Goal: Task Accomplishment & Management: Manage account settings

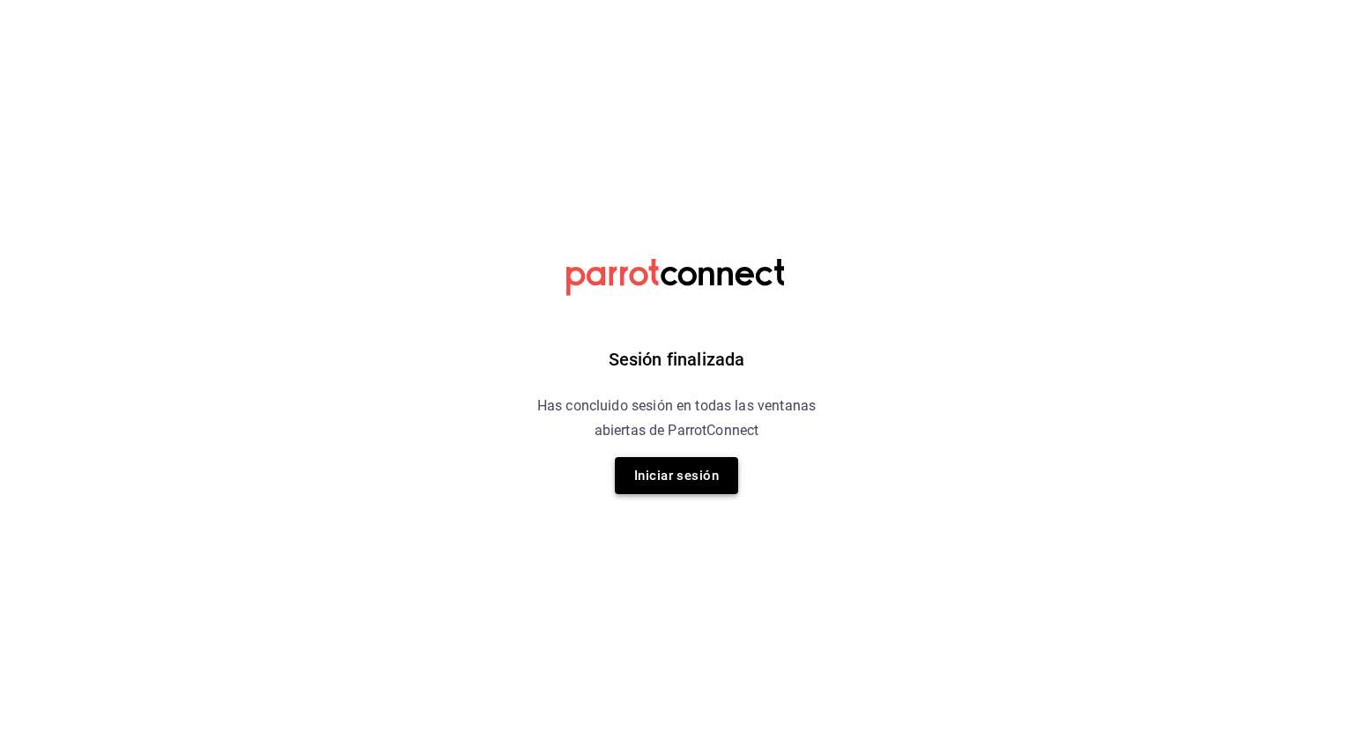
click at [686, 482] on button "Iniciar sesión" at bounding box center [676, 475] width 123 height 37
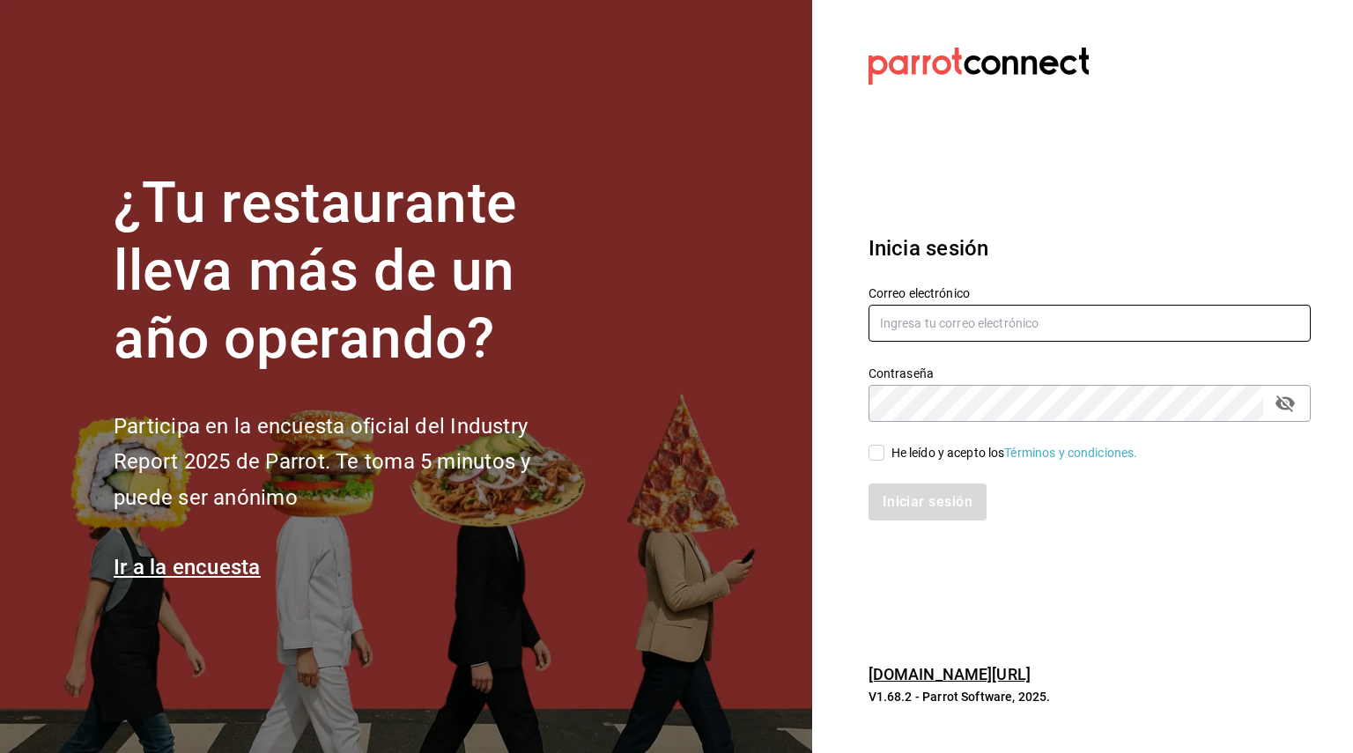
click at [931, 317] on input "text" at bounding box center [1089, 323] width 442 height 37
type input "restaurant.dimitris@gmail.com"
click at [873, 450] on input "He leído y acepto los Términos y condiciones." at bounding box center [876, 453] width 16 height 16
checkbox input "true"
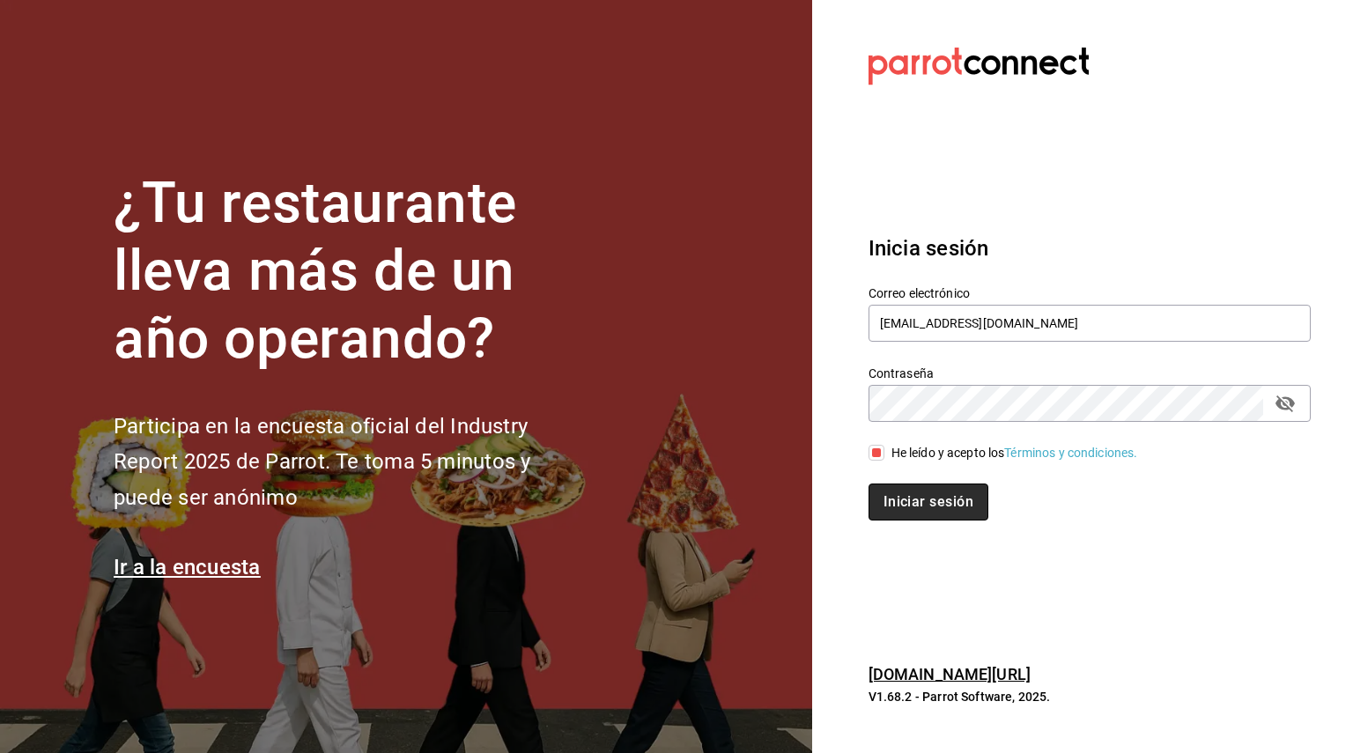
click at [905, 508] on button "Iniciar sesión" at bounding box center [928, 502] width 120 height 37
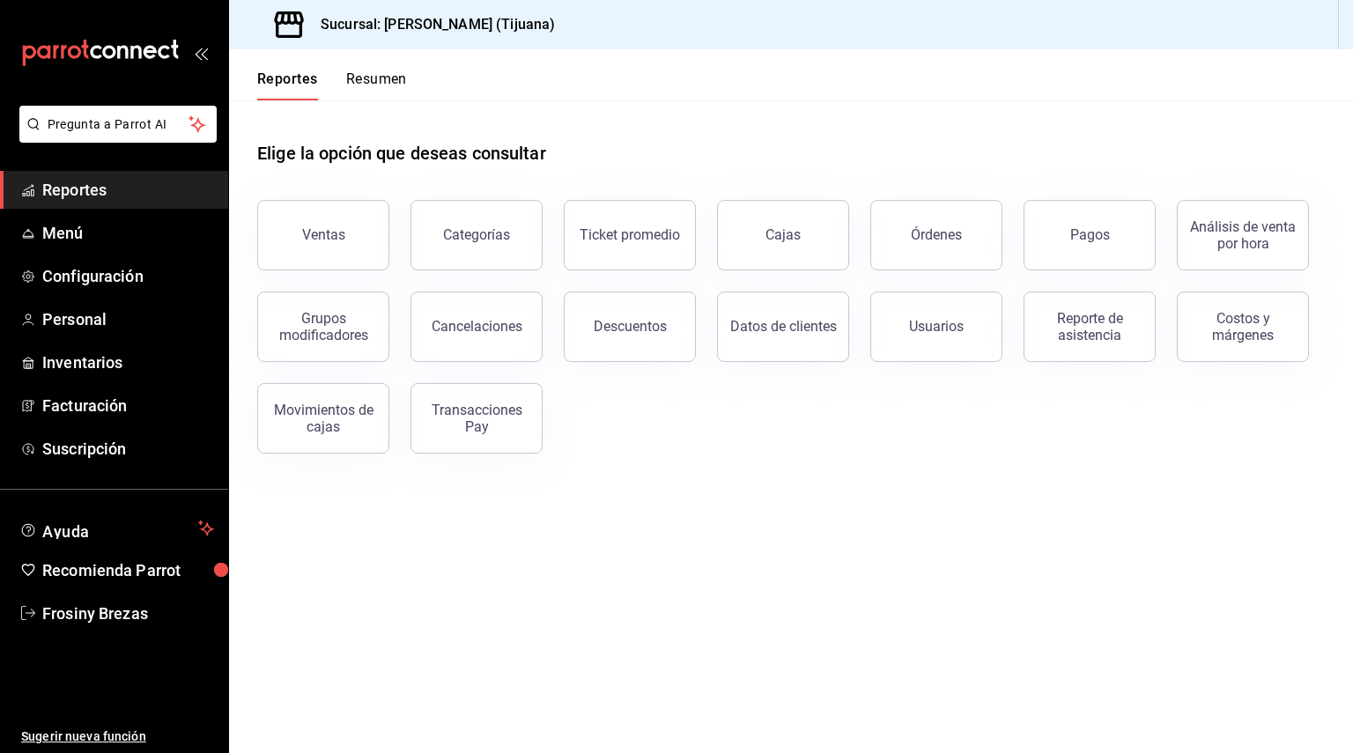
click at [373, 181] on div "Ventas" at bounding box center [312, 225] width 153 height 92
click at [69, 226] on span "Menú" at bounding box center [128, 233] width 172 height 24
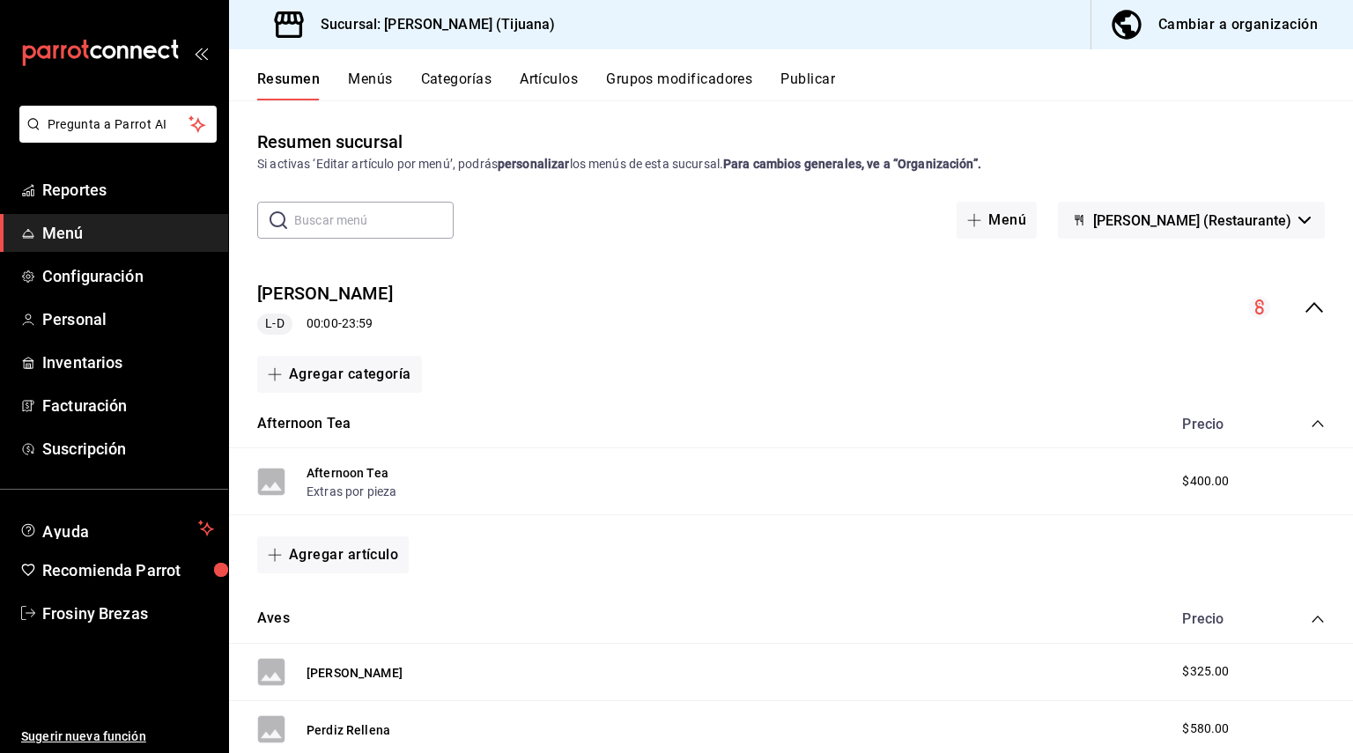
click at [1232, 19] on div "Cambiar a organización" at bounding box center [1237, 24] width 159 height 25
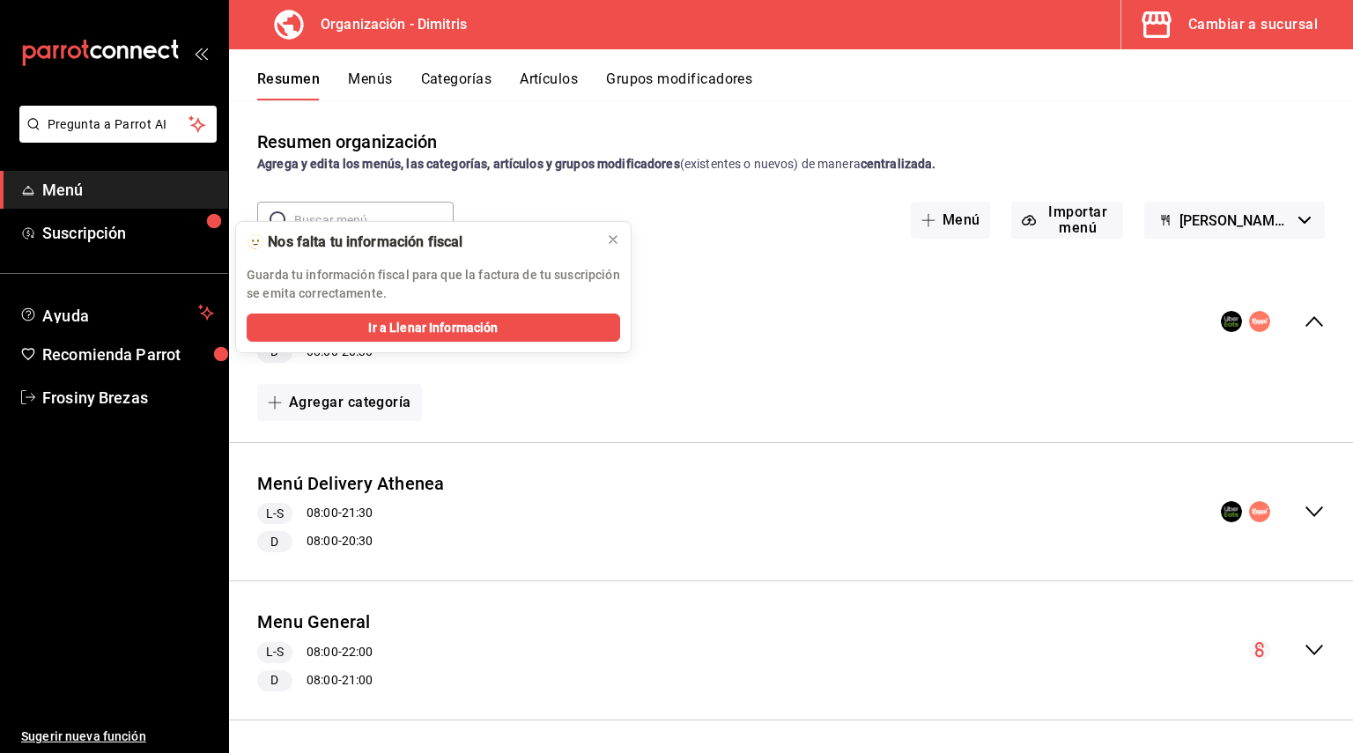
scroll to position [4, 0]
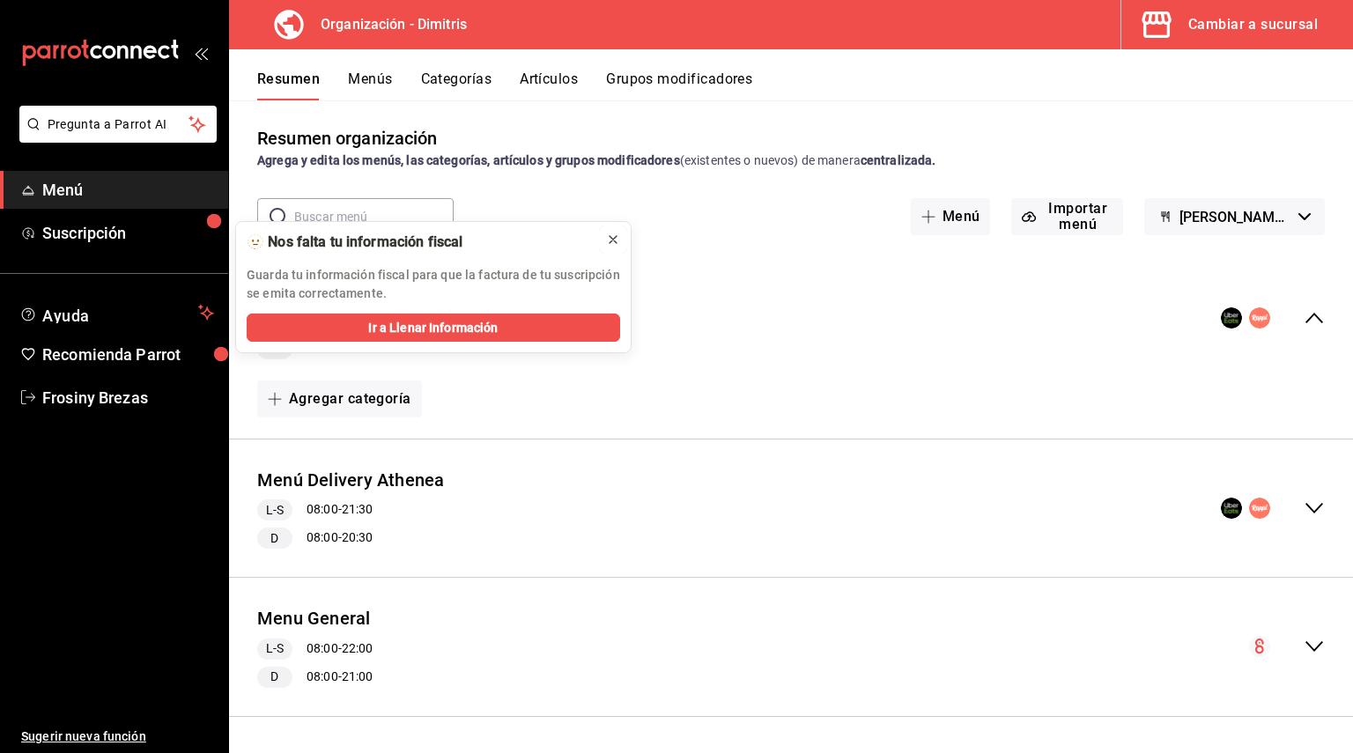
click at [615, 236] on icon at bounding box center [613, 240] width 14 height 14
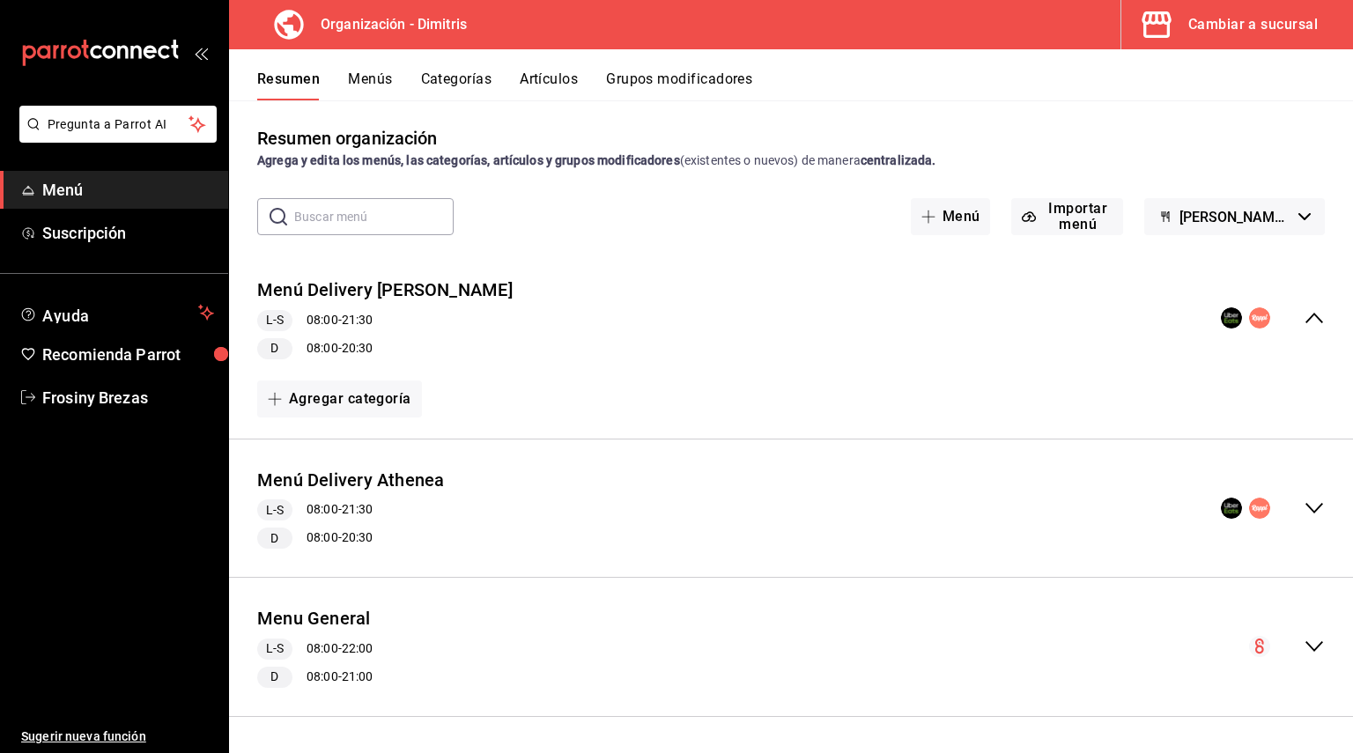
click at [1305, 643] on icon "collapse-menu-row" at bounding box center [1314, 647] width 18 height 11
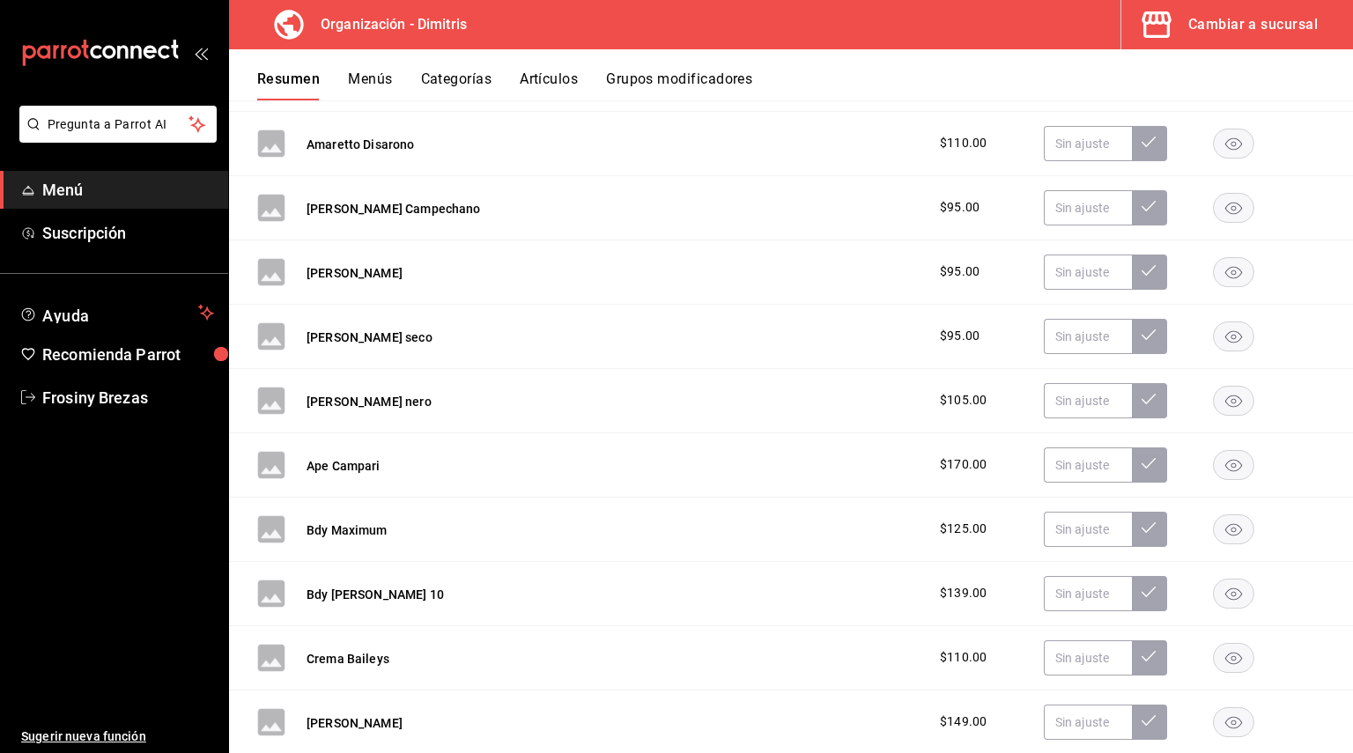
scroll to position [1853, 0]
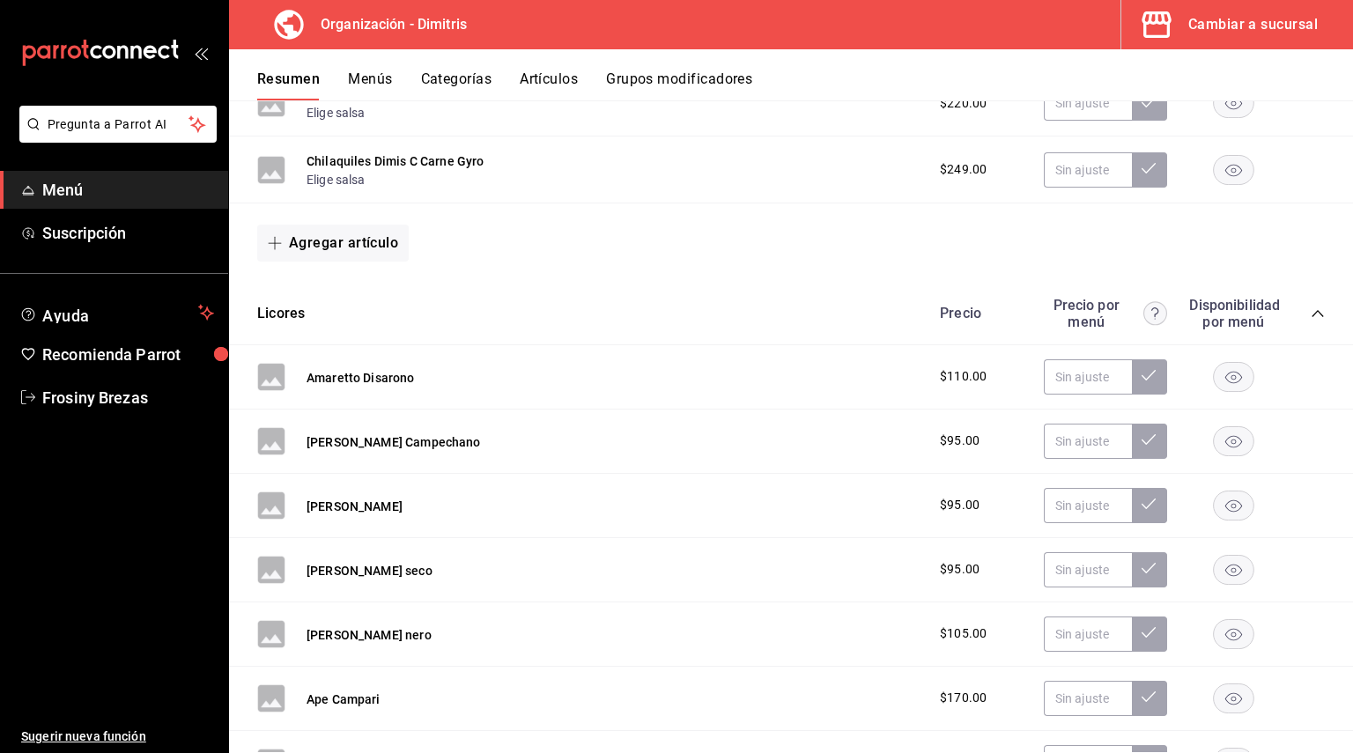
click at [423, 376] on div "Amaretto Disarono $110.00" at bounding box center [791, 377] width 1124 height 64
click at [942, 380] on span "$110.00" at bounding box center [963, 376] width 47 height 18
click at [324, 380] on button "Amaretto Disarono" at bounding box center [360, 378] width 108 height 18
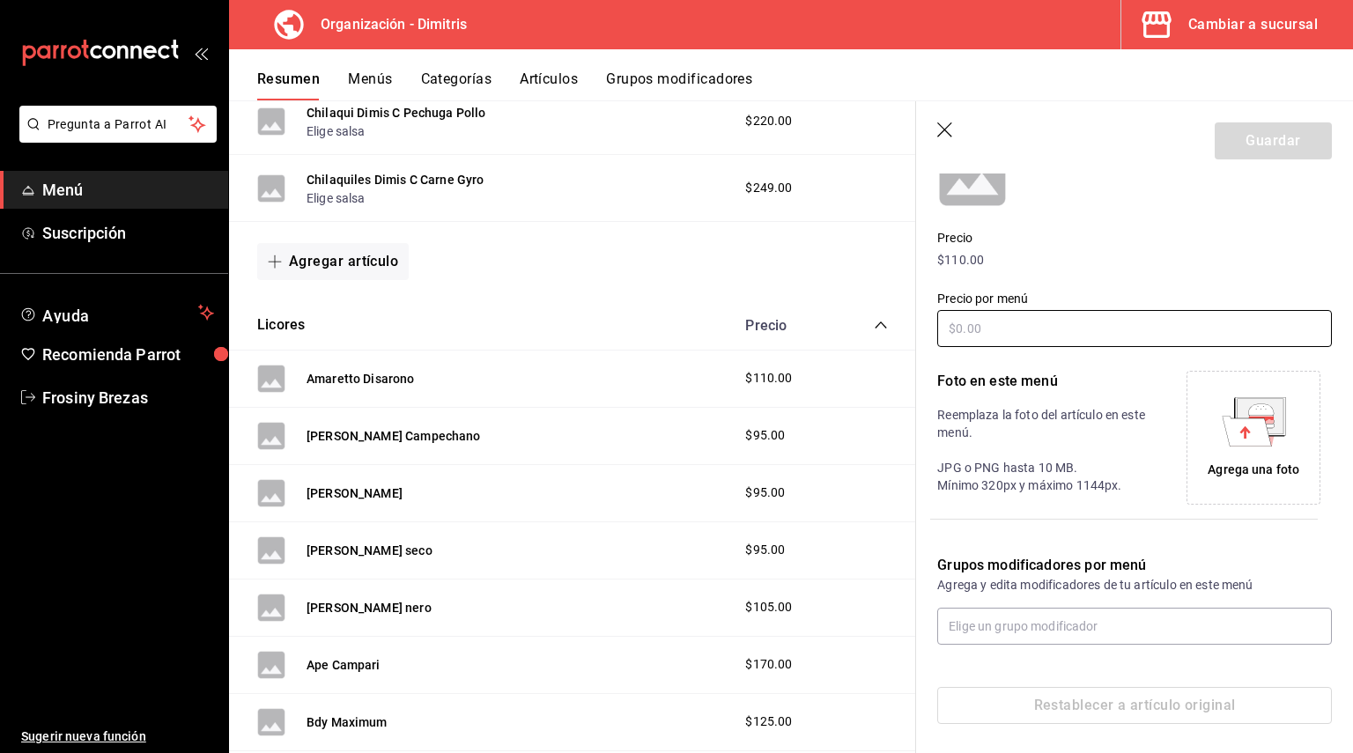
scroll to position [202, 0]
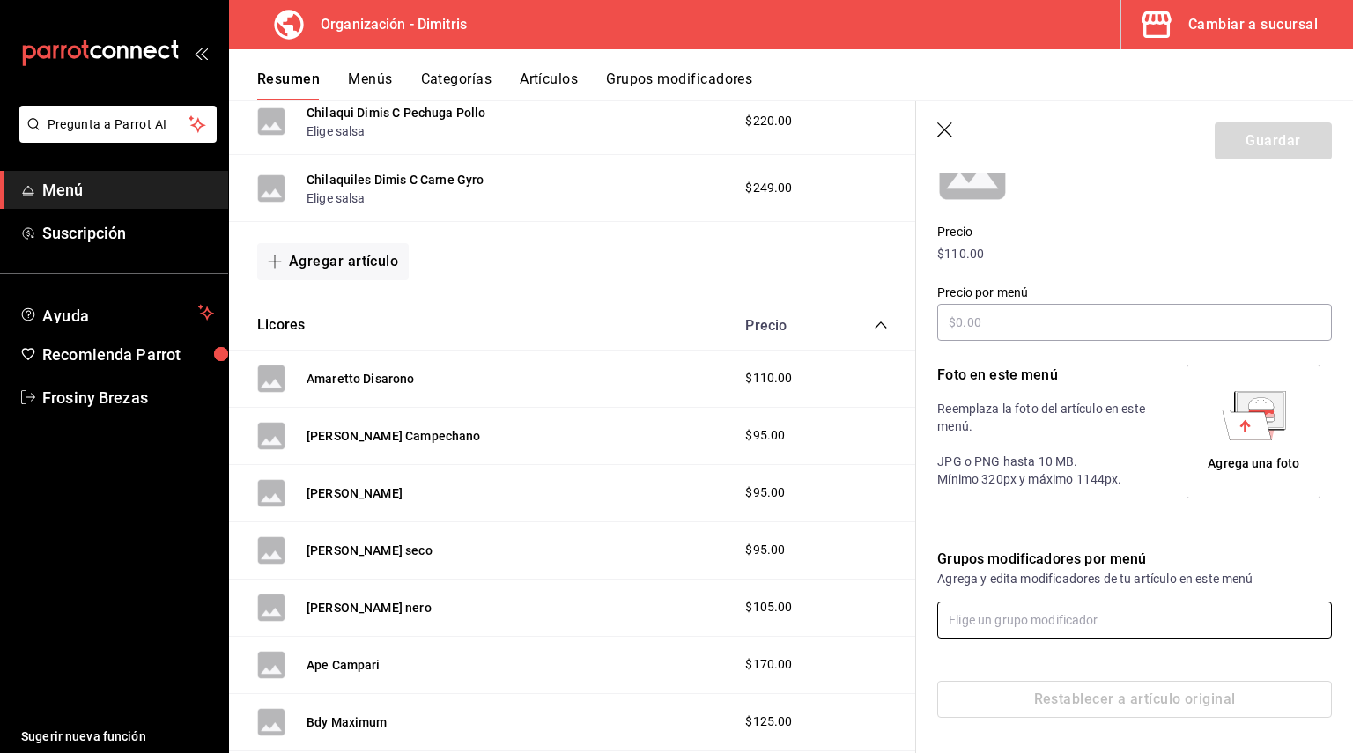
click at [1082, 617] on input "text" at bounding box center [1134, 620] width 395 height 37
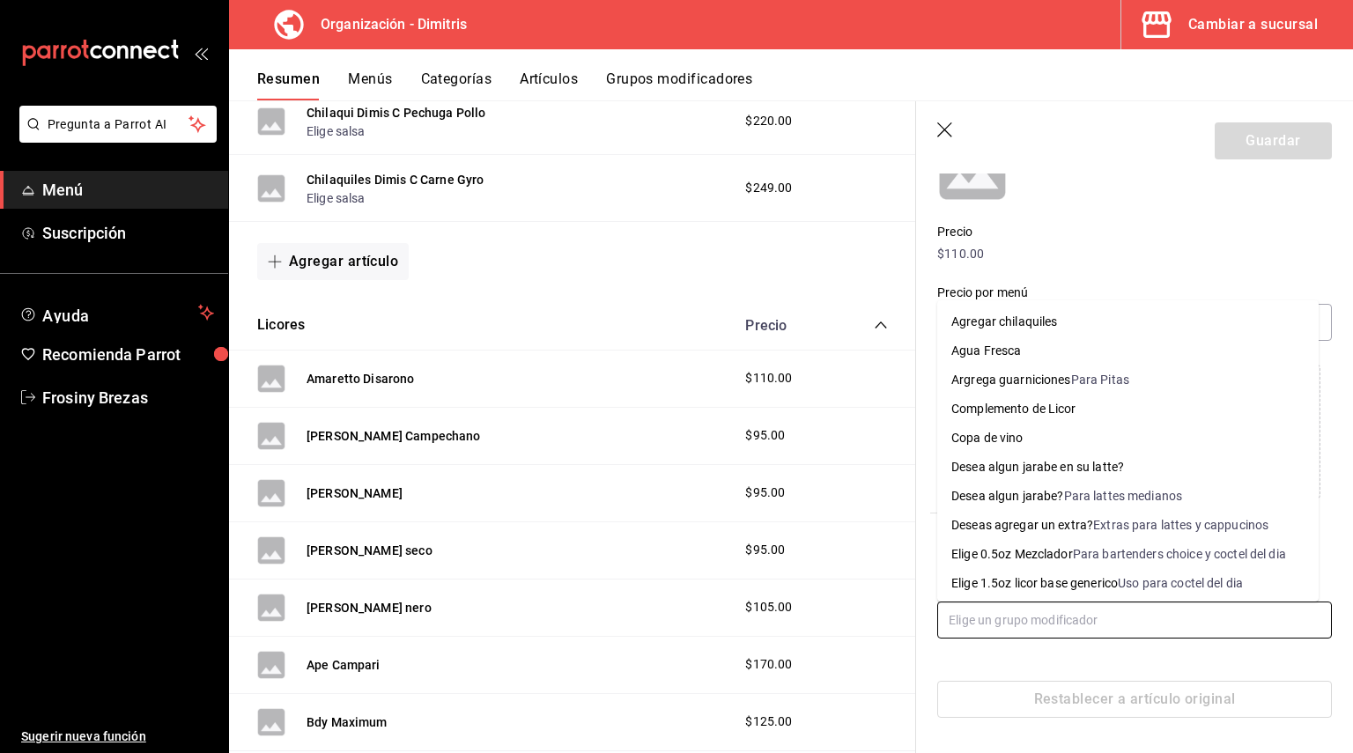
click at [1060, 553] on div "Elige 0.5oz Mezclador" at bounding box center [1012, 554] width 122 height 18
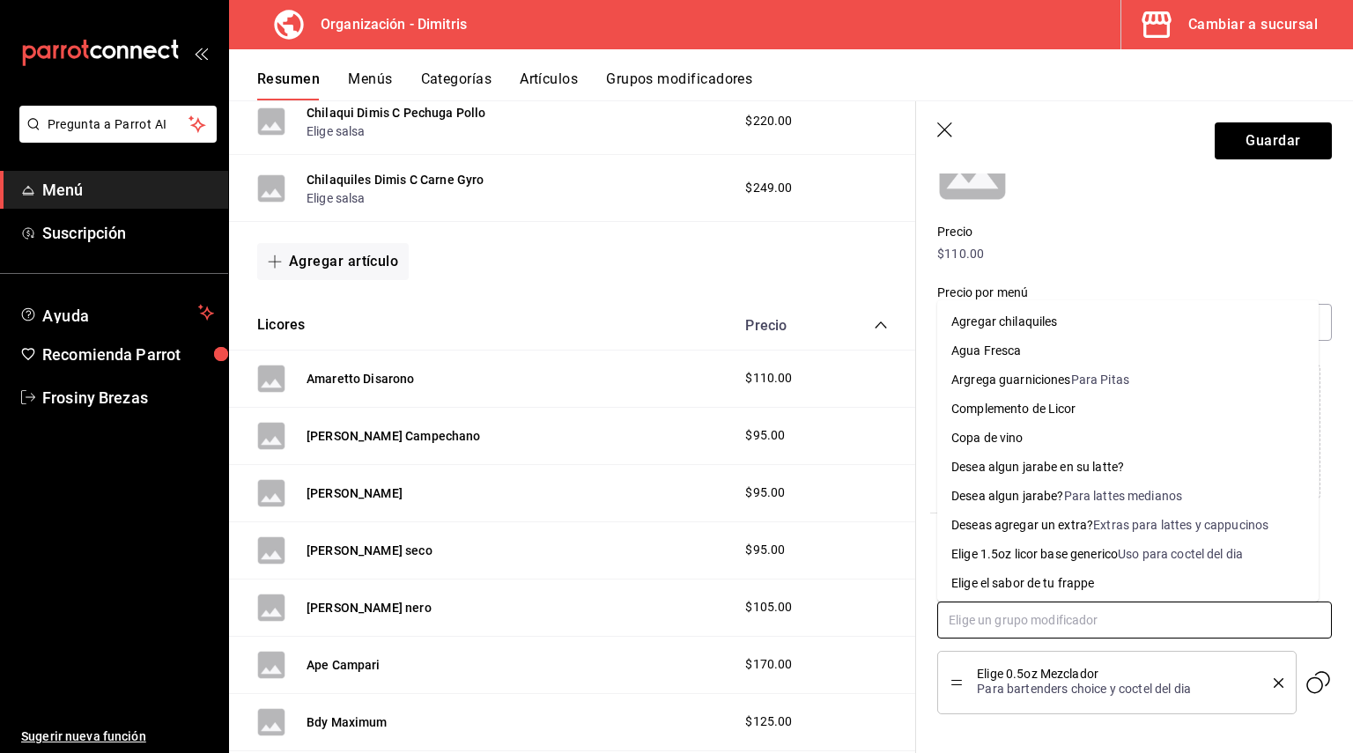
click at [1053, 616] on input "text" at bounding box center [1134, 620] width 395 height 37
click at [1117, 404] on li "Complemento de Licor" at bounding box center [1127, 409] width 381 height 29
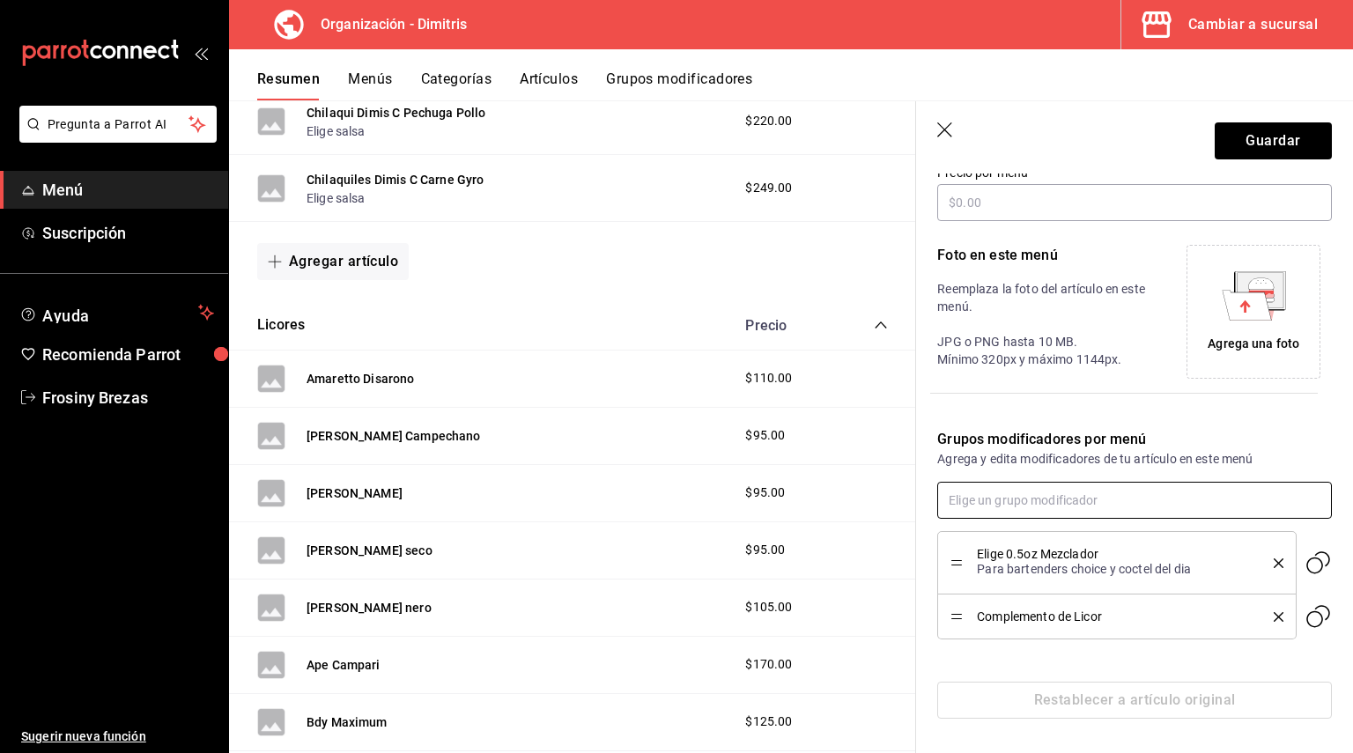
scroll to position [322, 0]
click at [1266, 137] on button "Guardar" at bounding box center [1273, 140] width 117 height 37
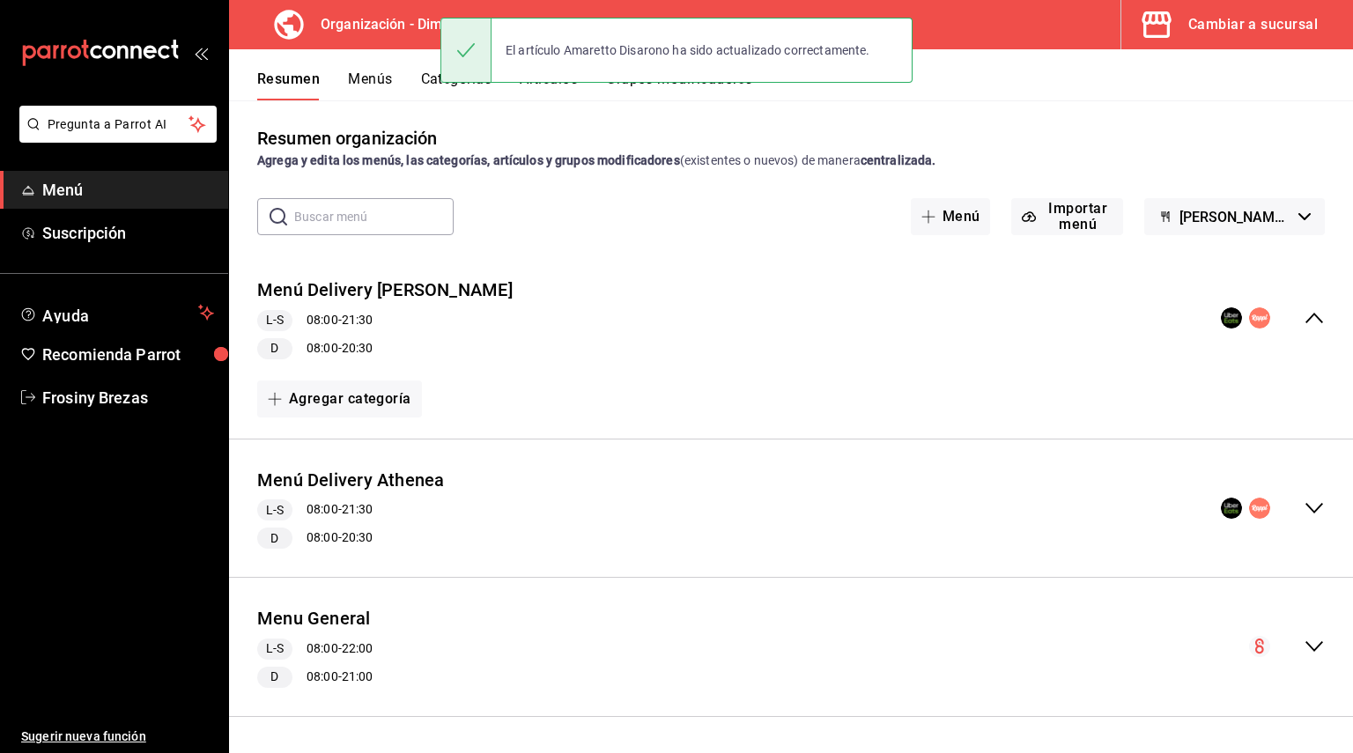
scroll to position [4, 0]
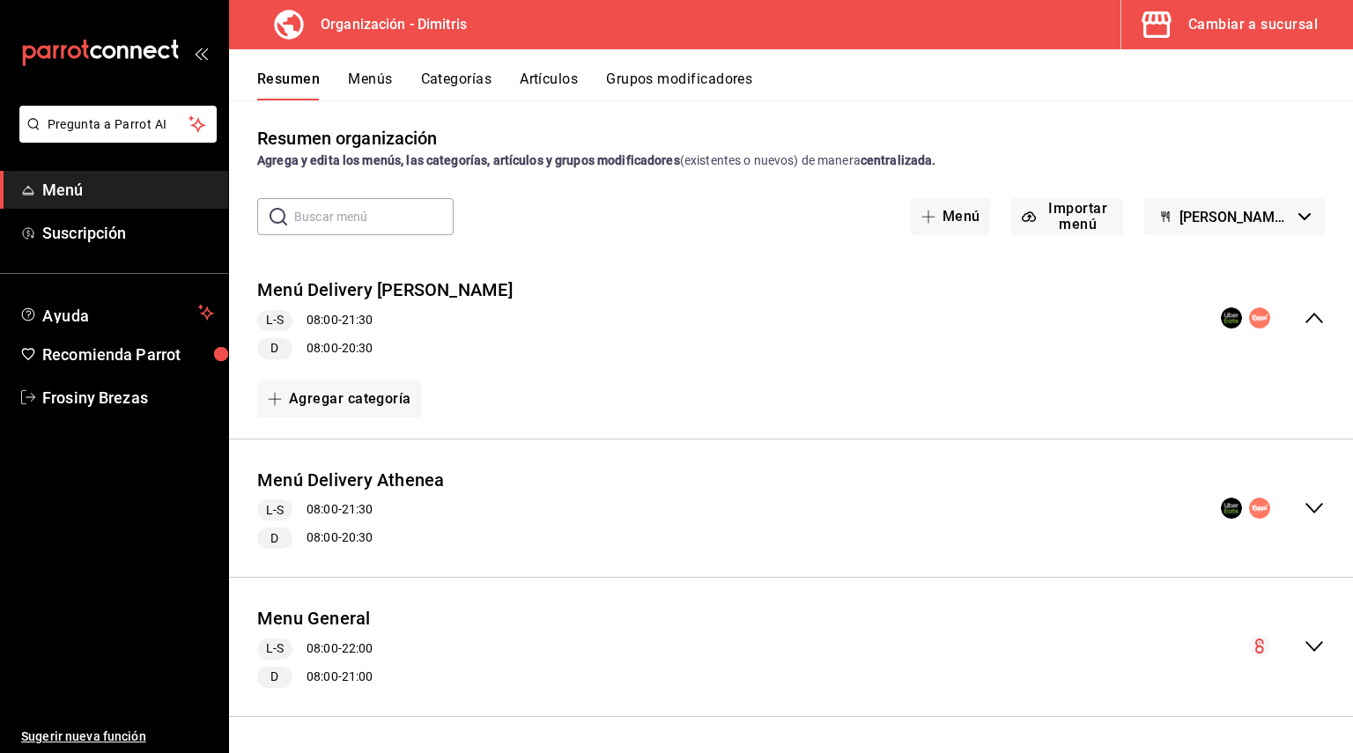
click at [1309, 631] on div "Menu General L-S 08:00 - 22:00 D 08:00 - 21:00" at bounding box center [791, 647] width 1124 height 110
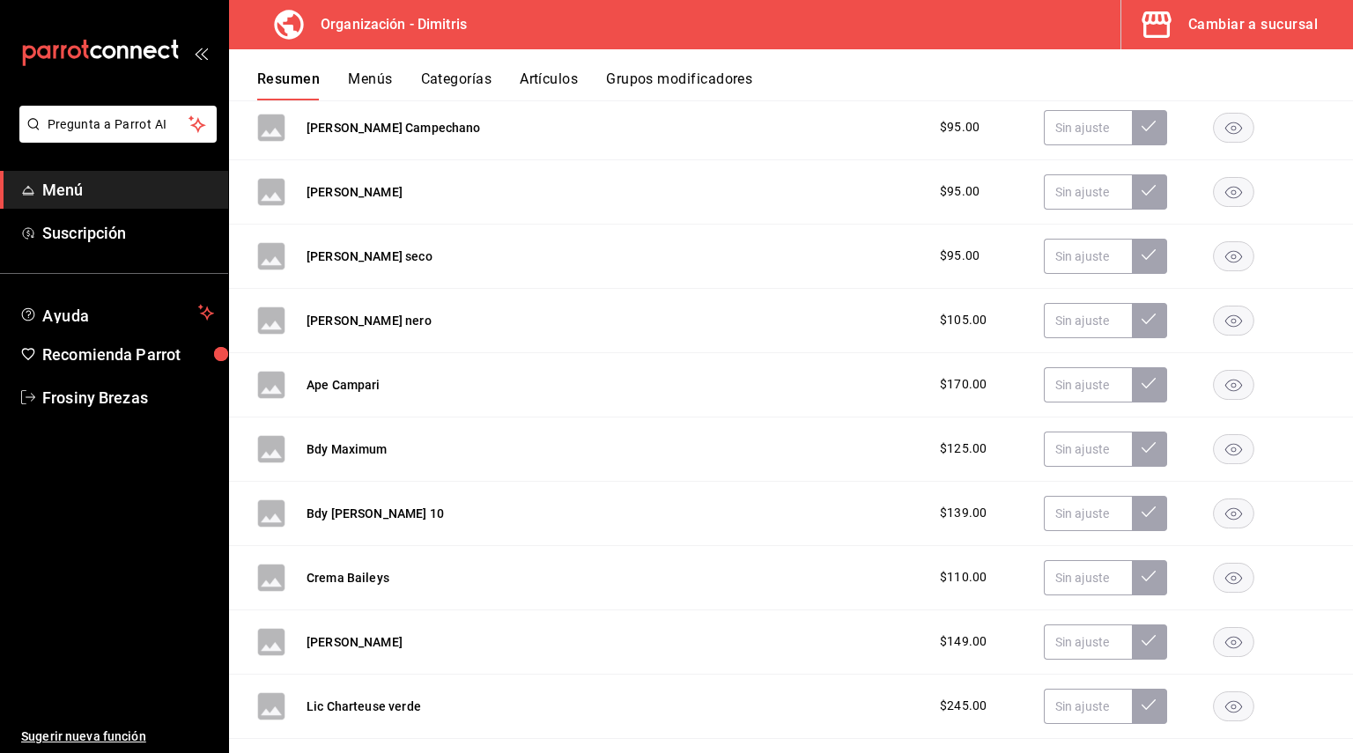
scroll to position [1993, 0]
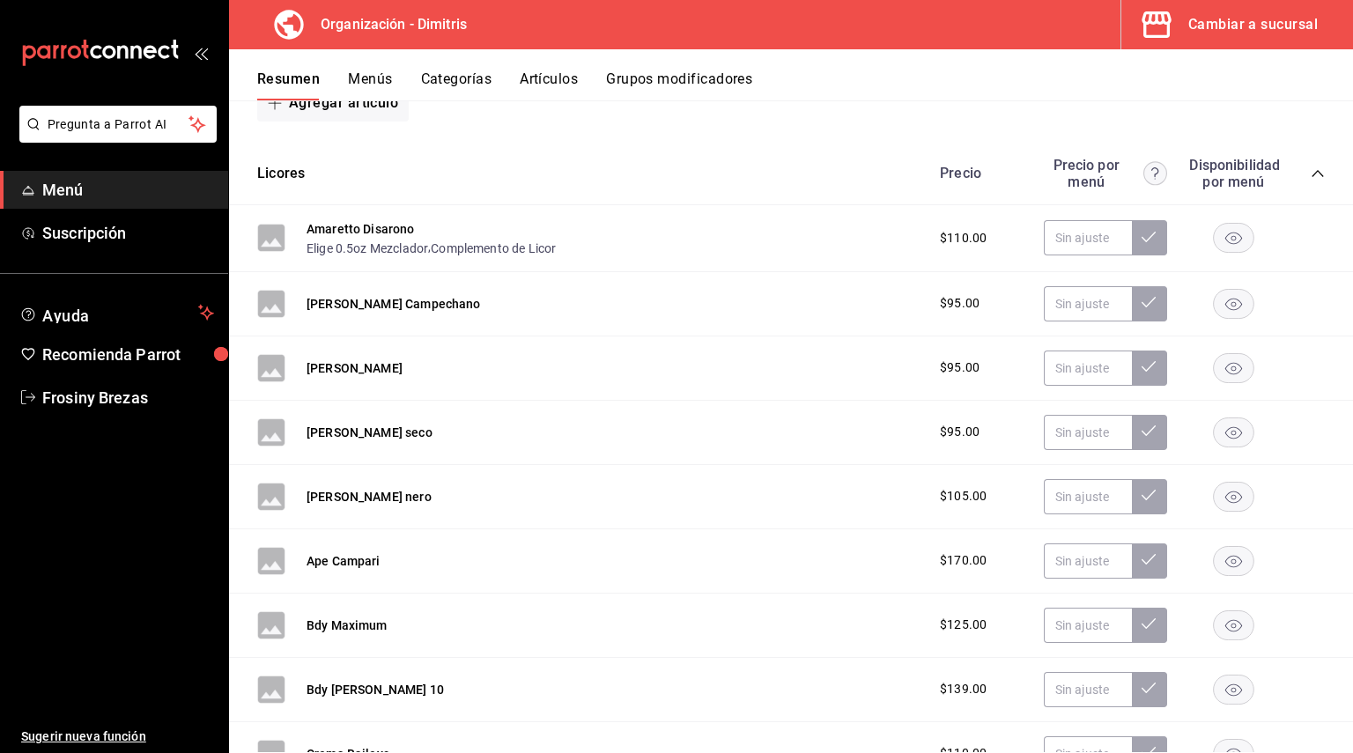
drag, startPoint x: 358, startPoint y: 308, endPoint x: 461, endPoint y: 329, distance: 104.2
click at [358, 309] on button "[PERSON_NAME] Campechano" at bounding box center [393, 304] width 174 height 18
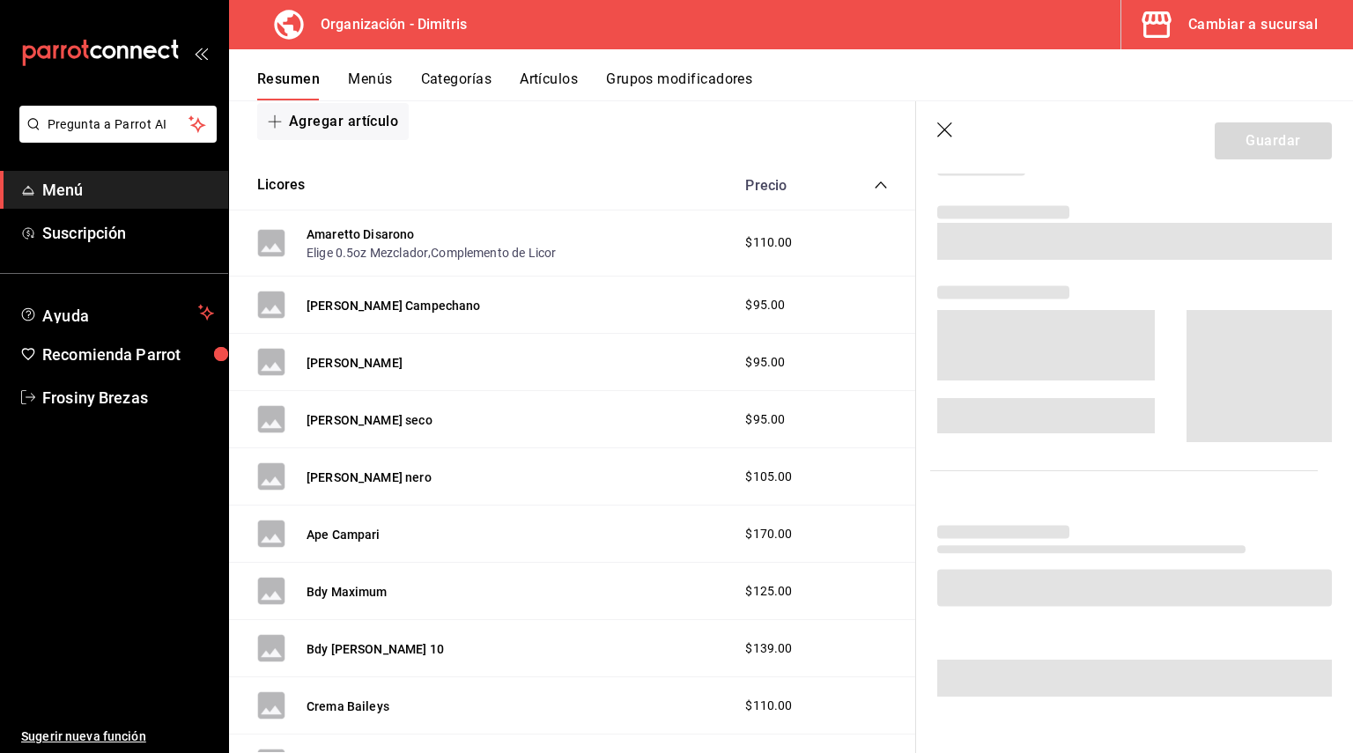
scroll to position [202, 0]
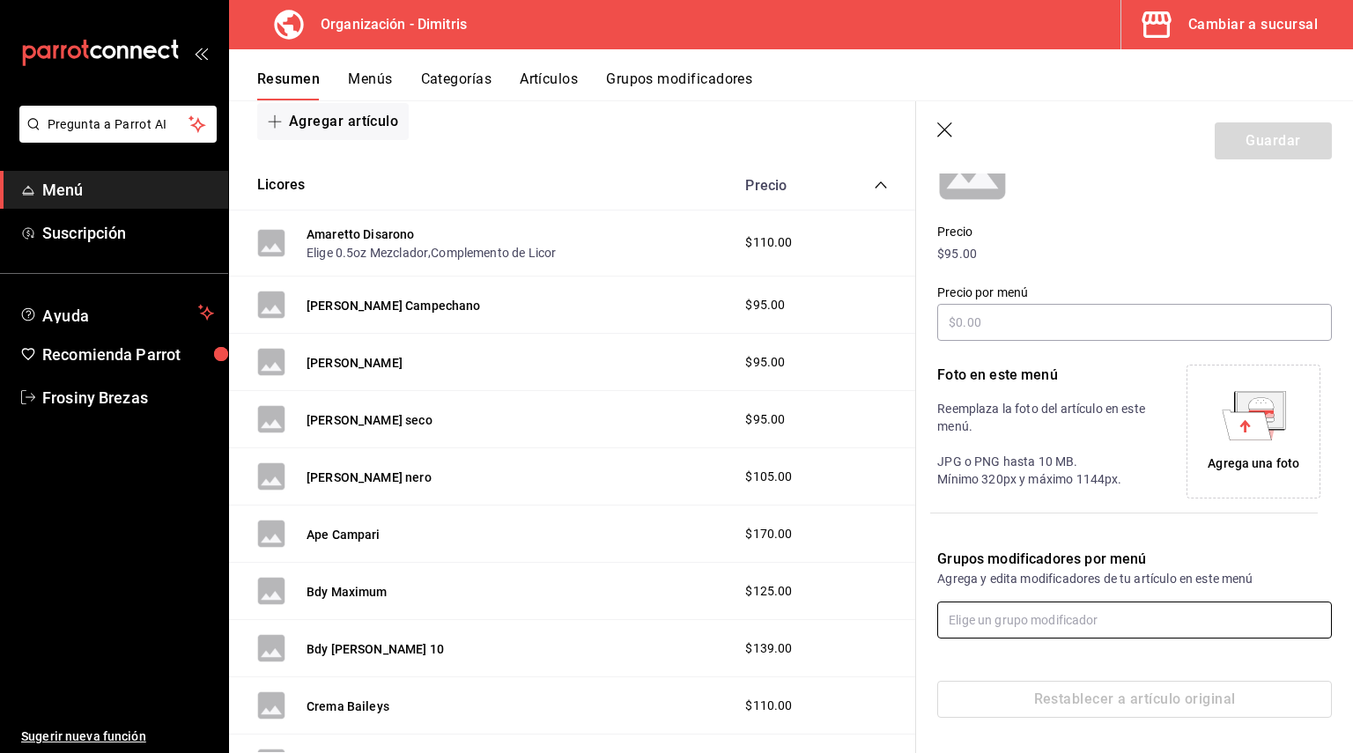
click at [1024, 610] on input "text" at bounding box center [1134, 620] width 395 height 37
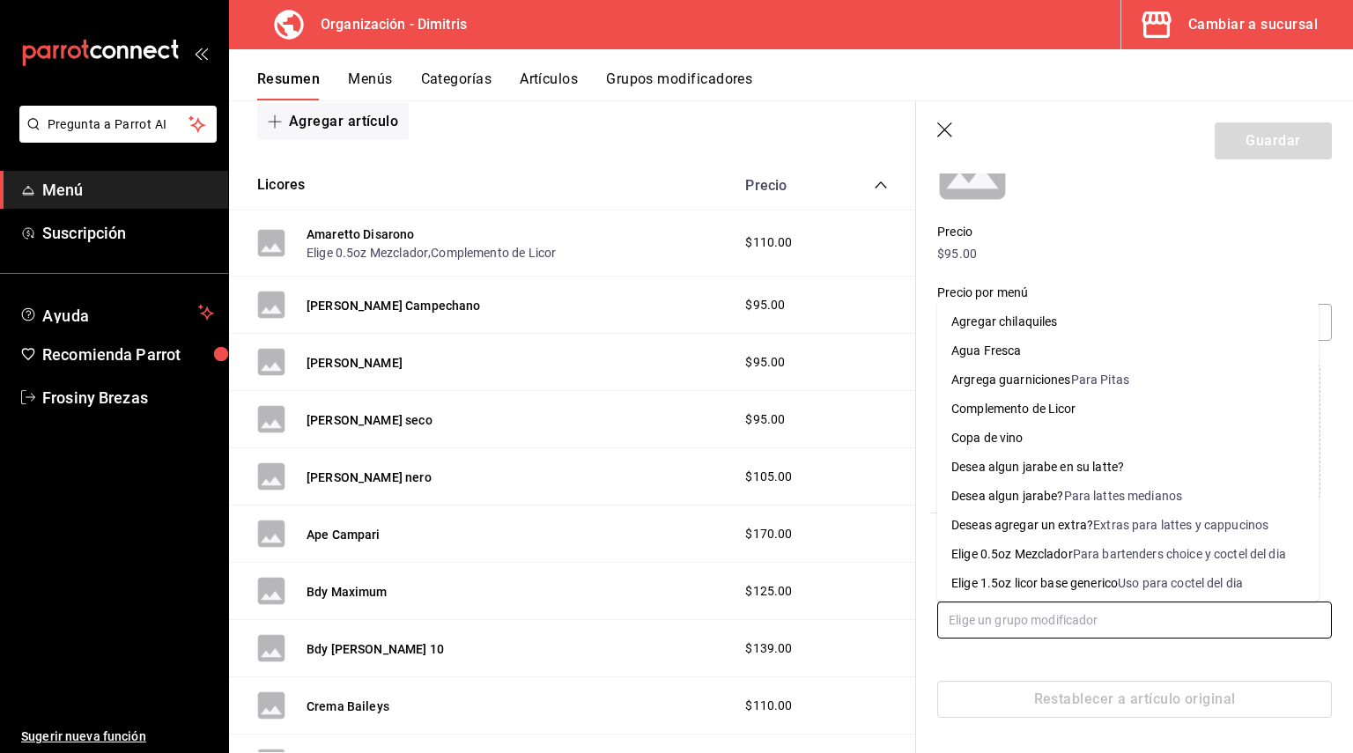
click at [1076, 417] on div "Complemento de Licor" at bounding box center [1013, 409] width 125 height 18
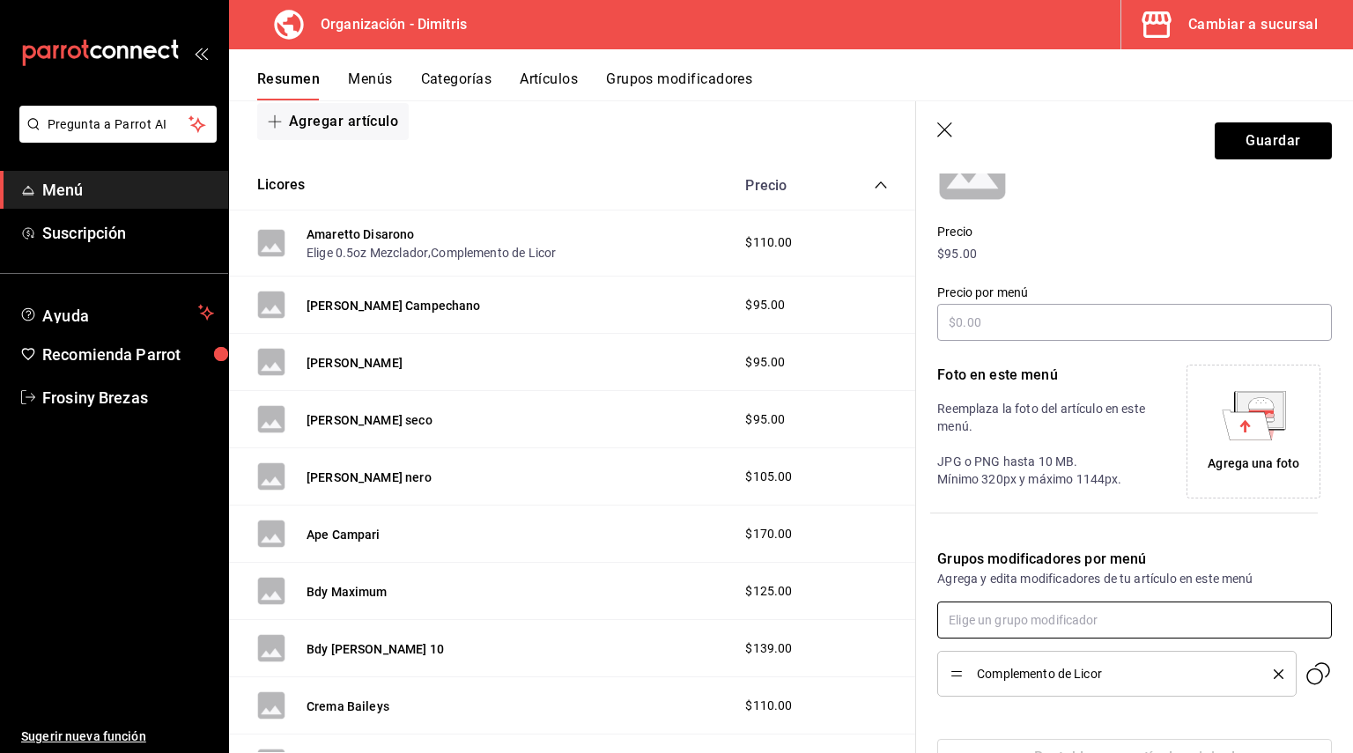
click at [1017, 623] on input "text" at bounding box center [1134, 620] width 395 height 37
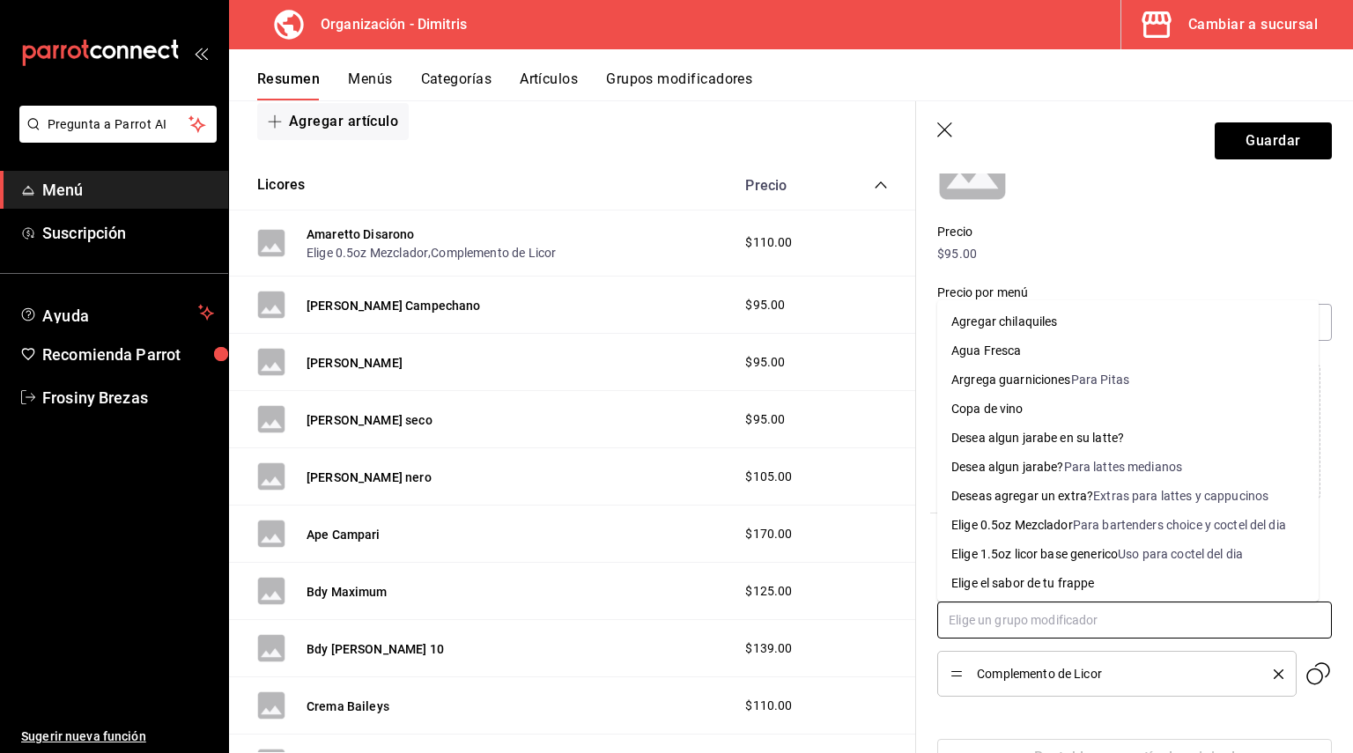
click at [1128, 529] on div "Para bartenders choice y coctel del dia" at bounding box center [1179, 525] width 213 height 18
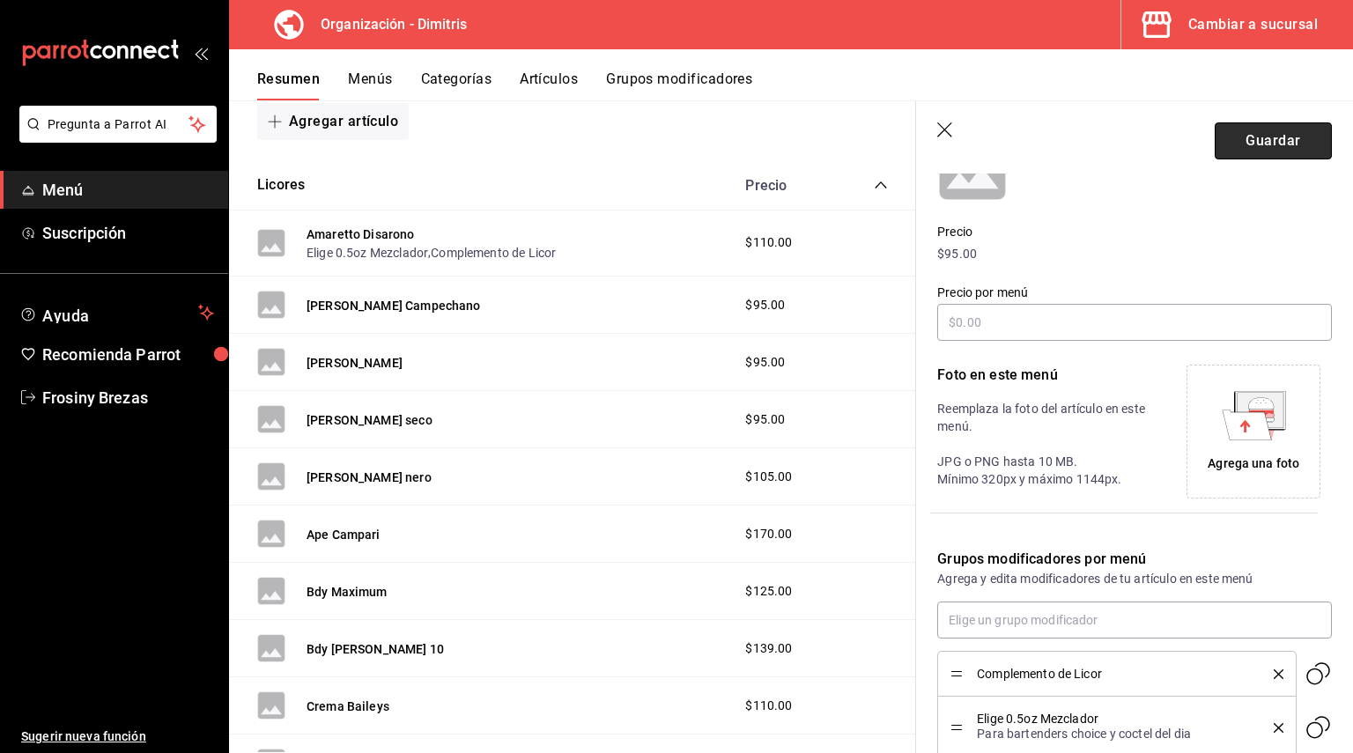
click at [1244, 152] on button "Guardar" at bounding box center [1273, 140] width 117 height 37
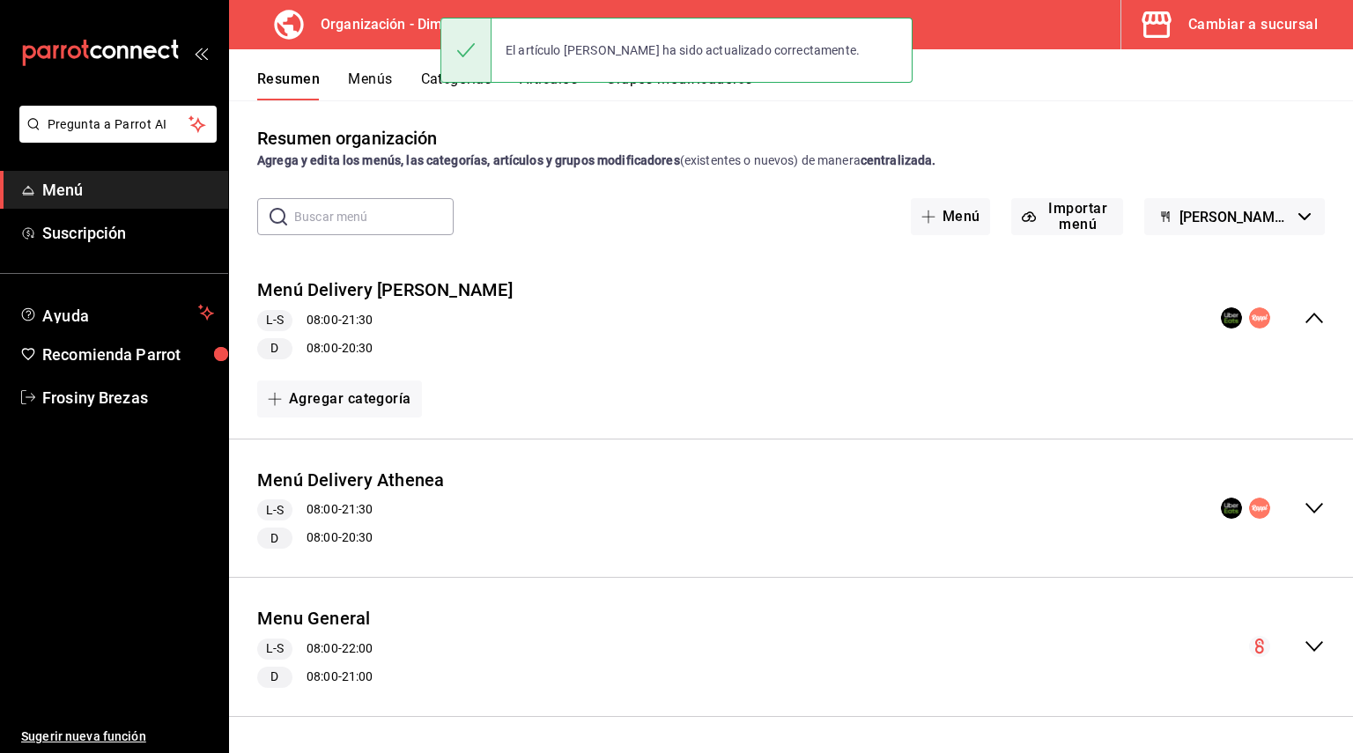
scroll to position [4, 0]
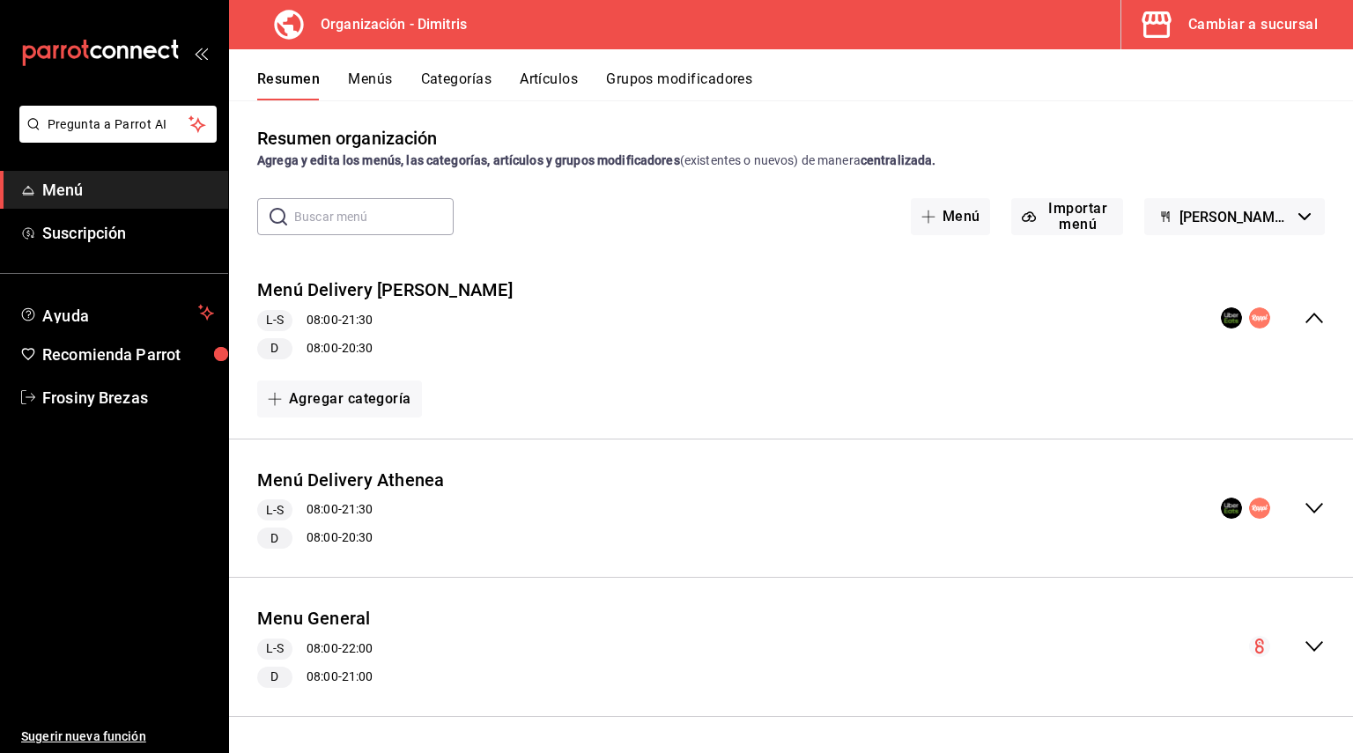
click at [1307, 580] on div "Menú Delivery Dimitris L-S 08:00 - 21:30 D 08:00 - 20:30 Agregar categoría Menú…" at bounding box center [791, 500] width 1124 height 503
click at [1282, 644] on div "collapse-menu-row" at bounding box center [1287, 646] width 76 height 21
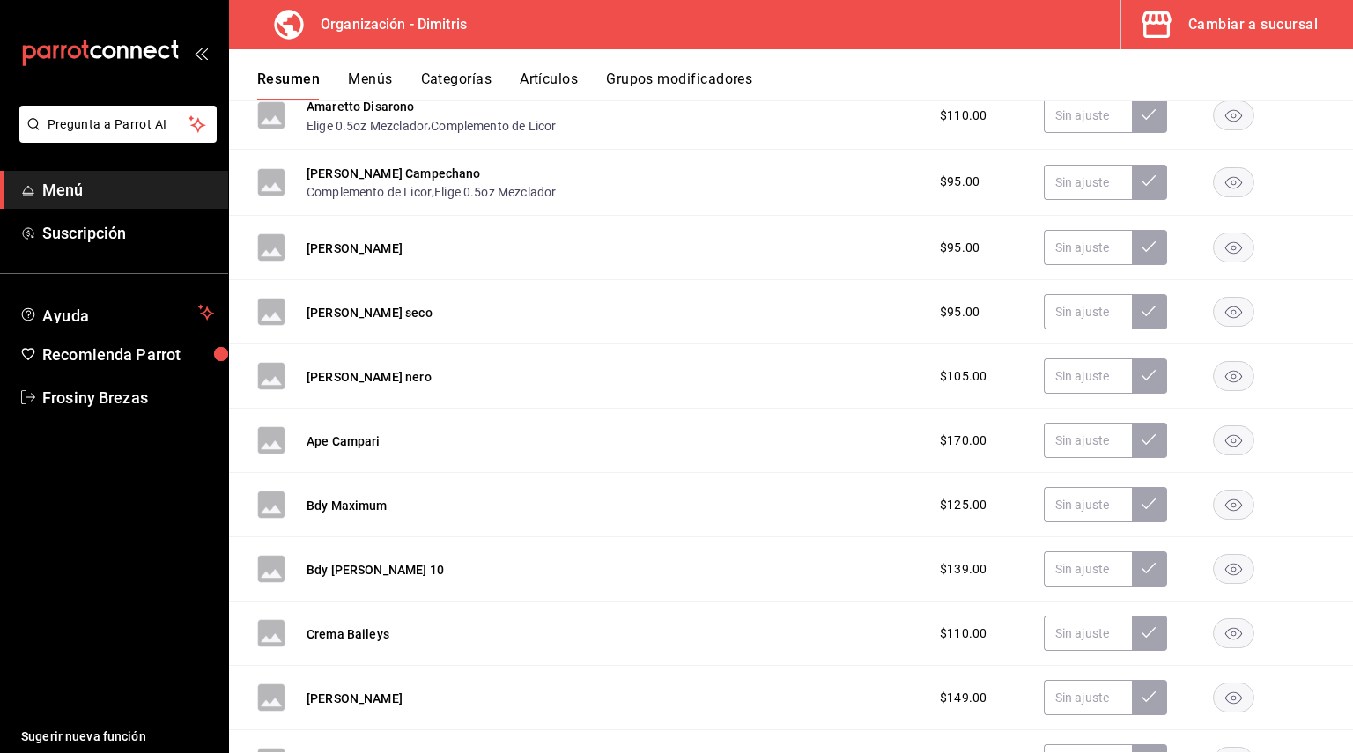
scroll to position [2085, 0]
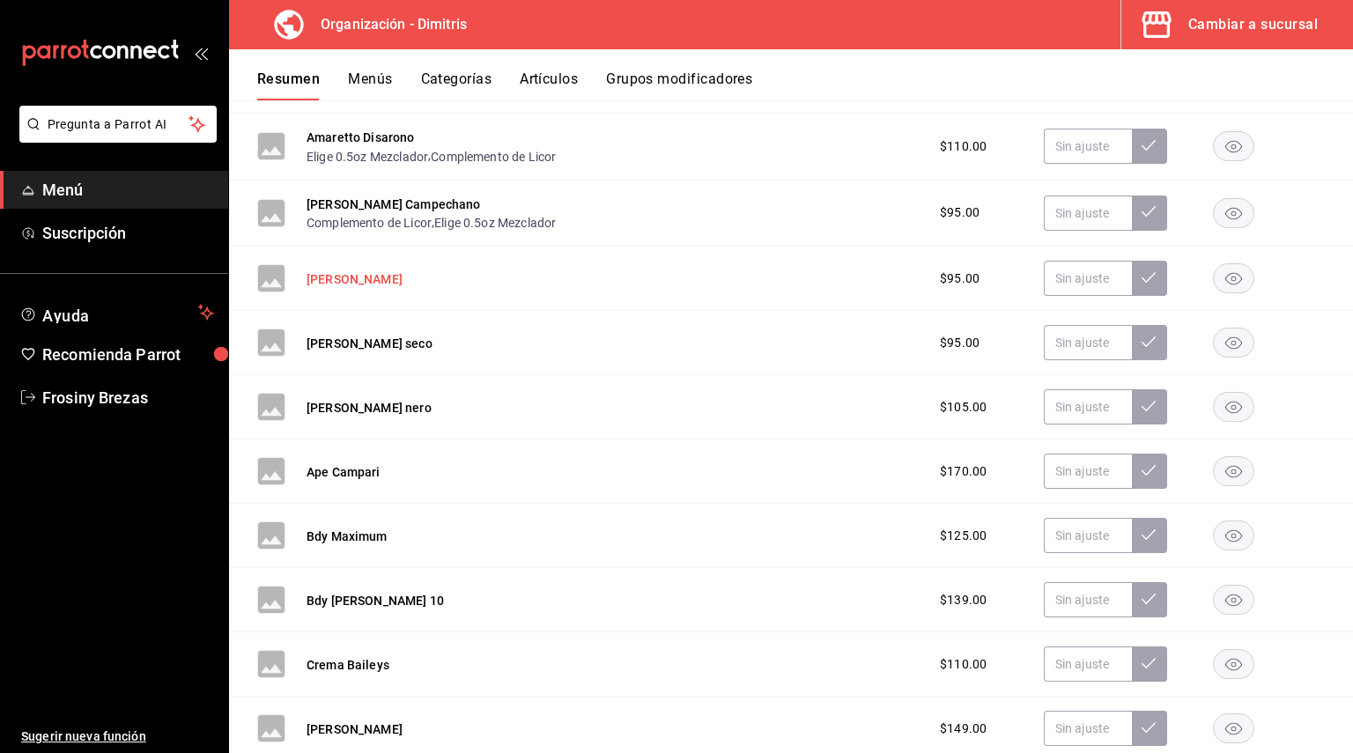
click at [402, 286] on button "[PERSON_NAME]" at bounding box center [354, 279] width 96 height 18
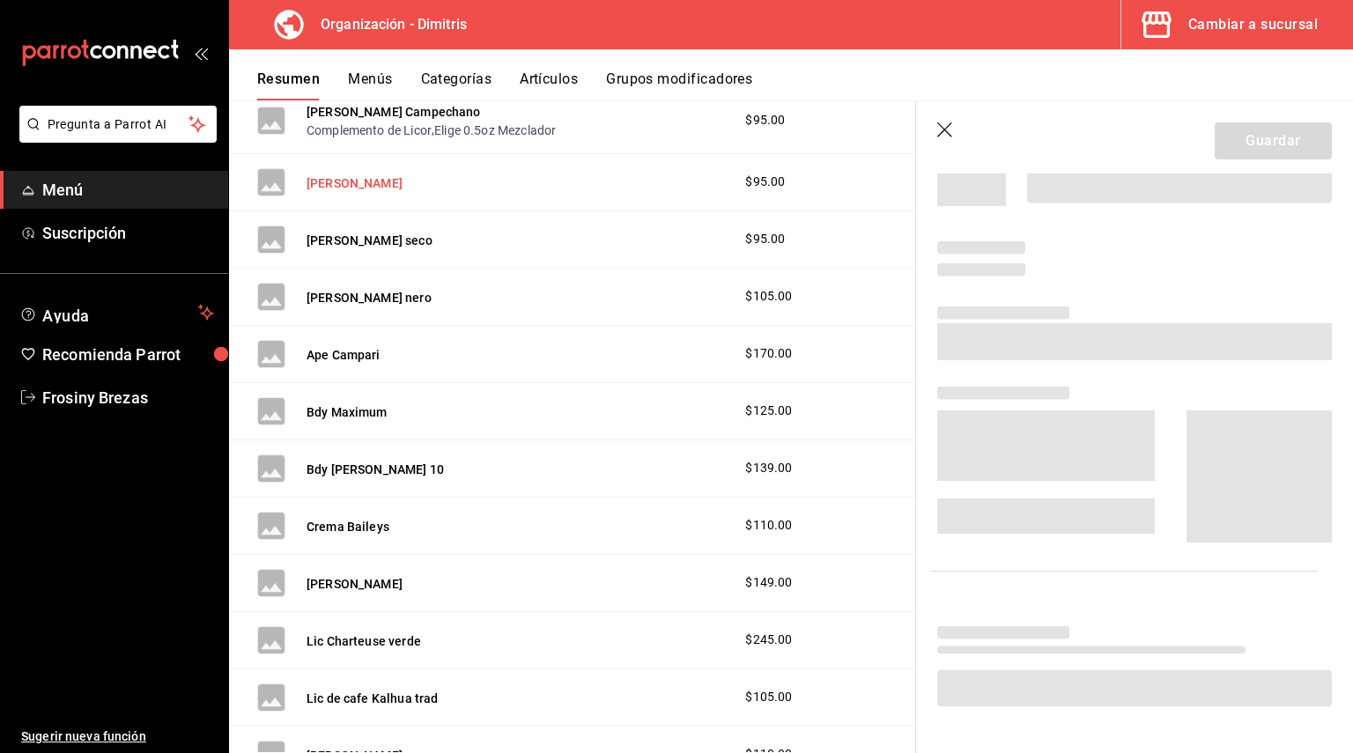
scroll to position [1987, 0]
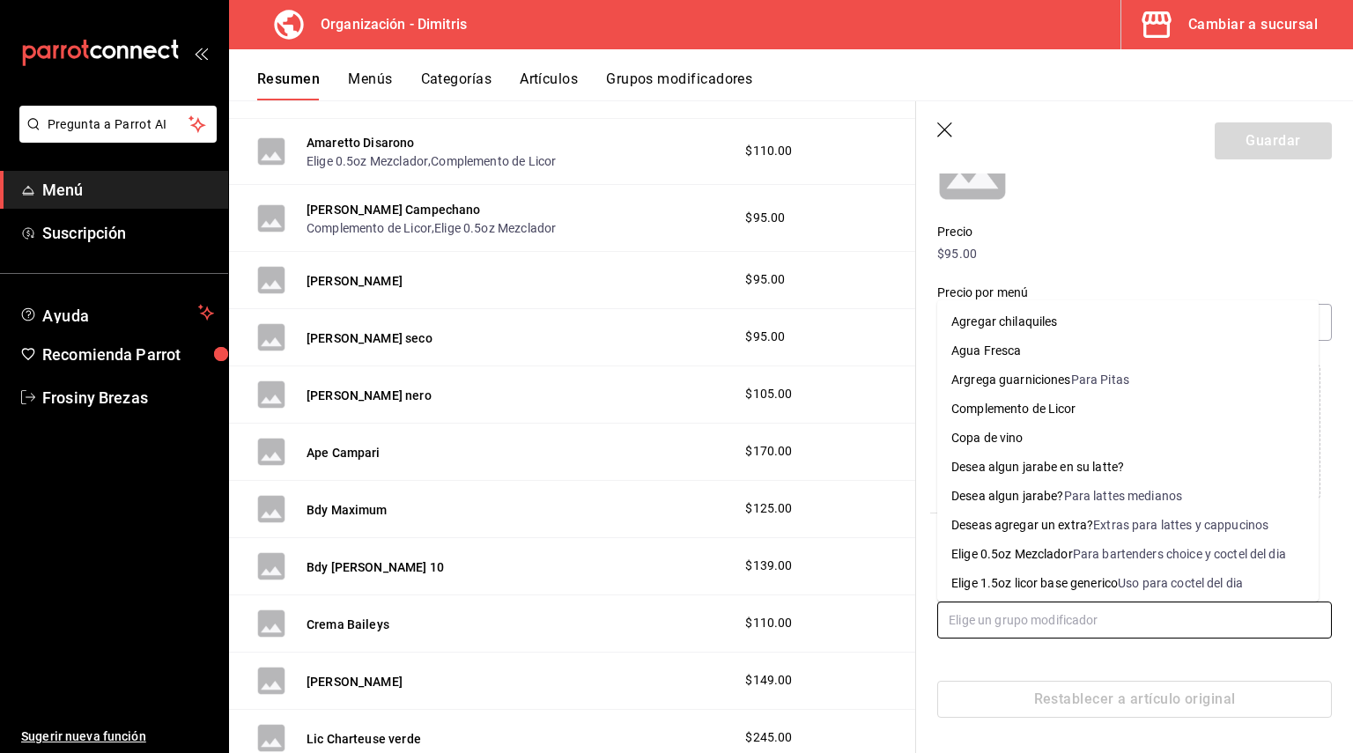
click at [1036, 617] on input "text" at bounding box center [1134, 620] width 395 height 37
click at [1040, 555] on div "Elige 0.5oz Mezclador" at bounding box center [1012, 554] width 122 height 18
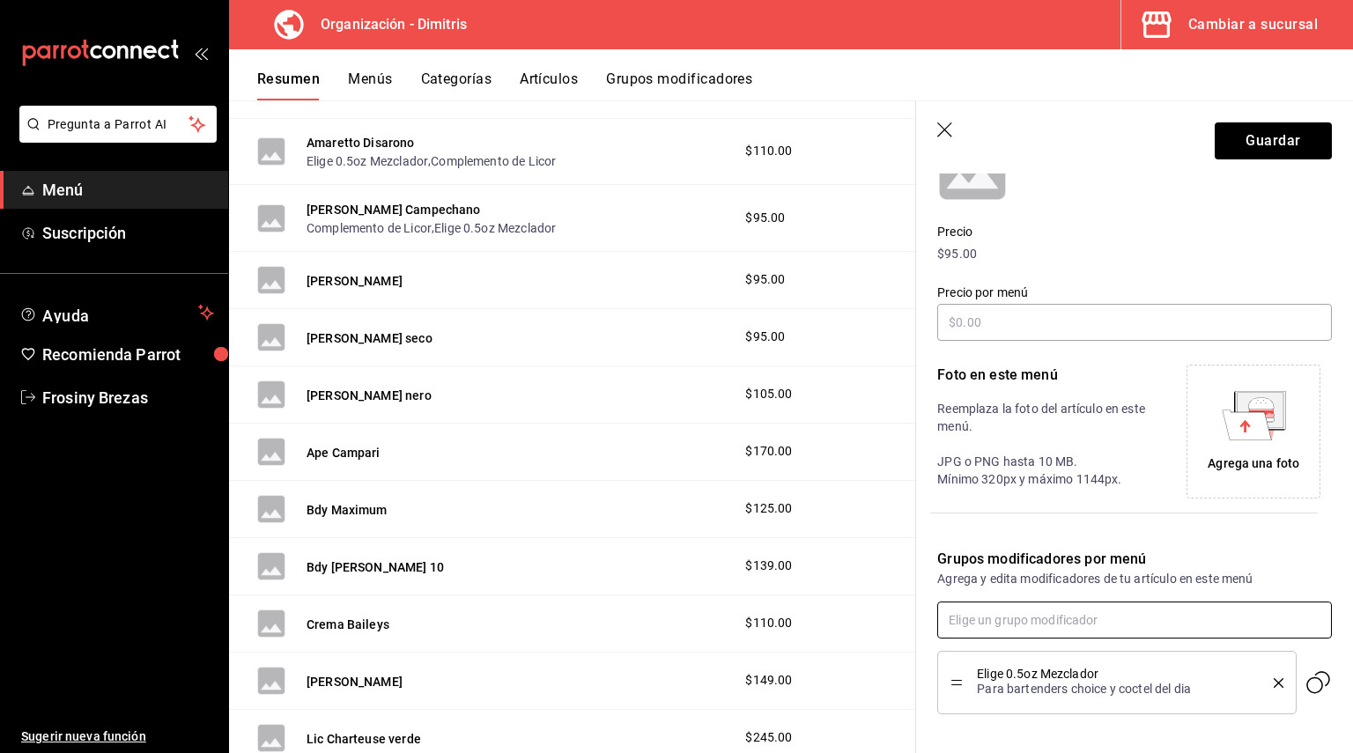
click at [1037, 624] on input "text" at bounding box center [1134, 620] width 395 height 37
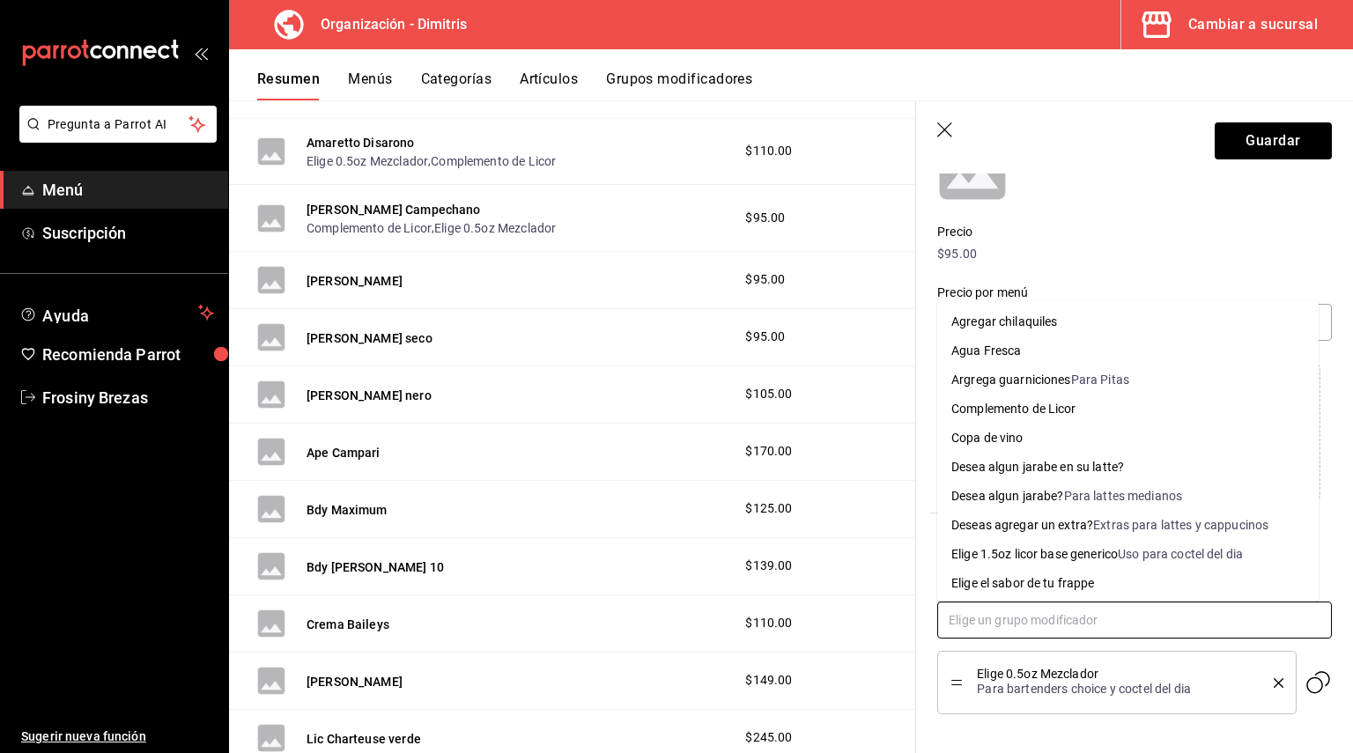
click at [1083, 406] on li "Complemento de Licor" at bounding box center [1127, 409] width 381 height 29
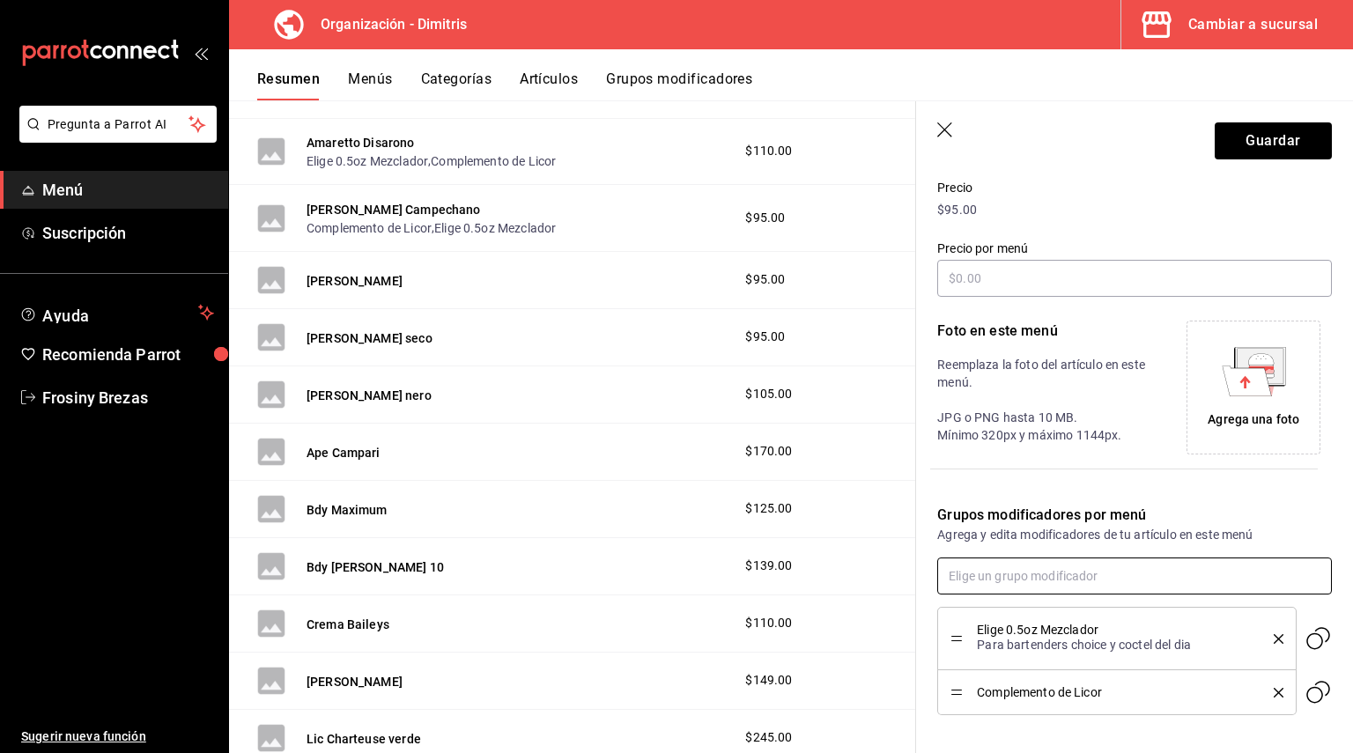
scroll to position [290, 0]
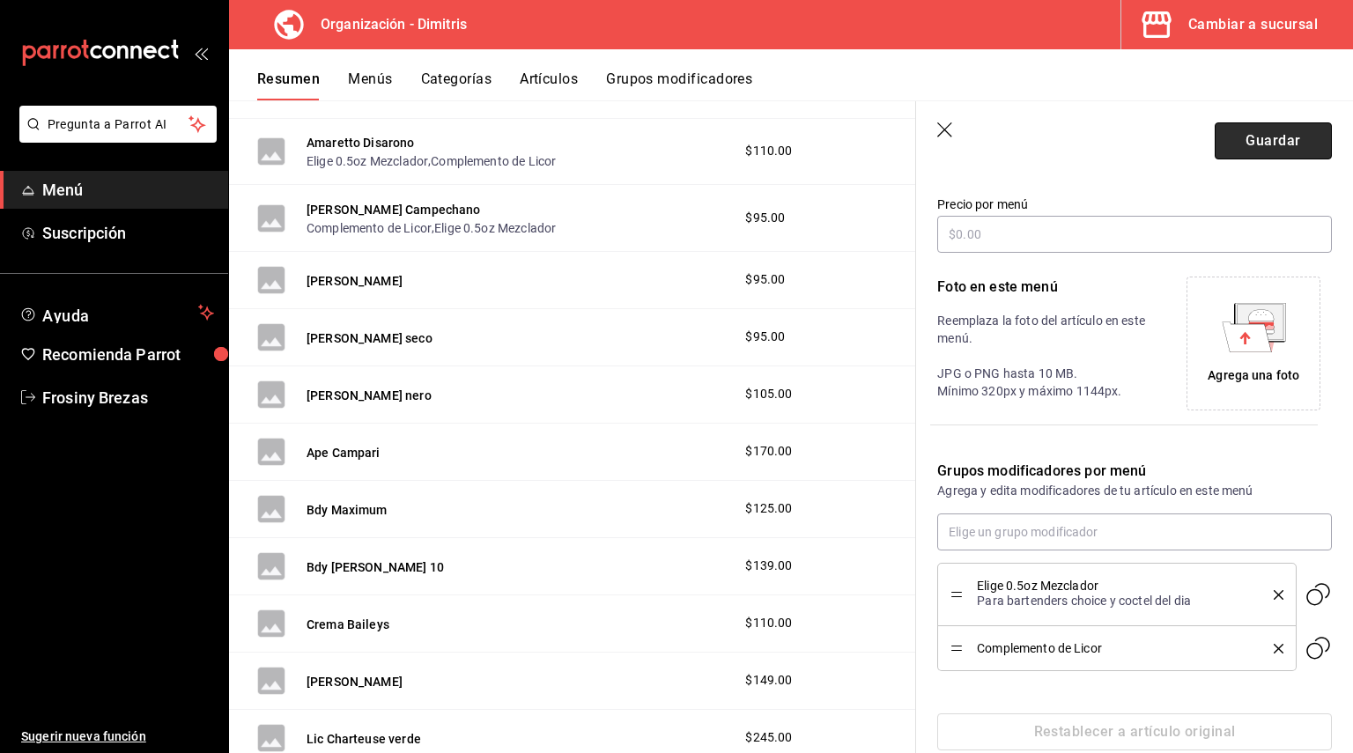
click at [1237, 156] on button "Guardar" at bounding box center [1273, 140] width 117 height 37
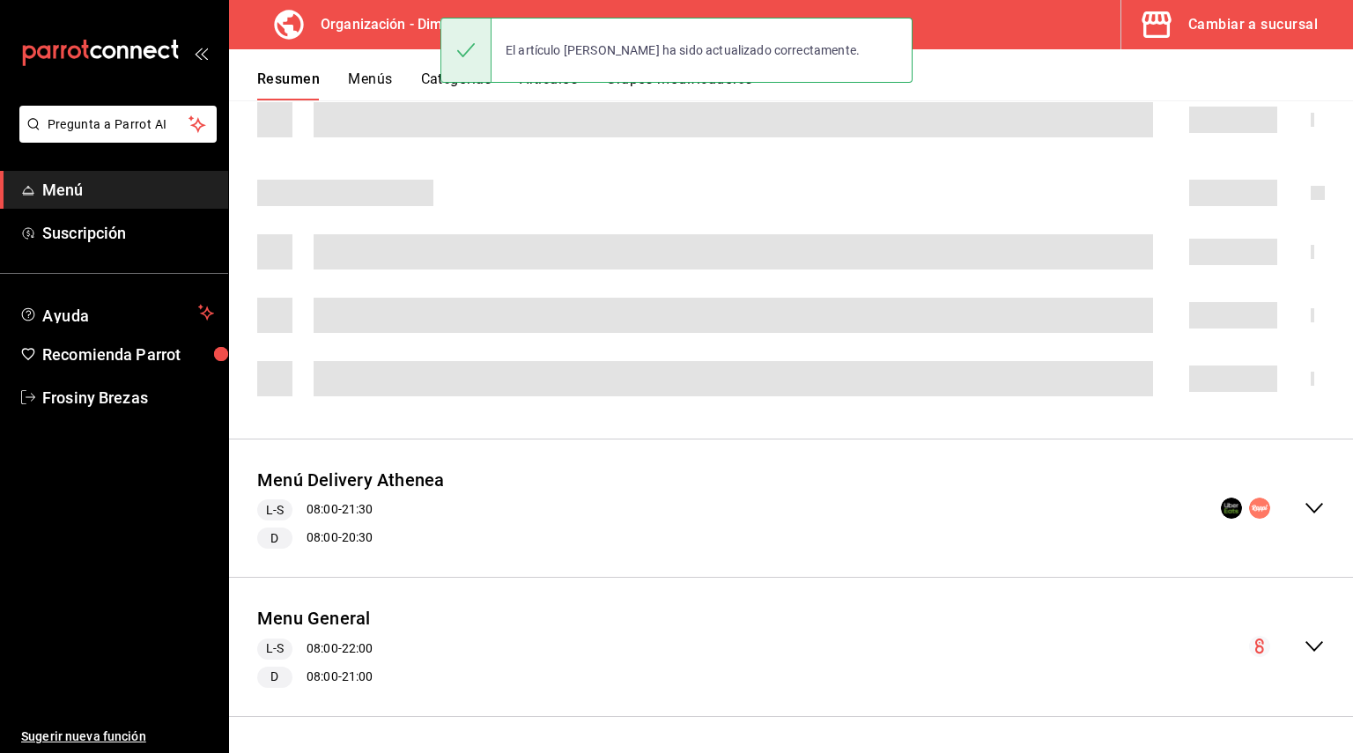
scroll to position [4, 0]
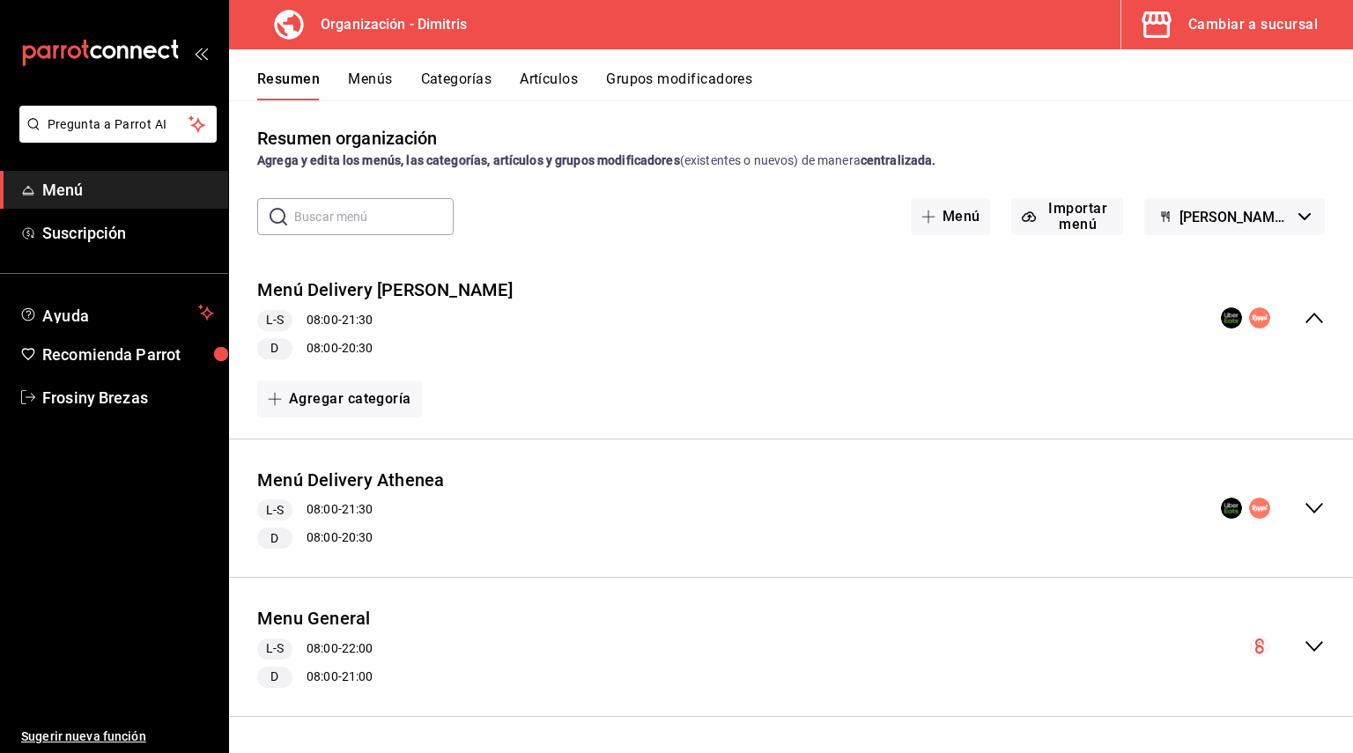
click at [1307, 632] on div "Menu General L-S 08:00 - 22:00 D 08:00 - 21:00" at bounding box center [791, 647] width 1124 height 110
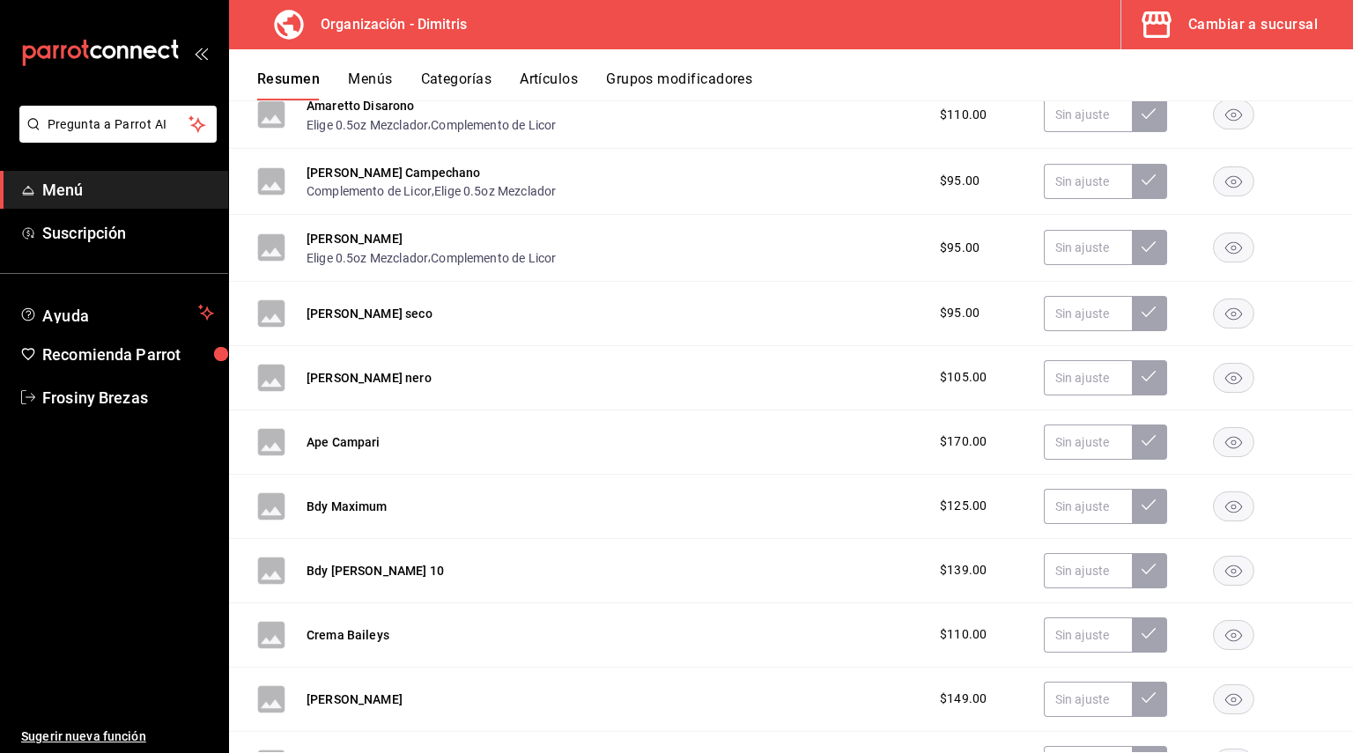
scroll to position [2086, 0]
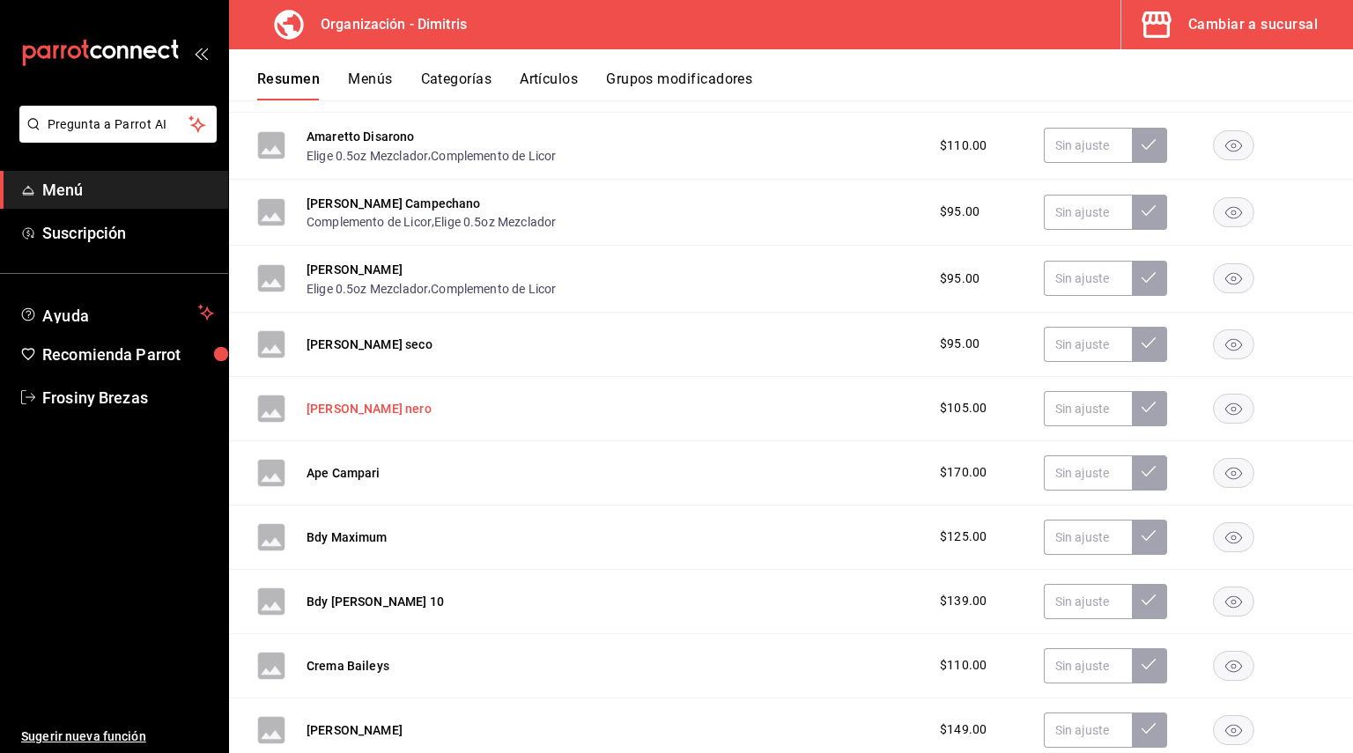
click at [432, 415] on button "[PERSON_NAME] nero" at bounding box center [368, 409] width 125 height 18
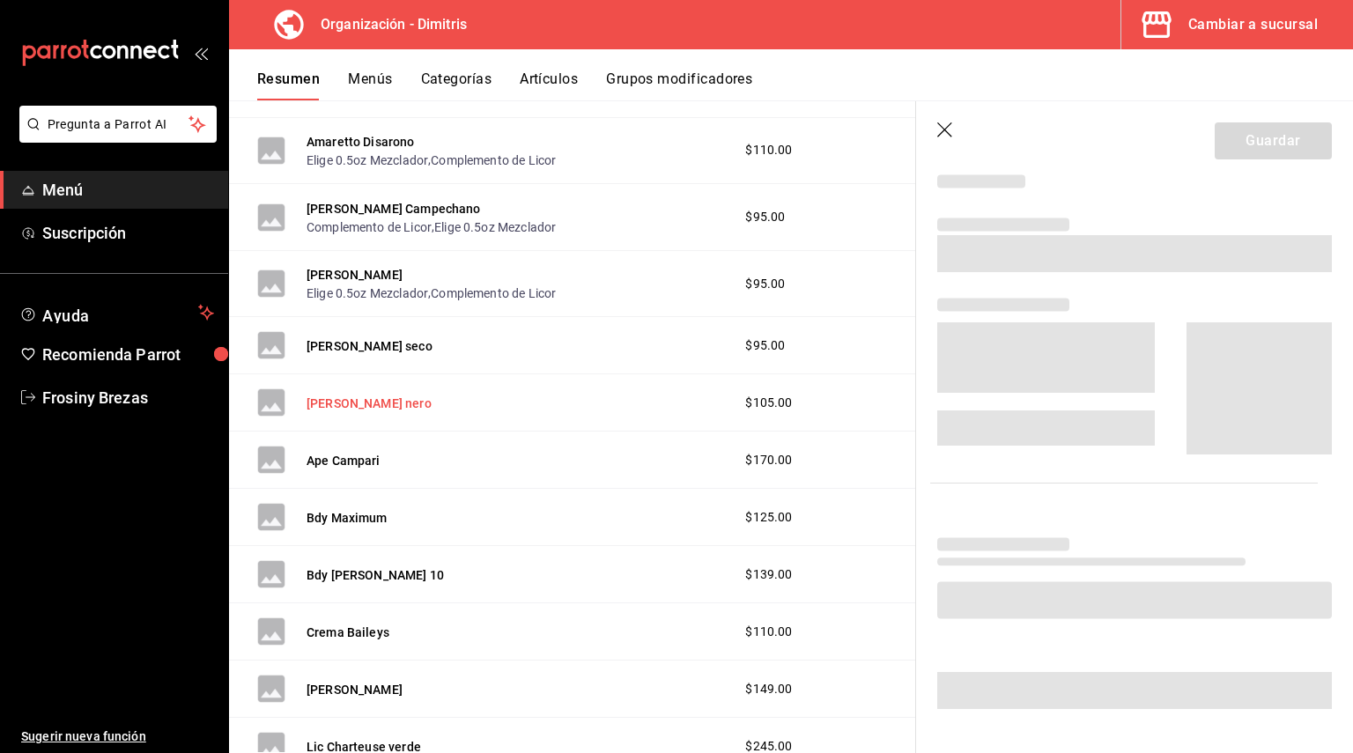
scroll to position [202, 0]
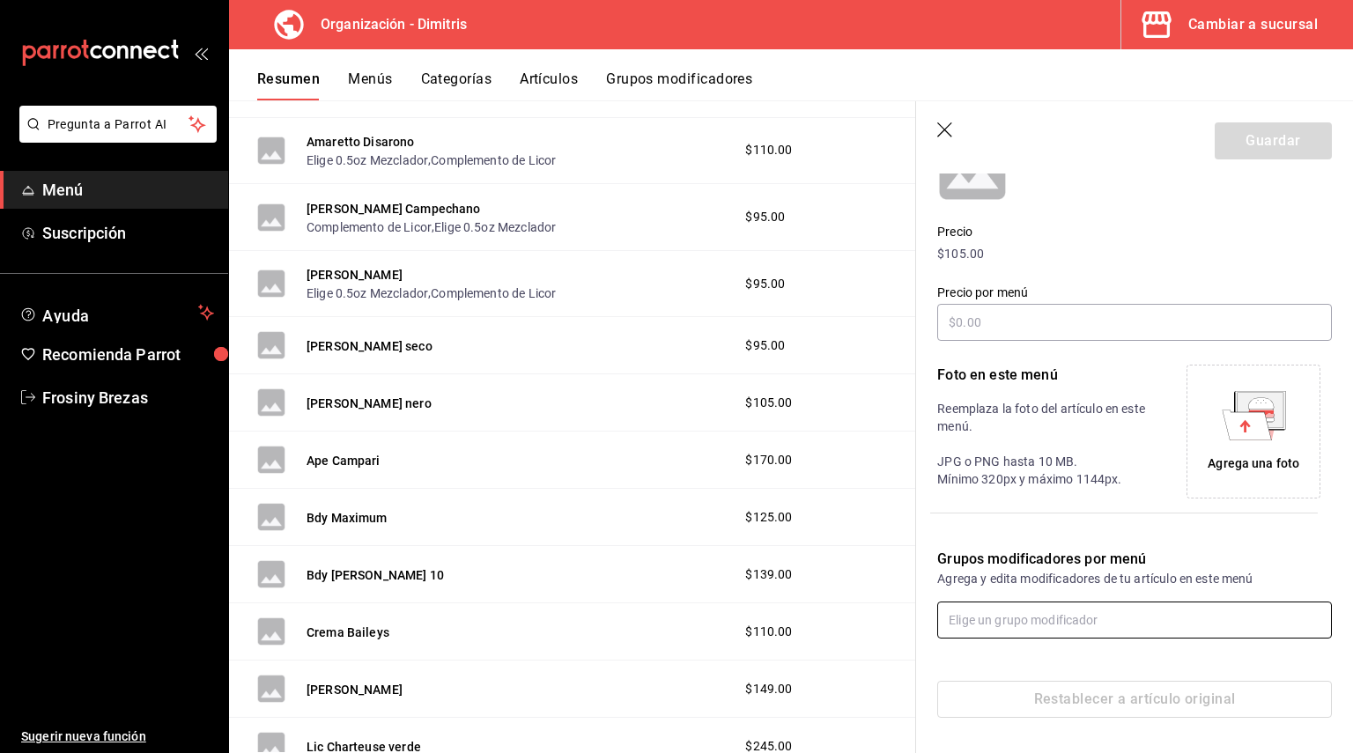
click at [983, 616] on input "text" at bounding box center [1134, 620] width 395 height 37
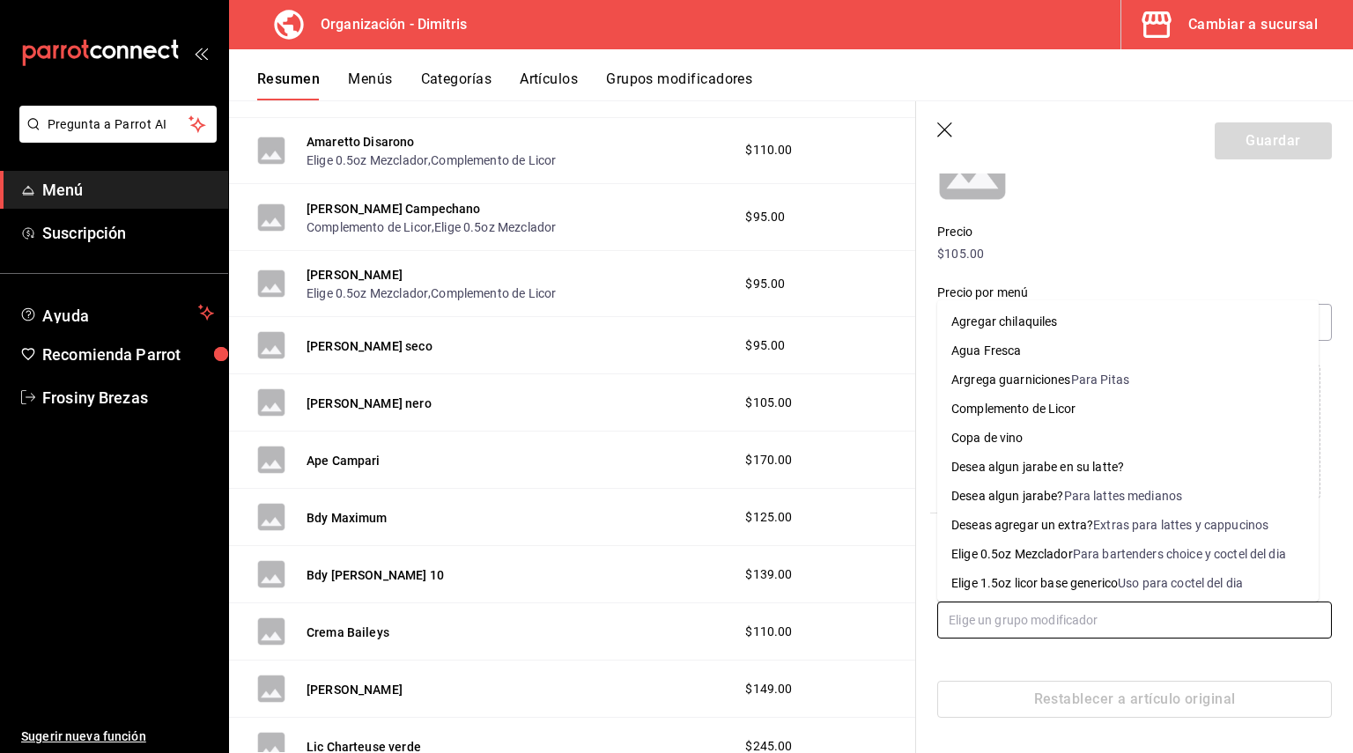
click at [1059, 557] on div "Elige 0.5oz Mezclador" at bounding box center [1012, 554] width 122 height 18
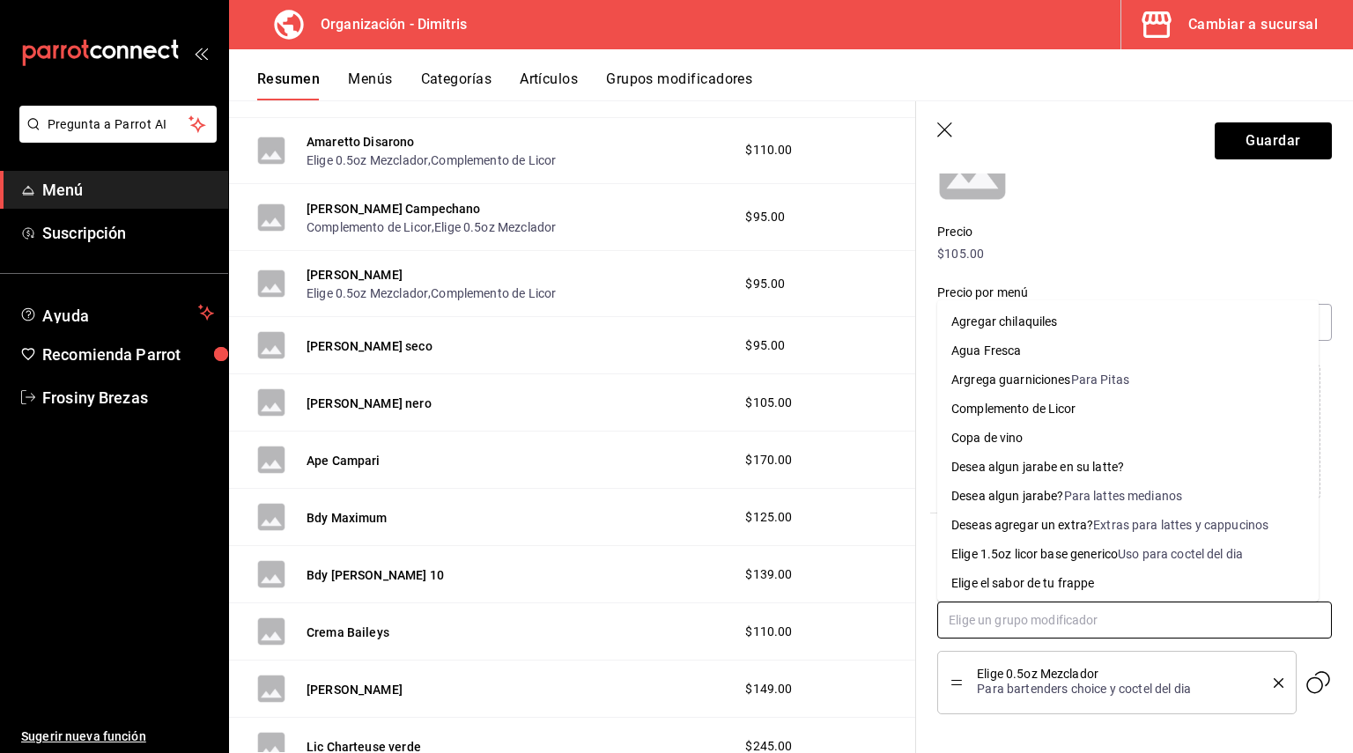
click at [1010, 615] on input "text" at bounding box center [1134, 620] width 395 height 37
click at [1030, 405] on div "Complemento de Licor" at bounding box center [1013, 409] width 125 height 18
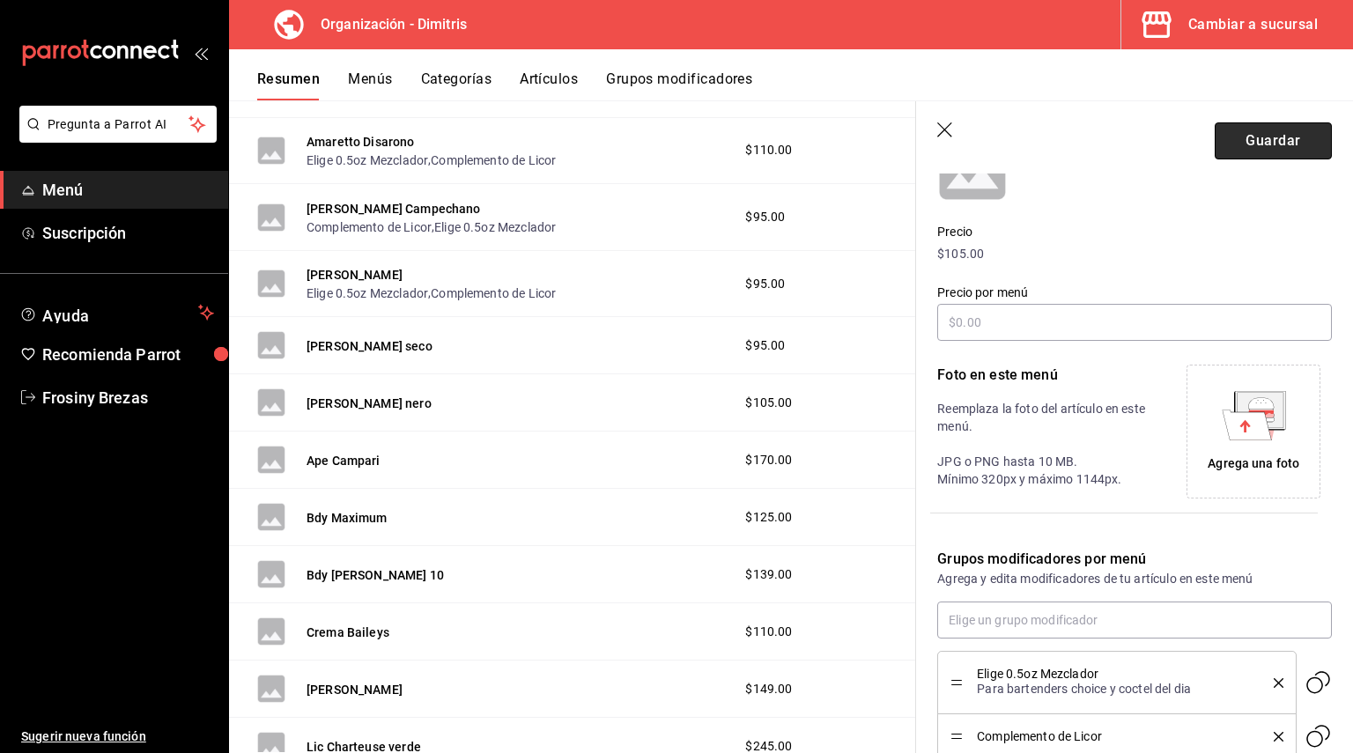
click at [1251, 149] on button "Guardar" at bounding box center [1273, 140] width 117 height 37
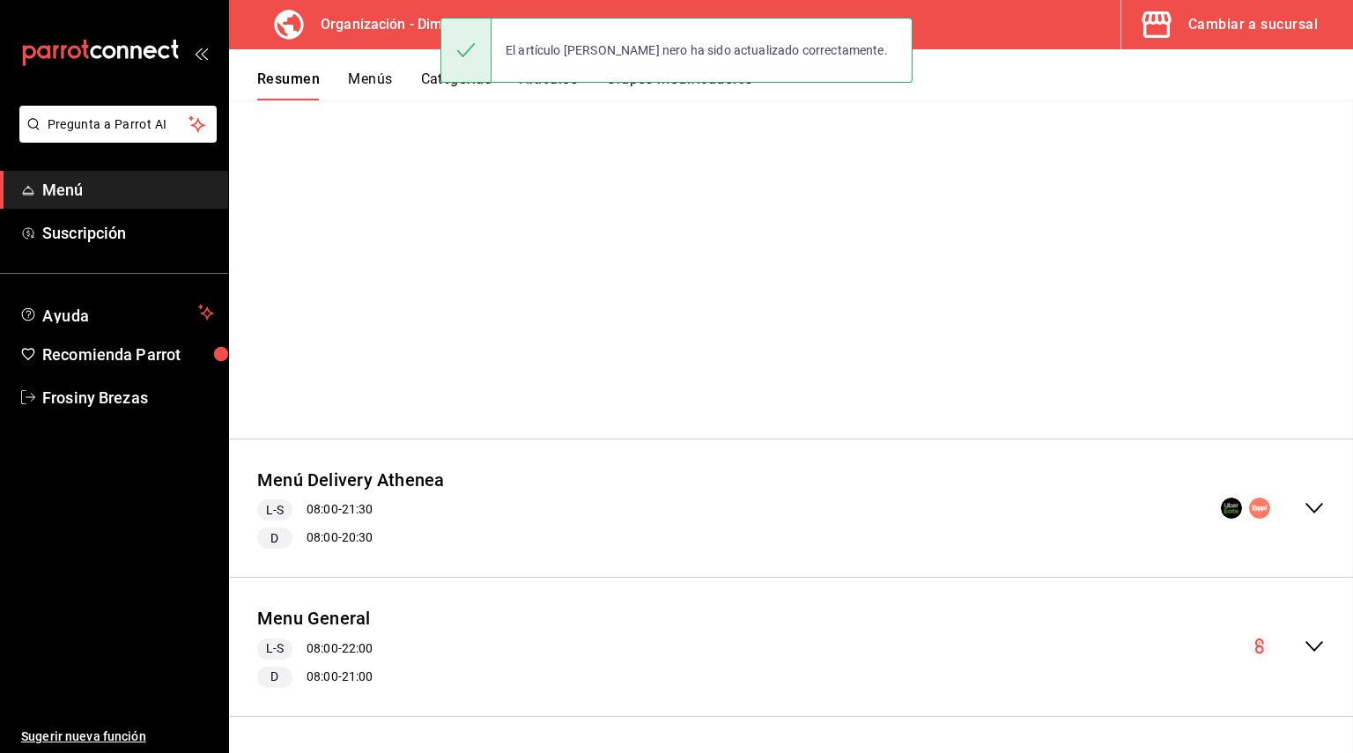
scroll to position [4, 0]
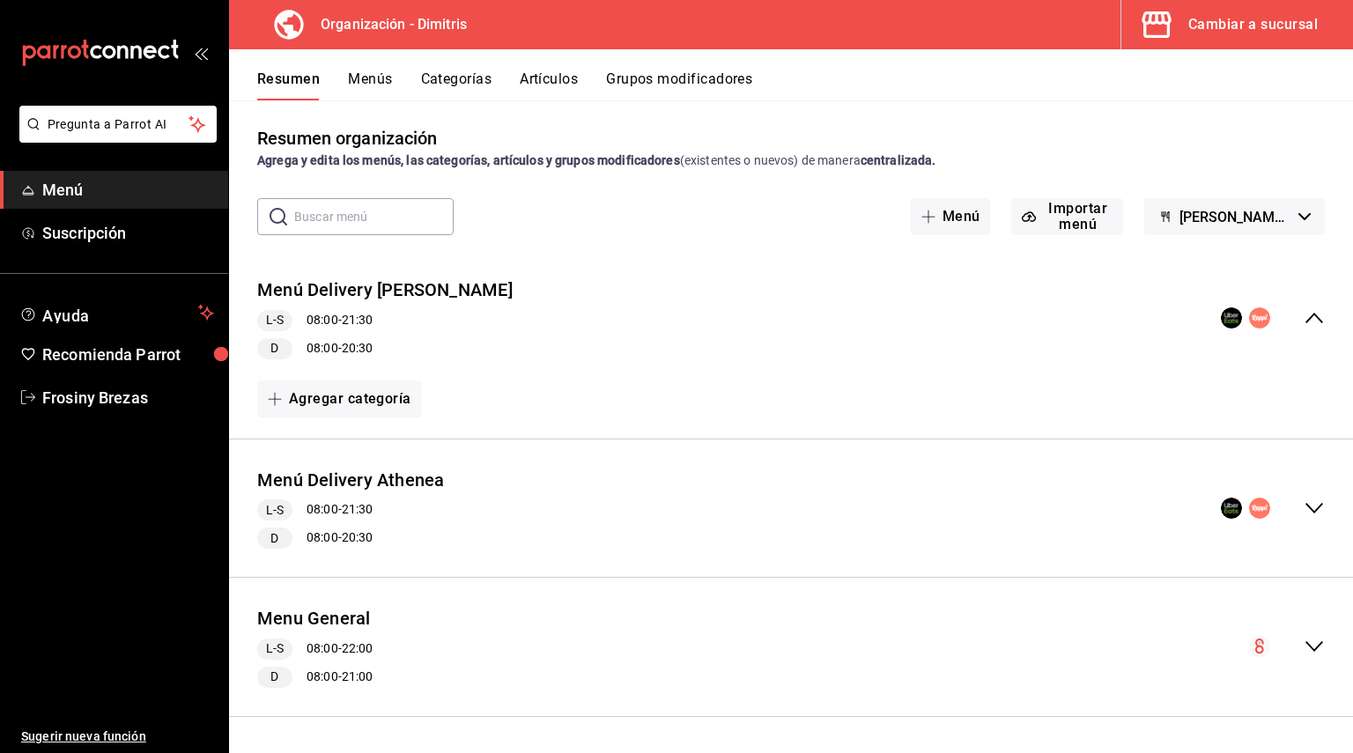
click at [1303, 655] on icon "collapse-menu-row" at bounding box center [1313, 646] width 21 height 21
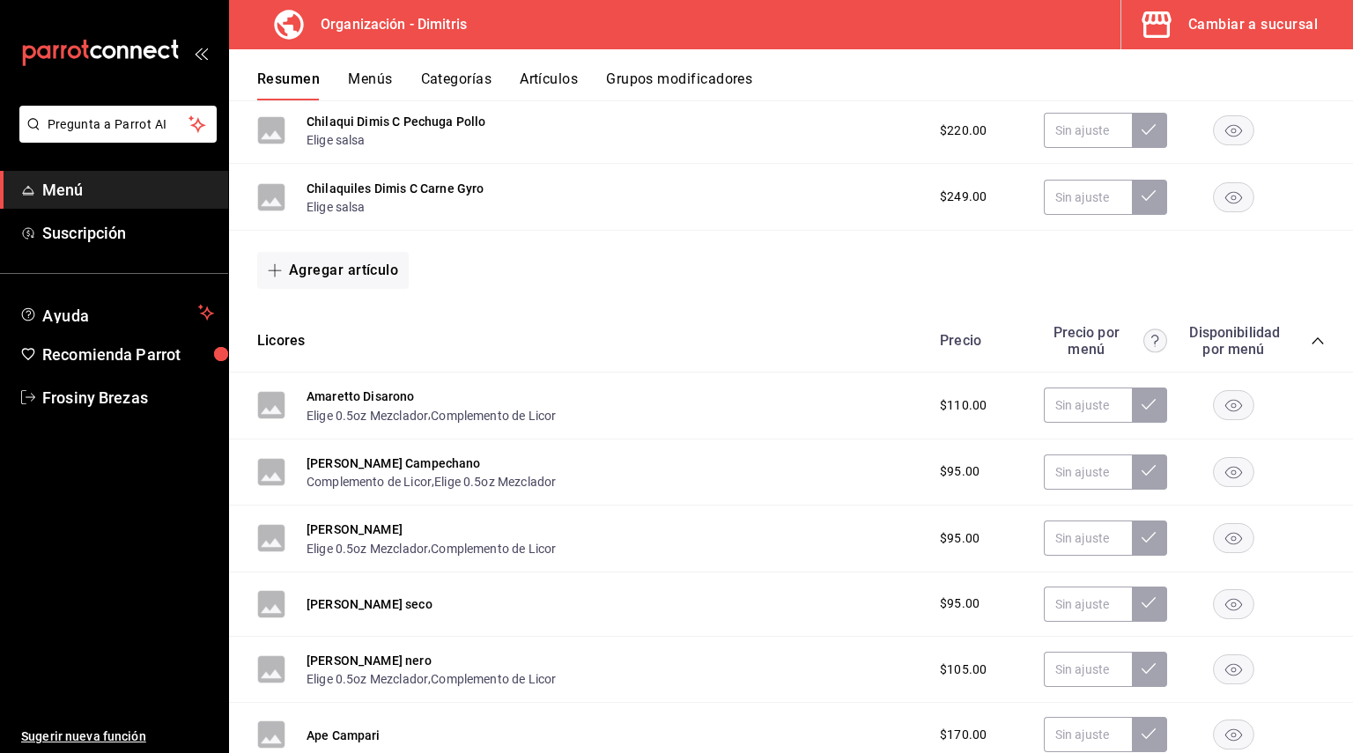
scroll to position [2082, 0]
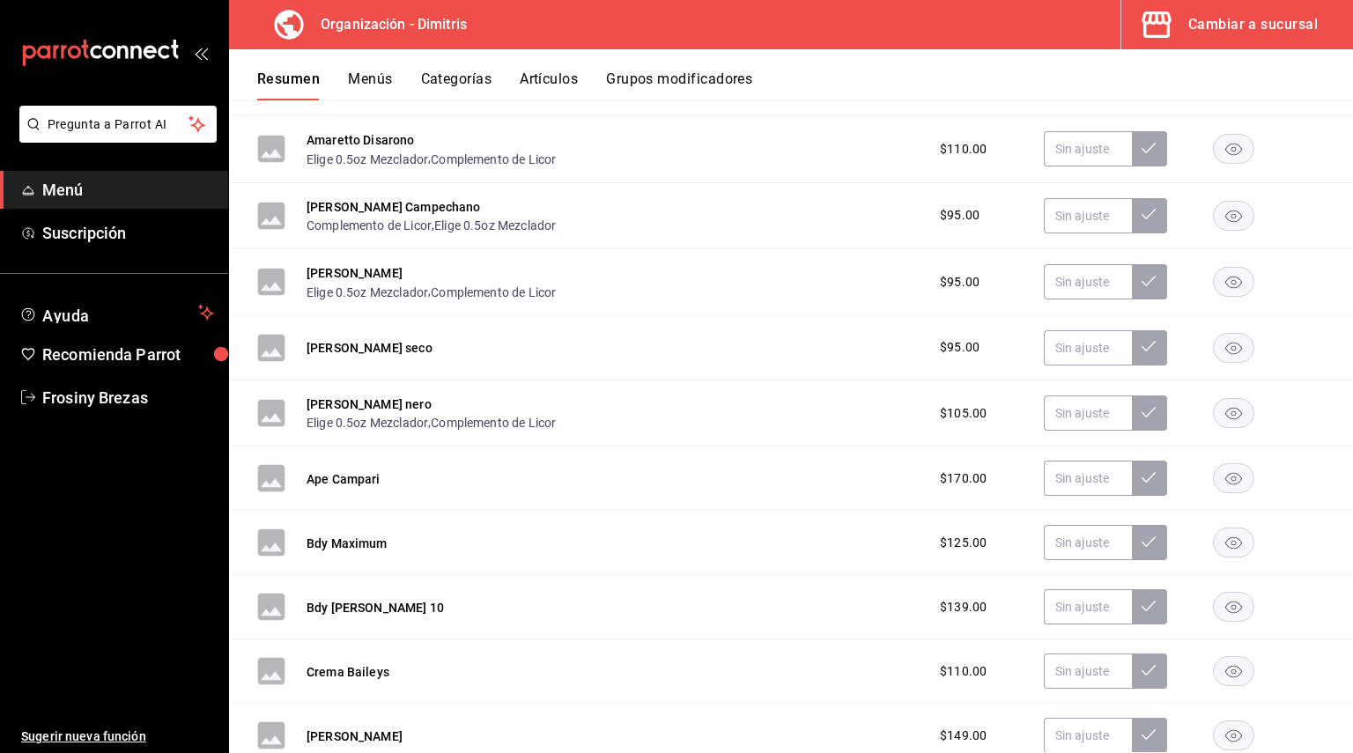
click at [871, 460] on div "Ape Campari $170.00" at bounding box center [791, 479] width 1124 height 64
click at [358, 481] on button "Ape Campari" at bounding box center [343, 479] width 74 height 18
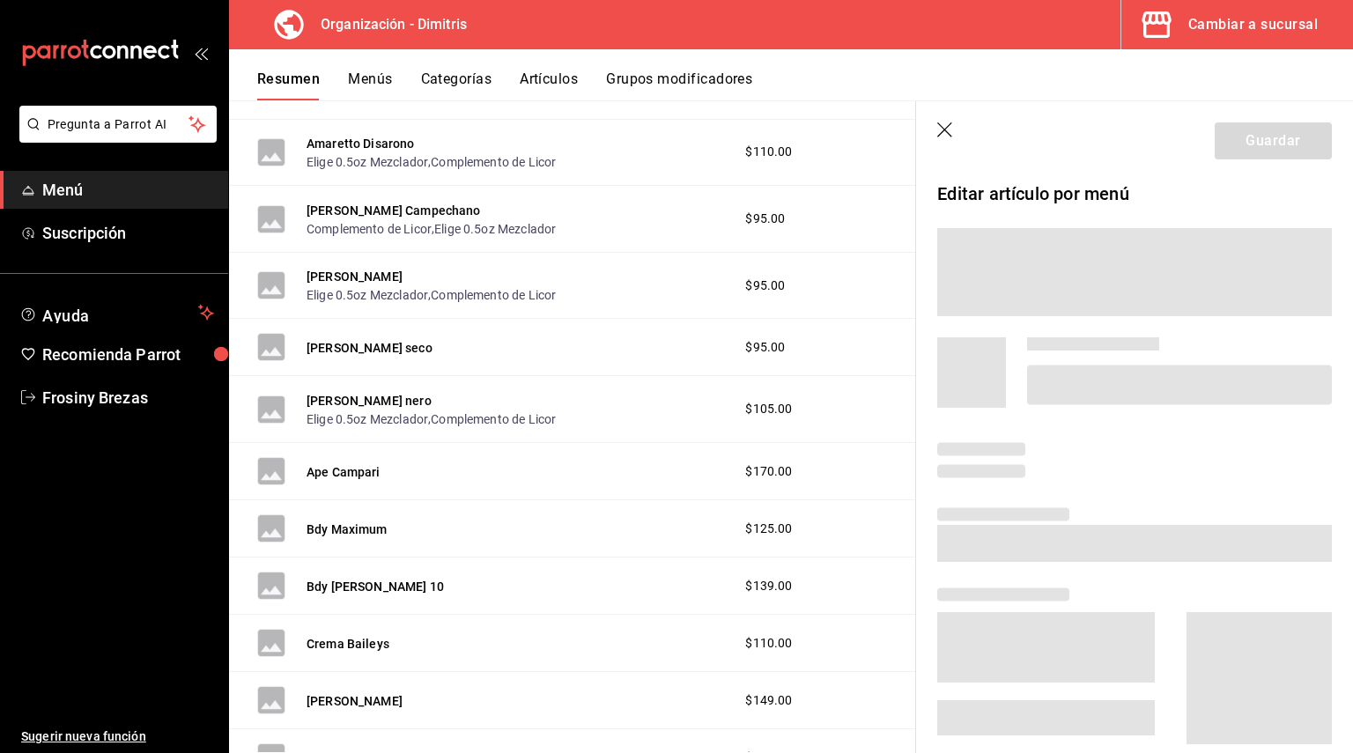
click at [944, 120] on header "Guardar" at bounding box center [1134, 137] width 437 height 72
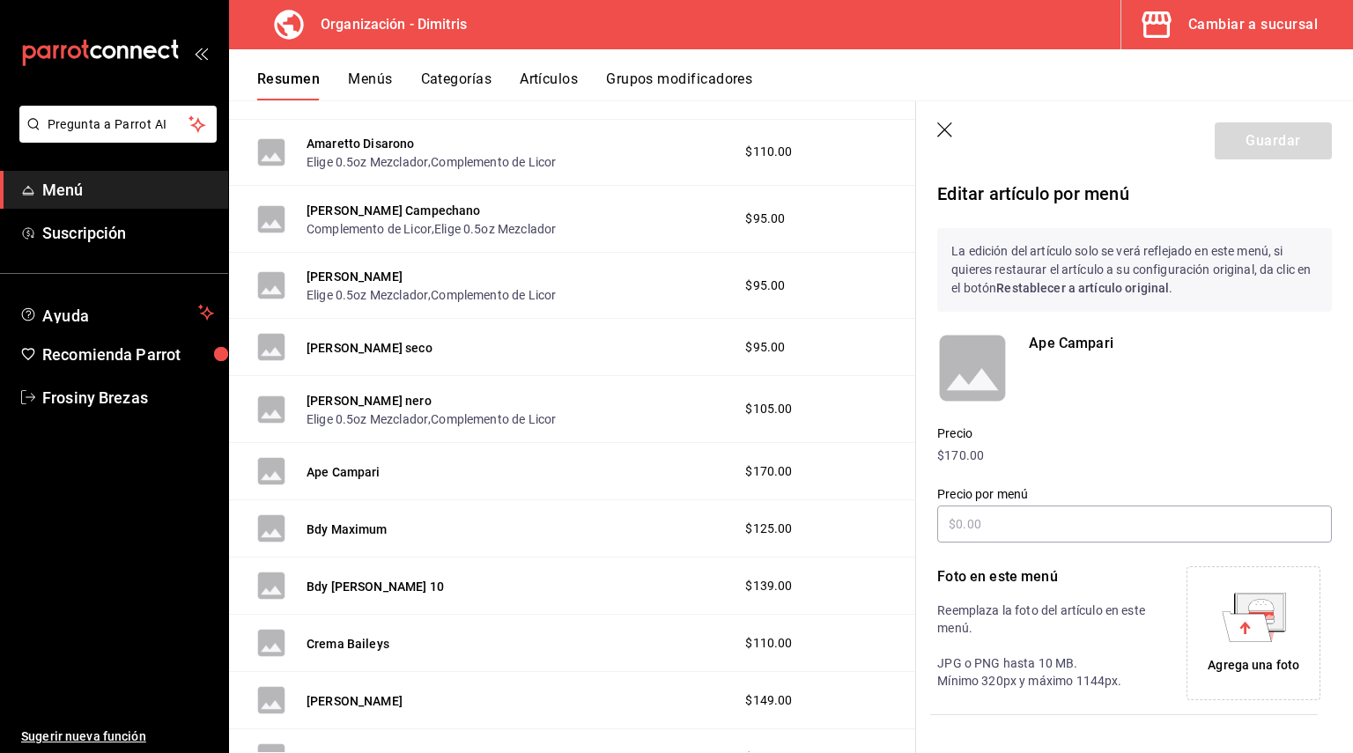
drag, startPoint x: 979, startPoint y: 466, endPoint x: 934, endPoint y: 456, distance: 46.0
click at [978, 466] on div "Precio por menú" at bounding box center [1124, 505] width 416 height 80
click at [933, 455] on div "Precio $170.00" at bounding box center [1124, 434] width 416 height 62
click at [945, 148] on header "Guardar" at bounding box center [1134, 137] width 437 height 72
click at [946, 138] on icon "button" at bounding box center [946, 131] width 18 height 18
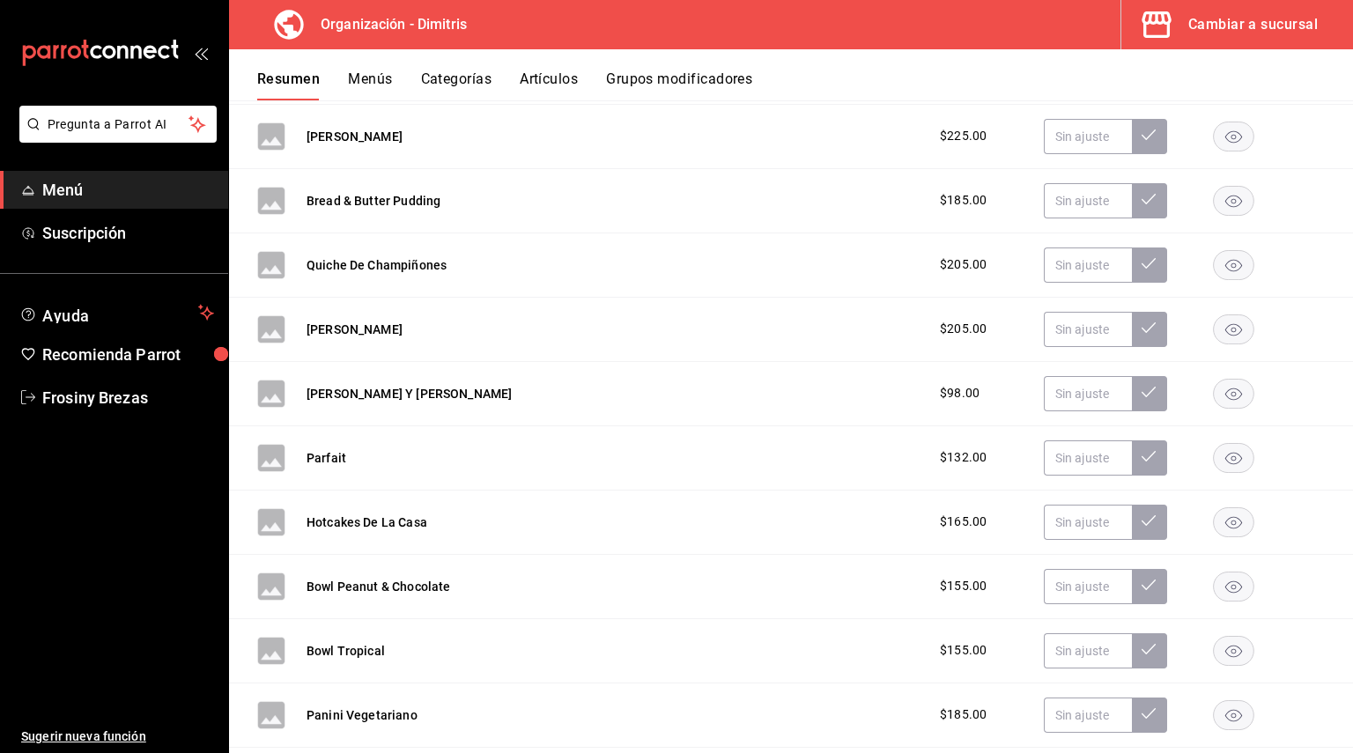
scroll to position [362, 0]
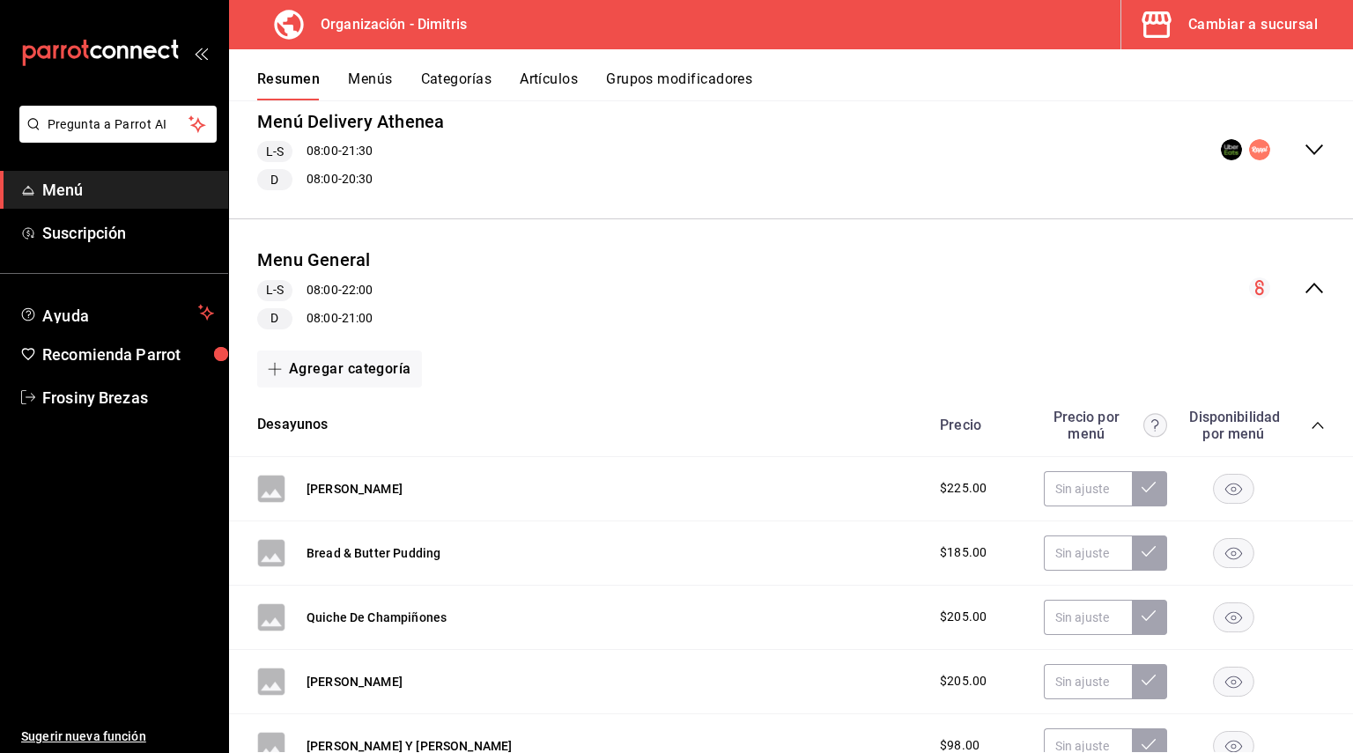
click at [559, 78] on button "Artículos" at bounding box center [549, 85] width 58 height 30
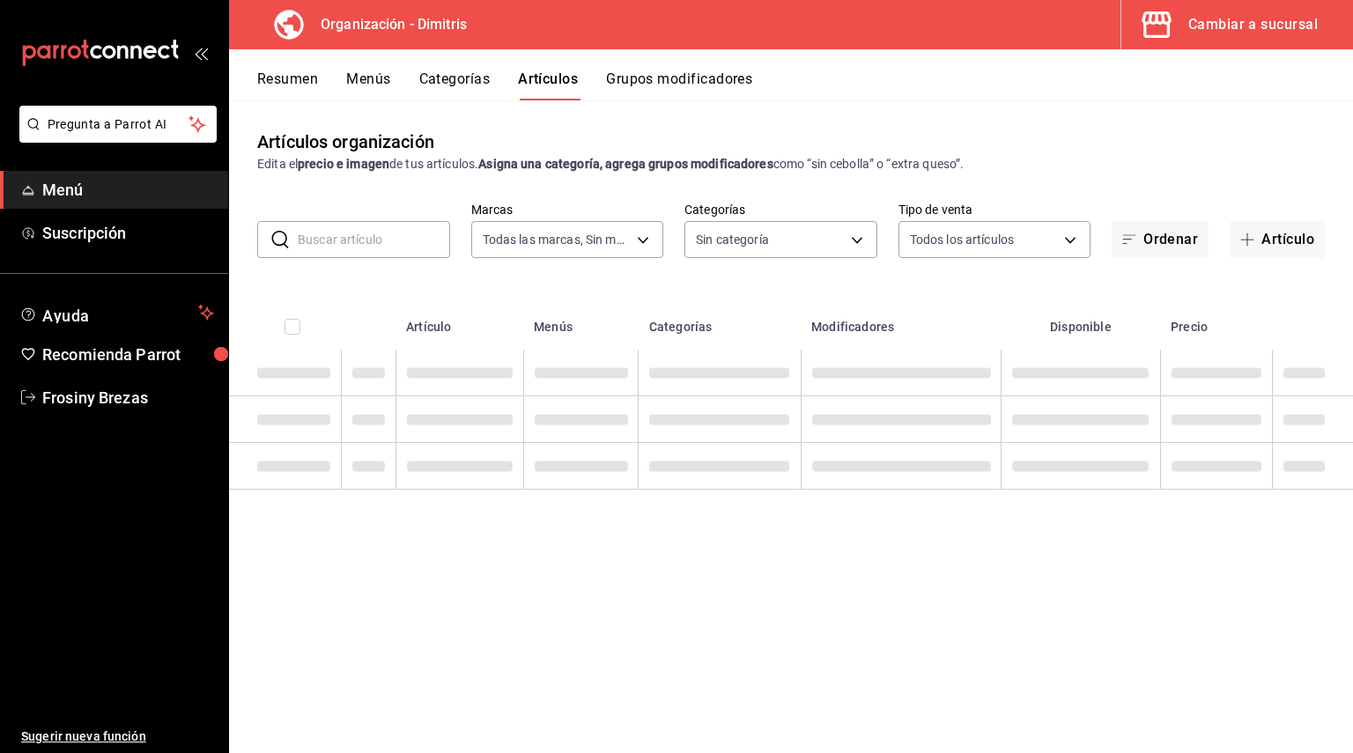
type input "317daab7-dfab-4307-9e12-935137646369"
type input "fad5bf19-ac35-4369-abfc-26ce97a05b06,1a0e4e48-3a83-4d7b-81fd-4b5db3218b24,fc725…"
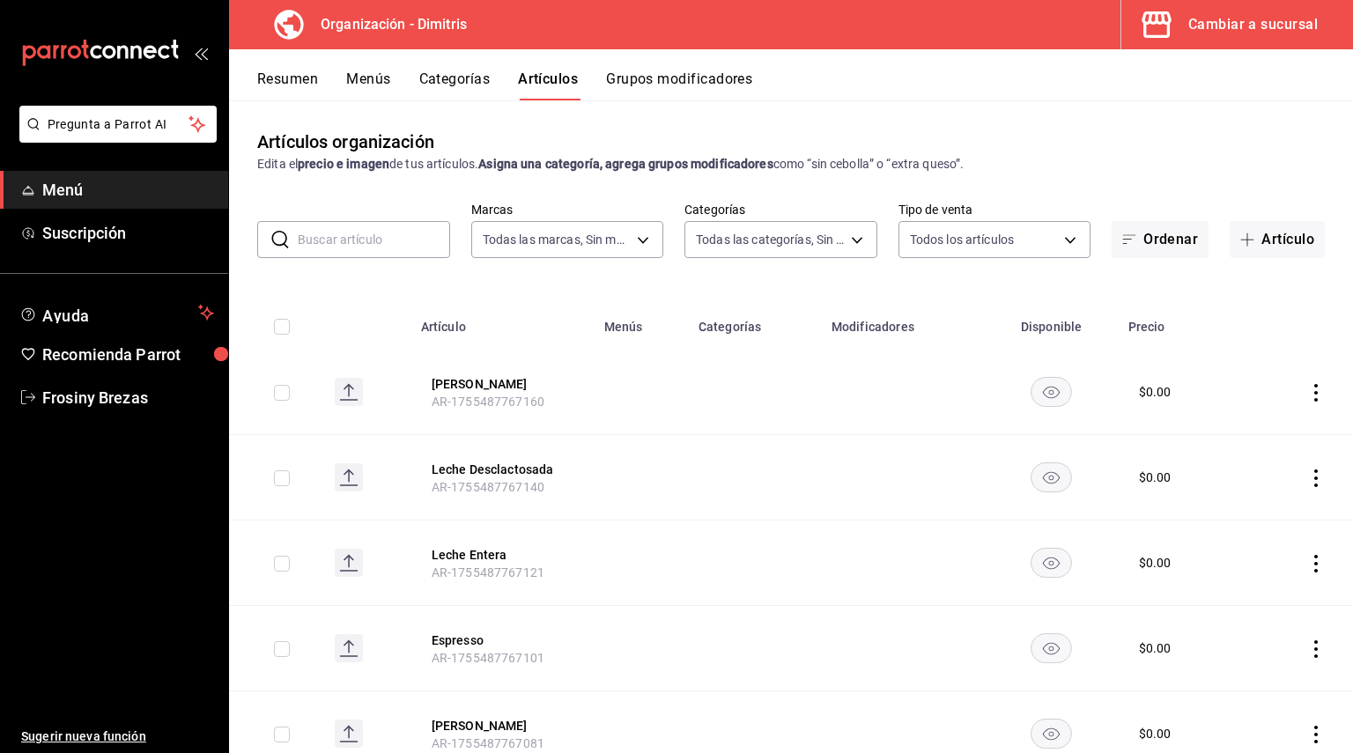
click at [392, 247] on input "text" at bounding box center [374, 239] width 152 height 35
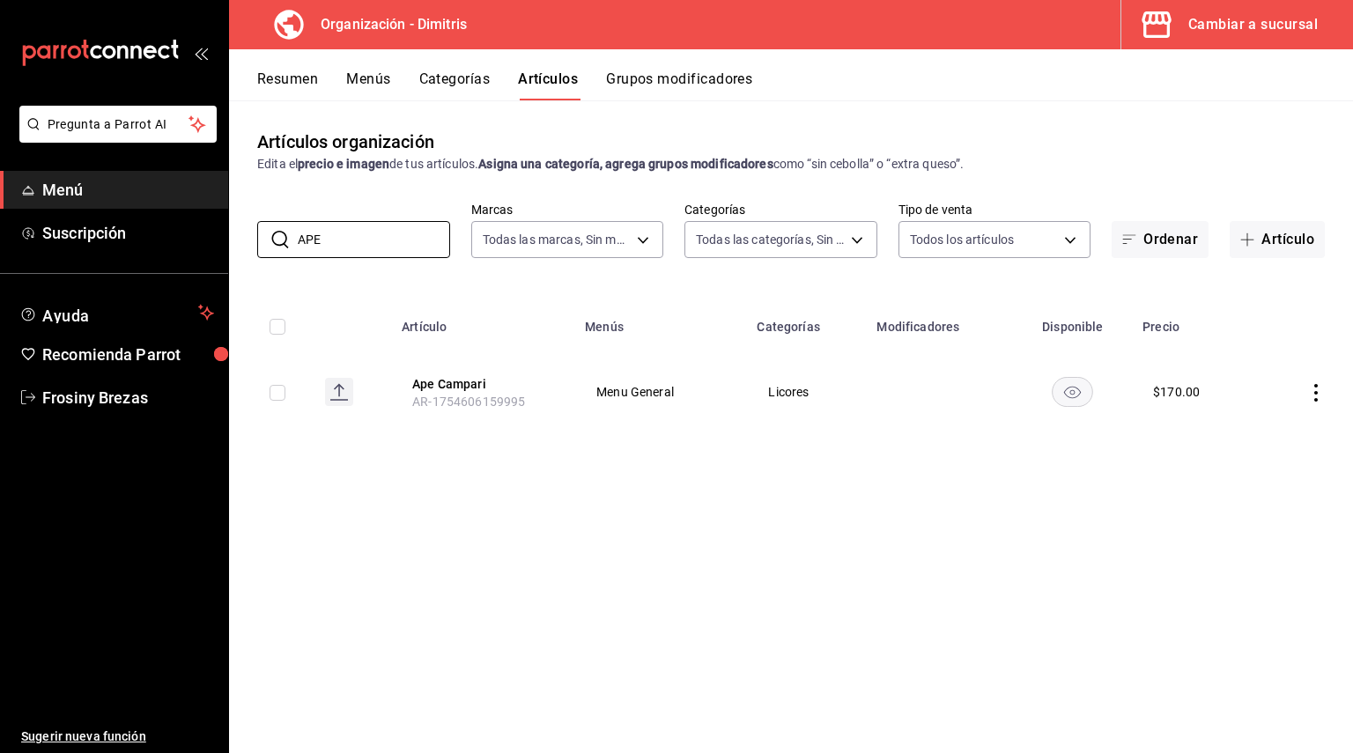
type input "APE"
click at [651, 392] on span "Menu General" at bounding box center [660, 392] width 128 height 12
click at [459, 387] on button "Ape Campari" at bounding box center [482, 384] width 141 height 18
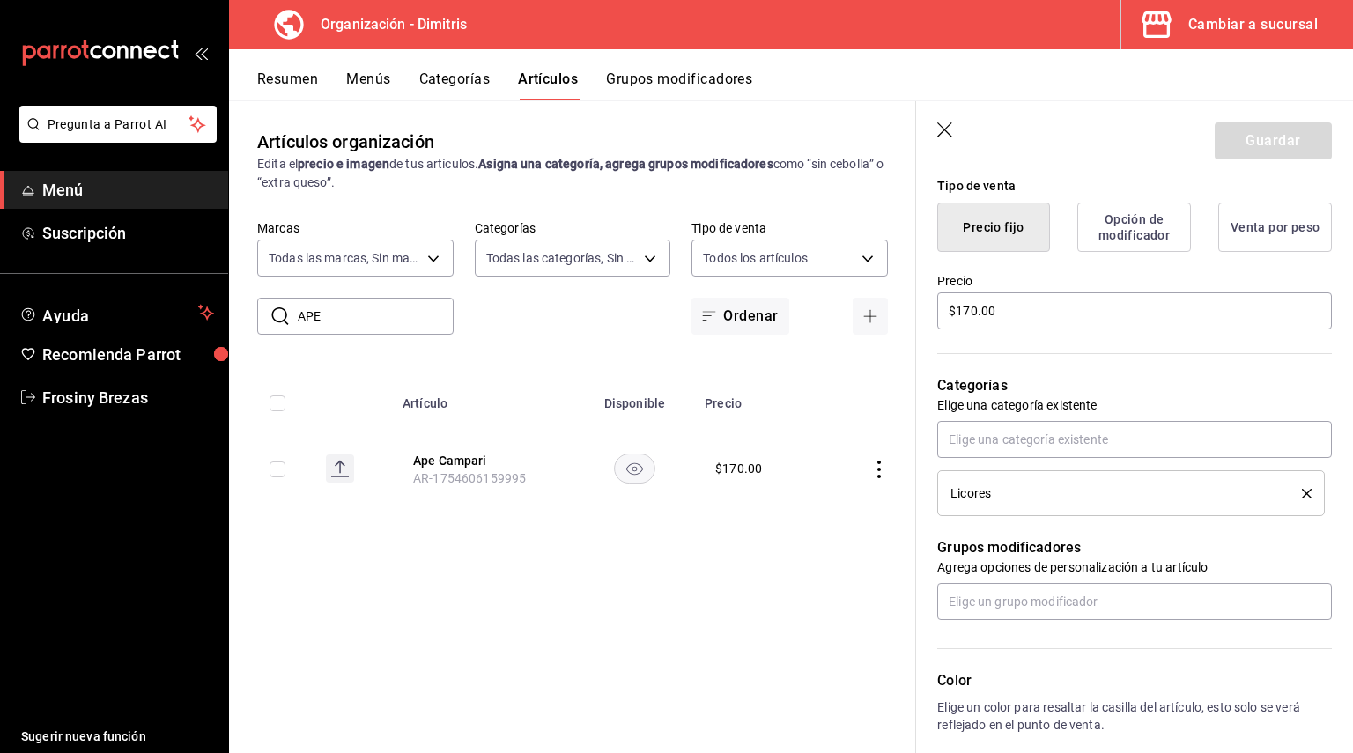
scroll to position [440, 0]
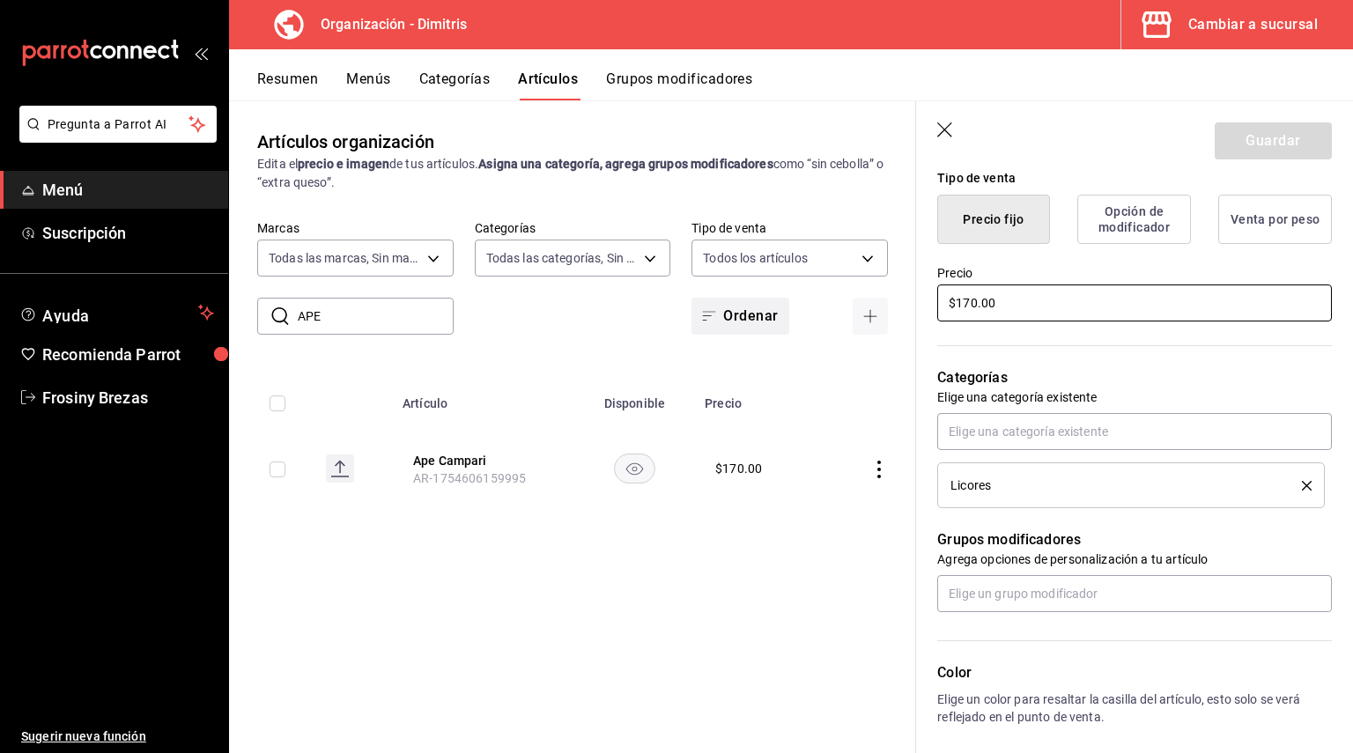
drag, startPoint x: 1022, startPoint y: 310, endPoint x: 746, endPoint y: 326, distance: 276.1
click at [750, 326] on main "Artículos organización Edita el precio e imagen de tus artículos. Asigna una ca…" at bounding box center [791, 426] width 1124 height 653
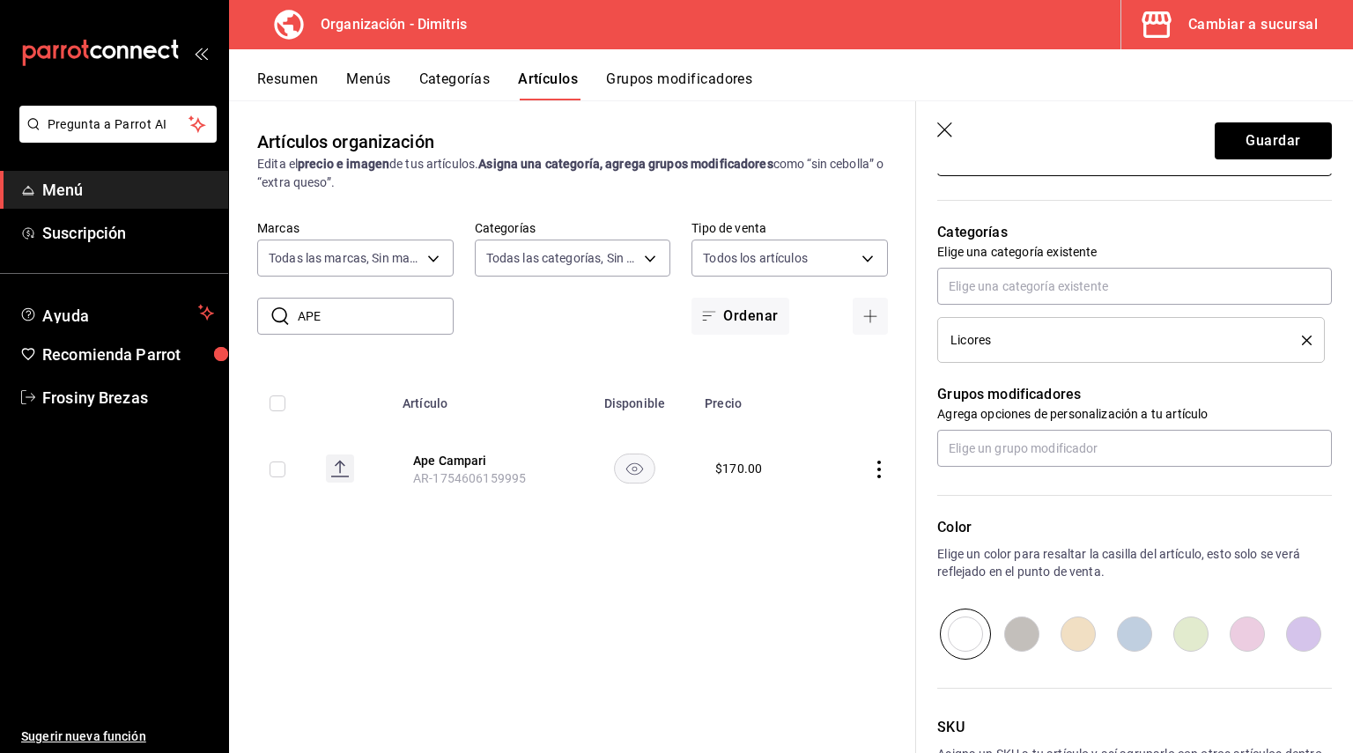
scroll to position [617, 0]
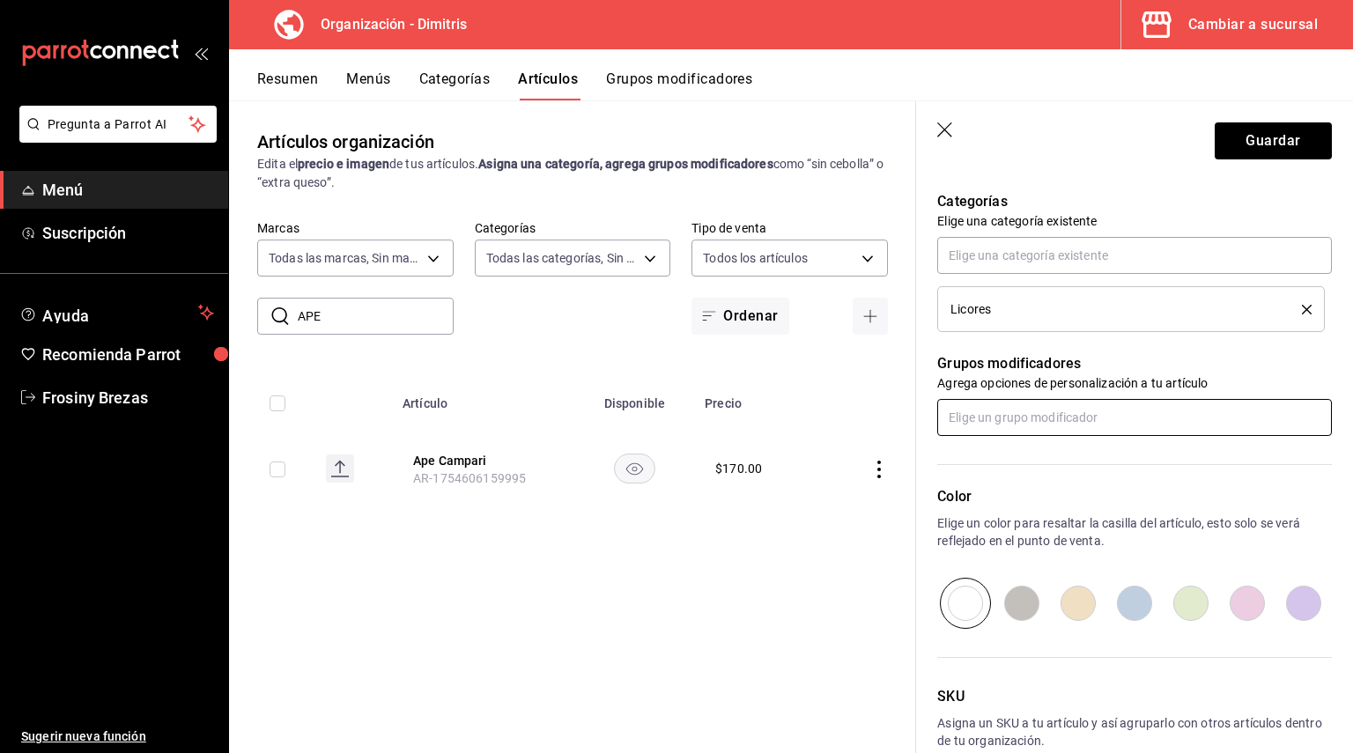
type input "$135.00"
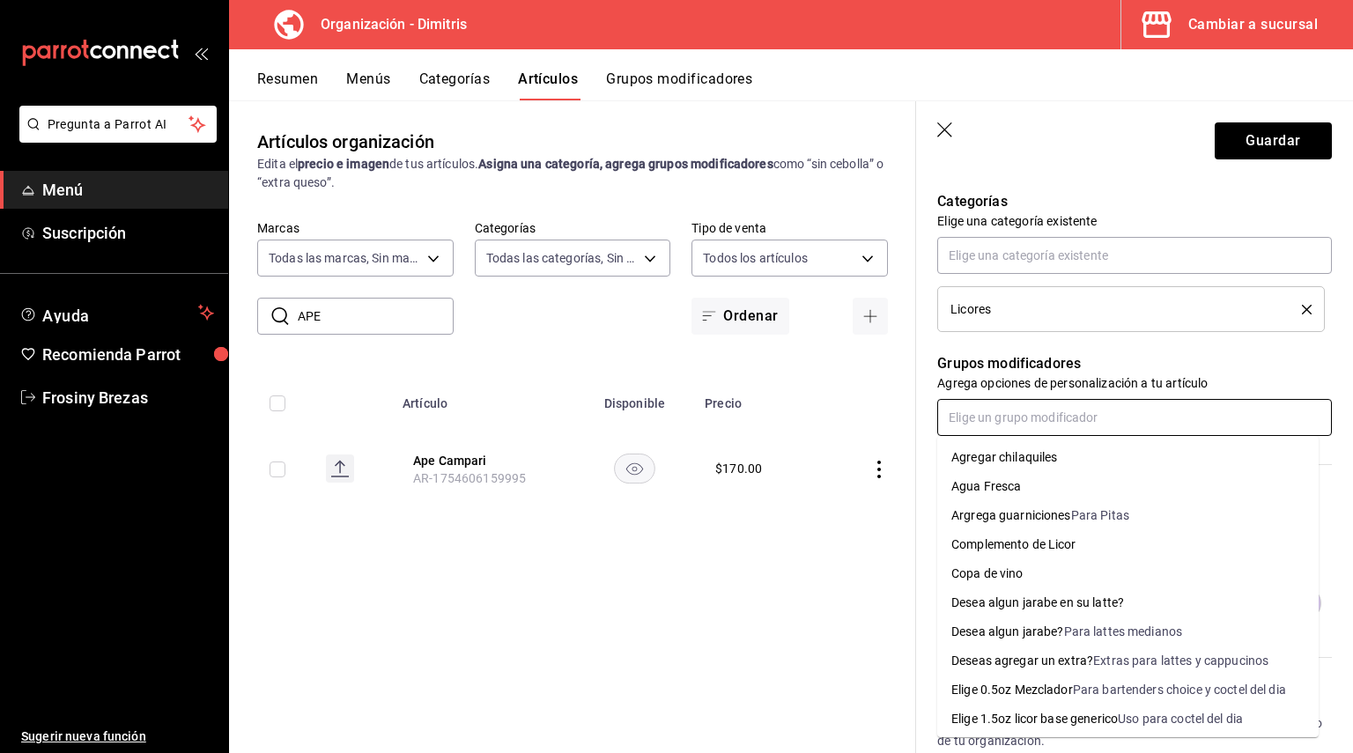
click at [1028, 428] on input "text" at bounding box center [1134, 417] width 395 height 37
click at [1089, 542] on li "Complemento de Licor" at bounding box center [1127, 544] width 381 height 29
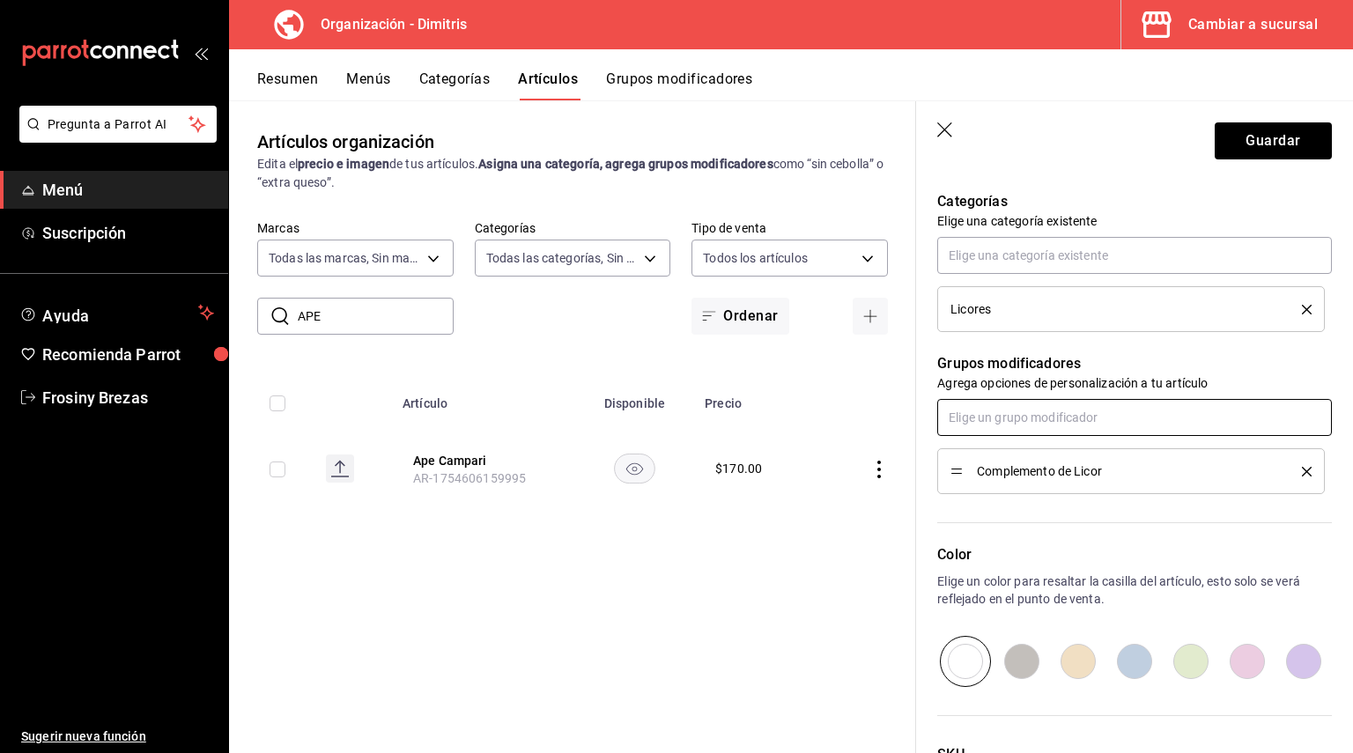
click at [1045, 417] on input "text" at bounding box center [1134, 417] width 395 height 37
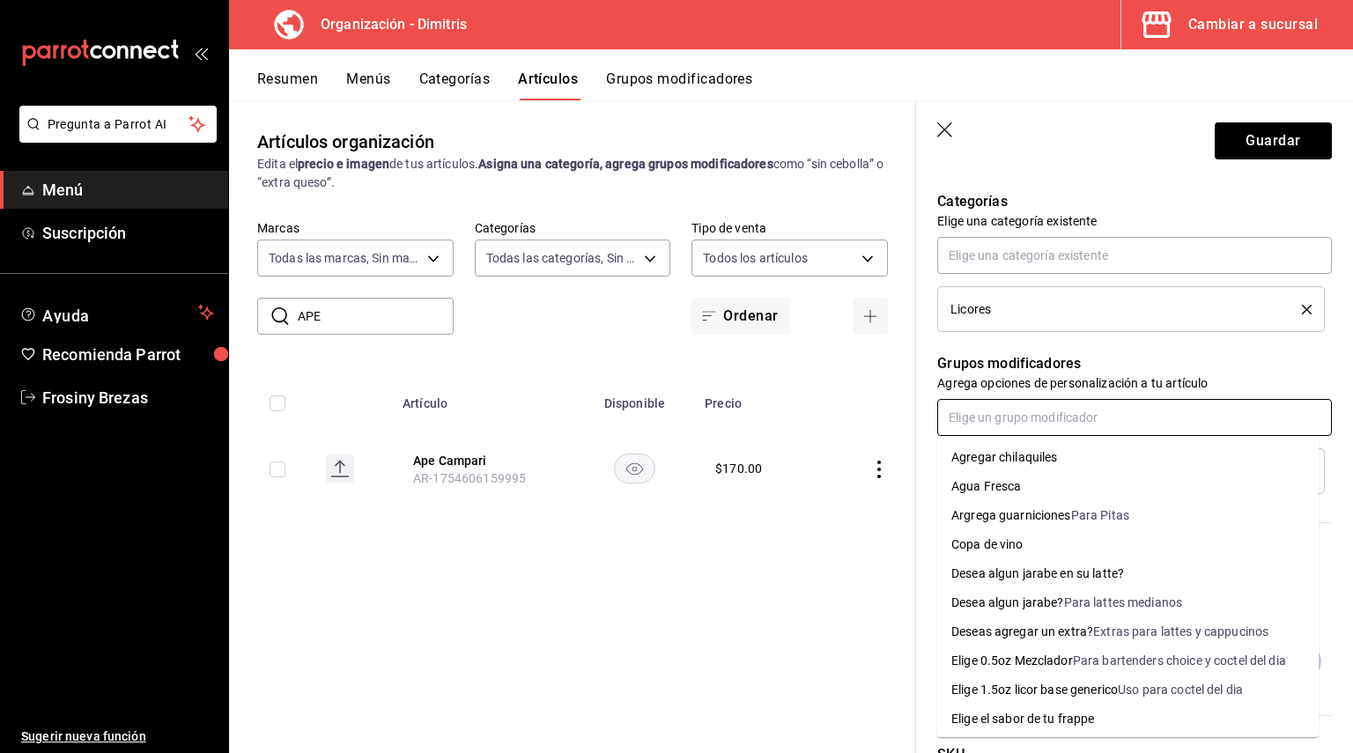
click at [1075, 654] on div "Para bartenders choice y coctel del dia" at bounding box center [1179, 661] width 213 height 18
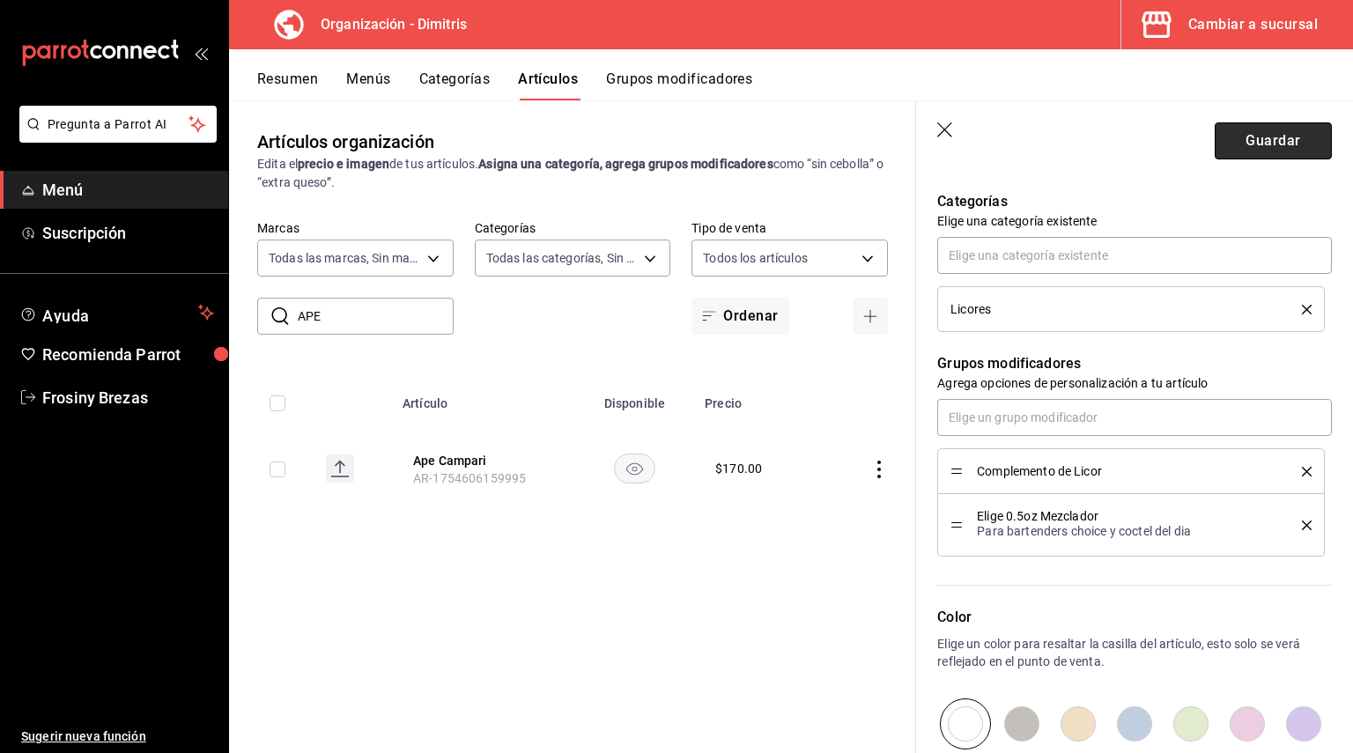
click at [1249, 131] on button "Guardar" at bounding box center [1273, 140] width 117 height 37
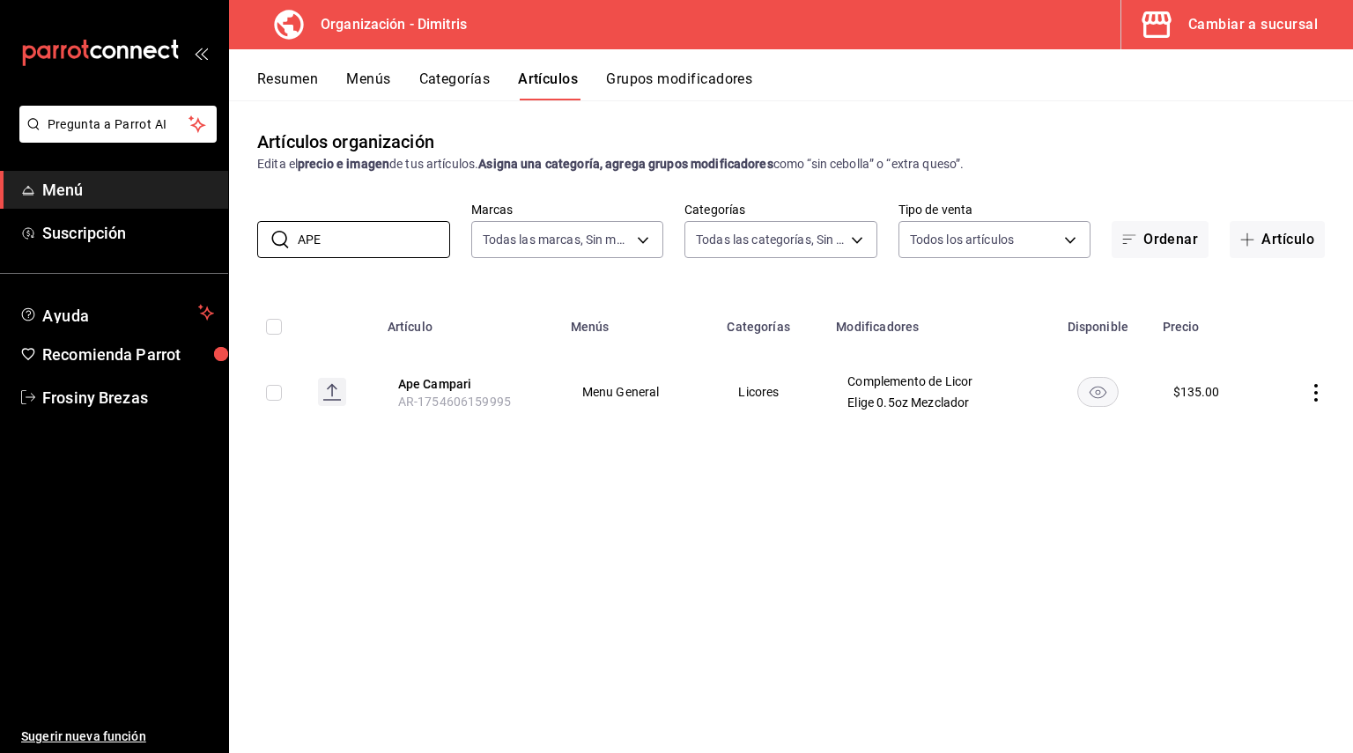
drag, startPoint x: 339, startPoint y: 246, endPoint x: 240, endPoint y: 246, distance: 99.5
click at [240, 246] on div "​ APE ​ Marcas Todas las marcas, Sin marca 317daab7-dfab-4307-9e12-935137646369…" at bounding box center [791, 230] width 1124 height 56
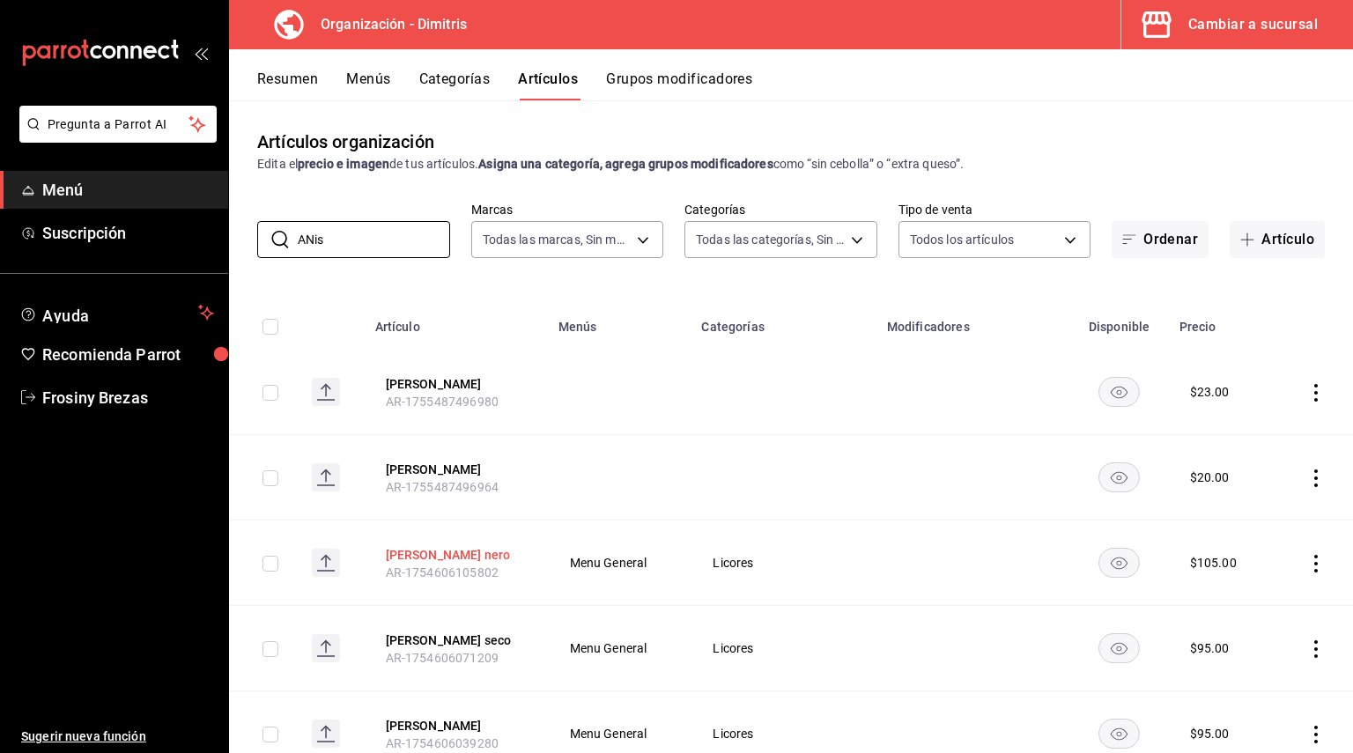
scroll to position [88, 0]
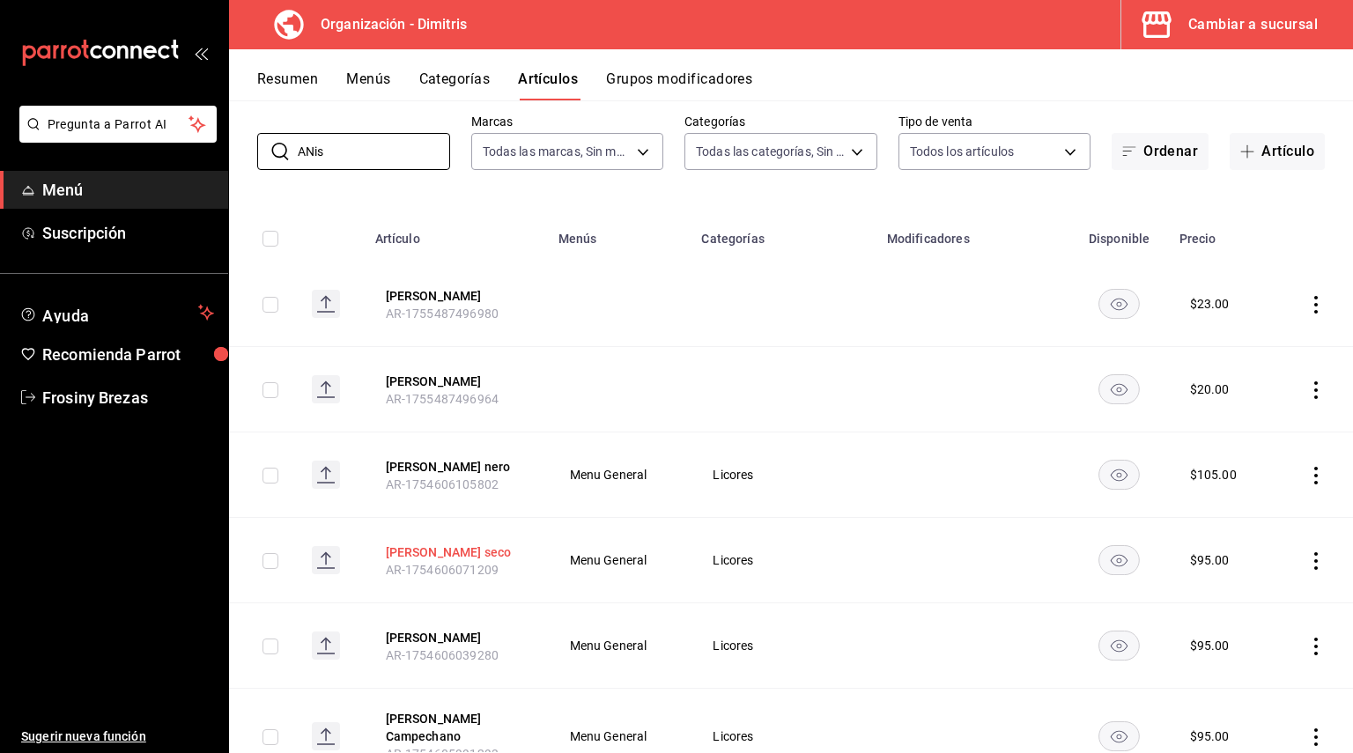
type input "ANis"
click at [468, 561] on button "[PERSON_NAME] seco" at bounding box center [456, 552] width 141 height 18
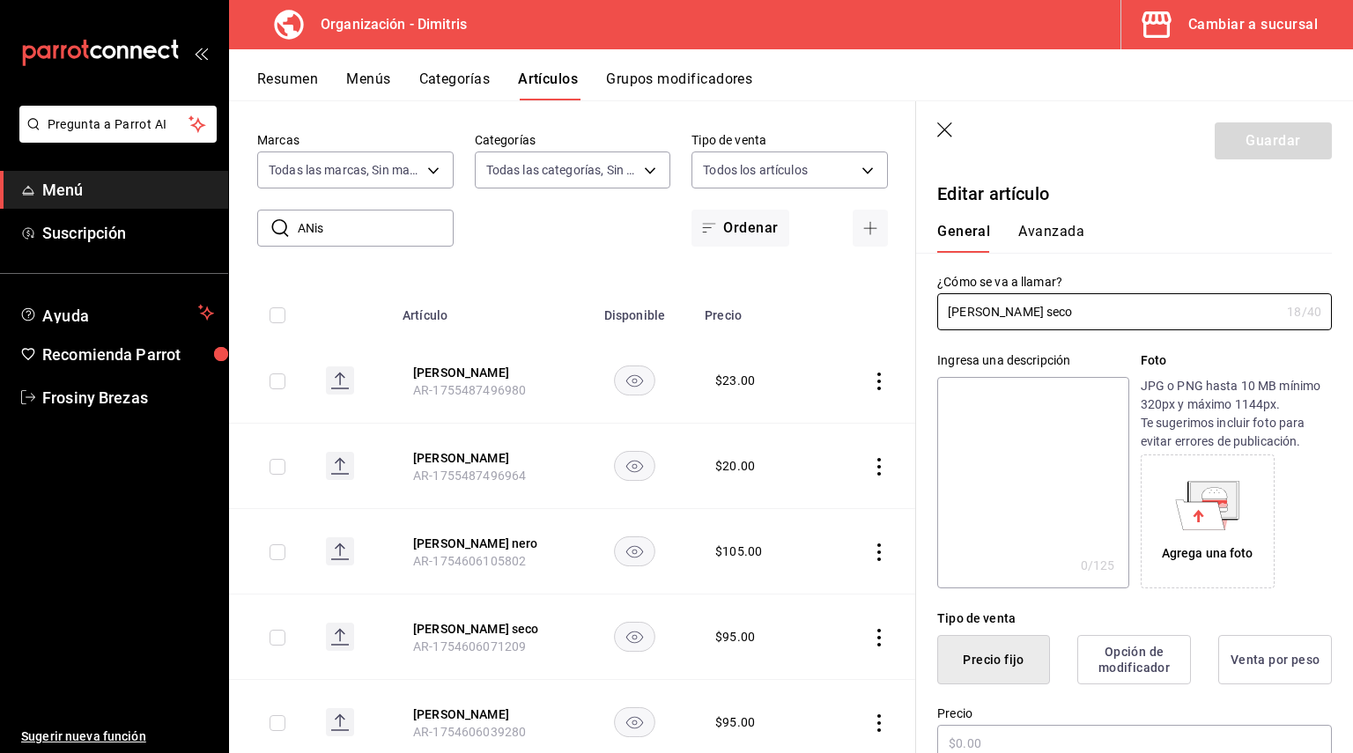
type input "$95.00"
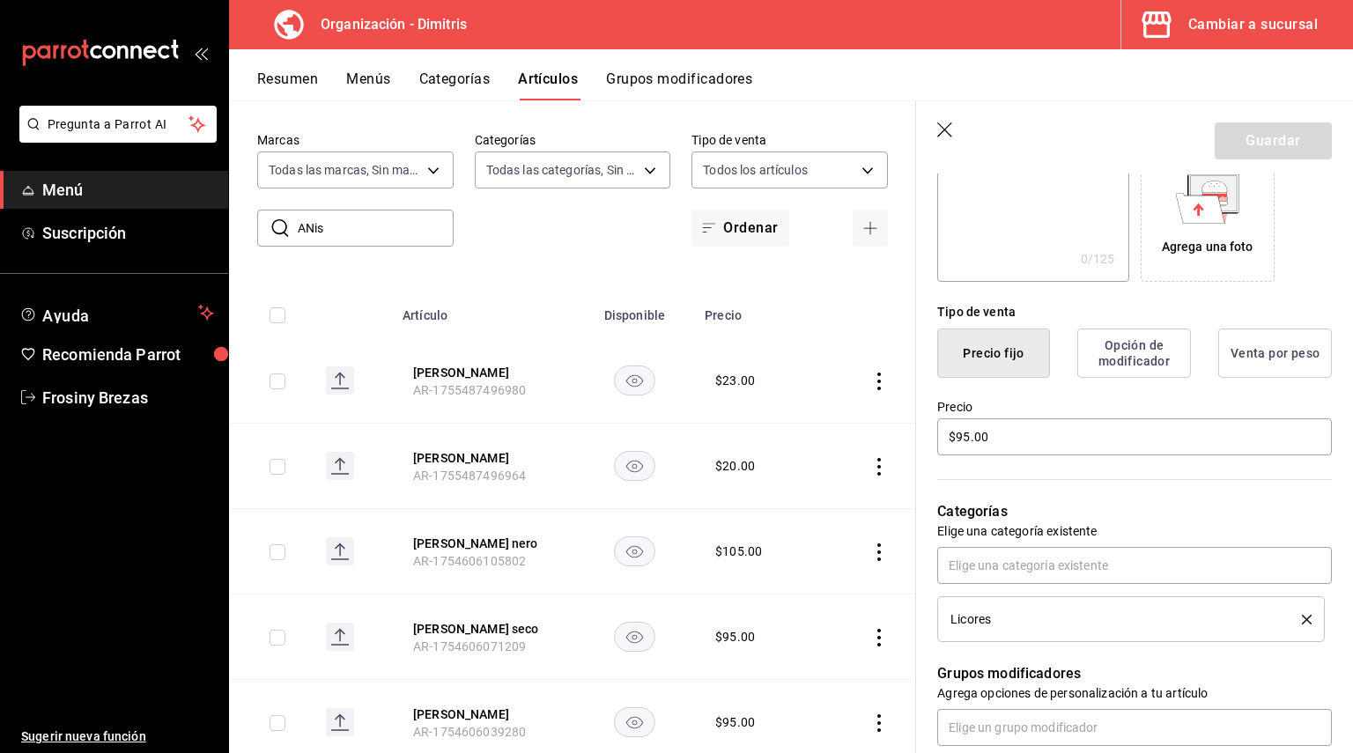
scroll to position [528, 0]
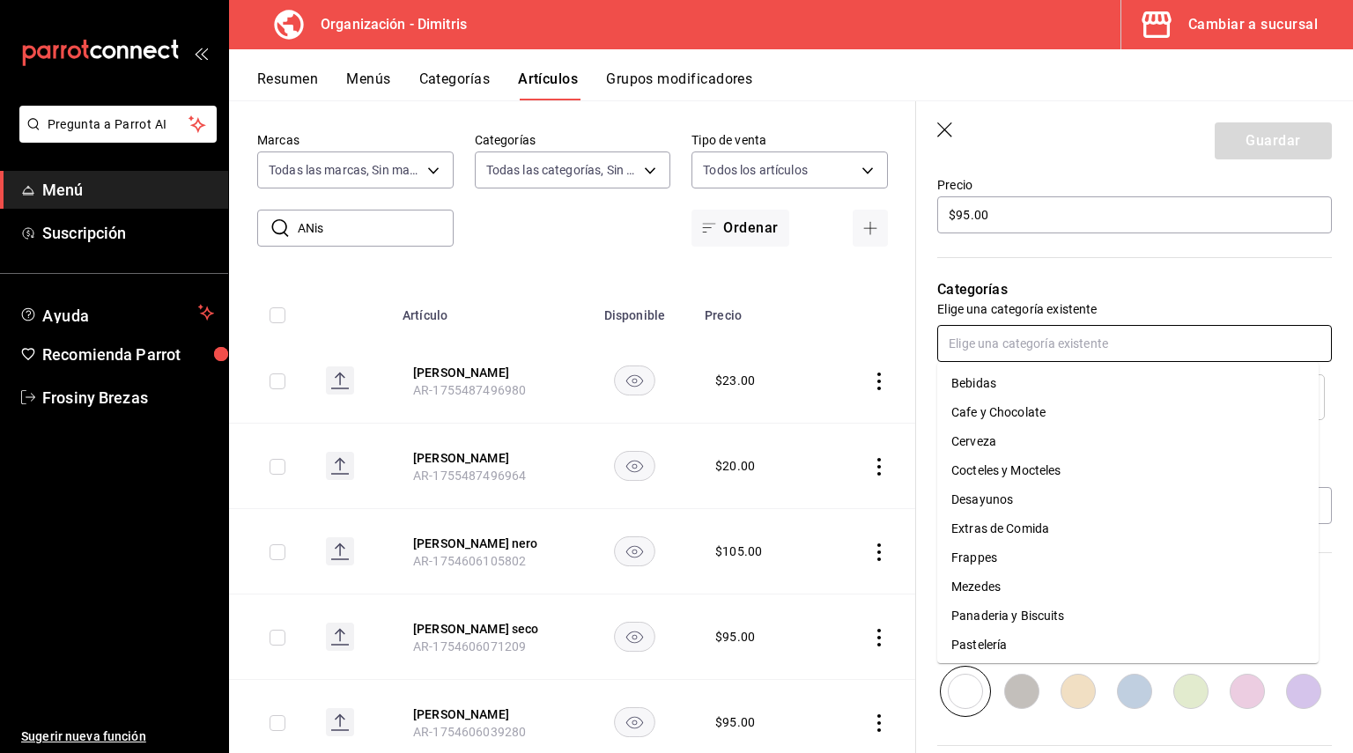
click at [1080, 346] on input "text" at bounding box center [1134, 343] width 395 height 37
click at [1148, 320] on div "Categorías Elige una categoría existente Licores" at bounding box center [1124, 328] width 416 height 184
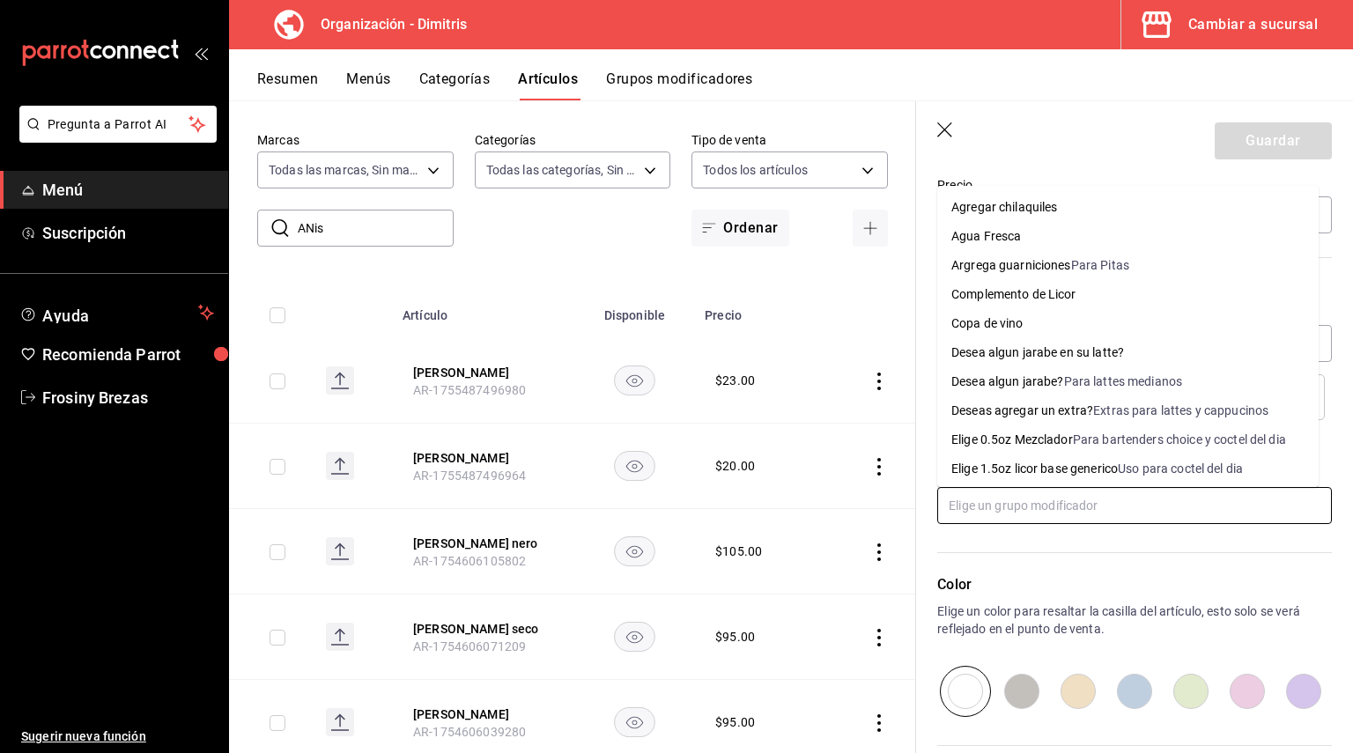
click at [1052, 508] on input "text" at bounding box center [1134, 505] width 395 height 37
click at [1024, 446] on div "Elige 0.5oz Mezclador" at bounding box center [1012, 440] width 122 height 18
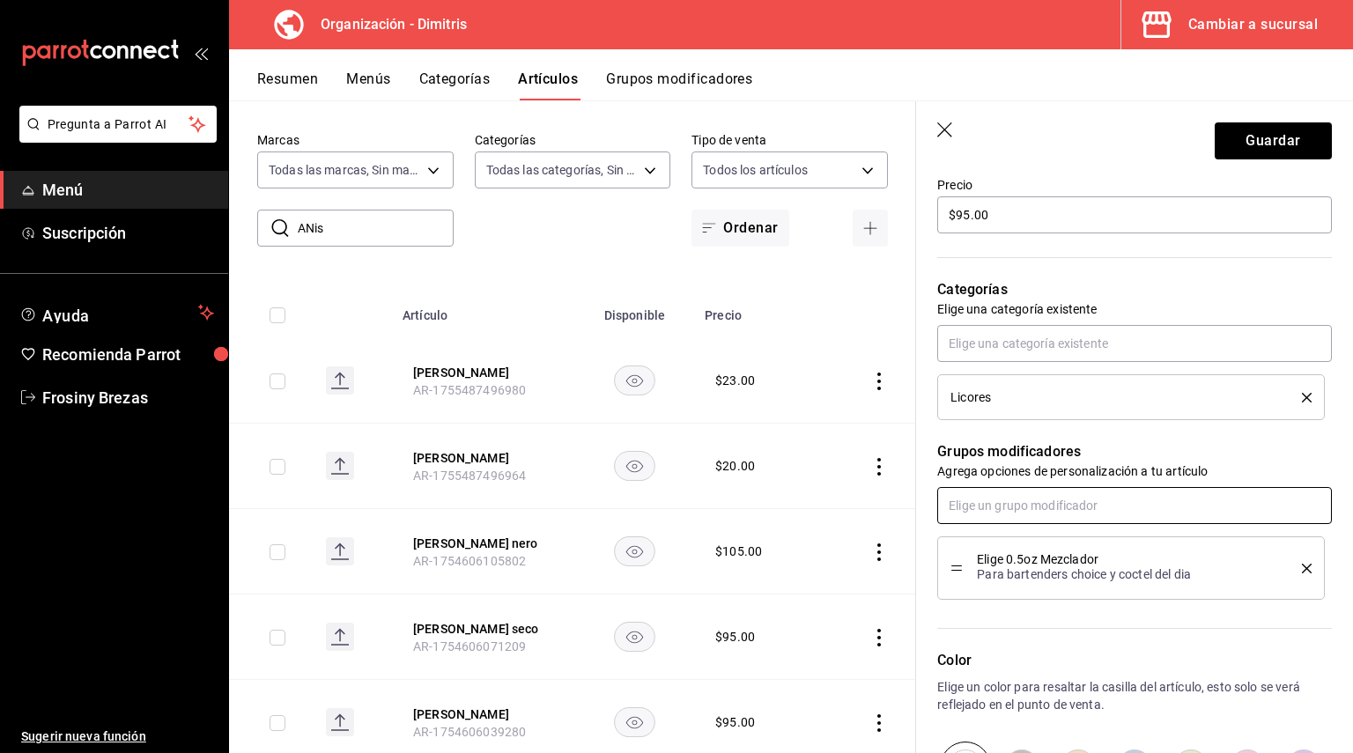
click at [1030, 513] on input "text" at bounding box center [1134, 505] width 395 height 37
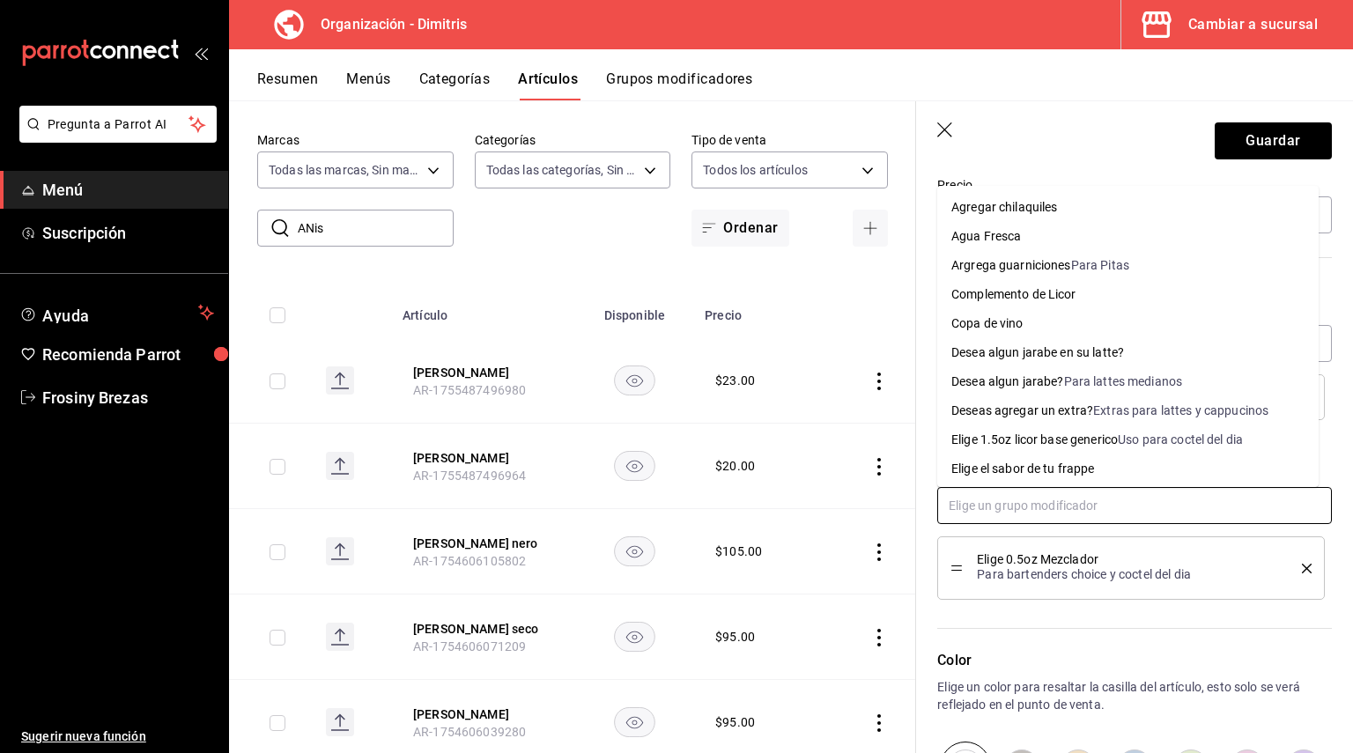
click at [1060, 289] on div "Complemento de Licor" at bounding box center [1013, 294] width 125 height 18
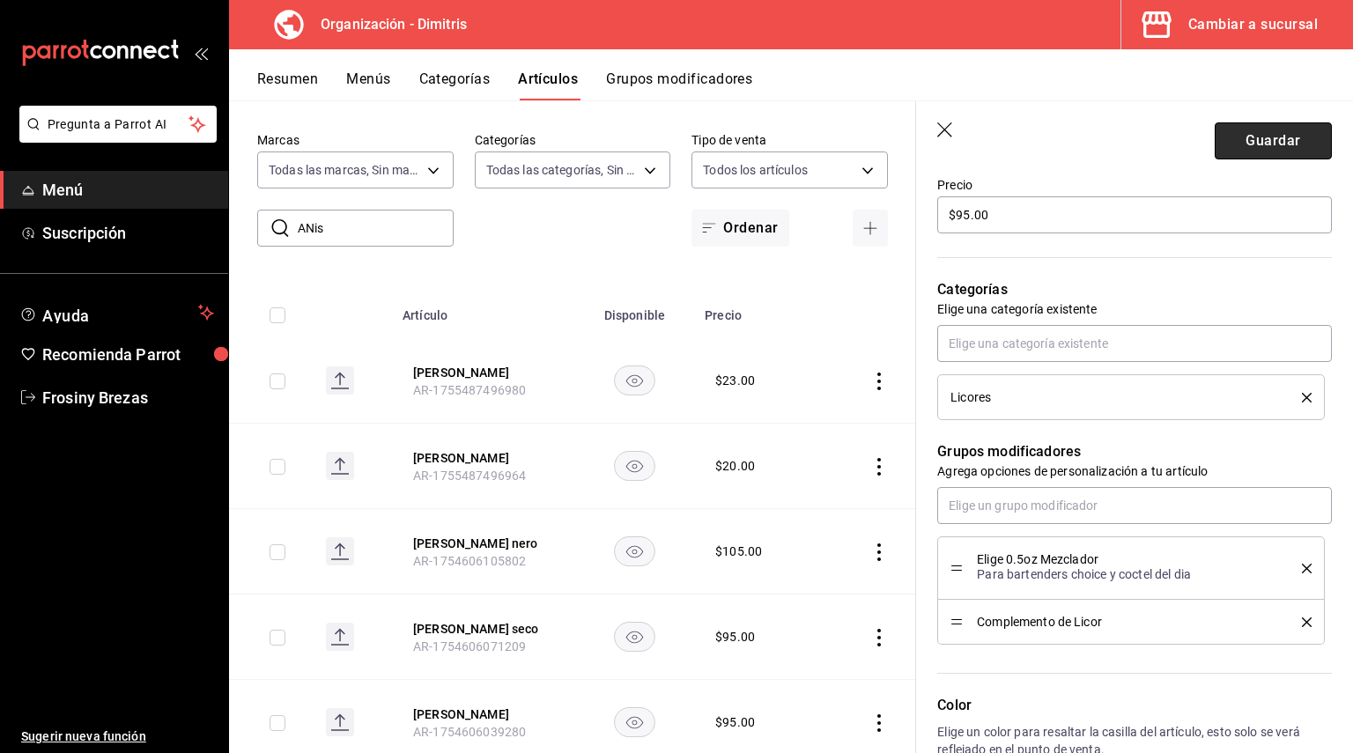
click at [1274, 141] on button "Guardar" at bounding box center [1273, 140] width 117 height 37
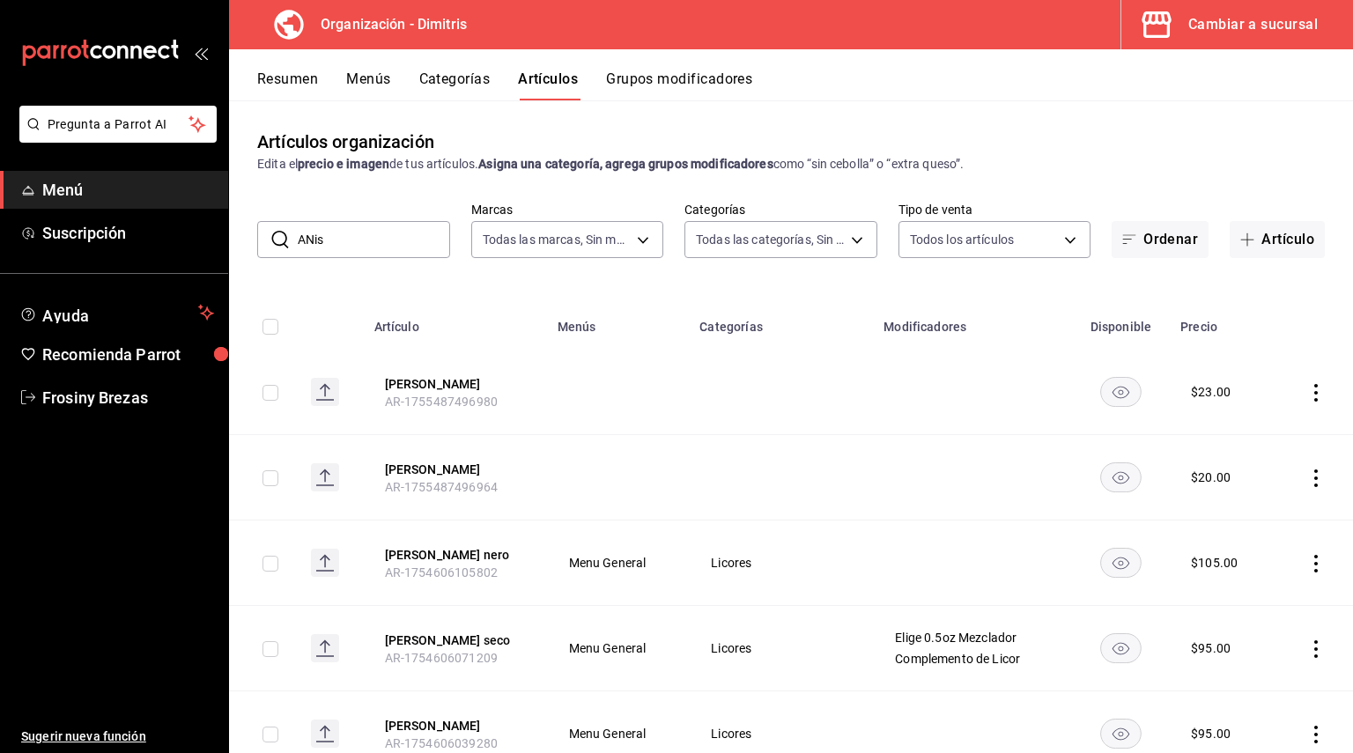
click at [362, 85] on button "Menús" at bounding box center [368, 85] width 44 height 30
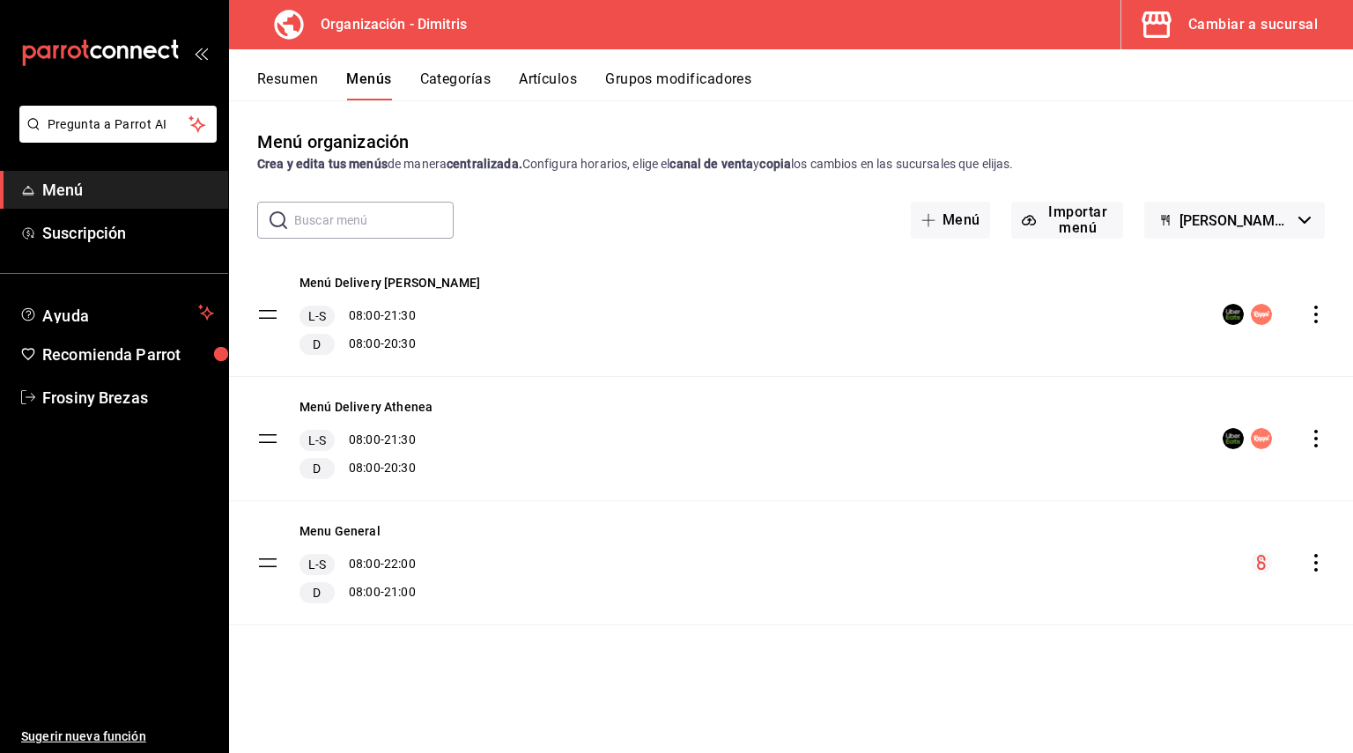
click at [1321, 557] on icon "actions" at bounding box center [1316, 563] width 18 height 18
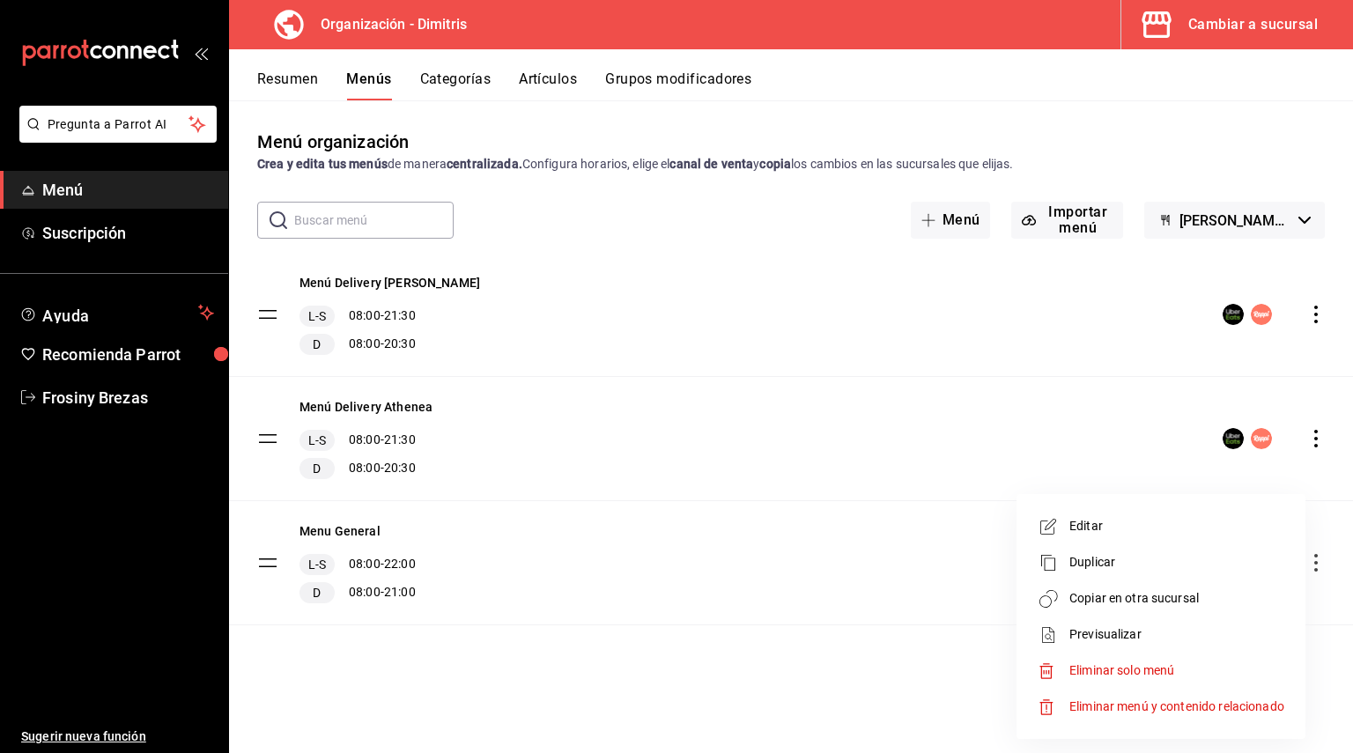
click at [900, 577] on div at bounding box center [676, 376] width 1353 height 753
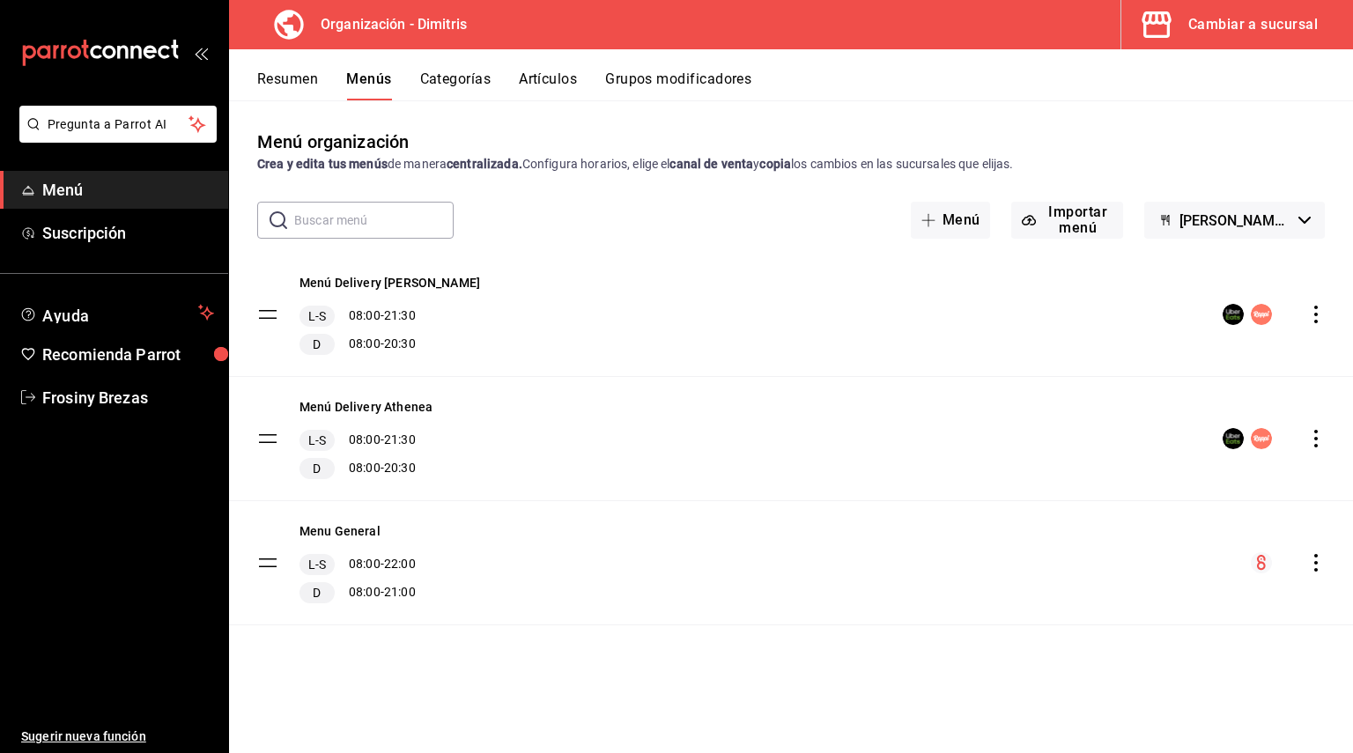
click at [1017, 572] on div "Menu General L-S 08:00 - 22:00 D 08:00 - 21:00" at bounding box center [791, 562] width 1124 height 123
click at [1315, 559] on icon "actions" at bounding box center [1316, 563] width 18 height 18
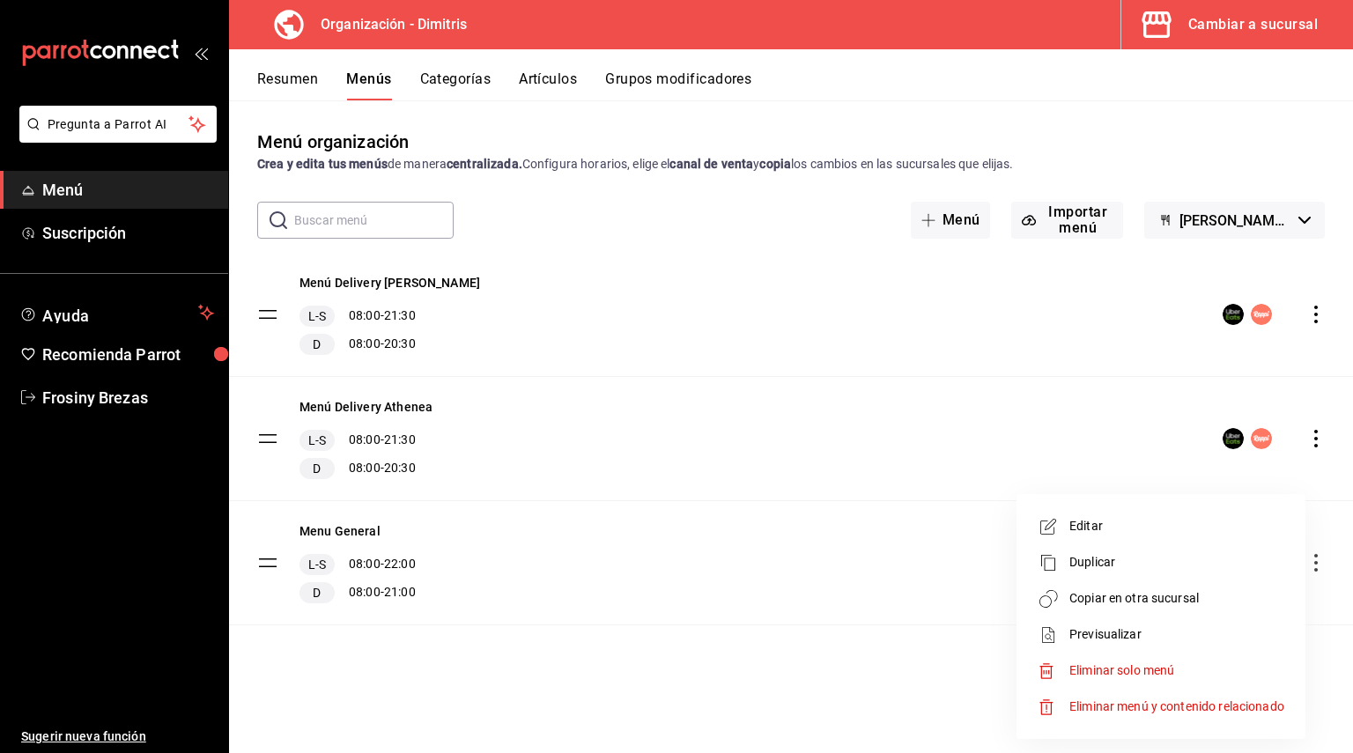
click at [883, 602] on div at bounding box center [676, 376] width 1353 height 753
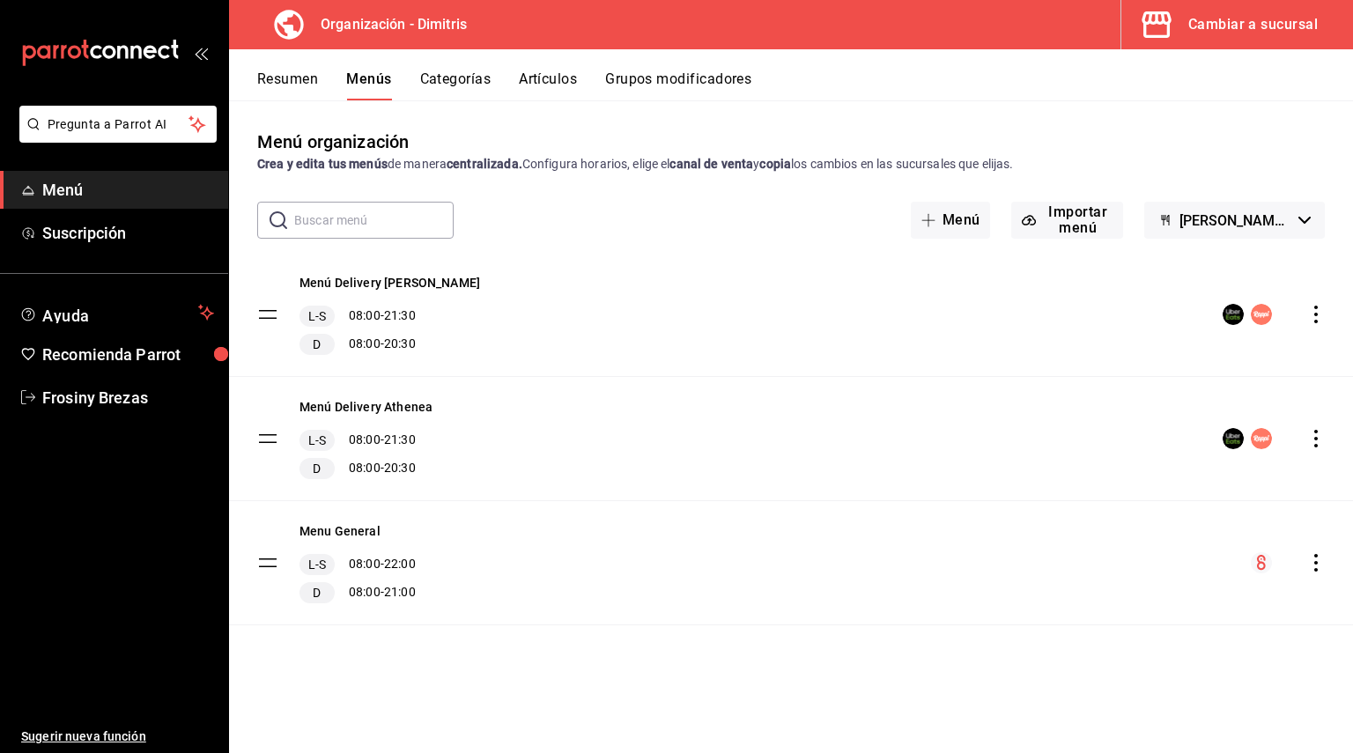
click at [1249, 562] on div "Menu General L-S 08:00 - 22:00 D 08:00 - 21:00" at bounding box center [791, 562] width 1124 height 123
drag, startPoint x: 1259, startPoint y: 562, endPoint x: 1277, endPoint y: 564, distance: 18.6
click at [1259, 562] on icon "menu-maker-table" at bounding box center [1261, 562] width 9 height 15
click at [1326, 564] on div "Menu General L-S 08:00 - 22:00 D 08:00 - 21:00" at bounding box center [791, 562] width 1124 height 123
click at [347, 528] on button "Menu General" at bounding box center [339, 531] width 81 height 18
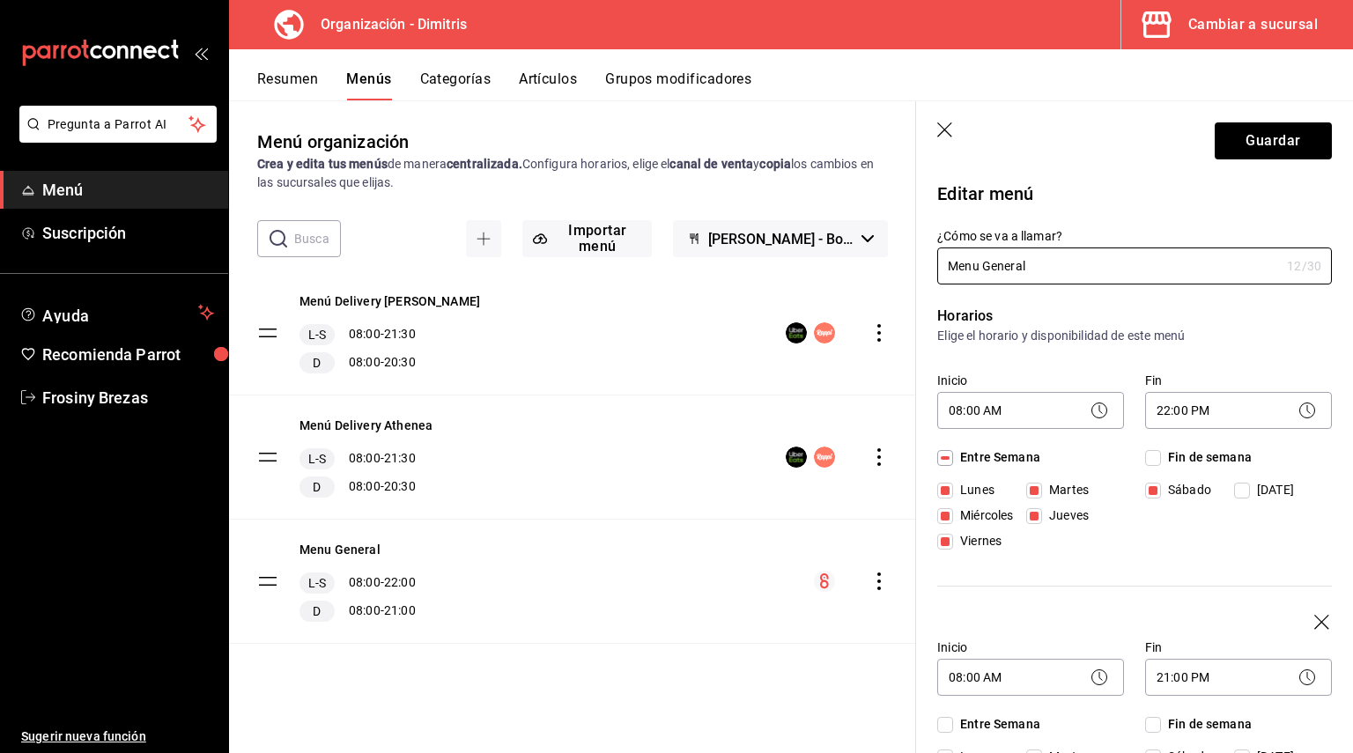
click at [935, 129] on header "Guardar" at bounding box center [1134, 137] width 437 height 72
click at [949, 129] on icon "button" at bounding box center [946, 131] width 18 height 18
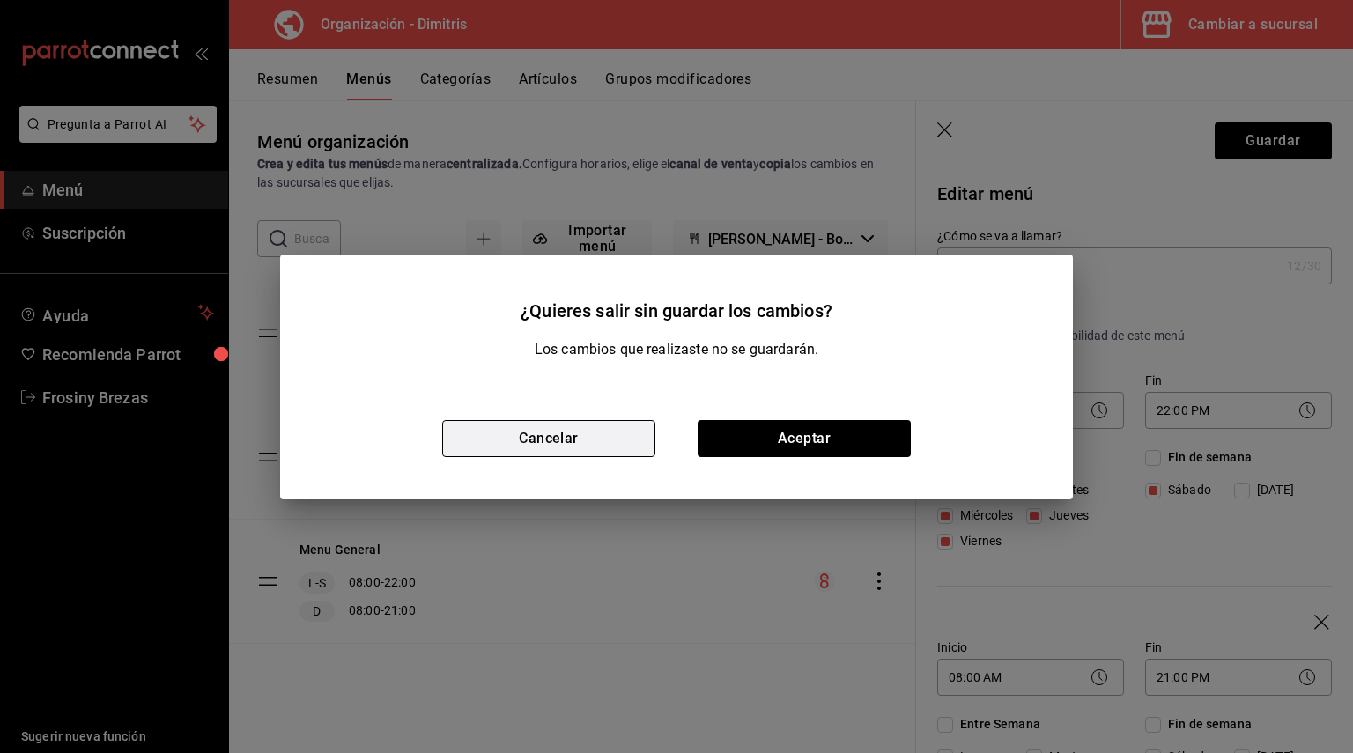
click at [567, 430] on button "Cancelar" at bounding box center [548, 438] width 213 height 37
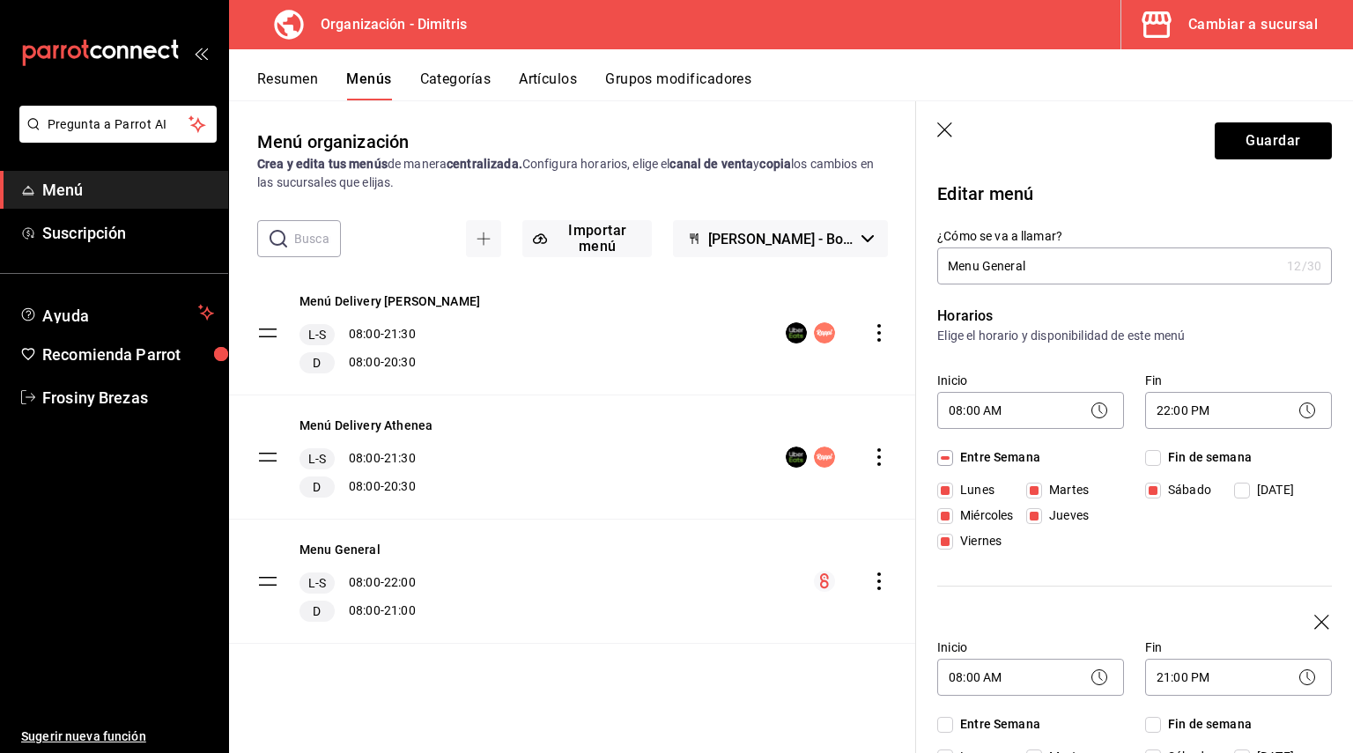
click at [258, 583] on tbody "Menú Delivery Dimitris L-S 08:00 - 21:30 D 08:00 - 20:30 Menú Delivery Athenea …" at bounding box center [572, 457] width 687 height 373
click at [259, 583] on tbody "Menú Delivery Dimitris L-S 08:00 - 21:30 D 08:00 - 20:30 Menú Delivery Athenea …" at bounding box center [572, 457] width 687 height 373
click at [922, 137] on header "Guardar" at bounding box center [1134, 137] width 437 height 72
click at [947, 127] on icon "button" at bounding box center [946, 131] width 18 height 18
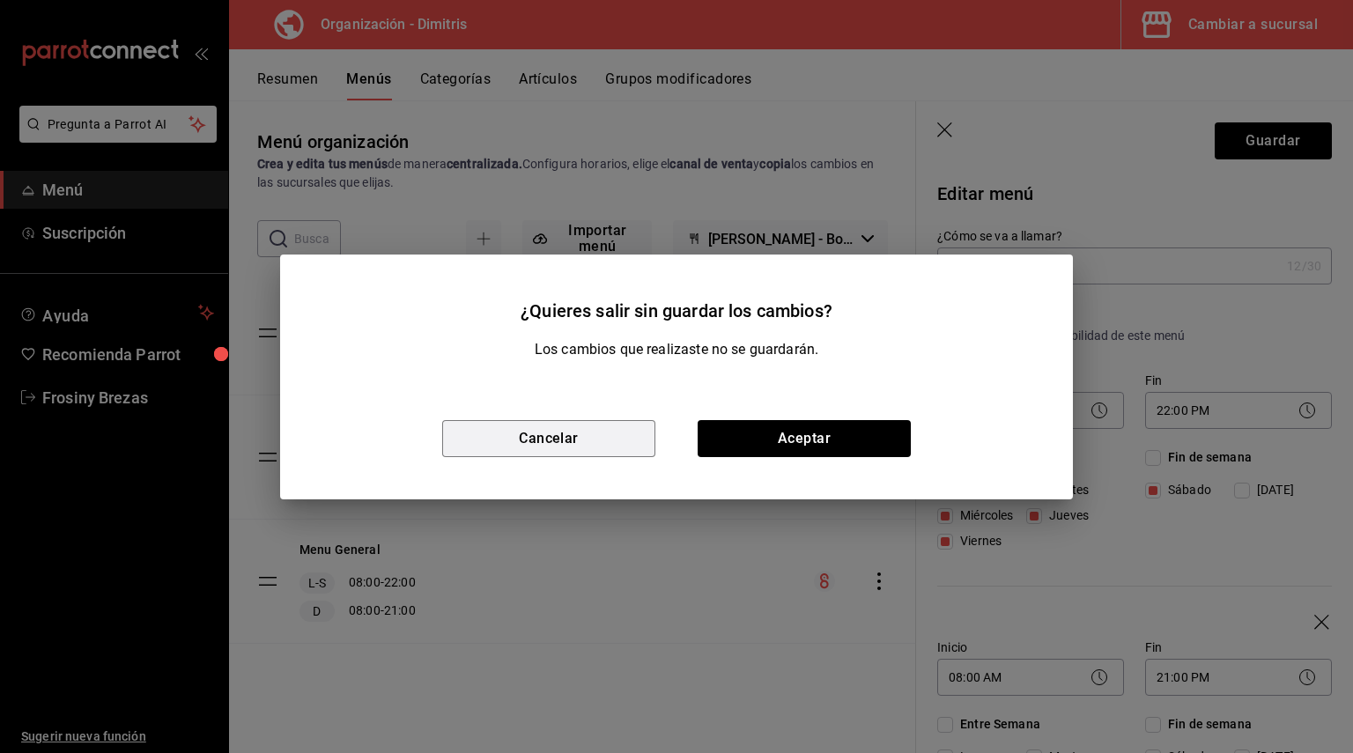
click at [586, 432] on button "Cancelar" at bounding box center [548, 438] width 213 height 37
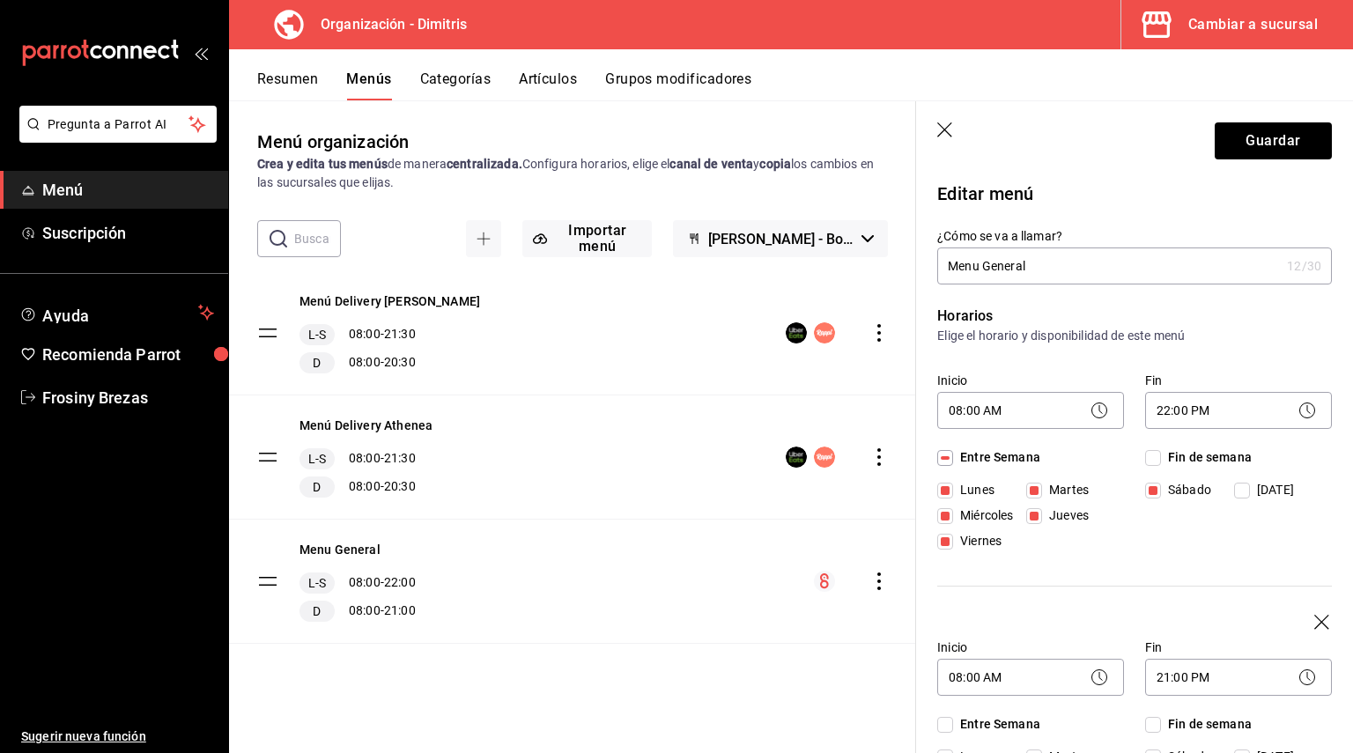
drag, startPoint x: 951, startPoint y: 122, endPoint x: 932, endPoint y: 177, distance: 58.8
click at [950, 123] on header "Guardar" at bounding box center [1134, 137] width 437 height 72
click at [950, 125] on icon "button" at bounding box center [946, 131] width 18 height 18
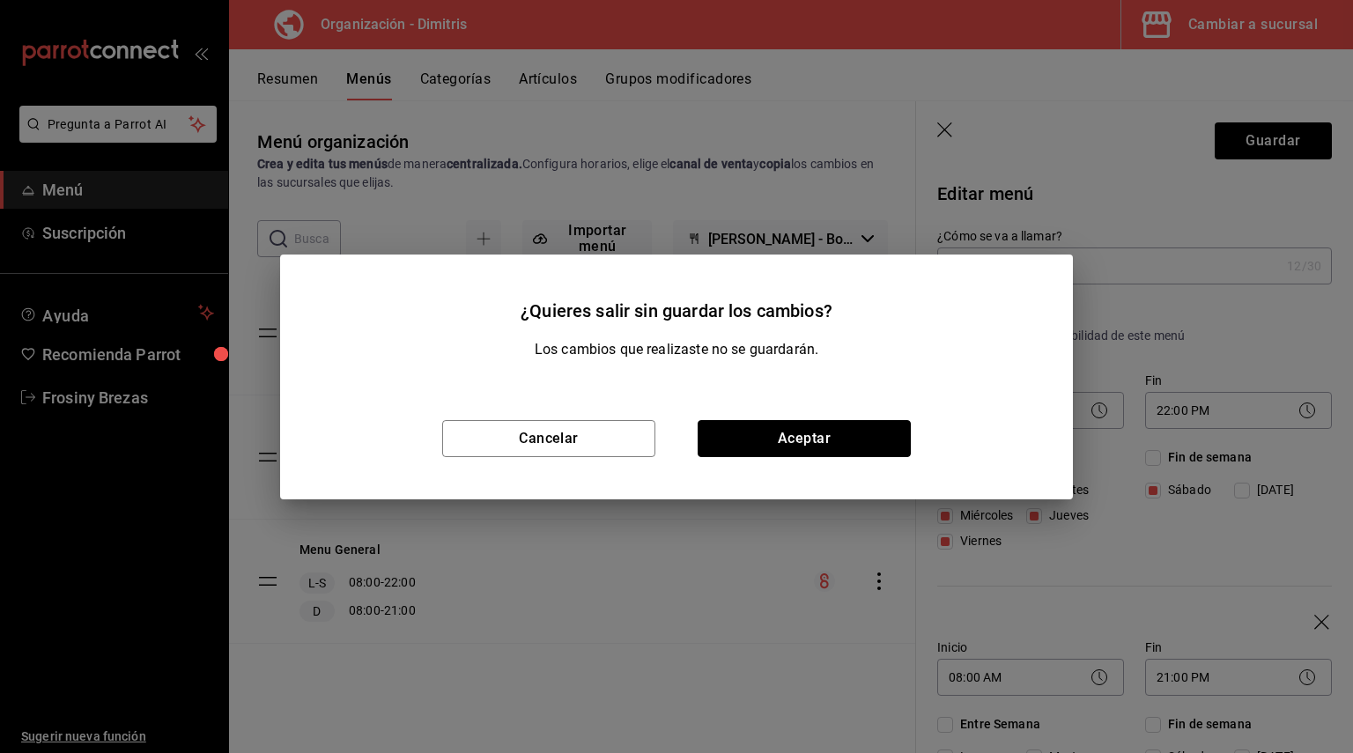
drag, startPoint x: 827, startPoint y: 432, endPoint x: 862, endPoint y: 514, distance: 90.0
click at [824, 432] on button "Aceptar" at bounding box center [804, 438] width 213 height 37
checkbox input "false"
type input "1755542178529"
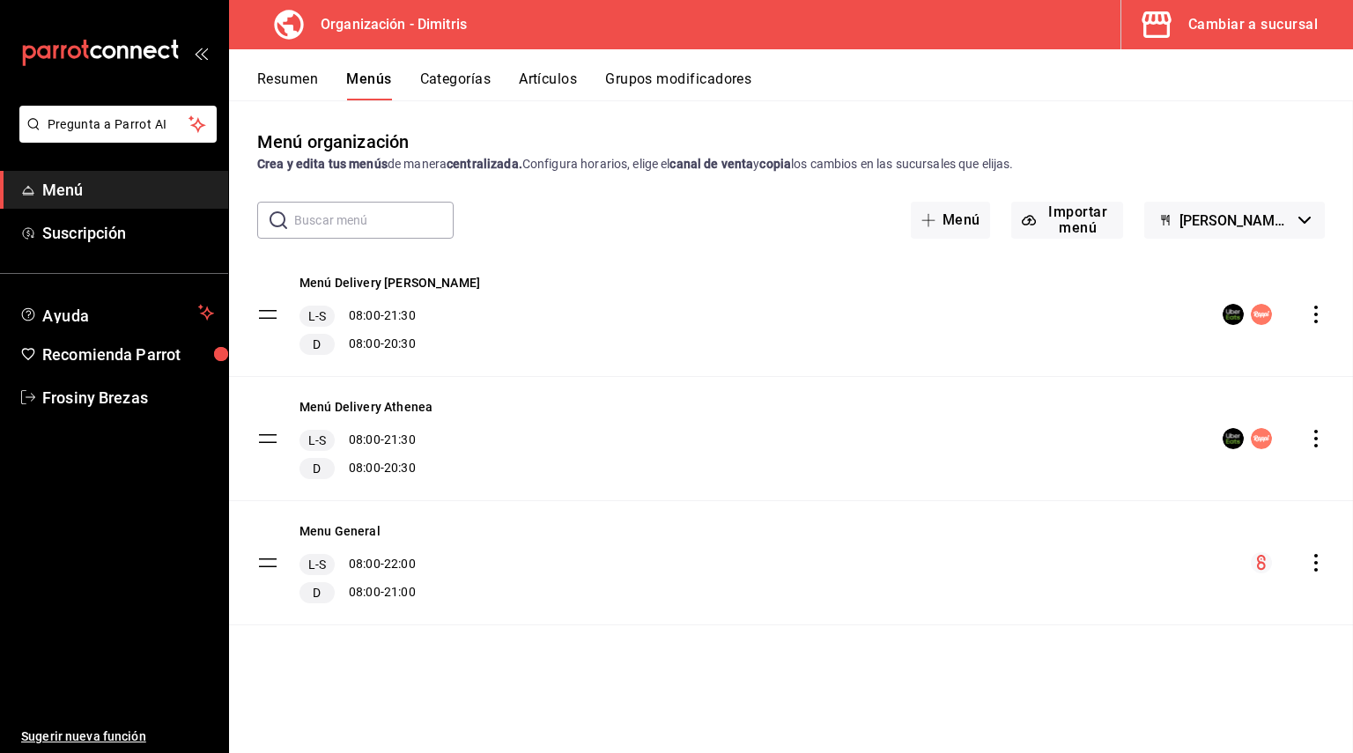
checkbox input "false"
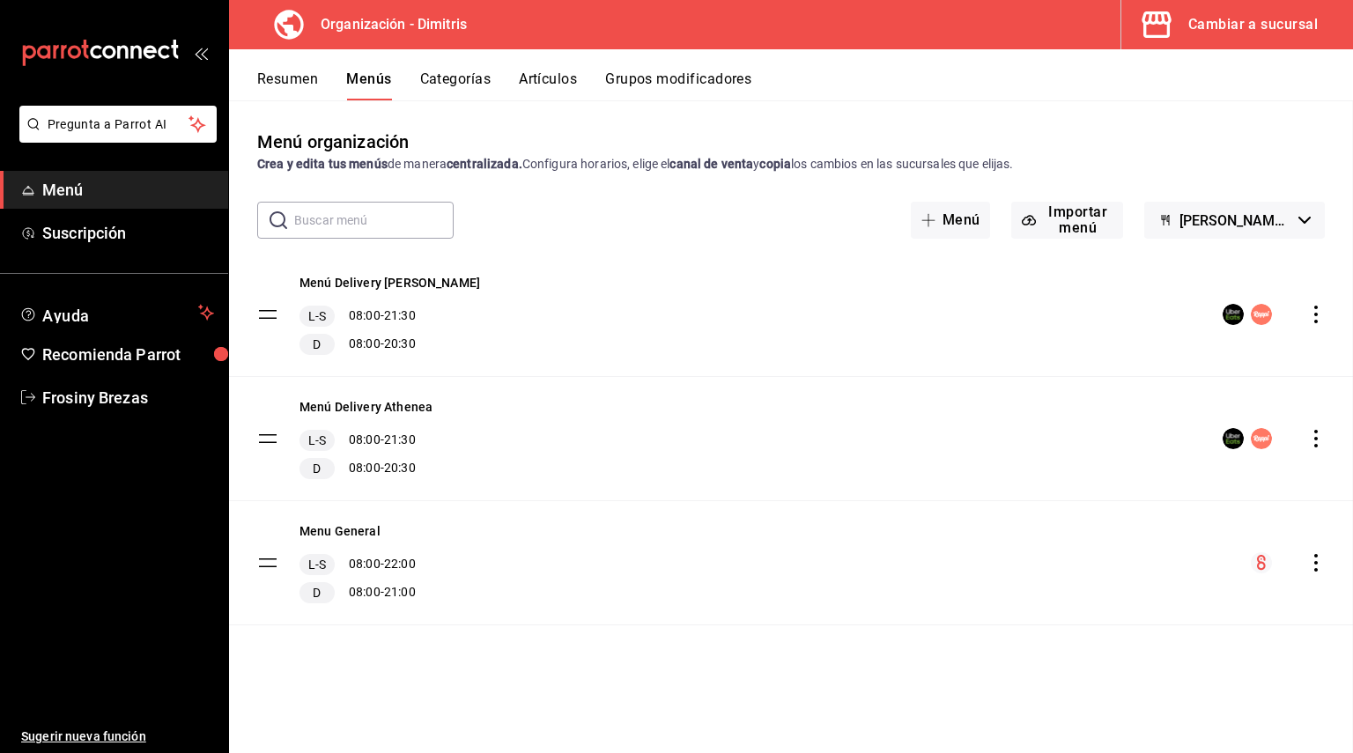
checkbox input "false"
click at [1309, 559] on icon "actions" at bounding box center [1316, 563] width 18 height 18
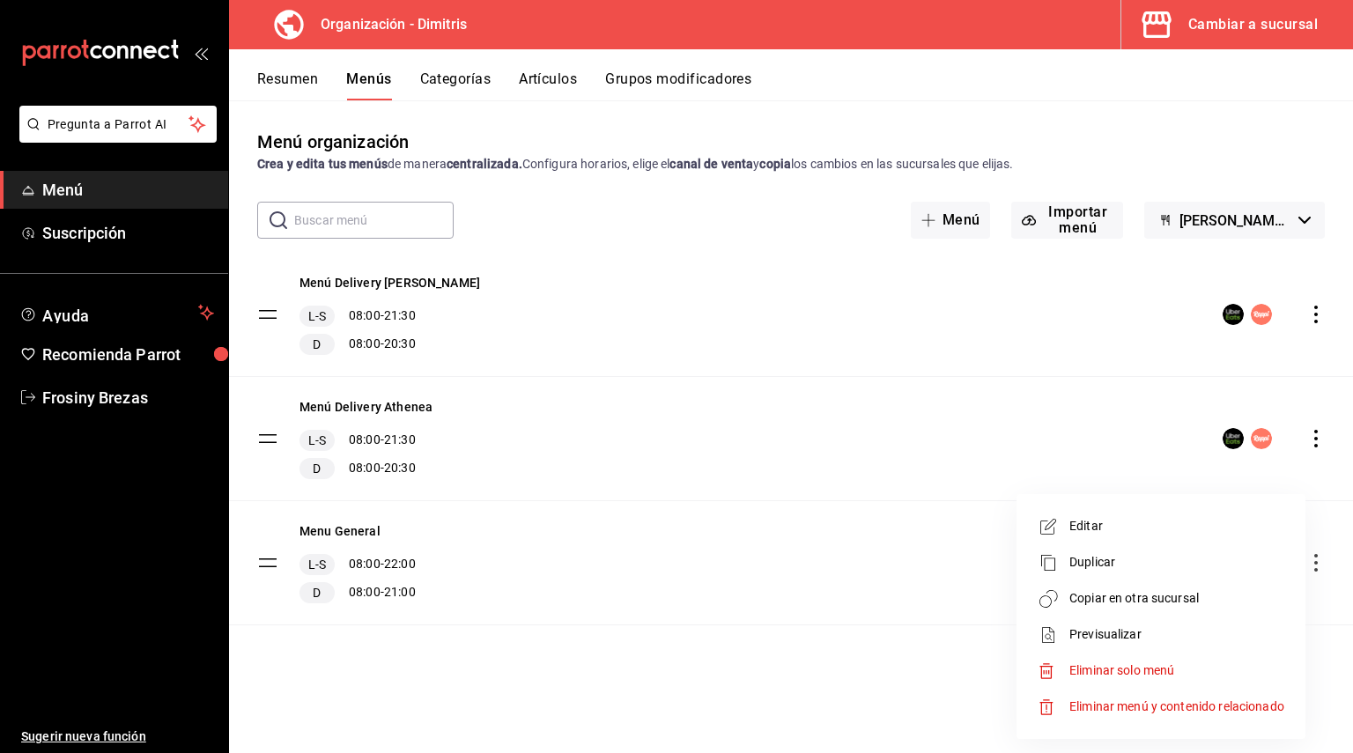
click at [1326, 560] on div at bounding box center [676, 376] width 1353 height 753
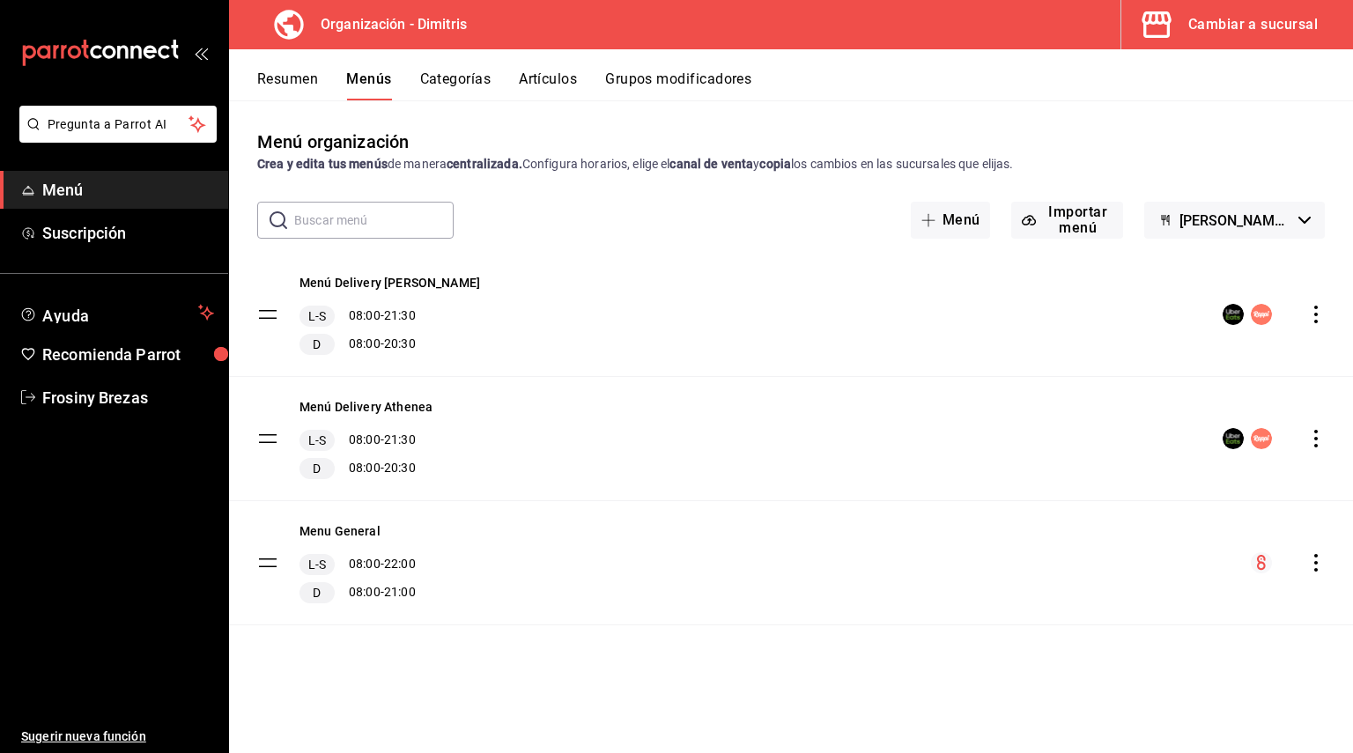
click at [1307, 561] on icon "actions" at bounding box center [1316, 563] width 18 height 18
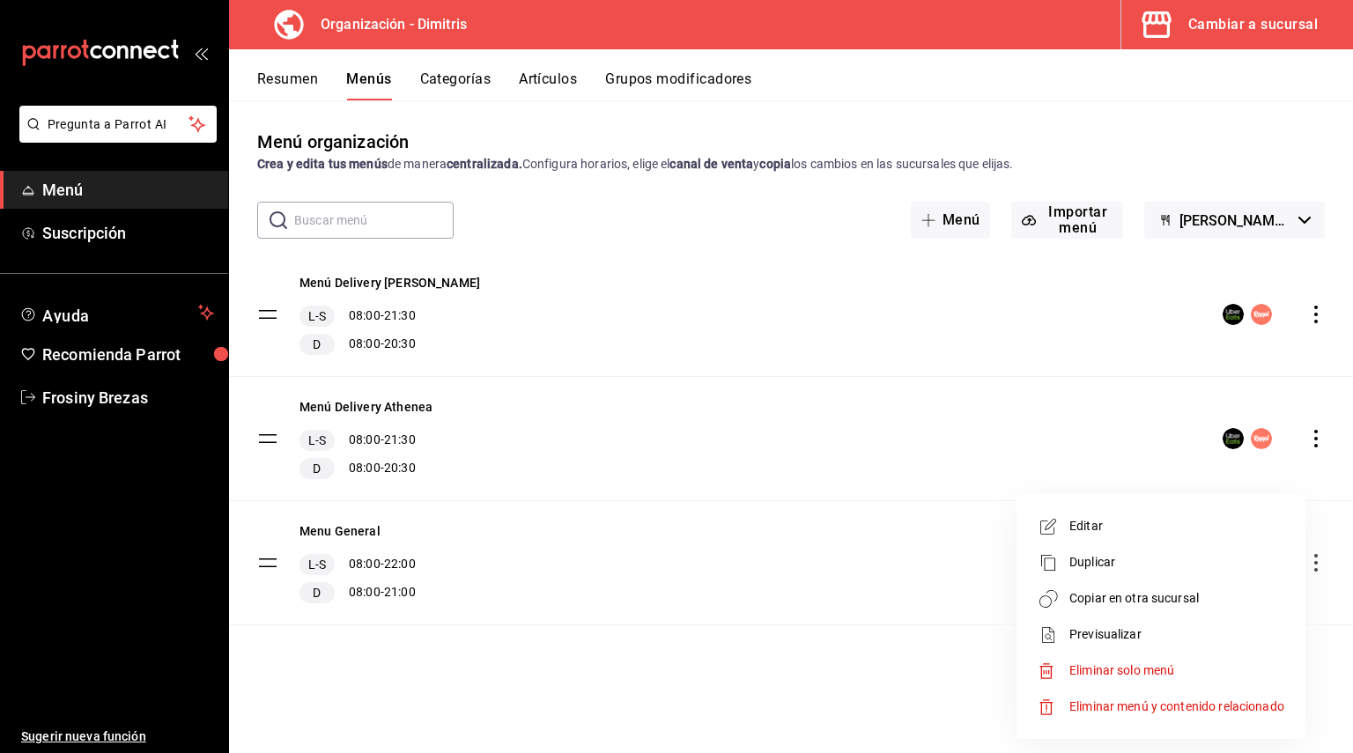
click at [1319, 563] on div at bounding box center [676, 376] width 1353 height 753
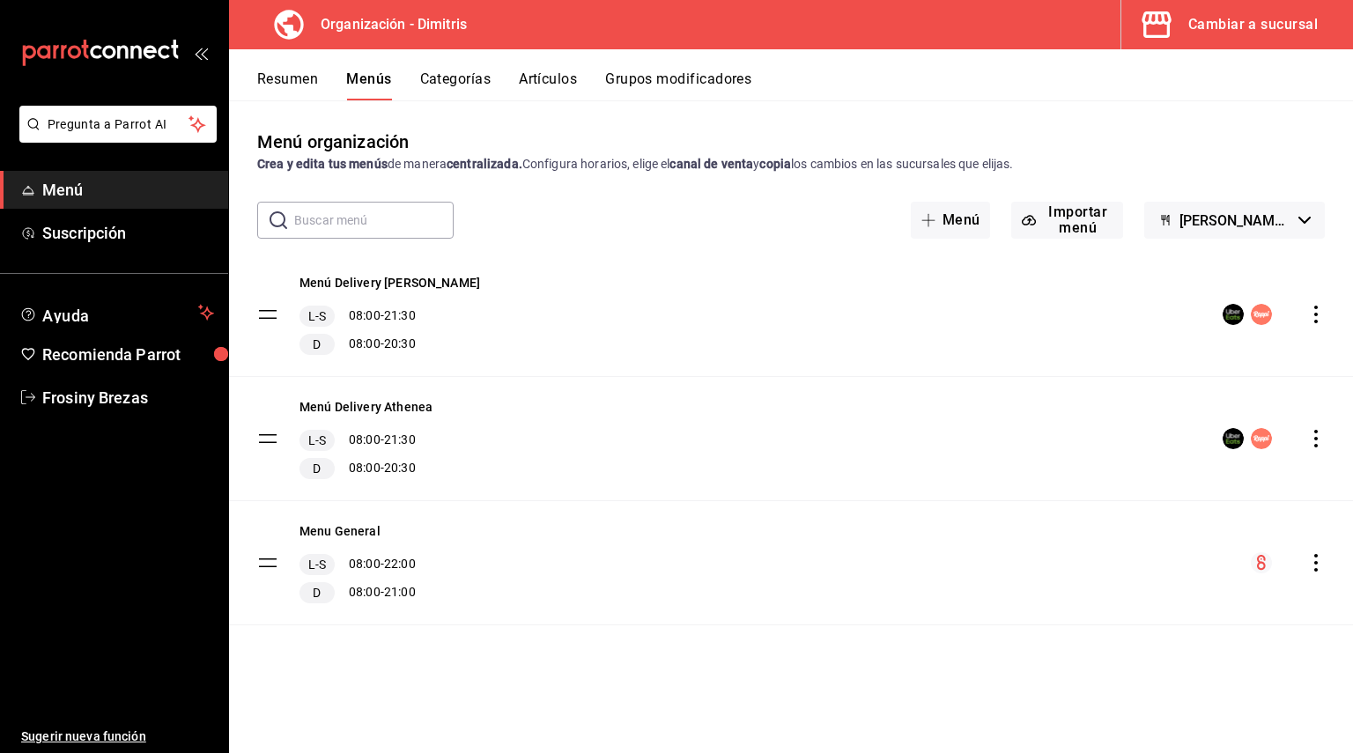
click at [1319, 563] on div "Editar Duplicar Copiar en otra sucursal Previsualizar Eliminar solo menú Elimin…" at bounding box center [676, 376] width 1353 height 753
click at [1319, 563] on icon "actions" at bounding box center [1316, 563] width 18 height 18
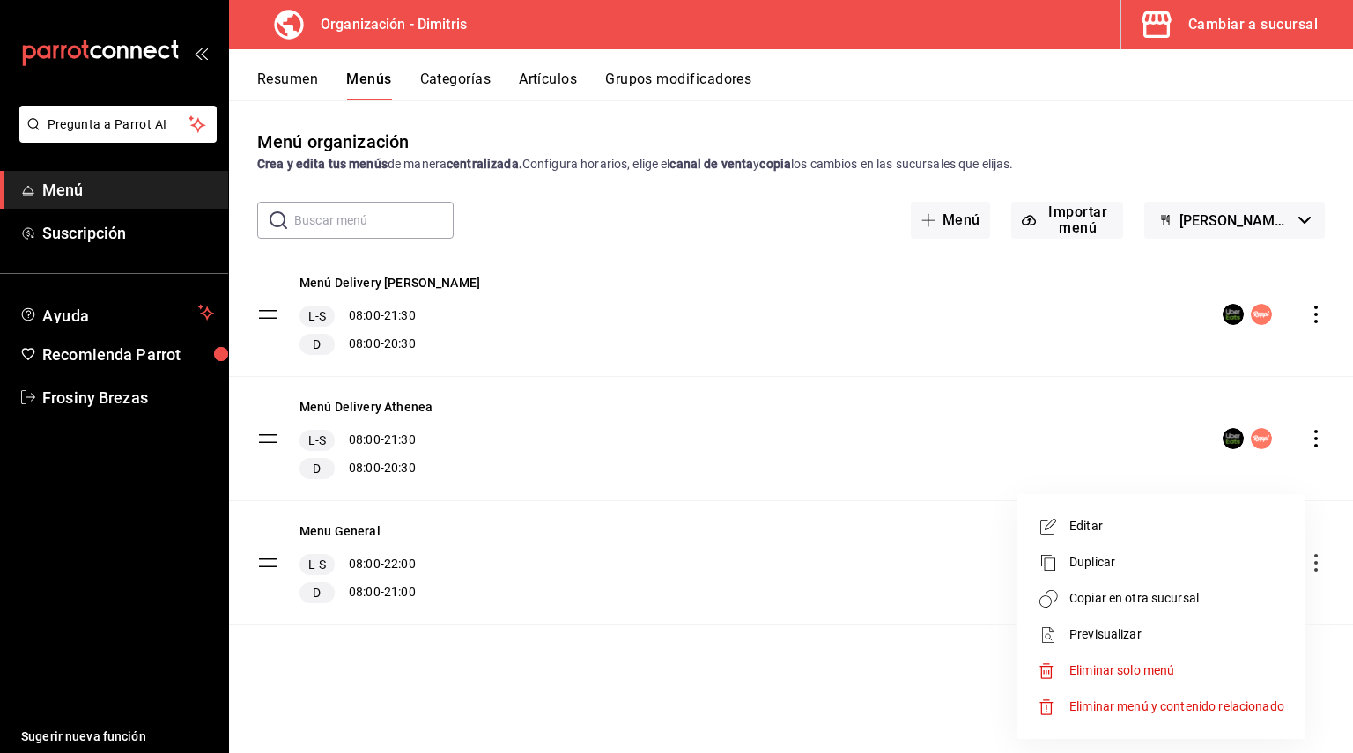
click at [1321, 563] on div at bounding box center [676, 376] width 1353 height 753
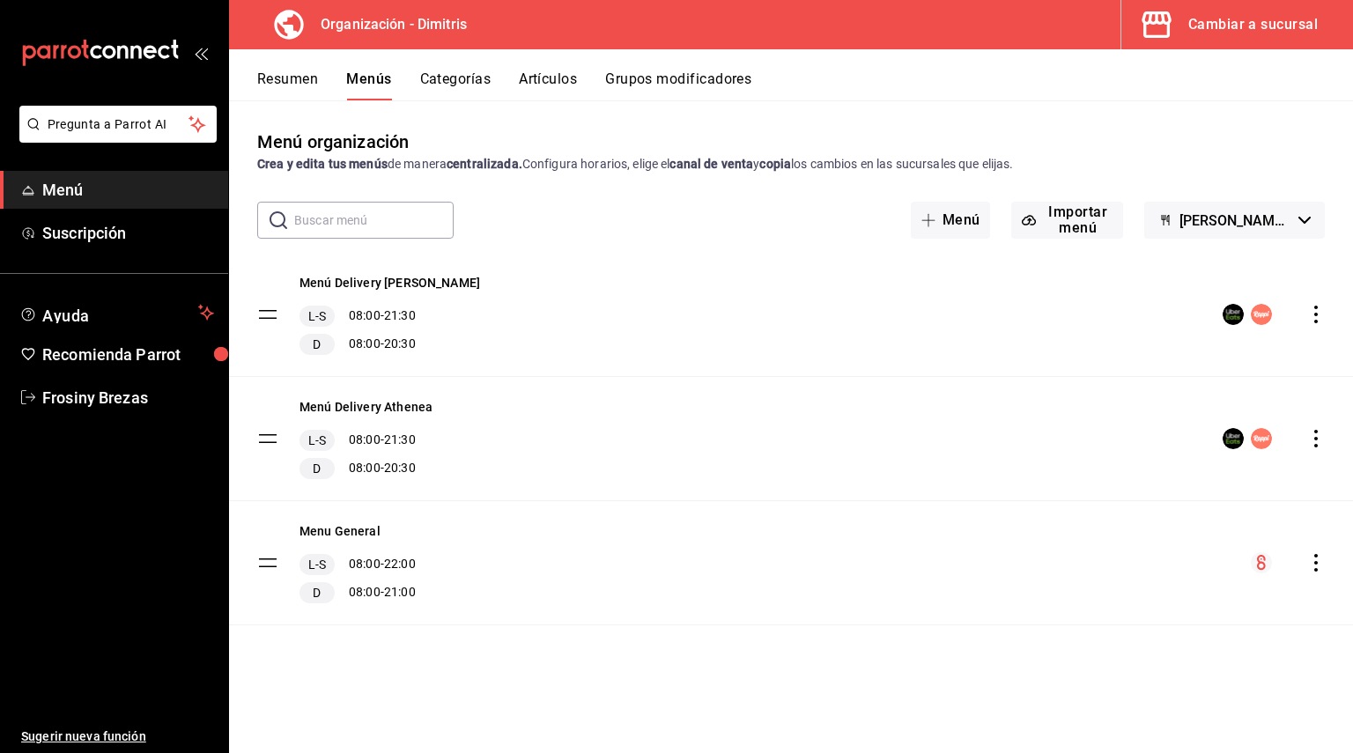
click at [1268, 558] on circle "menu-maker-table" at bounding box center [1261, 562] width 21 height 21
click at [1262, 564] on circle "menu-maker-table" at bounding box center [1261, 562] width 21 height 21
click at [1159, 579] on div "Menu General L-S 08:00 - 22:00 D 08:00 - 21:00" at bounding box center [791, 562] width 1124 height 123
drag, startPoint x: 1111, startPoint y: 580, endPoint x: 843, endPoint y: 602, distance: 268.6
click at [909, 602] on div "Menu General L-S 08:00 - 22:00 D 08:00 - 21:00" at bounding box center [791, 562] width 1124 height 123
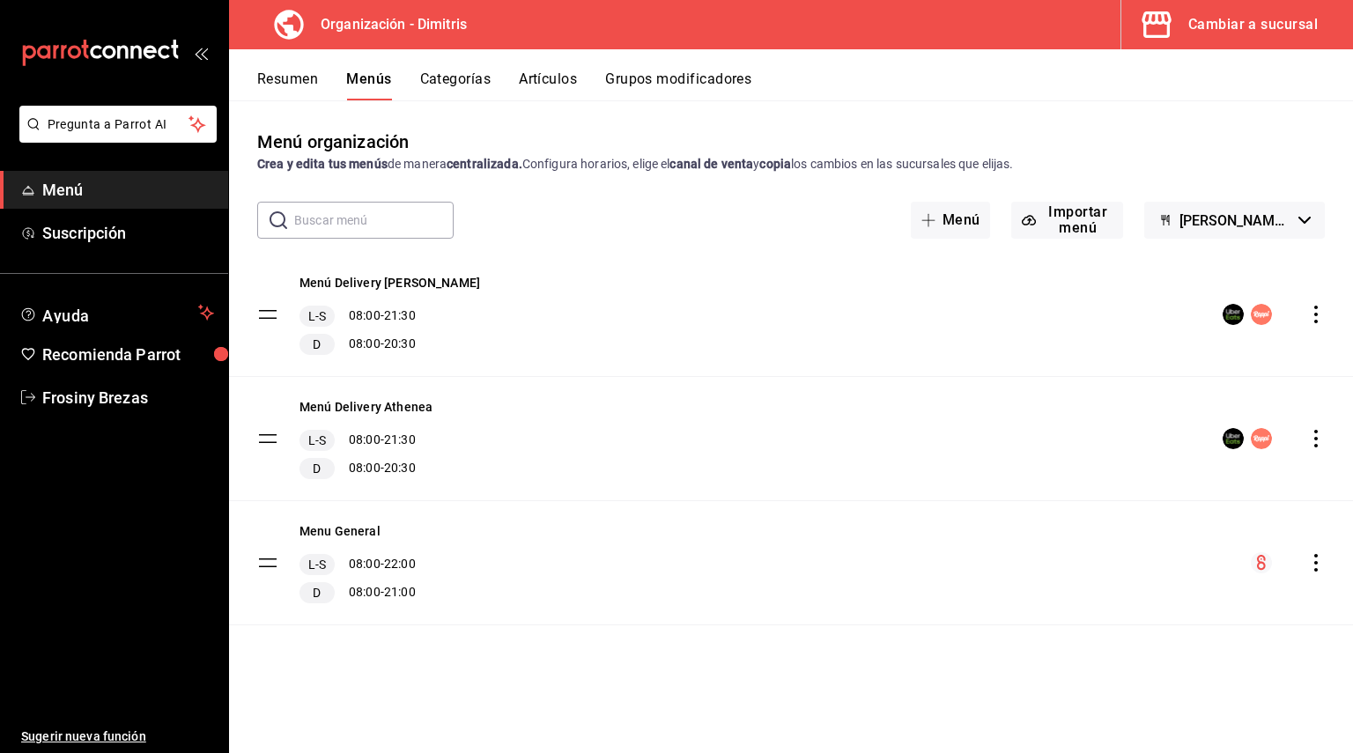
click at [821, 603] on div "Menu General L-S 08:00 - 22:00 D 08:00 - 21:00" at bounding box center [791, 562] width 1124 height 123
click at [811, 603] on div "Menu General L-S 08:00 - 22:00 D 08:00 - 21:00" at bounding box center [791, 562] width 1124 height 123
drag, startPoint x: 735, startPoint y: 575, endPoint x: 702, endPoint y: 561, distance: 36.3
click at [717, 565] on div "Menu General L-S 08:00 - 22:00 D 08:00 - 21:00" at bounding box center [791, 562] width 1124 height 123
click at [255, 81] on div "Resumen Menús Categorías Artículos Grupos modificadores" at bounding box center [791, 74] width 1124 height 51
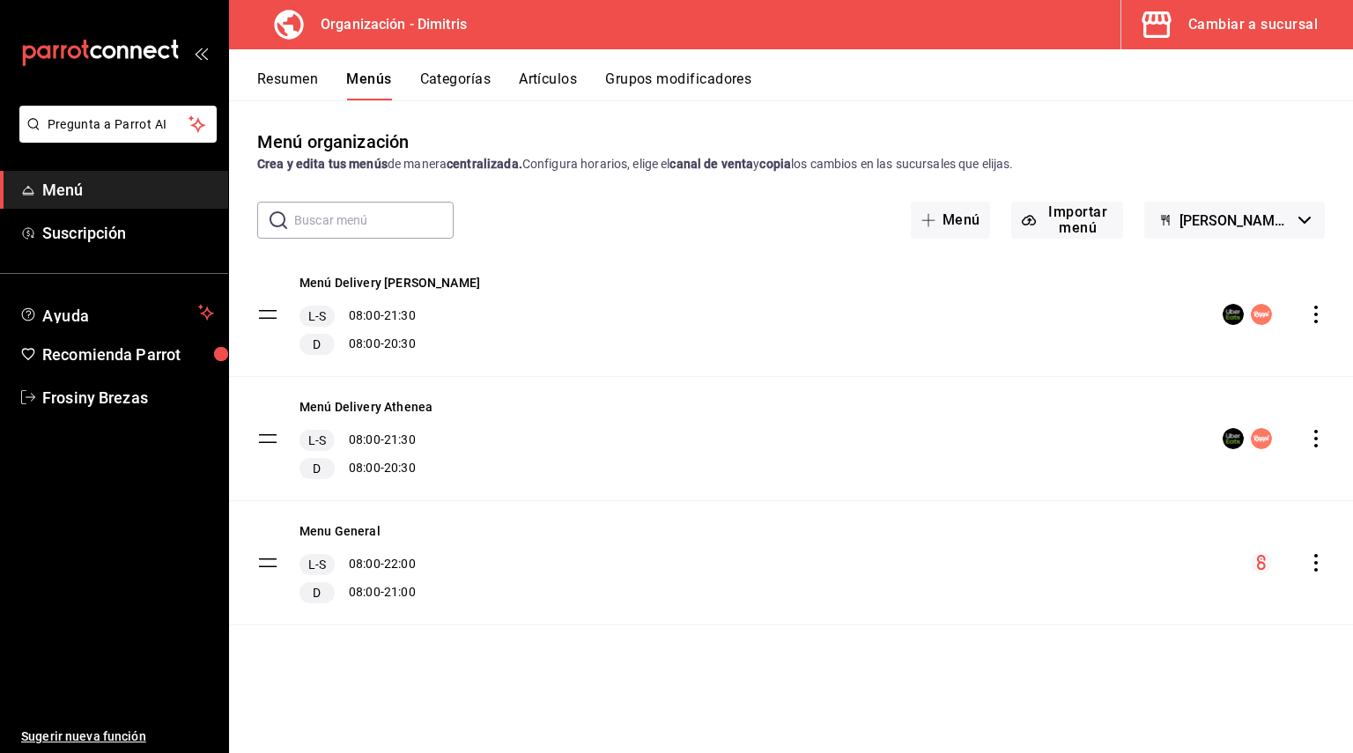
click at [304, 80] on button "Resumen" at bounding box center [287, 85] width 61 height 30
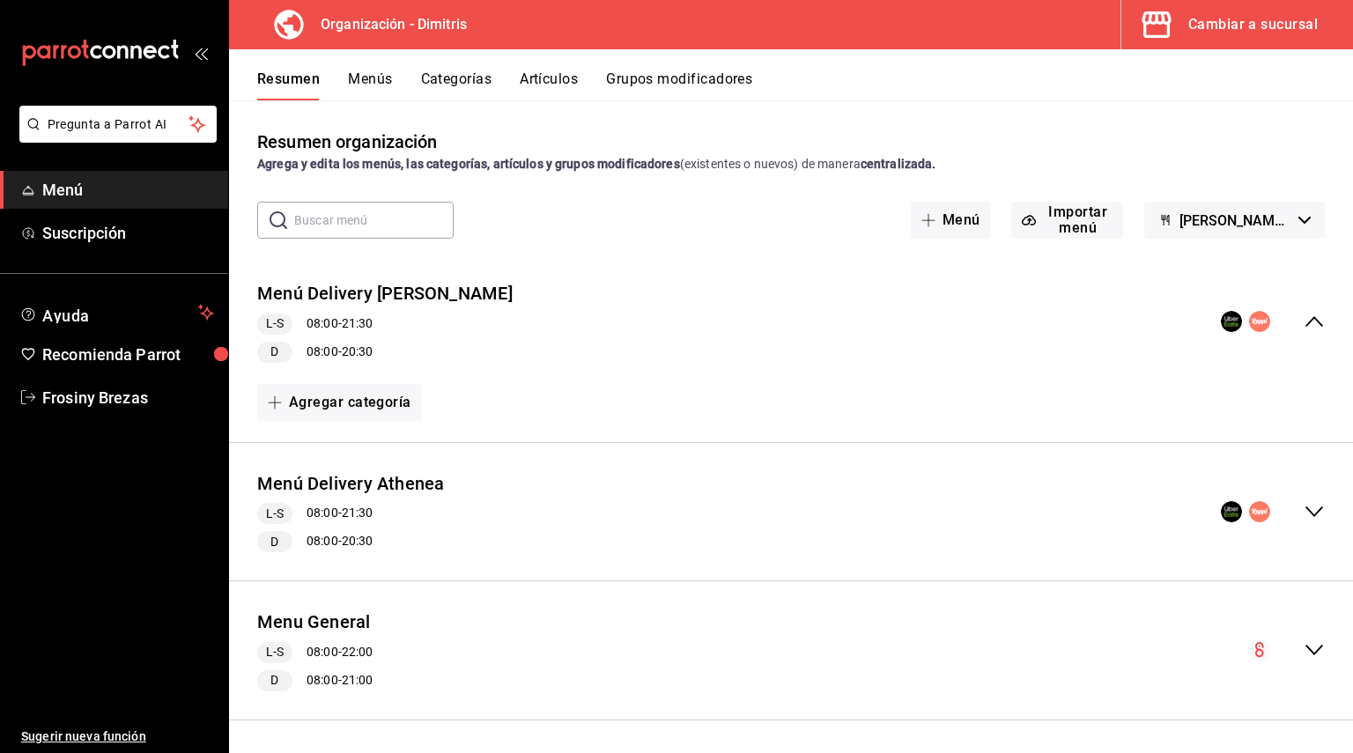
click at [1303, 659] on icon "collapse-menu-row" at bounding box center [1313, 649] width 21 height 21
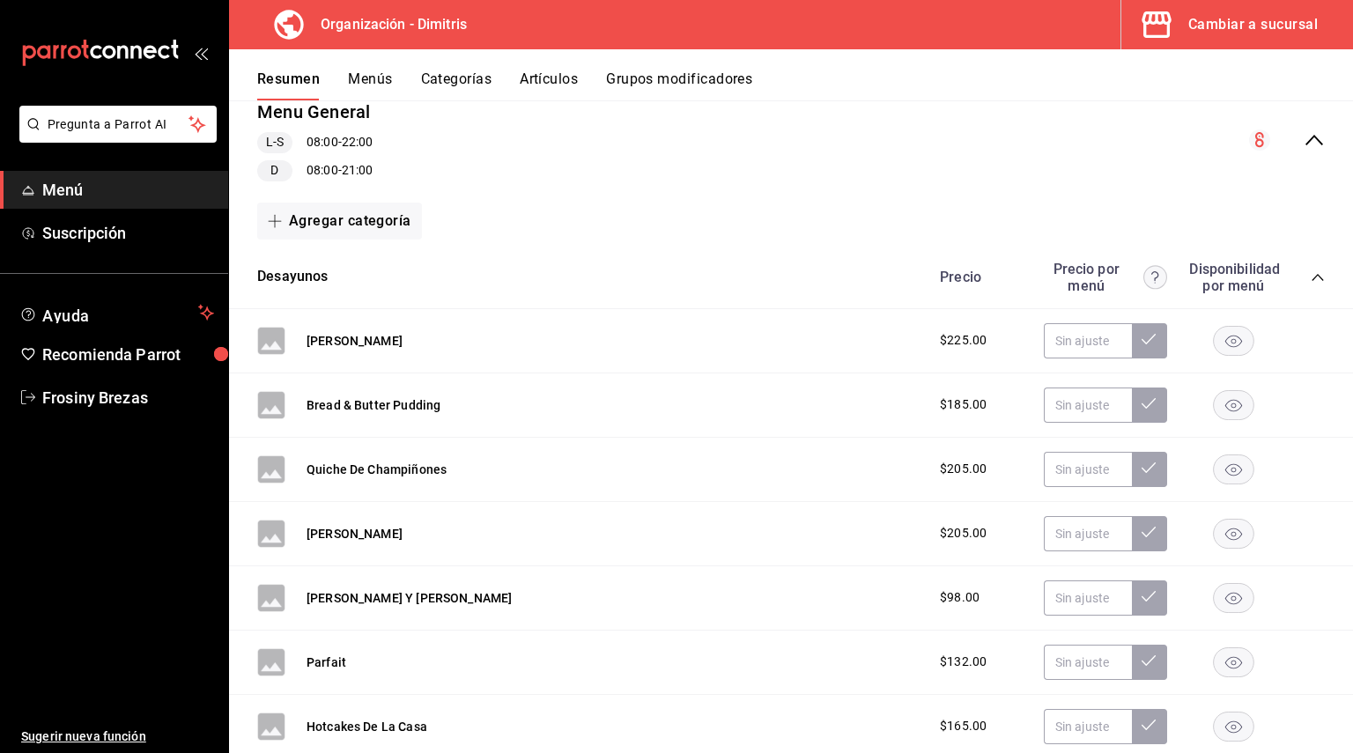
scroll to position [440, 0]
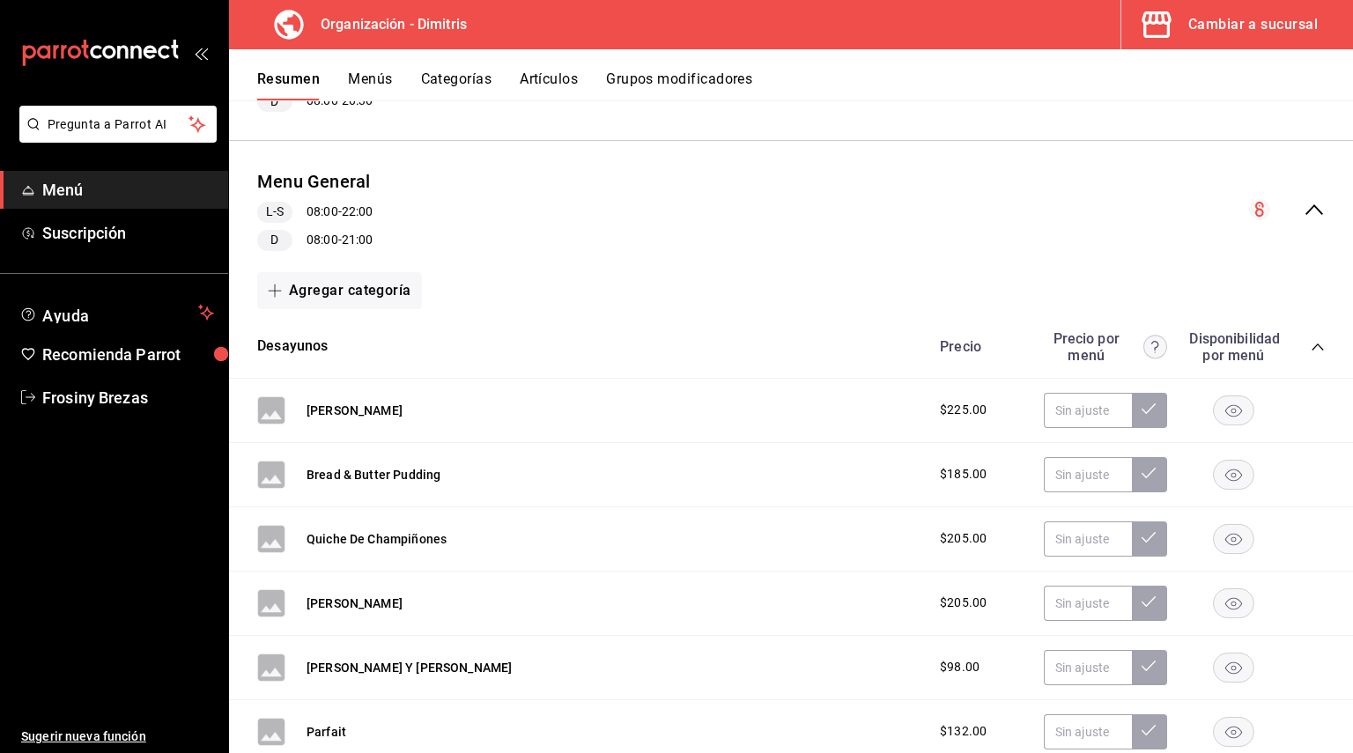
click at [1312, 345] on div "Desayunos Precio Precio por menú Disponibilidad por menú" at bounding box center [791, 347] width 1124 height 63
click at [1311, 345] on icon "collapse-category-row" at bounding box center [1318, 347] width 14 height 14
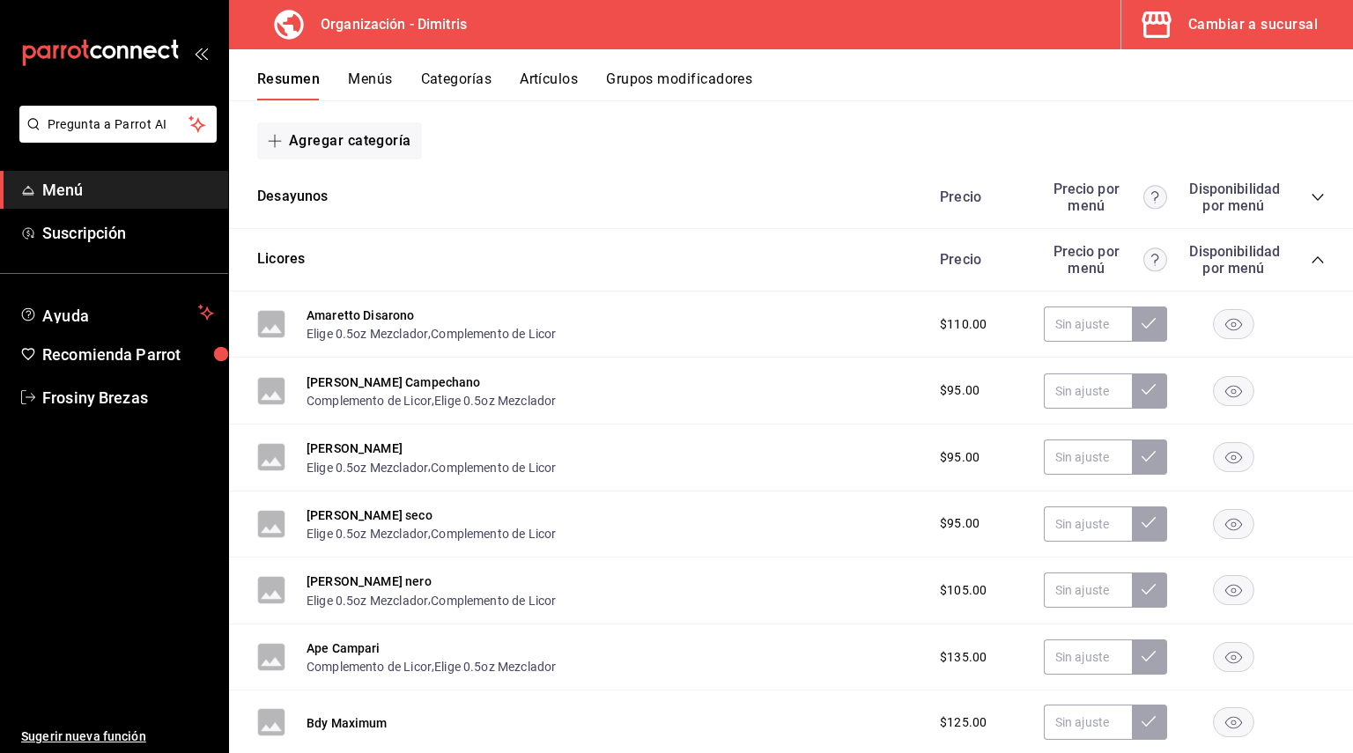
scroll to position [352, 0]
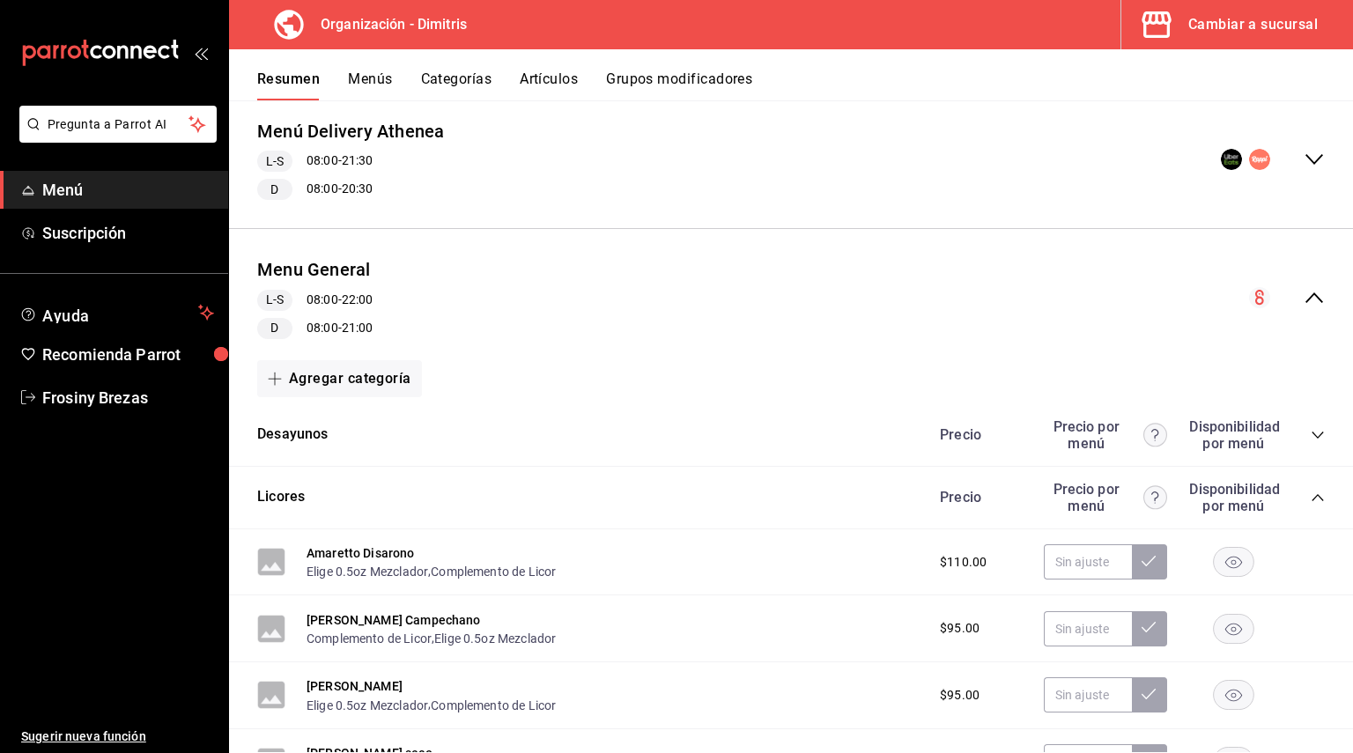
click at [367, 85] on button "Menús" at bounding box center [370, 85] width 44 height 30
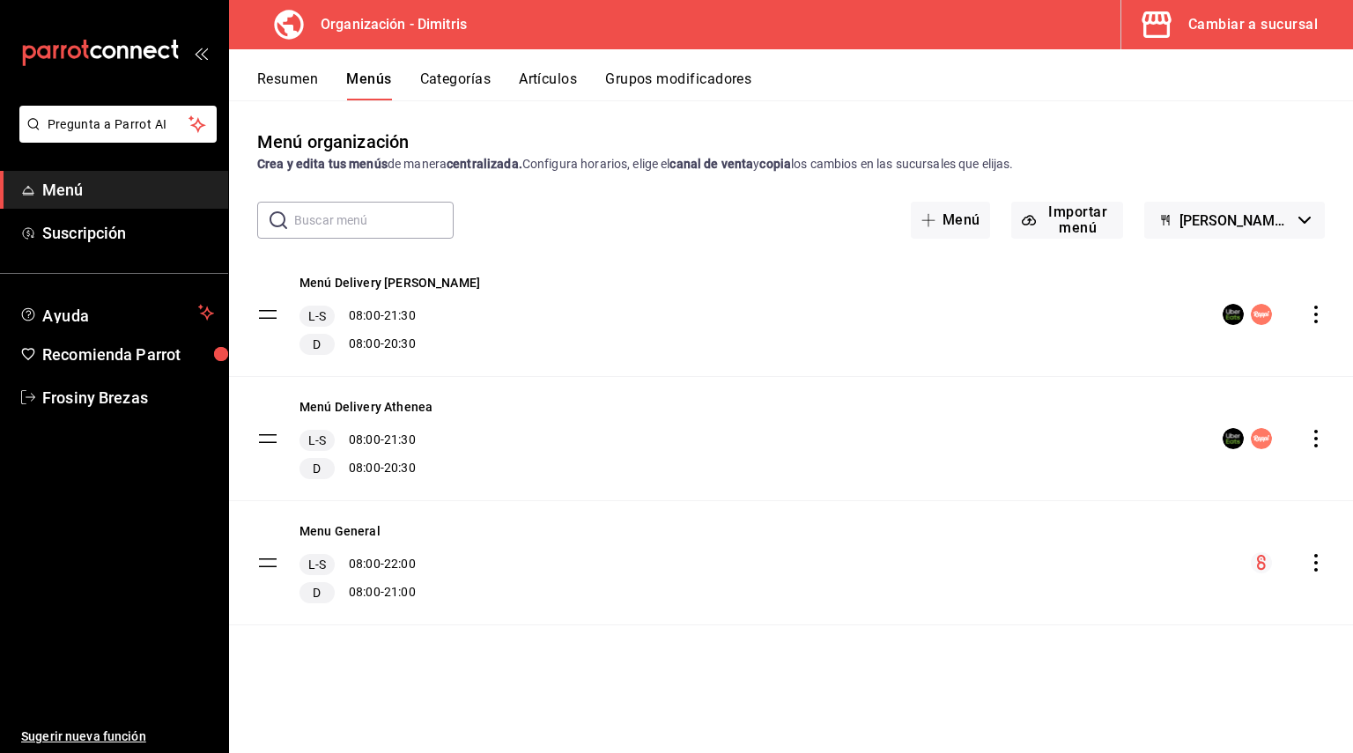
click at [527, 71] on button "Artículos" at bounding box center [548, 85] width 58 height 30
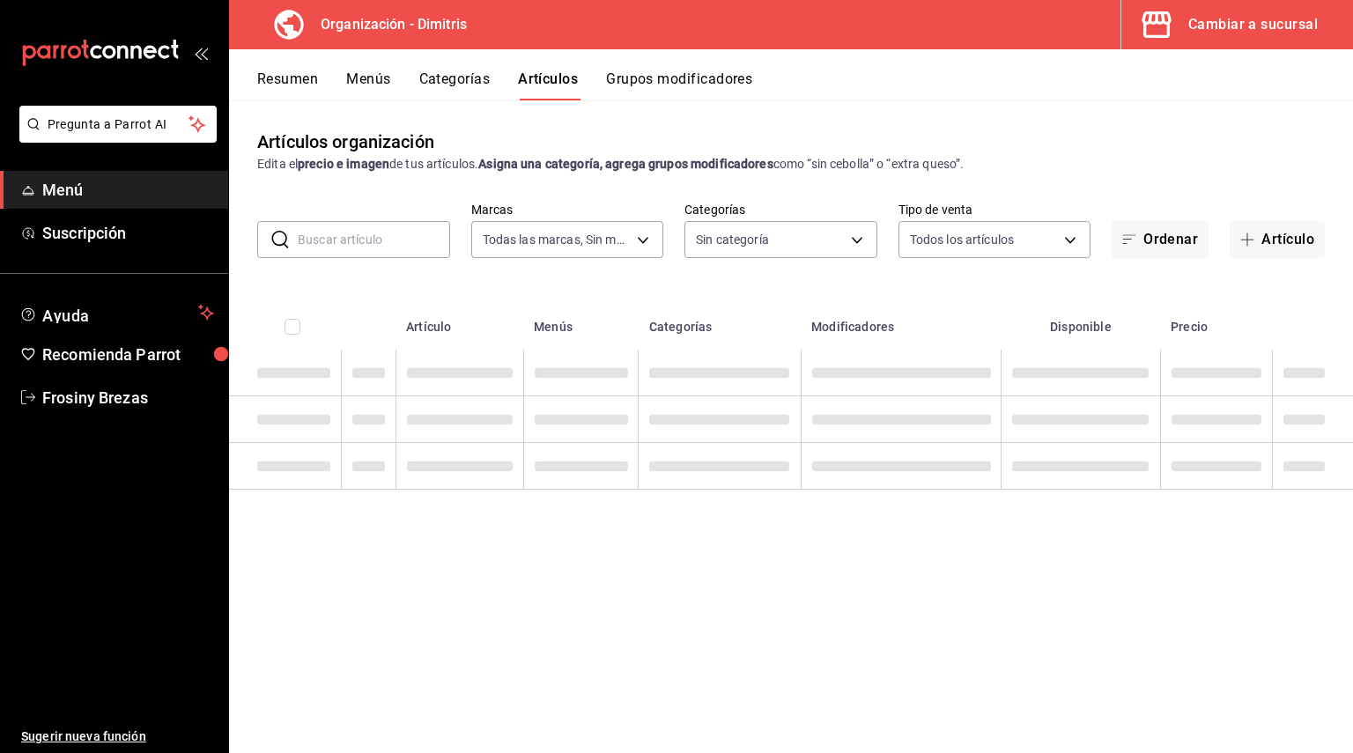
type input "317daab7-dfab-4307-9e12-935137646369"
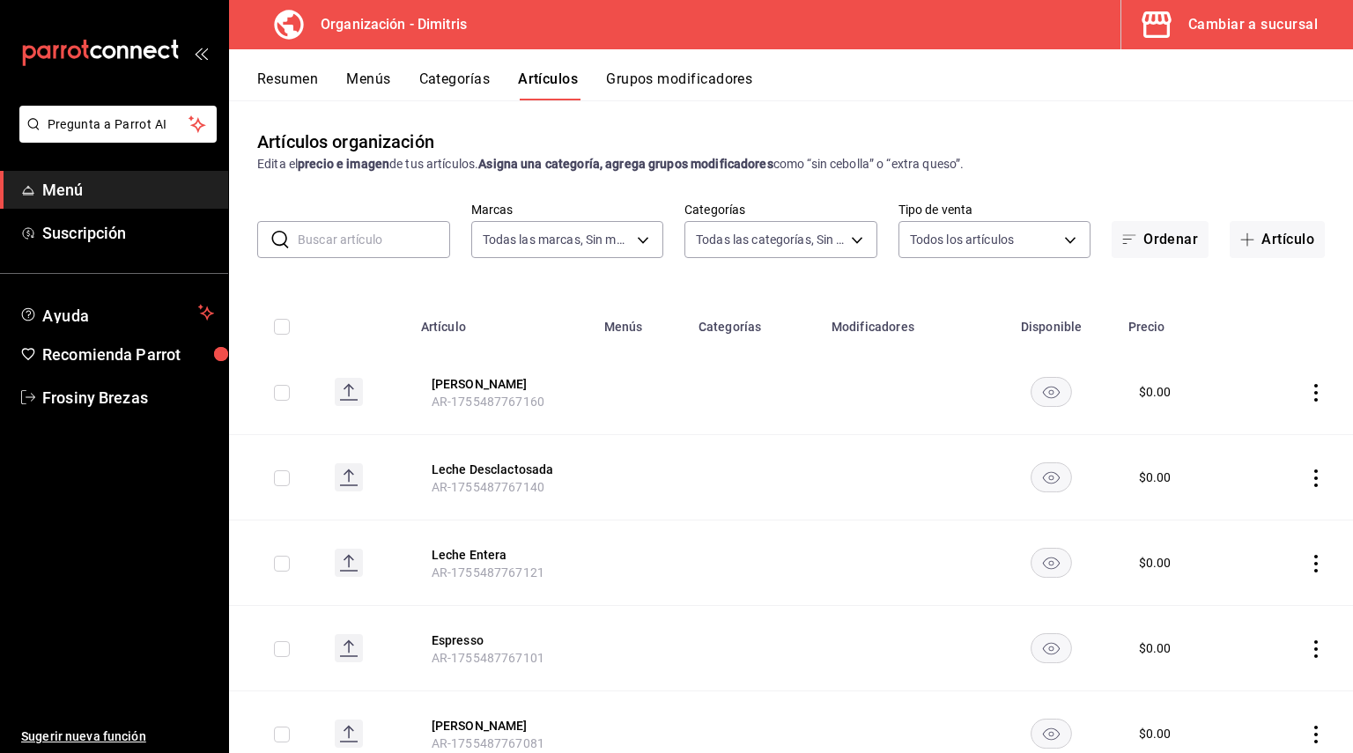
type input "fad5bf19-ac35-4369-abfc-26ce97a05b06,1a0e4e48-3a83-4d7b-81fd-4b5db3218b24,fc725…"
click at [427, 243] on input "text" at bounding box center [374, 239] width 152 height 35
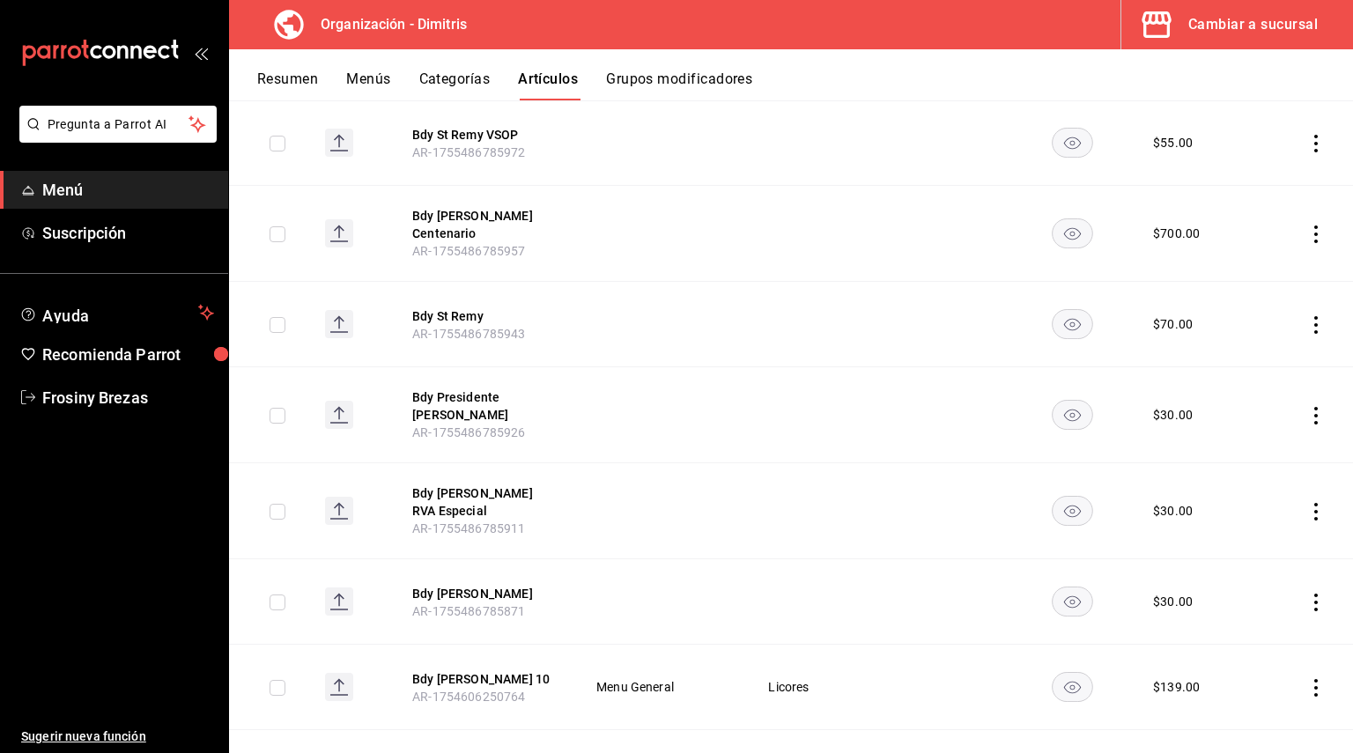
scroll to position [760, 0]
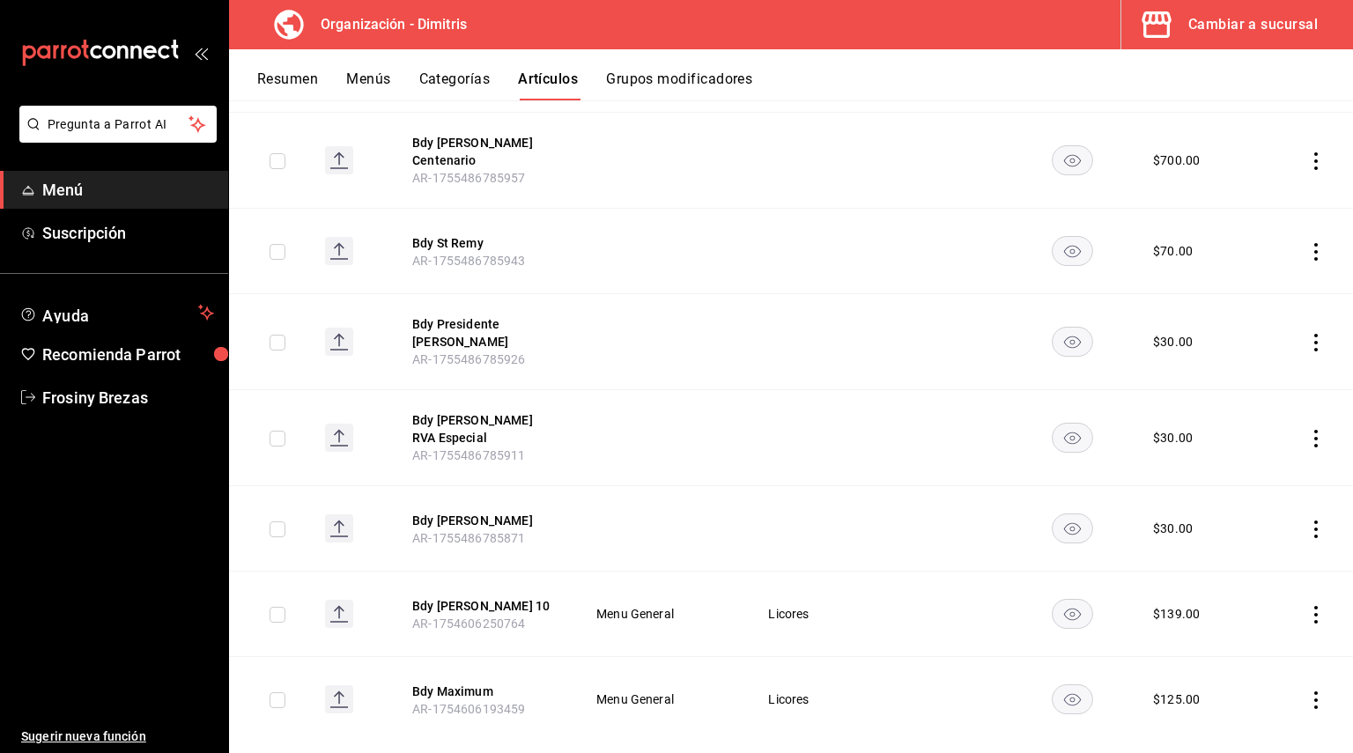
type input "bdy"
click at [1307, 691] on icon "actions" at bounding box center [1316, 700] width 18 height 18
click at [830, 682] on div at bounding box center [676, 376] width 1353 height 753
click at [476, 683] on button "Bdy Maximum" at bounding box center [482, 692] width 141 height 18
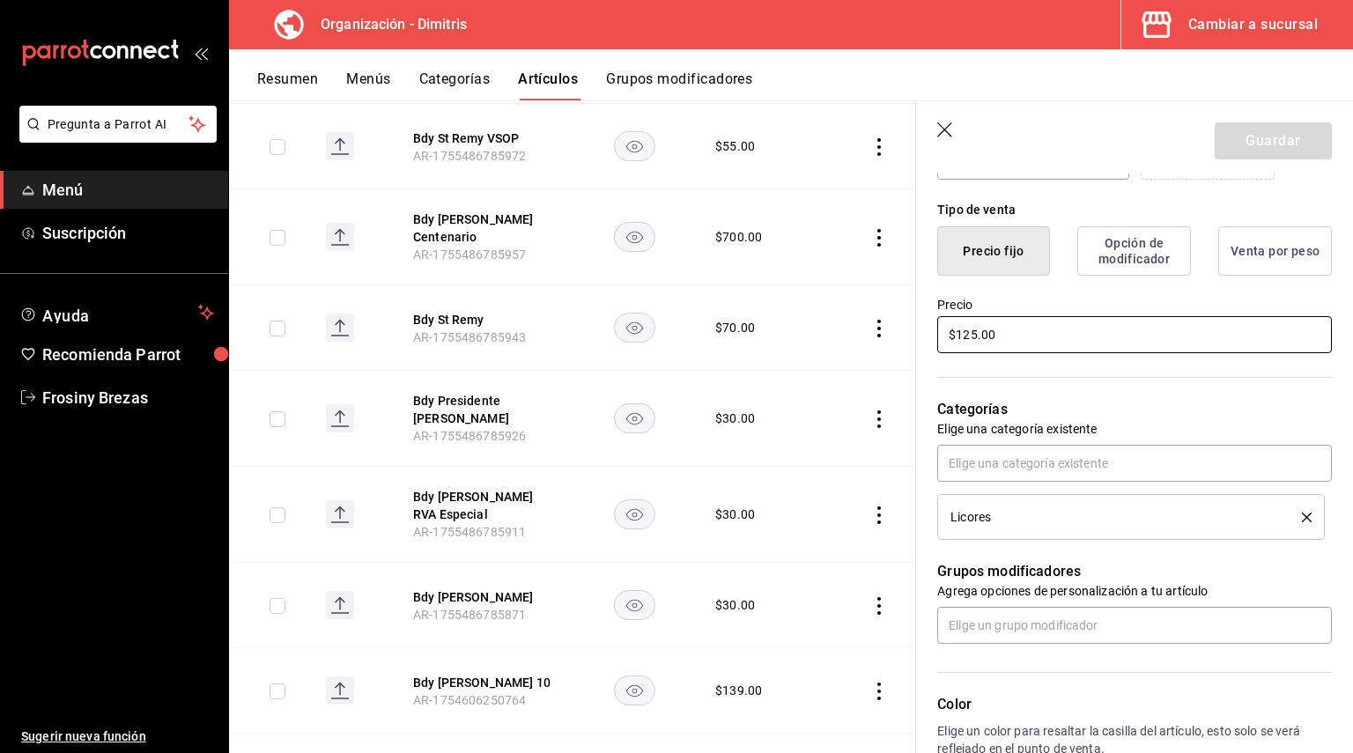
scroll to position [440, 0]
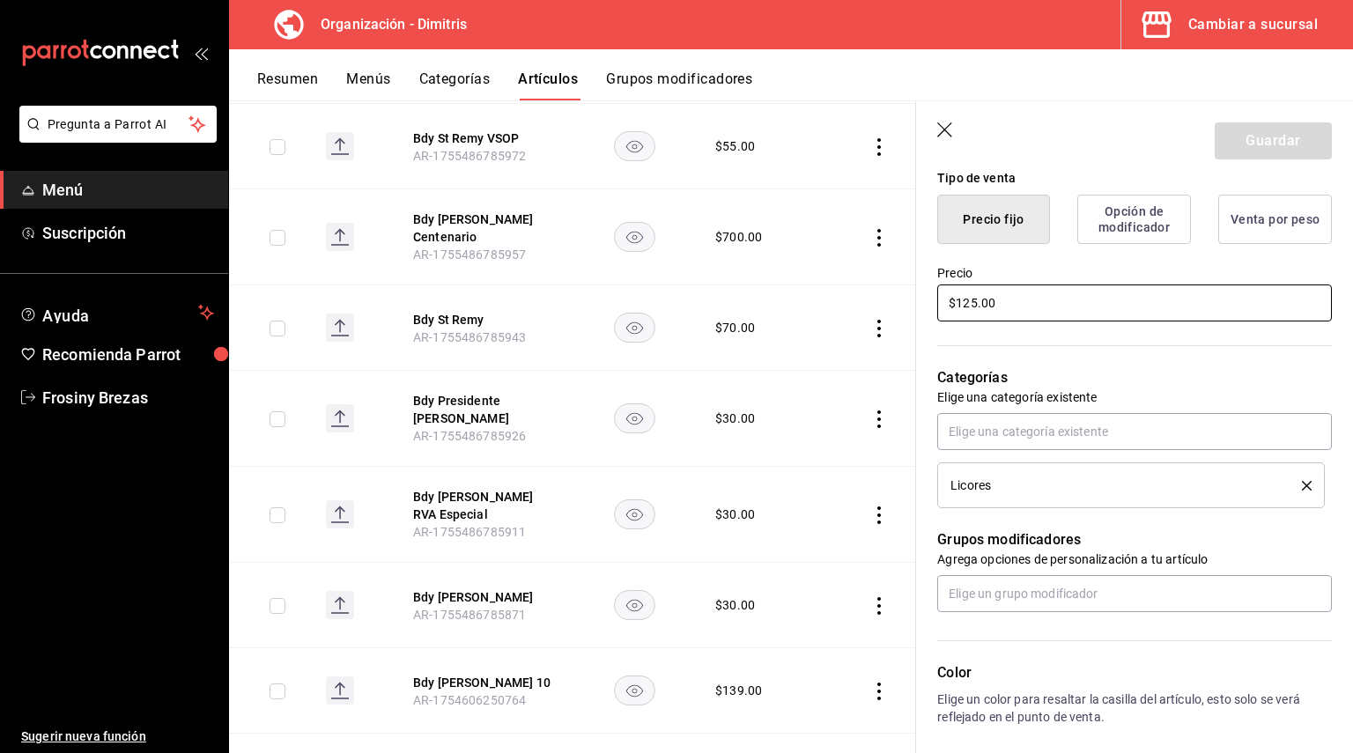
drag, startPoint x: 1028, startPoint y: 310, endPoint x: 808, endPoint y: 344, distance: 222.8
click at [809, 341] on main "Artículos organización Edita el precio e imagen de tus artículos. Asigna una ca…" at bounding box center [791, 426] width 1124 height 653
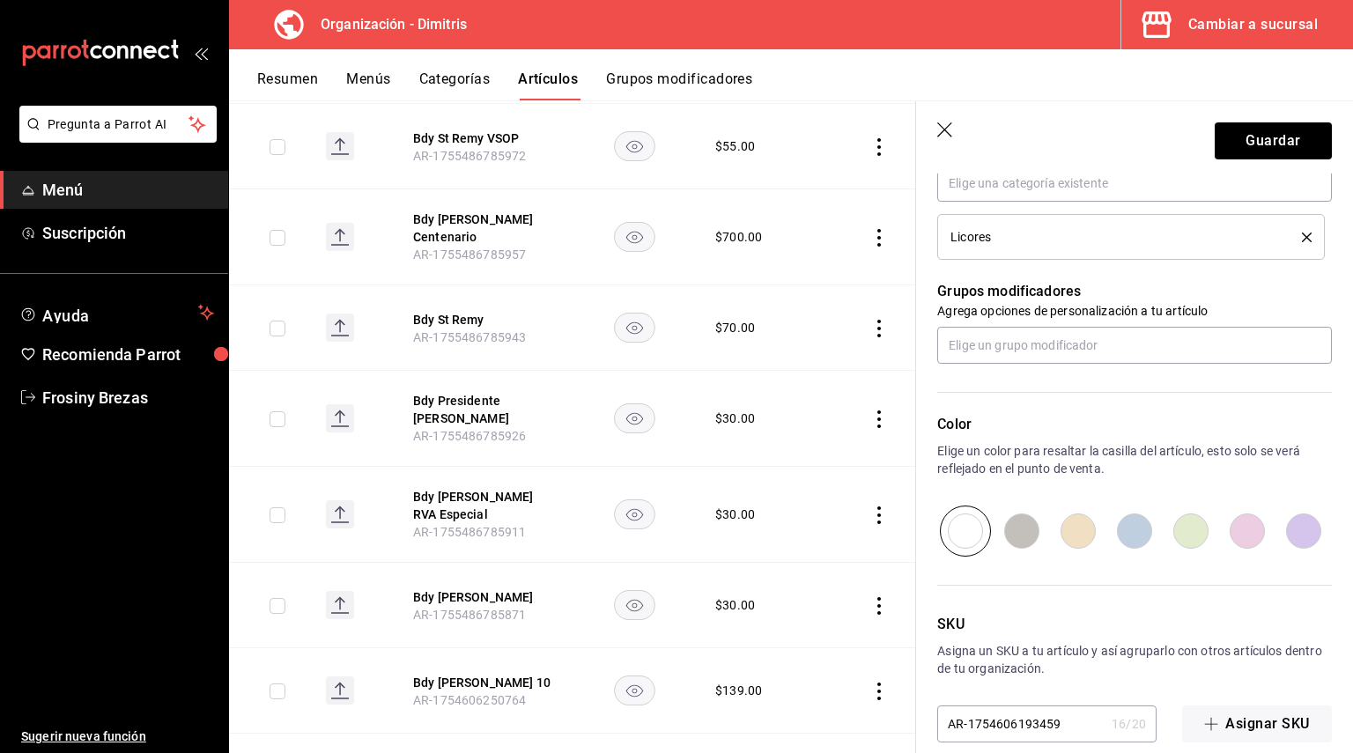
scroll to position [713, 0]
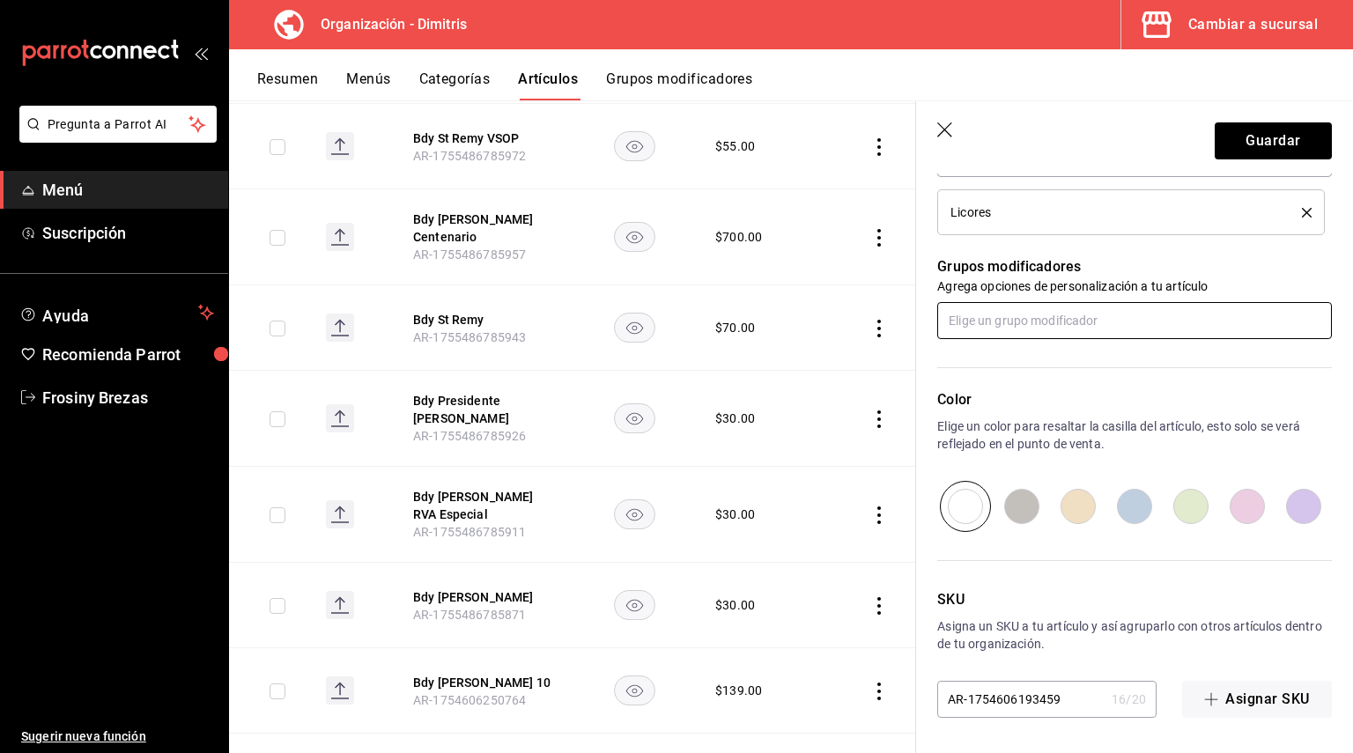
type input "$285.00"
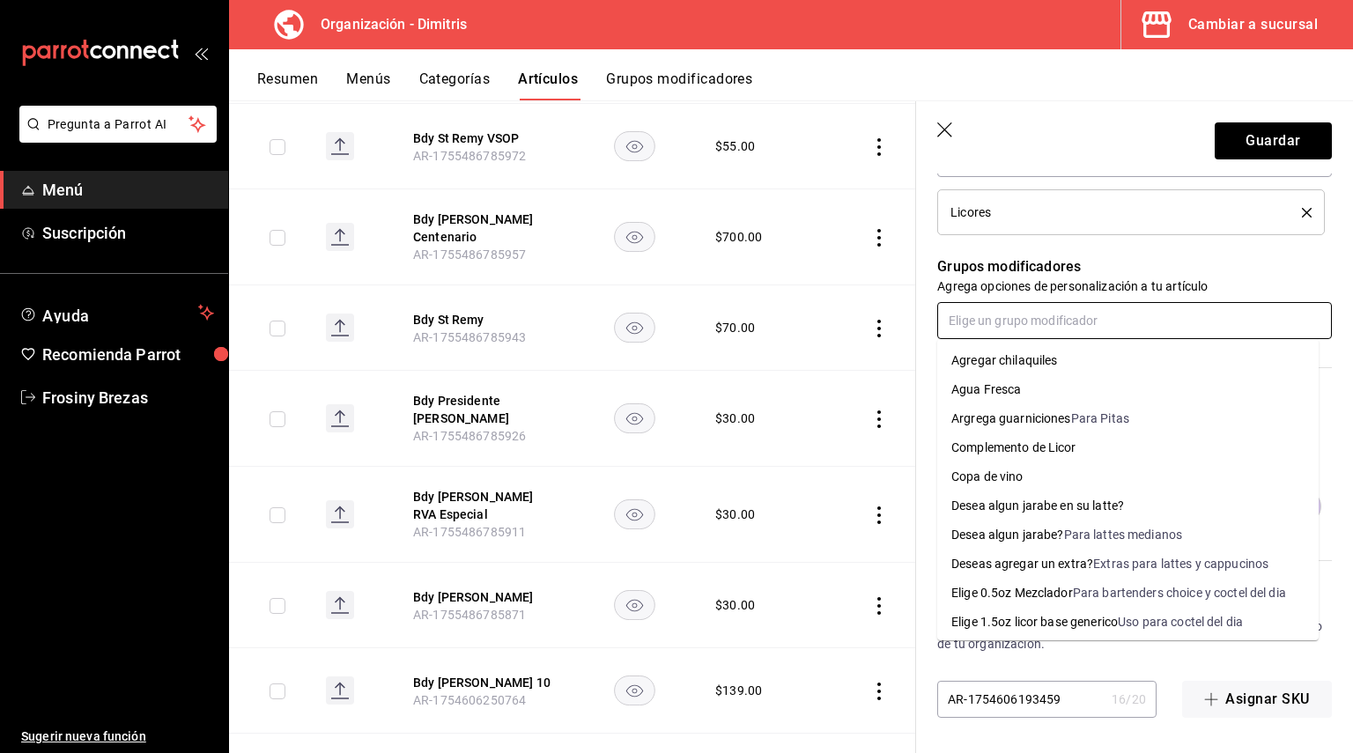
click at [1058, 329] on input "text" at bounding box center [1134, 320] width 395 height 37
click at [1086, 591] on div "Para bartenders choice y coctel del dia" at bounding box center [1179, 593] width 213 height 18
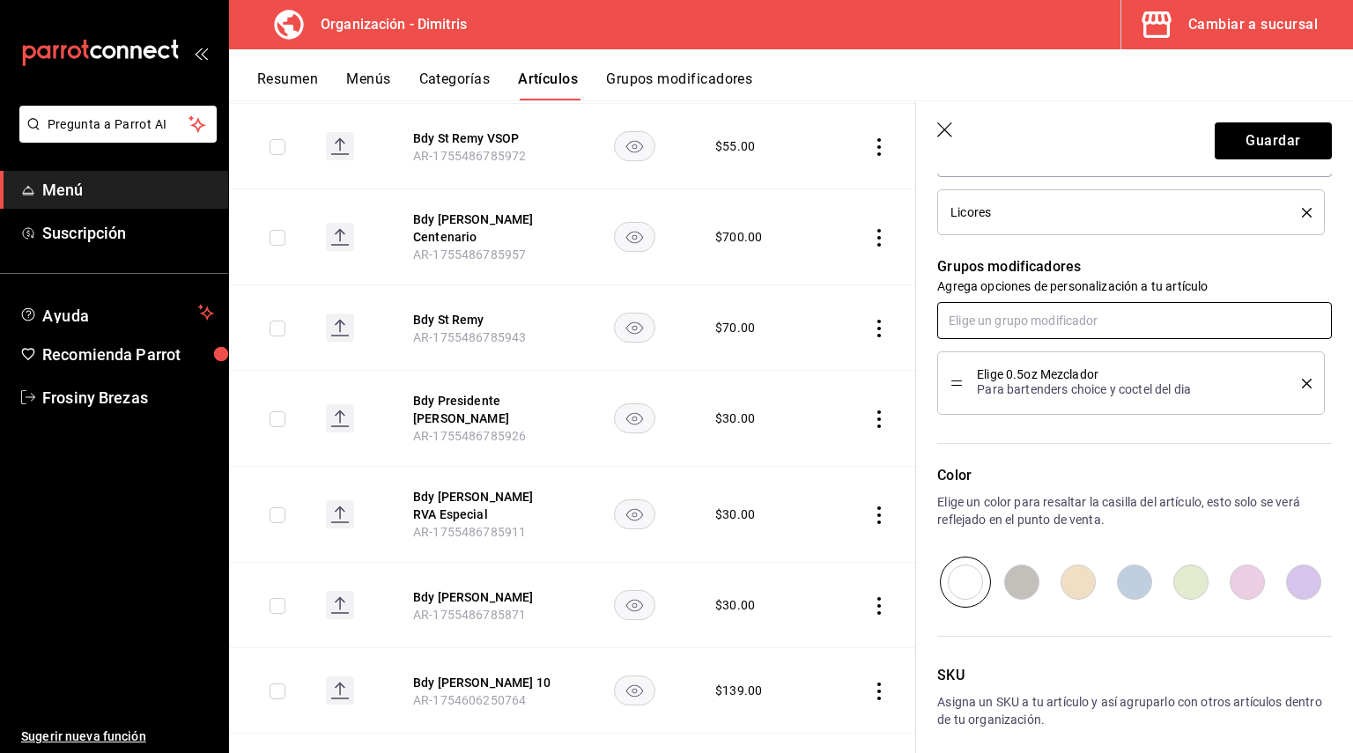
click at [1046, 329] on input "text" at bounding box center [1134, 320] width 395 height 37
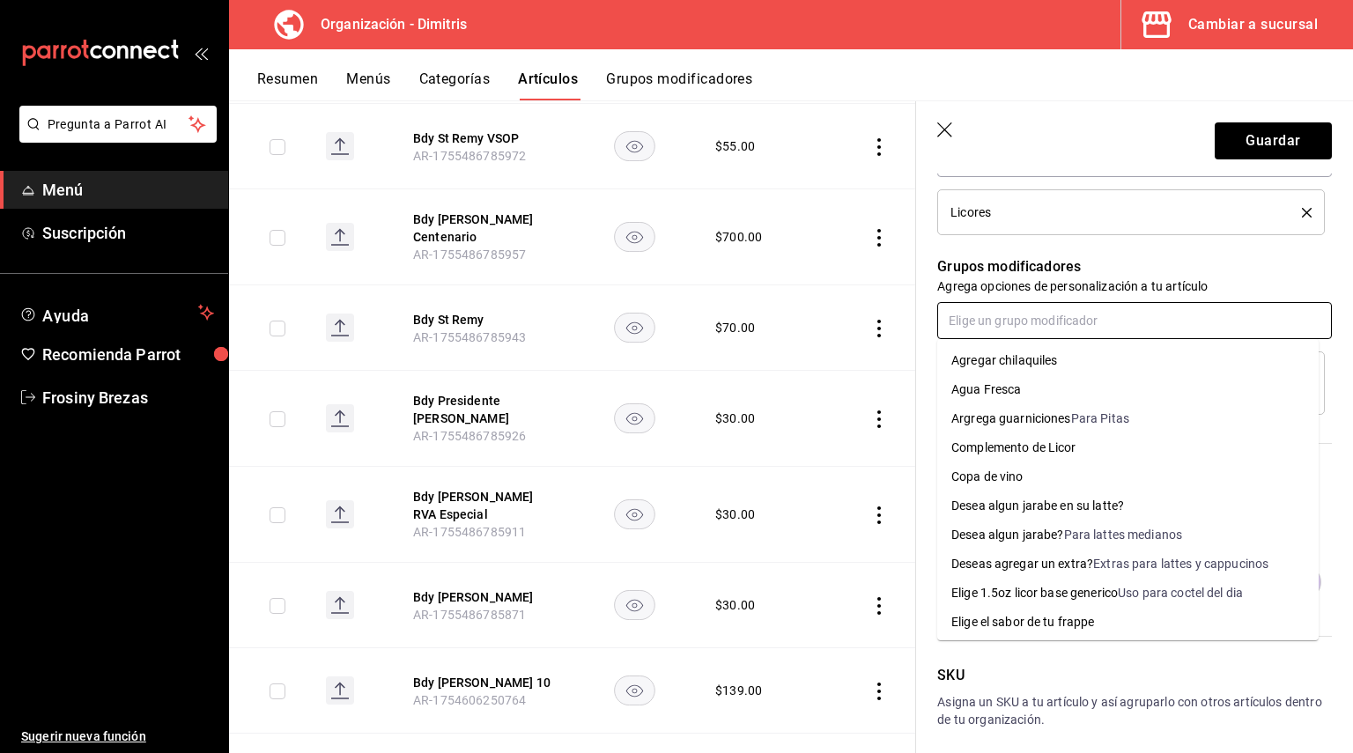
click at [1039, 432] on li "Argrega guarniciones Para Pitas" at bounding box center [1127, 418] width 381 height 29
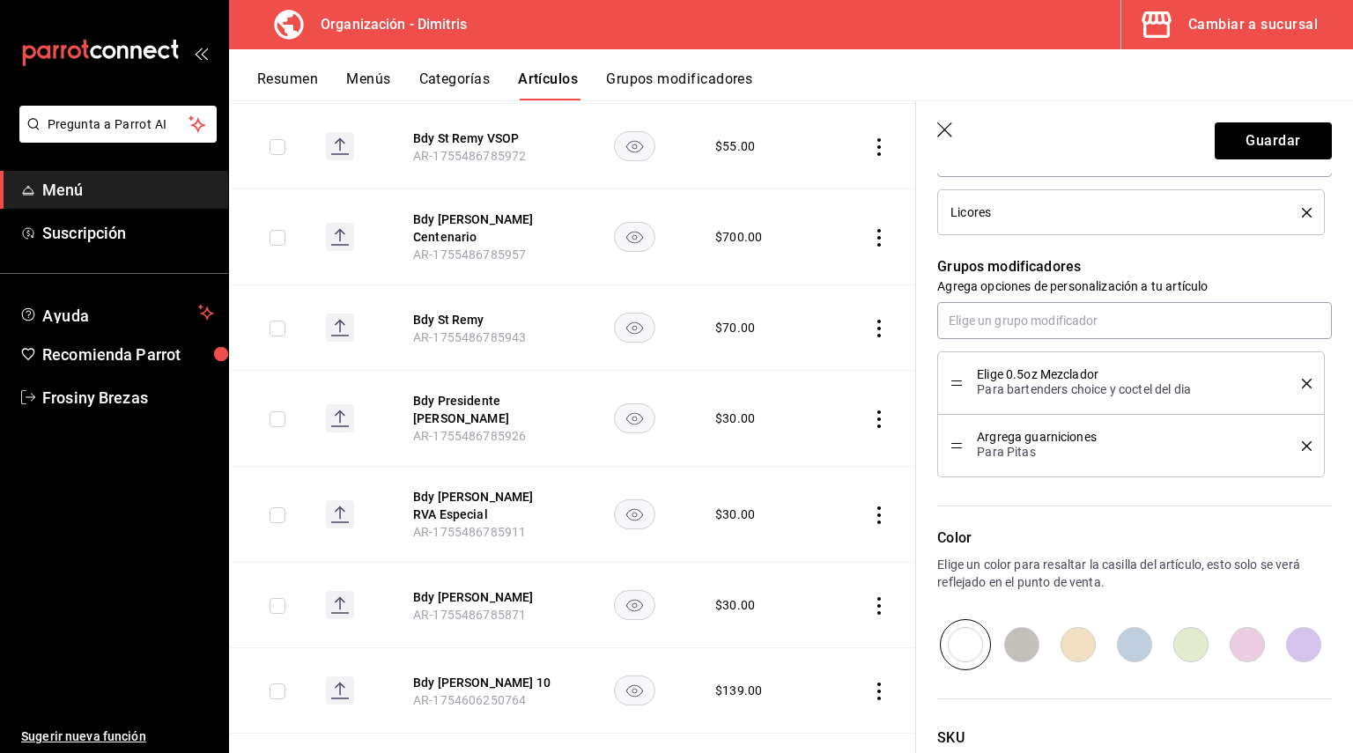
click at [1302, 444] on icon "delete" at bounding box center [1307, 446] width 10 height 10
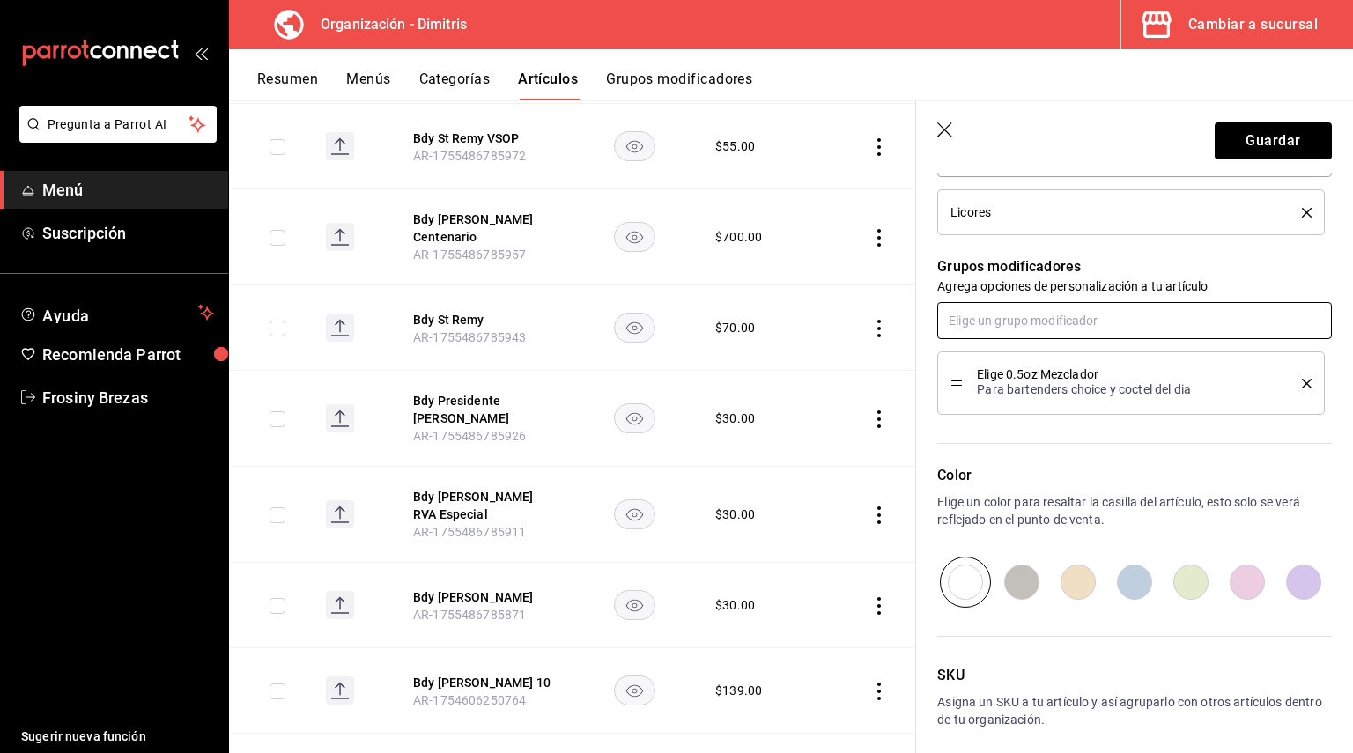
click at [1022, 318] on input "text" at bounding box center [1134, 320] width 395 height 37
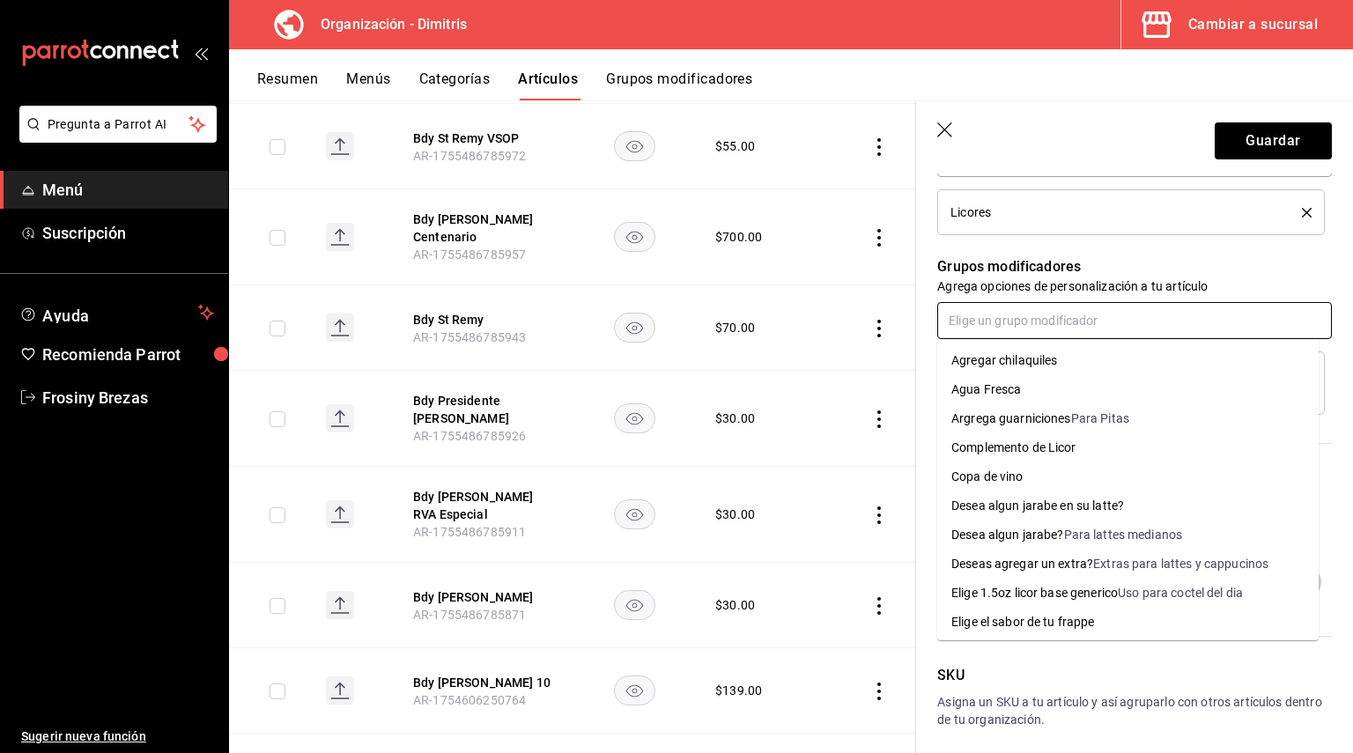
click at [1034, 443] on div "Complemento de Licor" at bounding box center [1013, 448] width 125 height 18
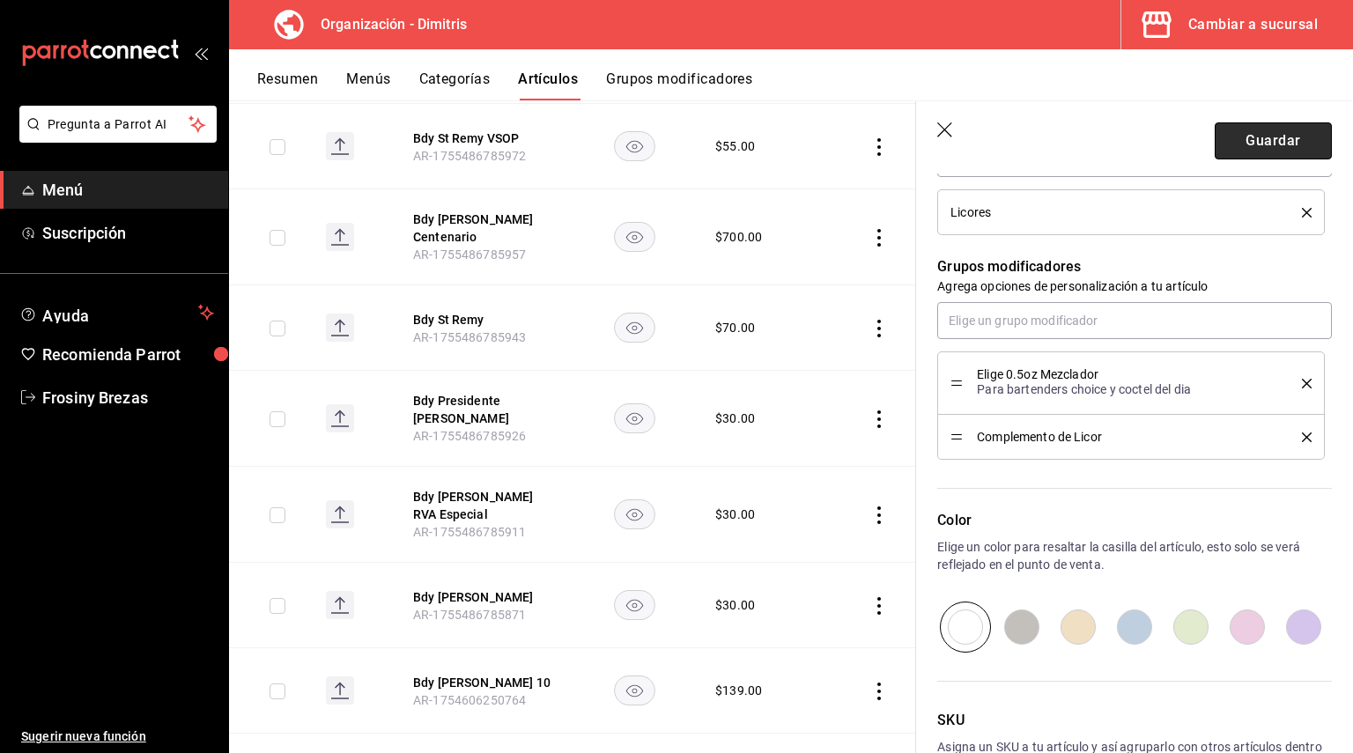
click at [1231, 156] on button "Guardar" at bounding box center [1273, 140] width 117 height 37
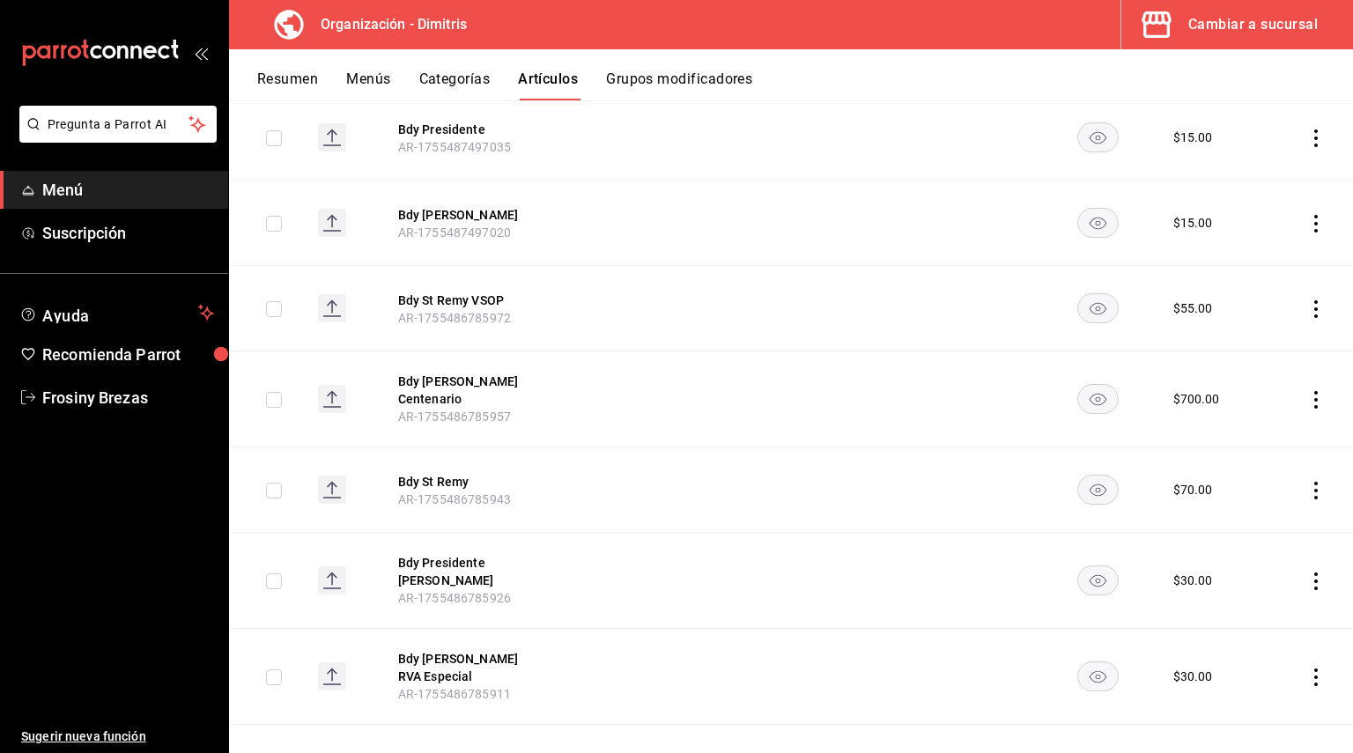
scroll to position [496, 0]
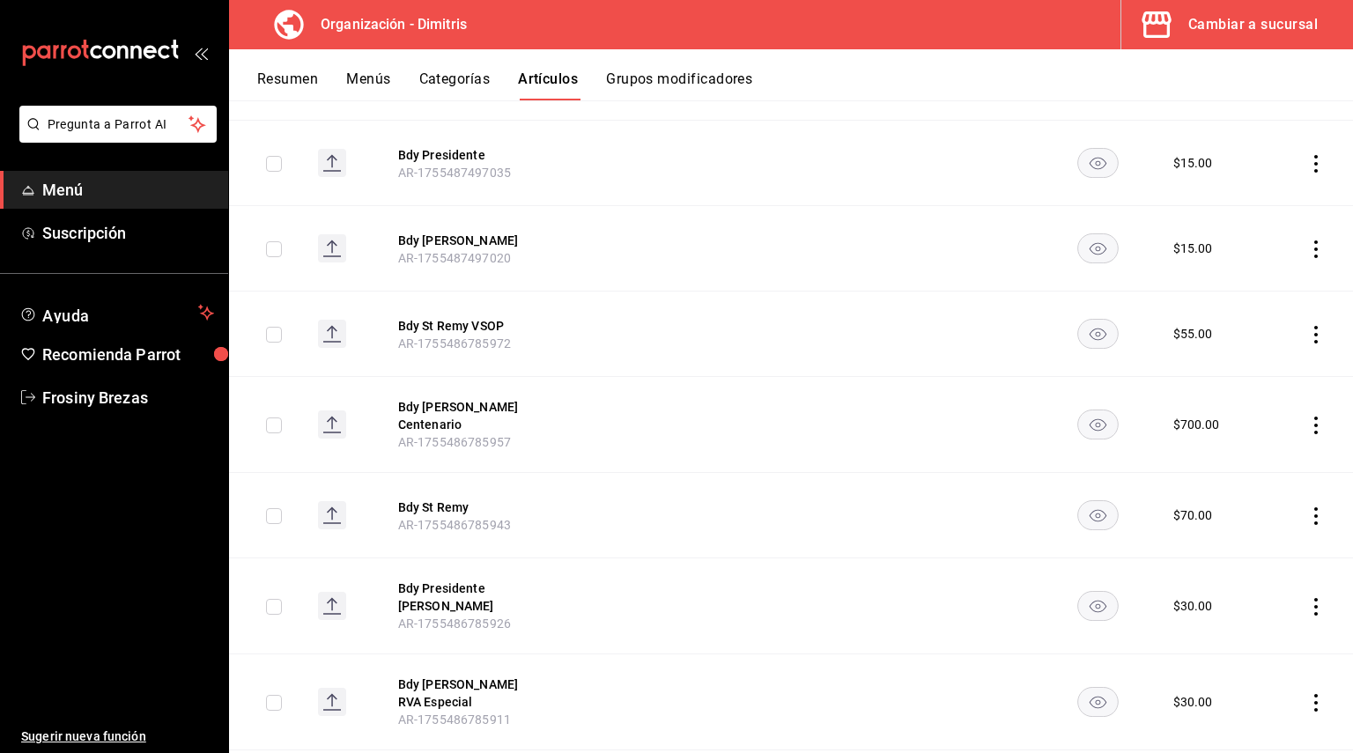
click at [289, 79] on button "Resumen" at bounding box center [287, 85] width 61 height 30
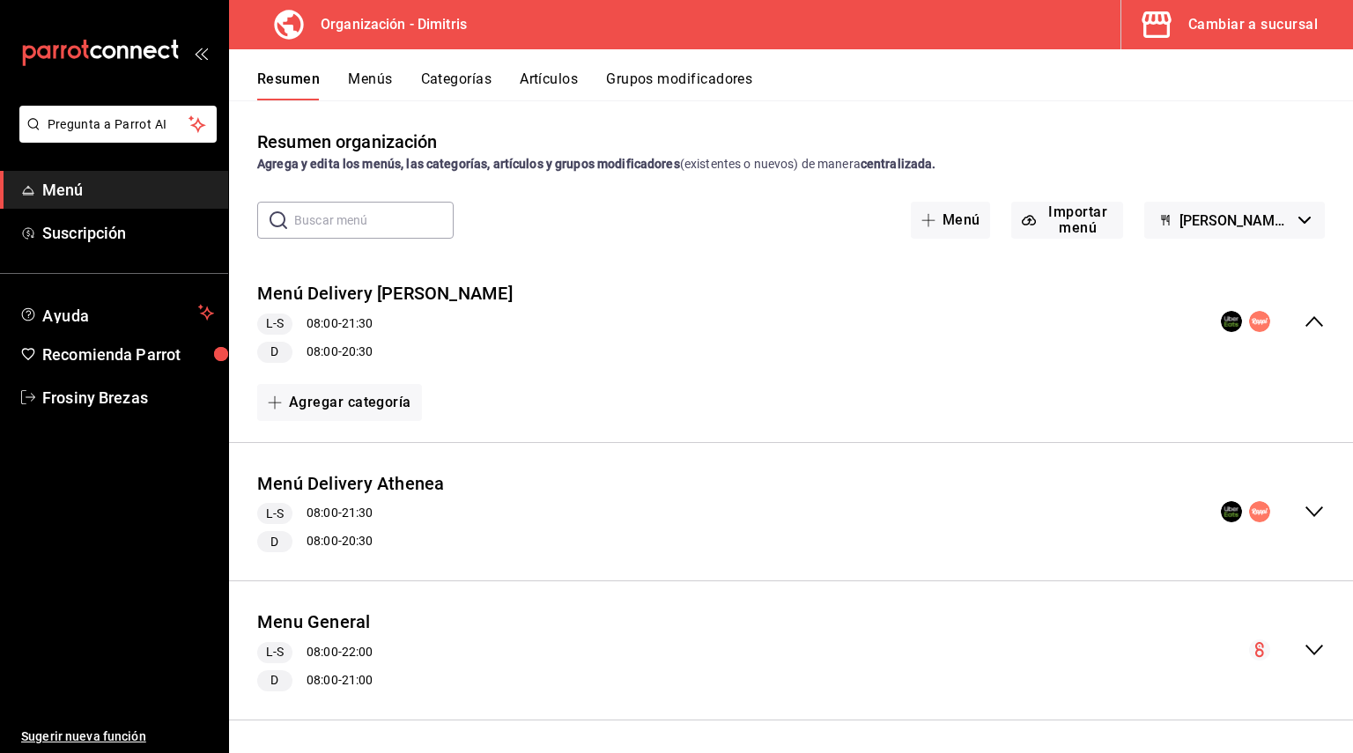
click at [1309, 640] on icon "collapse-menu-row" at bounding box center [1313, 649] width 21 height 21
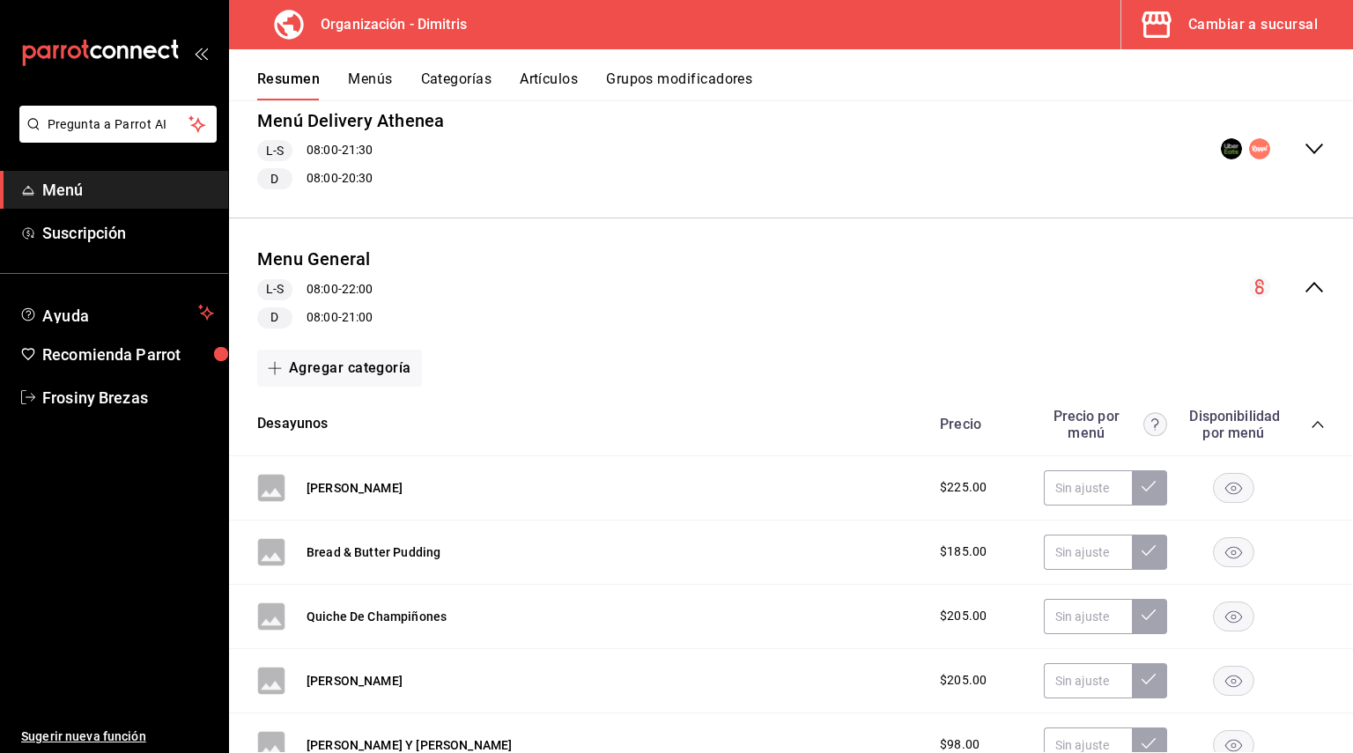
scroll to position [440, 0]
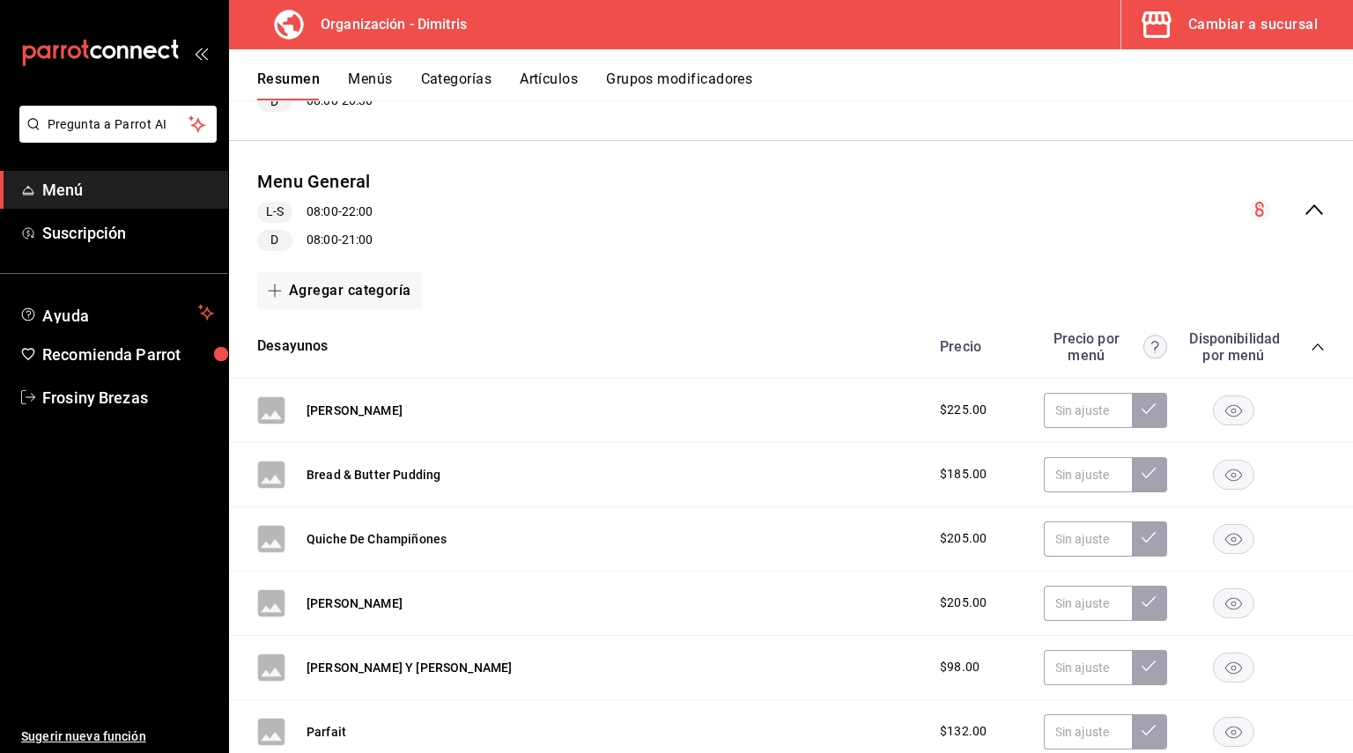
click at [1311, 346] on icon "collapse-category-row" at bounding box center [1318, 347] width 14 height 14
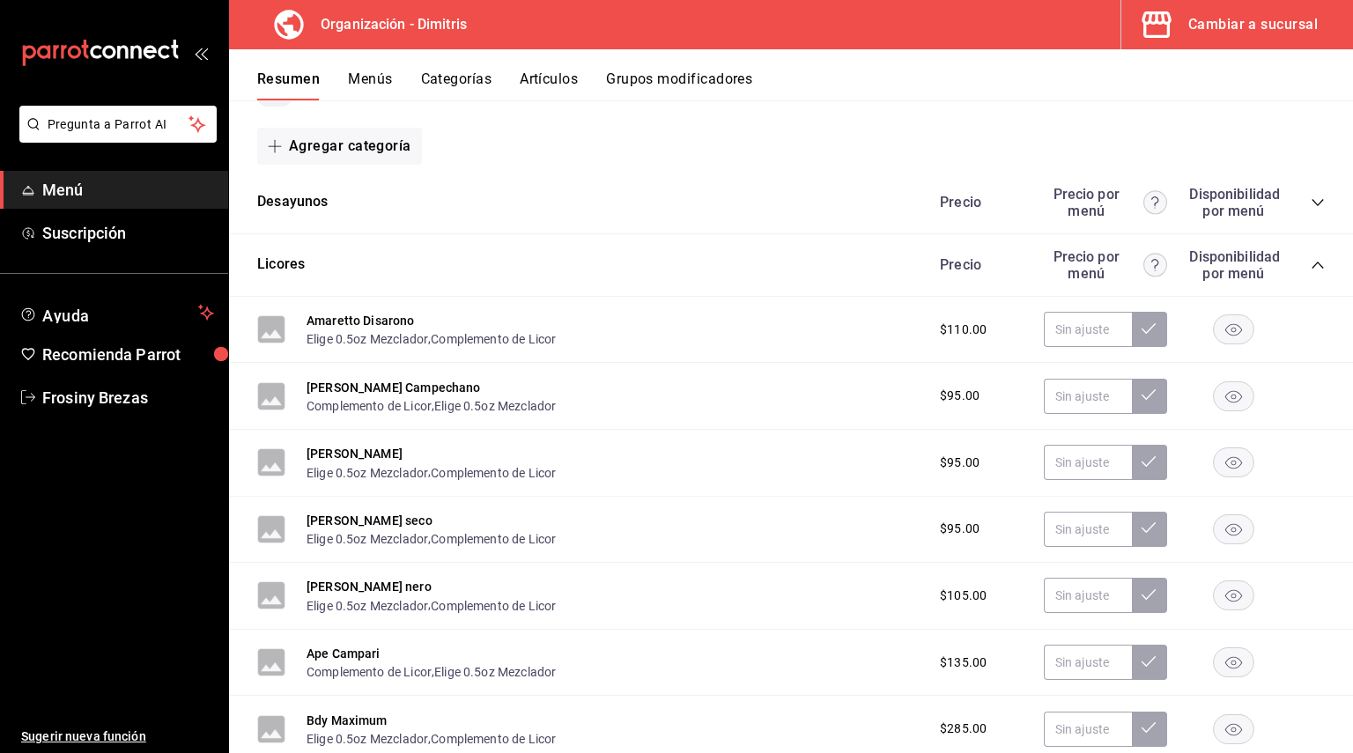
scroll to position [881, 0]
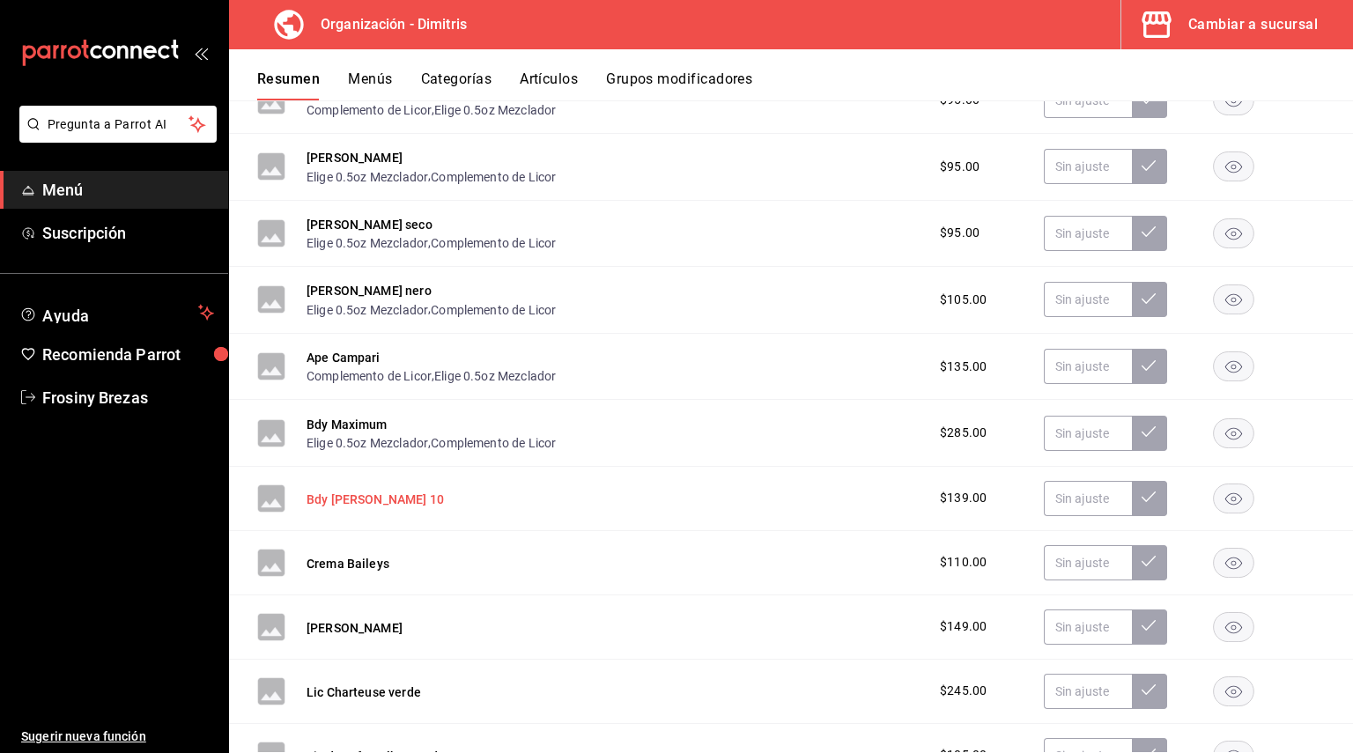
click at [351, 497] on button "Bdy [PERSON_NAME] 10" at bounding box center [374, 500] width 137 height 18
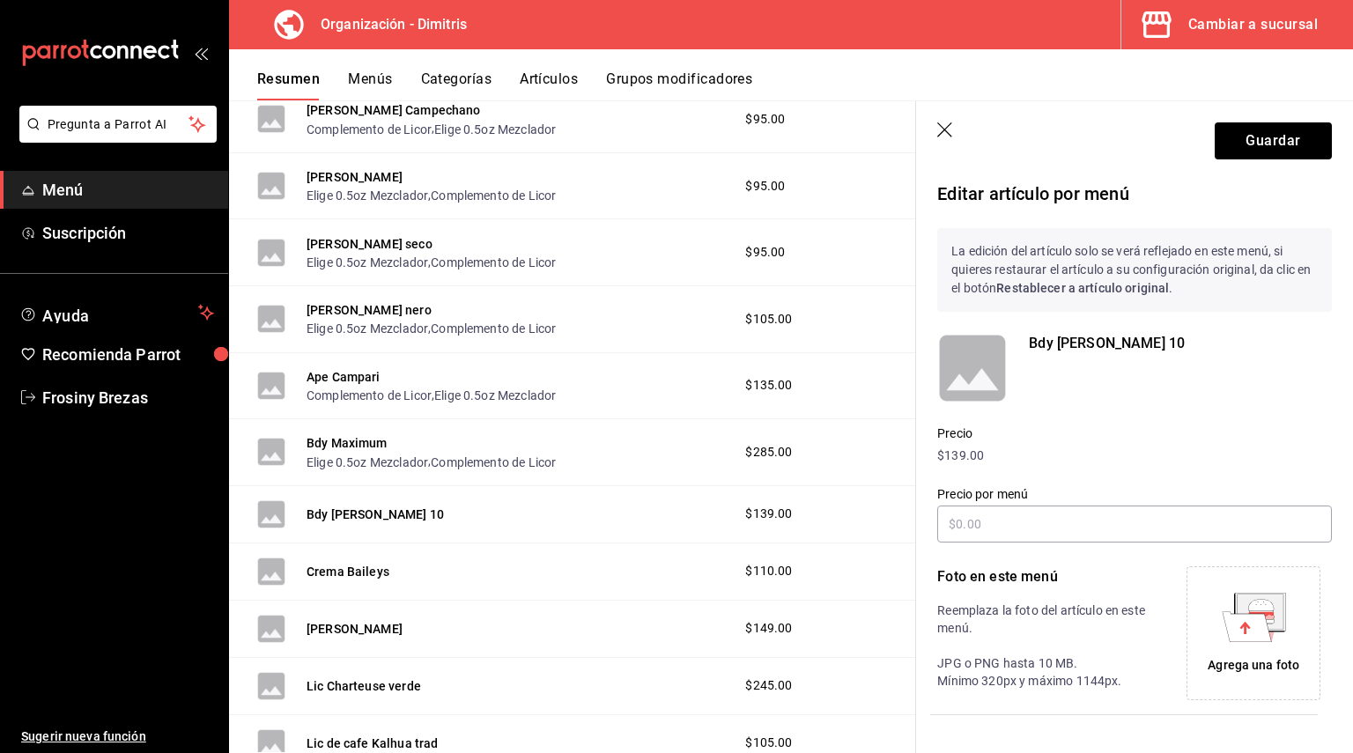
scroll to position [202, 0]
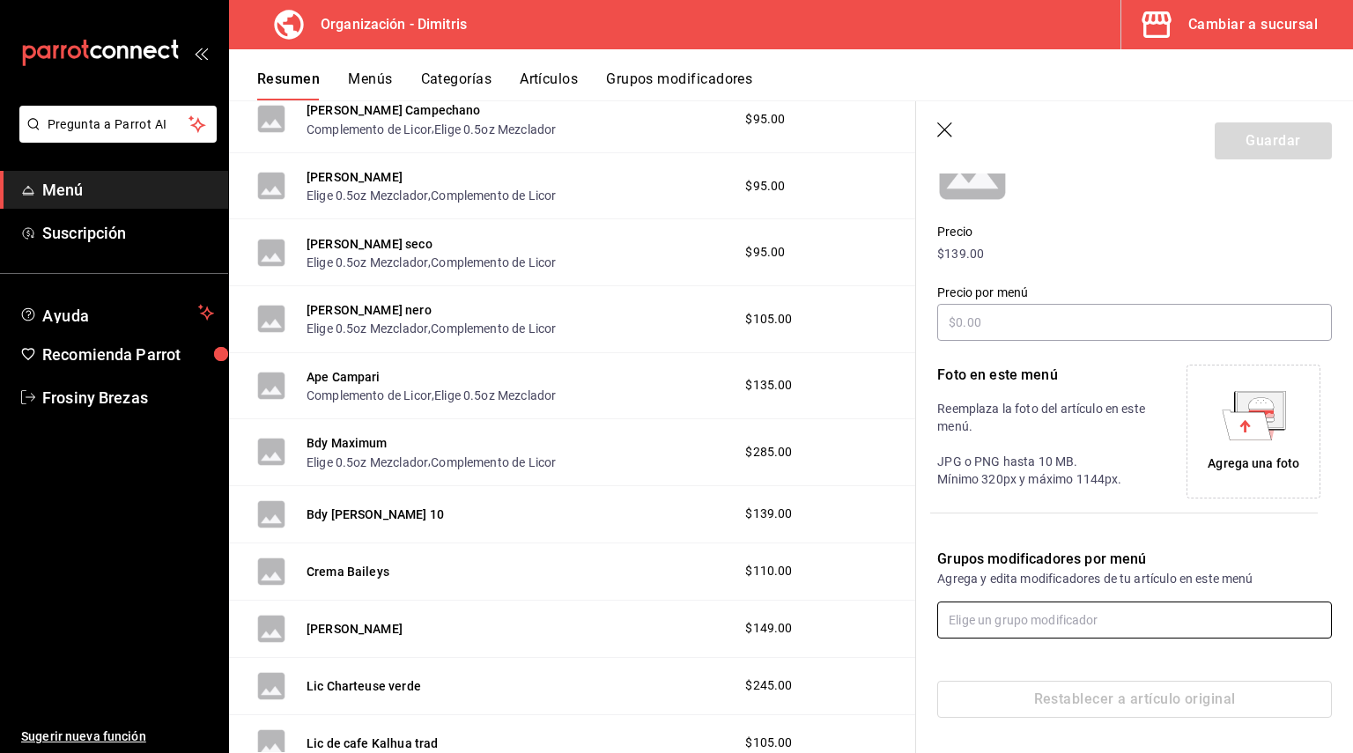
click at [1032, 616] on input "text" at bounding box center [1134, 620] width 395 height 37
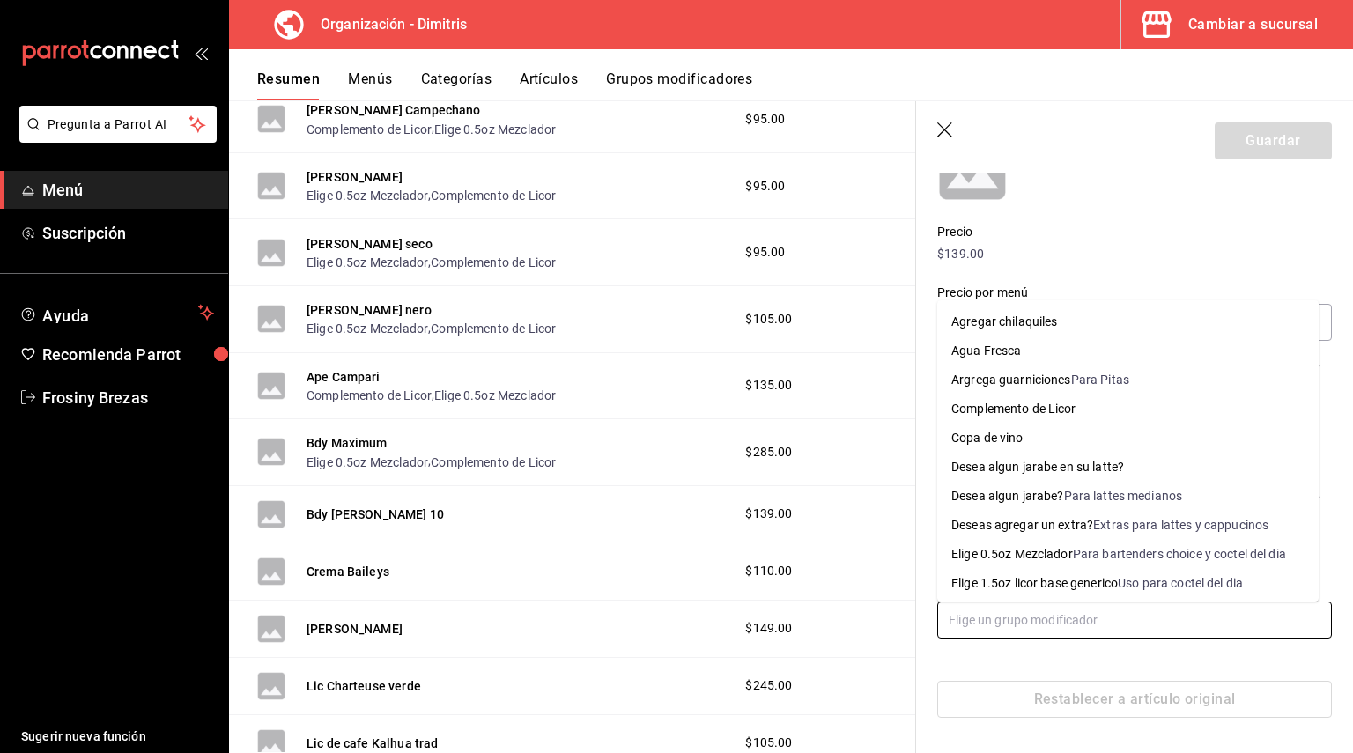
click at [1040, 547] on div "Elige 0.5oz Mezclador" at bounding box center [1012, 554] width 122 height 18
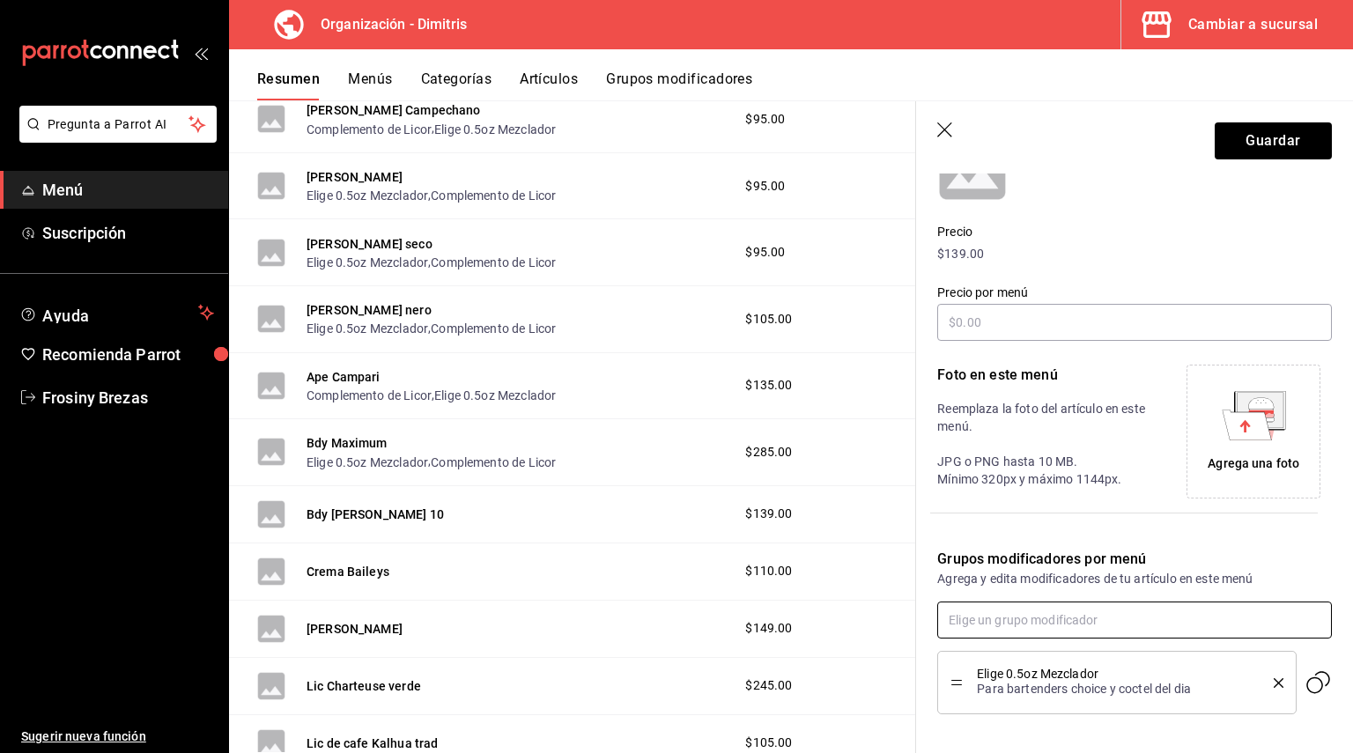
click at [1013, 624] on input "text" at bounding box center [1134, 620] width 395 height 37
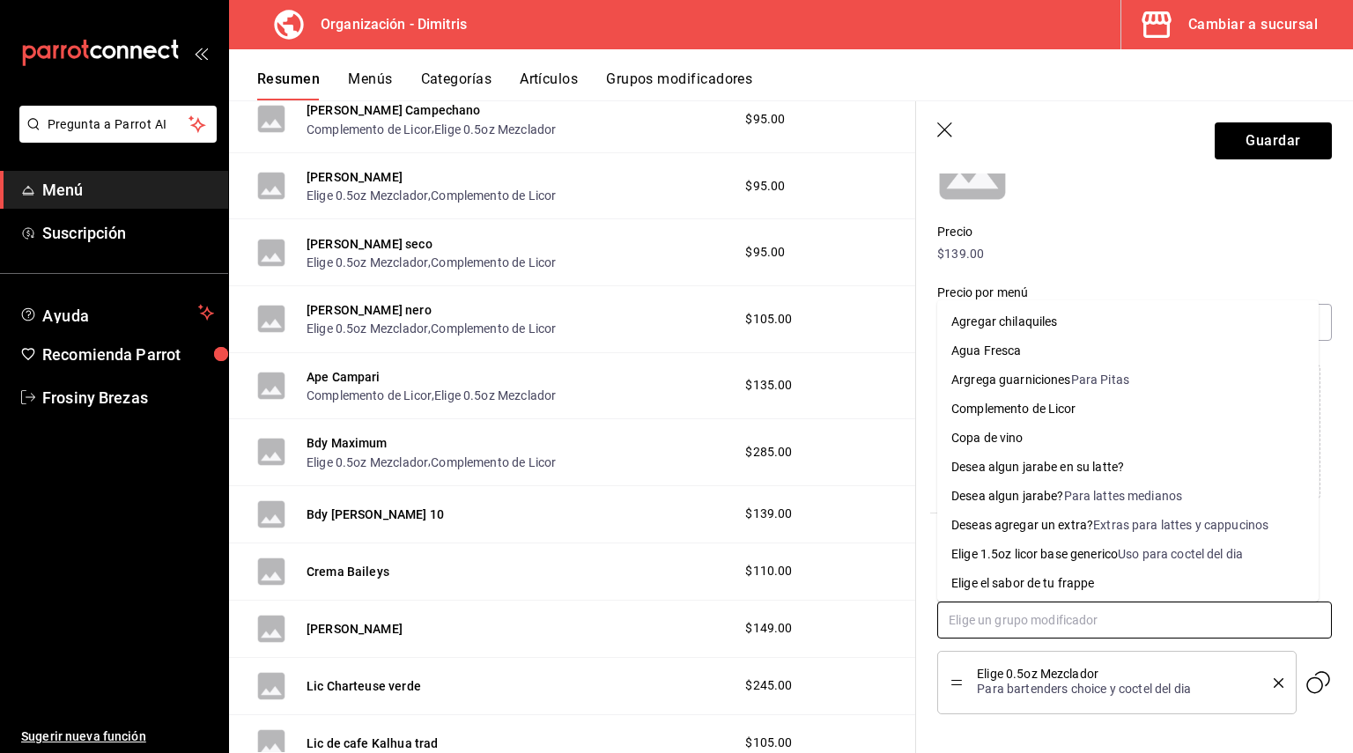
click at [1032, 415] on div "Complemento de Licor" at bounding box center [1013, 409] width 125 height 18
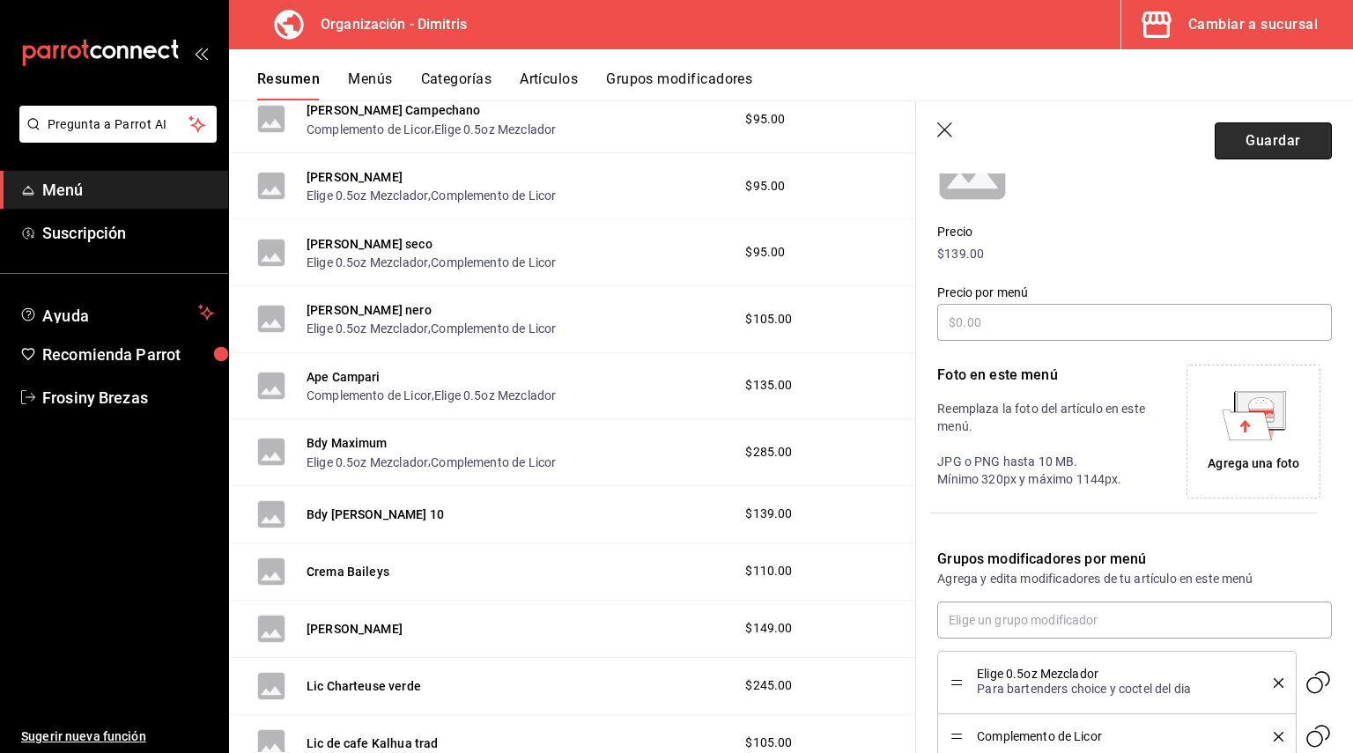
click at [1276, 143] on button "Guardar" at bounding box center [1273, 140] width 117 height 37
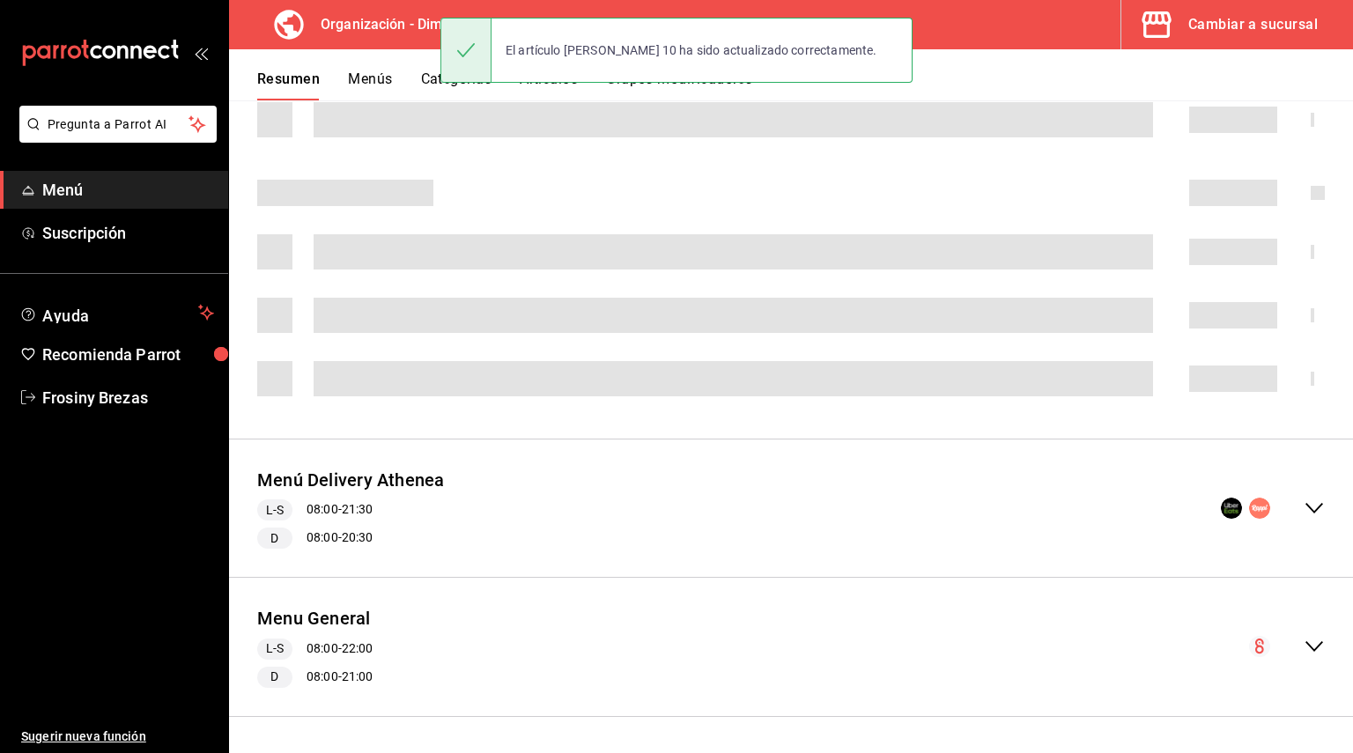
scroll to position [4, 0]
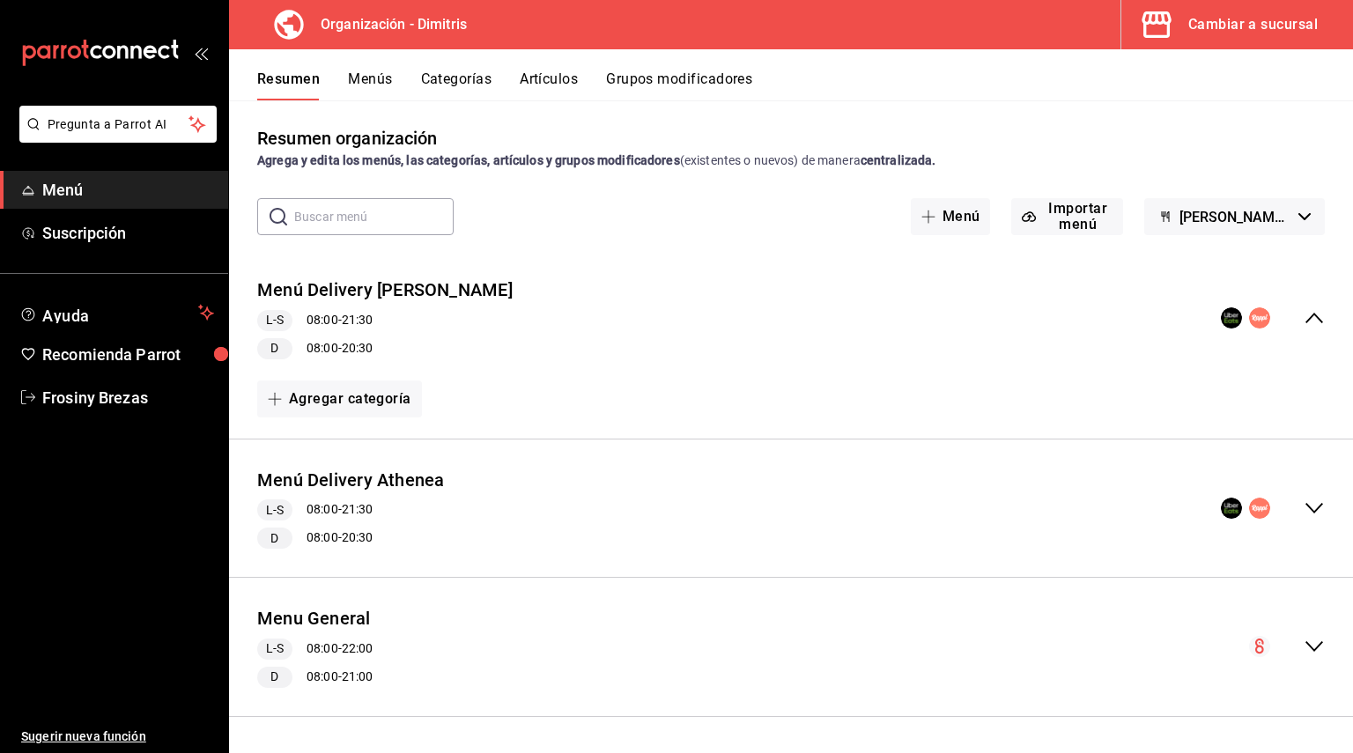
click at [1306, 632] on div "Menu General L-S 08:00 - 22:00 D 08:00 - 21:00" at bounding box center [791, 647] width 1124 height 110
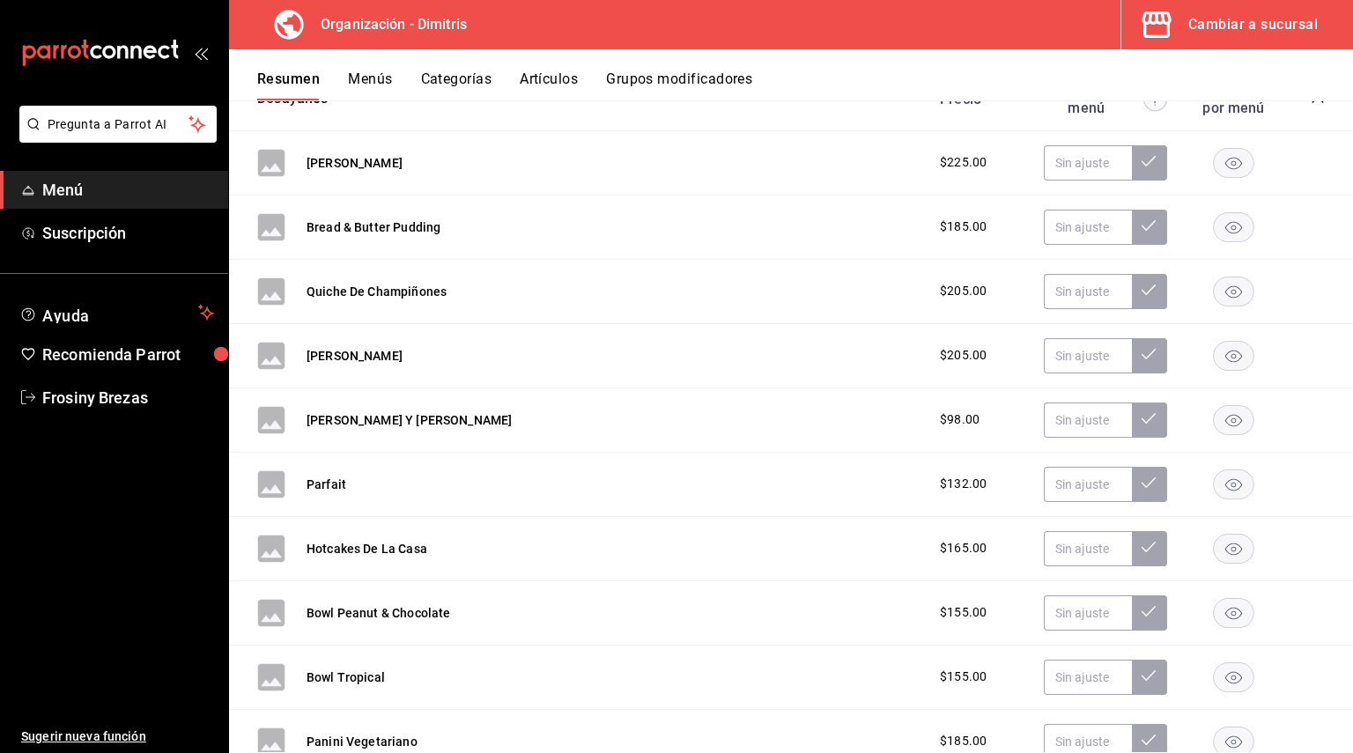
scroll to position [577, 0]
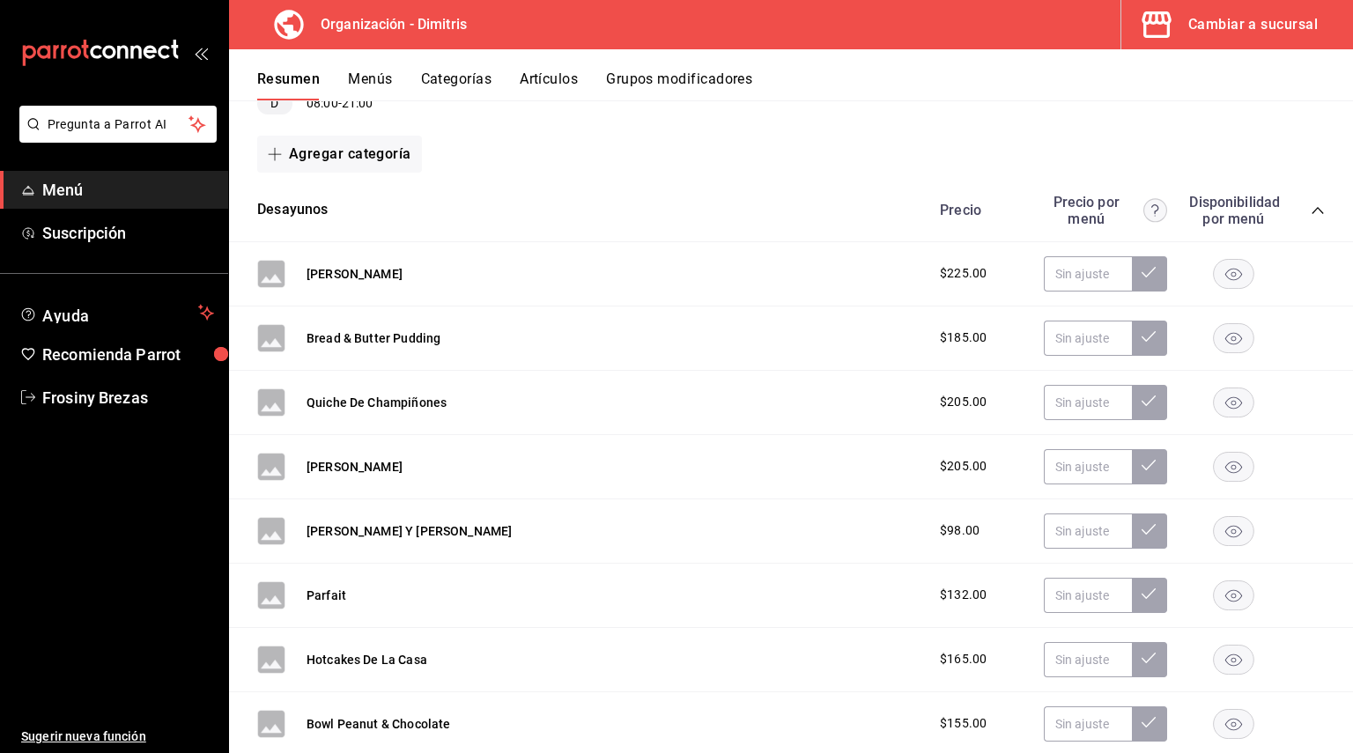
click at [1286, 217] on div "Precio Precio por menú Disponibilidad por menú" at bounding box center [1123, 210] width 402 height 33
click at [1294, 212] on div "Precio Precio por menú Disponibilidad por menú" at bounding box center [1123, 210] width 402 height 33
click at [1311, 210] on icon "collapse-category-row" at bounding box center [1318, 210] width 14 height 14
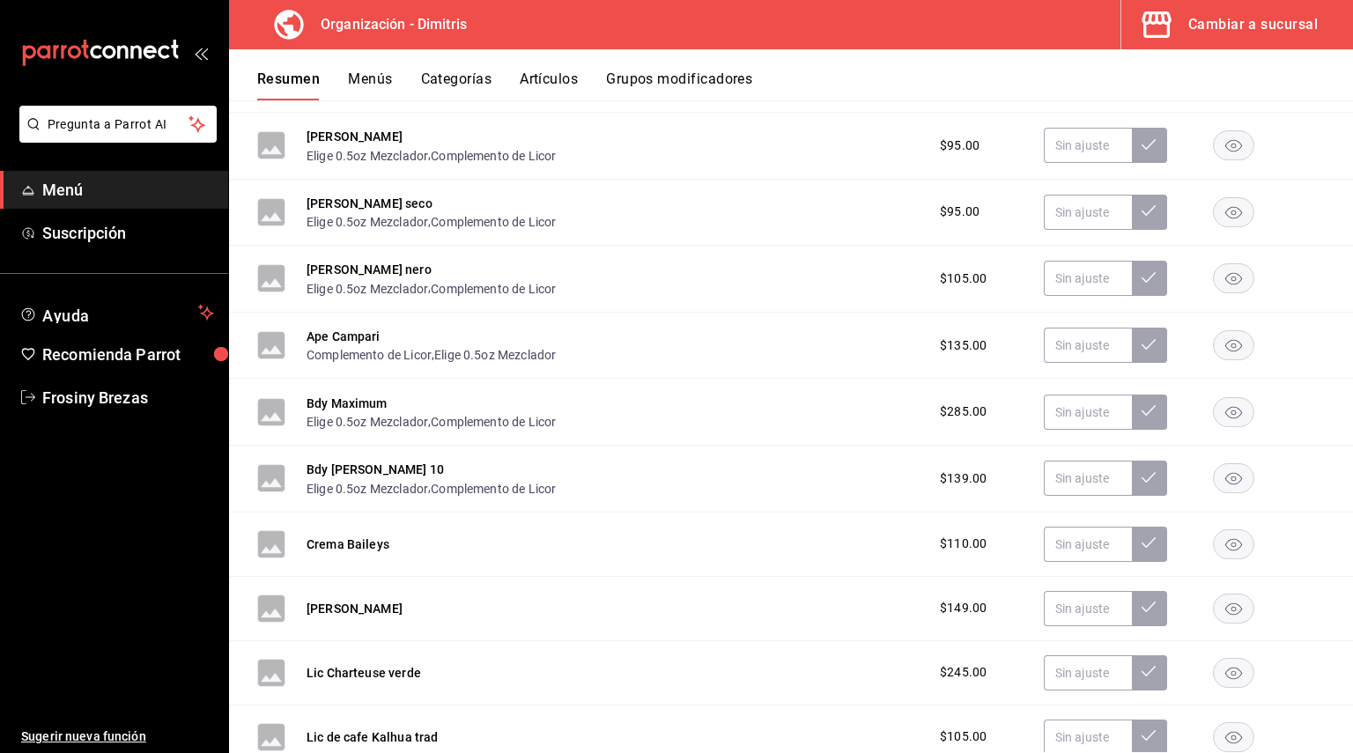
scroll to position [1017, 0]
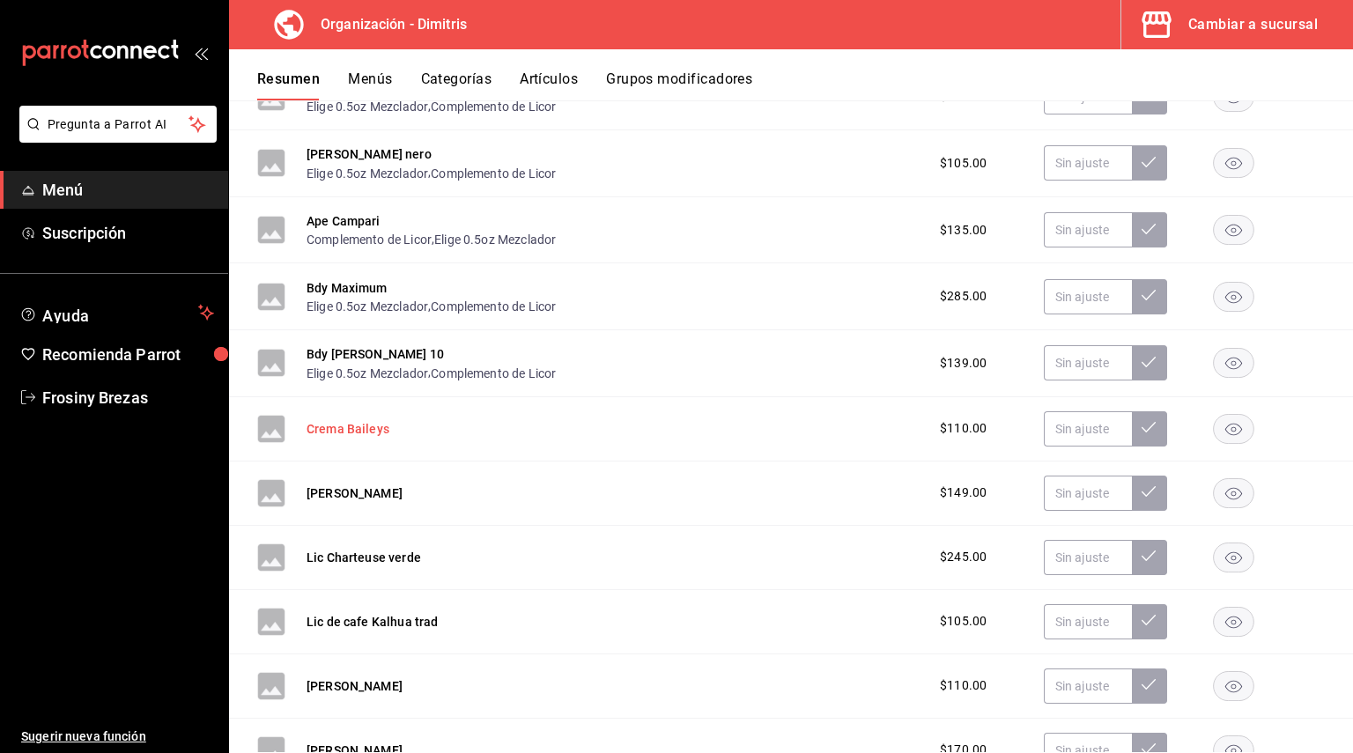
click at [347, 425] on button "Crema Baileys" at bounding box center [347, 429] width 83 height 18
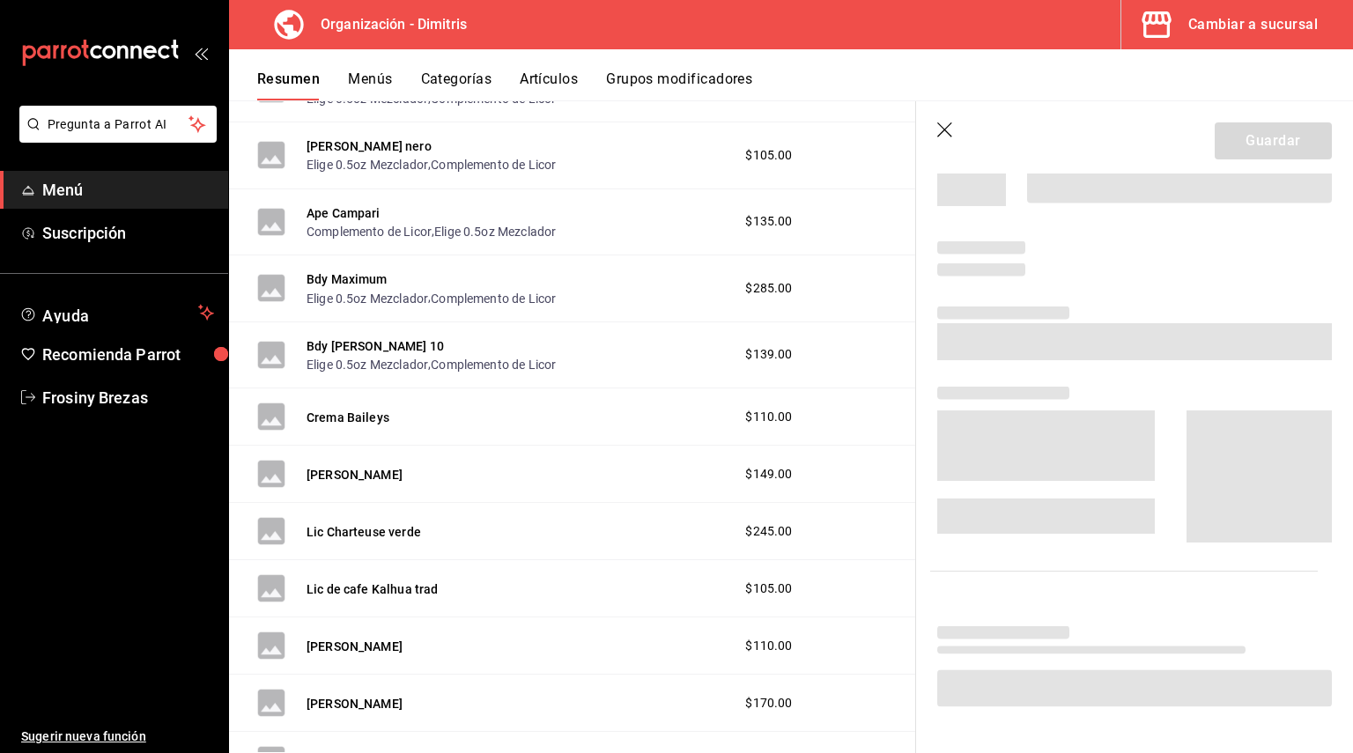
scroll to position [991, 0]
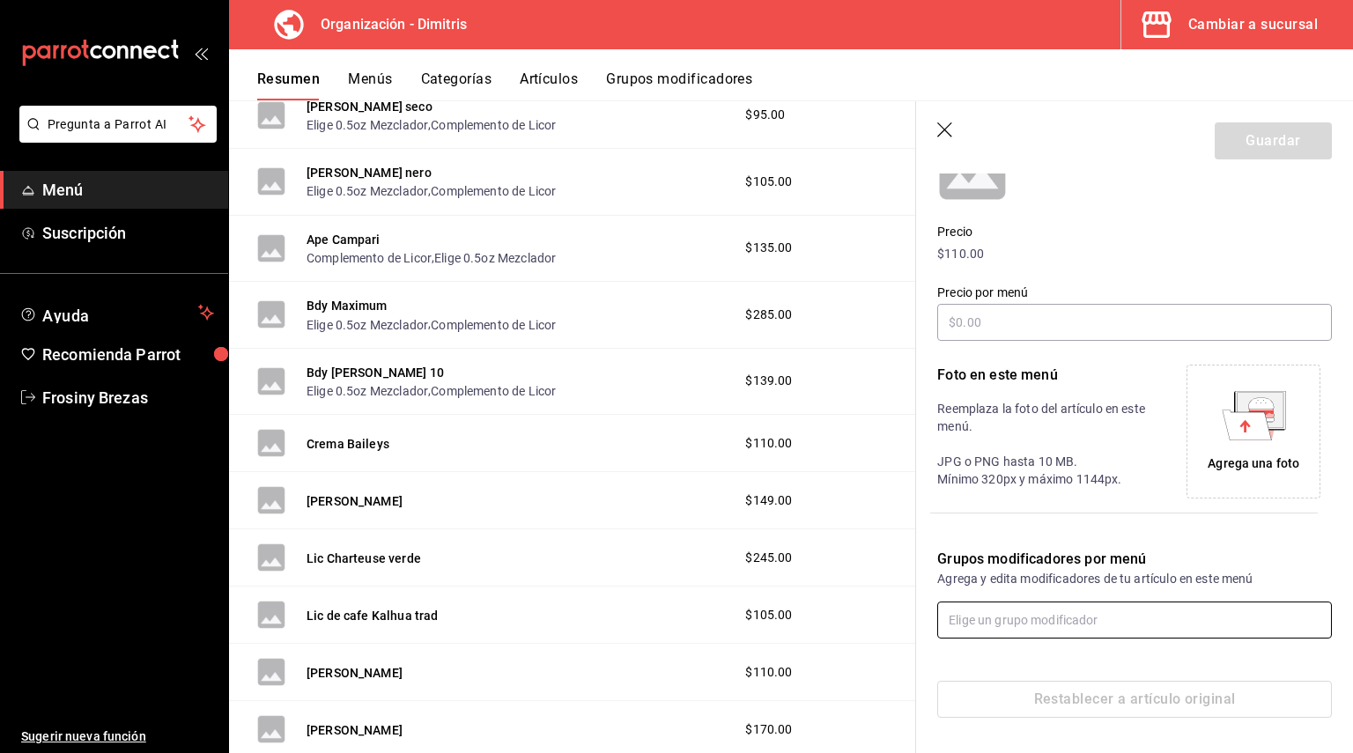
click at [1049, 609] on input "text" at bounding box center [1134, 620] width 395 height 37
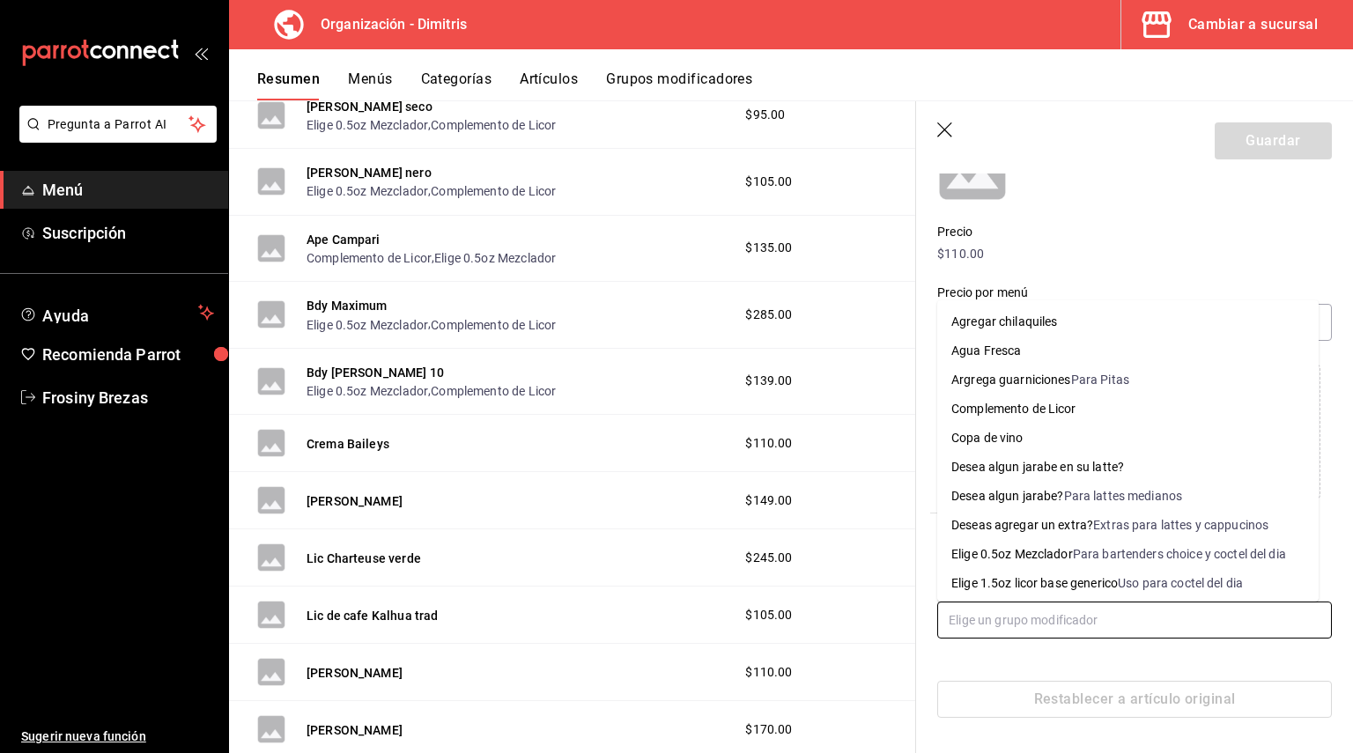
click at [1029, 543] on li "Elige 0.5oz Mezclador Para bartenders choice y coctel del dia" at bounding box center [1127, 554] width 381 height 29
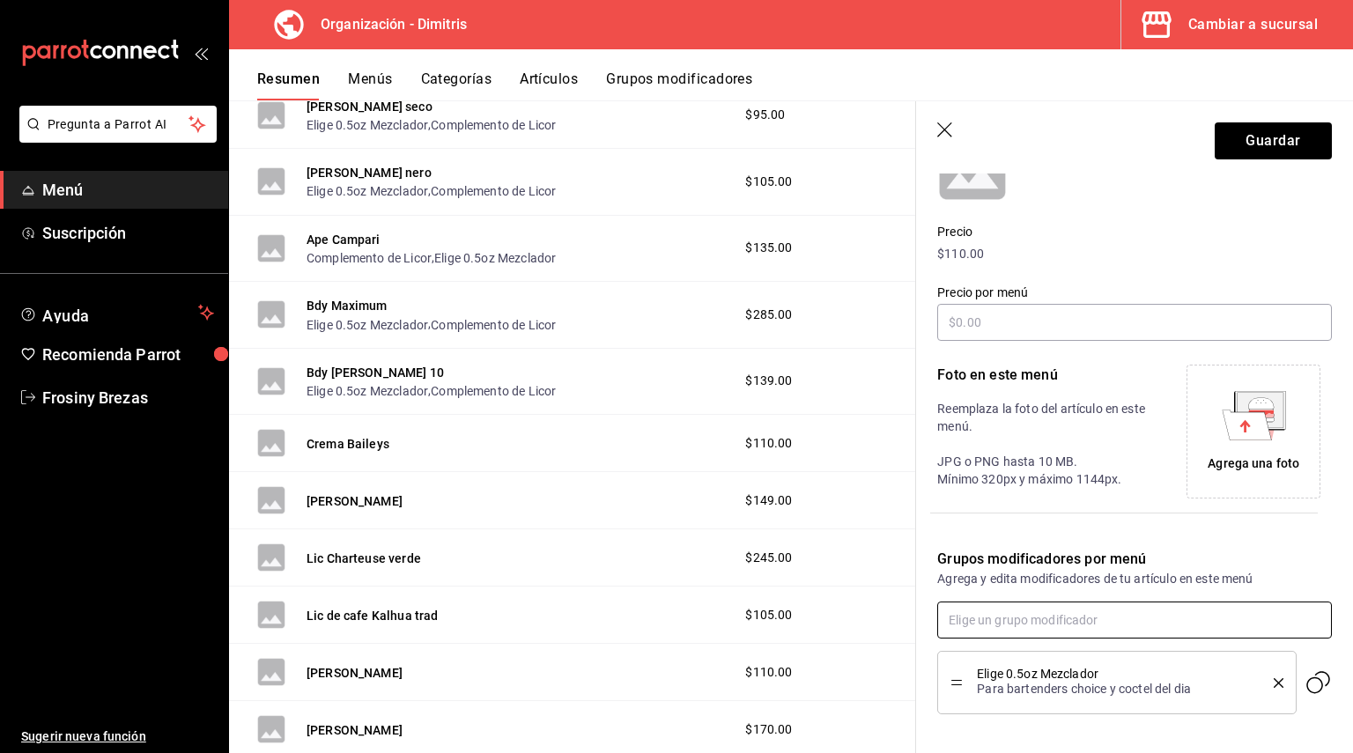
click at [1034, 616] on input "text" at bounding box center [1134, 620] width 395 height 37
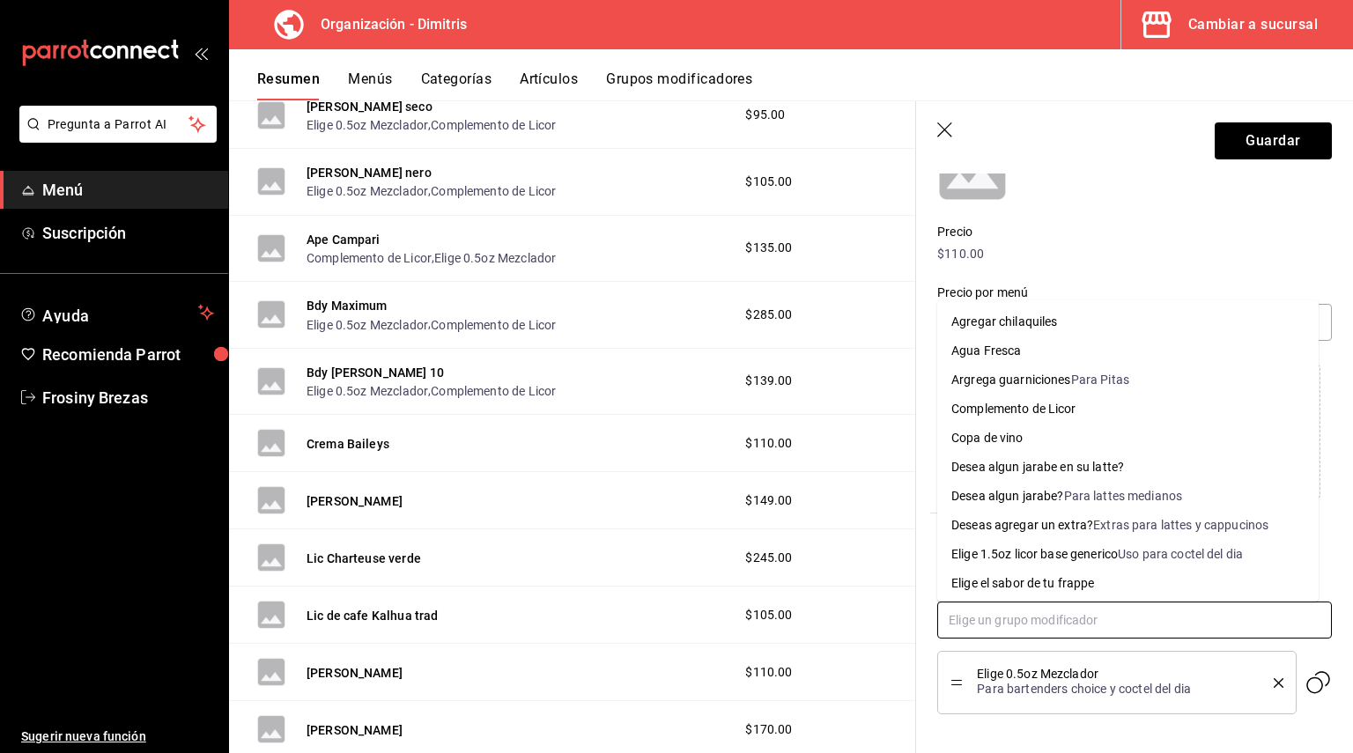
click at [1030, 410] on div "Complemento de Licor" at bounding box center [1013, 409] width 125 height 18
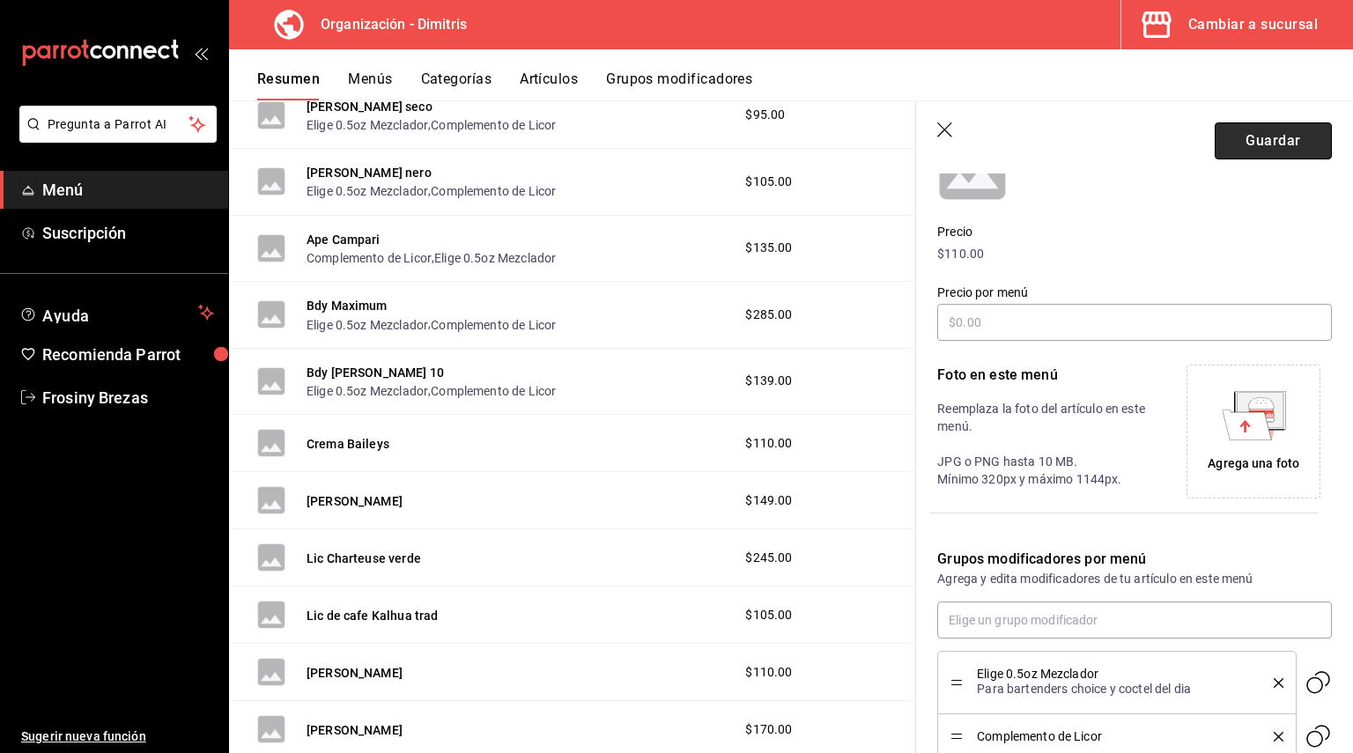
click at [1267, 142] on button "Guardar" at bounding box center [1273, 140] width 117 height 37
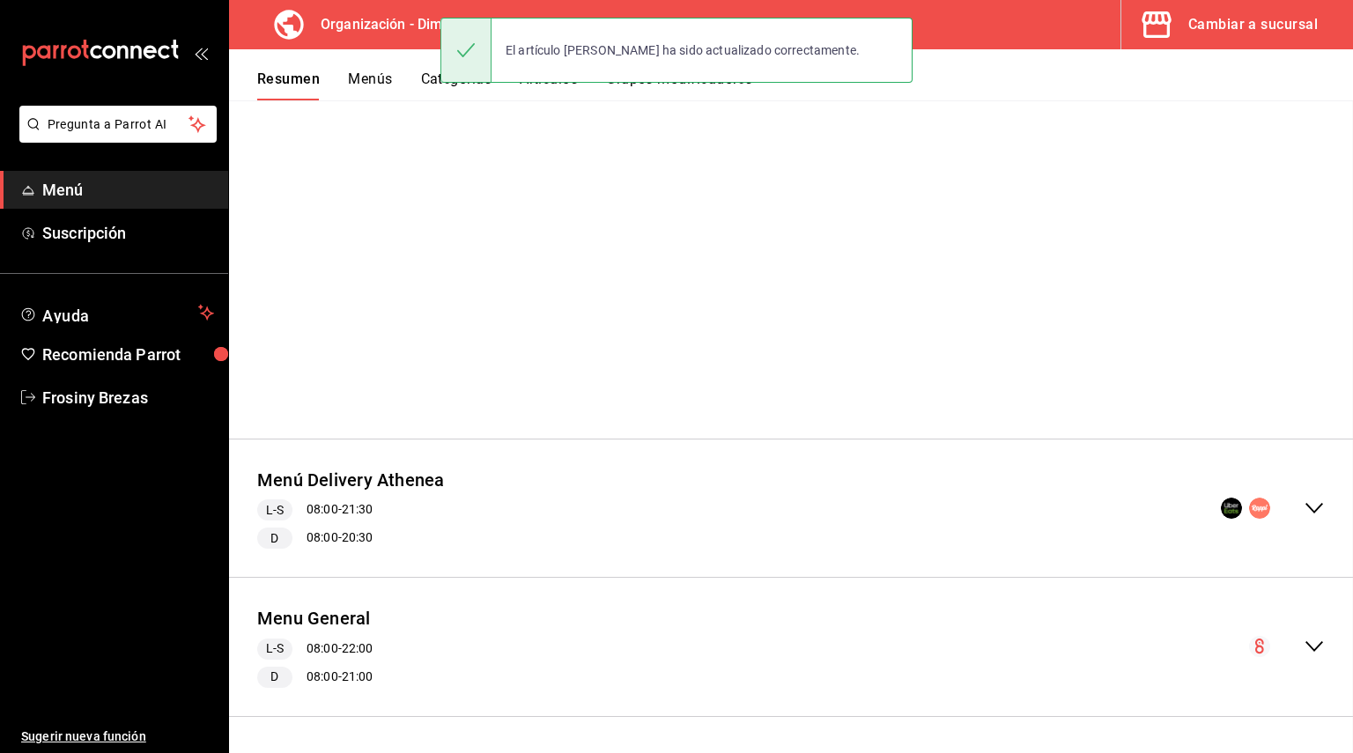
scroll to position [4, 0]
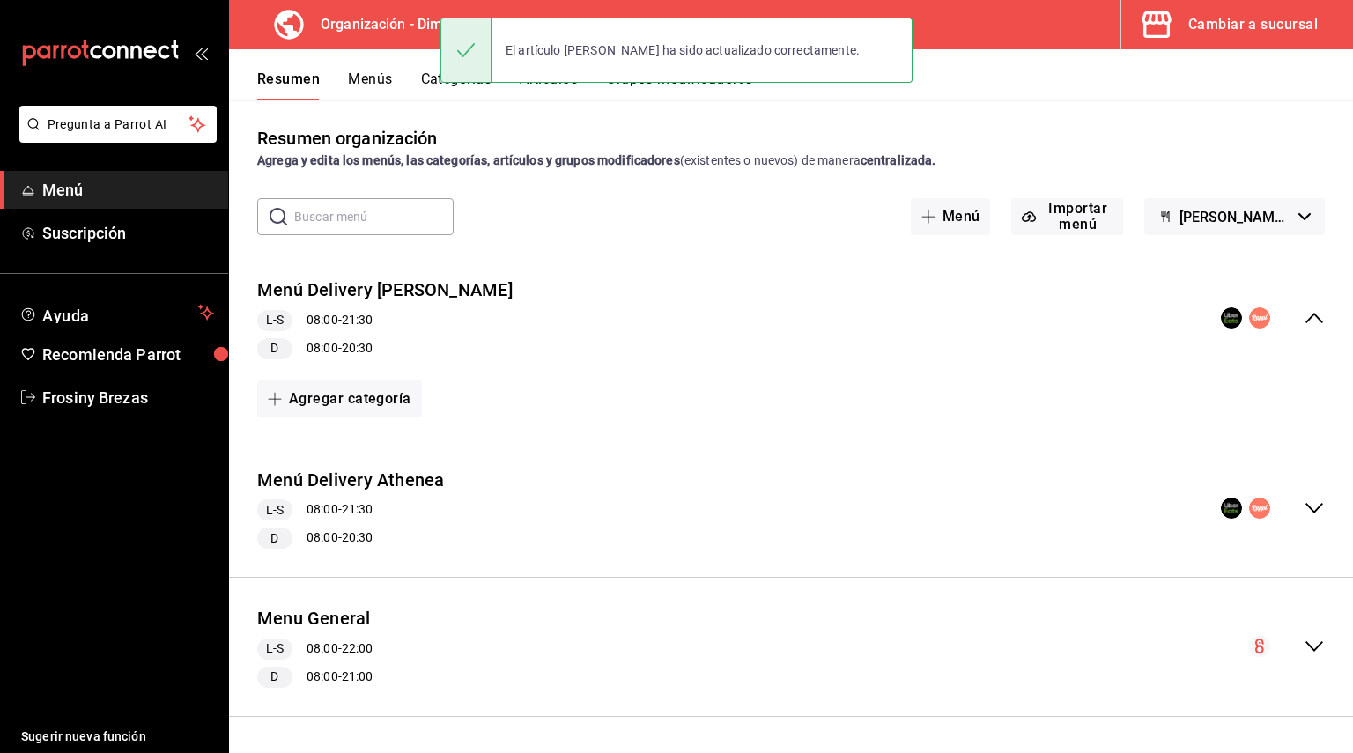
click at [1303, 642] on icon "collapse-menu-row" at bounding box center [1313, 646] width 21 height 21
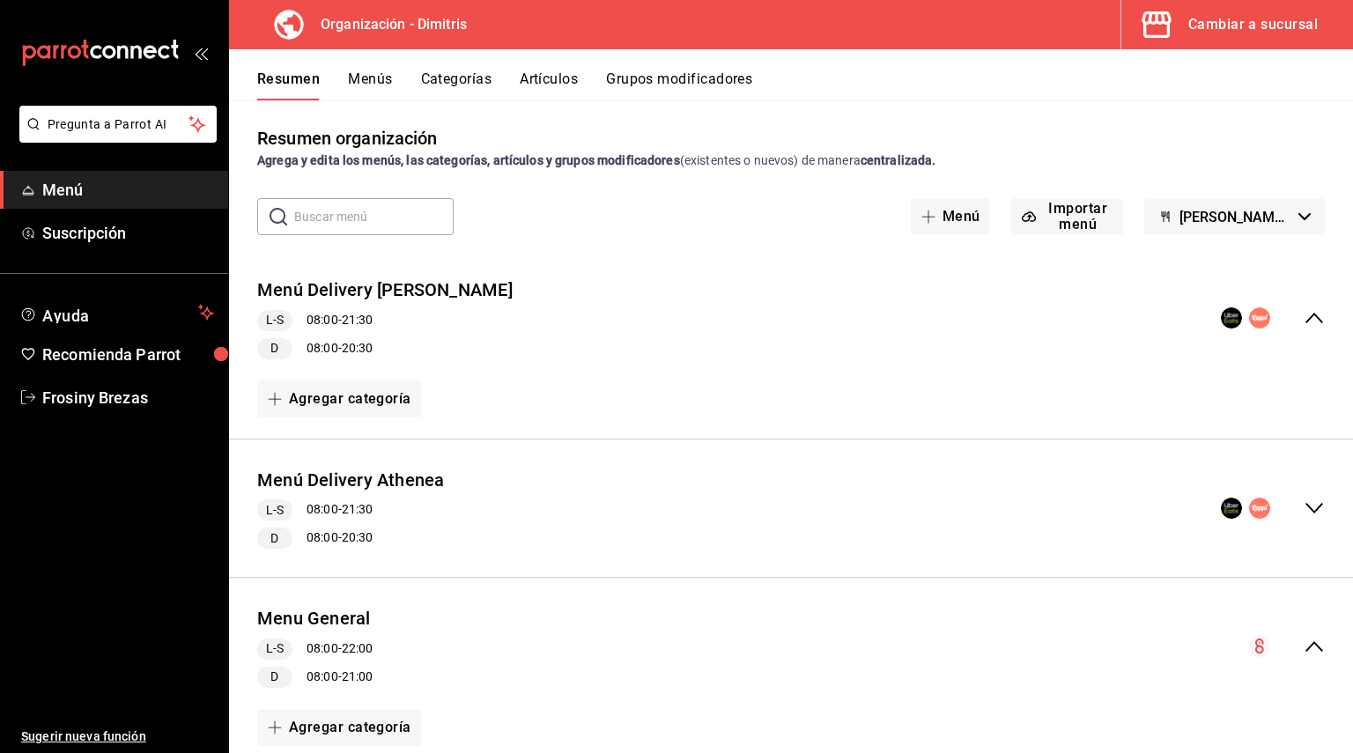
scroll to position [268, 0]
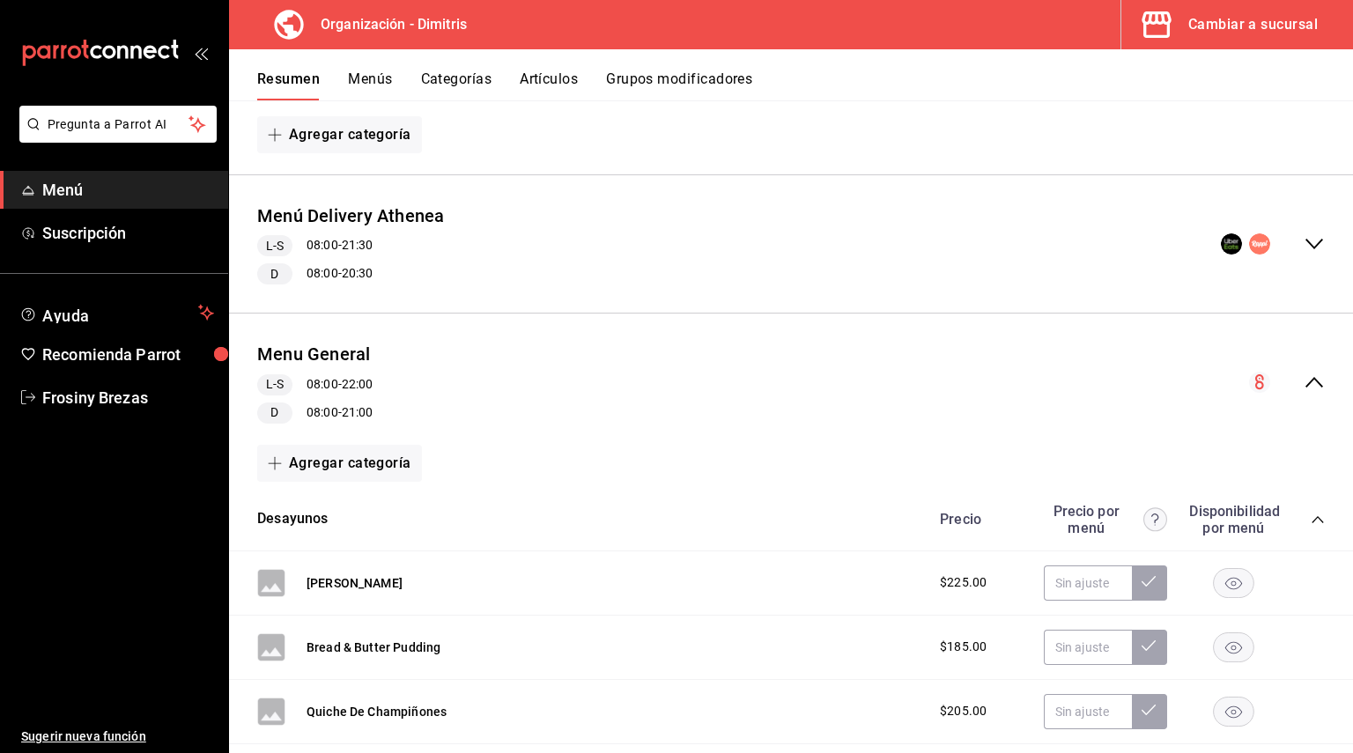
click at [1311, 515] on div "Desayunos Precio Precio por menú Disponibilidad por menú" at bounding box center [791, 520] width 1124 height 63
click at [1311, 524] on icon "collapse-category-row" at bounding box center [1318, 520] width 14 height 14
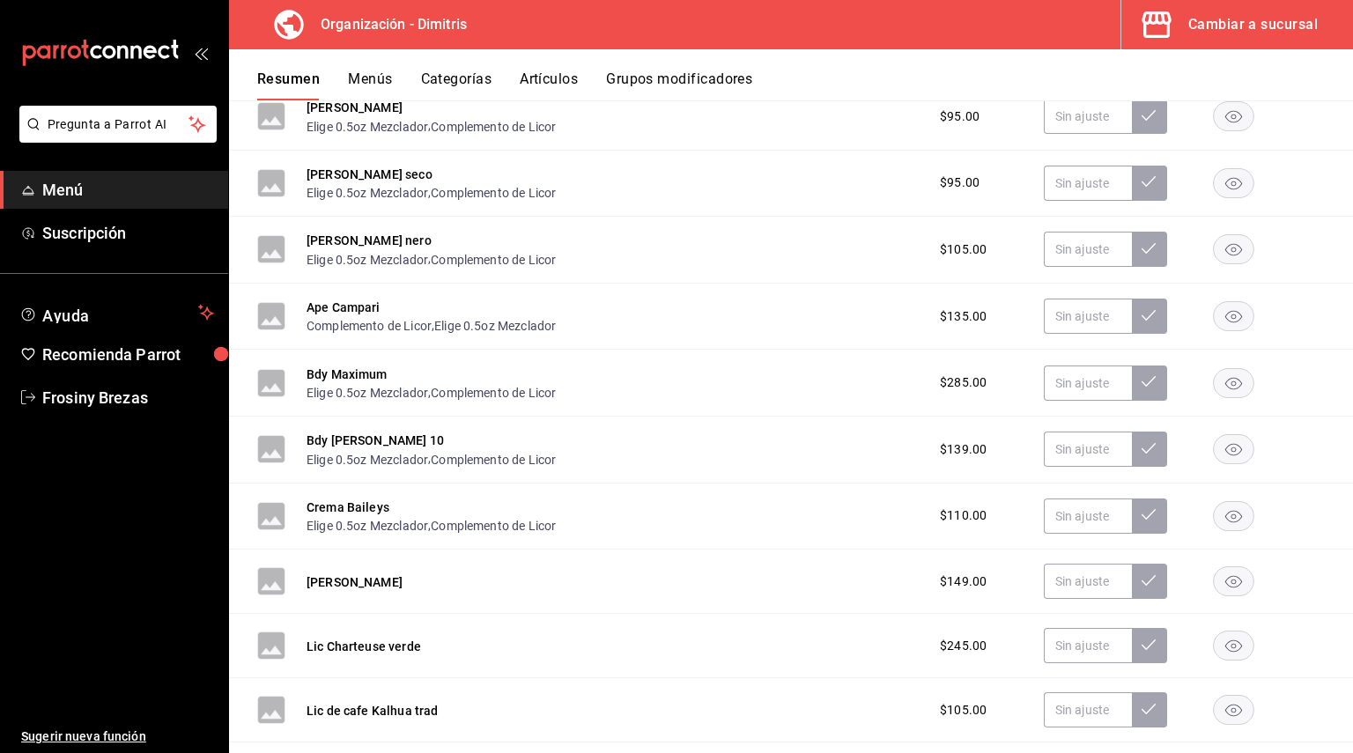
scroll to position [1148, 0]
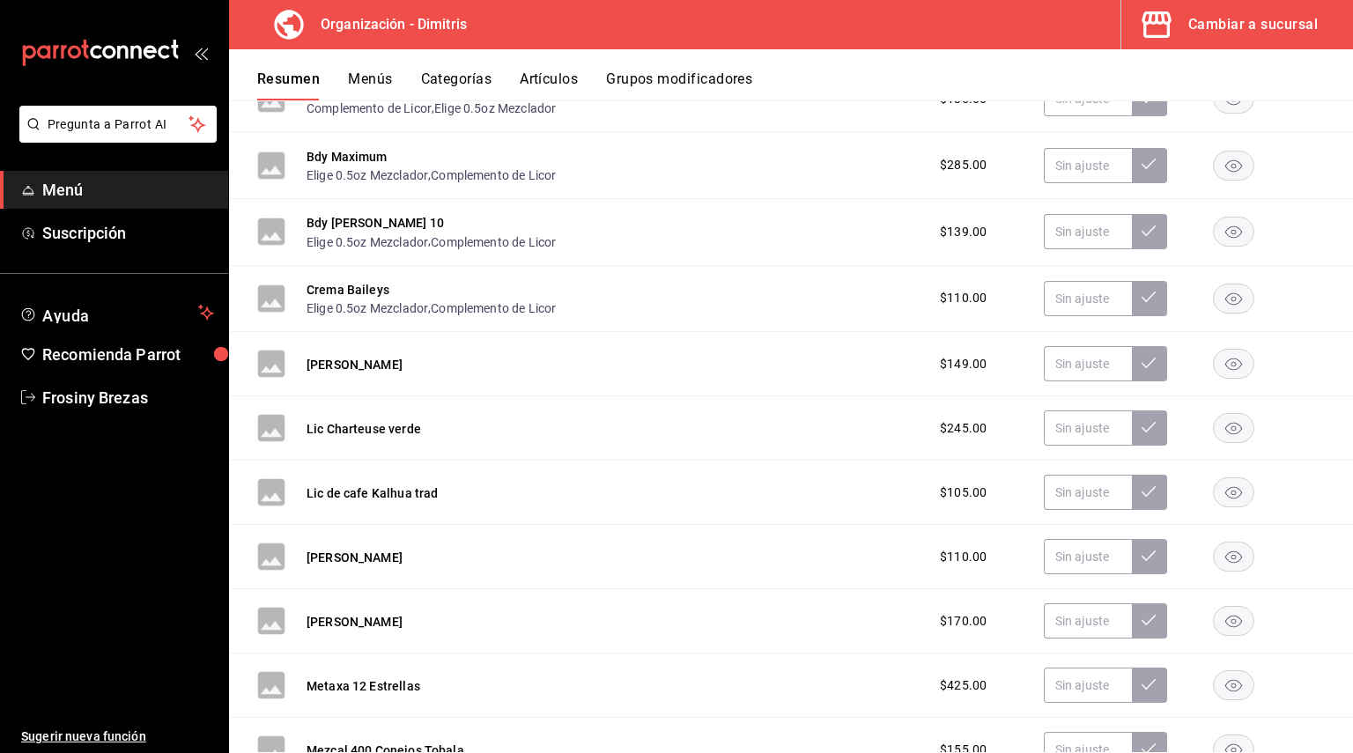
click at [382, 81] on button "Menús" at bounding box center [370, 85] width 44 height 30
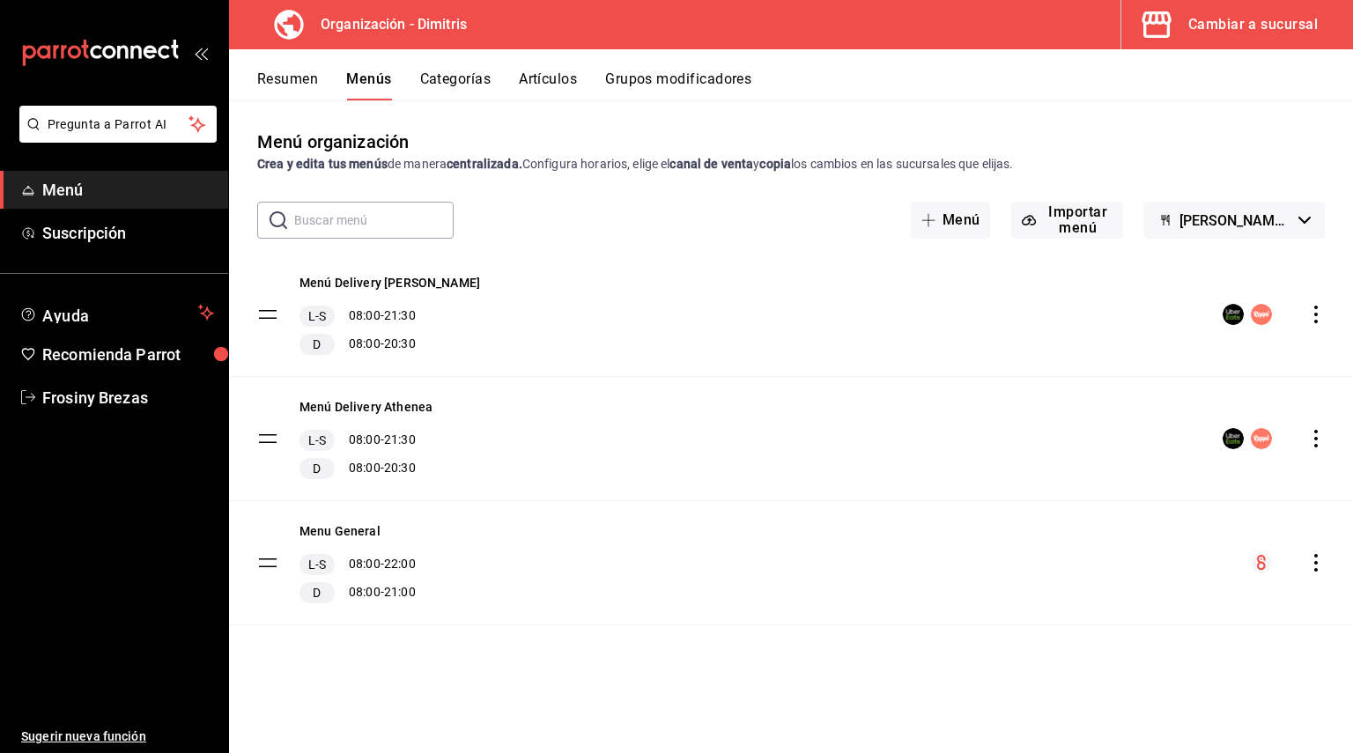
click at [519, 81] on div "Resumen Menús Categorías Artículos Grupos modificadores" at bounding box center [805, 85] width 1096 height 30
click at [530, 85] on button "Artículos" at bounding box center [548, 85] width 58 height 30
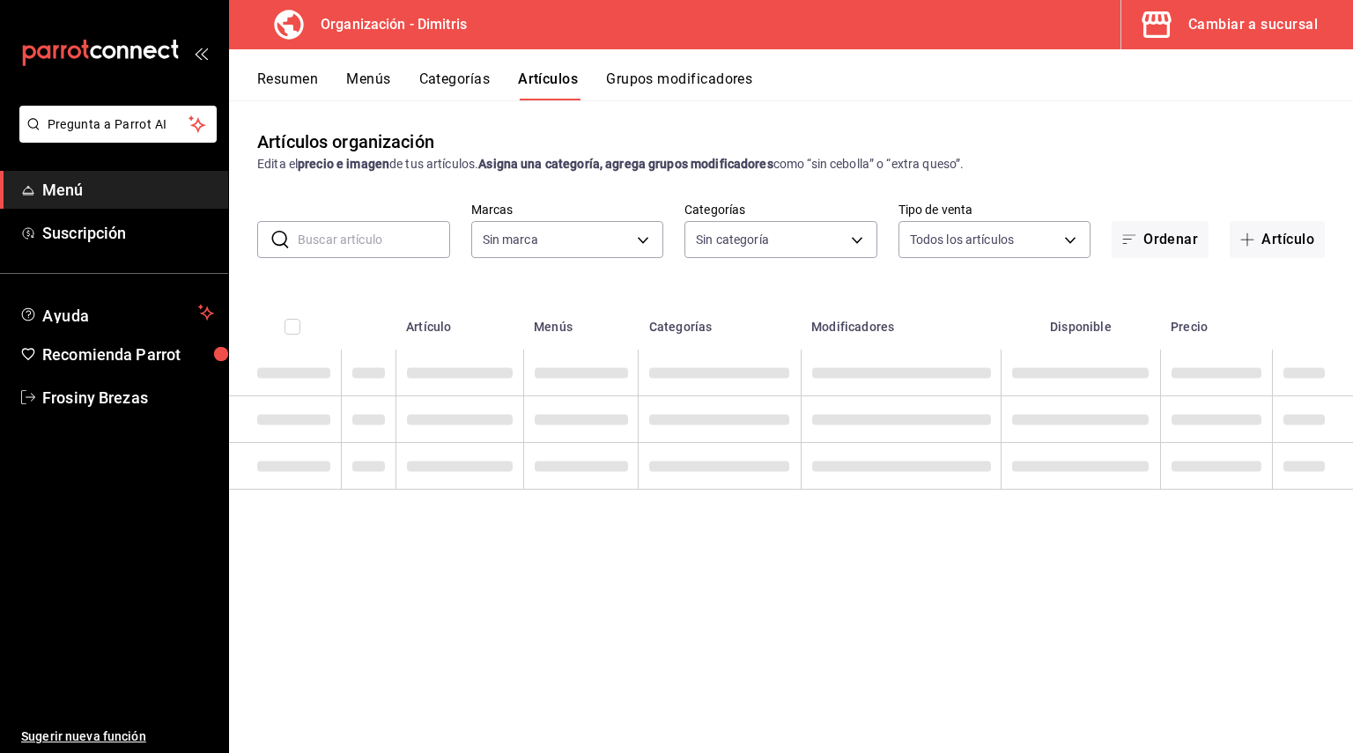
type input "317daab7-dfab-4307-9e12-935137646369"
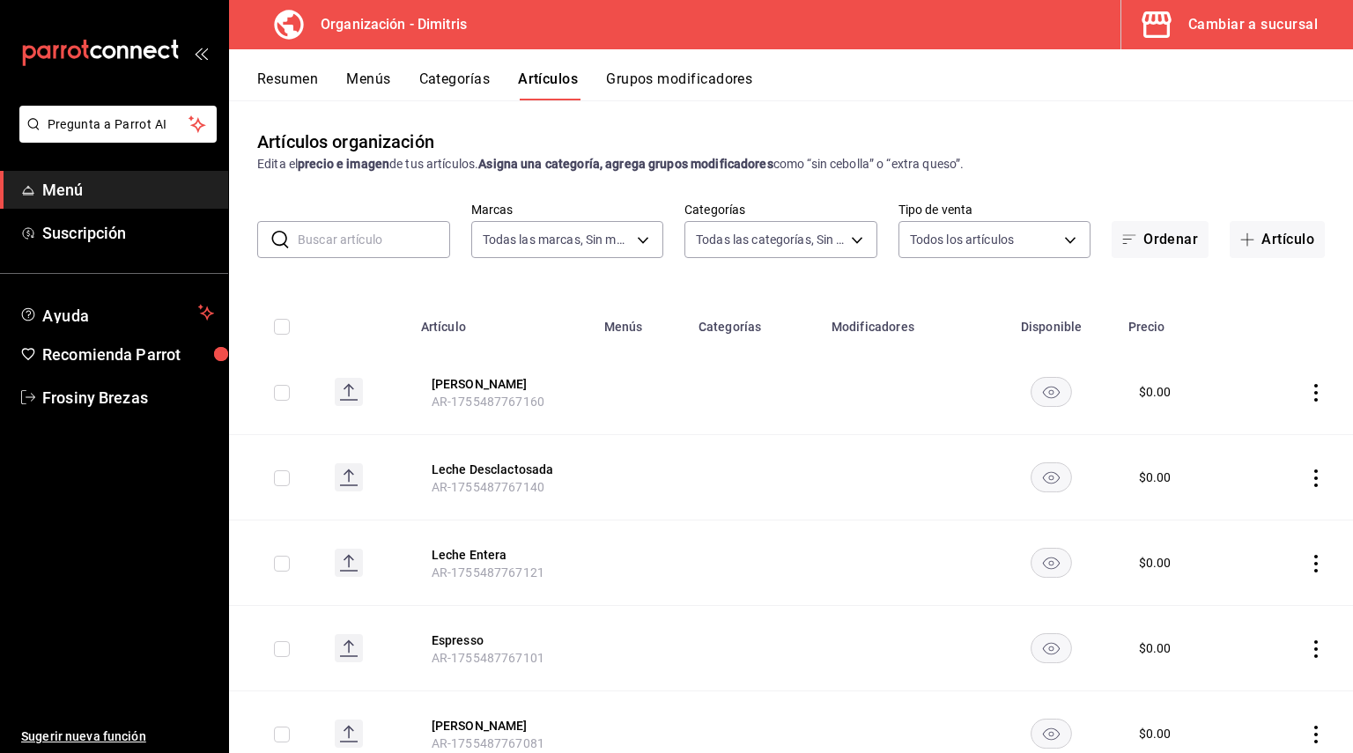
type input "fad5bf19-ac35-4369-abfc-26ce97a05b06,1a0e4e48-3a83-4d7b-81fd-4b5db3218b24,fc725…"
click at [361, 247] on input "text" at bounding box center [374, 239] width 152 height 35
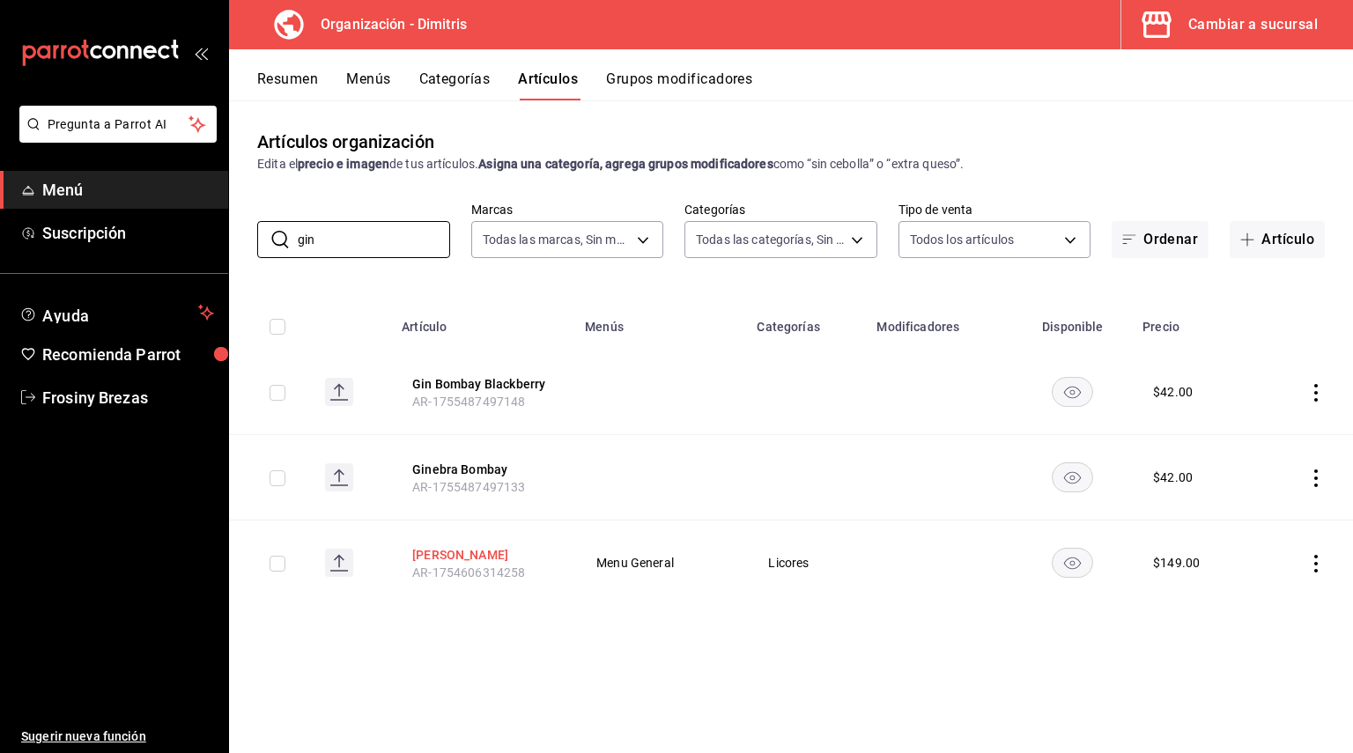
type input "gin"
click at [506, 552] on button "Ginebra Tanqueray" at bounding box center [482, 555] width 141 height 18
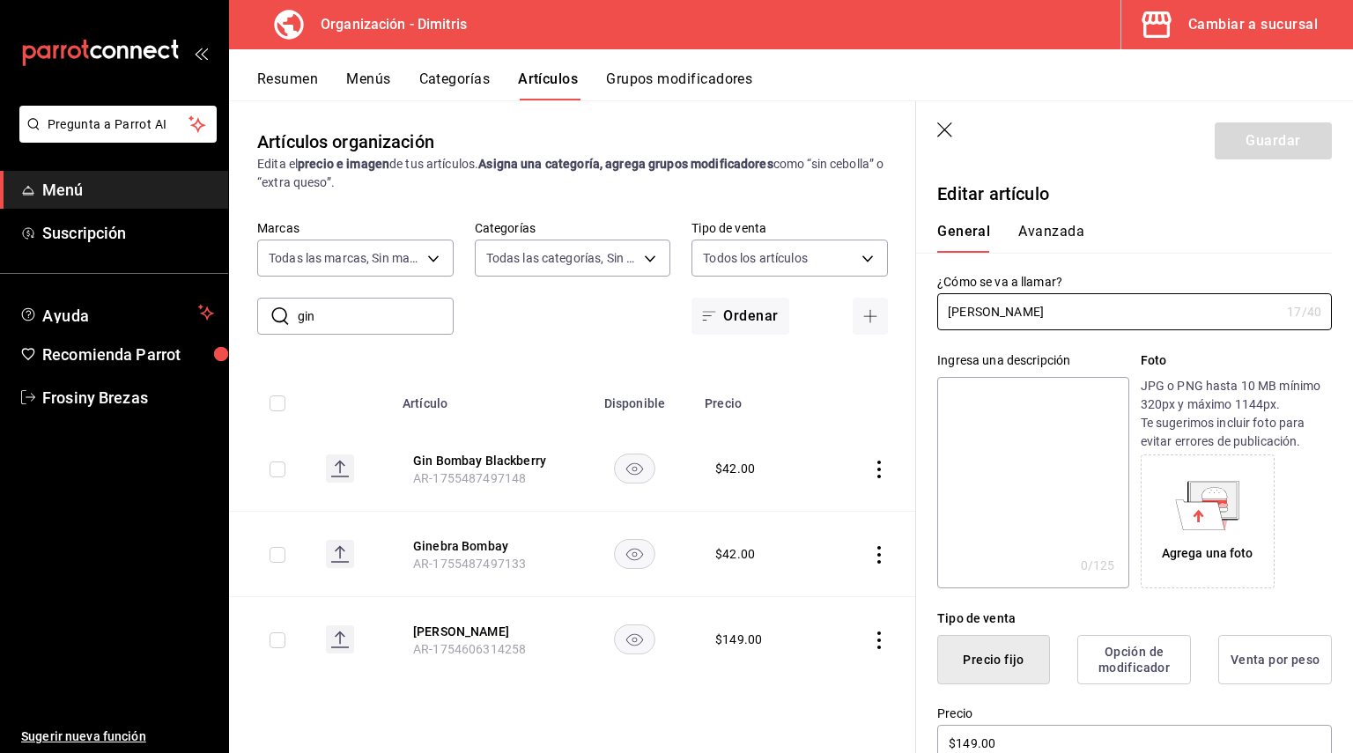
click at [1053, 242] on button "Avanzada" at bounding box center [1051, 238] width 66 height 30
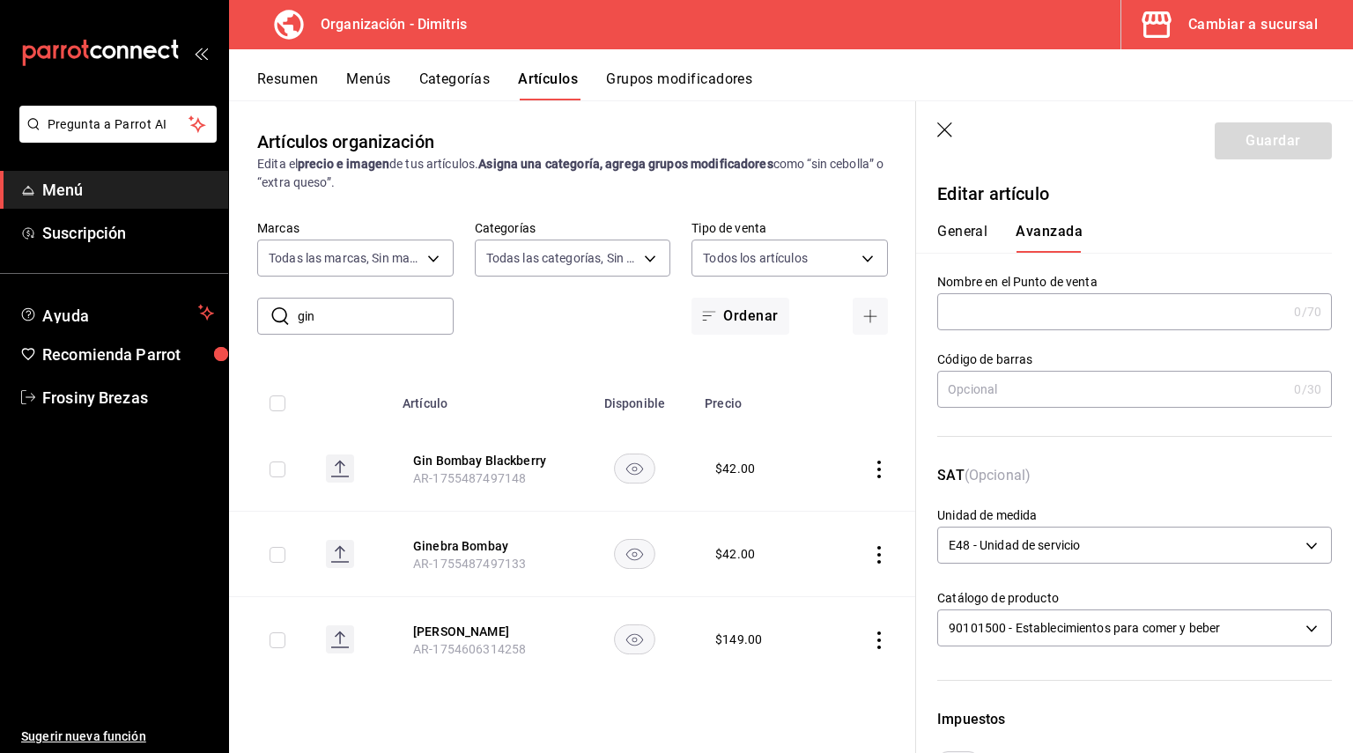
click at [972, 218] on div "General Avanzada" at bounding box center [1124, 230] width 416 height 46
click at [979, 235] on button "General" at bounding box center [962, 238] width 50 height 30
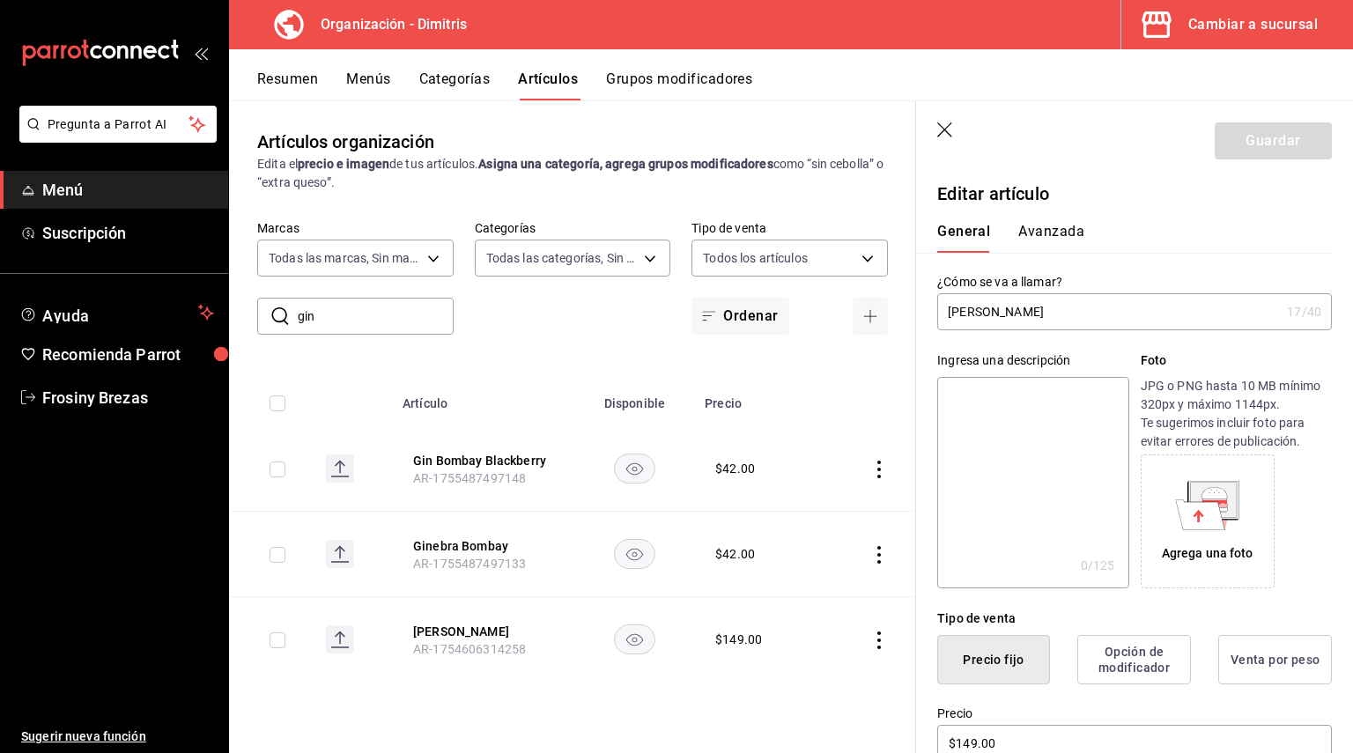
drag, startPoint x: 1112, startPoint y: 311, endPoint x: 997, endPoint y: 325, distance: 116.2
click at [997, 325] on input "Ginebra Tanqueray" at bounding box center [1108, 311] width 343 height 35
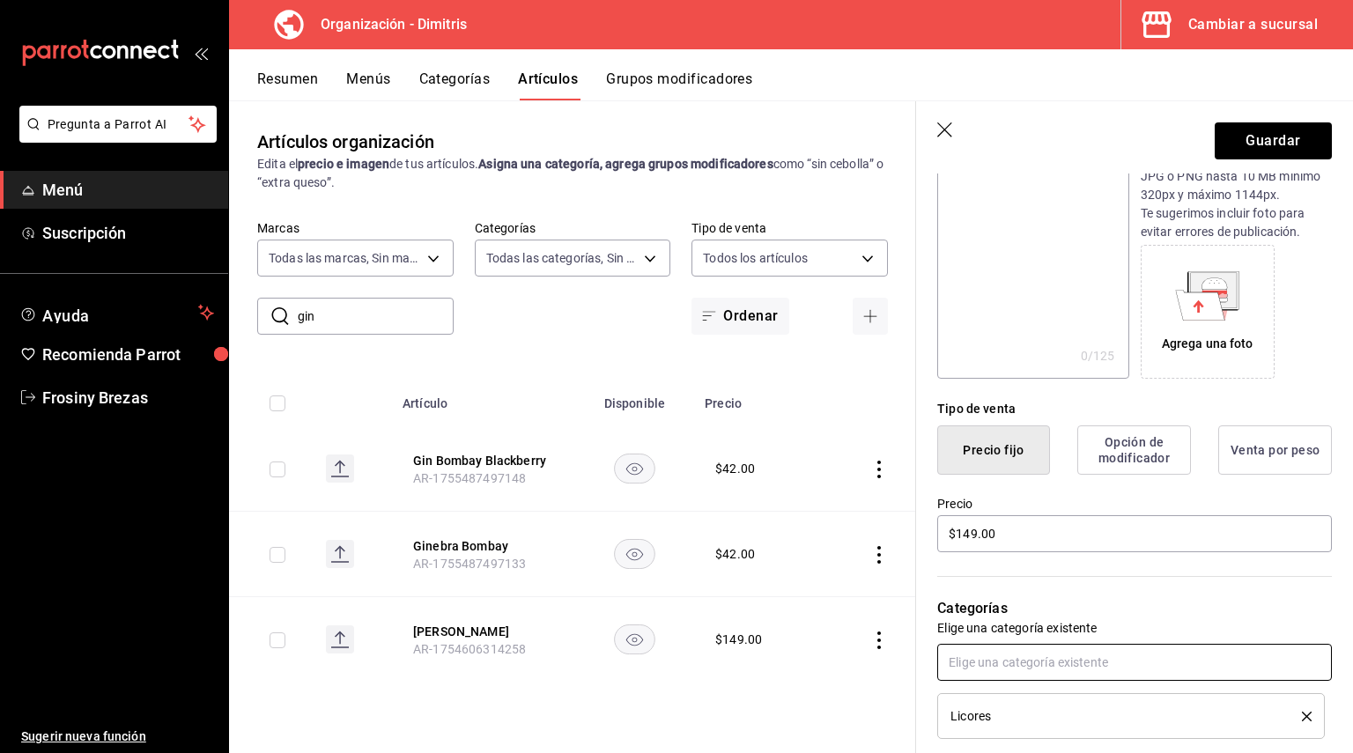
scroll to position [352, 0]
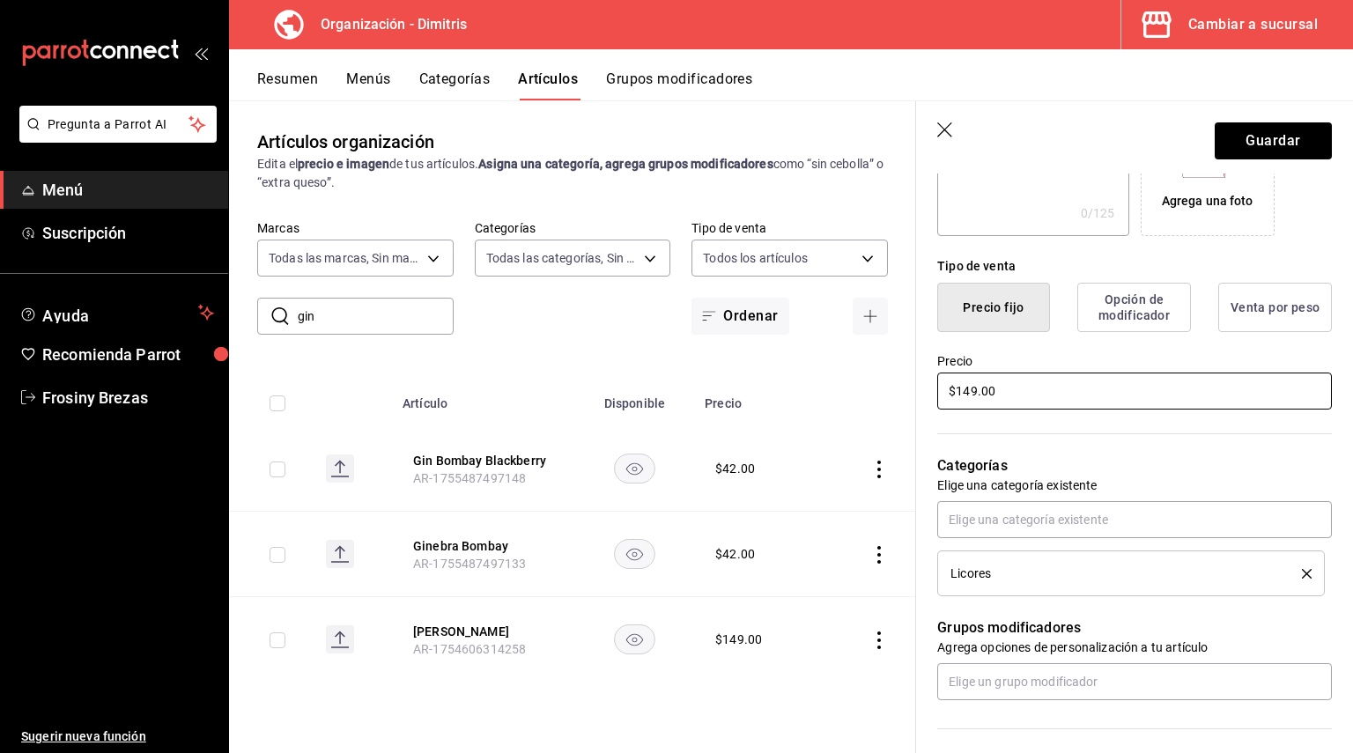
type input "Ginebra Bombay"
drag, startPoint x: 999, startPoint y: 378, endPoint x: 924, endPoint y: 399, distance: 77.8
click at [924, 399] on div "Precio $149.00" at bounding box center [1124, 372] width 416 height 80
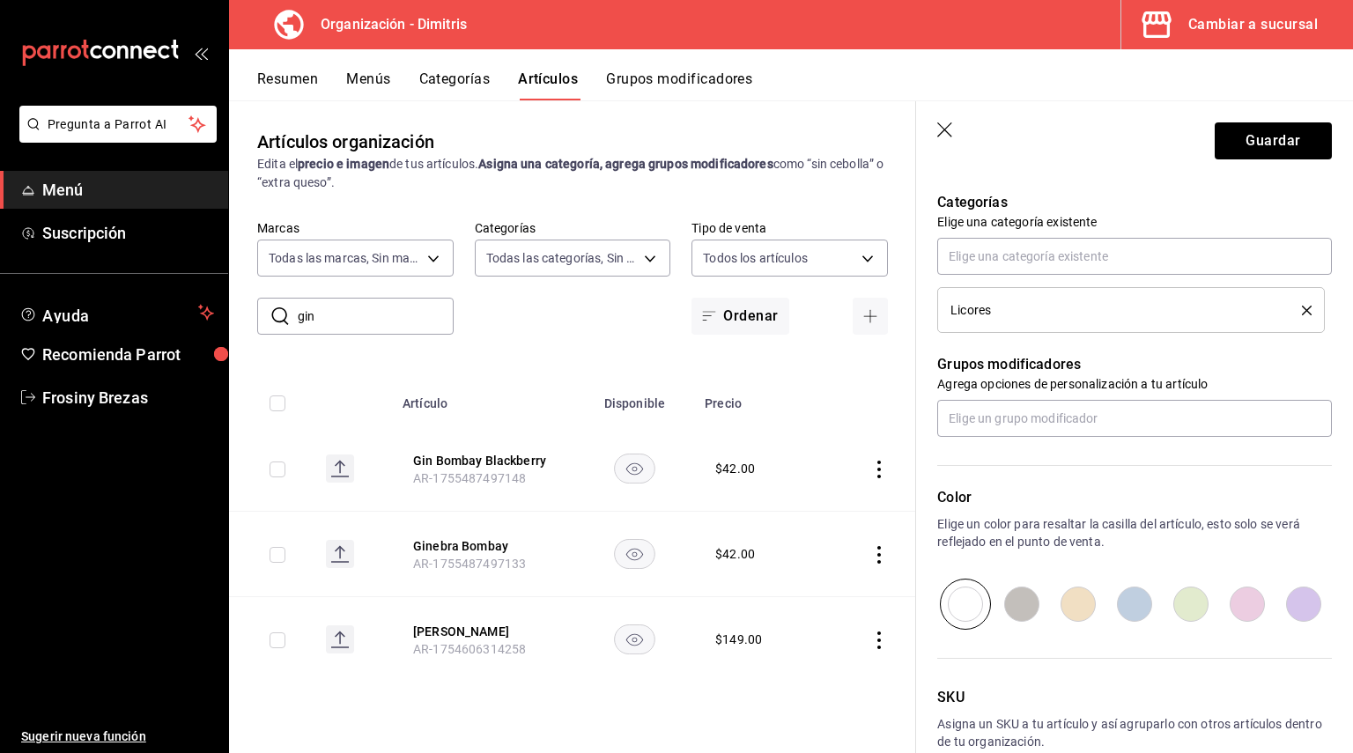
scroll to position [617, 0]
type input "$105.00"
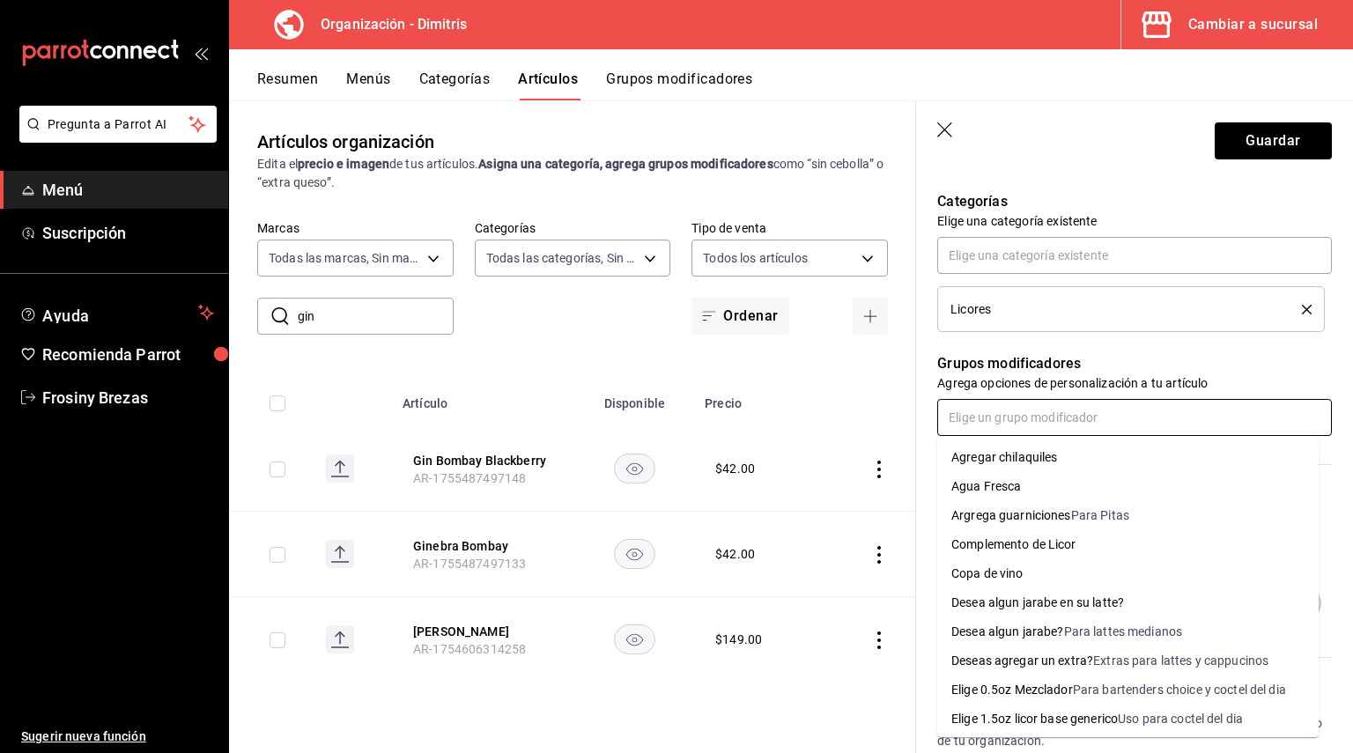
click at [1074, 399] on input "text" at bounding box center [1134, 417] width 395 height 37
click at [1048, 548] on div "Complemento de Licor" at bounding box center [1013, 544] width 125 height 18
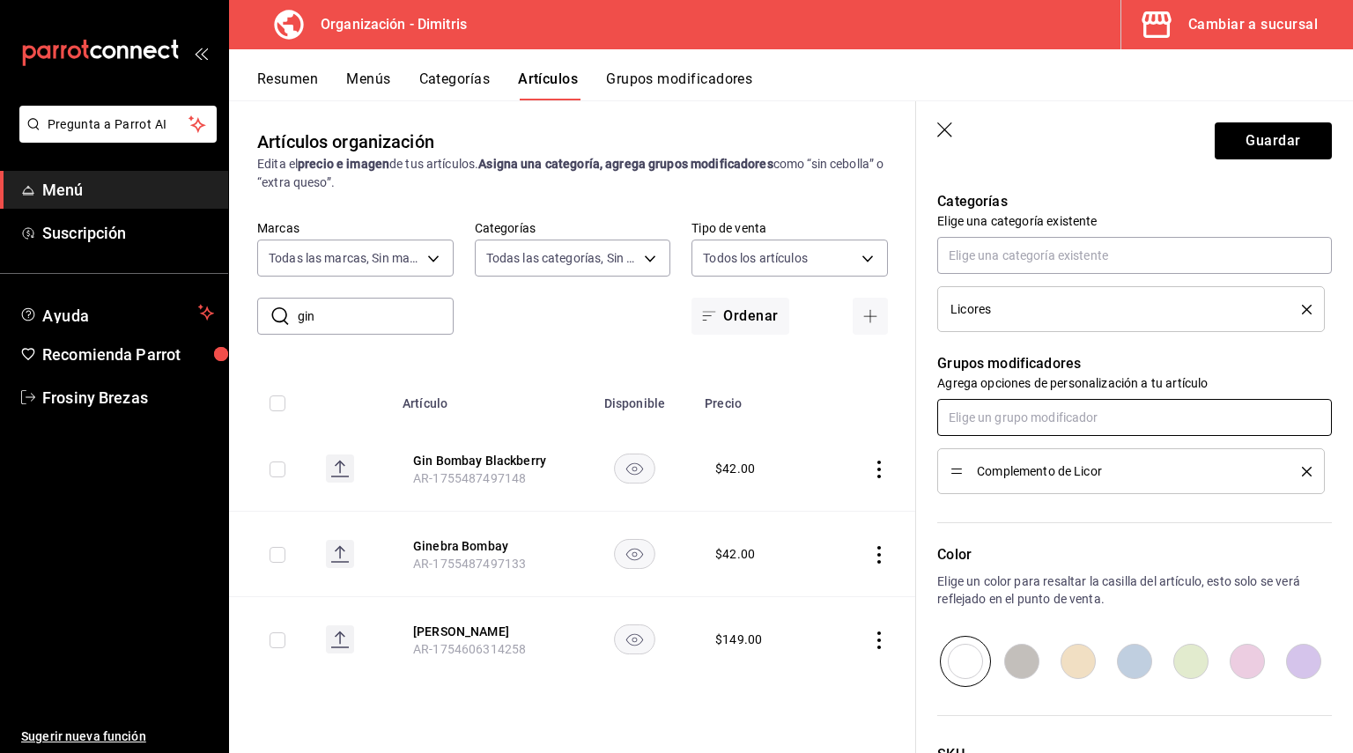
click at [1052, 421] on input "text" at bounding box center [1134, 417] width 395 height 37
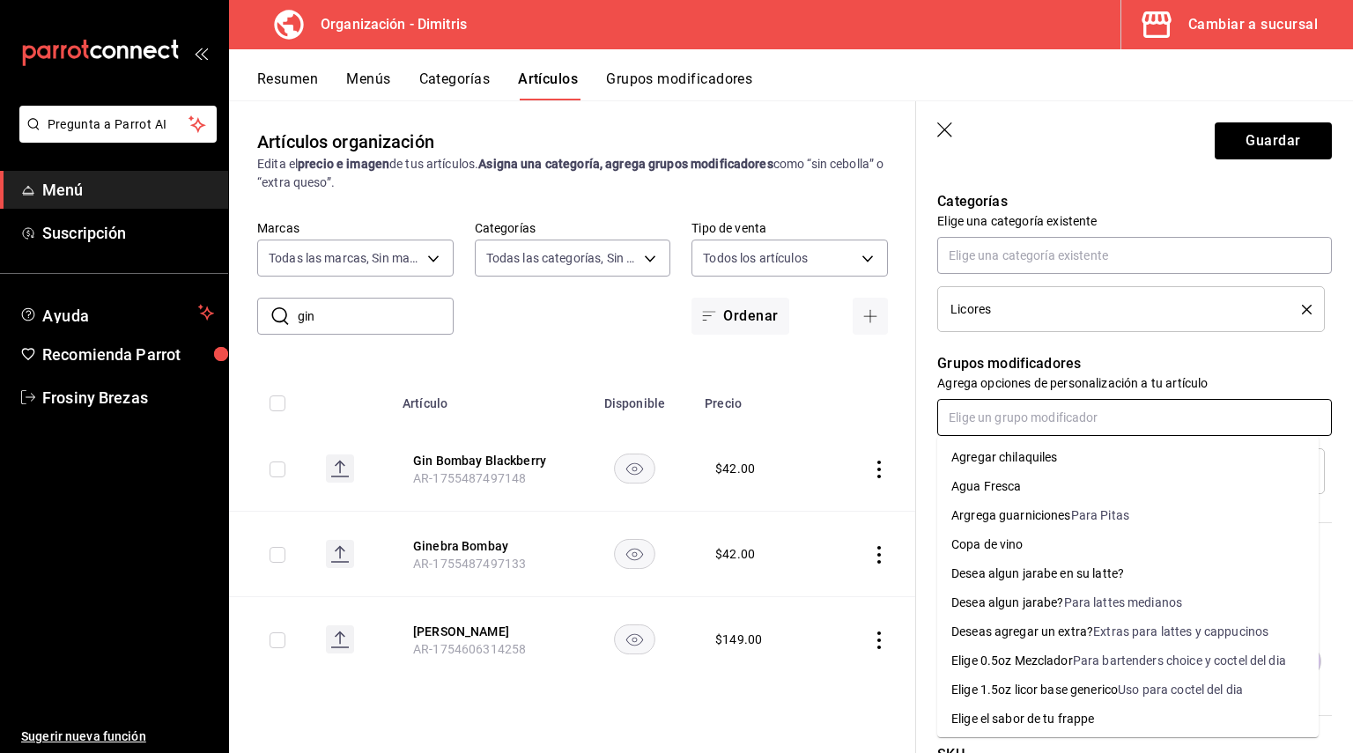
click at [1049, 655] on div "Elige 0.5oz Mezclador" at bounding box center [1012, 661] width 122 height 18
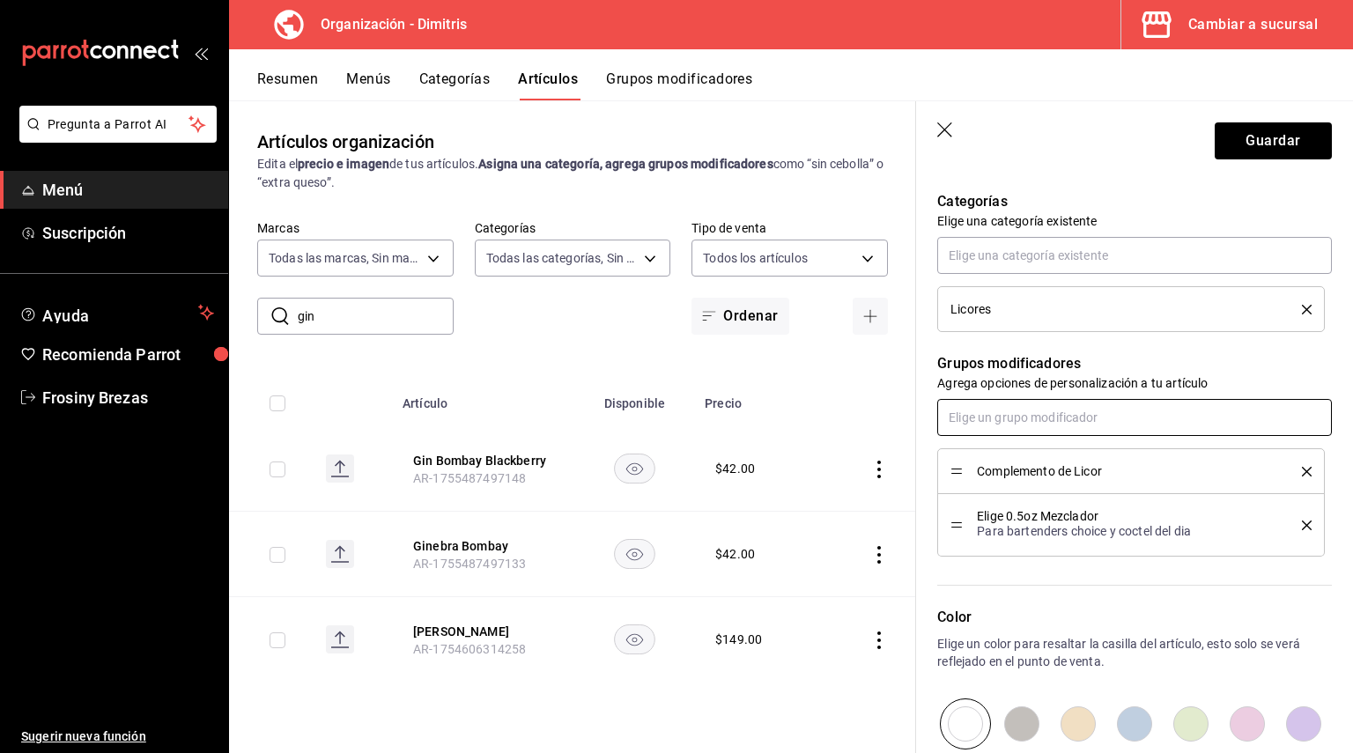
scroll to position [834, 0]
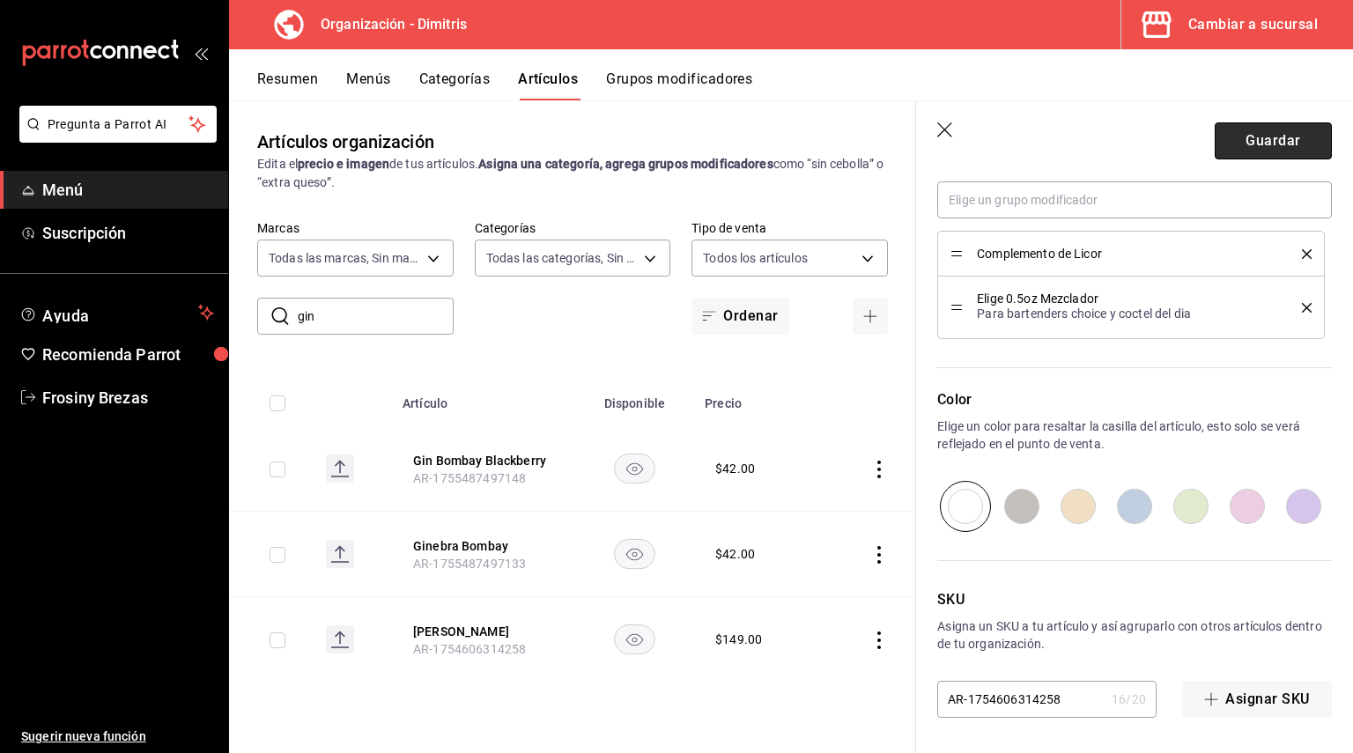
click at [1271, 151] on button "Guardar" at bounding box center [1273, 140] width 117 height 37
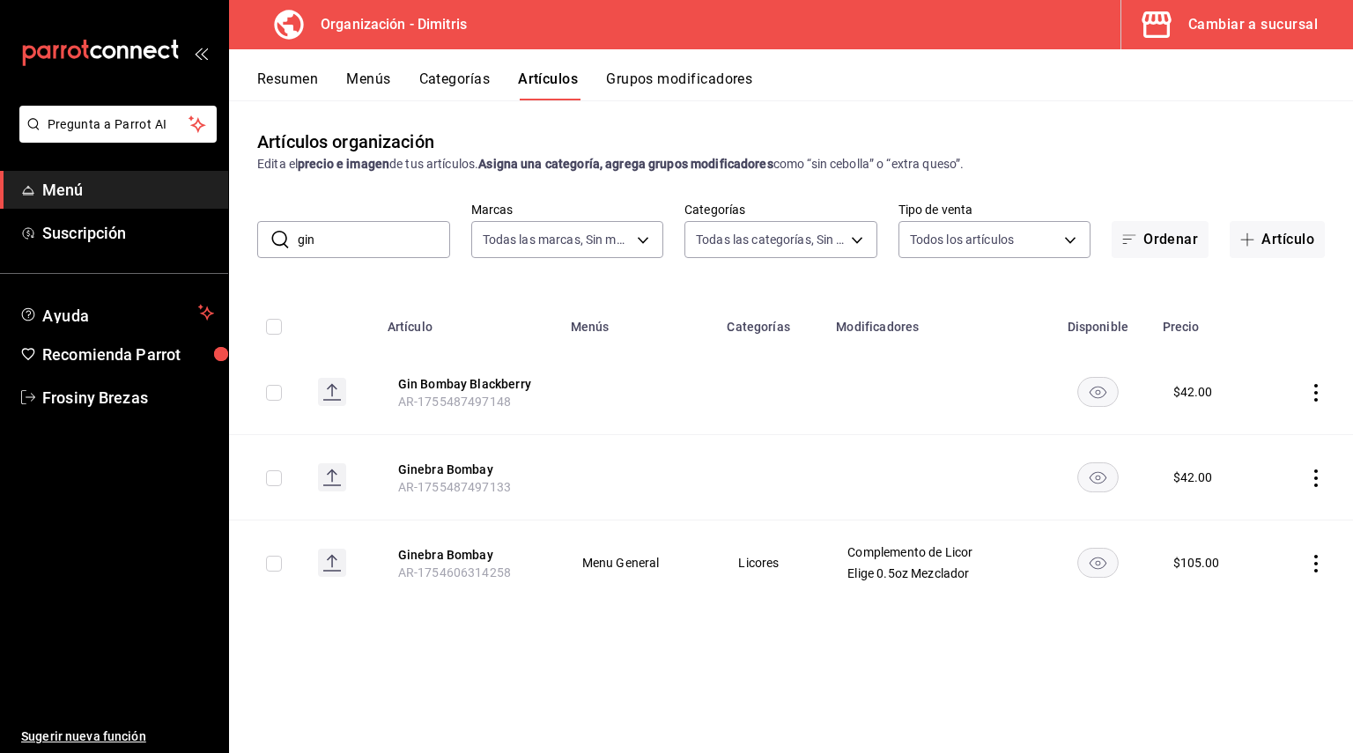
click at [357, 223] on input "gin" at bounding box center [374, 239] width 152 height 35
drag, startPoint x: 323, startPoint y: 228, endPoint x: 203, endPoint y: 247, distance: 122.1
click at [203, 247] on div "Pregunta a Parrot AI Menú Suscripción Ayuda Recomienda Parrot Frosiny Brezas Su…" at bounding box center [676, 376] width 1353 height 753
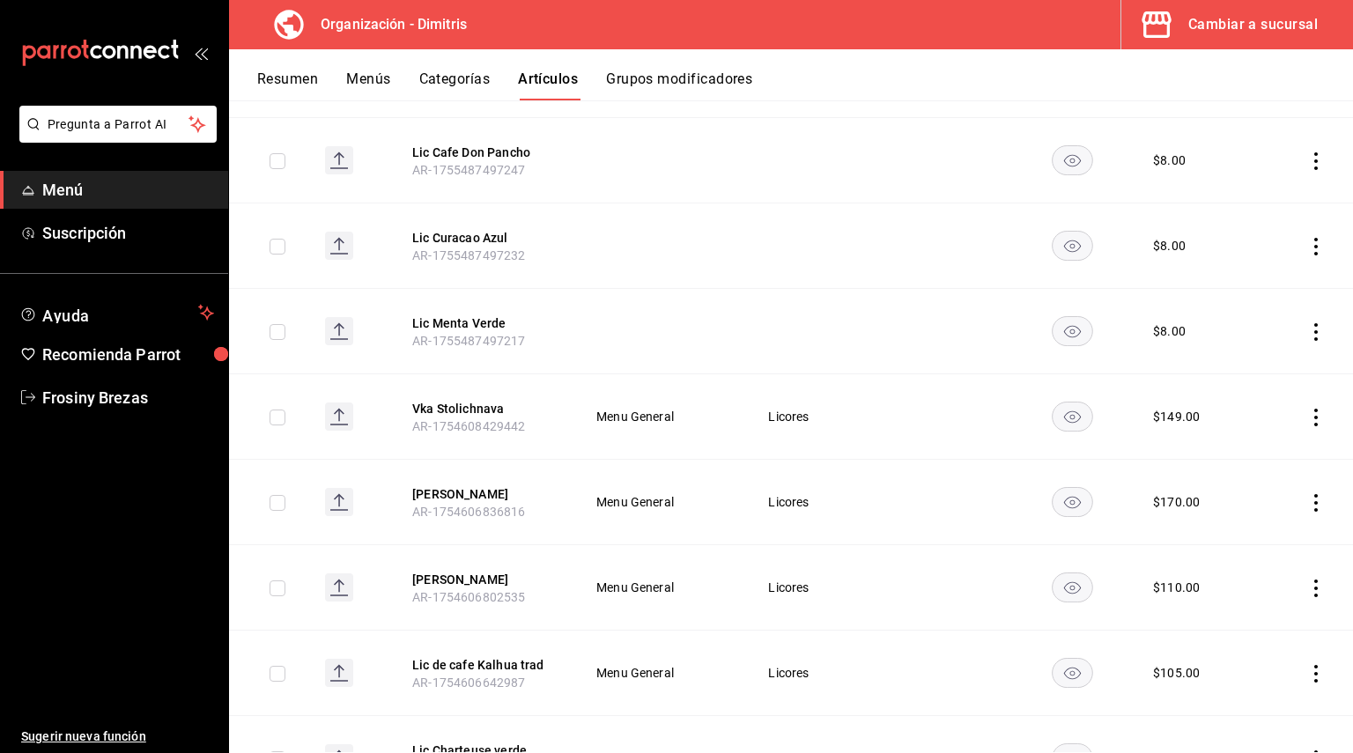
scroll to position [835, 0]
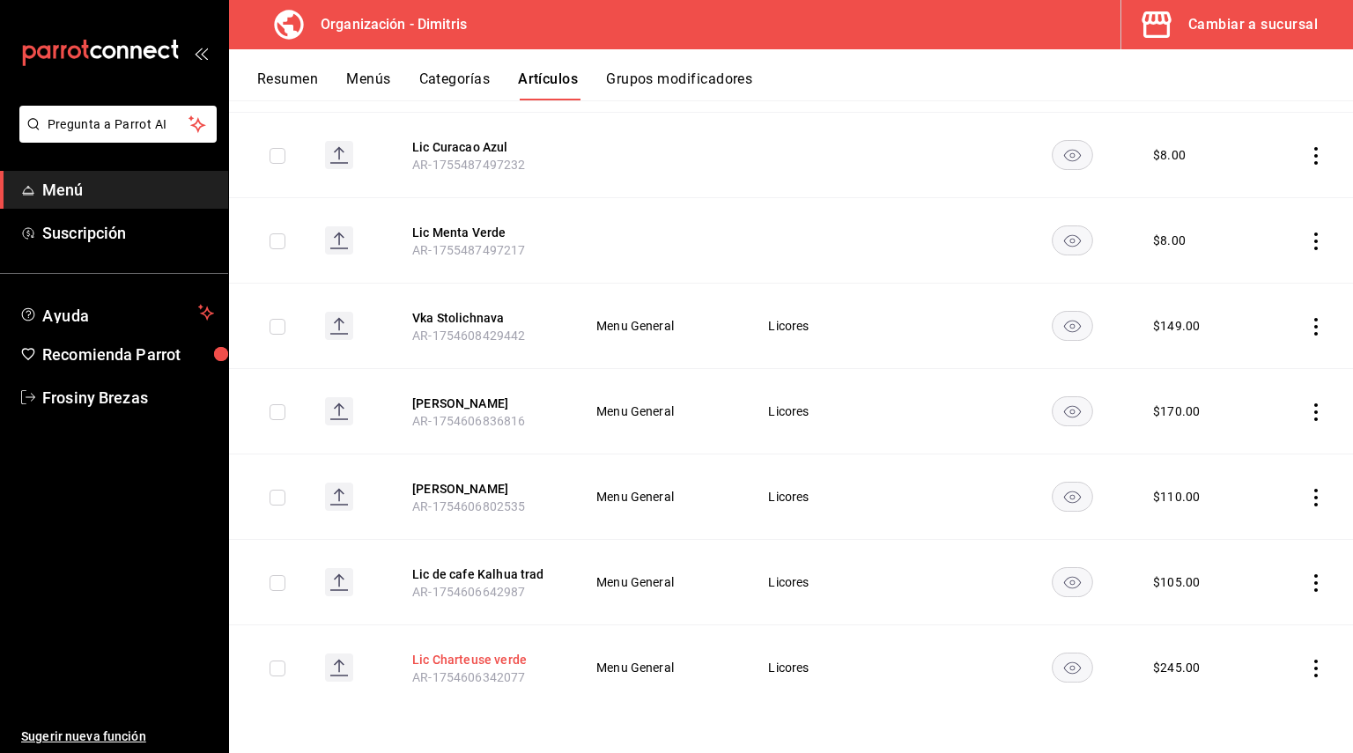
type input "lic"
click at [458, 662] on button "Lic Charteuse verde" at bounding box center [482, 660] width 141 height 18
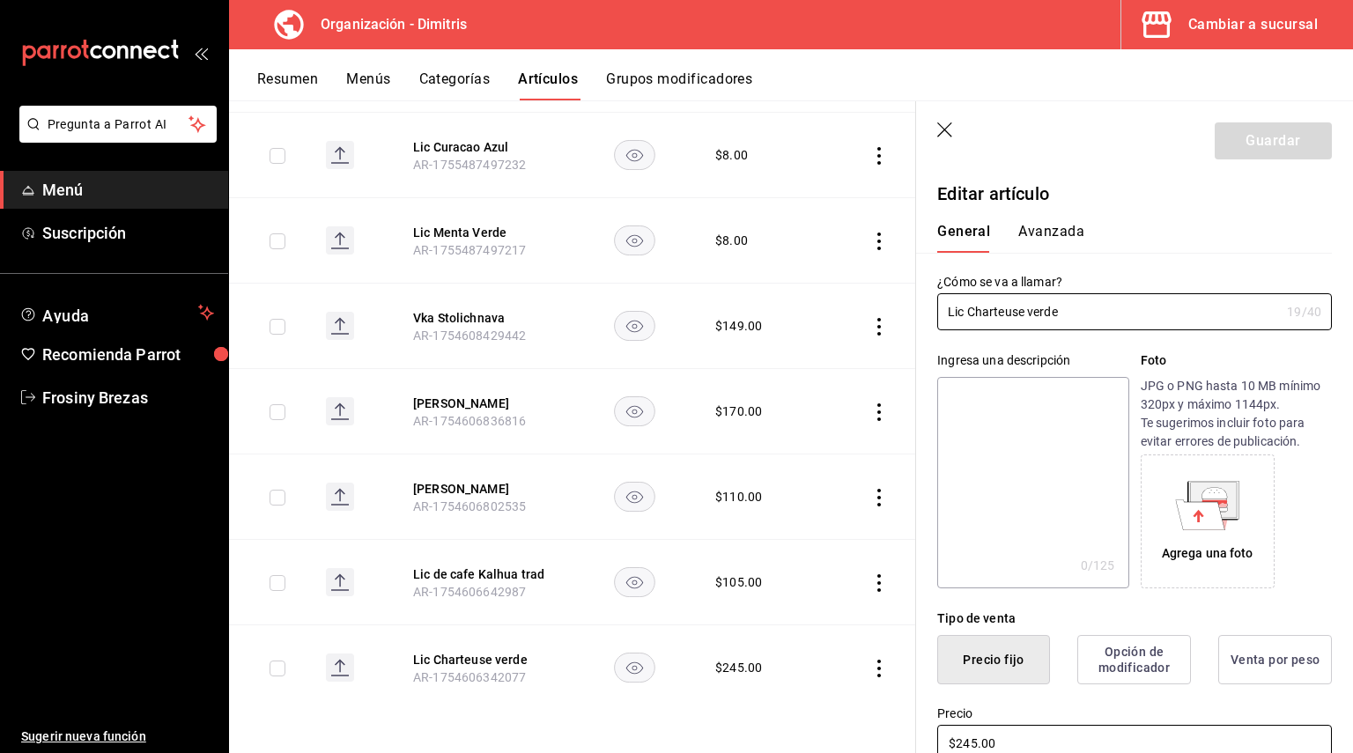
scroll to position [352, 0]
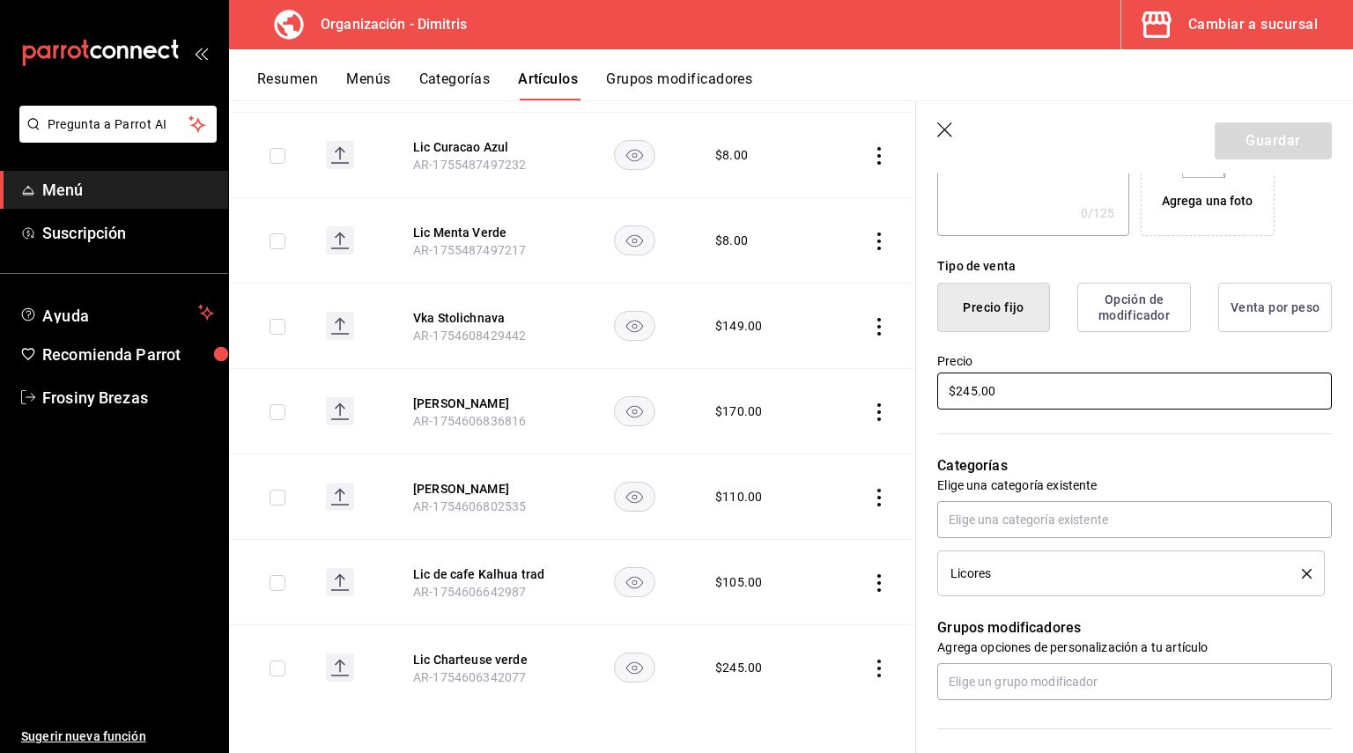
drag, startPoint x: 1015, startPoint y: 388, endPoint x: 861, endPoint y: 406, distance: 154.4
click at [866, 399] on main "Artículos organización Edita el precio e imagen de tus artículos. Asigna una ca…" at bounding box center [791, 426] width 1124 height 653
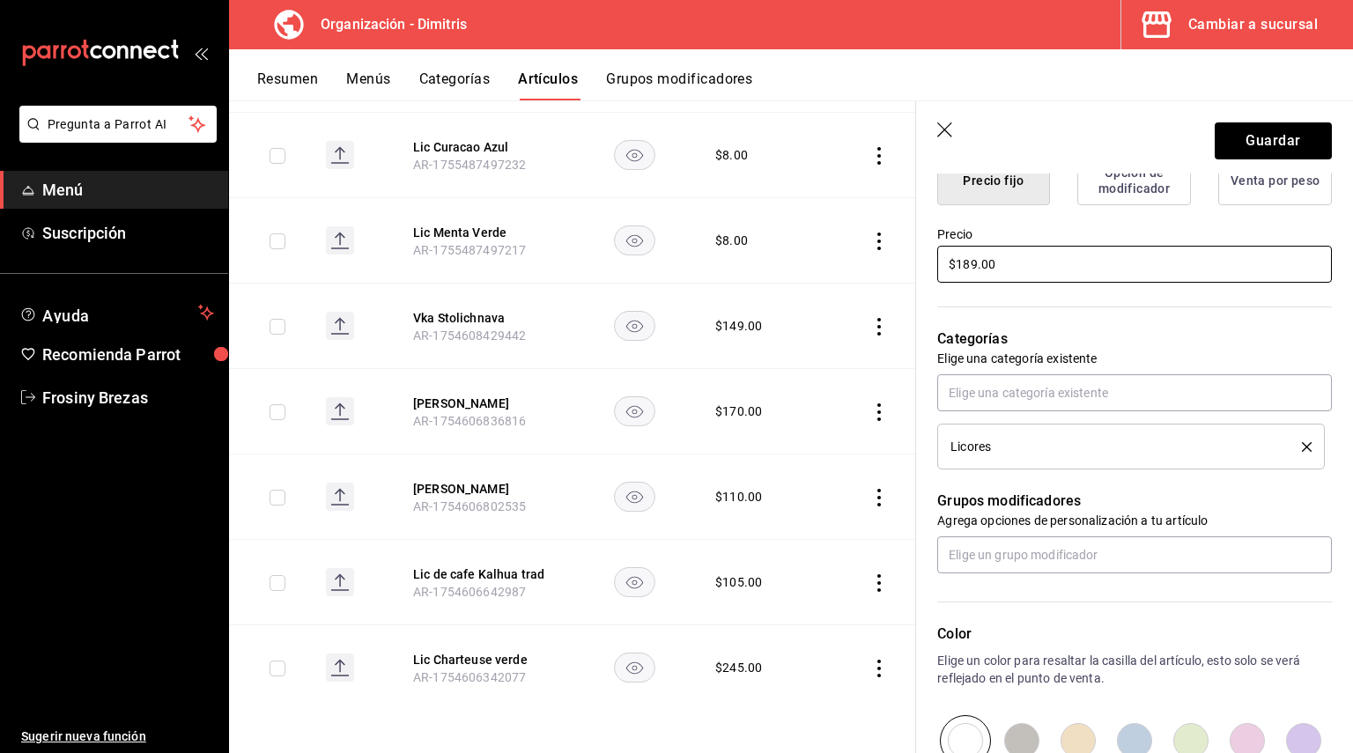
scroll to position [617, 0]
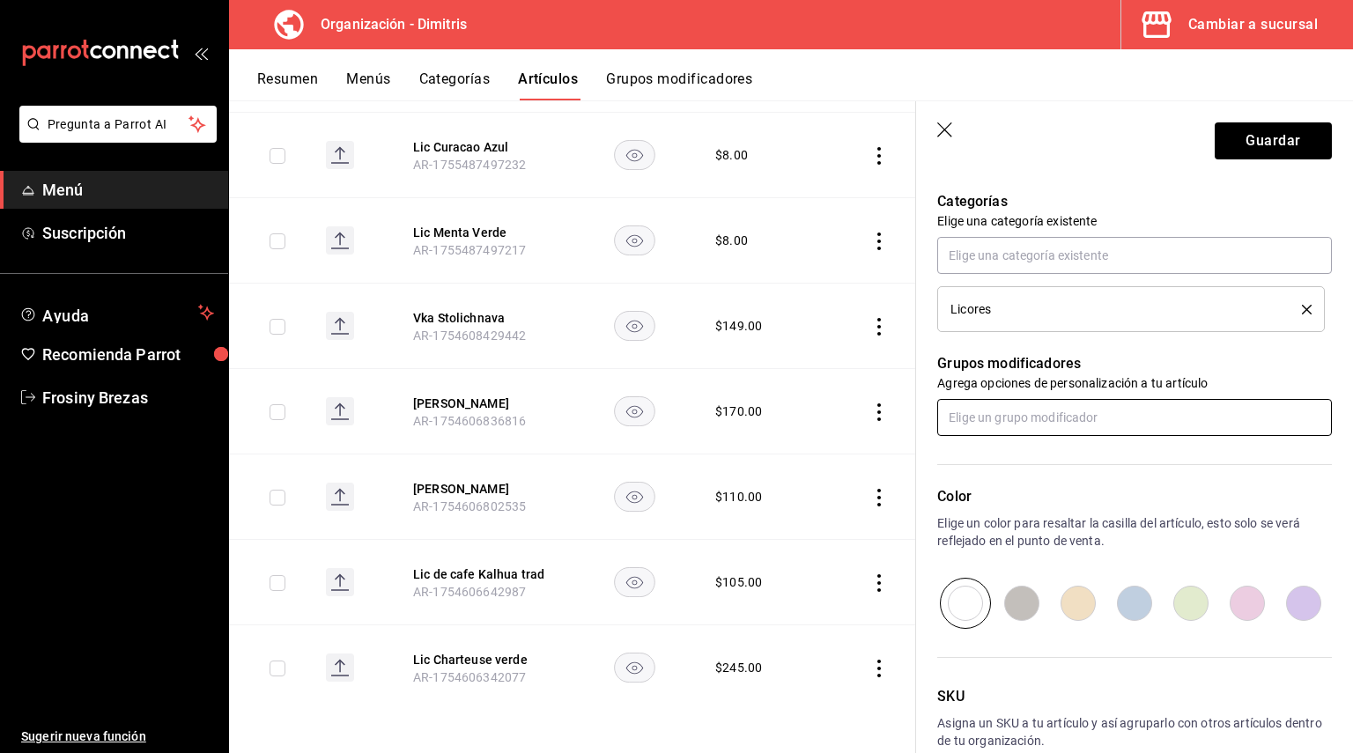
type input "$189.00"
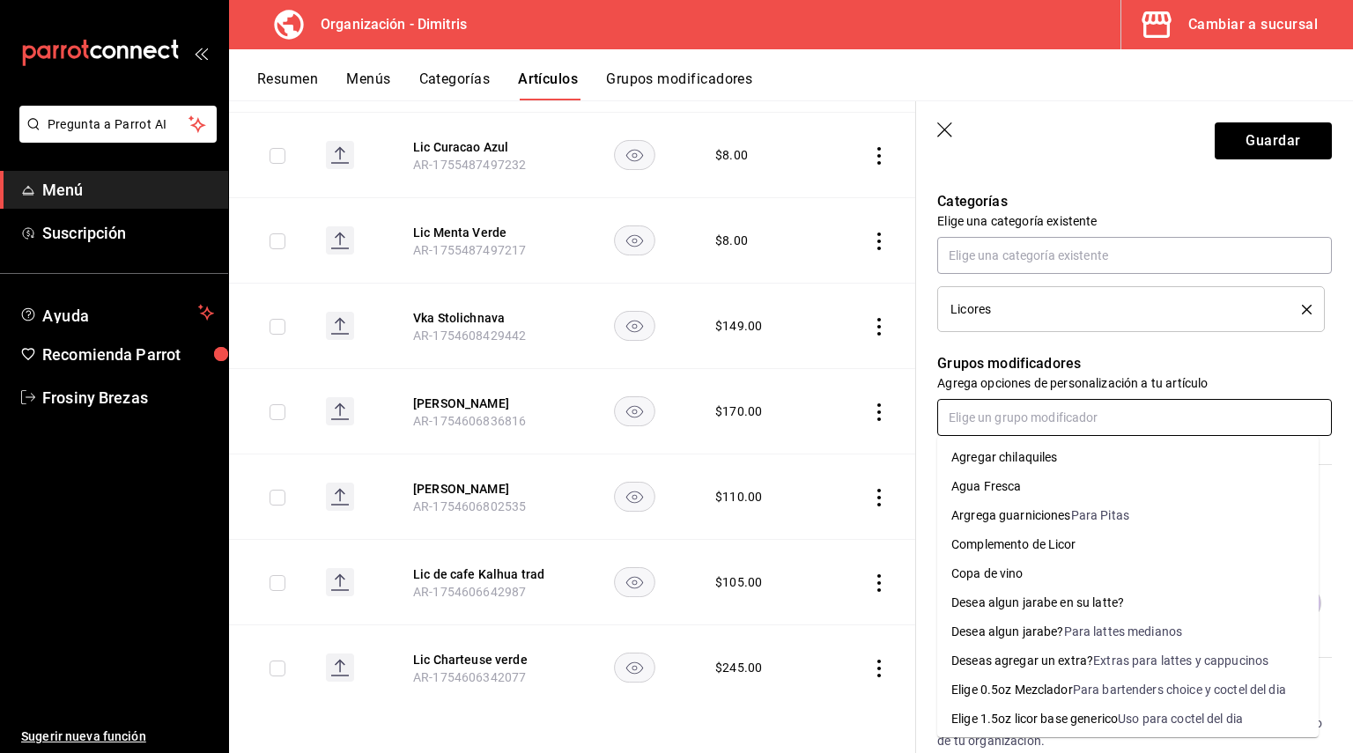
click at [1013, 399] on input "text" at bounding box center [1134, 417] width 395 height 37
click at [1056, 539] on div "Complemento de Licor" at bounding box center [1013, 544] width 125 height 18
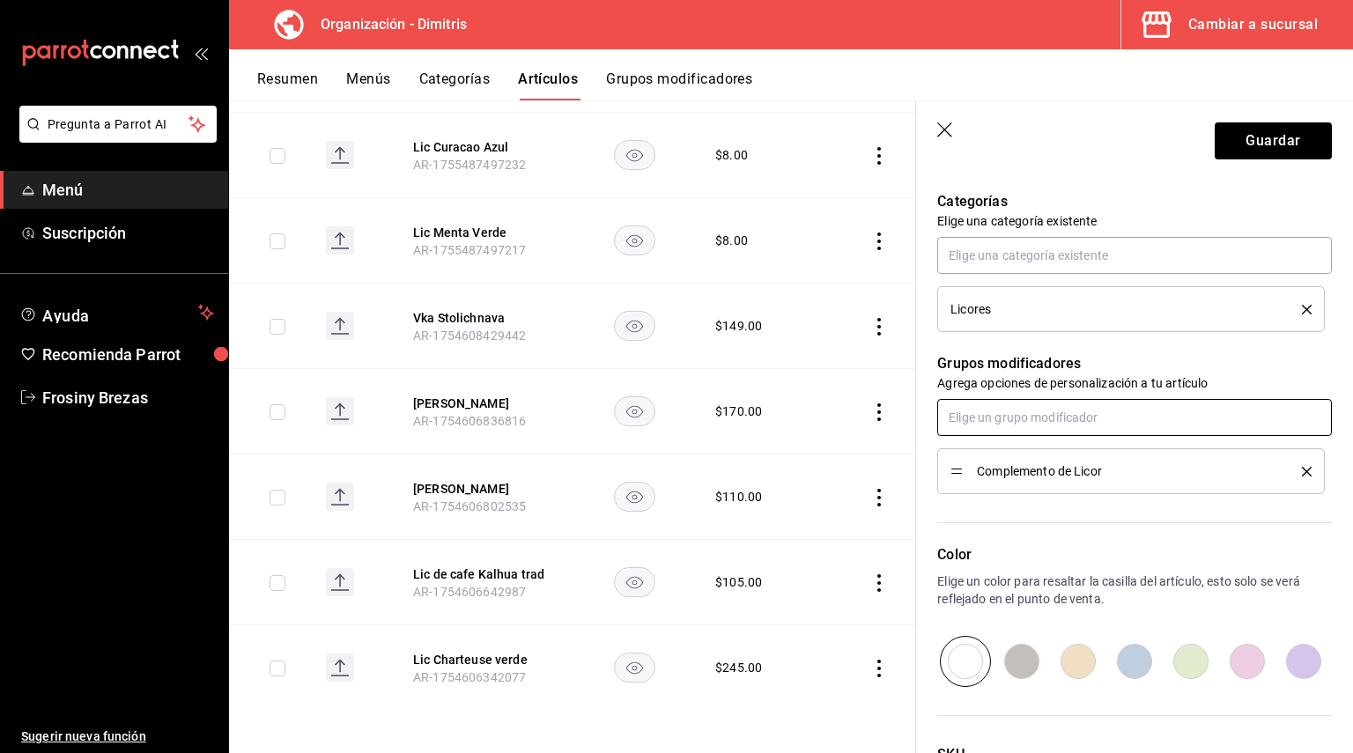
click at [1054, 414] on input "text" at bounding box center [1134, 417] width 395 height 37
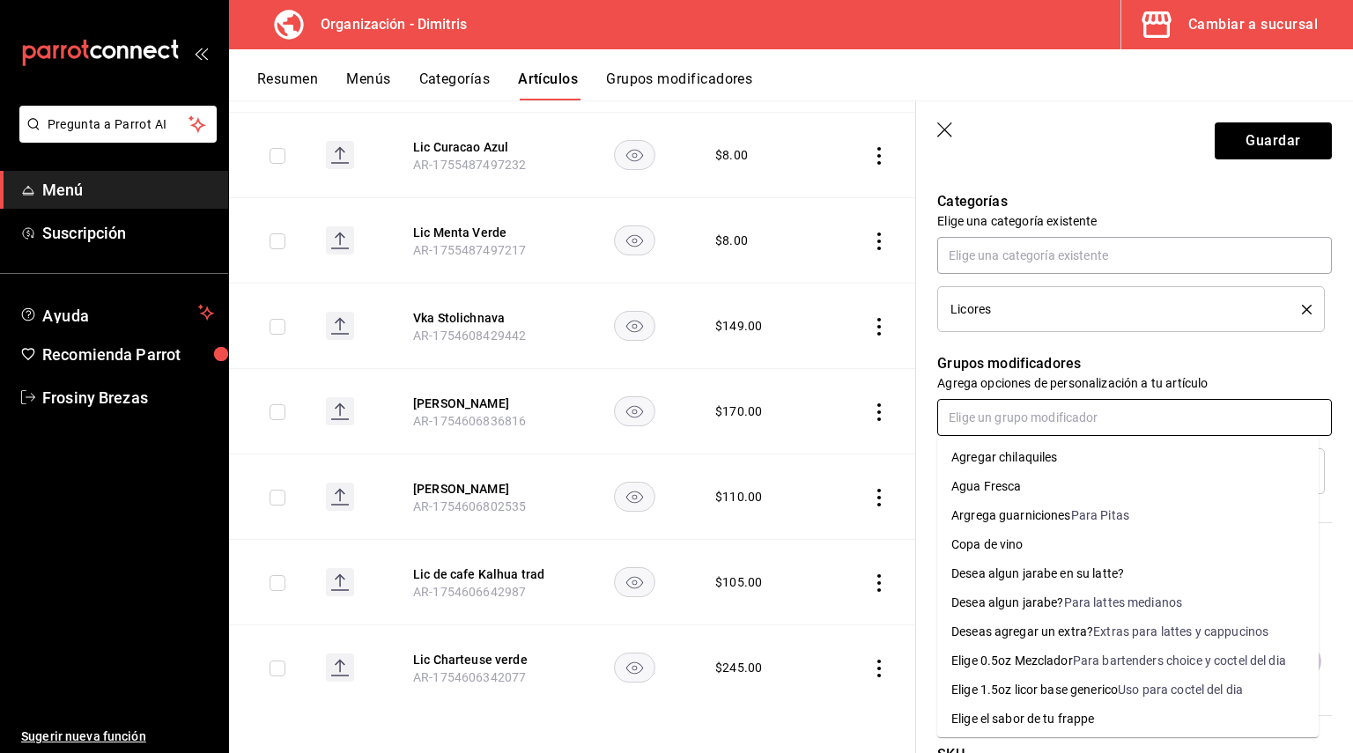
click at [1055, 654] on div "Elige 0.5oz Mezclador" at bounding box center [1012, 661] width 122 height 18
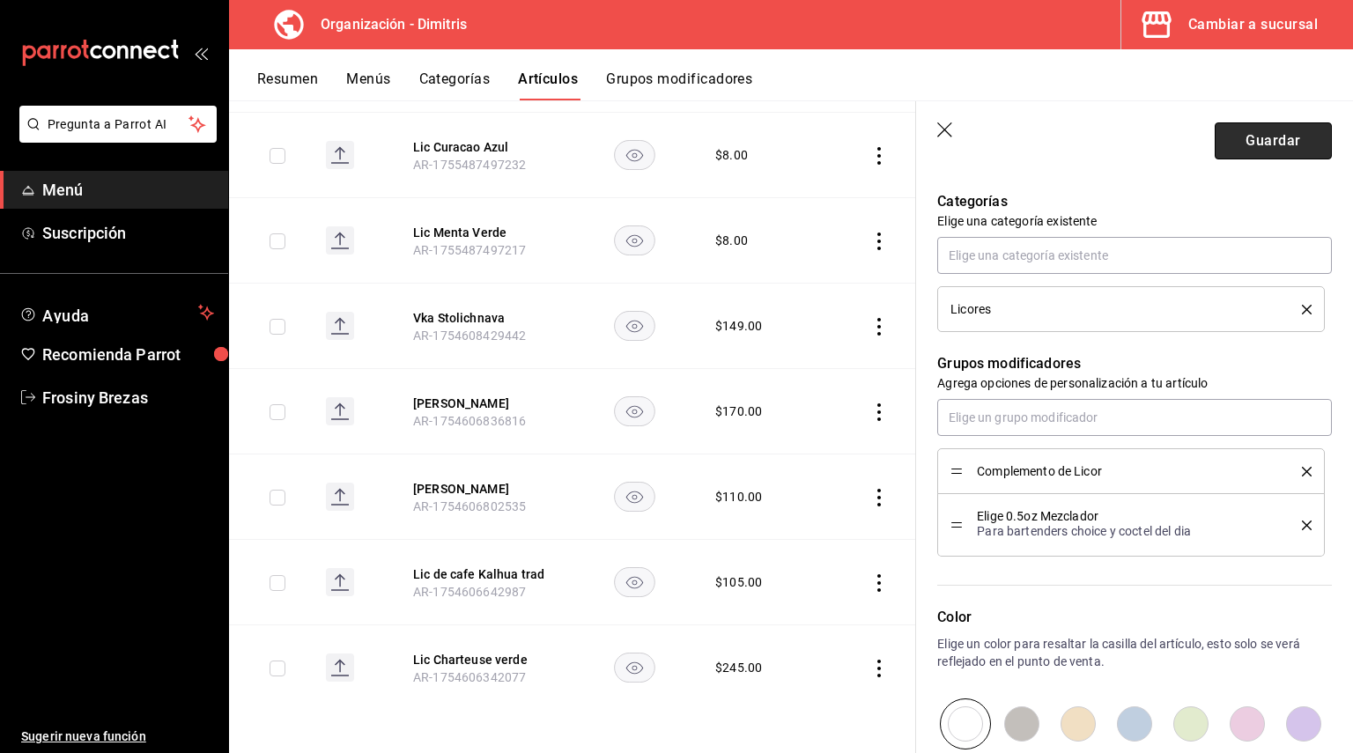
click at [1250, 146] on button "Guardar" at bounding box center [1273, 140] width 117 height 37
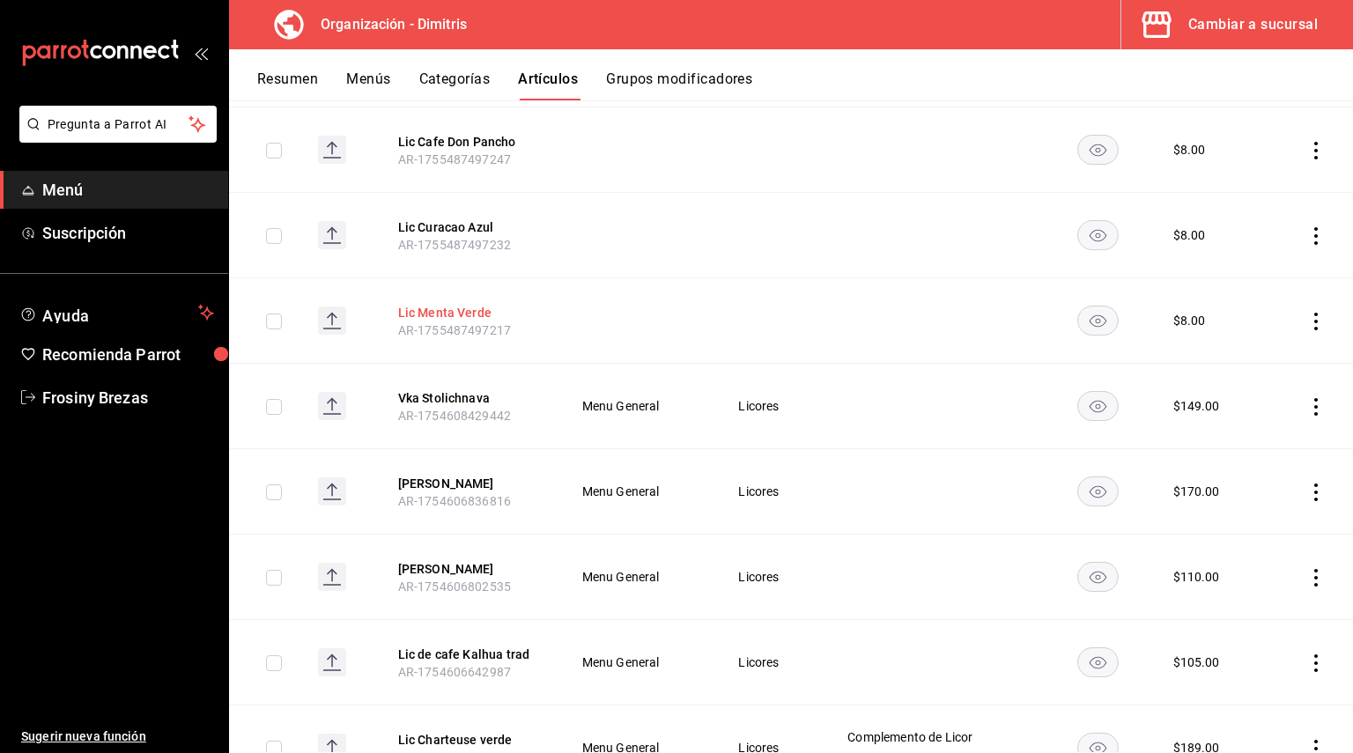
scroll to position [835, 0]
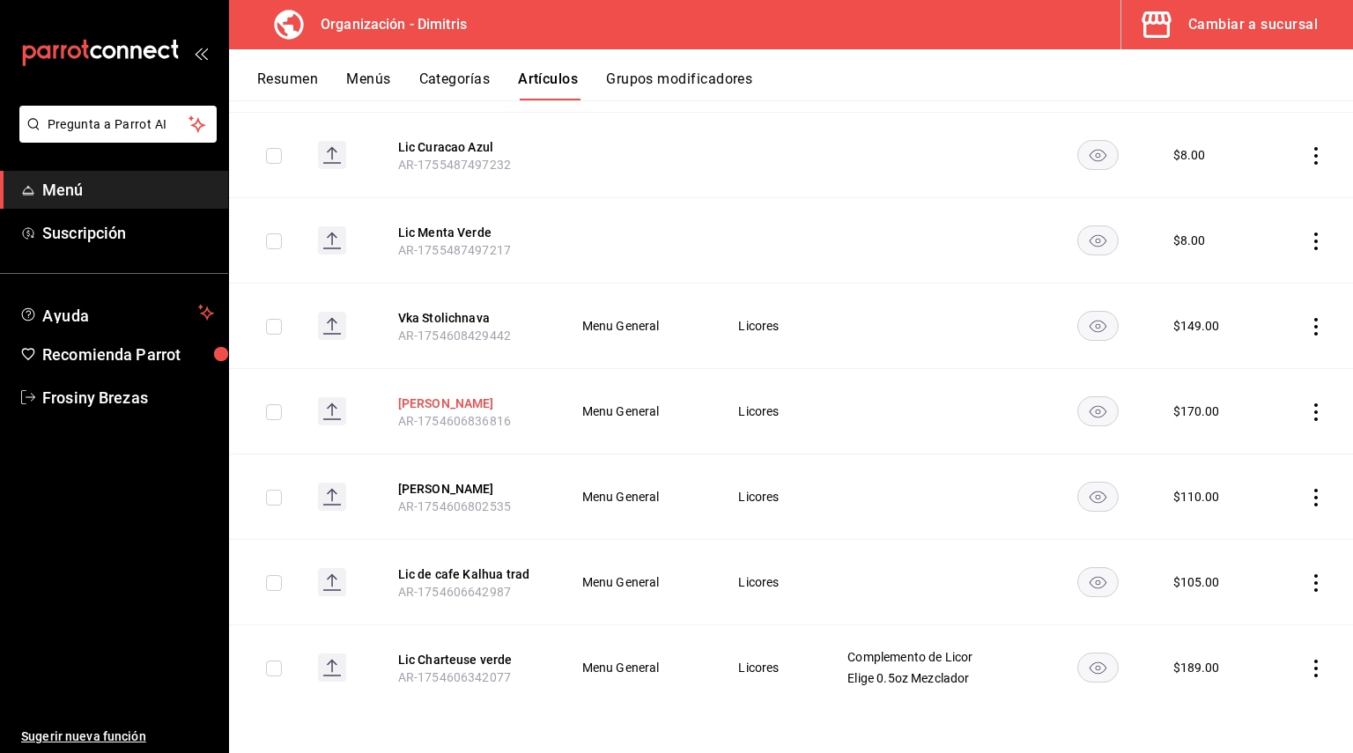
click at [441, 395] on button "[PERSON_NAME]" at bounding box center [468, 404] width 141 height 18
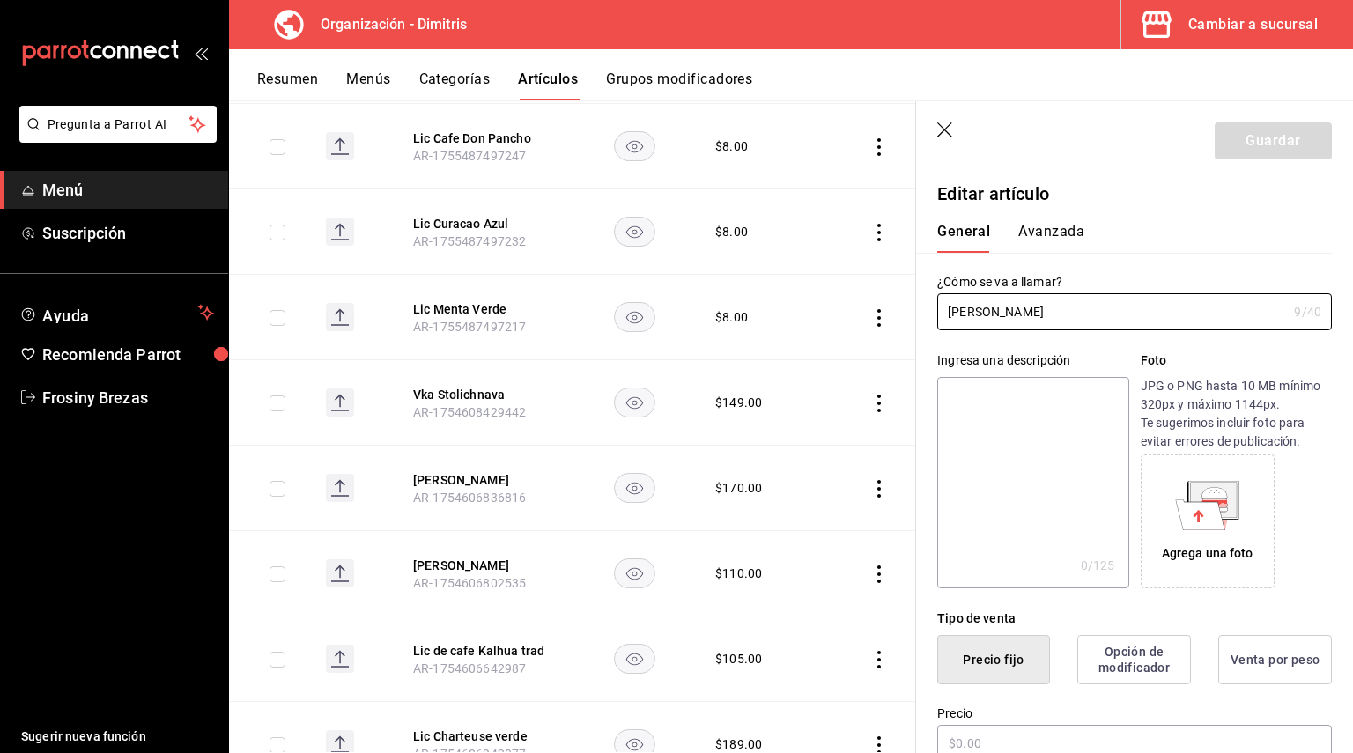
type input "$170.00"
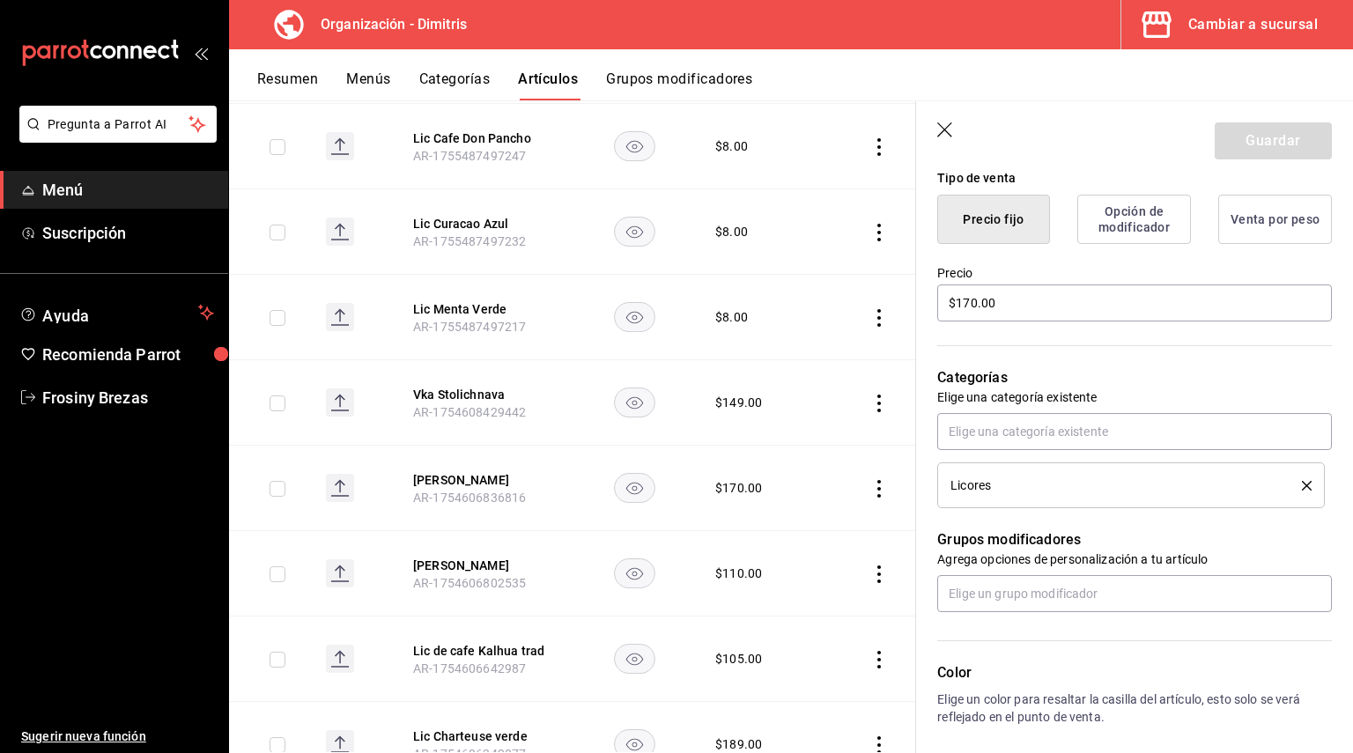
scroll to position [713, 0]
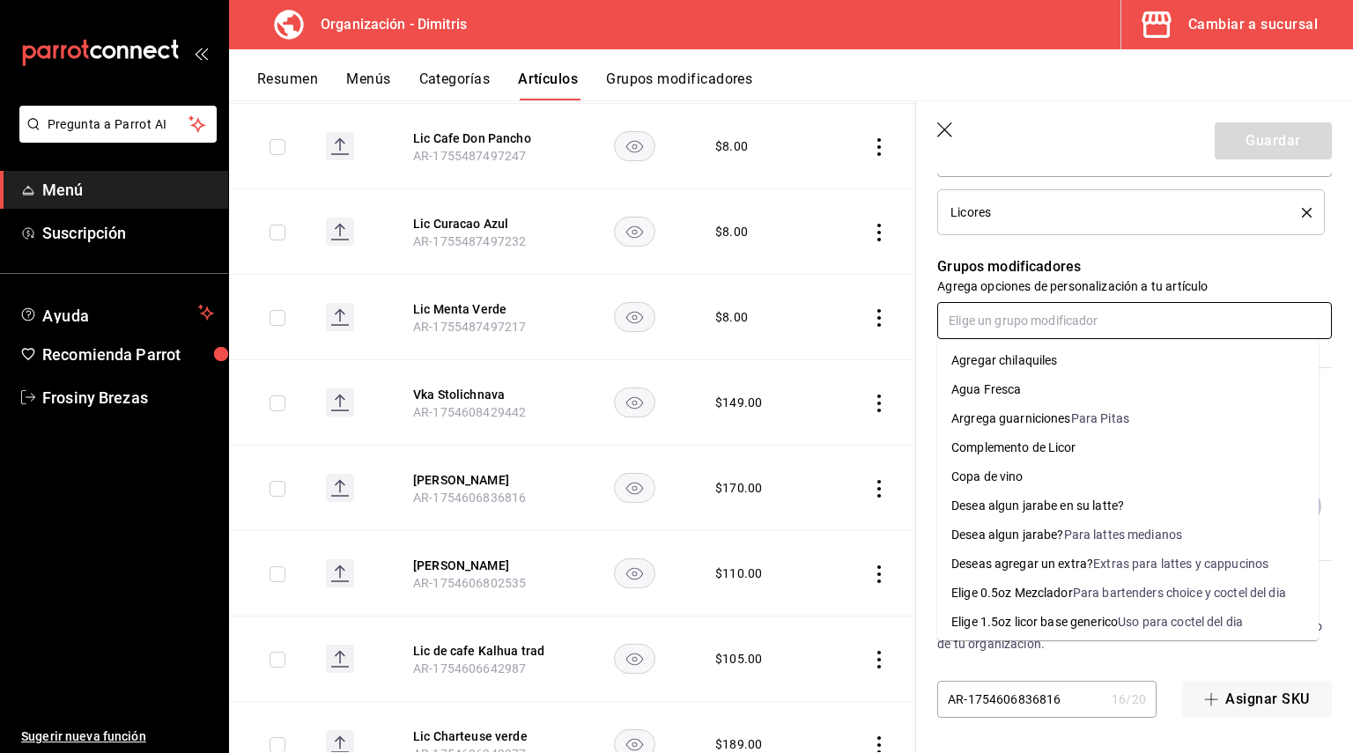
click at [1045, 326] on input "text" at bounding box center [1134, 320] width 395 height 37
click at [1016, 437] on li "Complemento de Licor" at bounding box center [1127, 447] width 381 height 29
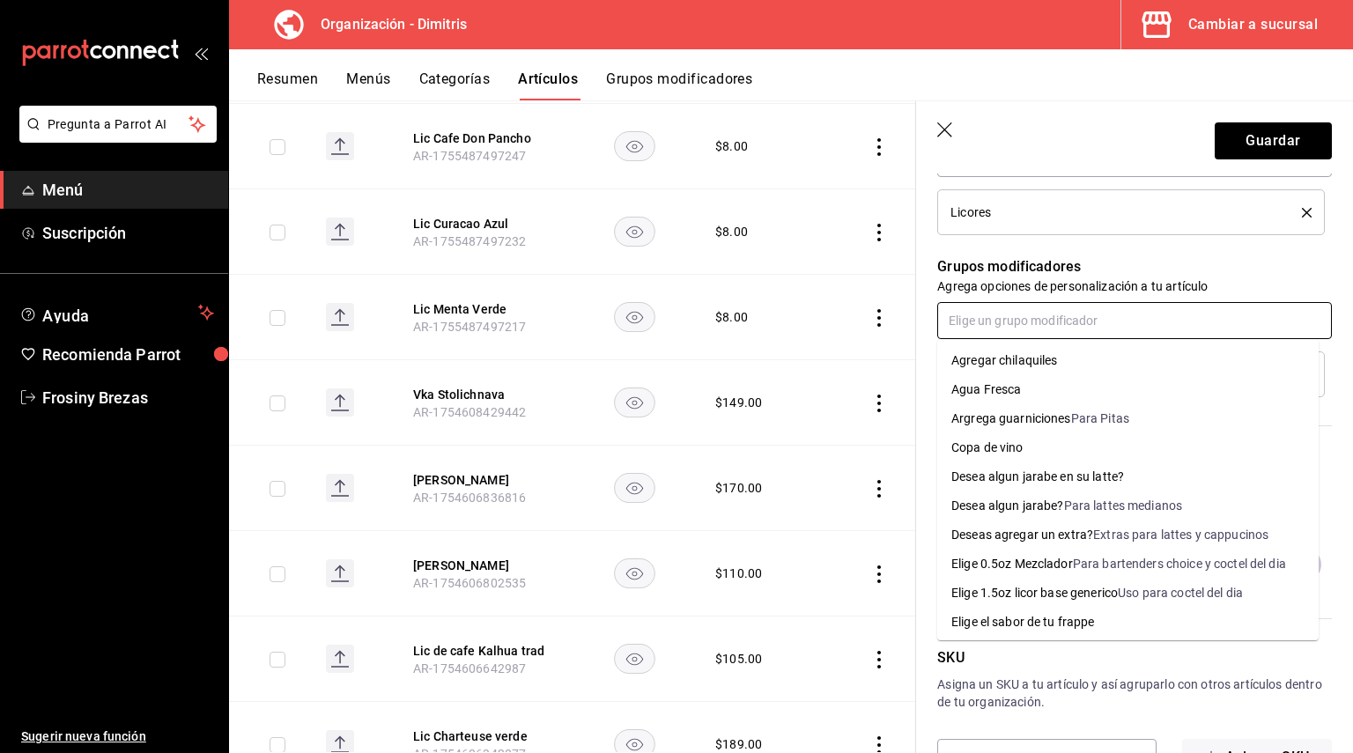
click at [1022, 314] on input "text" at bounding box center [1134, 320] width 395 height 37
click at [1048, 552] on li "Elige 0.5oz Mezclador Para bartenders choice y coctel del dia" at bounding box center [1127, 564] width 381 height 29
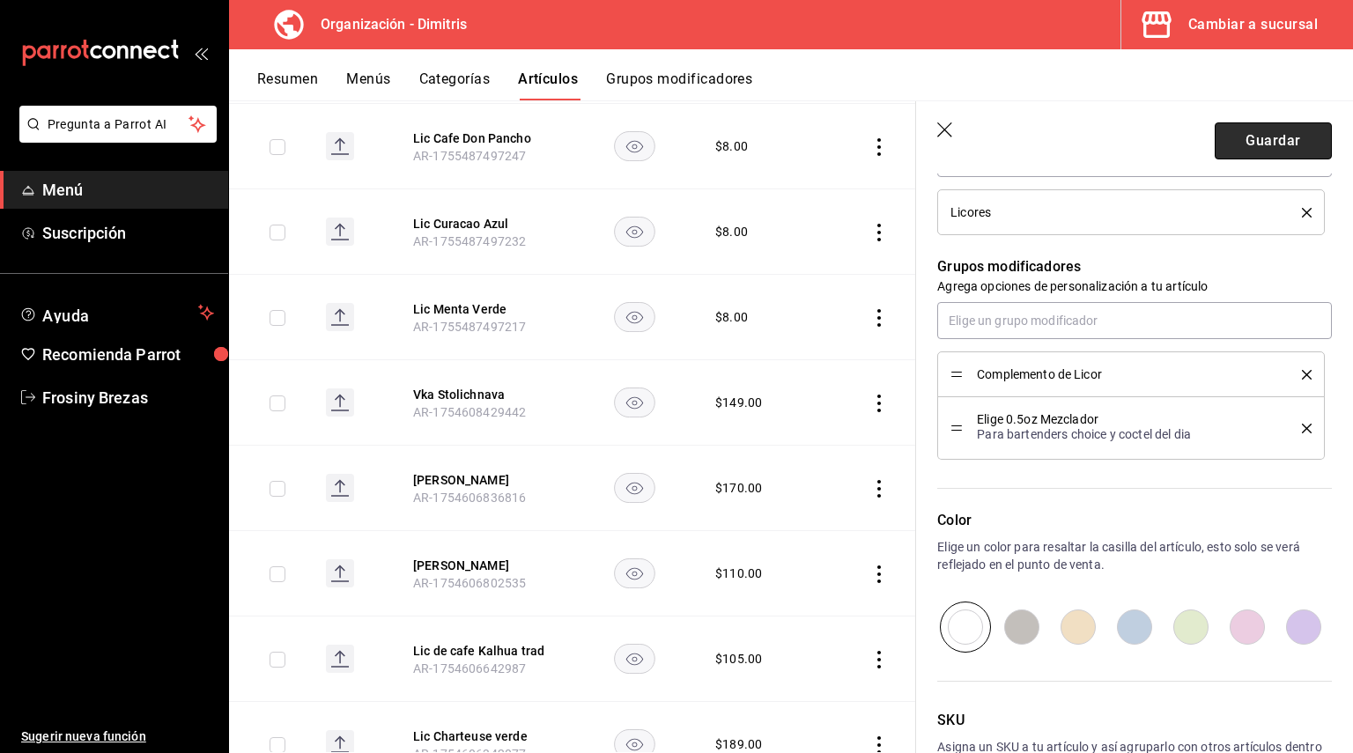
click at [1267, 137] on button "Guardar" at bounding box center [1273, 140] width 117 height 37
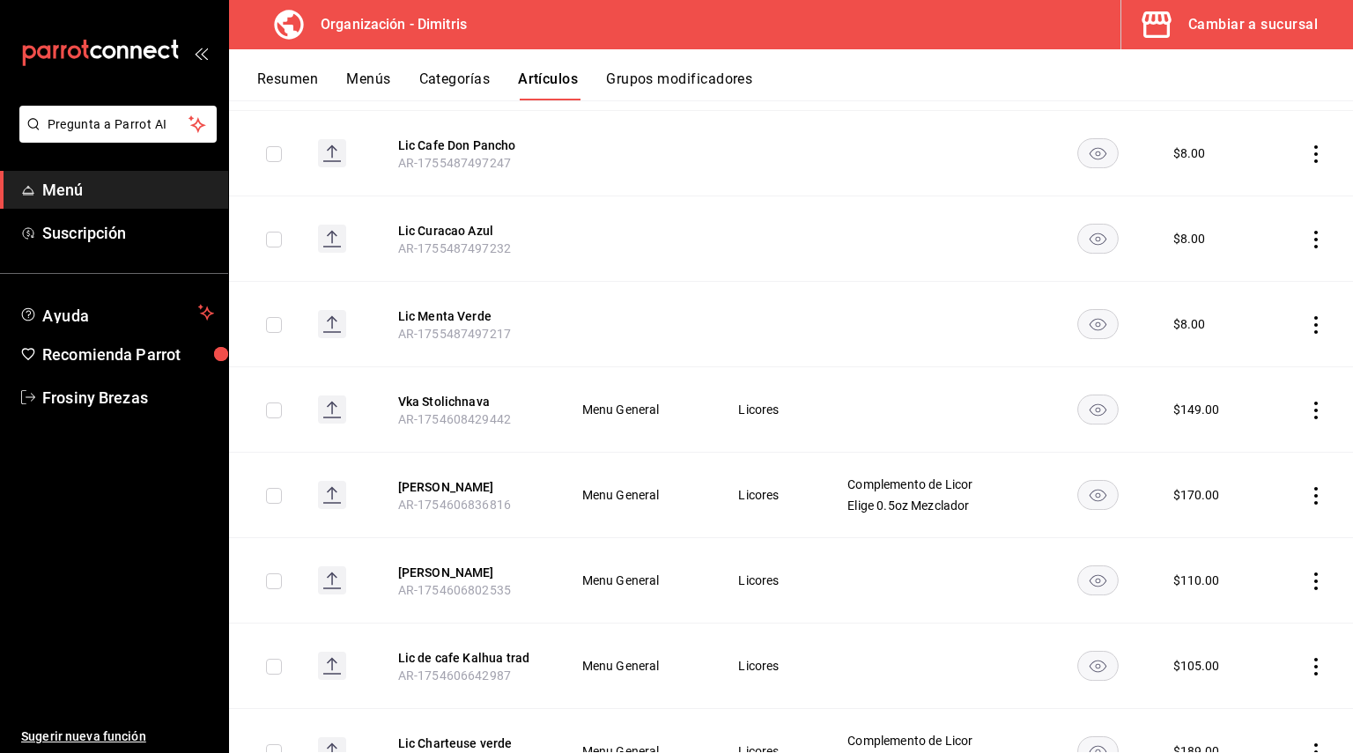
scroll to position [835, 0]
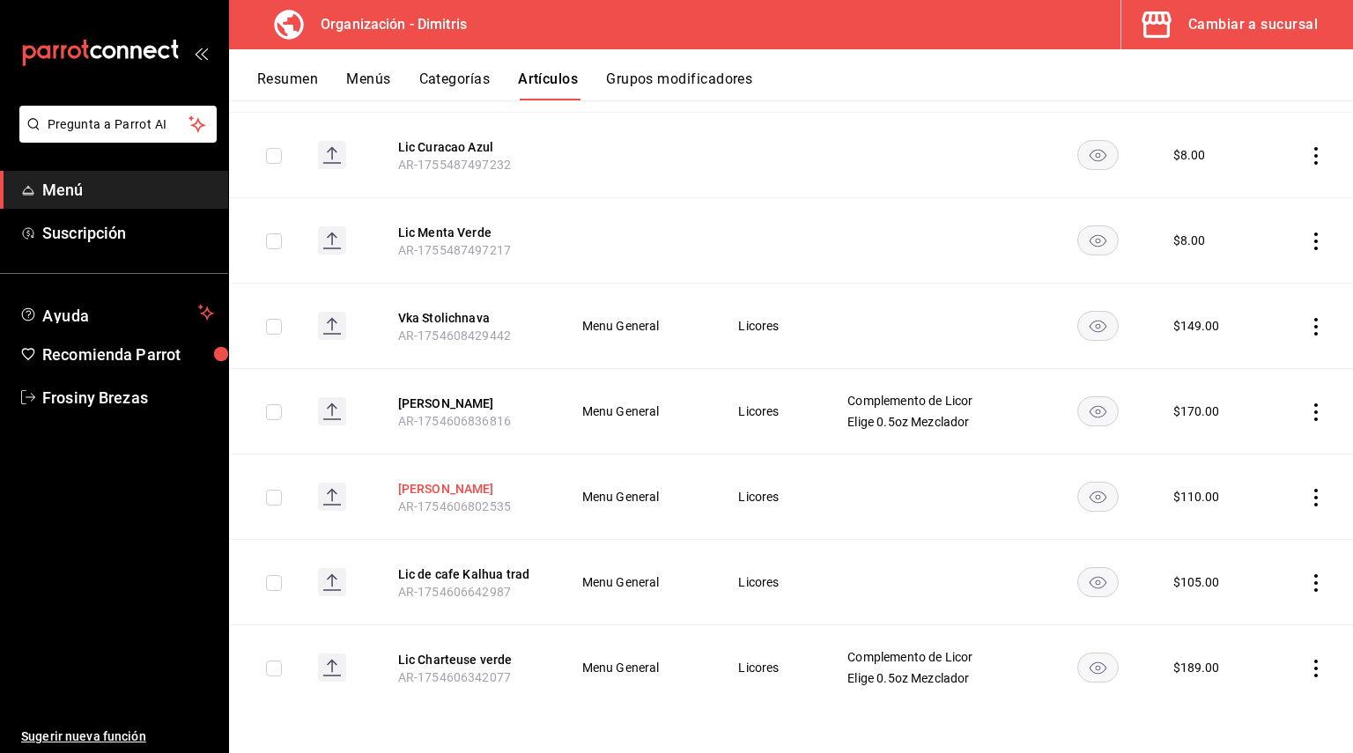
click at [458, 485] on button "[PERSON_NAME]" at bounding box center [468, 489] width 141 height 18
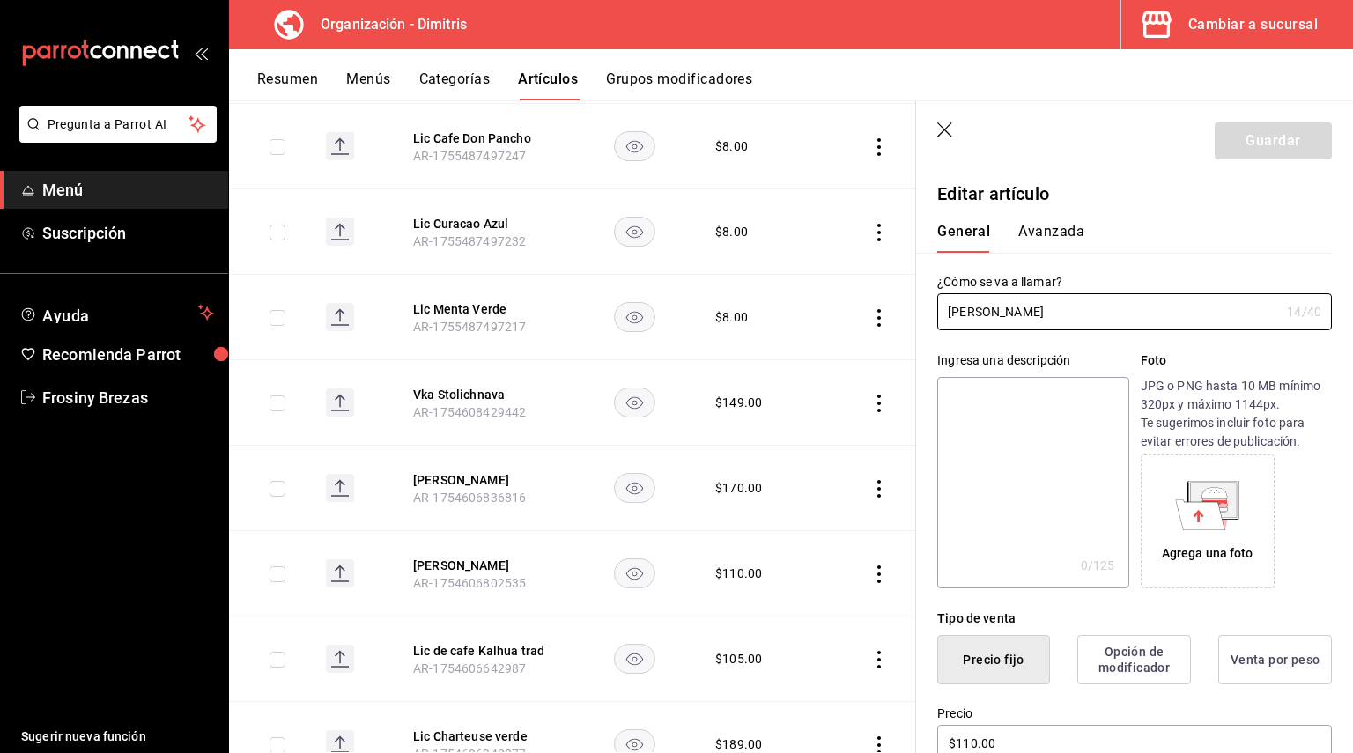
scroll to position [440, 0]
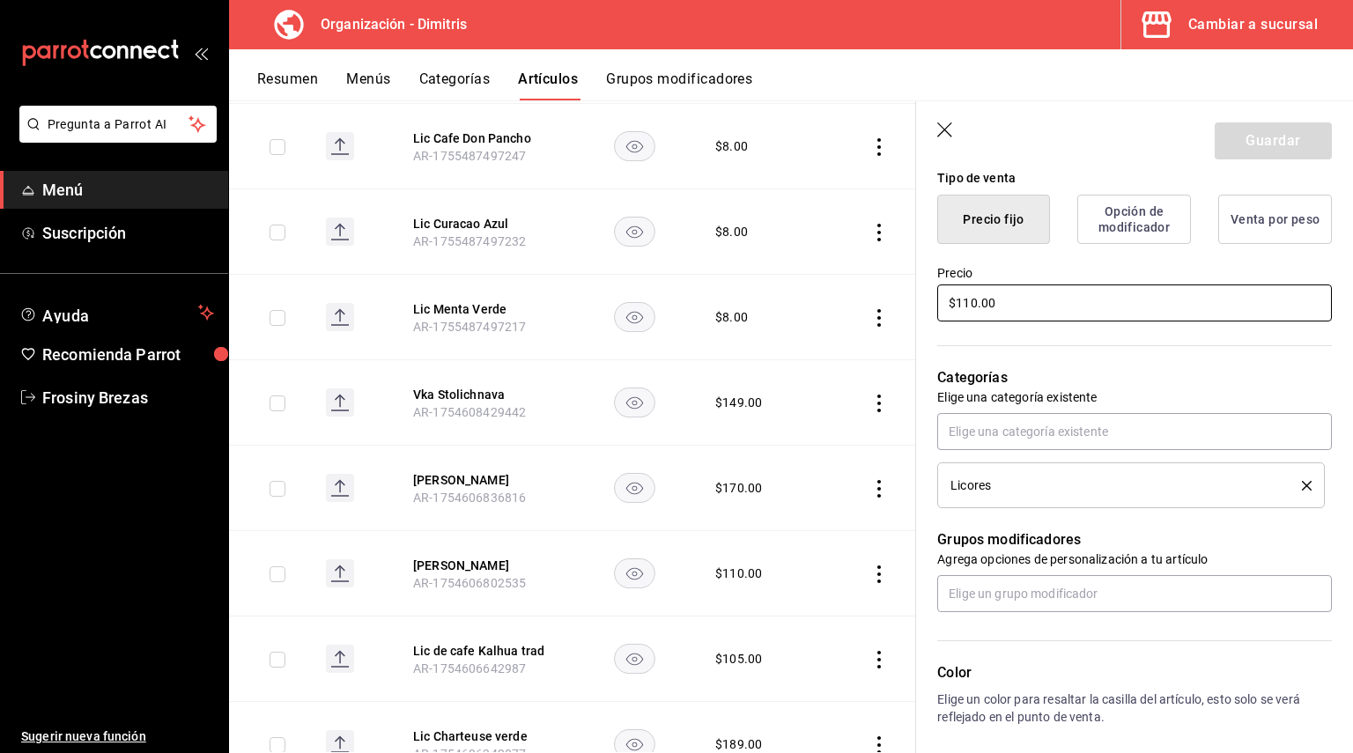
drag, startPoint x: 1002, startPoint y: 292, endPoint x: 704, endPoint y: 330, distance: 301.0
click at [704, 330] on main "Artículos organización Edita el precio e imagen de tus artículos. Asigna una ca…" at bounding box center [791, 426] width 1124 height 653
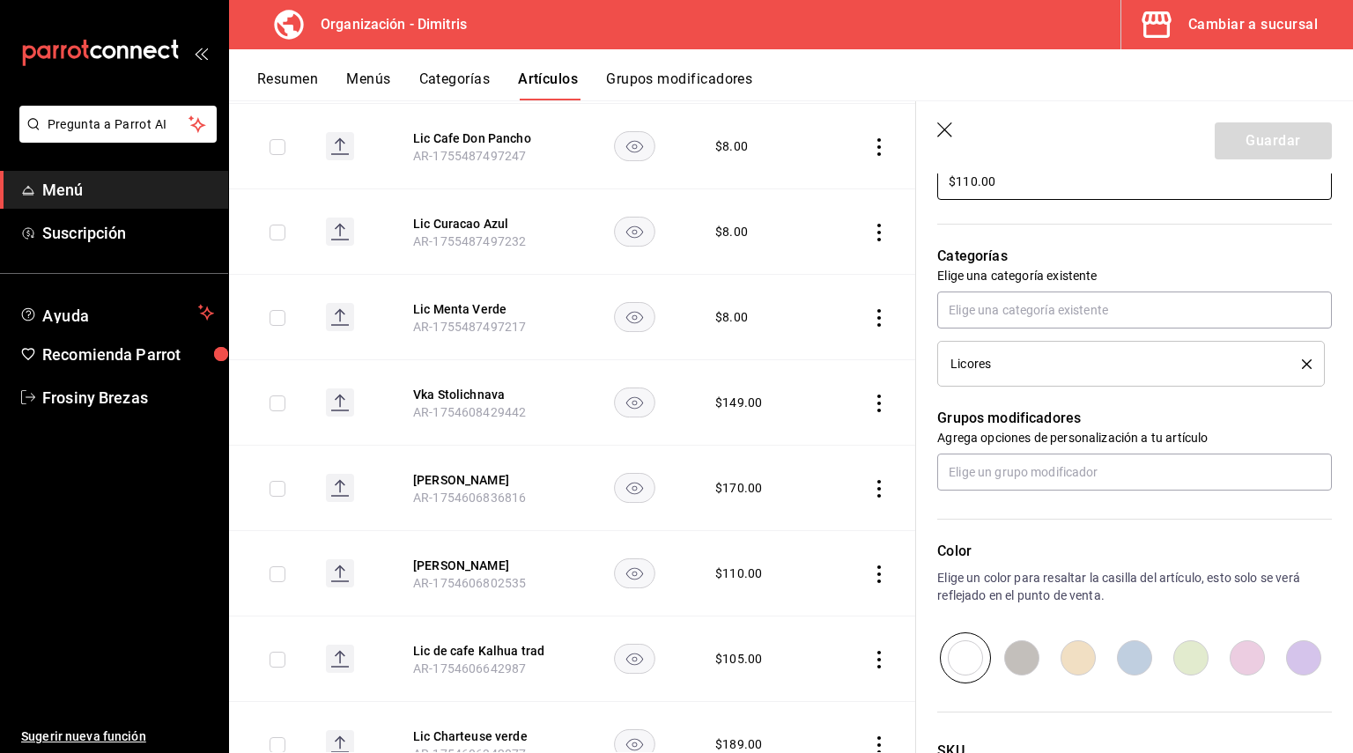
scroll to position [713, 0]
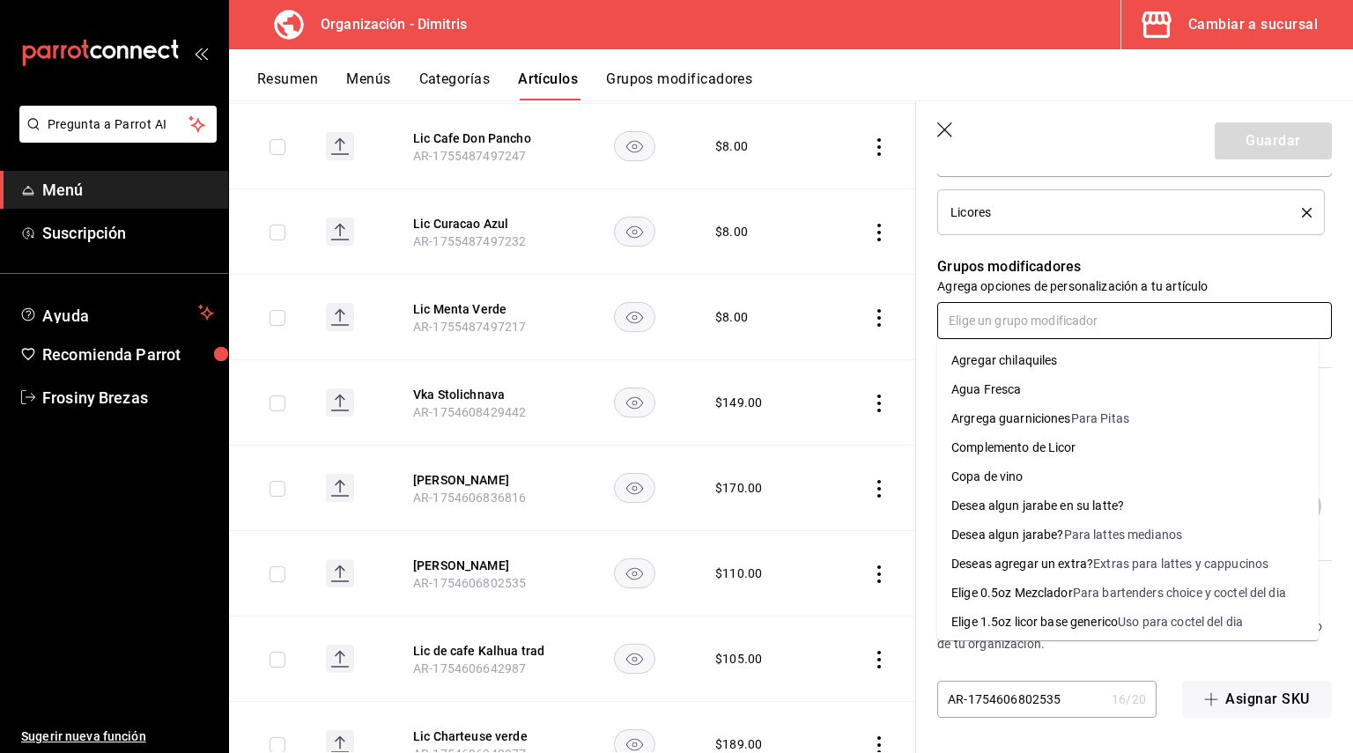
click at [979, 327] on input "text" at bounding box center [1134, 320] width 395 height 37
click at [1039, 452] on div "Complemento de Licor" at bounding box center [1013, 448] width 125 height 18
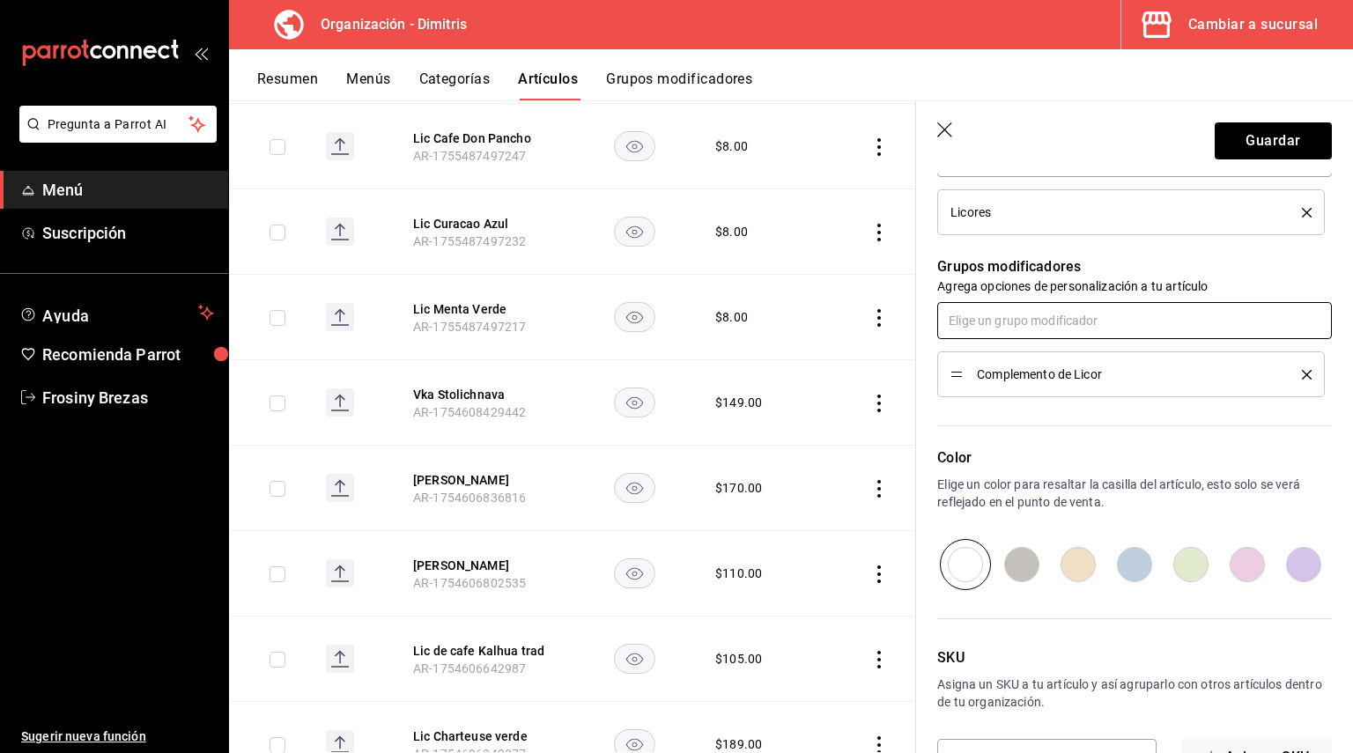
click at [1016, 314] on input "text" at bounding box center [1134, 320] width 395 height 37
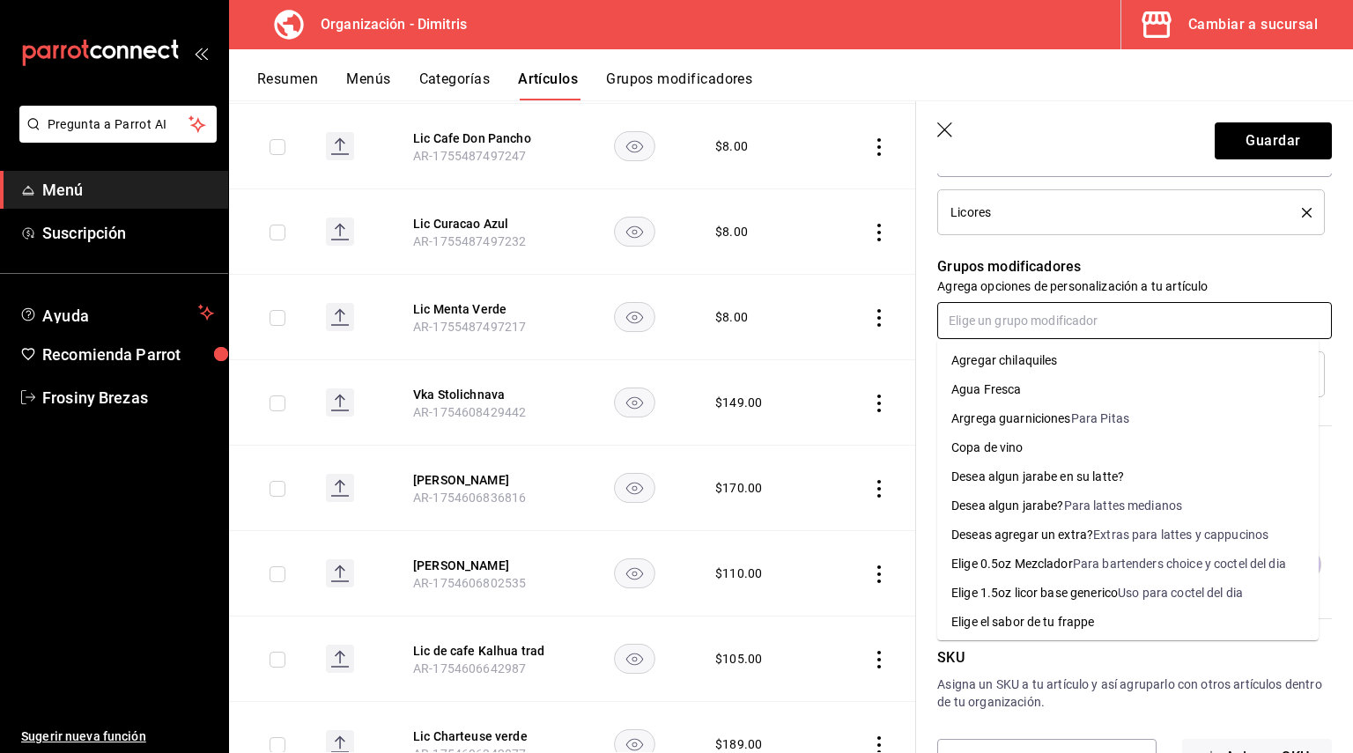
click at [1057, 553] on li "Elige 0.5oz Mezclador Para bartenders choice y coctel del dia" at bounding box center [1127, 564] width 381 height 29
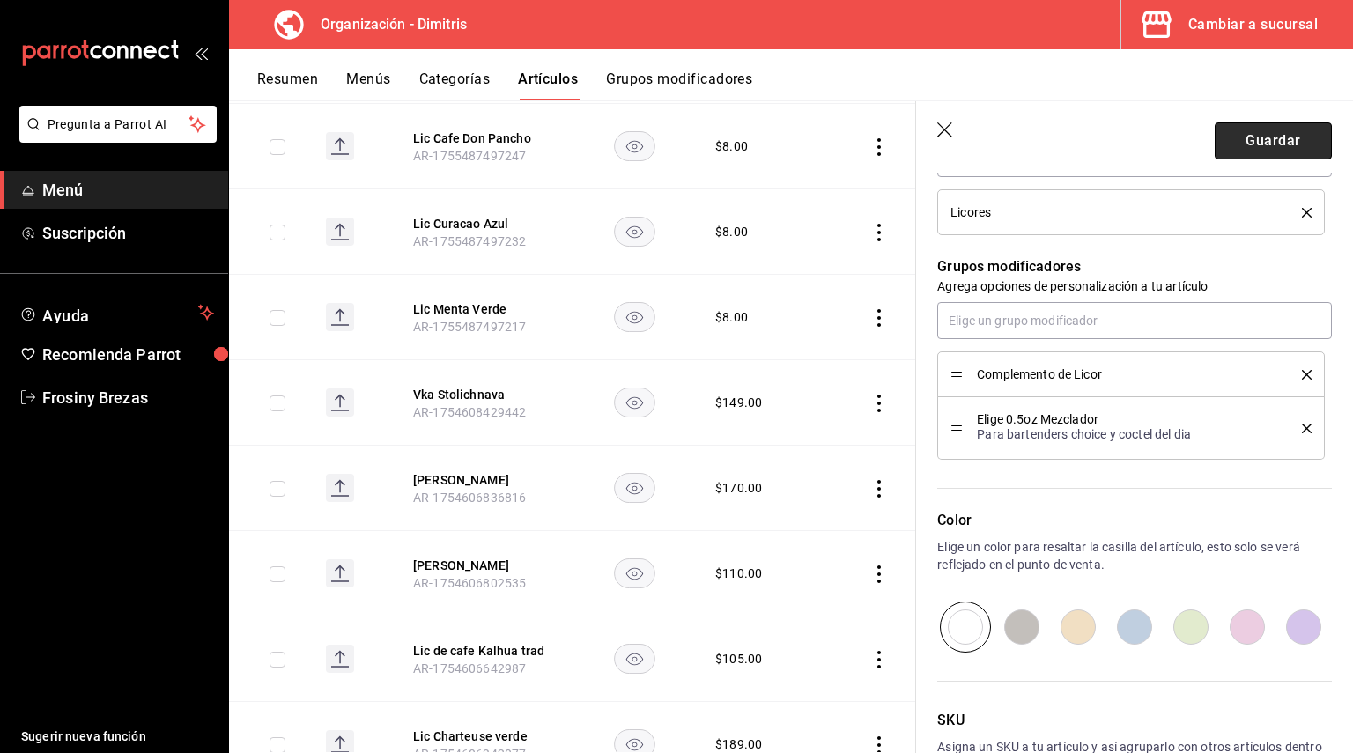
click at [1276, 133] on button "Guardar" at bounding box center [1273, 140] width 117 height 37
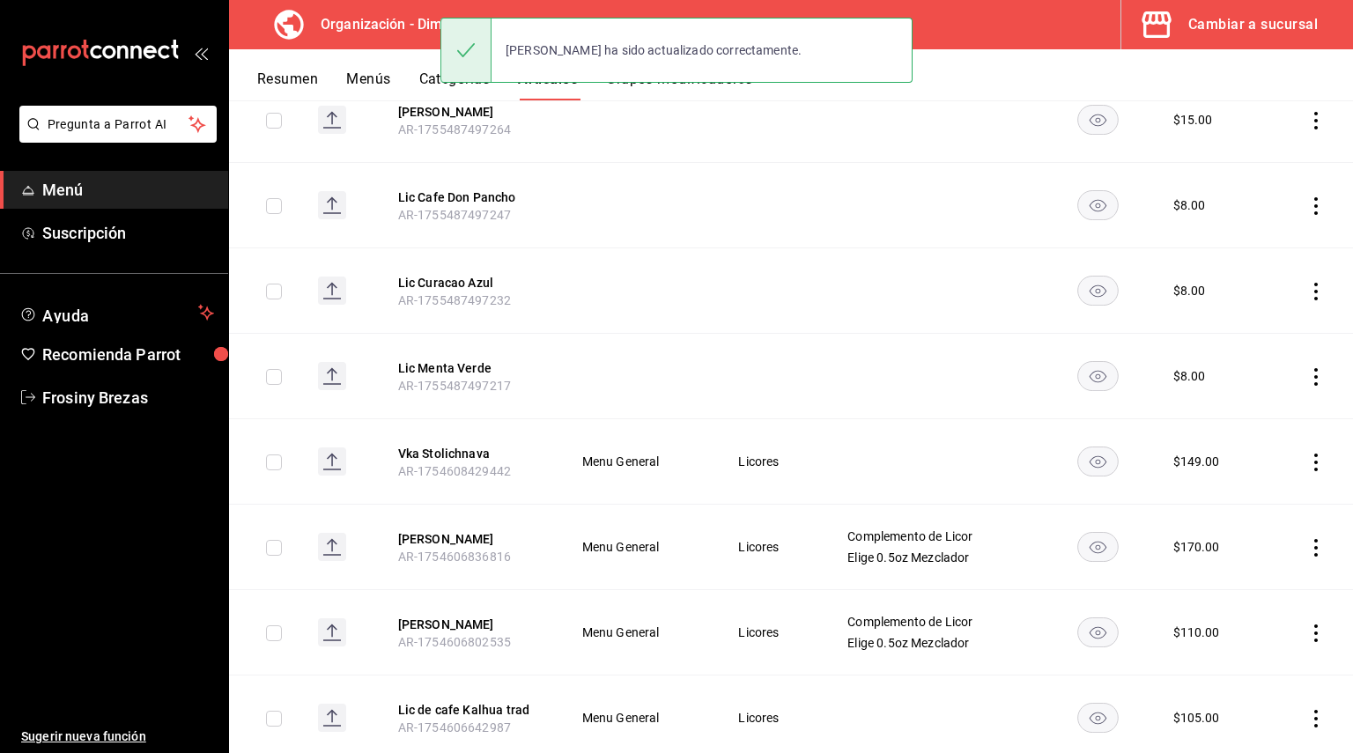
scroll to position [835, 0]
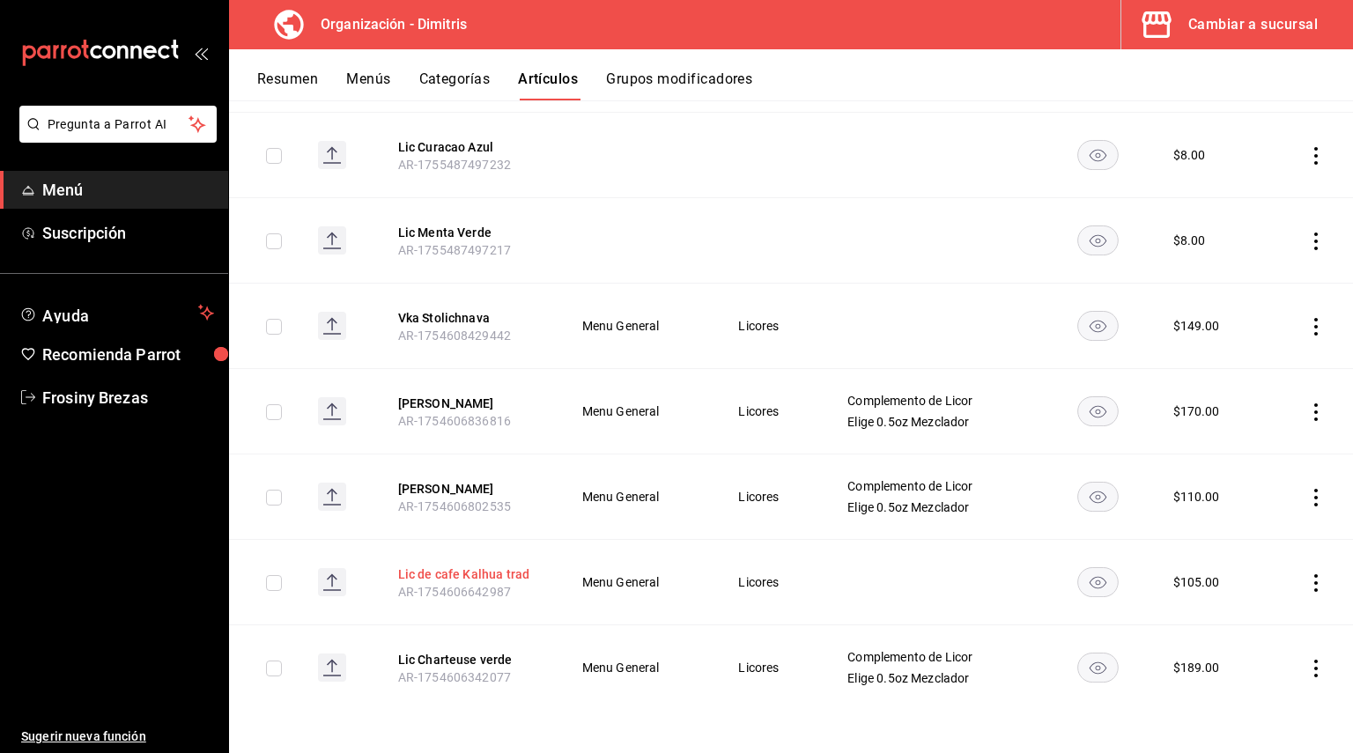
click at [510, 577] on button "Lic de cafe Kalhua trad" at bounding box center [468, 574] width 141 height 18
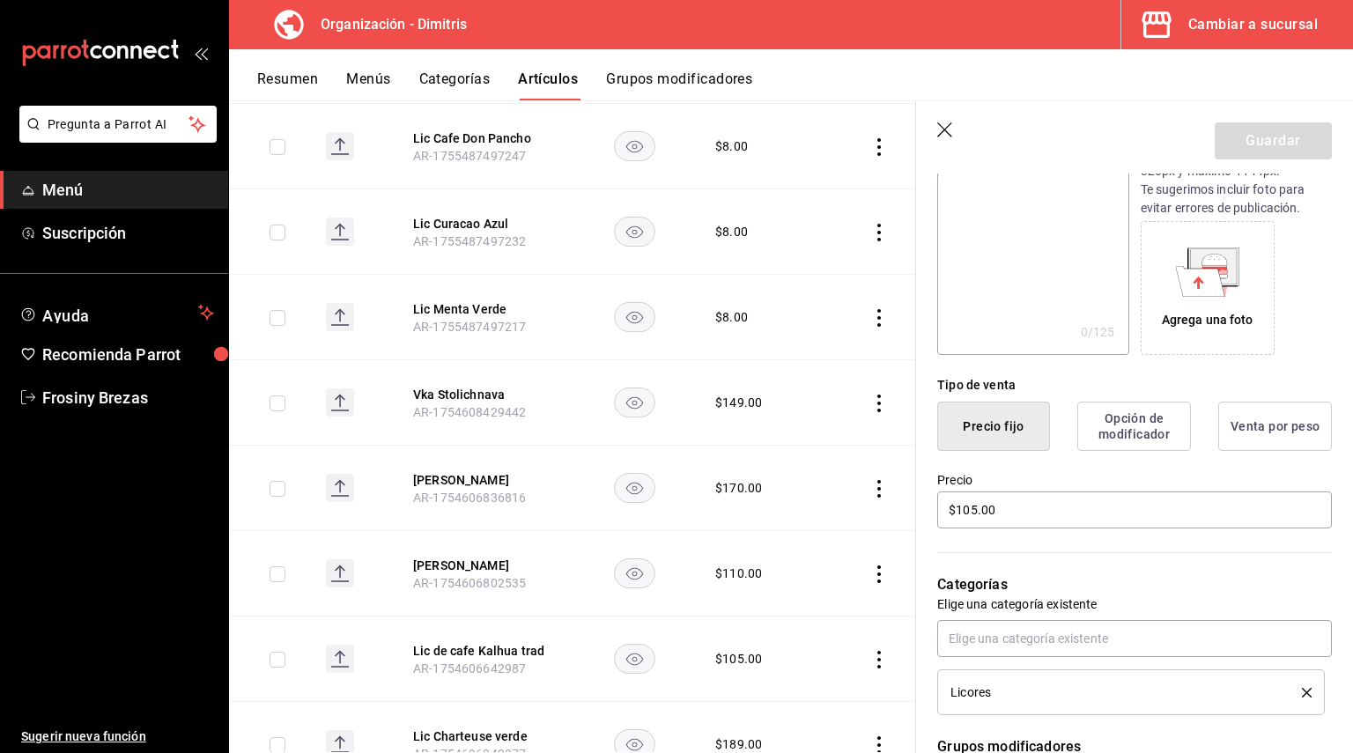
scroll to position [352, 0]
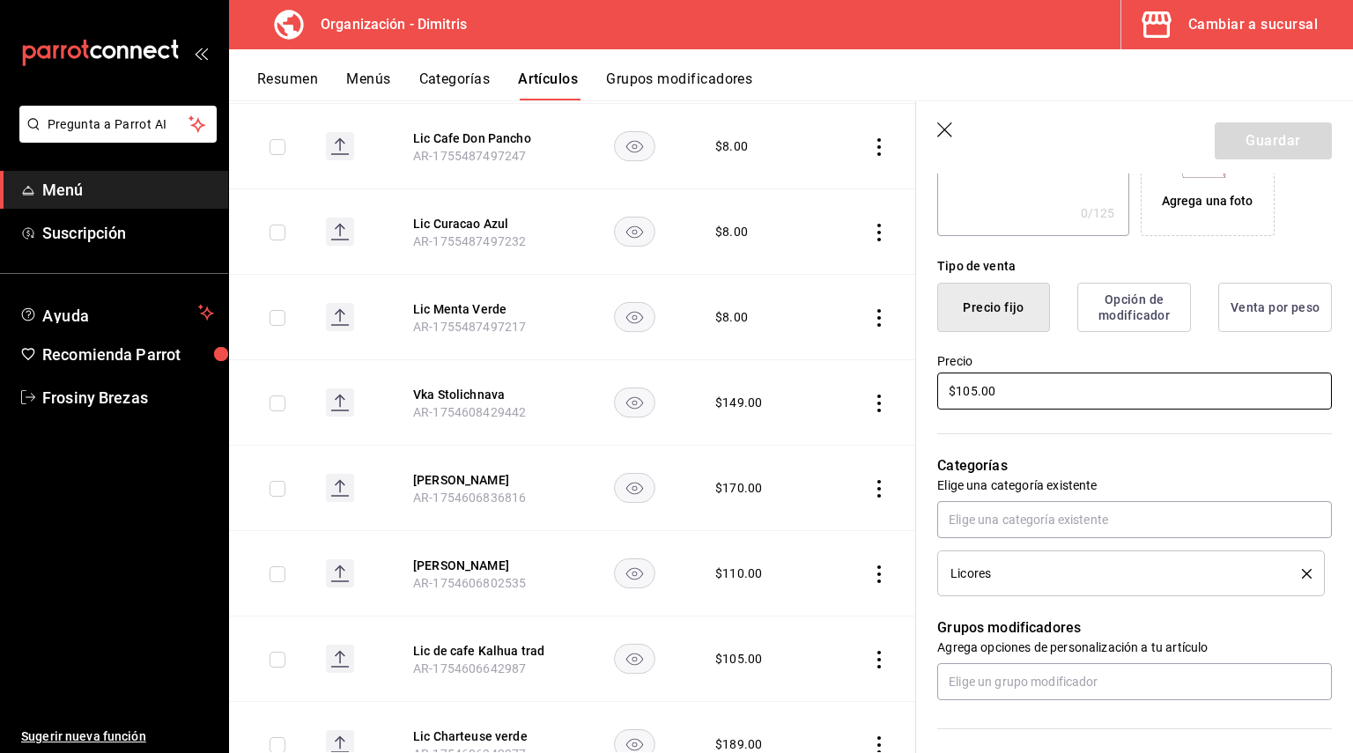
drag, startPoint x: 1025, startPoint y: 385, endPoint x: 802, endPoint y: 439, distance: 229.4
click at [802, 439] on main "Artículos organización Edita el precio e imagen de tus artículos. Asigna una ca…" at bounding box center [791, 426] width 1124 height 653
type input "$95.00"
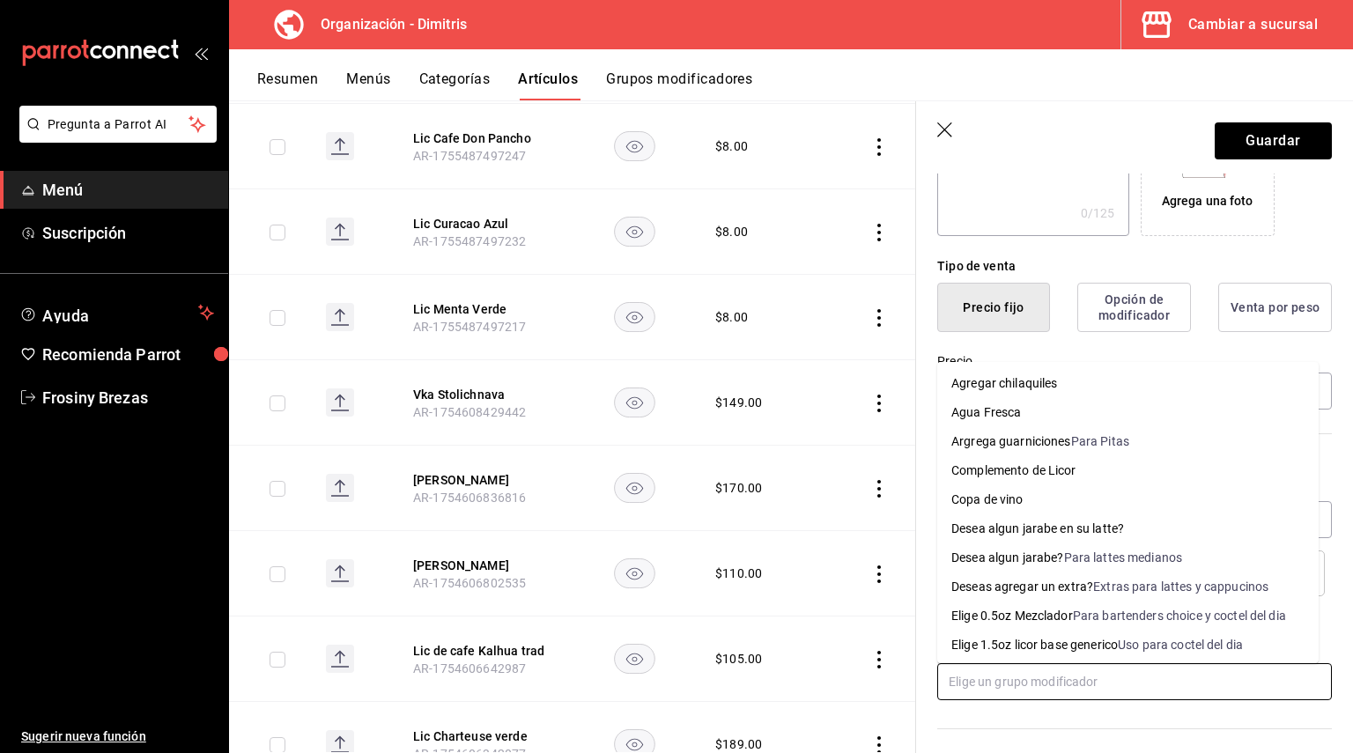
click at [1025, 680] on input "text" at bounding box center [1134, 681] width 395 height 37
click at [1023, 473] on div "Complemento de Licor" at bounding box center [1013, 471] width 125 height 18
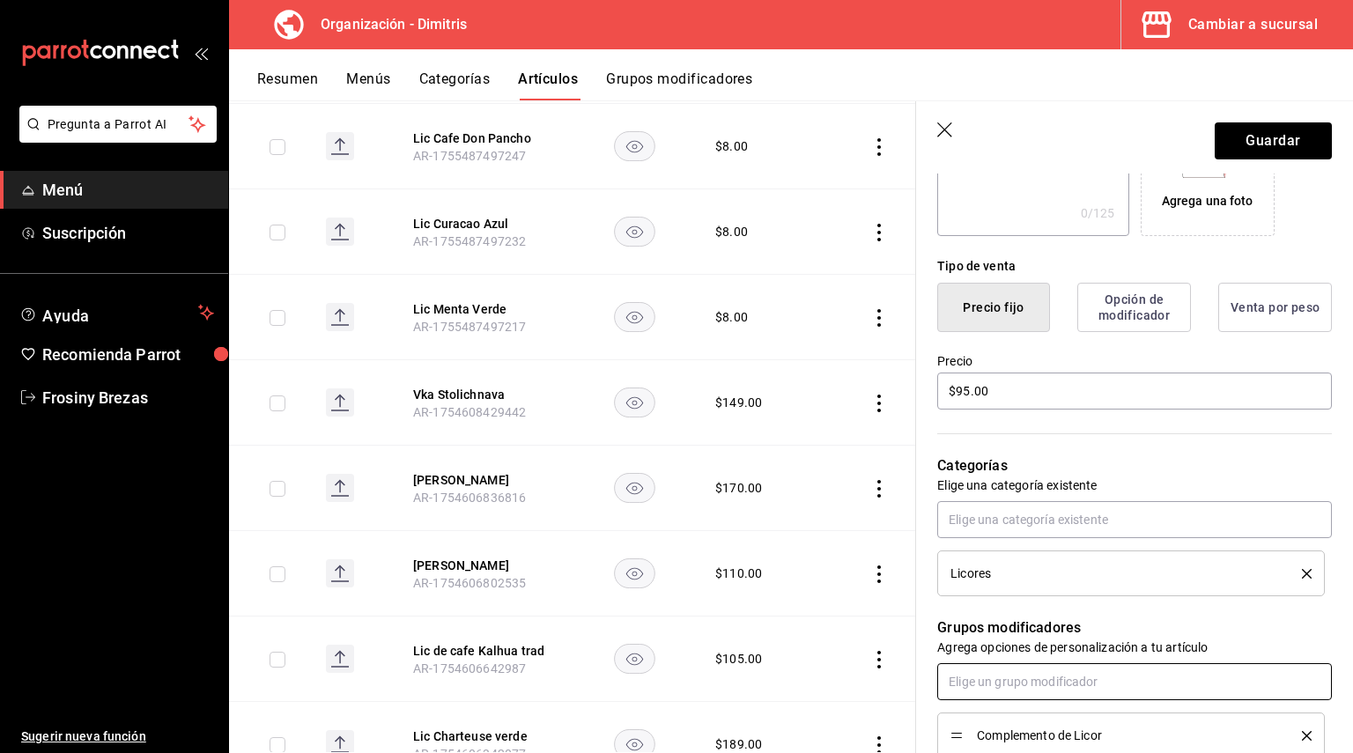
click at [1008, 685] on input "text" at bounding box center [1134, 681] width 395 height 37
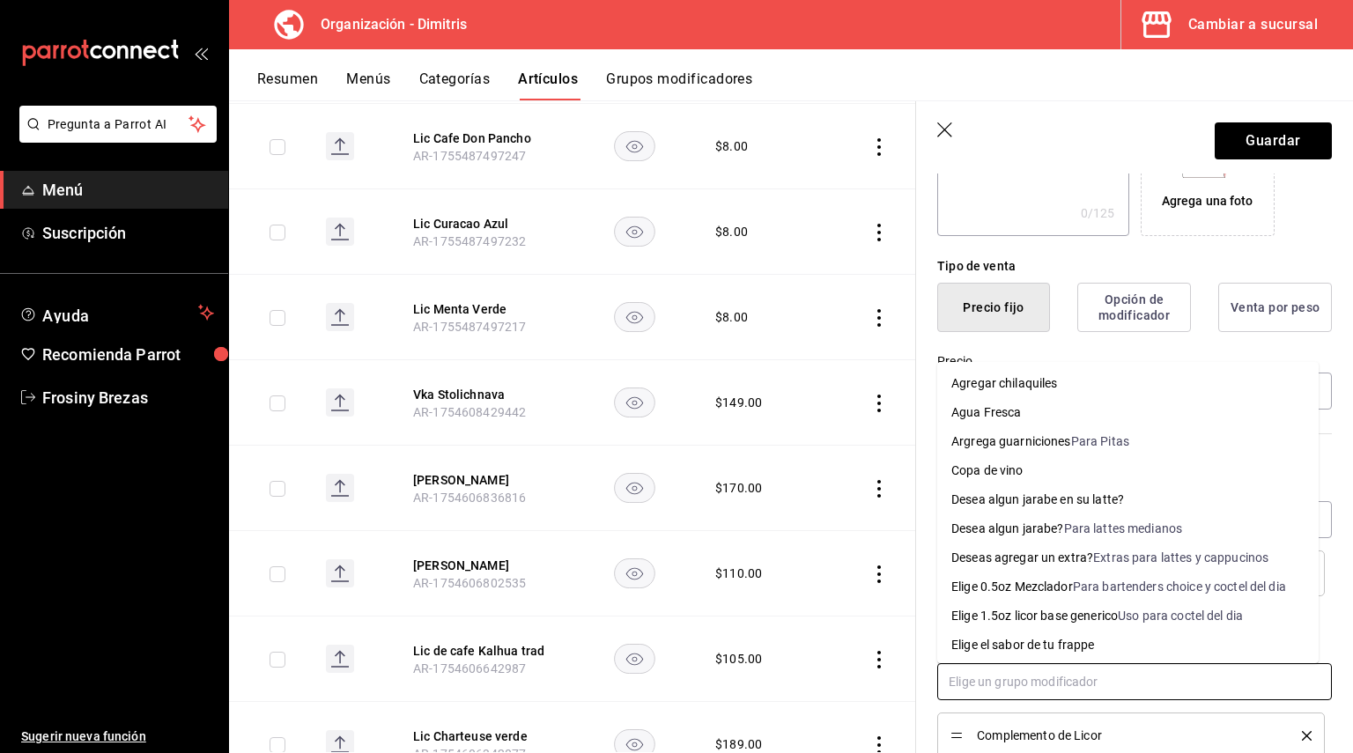
click at [1043, 587] on div "Elige 0.5oz Mezclador" at bounding box center [1012, 587] width 122 height 18
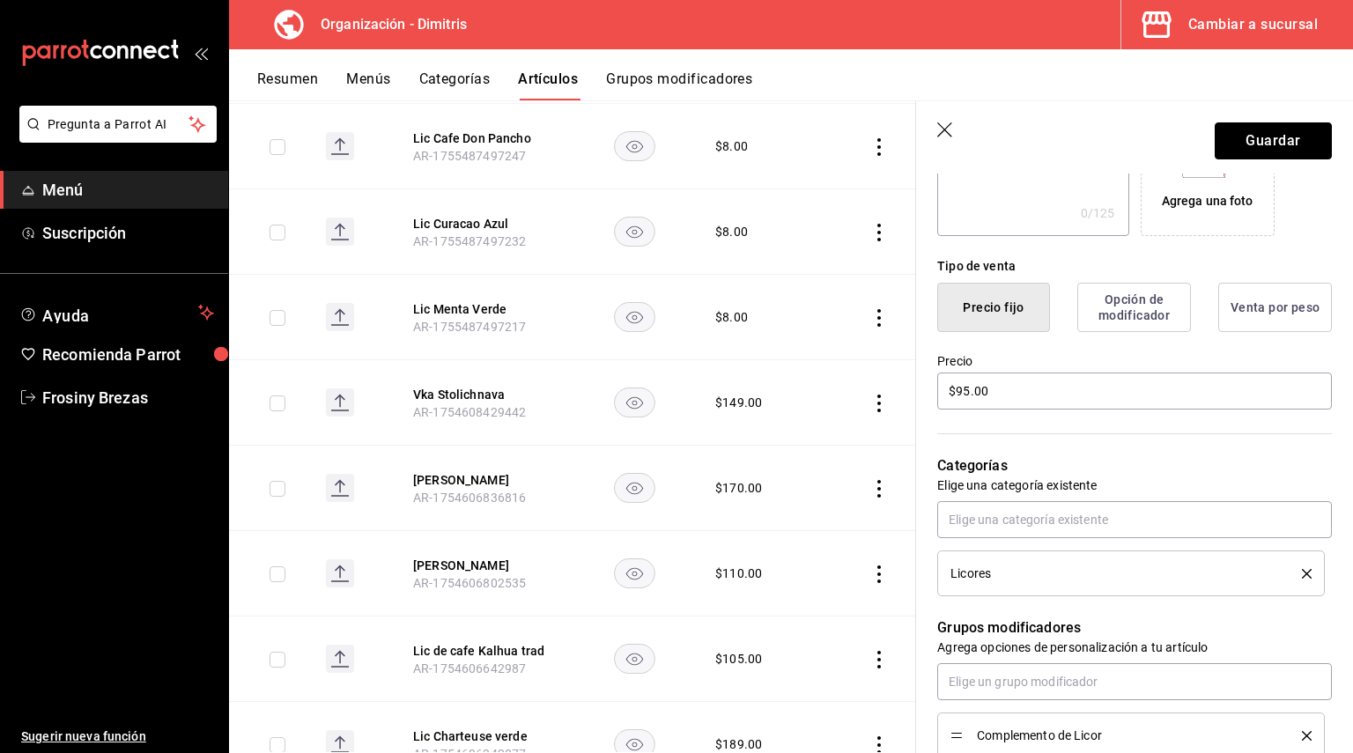
click at [1261, 137] on button "Guardar" at bounding box center [1273, 140] width 117 height 37
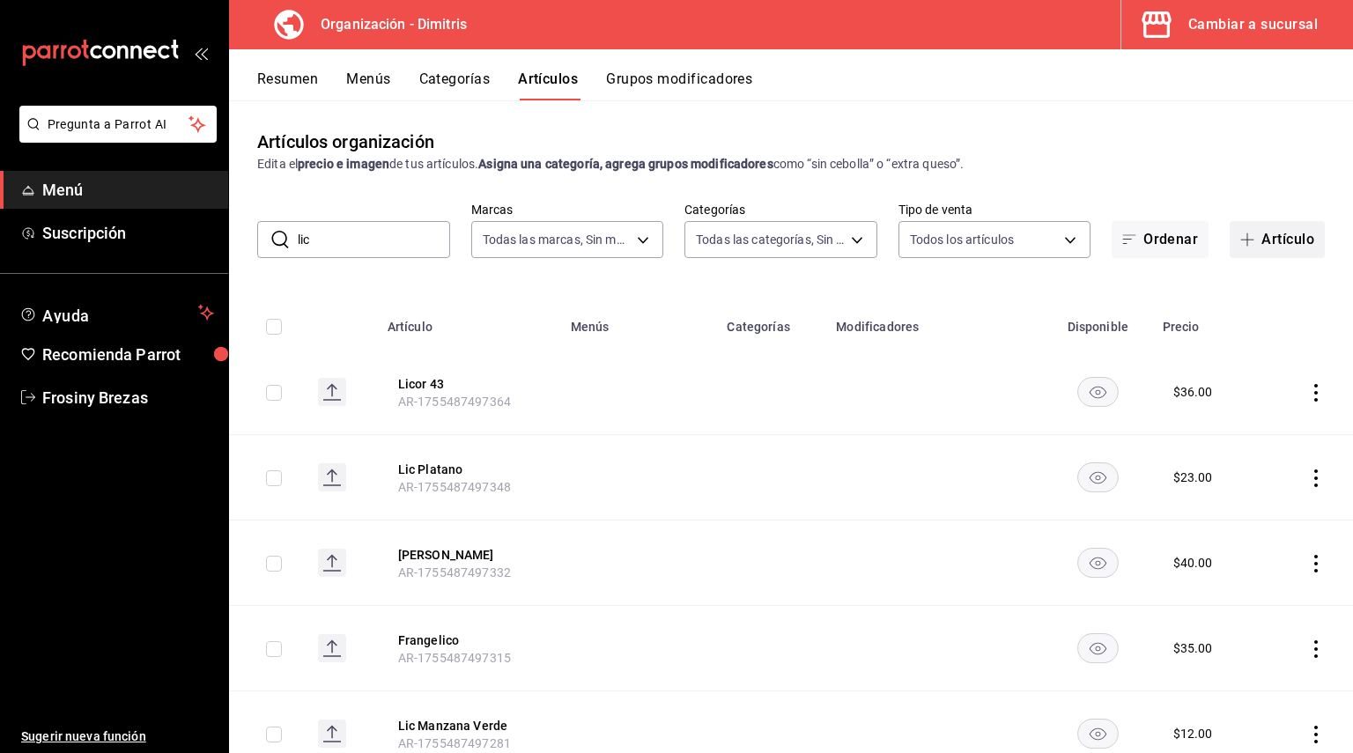
click at [1273, 247] on button "Artículo" at bounding box center [1277, 239] width 95 height 37
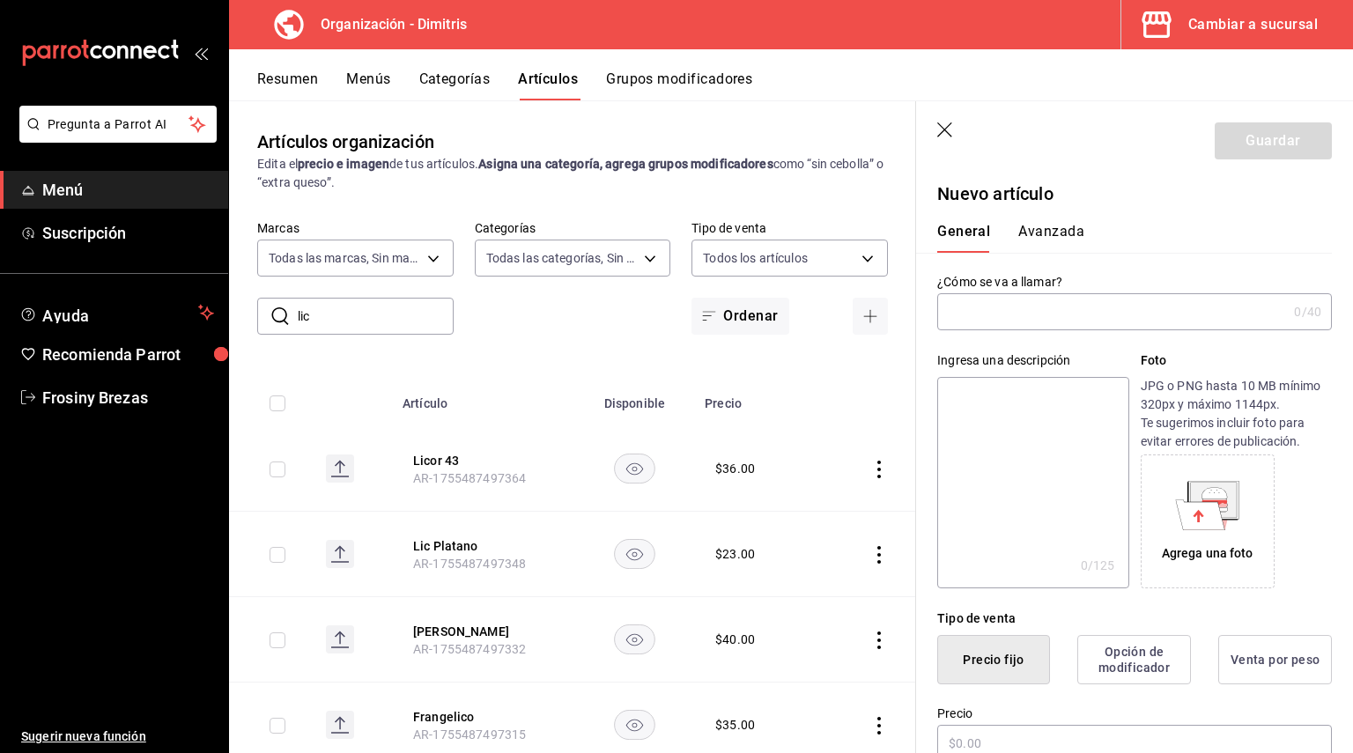
click at [995, 306] on input "text" at bounding box center [1112, 311] width 350 height 35
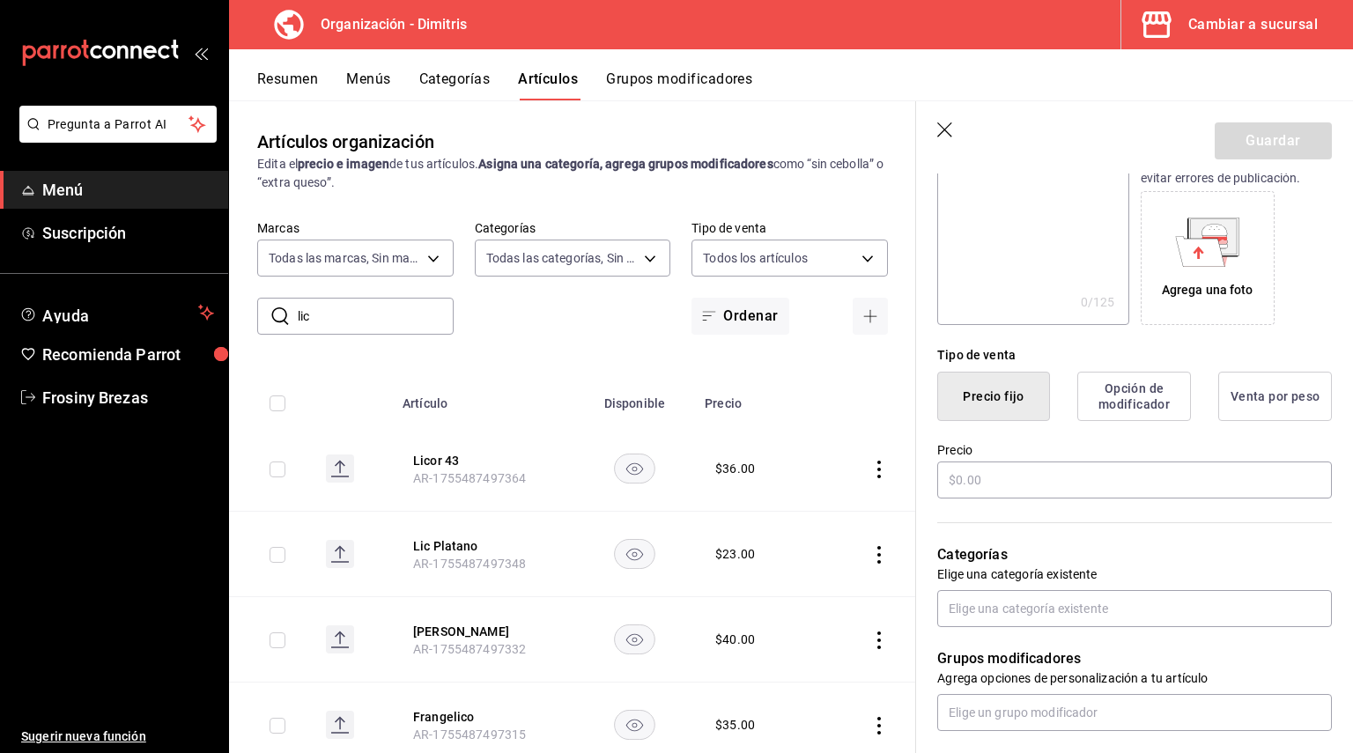
scroll to position [352, 0]
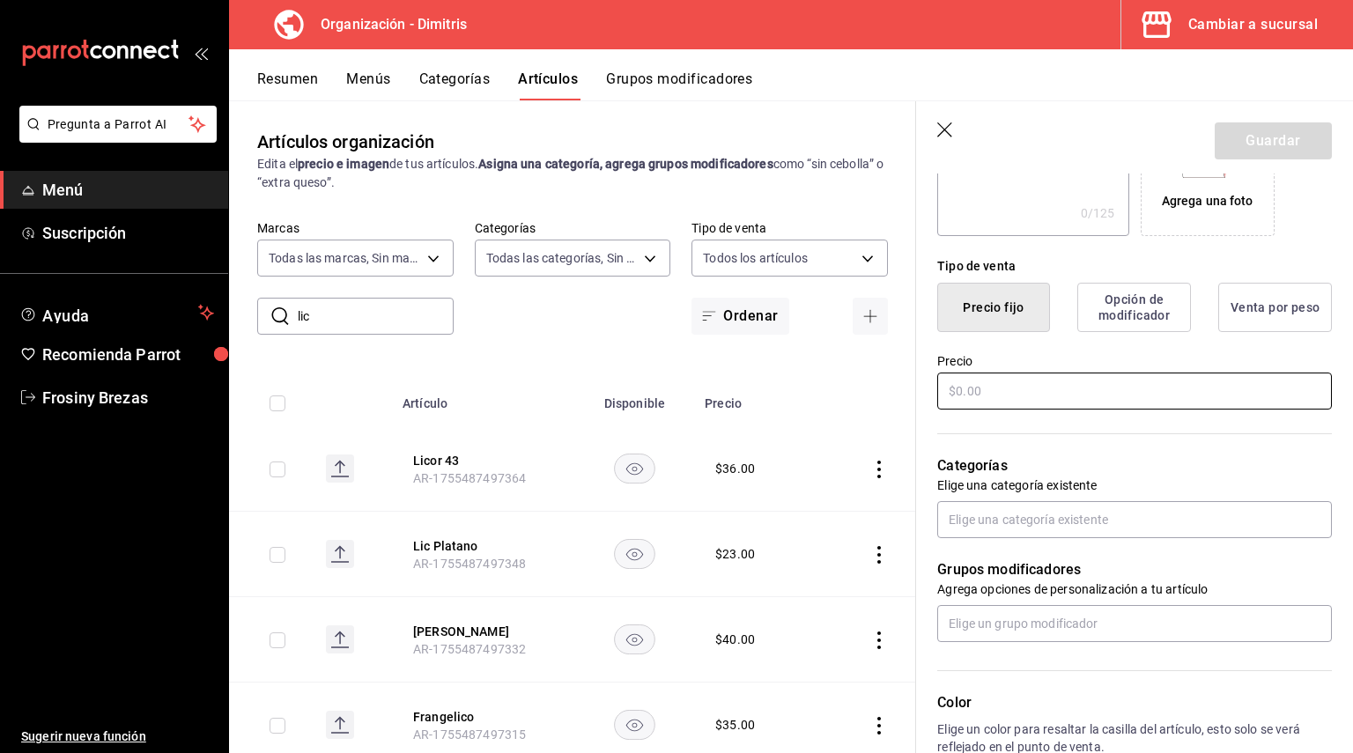
type input "Anis Dulce de las Cadenas"
click at [1002, 402] on input "text" at bounding box center [1134, 391] width 395 height 37
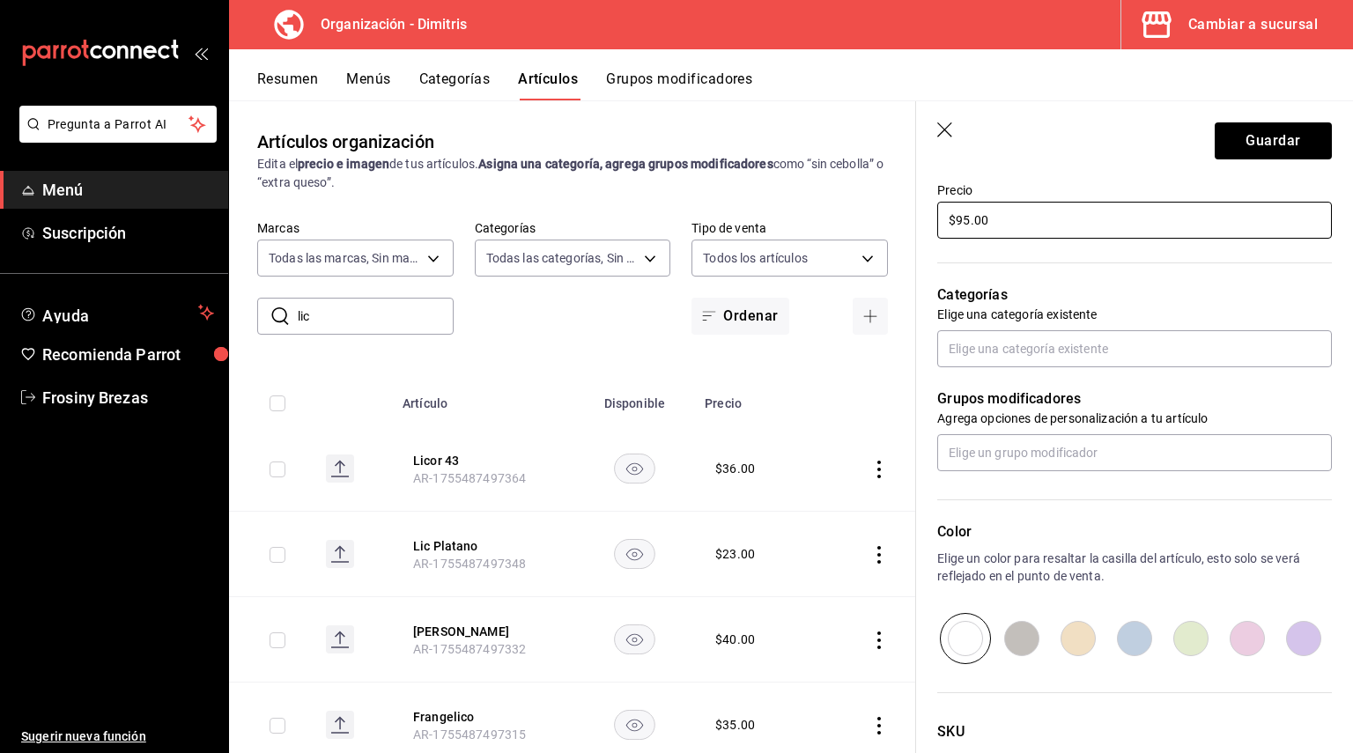
scroll to position [528, 0]
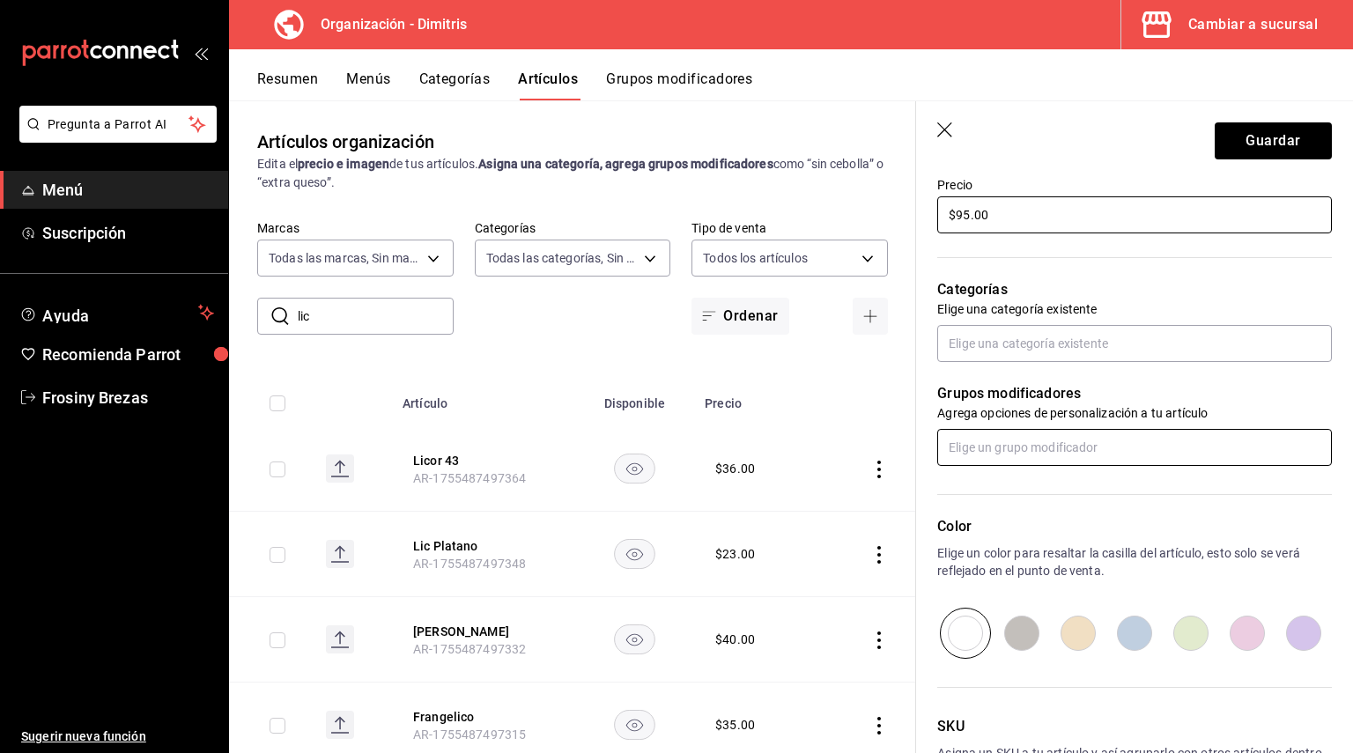
type input "$95.00"
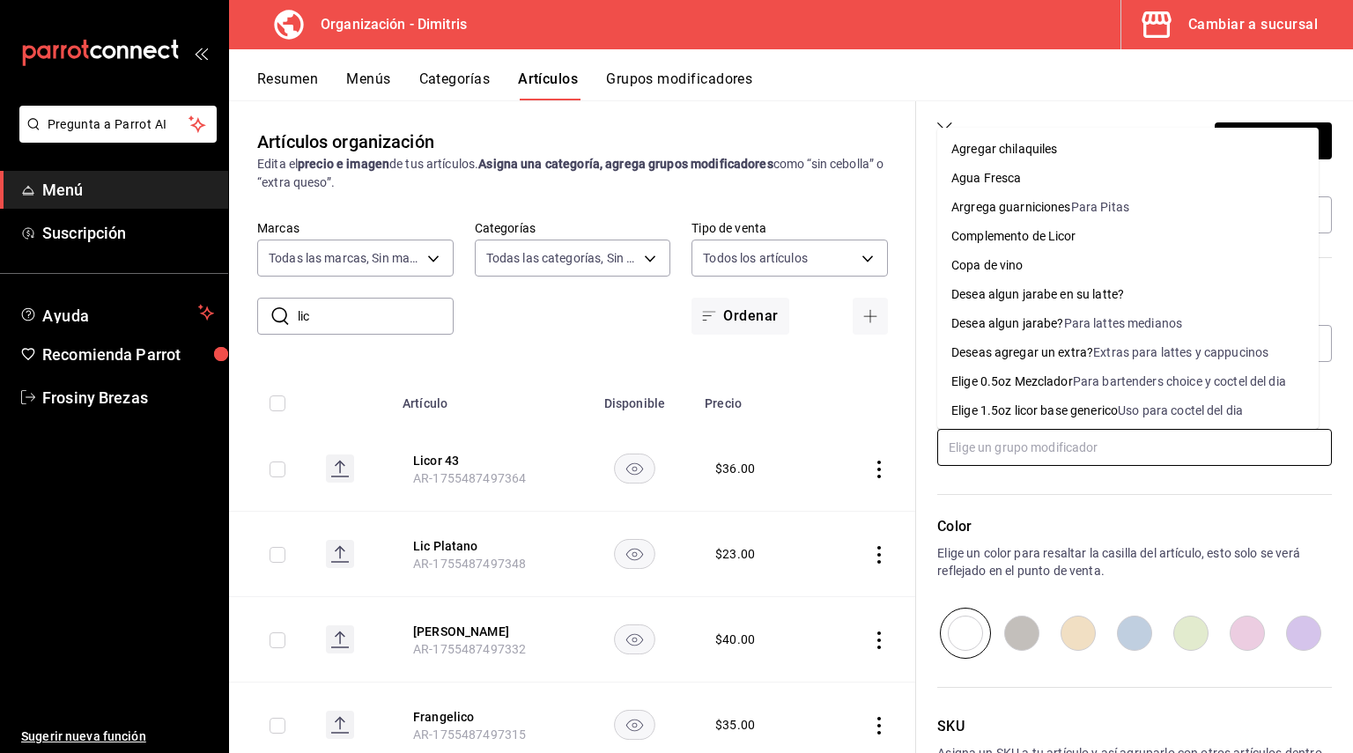
click at [1015, 445] on input "text" at bounding box center [1134, 447] width 395 height 37
click at [1057, 239] on div "Complemento de Licor" at bounding box center [1013, 236] width 125 height 18
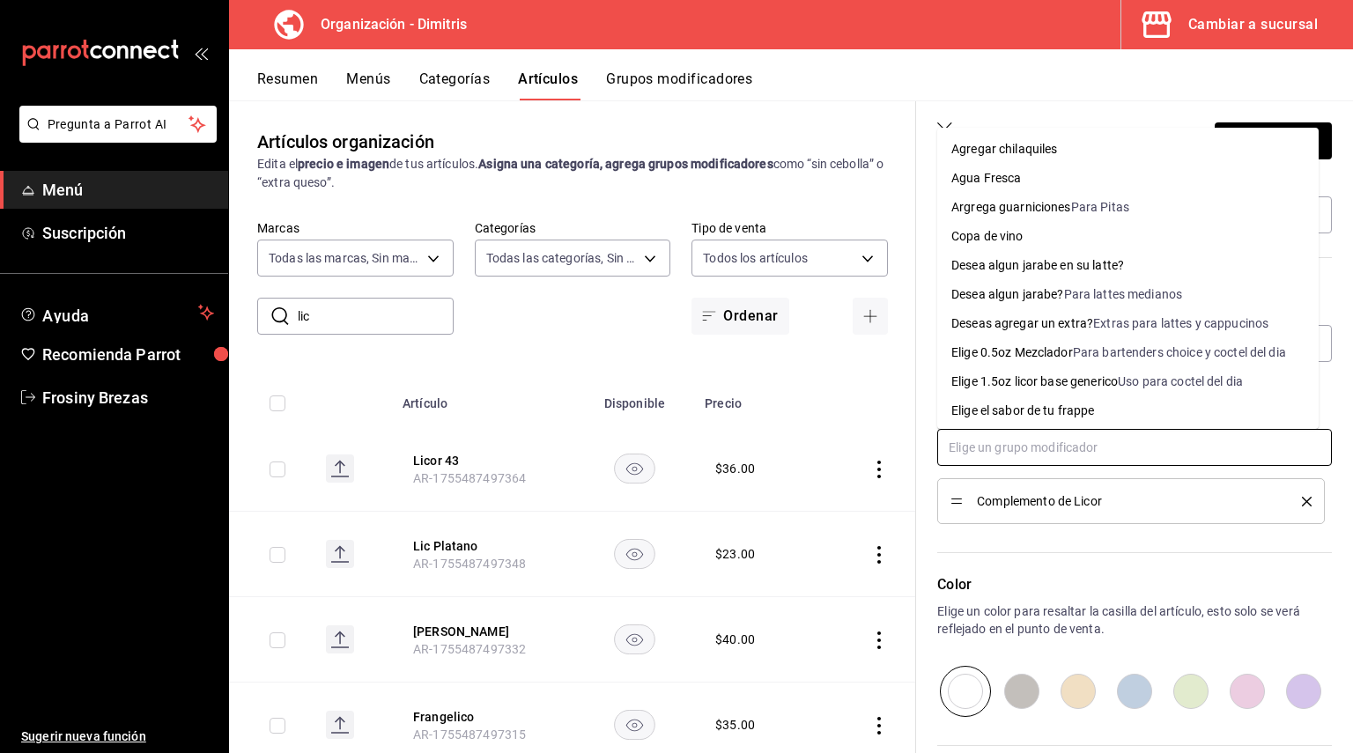
click at [1000, 450] on input "text" at bounding box center [1134, 447] width 395 height 37
click at [1147, 356] on div "Para bartenders choice y coctel del dia" at bounding box center [1179, 352] width 213 height 18
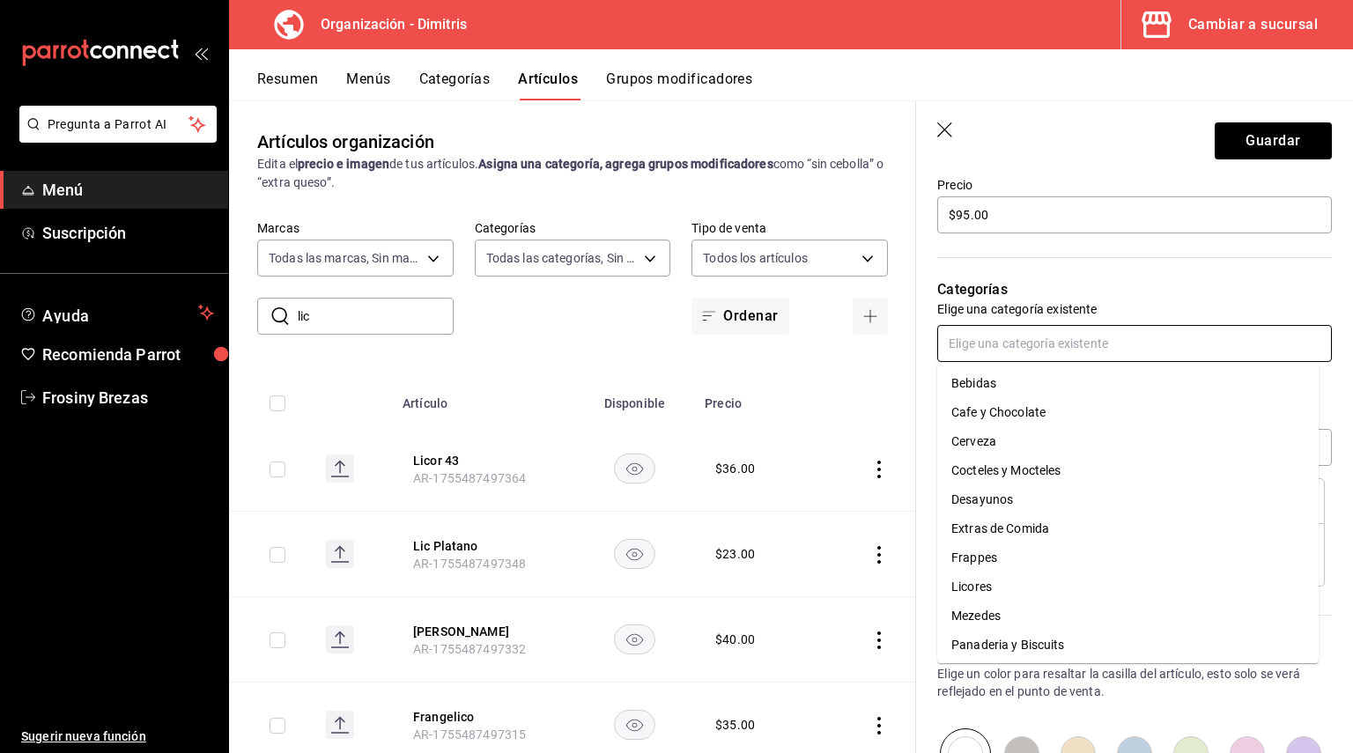
click at [1104, 343] on input "text" at bounding box center [1134, 343] width 395 height 37
click at [986, 592] on li "Licores" at bounding box center [1127, 586] width 381 height 29
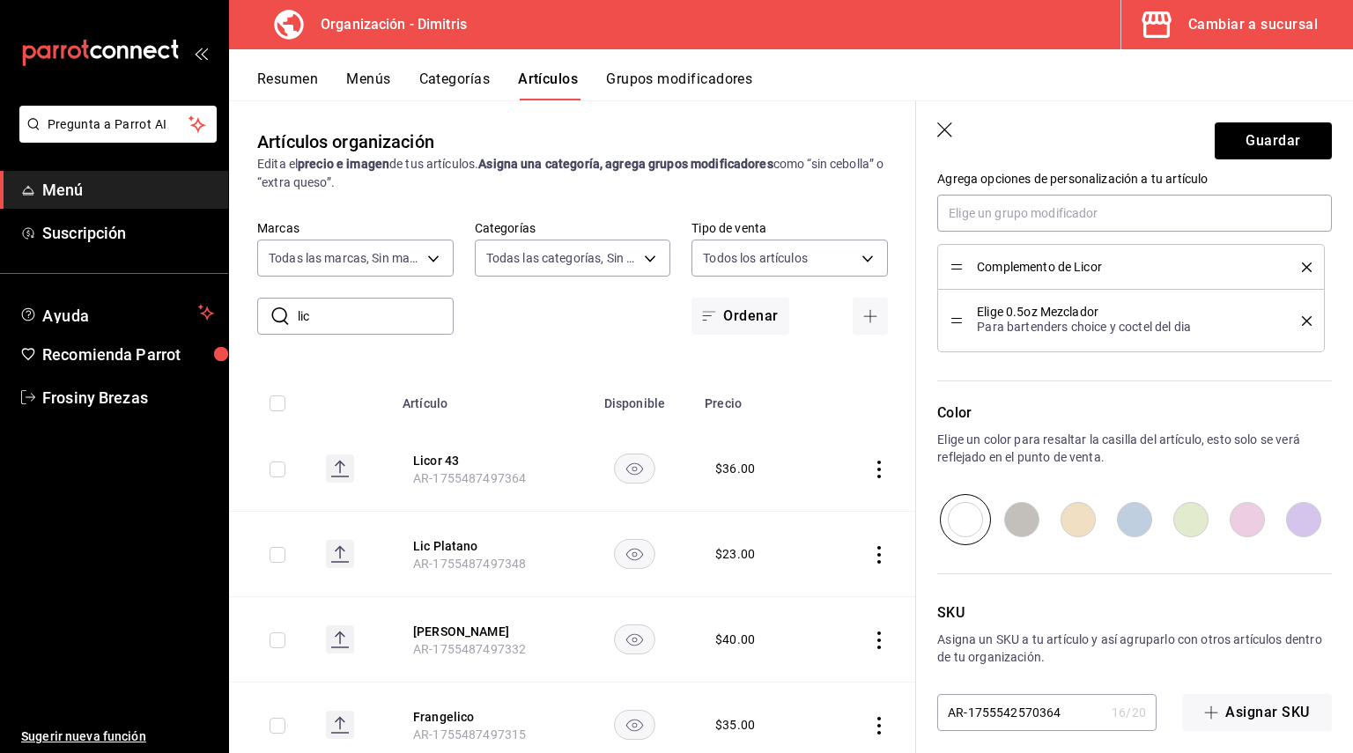
scroll to position [834, 0]
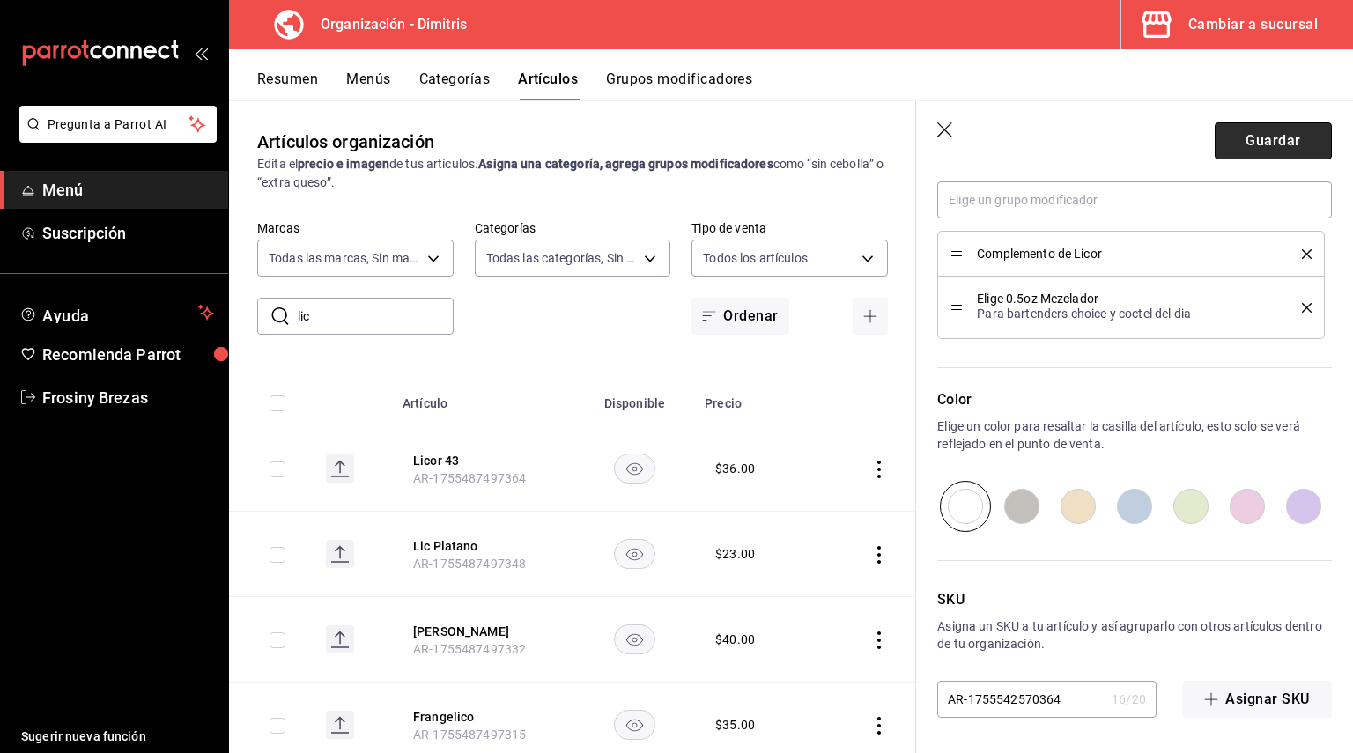
click at [1272, 140] on button "Guardar" at bounding box center [1273, 140] width 117 height 37
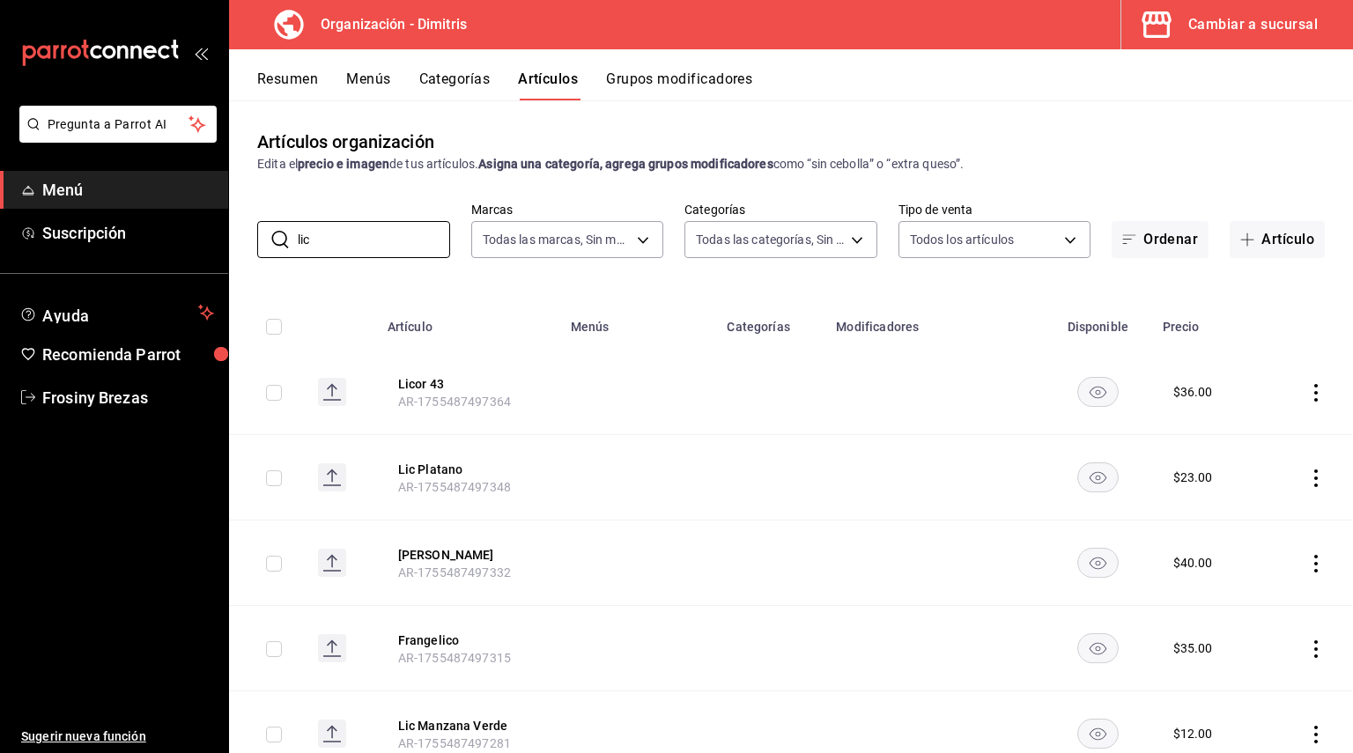
drag, startPoint x: 350, startPoint y: 249, endPoint x: 236, endPoint y: 260, distance: 114.1
click at [236, 260] on div "Artículos organización Edita el precio e imagen de tus artículos. Asigna una ca…" at bounding box center [791, 426] width 1124 height 652
type input "43"
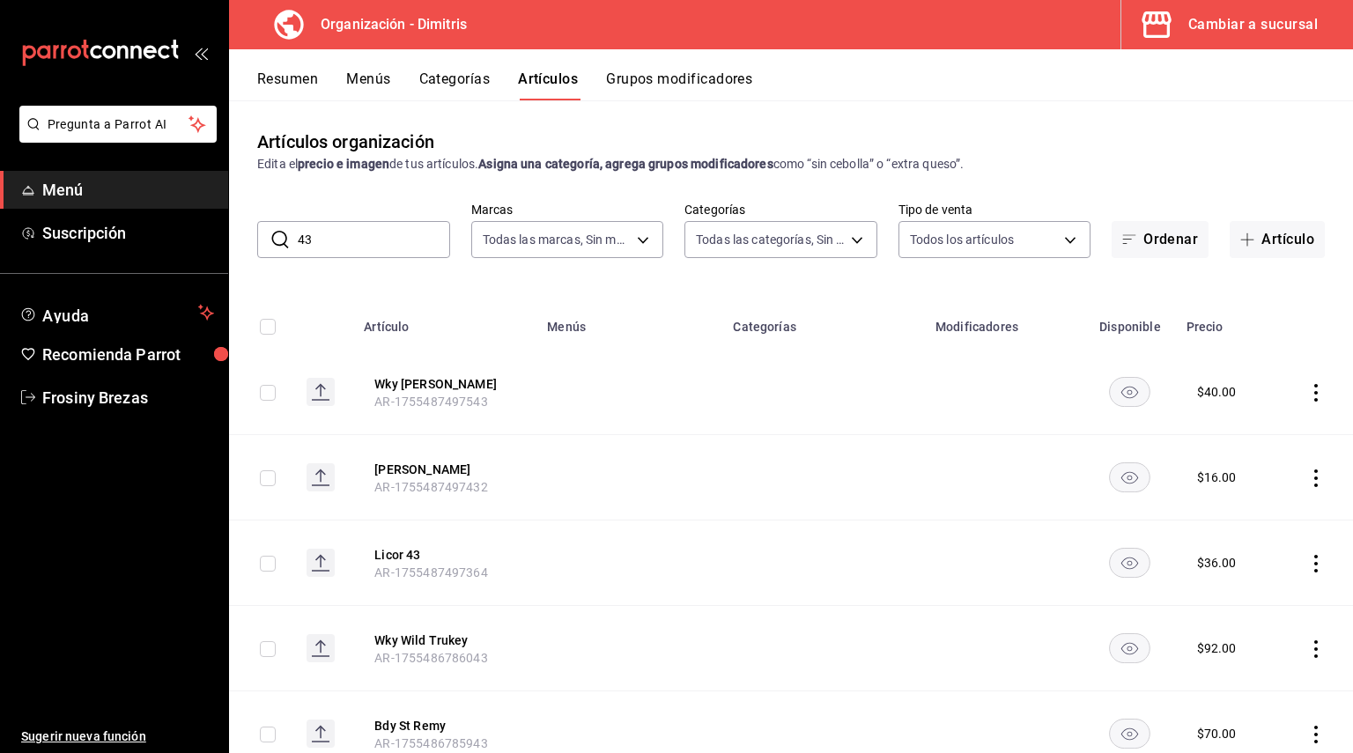
click at [406, 240] on input "43" at bounding box center [374, 239] width 152 height 35
drag, startPoint x: 406, startPoint y: 240, endPoint x: 206, endPoint y: 242, distance: 199.9
click at [206, 242] on div "Pregunta a Parrot AI Menú Suscripción Ayuda Recomienda Parrot Frosiny Brezas Su…" at bounding box center [676, 376] width 1353 height 753
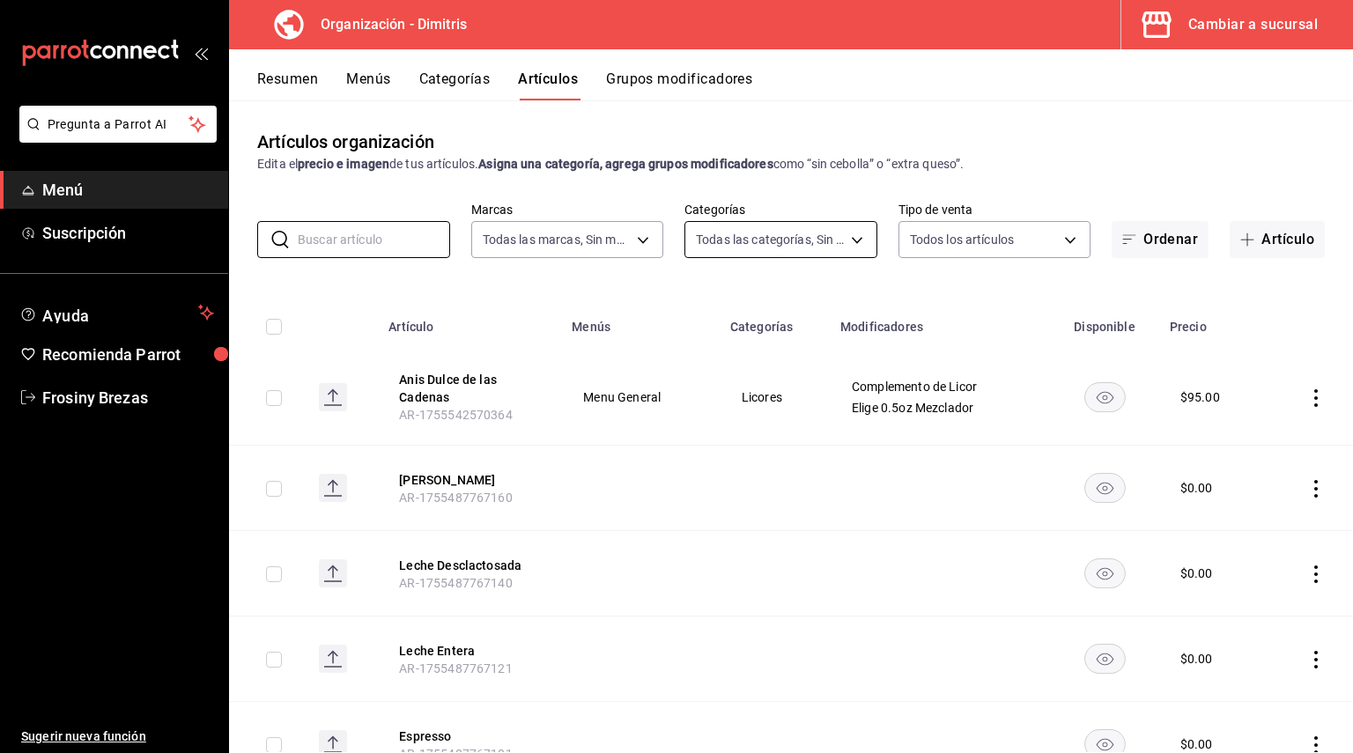
click at [809, 231] on body "Pregunta a Parrot AI Menú Suscripción Ayuda Recomienda Parrot Frosiny Brezas Su…" at bounding box center [676, 376] width 1353 height 753
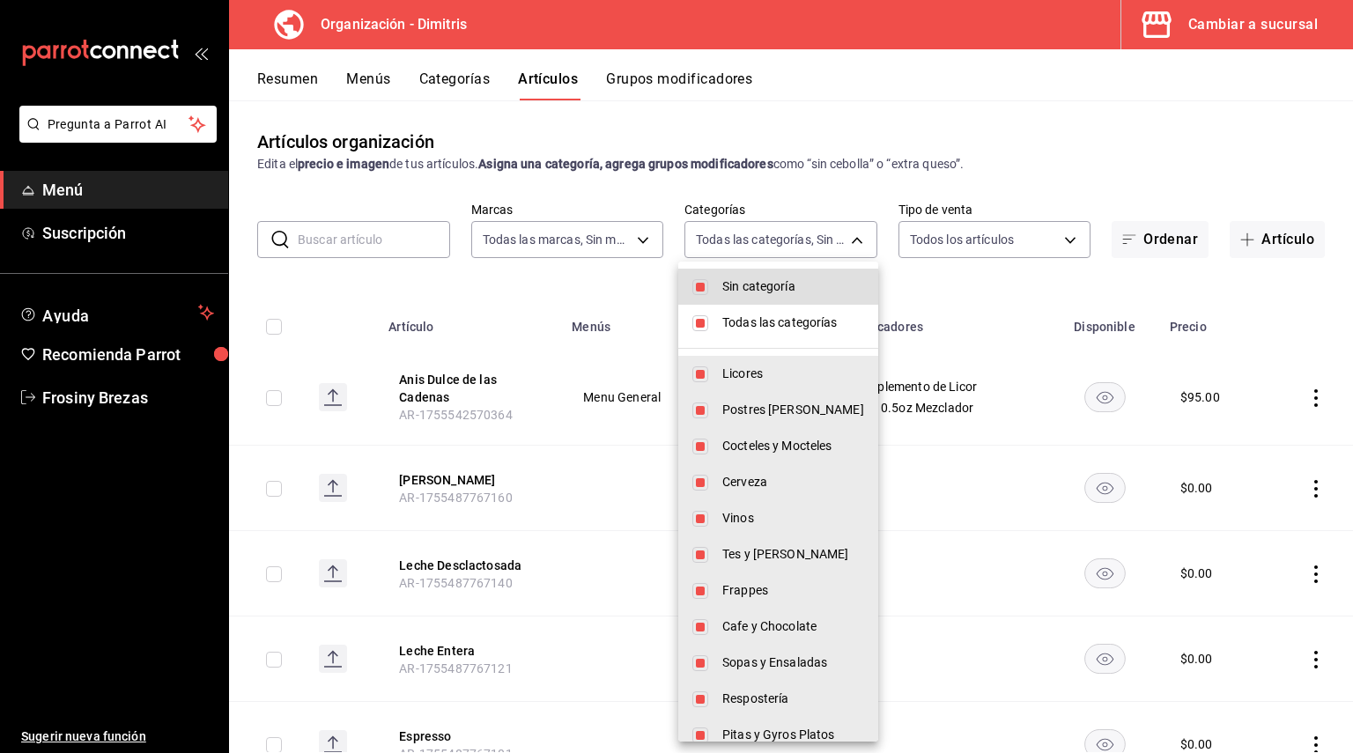
click at [712, 329] on li "Todas las categorías" at bounding box center [778, 323] width 200 height 36
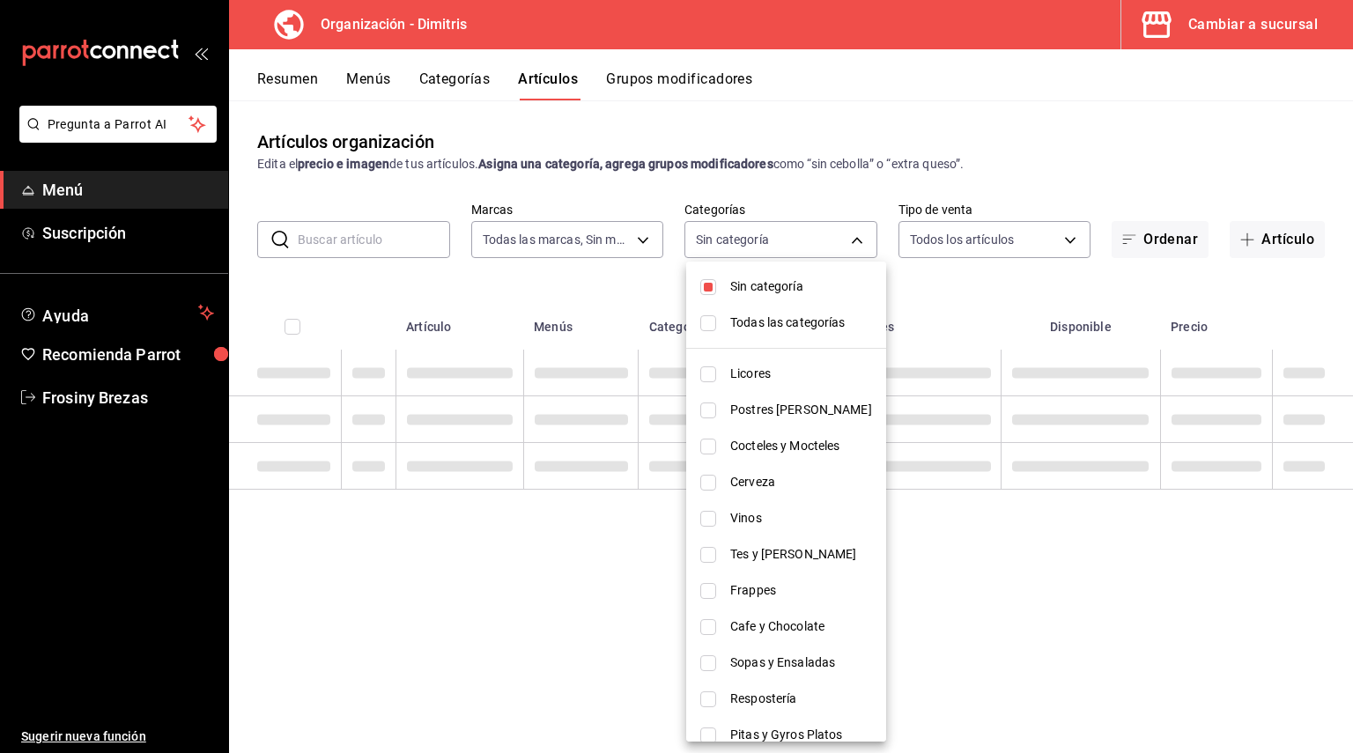
checkbox input "false"
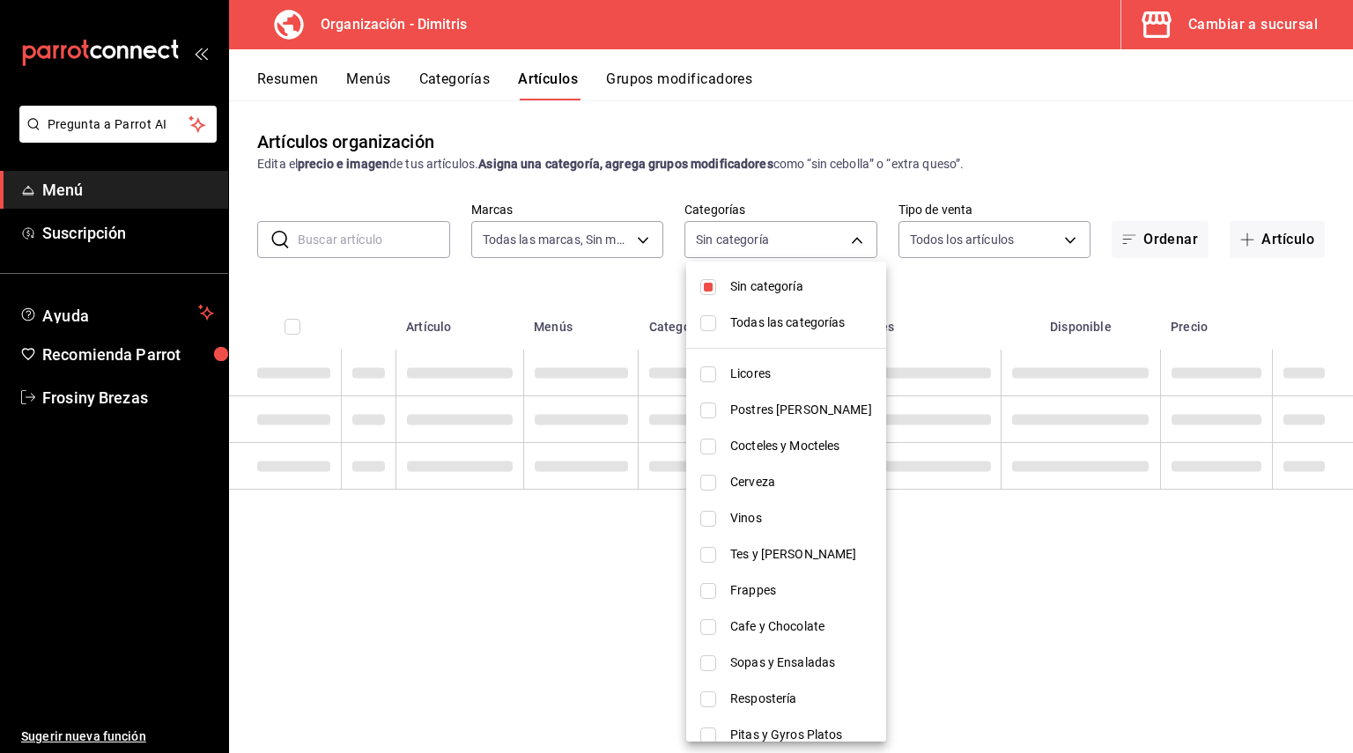
checkbox input "false"
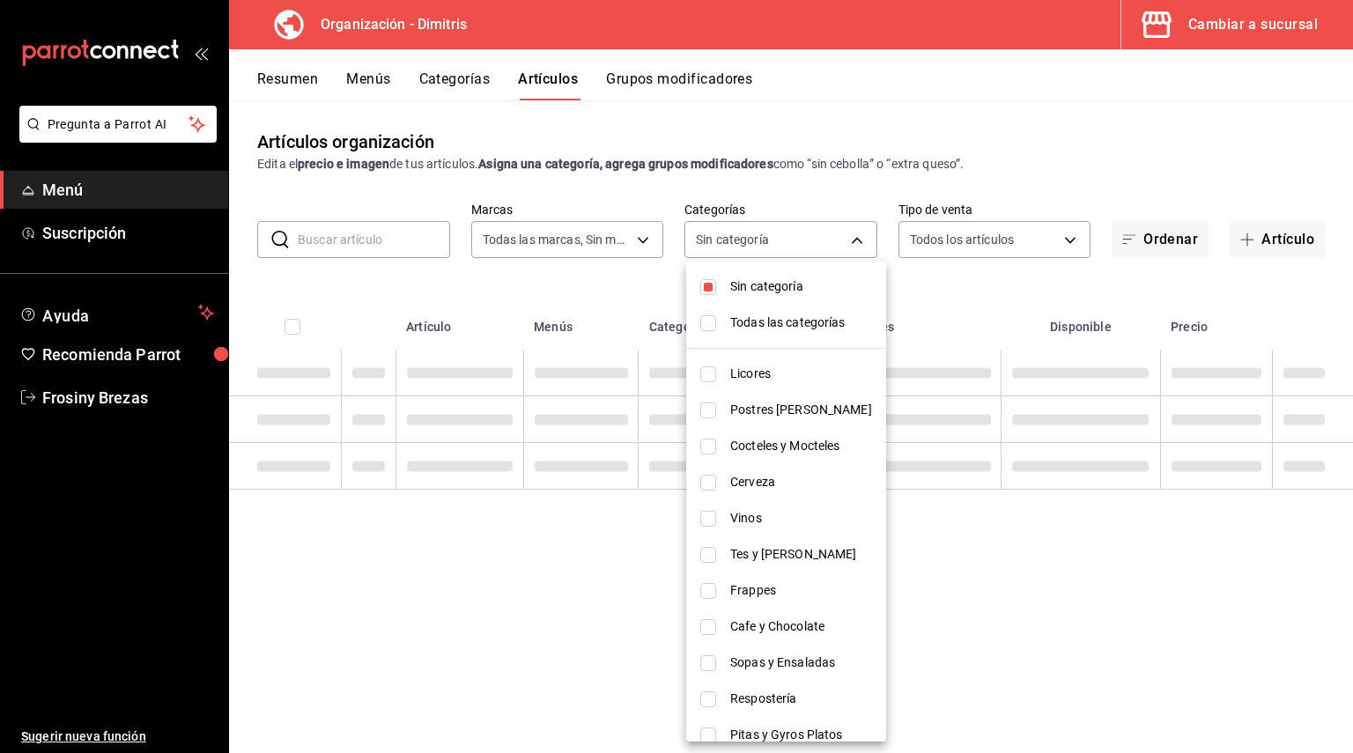
checkbox input "false"
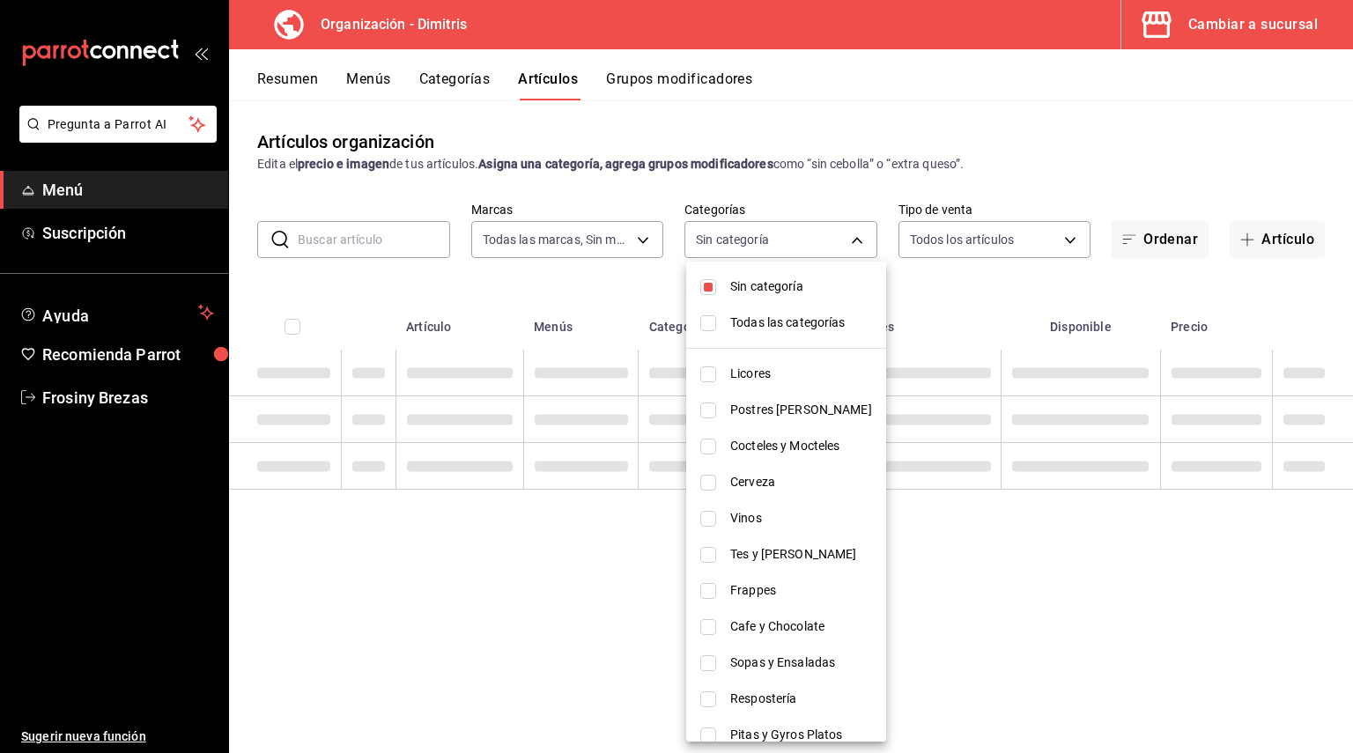
checkbox input "false"
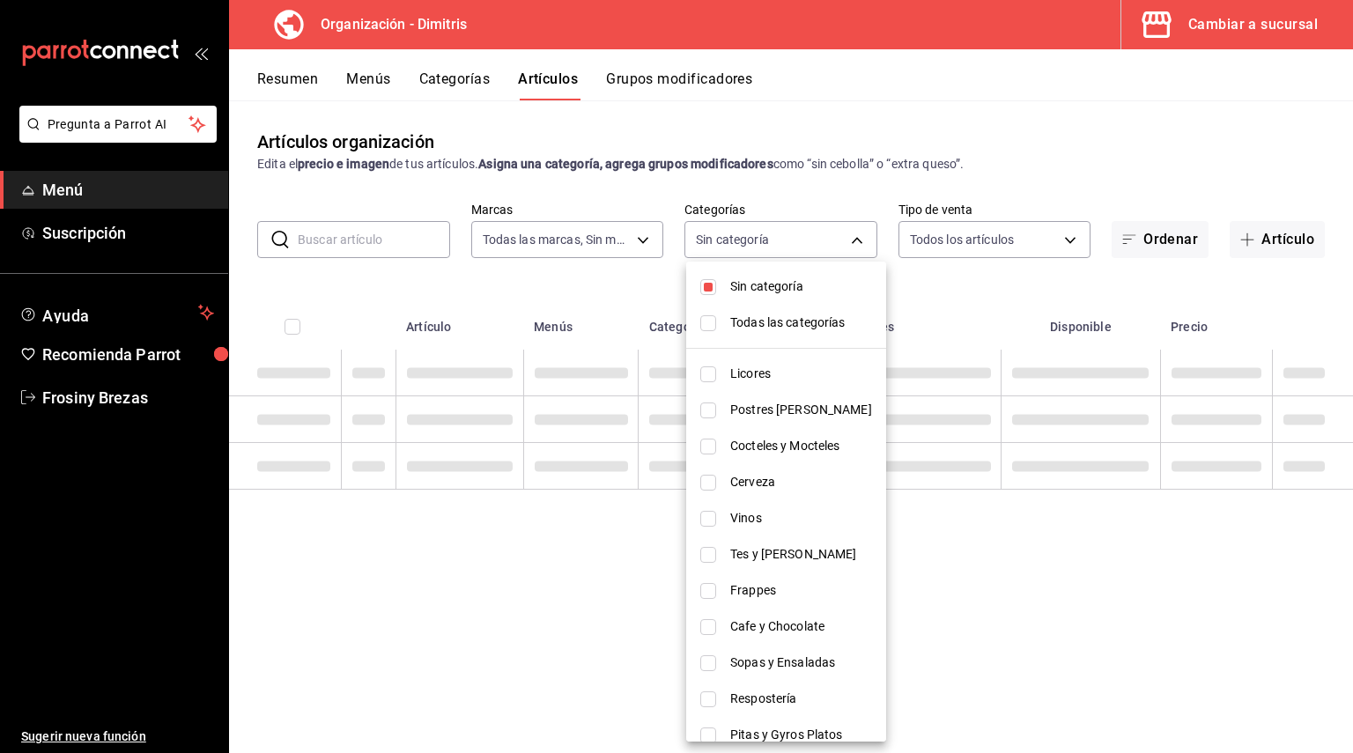
checkbox input "false"
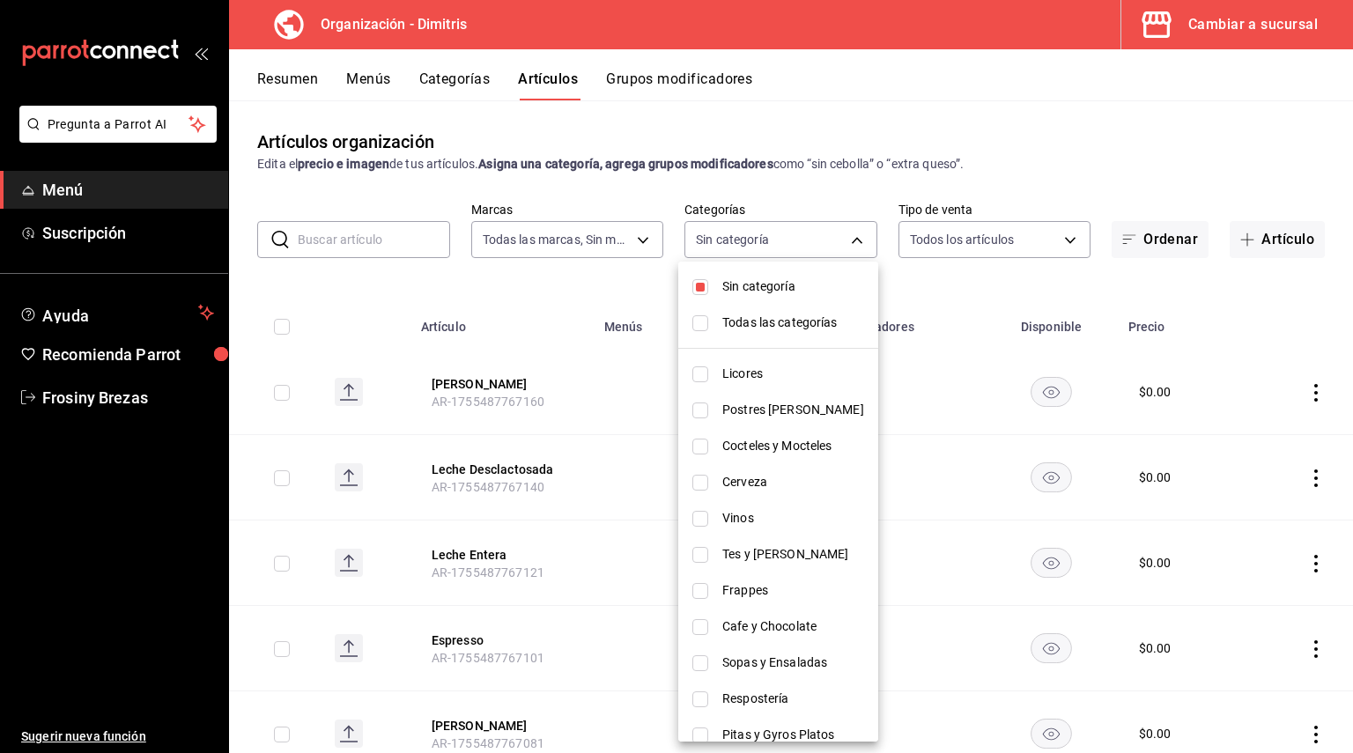
click at [695, 374] on input "checkbox" at bounding box center [700, 374] width 16 height 16
checkbox input "true"
type input "fad5bf19-ac35-4369-abfc-26ce97a05b06"
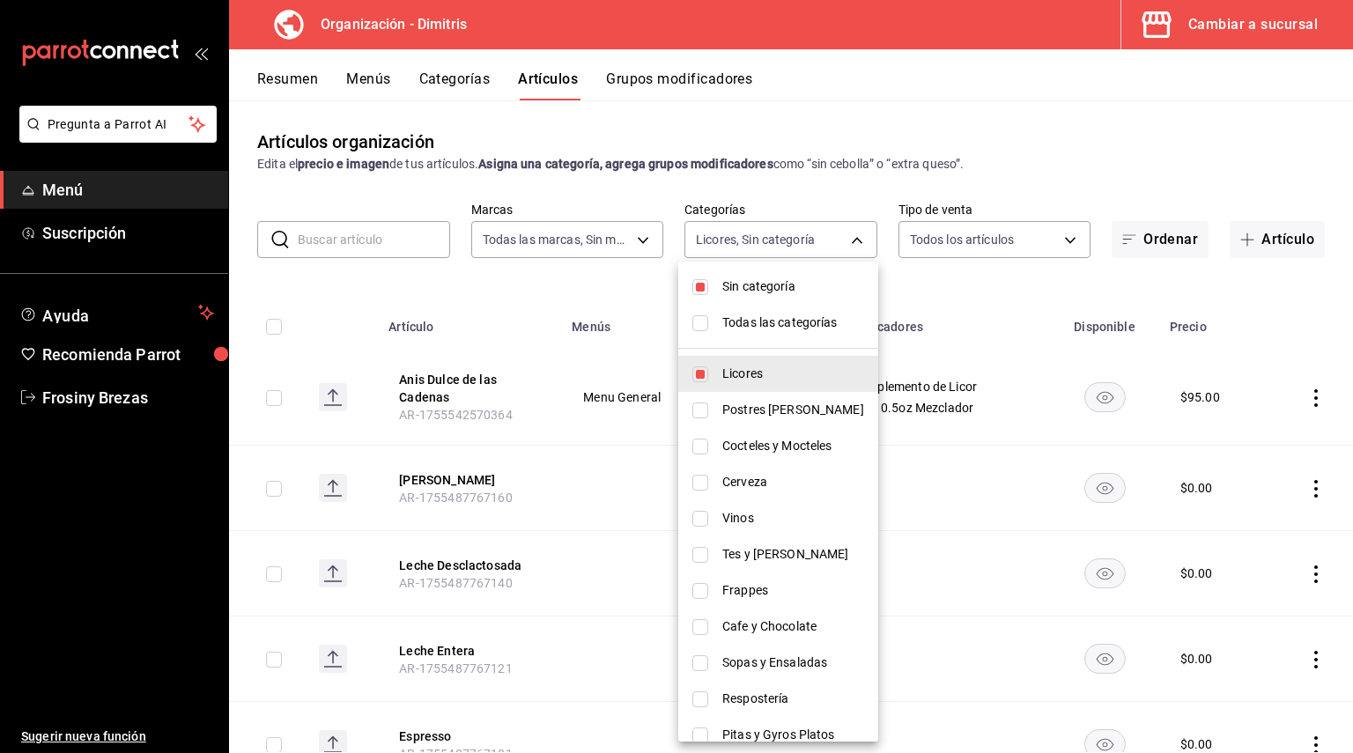
click at [1025, 193] on div at bounding box center [676, 376] width 1353 height 753
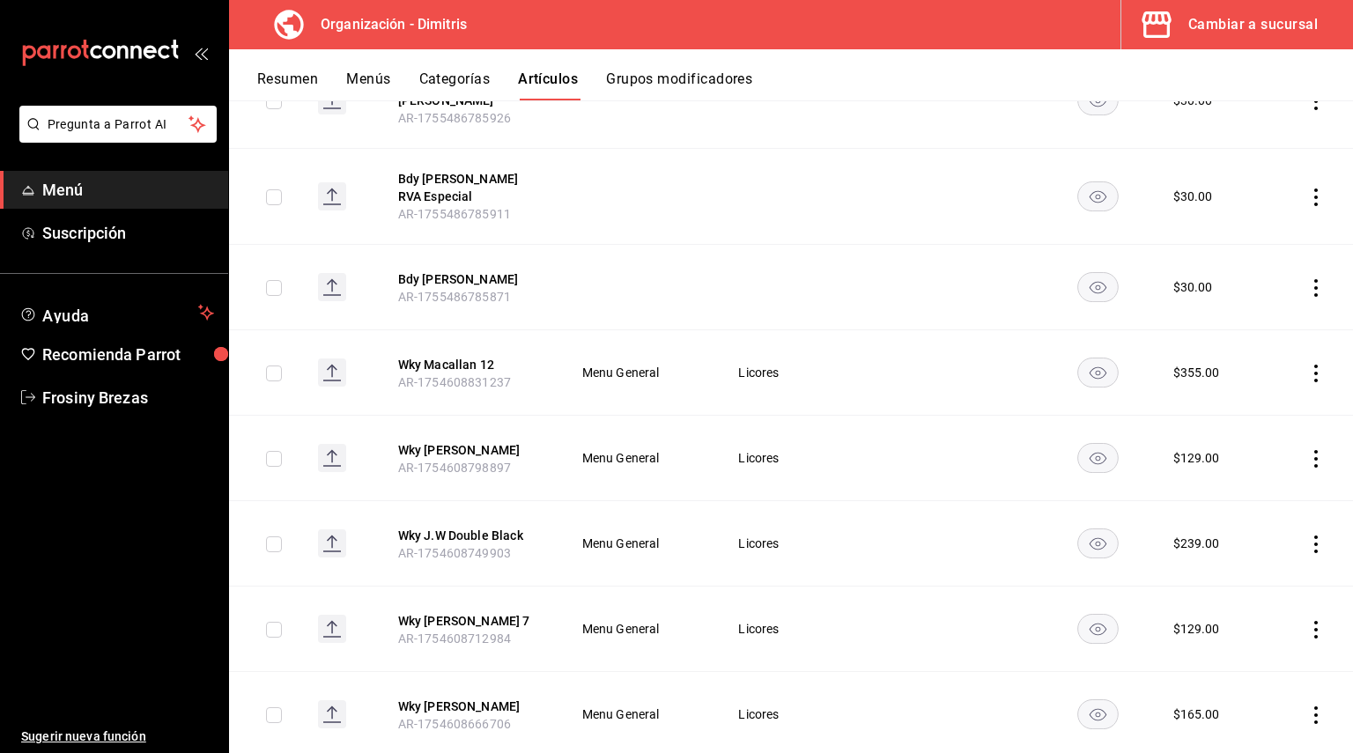
scroll to position [5796, 0]
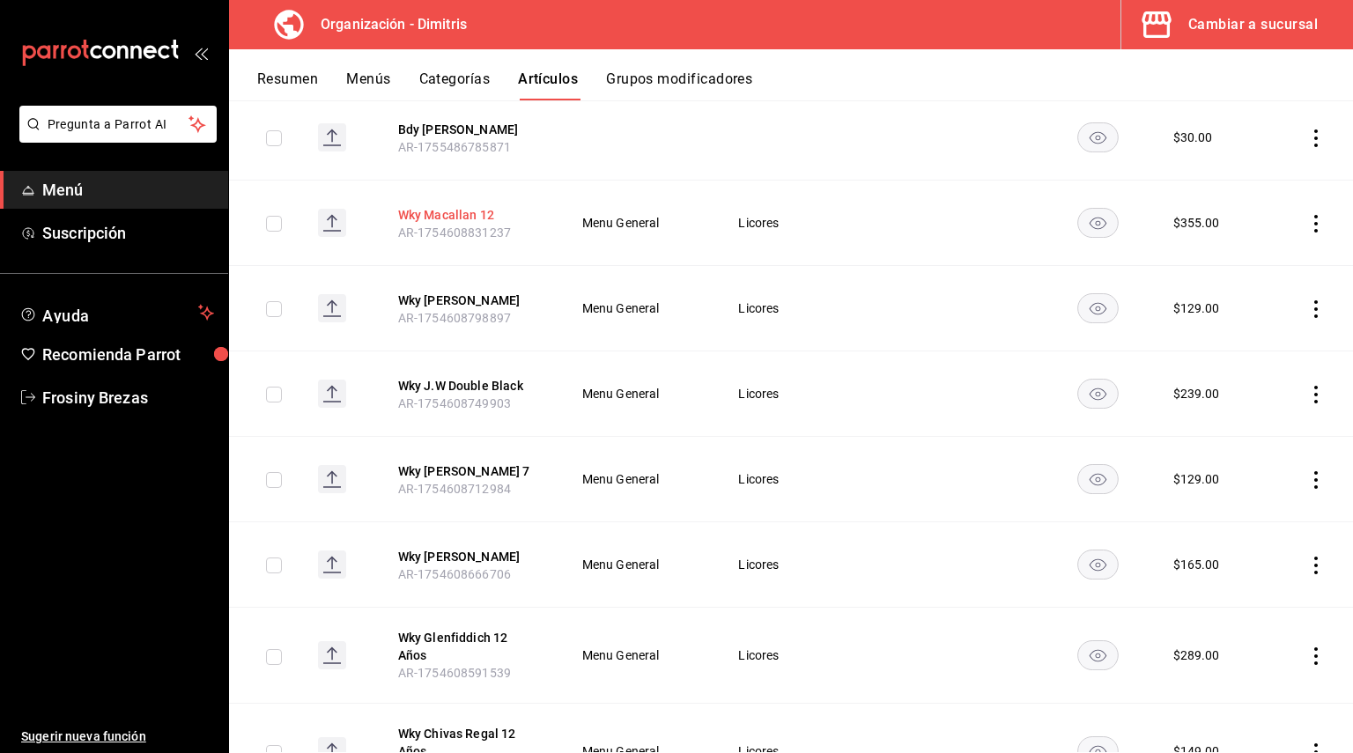
click at [441, 206] on button "Wky Macallan 12" at bounding box center [468, 215] width 141 height 18
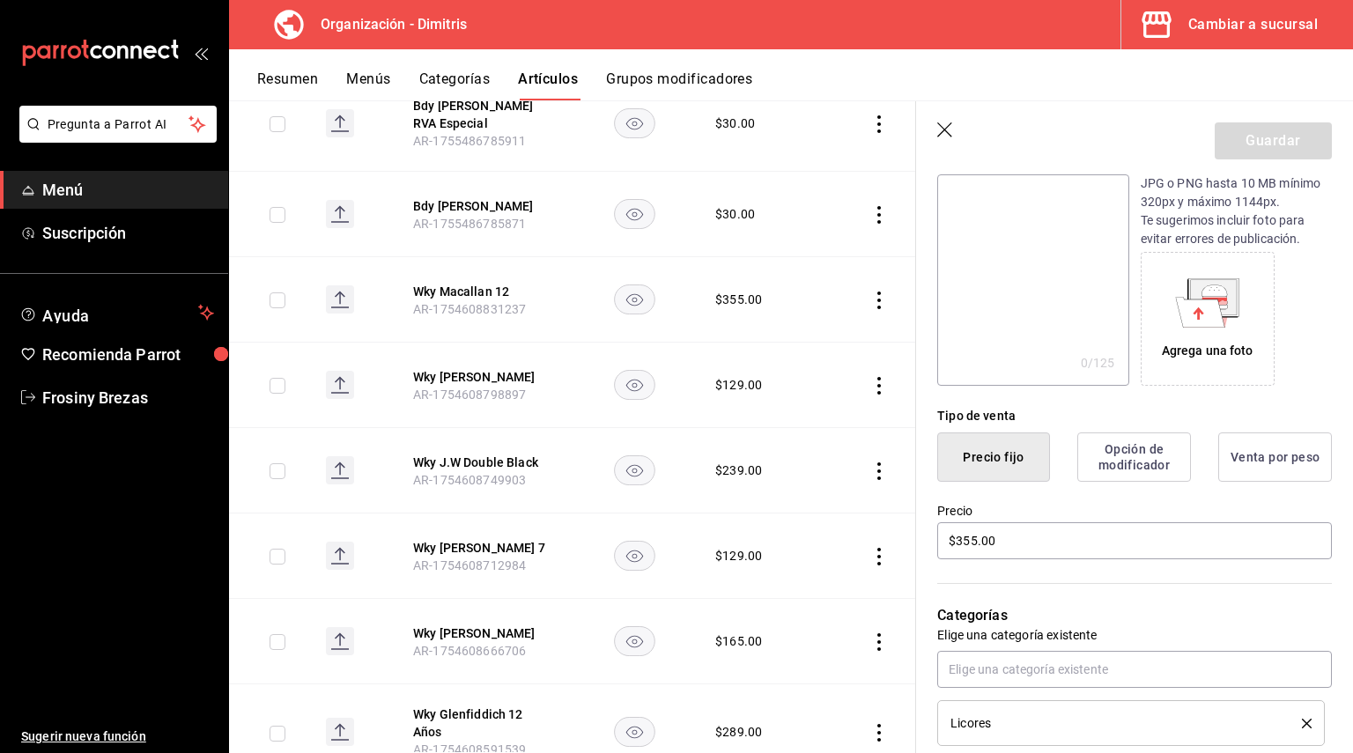
scroll to position [352, 0]
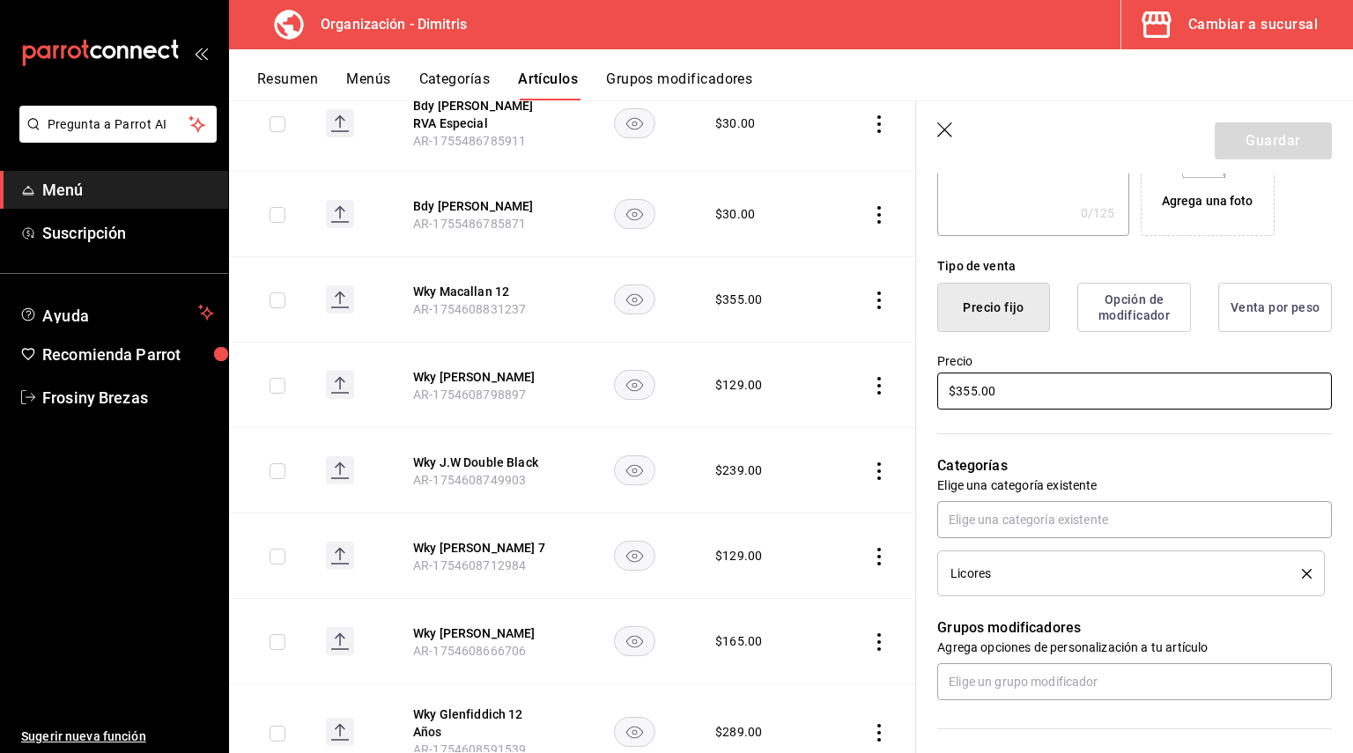
drag, startPoint x: 1030, startPoint y: 388, endPoint x: 810, endPoint y: 410, distance: 220.5
click at [810, 410] on main "Artículos organización Edita el precio e imagen de tus artículos. Asigna una ca…" at bounding box center [791, 426] width 1124 height 653
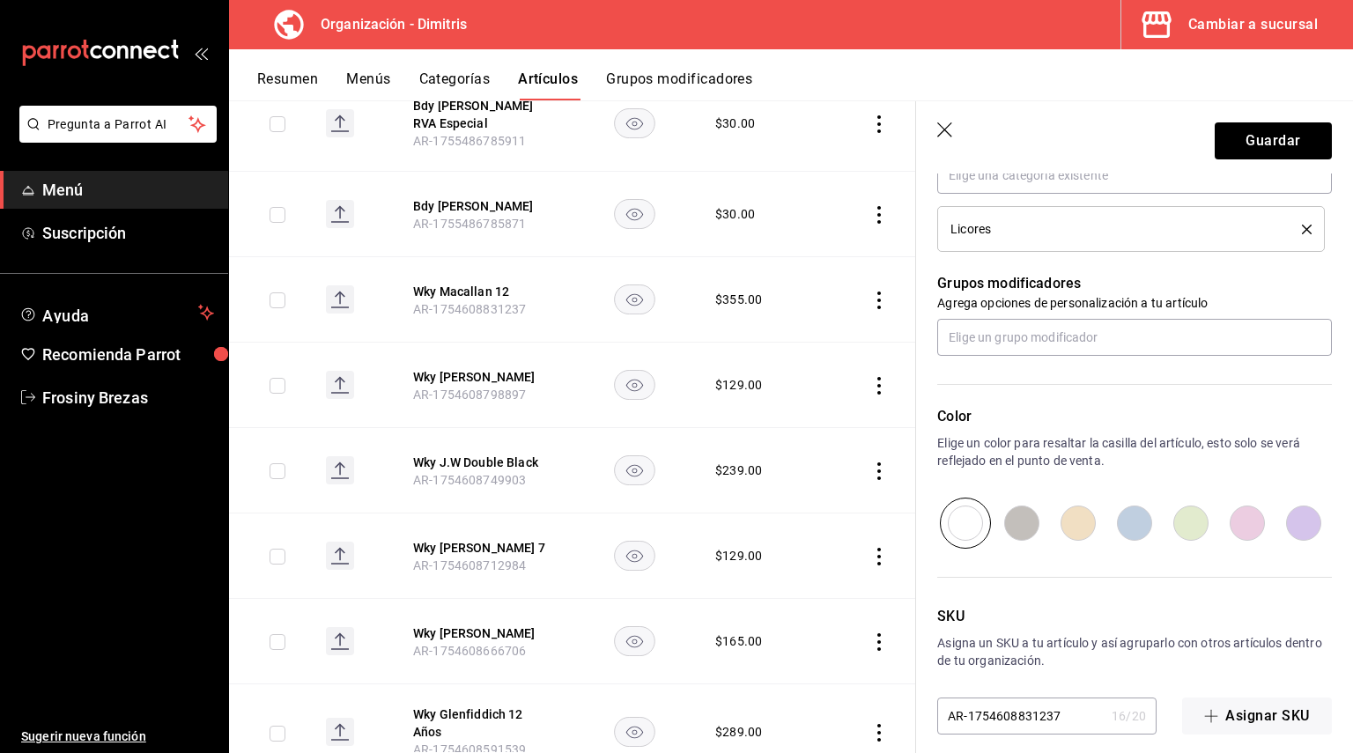
scroll to position [713, 0]
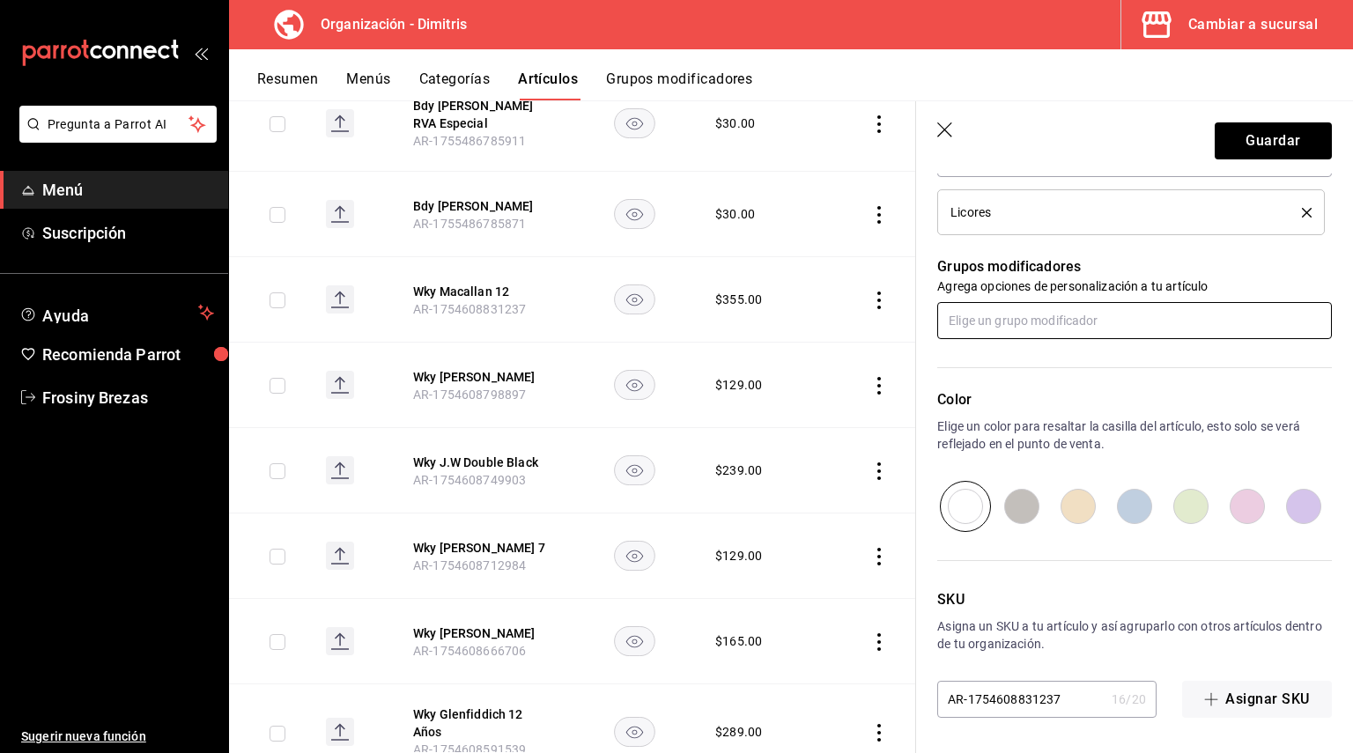
type input "$330.00"
click at [1066, 311] on input "text" at bounding box center [1134, 320] width 395 height 37
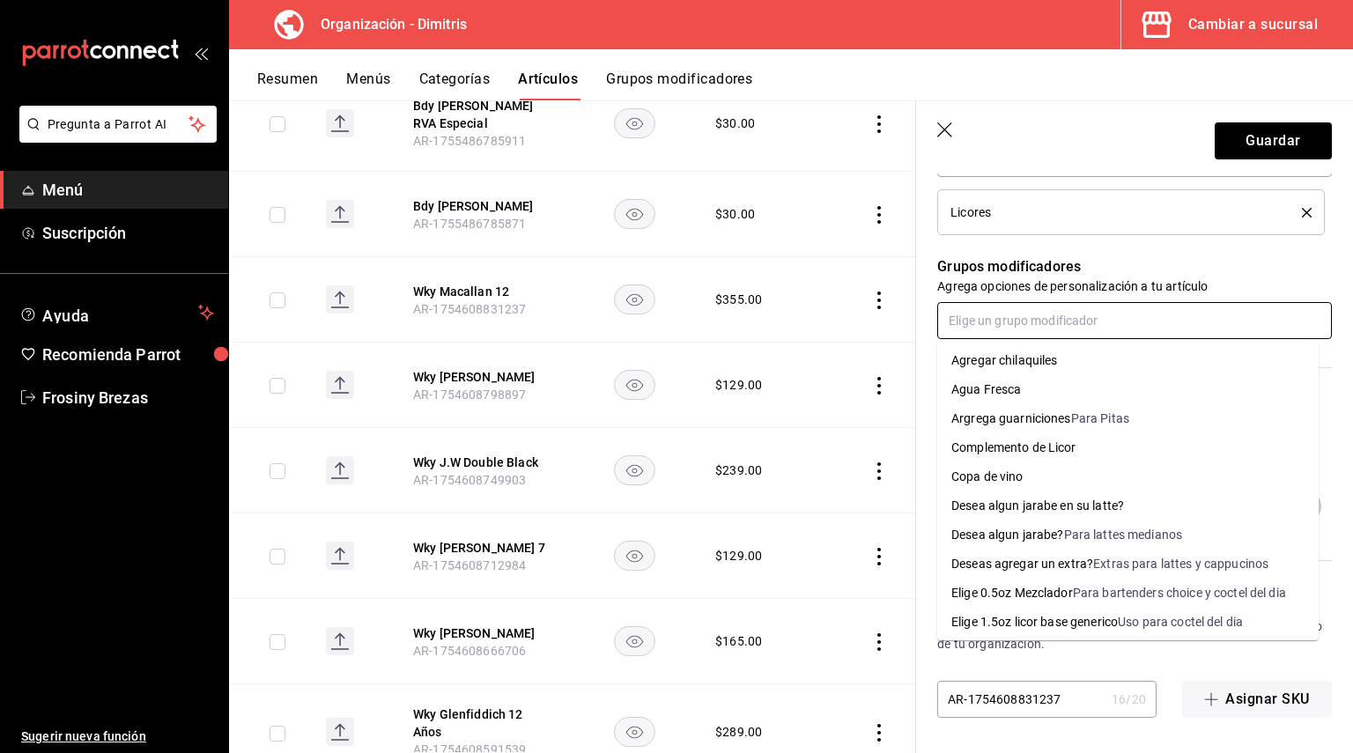
click at [1027, 444] on div "Complemento de Licor" at bounding box center [1013, 448] width 125 height 18
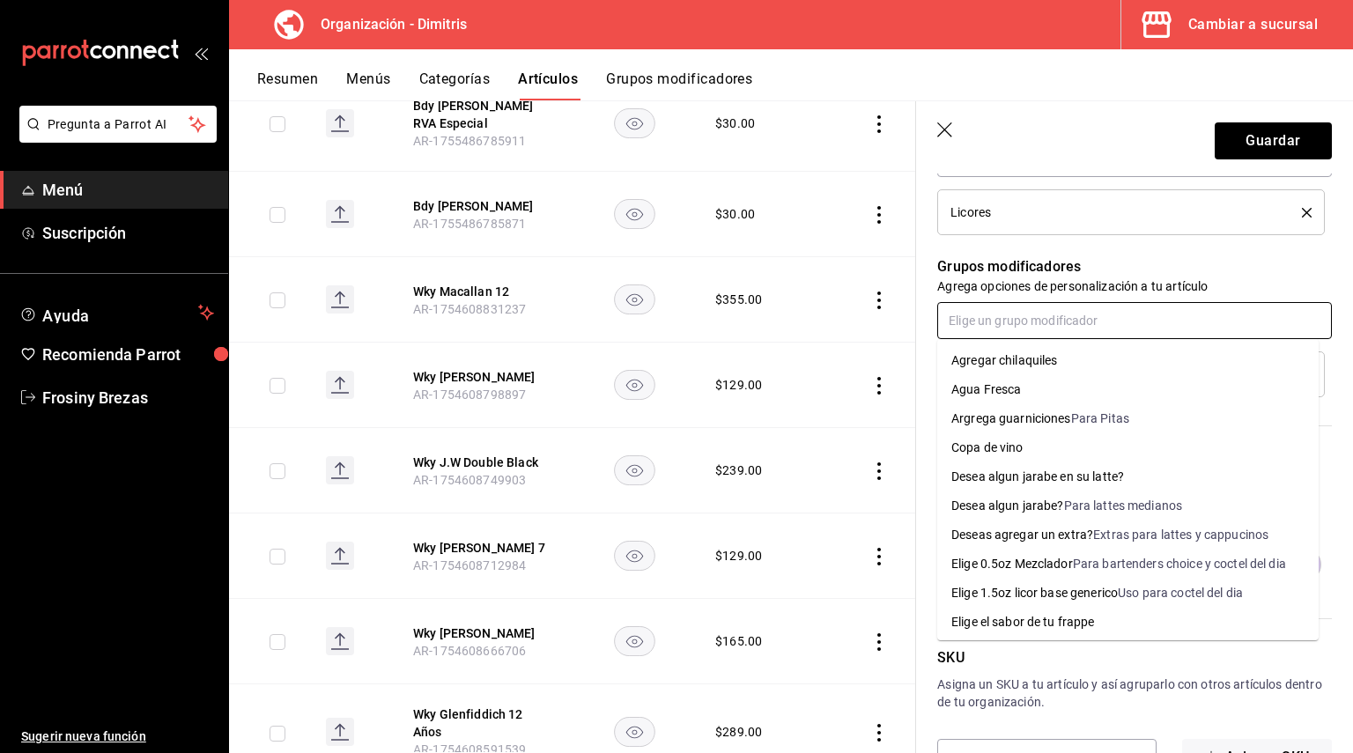
click at [1023, 329] on input "text" at bounding box center [1134, 320] width 395 height 37
click at [1038, 561] on div "Elige 0.5oz Mezclador" at bounding box center [1012, 564] width 122 height 18
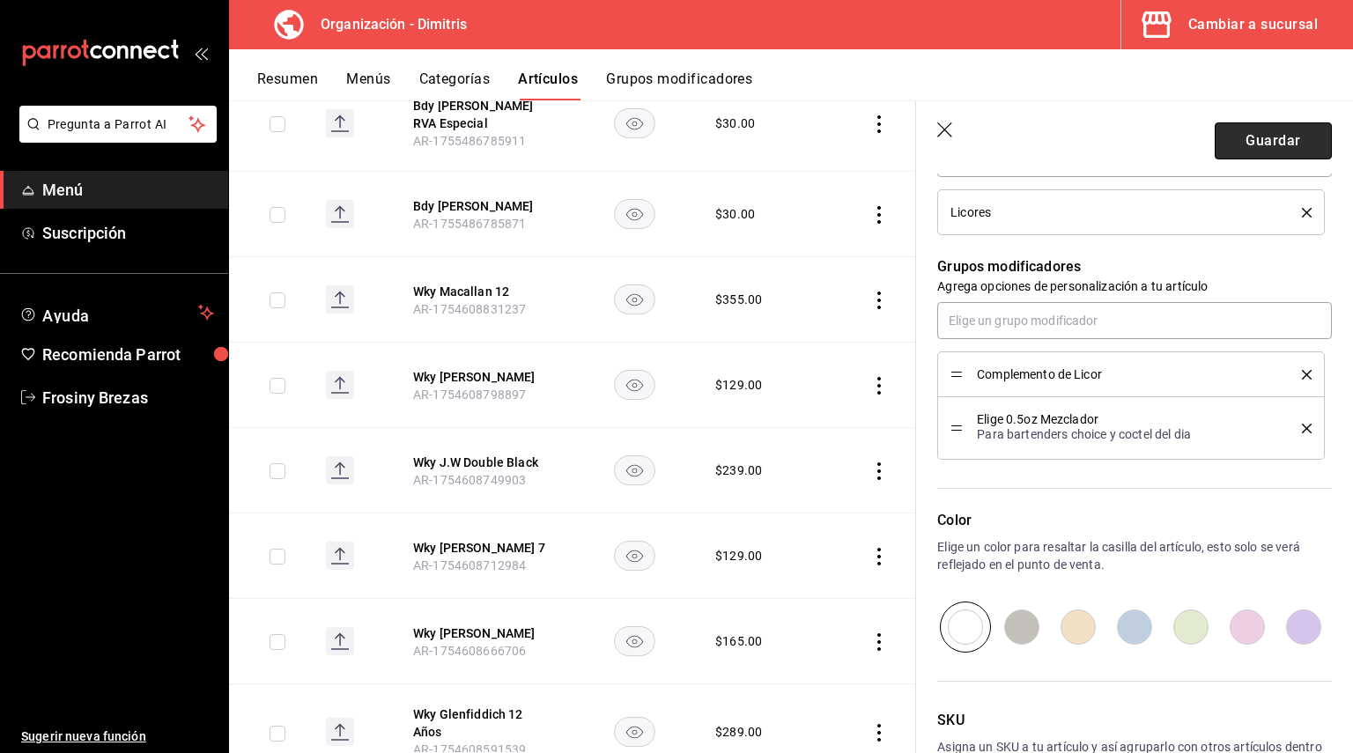
click at [1279, 143] on button "Guardar" at bounding box center [1273, 140] width 117 height 37
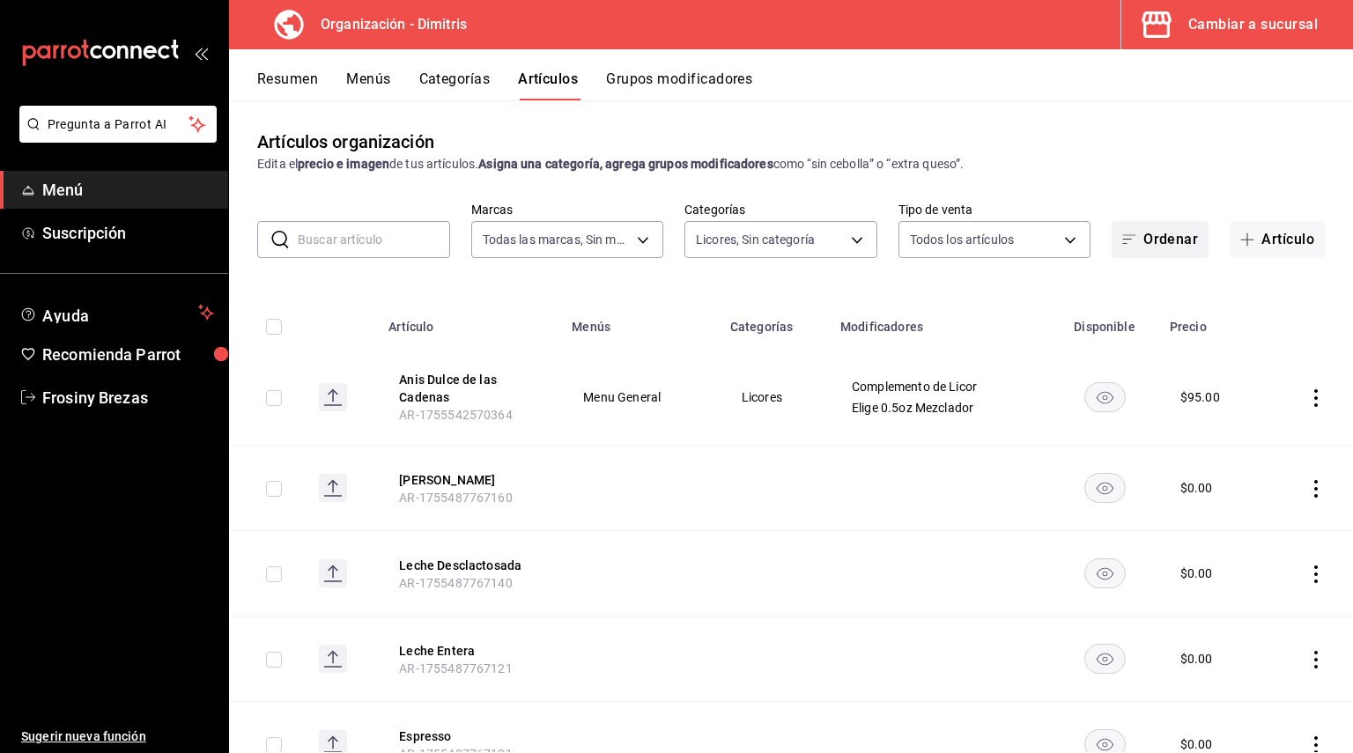
click at [1163, 241] on button "Ordenar" at bounding box center [1159, 239] width 97 height 37
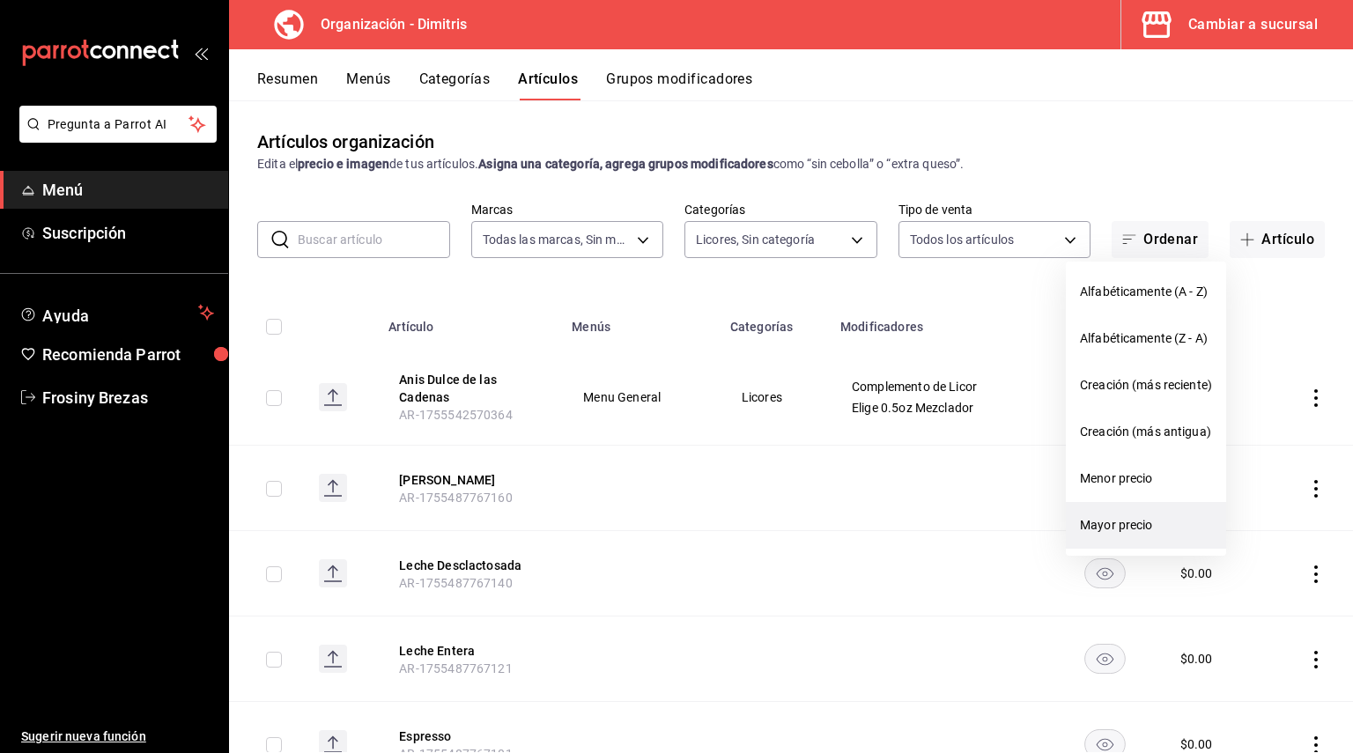
click at [1129, 526] on span "Mayor precio" at bounding box center [1146, 525] width 132 height 18
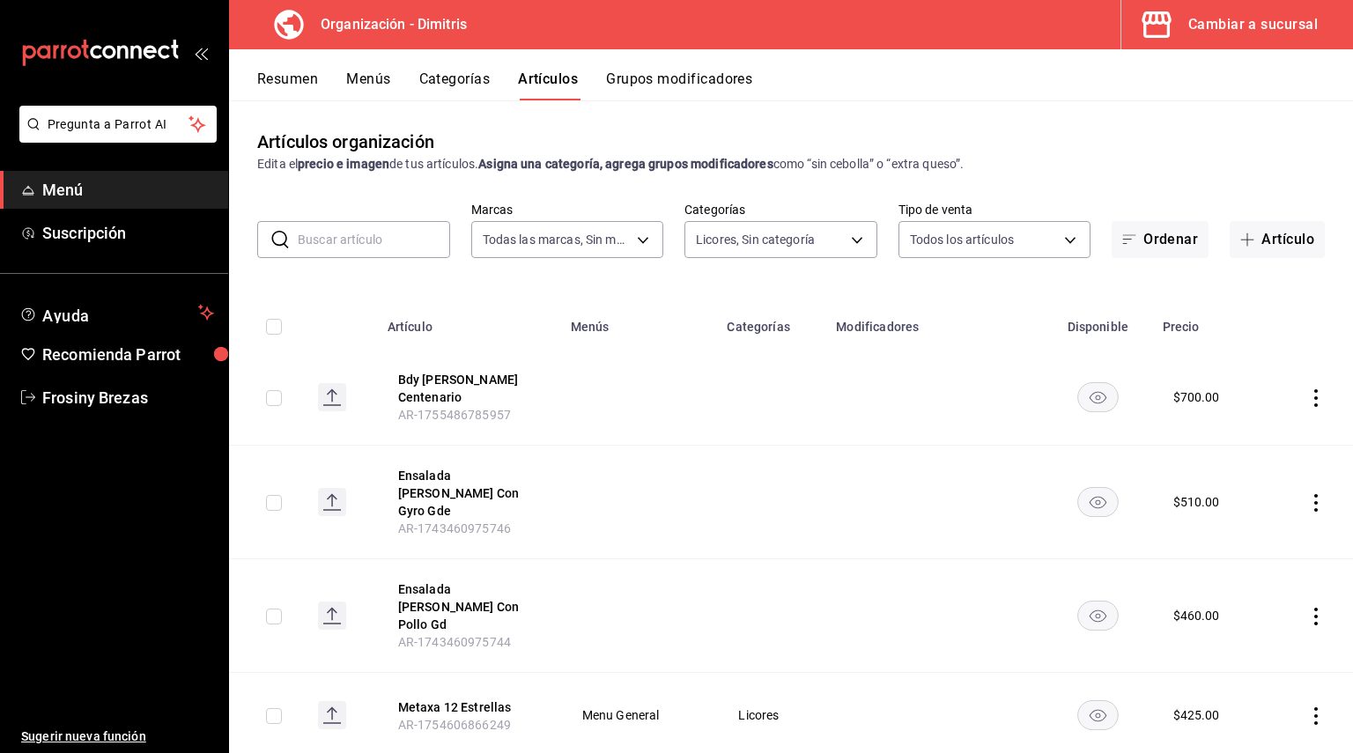
scroll to position [352, 0]
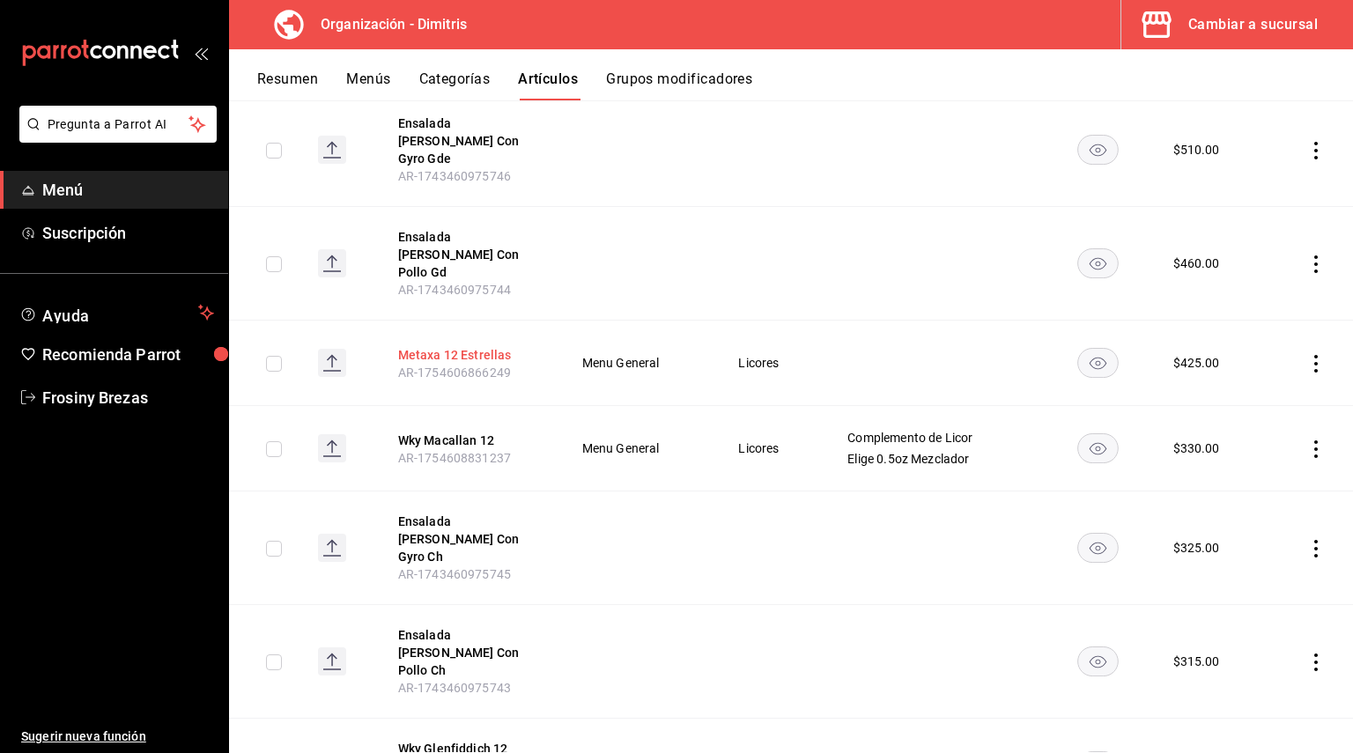
click at [455, 346] on button "Metaxa 12 Estrellas" at bounding box center [468, 355] width 141 height 18
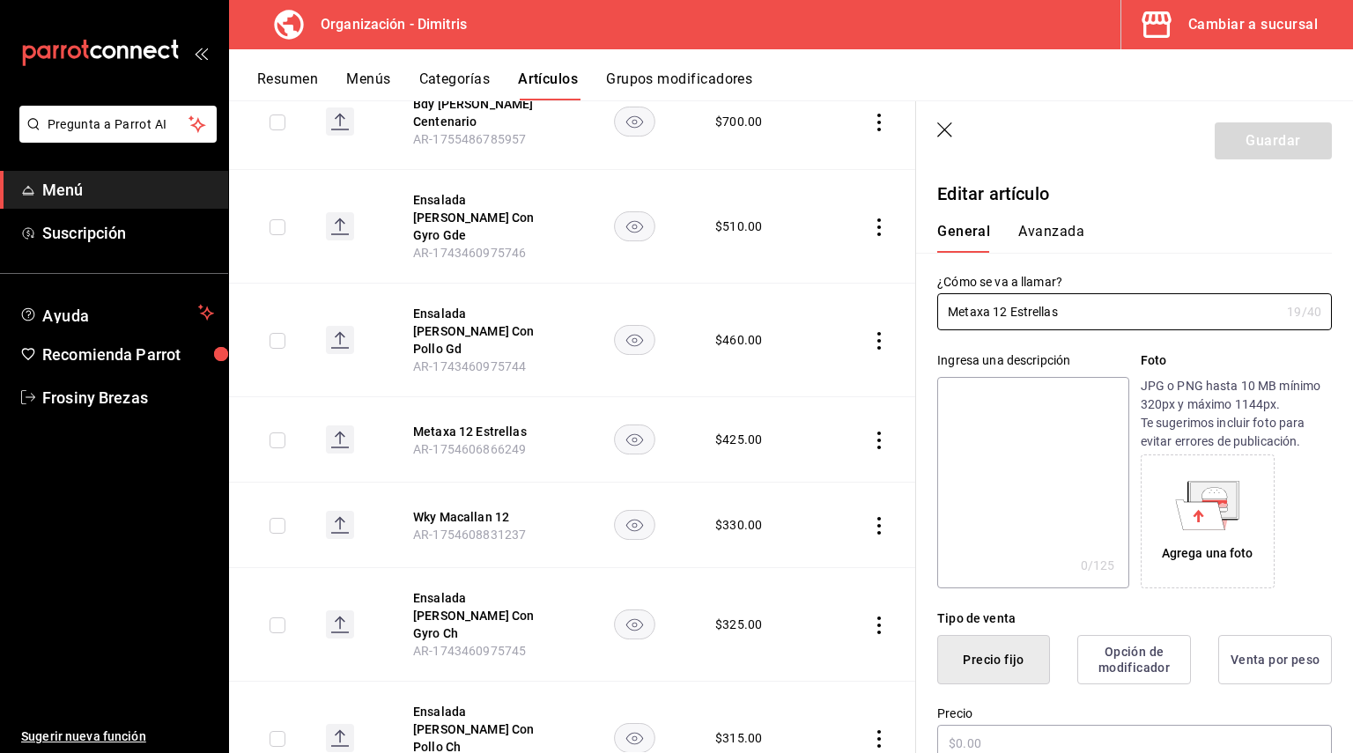
type input "$425.00"
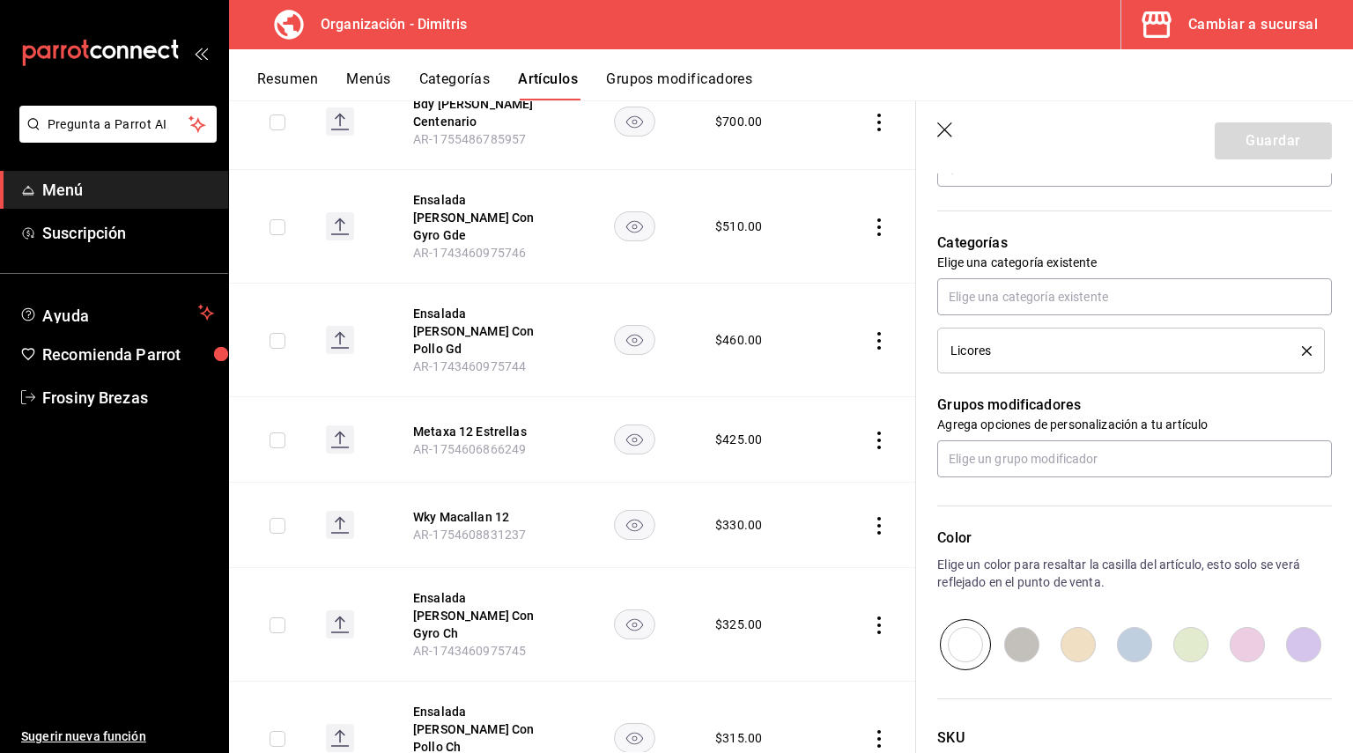
scroll to position [617, 0]
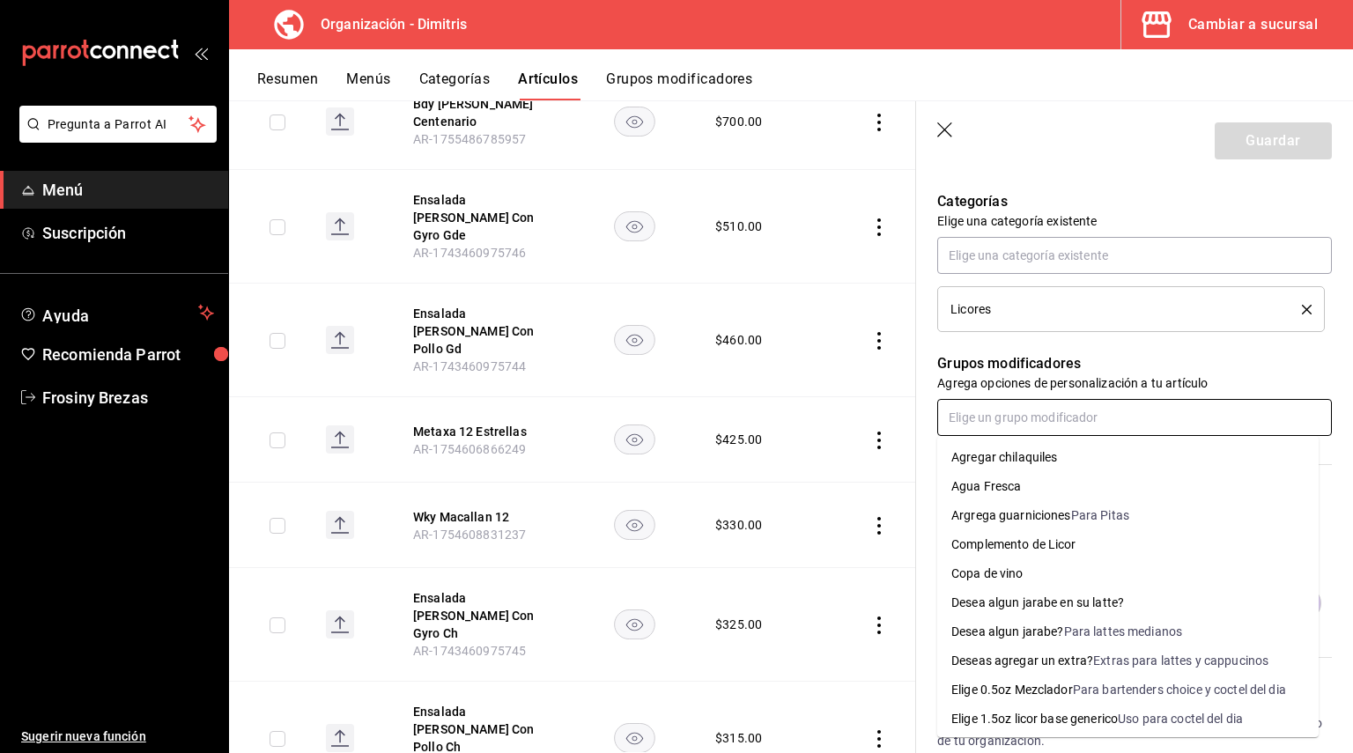
click at [1085, 421] on input "text" at bounding box center [1134, 417] width 395 height 37
click at [1029, 541] on div "Complemento de Licor" at bounding box center [1013, 544] width 125 height 18
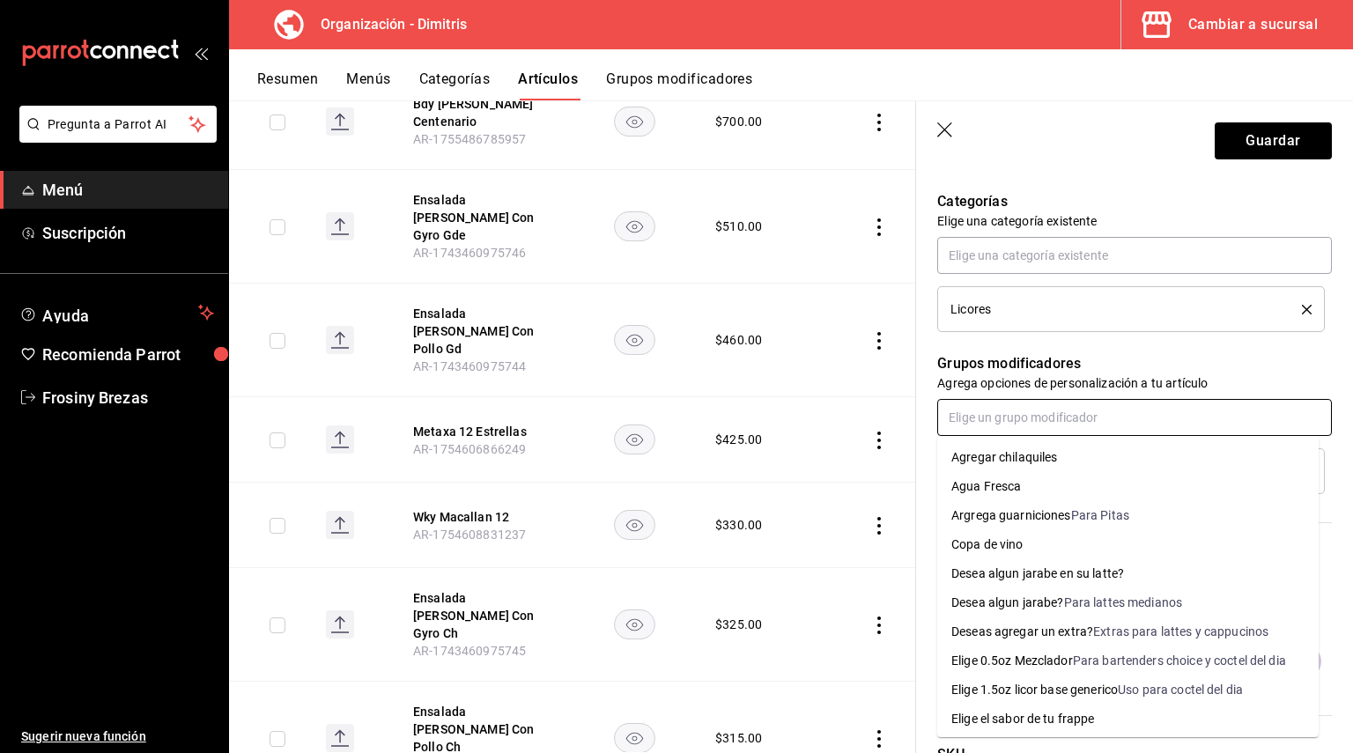
click at [1021, 424] on input "text" at bounding box center [1134, 417] width 395 height 37
click at [1018, 654] on div "Elige 0.5oz Mezclador" at bounding box center [1012, 661] width 122 height 18
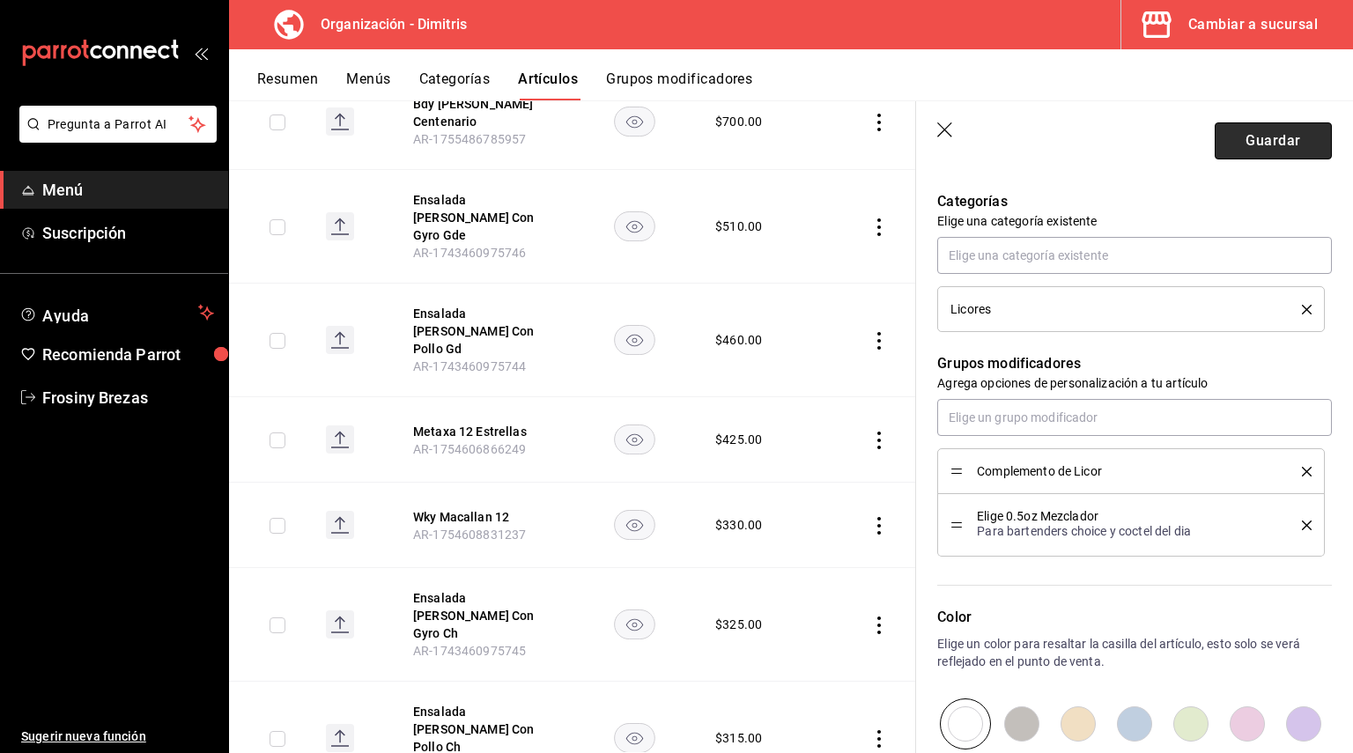
click at [1301, 134] on button "Guardar" at bounding box center [1273, 140] width 117 height 37
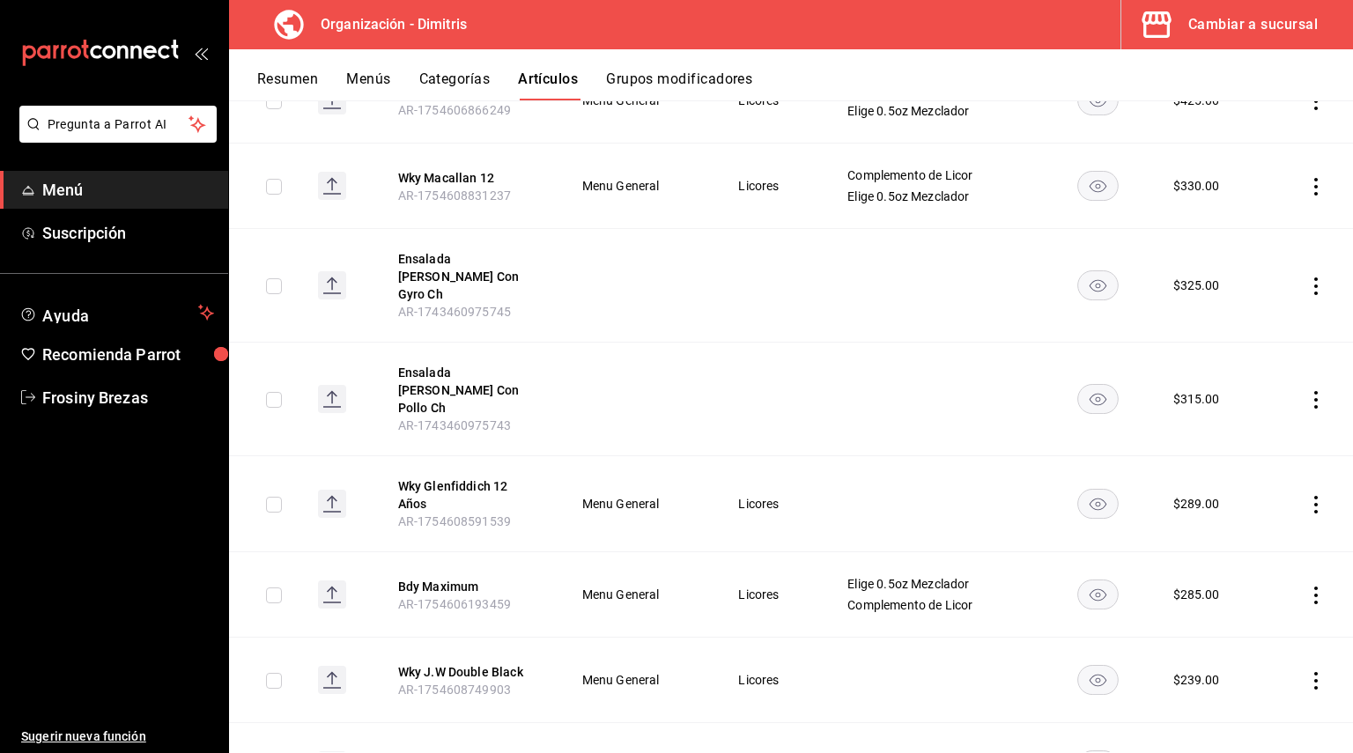
scroll to position [617, 0]
click at [505, 476] on button "Wky Glenfiddich 12 Años" at bounding box center [468, 493] width 141 height 35
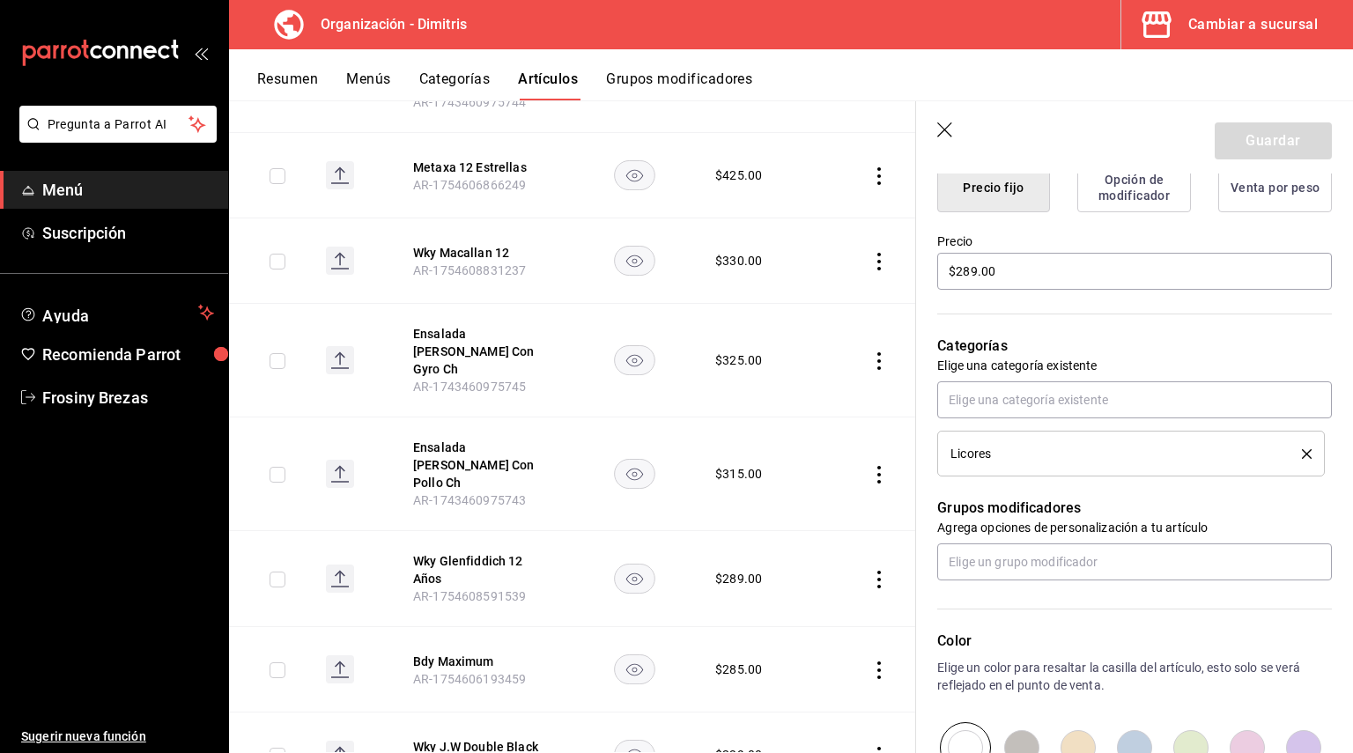
scroll to position [440, 0]
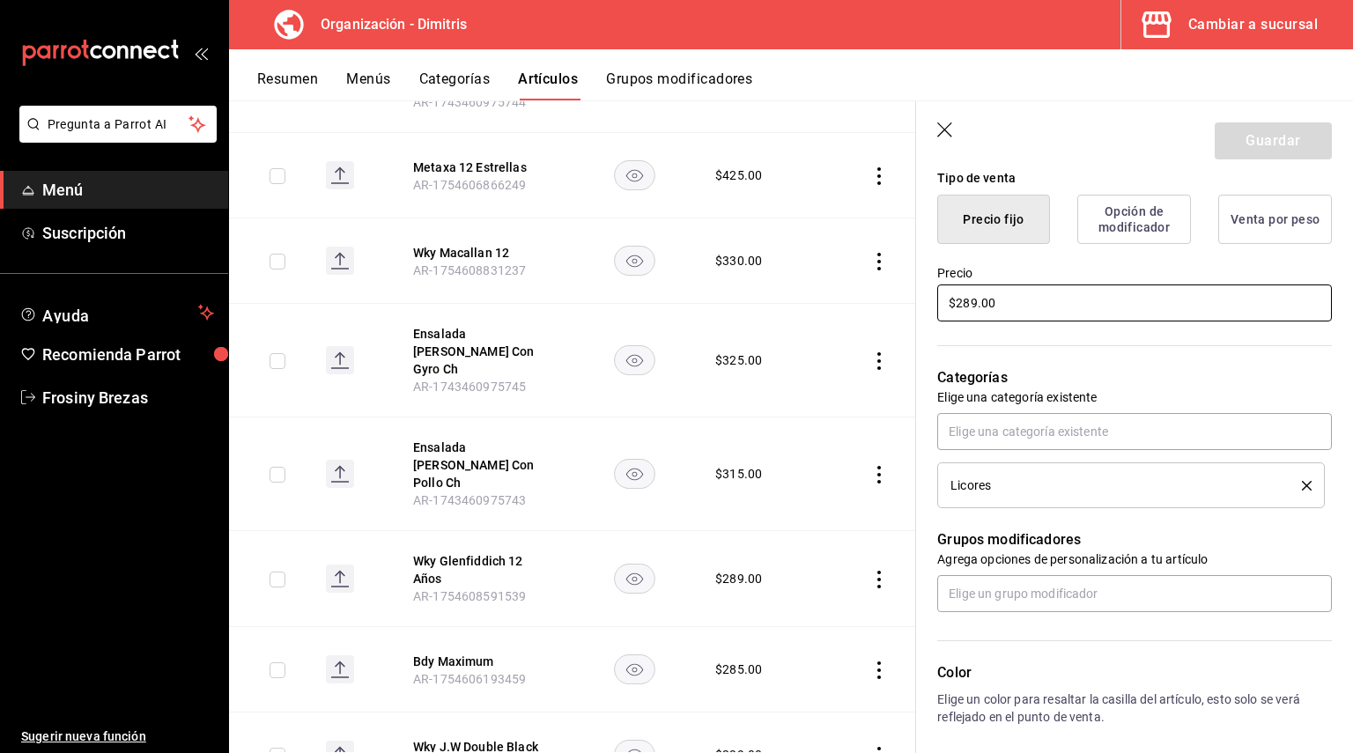
drag, startPoint x: 1015, startPoint y: 297, endPoint x: 762, endPoint y: 297, distance: 252.8
click at [762, 297] on main "Artículos organización Edita el precio e imagen de tus artículos. Asigna una ca…" at bounding box center [791, 426] width 1124 height 653
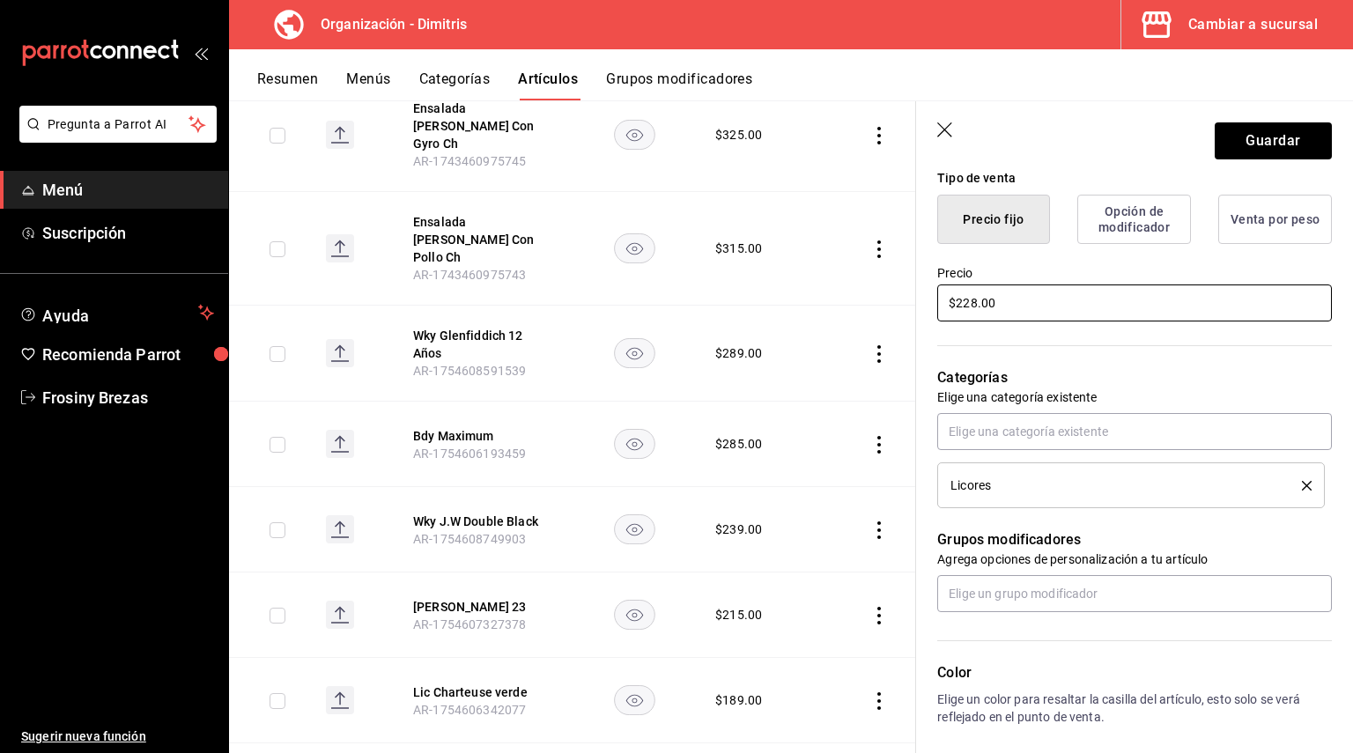
scroll to position [881, 0]
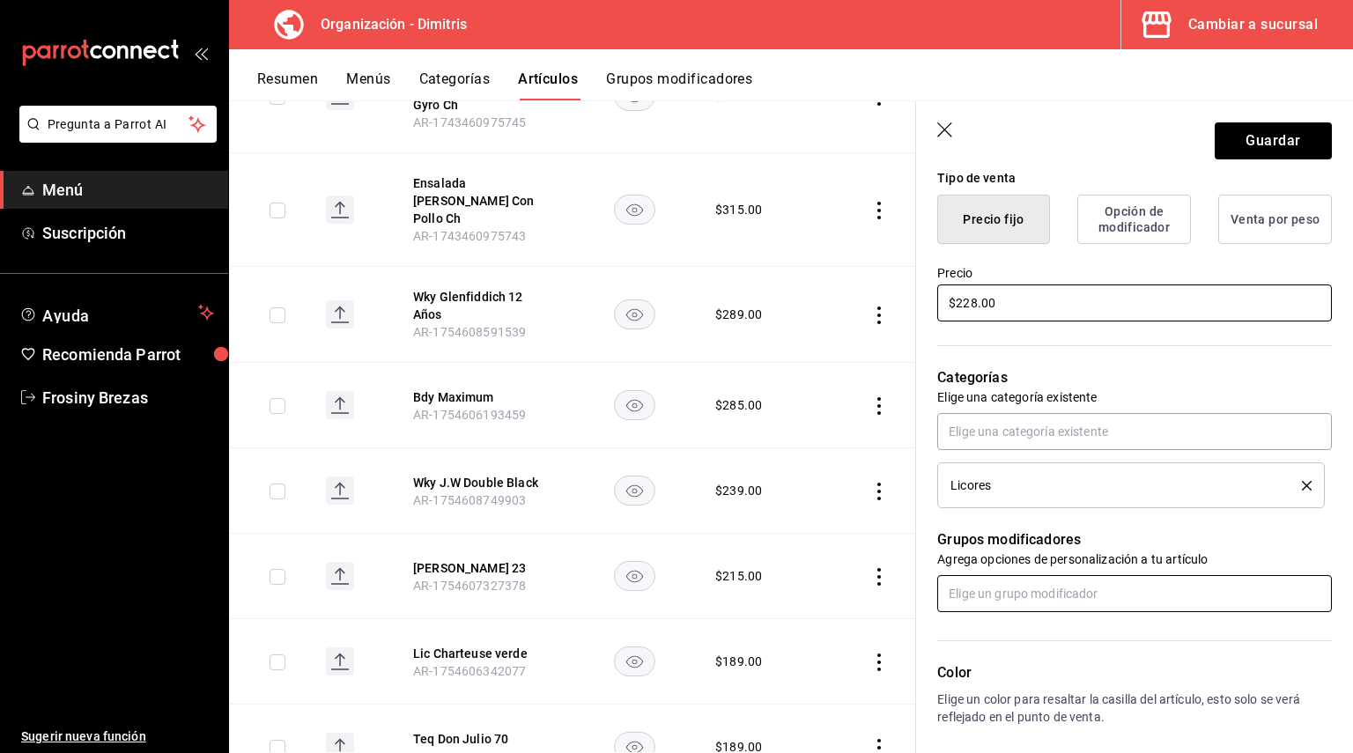
type input "$228.00"
click at [1011, 599] on input "text" at bounding box center [1134, 593] width 395 height 37
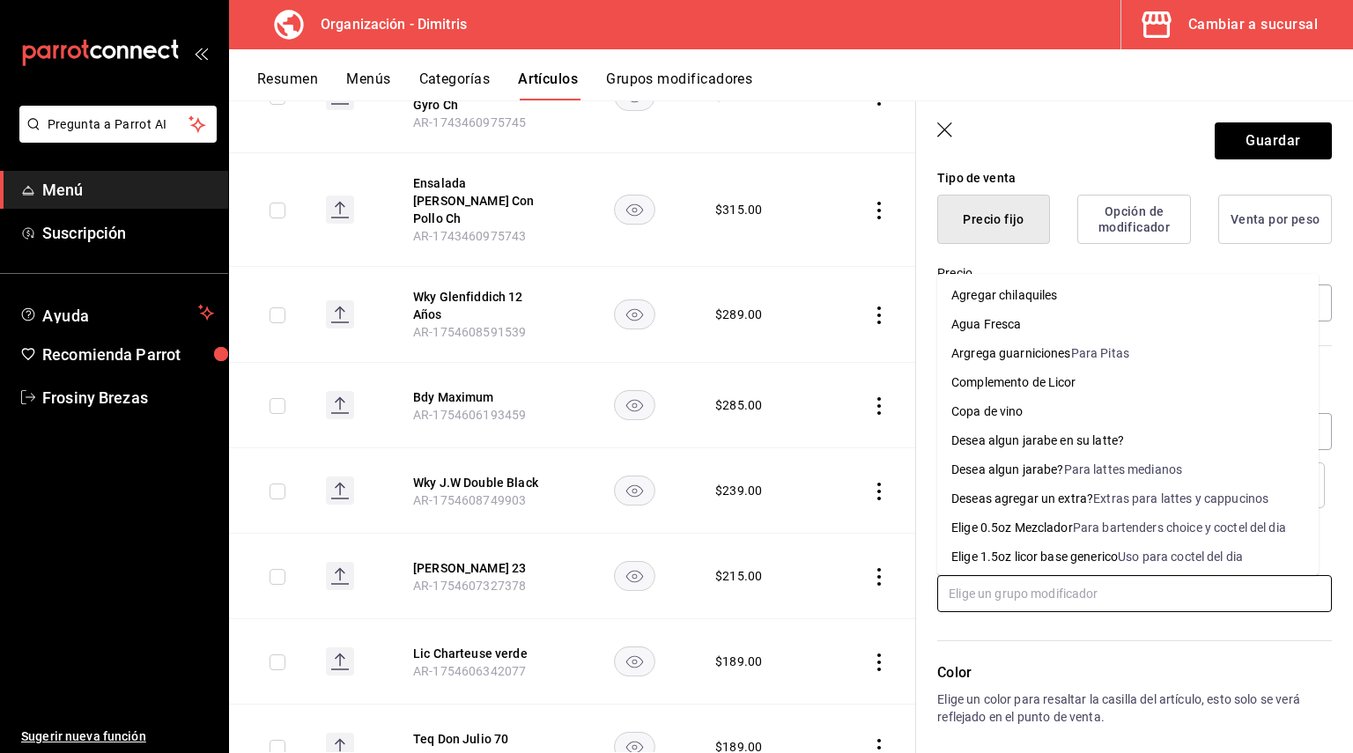
click at [1097, 521] on div "Para bartenders choice y coctel del dia" at bounding box center [1179, 528] width 213 height 18
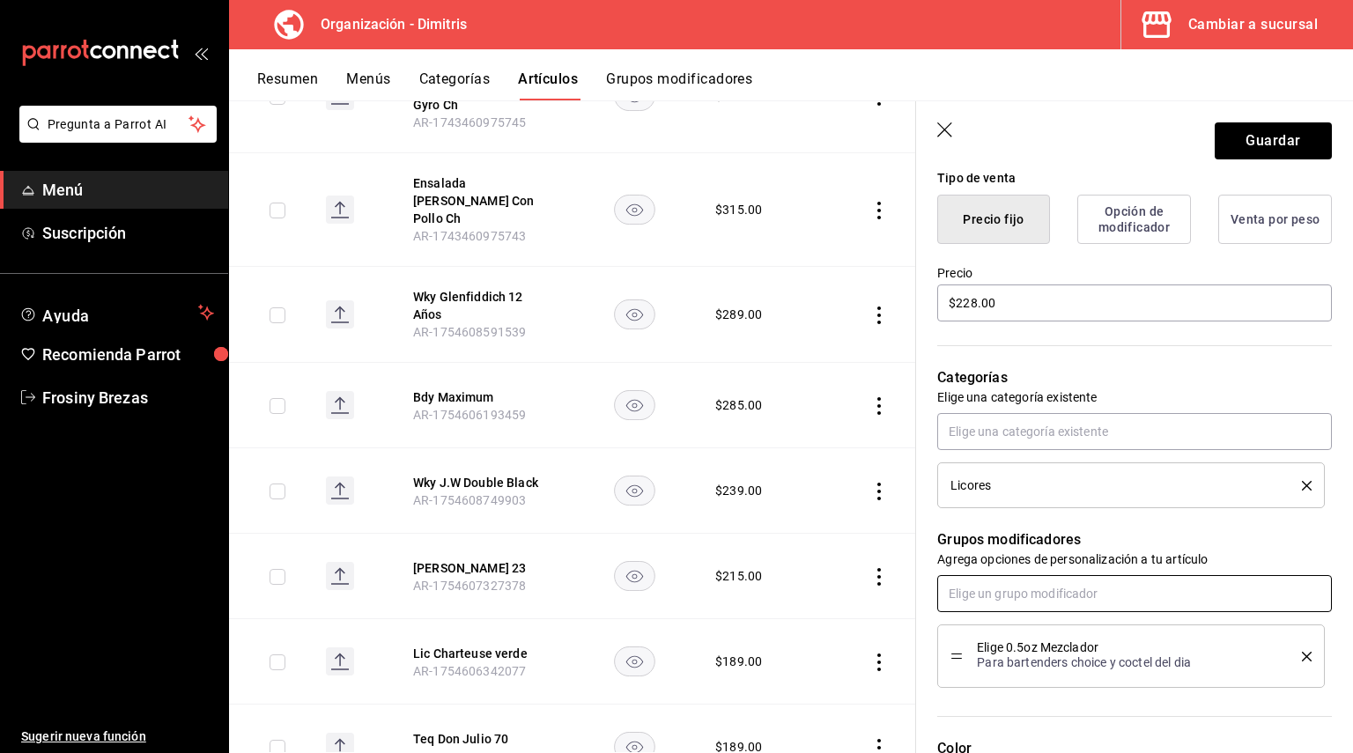
click at [1031, 588] on input "text" at bounding box center [1134, 593] width 395 height 37
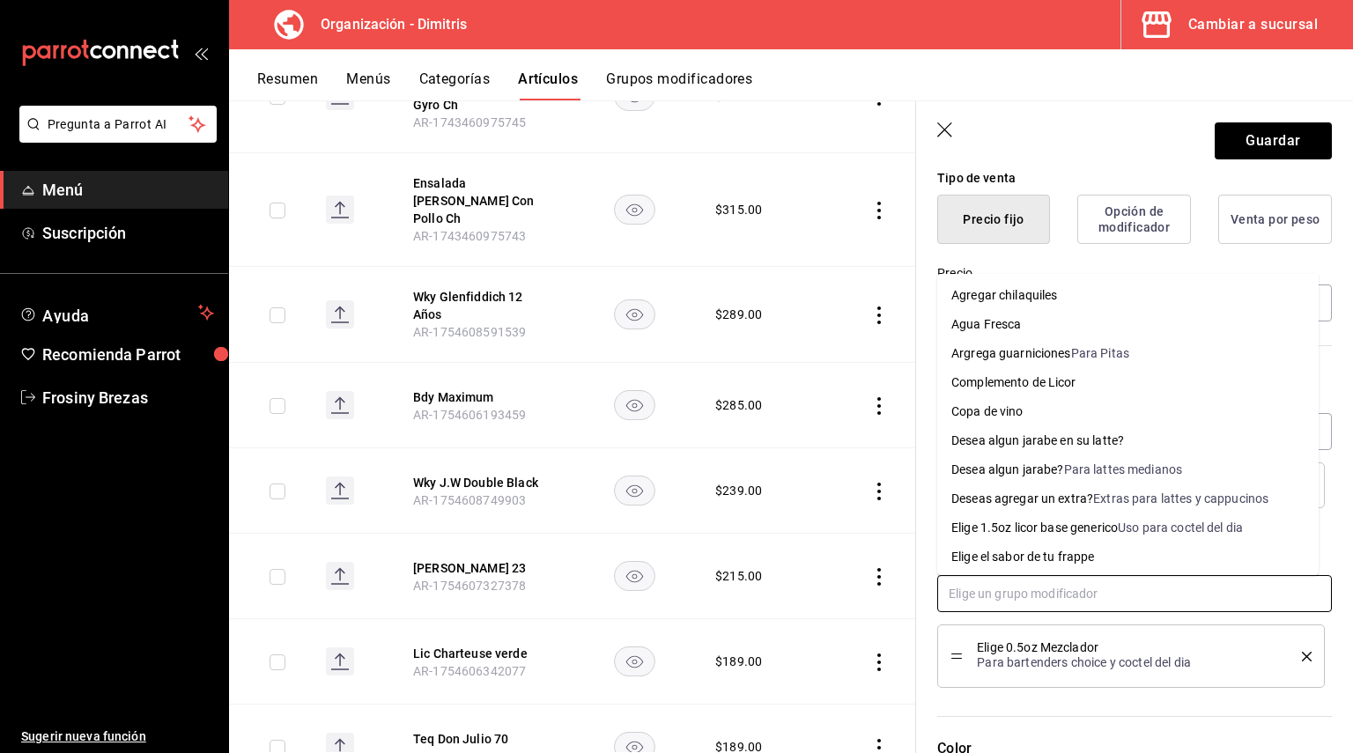
click at [1044, 386] on div "Complemento de Licor" at bounding box center [1013, 382] width 125 height 18
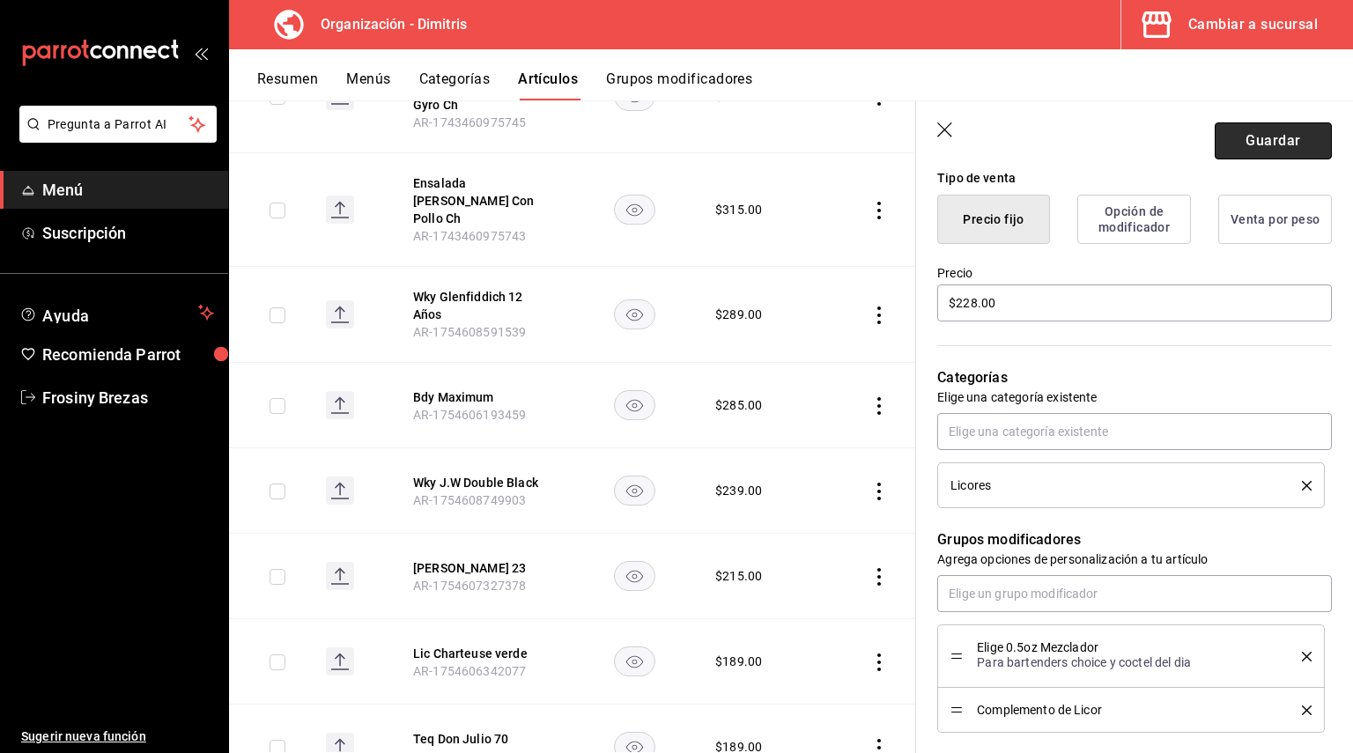
click at [1268, 129] on button "Guardar" at bounding box center [1273, 140] width 117 height 37
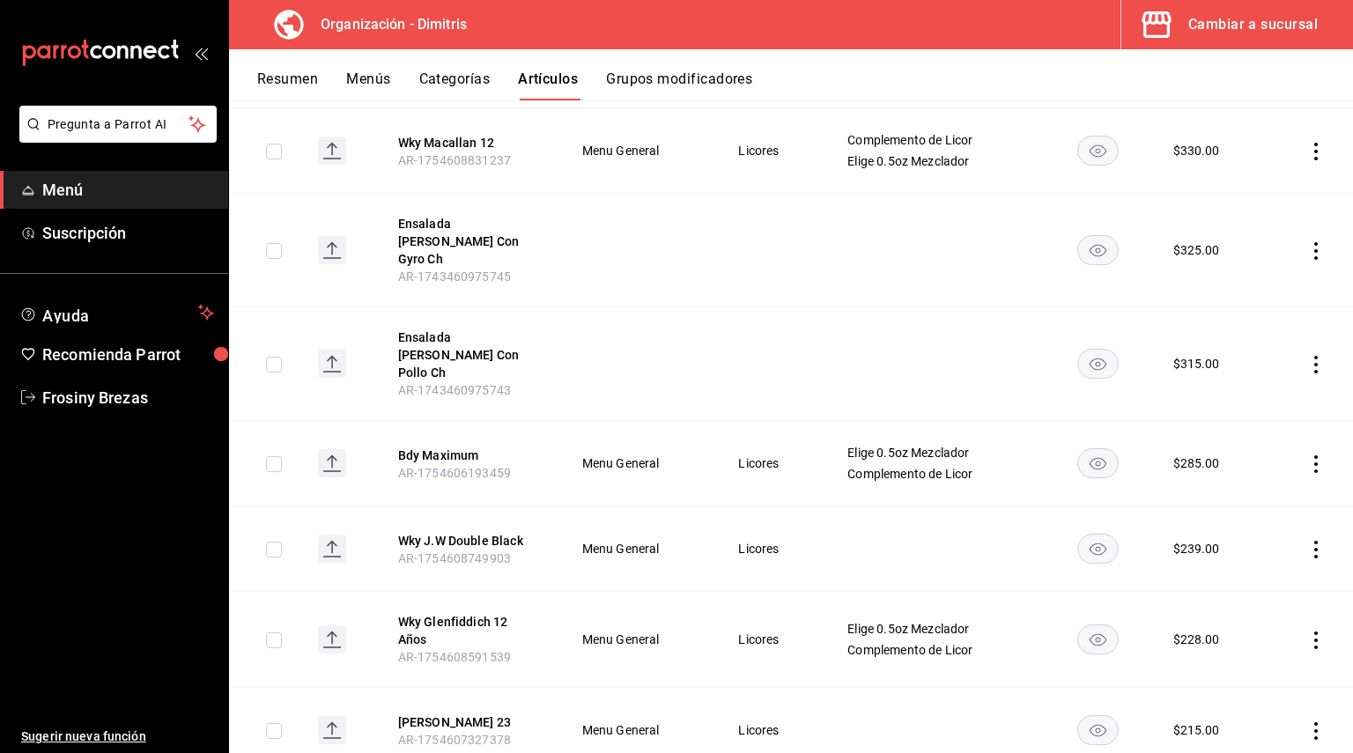
scroll to position [705, 0]
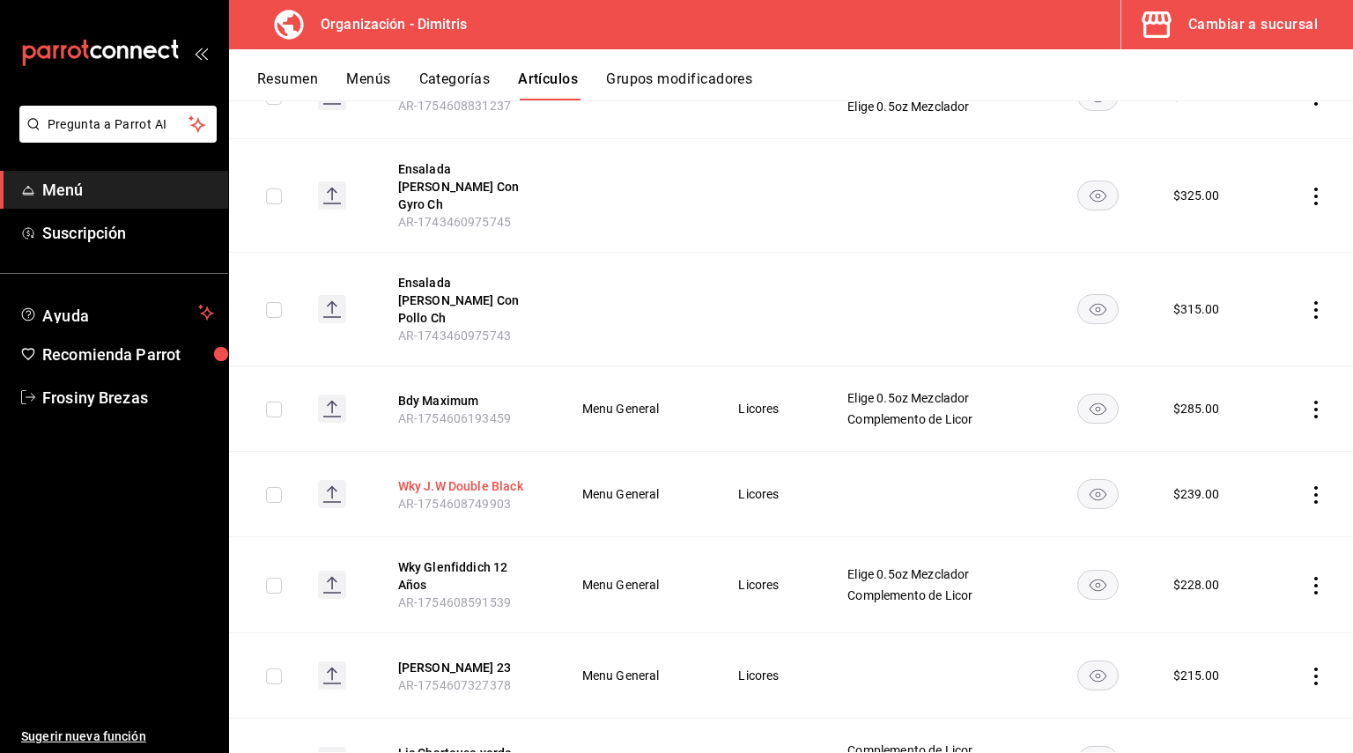
click at [464, 477] on button "Wky J.W Double Black" at bounding box center [468, 486] width 141 height 18
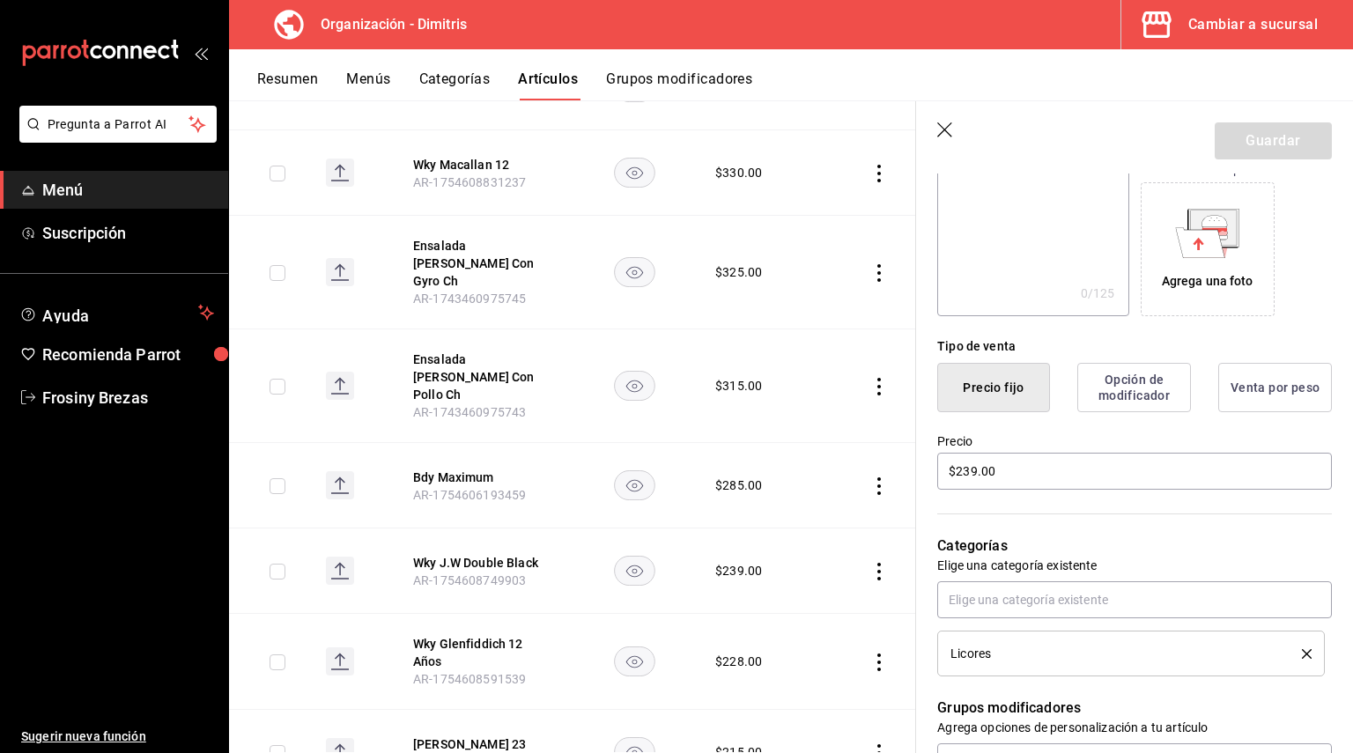
scroll to position [352, 0]
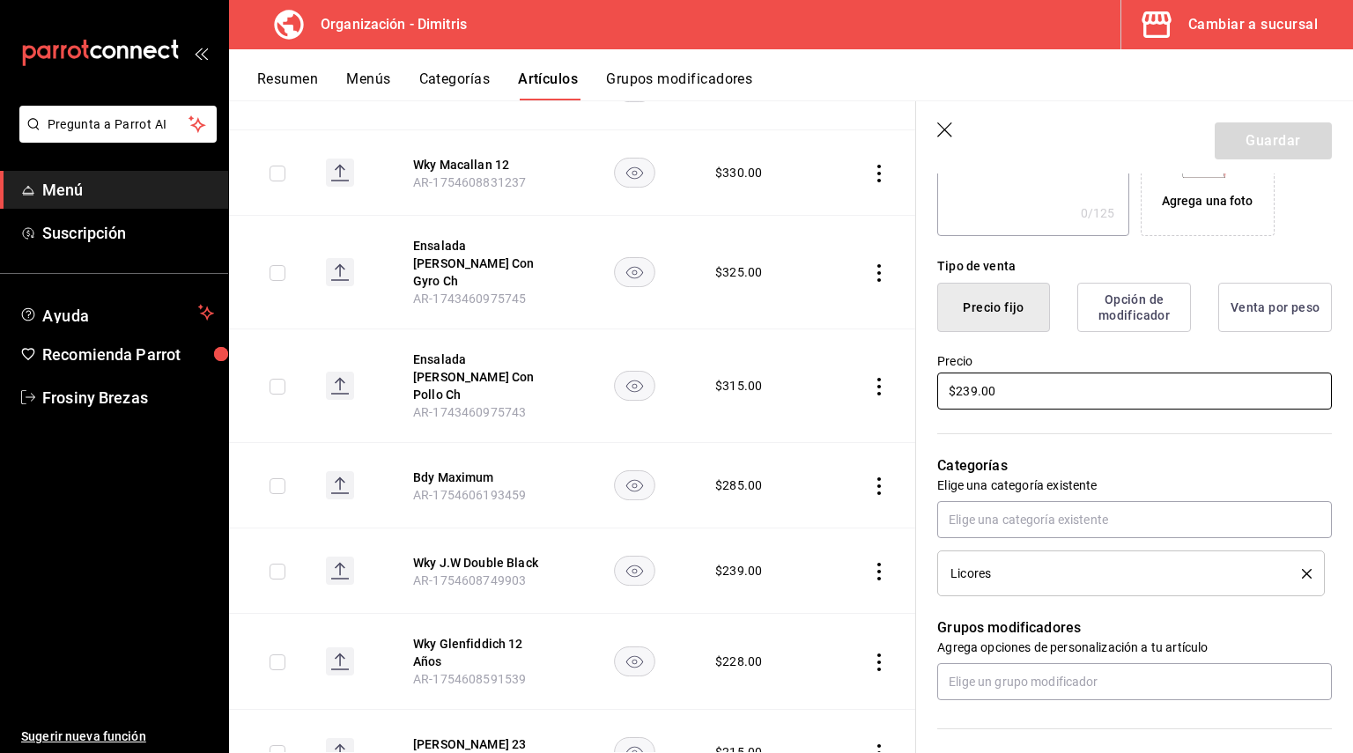
drag, startPoint x: 1035, startPoint y: 397, endPoint x: 791, endPoint y: 396, distance: 244.0
click at [776, 397] on main "Artículos organización Edita el precio e imagen de tus artículos. Asigna una ca…" at bounding box center [791, 426] width 1124 height 653
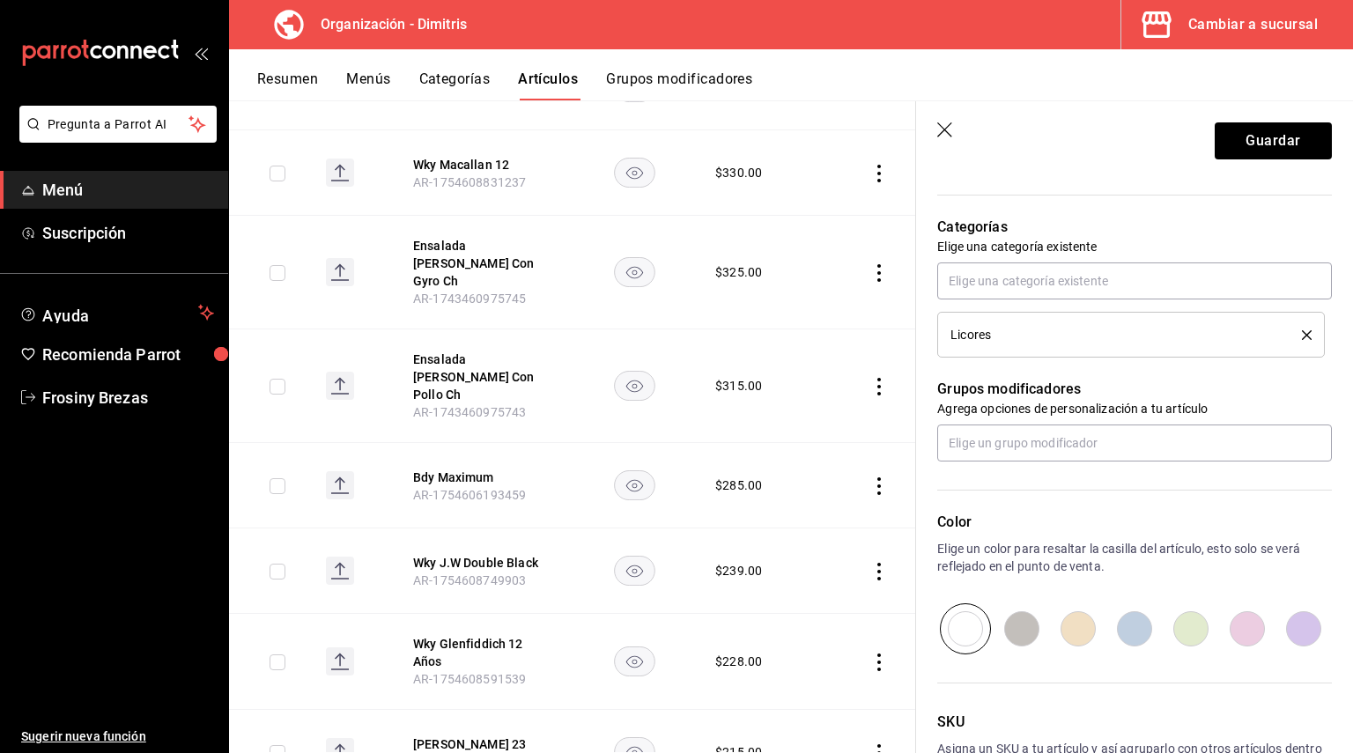
scroll to position [617, 0]
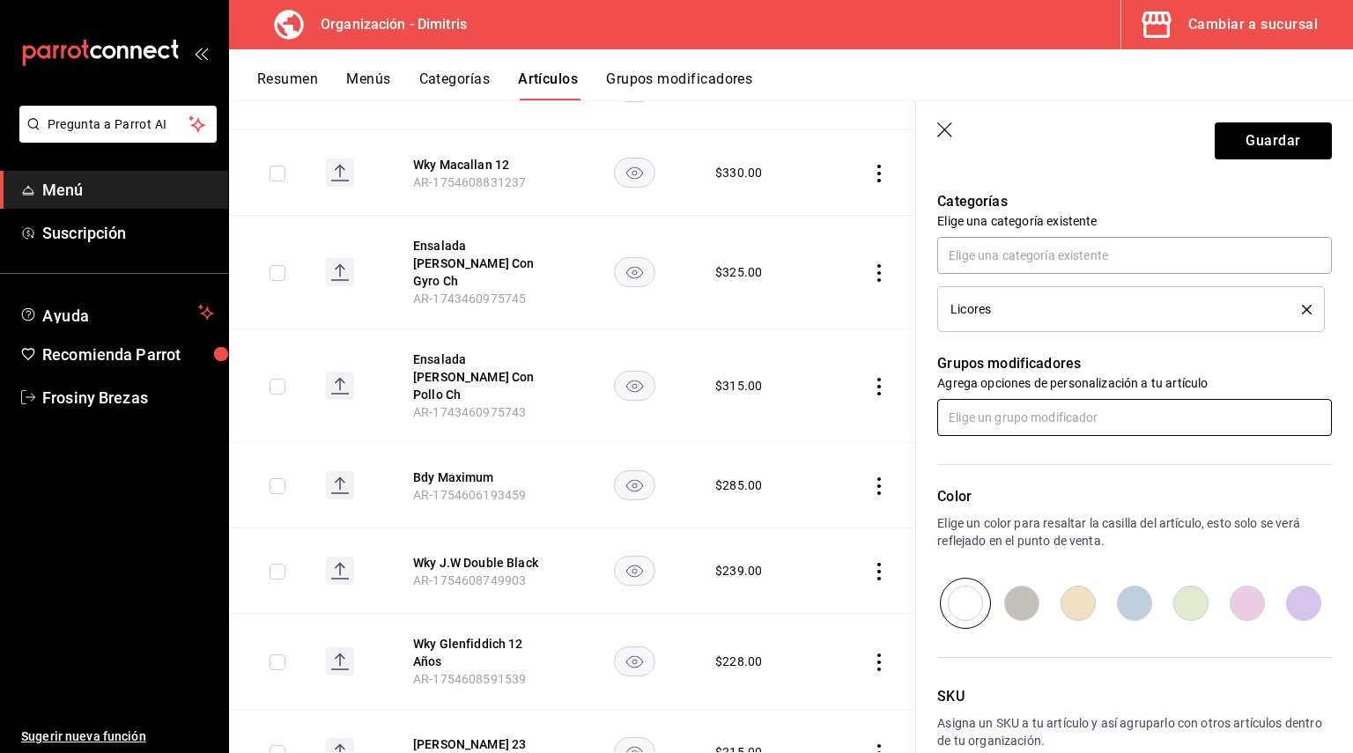
type input "$260.00"
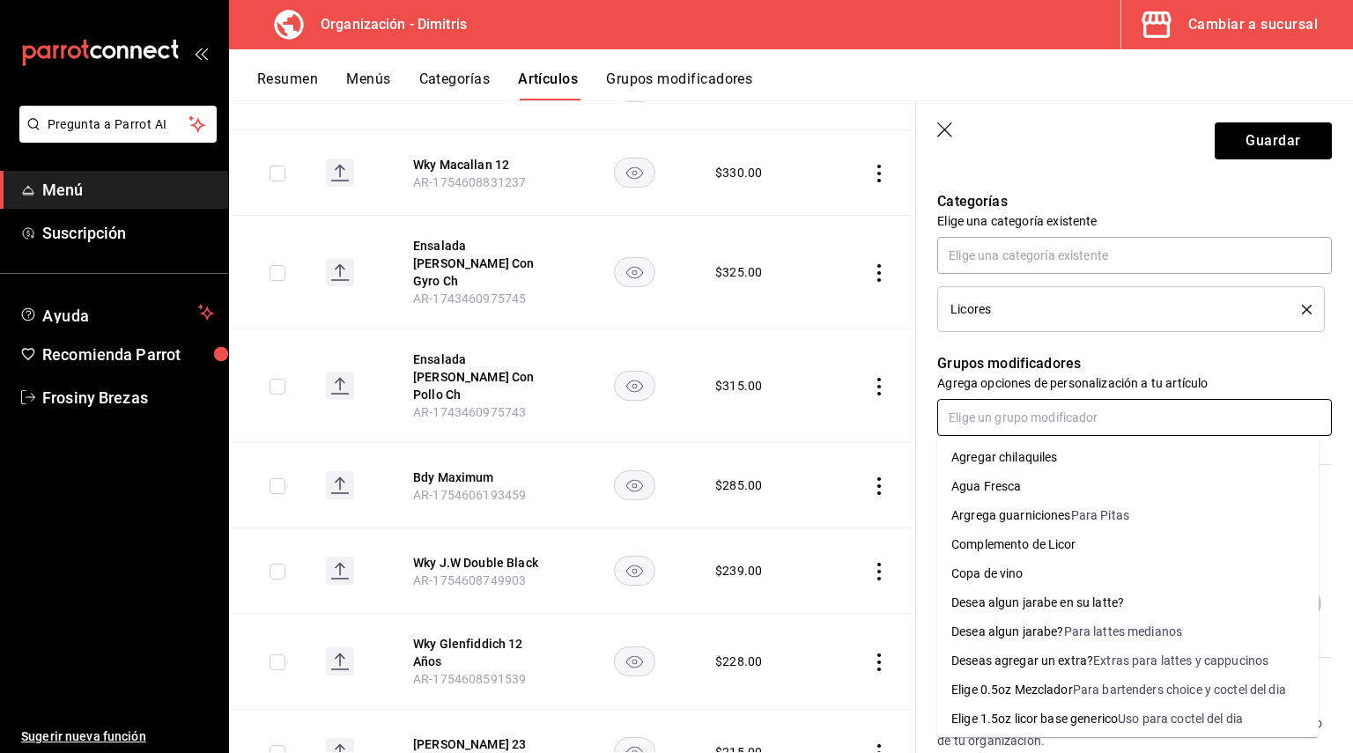
click at [1030, 417] on input "text" at bounding box center [1134, 417] width 395 height 37
click at [1035, 535] on li "Complemento de Licor" at bounding box center [1127, 544] width 381 height 29
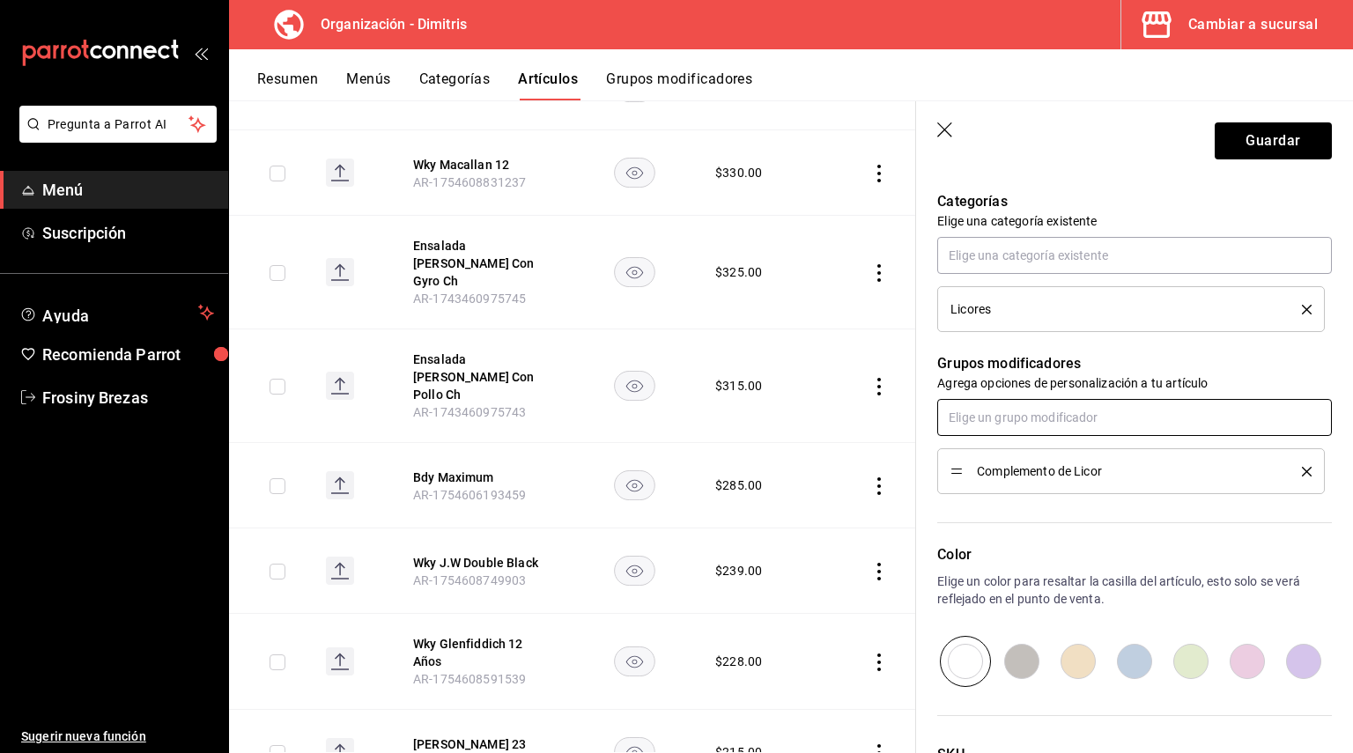
click at [1052, 421] on input "text" at bounding box center [1134, 417] width 395 height 37
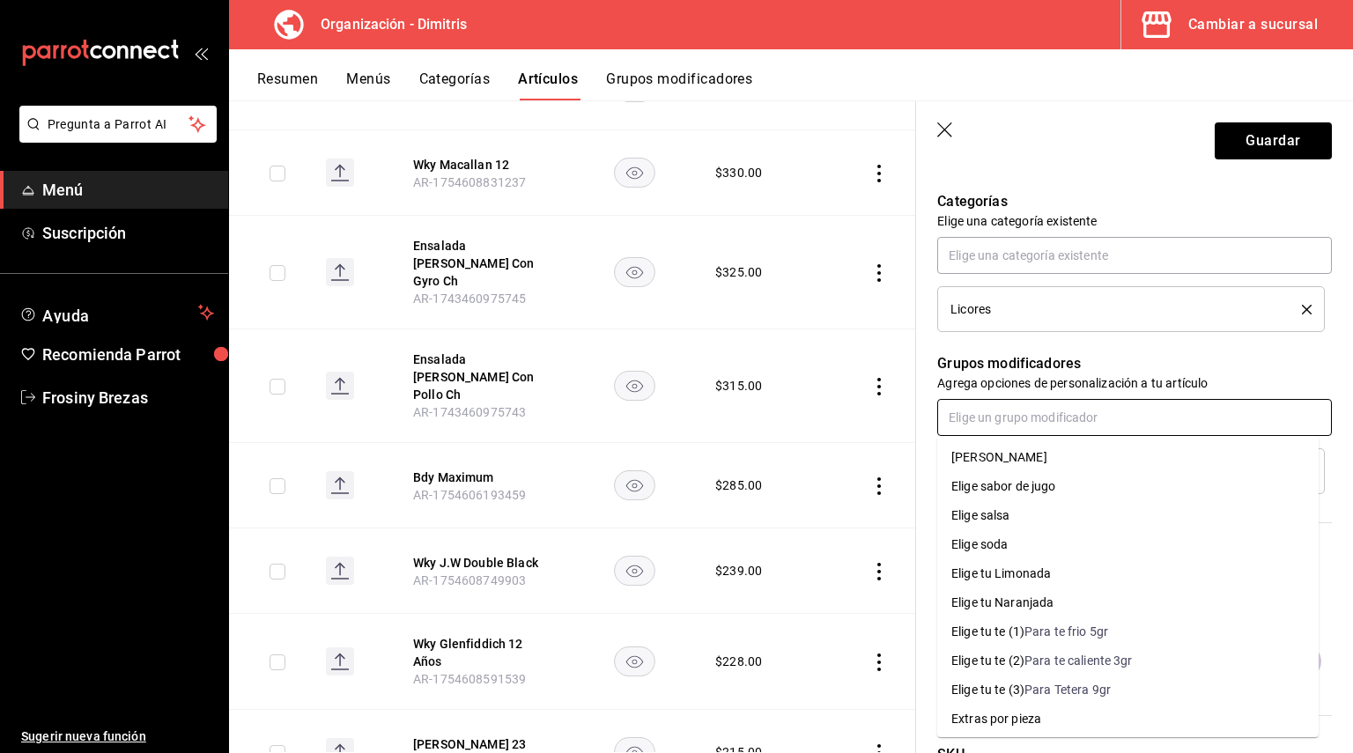
scroll to position [264, 0]
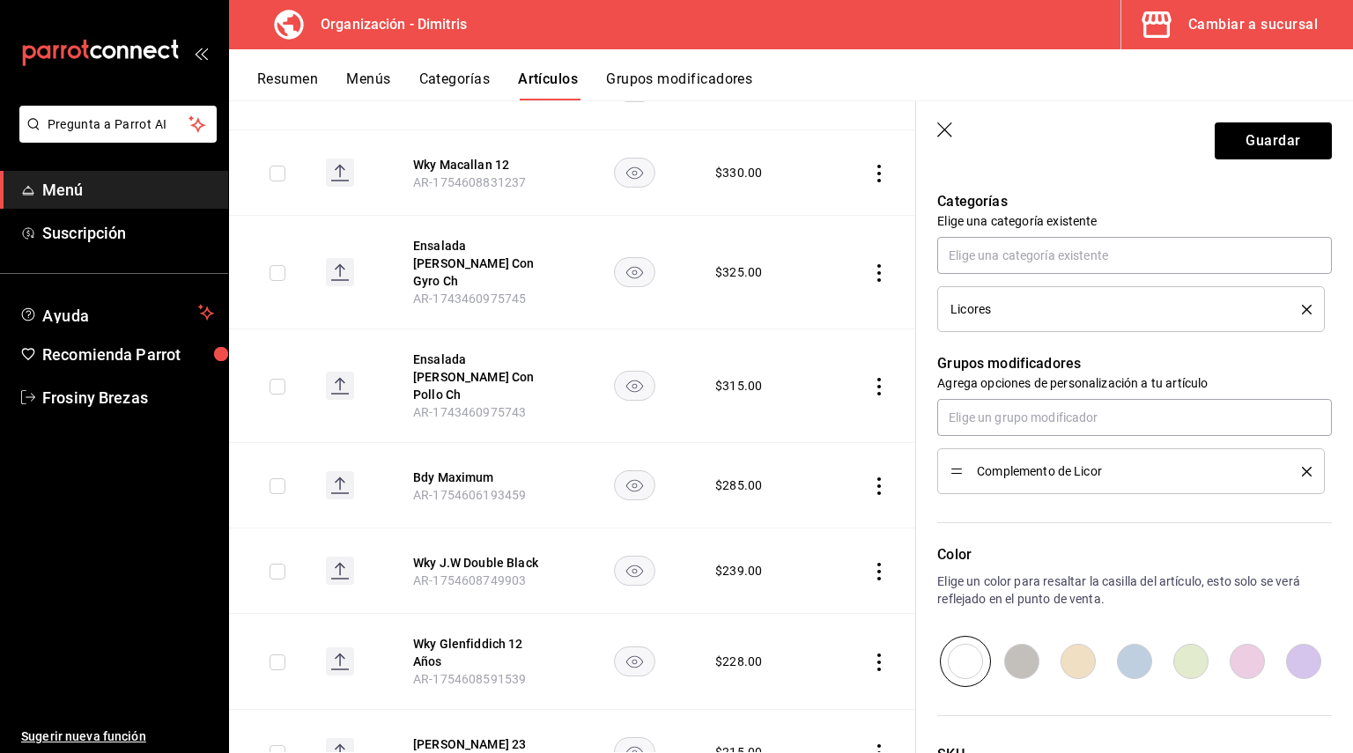
click at [1221, 382] on p "Agrega opciones de personalización a tu artículo" at bounding box center [1134, 383] width 395 height 18
click at [1157, 418] on input "text" at bounding box center [1134, 417] width 395 height 37
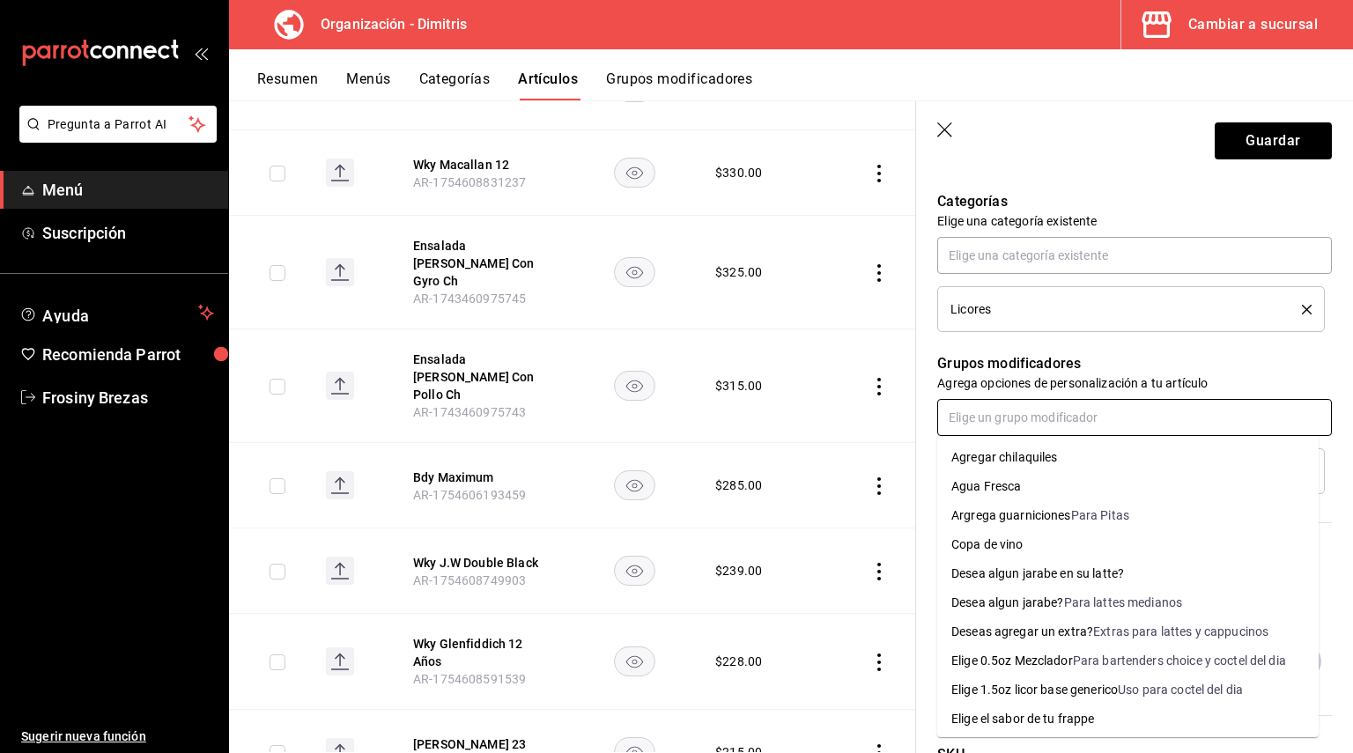
click at [1125, 408] on input "text" at bounding box center [1134, 417] width 395 height 37
click at [986, 654] on div "Elige 0.5oz Mezclador" at bounding box center [1012, 661] width 122 height 18
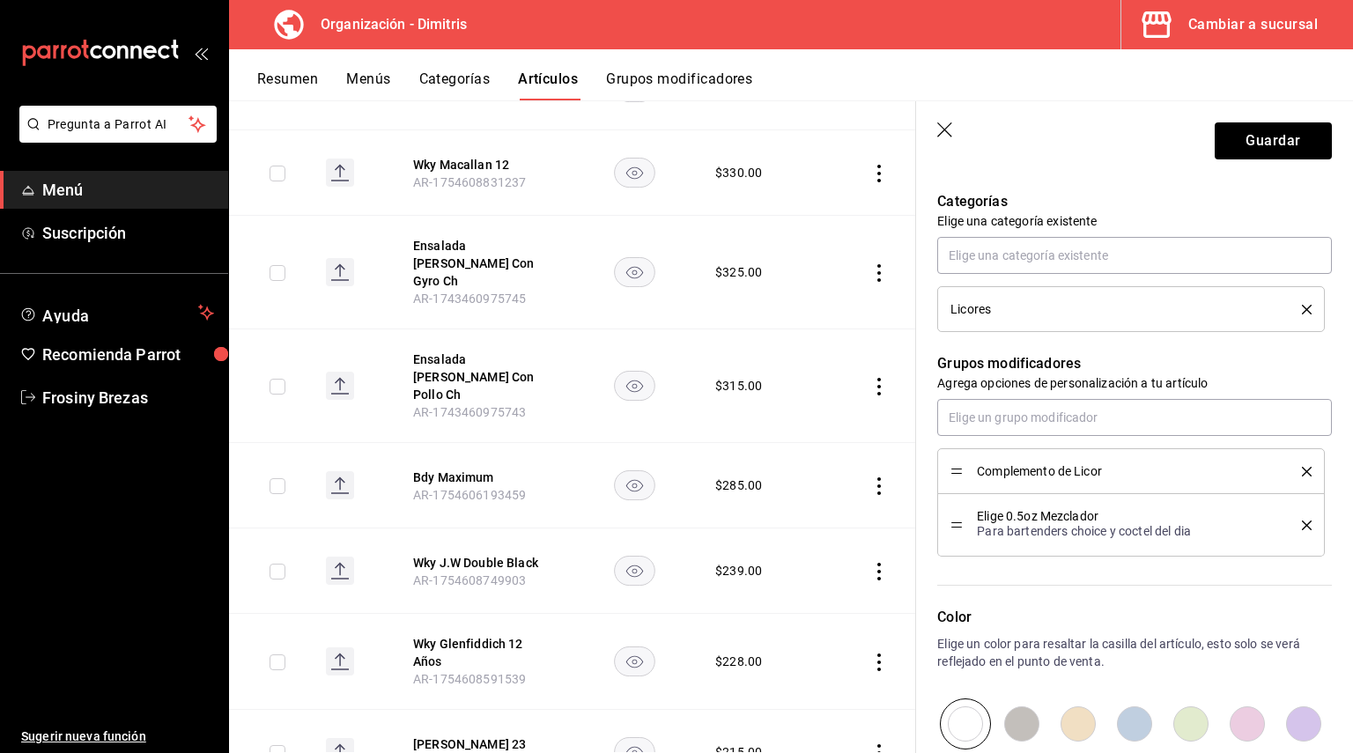
click at [1137, 395] on div "Grupos modificadores Agrega opciones de personalización a tu artículo Complemen…" at bounding box center [1124, 444] width 416 height 225
click at [1138, 405] on input "text" at bounding box center [1134, 417] width 395 height 37
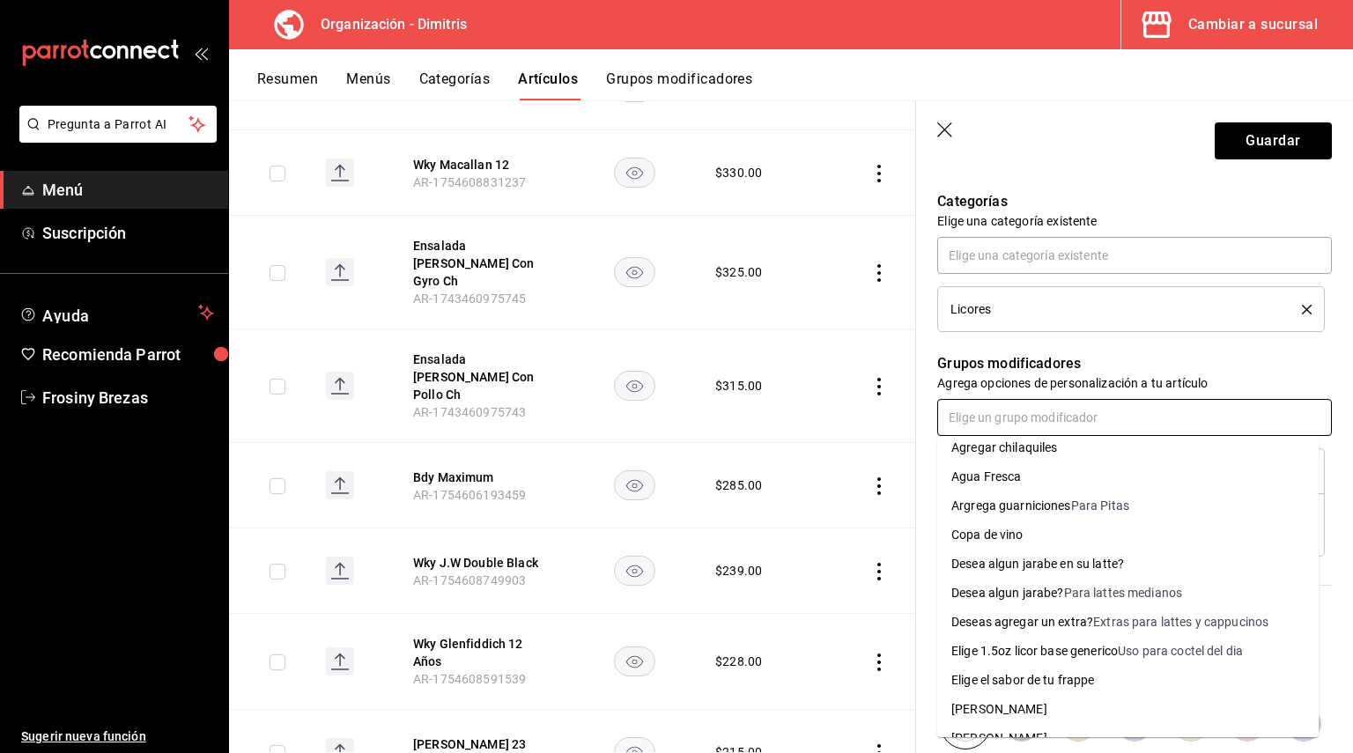
scroll to position [0, 0]
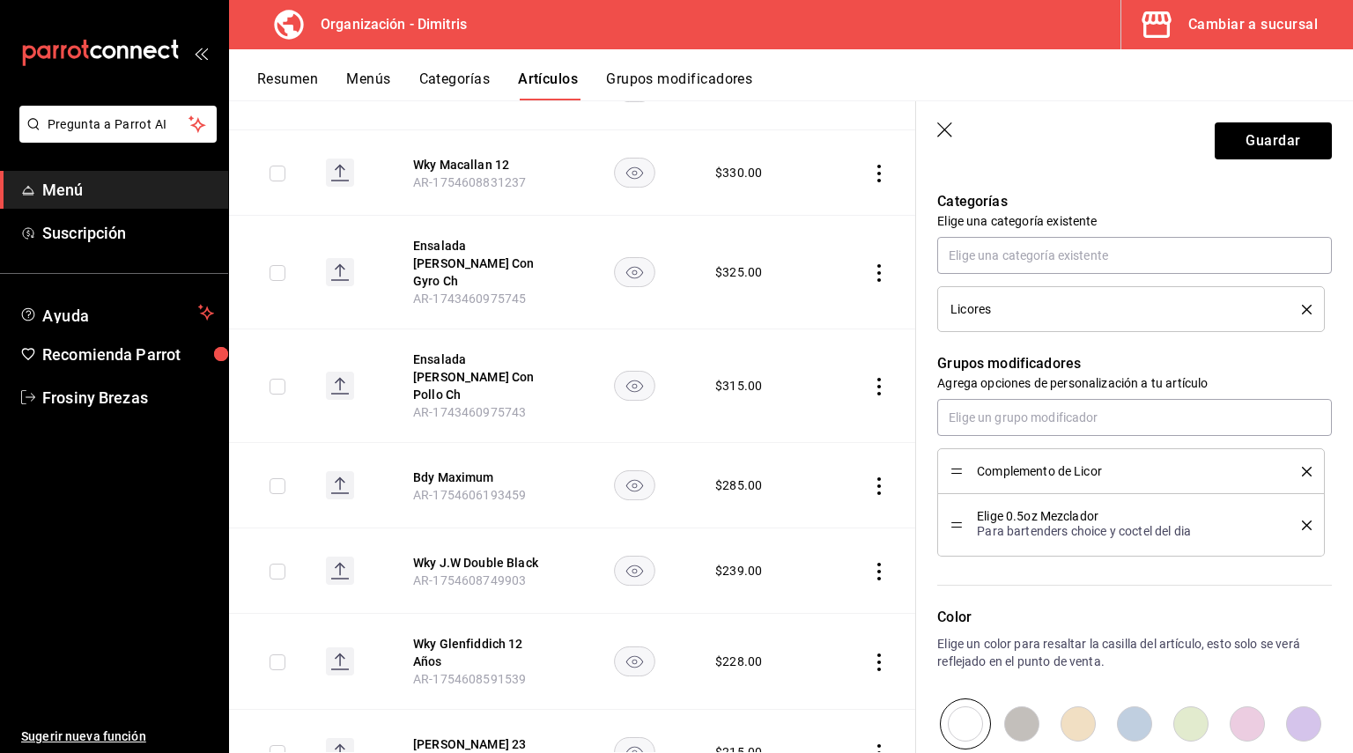
click at [1318, 339] on div "Editar artículo General Avanzada ¿Cómo se va a llamar? Wky J.W Double Black 20 …" at bounding box center [1134, 264] width 437 height 1414
click at [1277, 140] on button "Guardar" at bounding box center [1273, 140] width 117 height 37
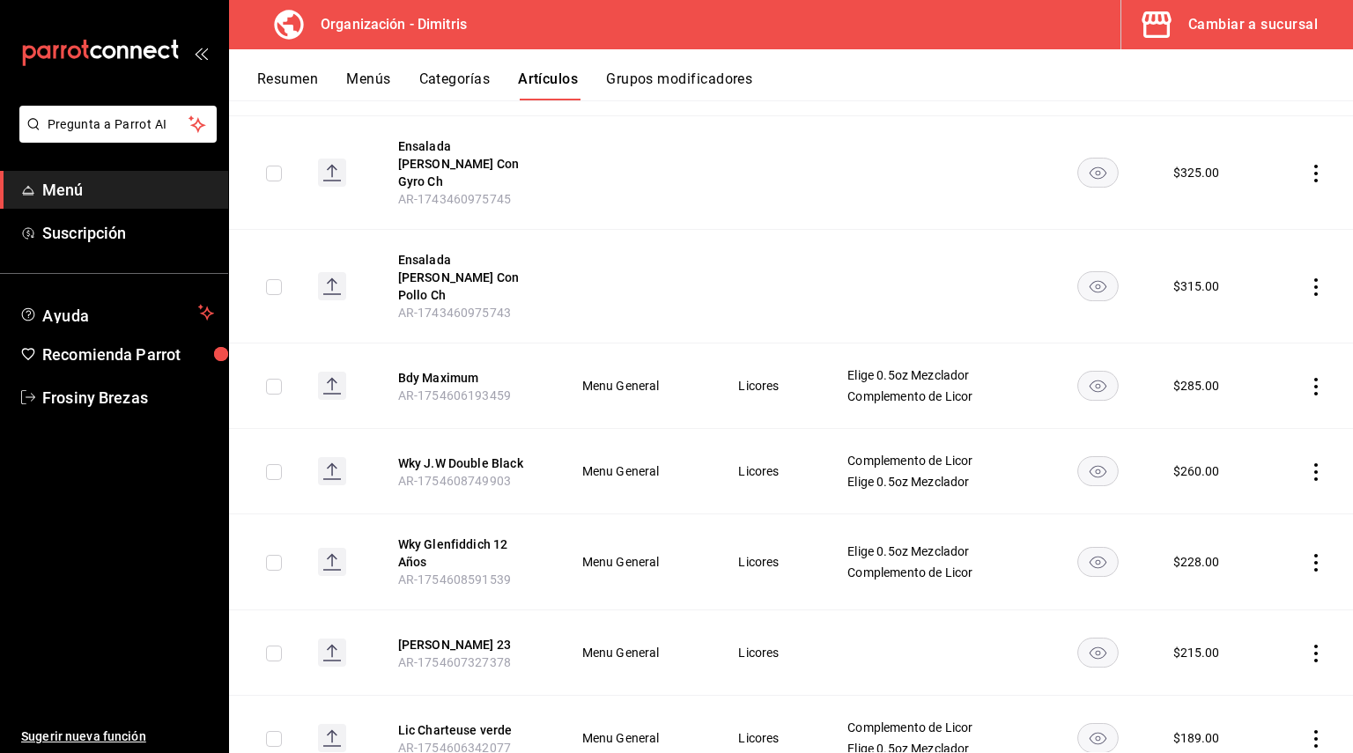
scroll to position [969, 0]
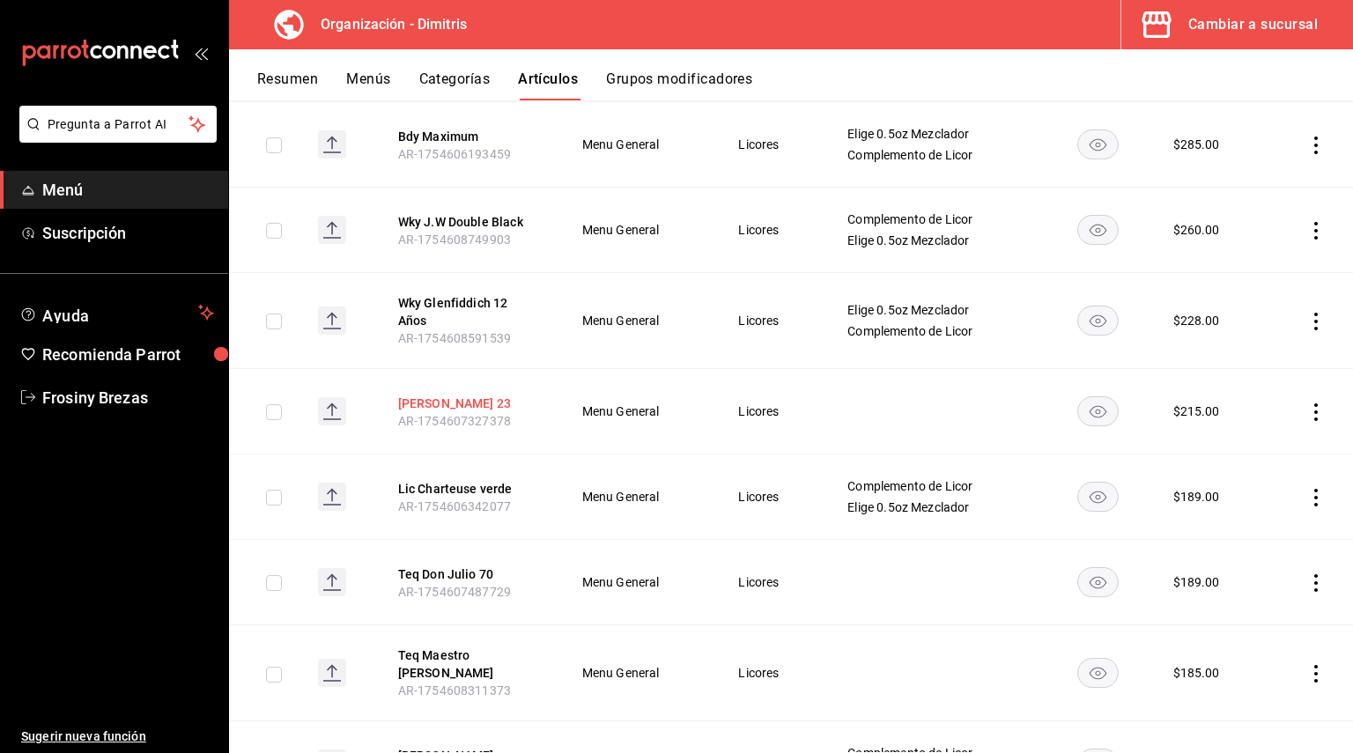
click at [462, 395] on button "[PERSON_NAME] 23" at bounding box center [468, 404] width 141 height 18
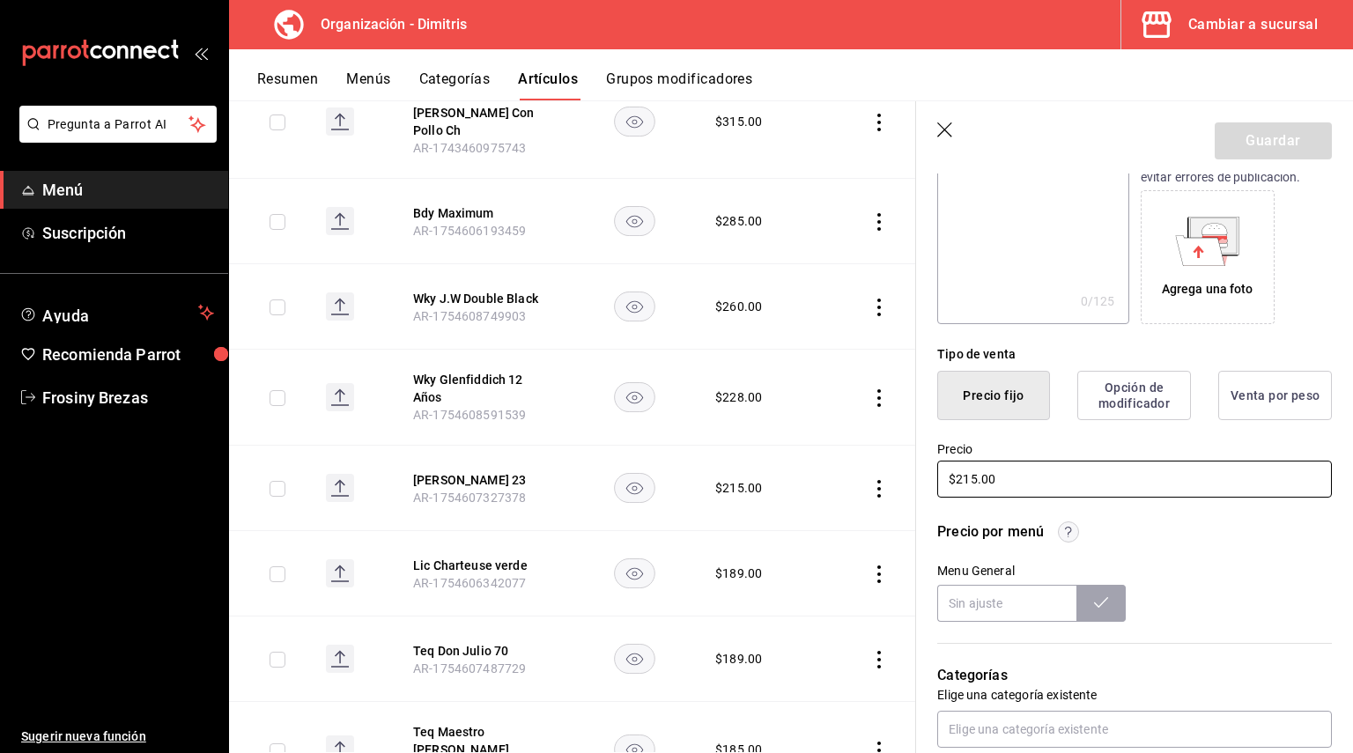
scroll to position [440, 0]
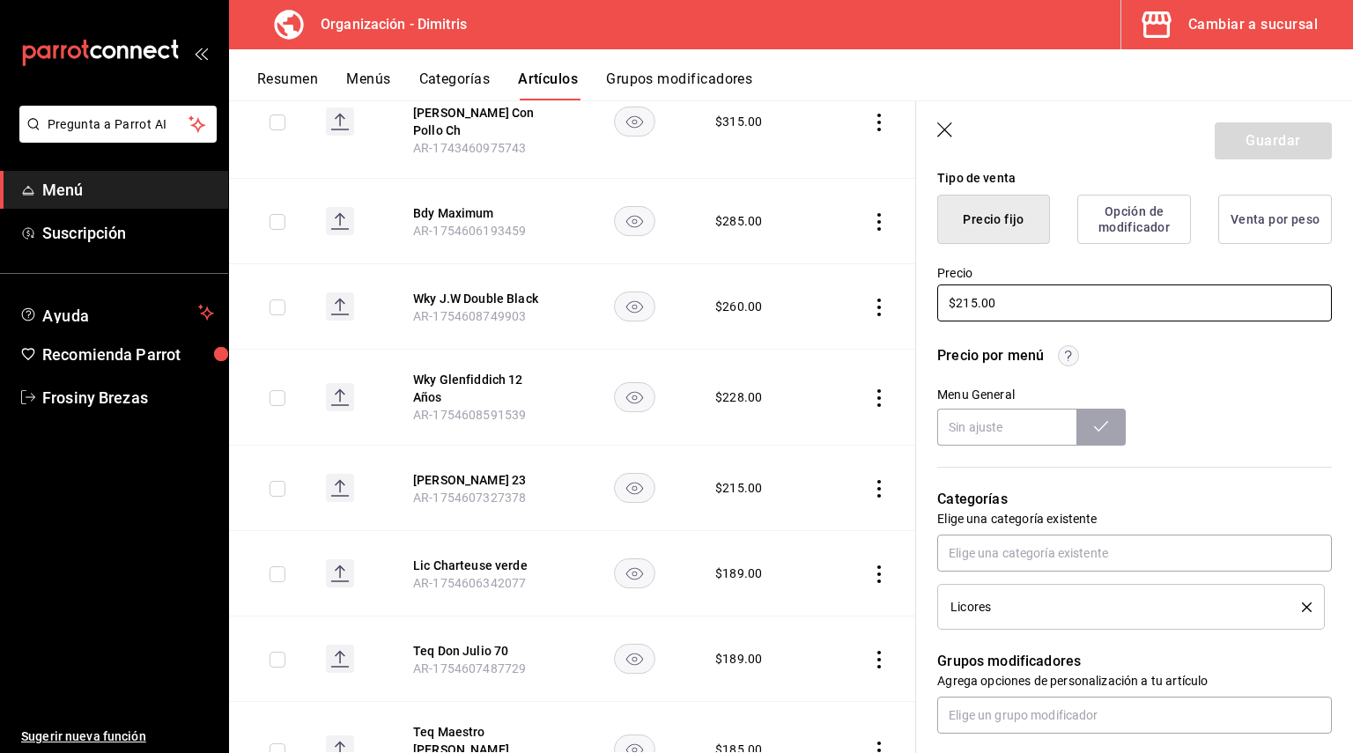
drag, startPoint x: 1030, startPoint y: 311, endPoint x: 888, endPoint y: 324, distance: 143.3
click at [888, 324] on main "Artículos organización Edita el precio e imagen de tus artículos. Asigna una ca…" at bounding box center [791, 426] width 1124 height 653
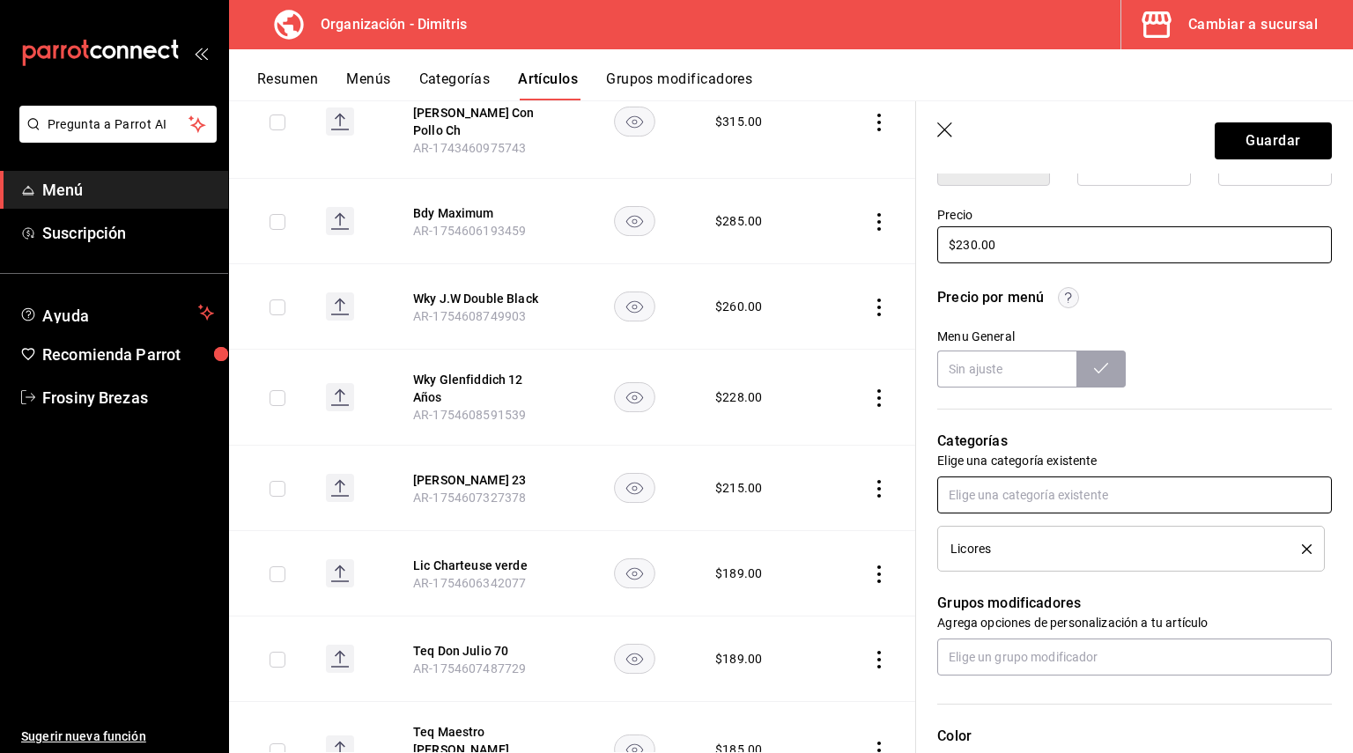
scroll to position [705, 0]
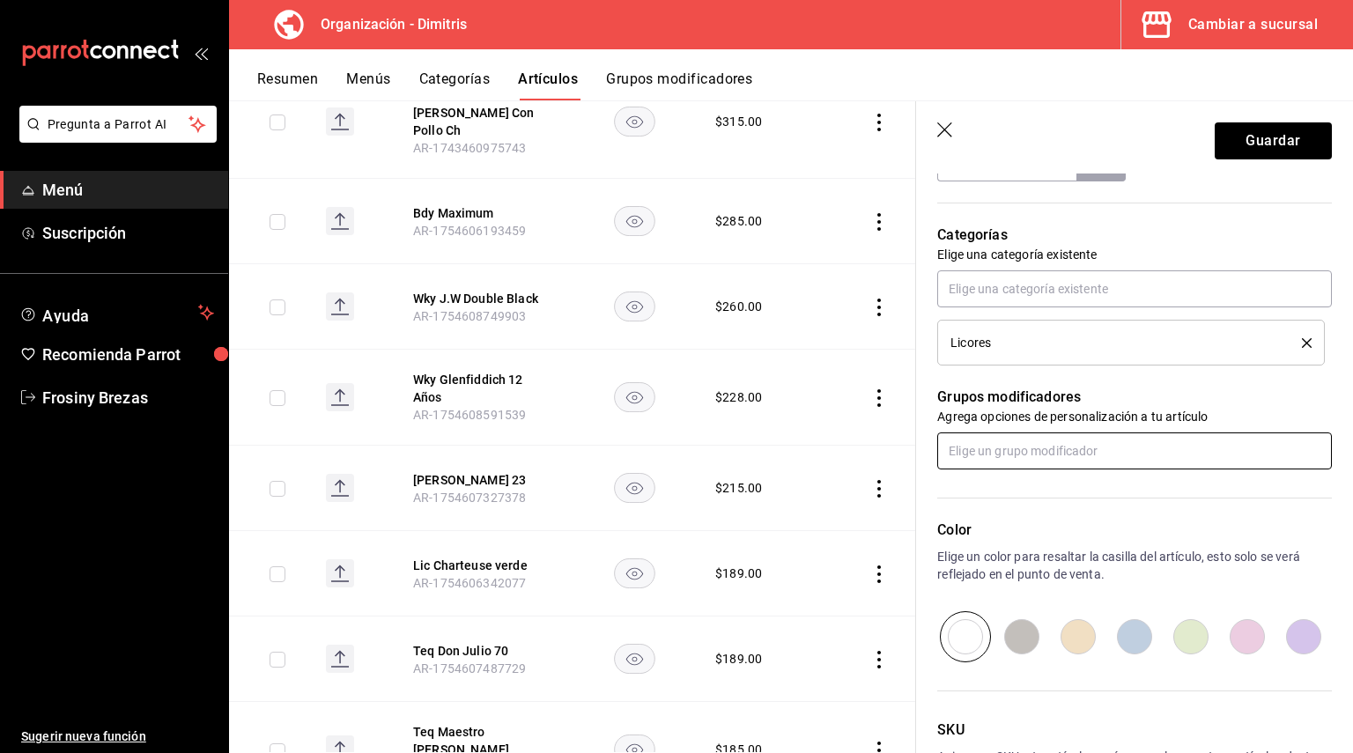
type input "$230.00"
click at [989, 445] on input "text" at bounding box center [1134, 450] width 395 height 37
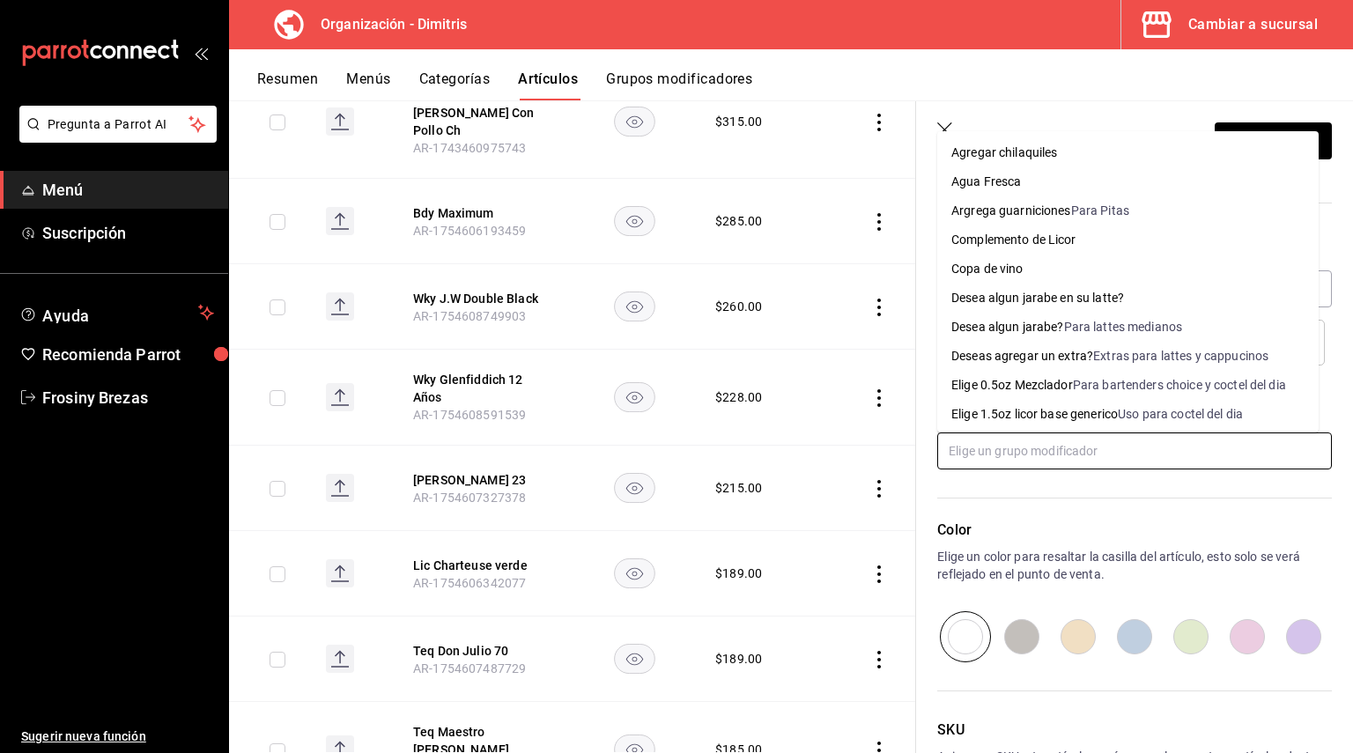
click at [1076, 374] on li "Elige 0.5oz Mezclador Para bartenders choice y coctel del dia" at bounding box center [1127, 385] width 381 height 29
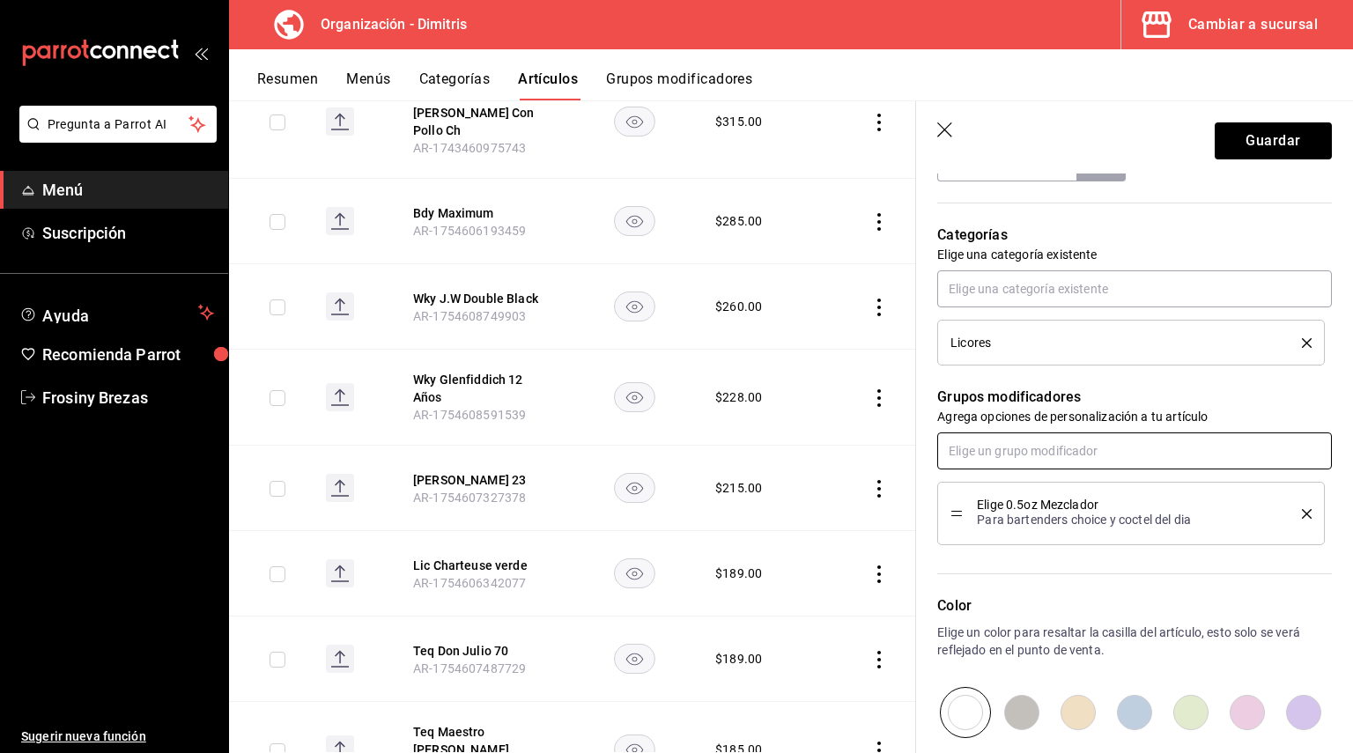
click at [1010, 448] on input "text" at bounding box center [1134, 450] width 395 height 37
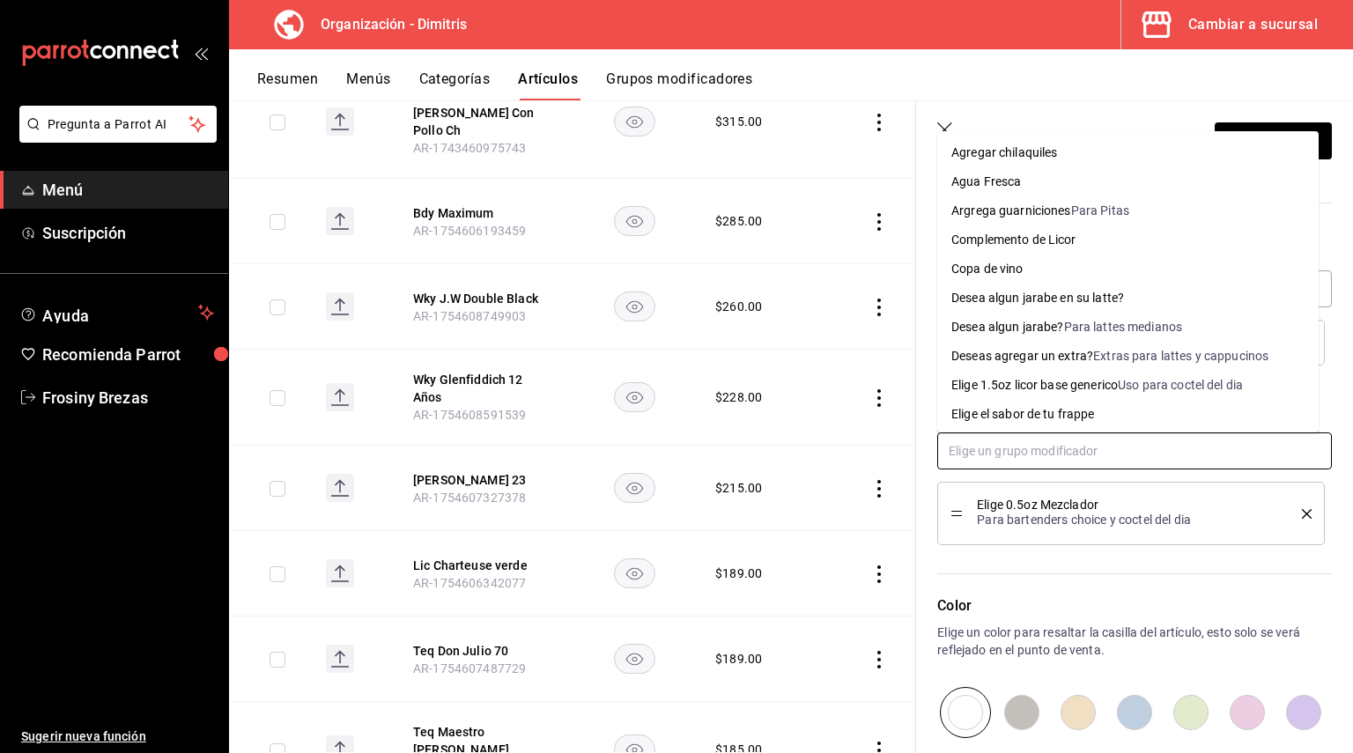
click at [1043, 249] on li "Complemento de Licor" at bounding box center [1127, 239] width 381 height 29
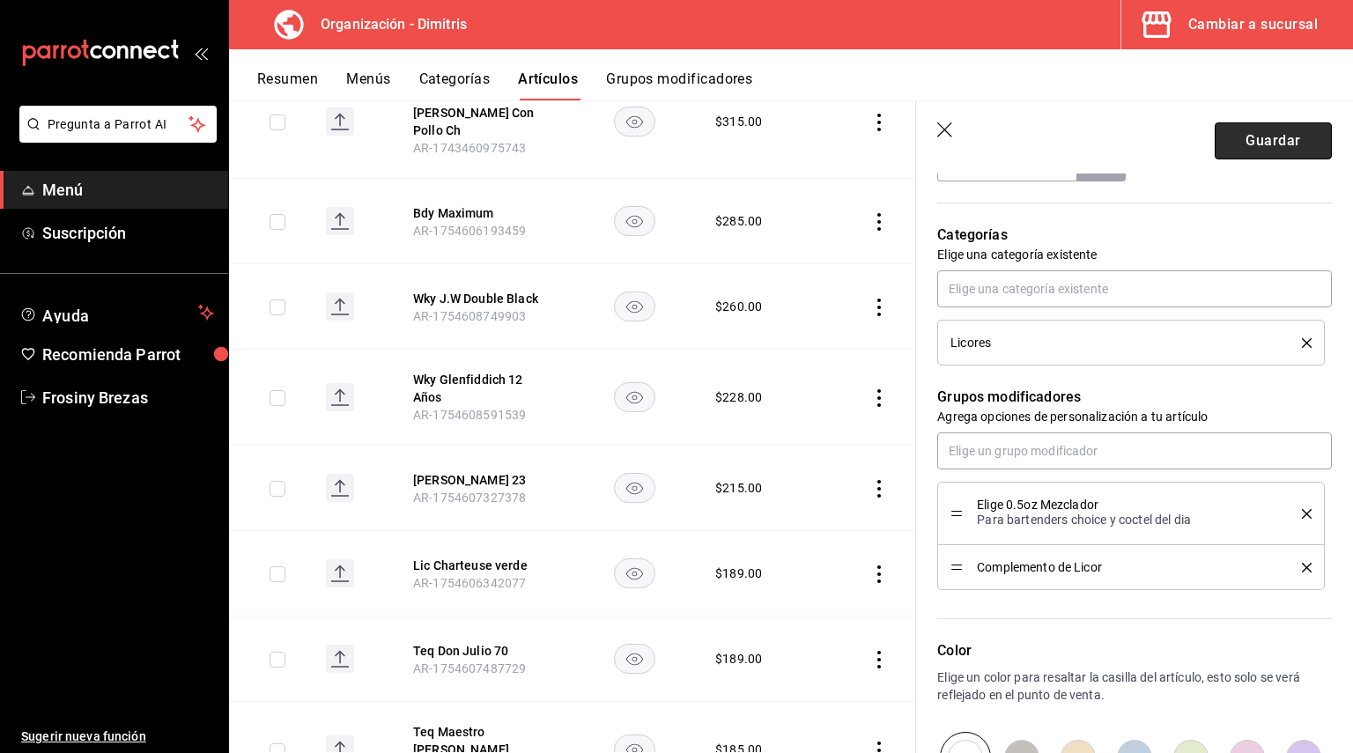
click at [1244, 148] on button "Guardar" at bounding box center [1273, 140] width 117 height 37
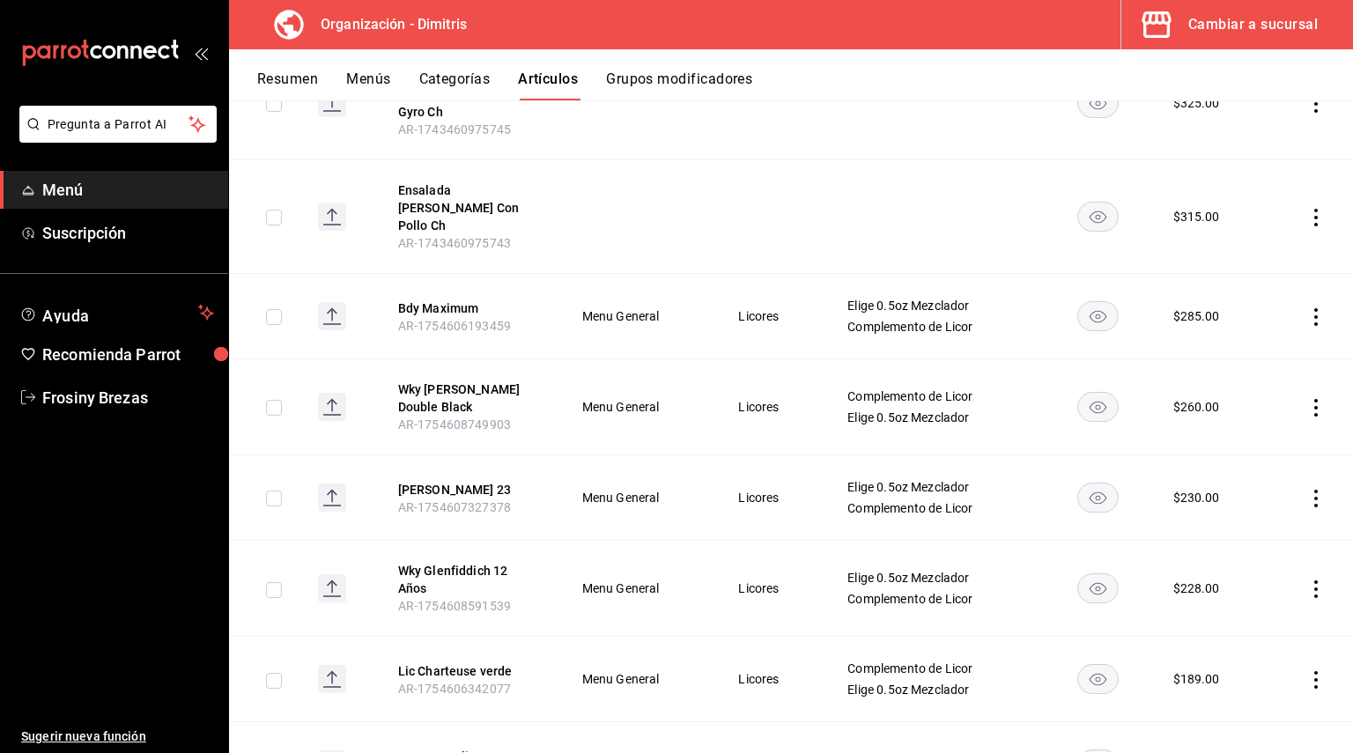
scroll to position [969, 0]
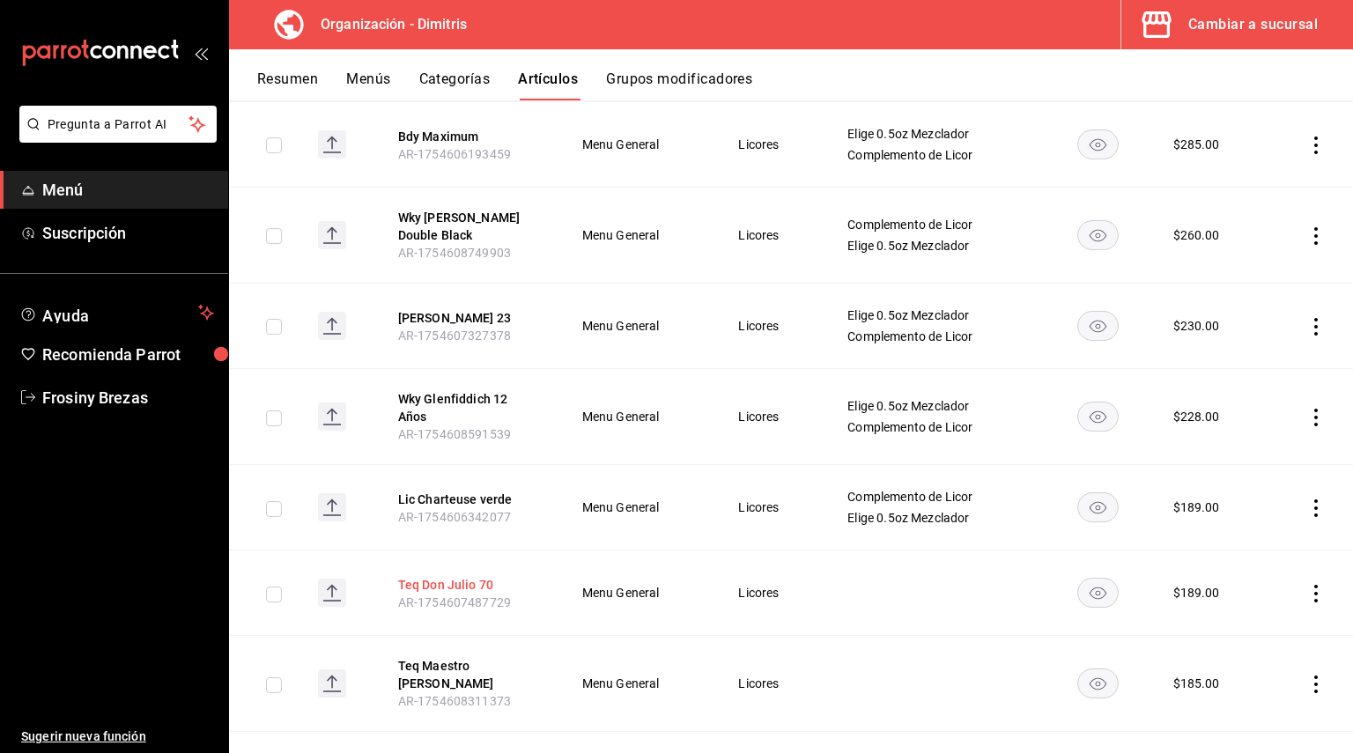
click at [466, 576] on button "Teq Don Julio 70" at bounding box center [468, 585] width 141 height 18
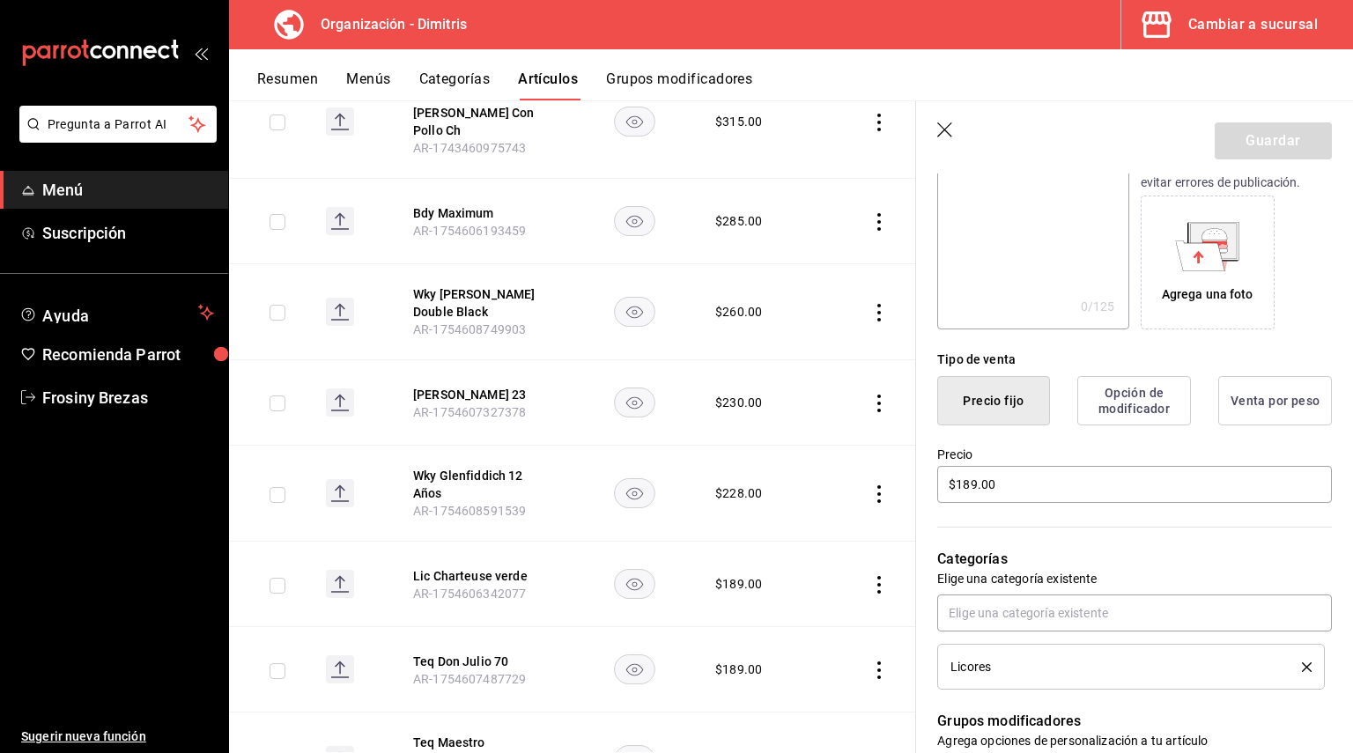
scroll to position [264, 0]
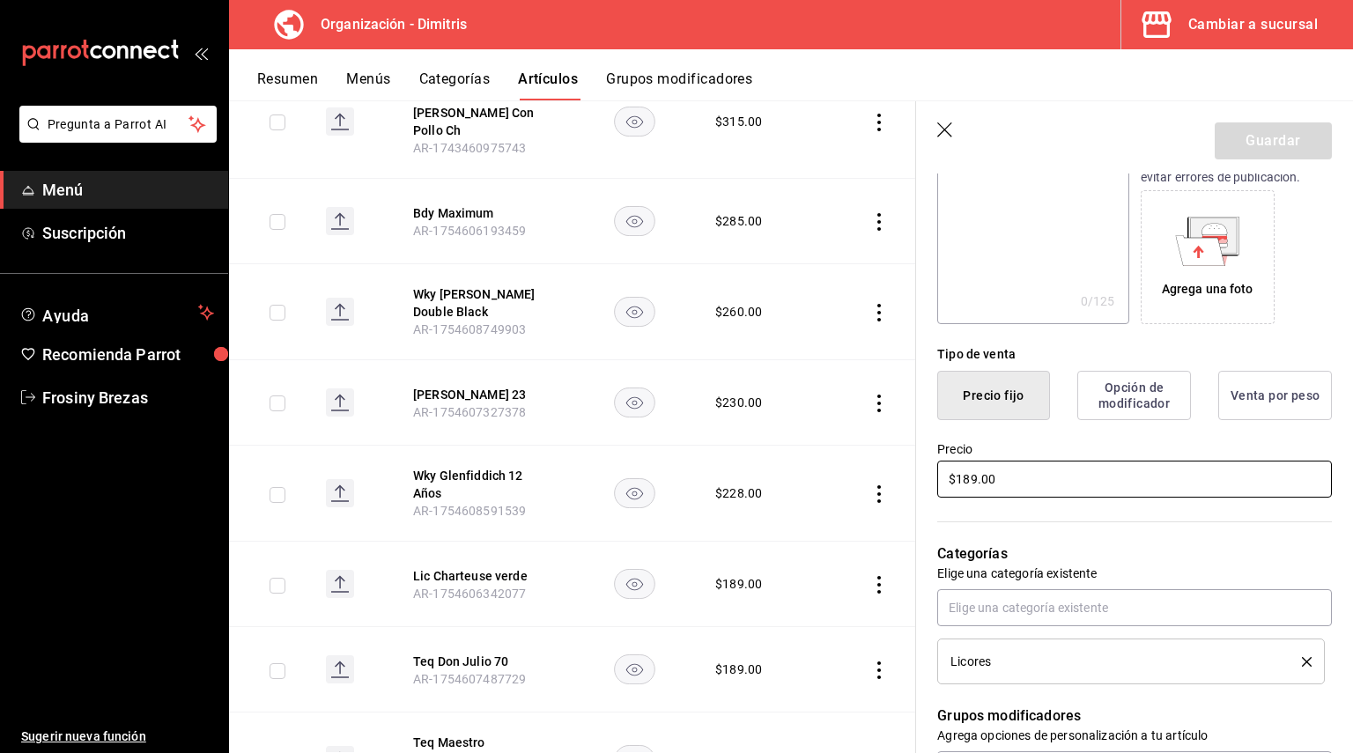
drag, startPoint x: 1016, startPoint y: 471, endPoint x: 864, endPoint y: 485, distance: 153.0
click at [864, 485] on main "Artículos organización Edita el precio e imagen de tus artículos. Asigna una ca…" at bounding box center [791, 426] width 1124 height 653
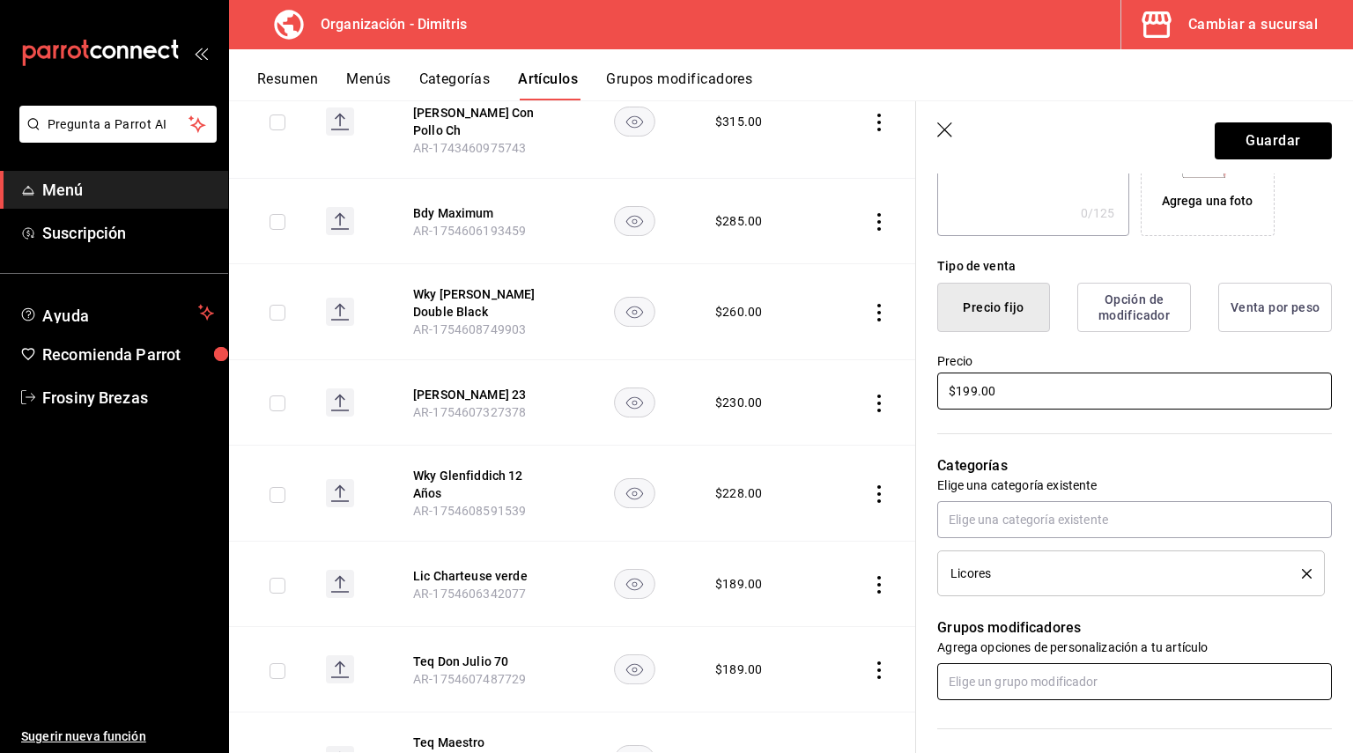
type input "$199.00"
click at [1012, 688] on input "text" at bounding box center [1134, 681] width 395 height 37
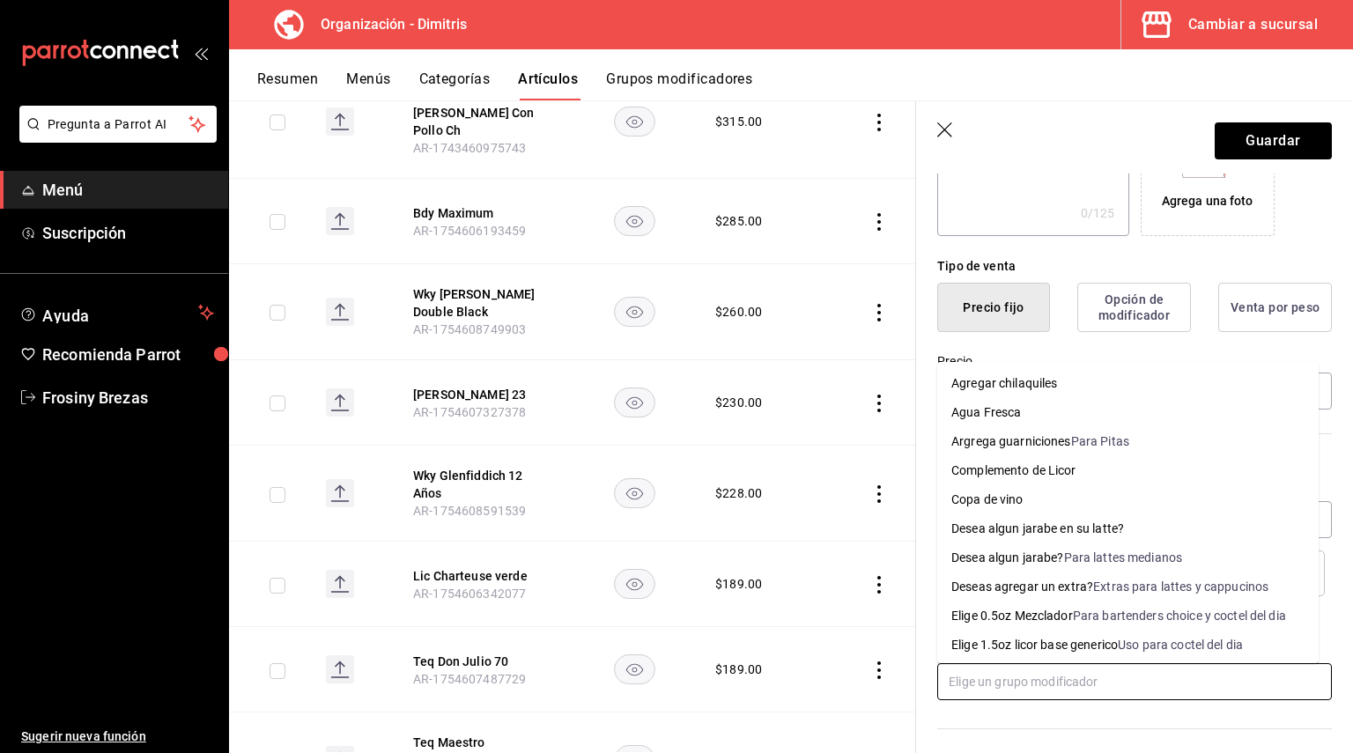
click at [1054, 613] on div "Elige 0.5oz Mezclador" at bounding box center [1012, 616] width 122 height 18
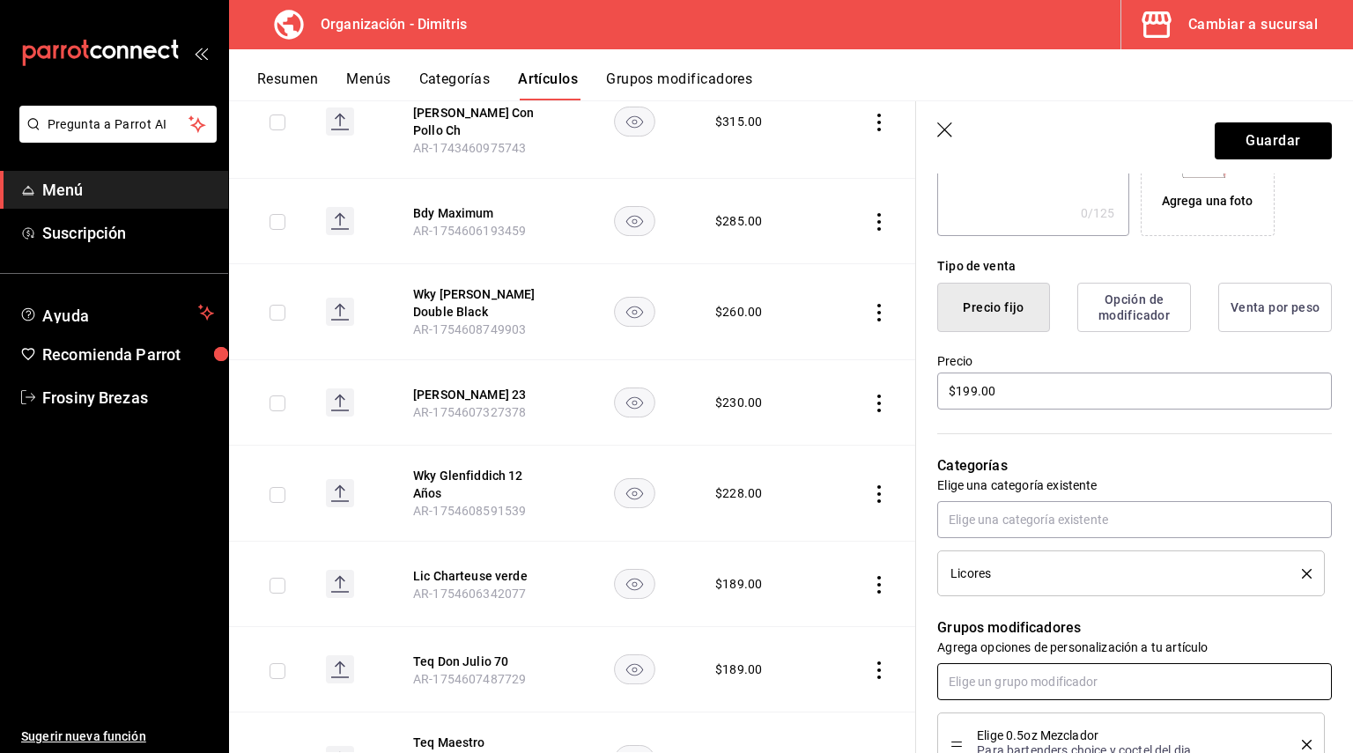
click at [1030, 673] on input "text" at bounding box center [1134, 681] width 395 height 37
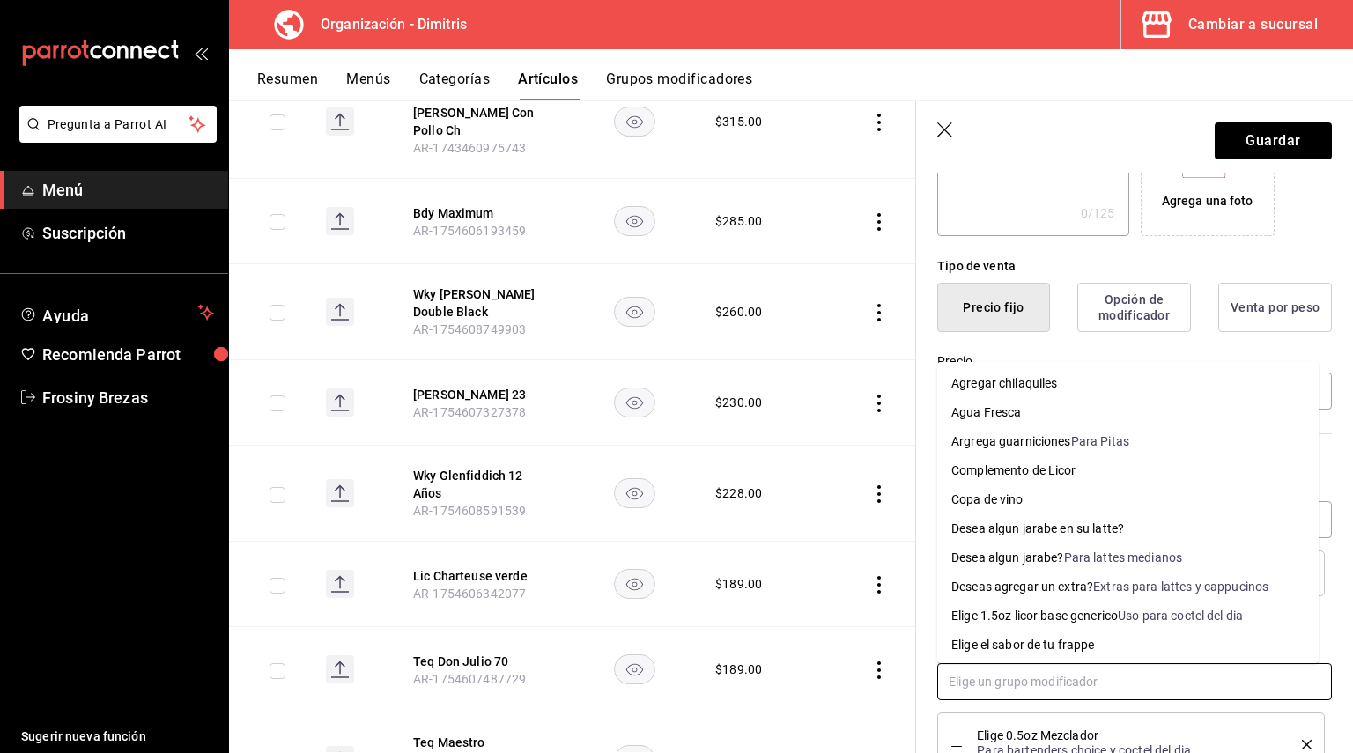
click at [1084, 476] on li "Complemento de Licor" at bounding box center [1127, 470] width 381 height 29
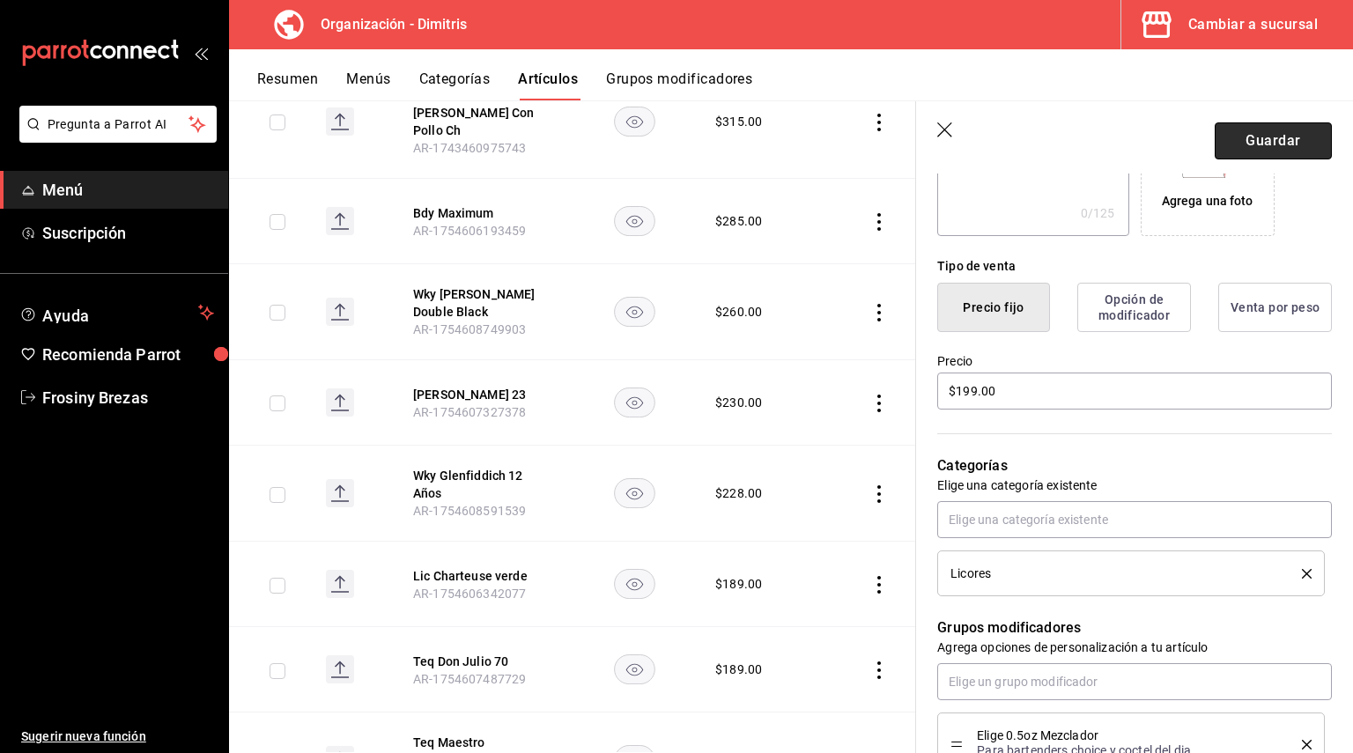
click at [1287, 141] on button "Guardar" at bounding box center [1273, 140] width 117 height 37
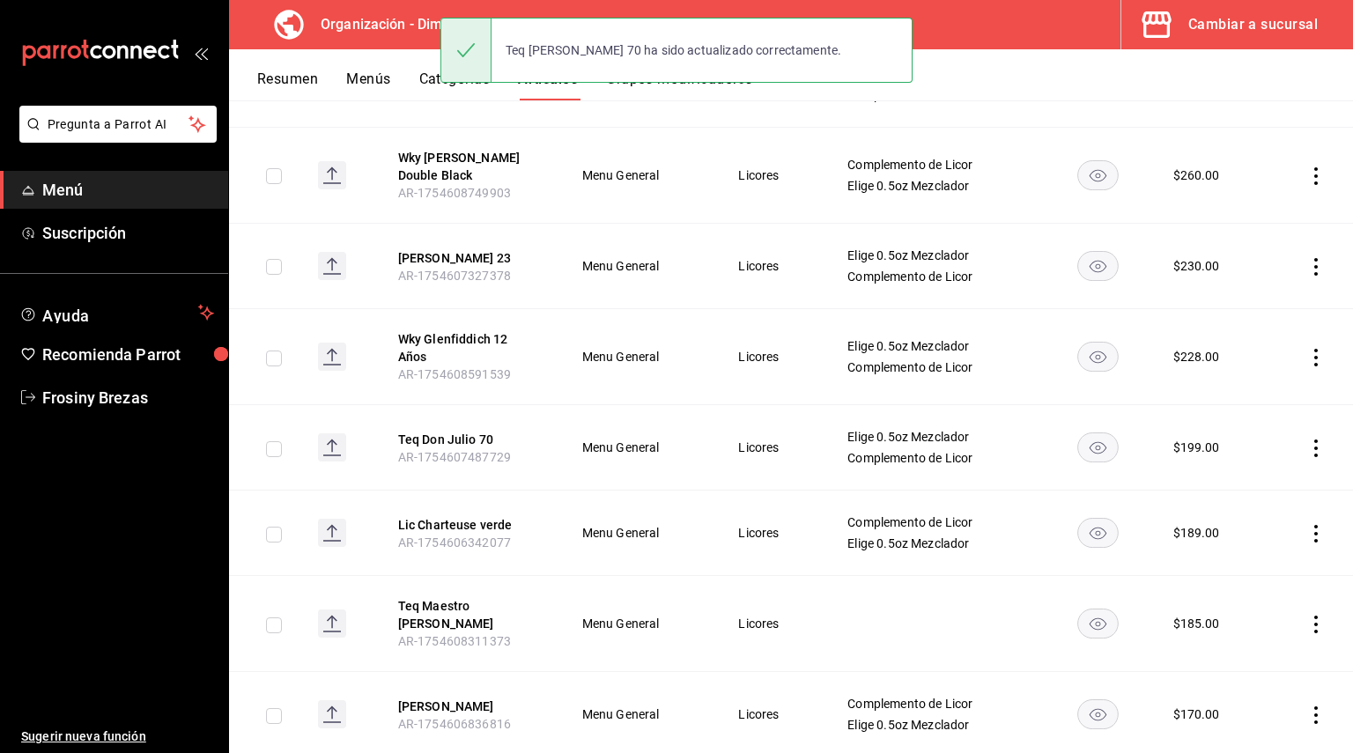
scroll to position [1145, 0]
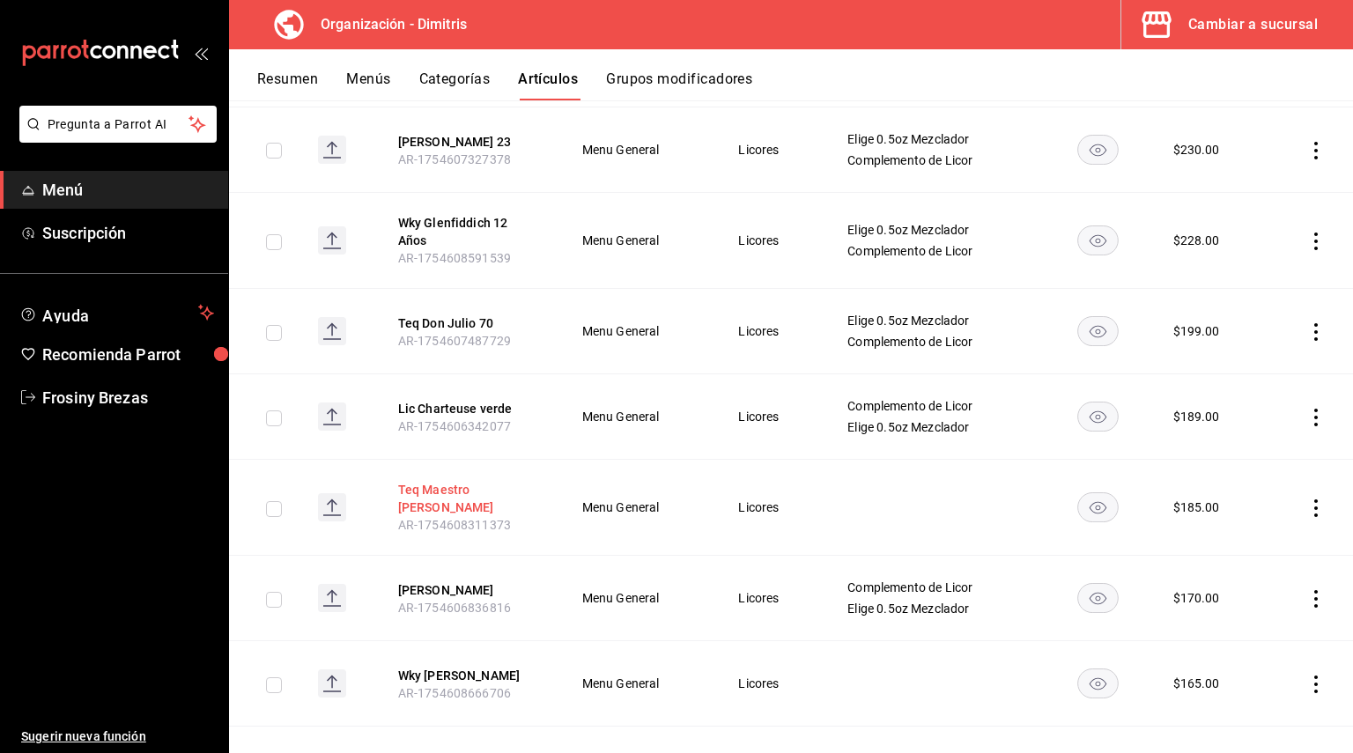
click at [445, 481] on button "Teq Maestro Dobel Diamante" at bounding box center [468, 498] width 141 height 35
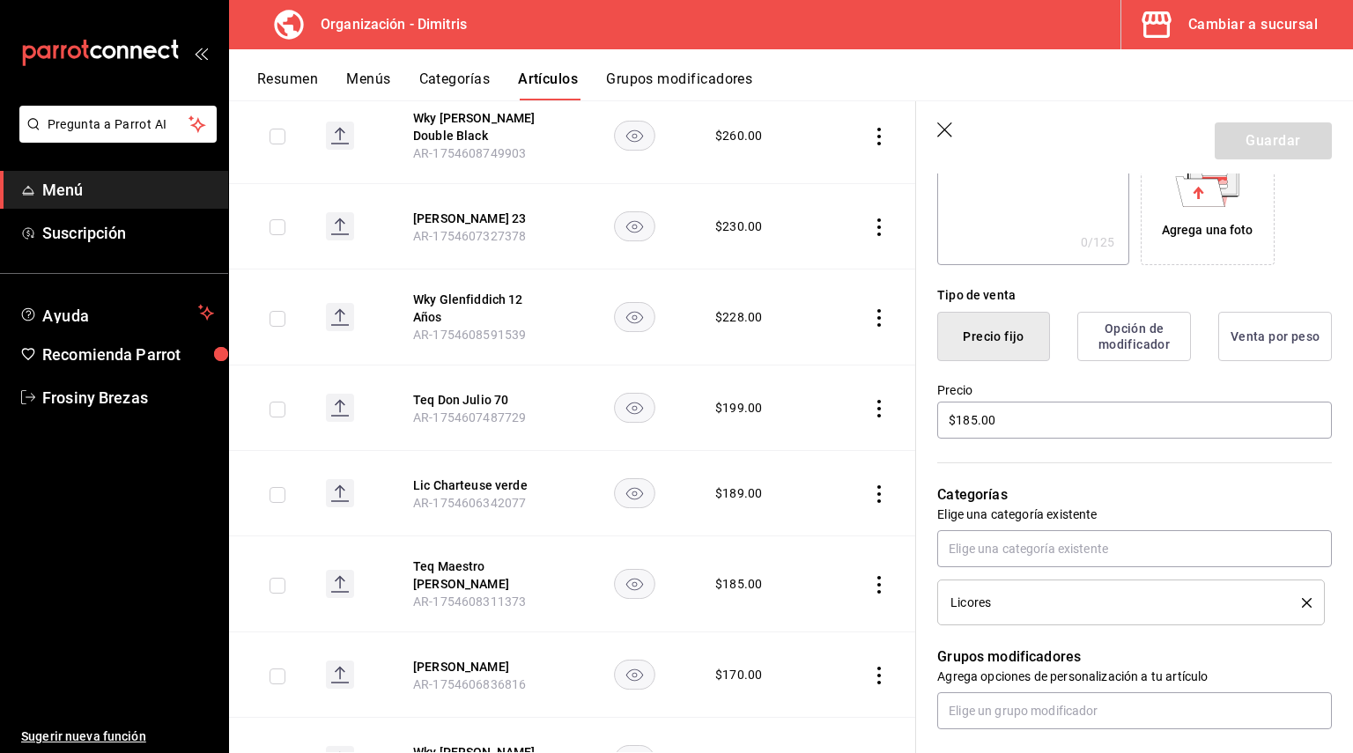
scroll to position [352, 0]
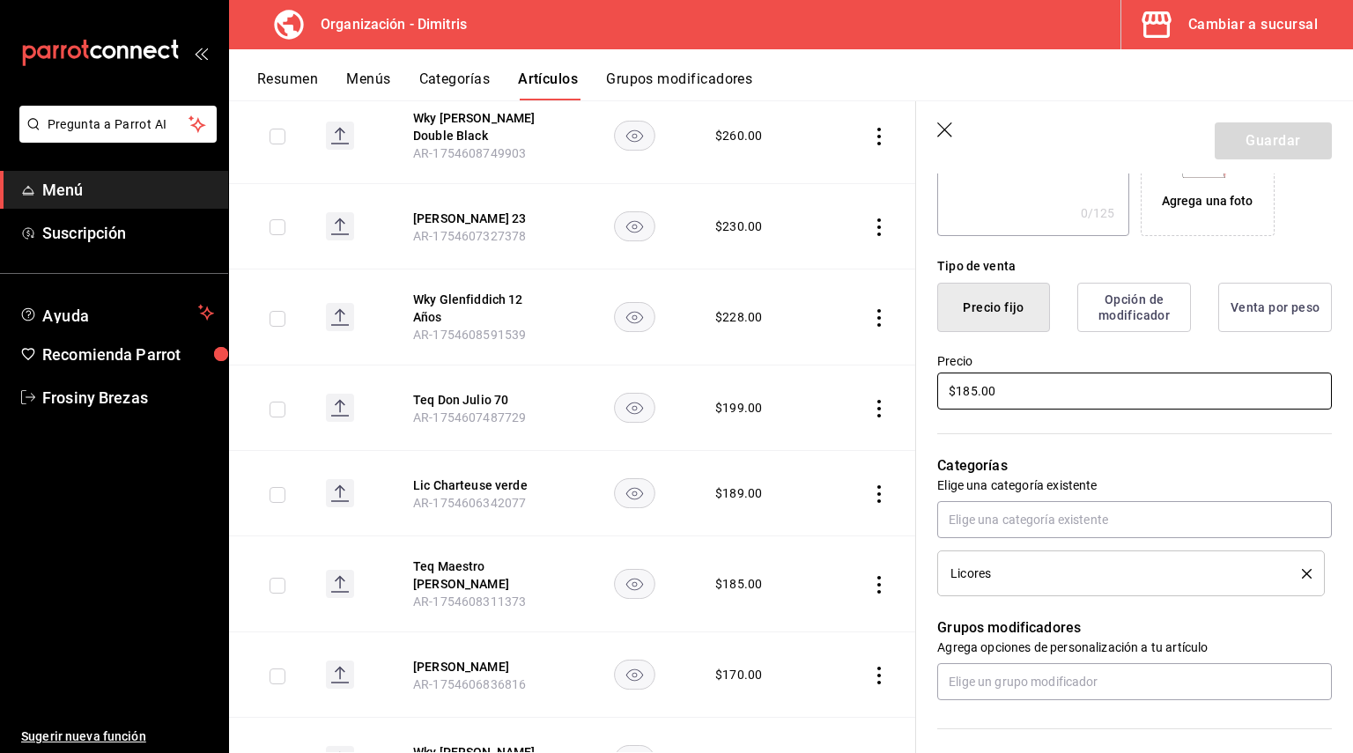
drag, startPoint x: 1023, startPoint y: 387, endPoint x: 832, endPoint y: 394, distance: 191.3
click at [832, 394] on main "Artículos organización Edita el precio e imagen de tus artículos. Asigna una ca…" at bounding box center [791, 426] width 1124 height 653
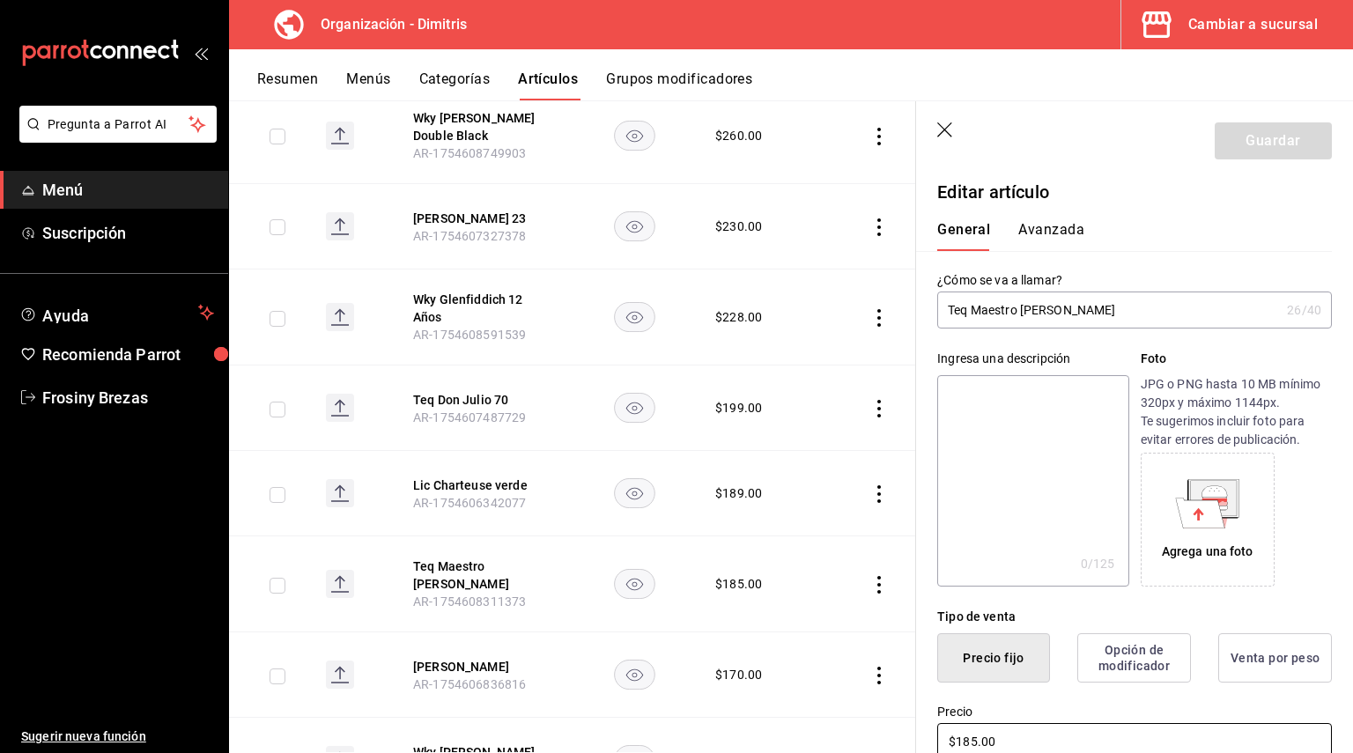
scroll to position [0, 0]
drag, startPoint x: 1058, startPoint y: 312, endPoint x: 1021, endPoint y: 316, distance: 37.3
click at [1021, 316] on input "Teq Maestro Dobel Diamante" at bounding box center [1108, 311] width 343 height 35
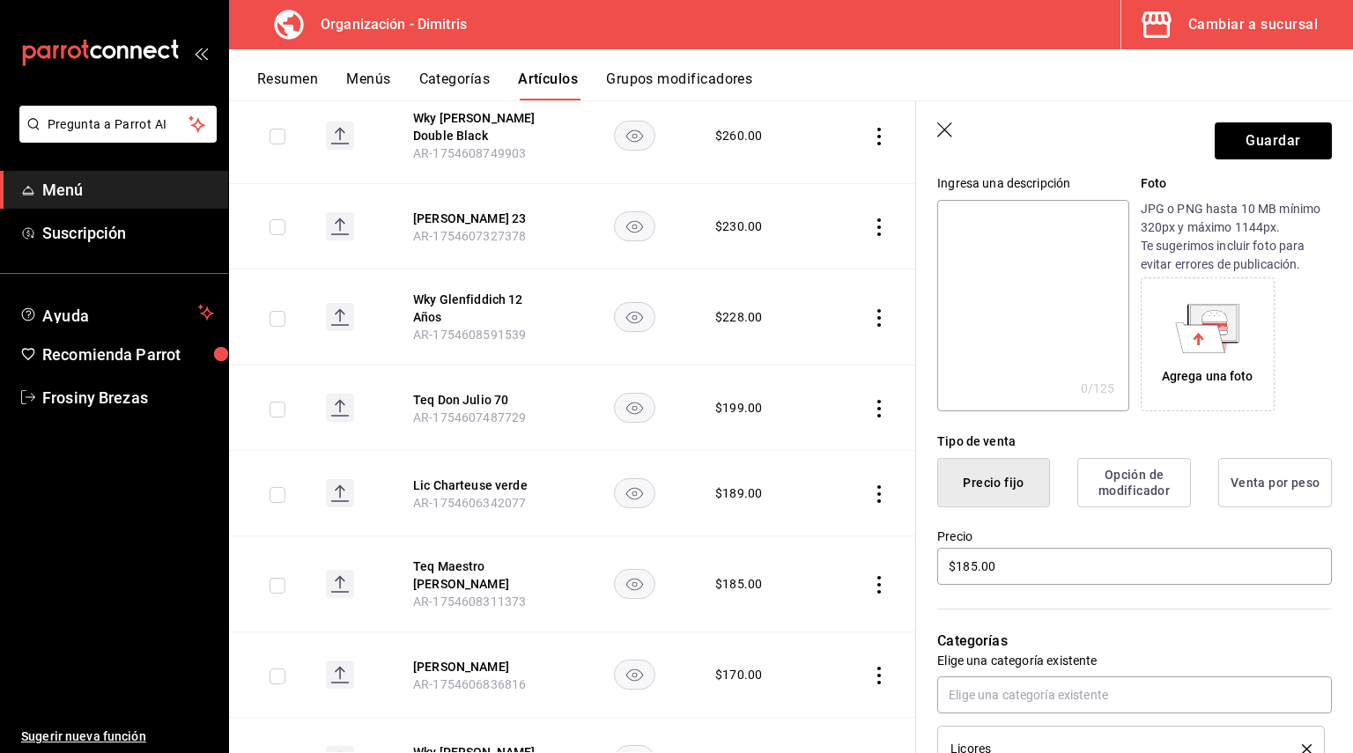
scroll to position [264, 0]
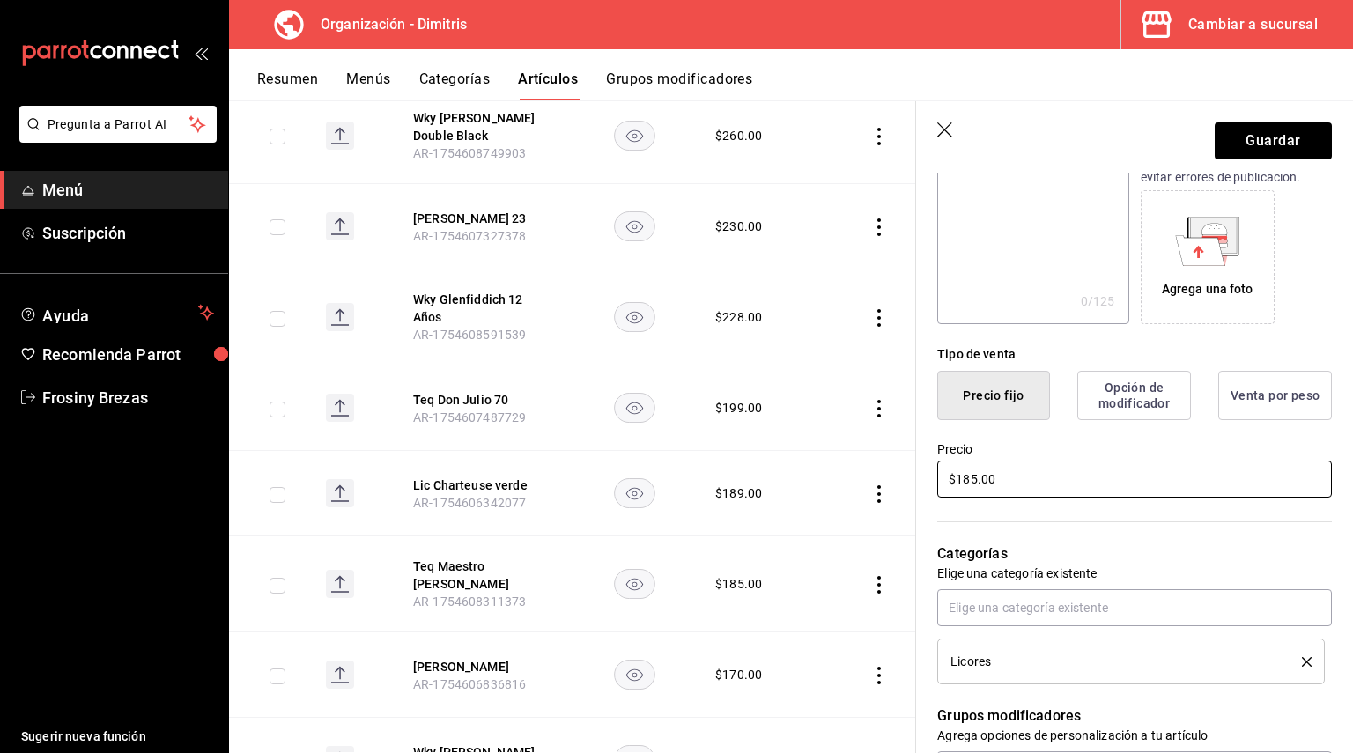
type input "Teq Maestro [PERSON_NAME]"
drag, startPoint x: 1007, startPoint y: 469, endPoint x: 875, endPoint y: 484, distance: 133.0
click at [875, 484] on main "Artículos organización Edita el precio e imagen de tus artículos. Asigna una ca…" at bounding box center [791, 426] width 1124 height 653
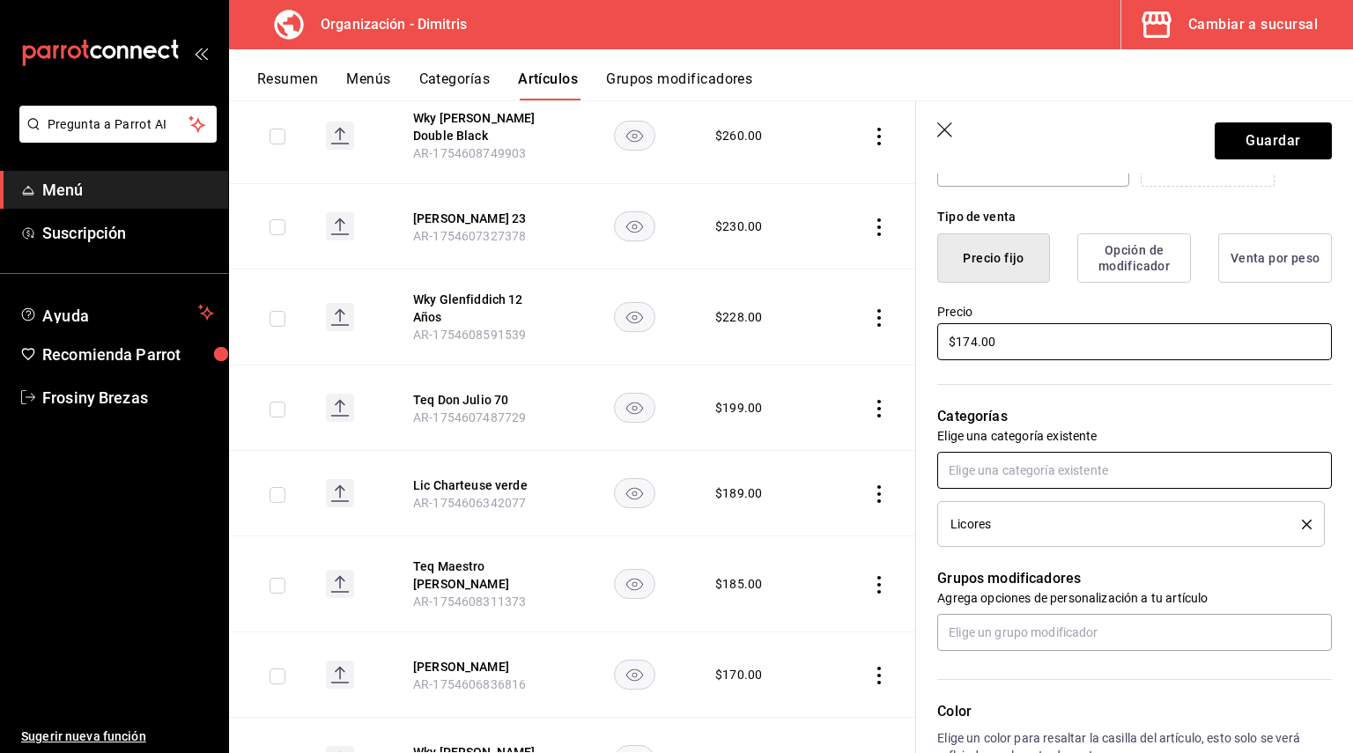
scroll to position [528, 0]
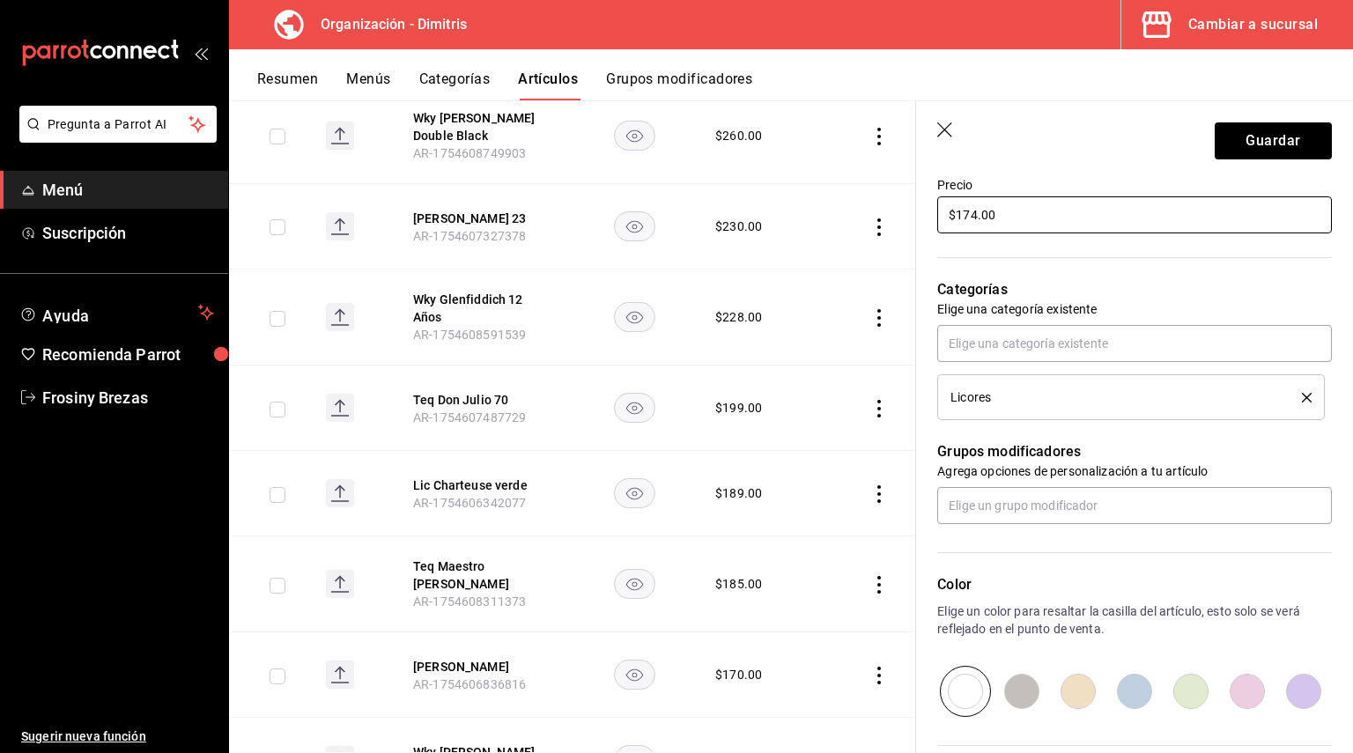
type input "$174.00"
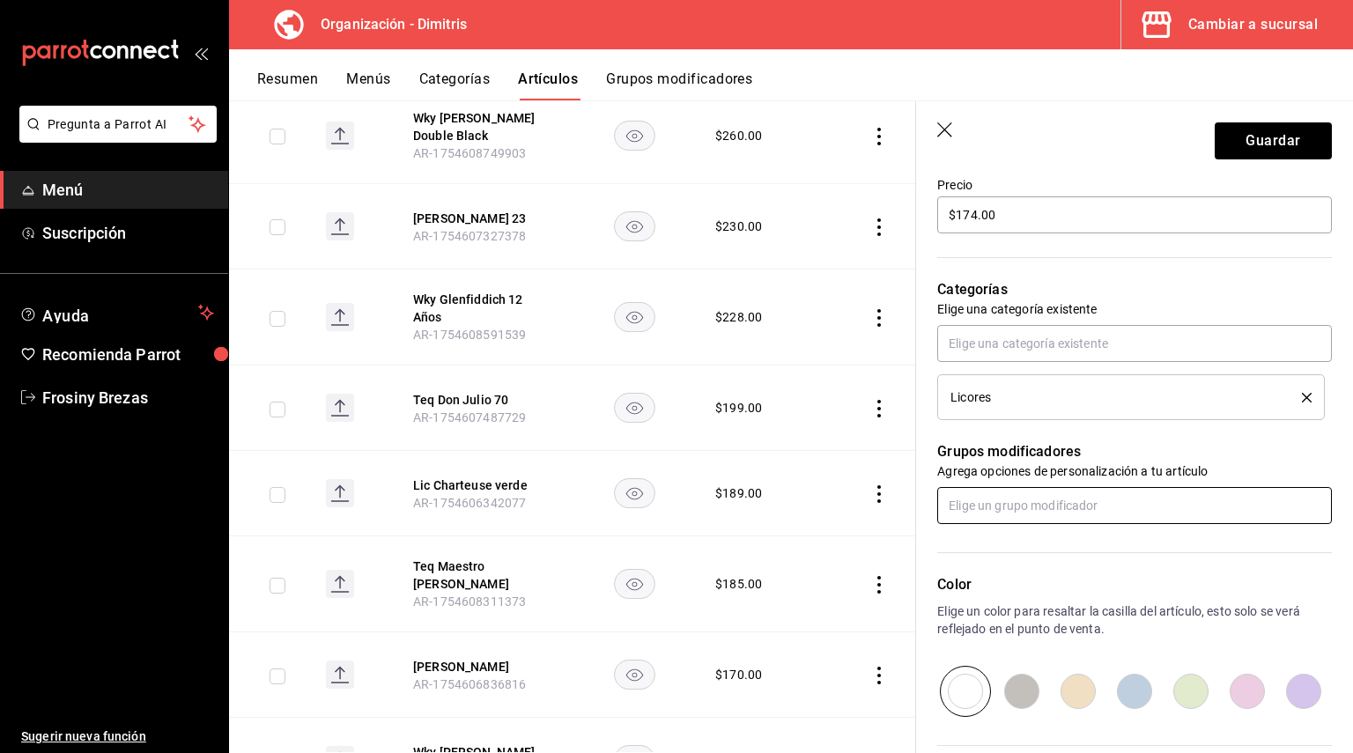
drag, startPoint x: 996, startPoint y: 529, endPoint x: 1002, endPoint y: 495, distance: 34.9
click at [996, 525] on div "Color Elige un color para resaltar la casilla del artículo, esto solo se verá r…" at bounding box center [1124, 620] width 416 height 193
click at [1002, 494] on input "text" at bounding box center [1134, 505] width 395 height 37
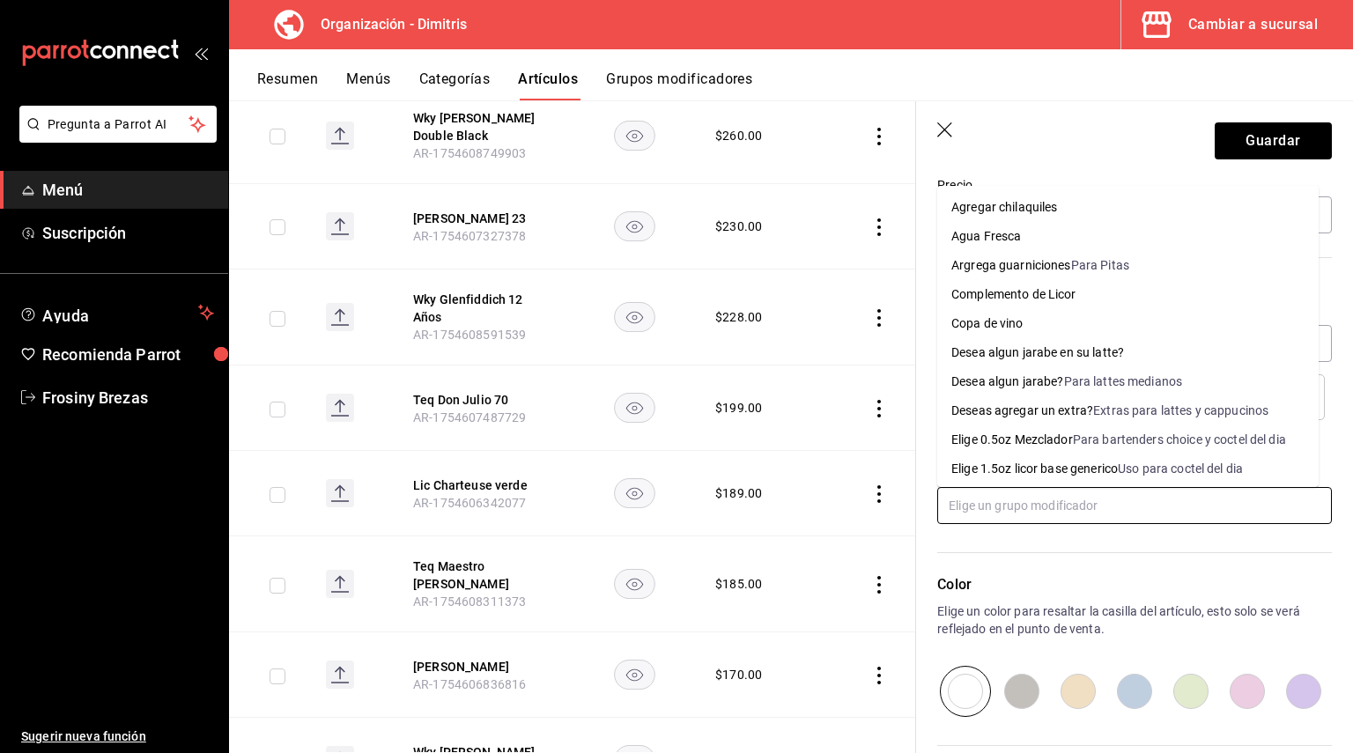
click at [1022, 435] on div "Elige 0.5oz Mezclador" at bounding box center [1012, 440] width 122 height 18
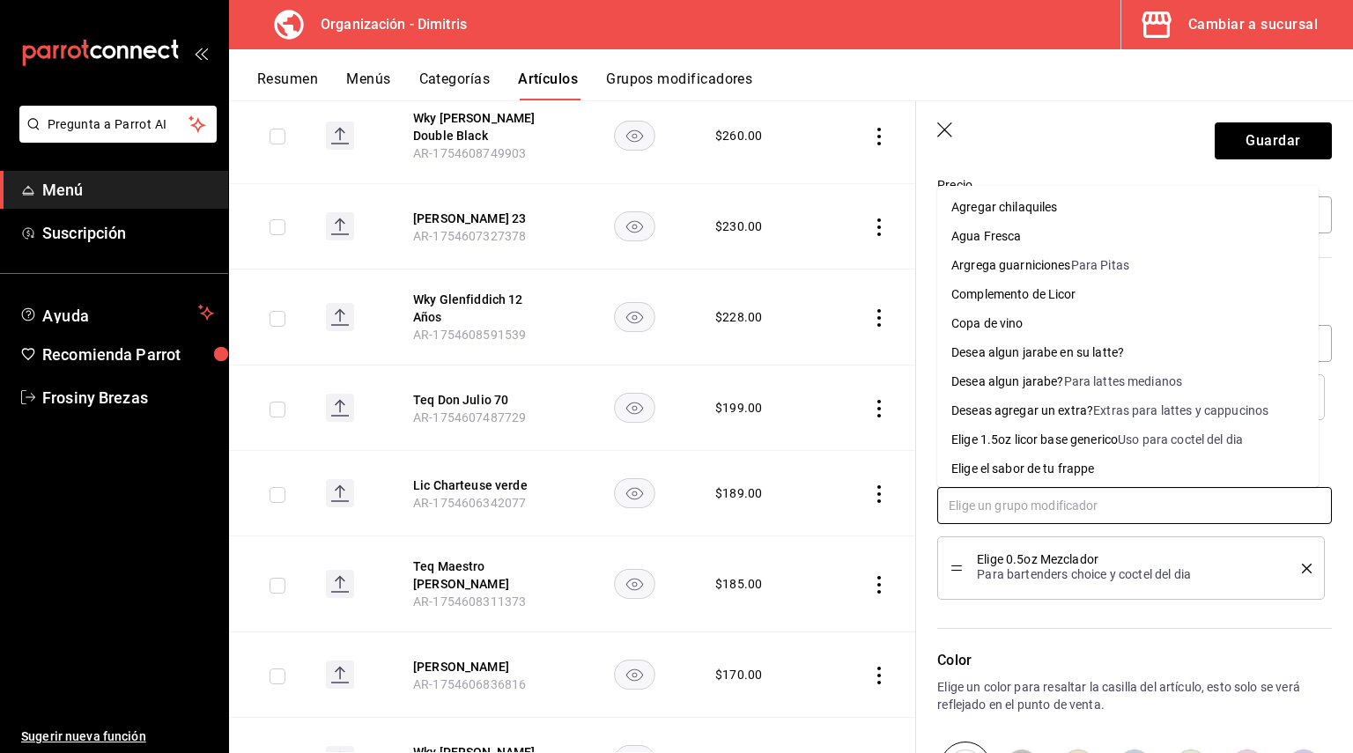
click at [1025, 499] on input "text" at bounding box center [1134, 505] width 395 height 37
click at [1052, 299] on div "Complemento de Licor" at bounding box center [1013, 294] width 125 height 18
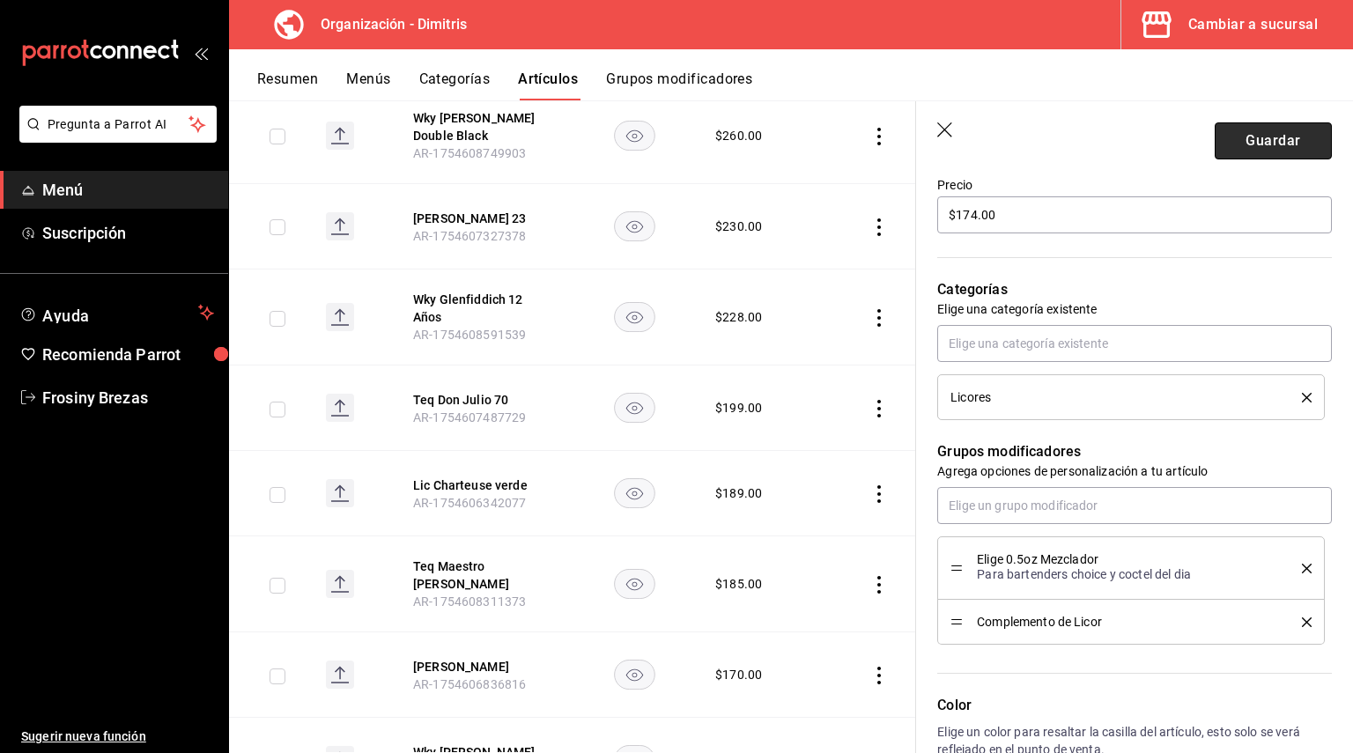
click at [1296, 140] on button "Guardar" at bounding box center [1273, 140] width 117 height 37
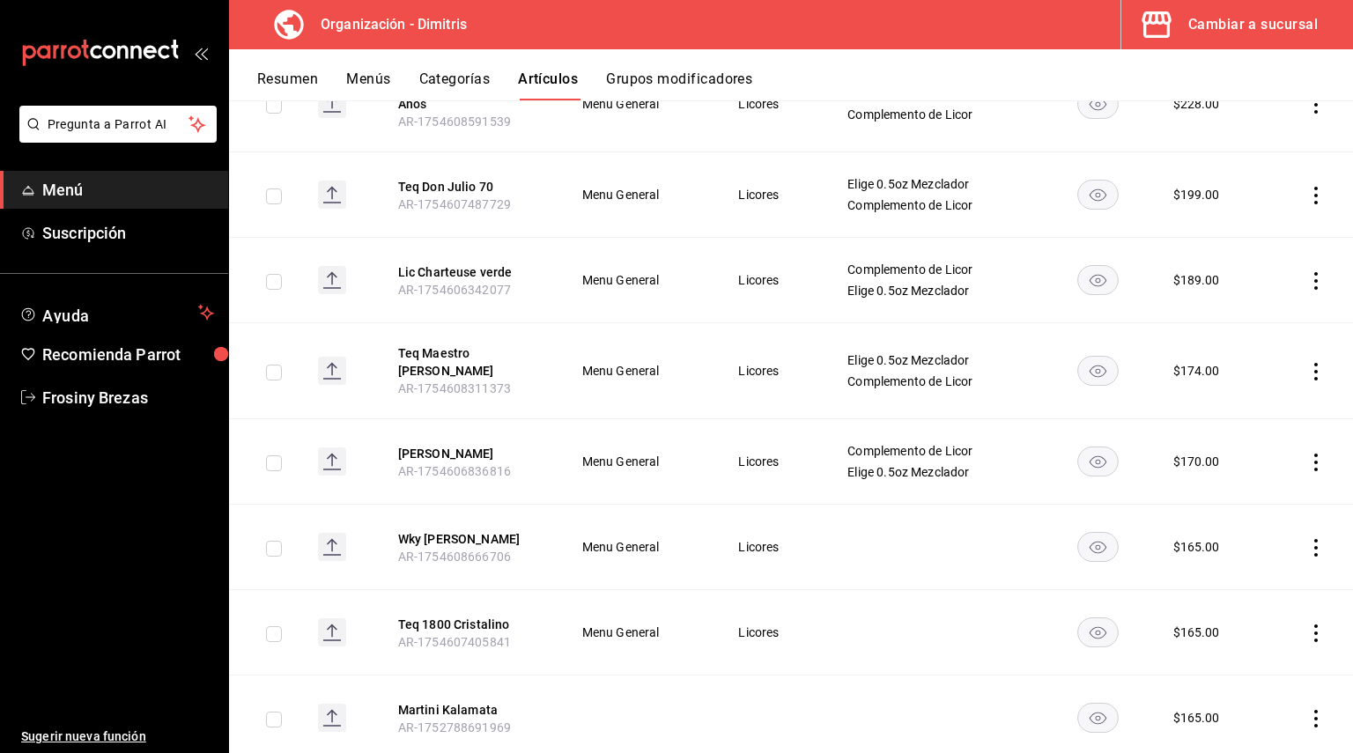
scroll to position [1321, 0]
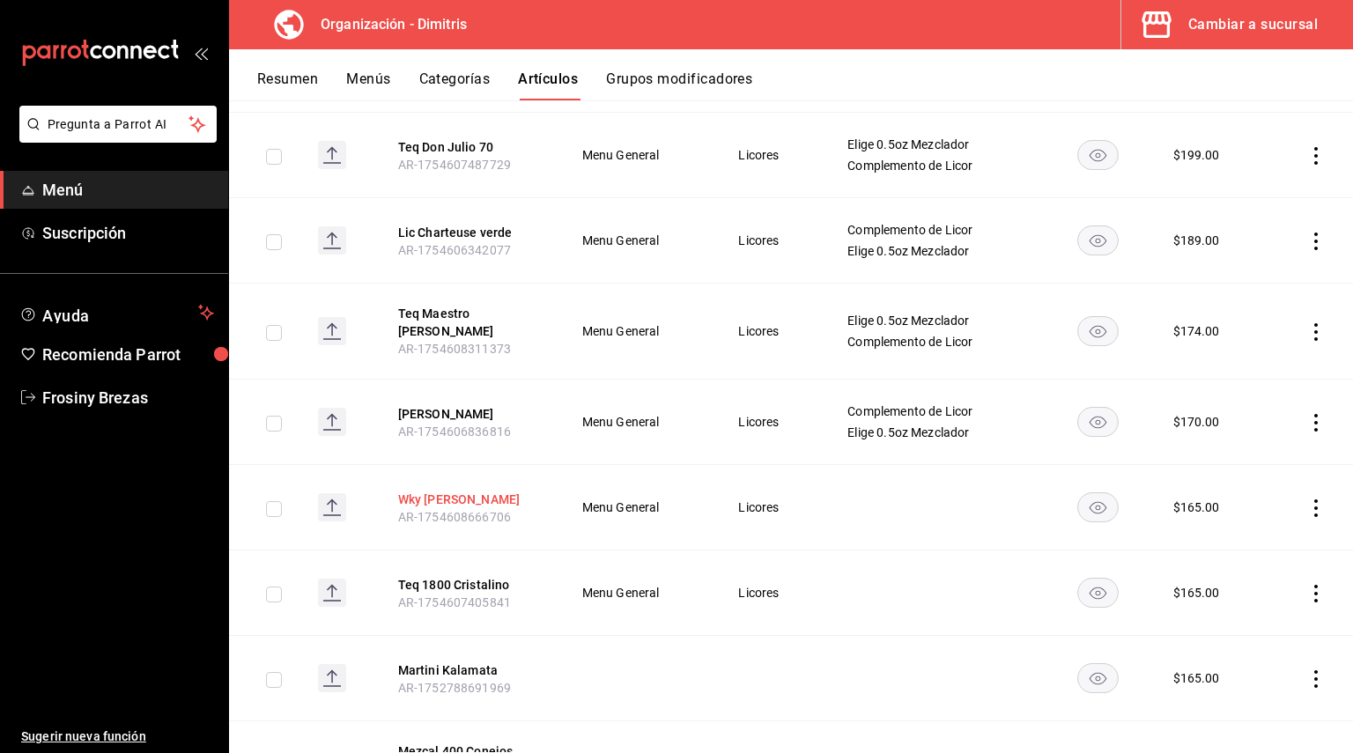
click at [439, 491] on button "Wky J.W Negro" at bounding box center [468, 500] width 141 height 18
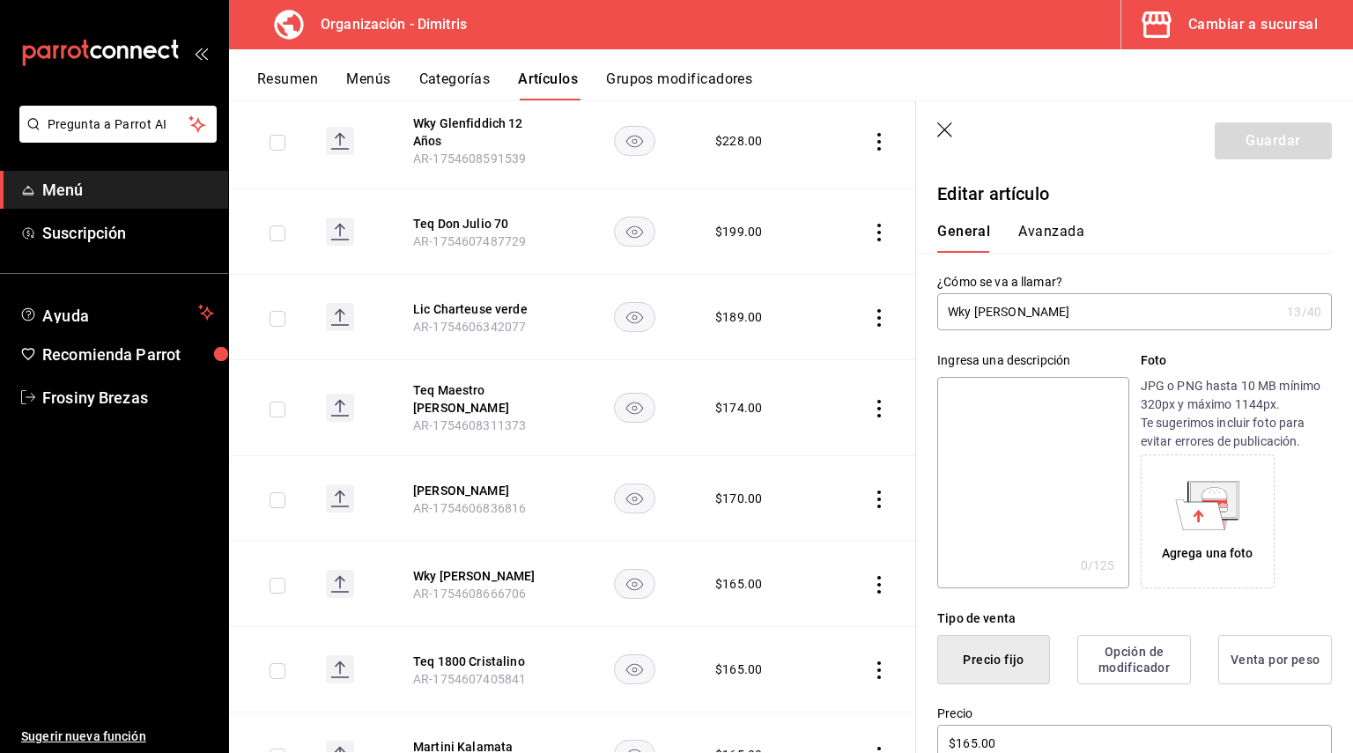
drag, startPoint x: 1033, startPoint y: 313, endPoint x: 1001, endPoint y: 315, distance: 31.8
click at [1001, 315] on input "Wky J.W Negro" at bounding box center [1108, 311] width 343 height 35
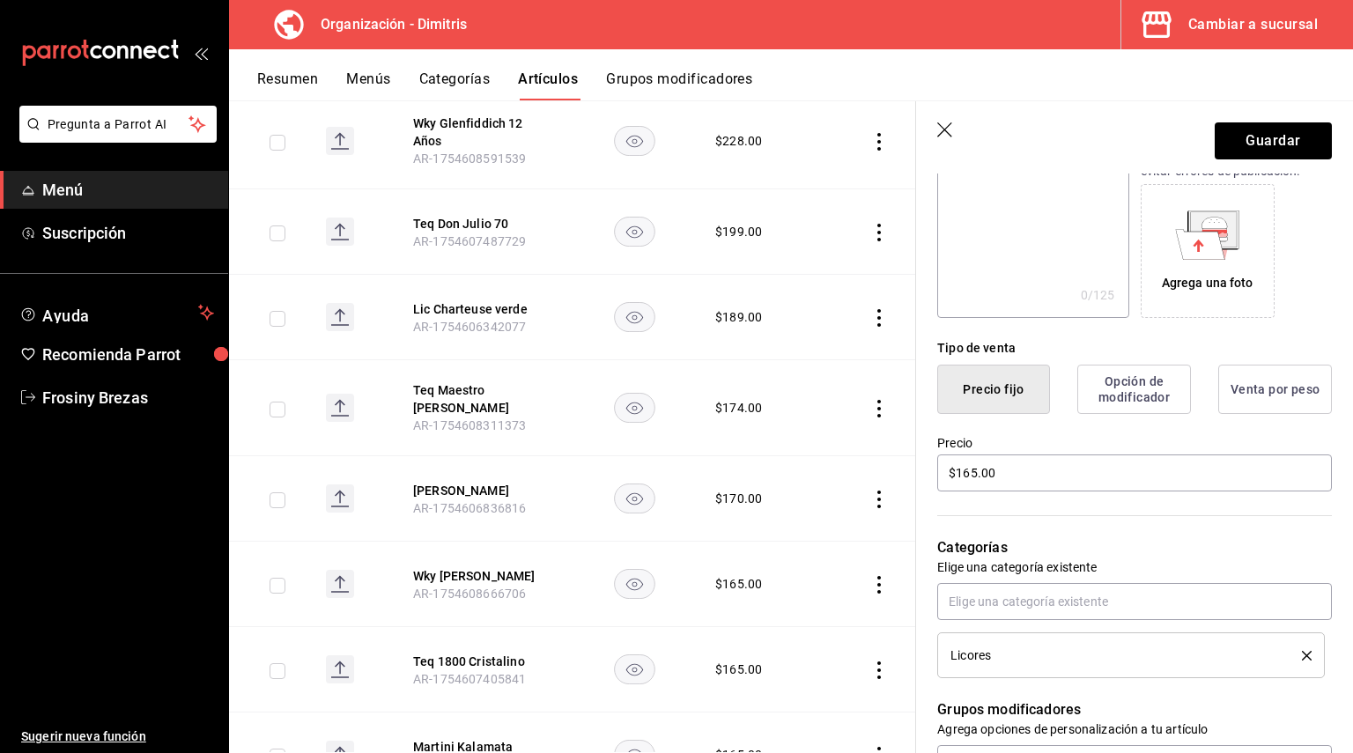
scroll to position [440, 0]
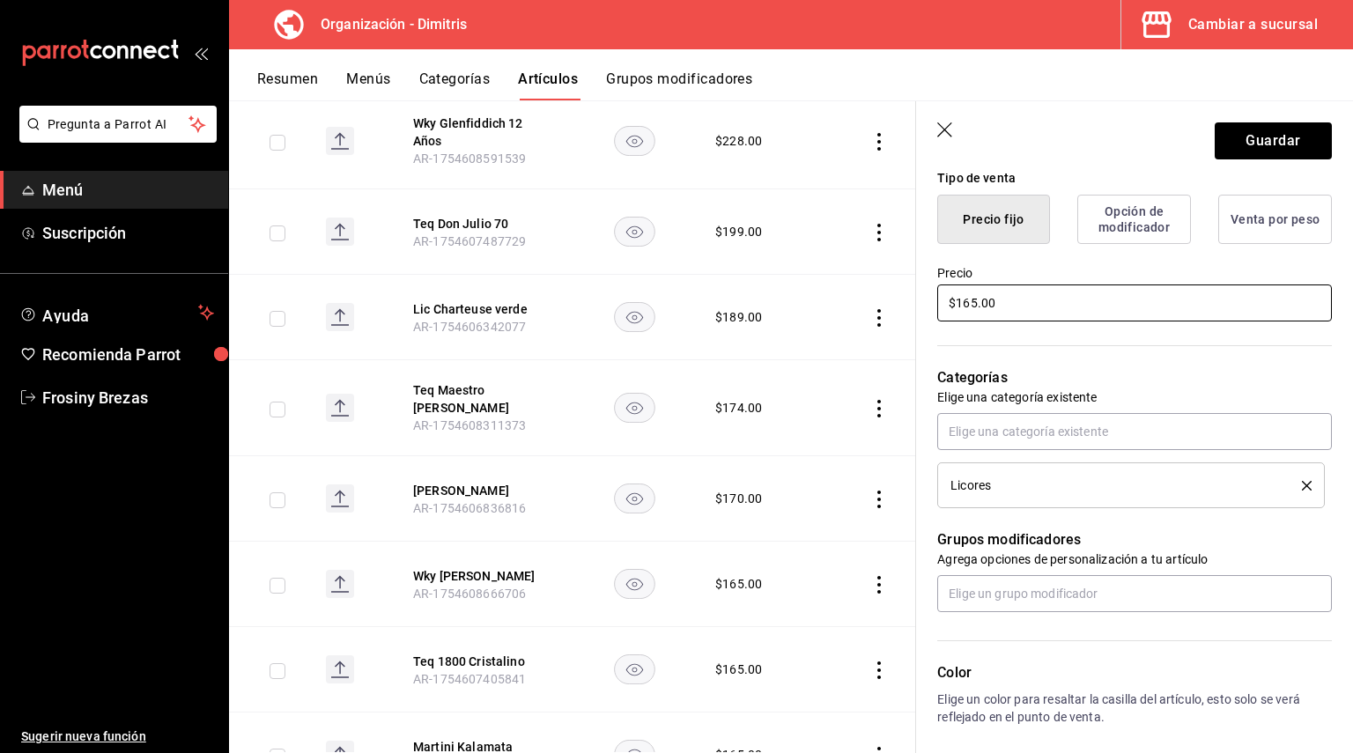
type input "Wky J.W Etiqueta Negra"
drag, startPoint x: 1018, startPoint y: 299, endPoint x: 864, endPoint y: 299, distance: 154.1
click at [864, 299] on main "Artículos organización Edita el precio e imagen de tus artículos. Asigna una ca…" at bounding box center [791, 426] width 1124 height 653
type input "$215.00"
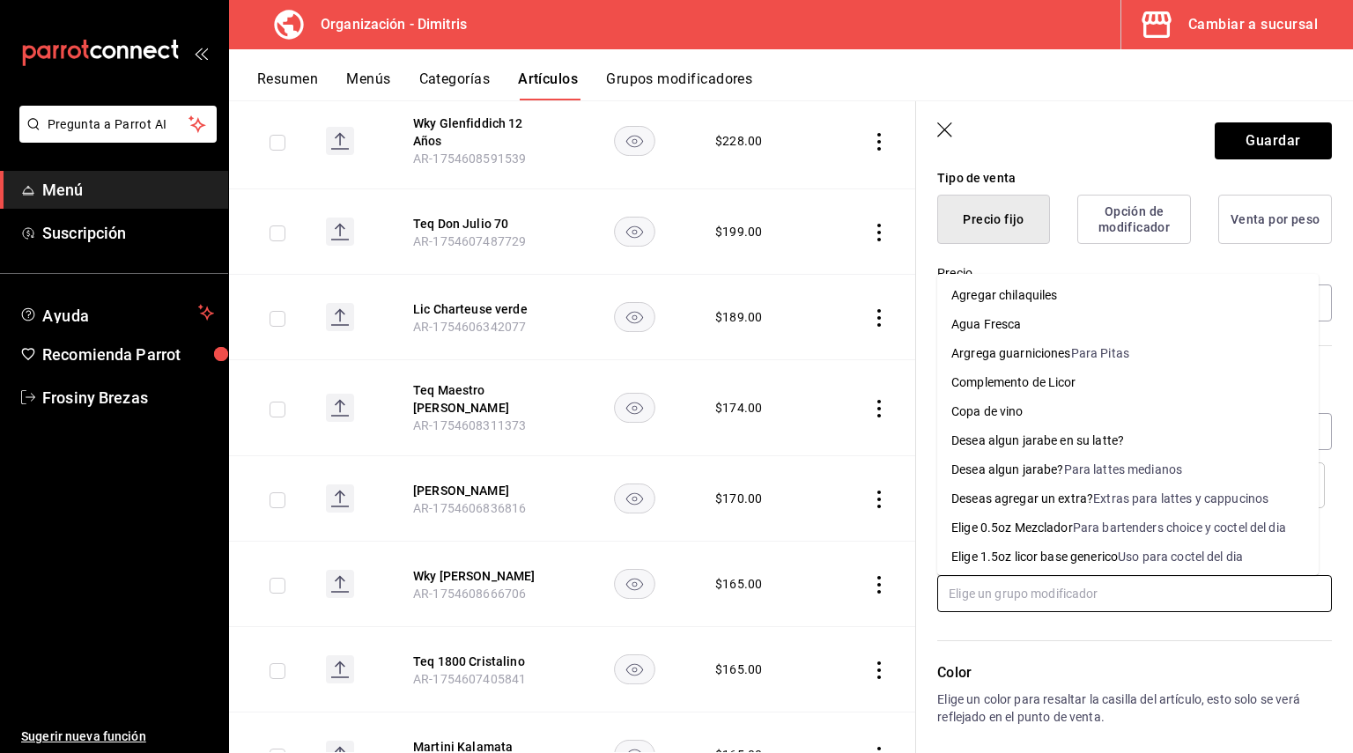
click at [1036, 595] on input "text" at bounding box center [1134, 593] width 395 height 37
click at [1041, 520] on div "Elige 0.5oz Mezclador" at bounding box center [1012, 528] width 122 height 18
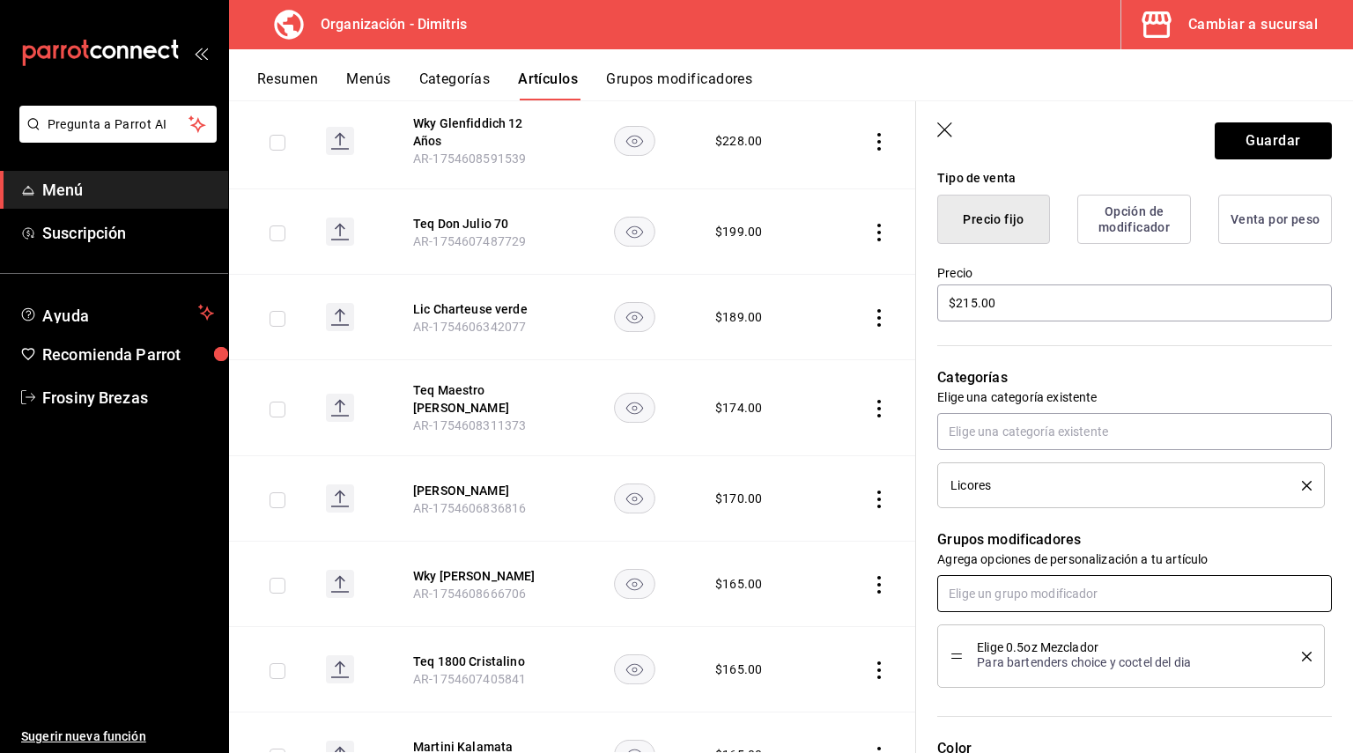
click at [1033, 594] on input "text" at bounding box center [1134, 593] width 395 height 37
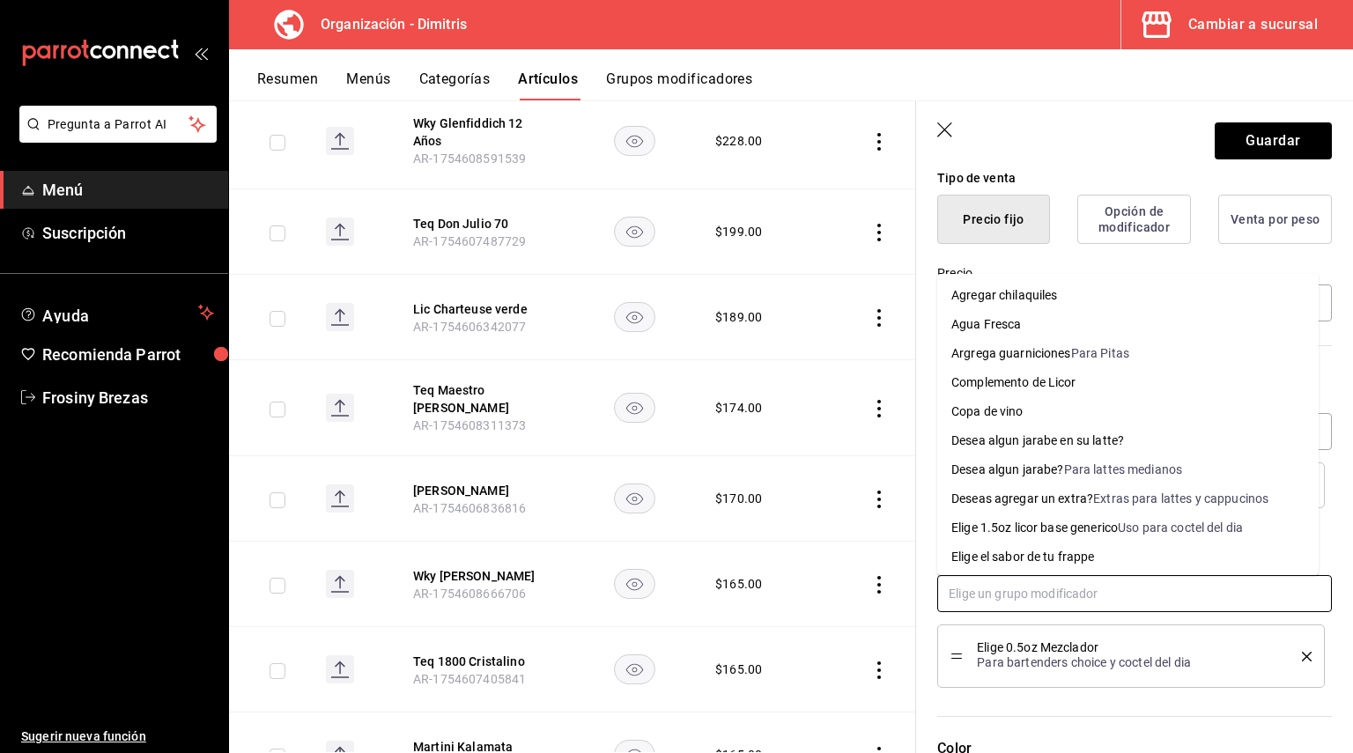
click at [1060, 388] on div "Complemento de Licor" at bounding box center [1013, 382] width 125 height 18
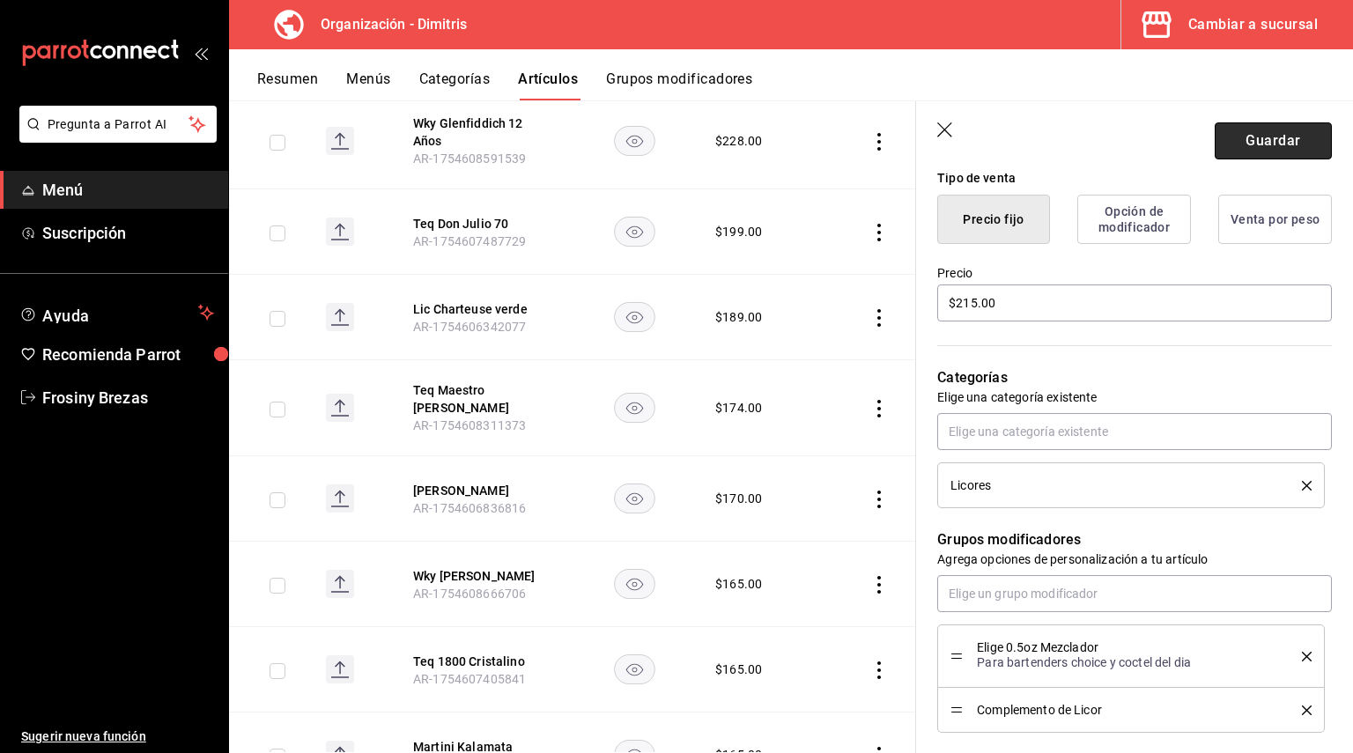
click at [1243, 145] on button "Guardar" at bounding box center [1273, 140] width 117 height 37
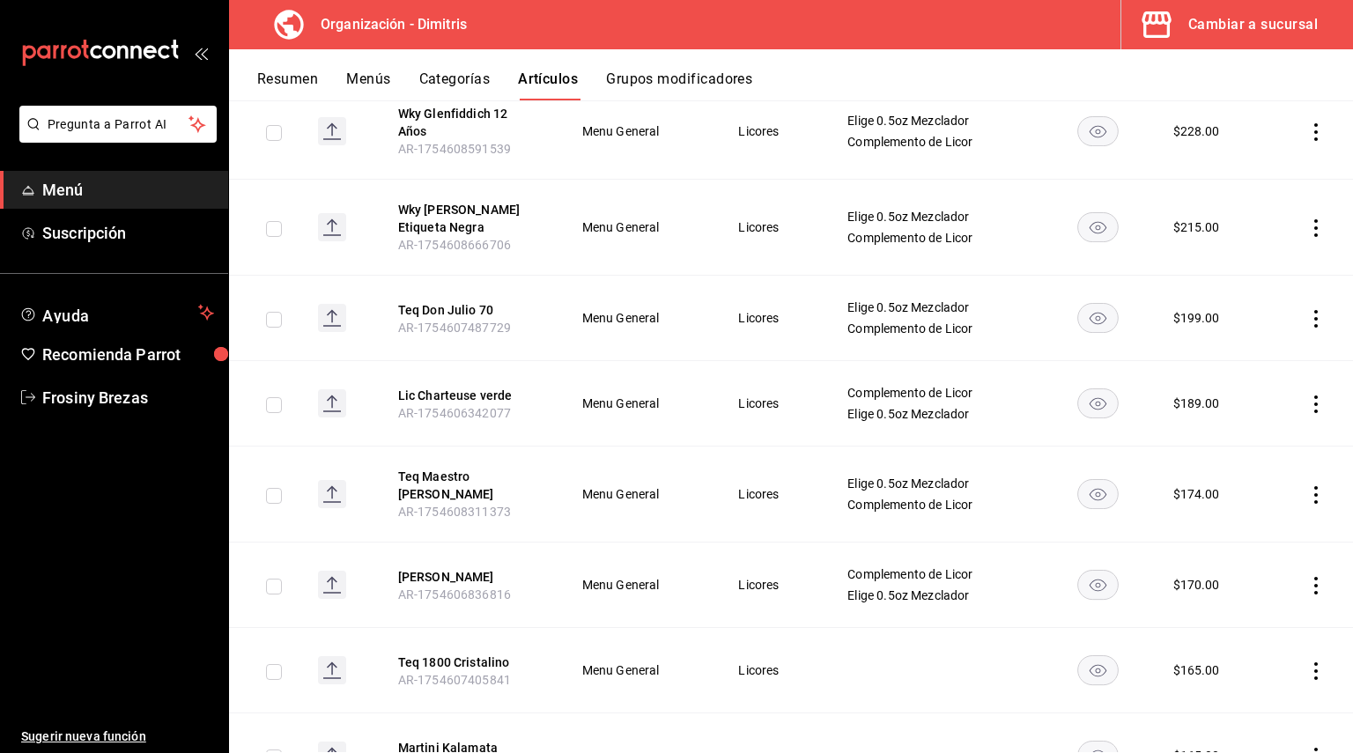
scroll to position [1409, 0]
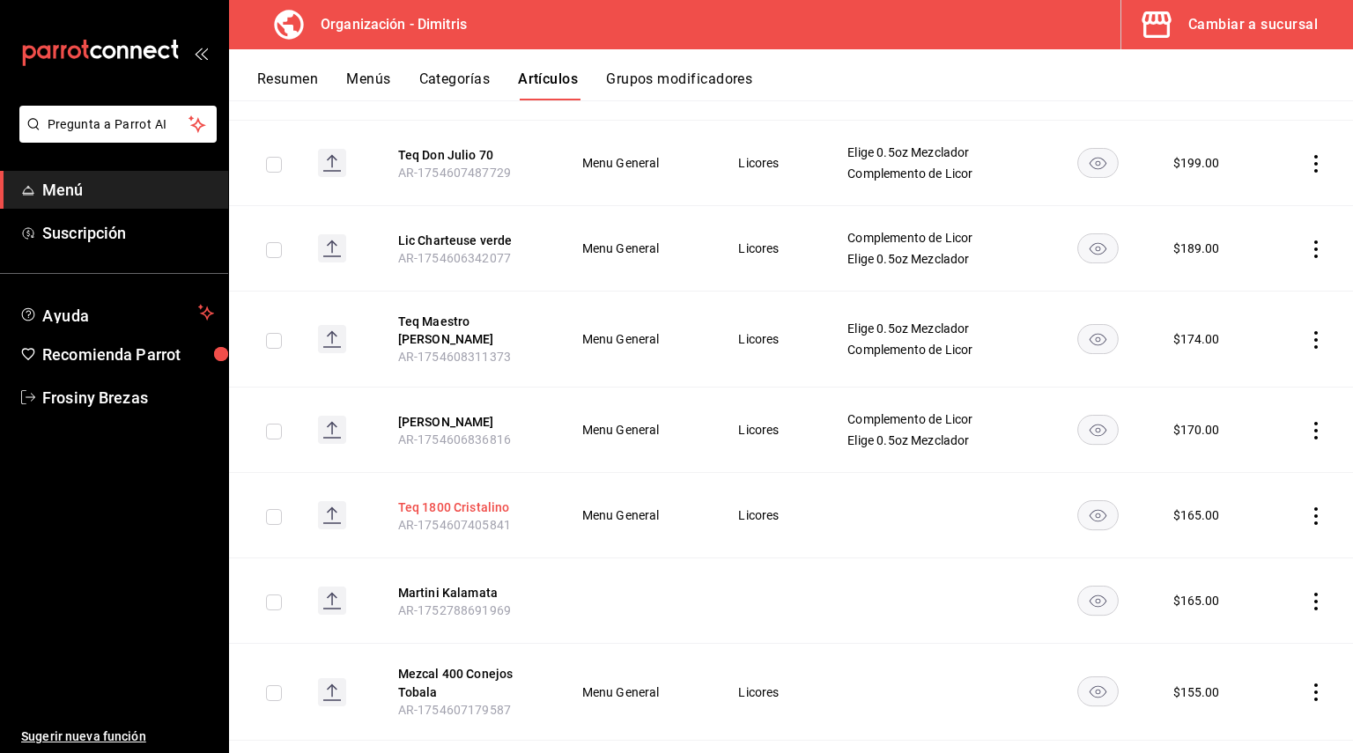
click at [500, 498] on button "Teq 1800 Cristalino" at bounding box center [468, 507] width 141 height 18
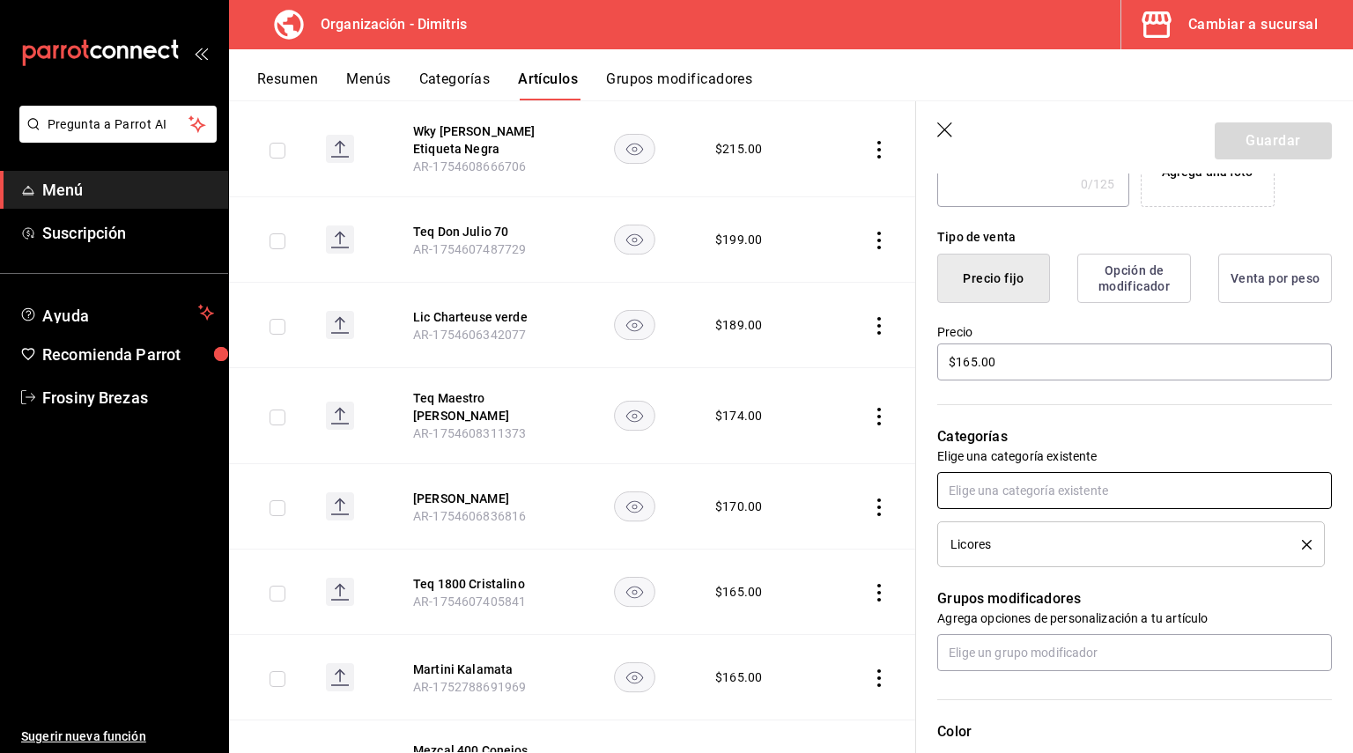
scroll to position [440, 0]
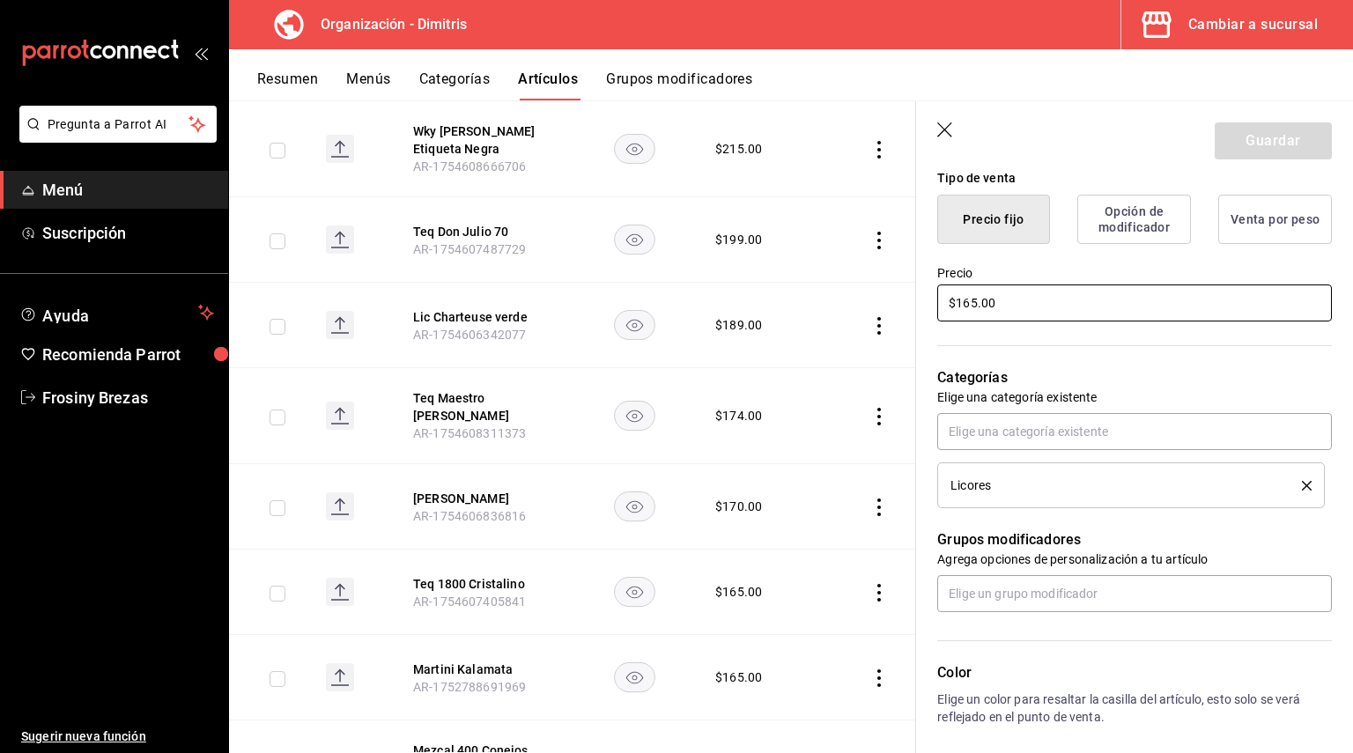
drag, startPoint x: 993, startPoint y: 289, endPoint x: 800, endPoint y: 306, distance: 194.5
click at [800, 306] on main "Artículos organización Edita el precio e imagen de tus artículos. Asigna una ca…" at bounding box center [791, 426] width 1124 height 653
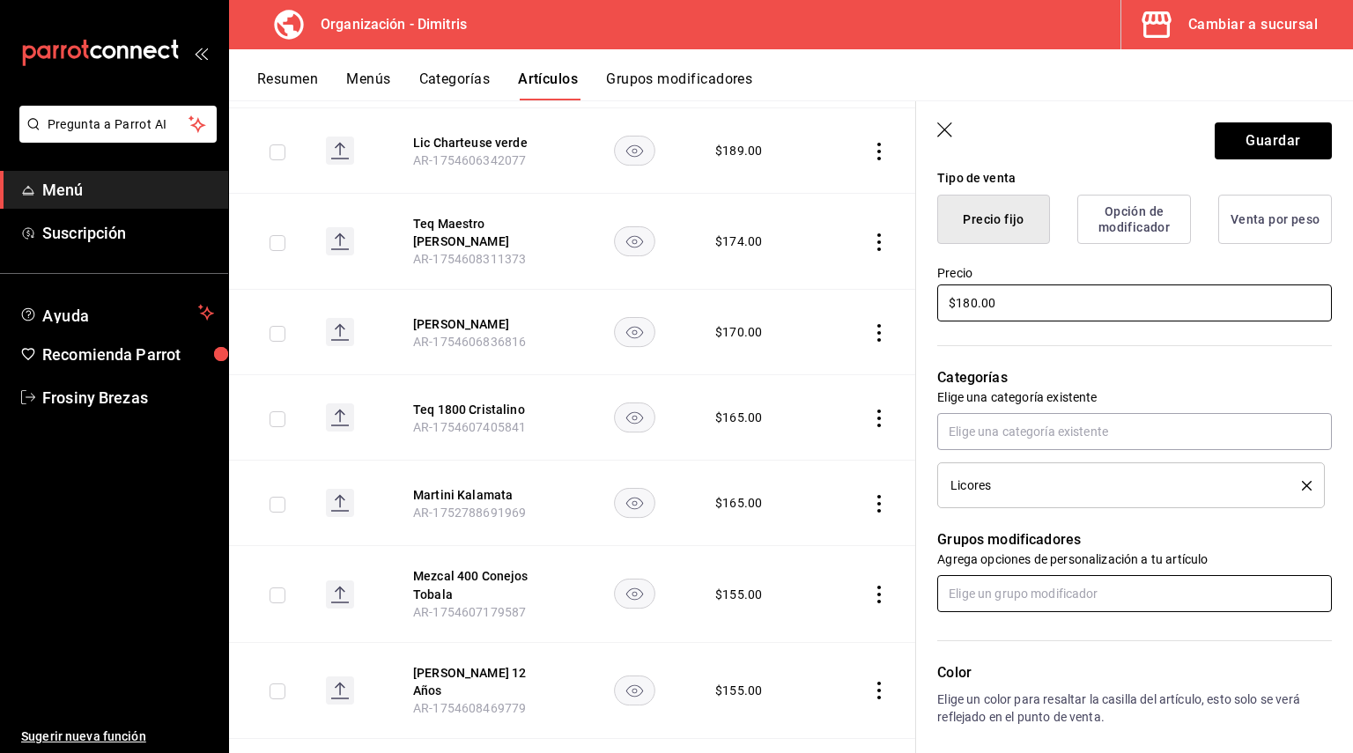
scroll to position [1585, 0]
type input "$180.00"
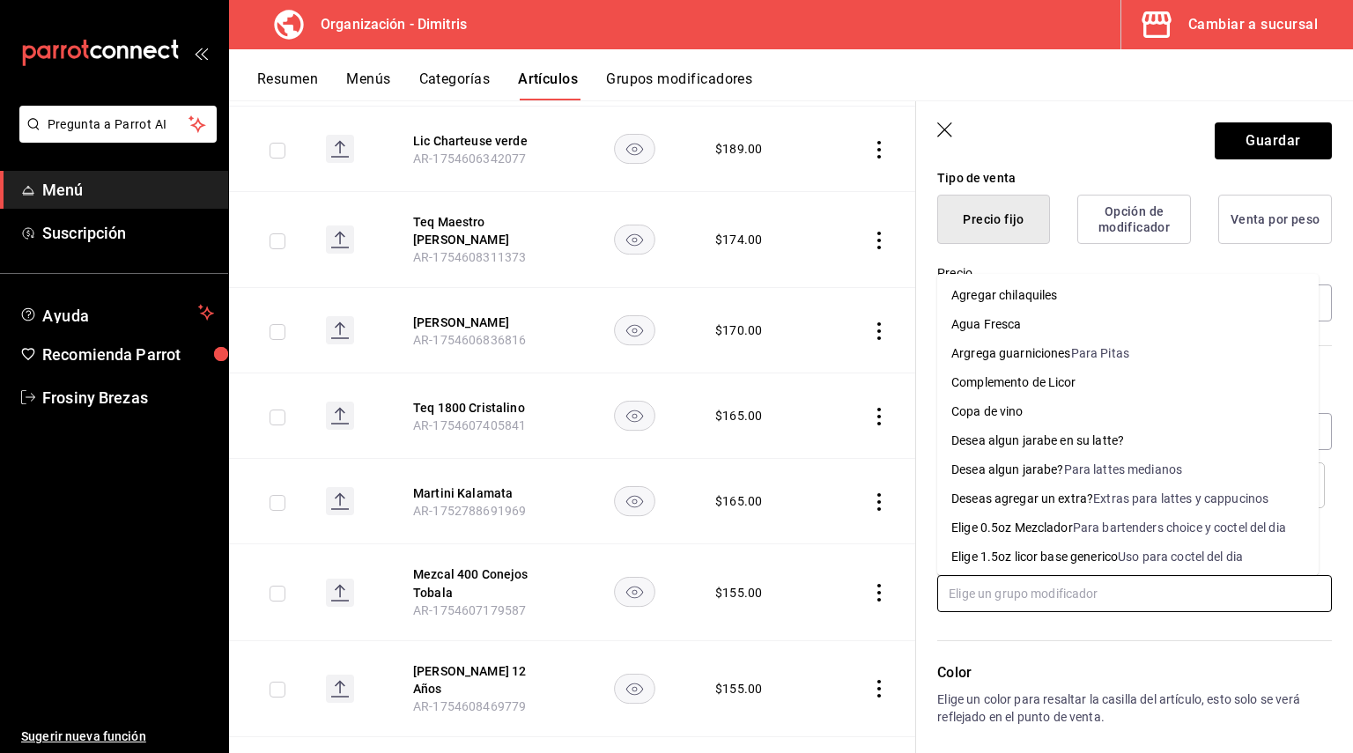
click at [1027, 587] on input "text" at bounding box center [1134, 593] width 395 height 37
click at [1080, 518] on li "Elige 0.5oz Mezclador Para bartenders choice y coctel del dia" at bounding box center [1127, 527] width 381 height 29
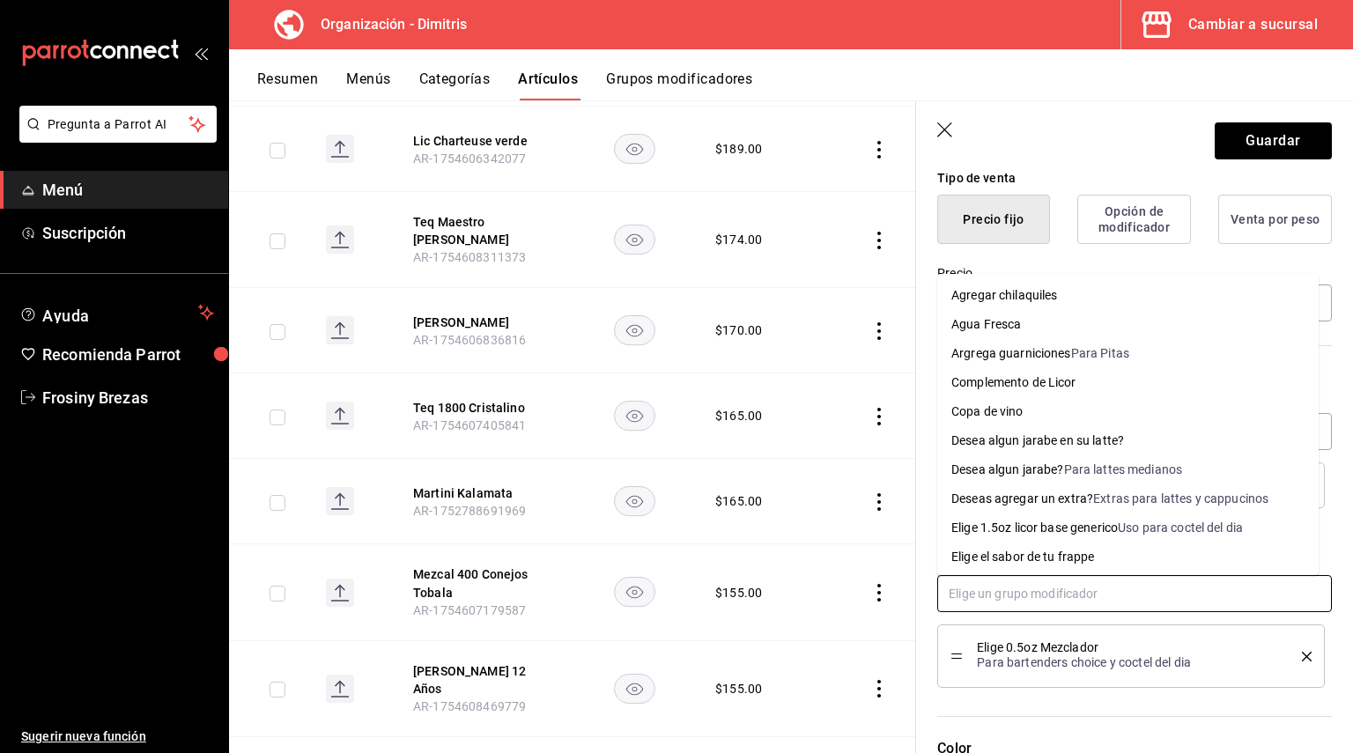
click at [1025, 594] on input "text" at bounding box center [1134, 593] width 395 height 37
click at [1032, 393] on li "Complemento de Licor" at bounding box center [1127, 382] width 381 height 29
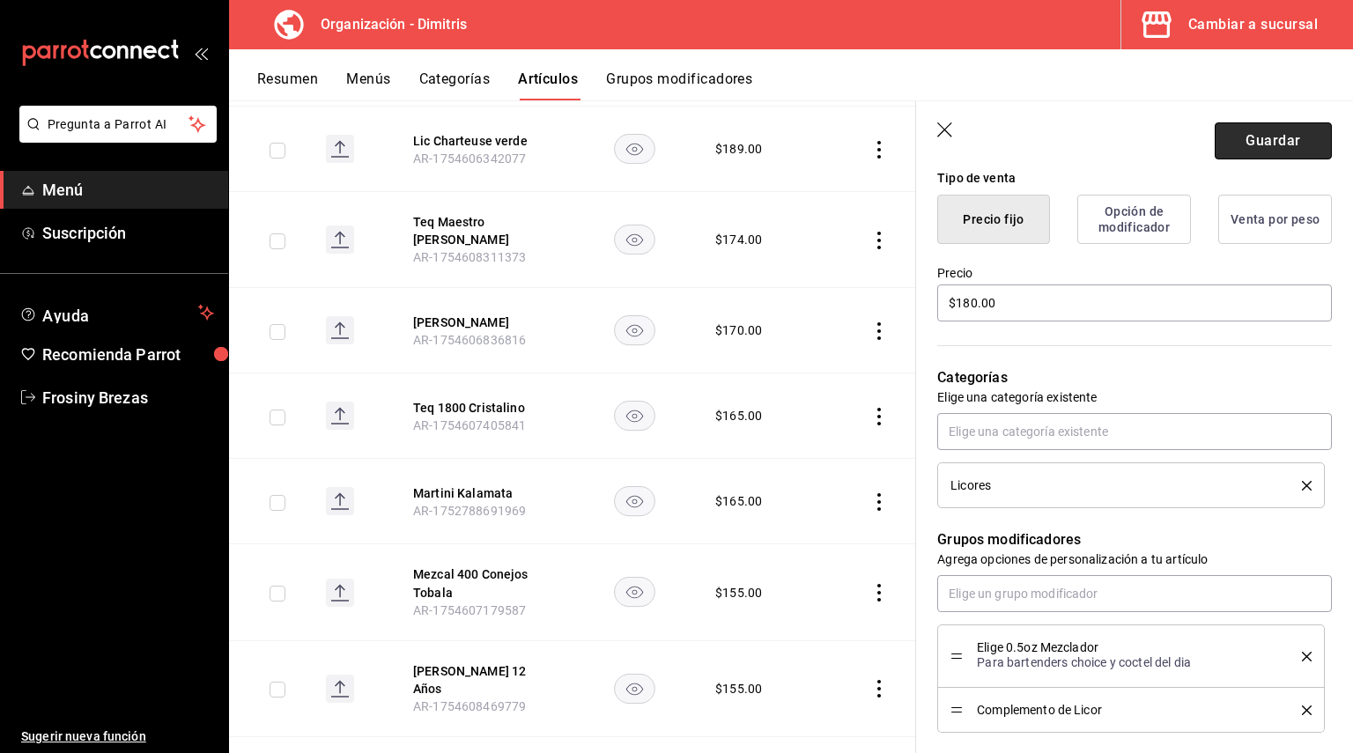
click at [1273, 128] on button "Guardar" at bounding box center [1273, 140] width 117 height 37
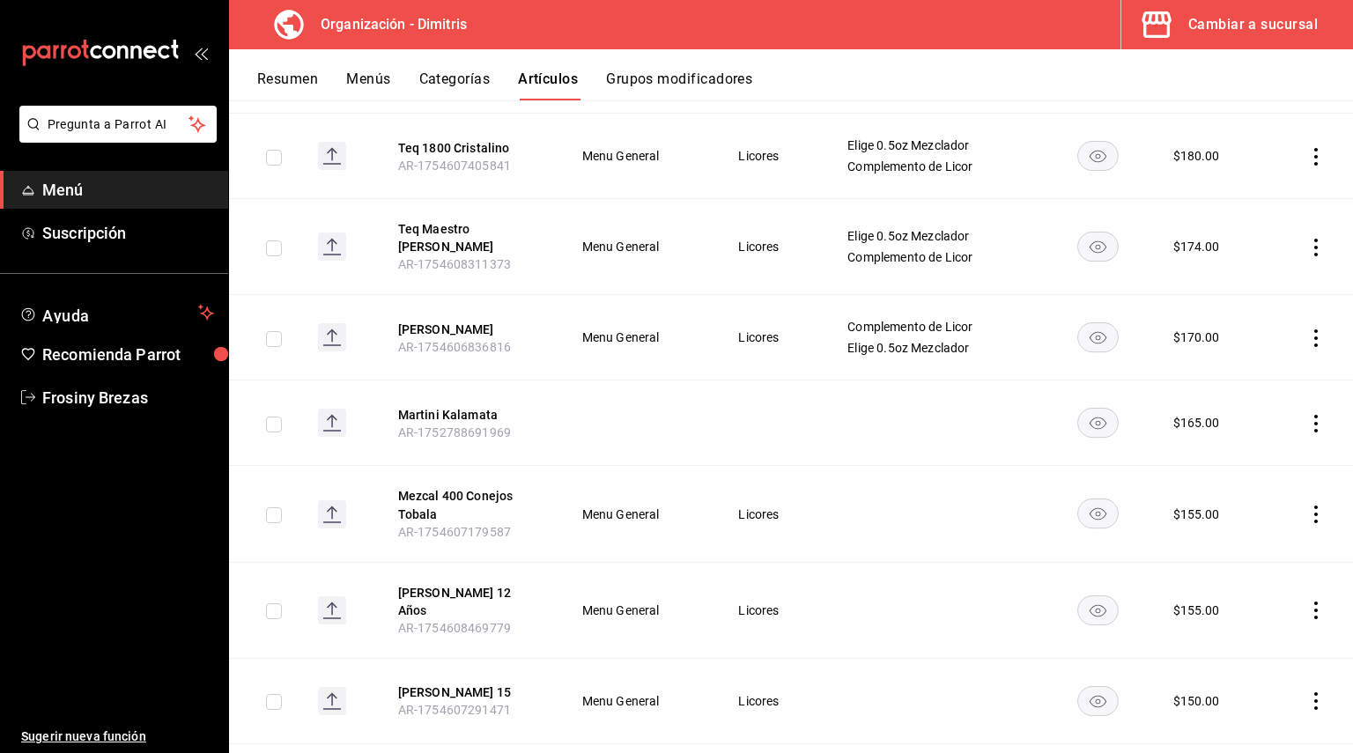
scroll to position [1675, 0]
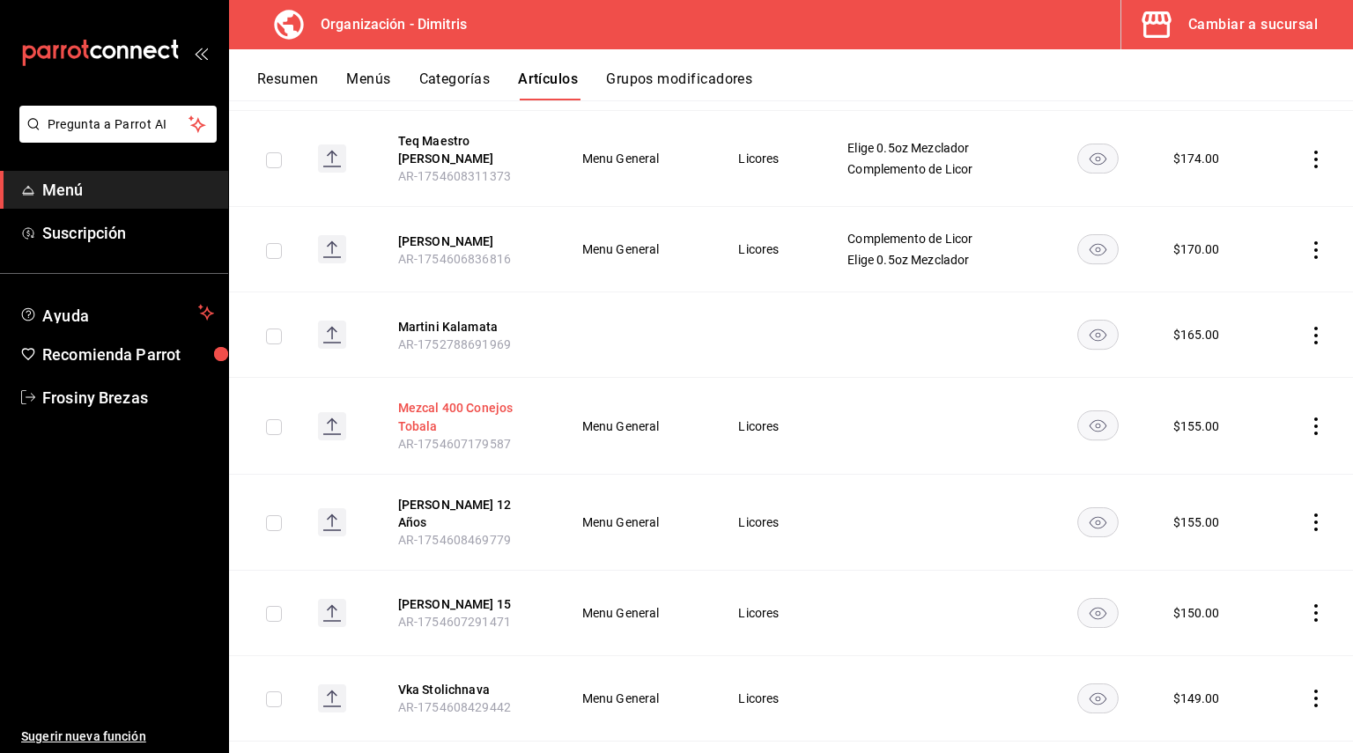
click at [479, 399] on button "Mezcal 400 Conejos Tobala" at bounding box center [468, 416] width 141 height 35
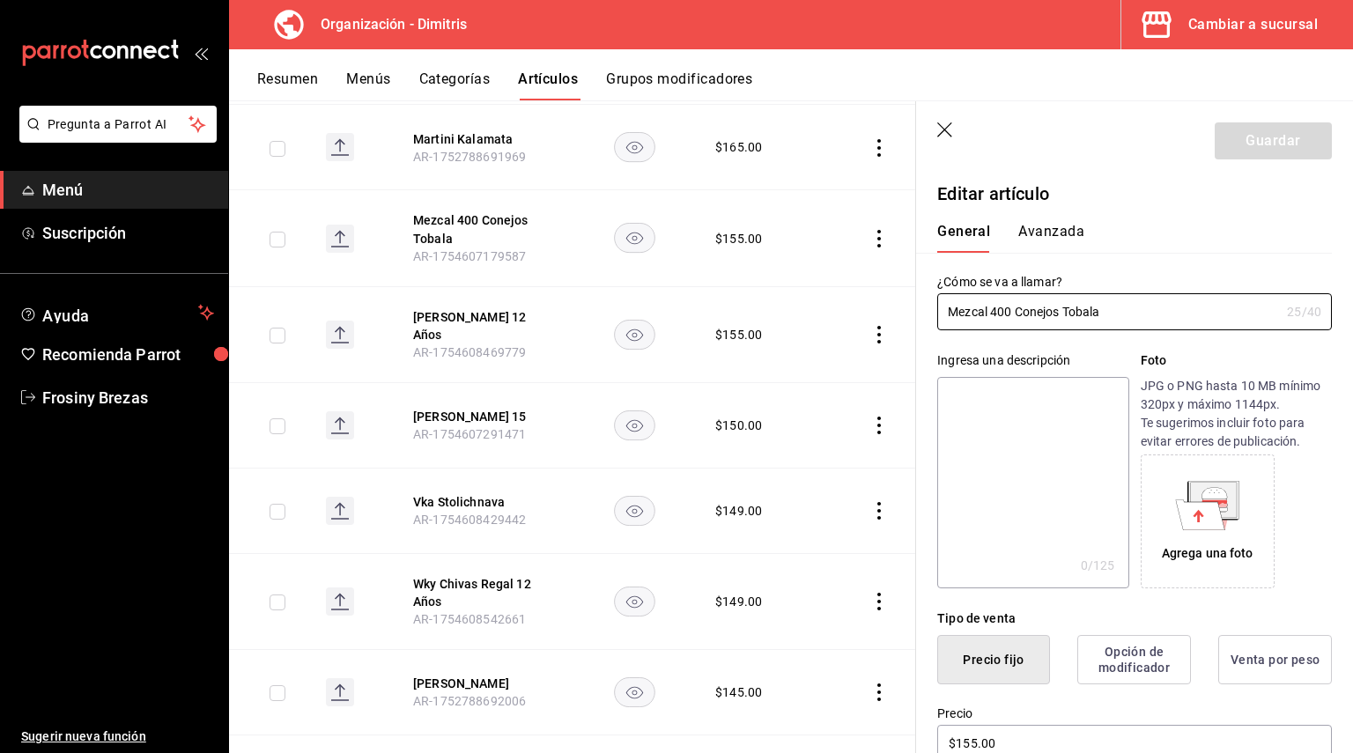
scroll to position [176, 0]
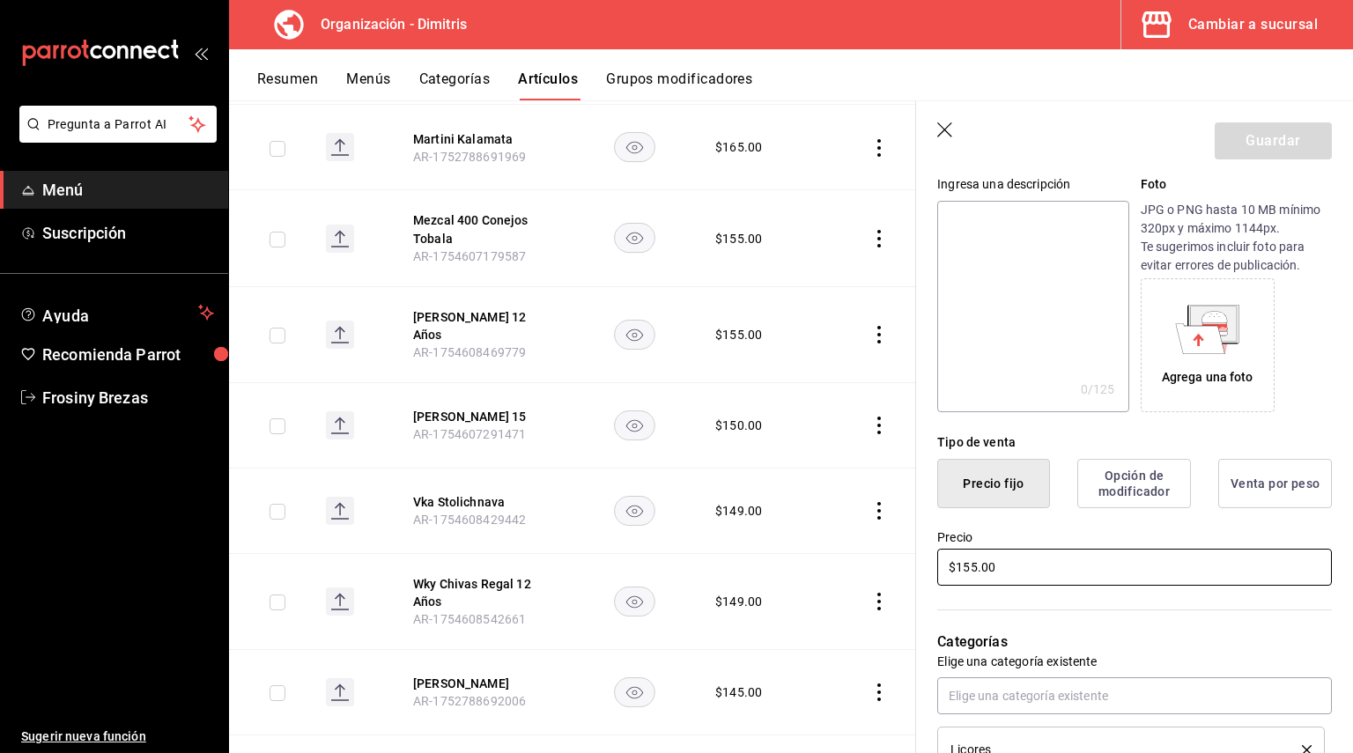
drag, startPoint x: 1004, startPoint y: 554, endPoint x: 888, endPoint y: 572, distance: 117.7
click at [889, 572] on main "Artículos organización Edita el precio e imagen de tus artículos. Asigna una ca…" at bounding box center [791, 426] width 1124 height 653
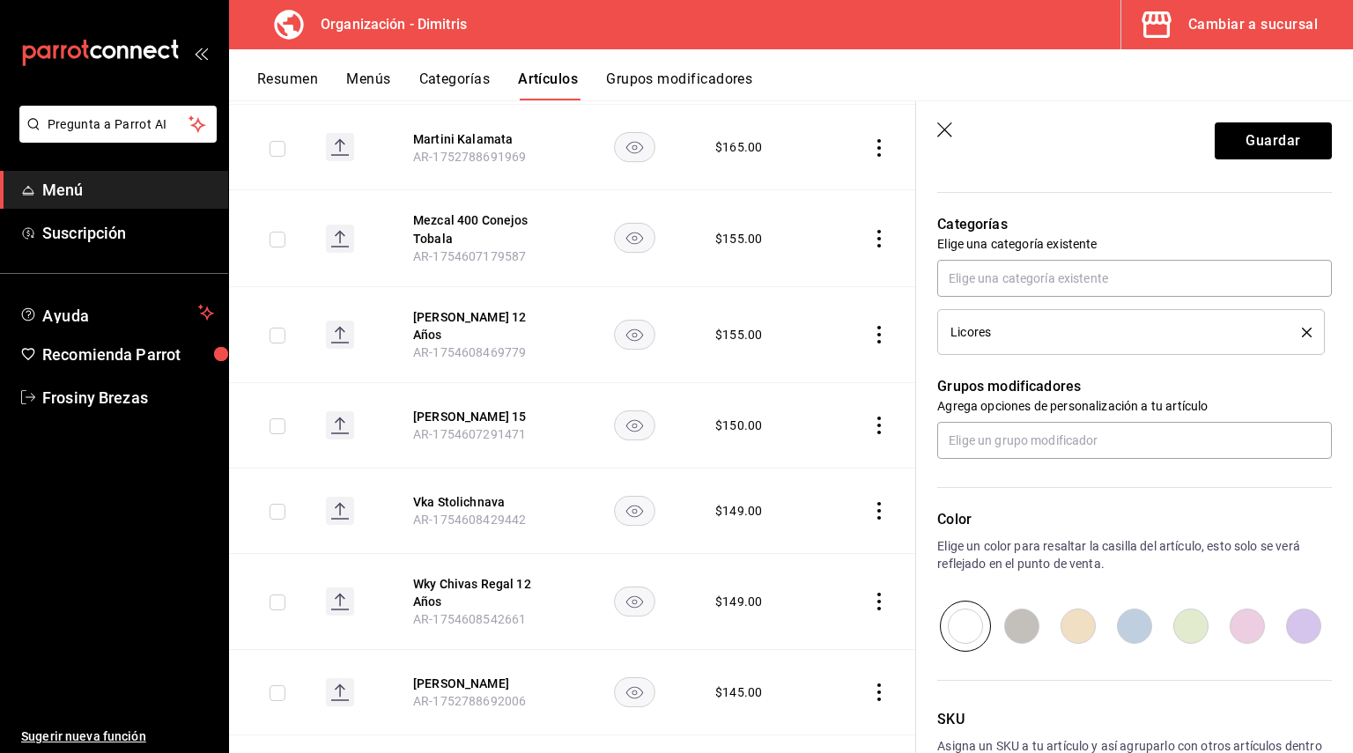
scroll to position [617, 0]
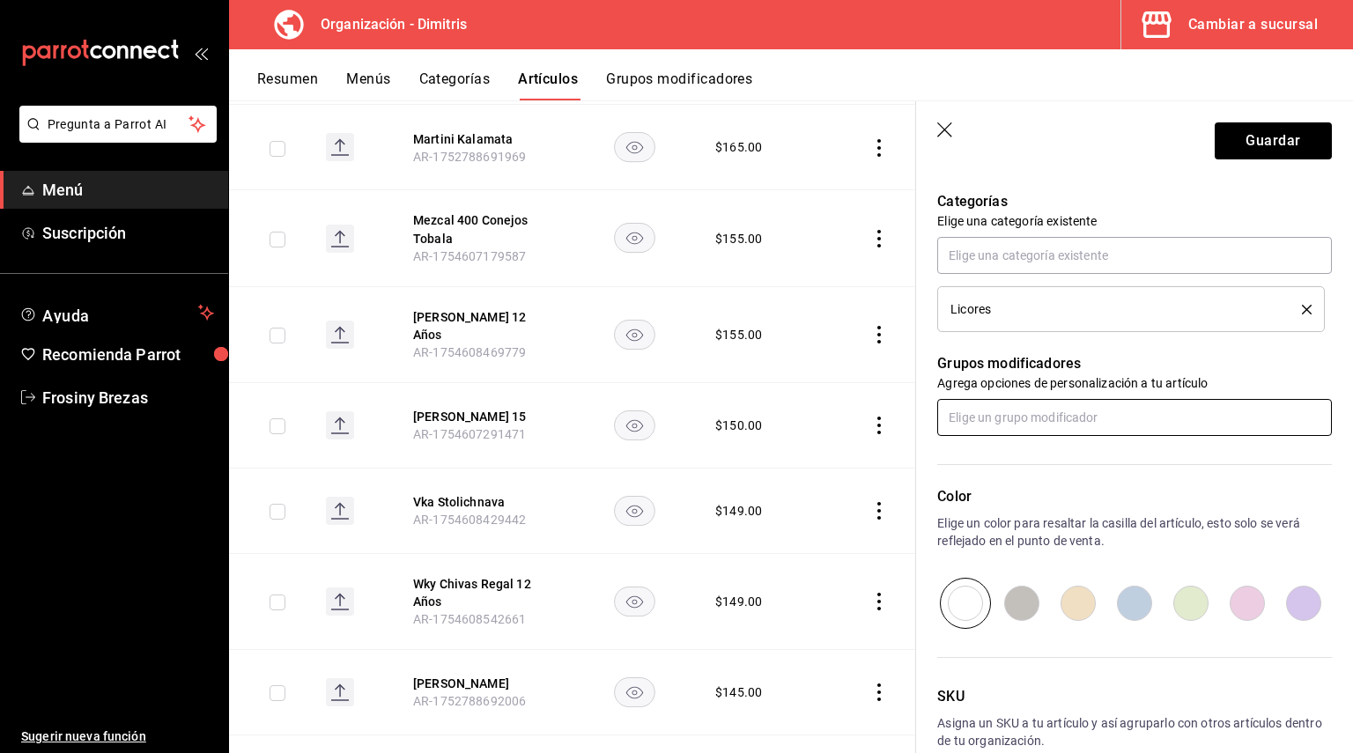
type input "$179.00"
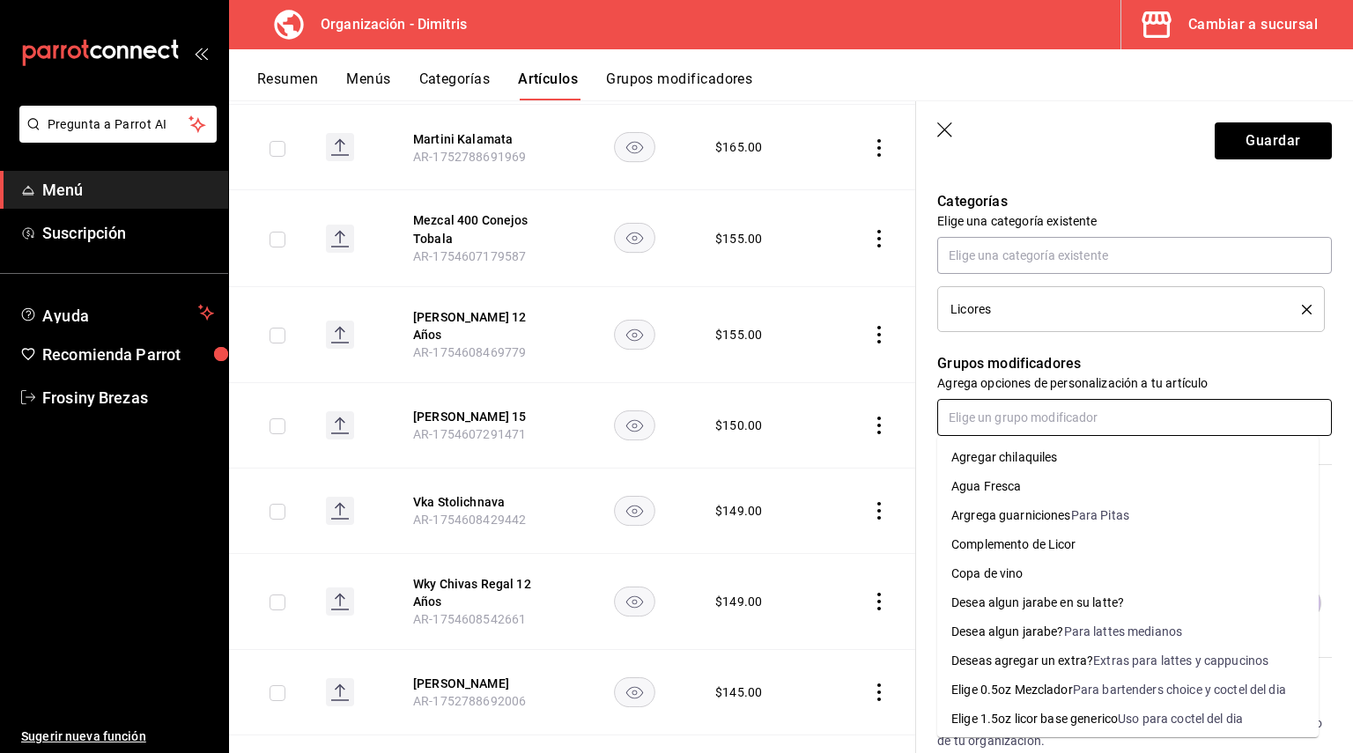
click at [1060, 418] on input "text" at bounding box center [1134, 417] width 395 height 37
click at [1041, 542] on div "Complemento de Licor" at bounding box center [1013, 544] width 125 height 18
click at [1046, 420] on input "text" at bounding box center [1134, 417] width 395 height 37
click at [1056, 653] on div "Elige 0.5oz Mezclador" at bounding box center [1012, 661] width 122 height 18
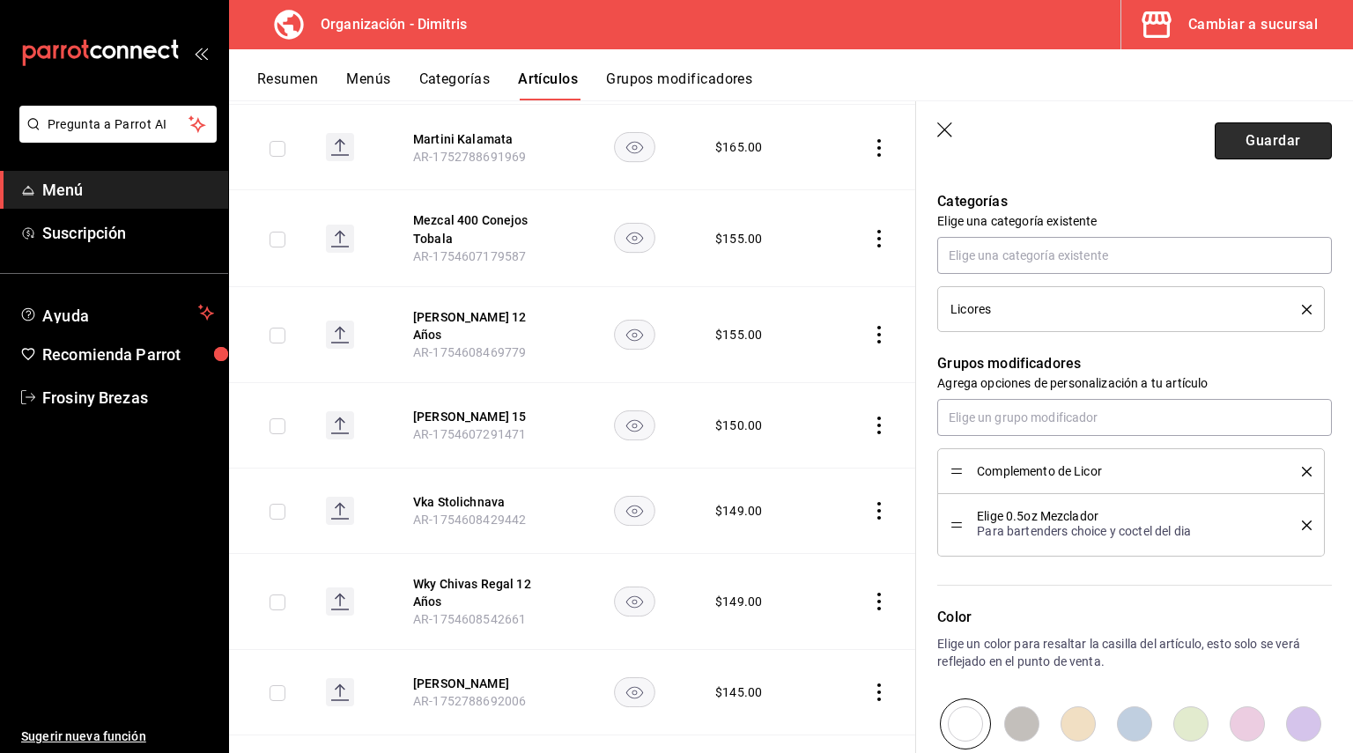
click at [1255, 146] on button "Guardar" at bounding box center [1273, 140] width 117 height 37
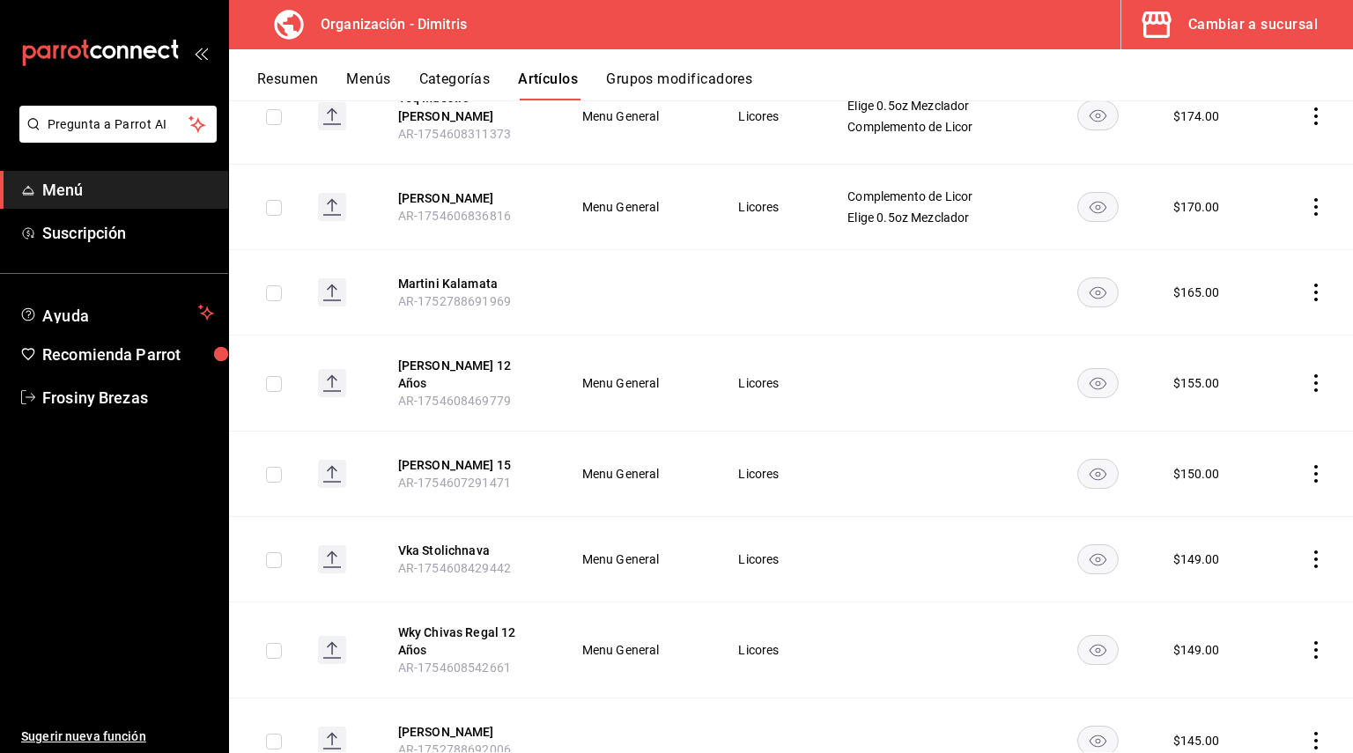
scroll to position [1815, 0]
click at [434, 356] on button "[PERSON_NAME] 12 Años" at bounding box center [468, 373] width 141 height 35
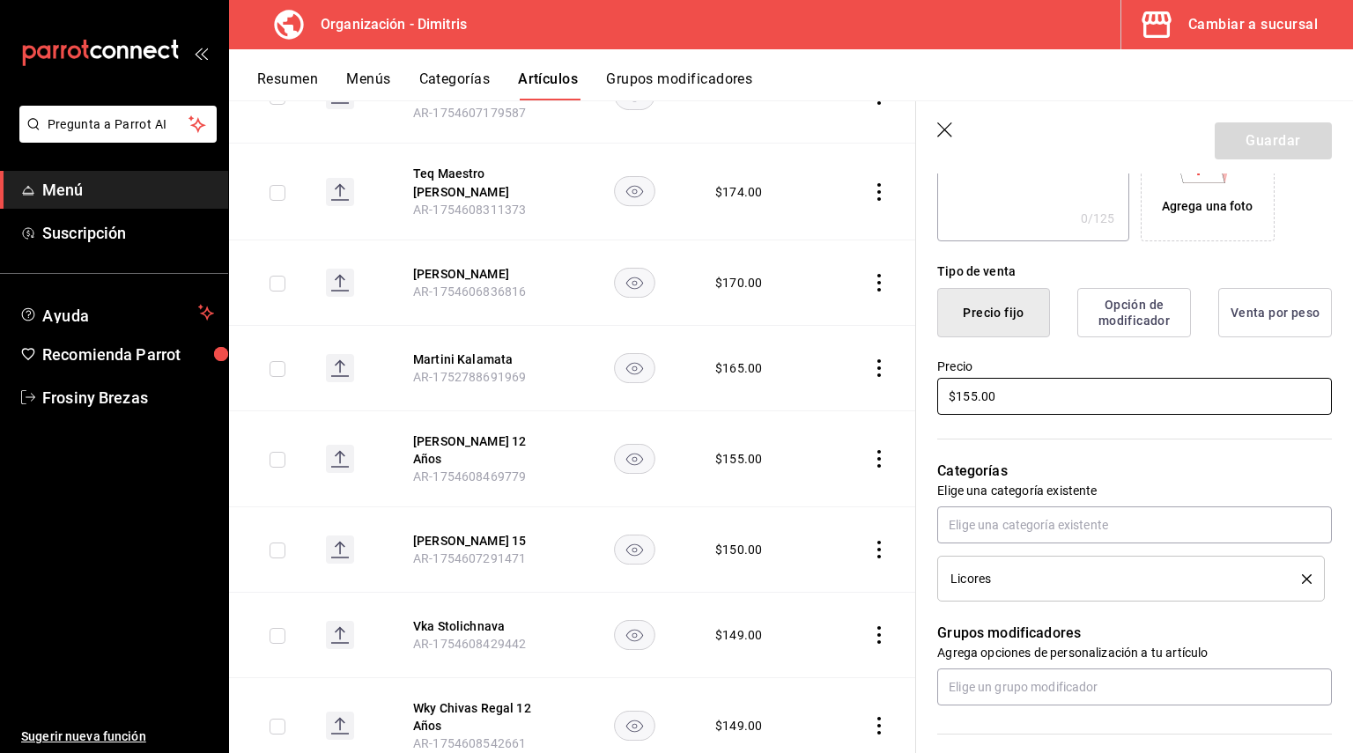
scroll to position [352, 0]
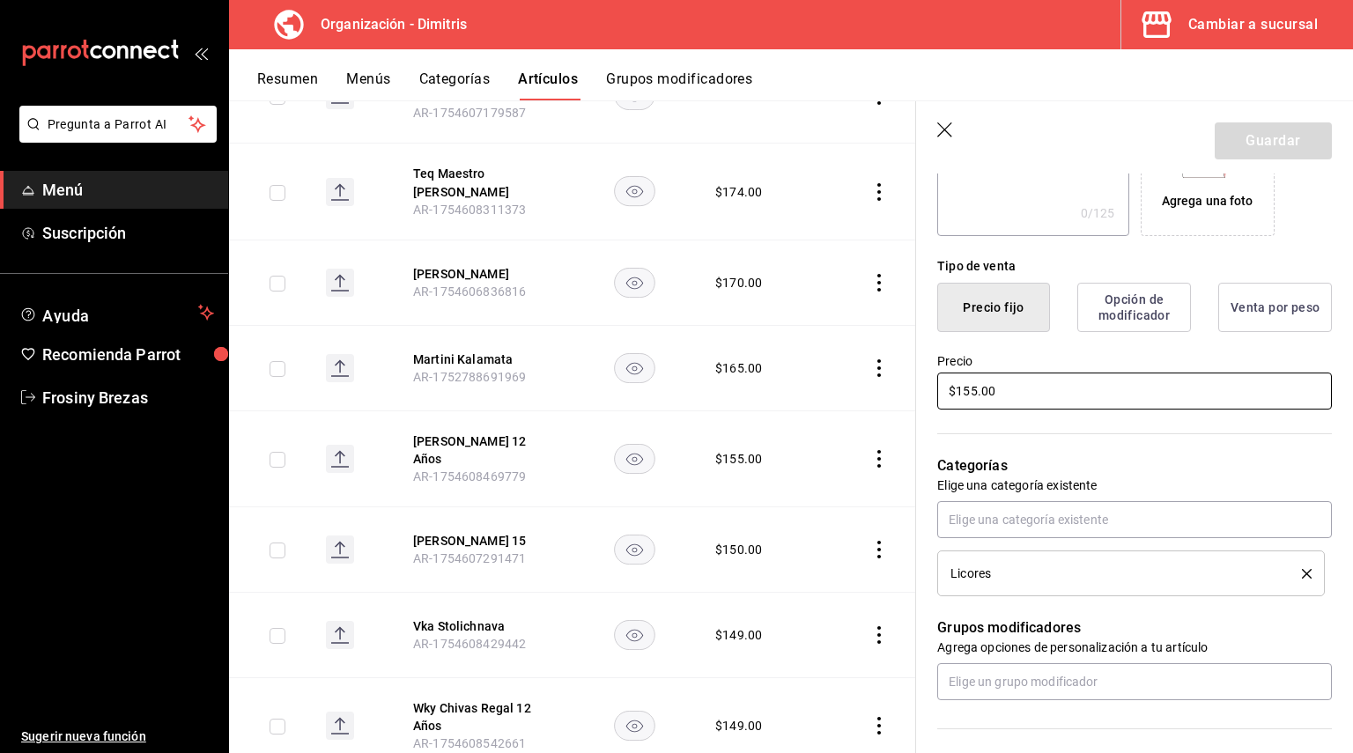
drag, startPoint x: 1023, startPoint y: 395, endPoint x: 777, endPoint y: 398, distance: 245.7
click at [777, 398] on main "Artículos organización Edita el precio e imagen de tus artículos. Asigna una ca…" at bounding box center [791, 426] width 1124 height 653
type input "$190.00"
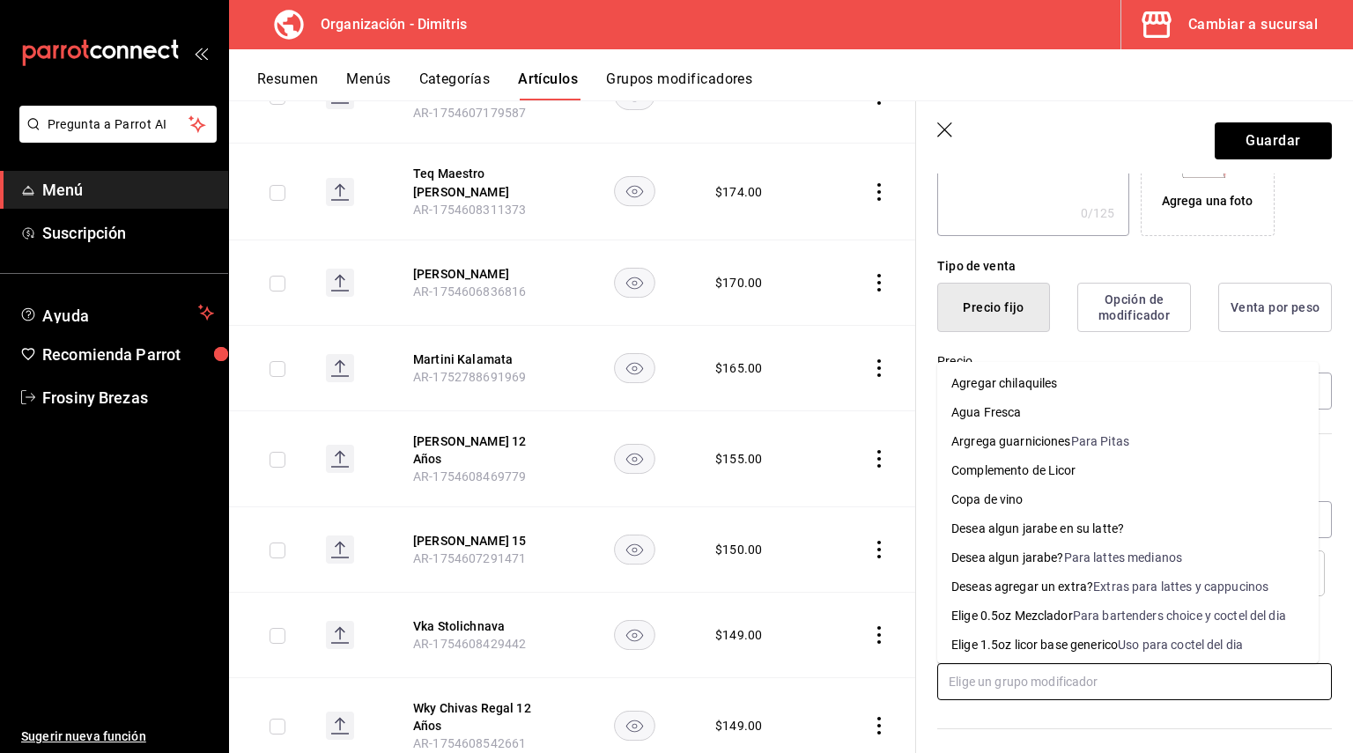
click at [1053, 677] on input "text" at bounding box center [1134, 681] width 395 height 37
click at [1062, 609] on div "Elige 0.5oz Mezclador" at bounding box center [1012, 616] width 122 height 18
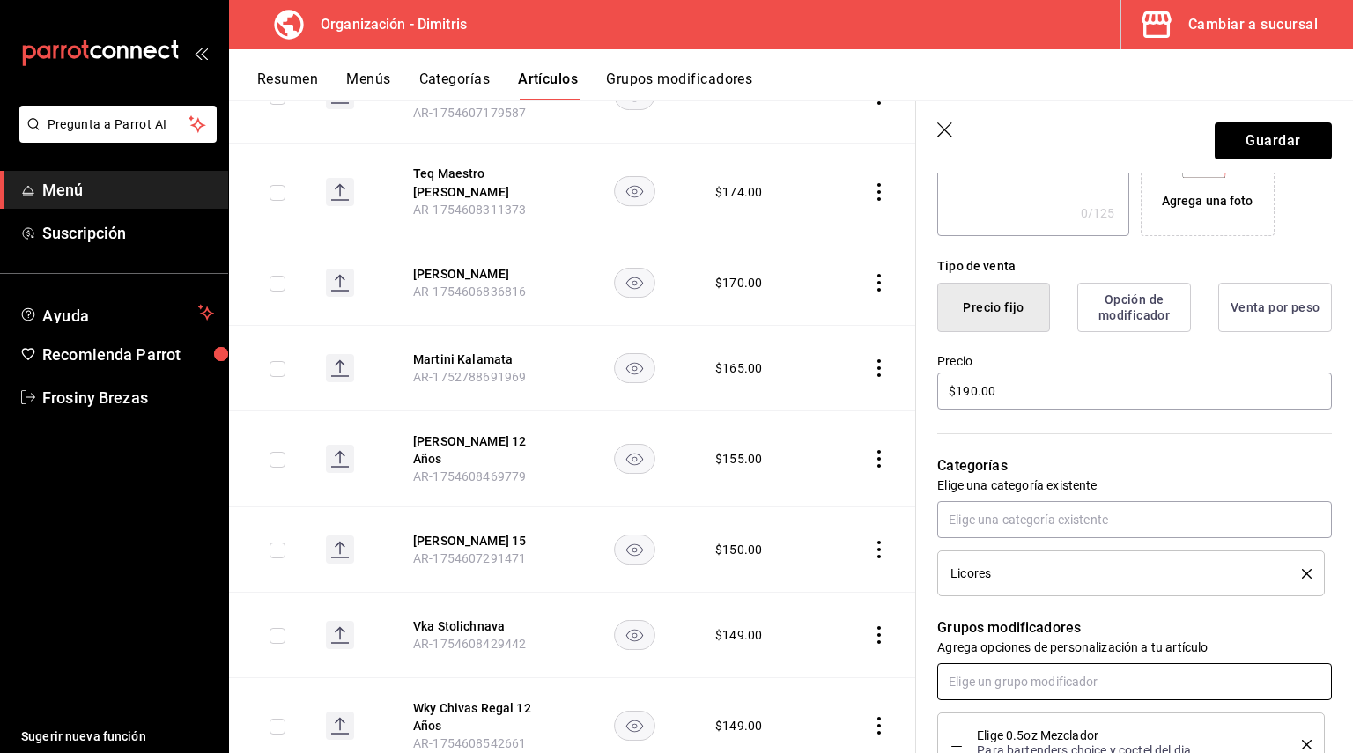
click at [1027, 684] on input "text" at bounding box center [1134, 681] width 395 height 37
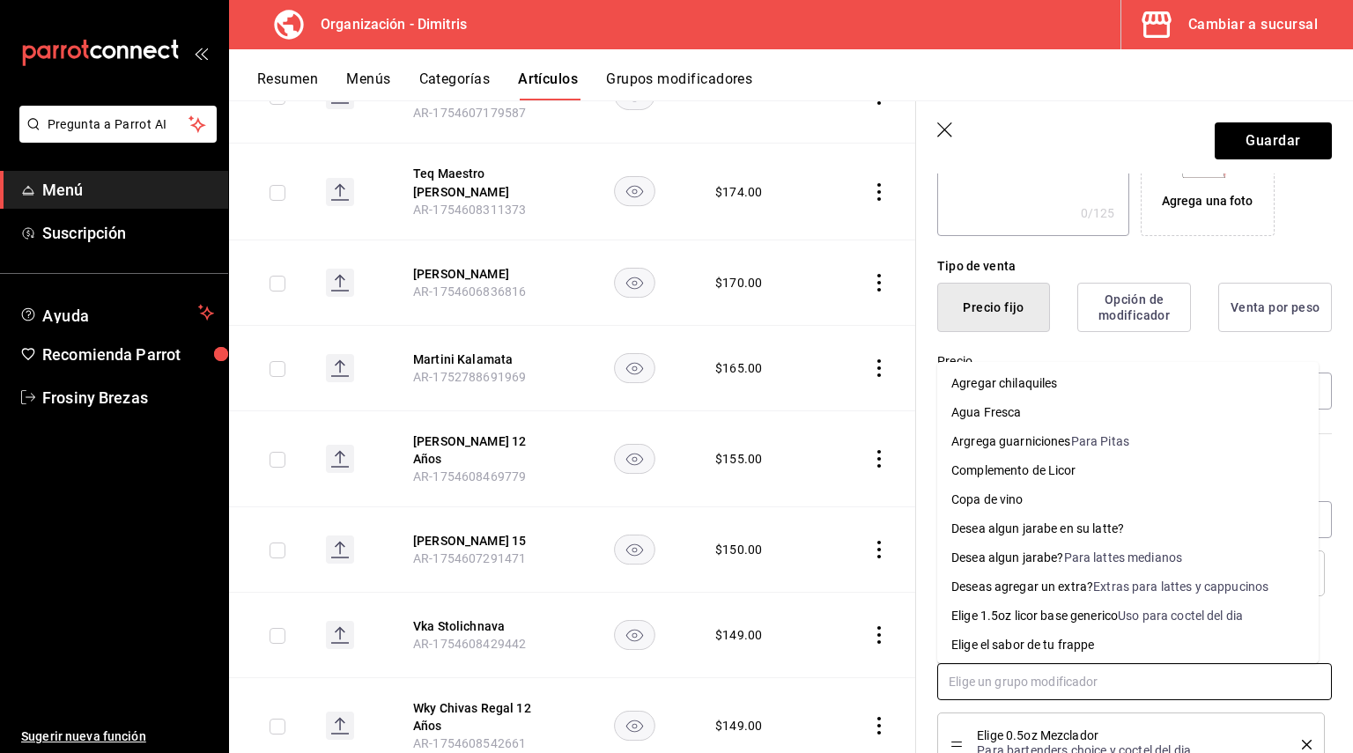
click at [1030, 476] on div "Complemento de Licor" at bounding box center [1013, 471] width 125 height 18
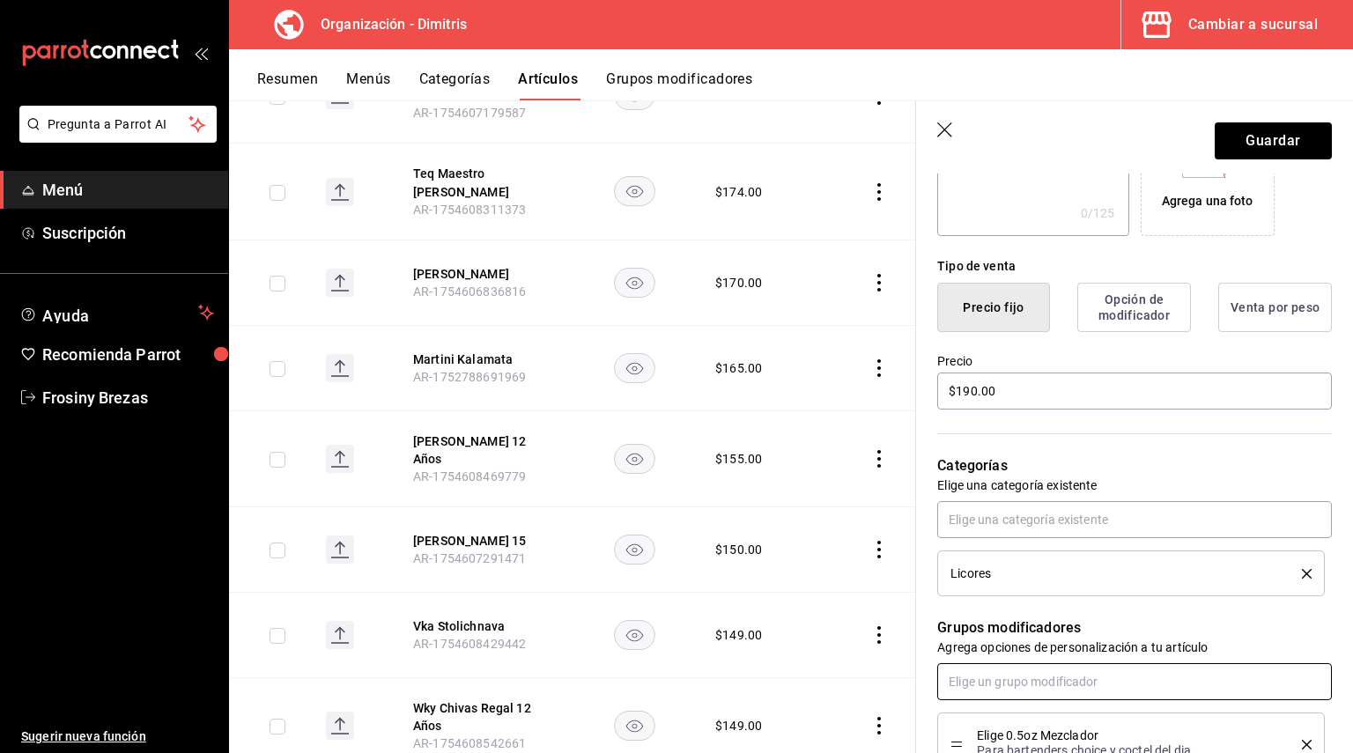
scroll to position [0, 0]
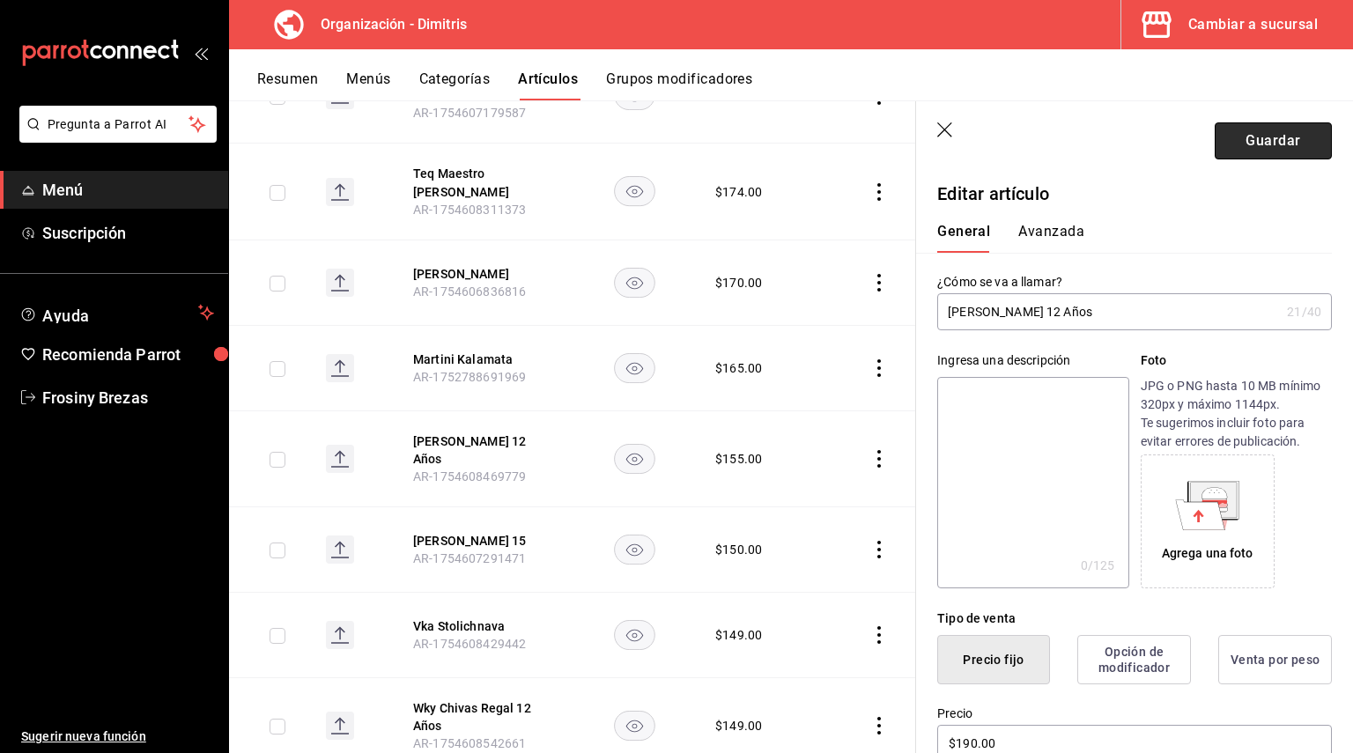
click at [1253, 137] on button "Guardar" at bounding box center [1273, 140] width 117 height 37
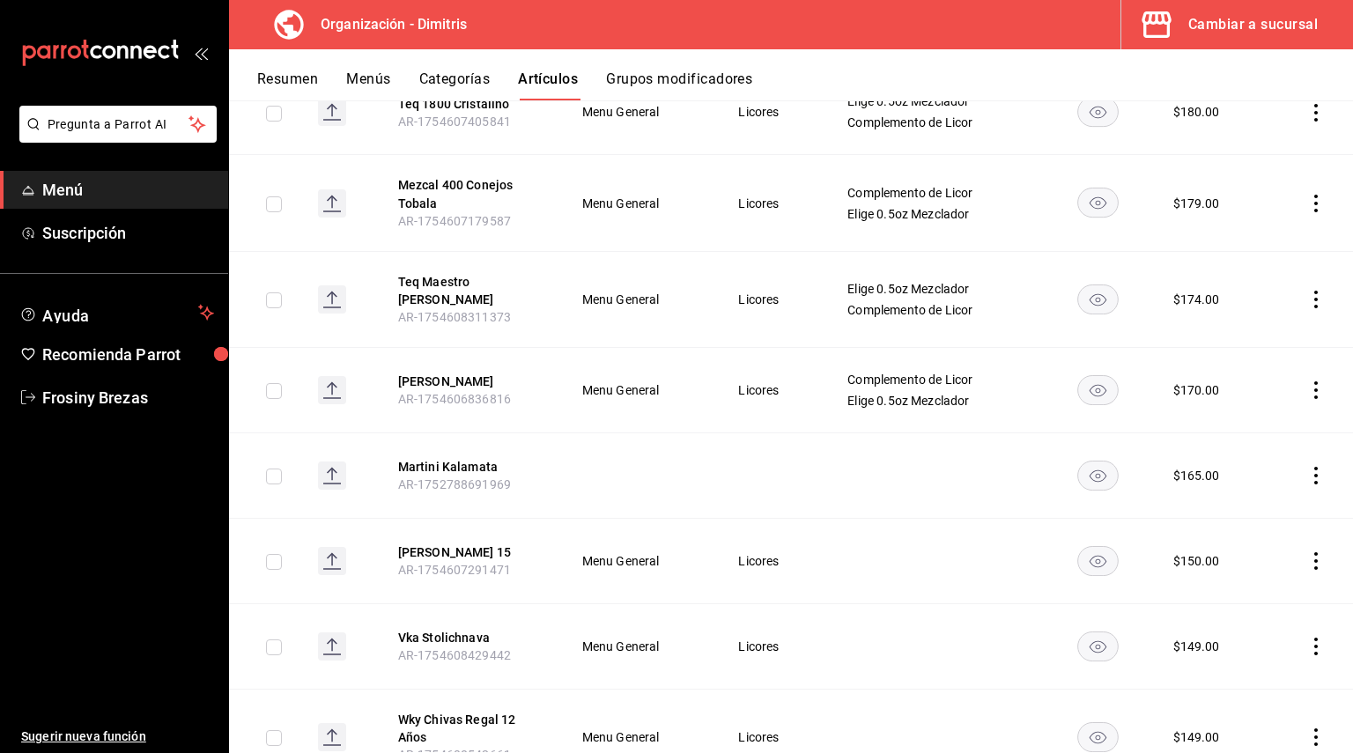
scroll to position [1903, 0]
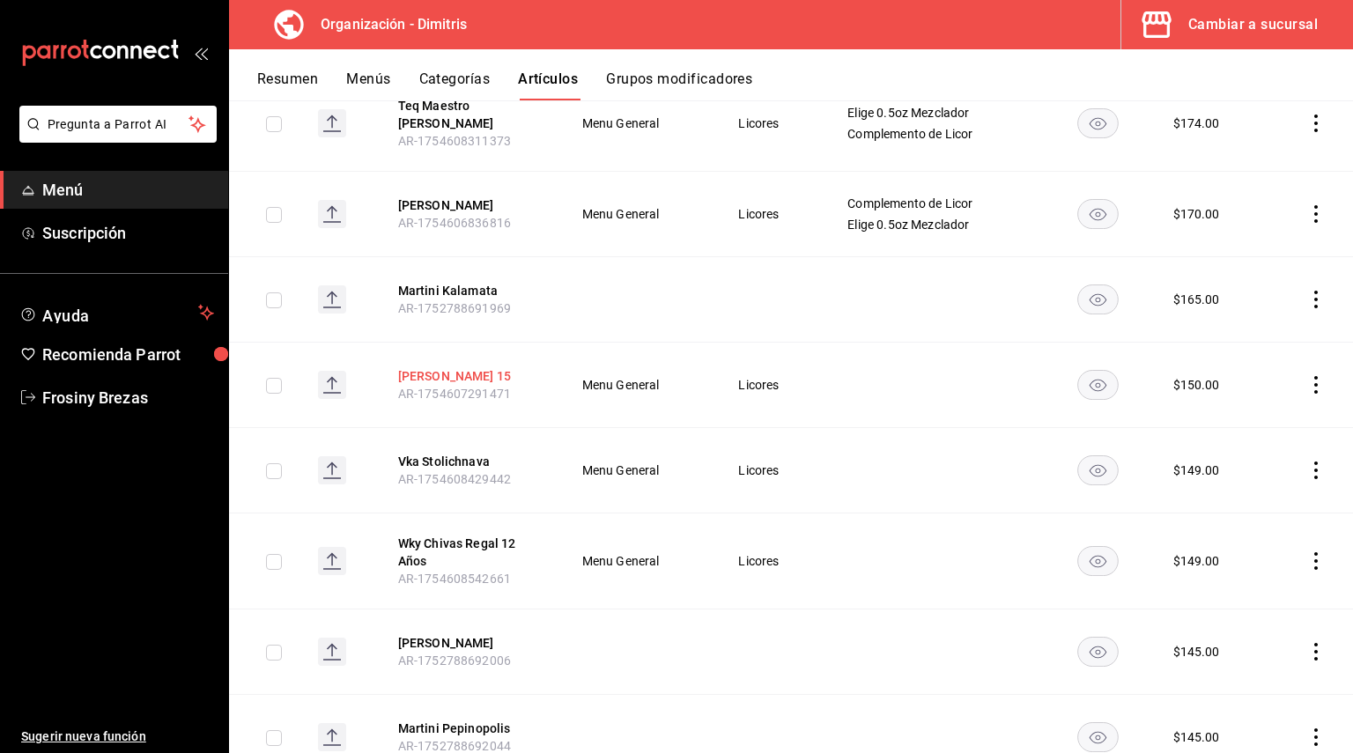
click at [482, 367] on button "[PERSON_NAME] 15" at bounding box center [468, 376] width 141 height 18
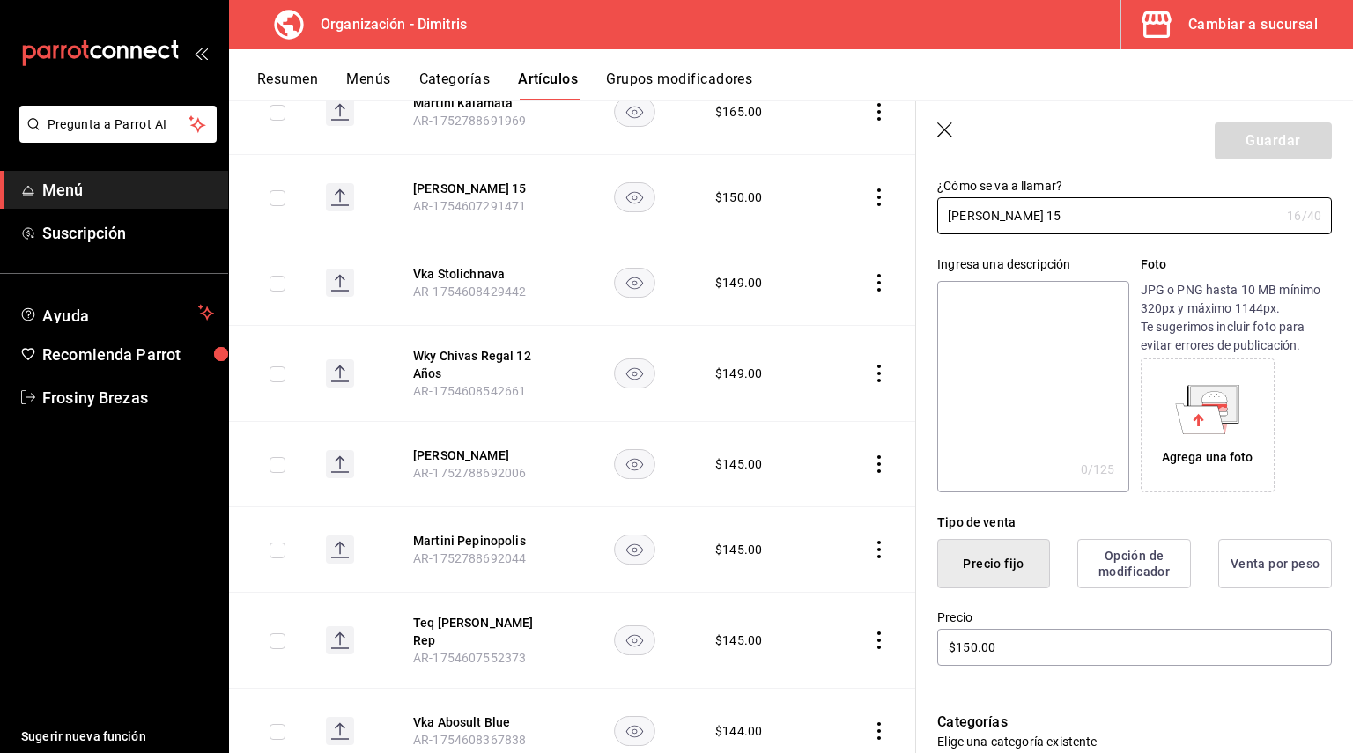
scroll to position [440, 0]
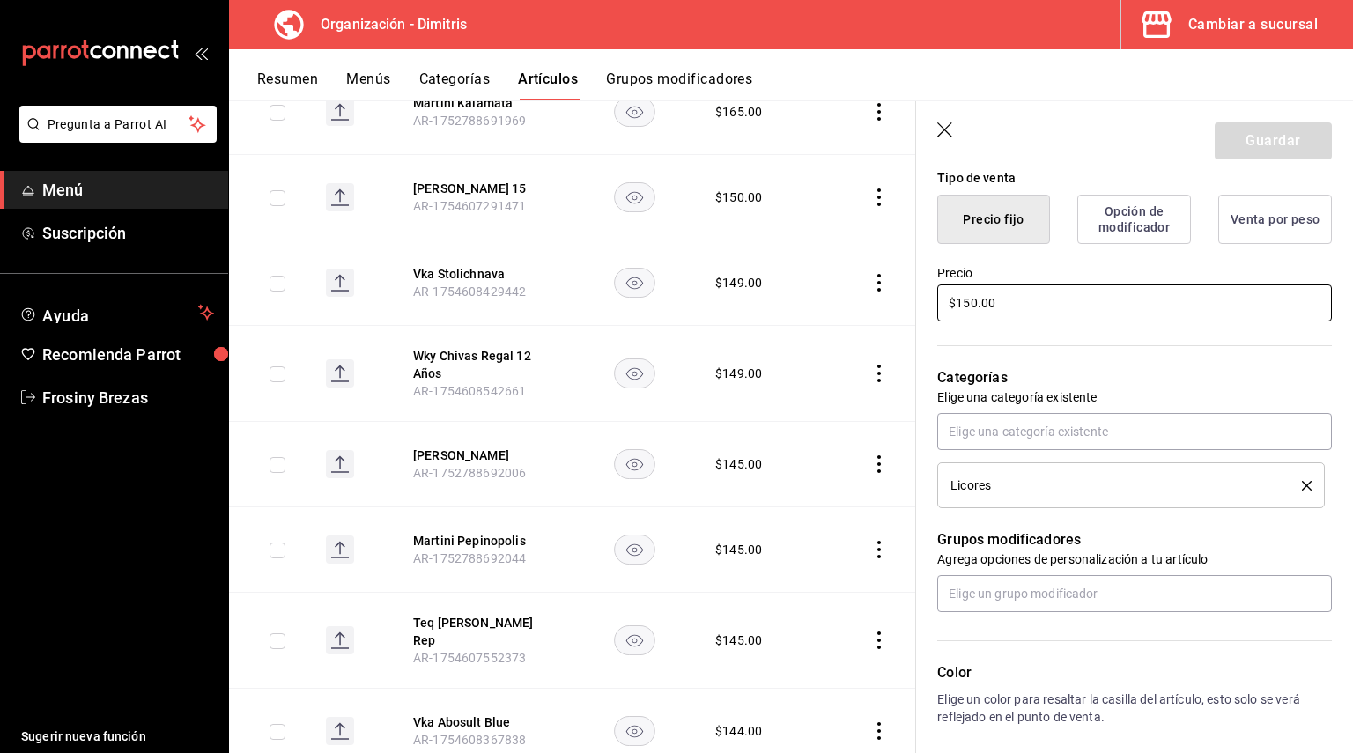
drag, startPoint x: 1015, startPoint y: 298, endPoint x: 921, endPoint y: 306, distance: 94.6
click at [921, 306] on div "Precio $150.00" at bounding box center [1124, 284] width 416 height 80
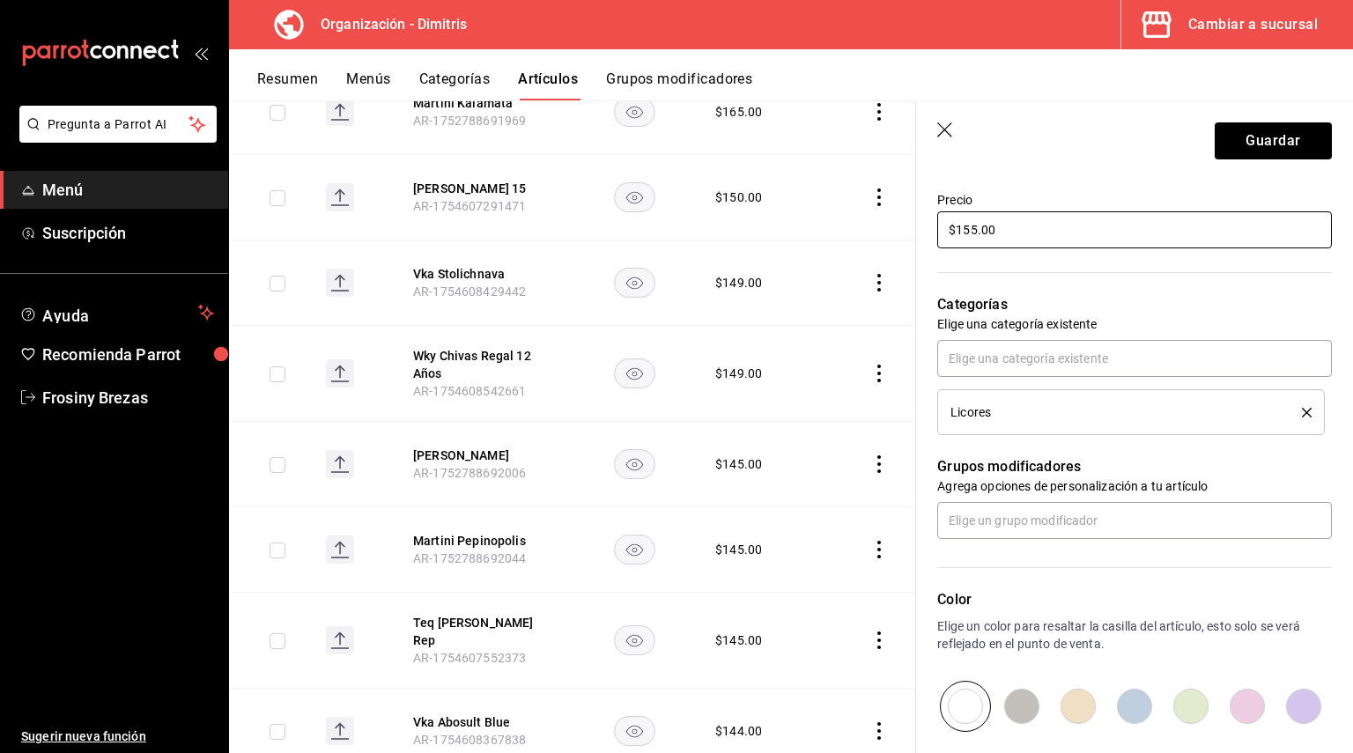
scroll to position [713, 0]
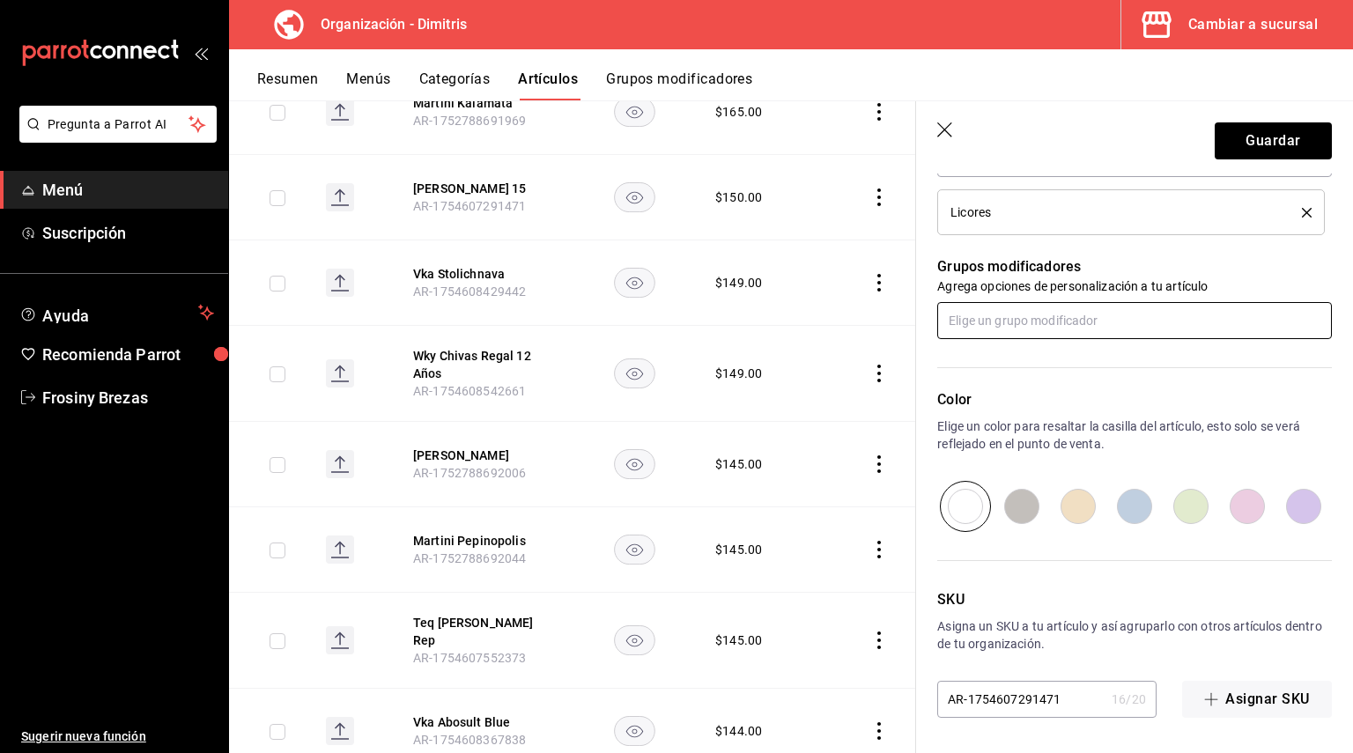
type input "$155.00"
click at [1019, 336] on input "text" at bounding box center [1134, 320] width 395 height 37
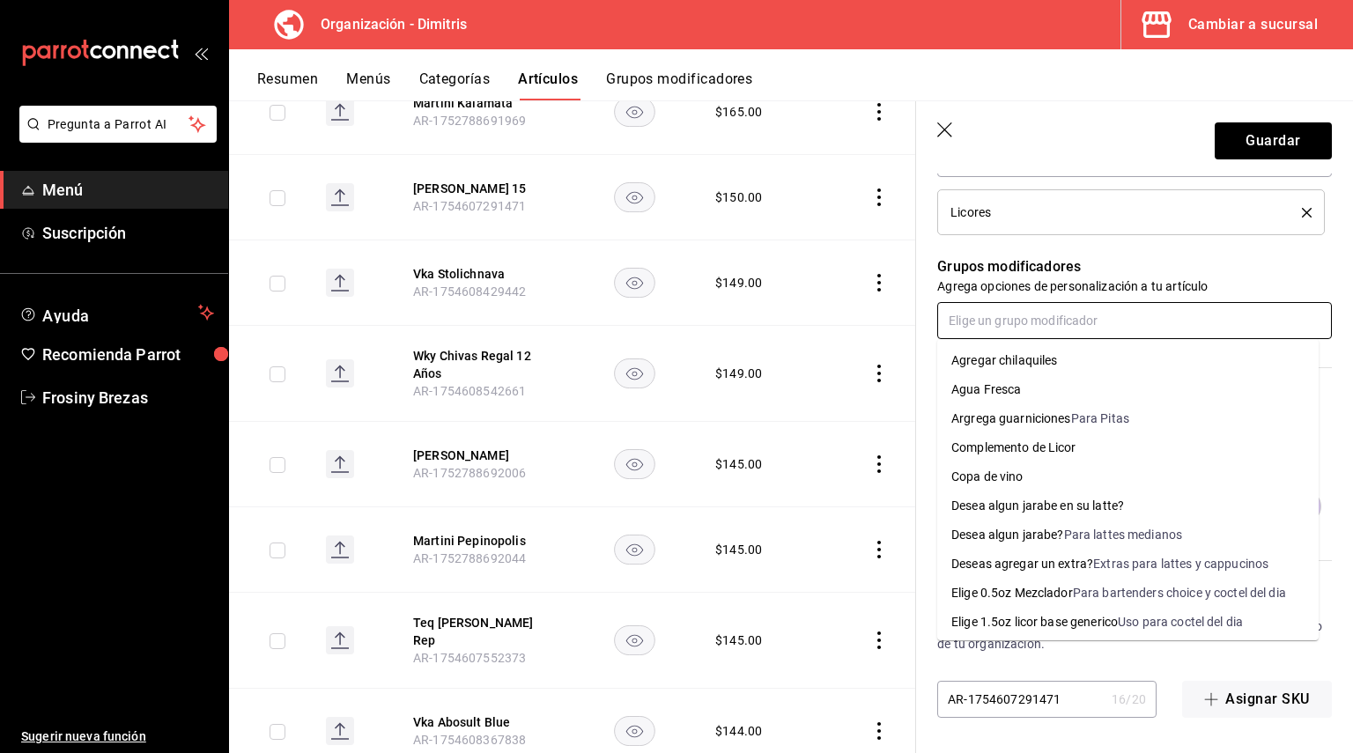
drag, startPoint x: 1021, startPoint y: 443, endPoint x: 1020, endPoint y: 401, distance: 42.3
click at [1020, 444] on div "Complemento de Licor" at bounding box center [1013, 448] width 125 height 18
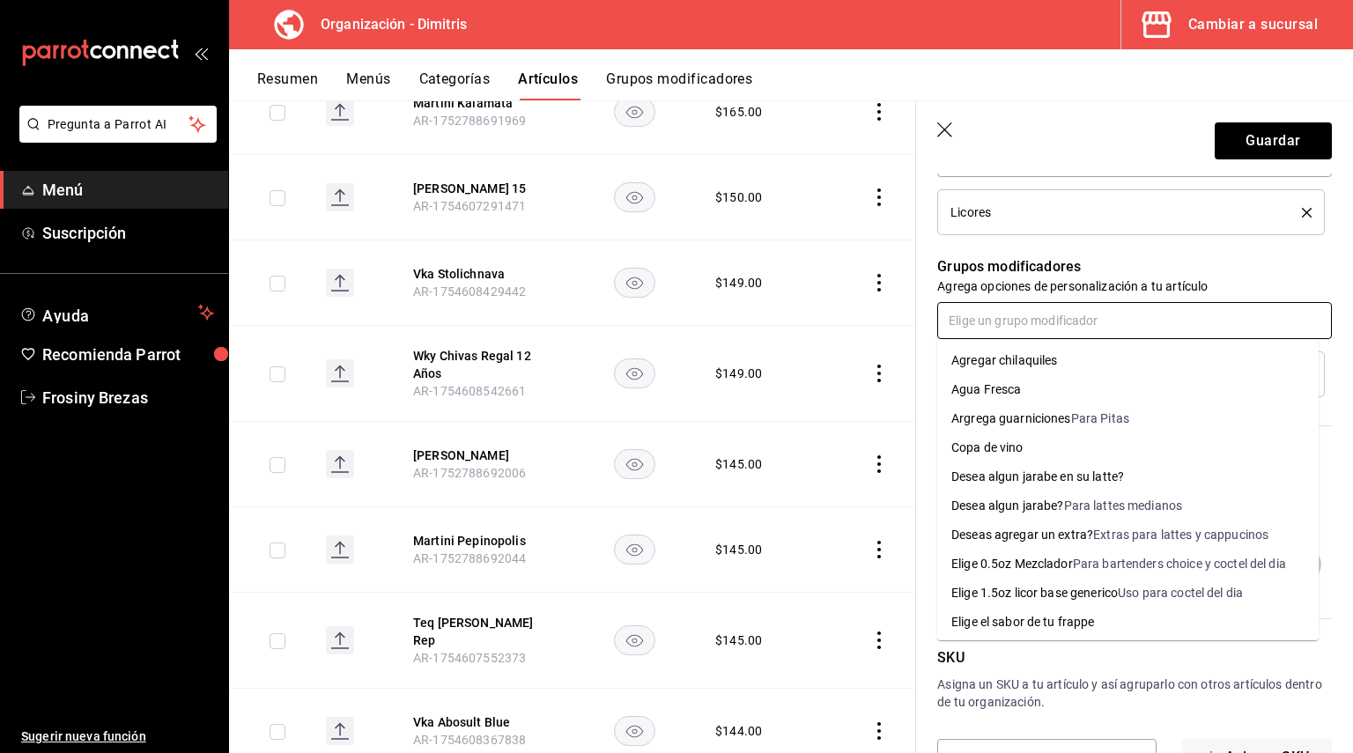
click at [1020, 332] on input "text" at bounding box center [1134, 320] width 395 height 37
click at [1034, 560] on div "Elige 0.5oz Mezclador" at bounding box center [1012, 564] width 122 height 18
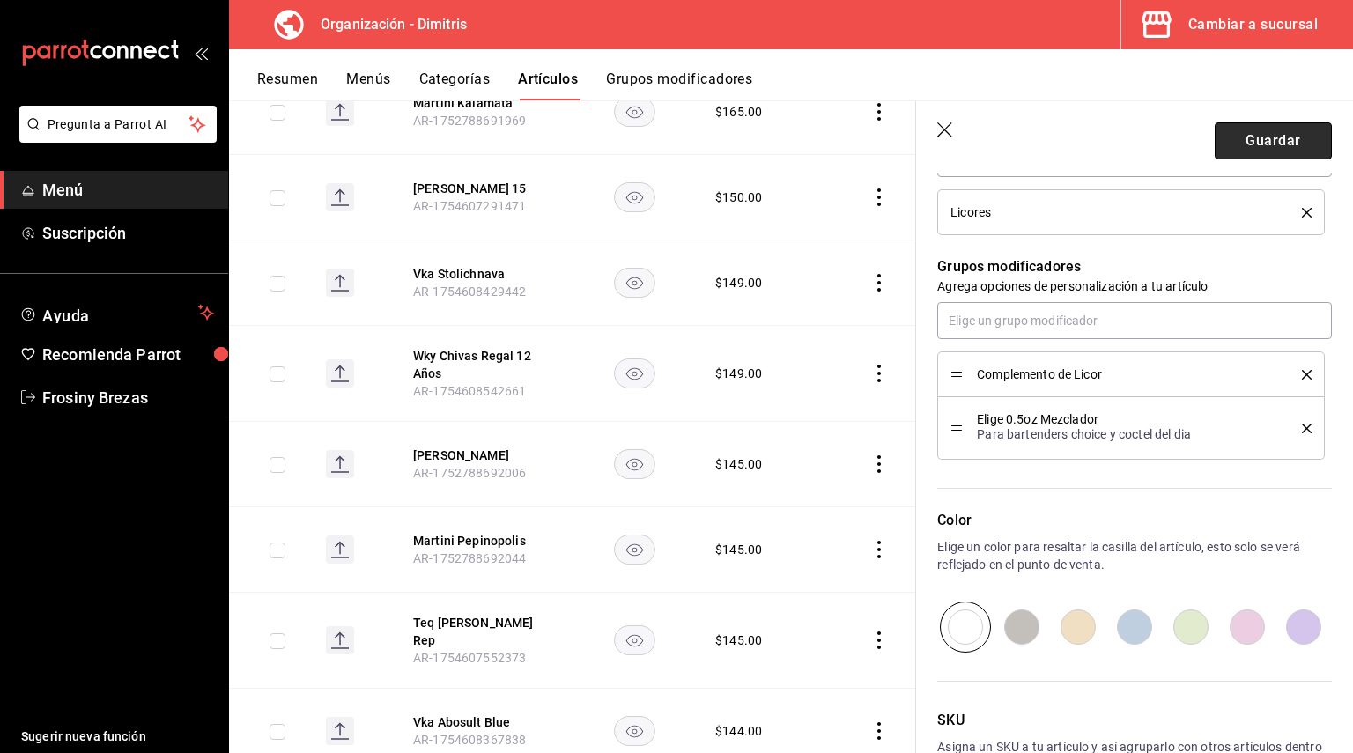
click at [1269, 137] on button "Guardar" at bounding box center [1273, 140] width 117 height 37
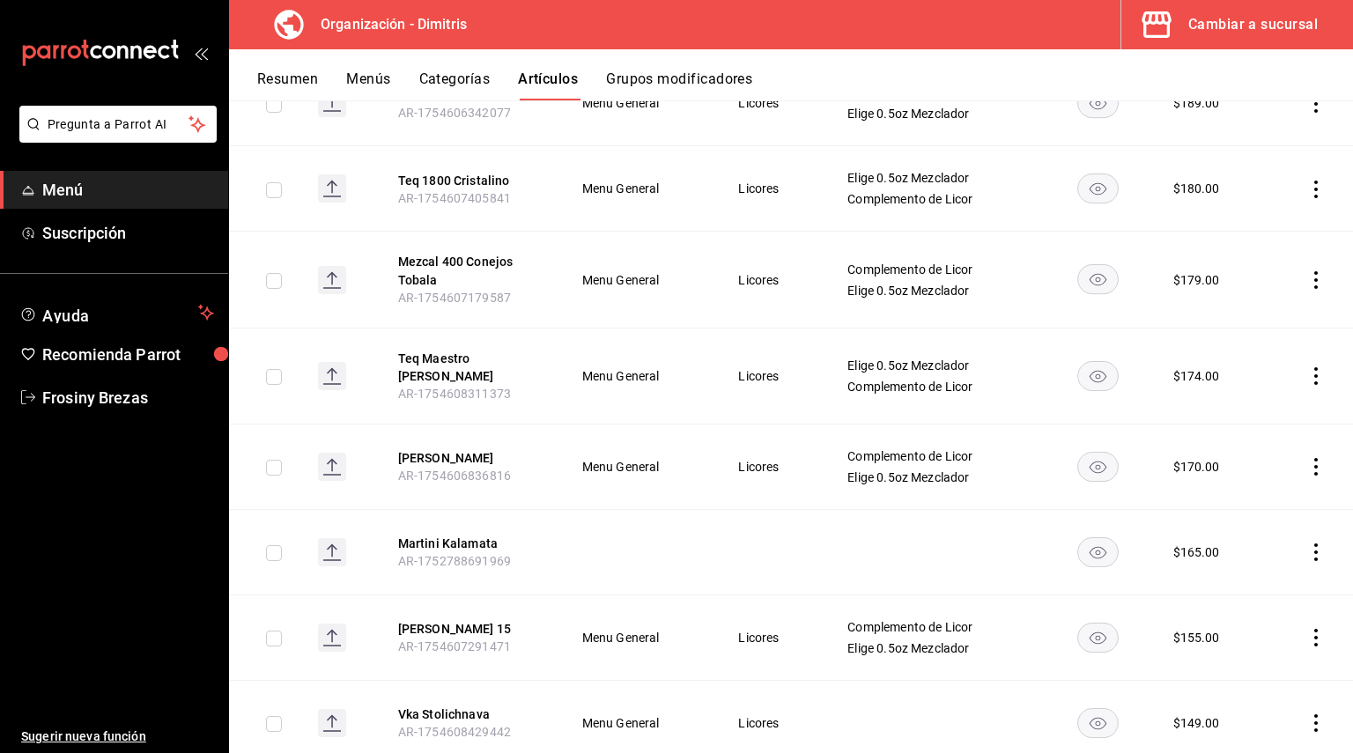
scroll to position [1991, 0]
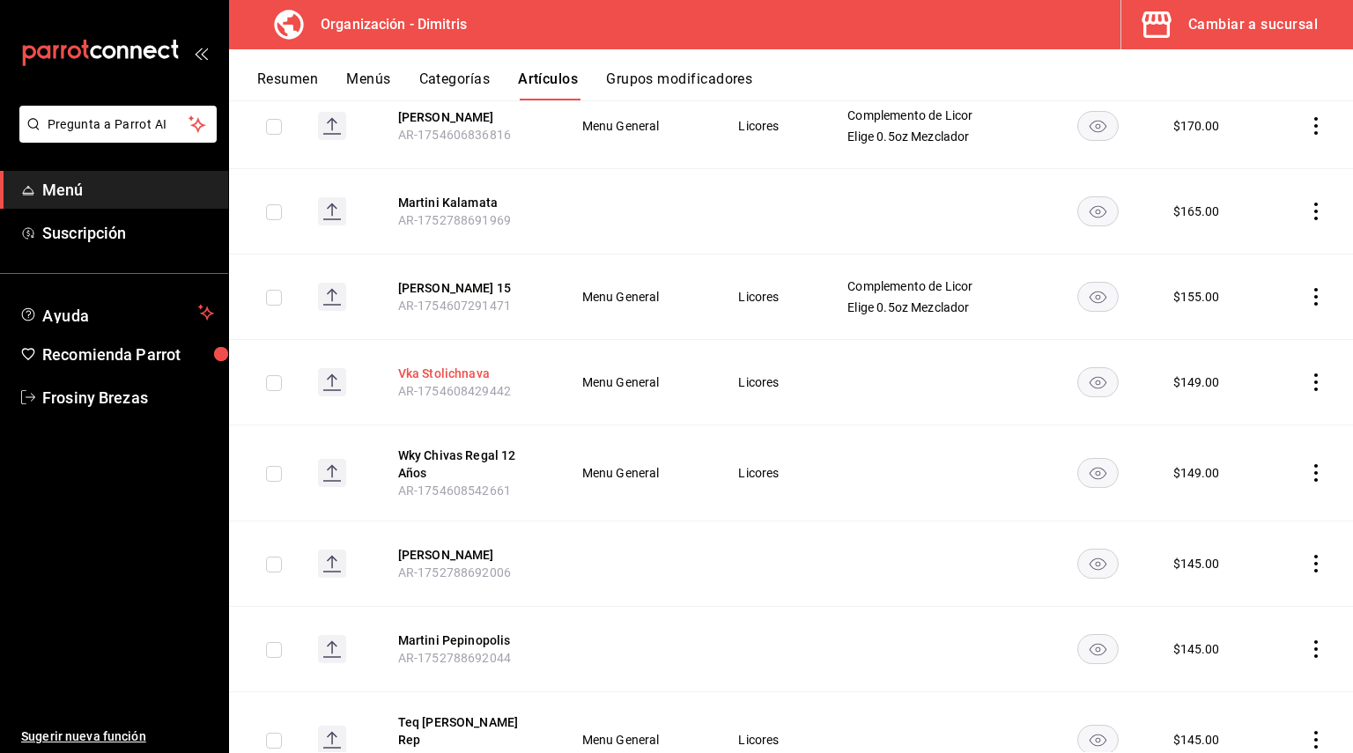
click at [431, 365] on button "Vka Stolichnava" at bounding box center [468, 374] width 141 height 18
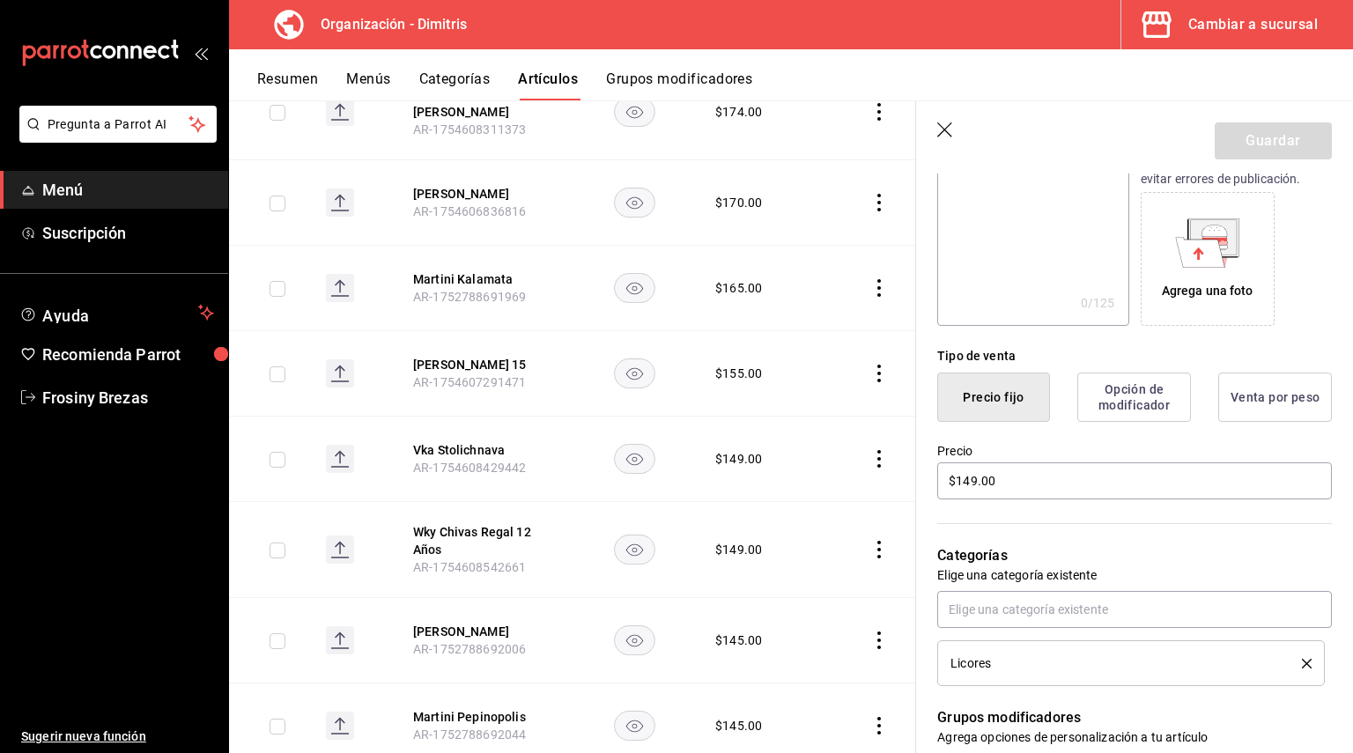
scroll to position [264, 0]
drag, startPoint x: 1018, startPoint y: 476, endPoint x: 636, endPoint y: 478, distance: 382.3
click at [636, 478] on main "Artículos organización Edita el precio e imagen de tus artículos. Asigna una ca…" at bounding box center [791, 426] width 1124 height 653
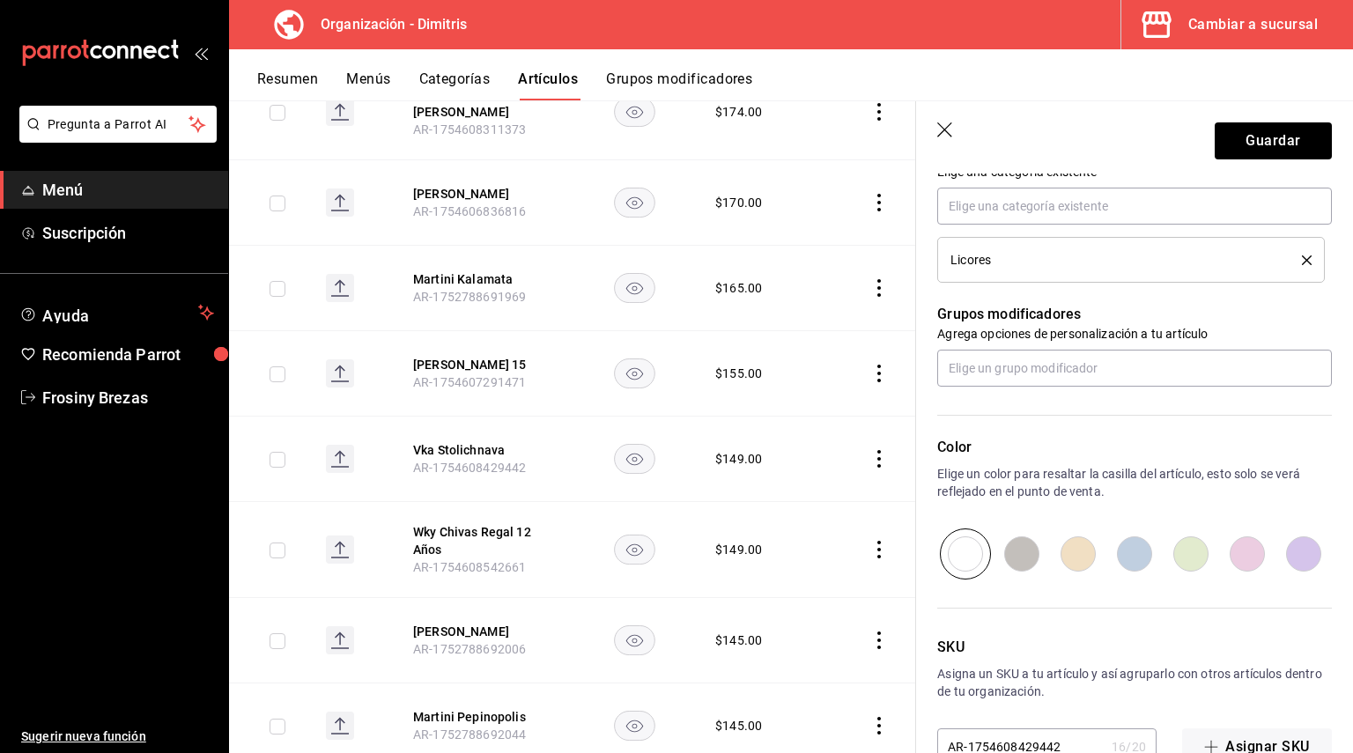
scroll to position [713, 0]
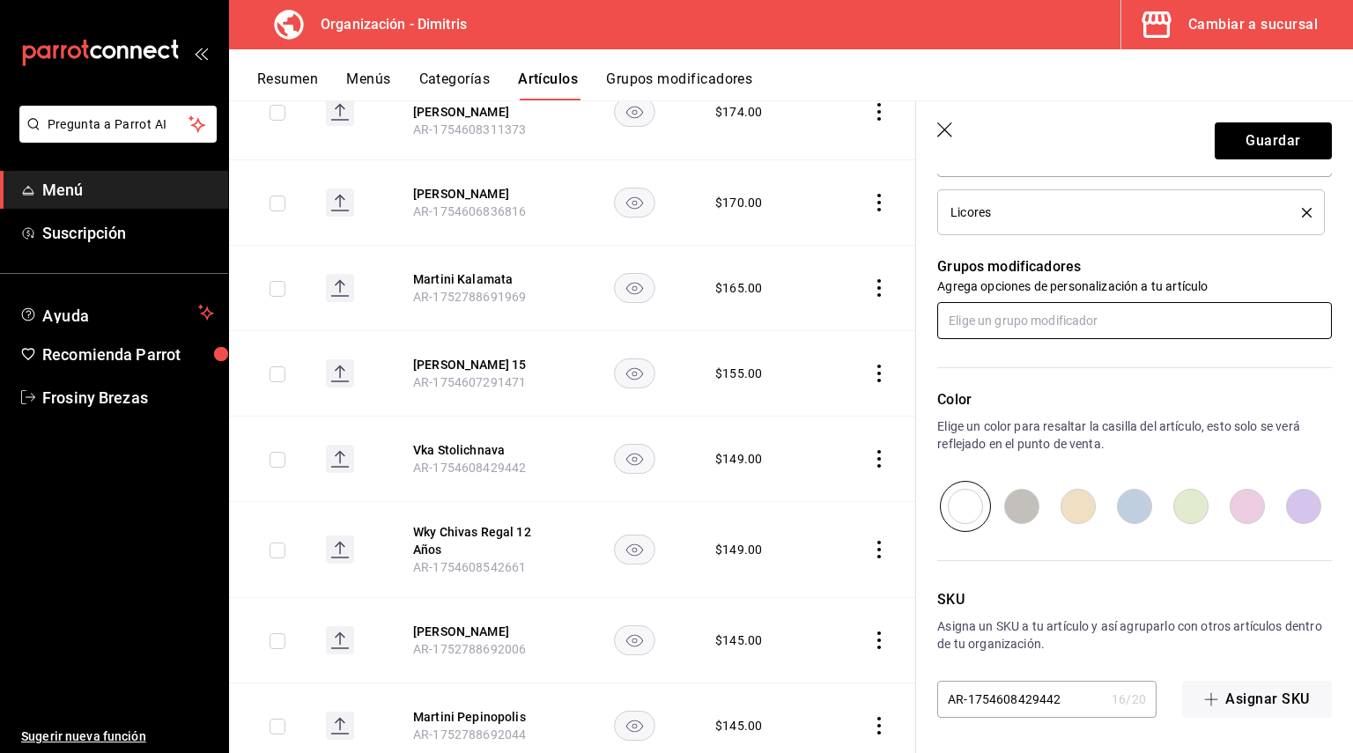
type input "$125.00"
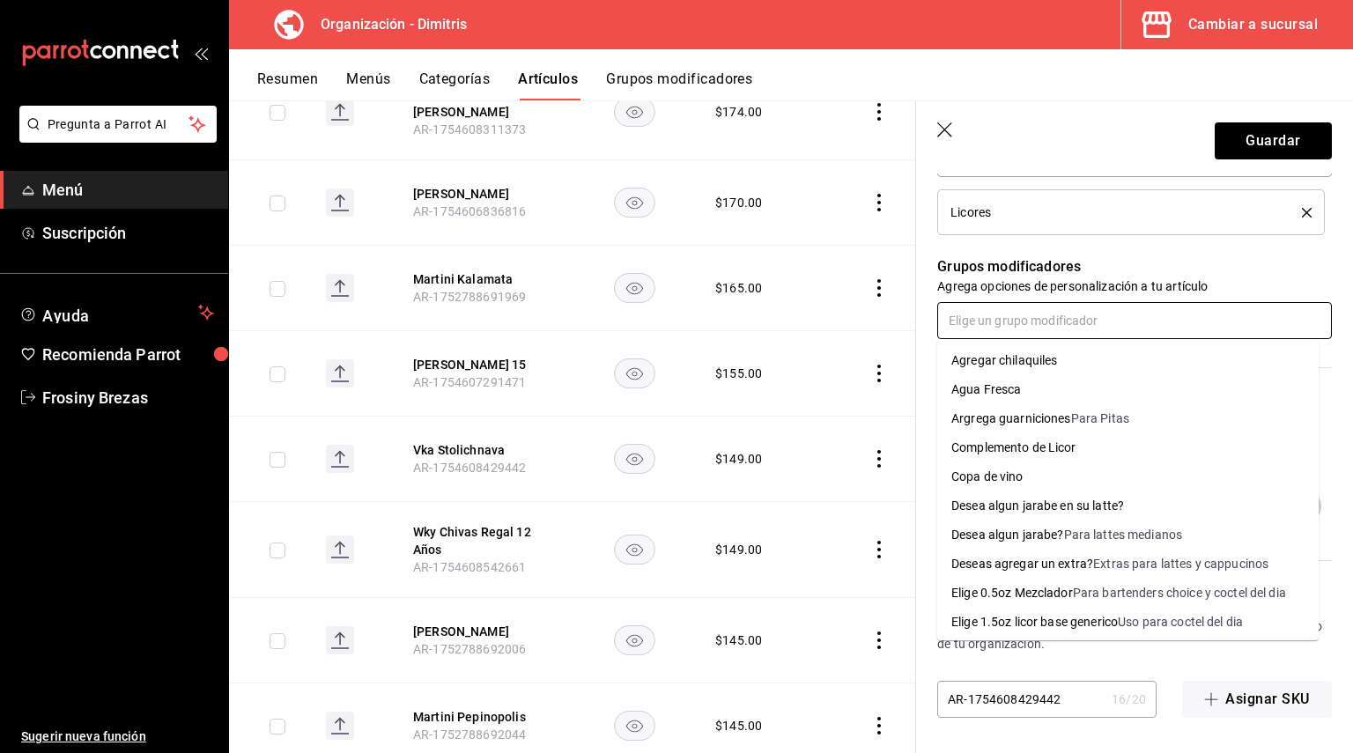
click at [1052, 331] on input "text" at bounding box center [1134, 320] width 395 height 37
click at [1048, 587] on div "Elige 0.5oz Mezclador" at bounding box center [1012, 593] width 122 height 18
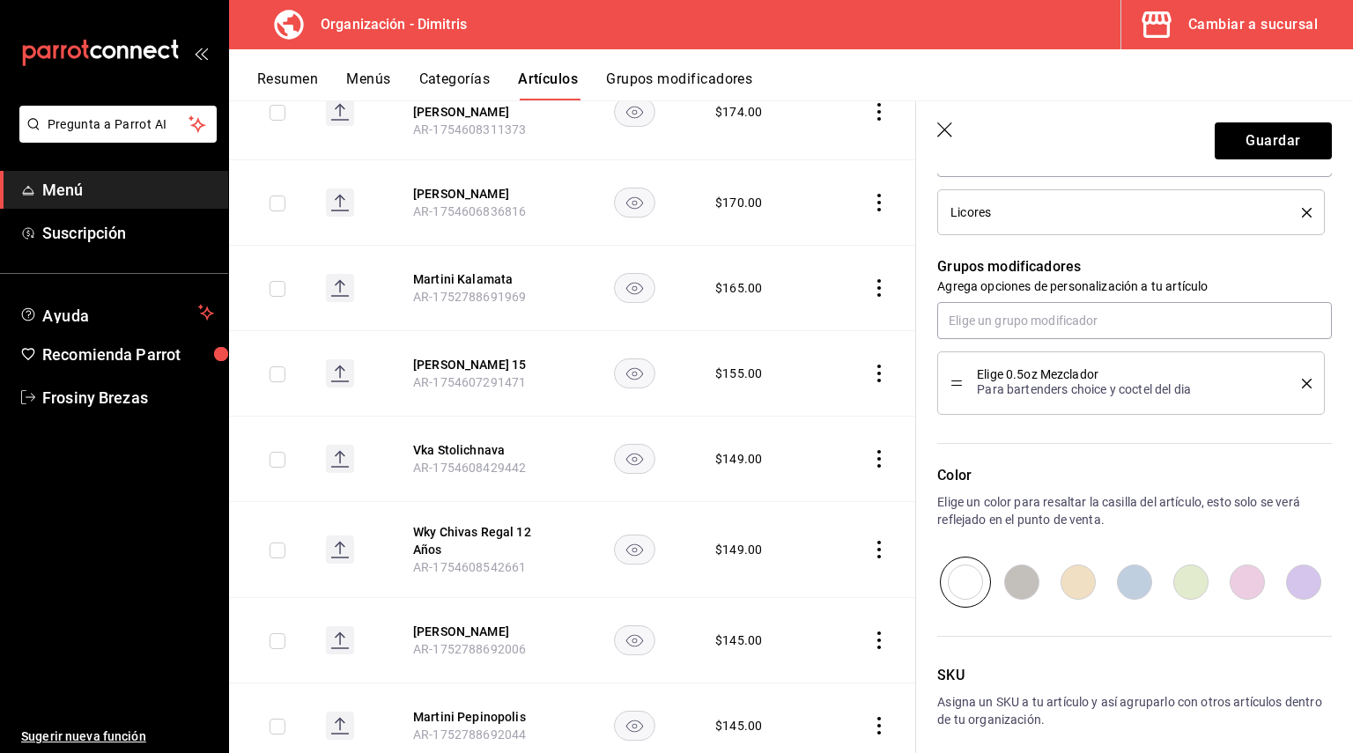
click at [1001, 299] on div "Grupos modificadores Agrega opciones de personalización a tu artículo Elige 0.5…" at bounding box center [1124, 325] width 416 height 180
click at [1008, 343] on div "Elige 0.5oz Mezclador Para bartenders choice y coctel del dia" at bounding box center [1134, 358] width 395 height 113
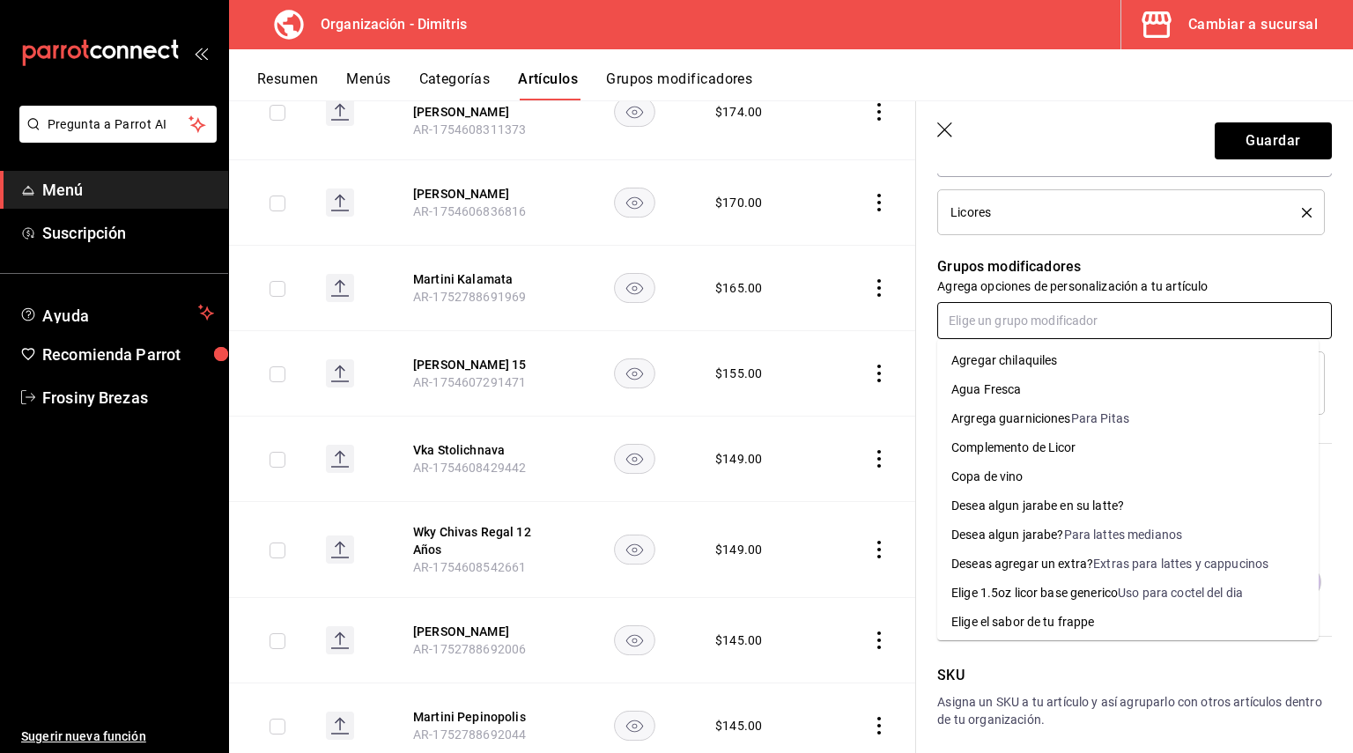
click at [1015, 331] on input "text" at bounding box center [1134, 320] width 395 height 37
click at [1043, 456] on div "Complemento de Licor" at bounding box center [1013, 448] width 125 height 18
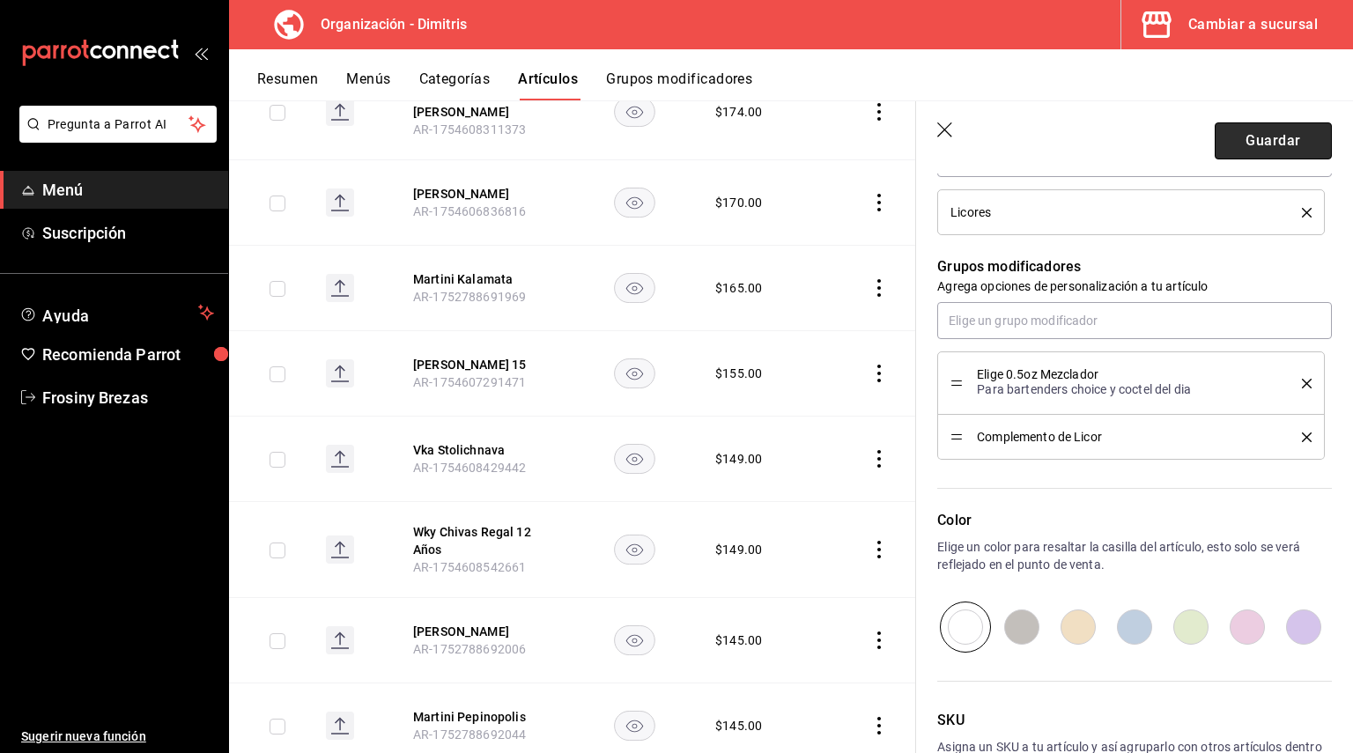
click at [1230, 147] on button "Guardar" at bounding box center [1273, 140] width 117 height 37
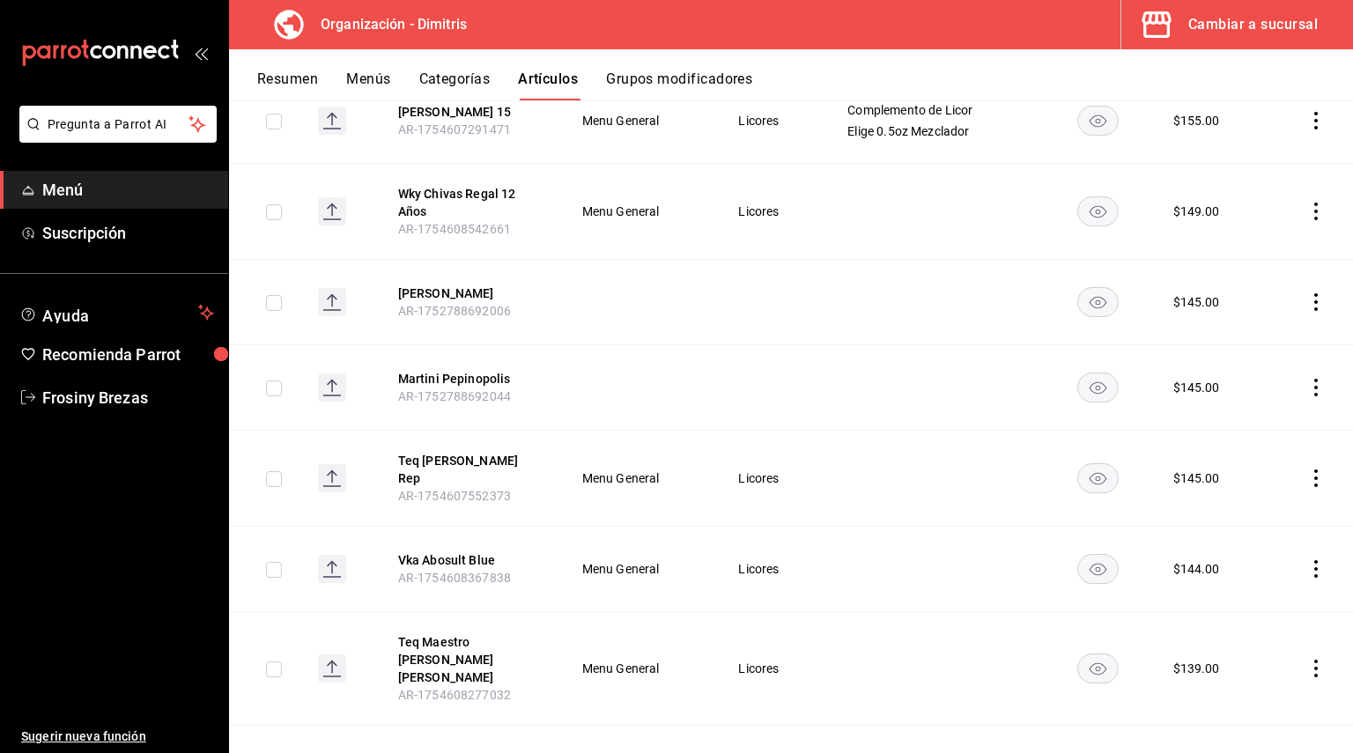
scroll to position [2256, 0]
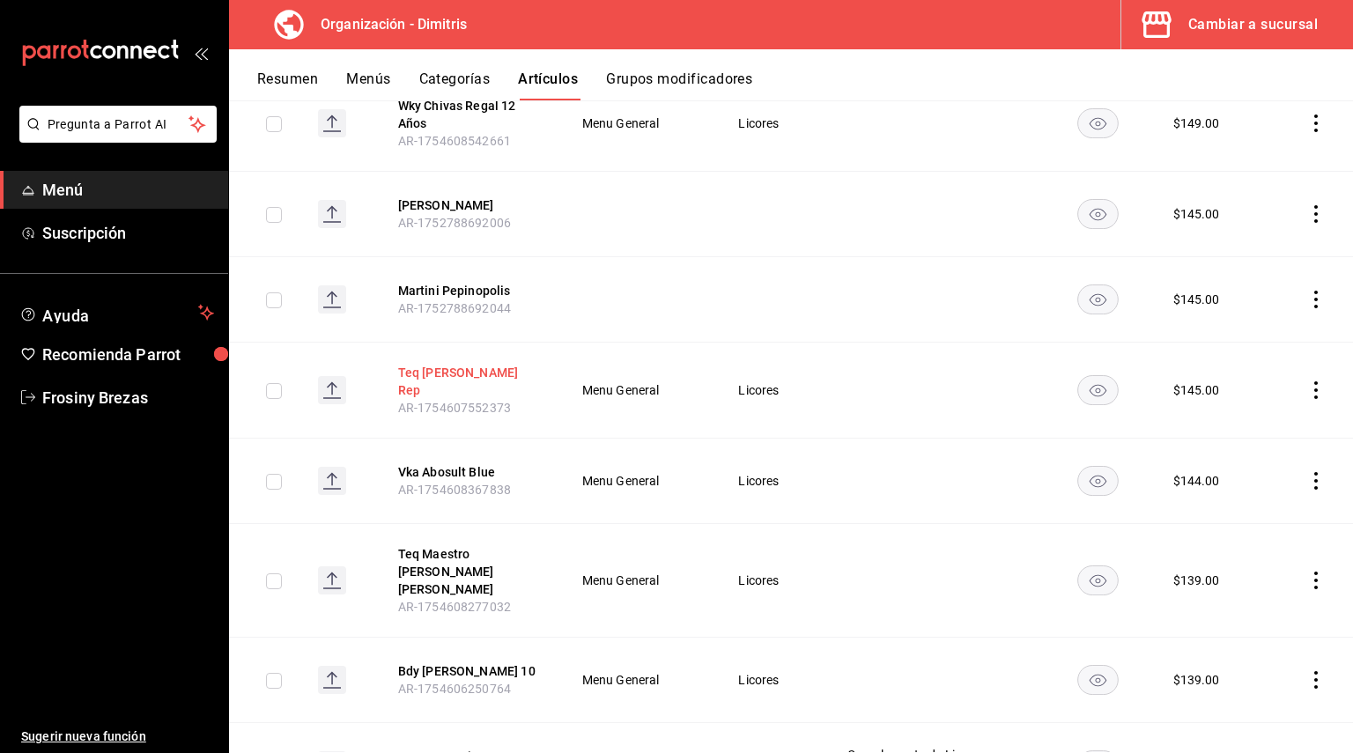
click at [468, 364] on button "Teq [PERSON_NAME] Rep" at bounding box center [468, 381] width 141 height 35
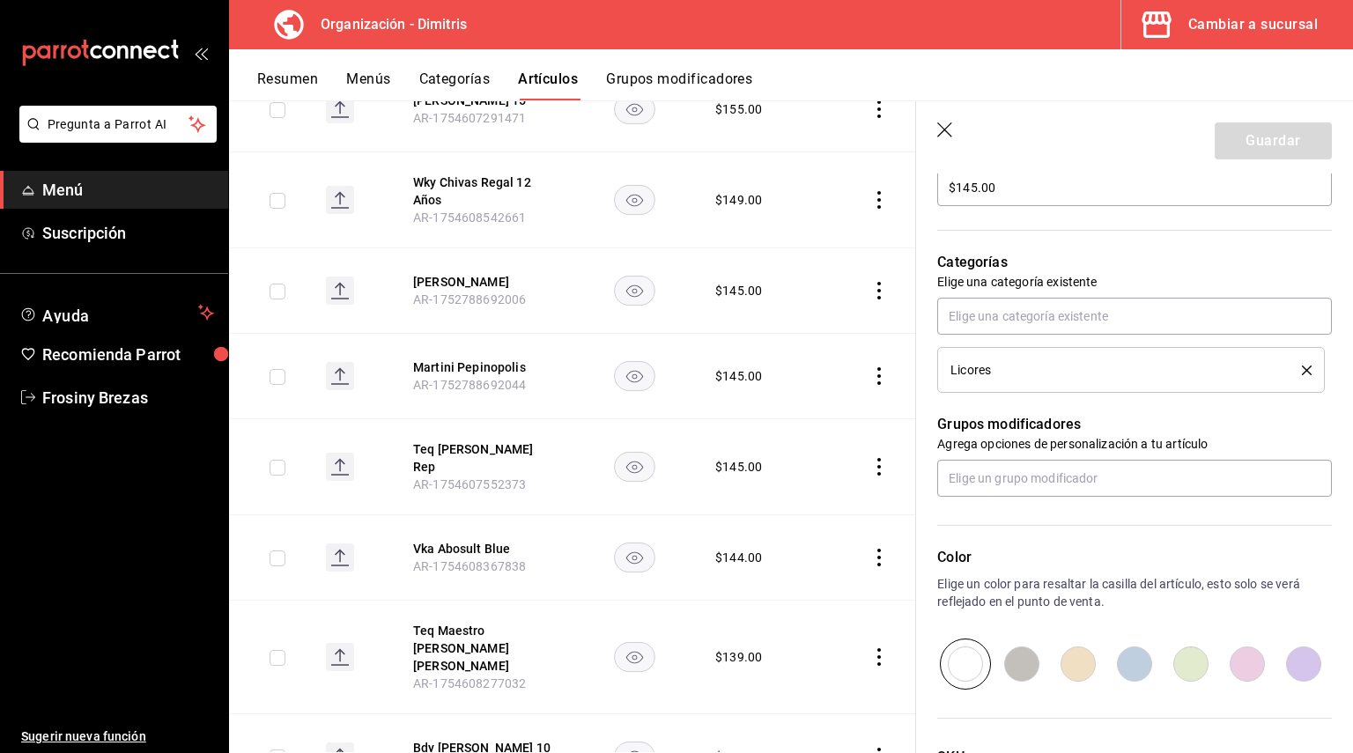
scroll to position [617, 0]
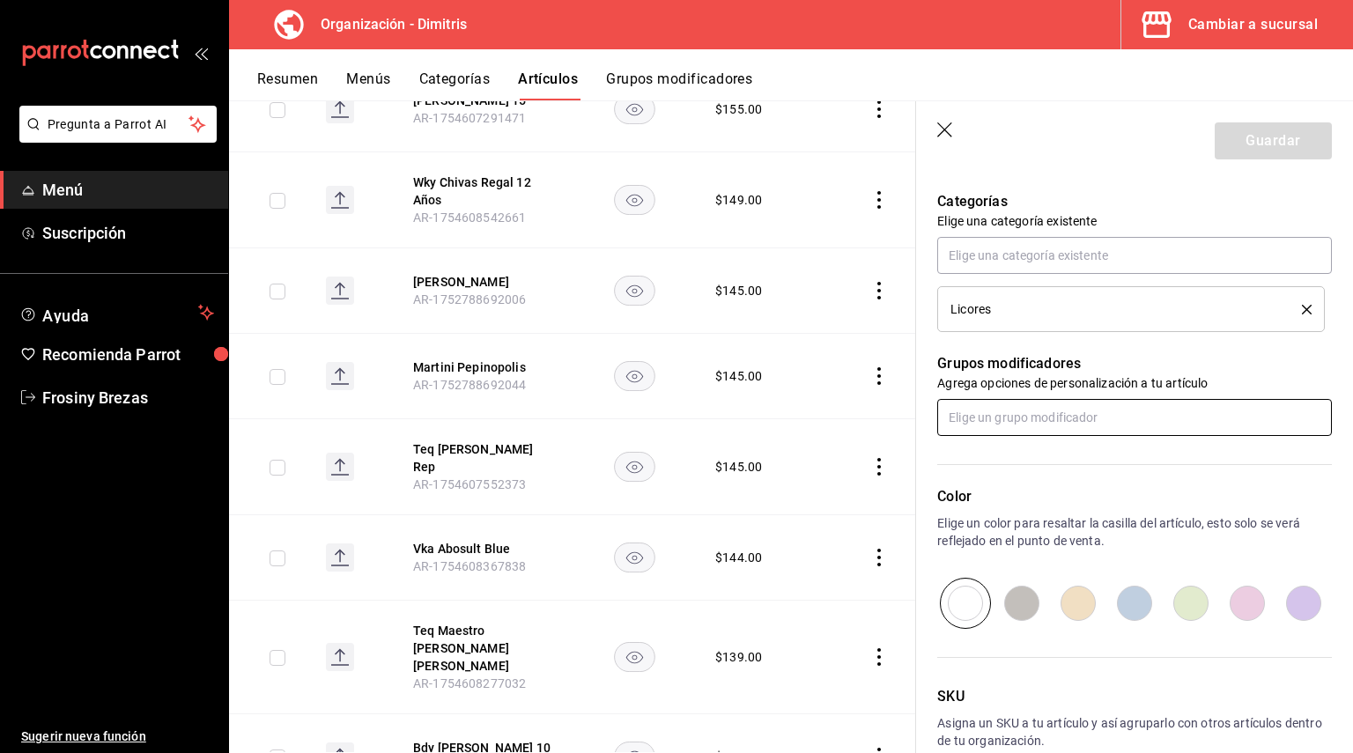
drag, startPoint x: 1035, startPoint y: 432, endPoint x: 1023, endPoint y: 421, distance: 16.2
click at [1028, 426] on input "text" at bounding box center [1134, 417] width 395 height 37
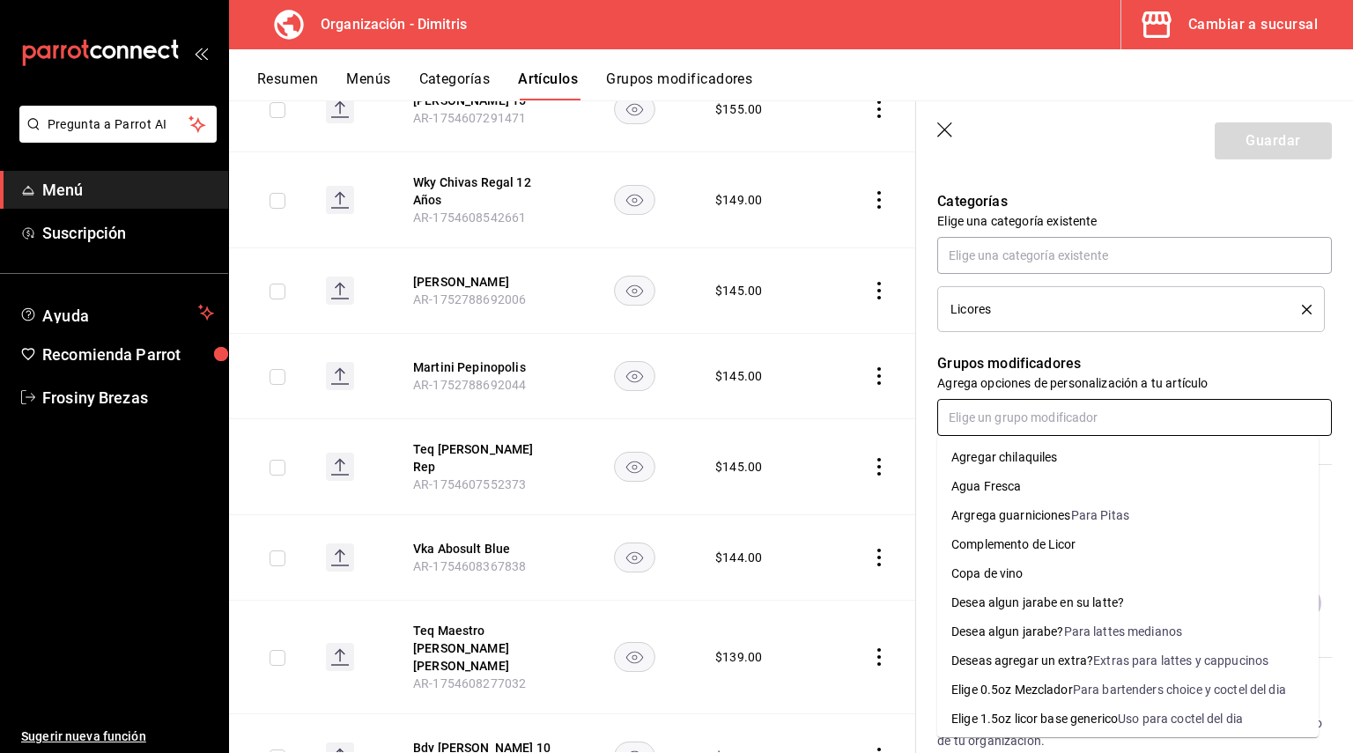
drag, startPoint x: 1064, startPoint y: 681, endPoint x: 1046, endPoint y: 655, distance: 31.0
click at [1064, 682] on div "Elige 0.5oz Mezclador" at bounding box center [1012, 690] width 122 height 18
click at [991, 426] on input "text" at bounding box center [1134, 417] width 395 height 37
click at [1023, 532] on li "Complemento de Licor" at bounding box center [1127, 544] width 381 height 29
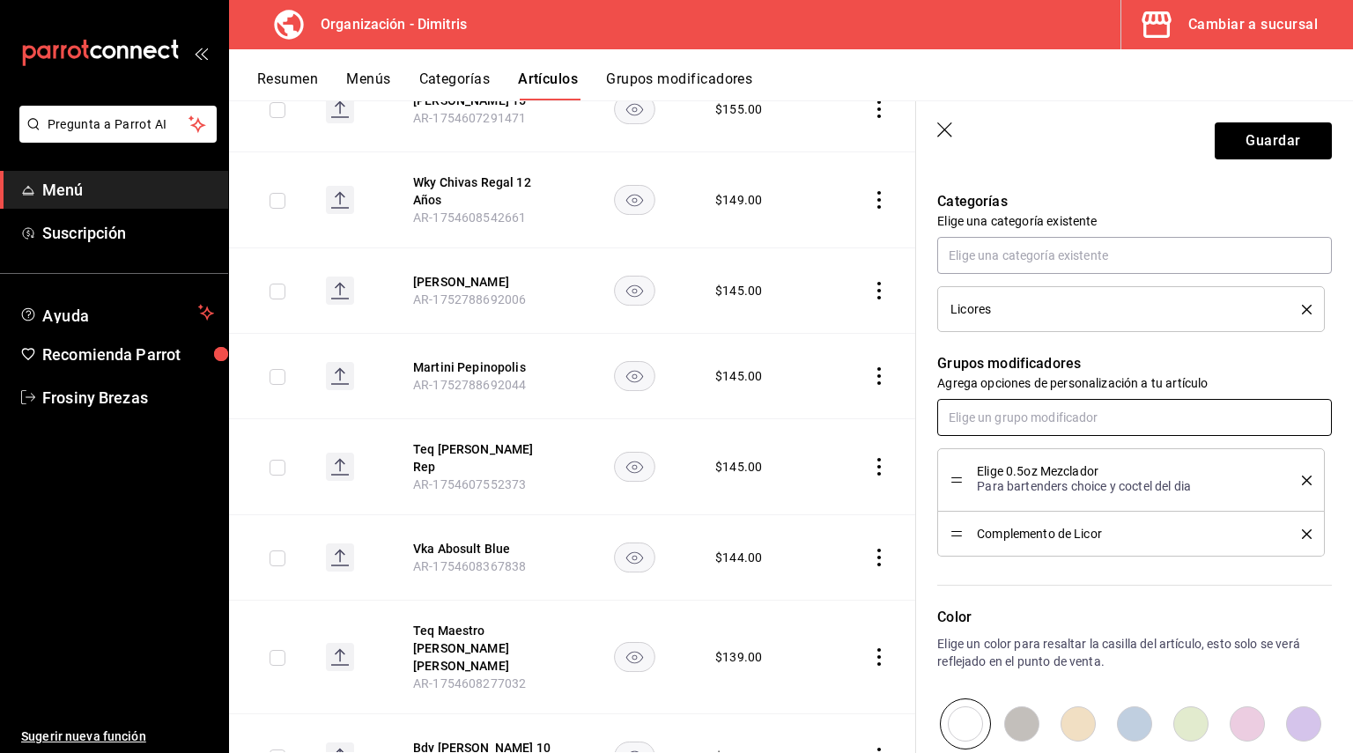
scroll to position [264, 0]
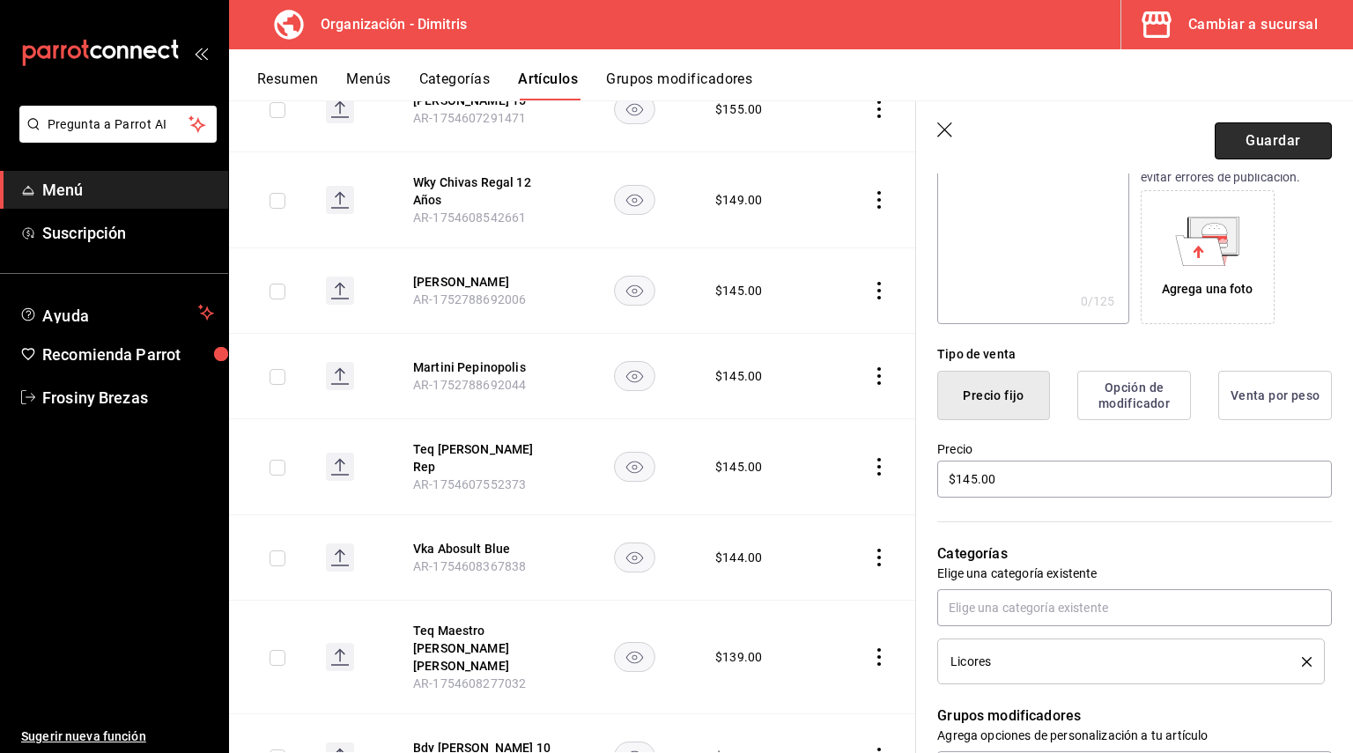
click at [1266, 133] on button "Guardar" at bounding box center [1273, 140] width 117 height 37
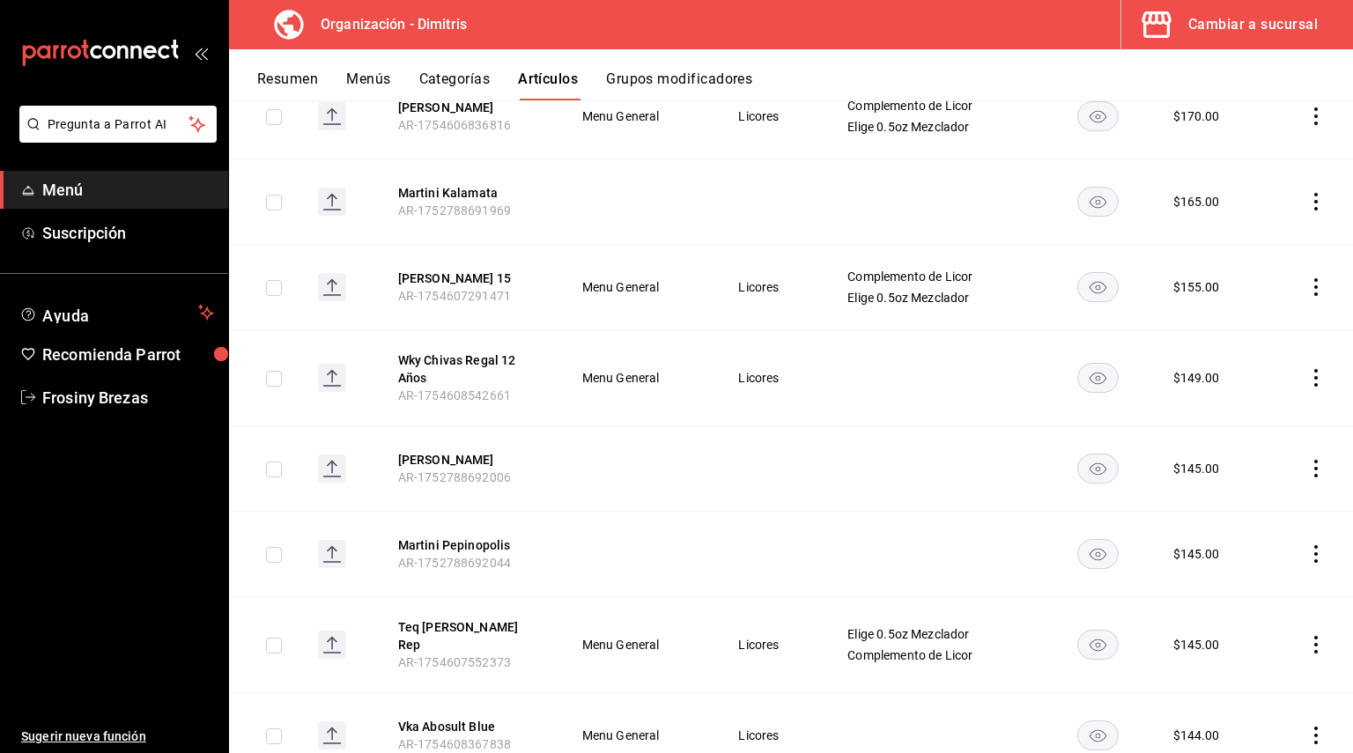
scroll to position [1903, 0]
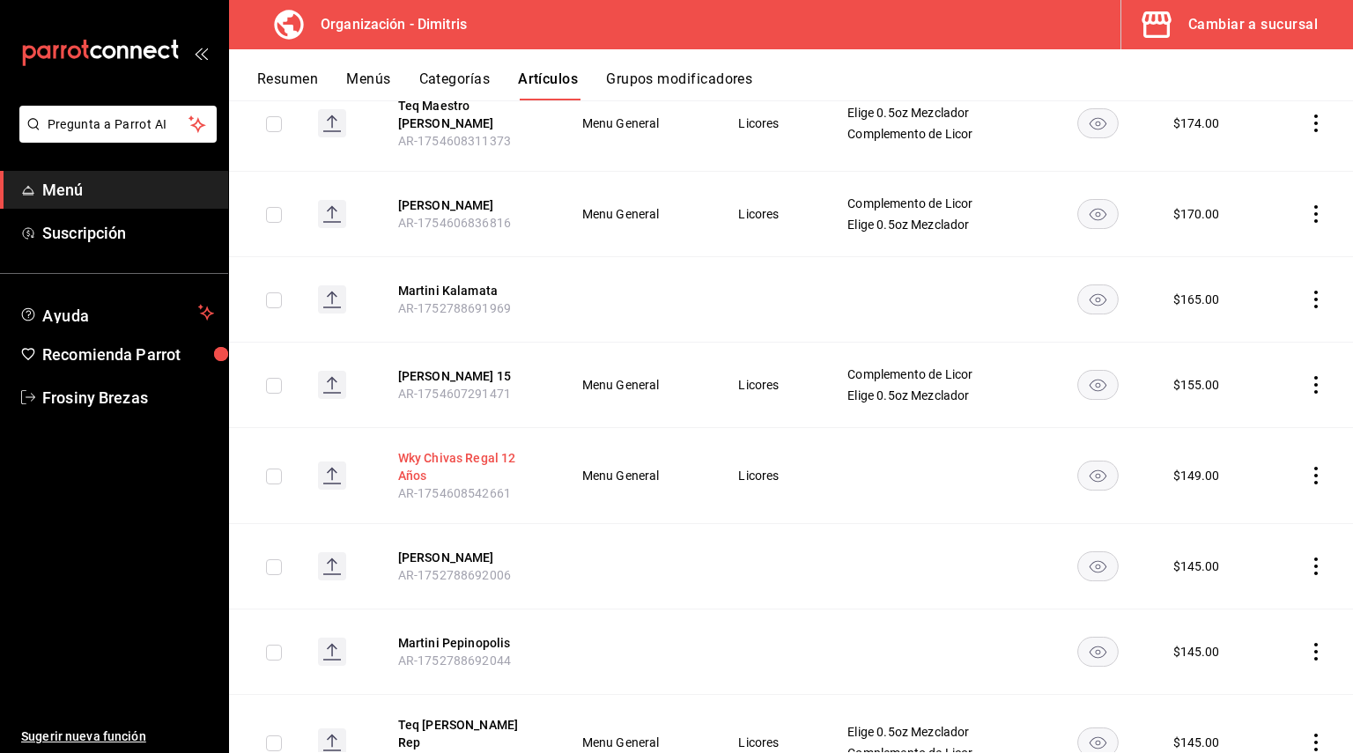
click at [439, 449] on button "Wky Chivas Regal 12 Años" at bounding box center [468, 466] width 141 height 35
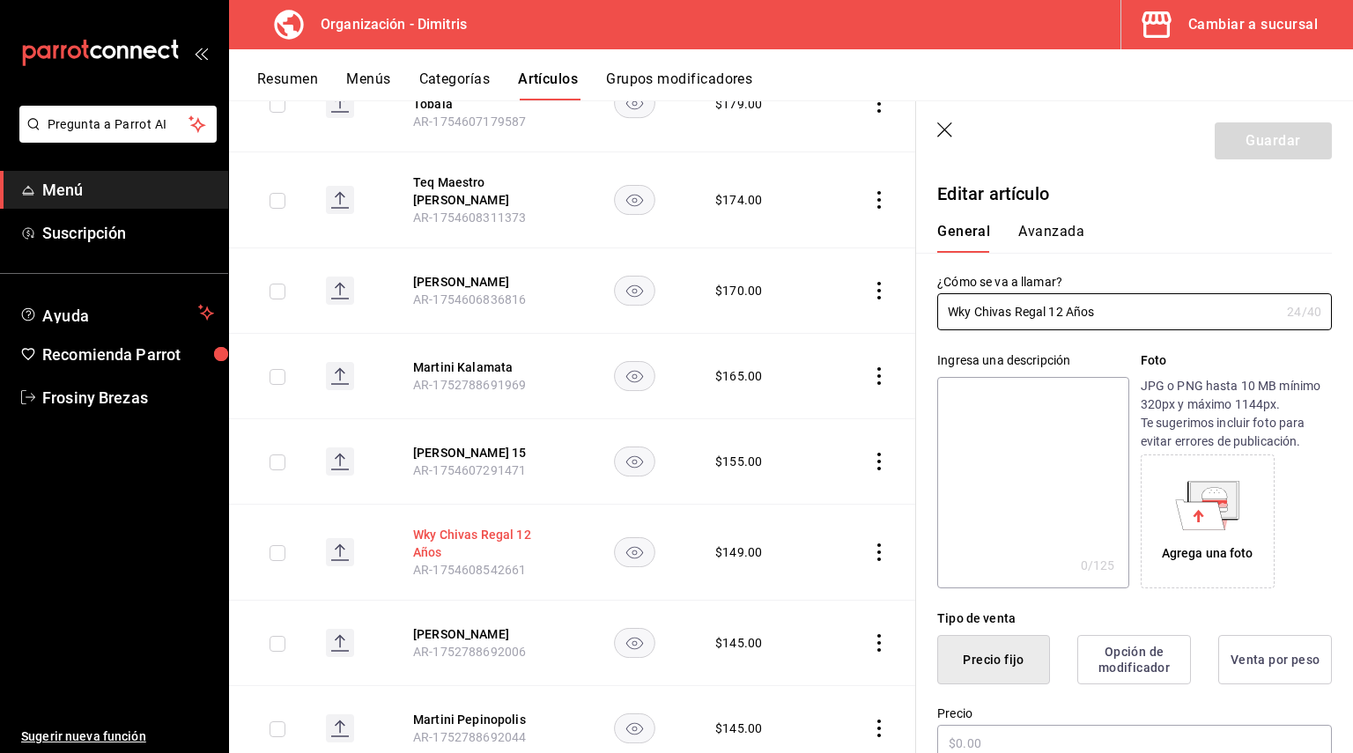
type input "$149.00"
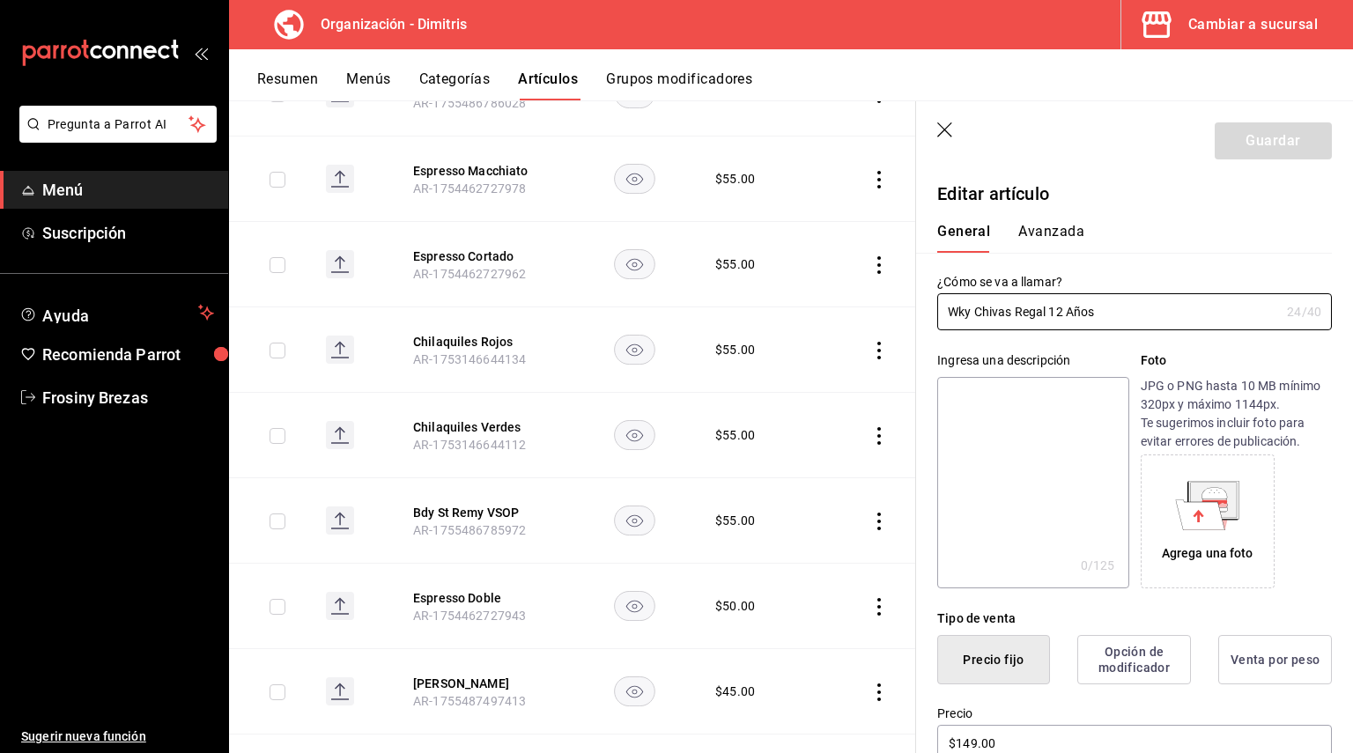
scroll to position [5762, 0]
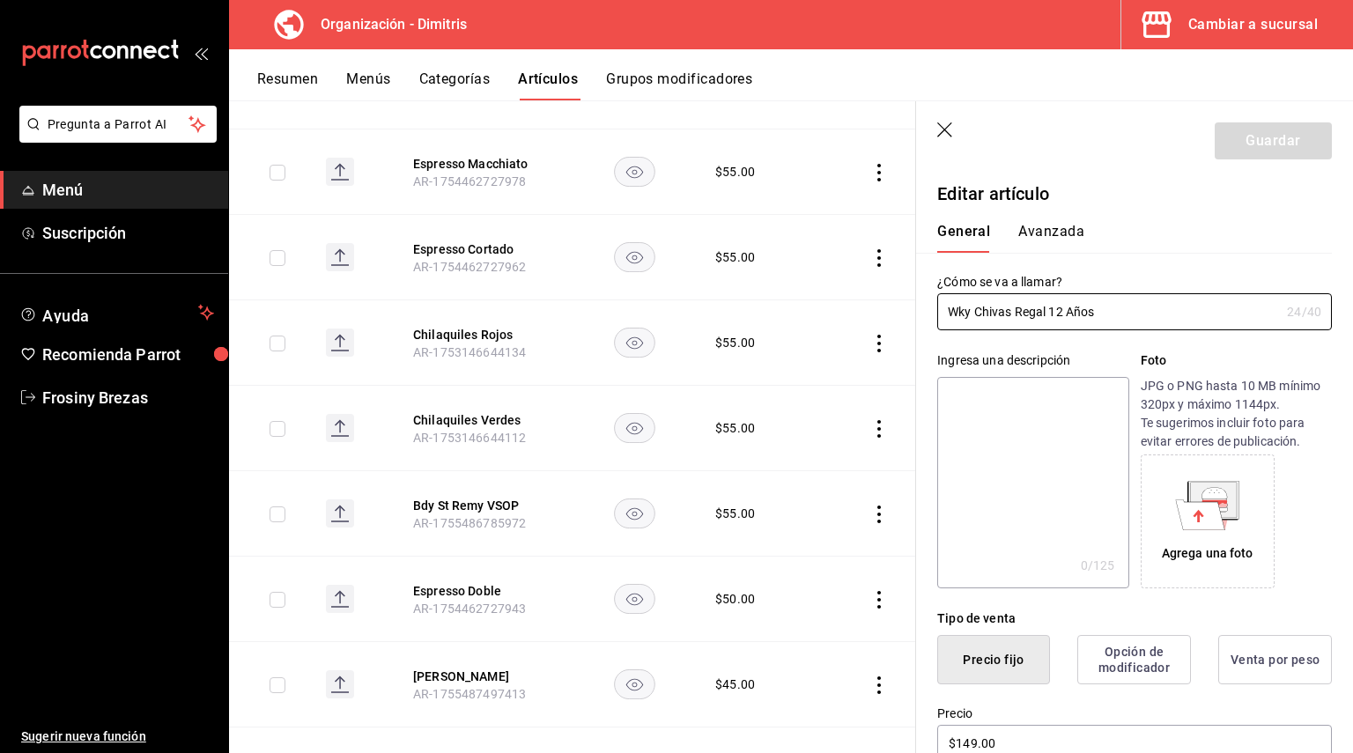
drag, startPoint x: 1115, startPoint y: 299, endPoint x: 815, endPoint y: 319, distance: 301.0
click at [815, 319] on main "Artículos organización Edita el precio e imagen de tus artículos. Asigna una ca…" at bounding box center [791, 426] width 1124 height 653
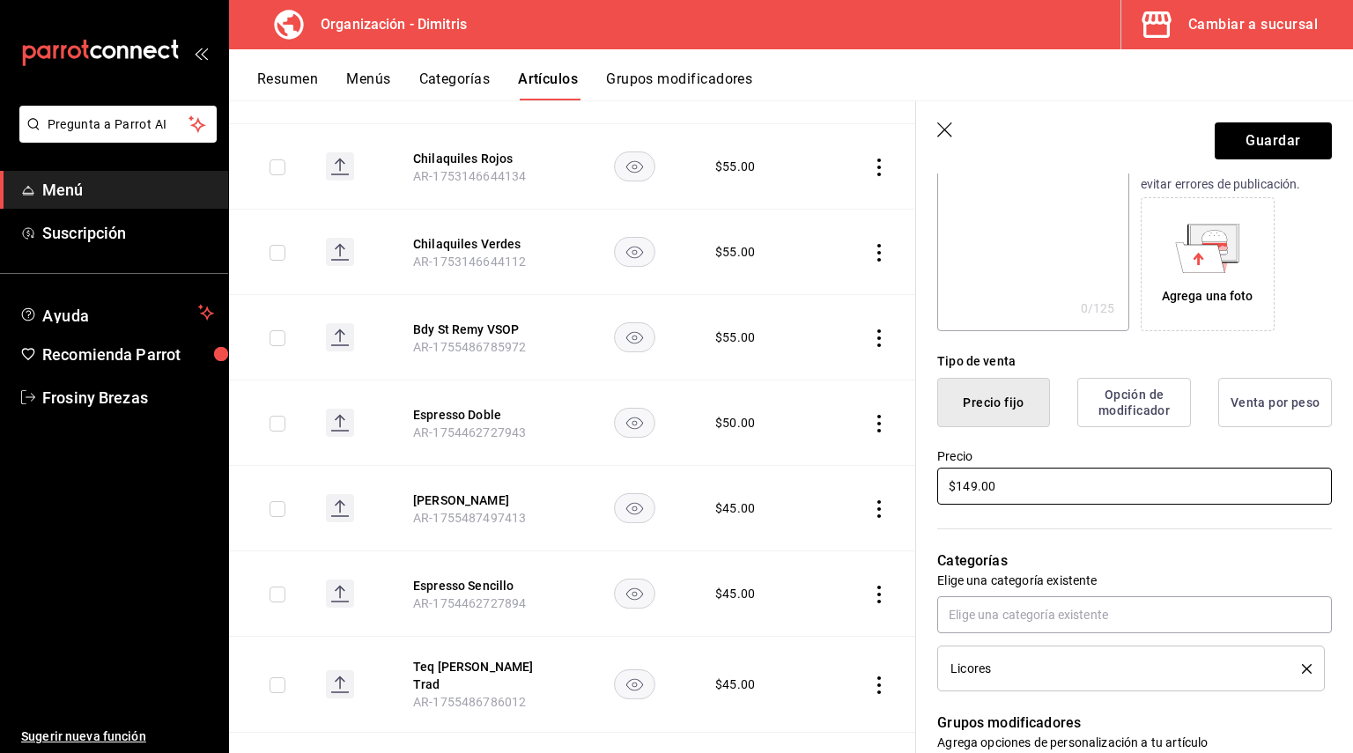
scroll to position [264, 0]
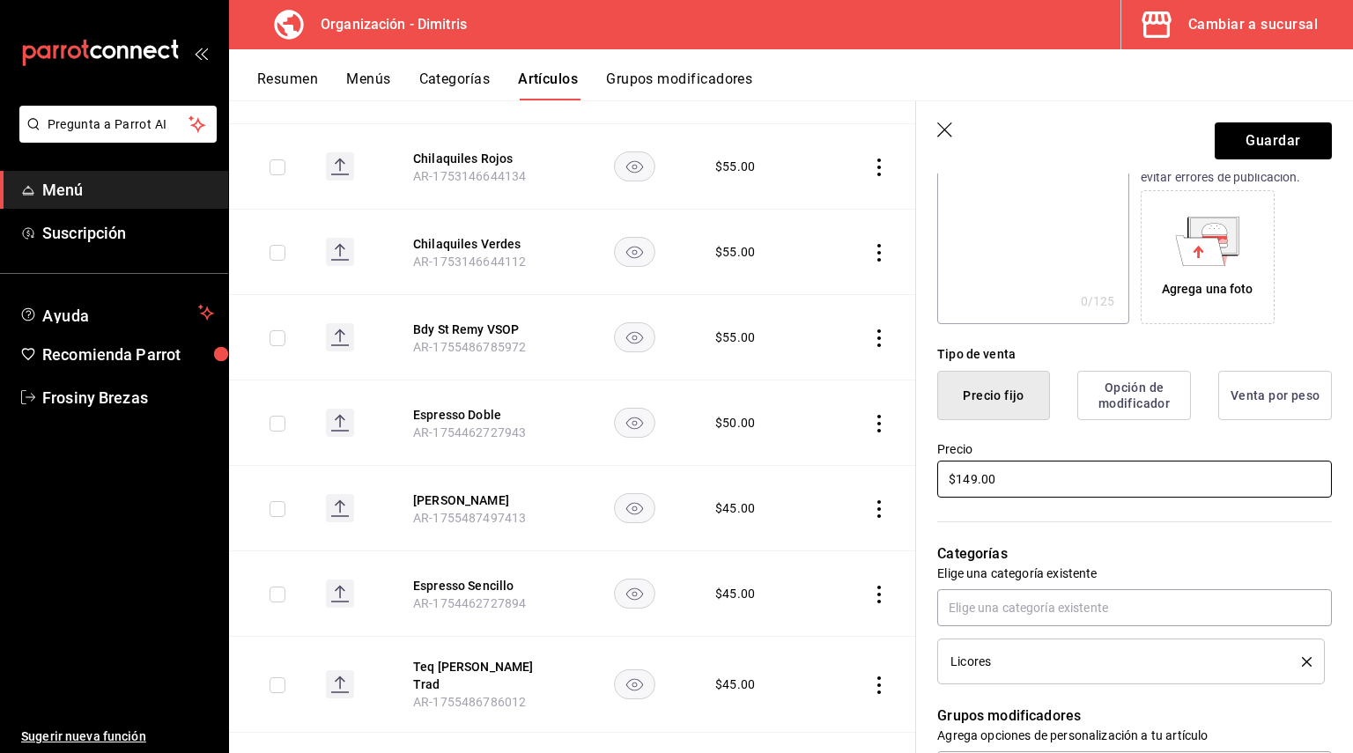
type input "Teq Herencia de Plata"
drag, startPoint x: 1035, startPoint y: 479, endPoint x: 781, endPoint y: 483, distance: 253.7
click at [781, 483] on main "Artículos organización Edita el precio e imagen de tus artículos. Asigna una ca…" at bounding box center [791, 426] width 1124 height 653
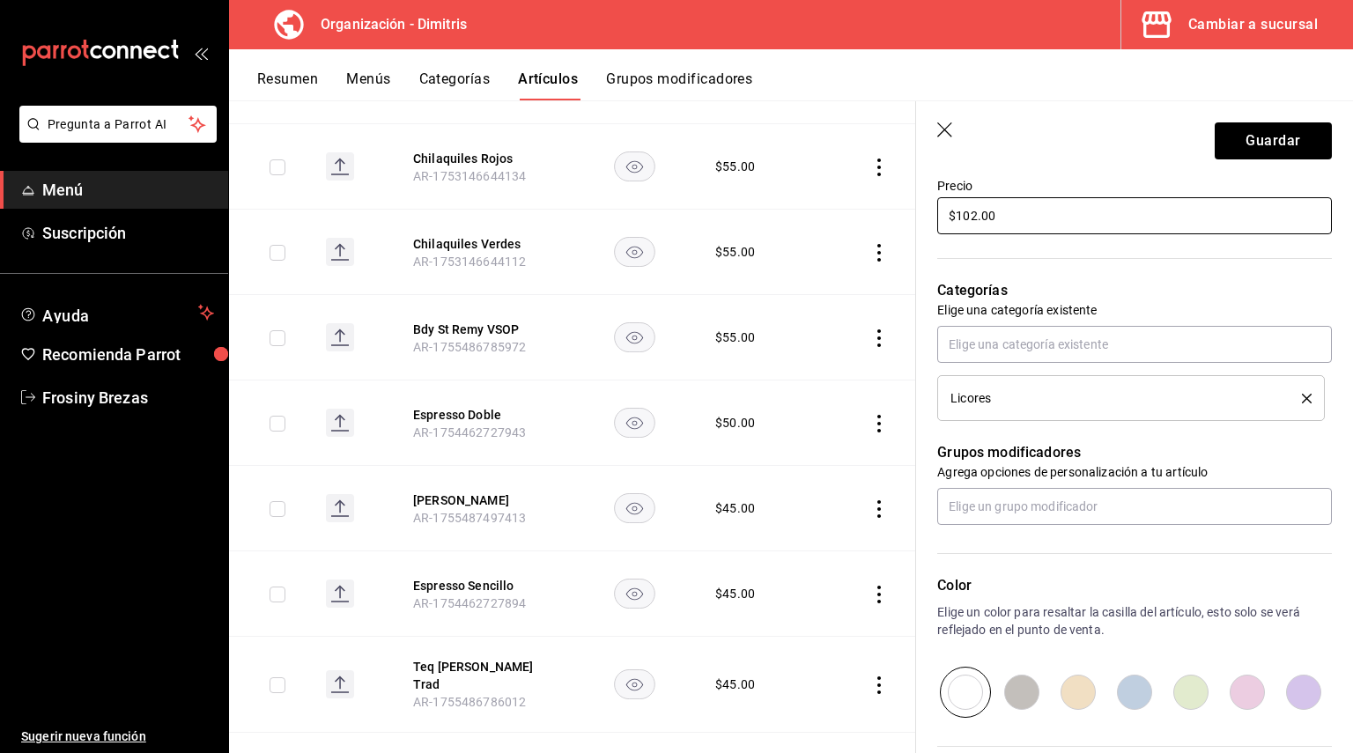
scroll to position [528, 0]
type input "$102.00"
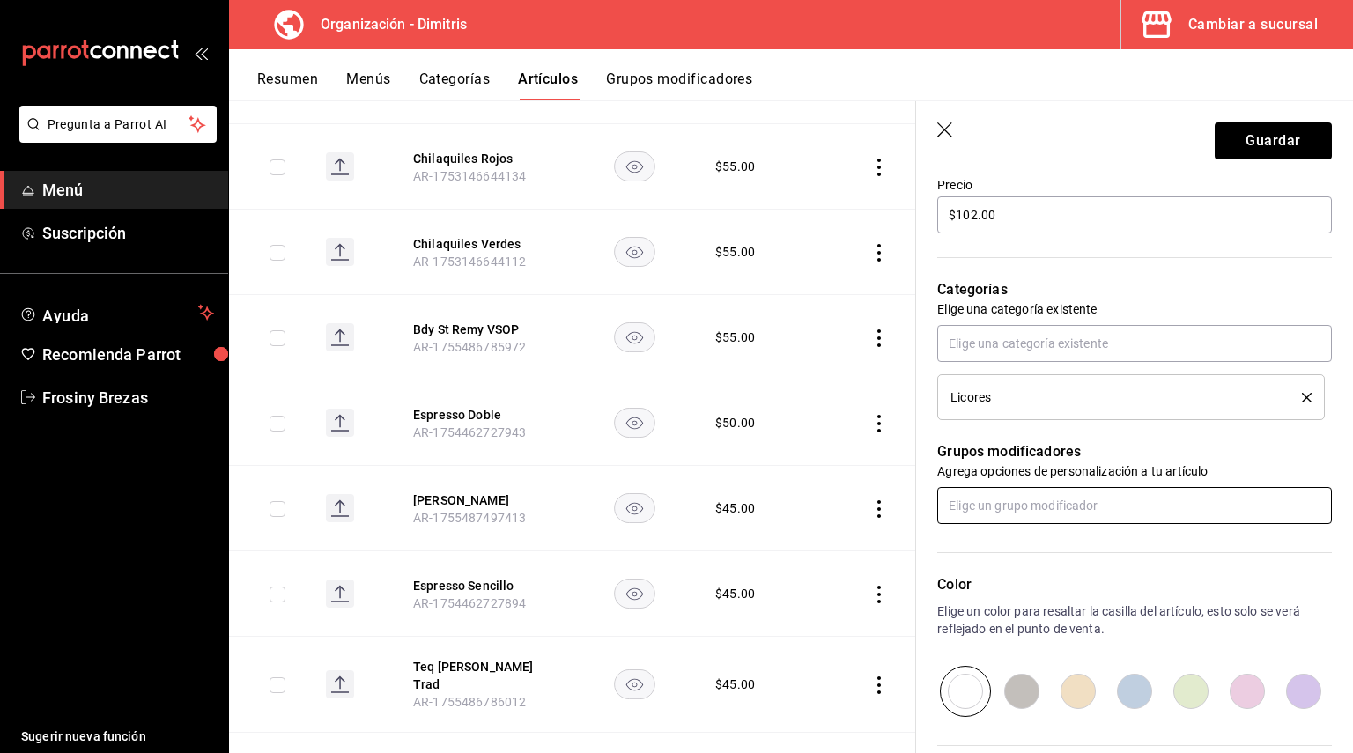
click at [1015, 504] on input "text" at bounding box center [1134, 505] width 395 height 37
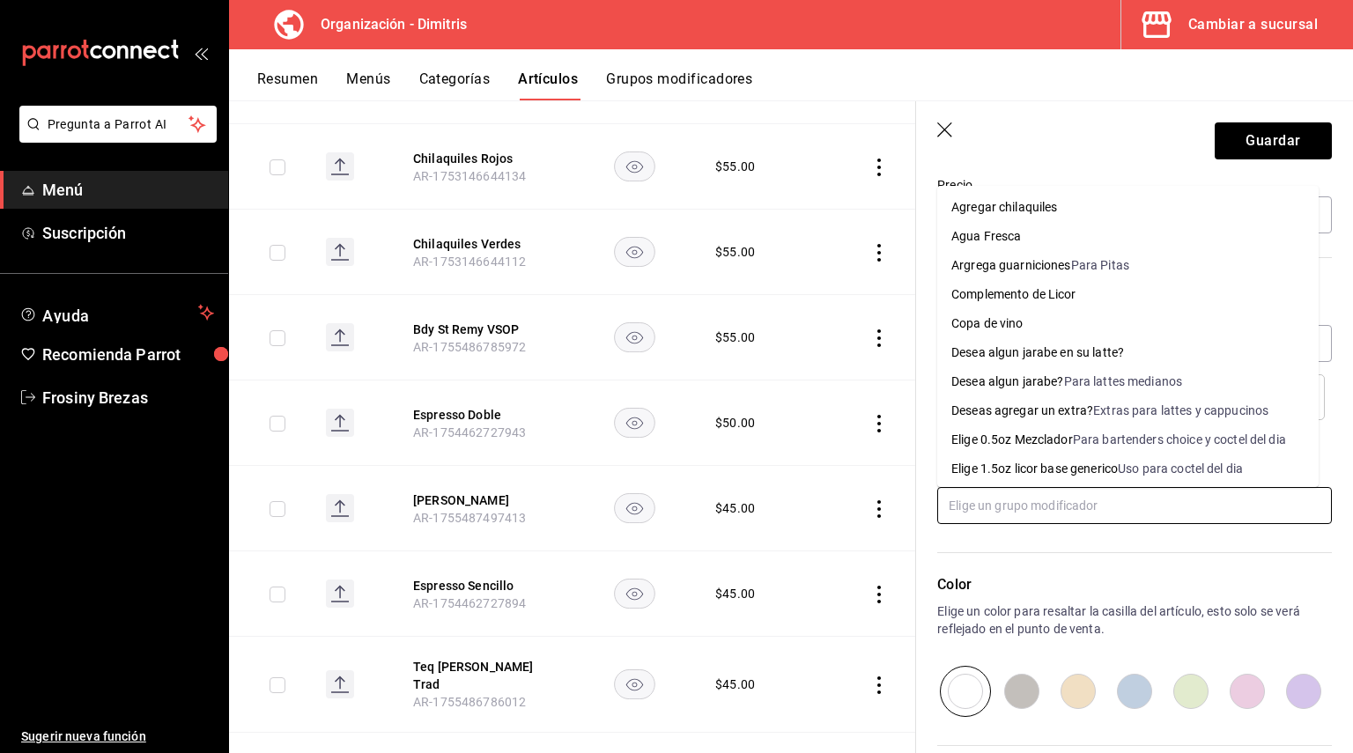
click at [1024, 428] on li "Elige 0.5oz Mezclador Para bartenders choice y coctel del dia" at bounding box center [1127, 439] width 381 height 29
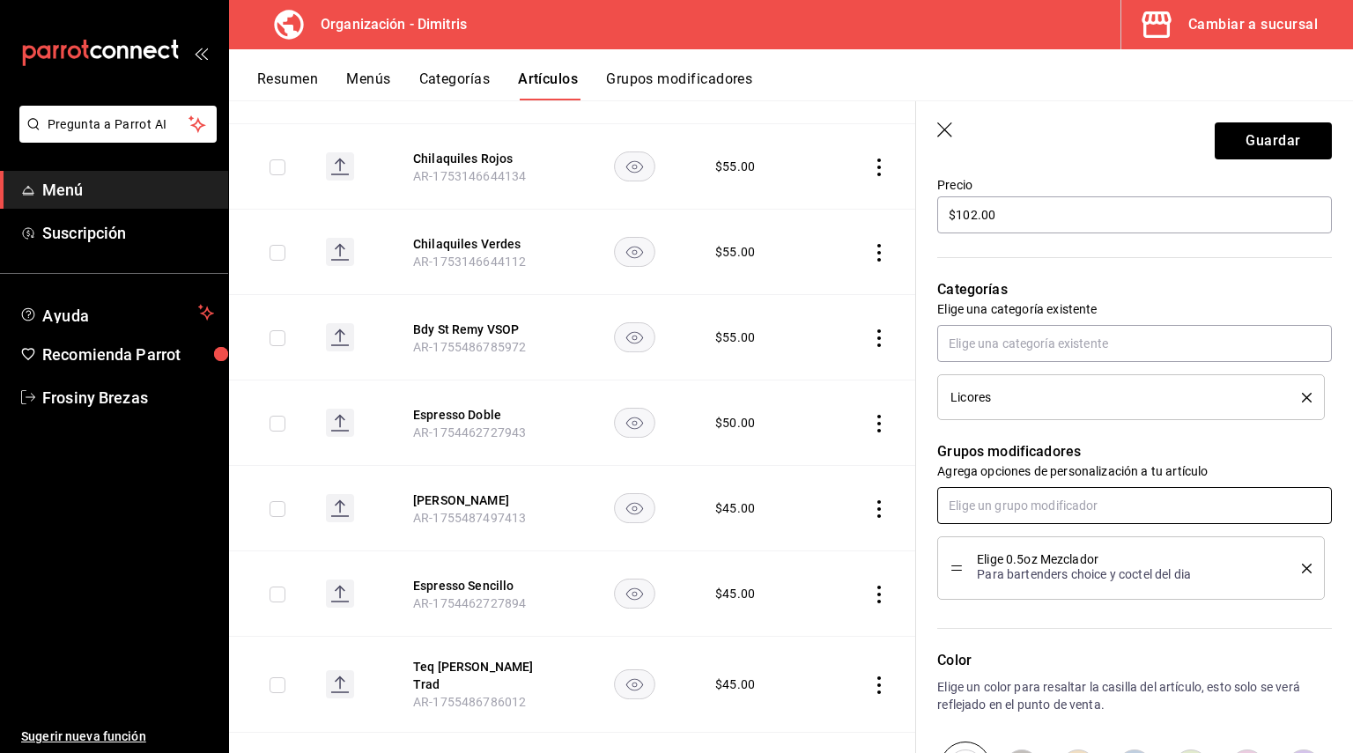
click at [1006, 496] on input "text" at bounding box center [1134, 505] width 395 height 37
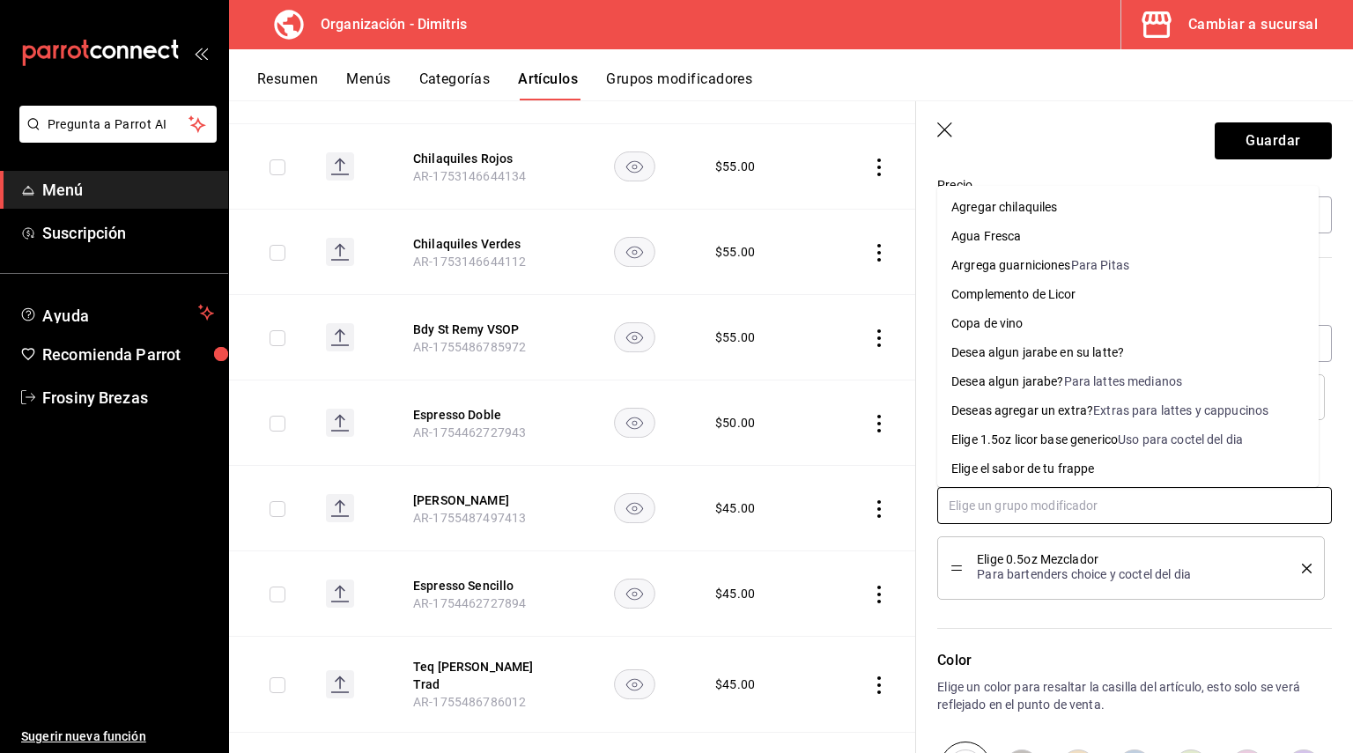
click at [1057, 301] on div "Complemento de Licor" at bounding box center [1013, 294] width 125 height 18
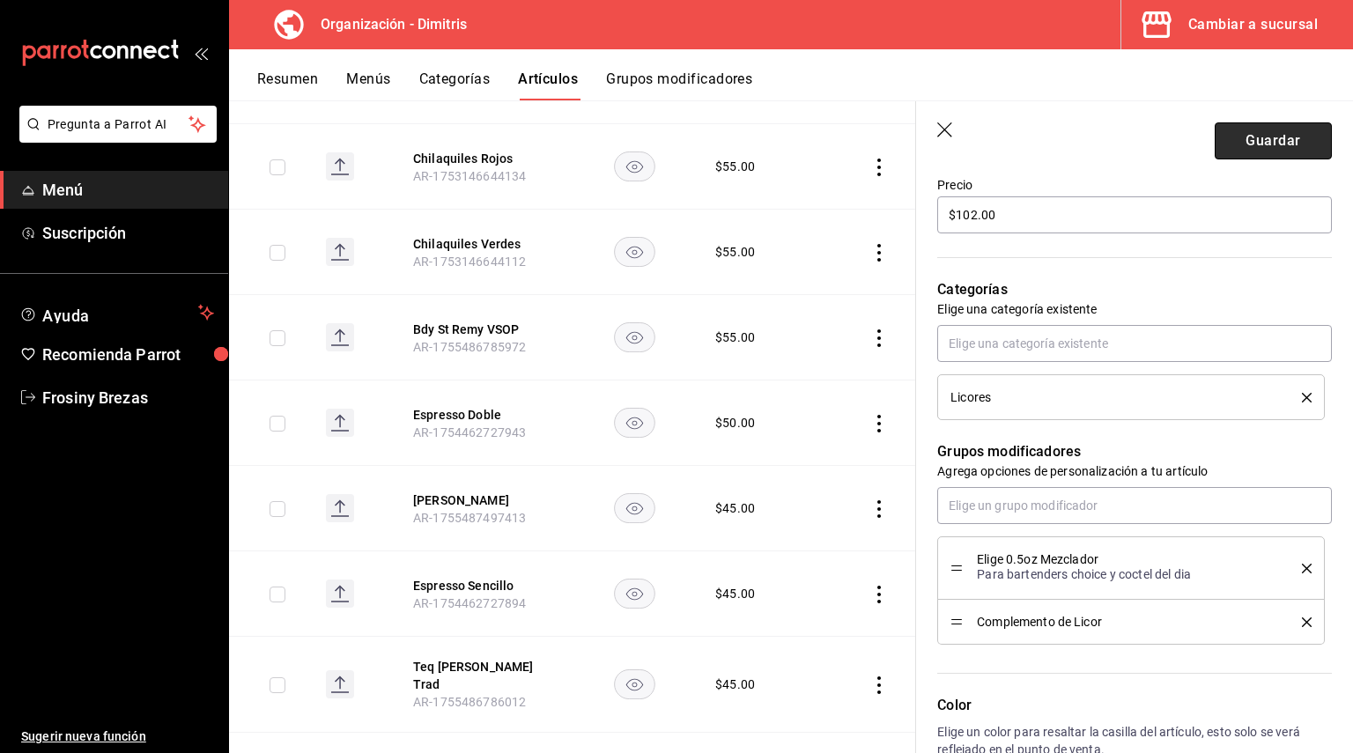
click at [1248, 139] on button "Guardar" at bounding box center [1273, 140] width 117 height 37
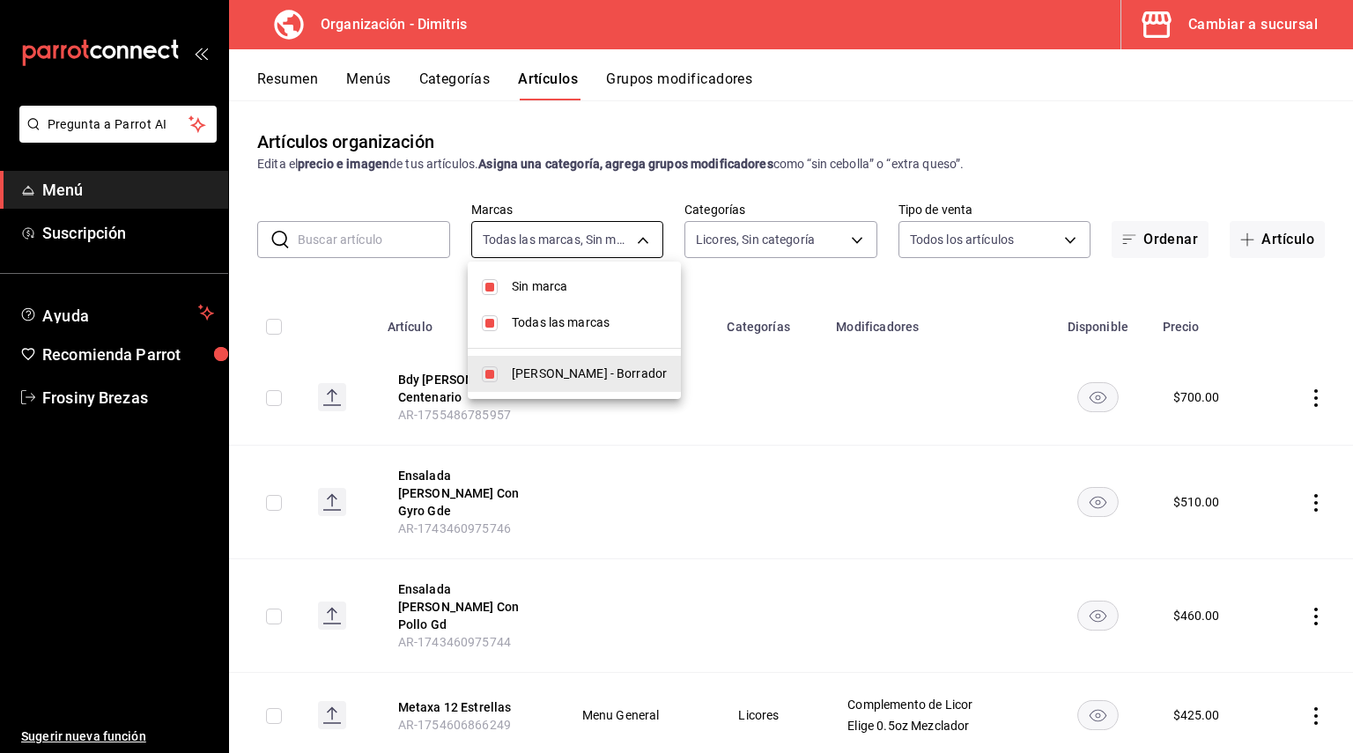
click at [634, 229] on body "Pregunta a Parrot AI Menú Suscripción Ayuda Recomienda Parrot Frosiny Brezas Su…" at bounding box center [676, 376] width 1353 height 753
click at [634, 229] on div at bounding box center [676, 376] width 1353 height 753
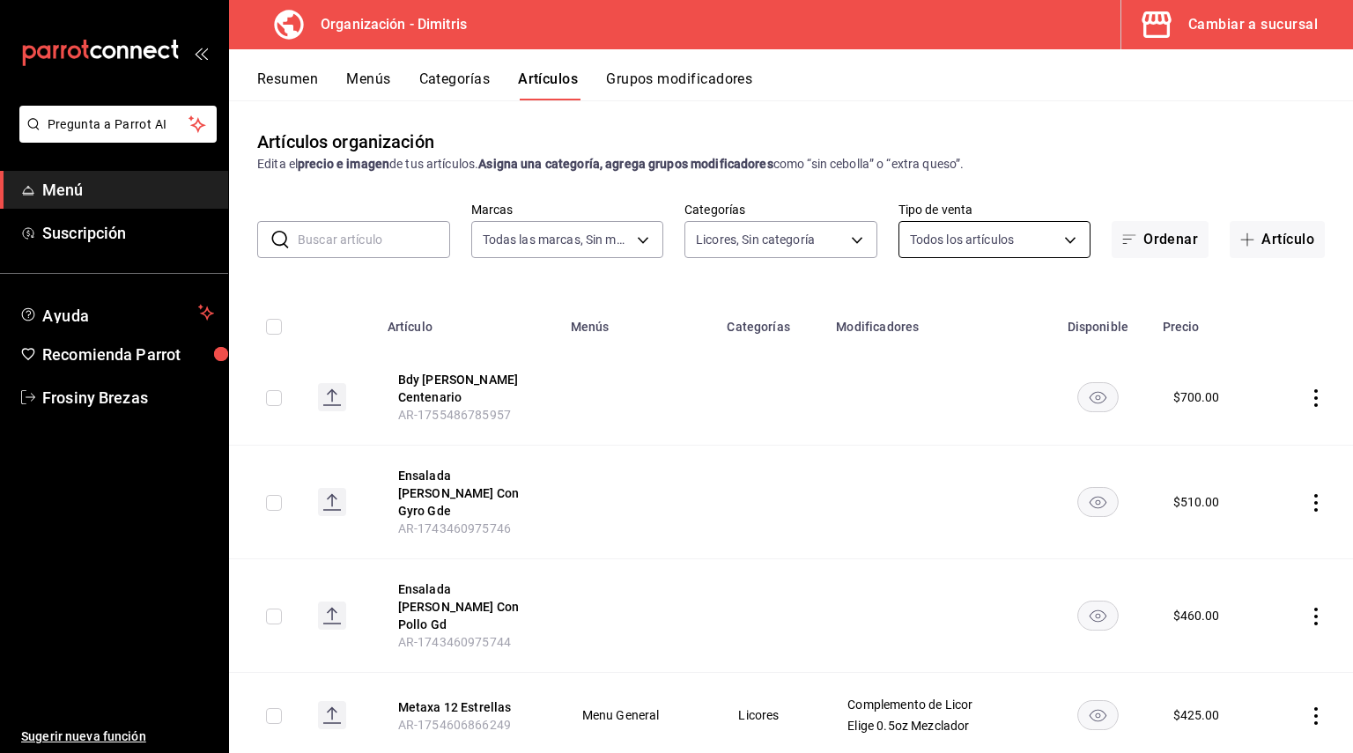
click at [1057, 232] on body "Pregunta a Parrot AI Menú Suscripción Ayuda Recomienda Parrot Frosiny Brezas Su…" at bounding box center [676, 376] width 1353 height 753
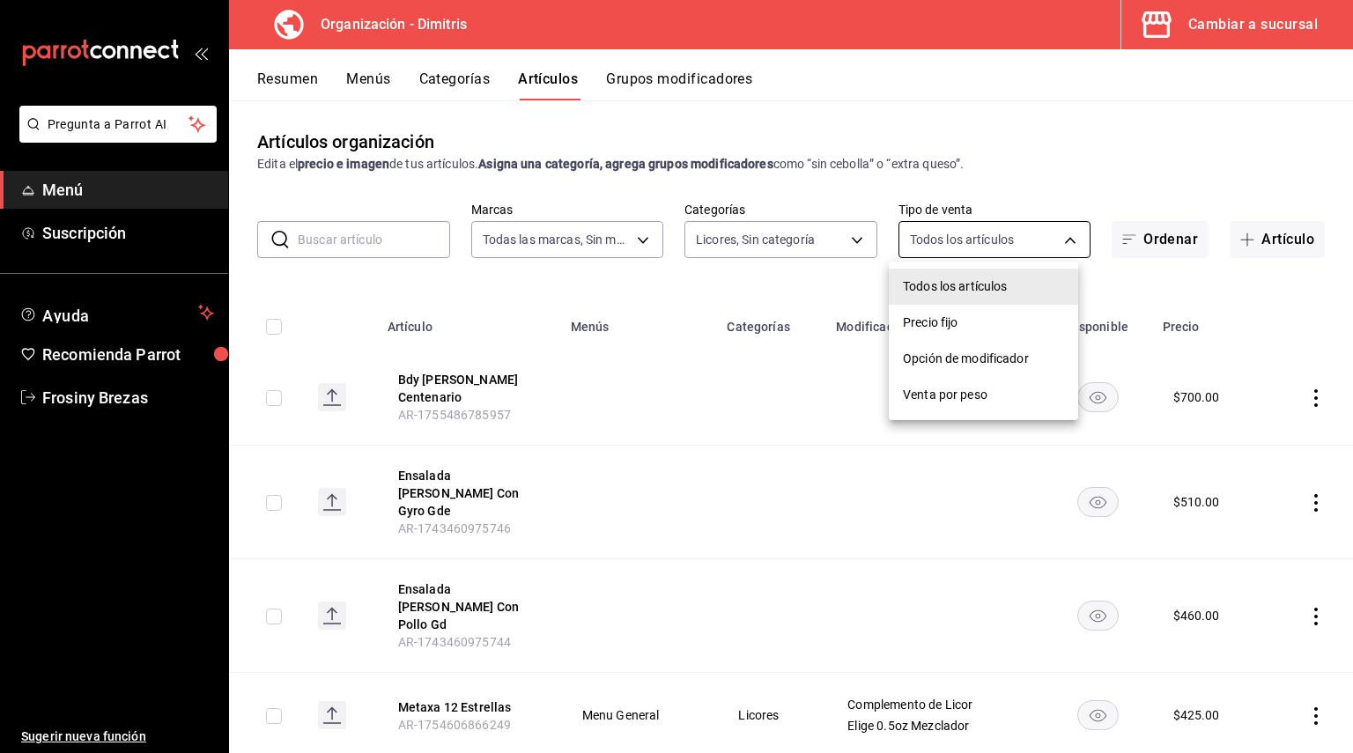
click at [1057, 232] on div at bounding box center [676, 376] width 1353 height 753
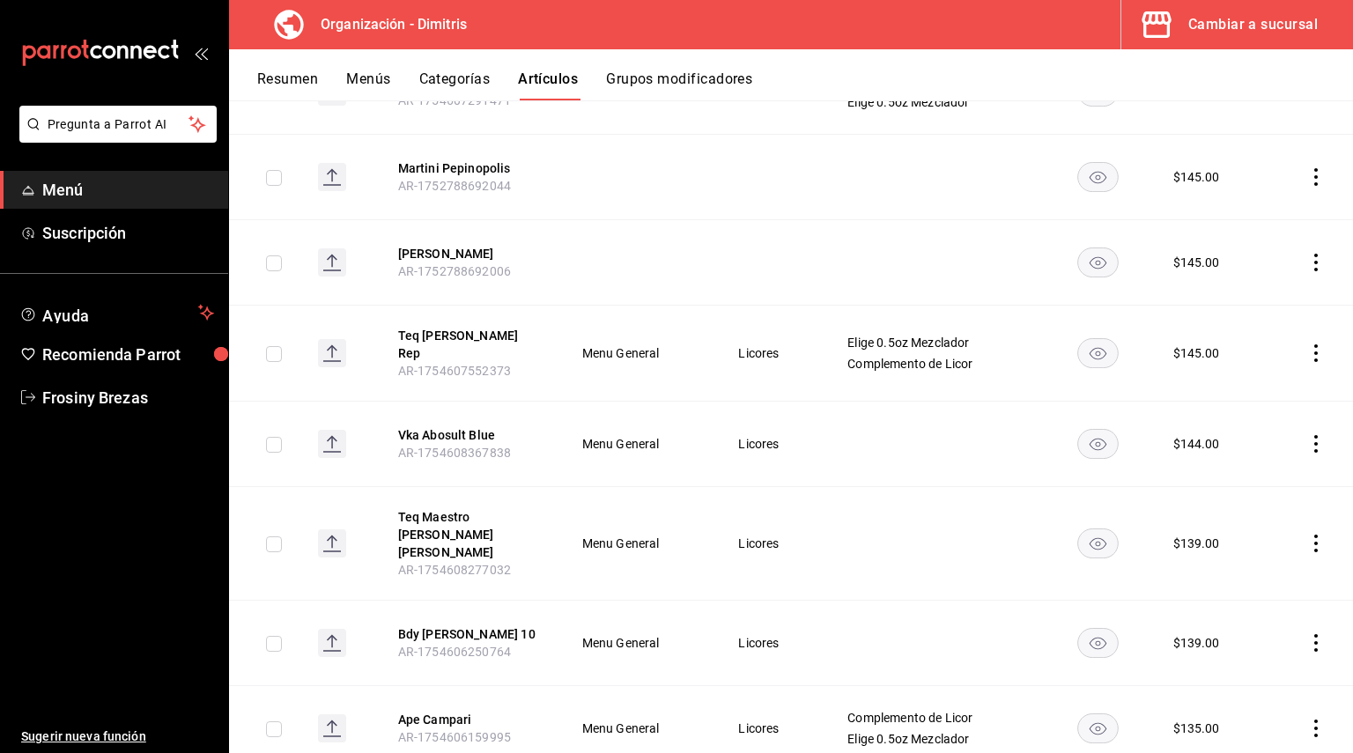
scroll to position [2168, 0]
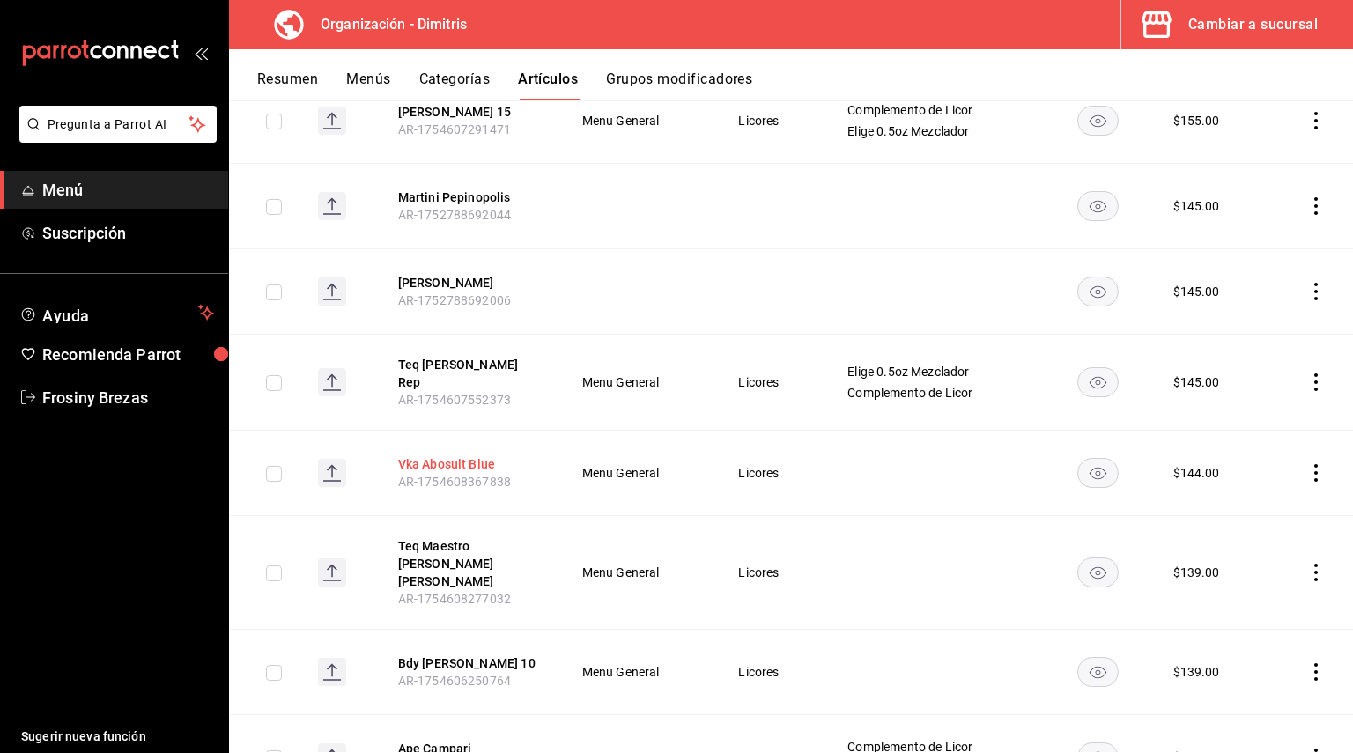
click at [472, 455] on button "Vka Abosult Blue" at bounding box center [468, 464] width 141 height 18
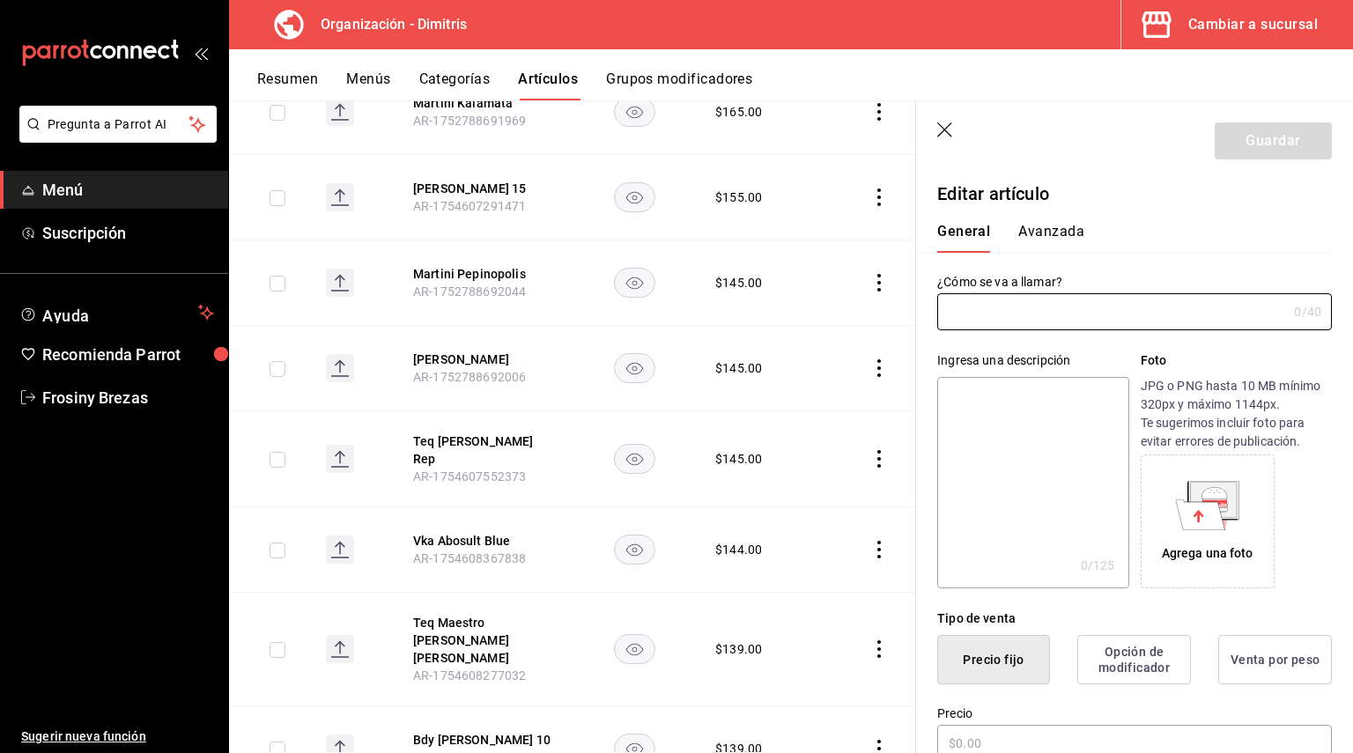
type input "Vka Abosult Blue"
type input "AR-1754608367838"
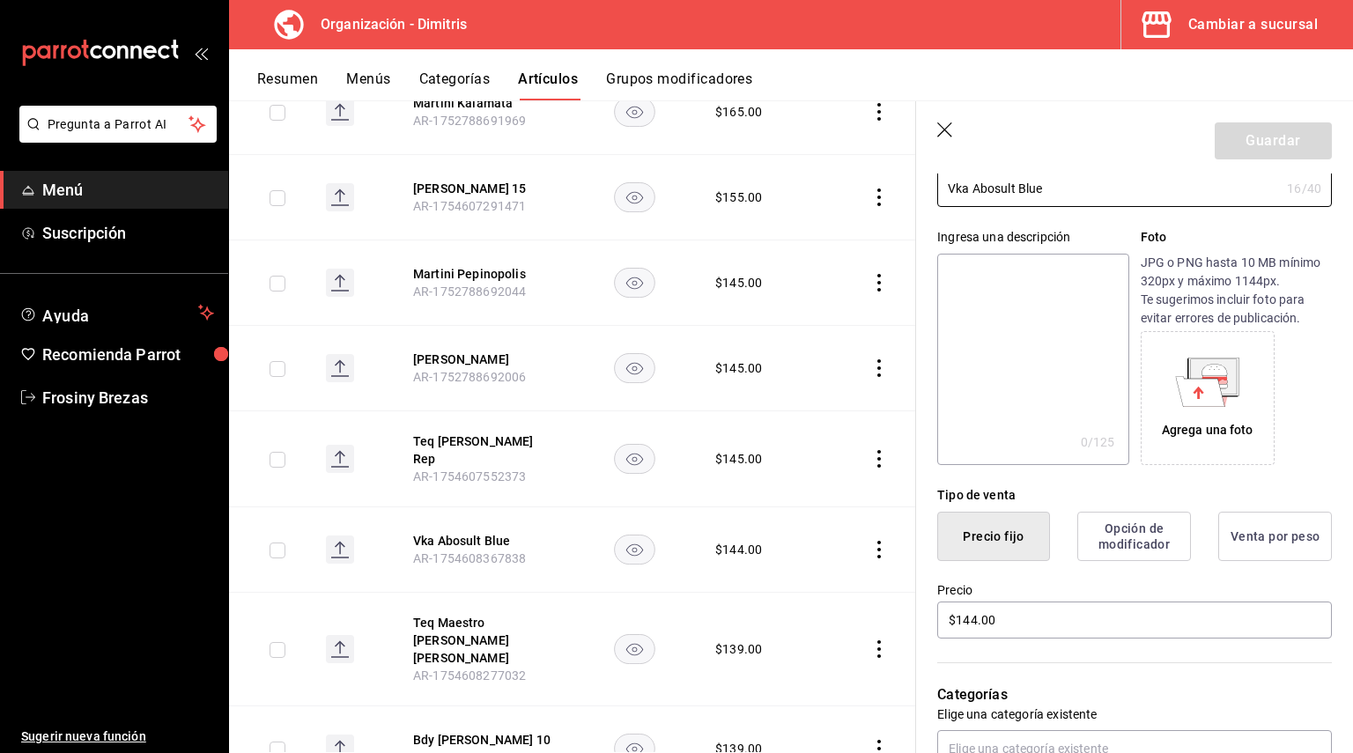
scroll to position [264, 0]
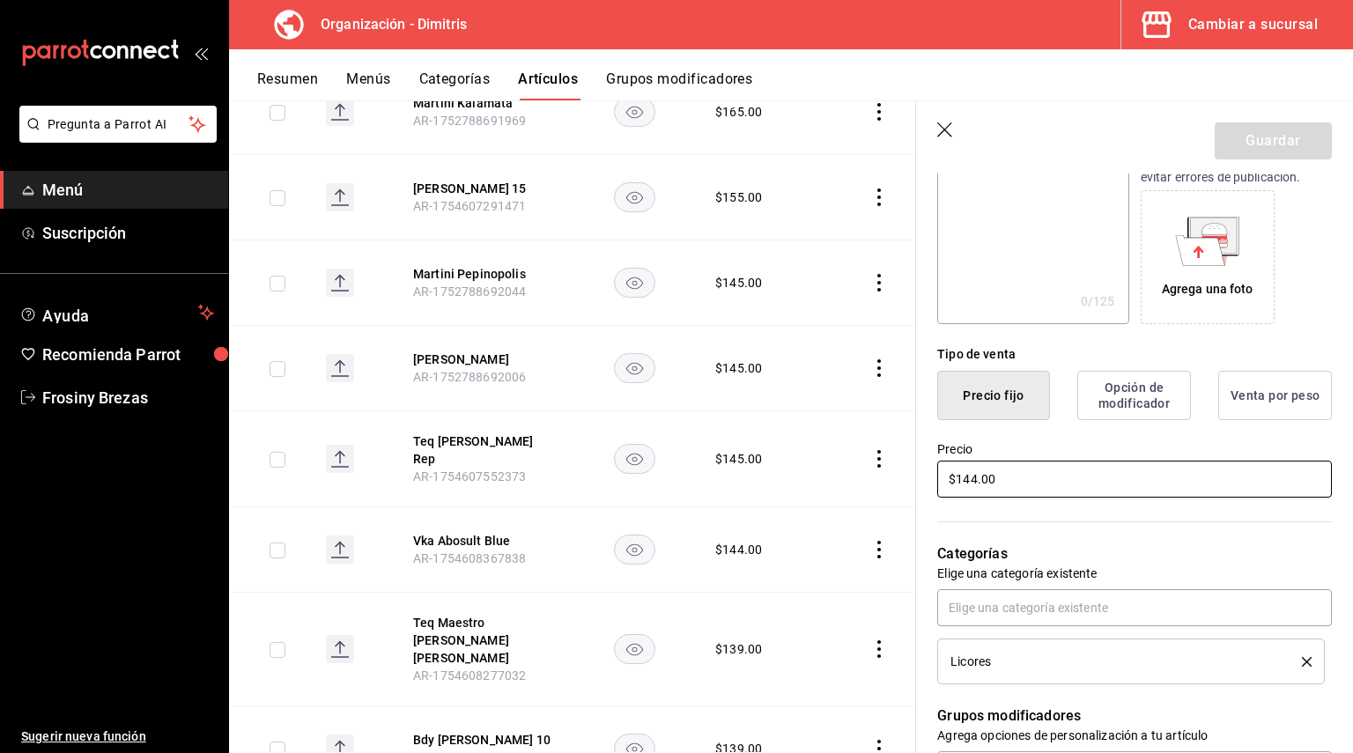
drag, startPoint x: 1031, startPoint y: 480, endPoint x: 811, endPoint y: 482, distance: 220.2
click at [811, 482] on main "Artículos organización Edita el precio e imagen de tus artículos. Asigna una ca…" at bounding box center [791, 426] width 1124 height 653
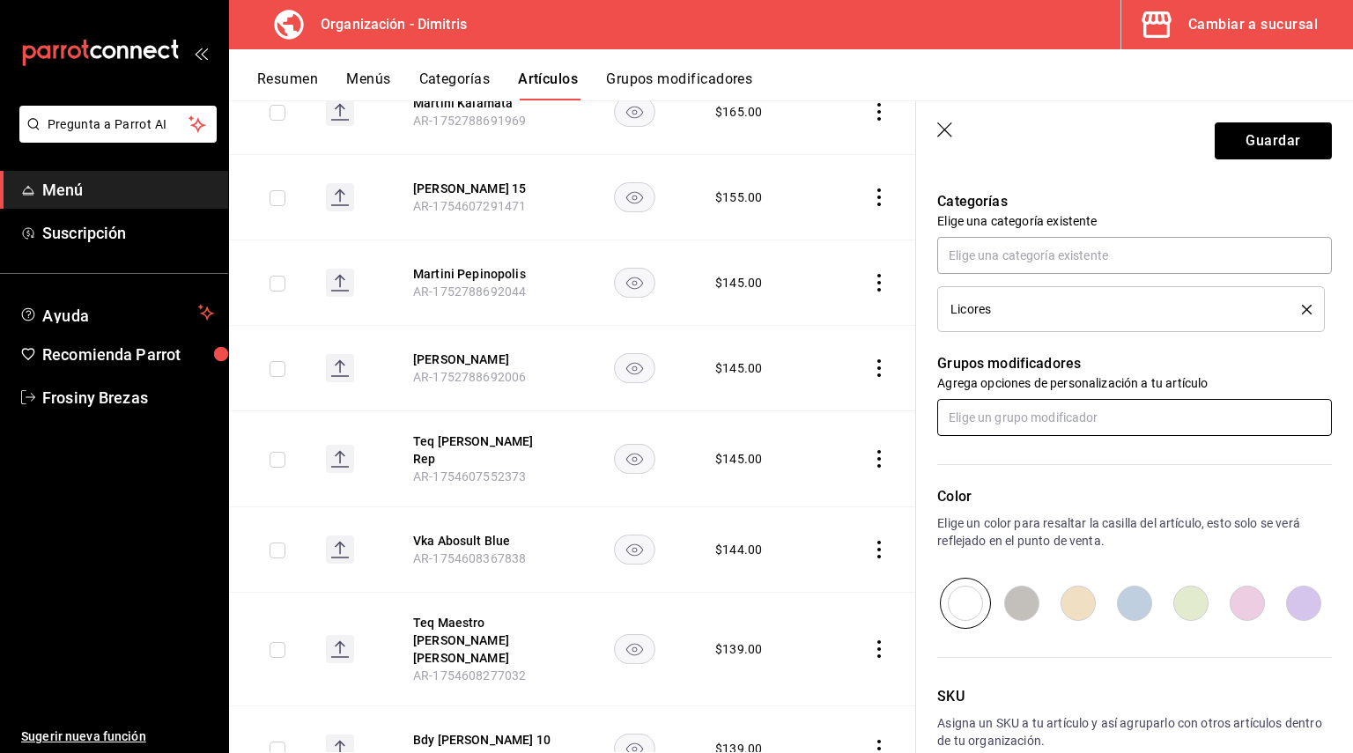
type input "$125.00"
click at [1036, 436] on body "Pregunta a Parrot AI Menú Suscripción Ayuda Recomienda Parrot Frosiny Brezas Su…" at bounding box center [676, 376] width 1353 height 753
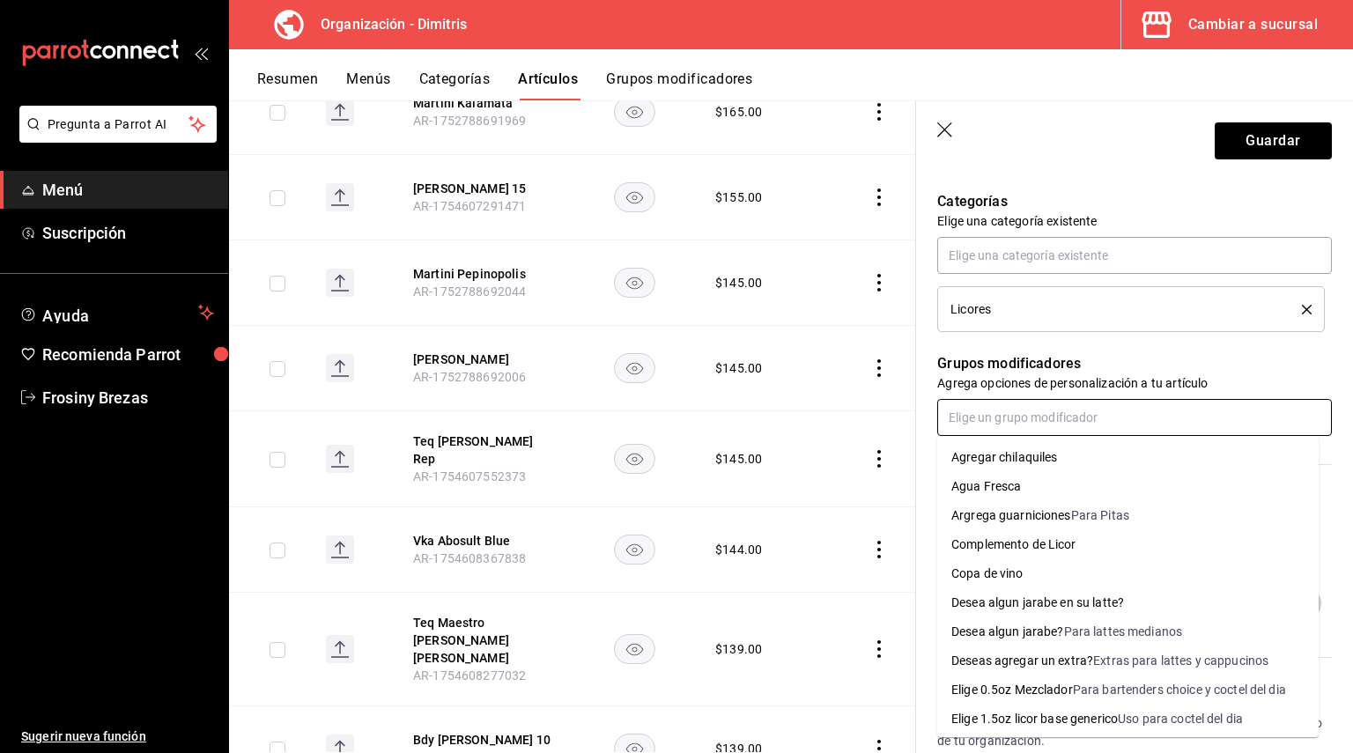
click at [1015, 544] on div "Complemento de Licor" at bounding box center [1013, 544] width 125 height 18
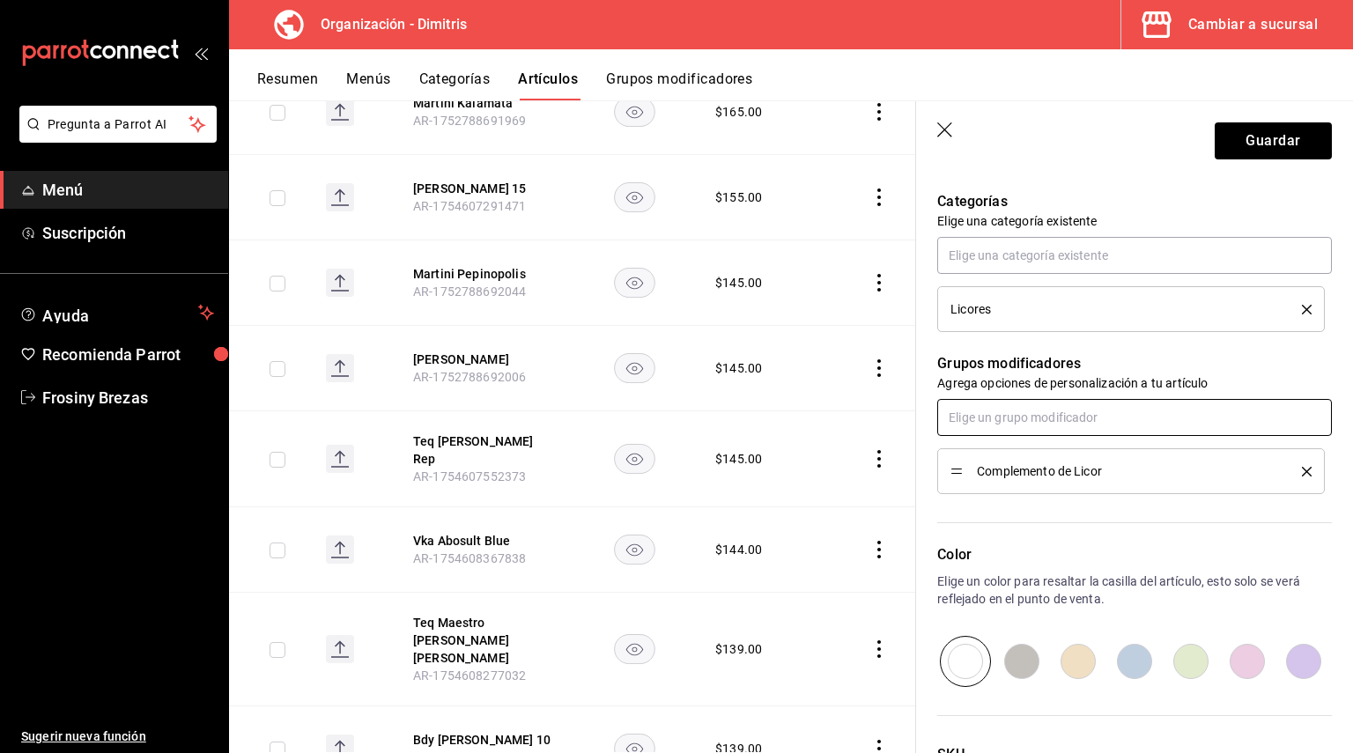
click at [987, 427] on input "text" at bounding box center [1134, 417] width 395 height 37
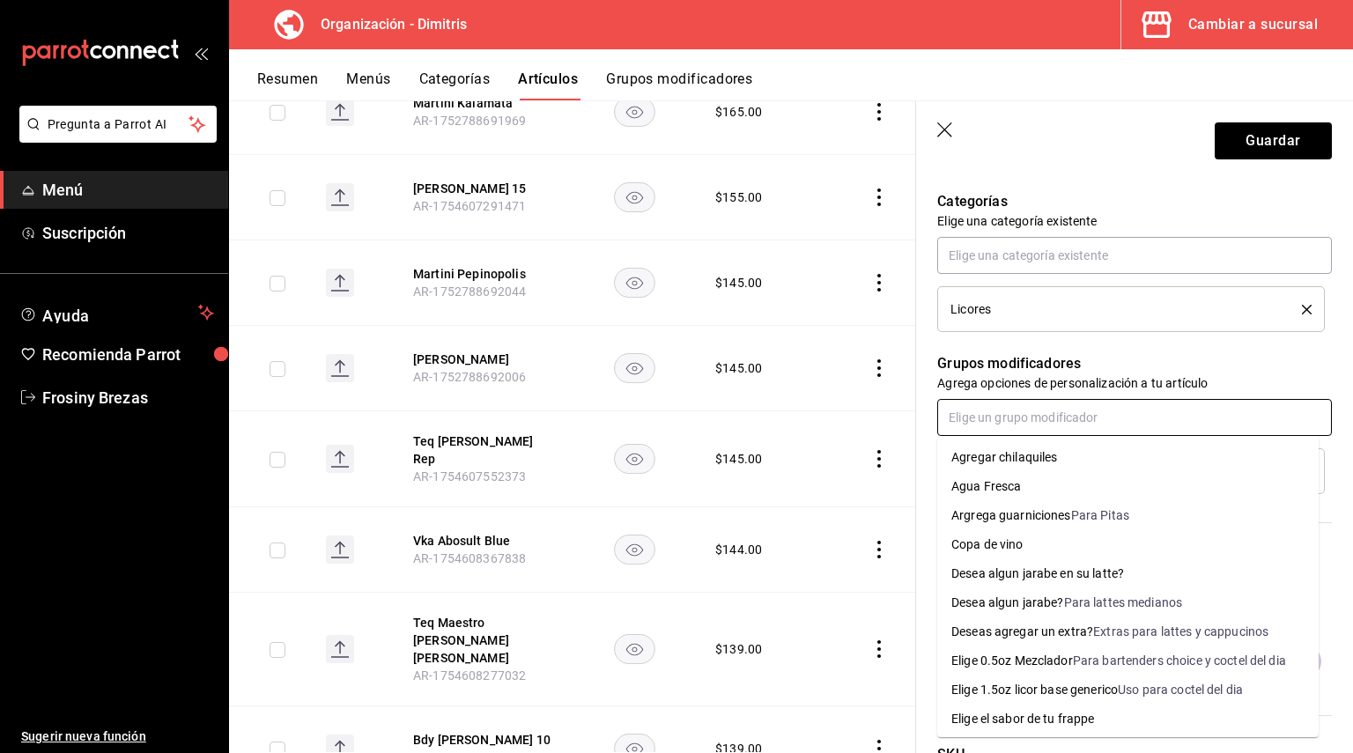
drag, startPoint x: 1053, startPoint y: 659, endPoint x: 1053, endPoint y: 649, distance: 9.7
click at [1054, 660] on div "Elige 0.5oz Mezclador" at bounding box center [1012, 661] width 122 height 18
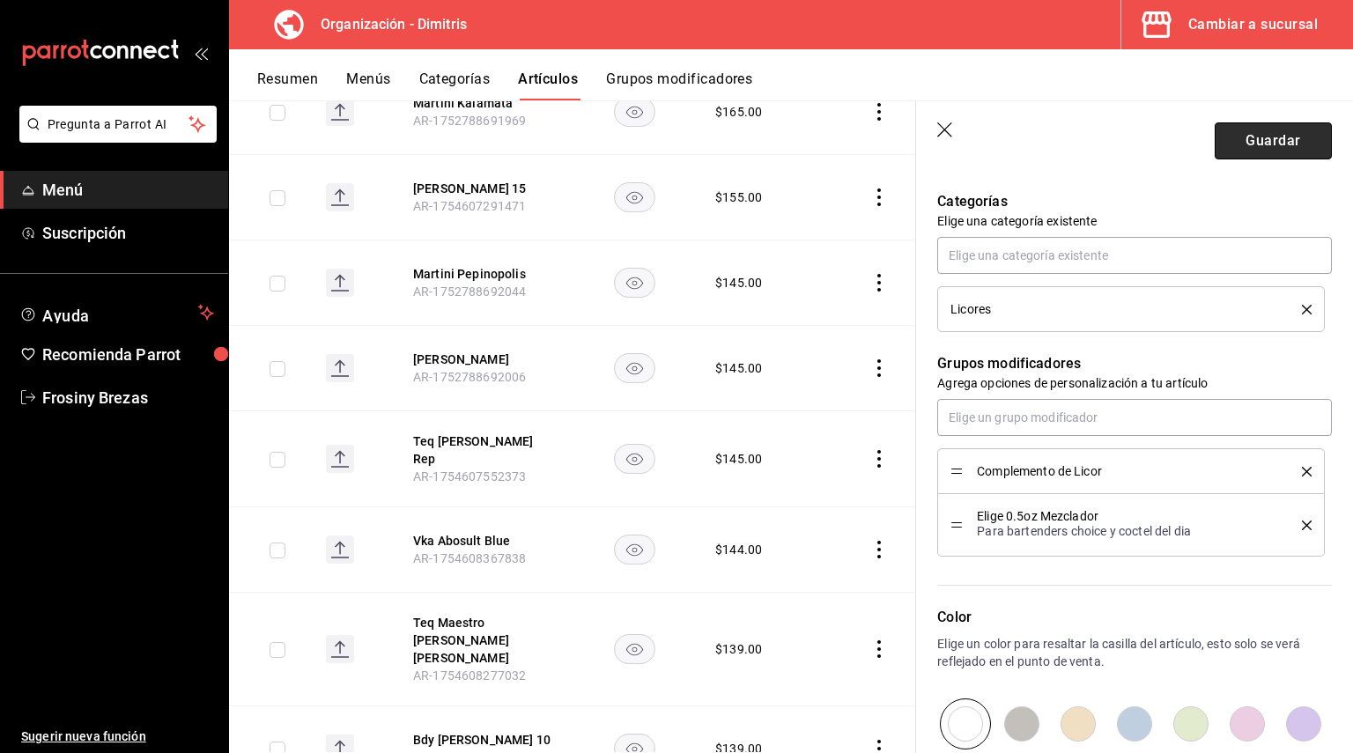
click at [1244, 147] on button "Guardar" at bounding box center [1273, 140] width 117 height 37
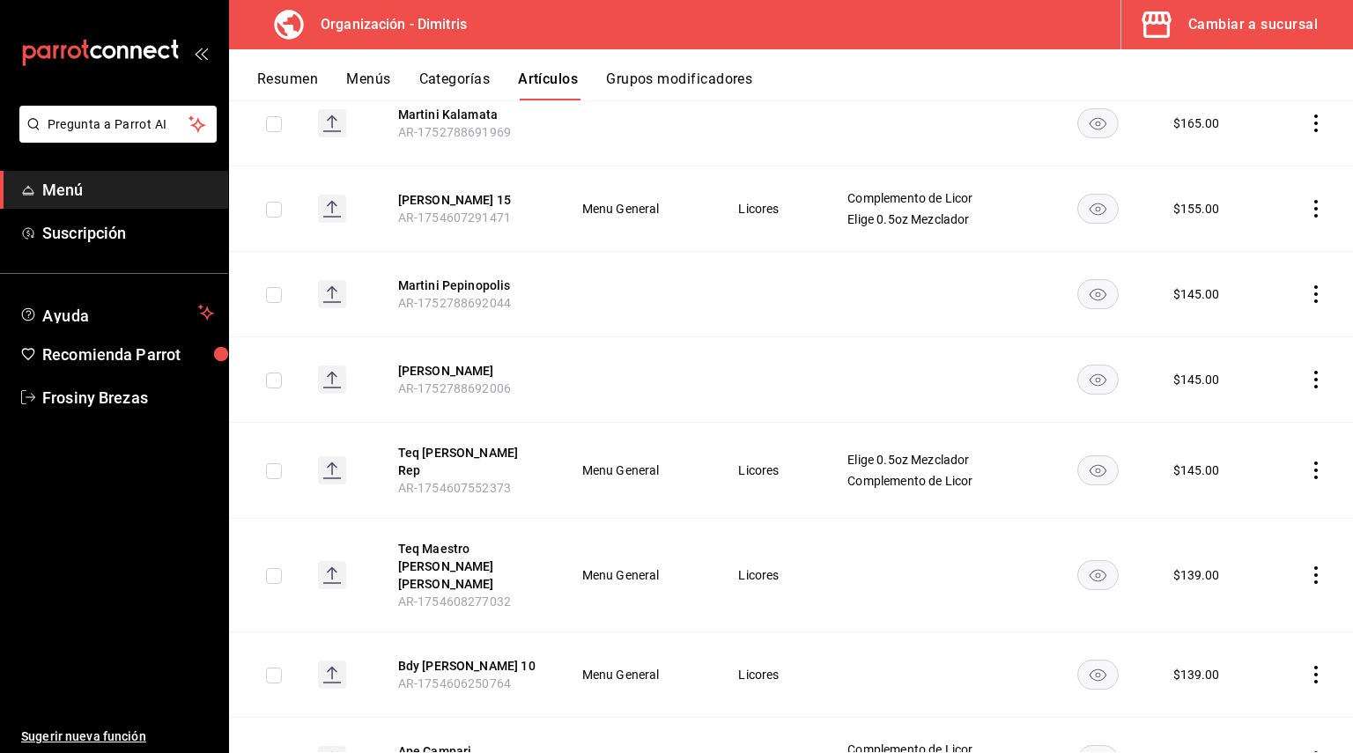
scroll to position [2168, 0]
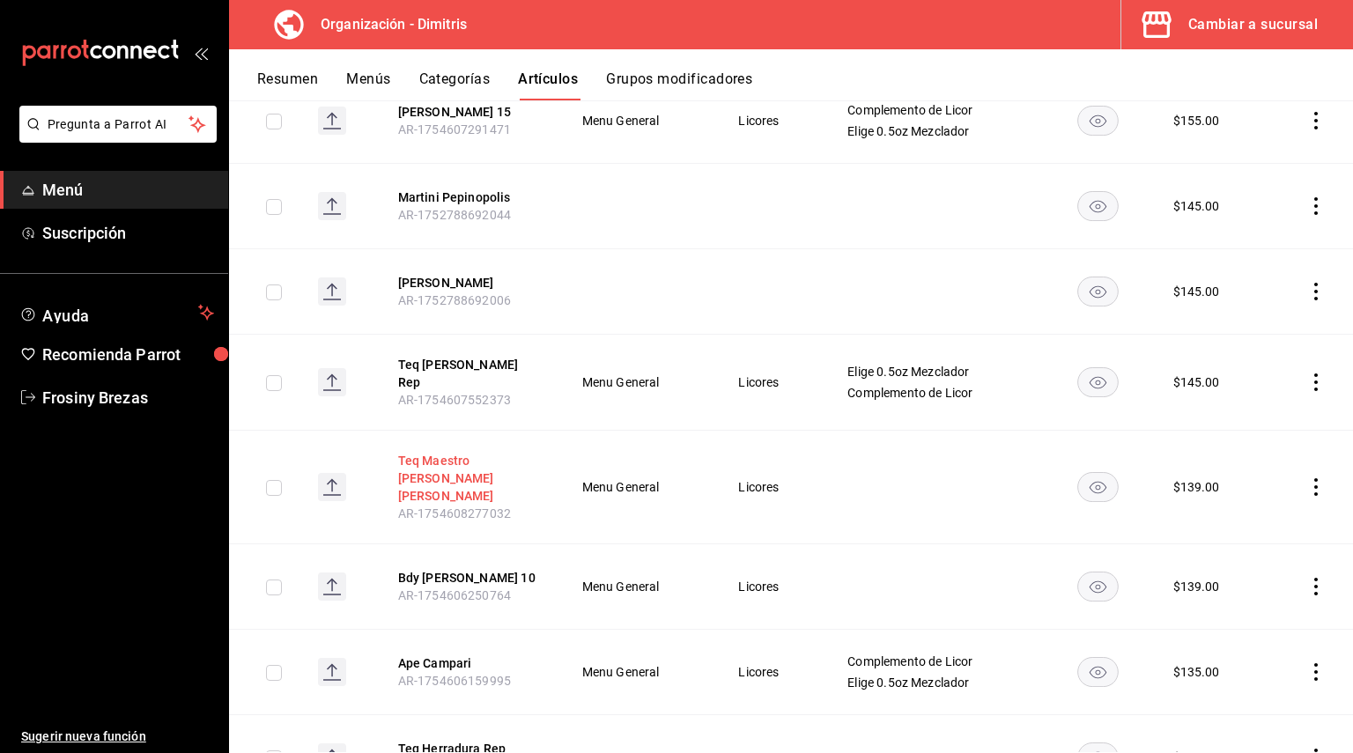
click at [449, 452] on button "Teq Maestro [PERSON_NAME]" at bounding box center [468, 478] width 141 height 53
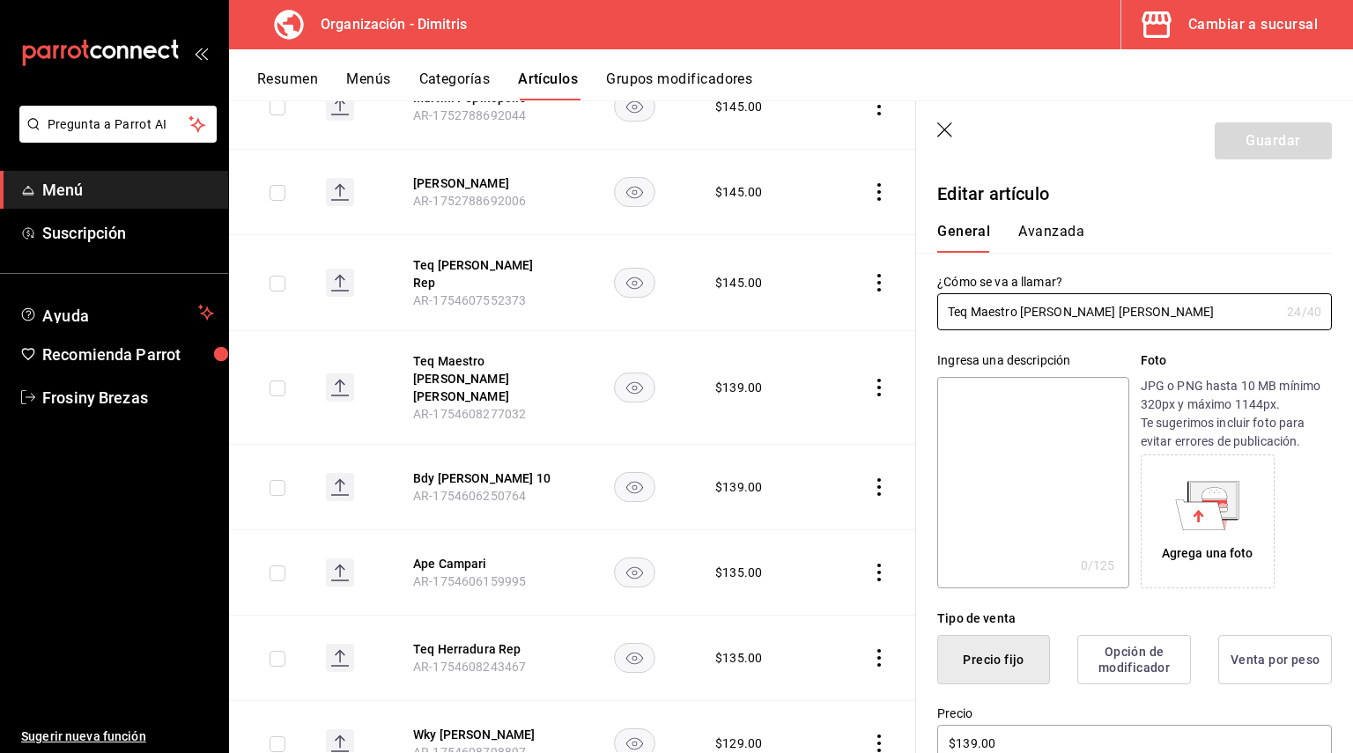
scroll to position [352, 0]
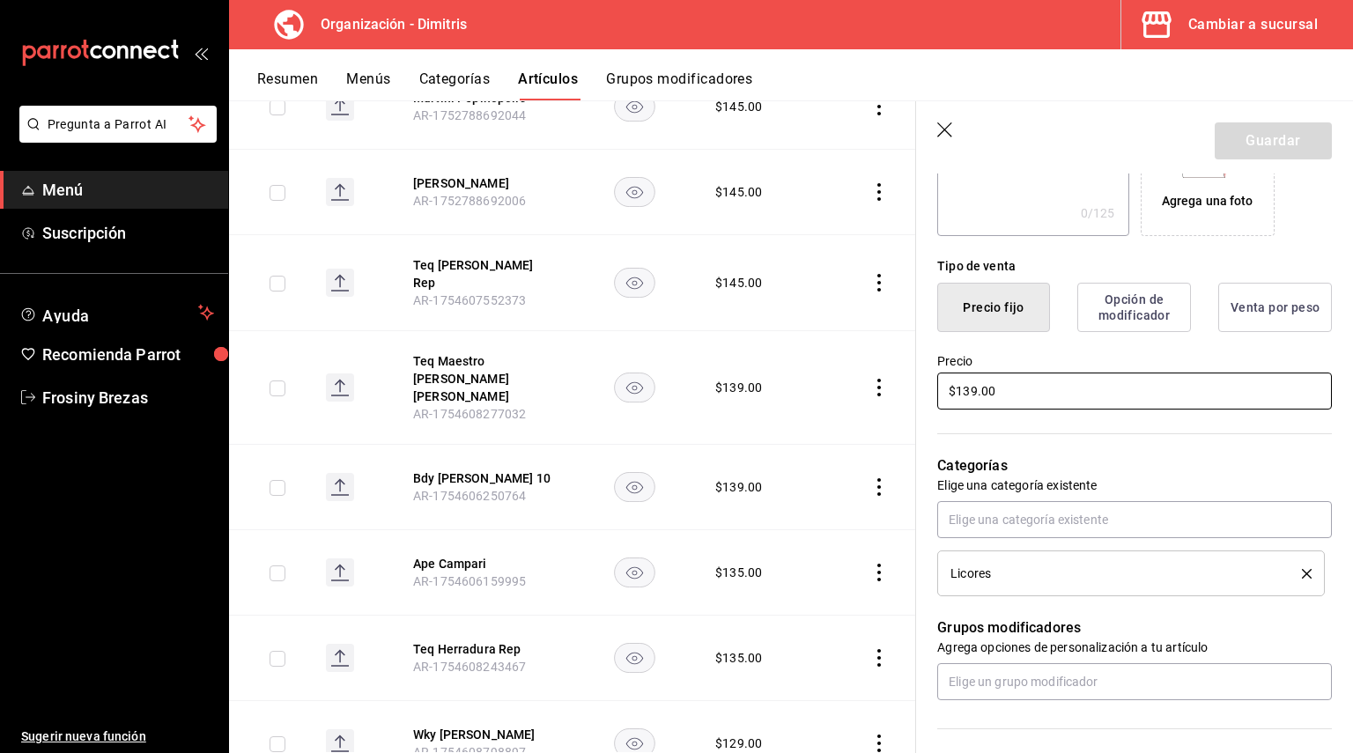
drag, startPoint x: 1018, startPoint y: 396, endPoint x: 881, endPoint y: 416, distance: 138.8
click at [887, 414] on main "Artículos organización Edita el precio e imagen de tus artículos. Asigna una ca…" at bounding box center [791, 426] width 1124 height 653
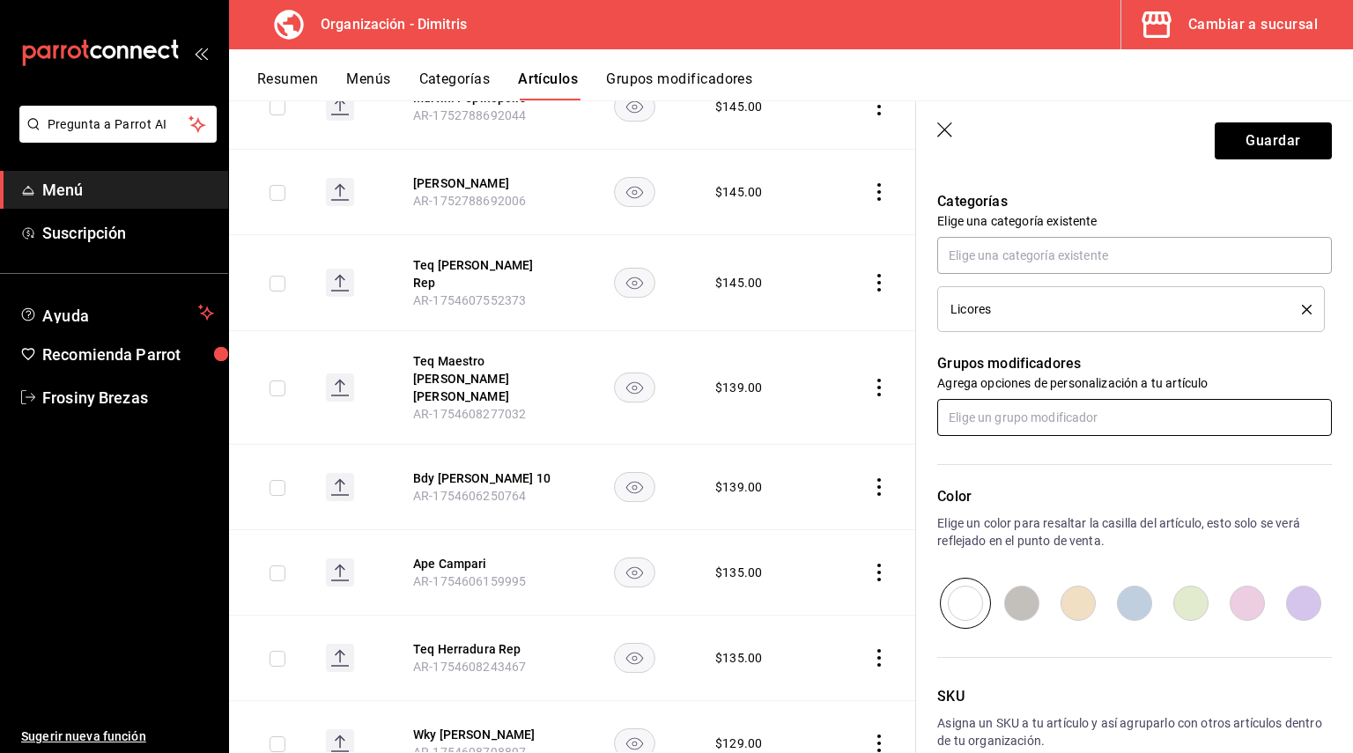
type input "$155.00"
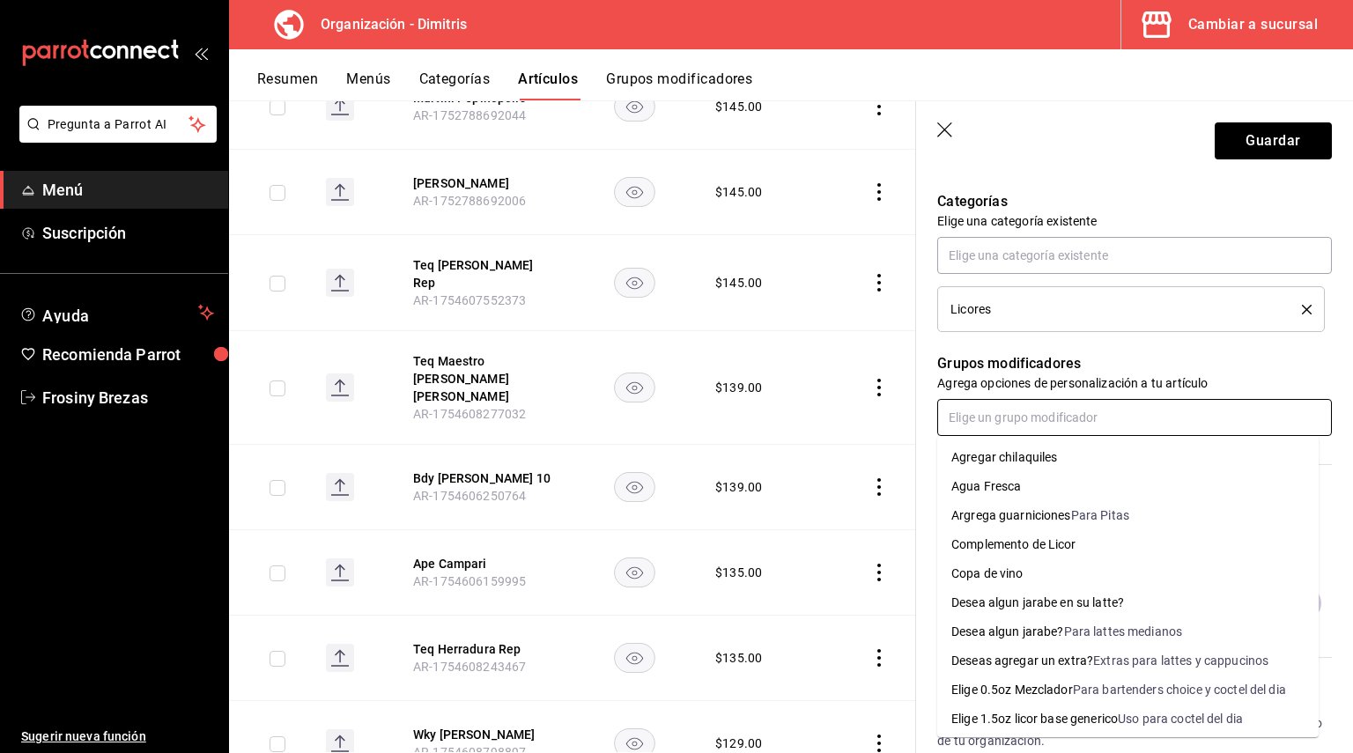
click at [1023, 434] on input "text" at bounding box center [1134, 417] width 395 height 37
click at [1038, 541] on div "Complemento de Licor" at bounding box center [1013, 544] width 125 height 18
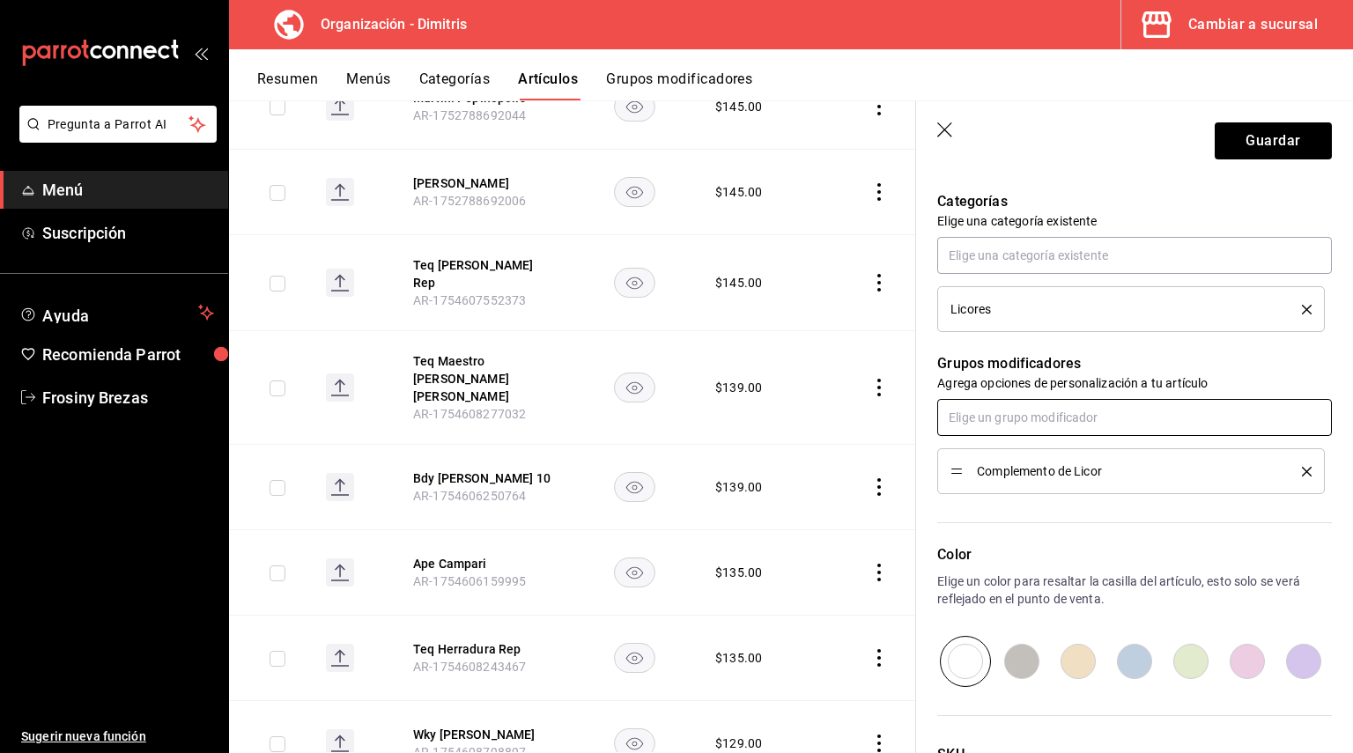
click at [1019, 412] on input "text" at bounding box center [1134, 417] width 395 height 37
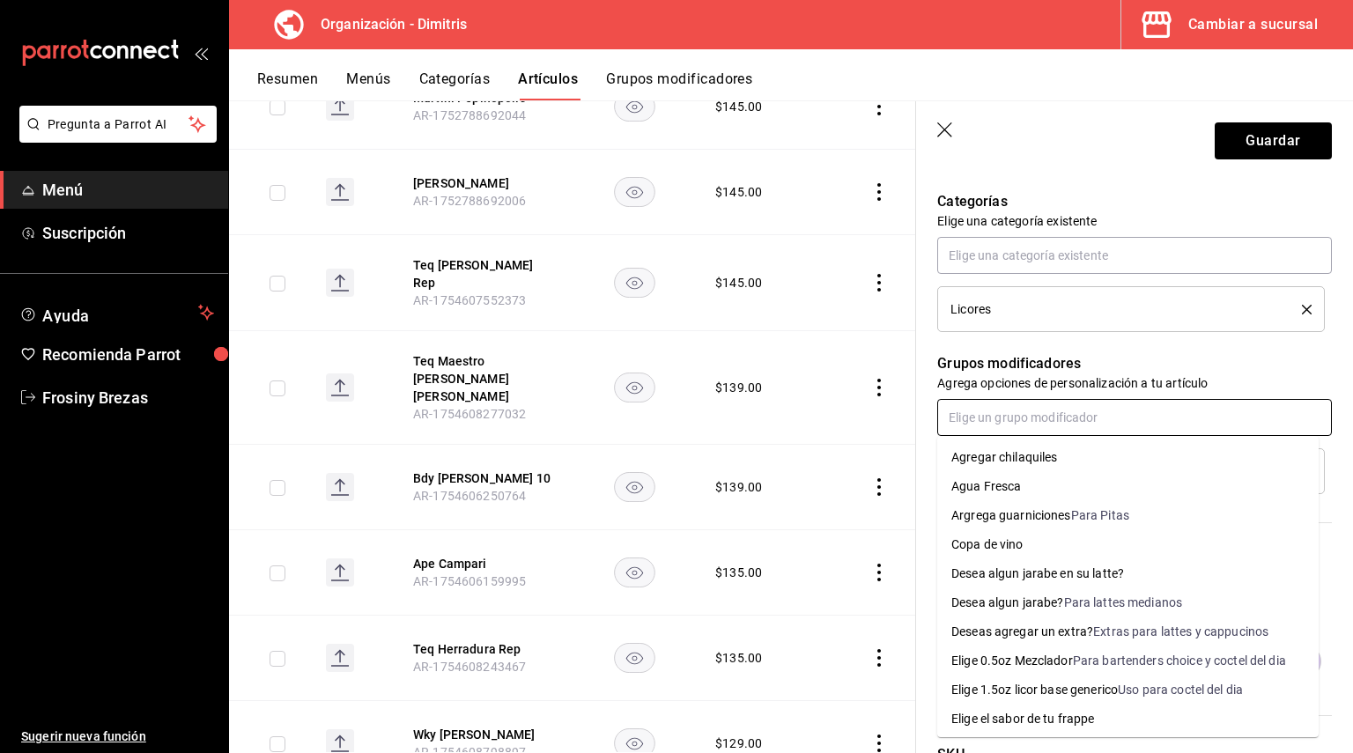
click at [1043, 649] on li "Elige 0.5oz Mezclador Para bartenders choice y coctel del dia" at bounding box center [1127, 660] width 381 height 29
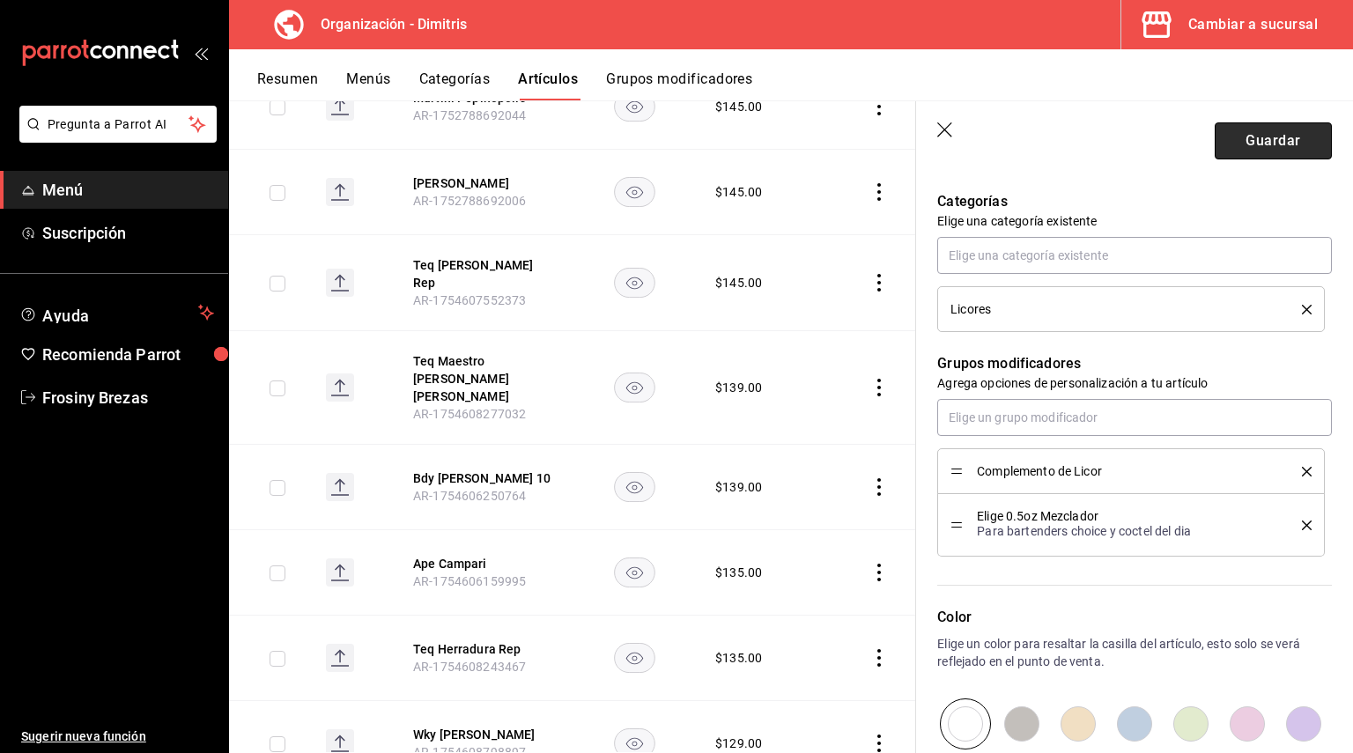
click at [1255, 138] on button "Guardar" at bounding box center [1273, 140] width 117 height 37
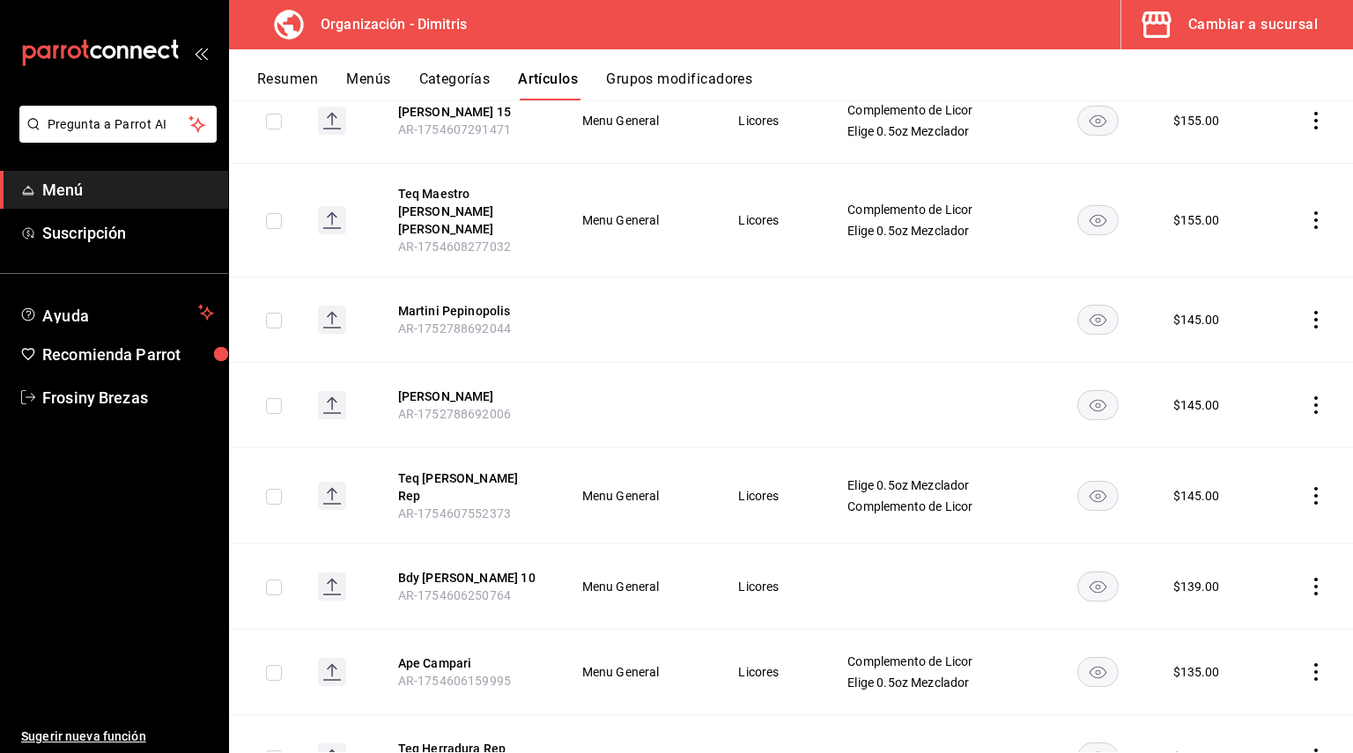
scroll to position [2344, 0]
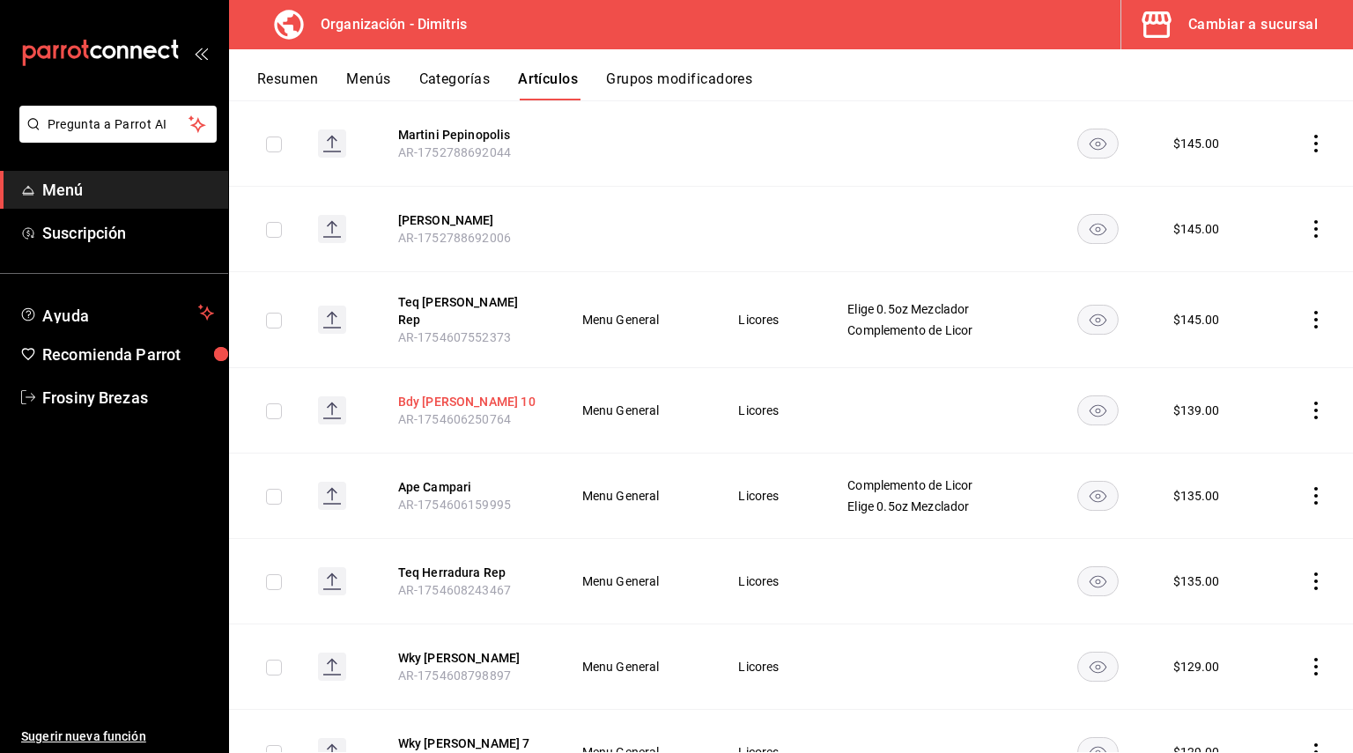
click at [455, 393] on button "Bdy [PERSON_NAME] 10" at bounding box center [468, 402] width 141 height 18
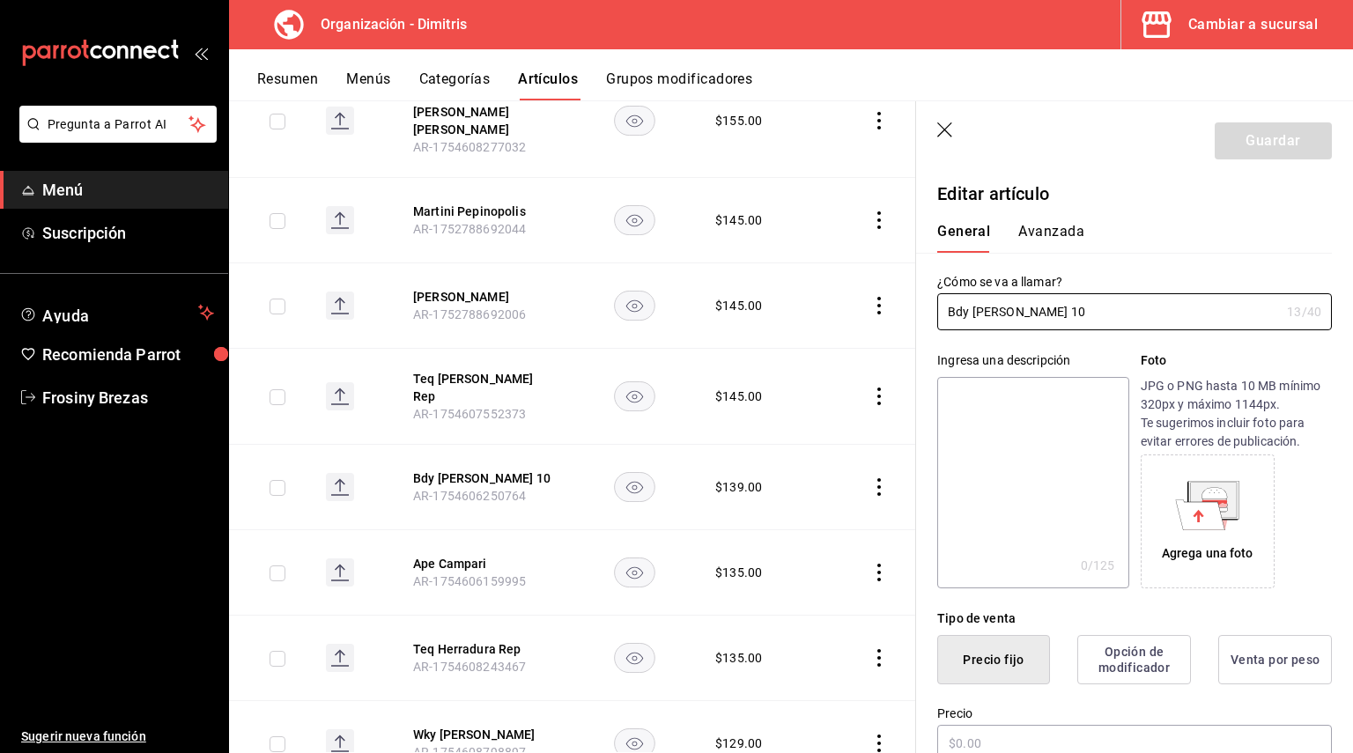
type input "$139.00"
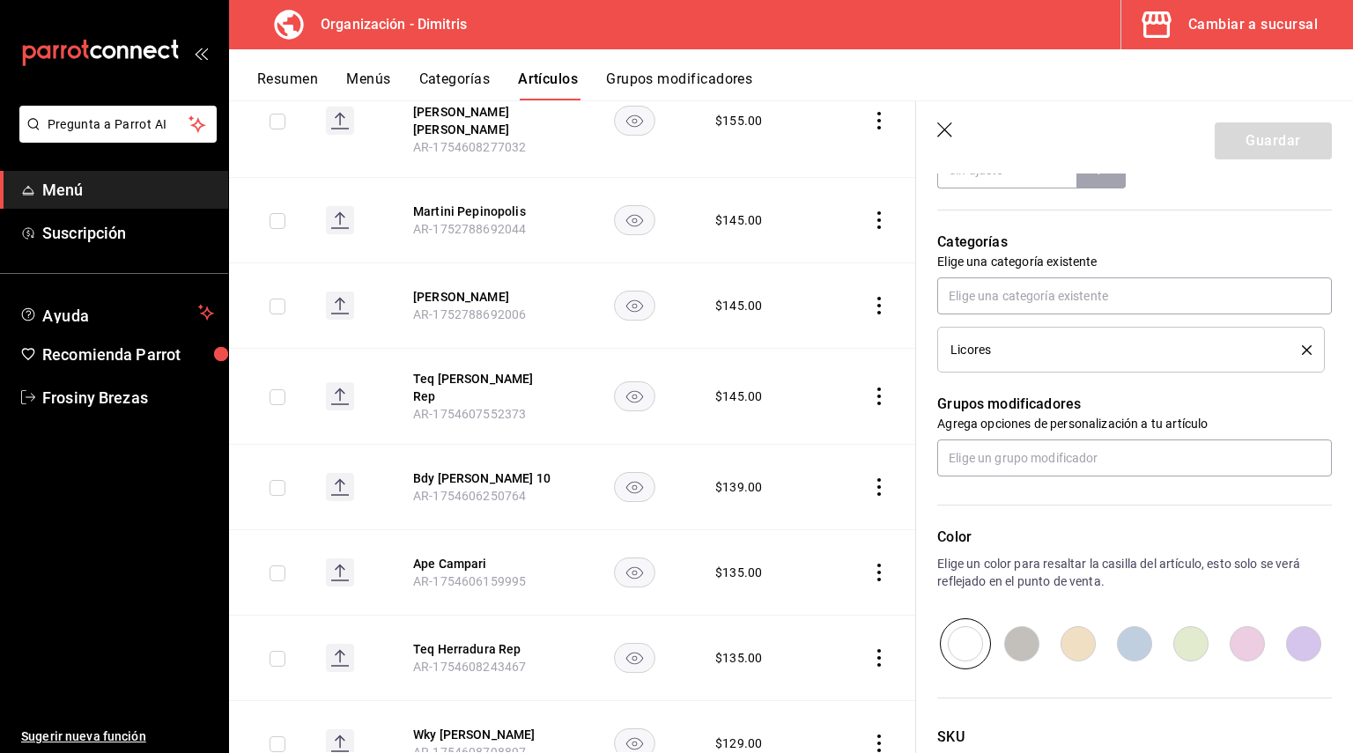
scroll to position [705, 0]
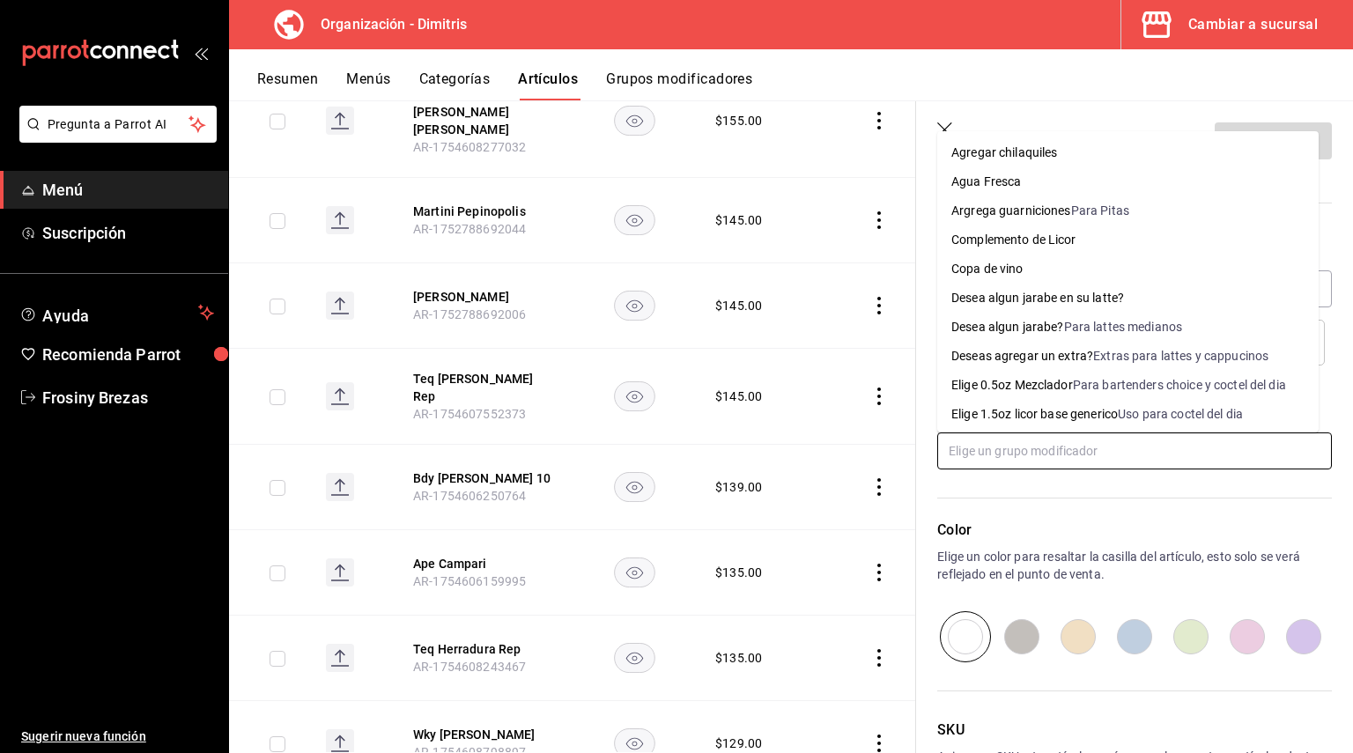
click at [1062, 452] on input "text" at bounding box center [1134, 450] width 395 height 37
click at [1053, 383] on div "Elige 0.5oz Mezclador" at bounding box center [1012, 385] width 122 height 18
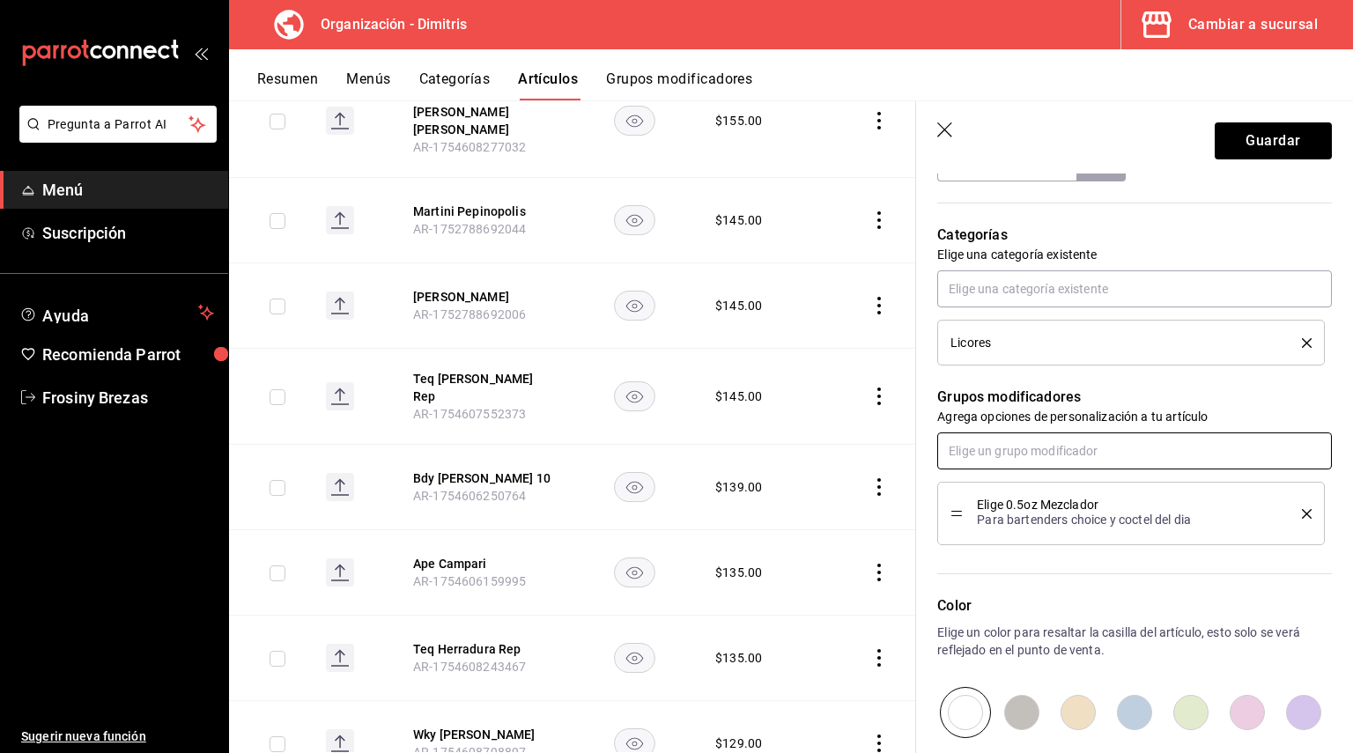
drag, startPoint x: 1052, startPoint y: 453, endPoint x: 1052, endPoint y: 442, distance: 10.6
click at [1052, 450] on input "text" at bounding box center [1134, 450] width 395 height 37
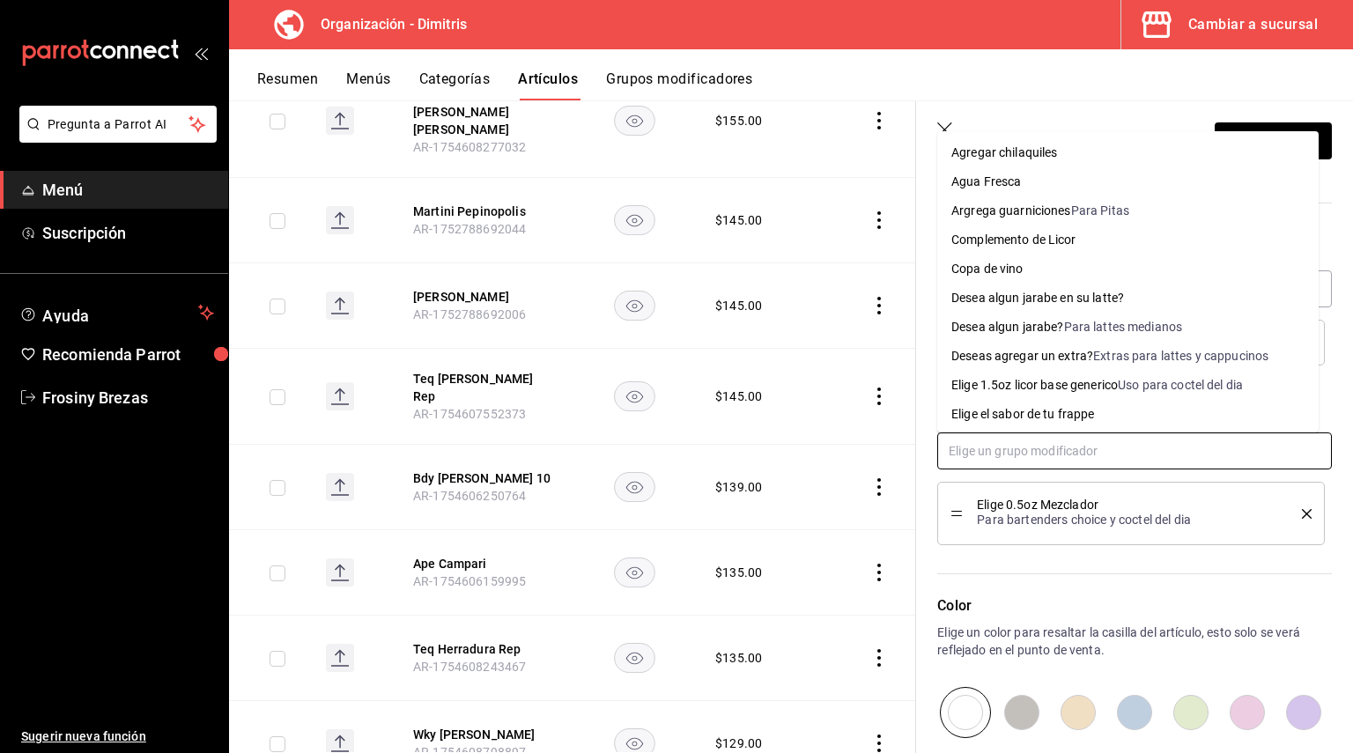
click at [1042, 241] on div "Complemento de Licor" at bounding box center [1013, 240] width 125 height 18
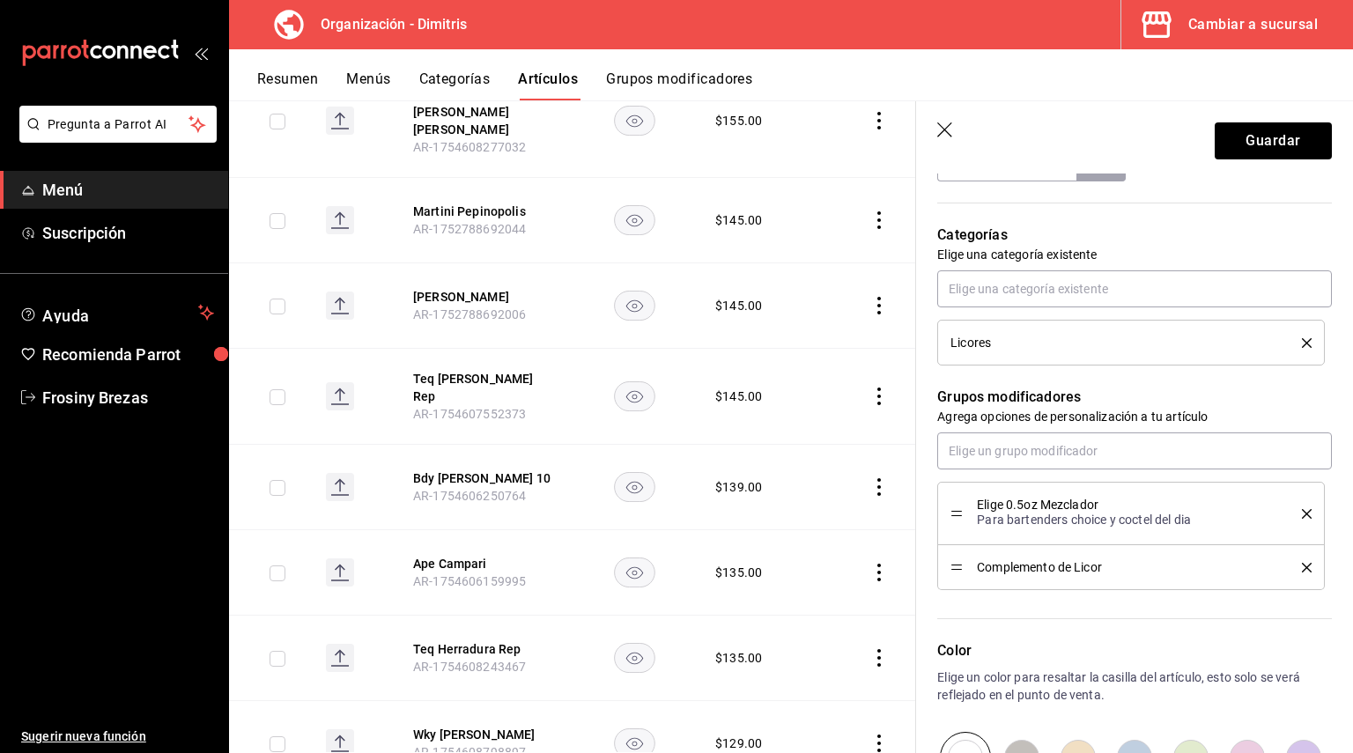
click at [1283, 122] on header "Guardar" at bounding box center [1134, 137] width 437 height 72
click at [1282, 134] on button "Guardar" at bounding box center [1273, 140] width 117 height 37
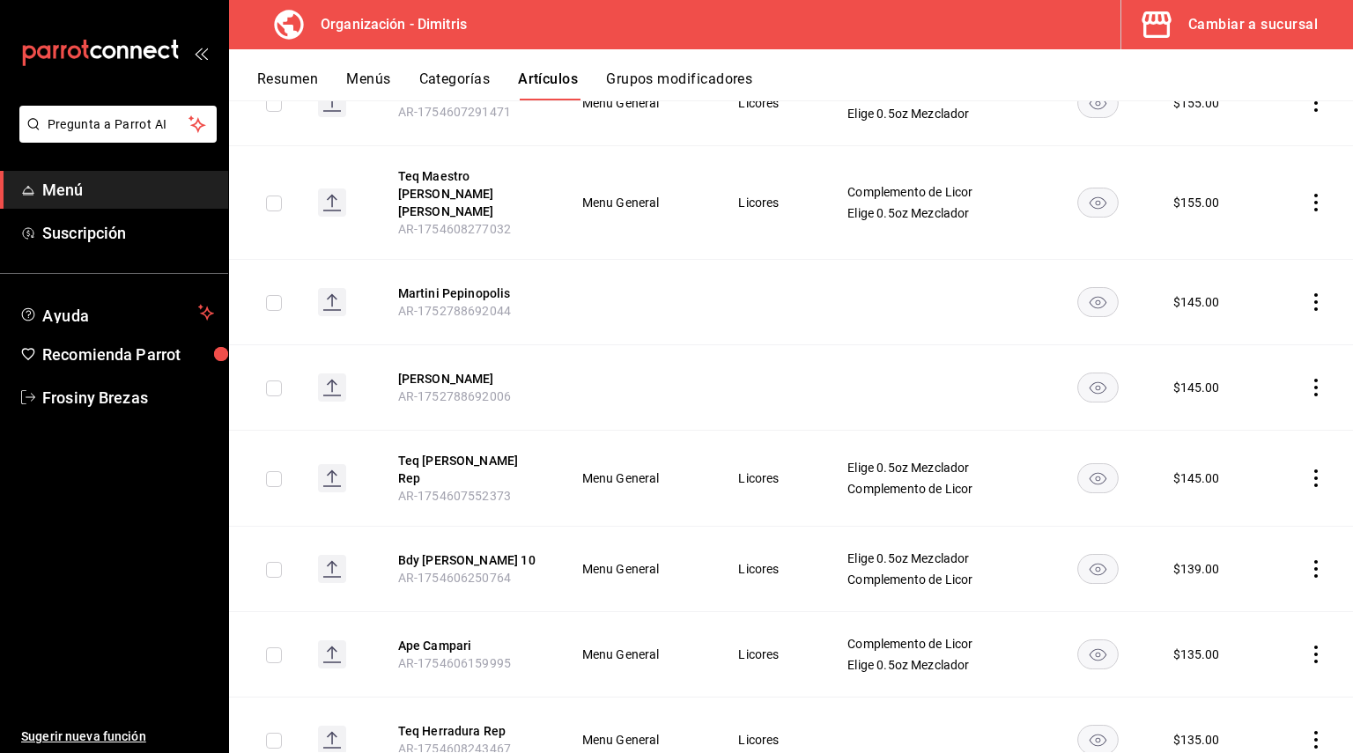
scroll to position [2432, 0]
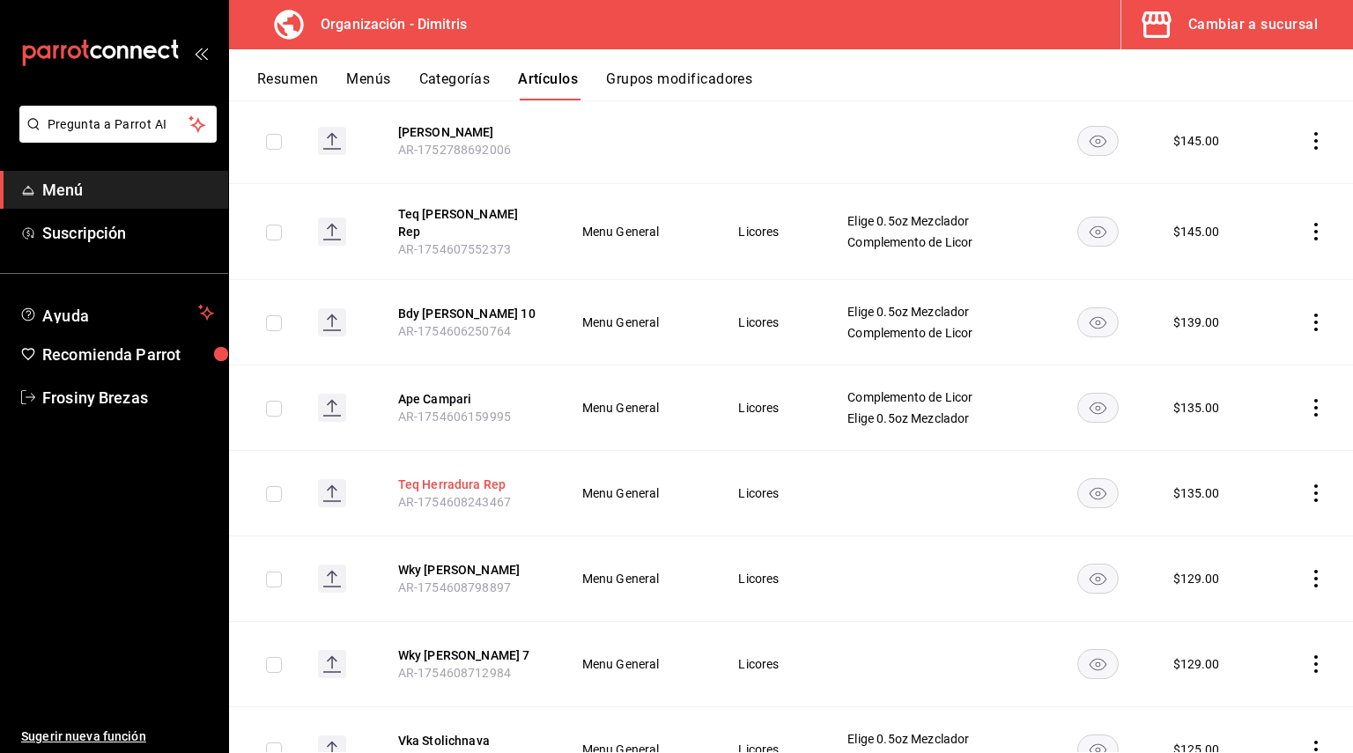
click at [486, 476] on button "Teq Herradura Rep" at bounding box center [468, 485] width 141 height 18
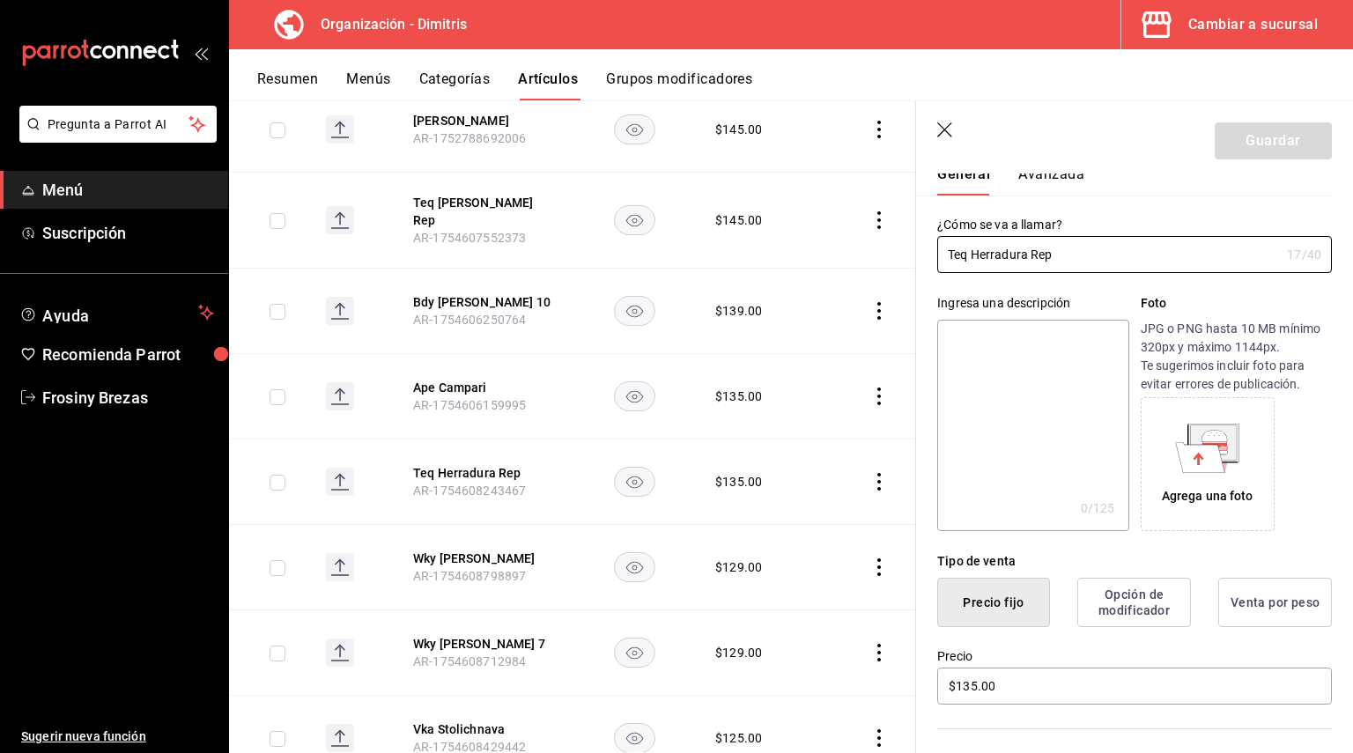
scroll to position [88, 0]
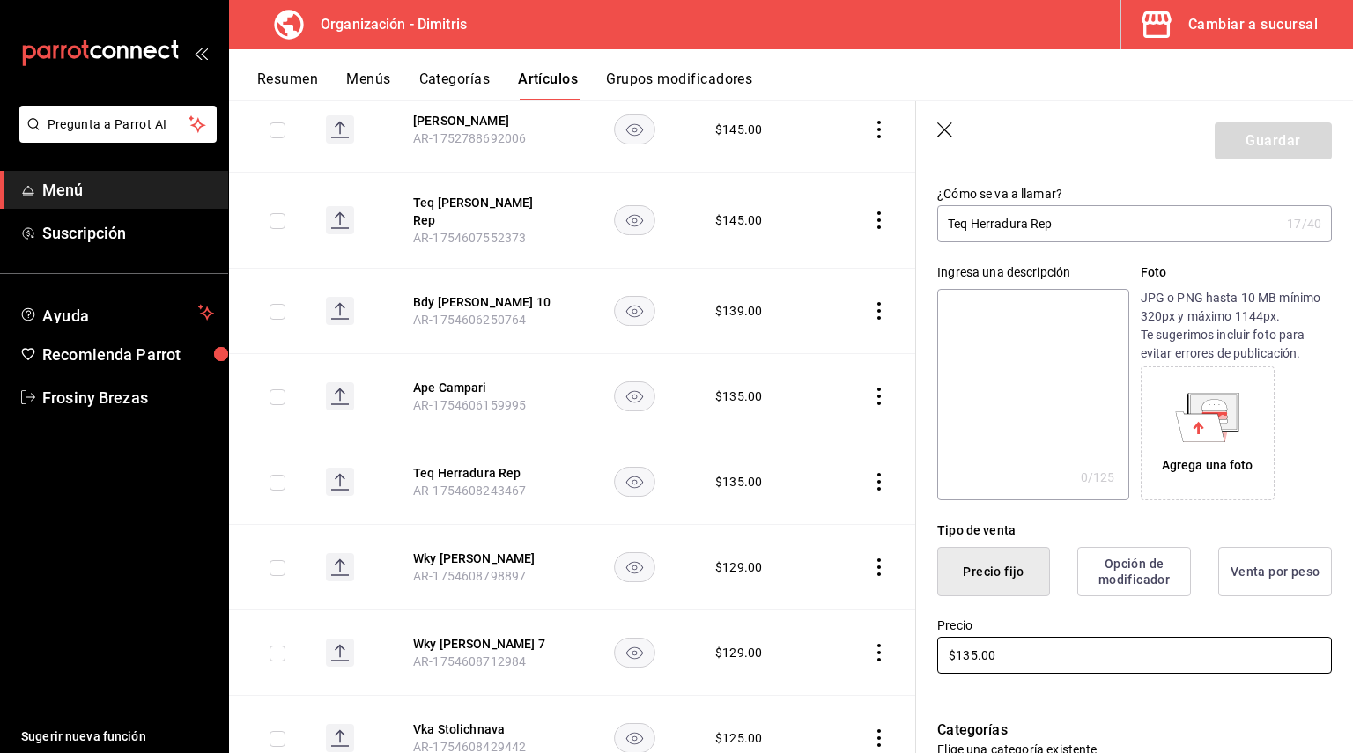
drag, startPoint x: 1027, startPoint y: 645, endPoint x: 848, endPoint y: 645, distance: 178.8
click at [850, 645] on main "Artículos organización Edita el precio e imagen de tus artículos. Asigna una ca…" at bounding box center [791, 426] width 1124 height 653
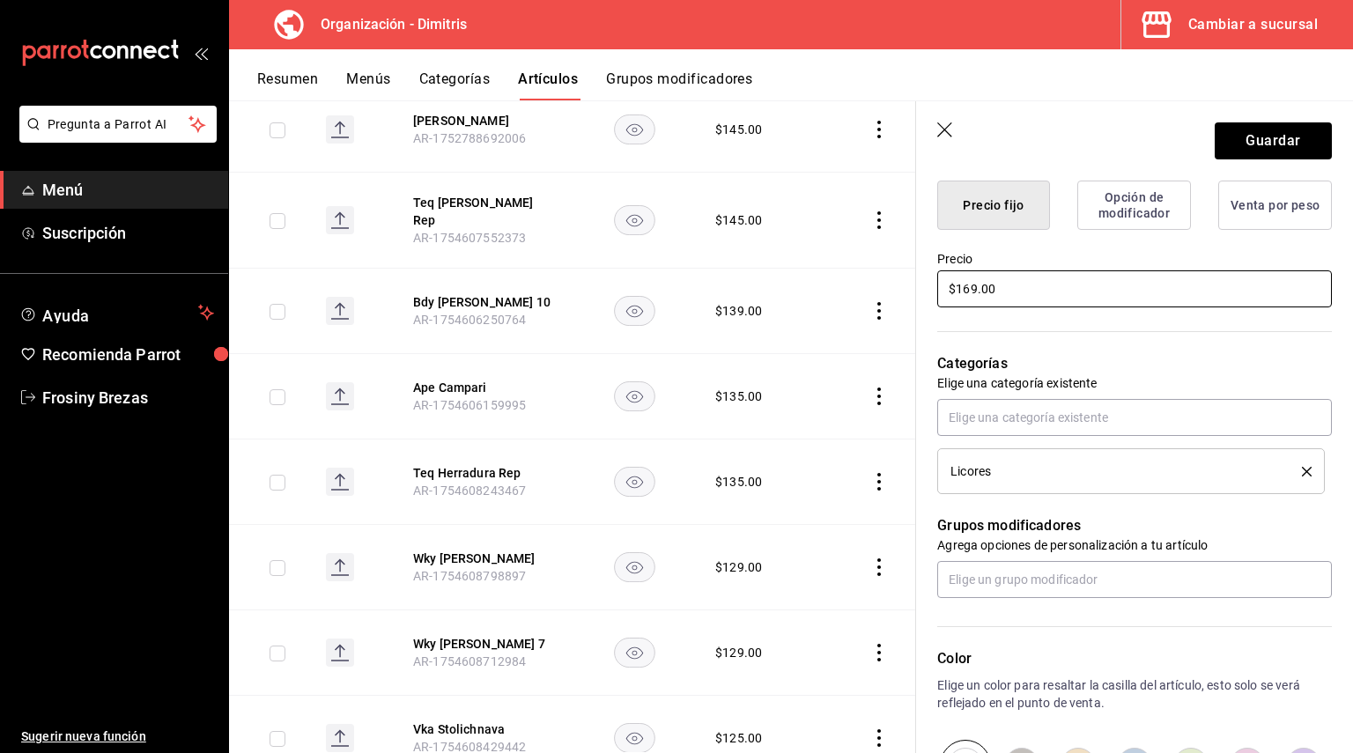
scroll to position [528, 0]
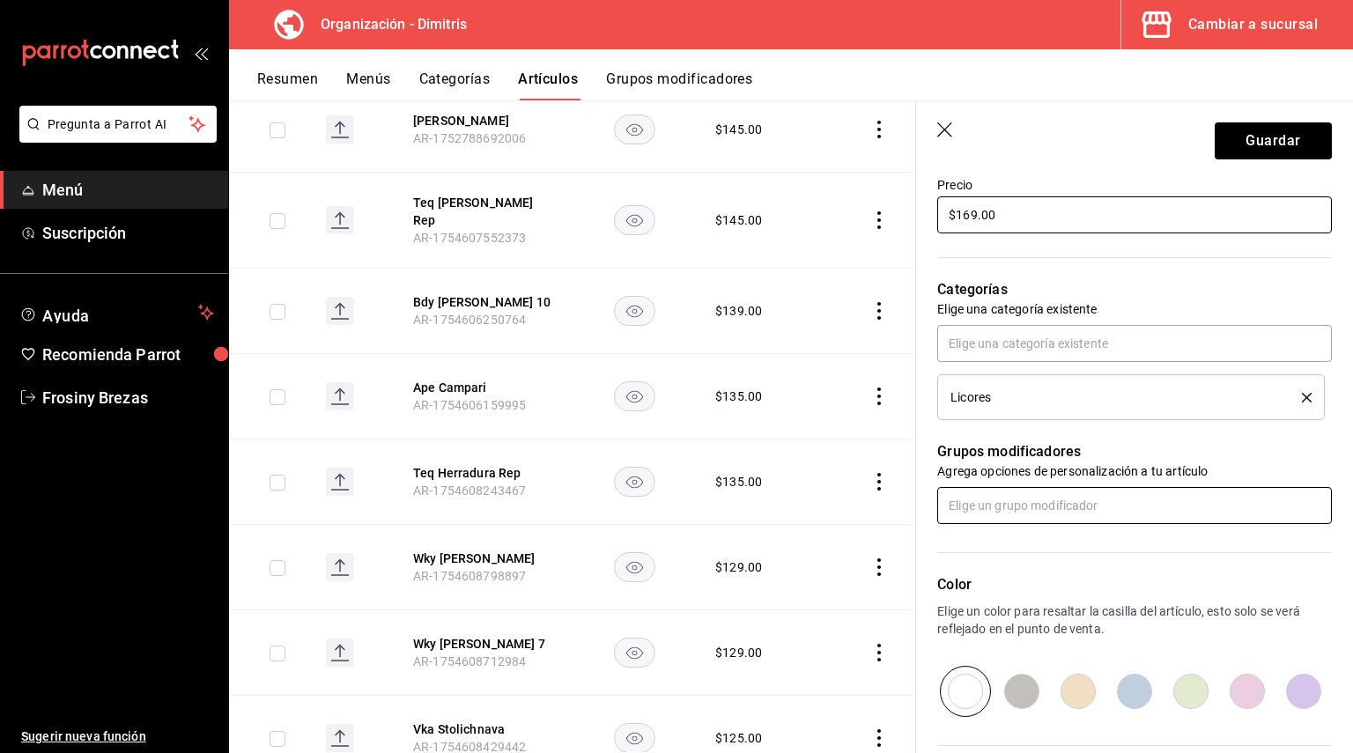
type input "$169.00"
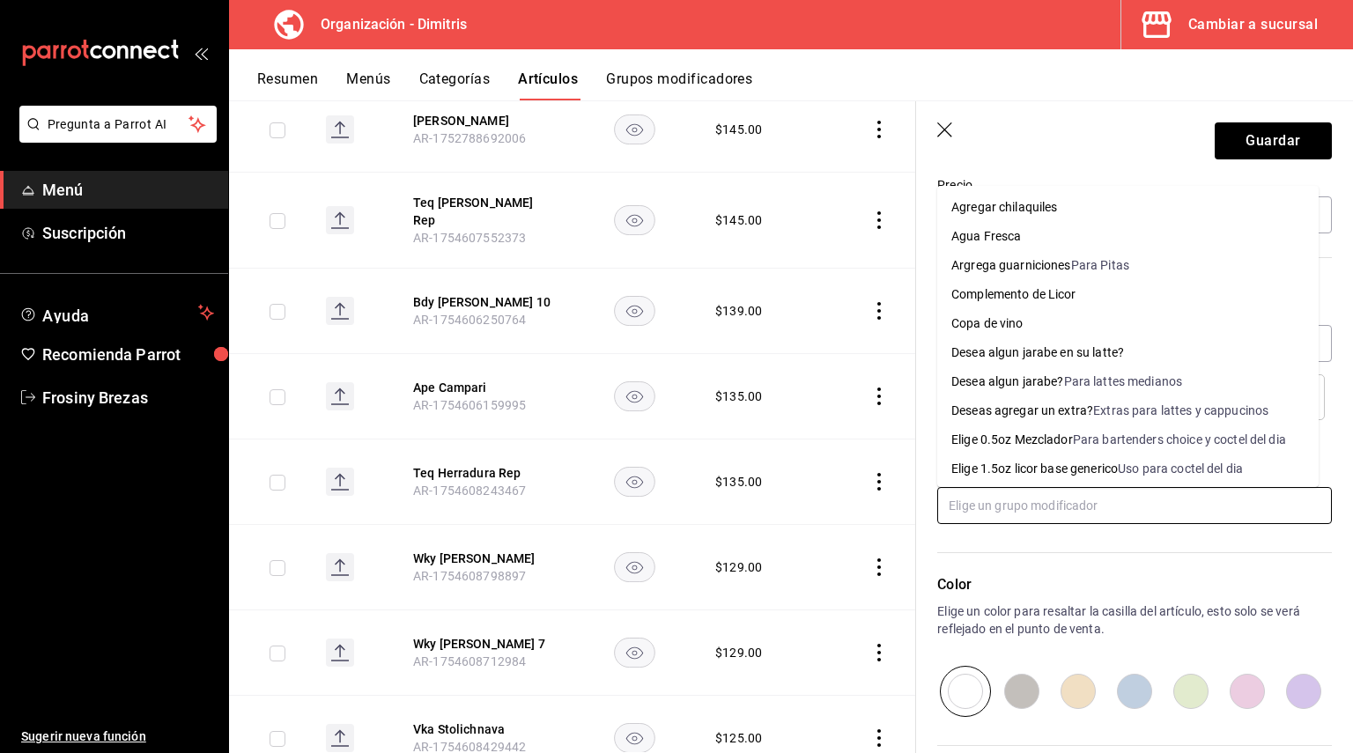
click at [1008, 511] on input "text" at bounding box center [1134, 505] width 395 height 37
click at [1038, 447] on div "Elige 0.5oz Mezclador" at bounding box center [1012, 440] width 122 height 18
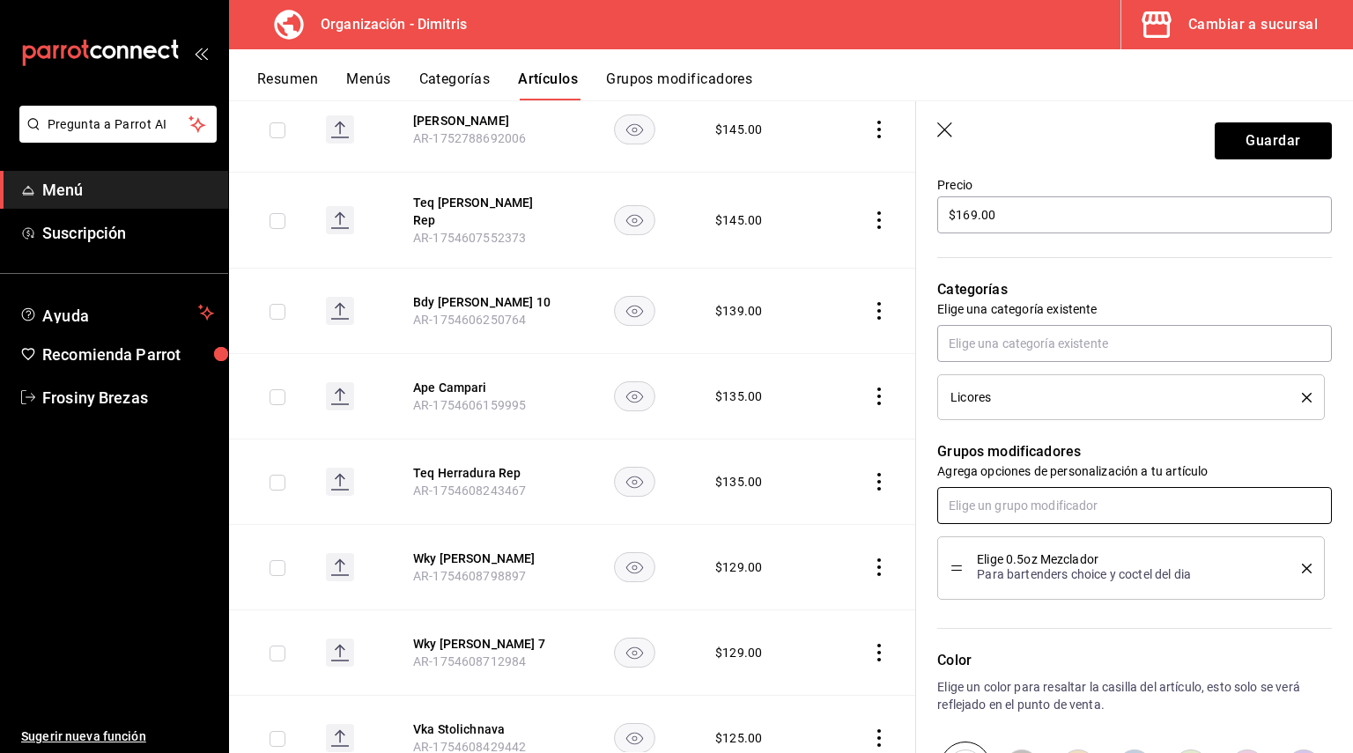
click at [1042, 507] on input "text" at bounding box center [1134, 505] width 395 height 37
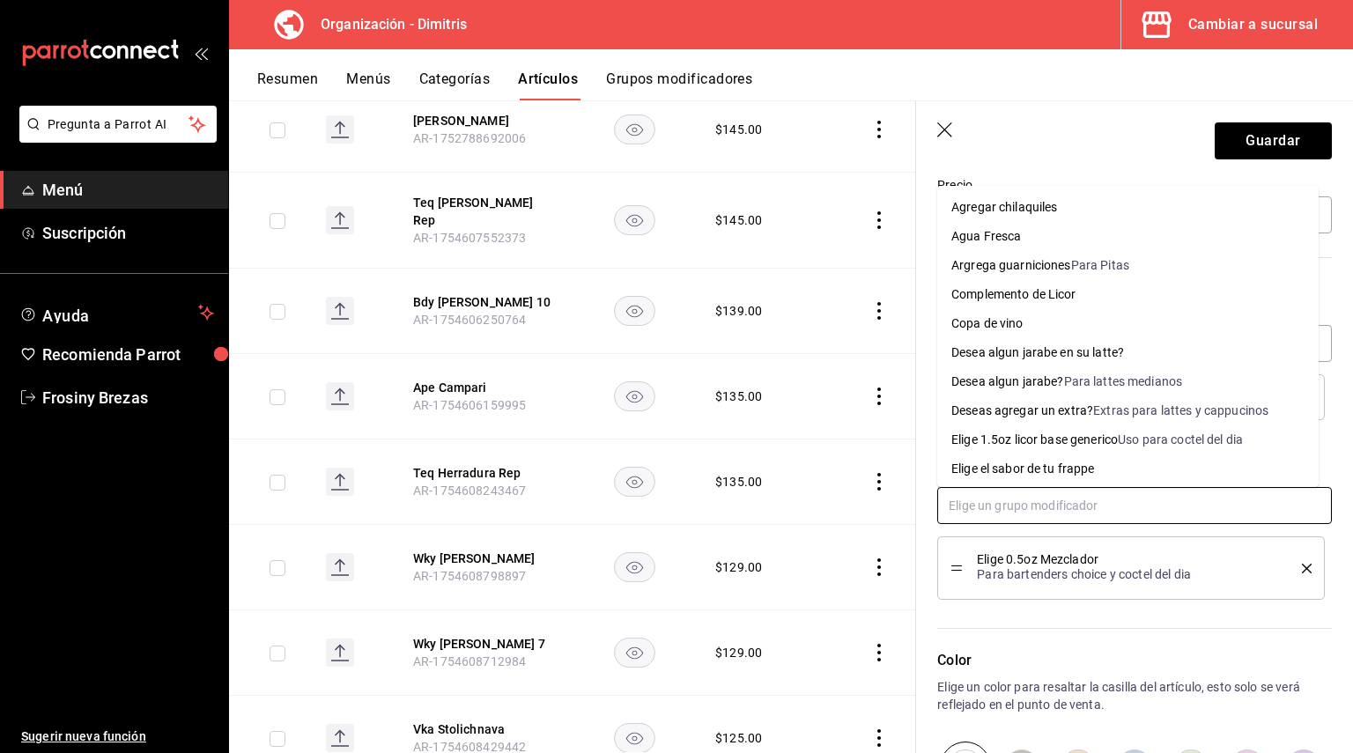
click at [1036, 295] on div "Complemento de Licor" at bounding box center [1013, 294] width 125 height 18
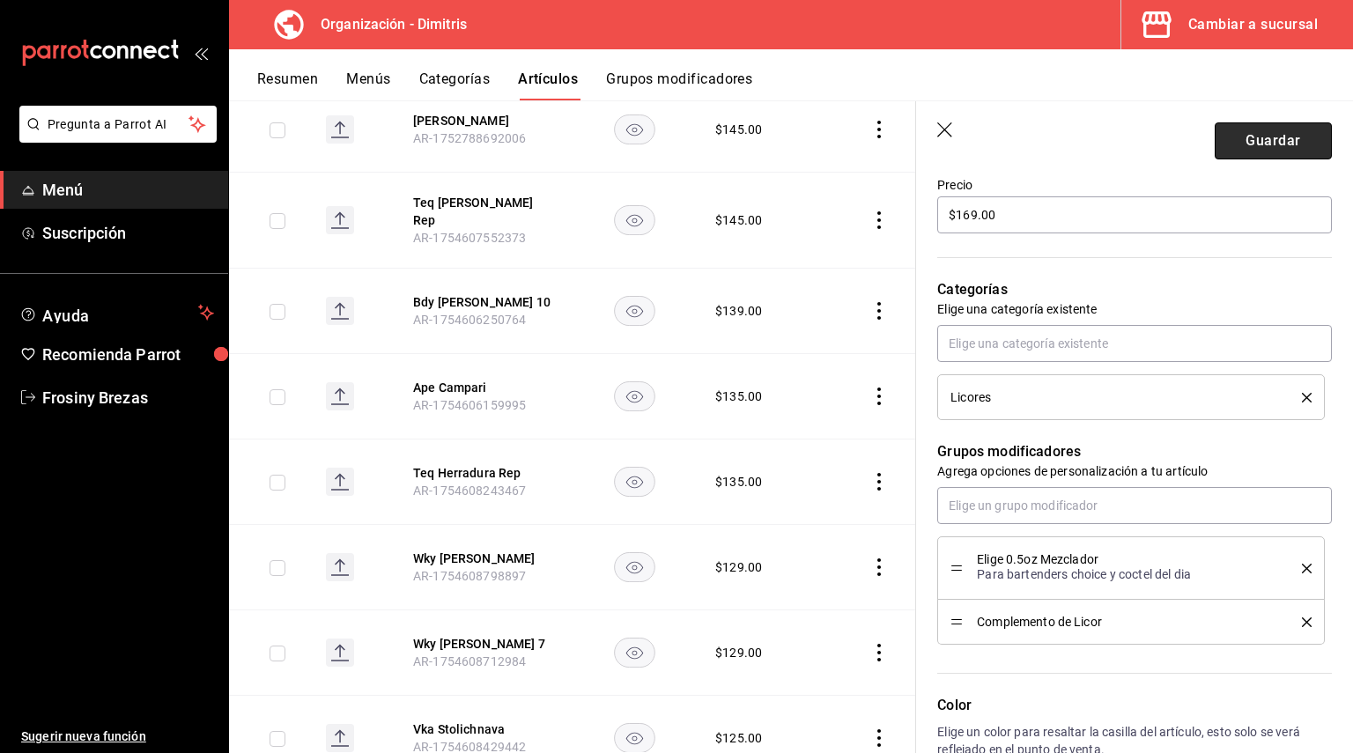
click at [1264, 152] on button "Guardar" at bounding box center [1273, 140] width 117 height 37
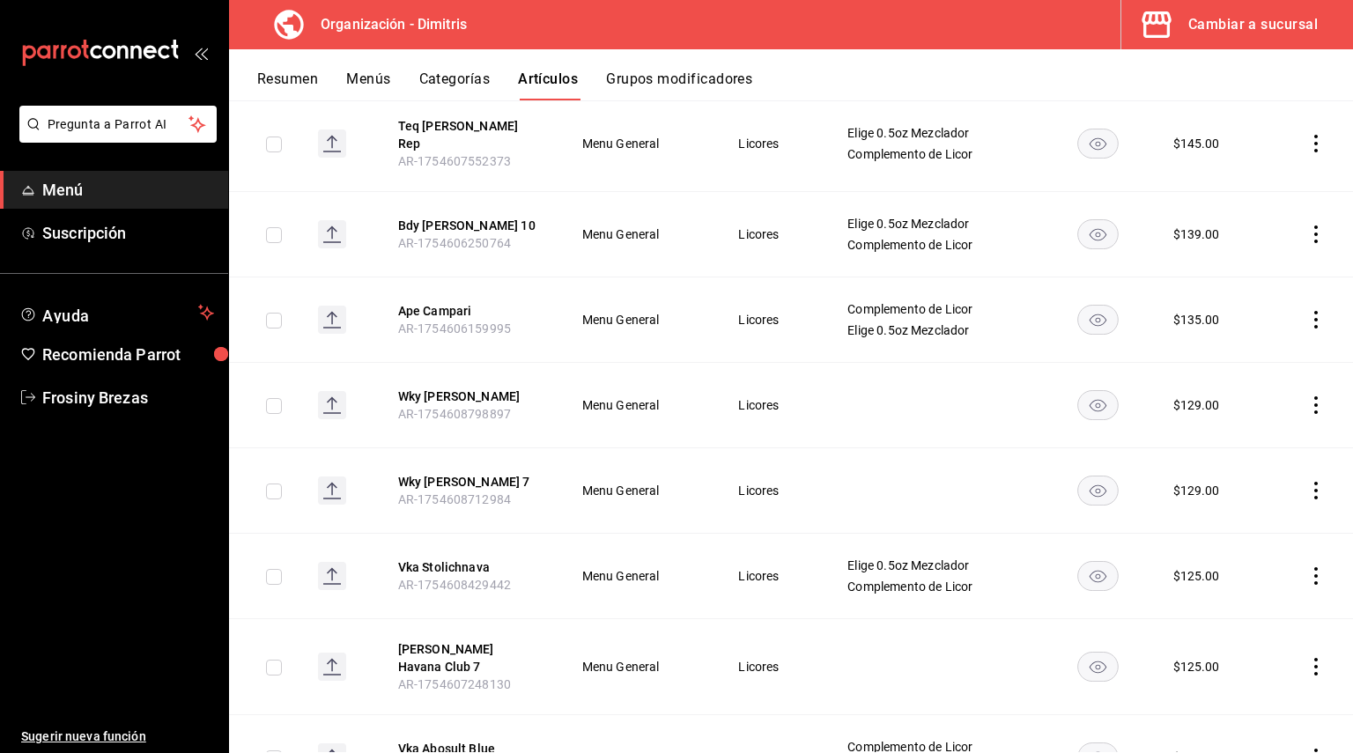
scroll to position [2520, 0]
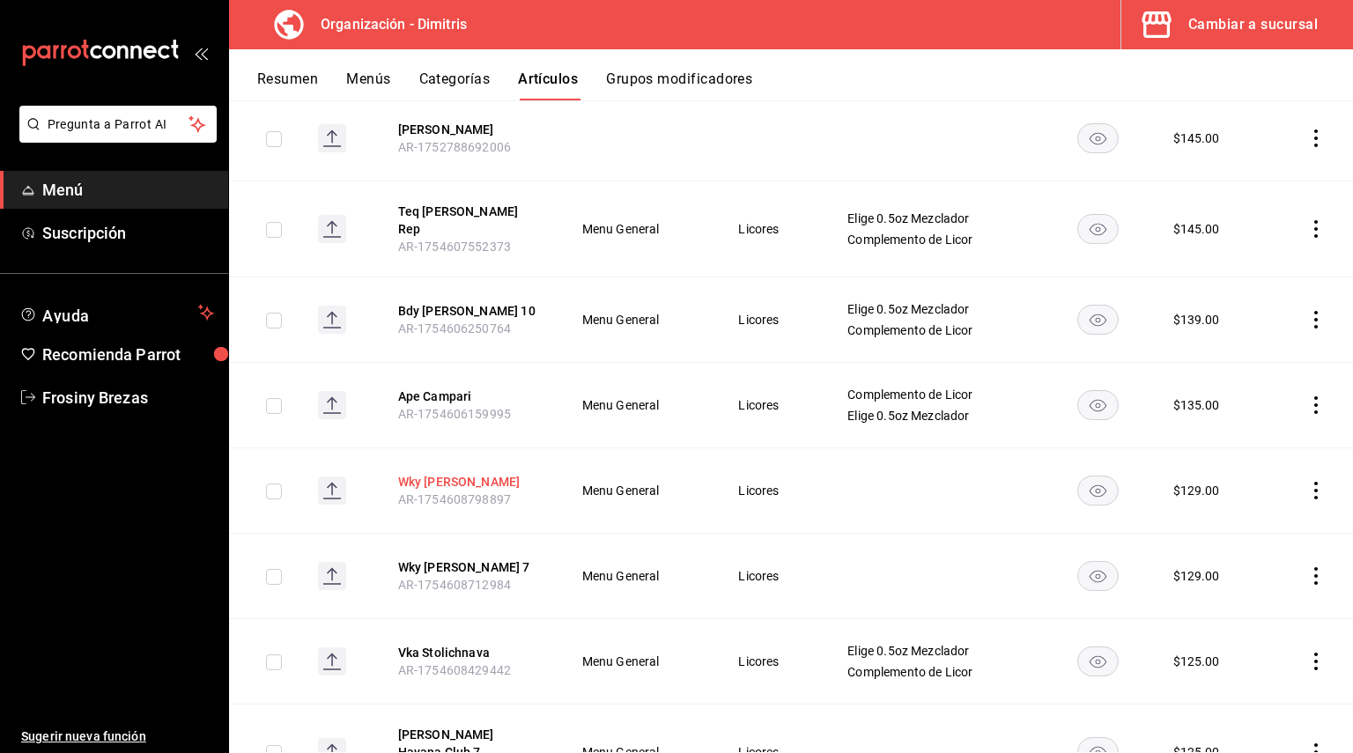
click at [463, 473] on button "Wky [PERSON_NAME]" at bounding box center [468, 482] width 141 height 18
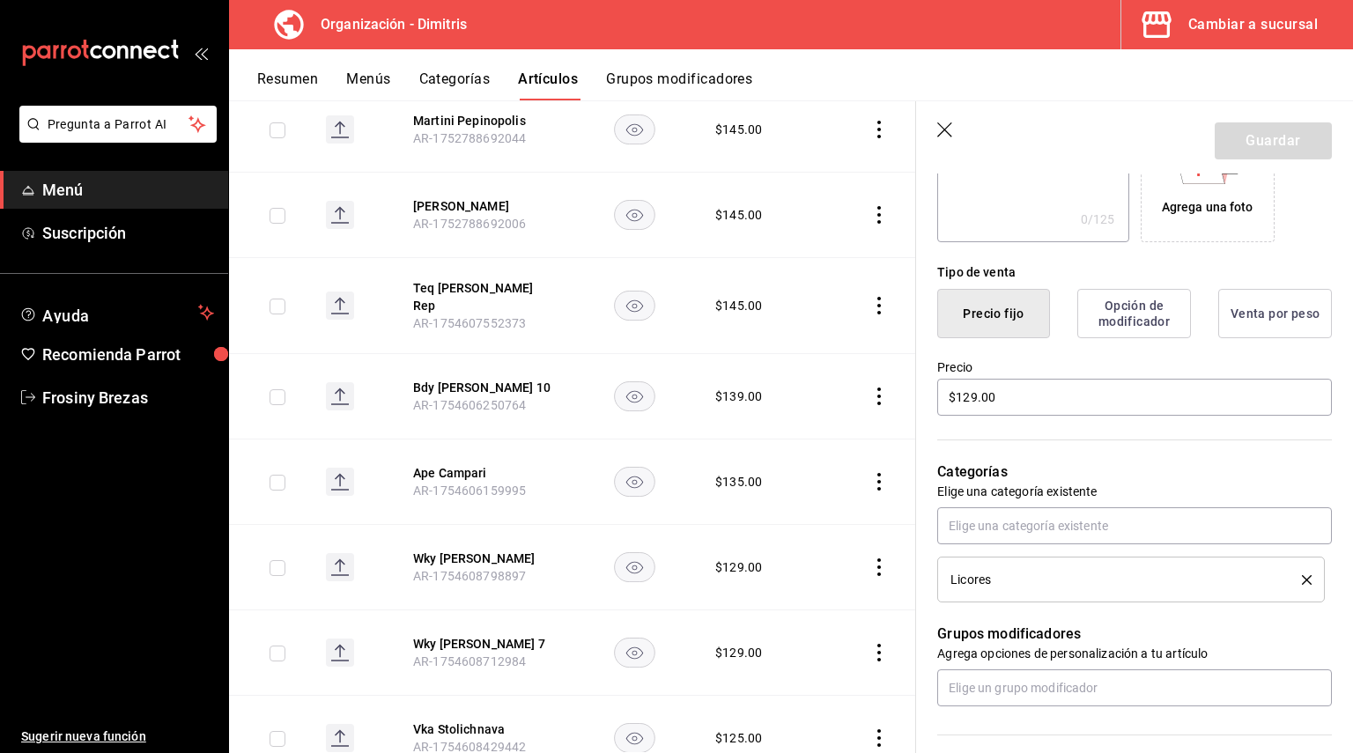
scroll to position [352, 0]
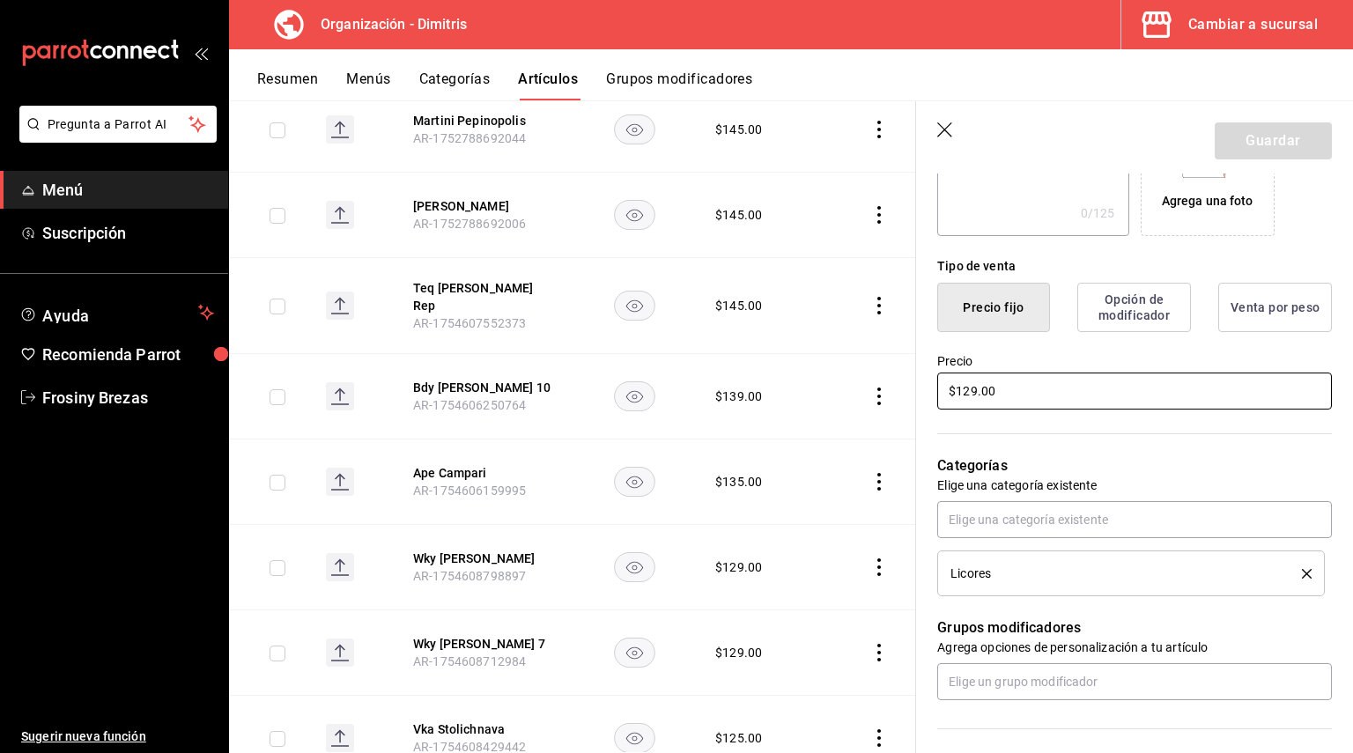
drag, startPoint x: 1022, startPoint y: 388, endPoint x: 769, endPoint y: 393, distance: 252.8
click at [772, 391] on main "Artículos organización Edita el precio e imagen de tus artículos. Asigna una ca…" at bounding box center [791, 426] width 1124 height 653
type input "$105.00"
click at [1053, 676] on input "text" at bounding box center [1134, 681] width 395 height 37
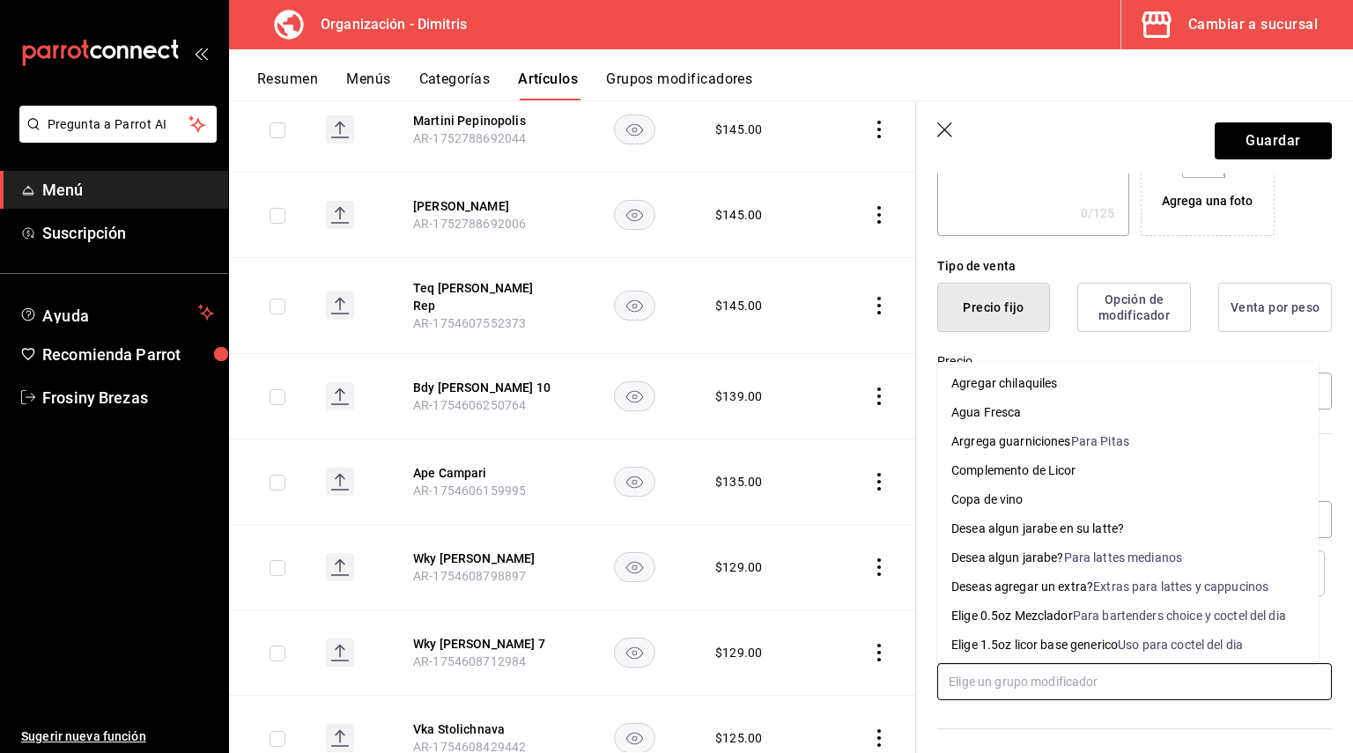
click at [1045, 624] on div "Elige 0.5oz Mezclador" at bounding box center [1012, 616] width 122 height 18
click at [1029, 677] on input "text" at bounding box center [1134, 681] width 395 height 37
click at [1067, 479] on div "Complemento de Licor" at bounding box center [1013, 471] width 125 height 18
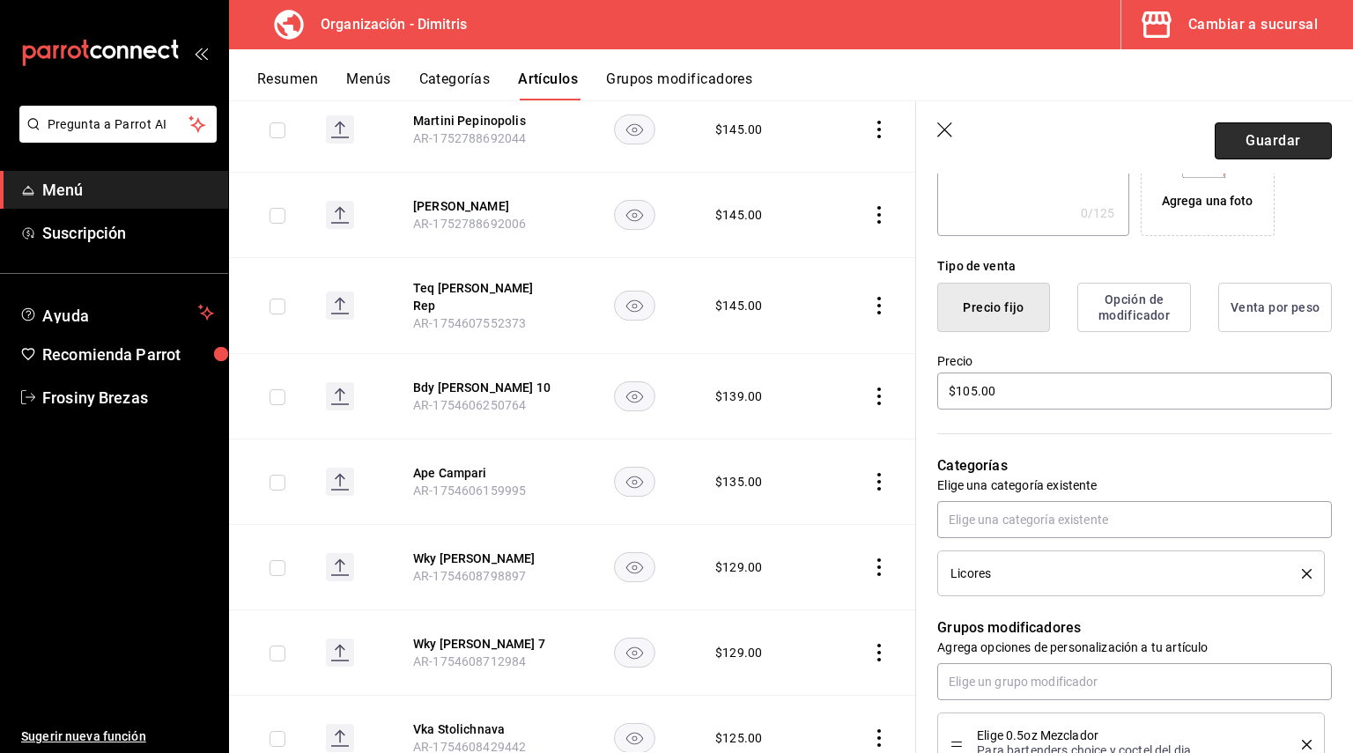
click at [1273, 151] on button "Guardar" at bounding box center [1273, 140] width 117 height 37
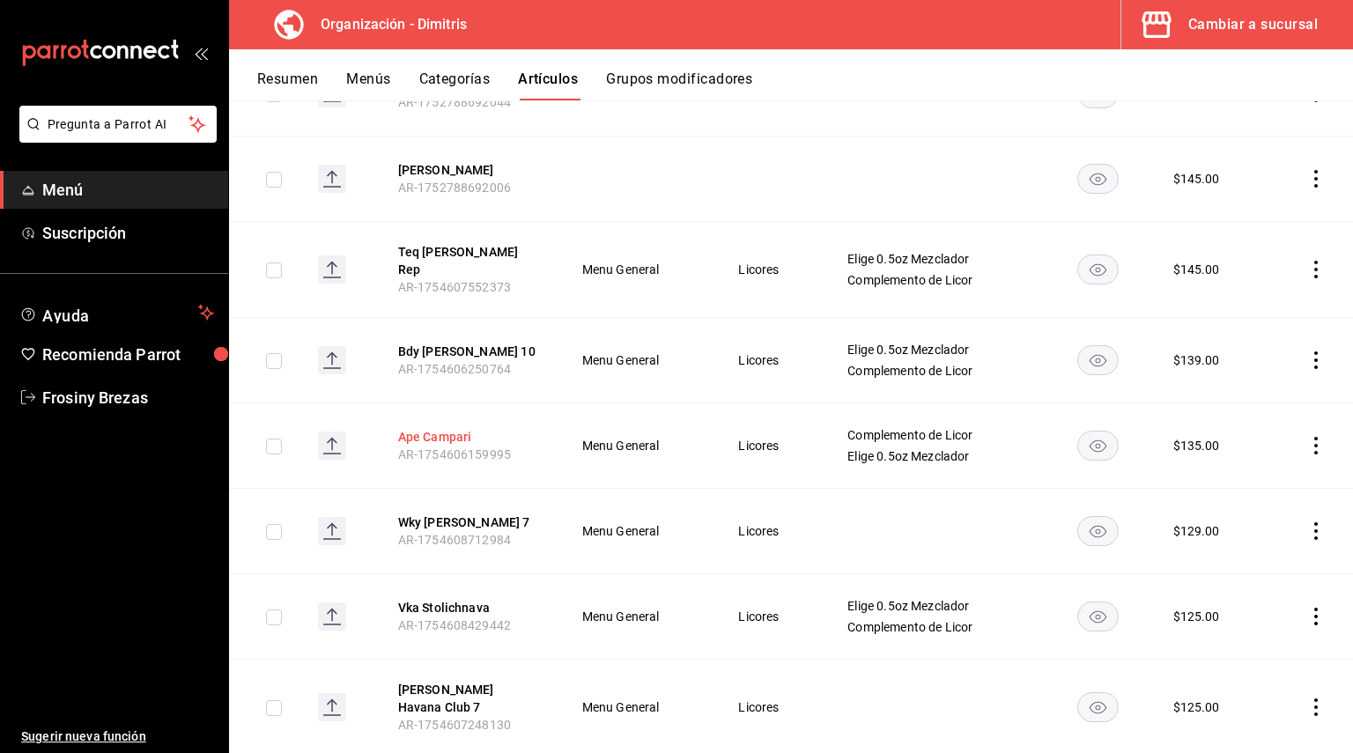
scroll to position [2520, 0]
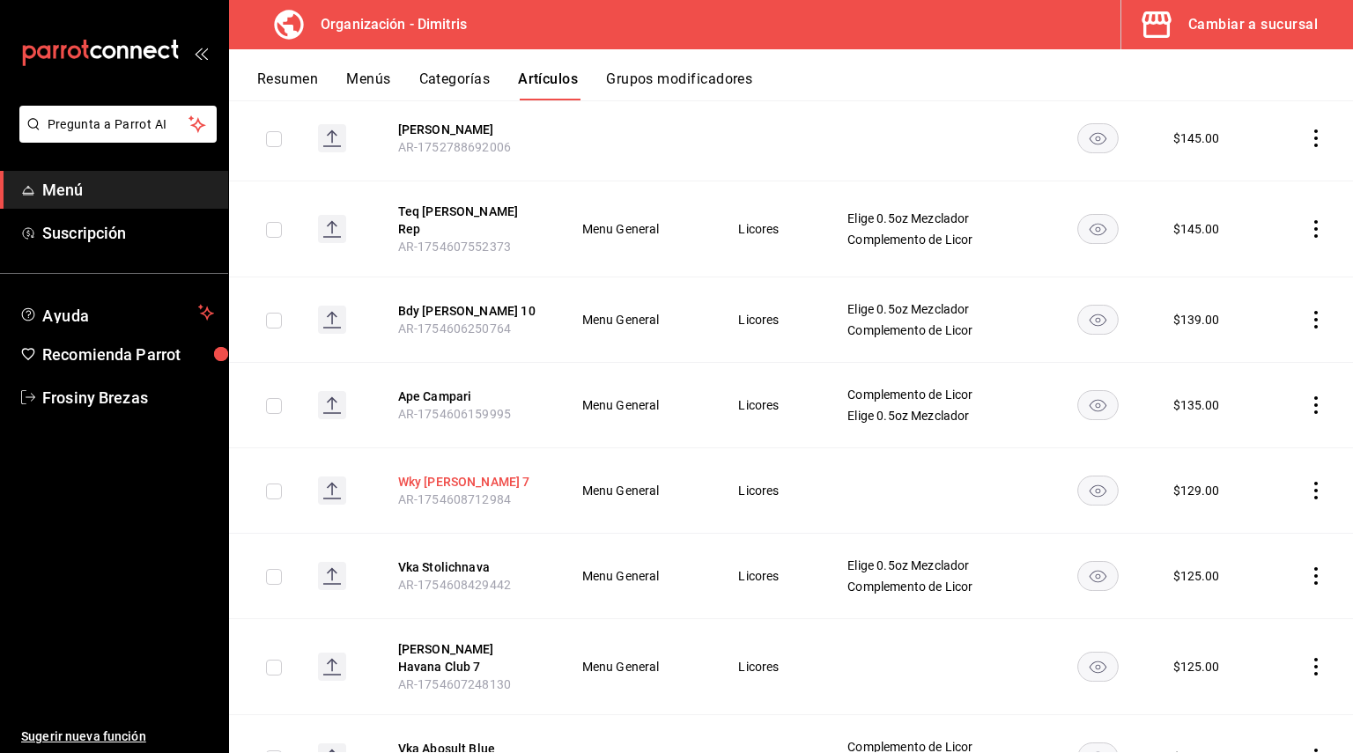
click at [478, 473] on button "Wky [PERSON_NAME] 7" at bounding box center [468, 482] width 141 height 18
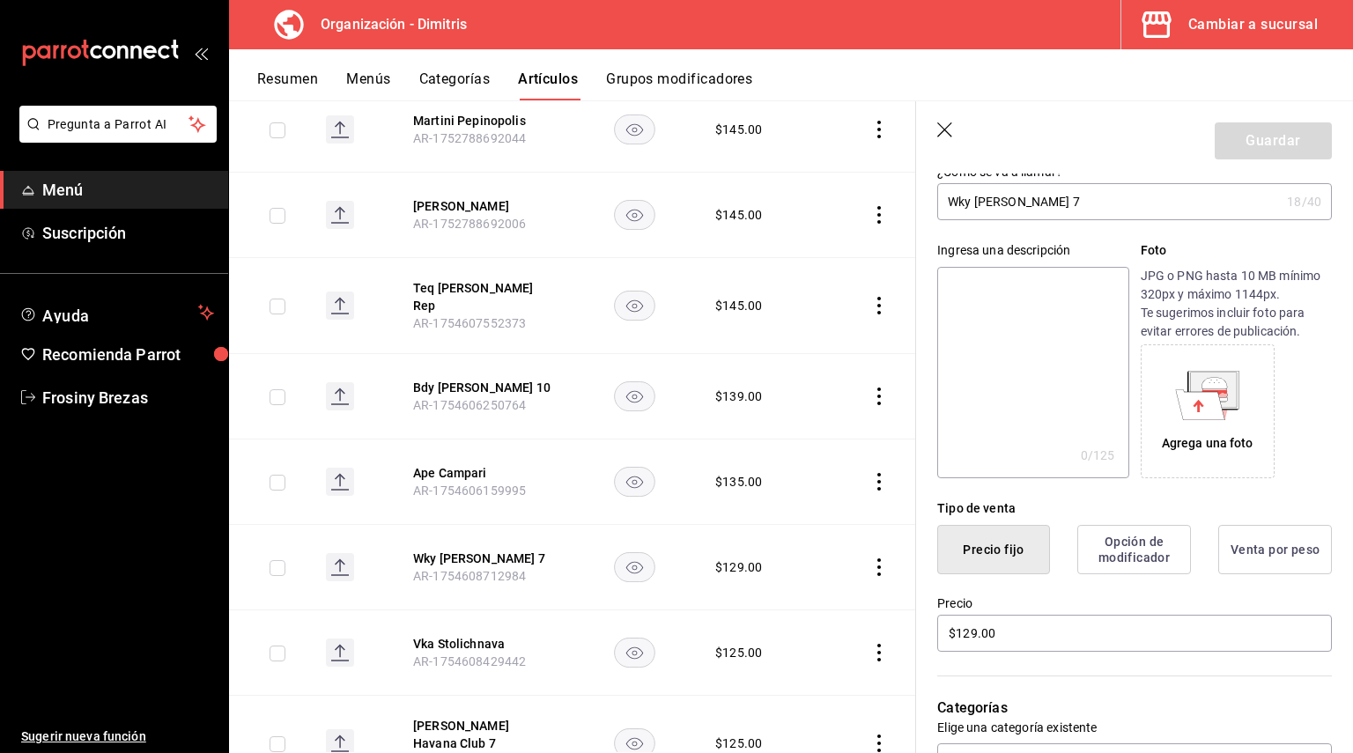
scroll to position [264, 0]
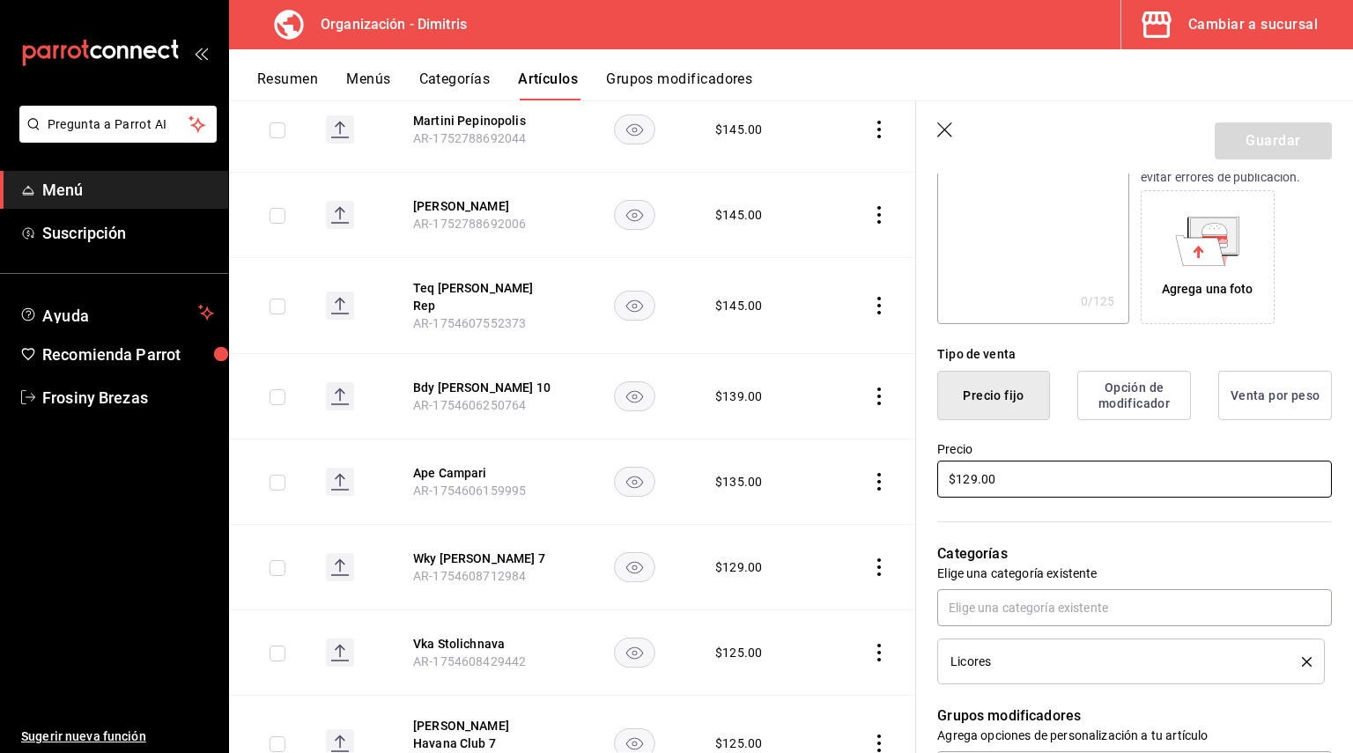
drag, startPoint x: 1030, startPoint y: 484, endPoint x: 729, endPoint y: 483, distance: 300.3
click at [729, 483] on main "Artículos organización Edita el precio e imagen de tus artículos. Asigna una ca…" at bounding box center [791, 426] width 1124 height 653
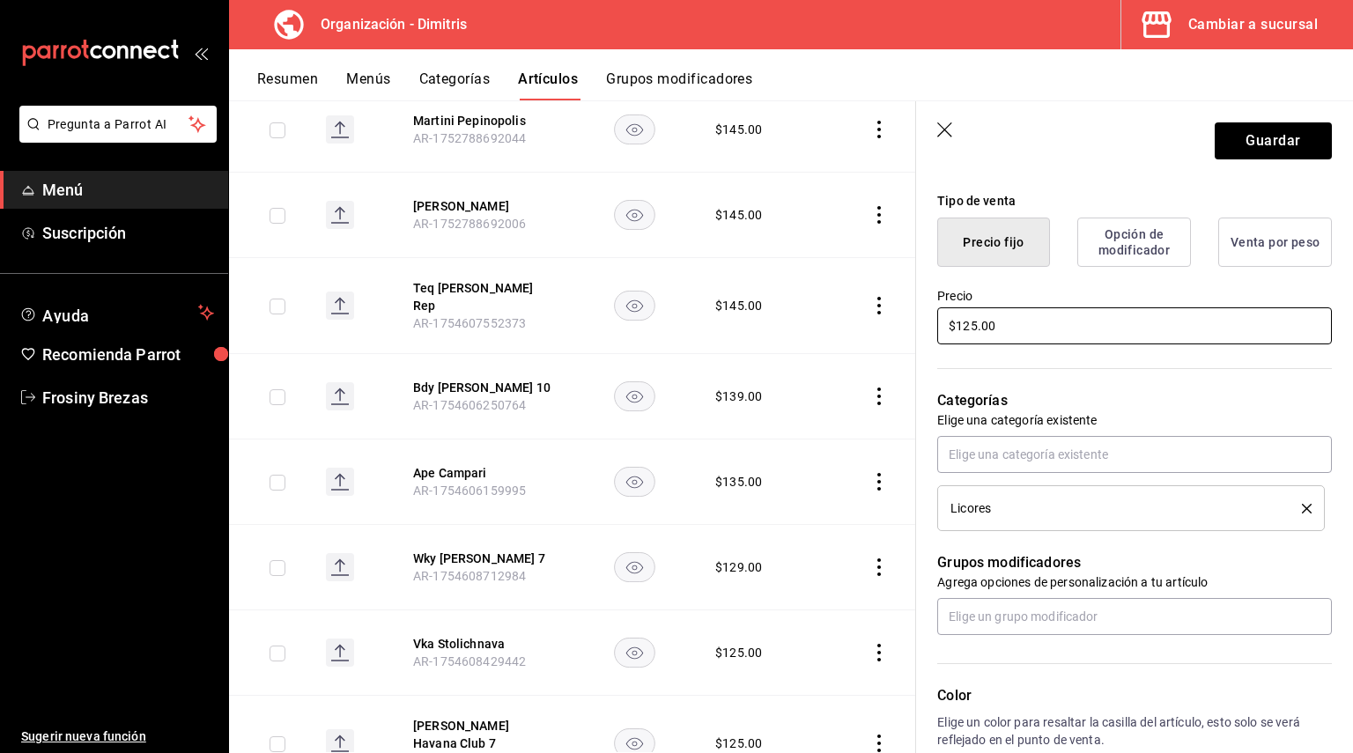
scroll to position [440, 0]
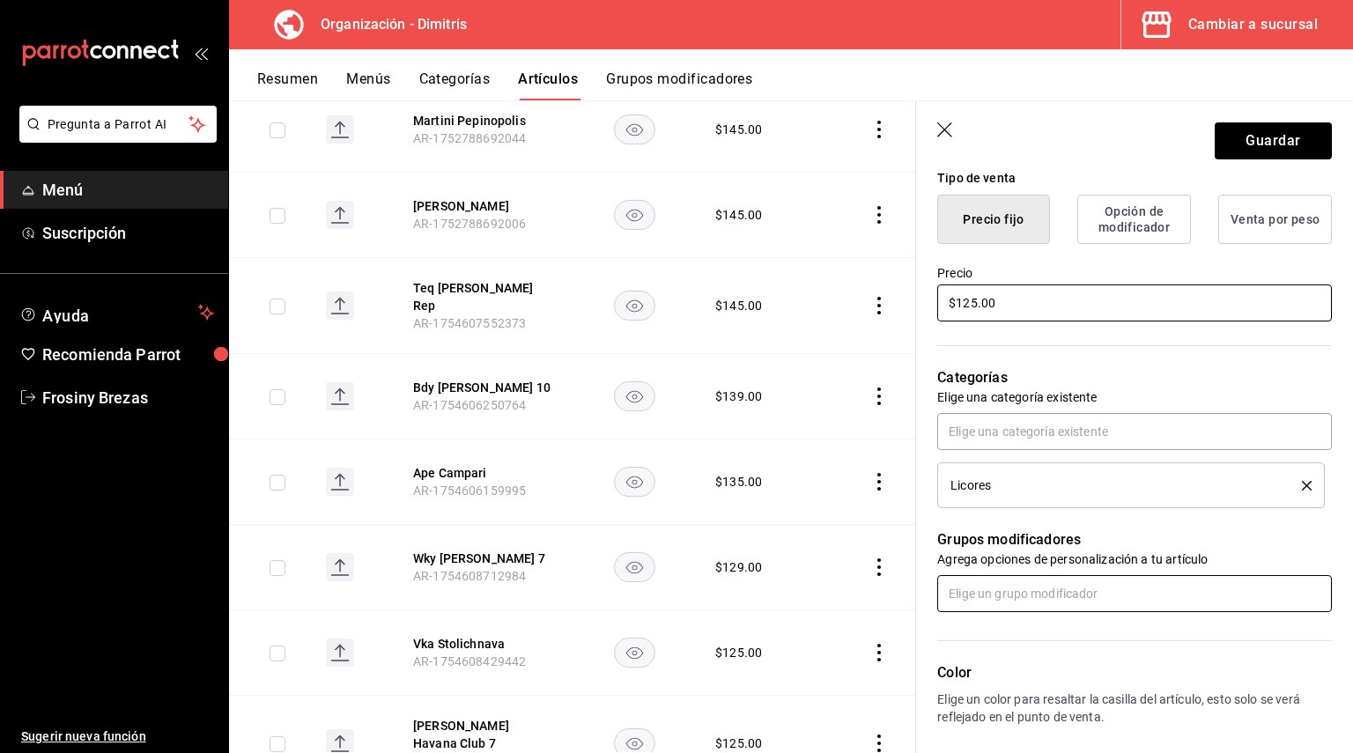
type input "$125.00"
click at [1051, 601] on input "text" at bounding box center [1134, 593] width 395 height 37
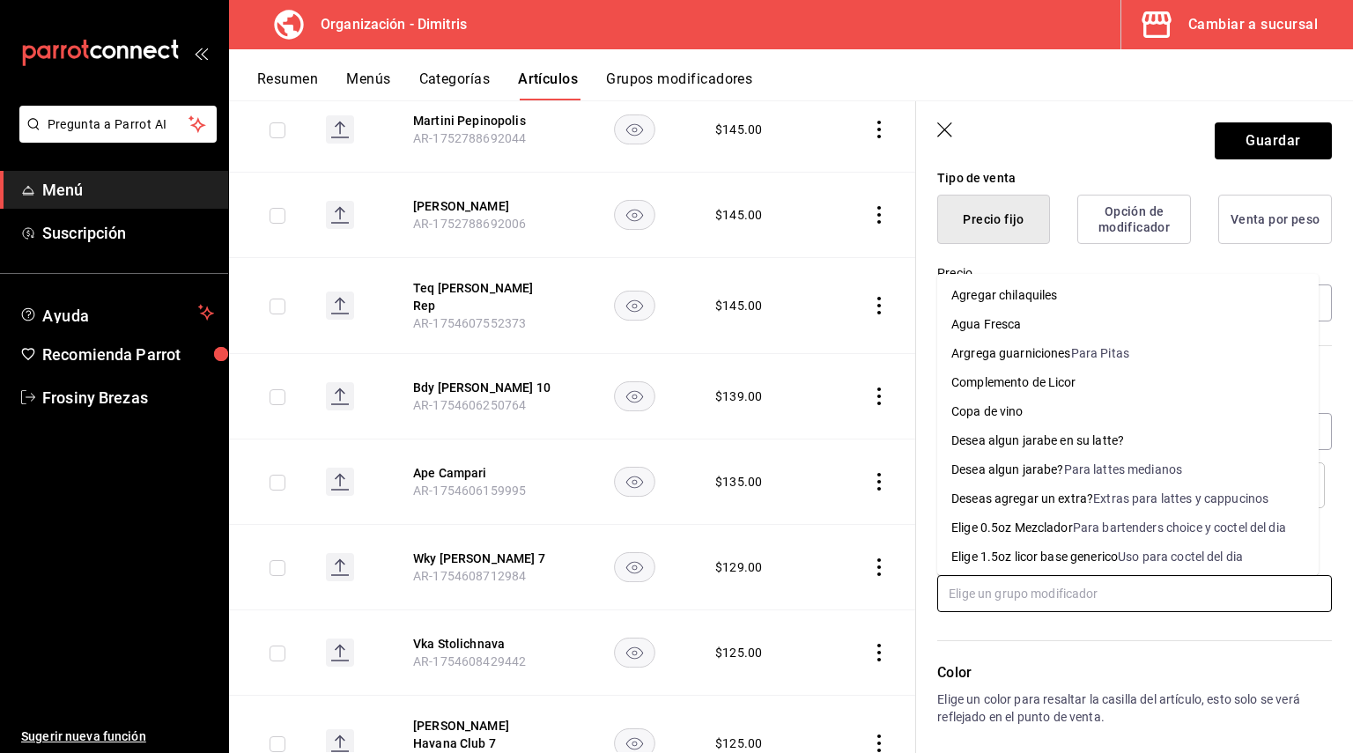
click at [1046, 526] on div "Elige 0.5oz Mezclador" at bounding box center [1012, 528] width 122 height 18
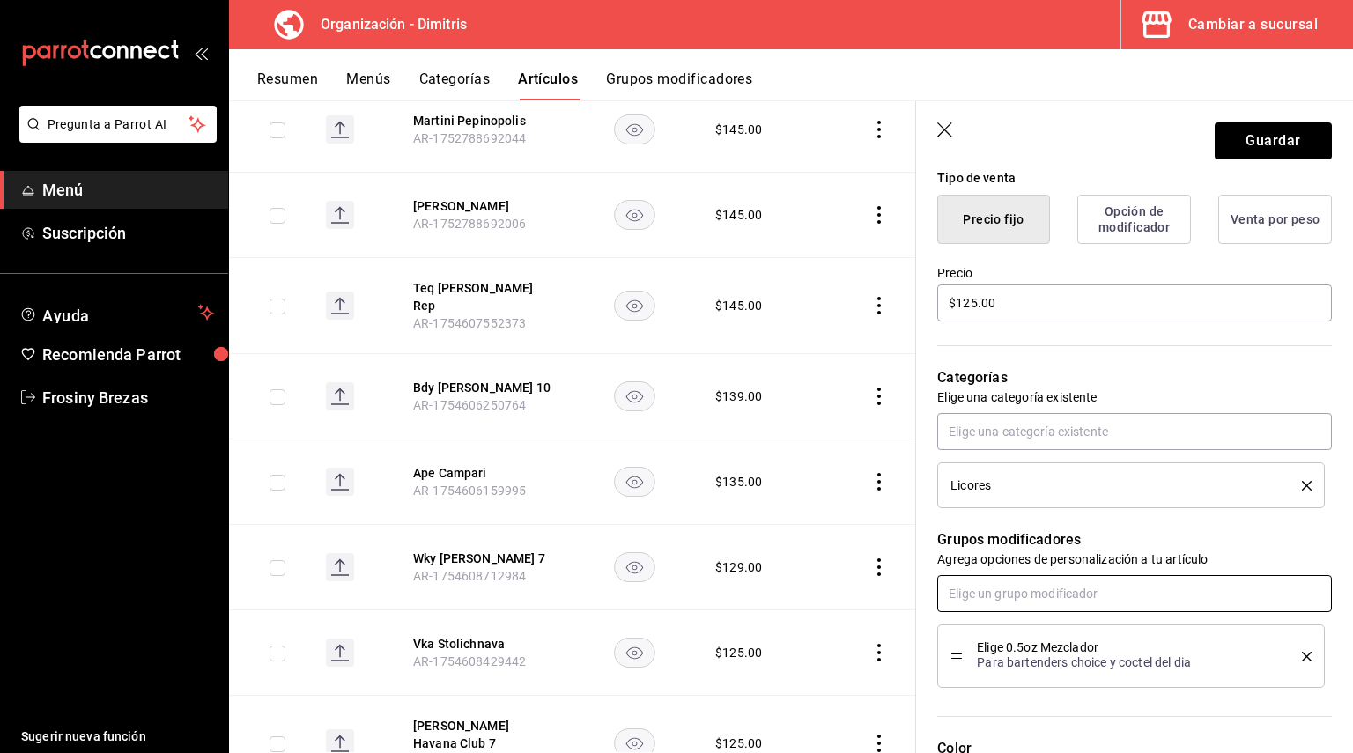
click at [1040, 596] on input "text" at bounding box center [1134, 593] width 395 height 37
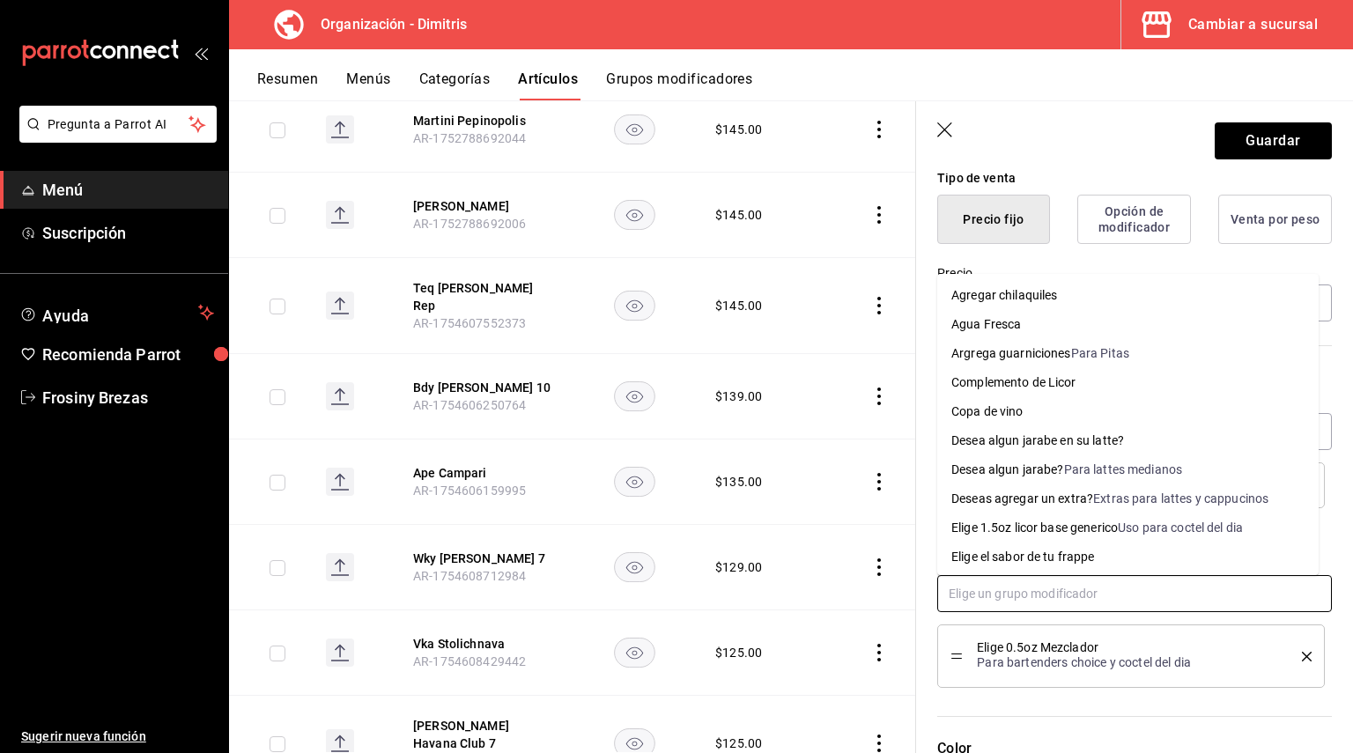
click at [1045, 383] on div "Complemento de Licor" at bounding box center [1013, 382] width 125 height 18
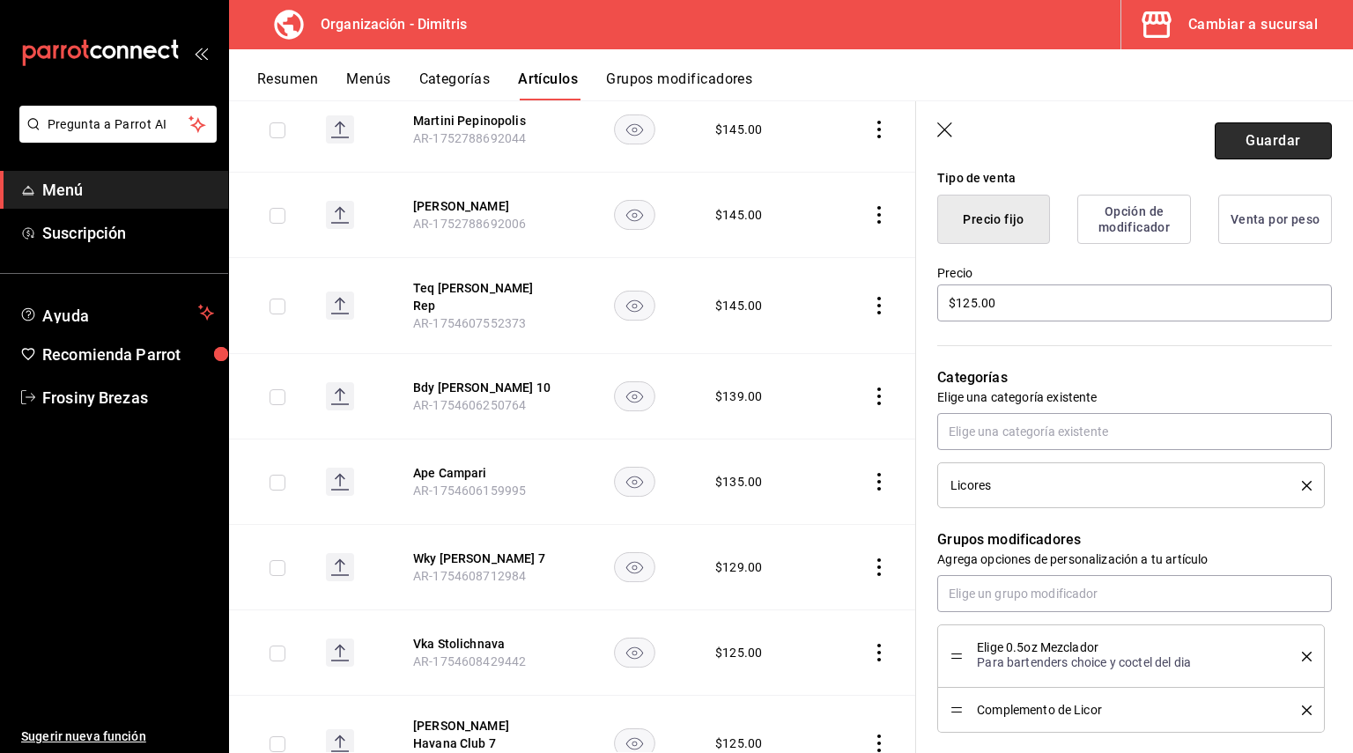
click at [1261, 143] on button "Guardar" at bounding box center [1273, 140] width 117 height 37
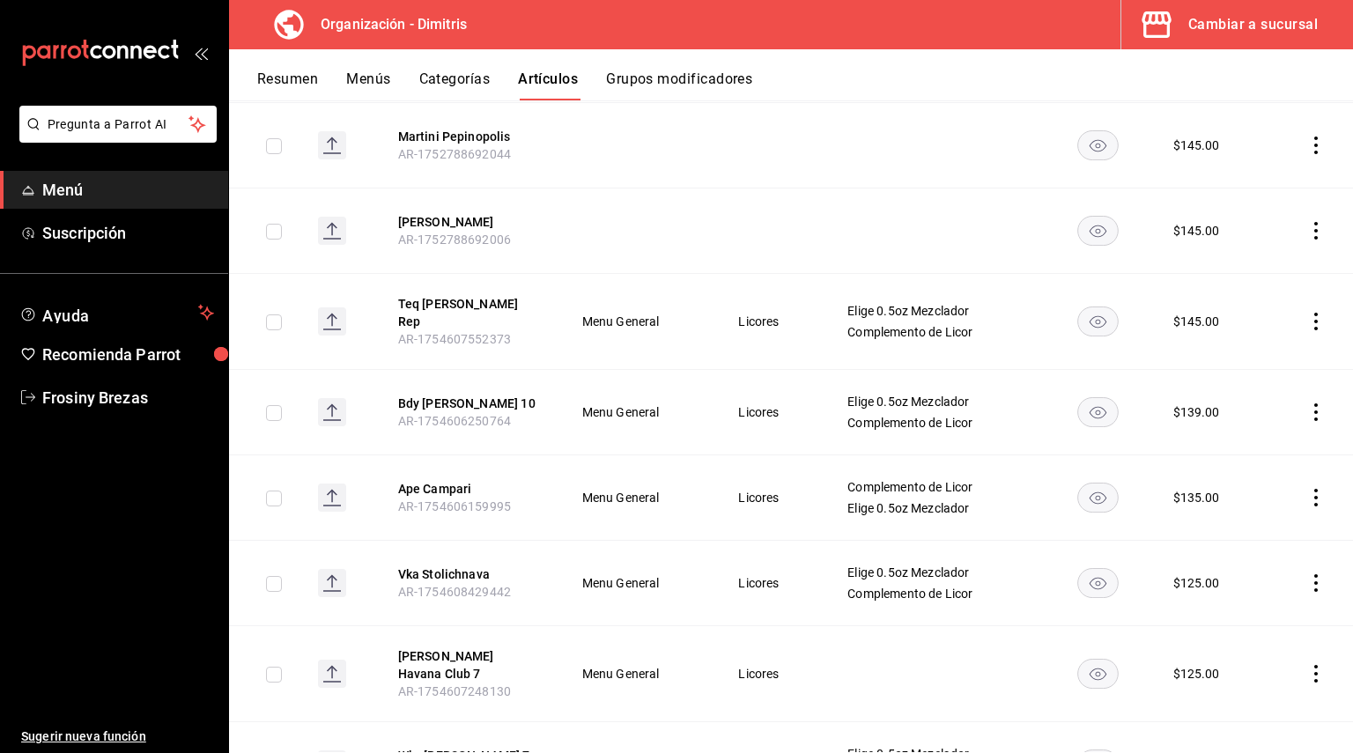
scroll to position [2520, 0]
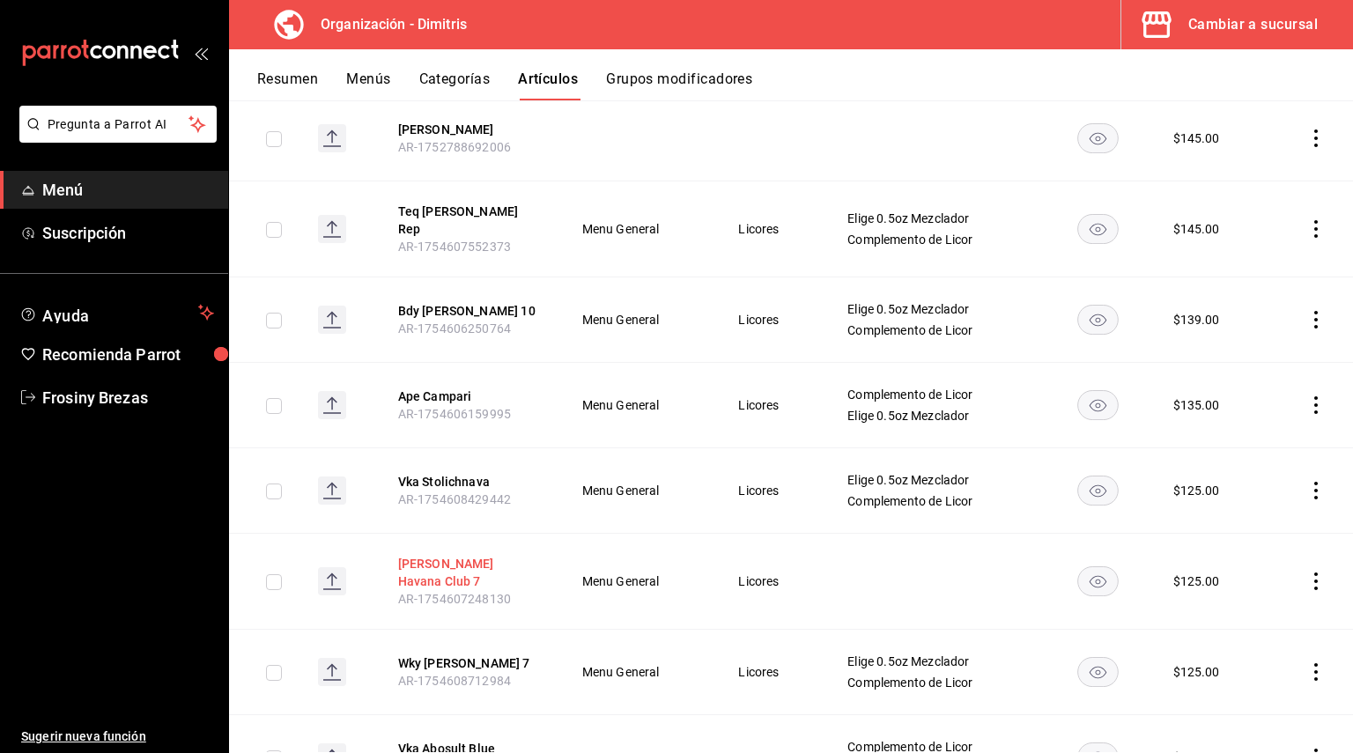
click at [485, 555] on button "[PERSON_NAME] Havana Club 7" at bounding box center [468, 572] width 141 height 35
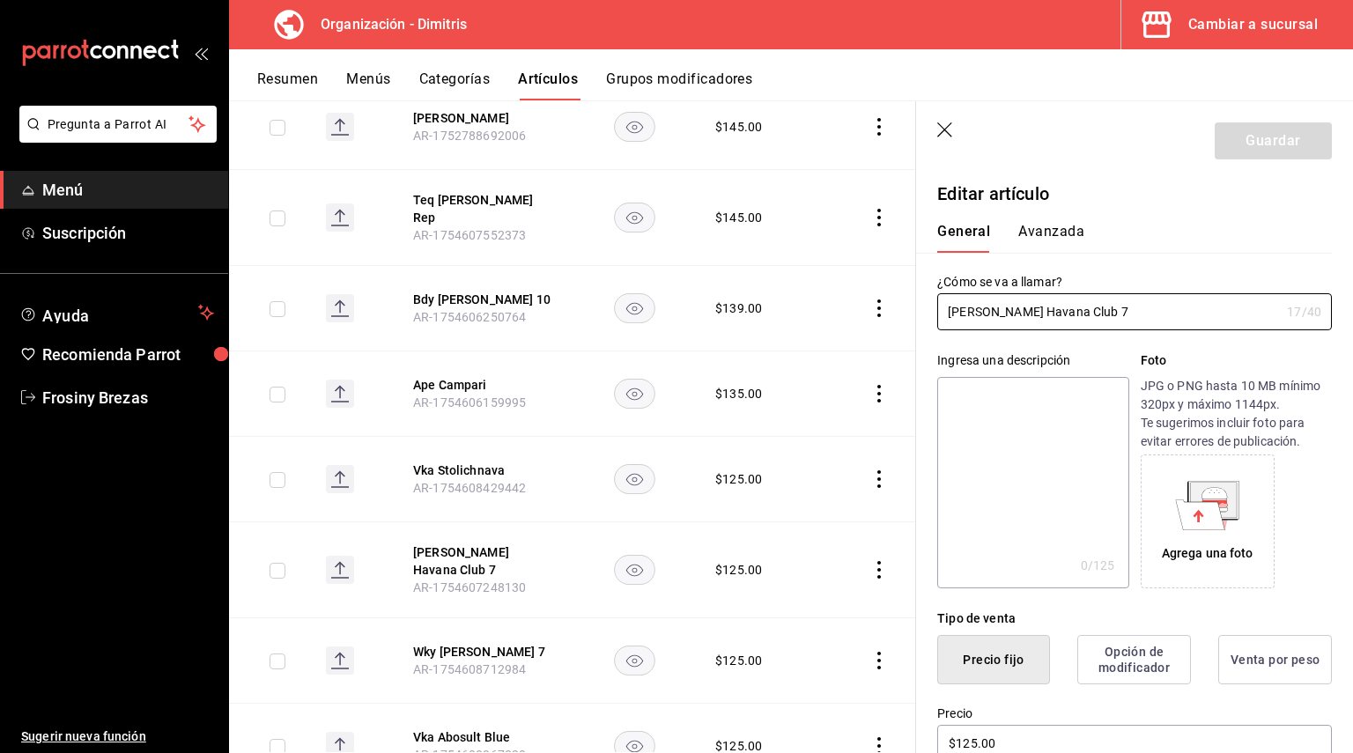
scroll to position [264, 0]
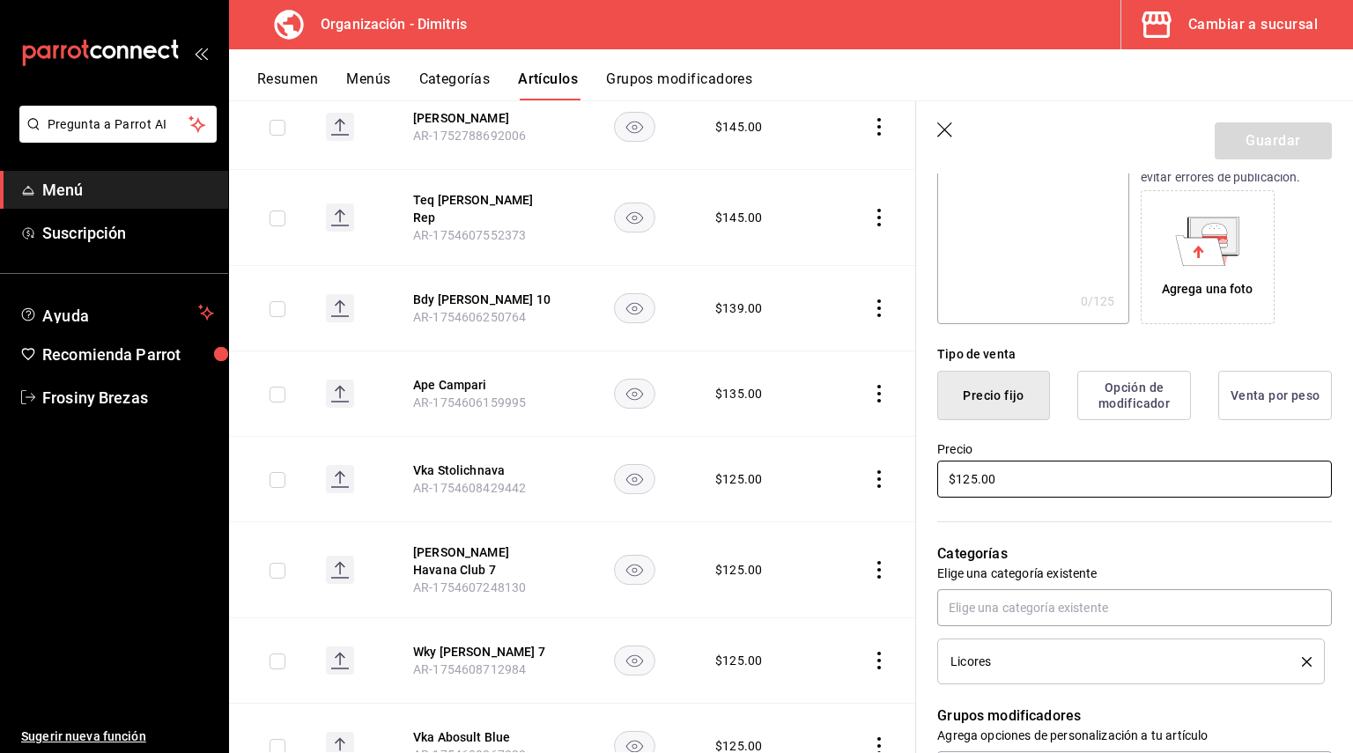
drag, startPoint x: 852, startPoint y: 491, endPoint x: 830, endPoint y: 494, distance: 22.2
click at [830, 494] on main "Artículos organización Edita el precio e imagen de tus artículos. Asigna una ca…" at bounding box center [791, 426] width 1124 height 653
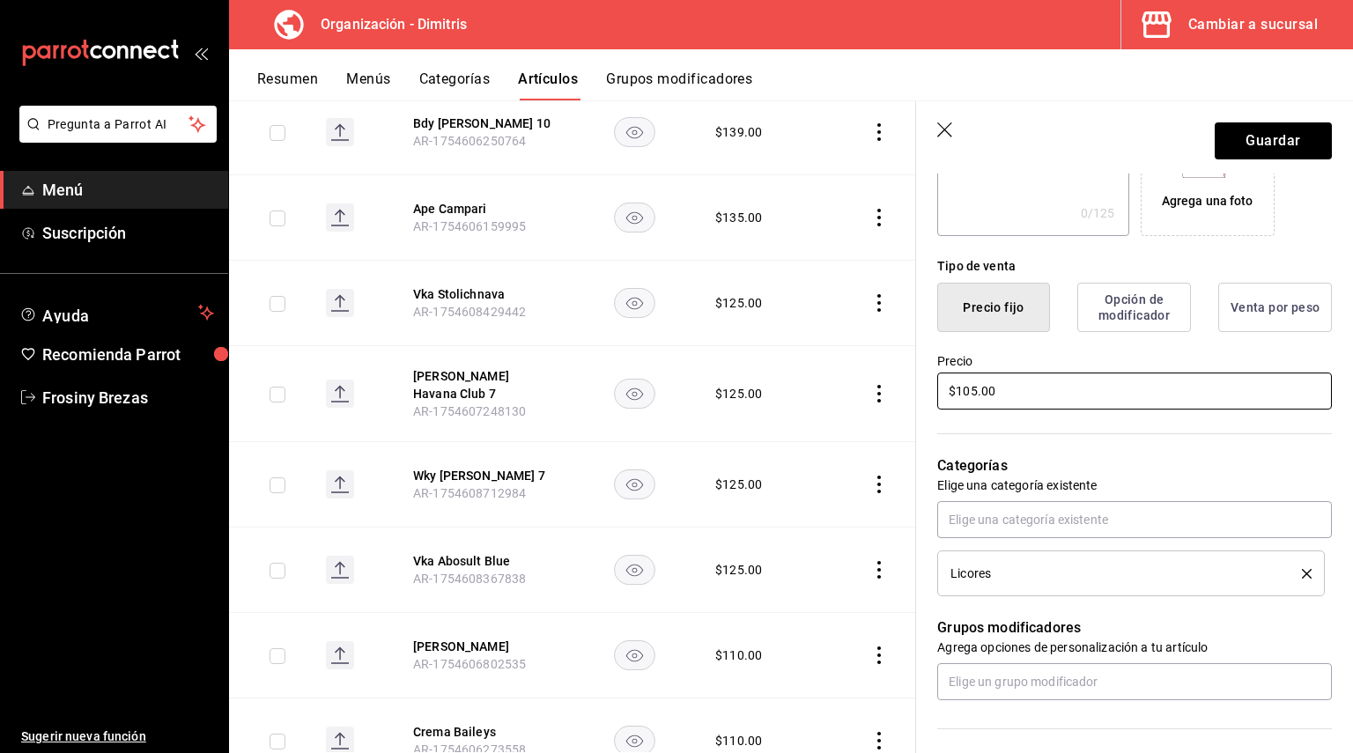
scroll to position [617, 0]
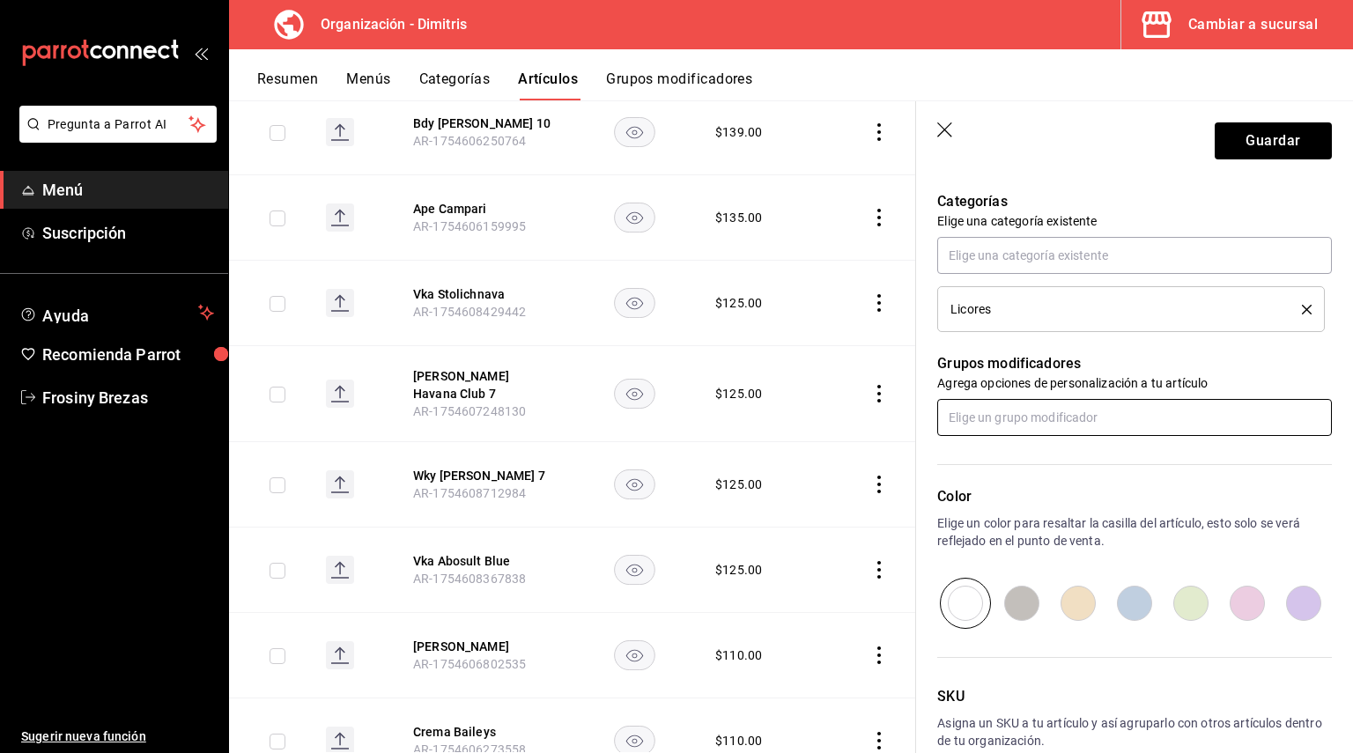
type input "$105.00"
click at [991, 405] on input "text" at bounding box center [1134, 417] width 395 height 37
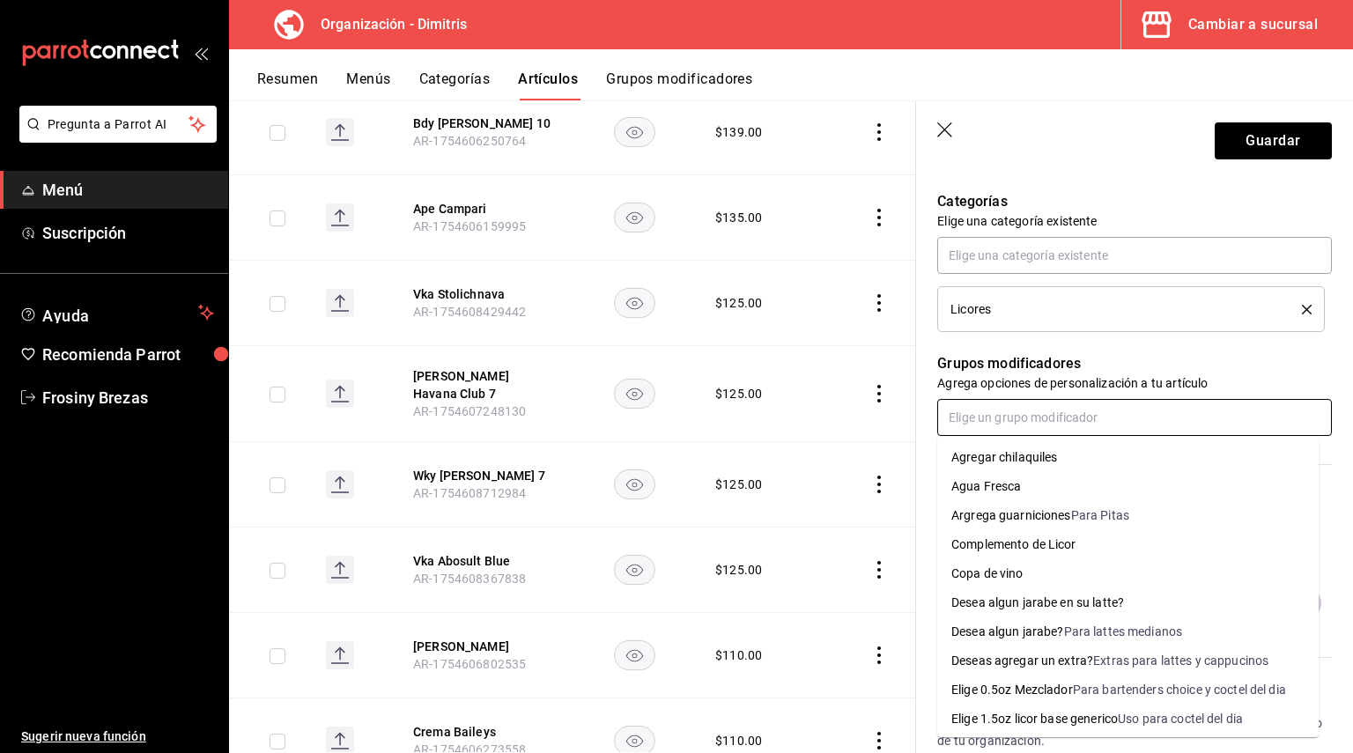
click at [1019, 549] on div "Complemento de Licor" at bounding box center [1013, 544] width 125 height 18
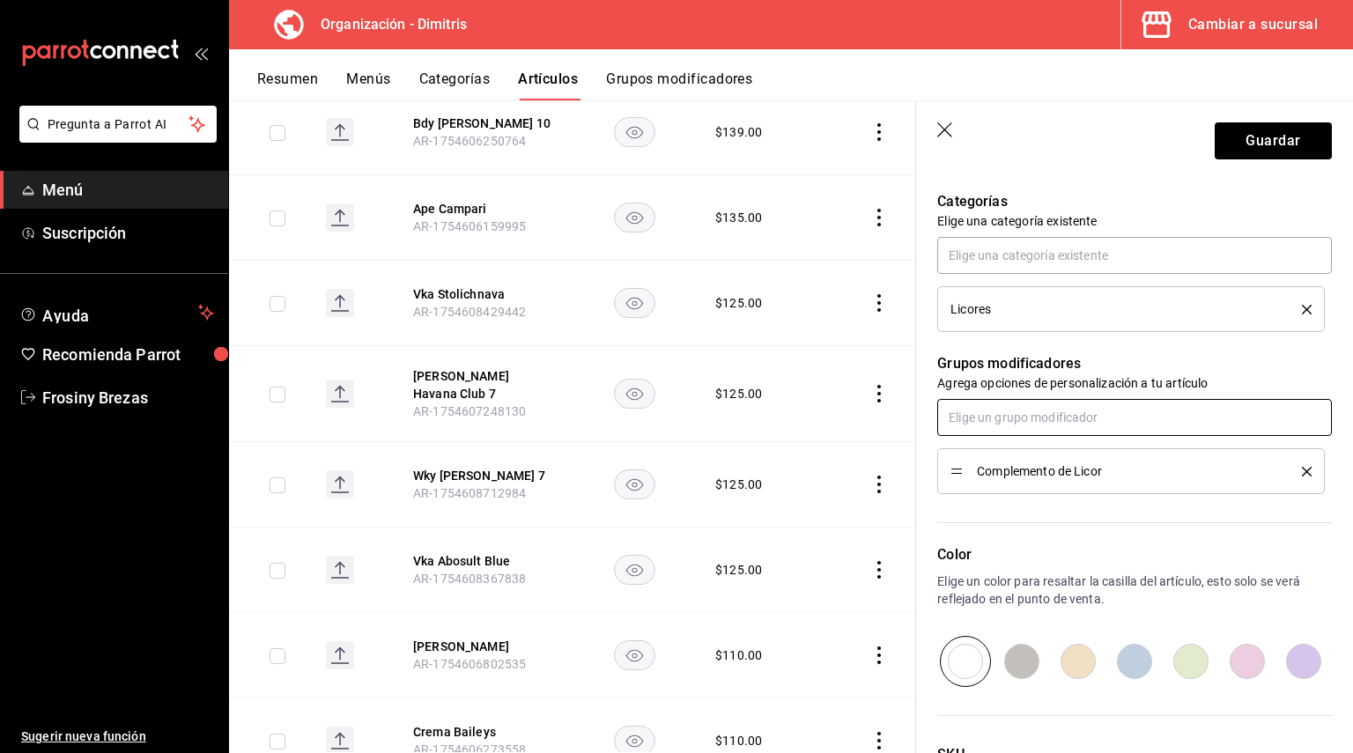
click at [1010, 416] on input "text" at bounding box center [1134, 417] width 395 height 37
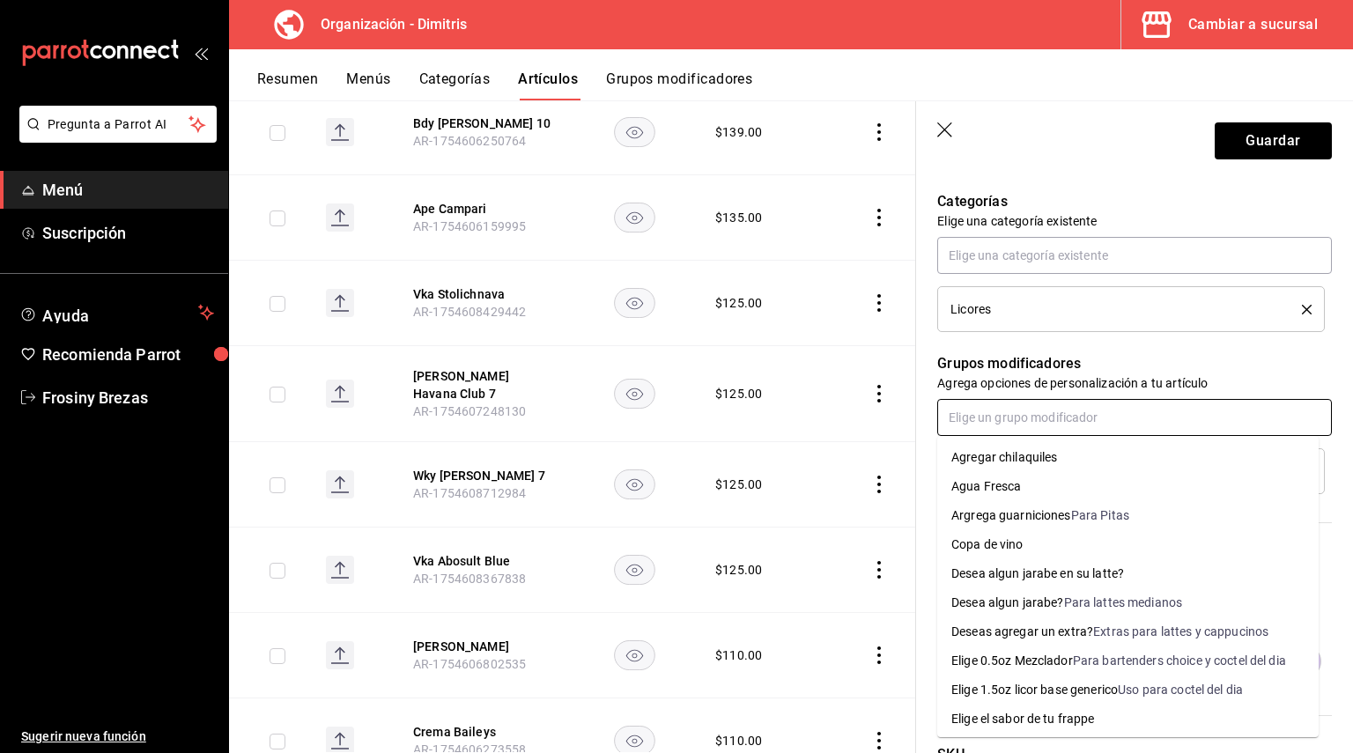
click at [1051, 663] on div "Elige 0.5oz Mezclador" at bounding box center [1012, 661] width 122 height 18
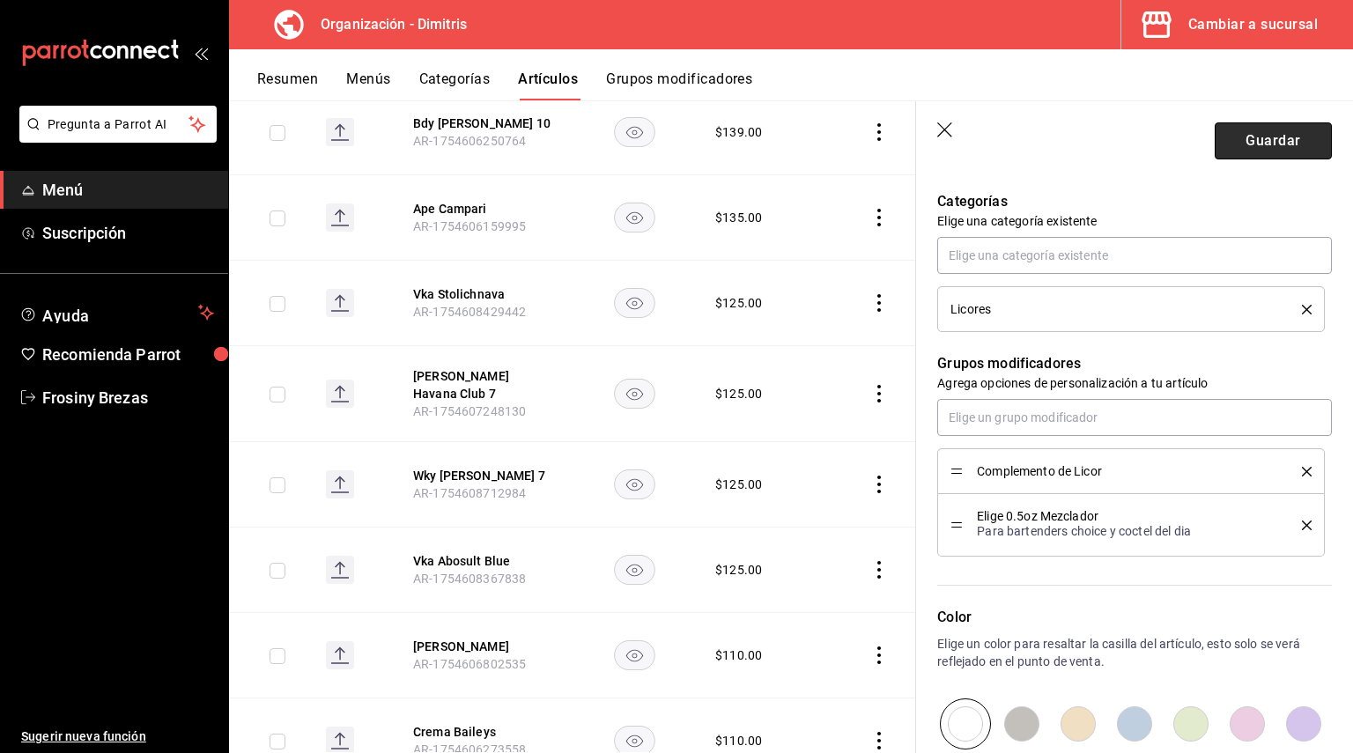
click at [1244, 144] on button "Guardar" at bounding box center [1273, 140] width 117 height 37
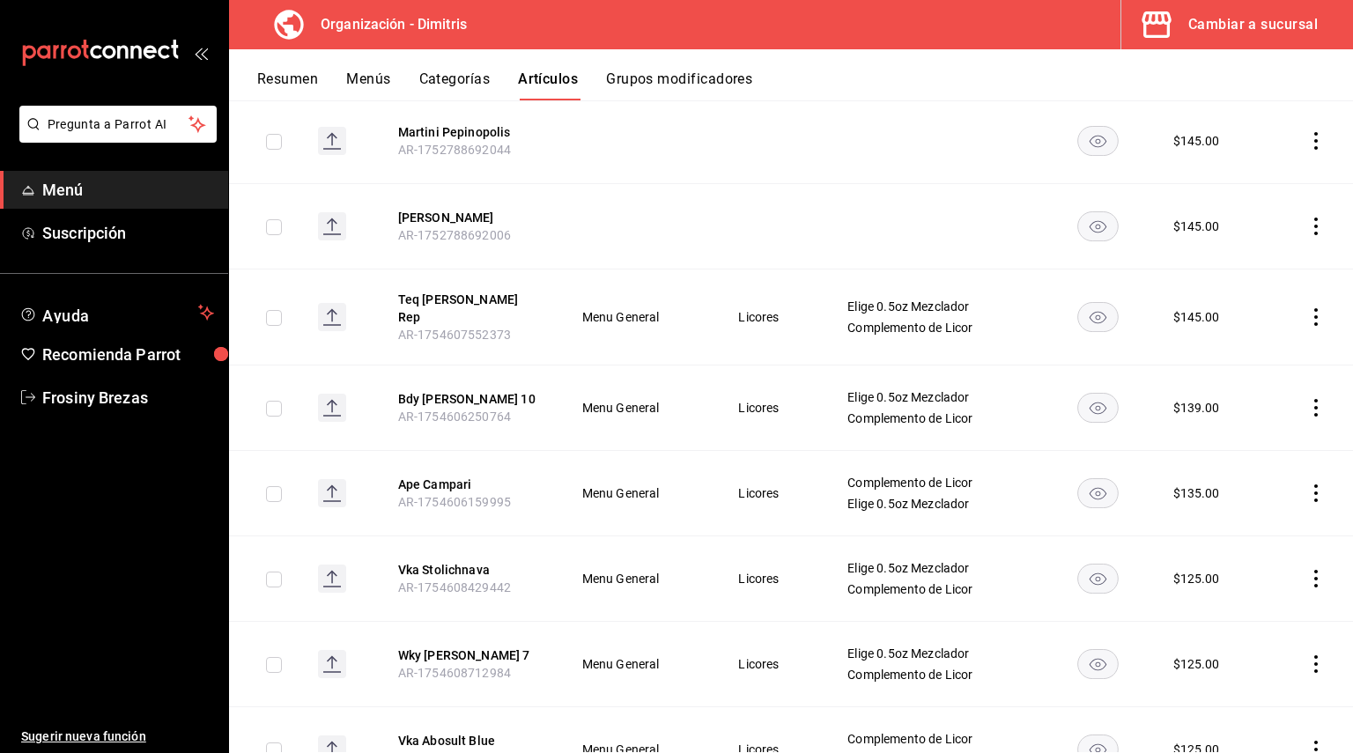
scroll to position [2784, 0]
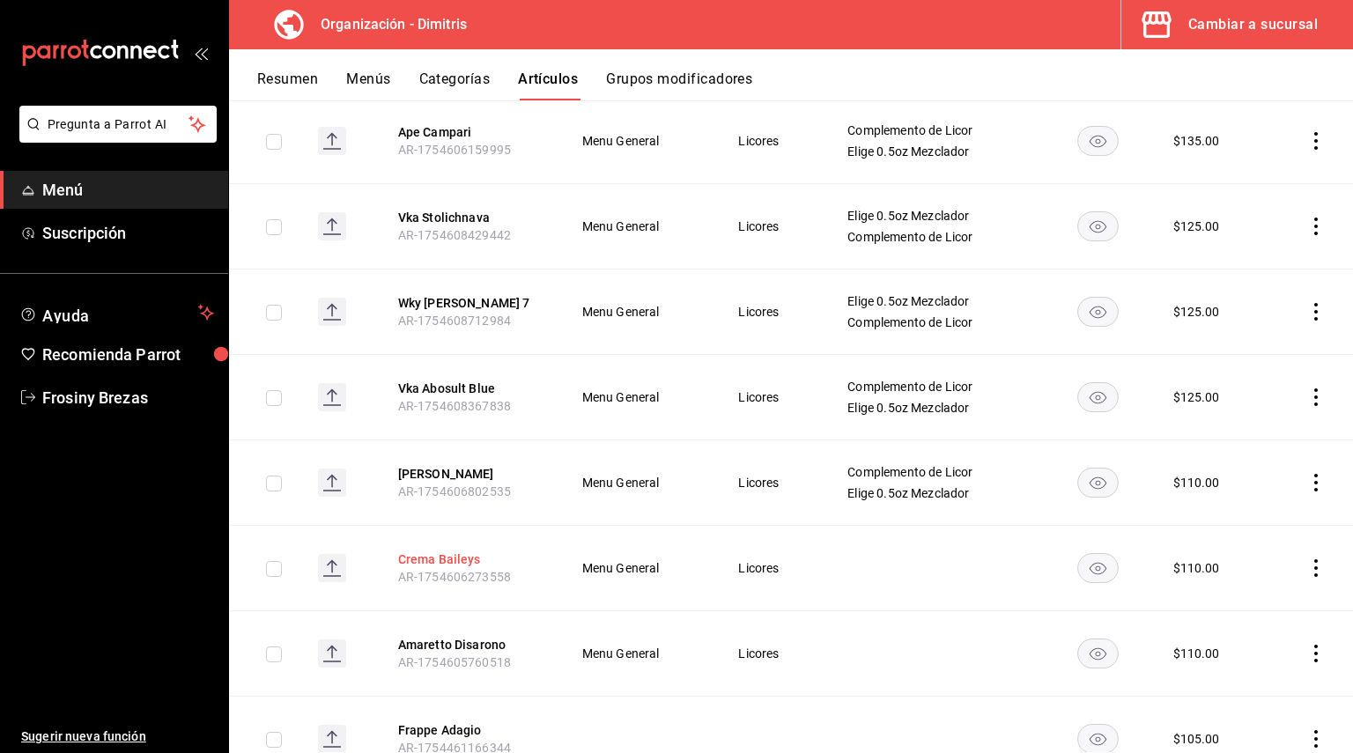
click at [466, 550] on button "Crema Baileys" at bounding box center [468, 559] width 141 height 18
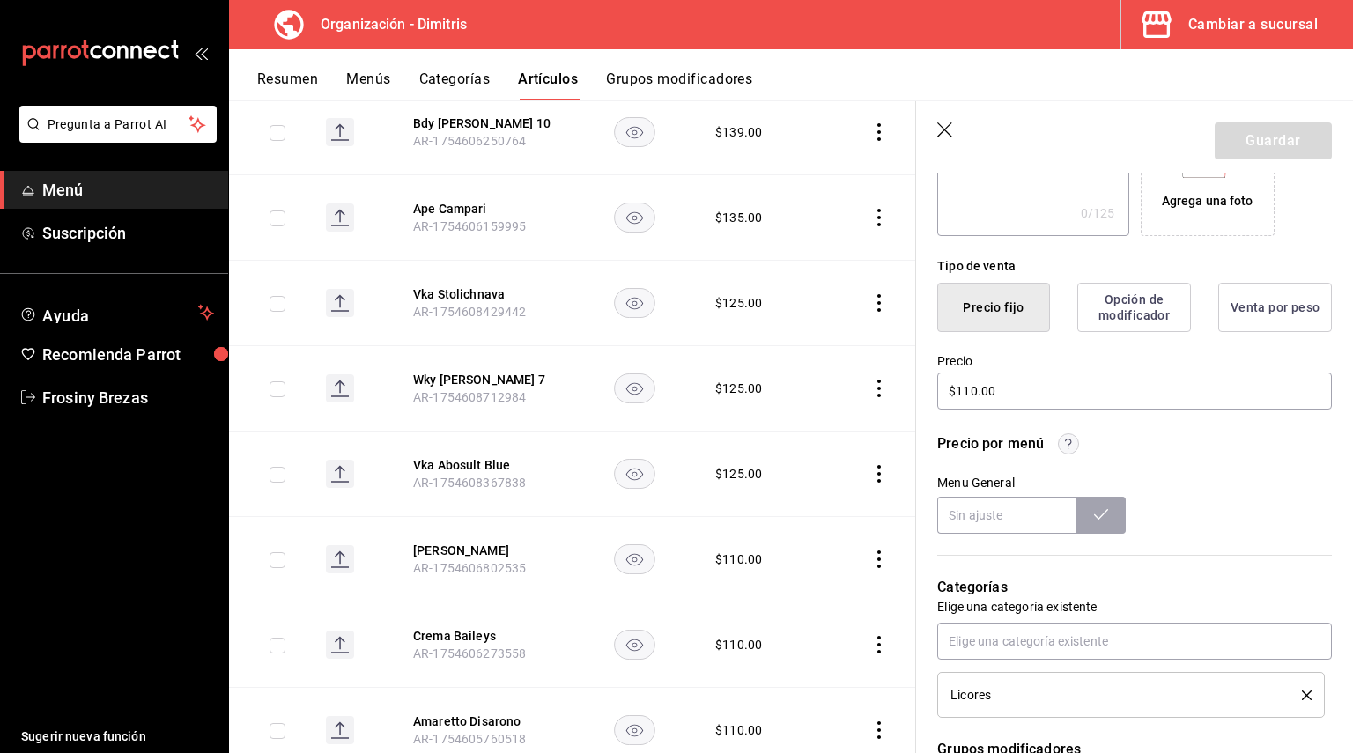
scroll to position [617, 0]
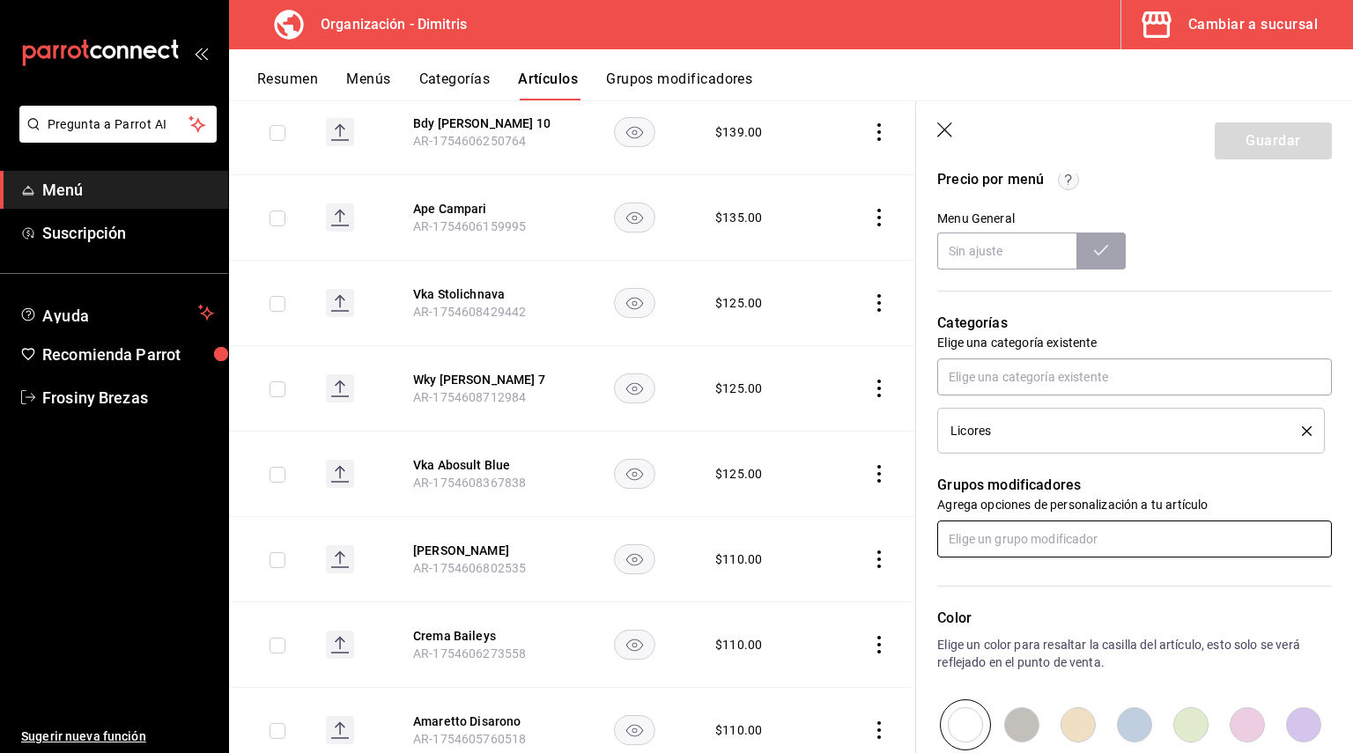
click at [1051, 521] on input "text" at bounding box center [1134, 539] width 395 height 37
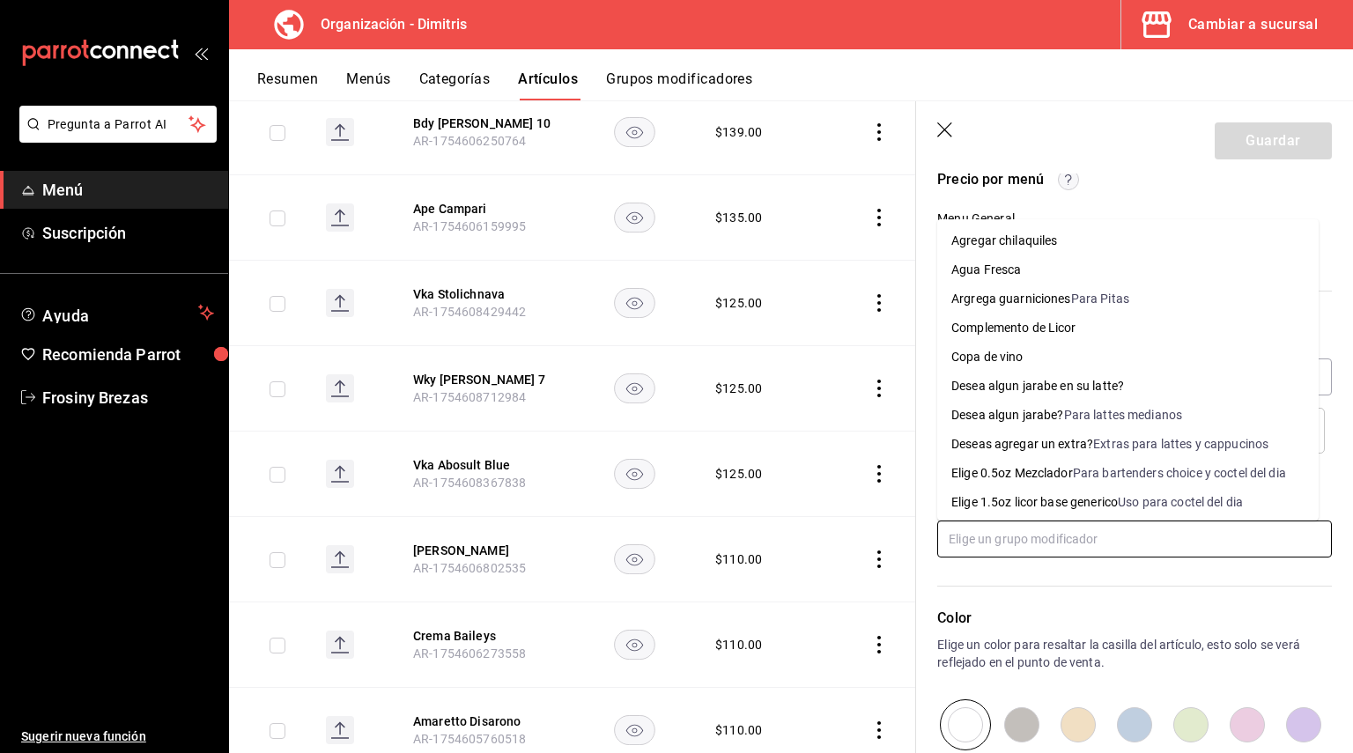
click at [1038, 462] on li "Elige 0.5oz Mezclador Para bartenders choice y coctel del dia" at bounding box center [1127, 473] width 381 height 29
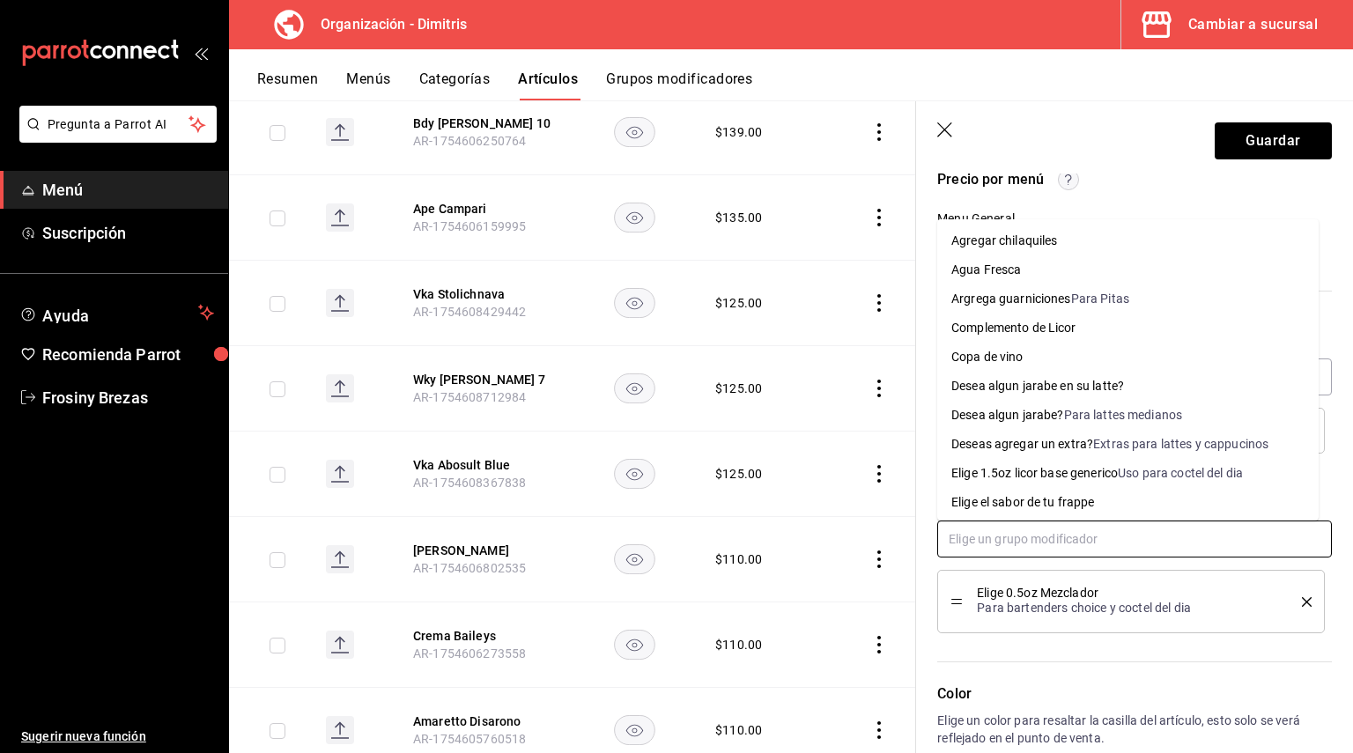
click at [1030, 536] on input "text" at bounding box center [1134, 539] width 395 height 37
click at [1039, 331] on div "Complemento de Licor" at bounding box center [1013, 328] width 125 height 18
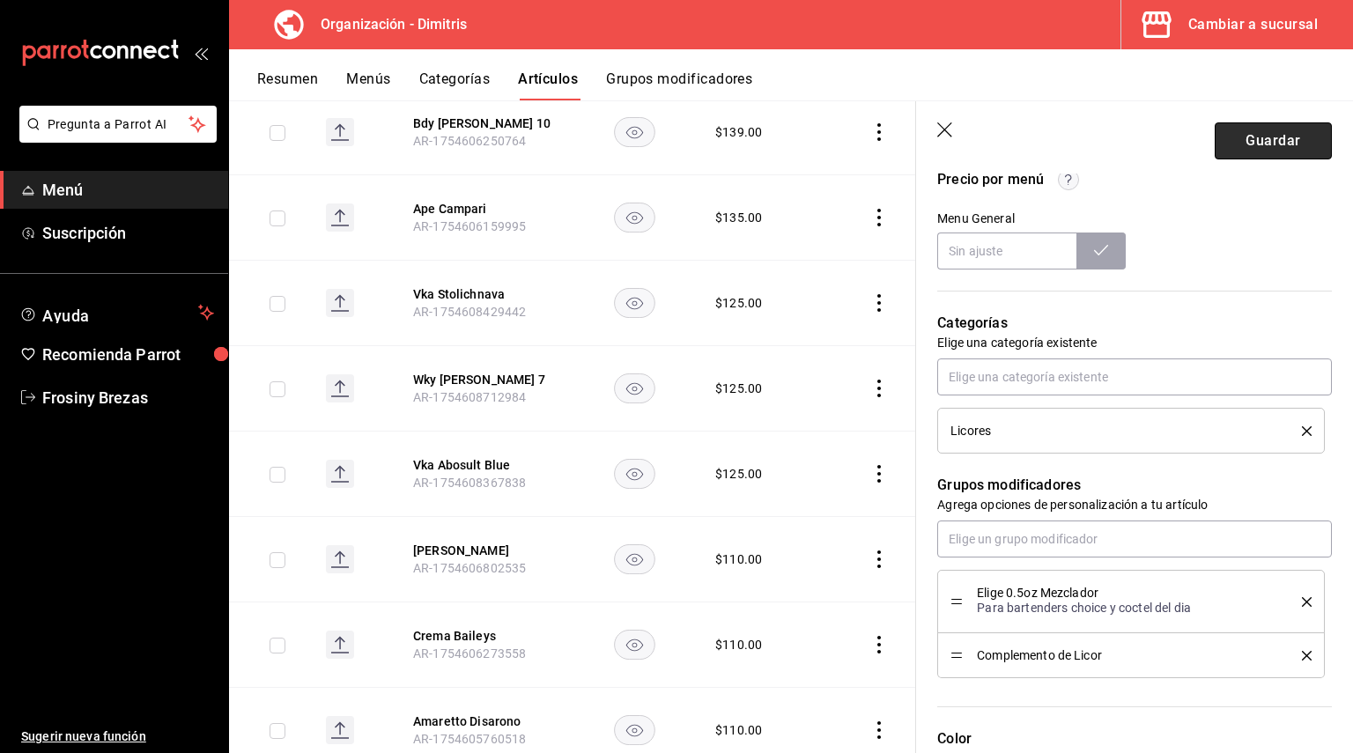
click at [1301, 136] on button "Guardar" at bounding box center [1273, 140] width 117 height 37
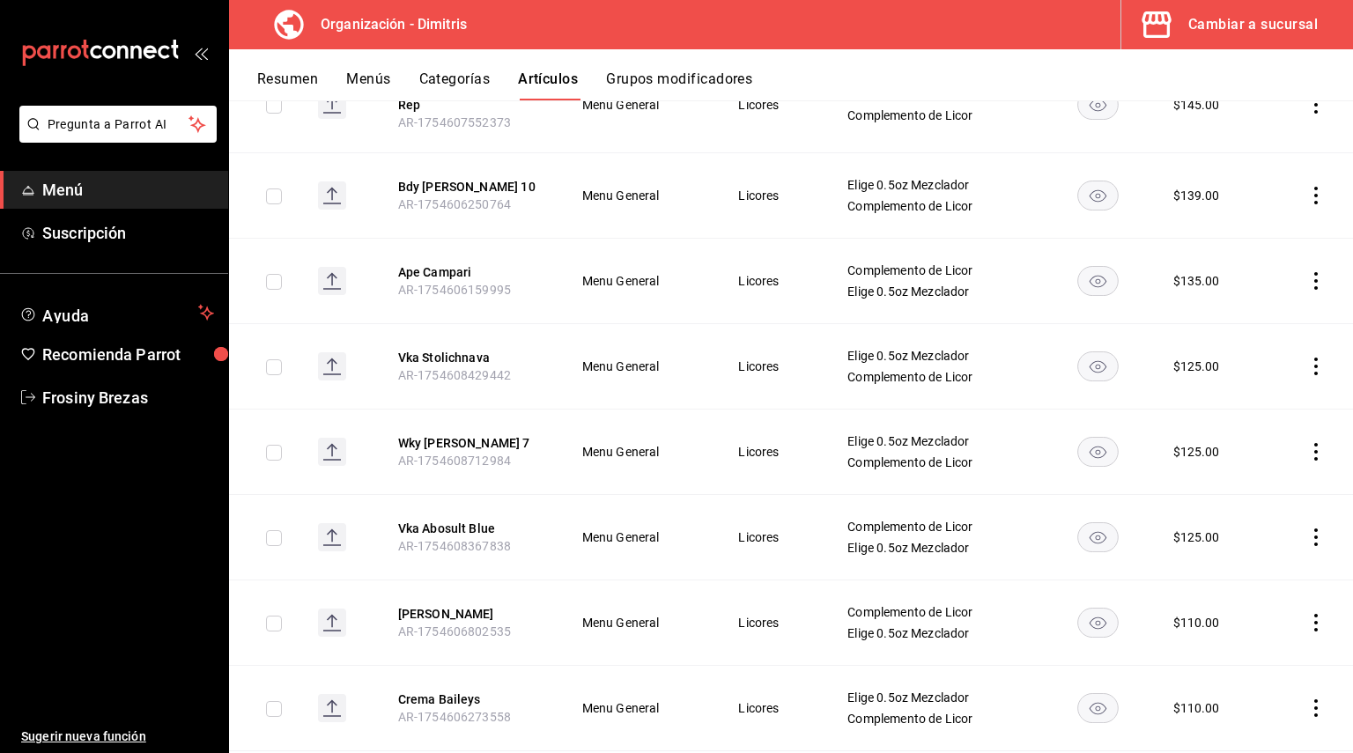
scroll to position [2820, 0]
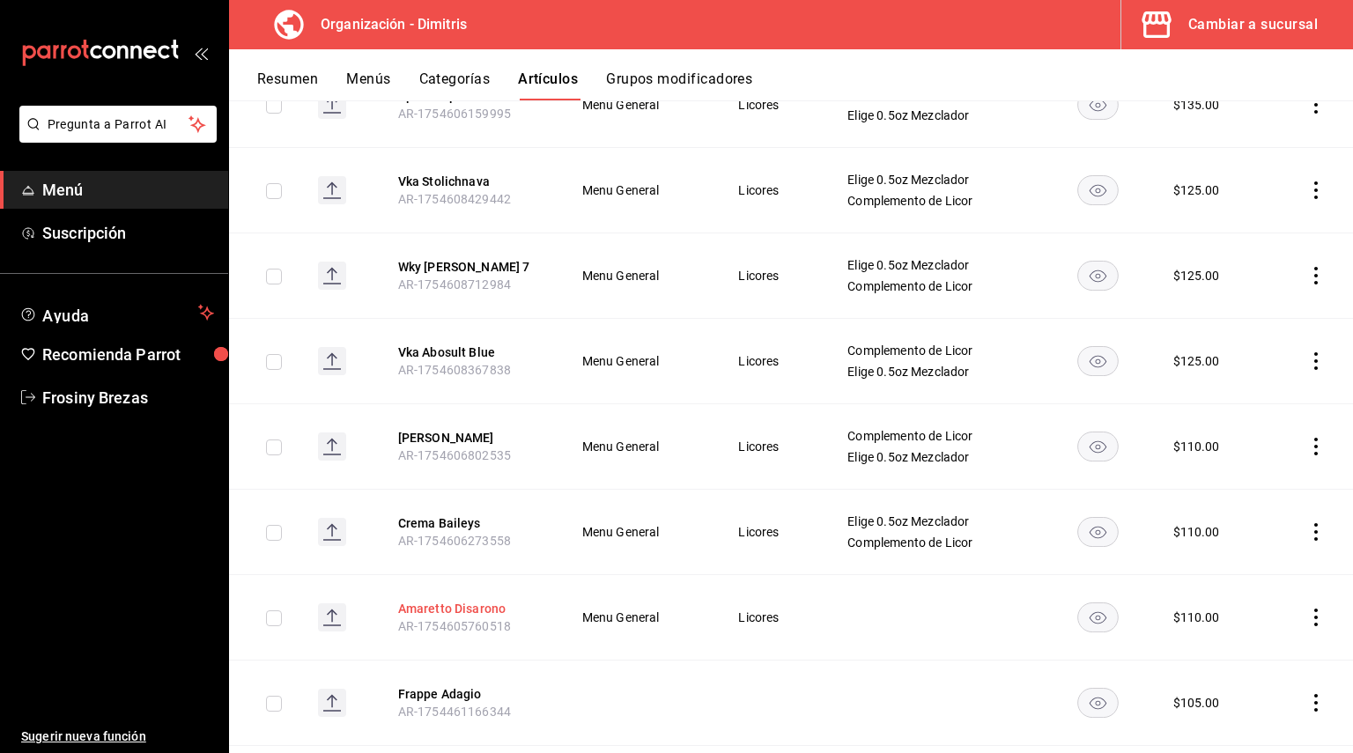
click at [505, 600] on button "Amaretto Disarono" at bounding box center [468, 609] width 141 height 18
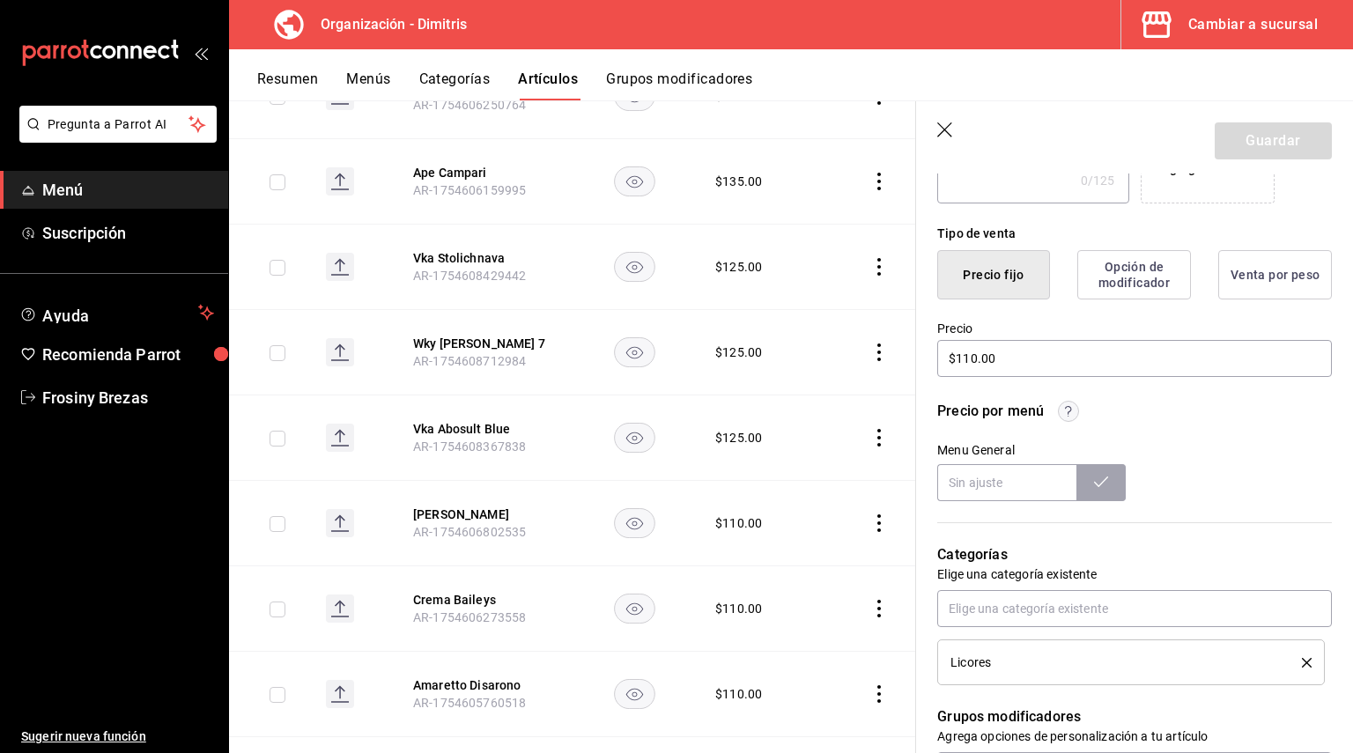
scroll to position [528, 0]
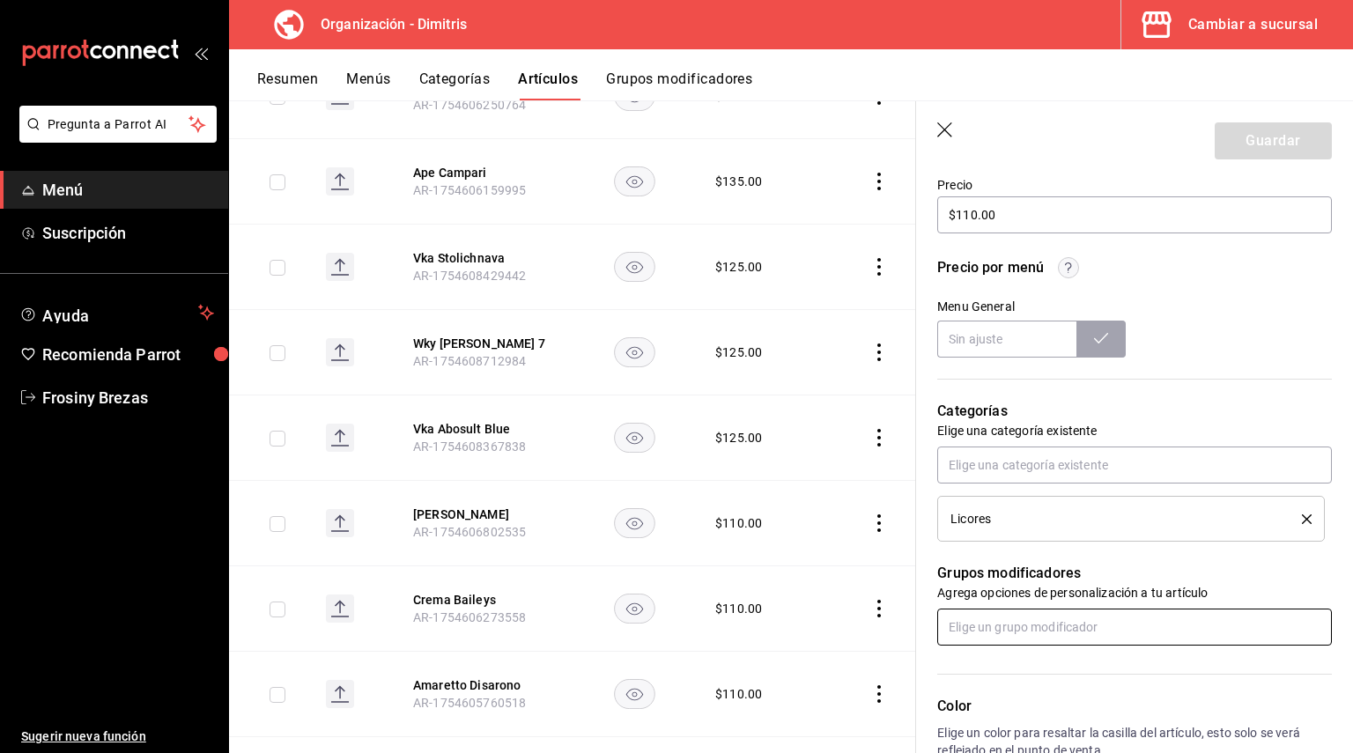
click at [993, 629] on input "text" at bounding box center [1134, 627] width 395 height 37
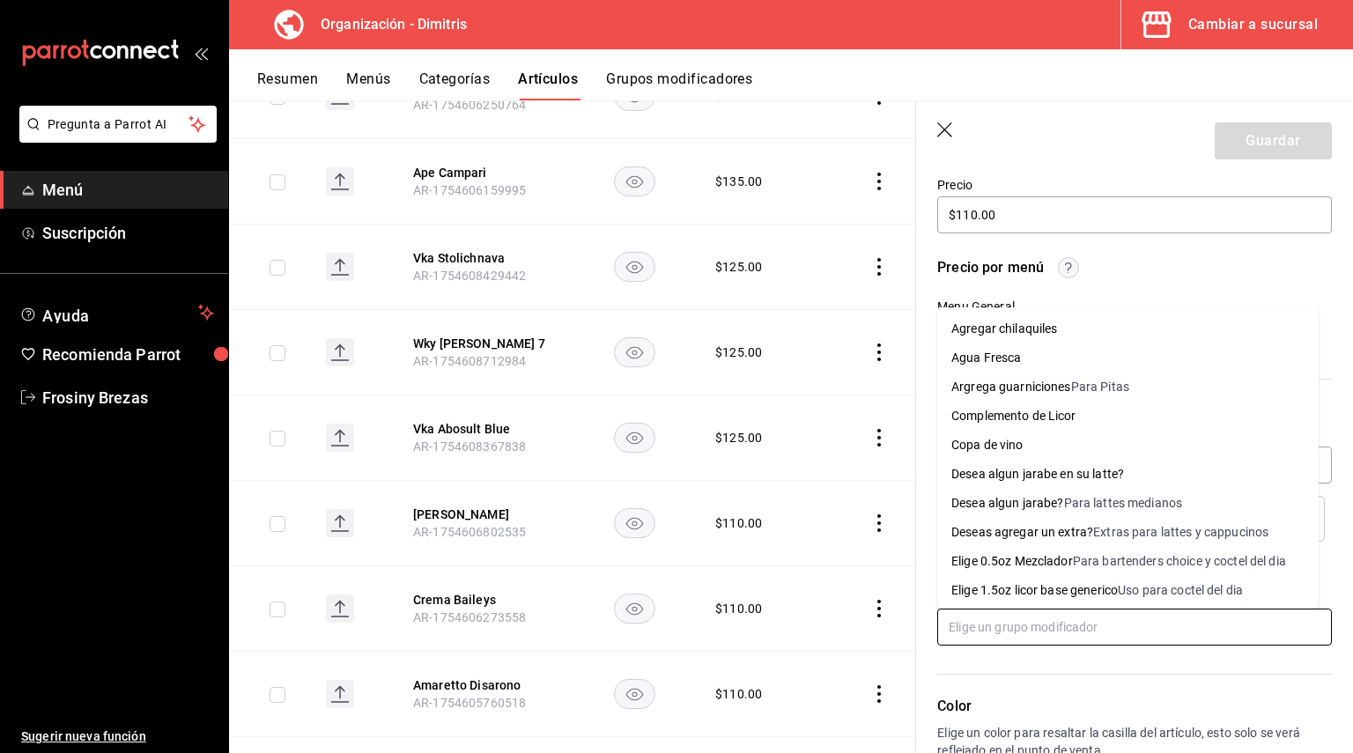
click at [1041, 551] on li "Elige 0.5oz Mezclador Para bartenders choice y coctel del dia" at bounding box center [1127, 561] width 381 height 29
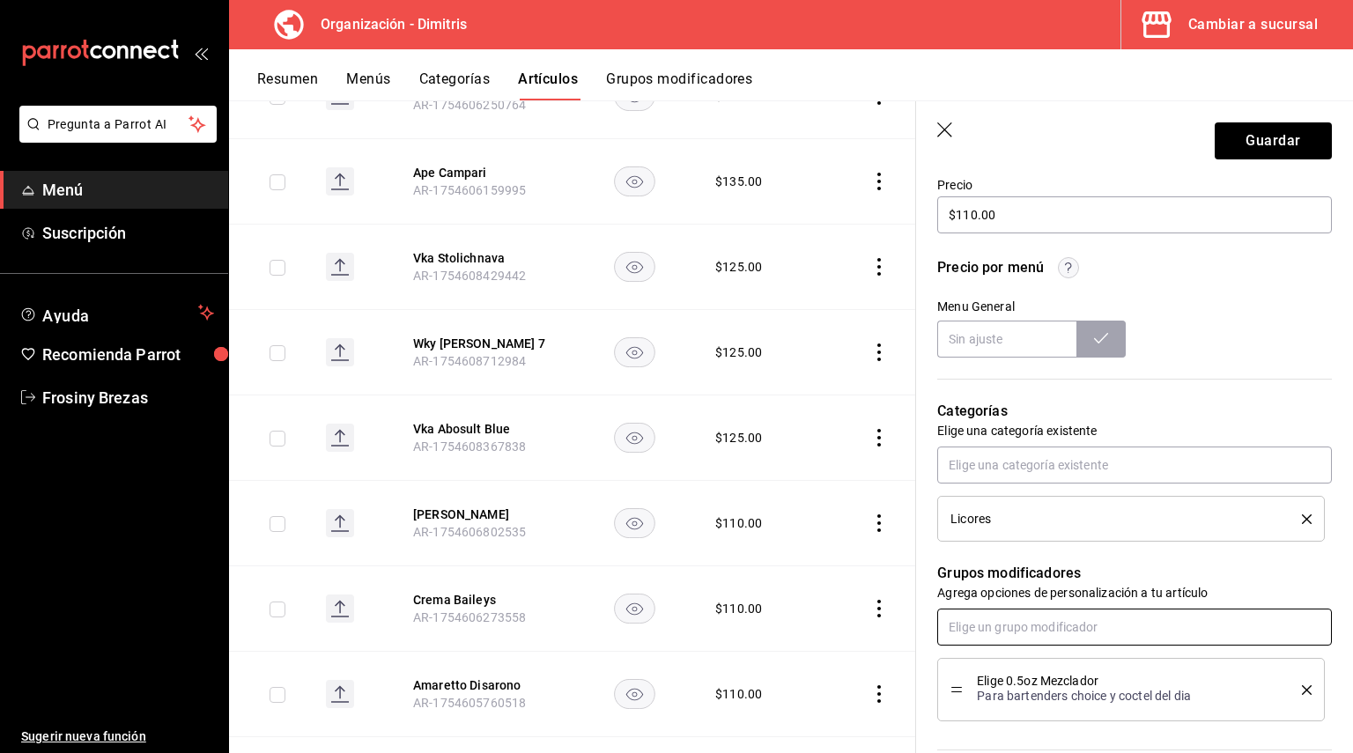
click at [1038, 609] on input "text" at bounding box center [1134, 627] width 395 height 37
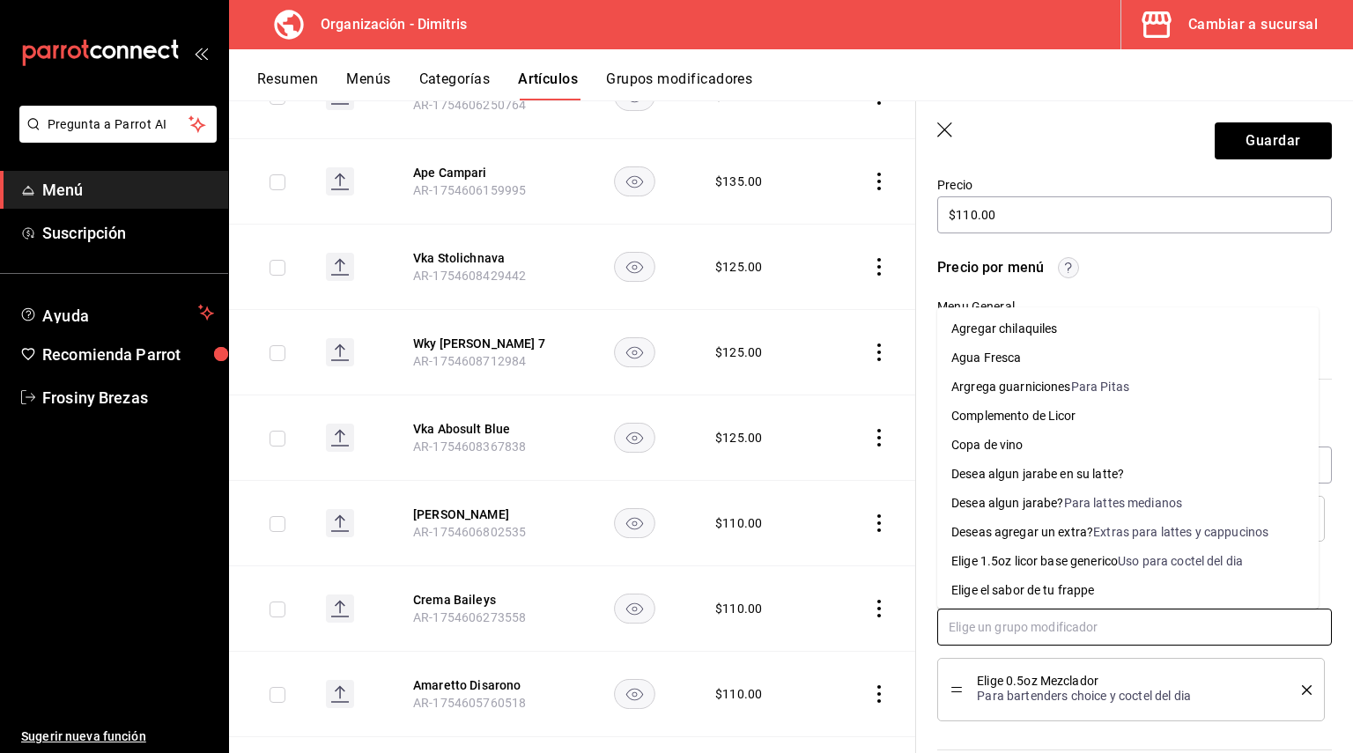
click at [1131, 422] on li "Complemento de Licor" at bounding box center [1127, 416] width 381 height 29
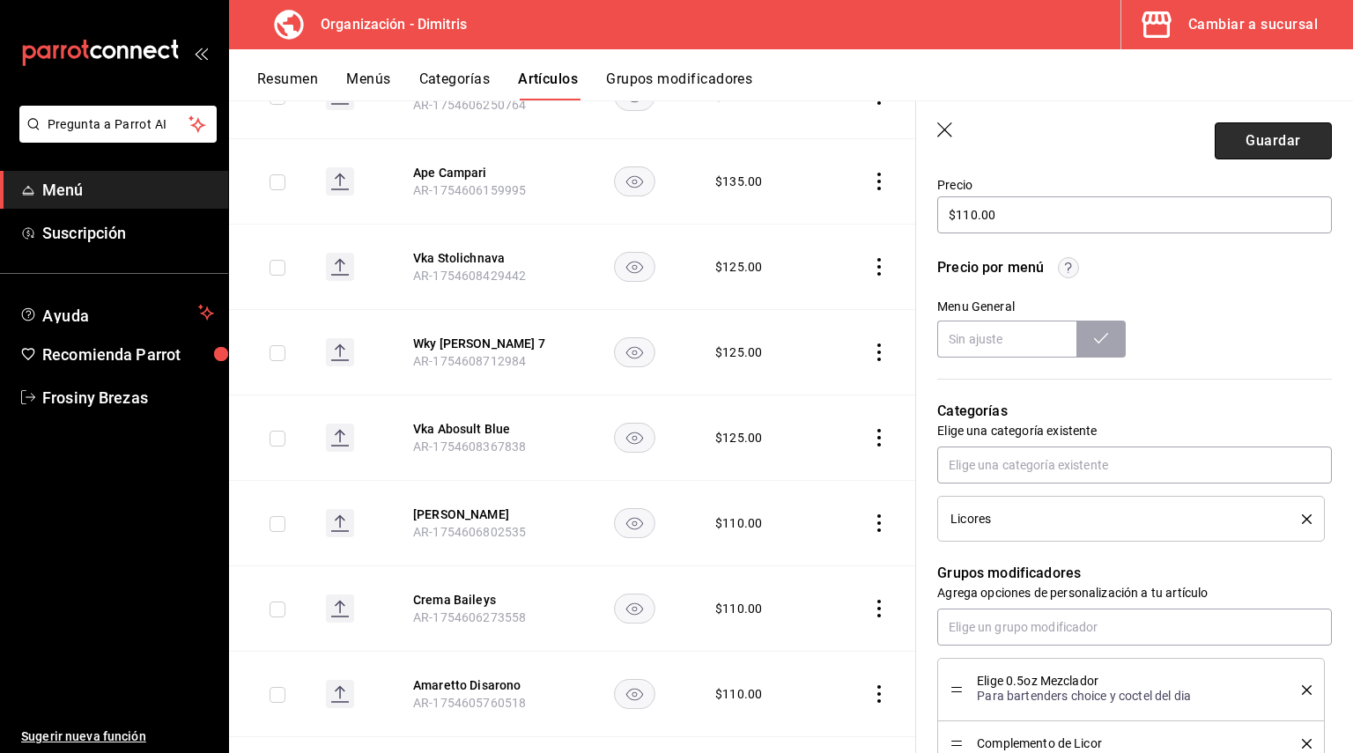
click at [1249, 145] on button "Guardar" at bounding box center [1273, 140] width 117 height 37
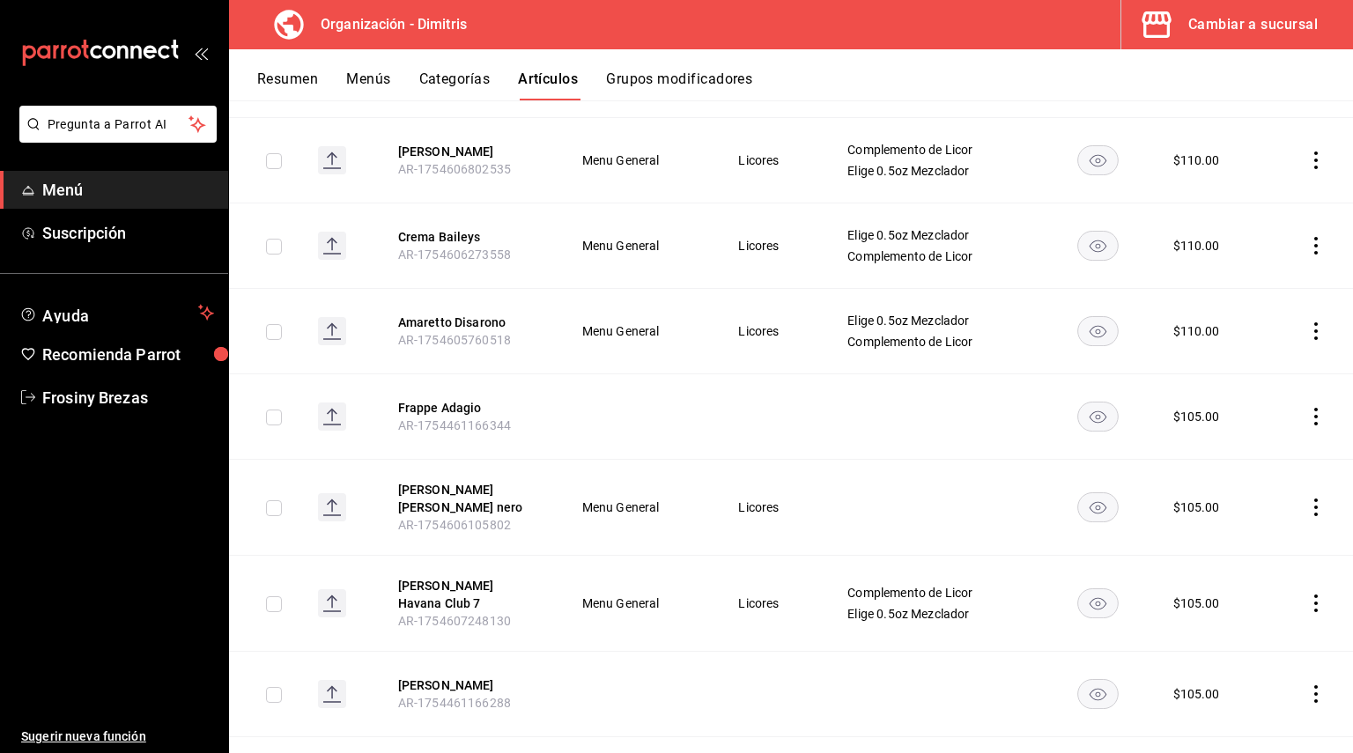
scroll to position [3136, 0]
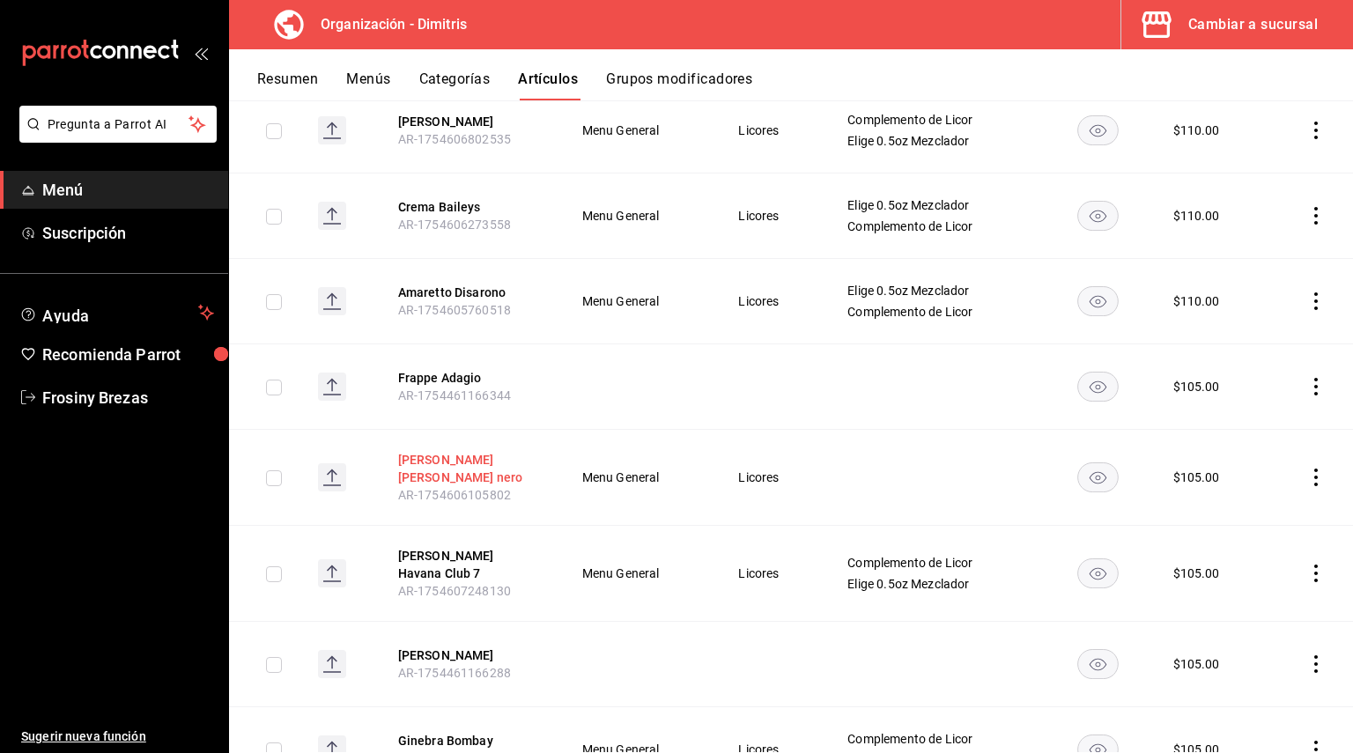
click at [506, 451] on button "[PERSON_NAME] nero" at bounding box center [468, 468] width 141 height 35
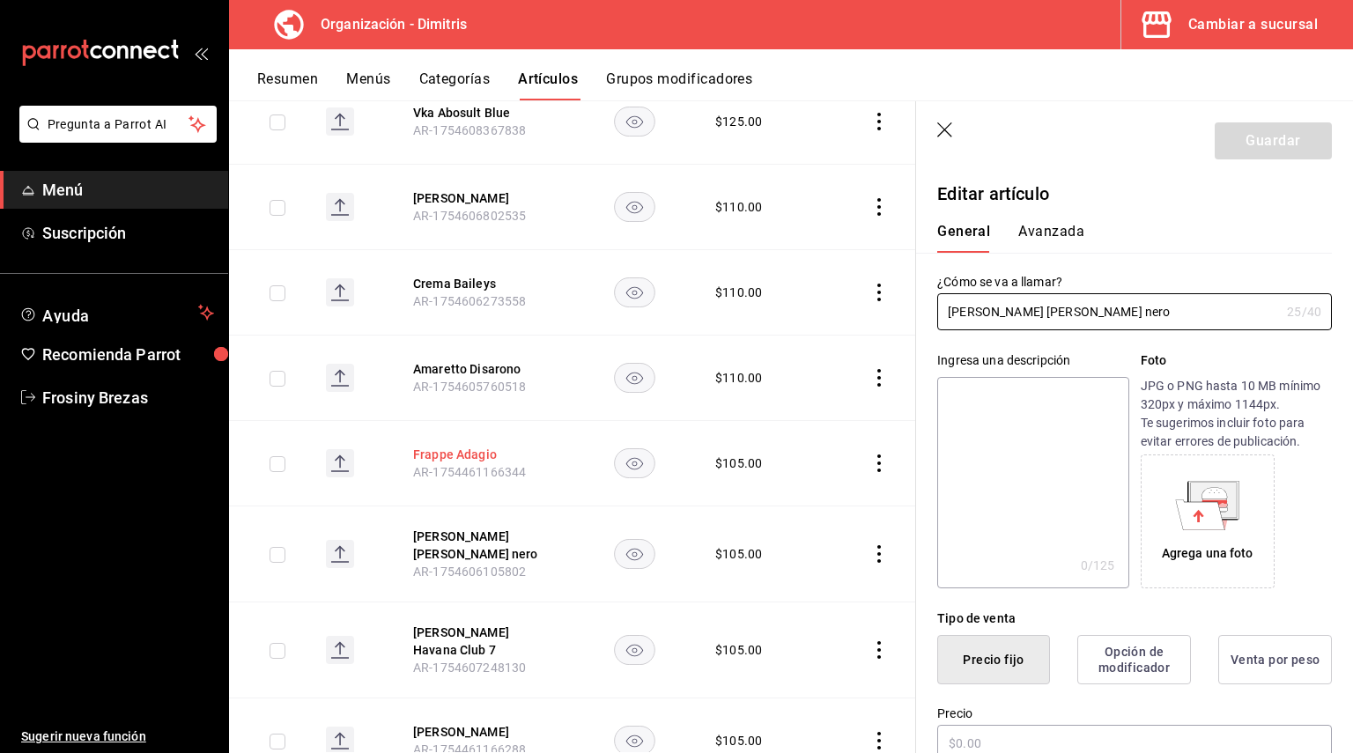
type input "$105.00"
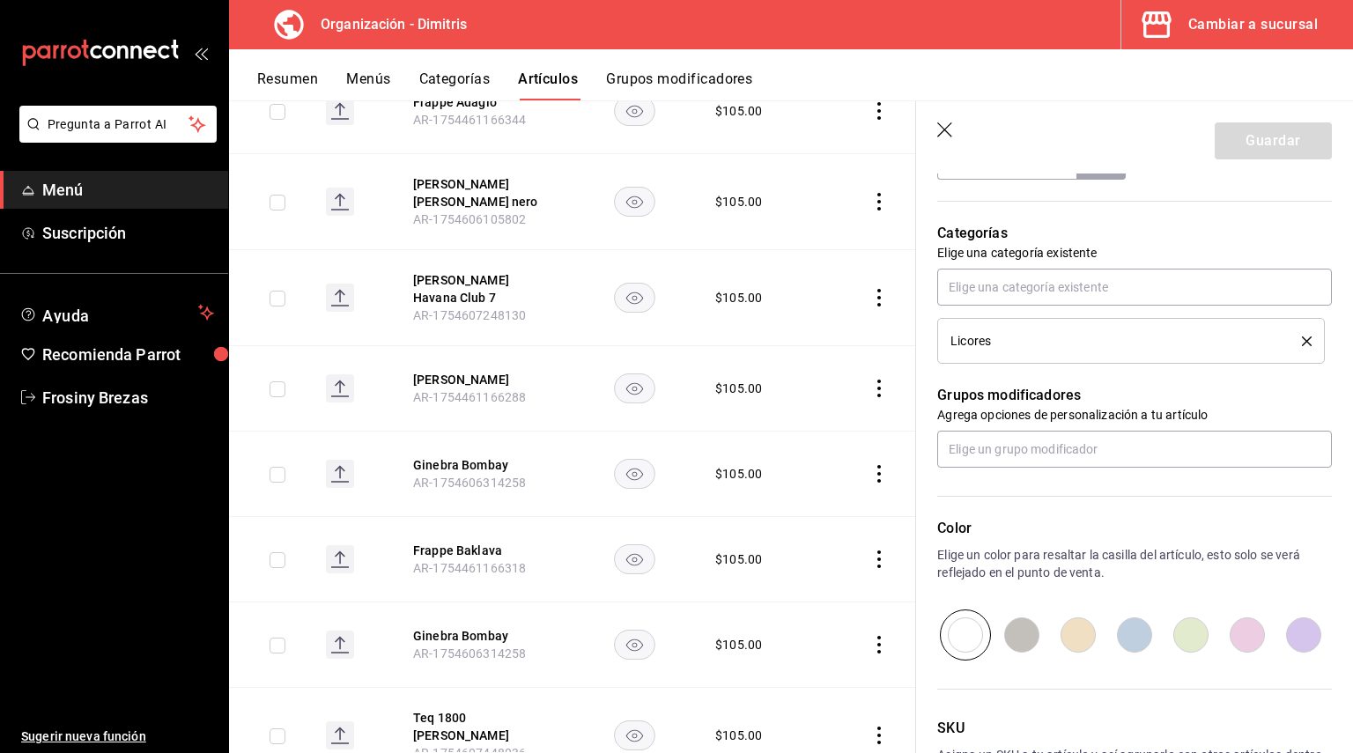
scroll to position [835, 0]
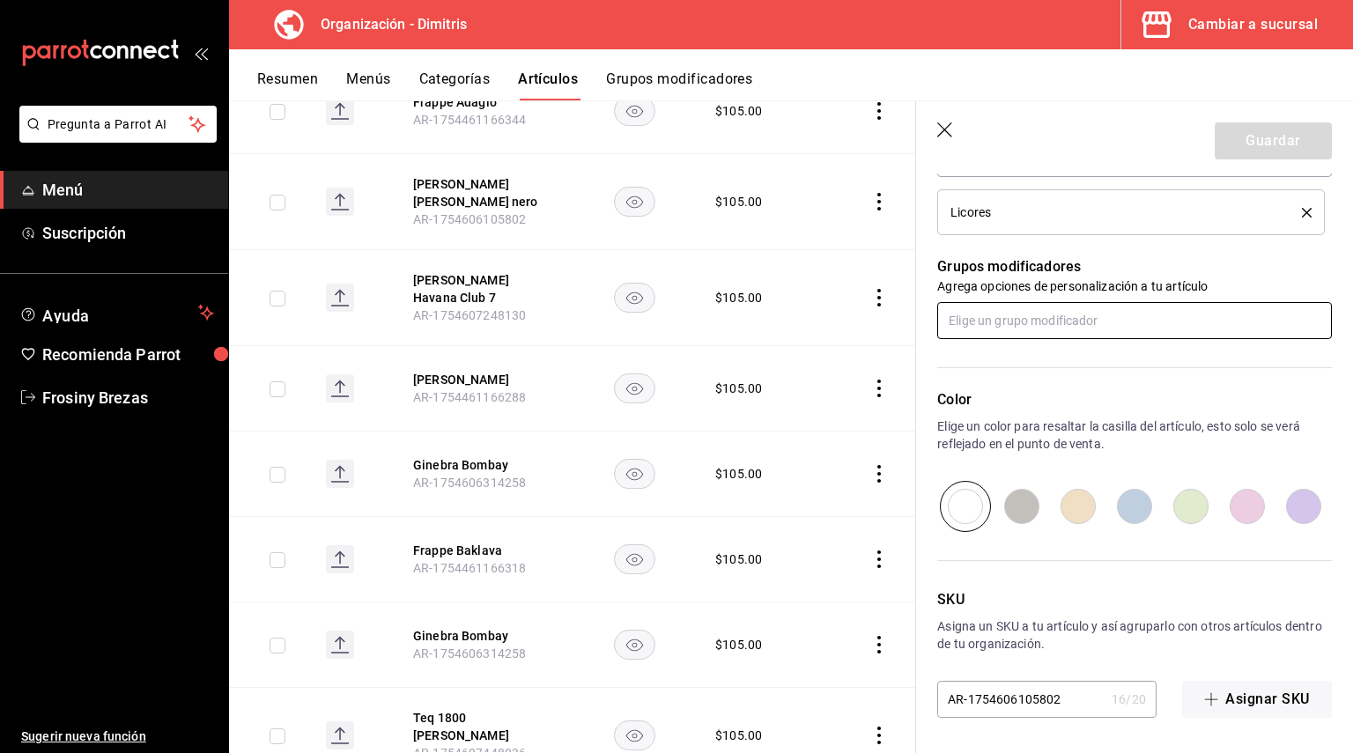
click at [1009, 319] on input "text" at bounding box center [1134, 320] width 395 height 37
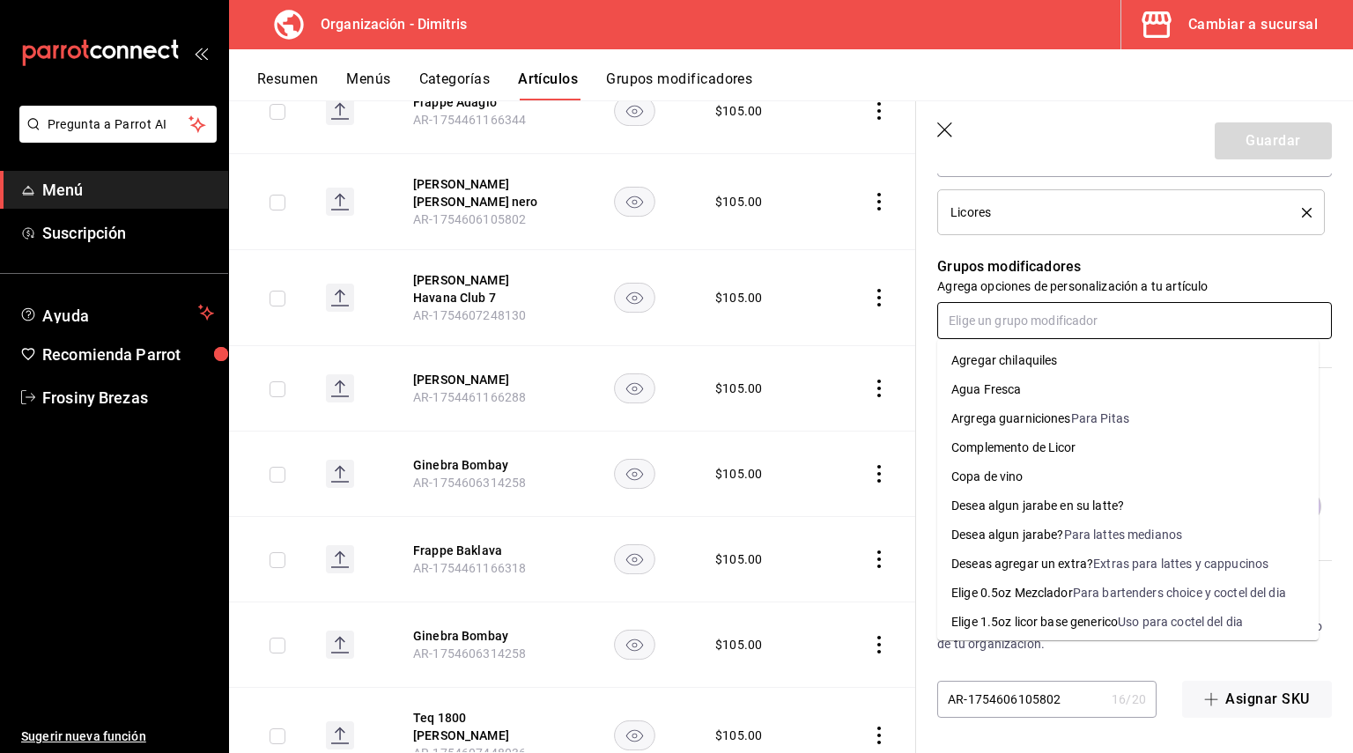
click at [1042, 454] on div "Complemento de Licor" at bounding box center [1013, 448] width 125 height 18
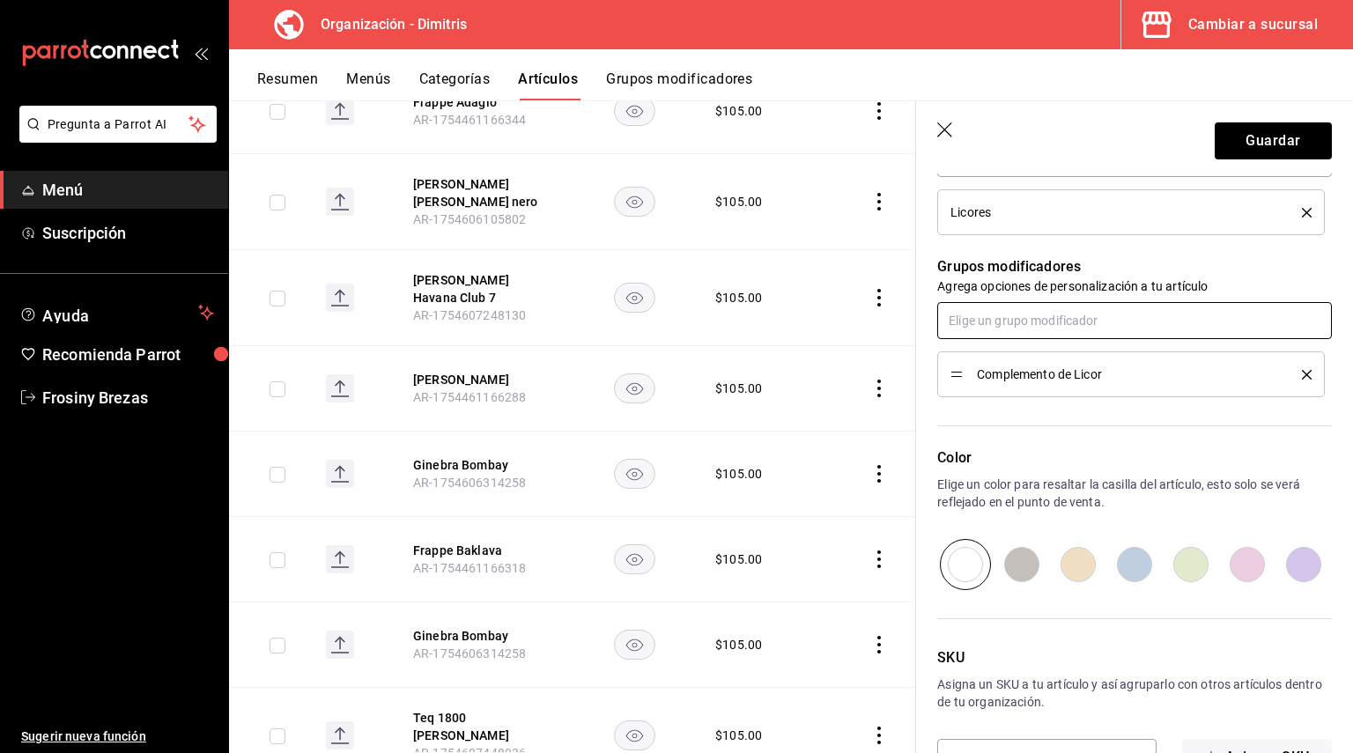
click at [1003, 317] on input "text" at bounding box center [1134, 320] width 395 height 37
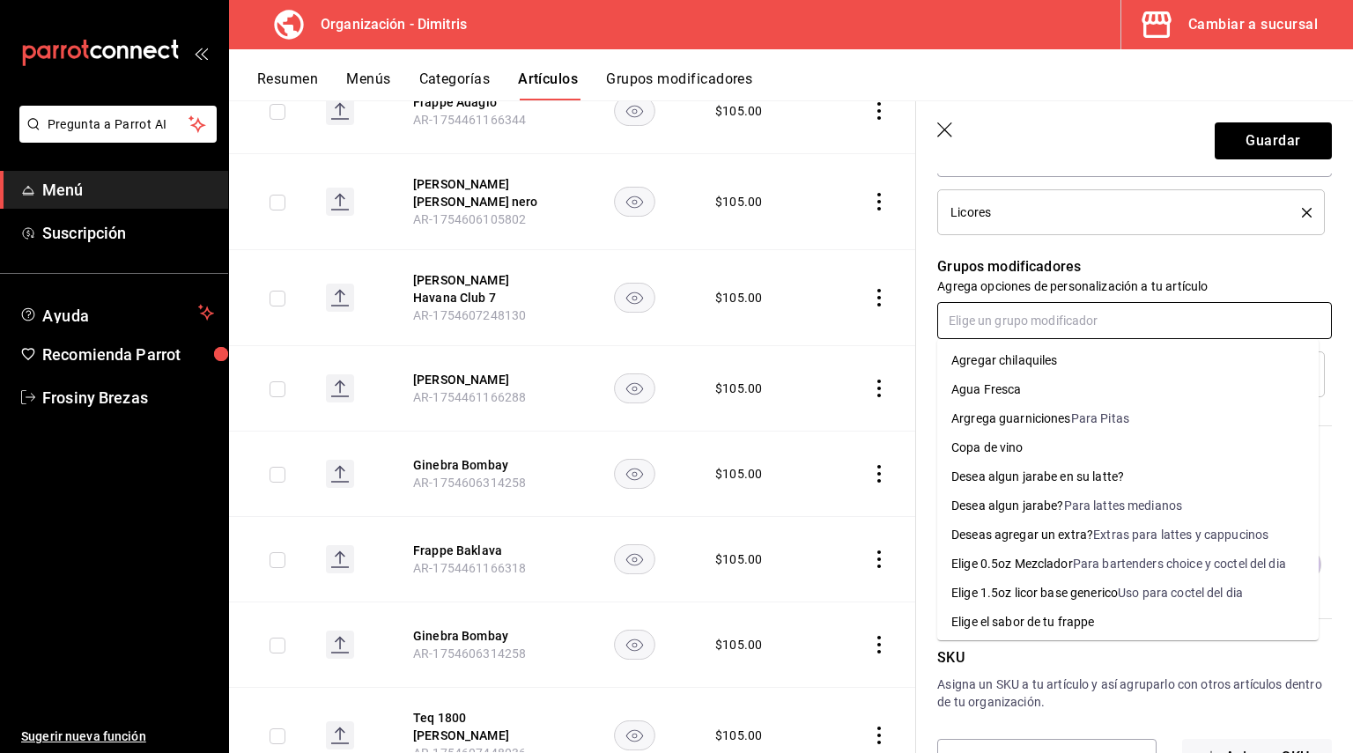
click at [1058, 563] on div "Elige 0.5oz Mezclador" at bounding box center [1012, 564] width 122 height 18
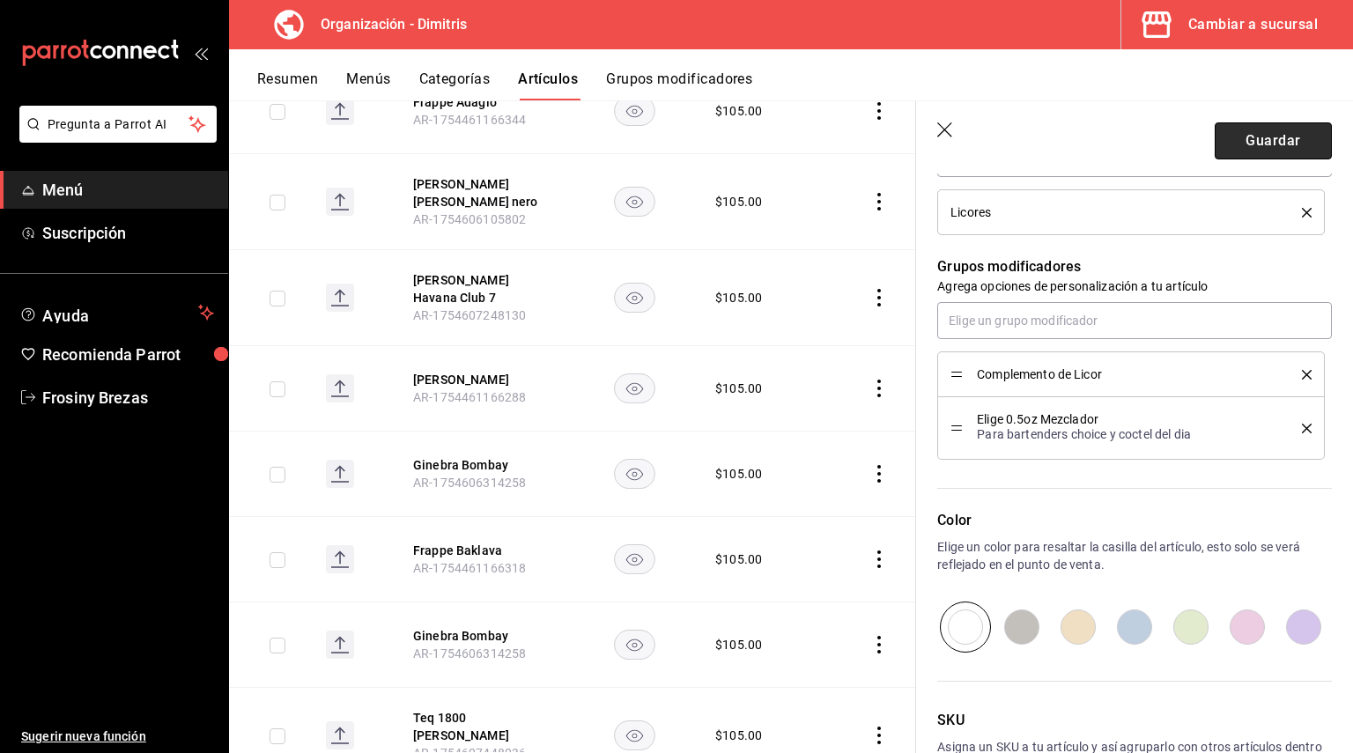
click at [1243, 145] on button "Guardar" at bounding box center [1273, 140] width 117 height 37
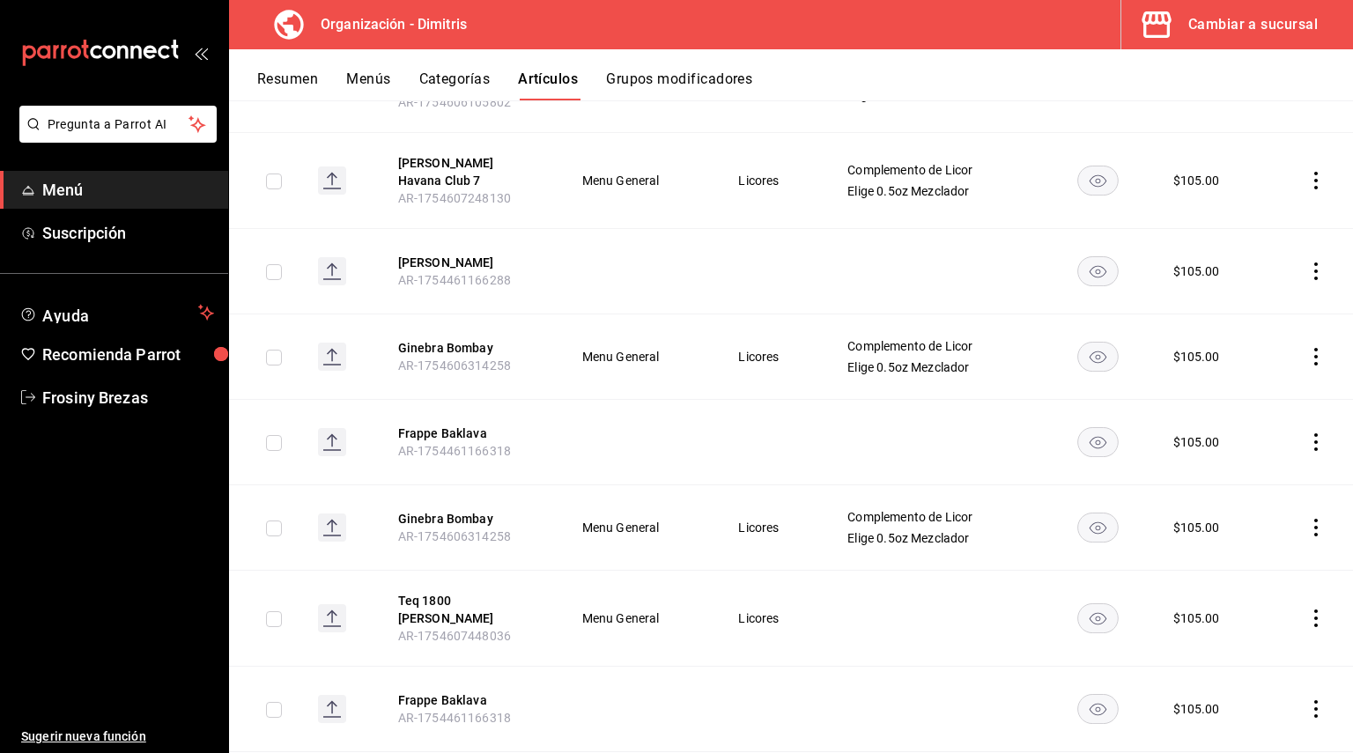
scroll to position [3545, 0]
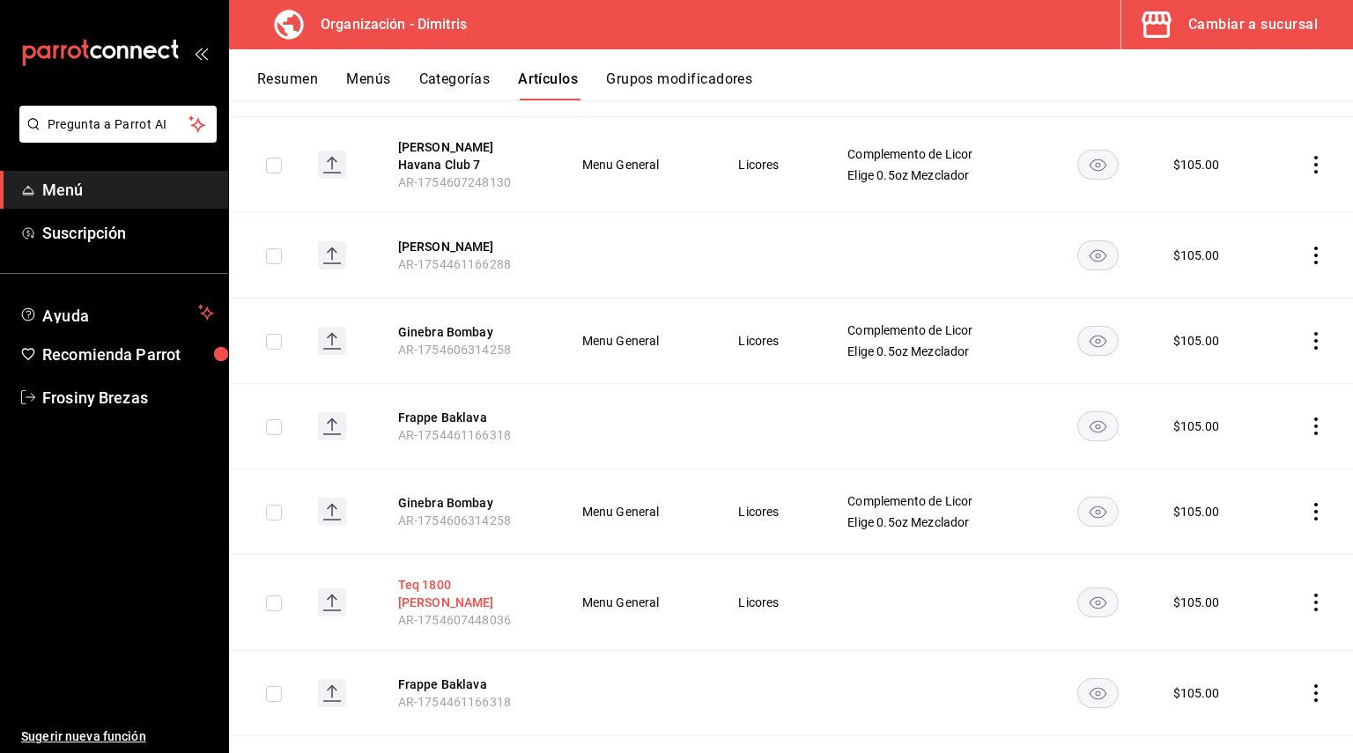
click at [459, 576] on button "Teq 1800 Blanco" at bounding box center [468, 593] width 141 height 35
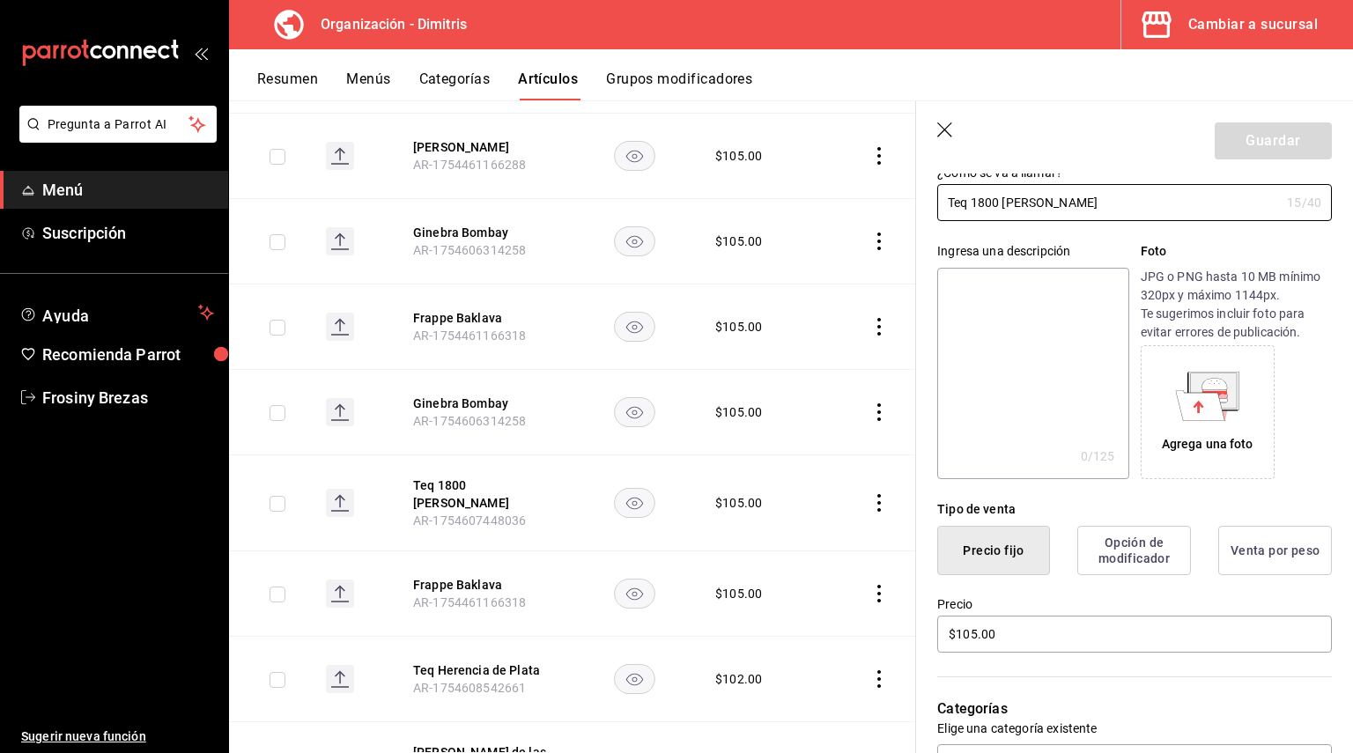
scroll to position [264, 0]
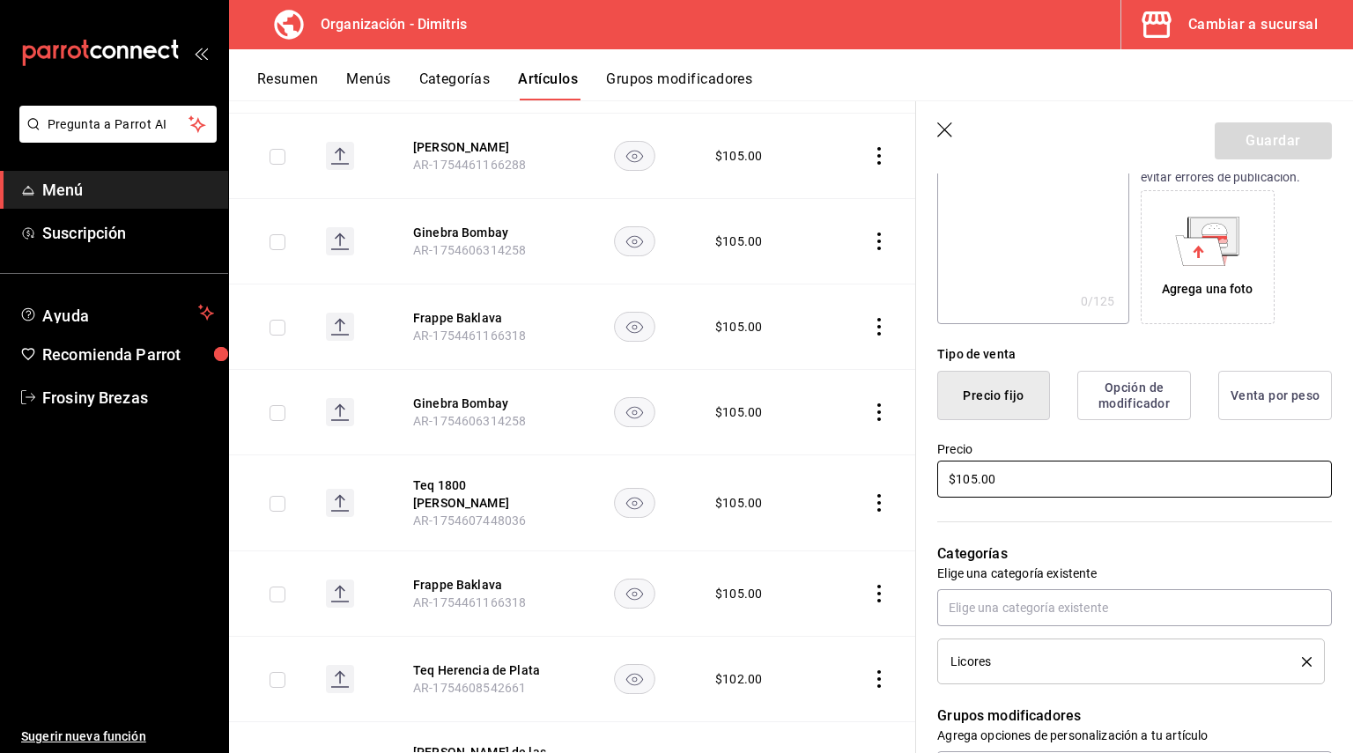
drag, startPoint x: 1027, startPoint y: 485, endPoint x: 855, endPoint y: 497, distance: 172.1
click at [855, 497] on main "Artículos organización Edita el precio e imagen de tus artículos. Asigna una ca…" at bounding box center [791, 426] width 1124 height 653
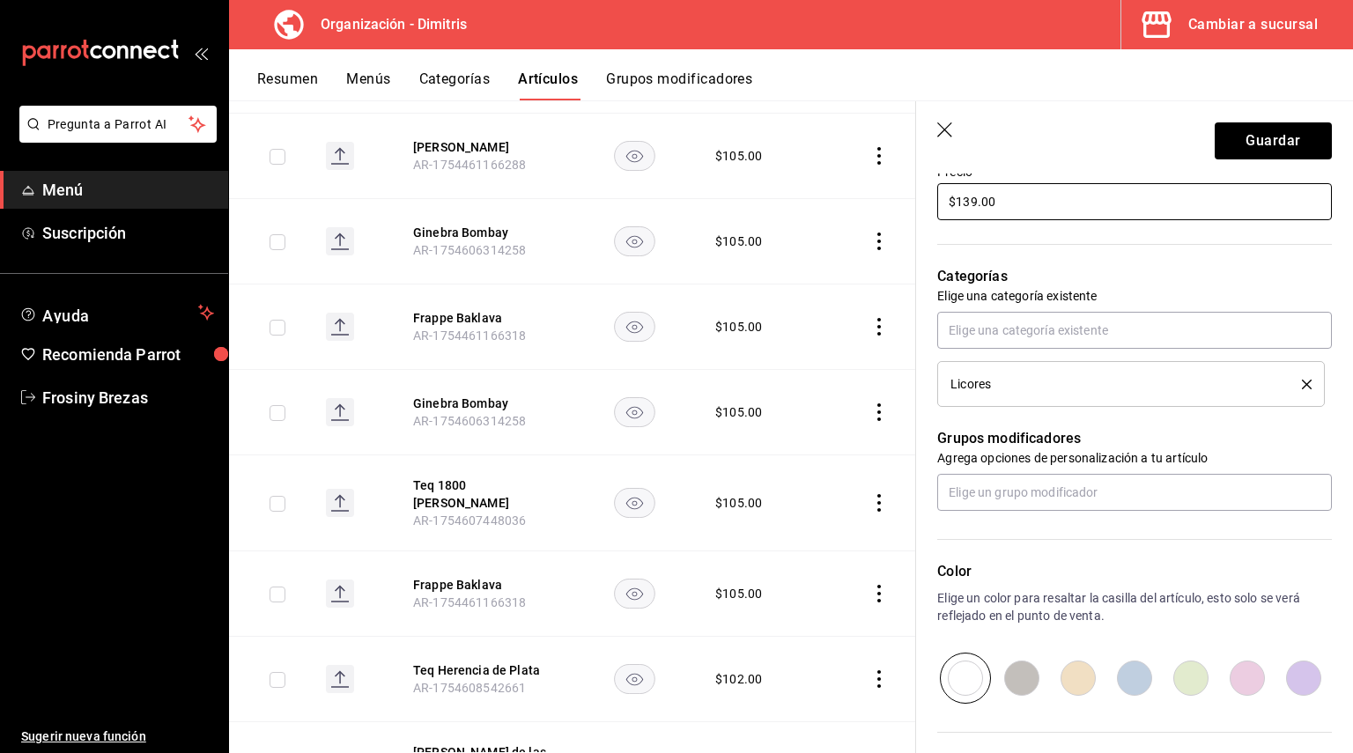
scroll to position [617, 0]
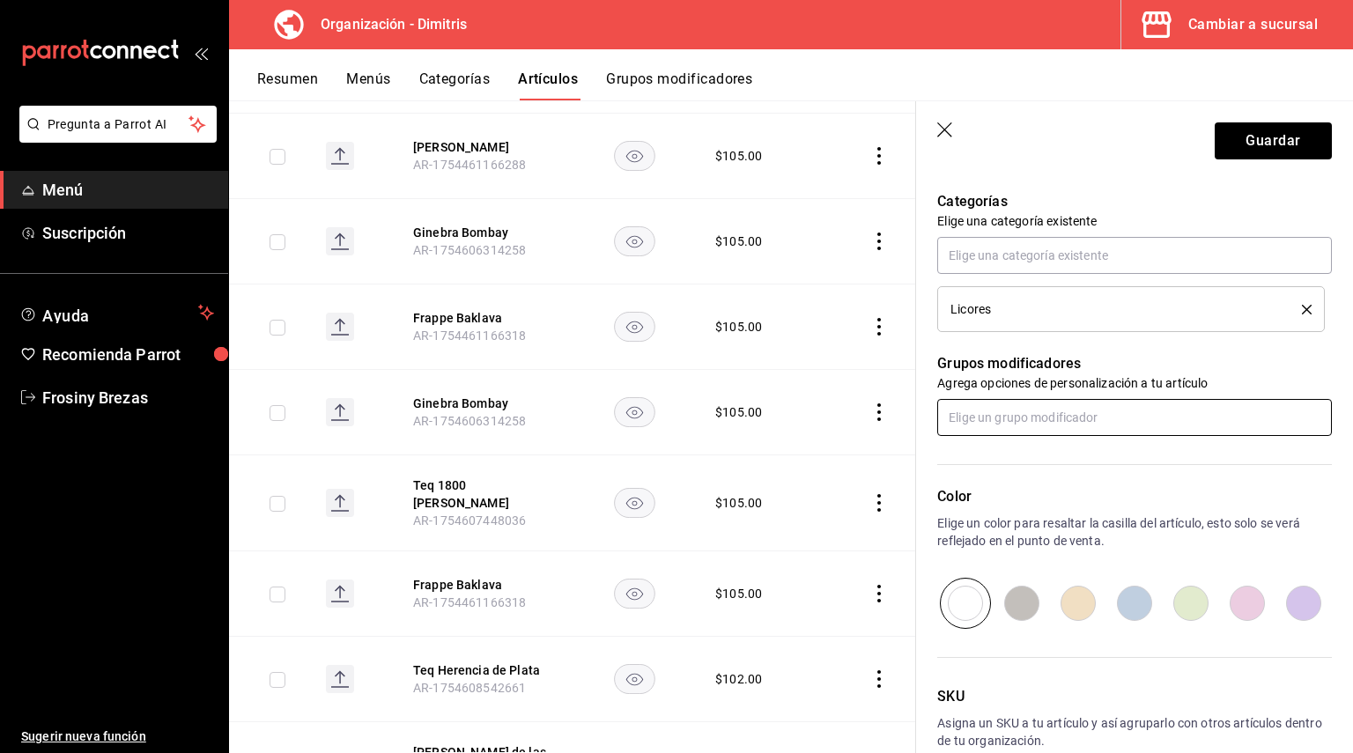
type input "$139.00"
click at [1030, 411] on input "text" at bounding box center [1134, 417] width 395 height 37
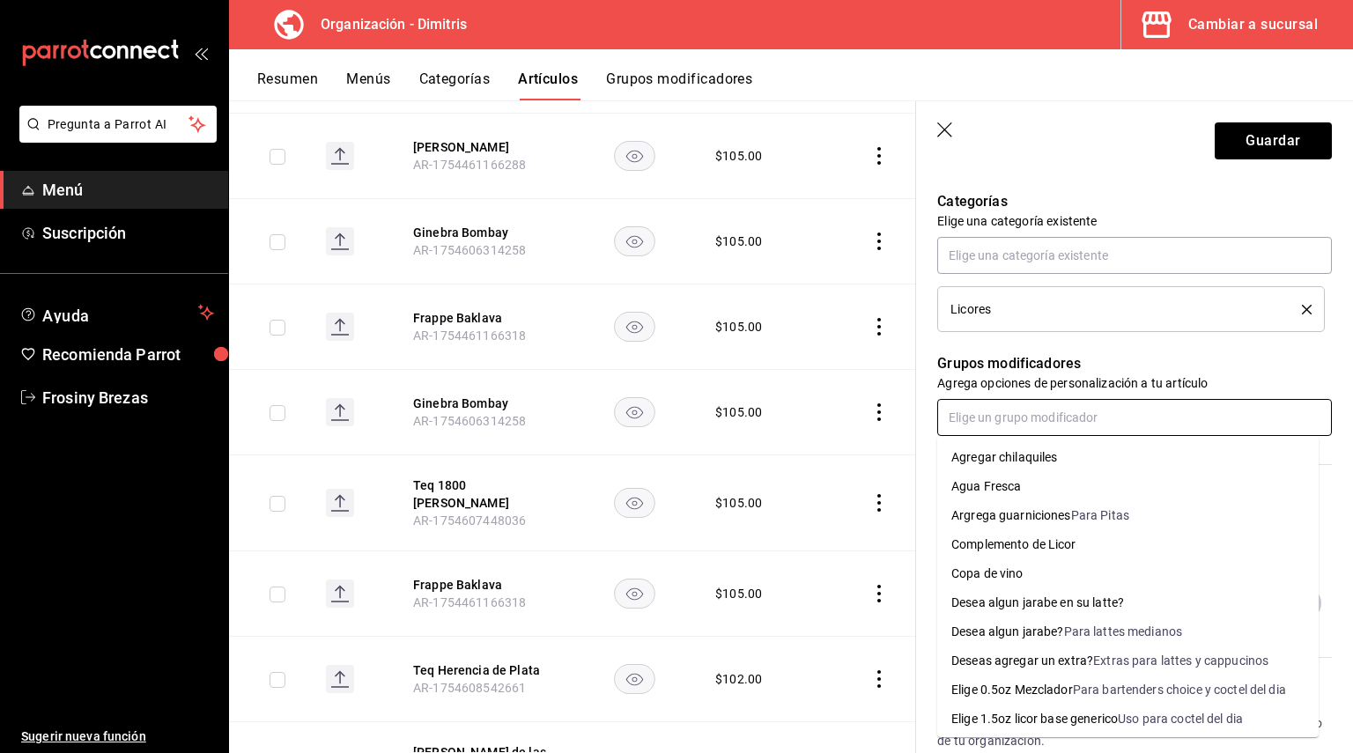
click at [1031, 538] on div "Complemento de Licor" at bounding box center [1013, 544] width 125 height 18
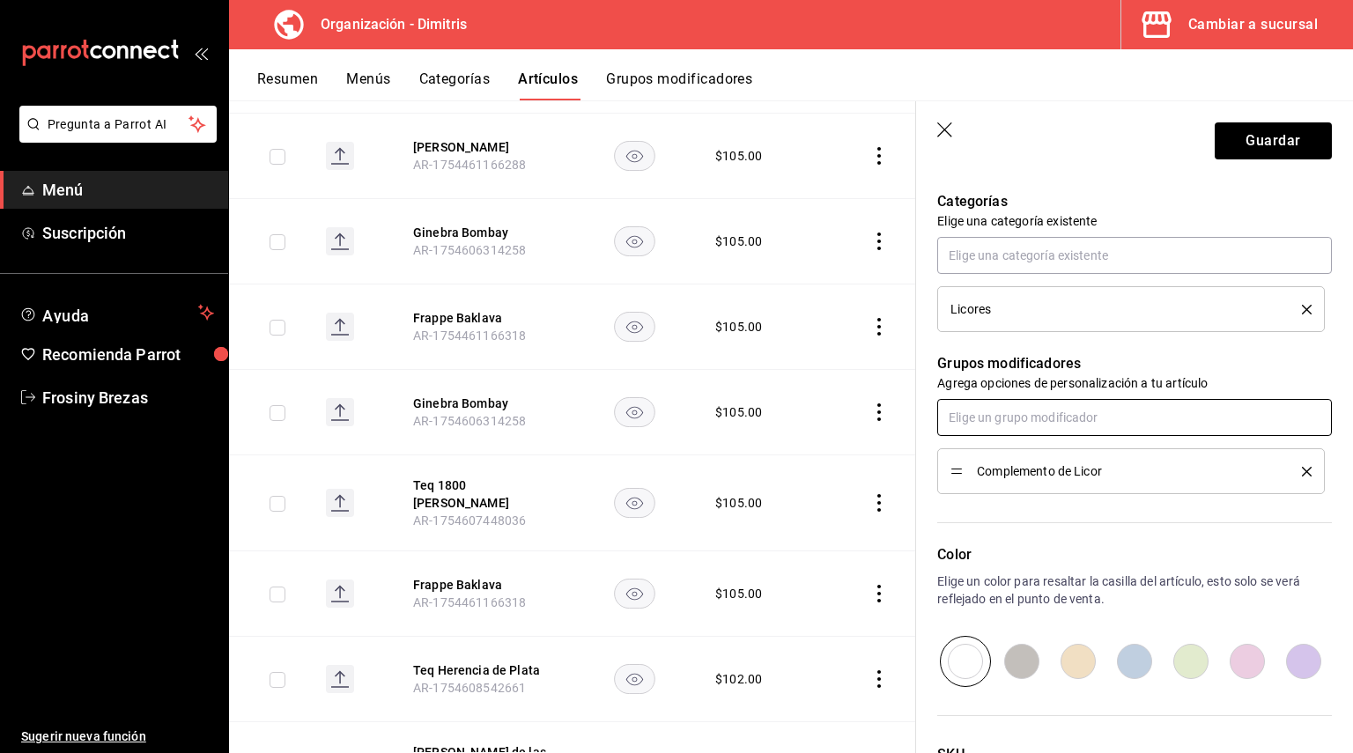
click at [1011, 419] on input "text" at bounding box center [1134, 417] width 395 height 37
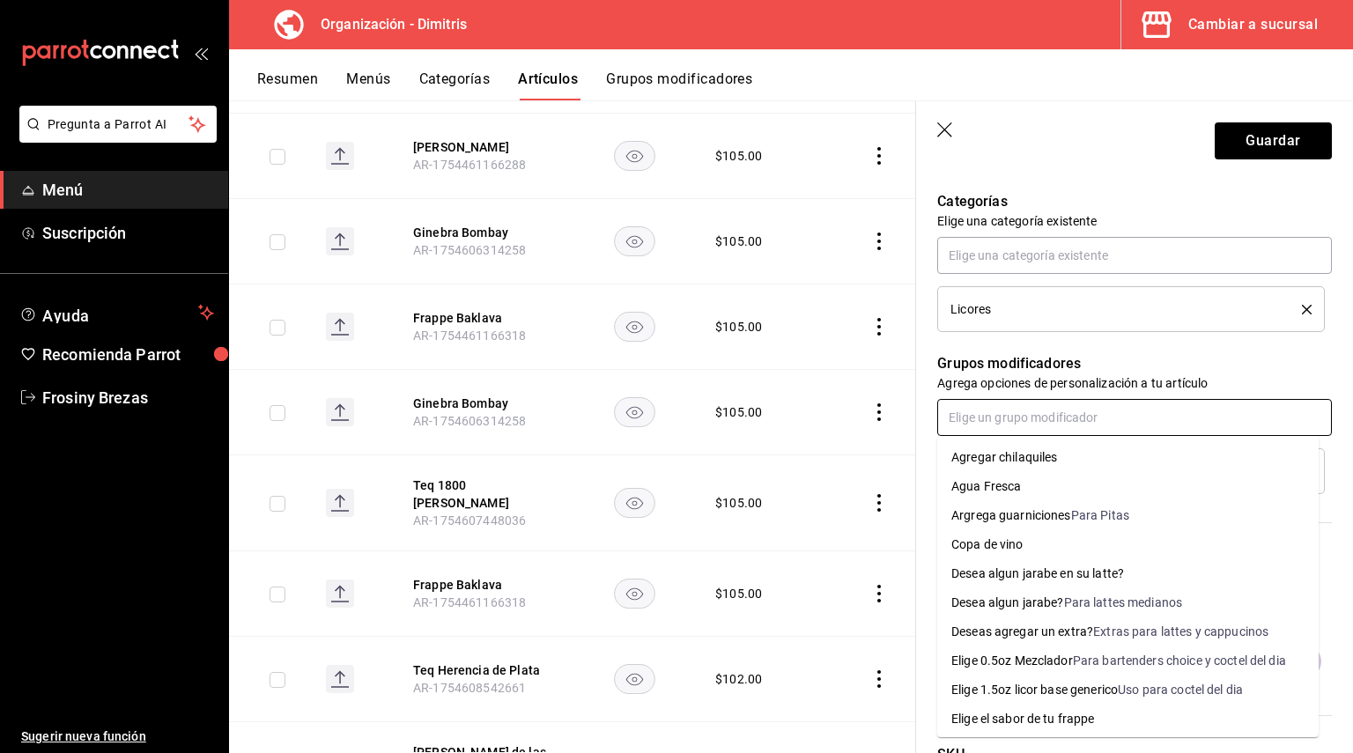
click at [1043, 655] on div "Elige 0.5oz Mezclador" at bounding box center [1012, 661] width 122 height 18
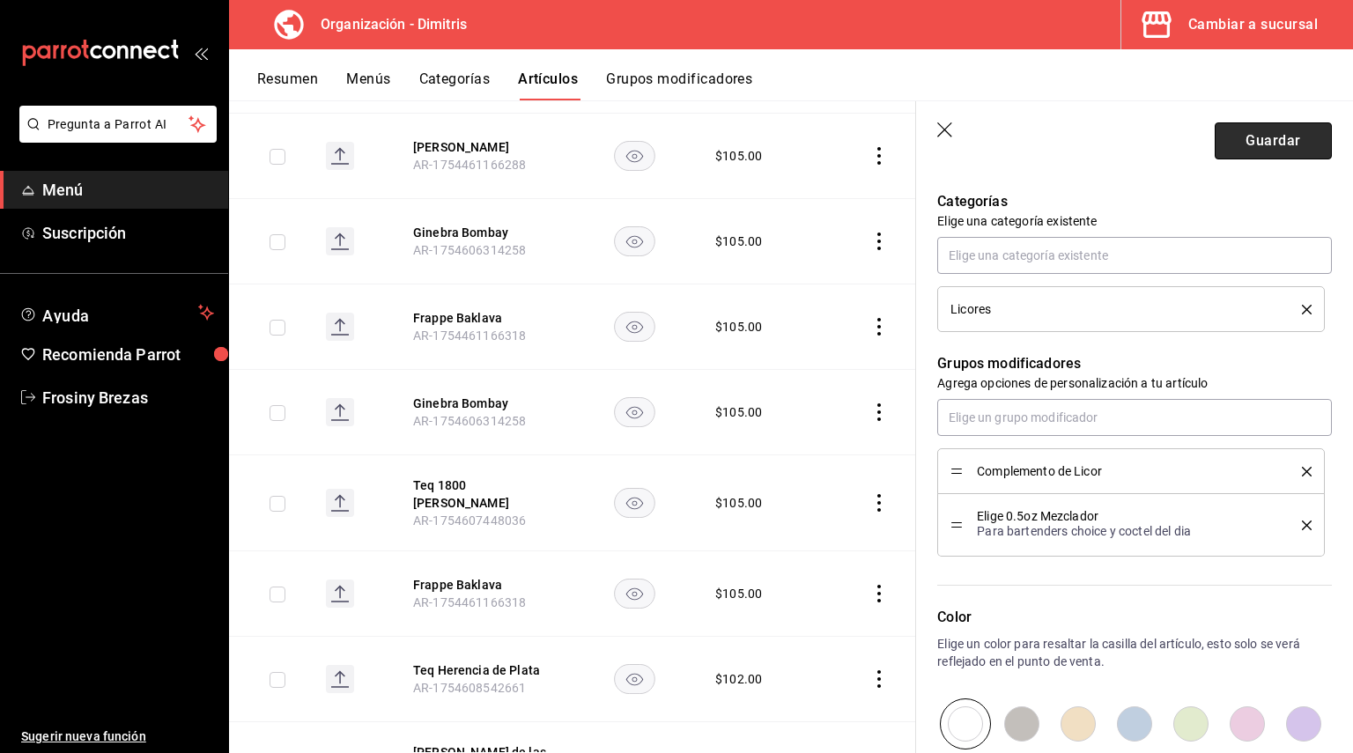
click at [1254, 144] on button "Guardar" at bounding box center [1273, 140] width 117 height 37
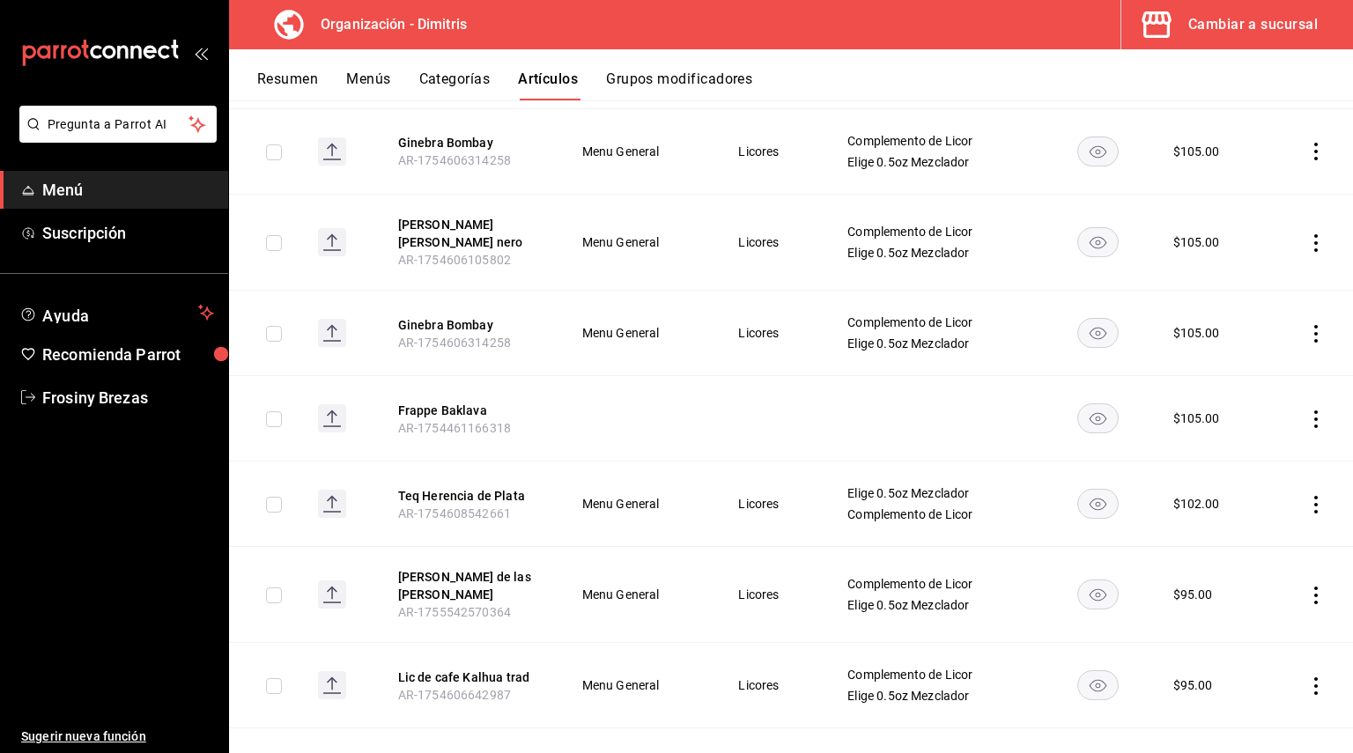
scroll to position [3985, 0]
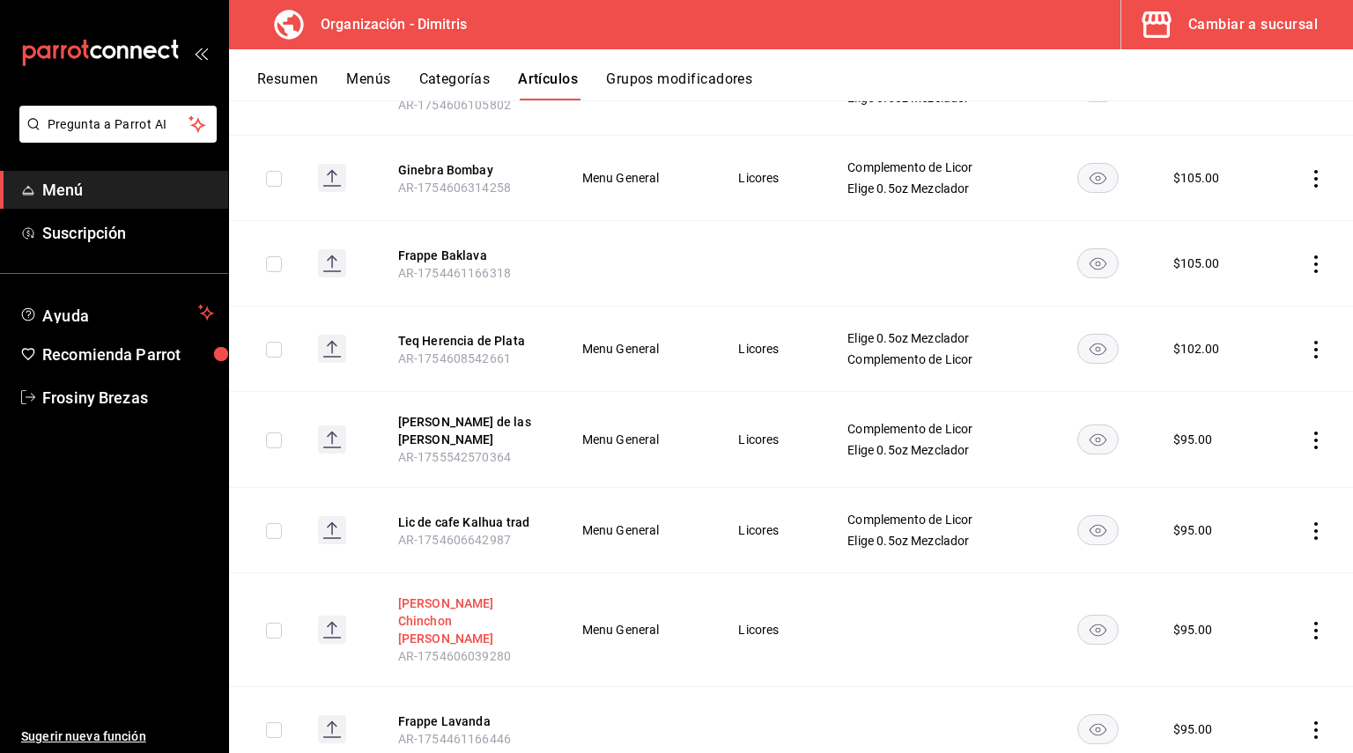
click at [504, 594] on button "[PERSON_NAME]" at bounding box center [468, 620] width 141 height 53
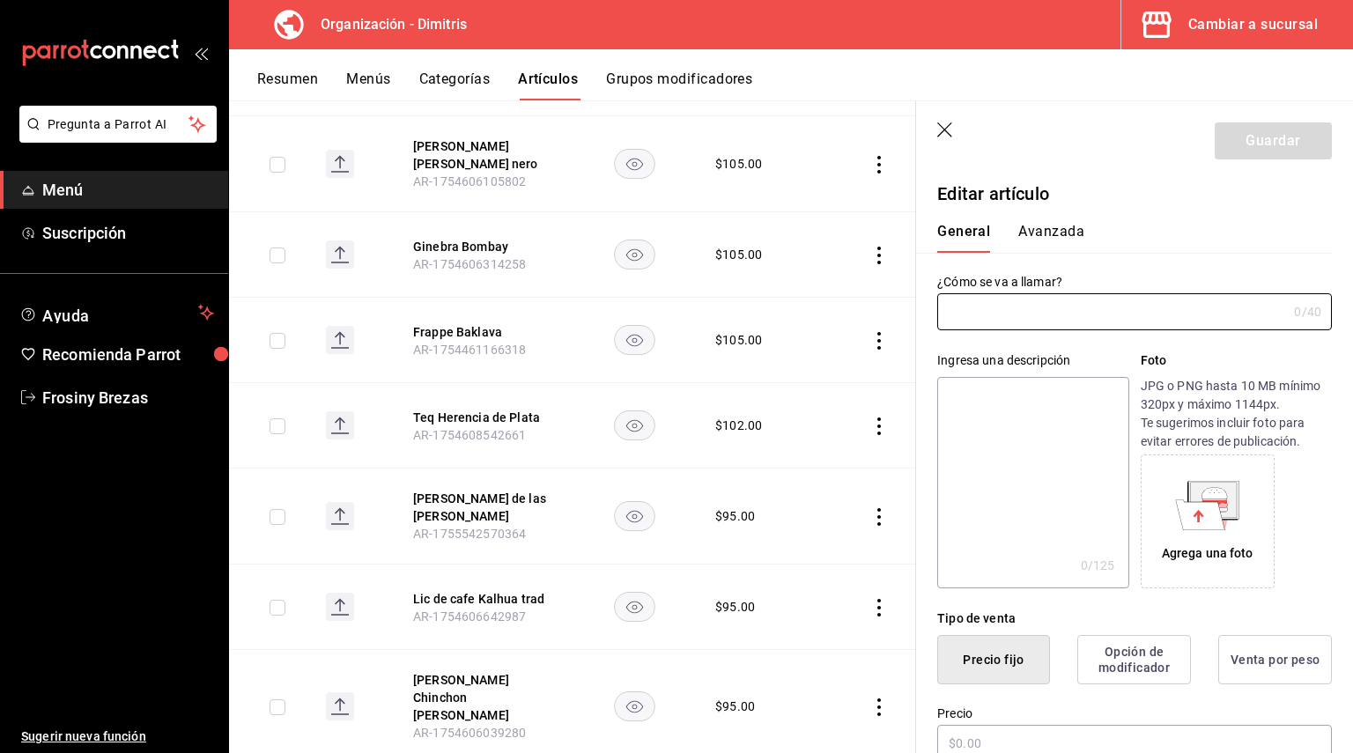
type input "[PERSON_NAME]"
type input "AR-1754606039280"
type input "$95.00"
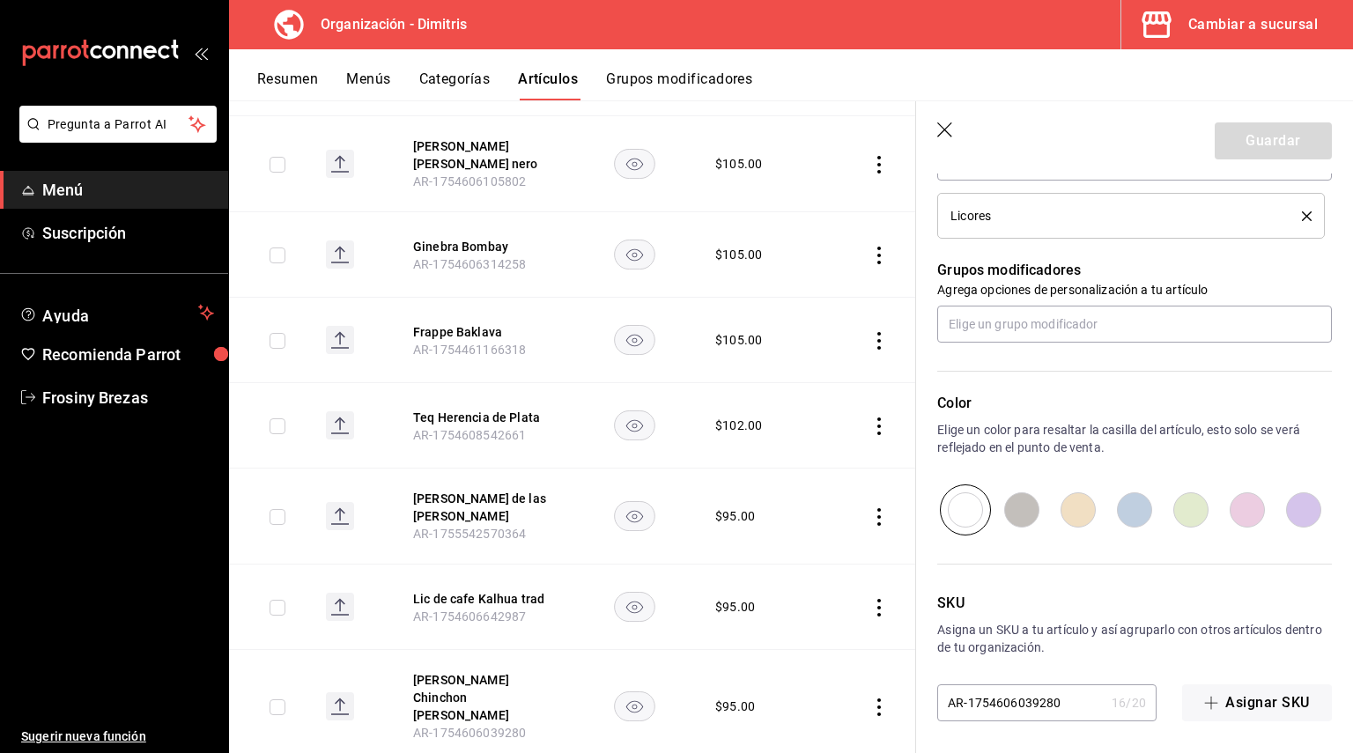
scroll to position [835, 0]
click at [1005, 311] on input "text" at bounding box center [1134, 320] width 395 height 37
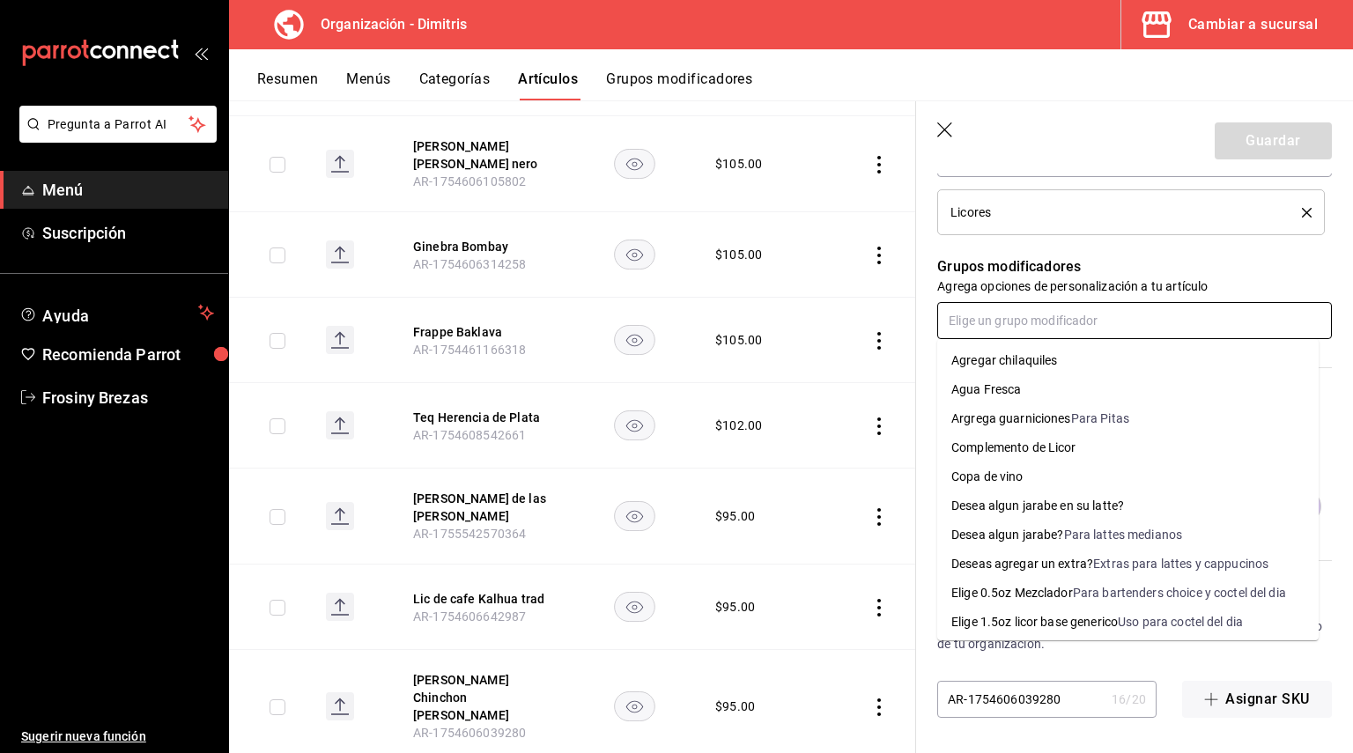
drag, startPoint x: 1035, startPoint y: 447, endPoint x: 1026, endPoint y: 398, distance: 50.1
click at [1036, 447] on div "Complemento de Licor" at bounding box center [1013, 448] width 125 height 18
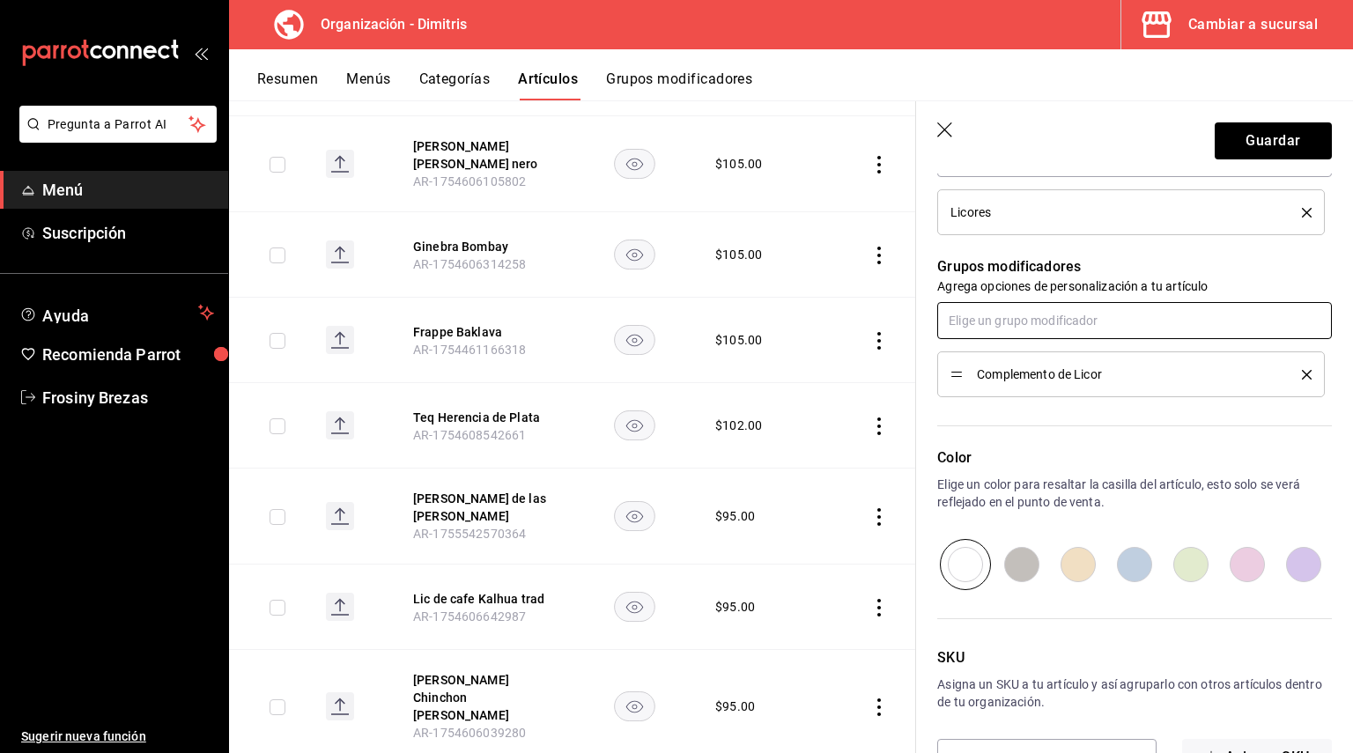
click at [1019, 322] on input "text" at bounding box center [1134, 320] width 395 height 37
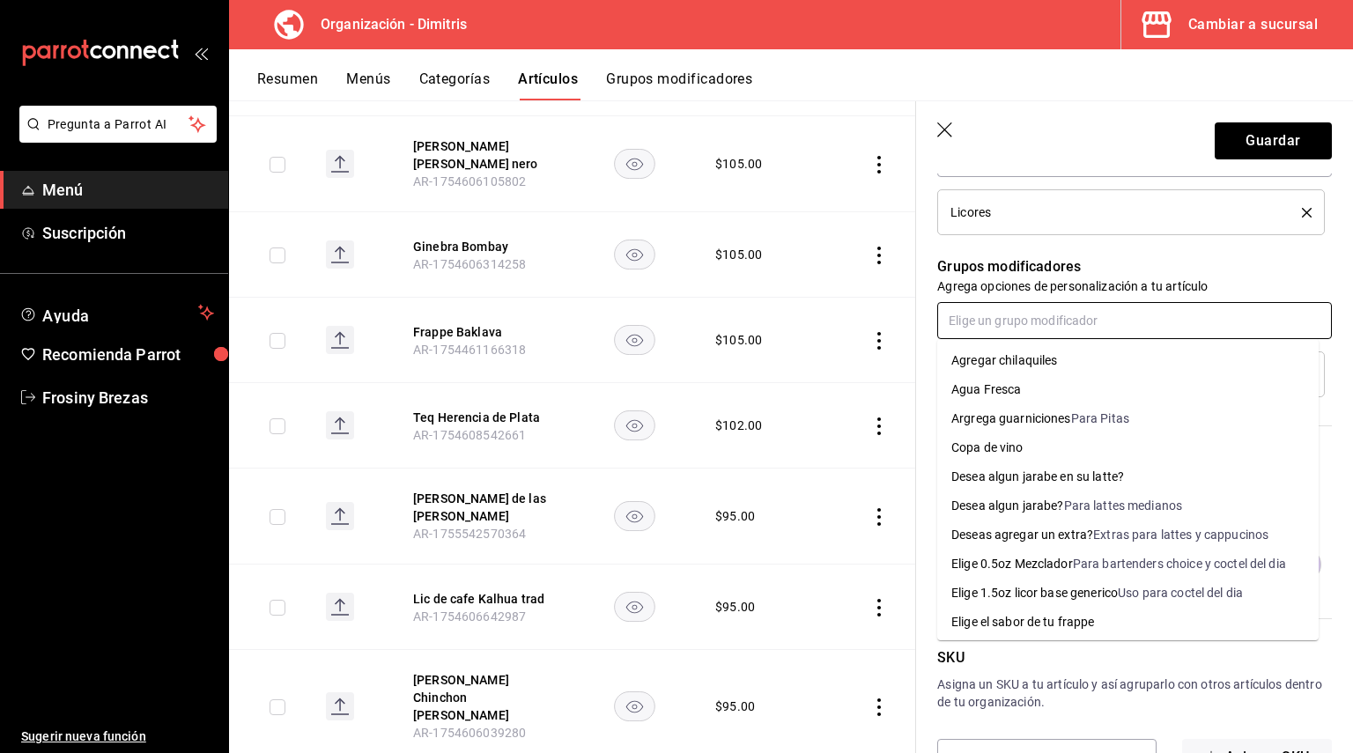
click at [1060, 552] on li "Elige 0.5oz Mezclador Para bartenders choice y coctel del dia" at bounding box center [1127, 564] width 381 height 29
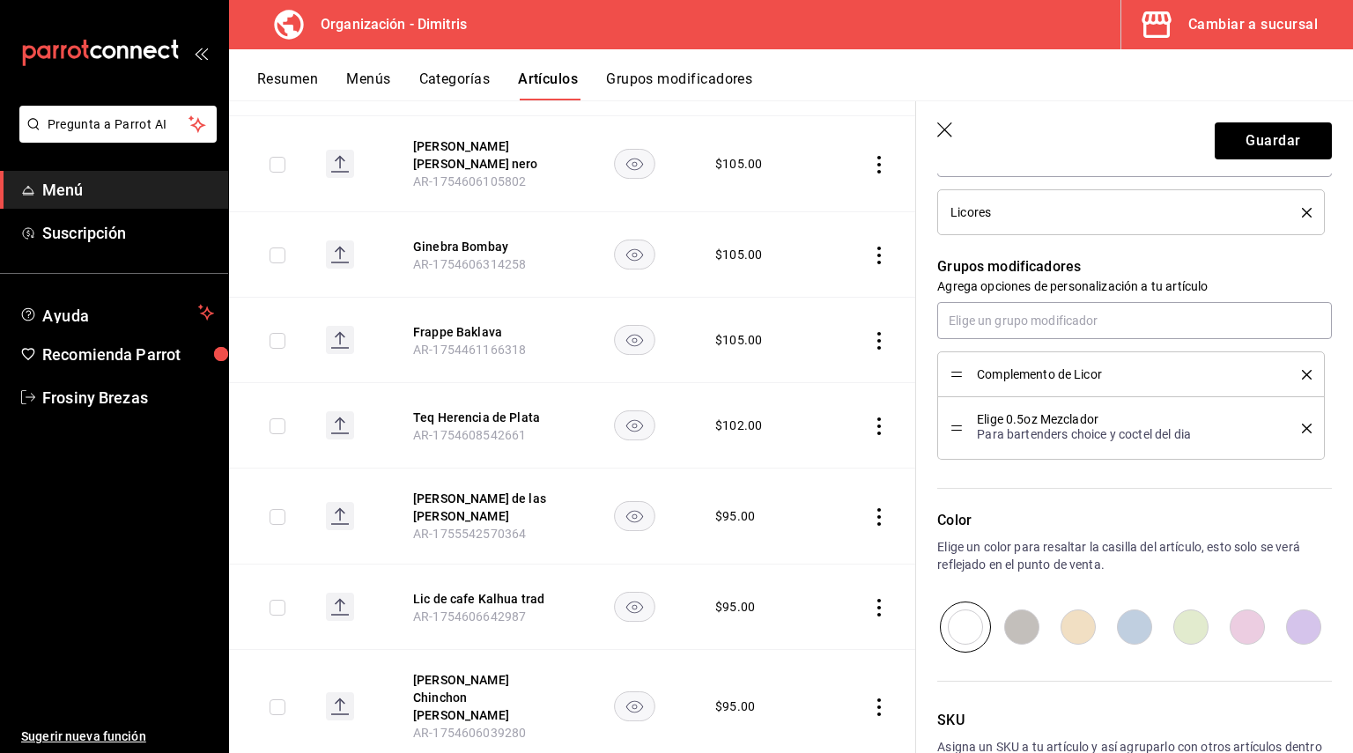
click at [1233, 163] on header "Guardar" at bounding box center [1134, 137] width 437 height 72
click at [1234, 143] on button "Guardar" at bounding box center [1273, 140] width 117 height 37
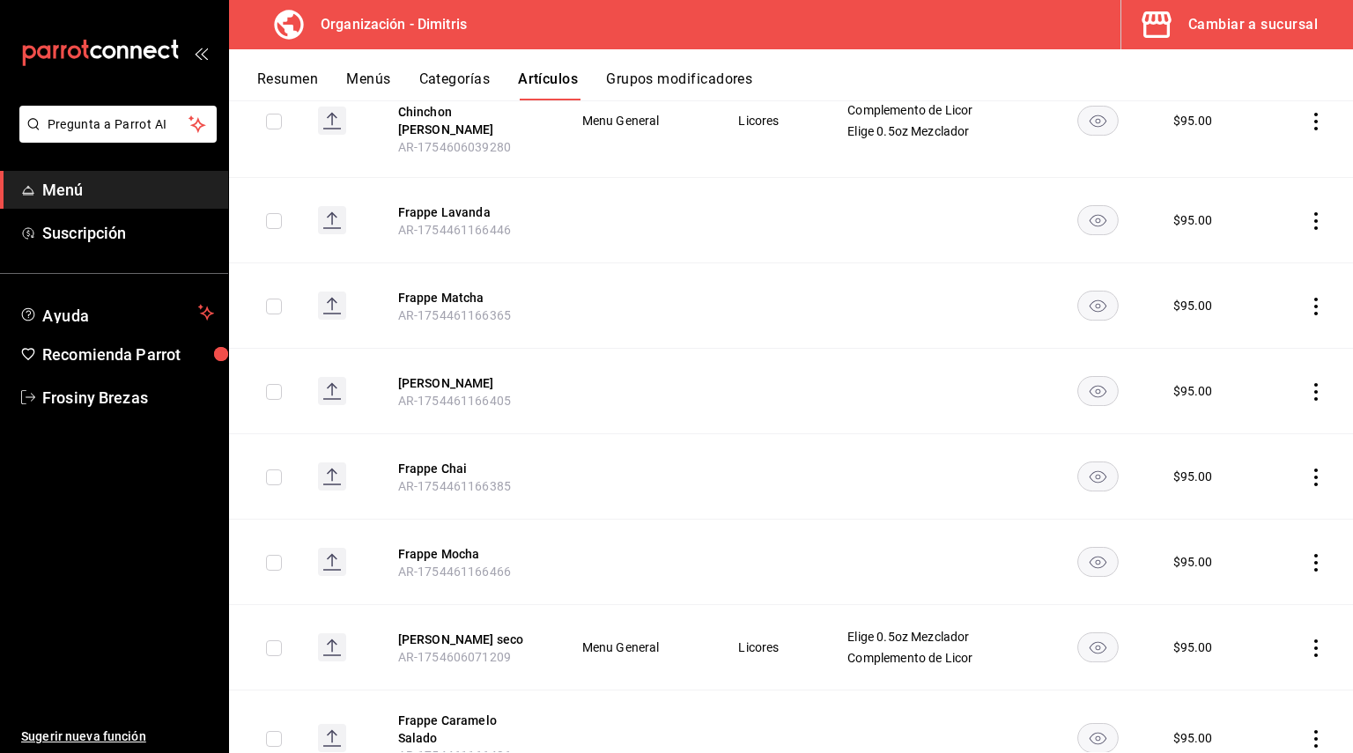
scroll to position [4602, 0]
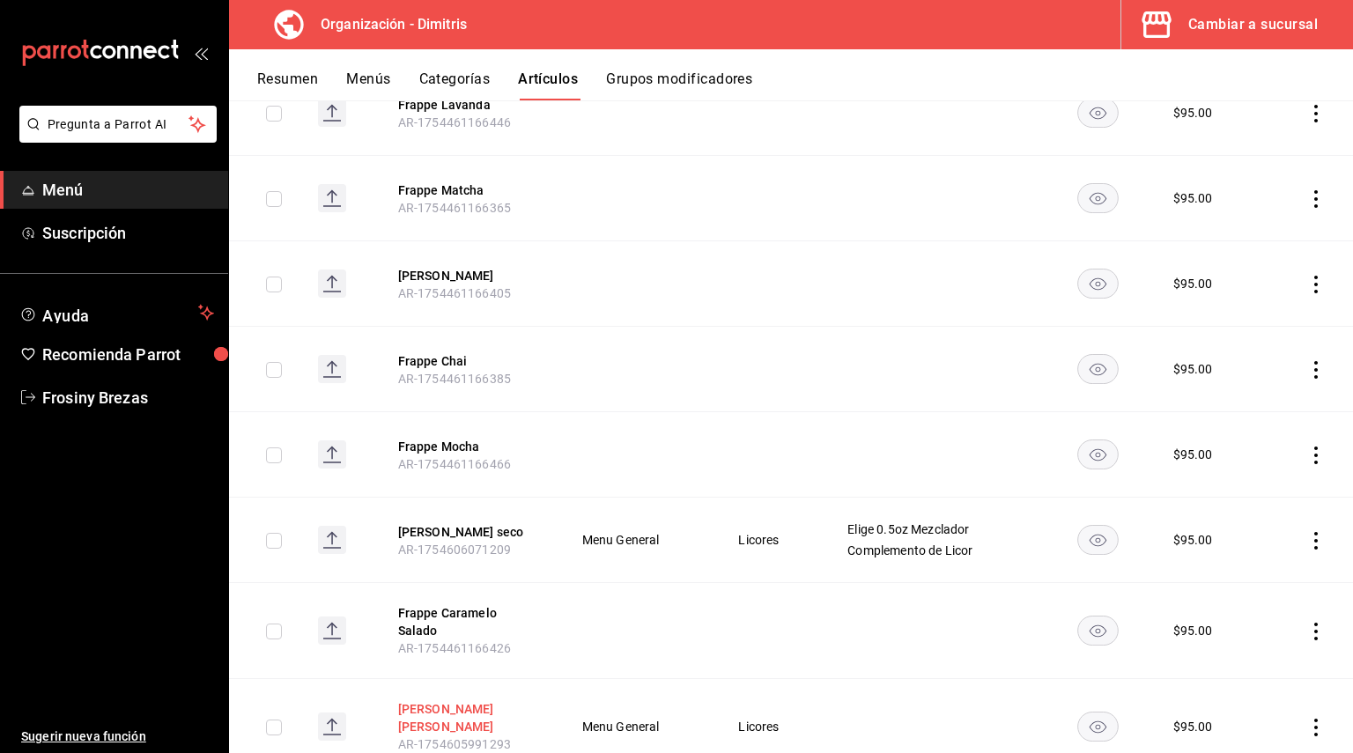
click at [469, 700] on button "[PERSON_NAME] Campechano" at bounding box center [468, 717] width 141 height 35
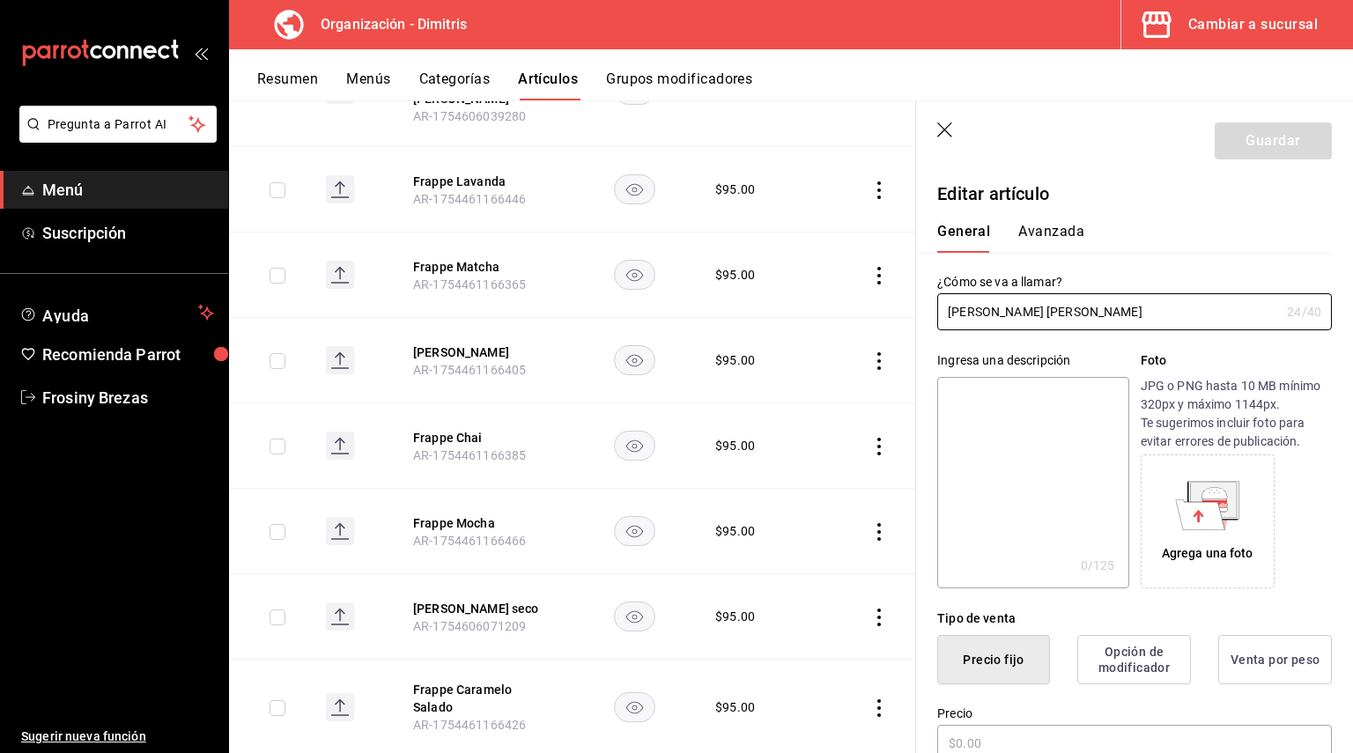
type input "$95.00"
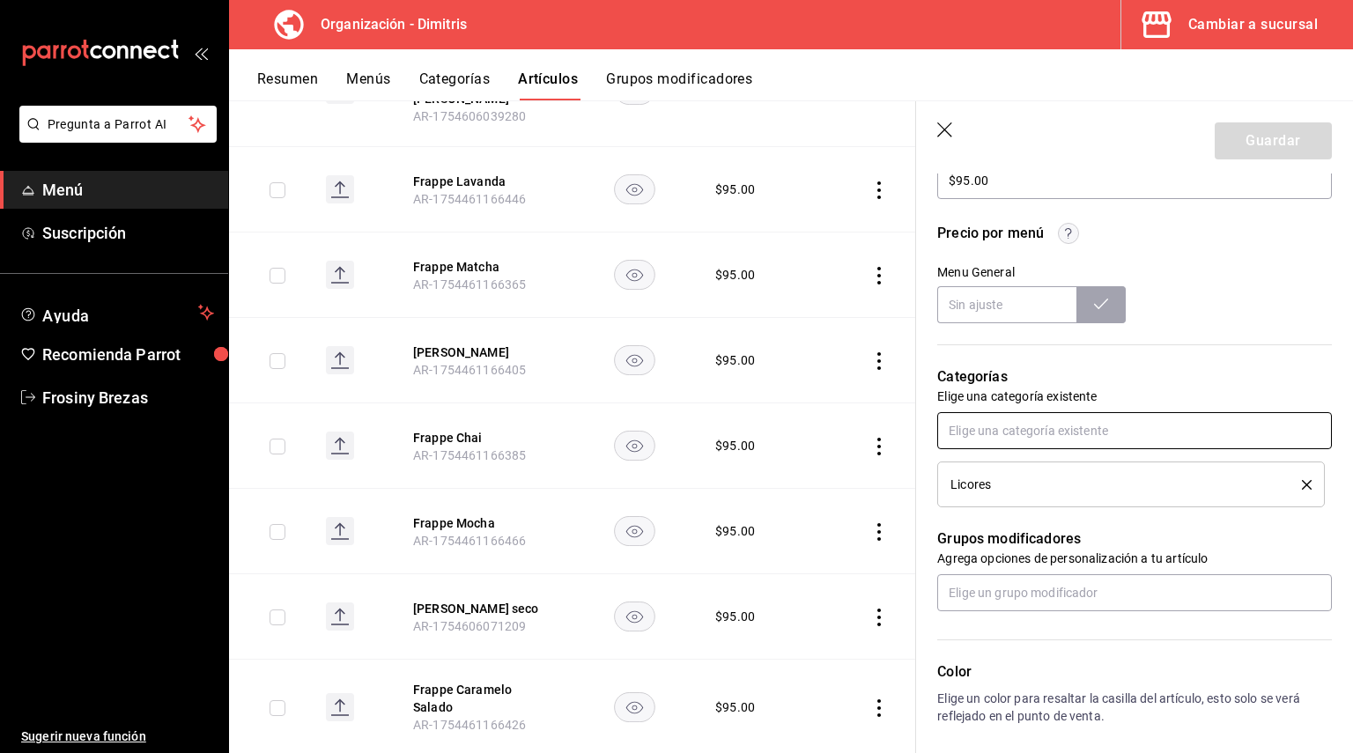
scroll to position [835, 0]
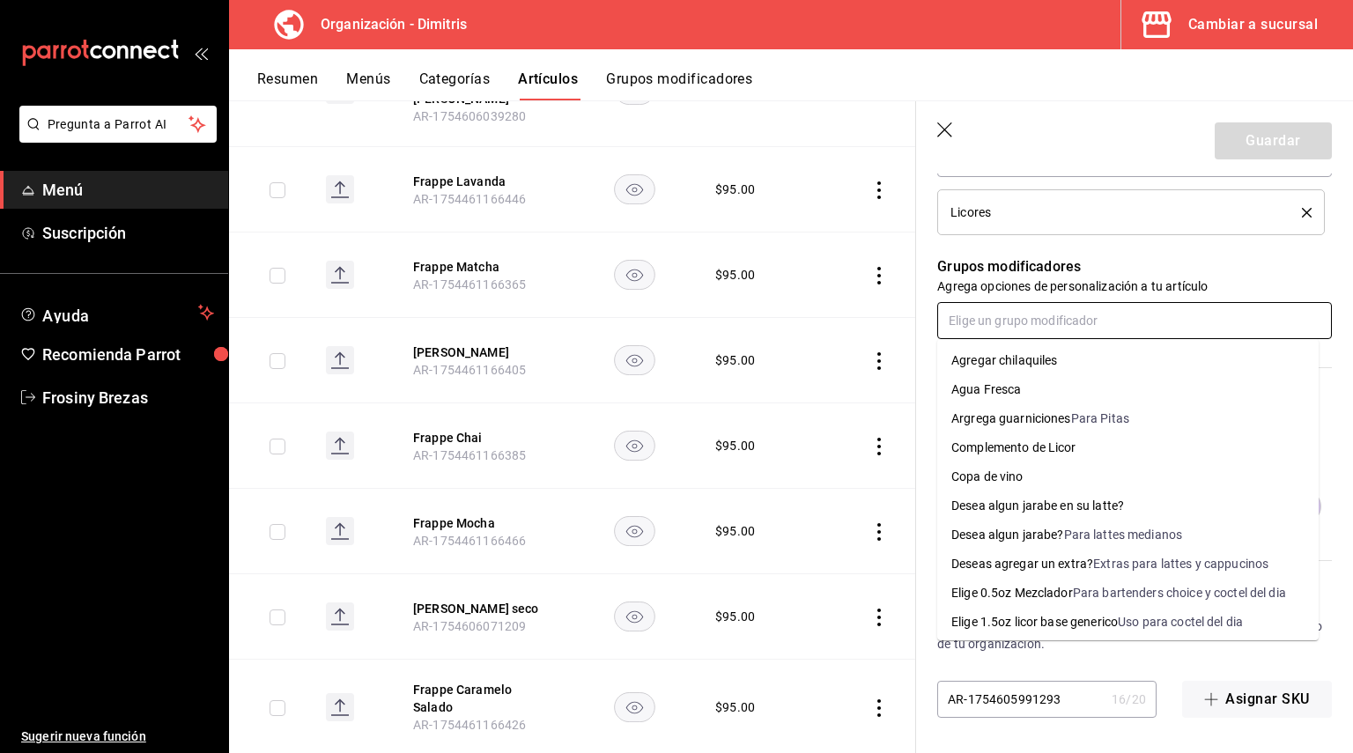
click at [1117, 314] on input "text" at bounding box center [1134, 320] width 395 height 37
click at [1045, 434] on ul "Agregar chilaquiles Agua Fresca Argrega guarniciones Para Pitas Complemento de …" at bounding box center [1127, 489] width 381 height 301
click at [1038, 440] on div "Complemento de Licor" at bounding box center [1013, 448] width 125 height 18
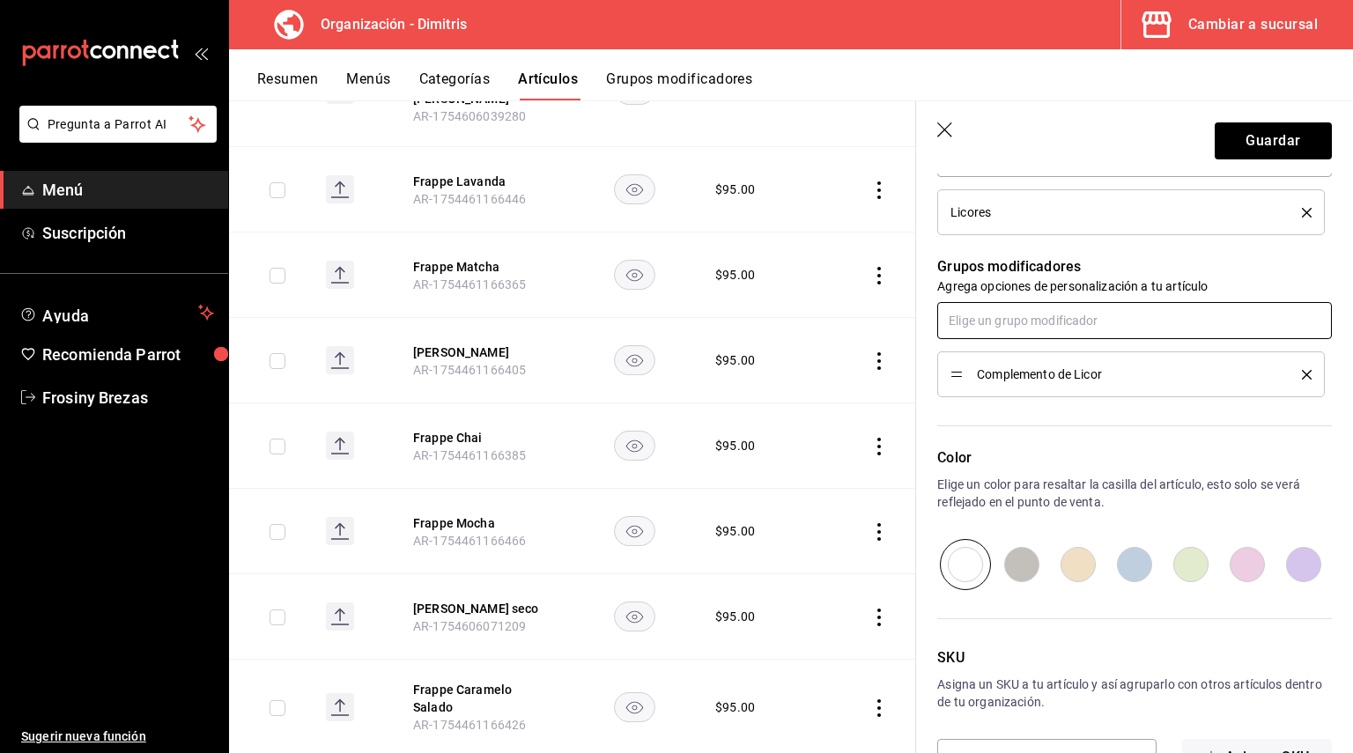
click at [1044, 314] on input "text" at bounding box center [1134, 320] width 395 height 37
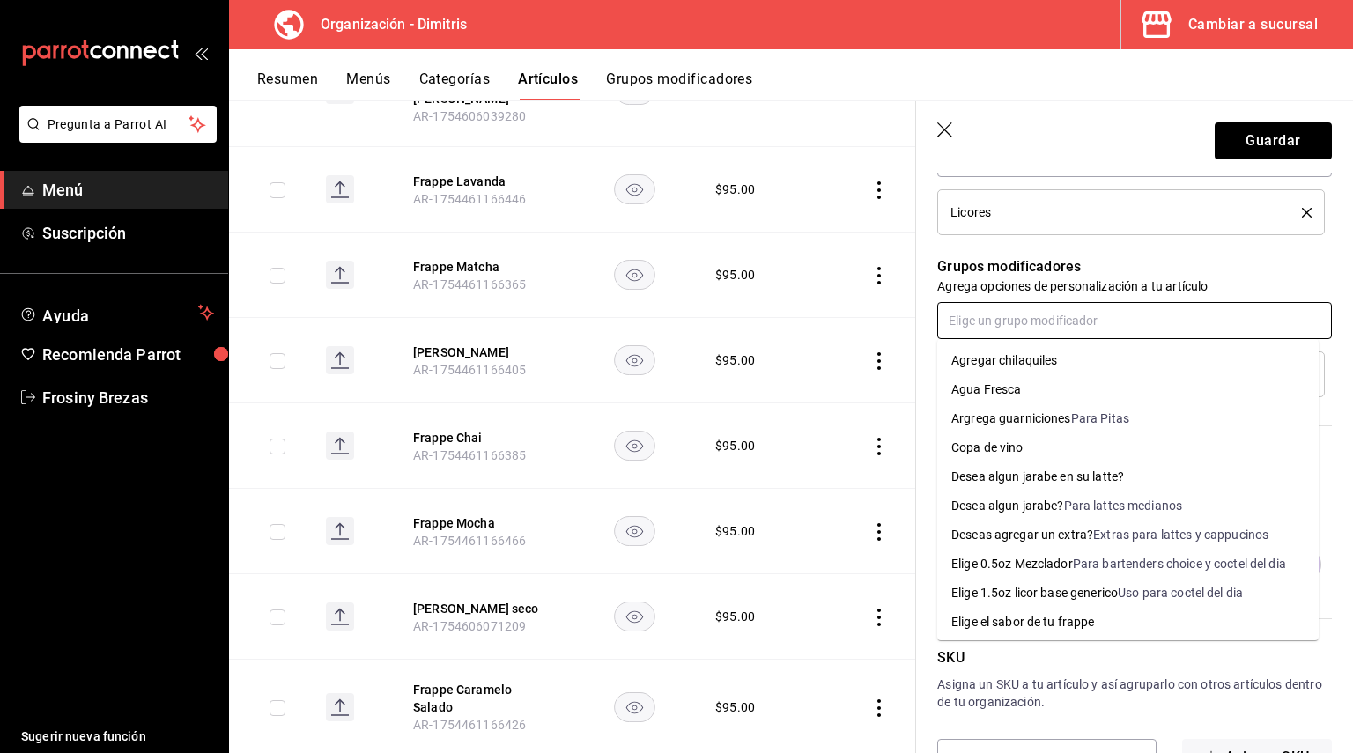
click at [1037, 562] on div "Elige 0.5oz Mezclador" at bounding box center [1012, 564] width 122 height 18
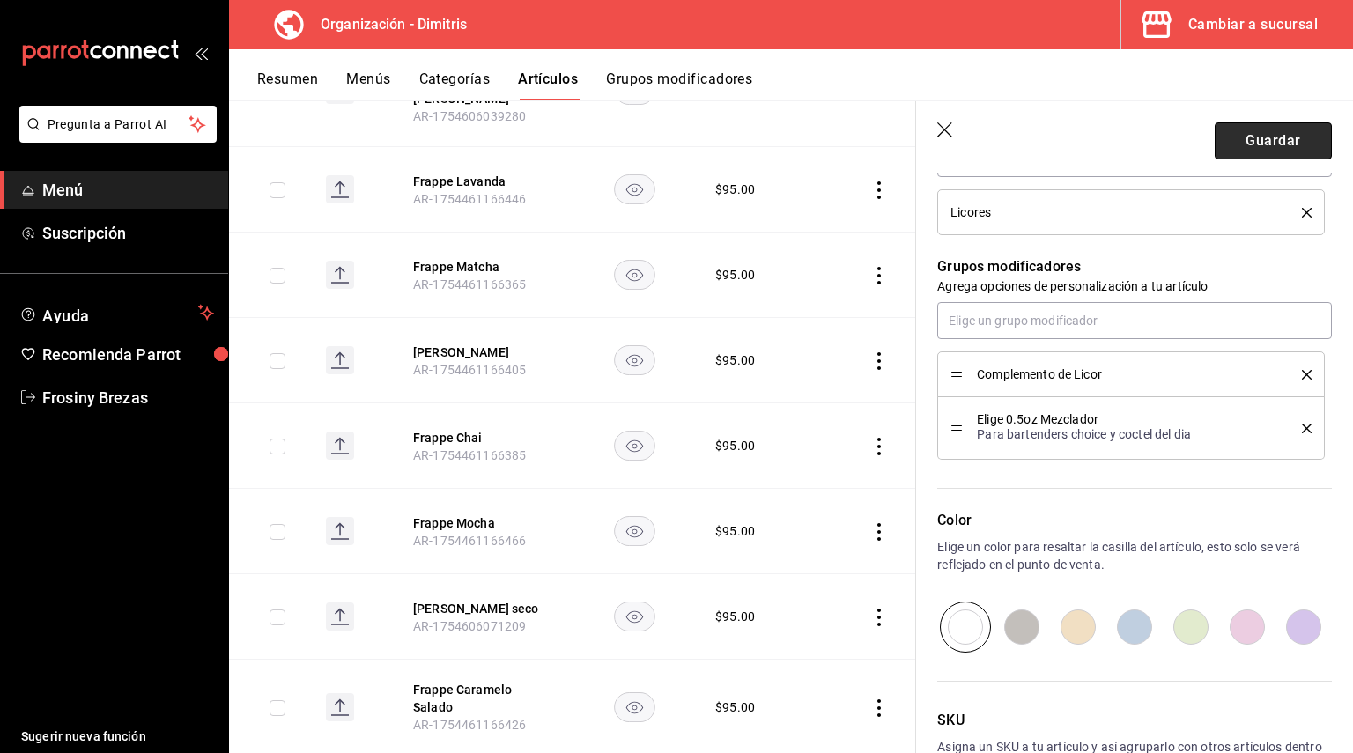
click at [1254, 145] on button "Guardar" at bounding box center [1273, 140] width 117 height 37
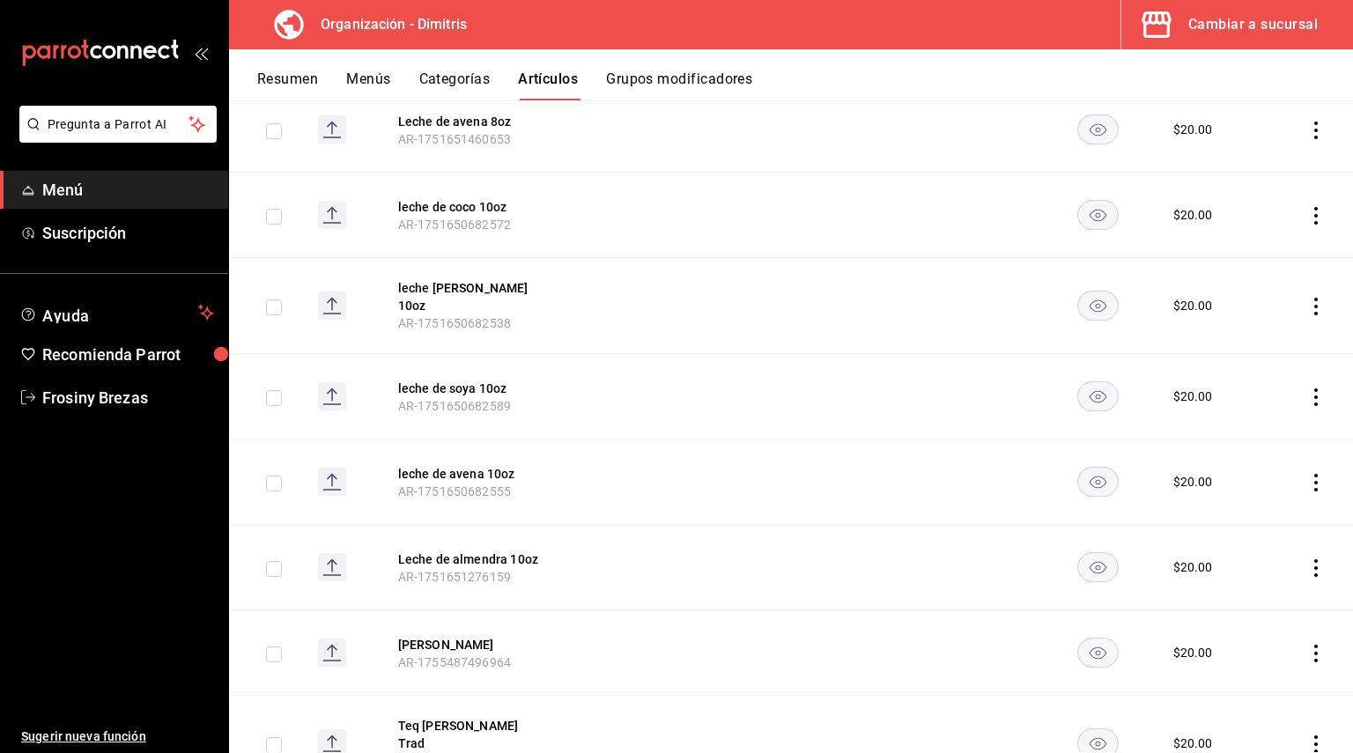
scroll to position [10024, 0]
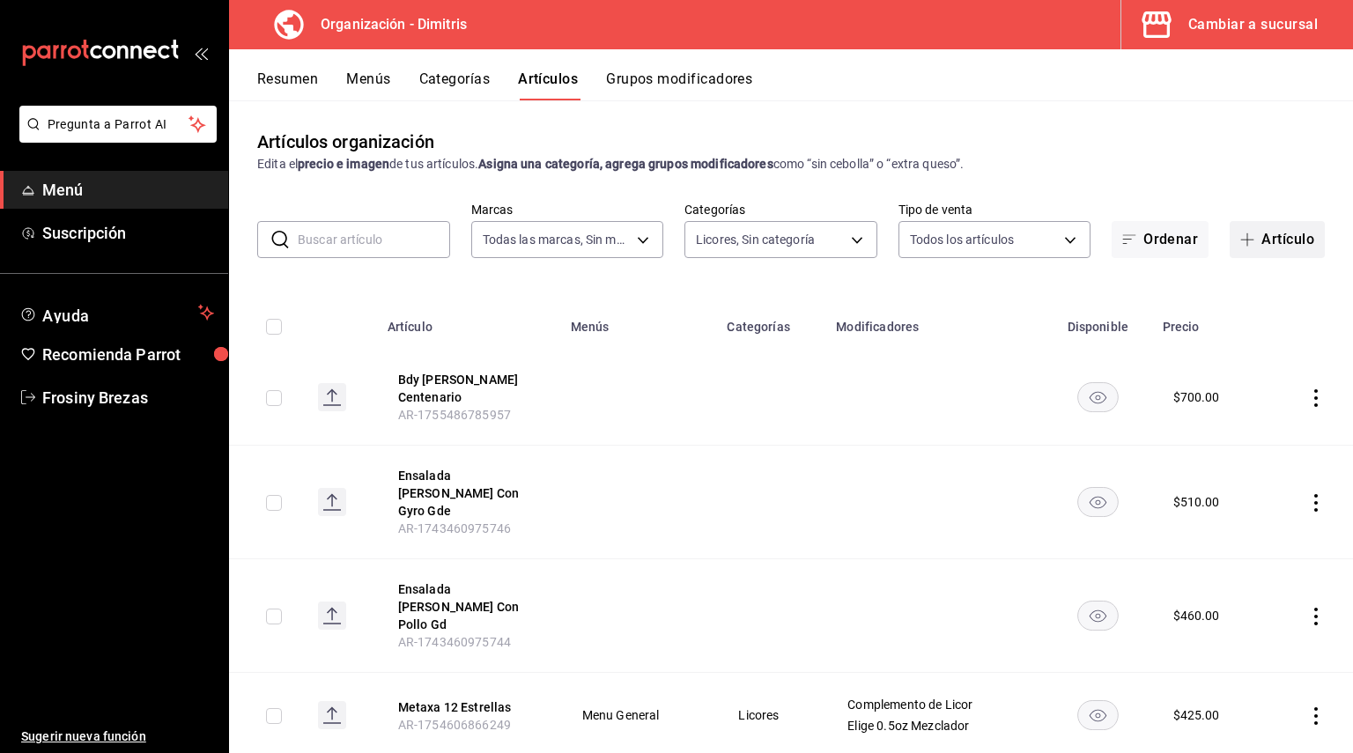
click at [1249, 242] on button "Artículo" at bounding box center [1277, 239] width 95 height 37
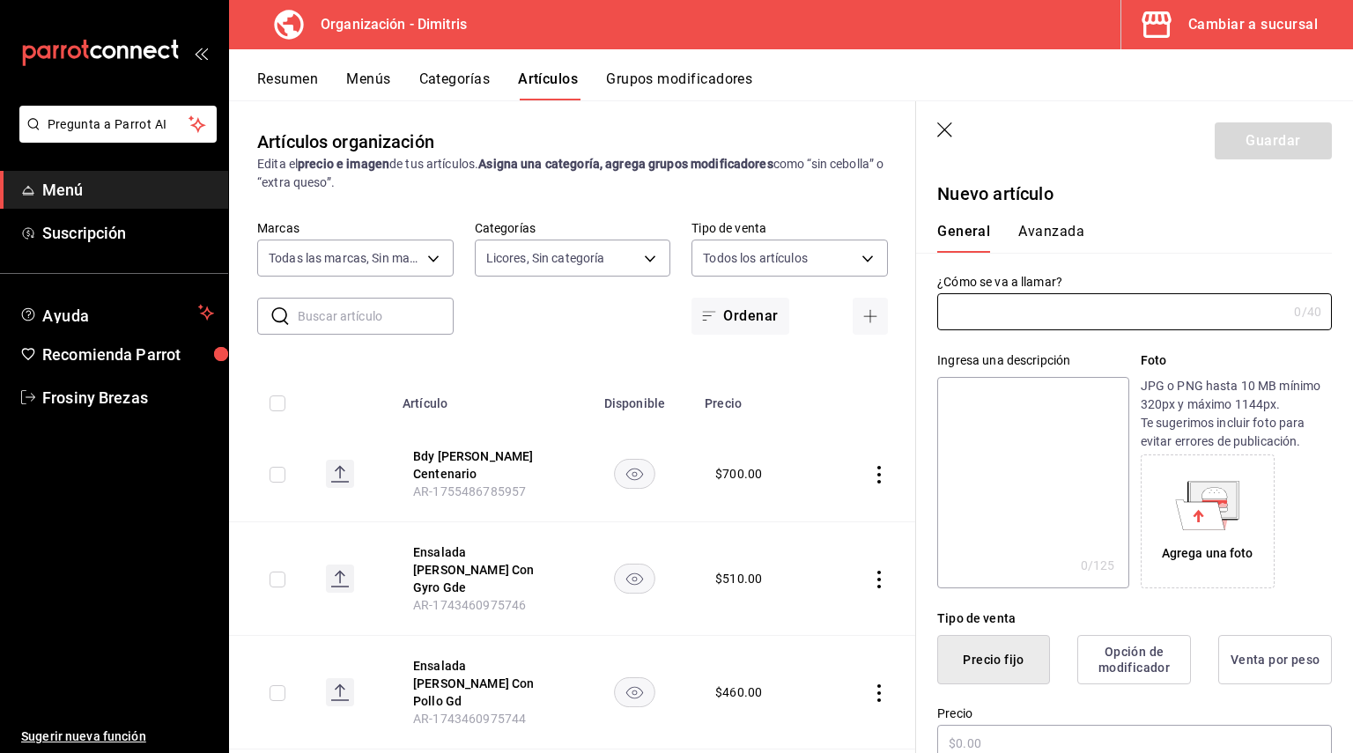
type input "AR-1755543983921"
click at [1082, 304] on input "text" at bounding box center [1112, 311] width 350 height 35
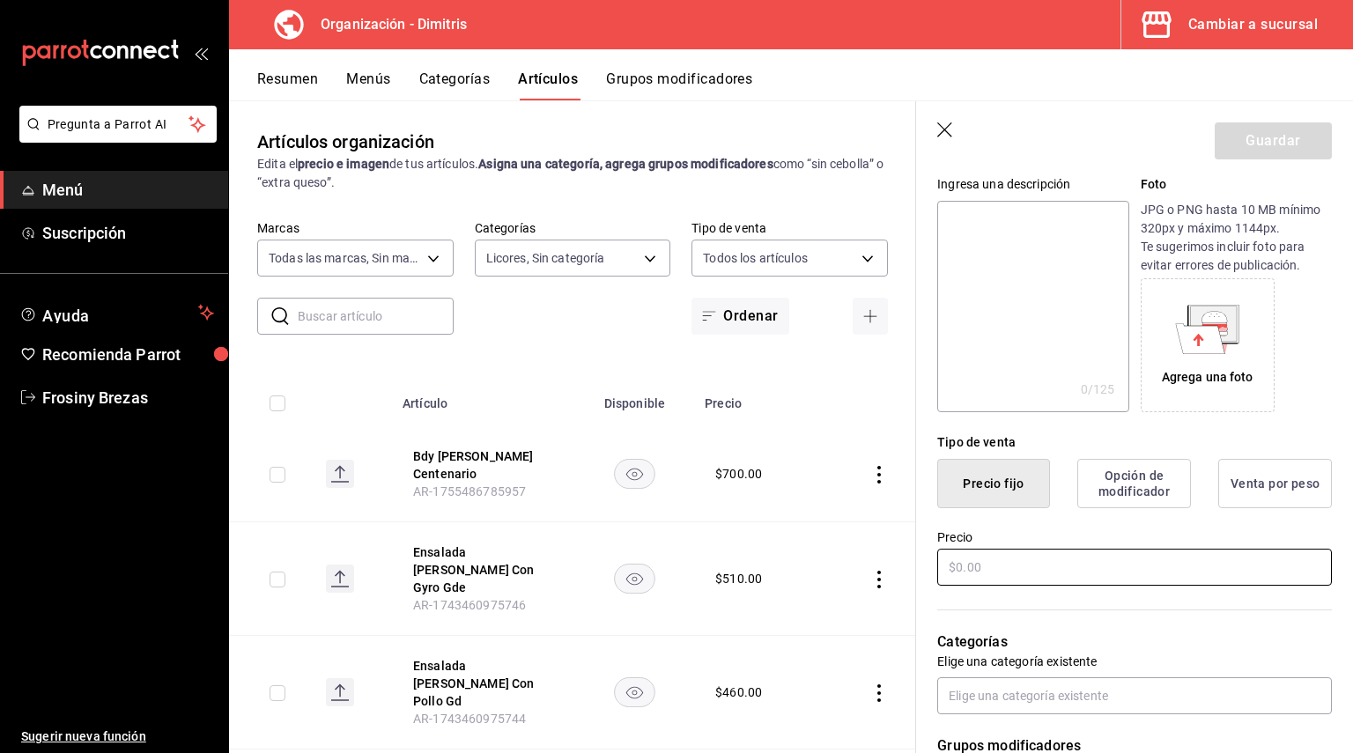
type input "[PERSON_NAME]"
click at [1008, 562] on input "text" at bounding box center [1134, 567] width 395 height 37
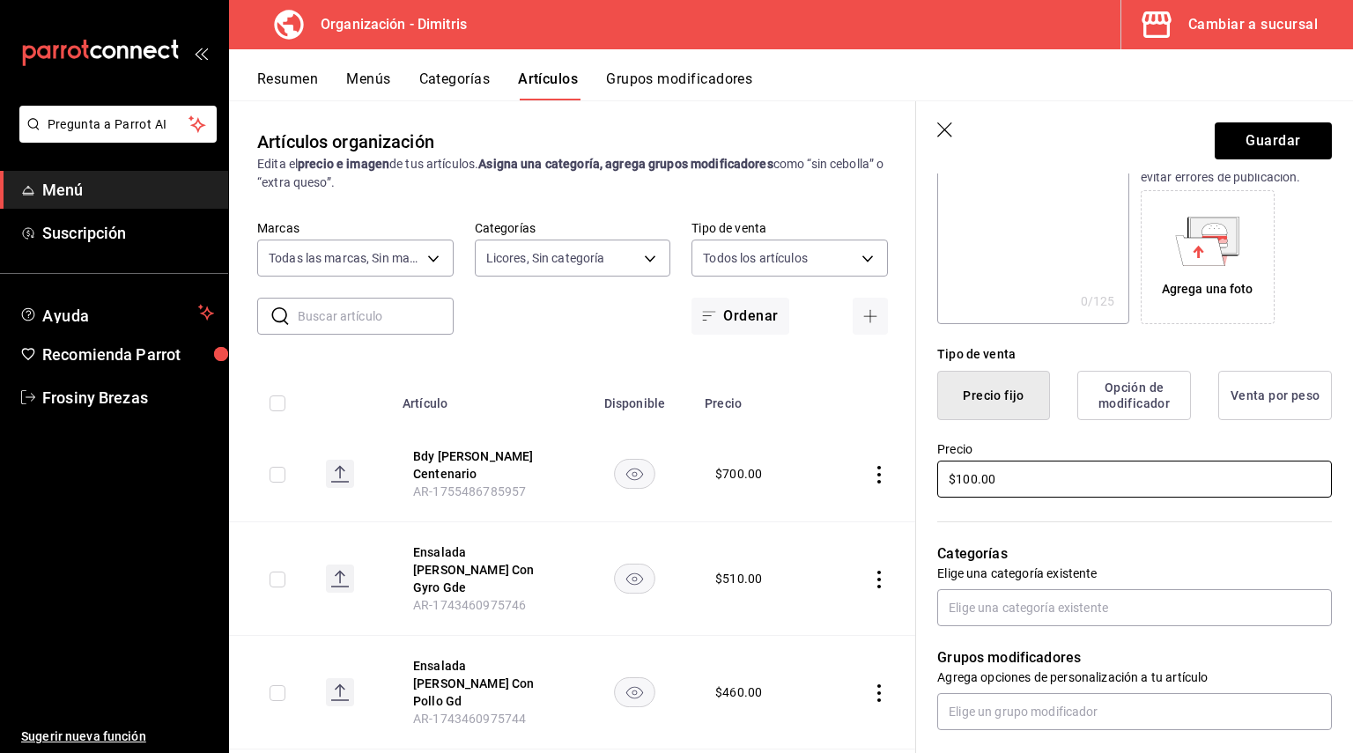
scroll to position [528, 0]
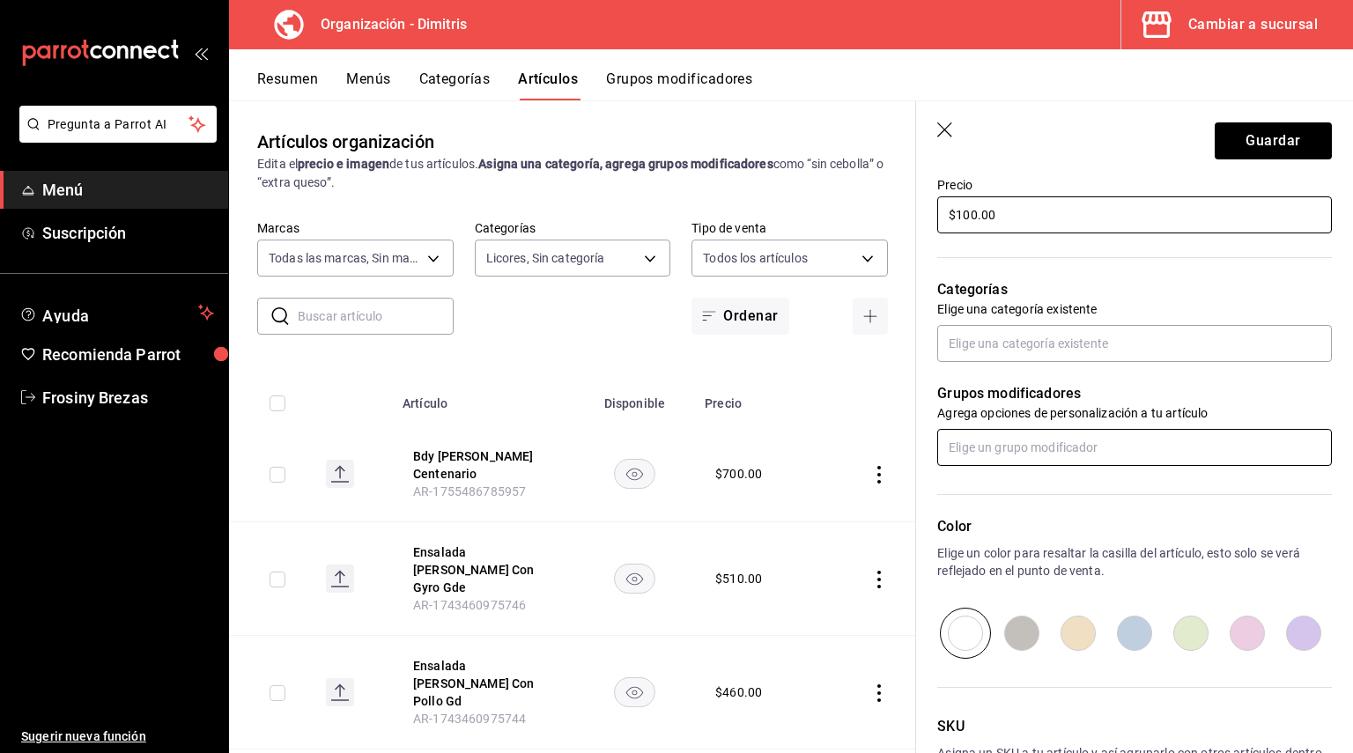
type input "$100.00"
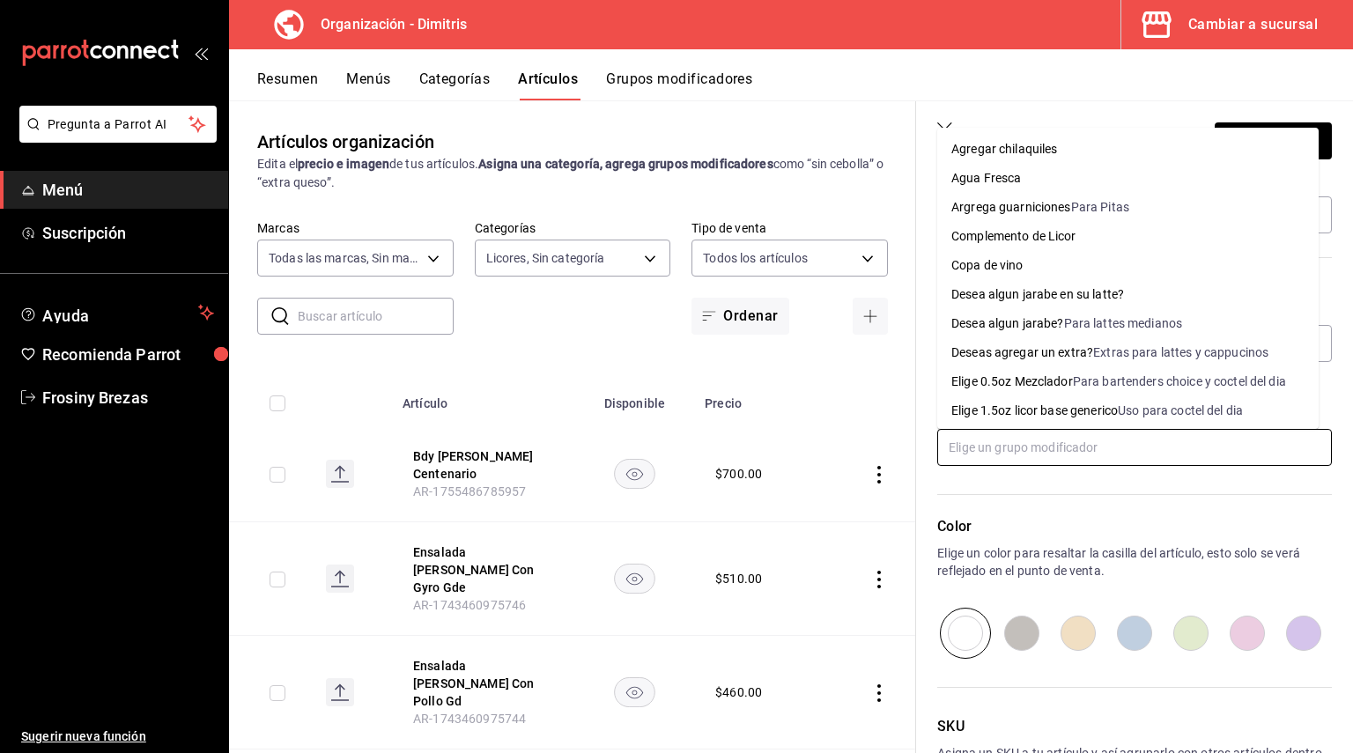
click at [1017, 456] on input "text" at bounding box center [1134, 447] width 395 height 37
click at [1023, 371] on li "Elige 0.5oz Mezclador Para bartenders choice y coctel del dia" at bounding box center [1127, 381] width 381 height 29
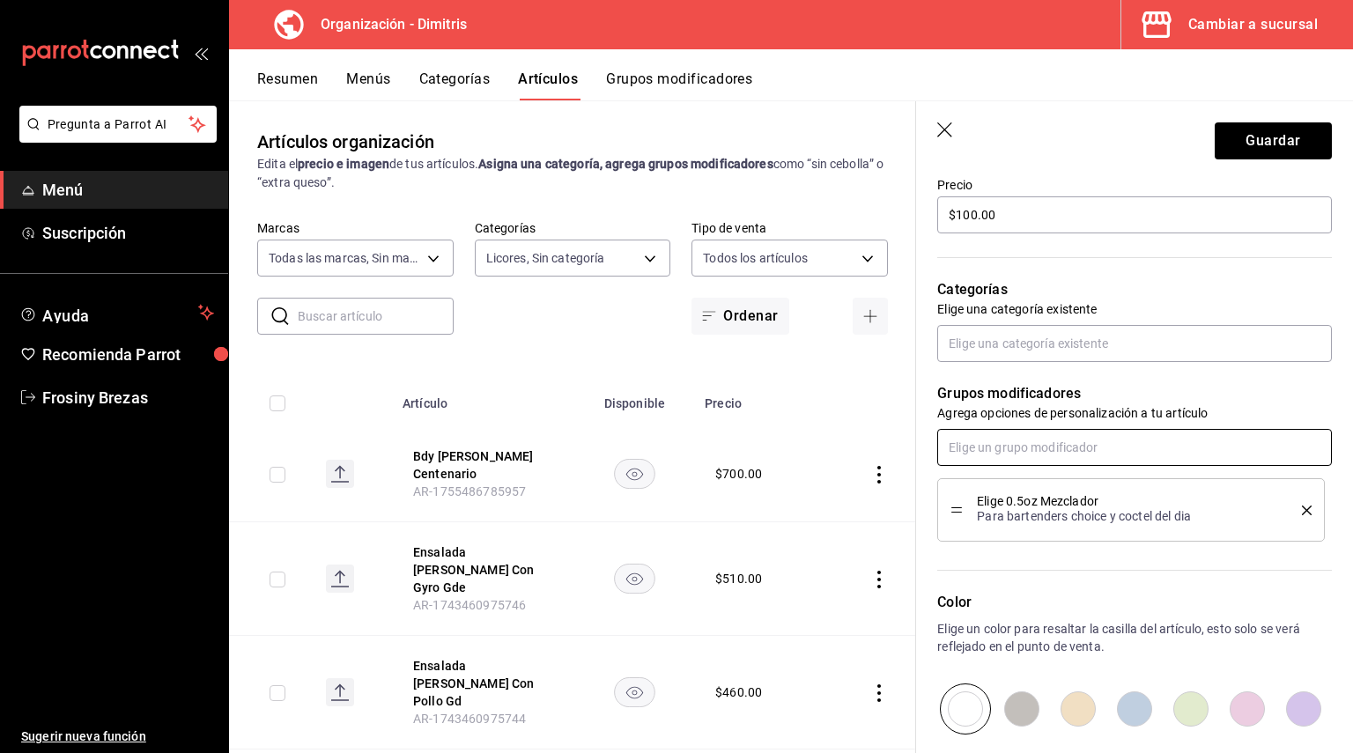
click at [1001, 450] on input "text" at bounding box center [1134, 447] width 395 height 37
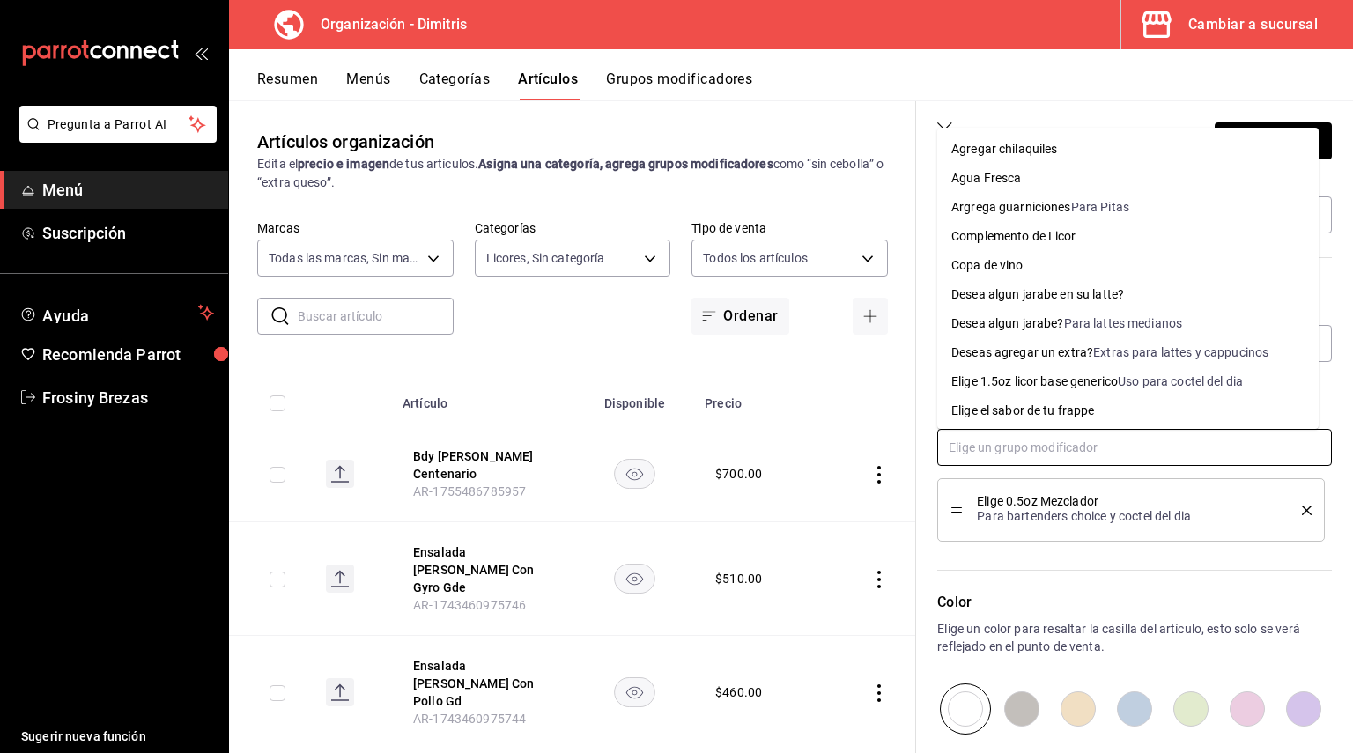
click at [1058, 240] on div "Complemento de Licor" at bounding box center [1013, 236] width 125 height 18
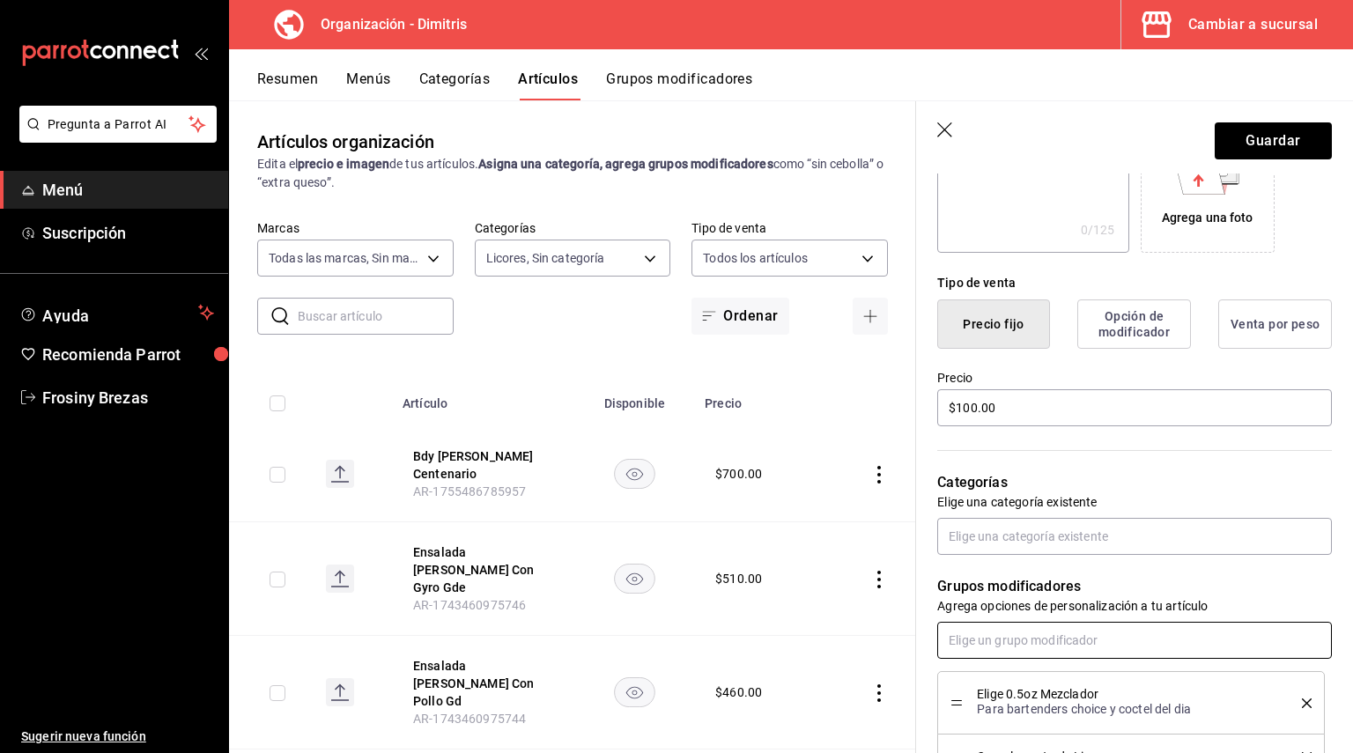
scroll to position [71, 0]
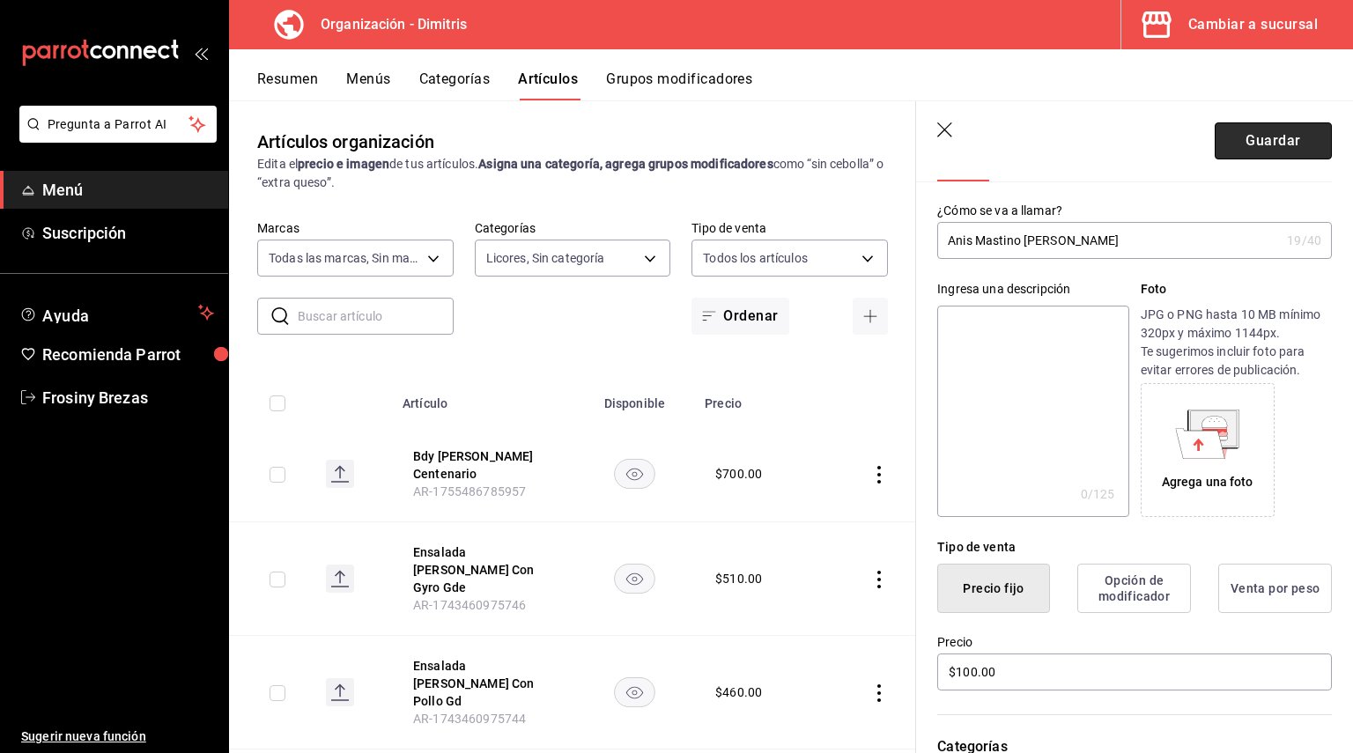
click at [1251, 132] on button "Guardar" at bounding box center [1273, 140] width 117 height 37
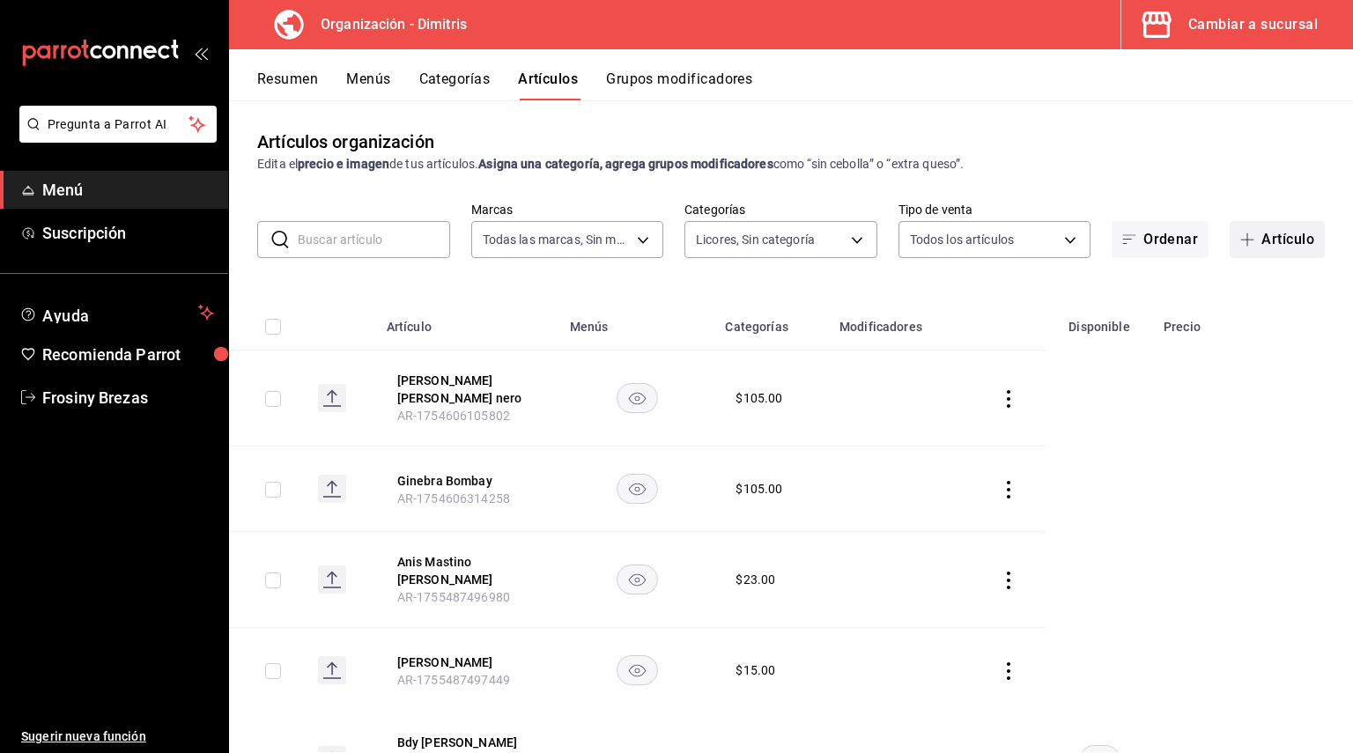
click at [1273, 250] on button "Artículo" at bounding box center [1277, 239] width 95 height 37
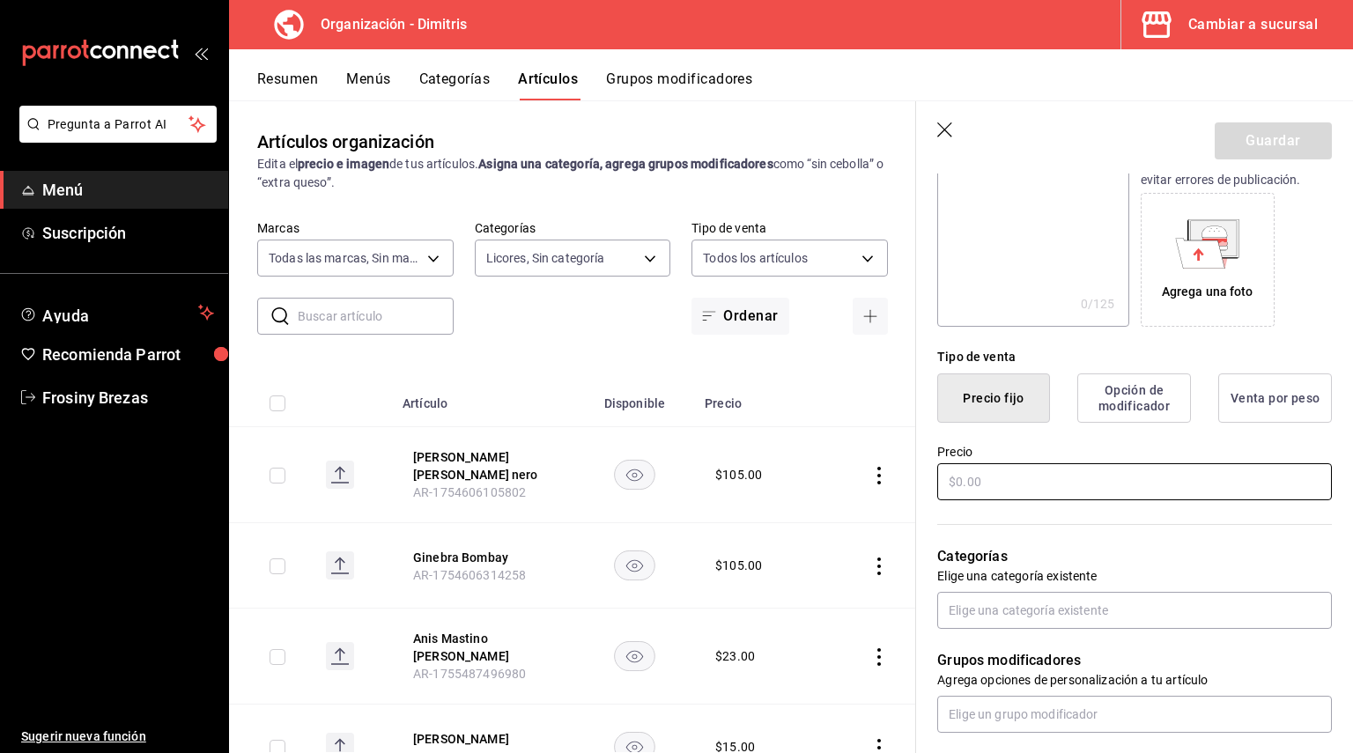
scroll to position [264, 0]
type input "Bdy [PERSON_NAME] Centenario Solera"
click at [1024, 485] on input "text" at bounding box center [1134, 479] width 395 height 37
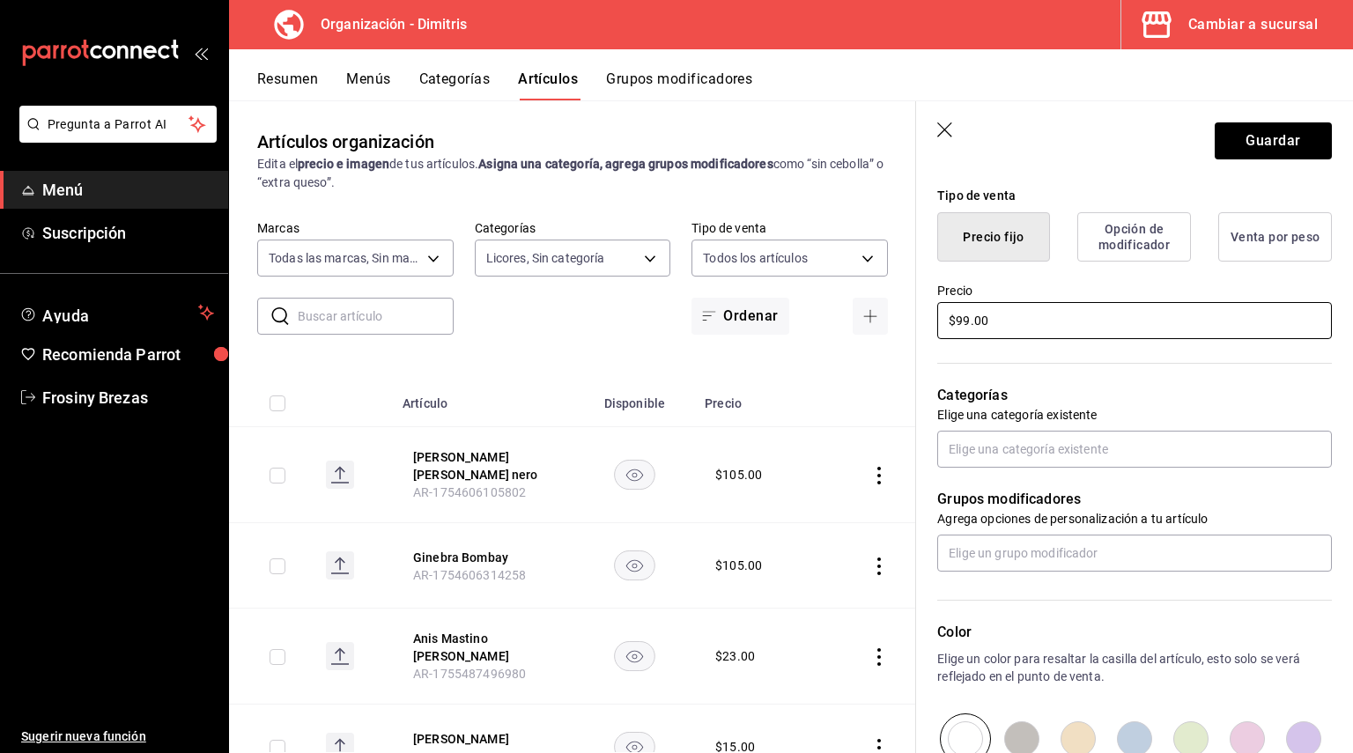
scroll to position [440, 0]
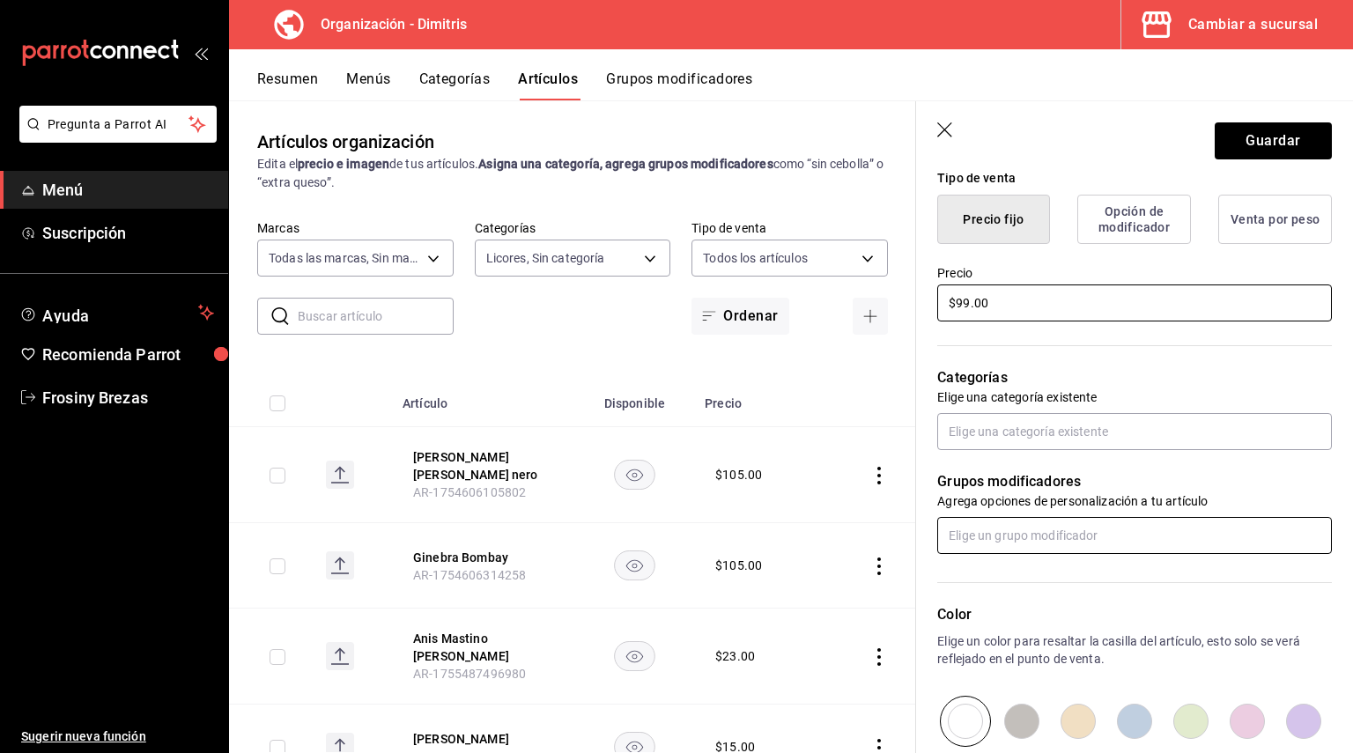
type input "$99.00"
click at [964, 531] on input "text" at bounding box center [1134, 535] width 395 height 37
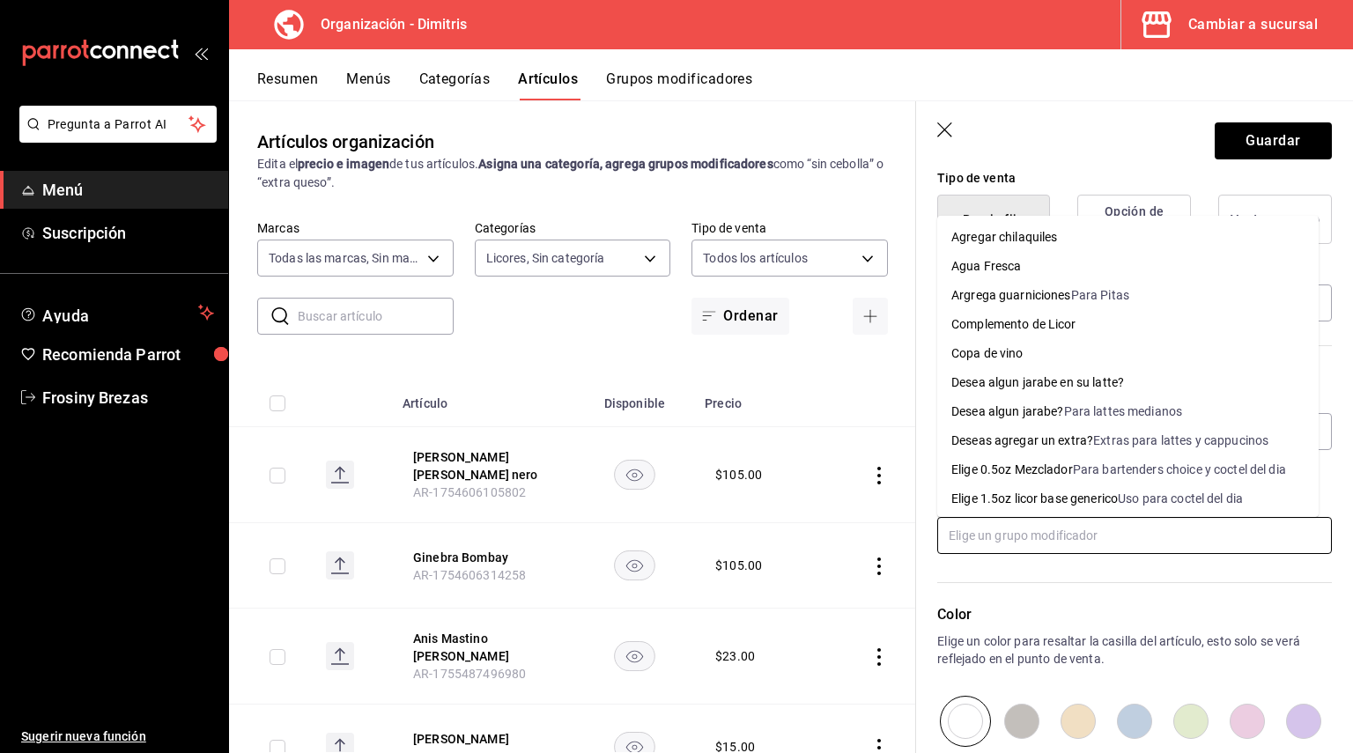
click at [1043, 469] on div "Elige 0.5oz Mezclador" at bounding box center [1012, 470] width 122 height 18
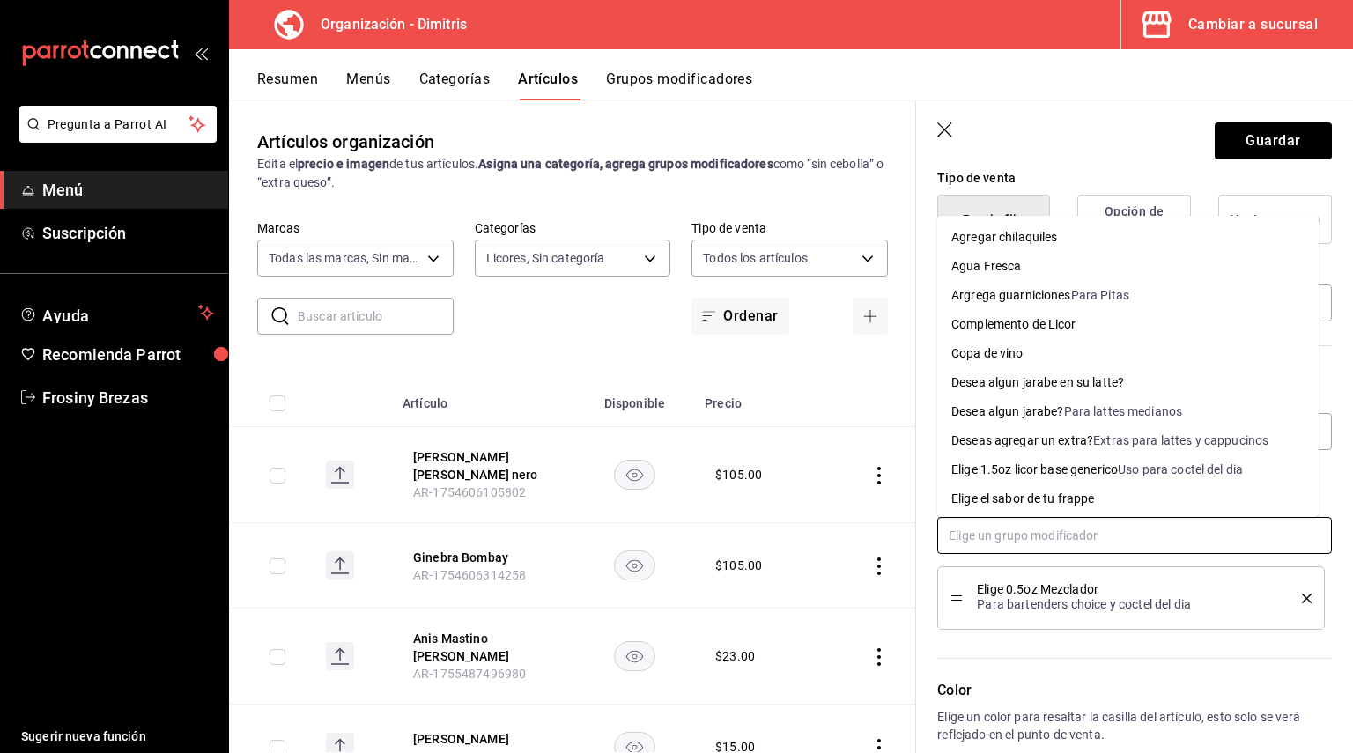
click at [1022, 533] on input "text" at bounding box center [1134, 535] width 395 height 37
click at [1004, 322] on div "Complemento de Licor" at bounding box center [1013, 324] width 125 height 18
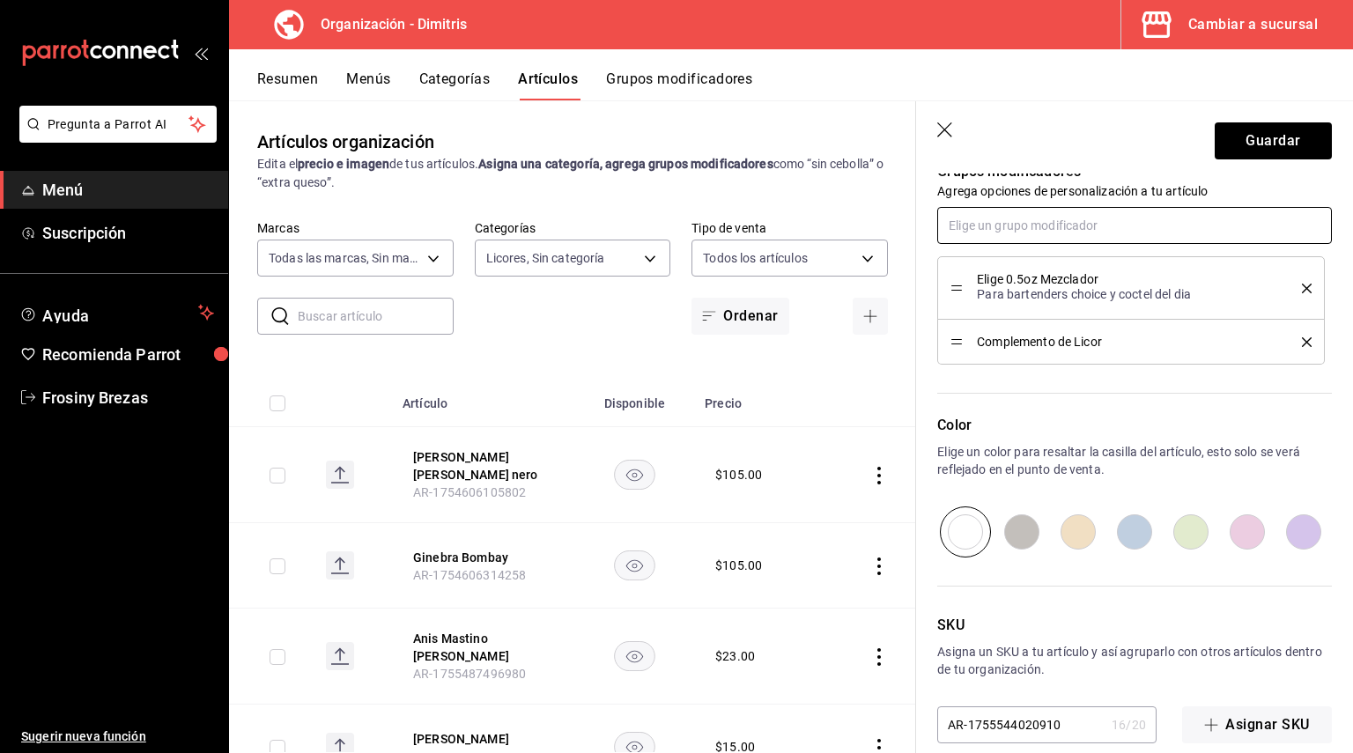
scroll to position [776, 0]
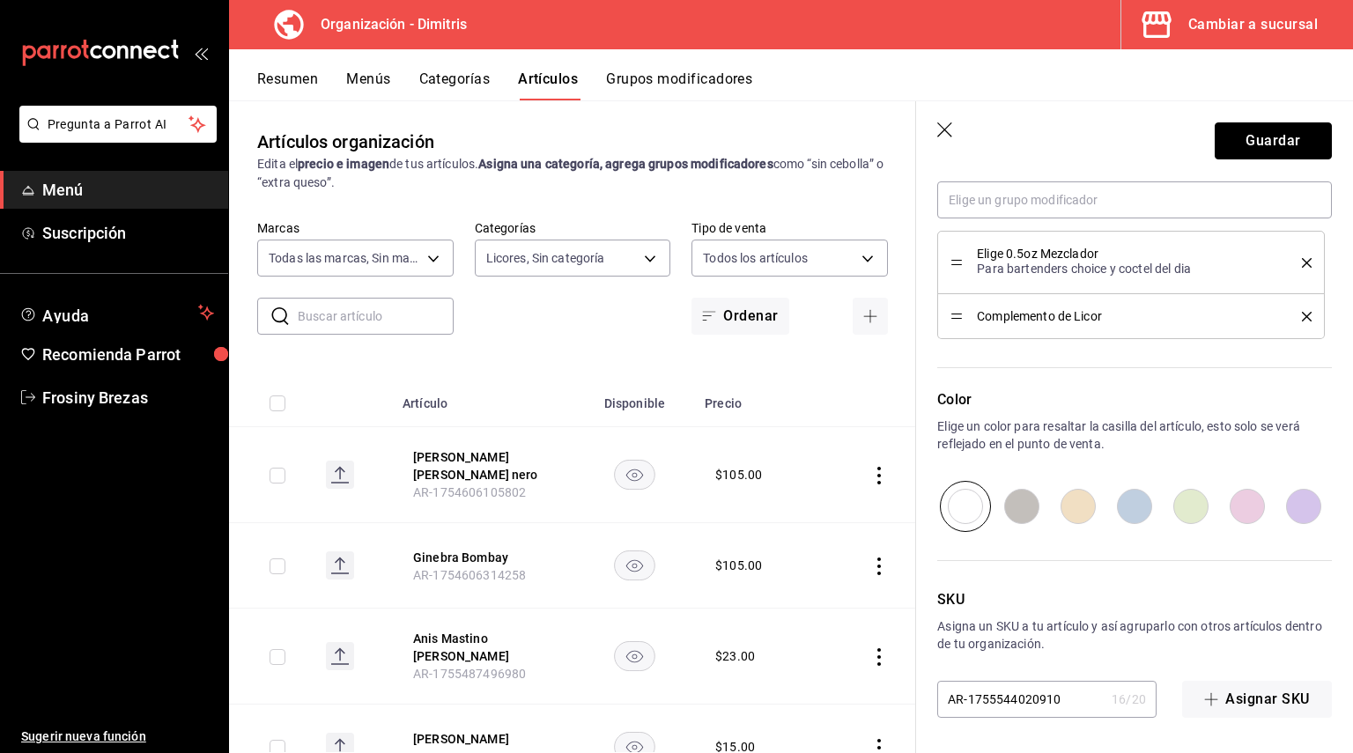
click at [1247, 128] on button "Guardar" at bounding box center [1273, 140] width 117 height 37
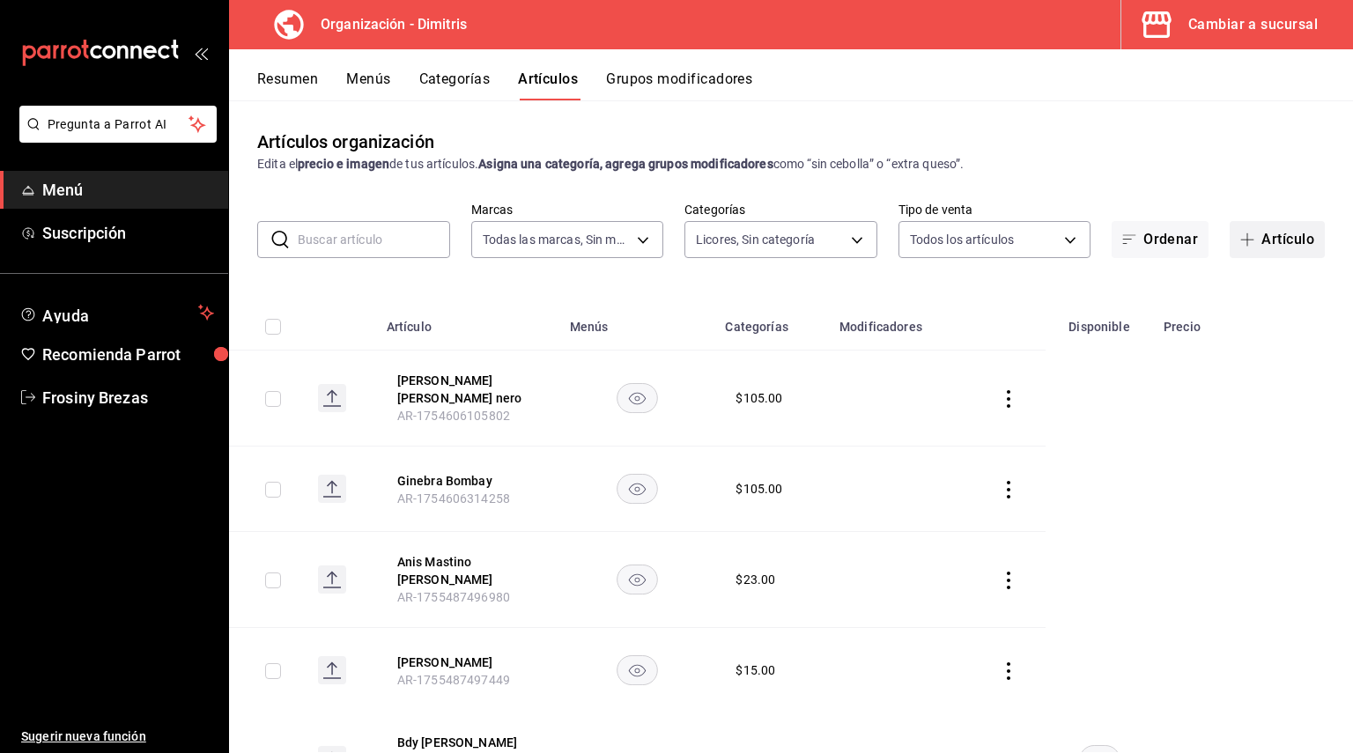
click at [1267, 244] on button "Artículo" at bounding box center [1277, 239] width 95 height 37
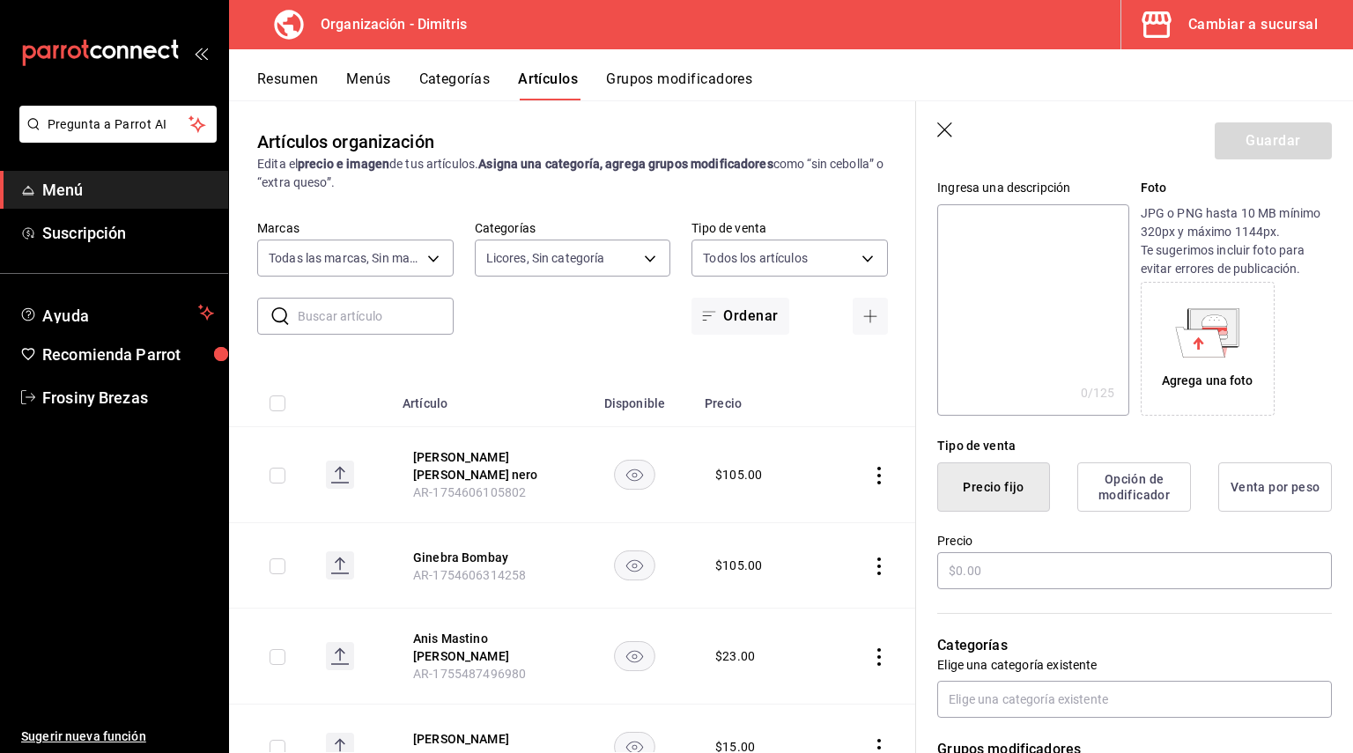
scroll to position [176, 0]
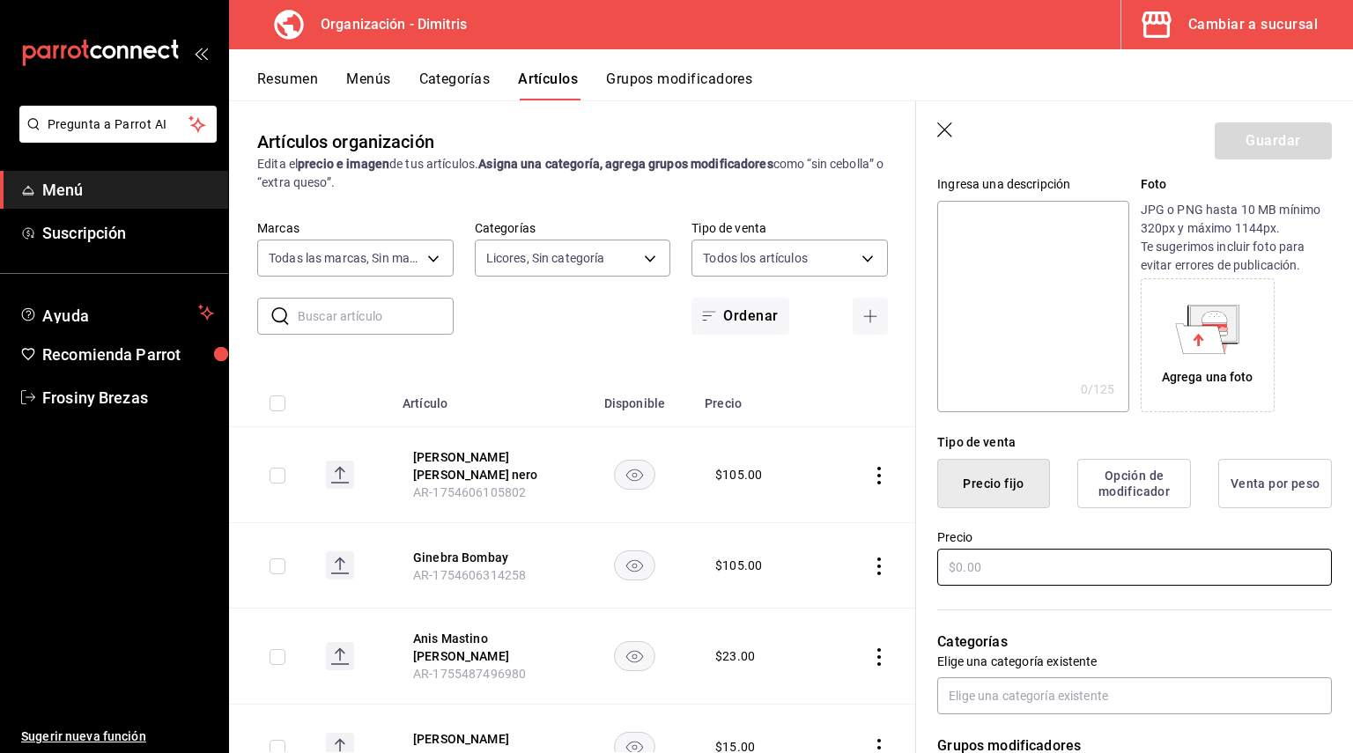
type input "Charanda El Taraso Rep"
click at [1005, 565] on input "text" at bounding box center [1134, 567] width 395 height 37
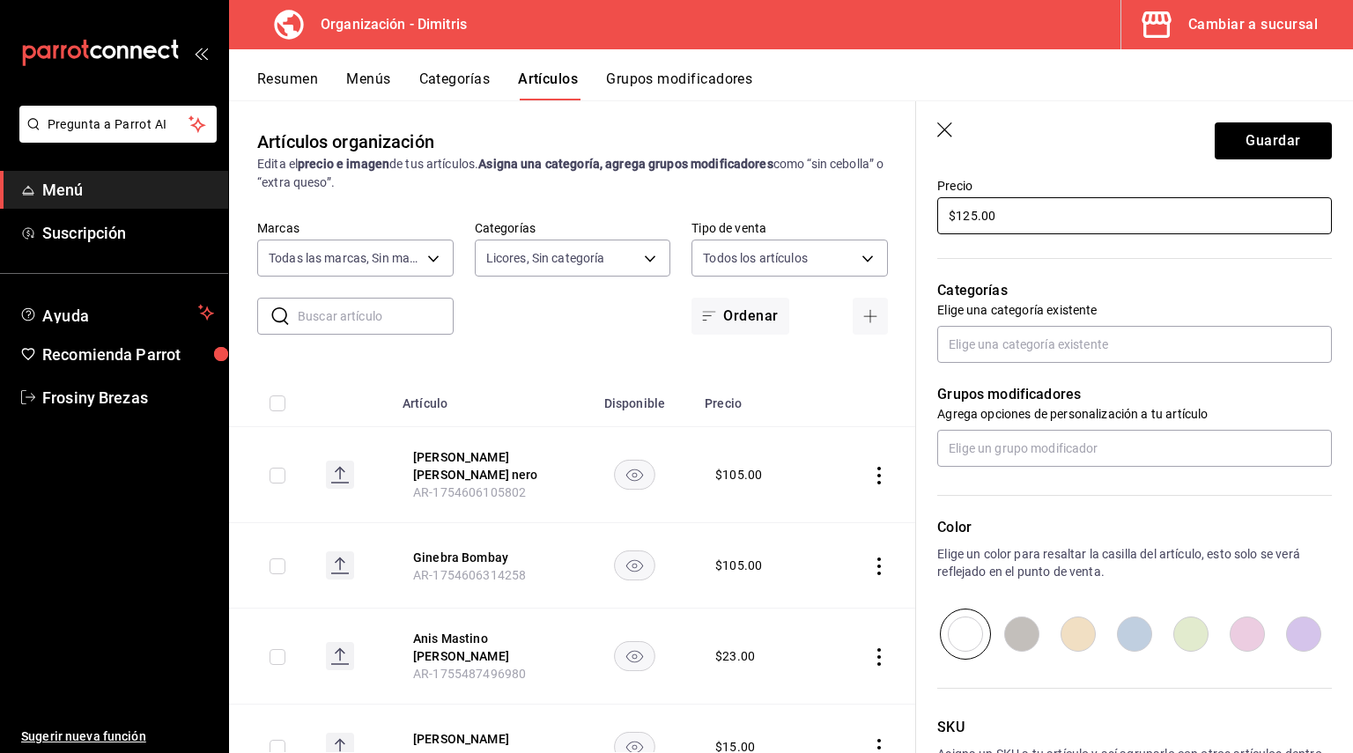
scroll to position [528, 0]
type input "$125.00"
click at [1055, 446] on input "text" at bounding box center [1134, 447] width 395 height 37
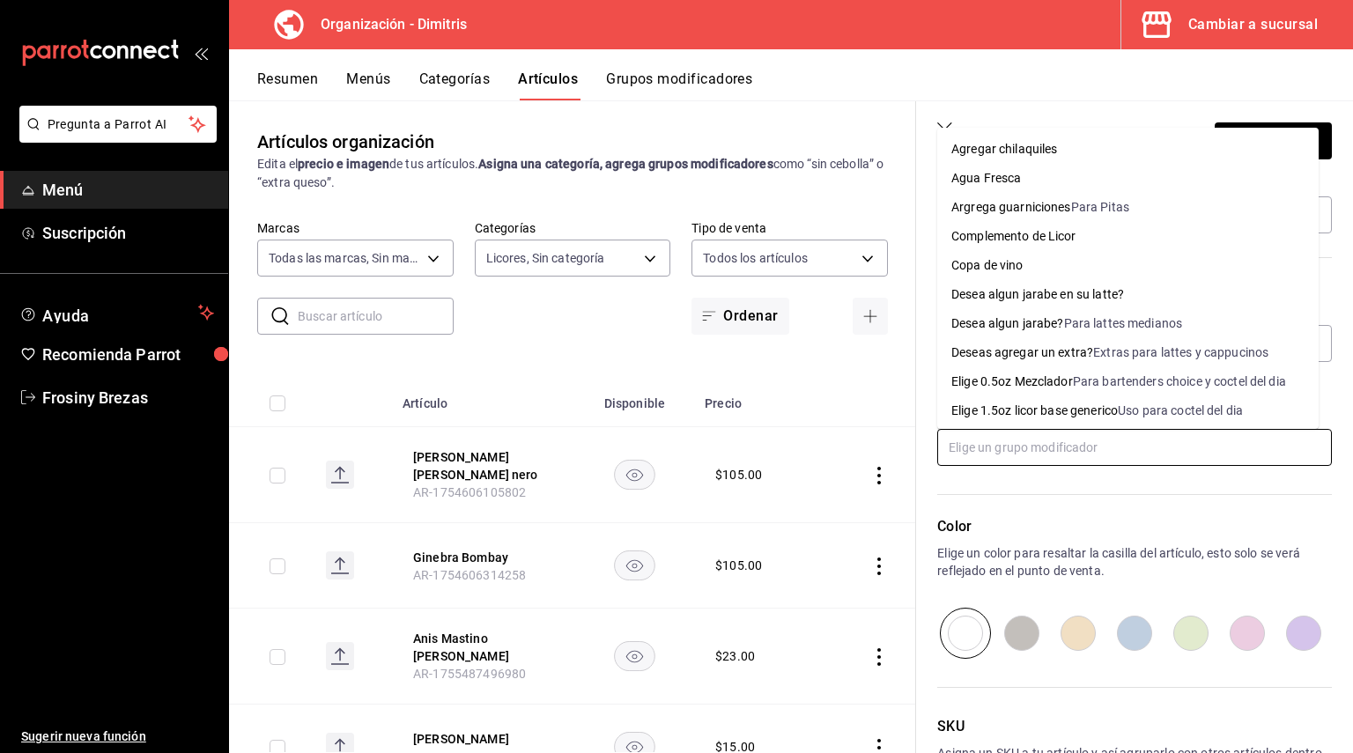
click at [1025, 372] on li "Elige 0.5oz Mezclador Para bartenders choice y coctel del dia" at bounding box center [1127, 381] width 381 height 29
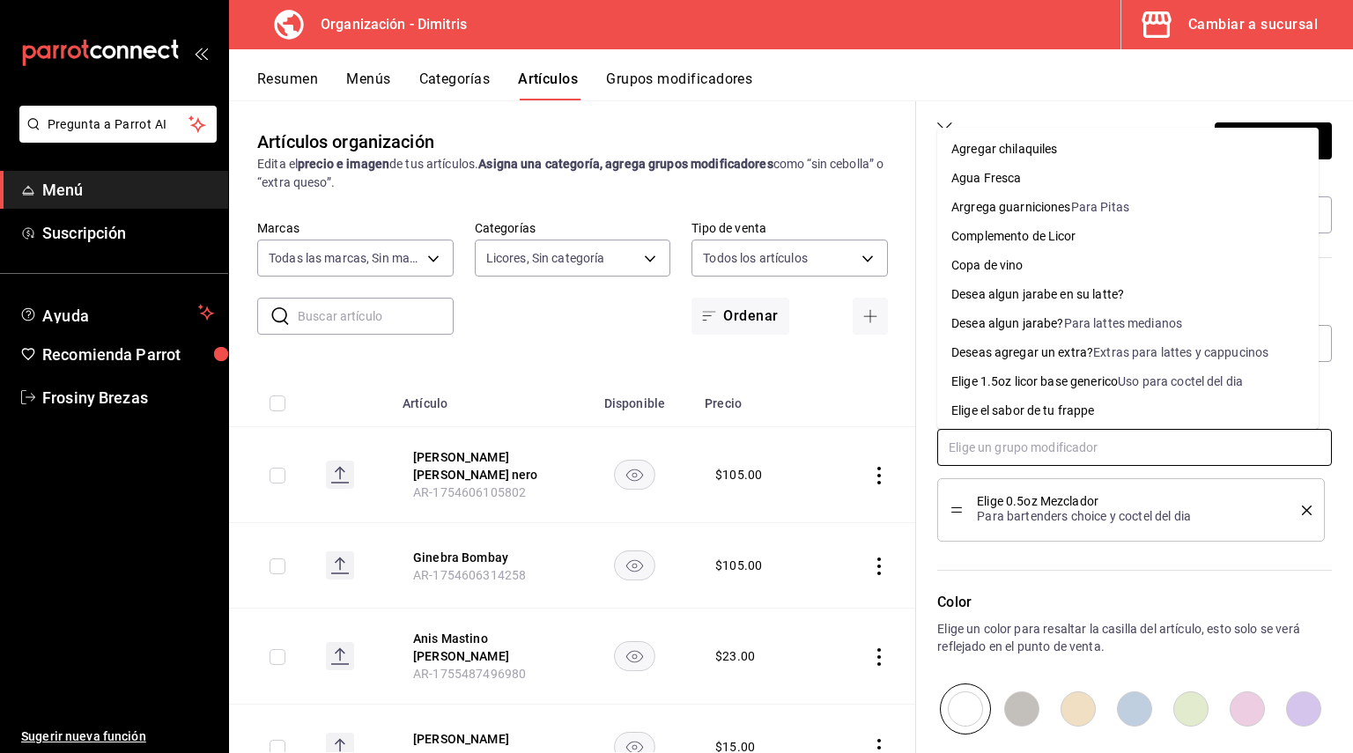
click at [1025, 434] on input "text" at bounding box center [1134, 447] width 395 height 37
click at [1039, 235] on div "Complemento de Licor" at bounding box center [1013, 236] width 125 height 18
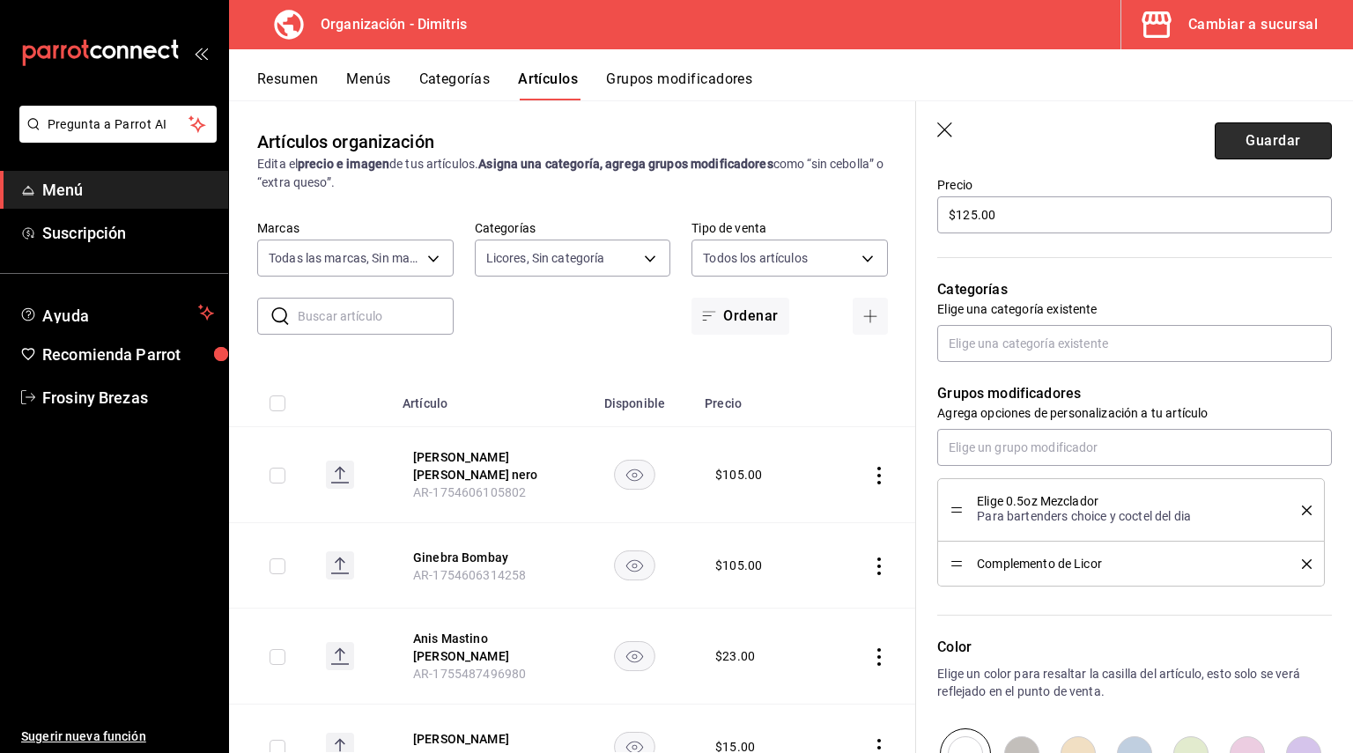
click at [1242, 128] on button "Guardar" at bounding box center [1273, 140] width 117 height 37
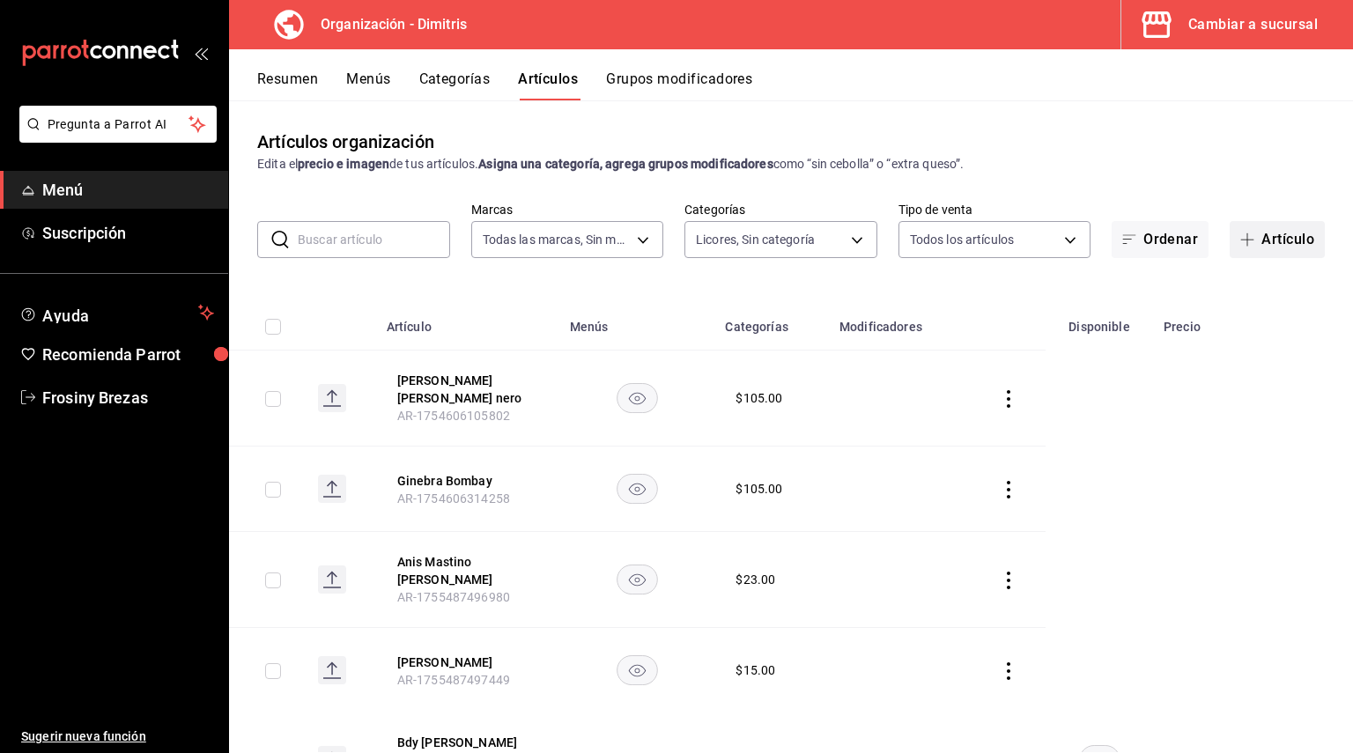
click at [1251, 246] on button "Artículo" at bounding box center [1277, 239] width 95 height 37
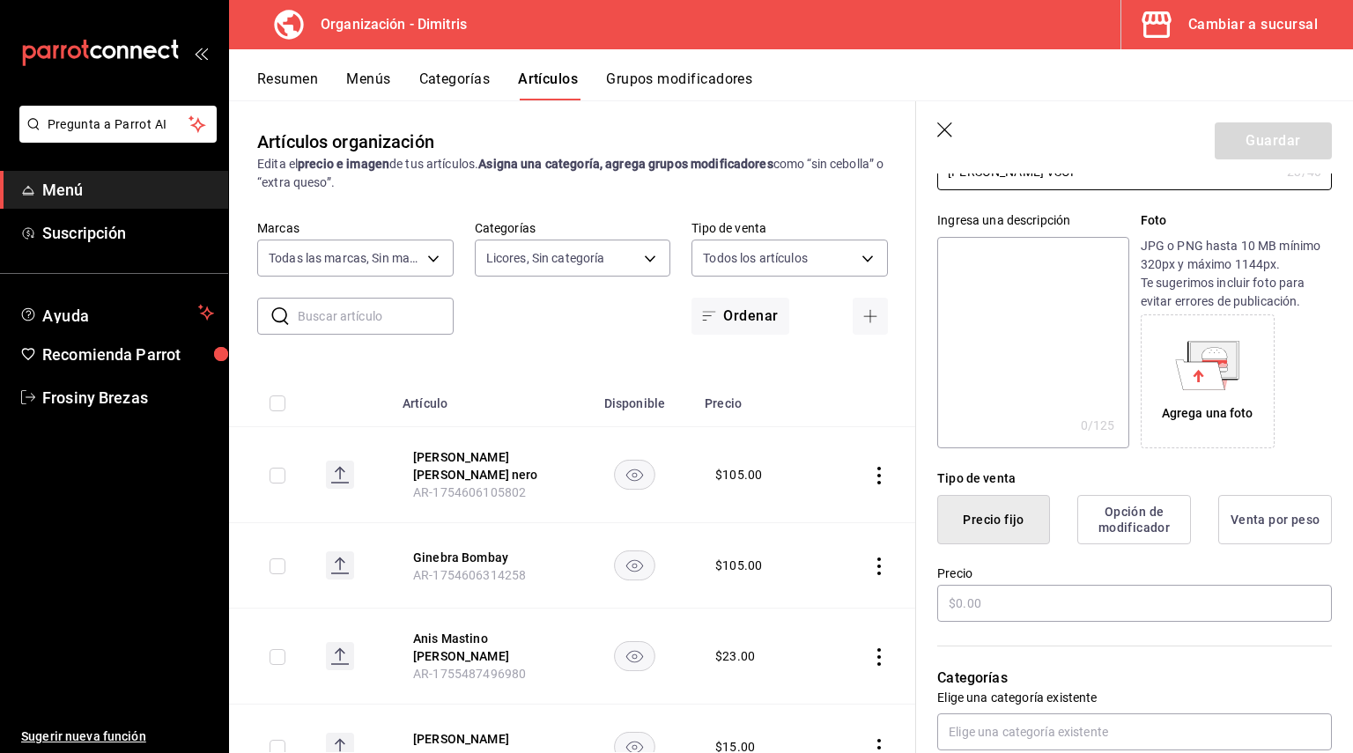
scroll to position [264, 0]
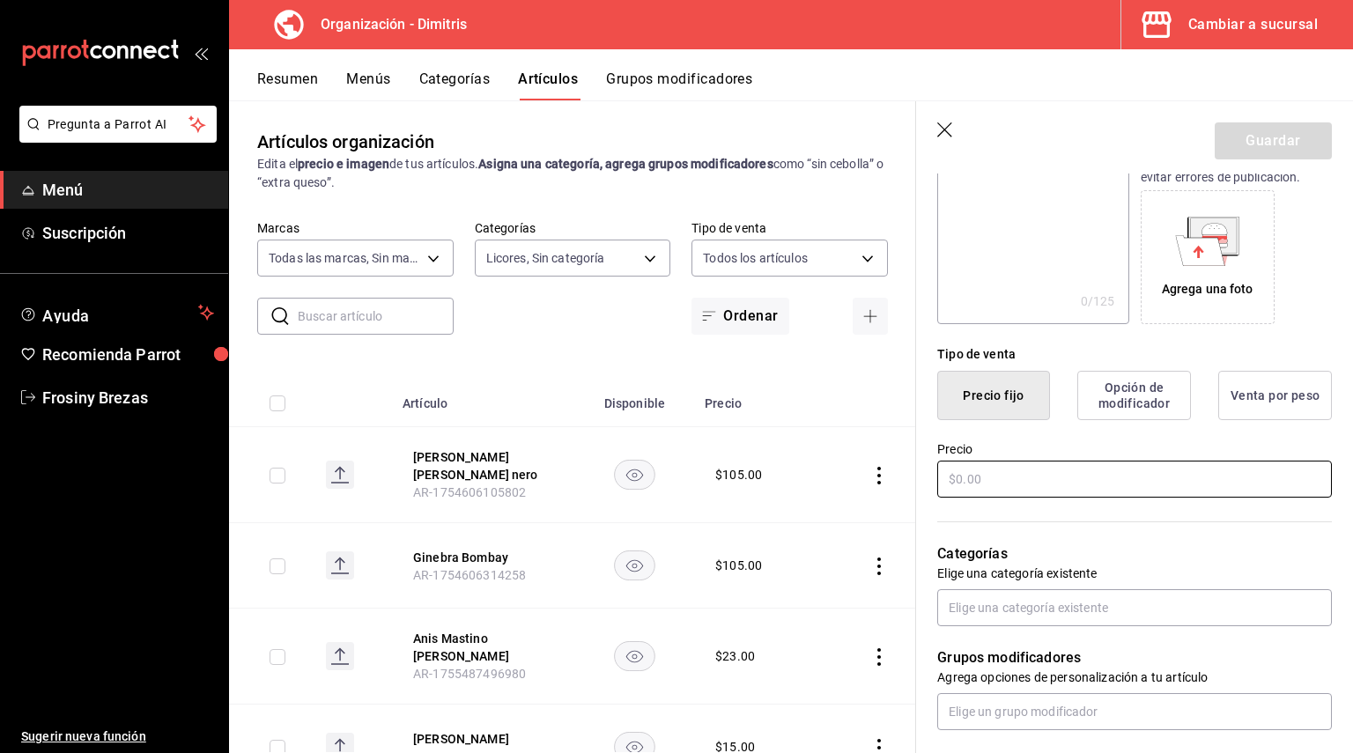
type input "[PERSON_NAME] VSOP"
click at [1047, 486] on input "text" at bounding box center [1134, 479] width 395 height 37
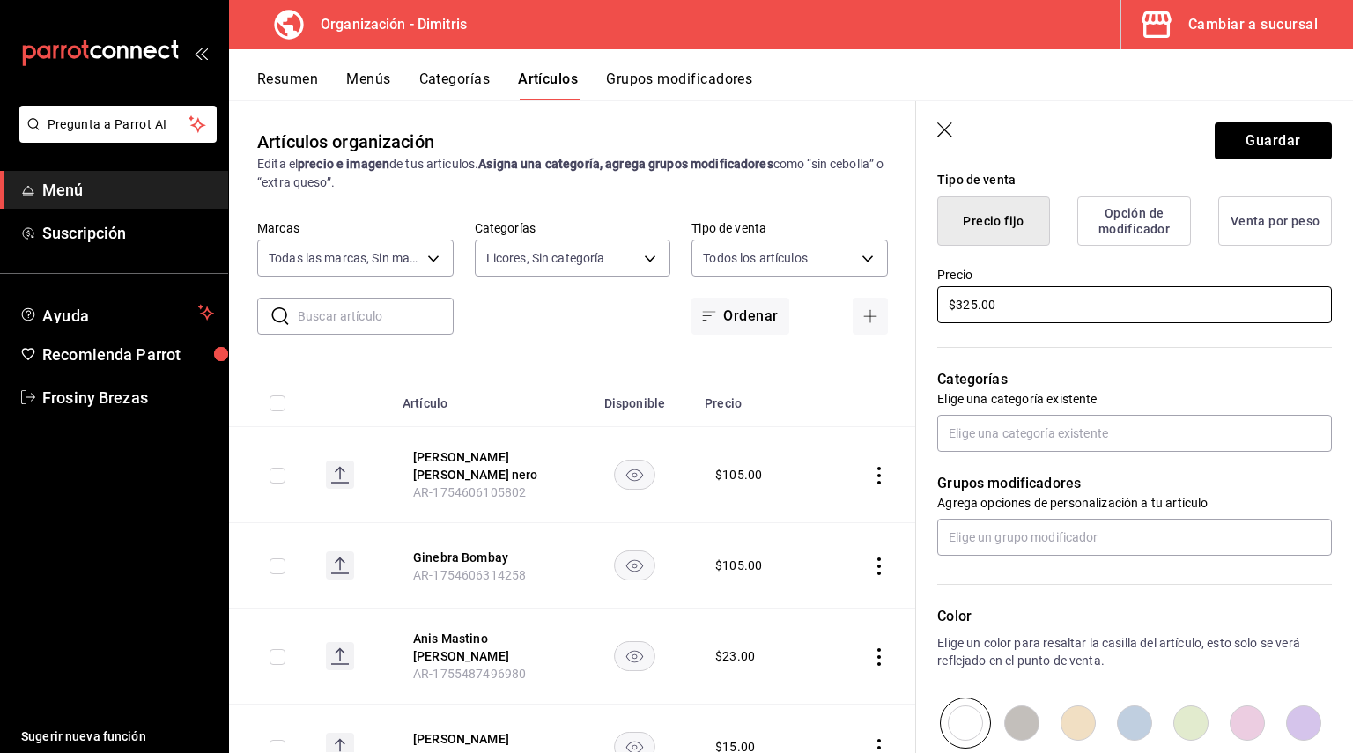
scroll to position [440, 0]
type input "$325.00"
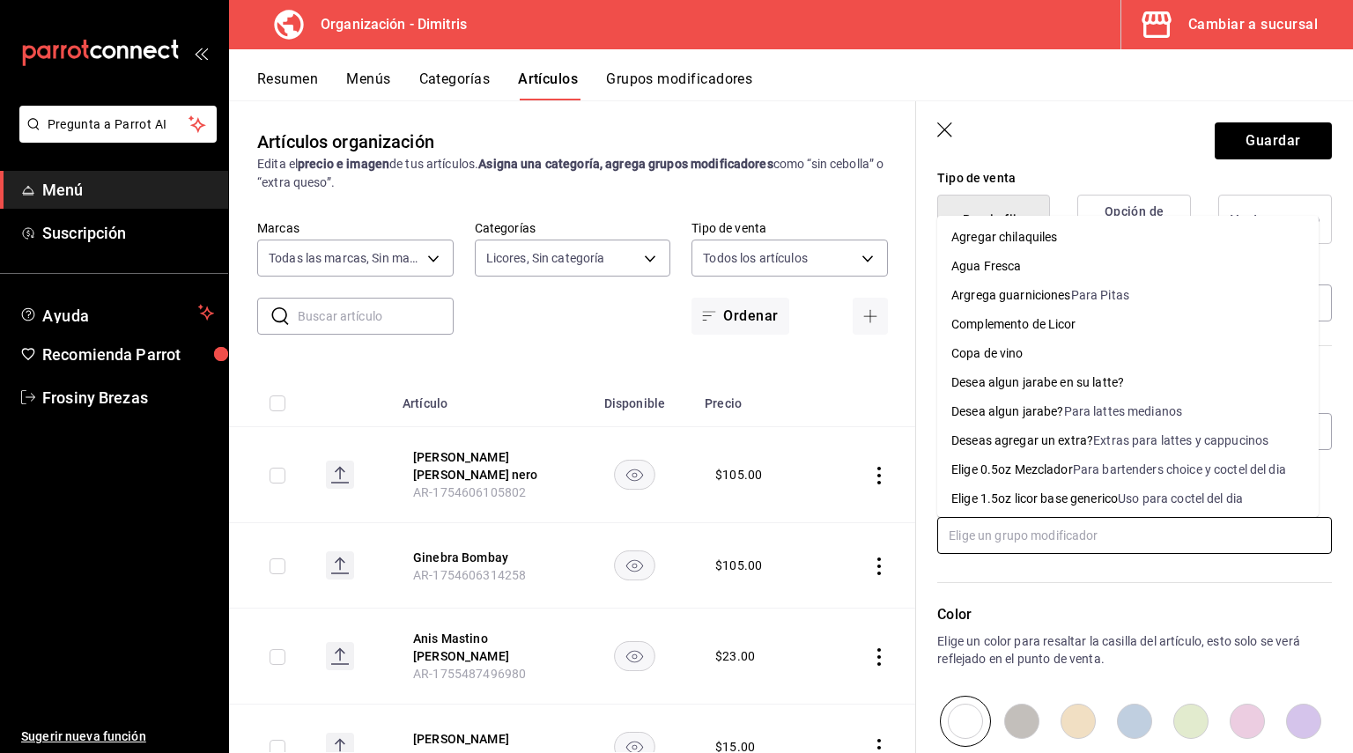
click at [1024, 552] on input "text" at bounding box center [1134, 535] width 395 height 37
click at [1043, 321] on div "Complemento de Licor" at bounding box center [1013, 324] width 125 height 18
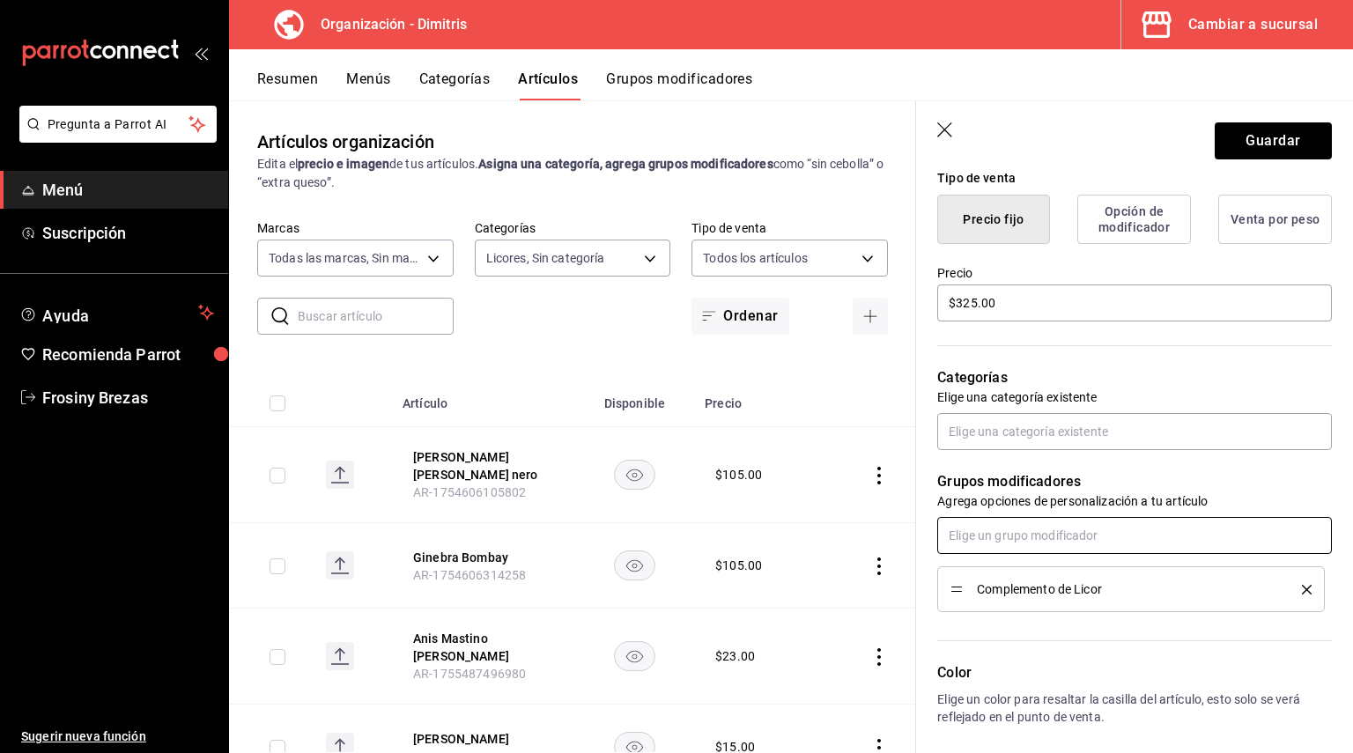
click at [1025, 544] on input "text" at bounding box center [1134, 535] width 395 height 37
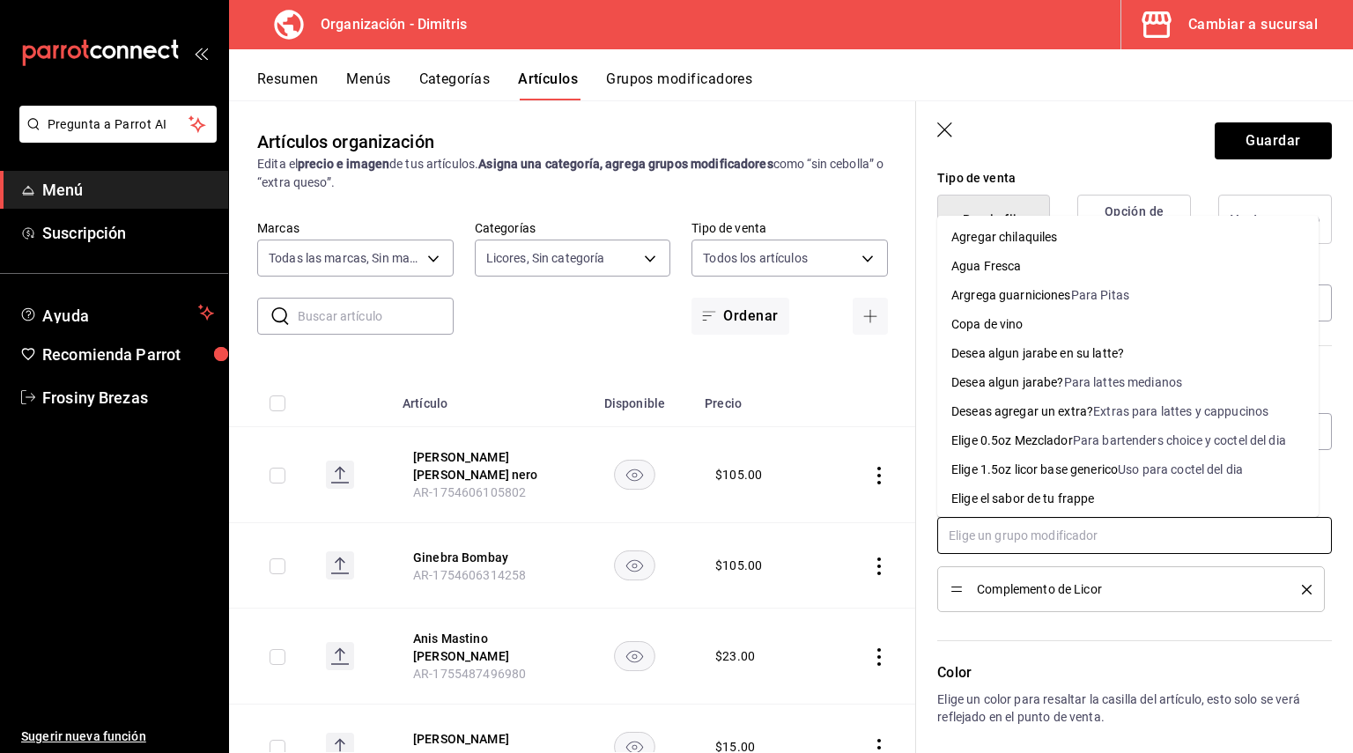
click at [1069, 429] on li "Elige 0.5oz Mezclador Para bartenders choice y coctel del dia" at bounding box center [1127, 440] width 381 height 29
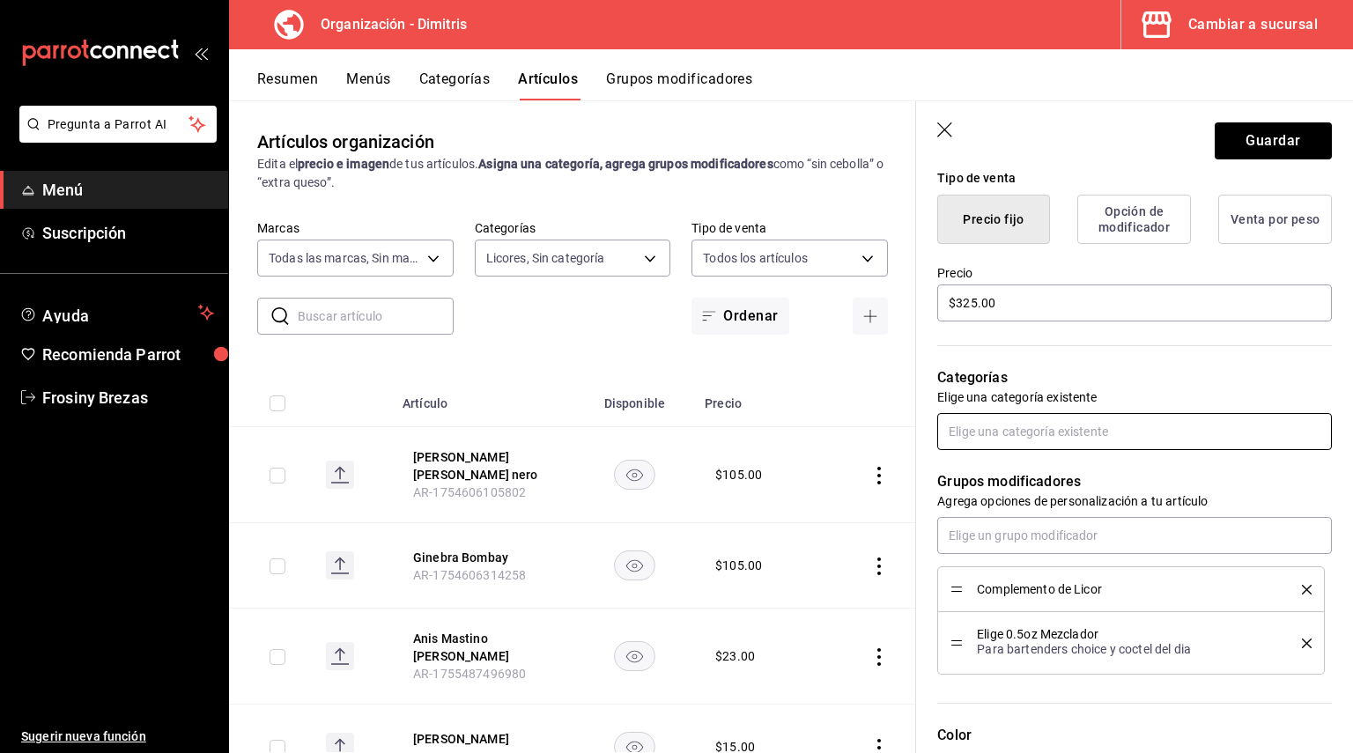
click at [1069, 430] on input "text" at bounding box center [1134, 431] width 395 height 37
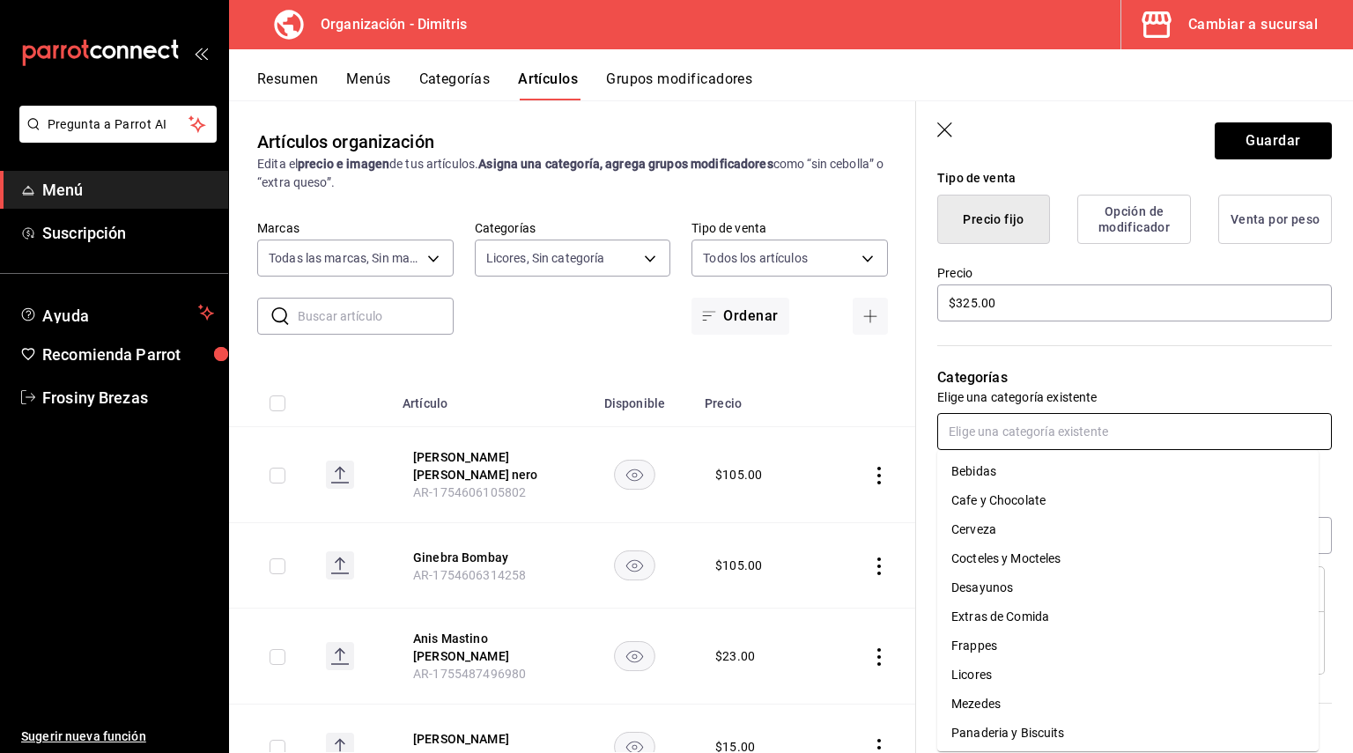
click at [983, 668] on li "Licores" at bounding box center [1127, 675] width 381 height 29
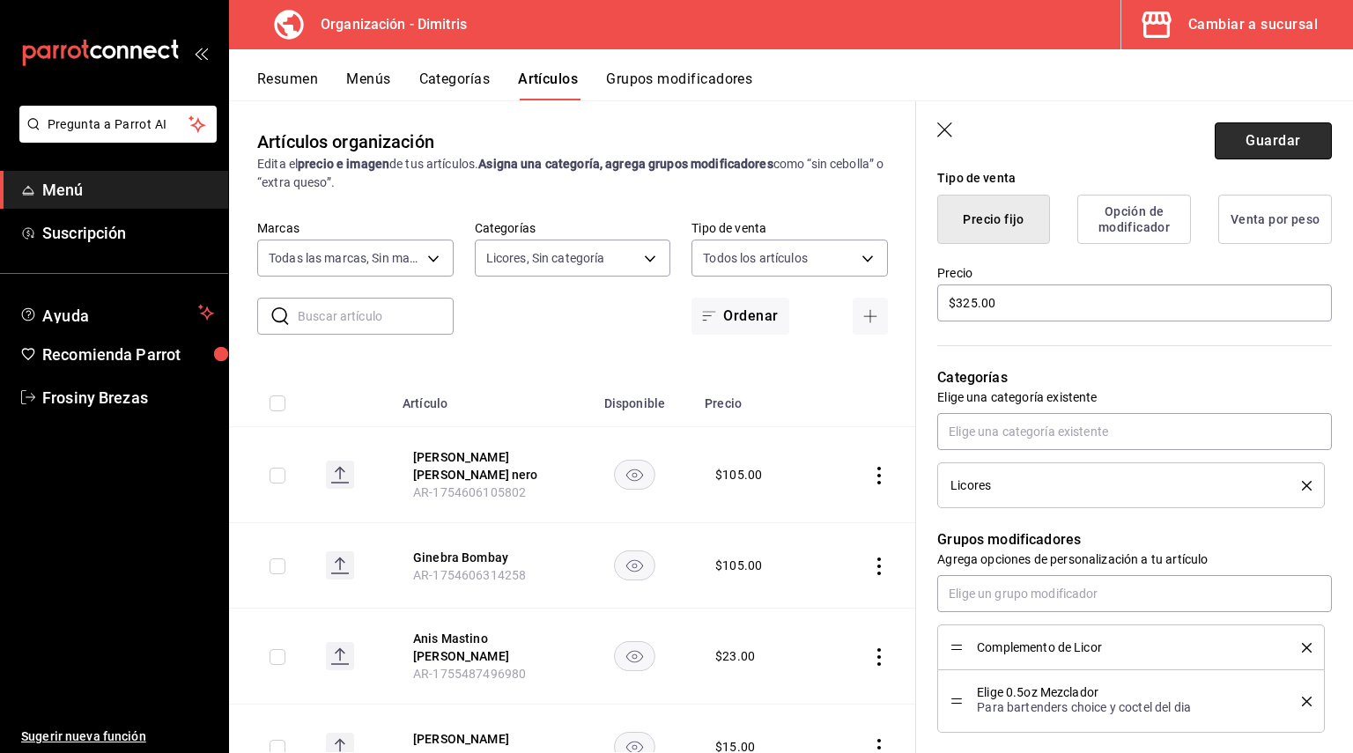
click at [1271, 131] on button "Guardar" at bounding box center [1273, 140] width 117 height 37
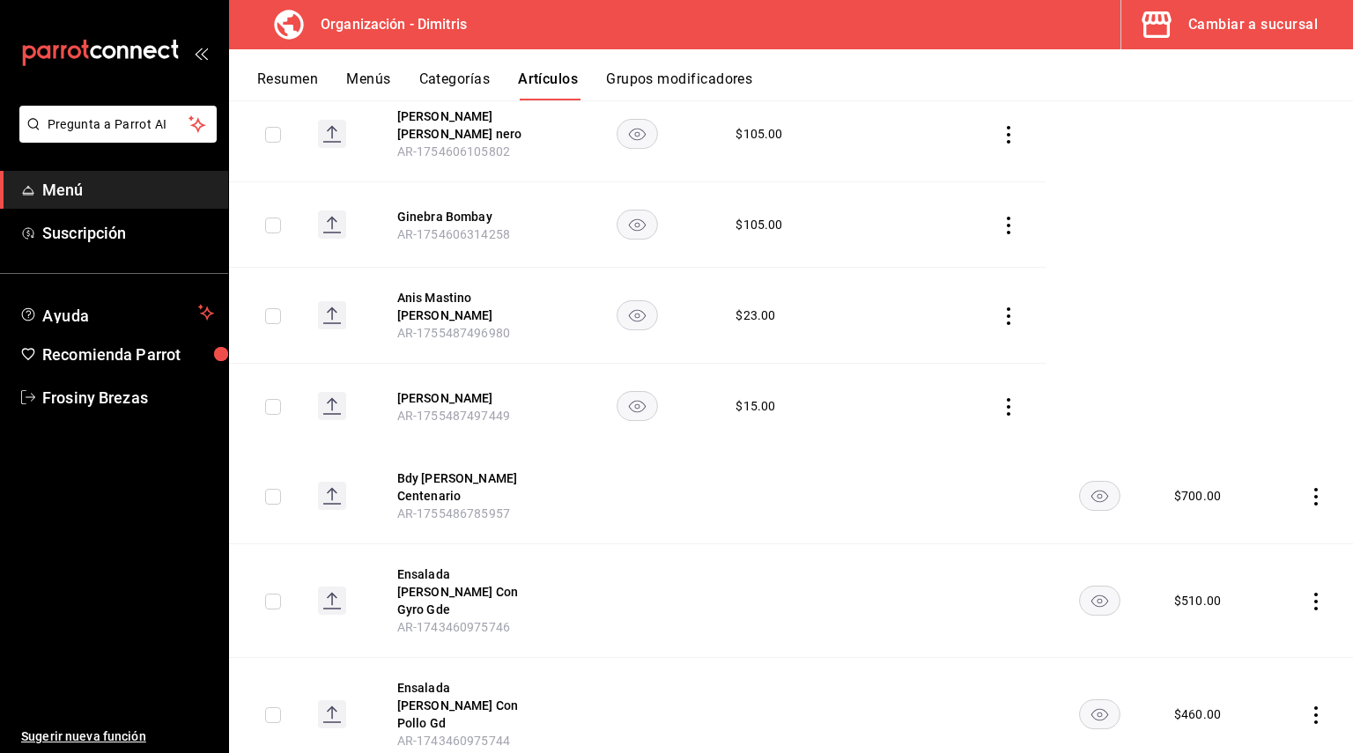
scroll to position [88, 0]
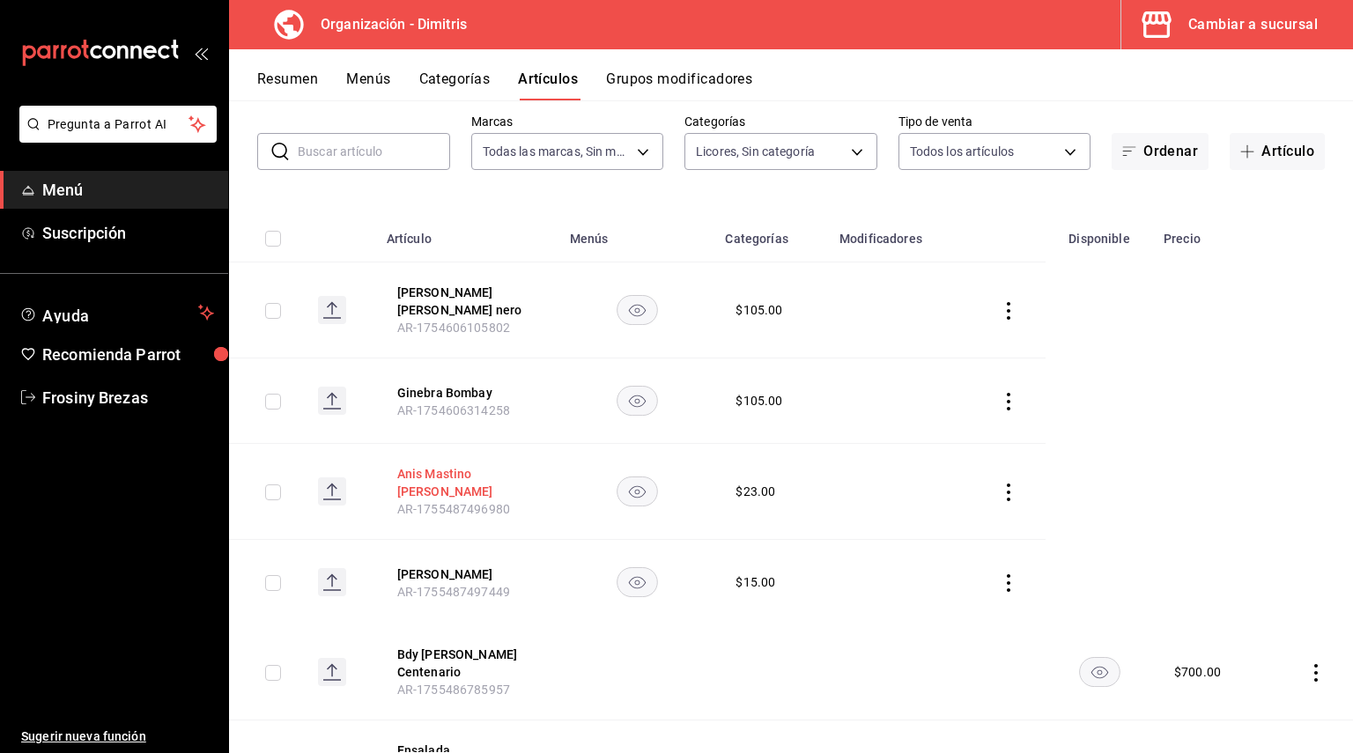
click at [493, 480] on button "[PERSON_NAME]" at bounding box center [467, 482] width 141 height 35
click at [498, 476] on button "[PERSON_NAME]" at bounding box center [467, 482] width 141 height 35
click at [424, 477] on button "[PERSON_NAME]" at bounding box center [467, 482] width 141 height 35
click at [456, 475] on button "[PERSON_NAME]" at bounding box center [467, 482] width 141 height 35
click at [455, 475] on button "[PERSON_NAME]" at bounding box center [467, 482] width 141 height 35
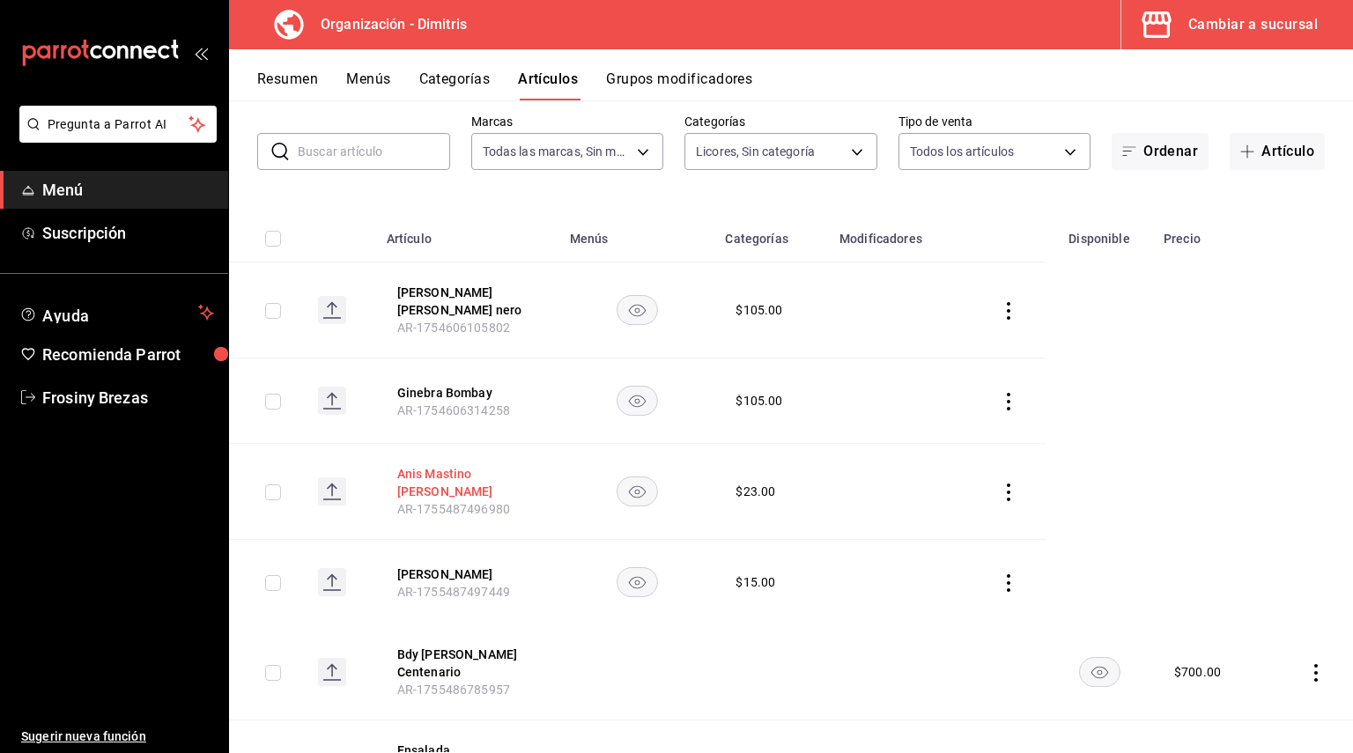
click at [455, 475] on button "[PERSON_NAME]" at bounding box center [467, 482] width 141 height 35
click at [417, 502] on span "AR-1755487496980" at bounding box center [453, 509] width 113 height 14
click at [446, 468] on th "Anis Mastino Bianco AR-1755487496980" at bounding box center [467, 492] width 183 height 96
click at [457, 473] on button "[PERSON_NAME]" at bounding box center [467, 482] width 141 height 35
click at [458, 473] on button "[PERSON_NAME]" at bounding box center [467, 482] width 141 height 35
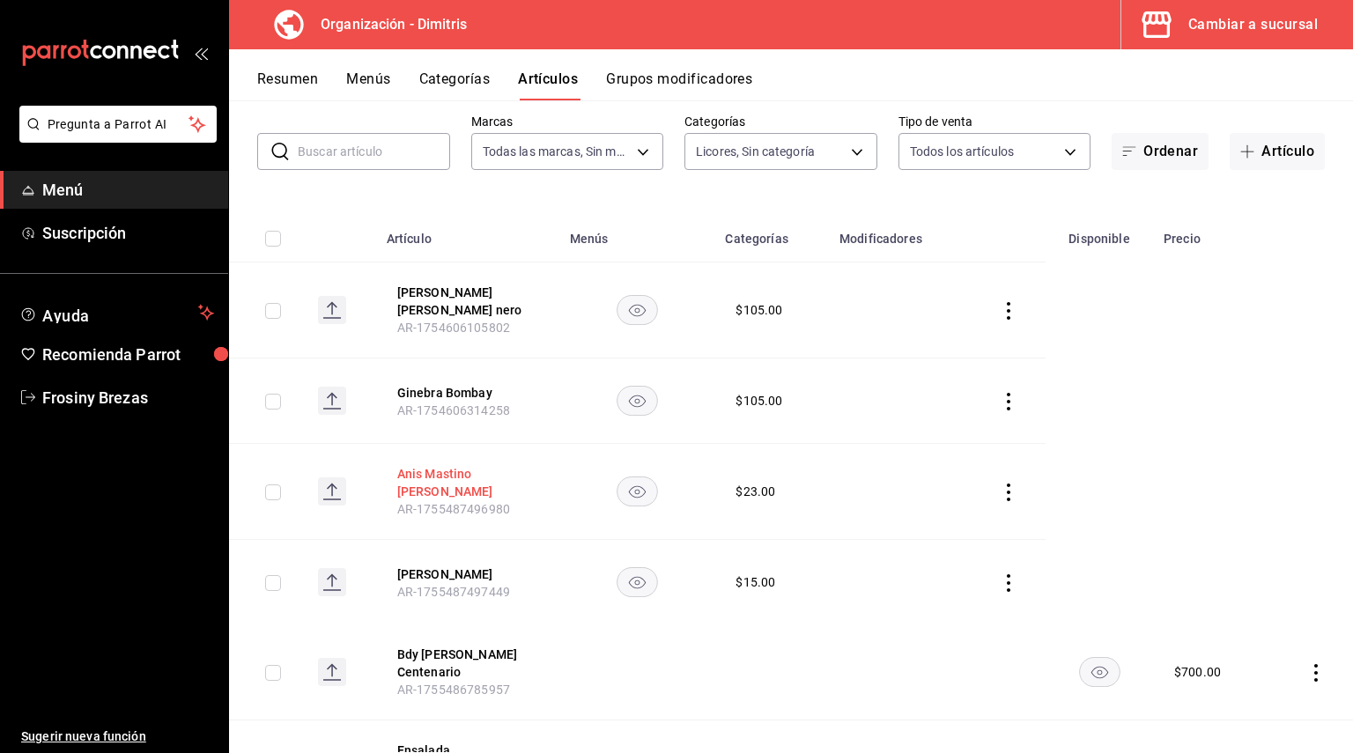
click at [460, 473] on button "[PERSON_NAME]" at bounding box center [467, 482] width 141 height 35
click at [1007, 486] on icon "actions" at bounding box center [1009, 493] width 4 height 18
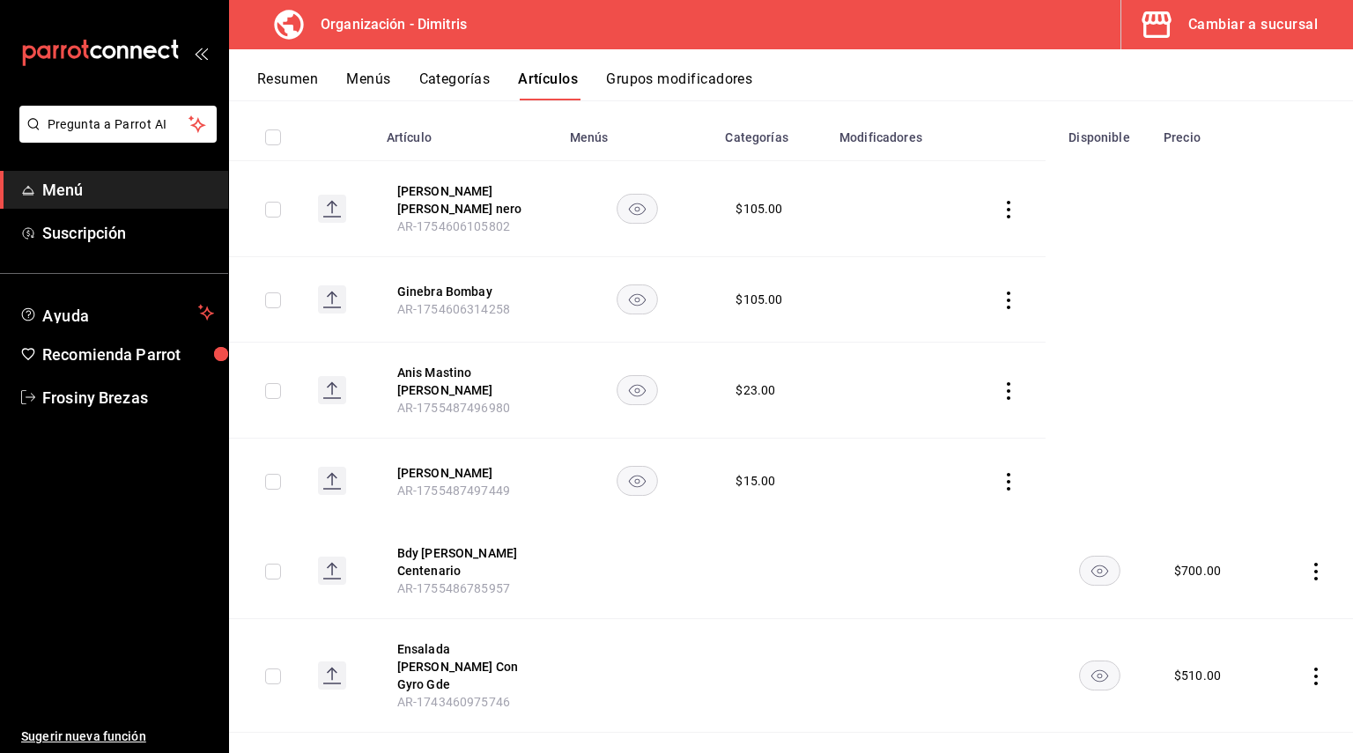
scroll to position [176, 0]
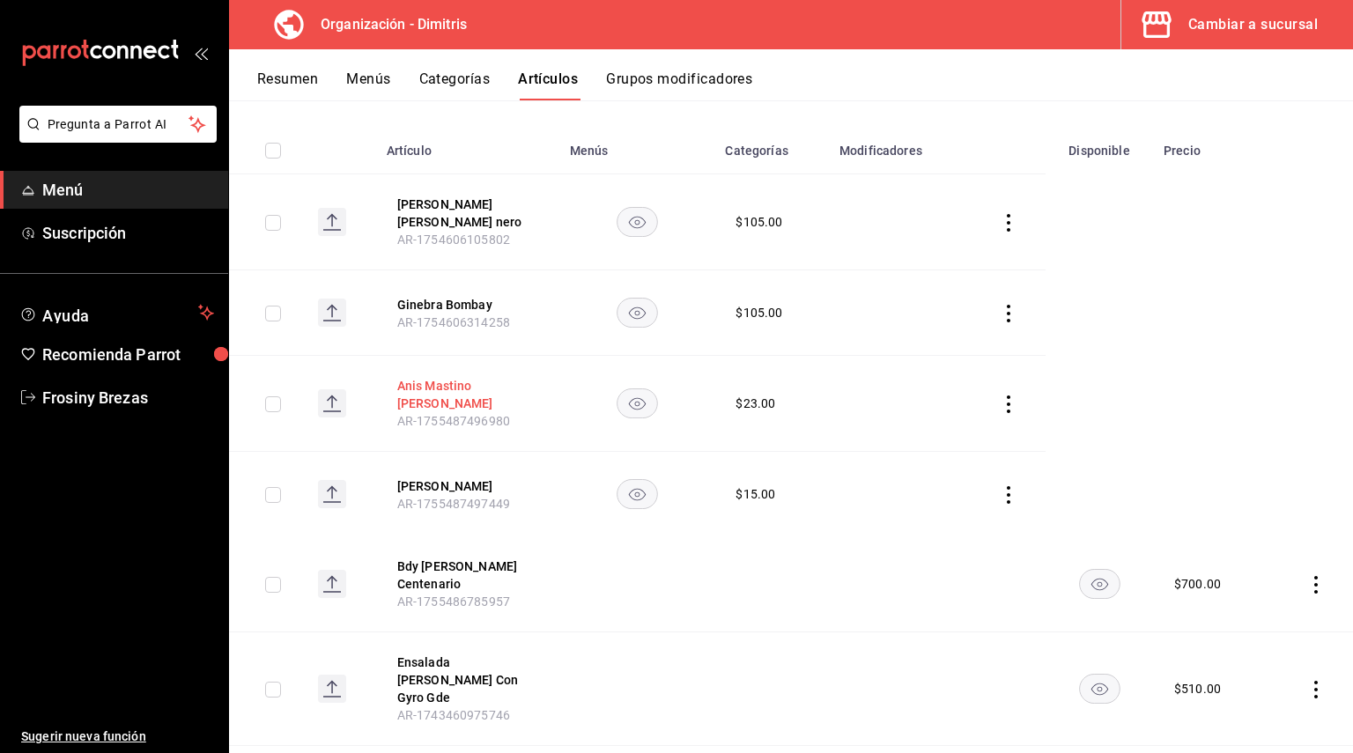
click at [453, 393] on button "[PERSON_NAME]" at bounding box center [467, 394] width 141 height 35
click at [453, 414] on span "AR-1755487496980" at bounding box center [453, 421] width 113 height 14
click at [422, 389] on button "[PERSON_NAME]" at bounding box center [467, 394] width 141 height 35
click at [440, 383] on button "[PERSON_NAME]" at bounding box center [467, 394] width 141 height 35
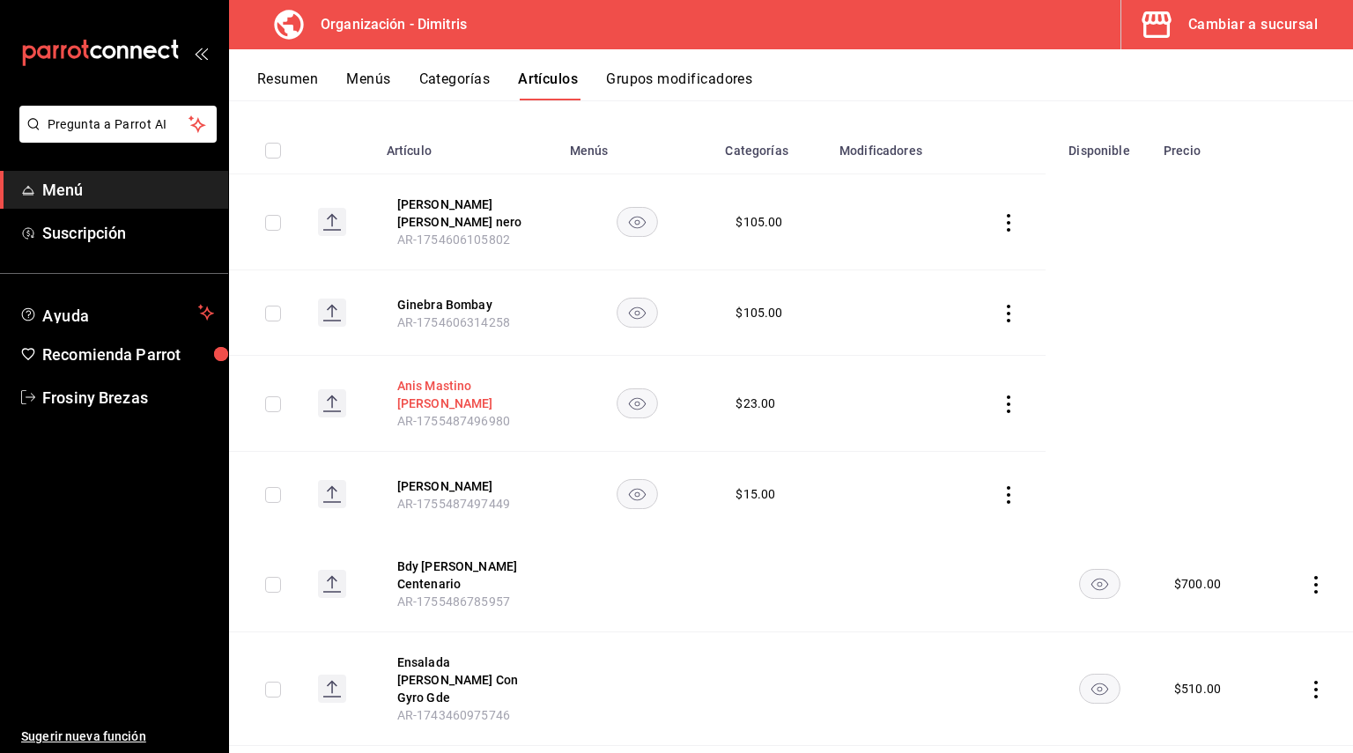
click at [440, 383] on button "[PERSON_NAME]" at bounding box center [467, 394] width 141 height 35
click at [550, 408] on th "Anis Mastino Bianco AR-1755487496980" at bounding box center [467, 404] width 183 height 96
drag, startPoint x: 723, startPoint y: 393, endPoint x: 967, endPoint y: 398, distance: 244.0
click at [725, 393] on td "$ 23.00" at bounding box center [771, 404] width 114 height 96
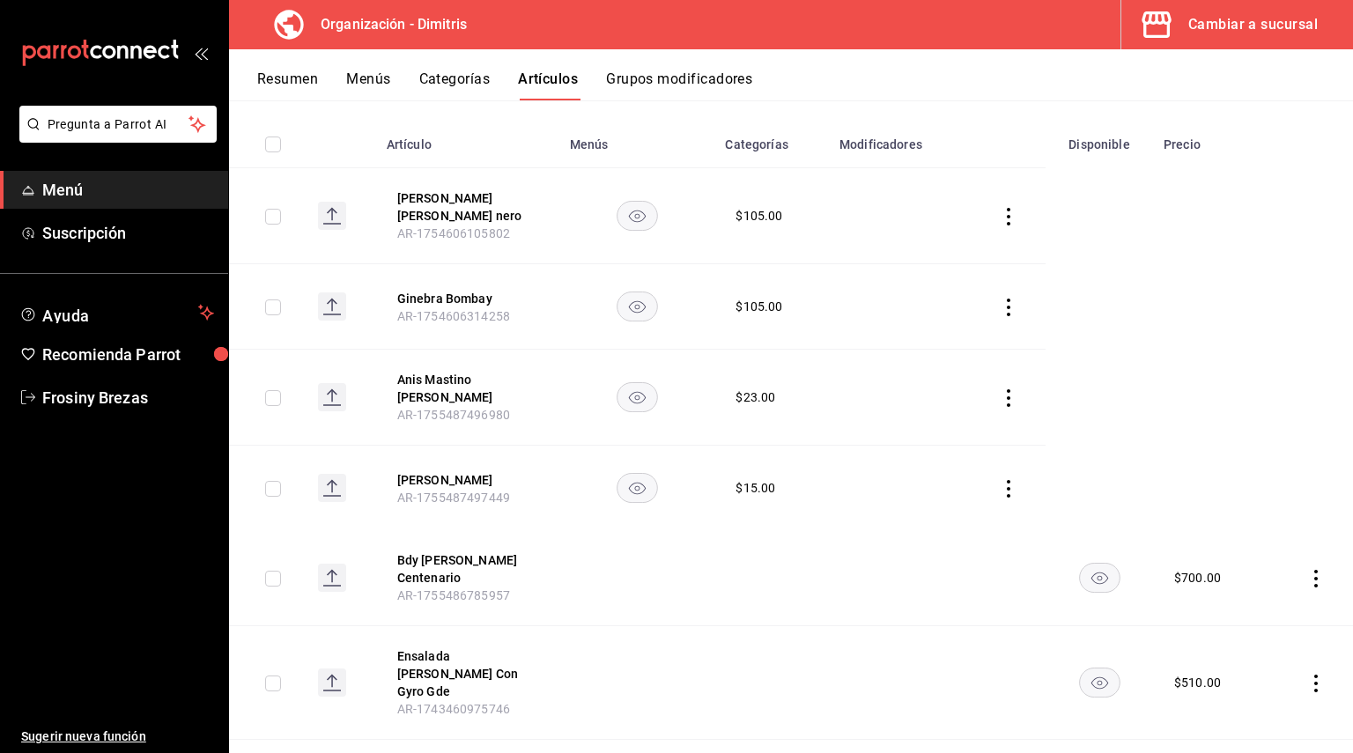
scroll to position [88, 0]
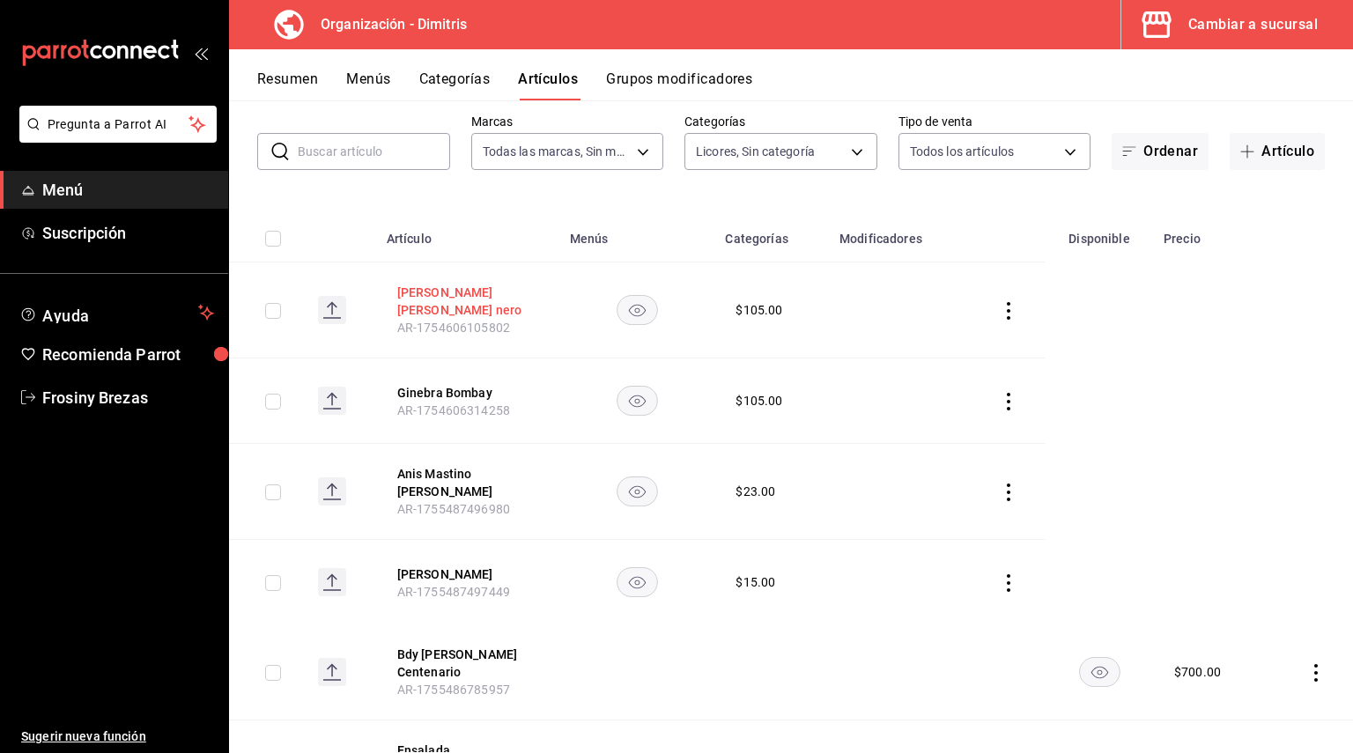
click at [458, 293] on button "[PERSON_NAME] nero" at bounding box center [467, 301] width 141 height 35
drag, startPoint x: 461, startPoint y: 318, endPoint x: 469, endPoint y: 325, distance: 10.6
click at [461, 320] on th "Anis Sambuca Vaccari nero AR-1754606105802" at bounding box center [467, 310] width 183 height 96
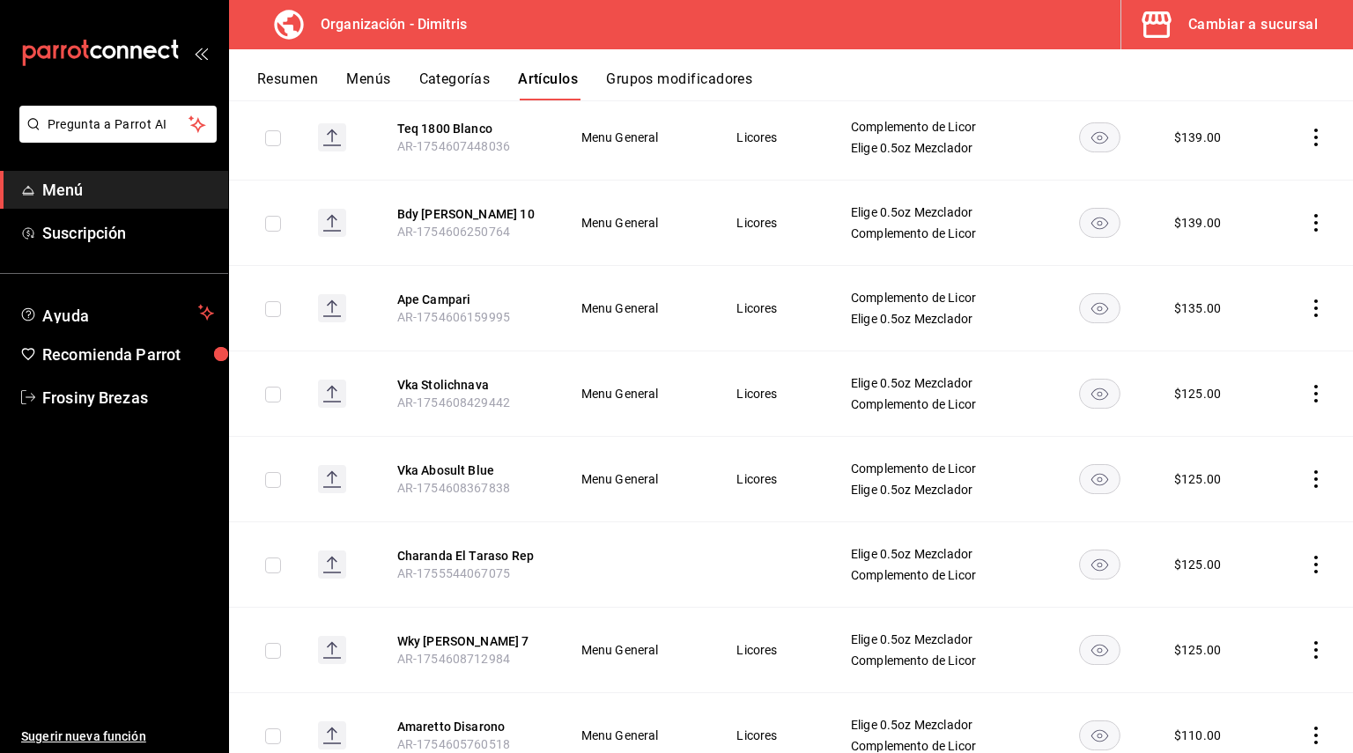
scroll to position [3147, 0]
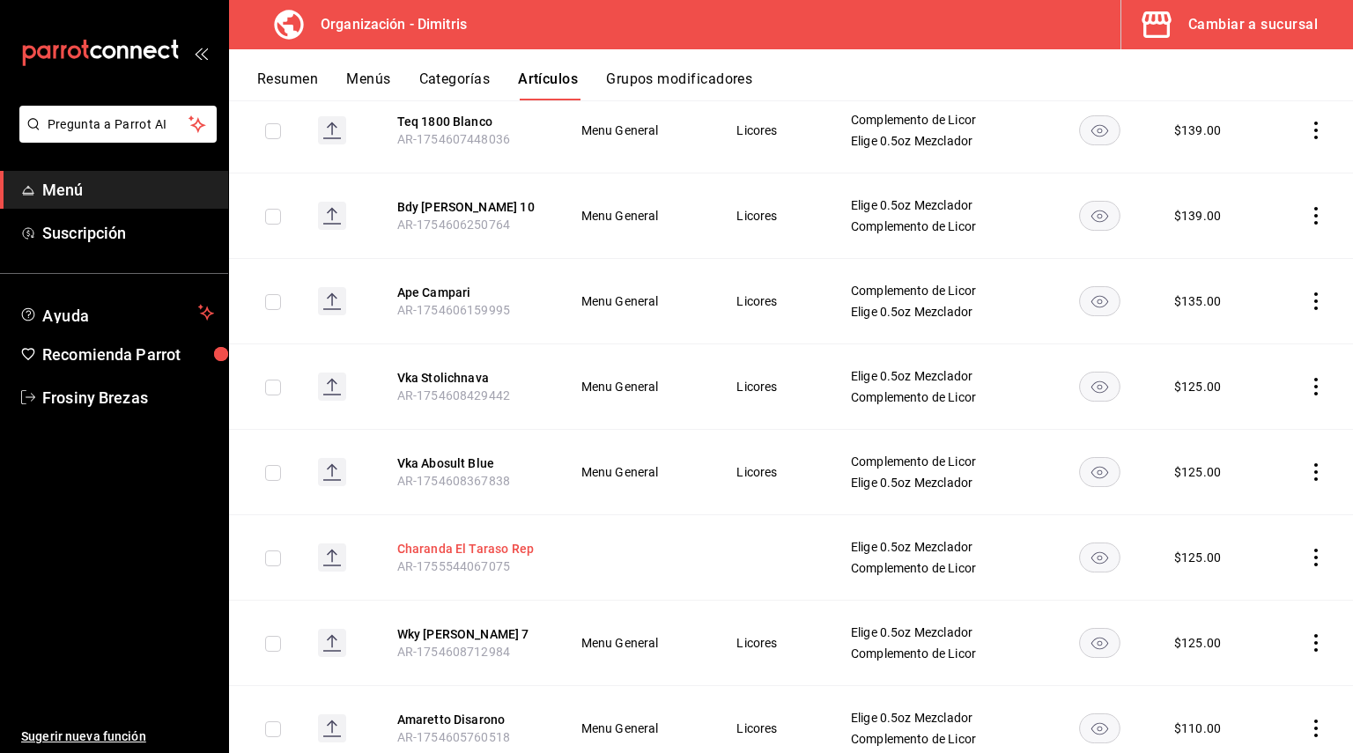
click at [467, 540] on button "Charanda El Taraso Rep" at bounding box center [467, 549] width 141 height 18
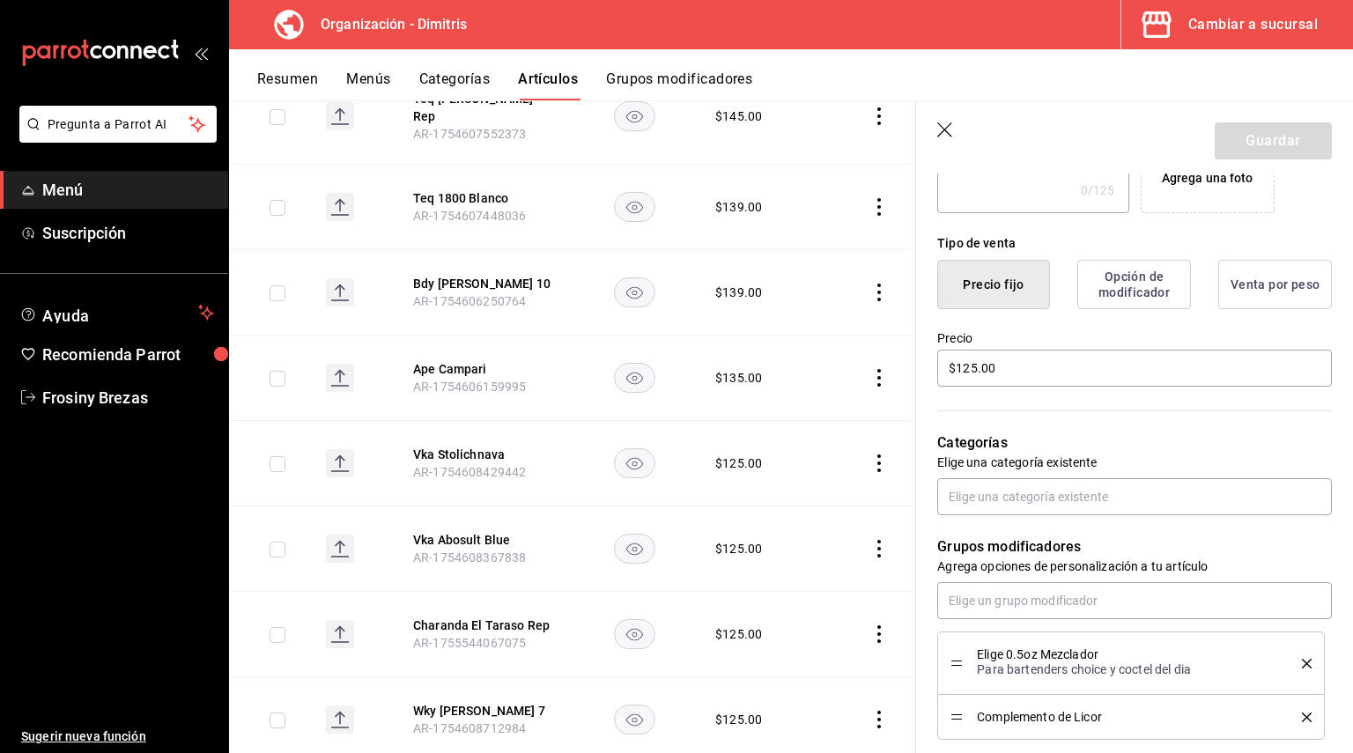
scroll to position [440, 0]
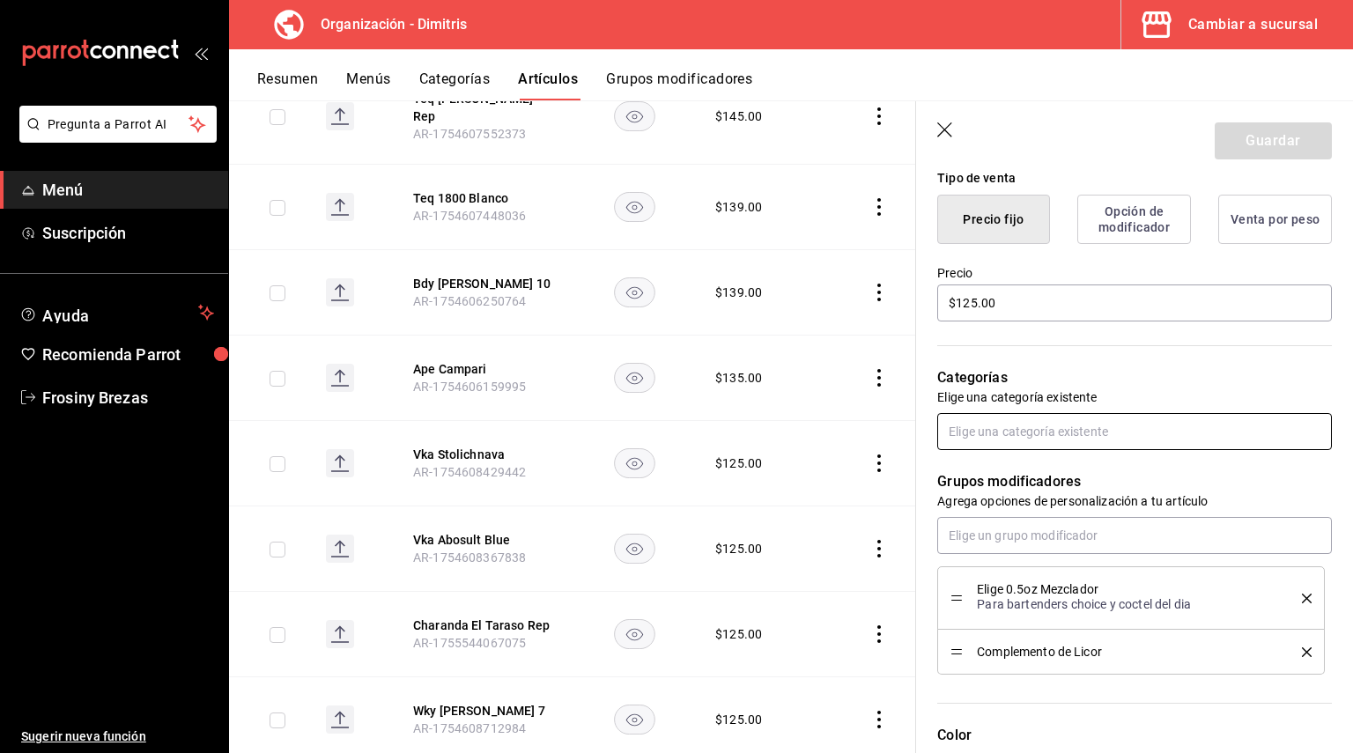
click at [1044, 445] on input "text" at bounding box center [1134, 431] width 395 height 37
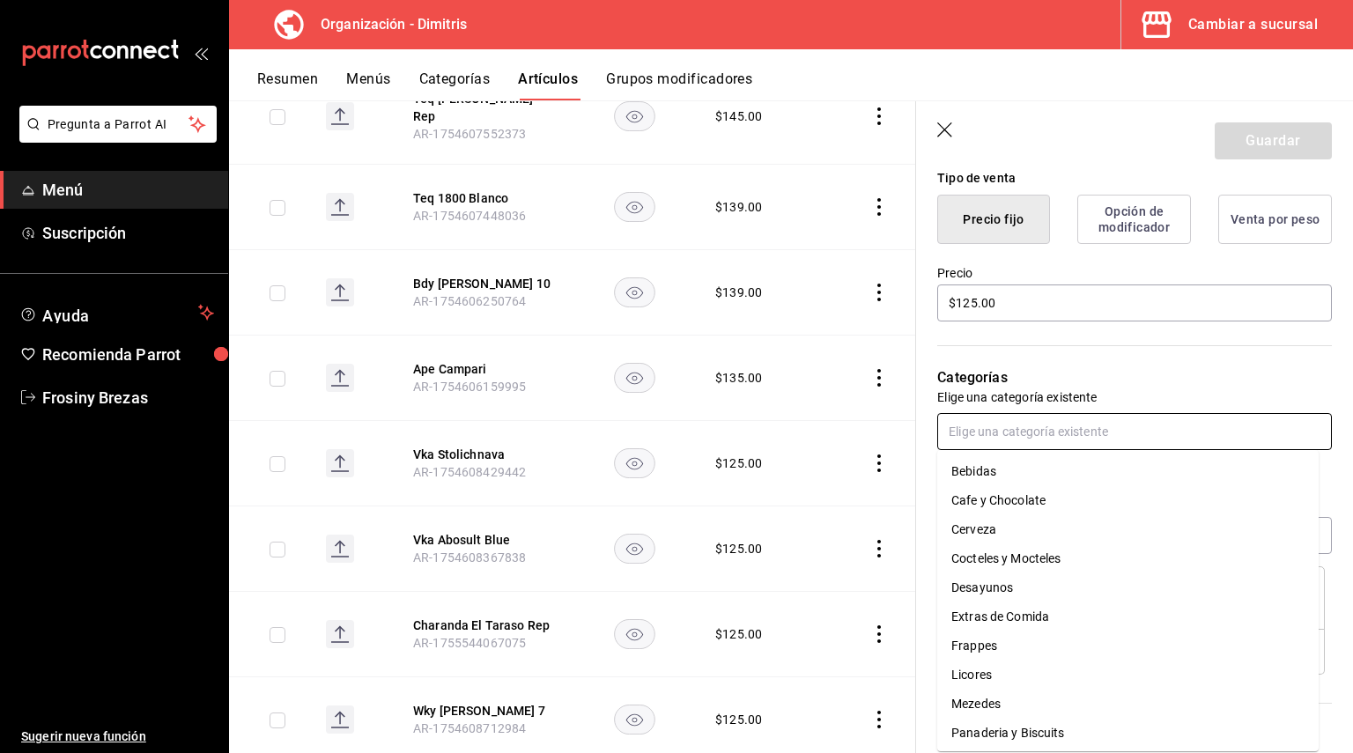
click at [999, 672] on li "Licores" at bounding box center [1127, 675] width 381 height 29
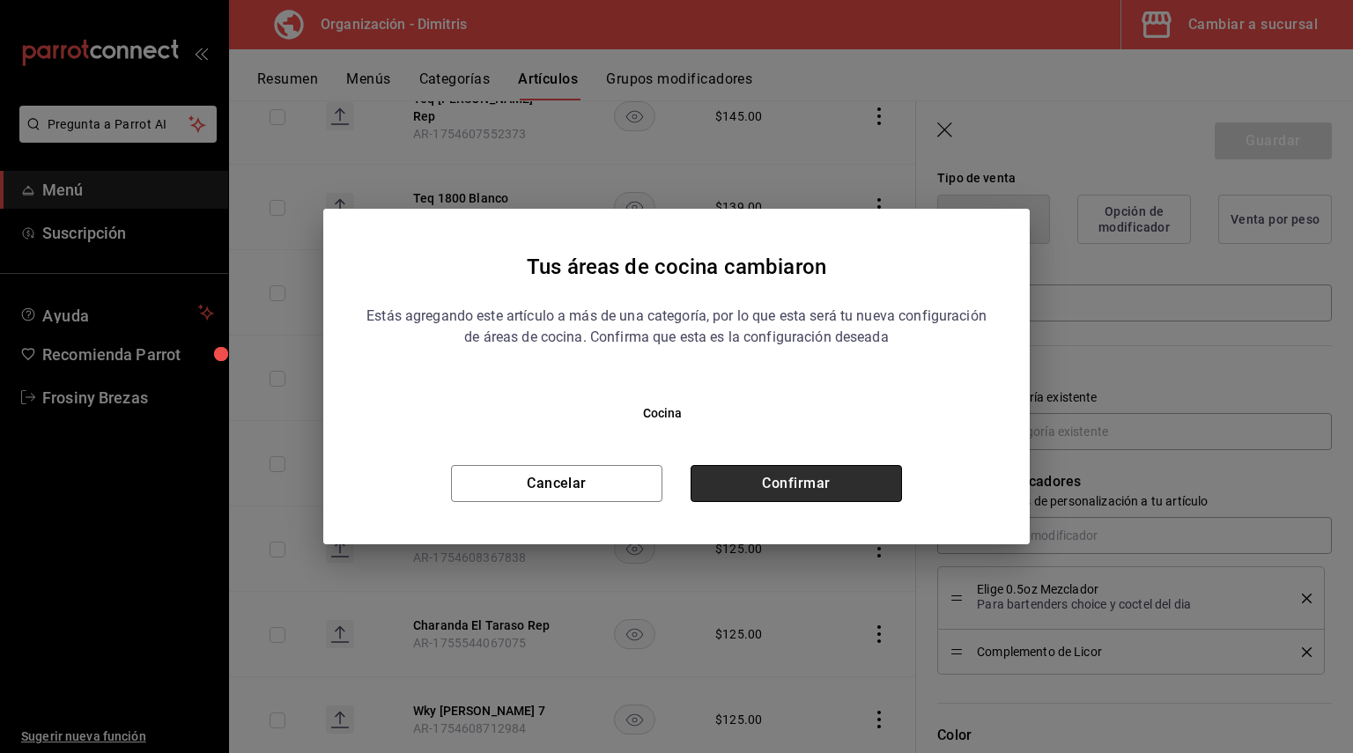
click at [801, 491] on button "Confirmar" at bounding box center [796, 483] width 211 height 37
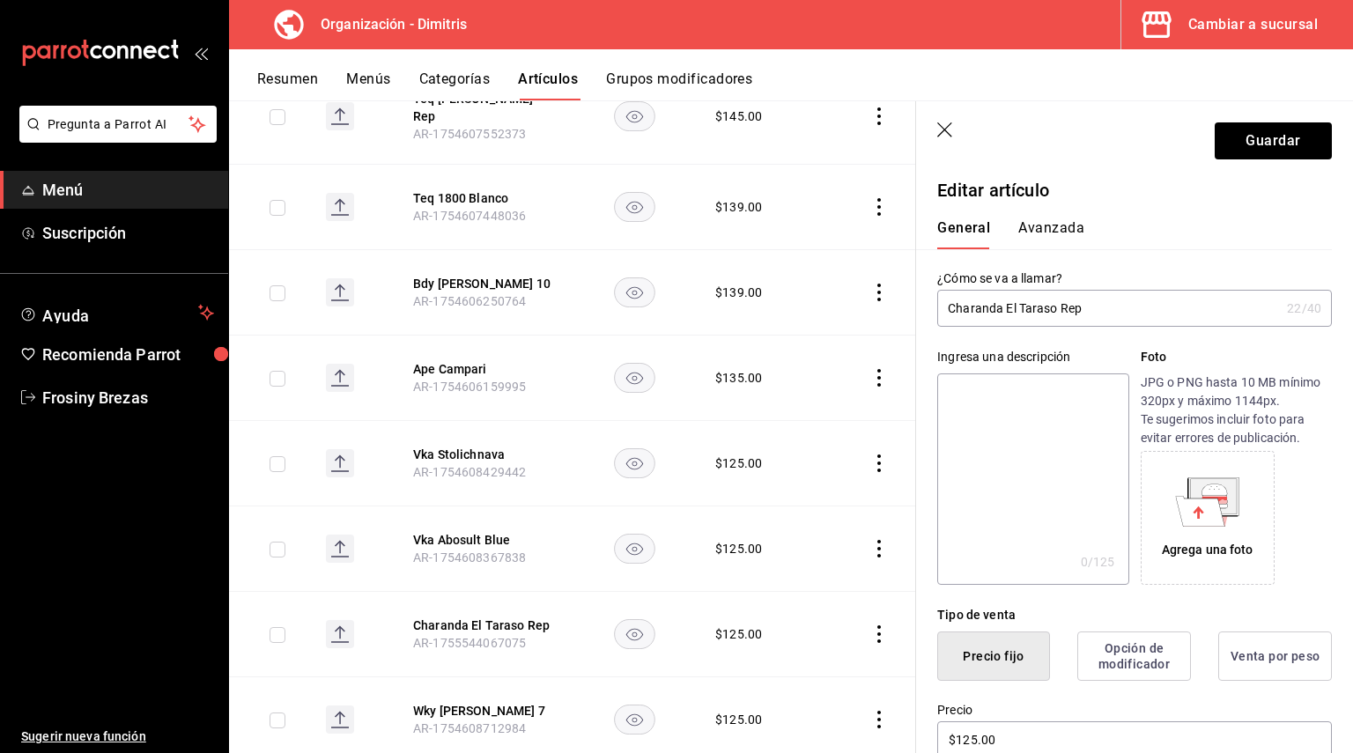
scroll to position [0, 0]
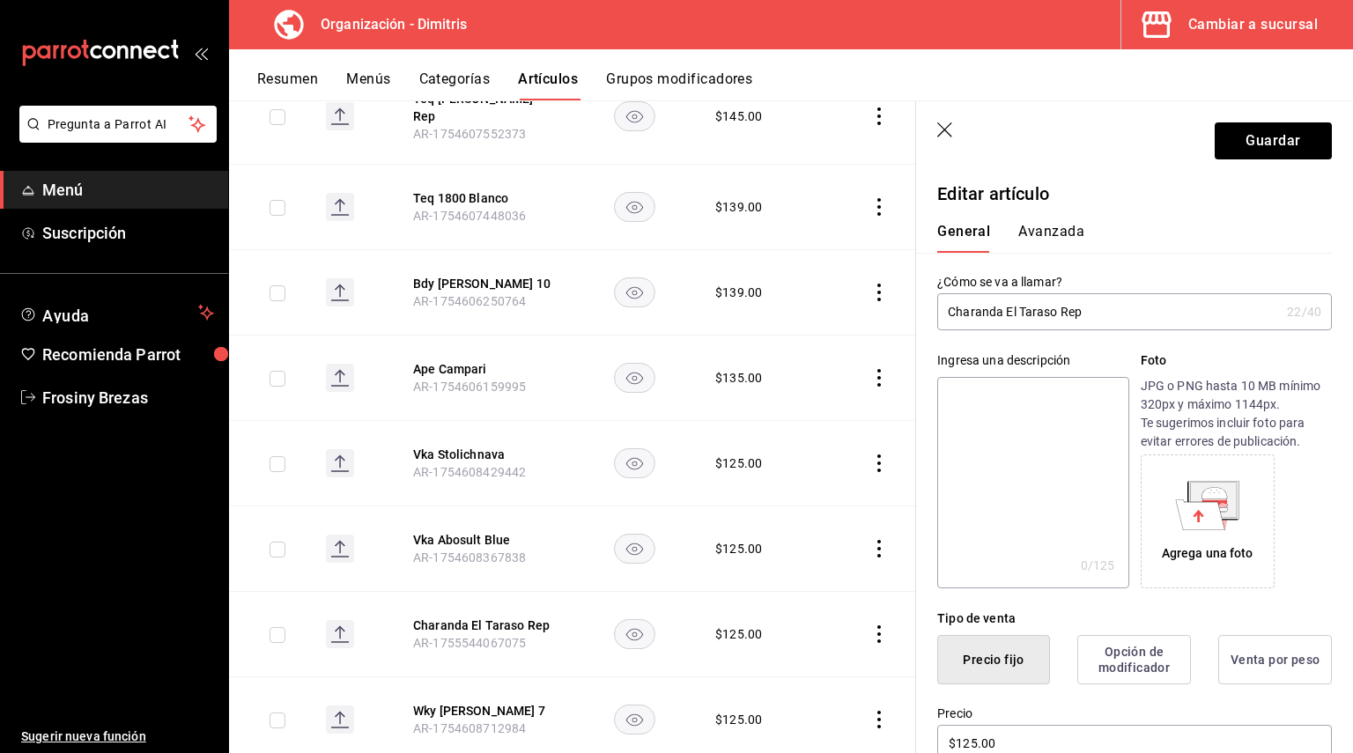
click at [1031, 230] on button "Avanzada" at bounding box center [1051, 238] width 66 height 30
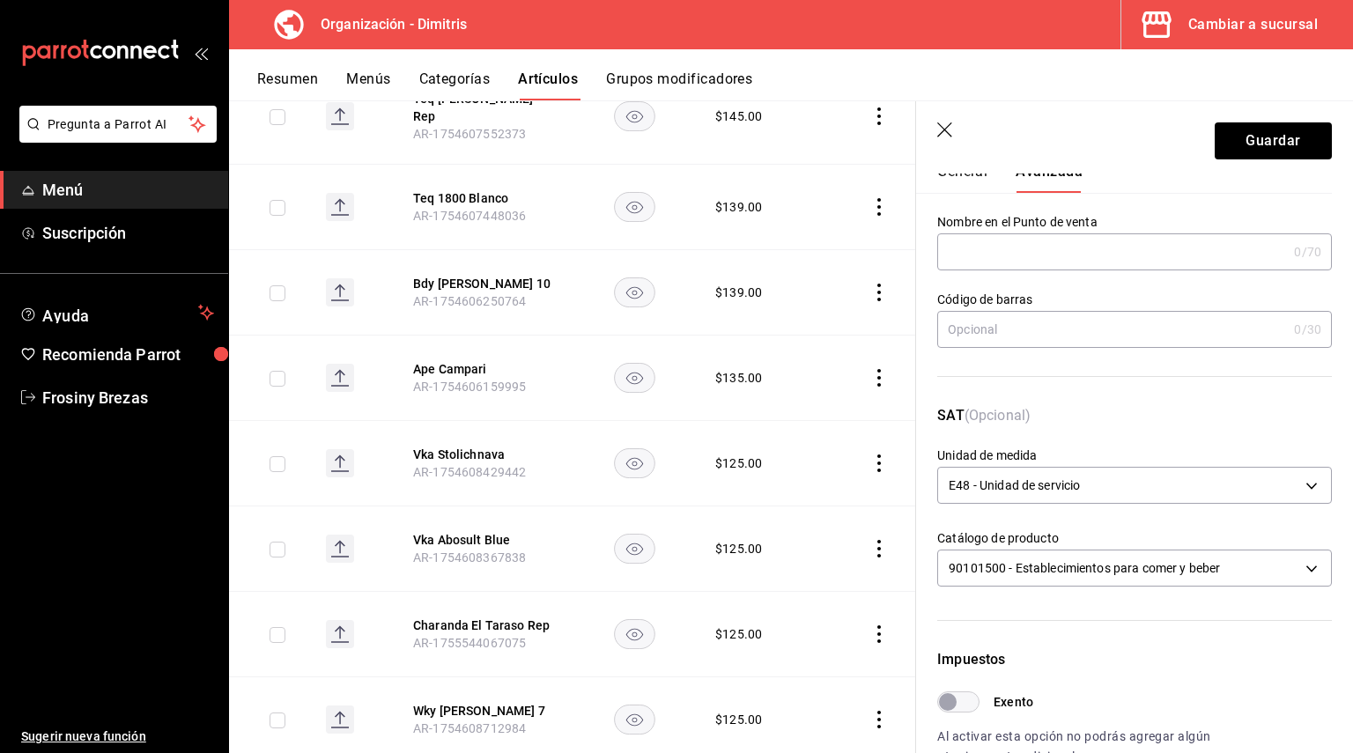
scroll to position [88, 0]
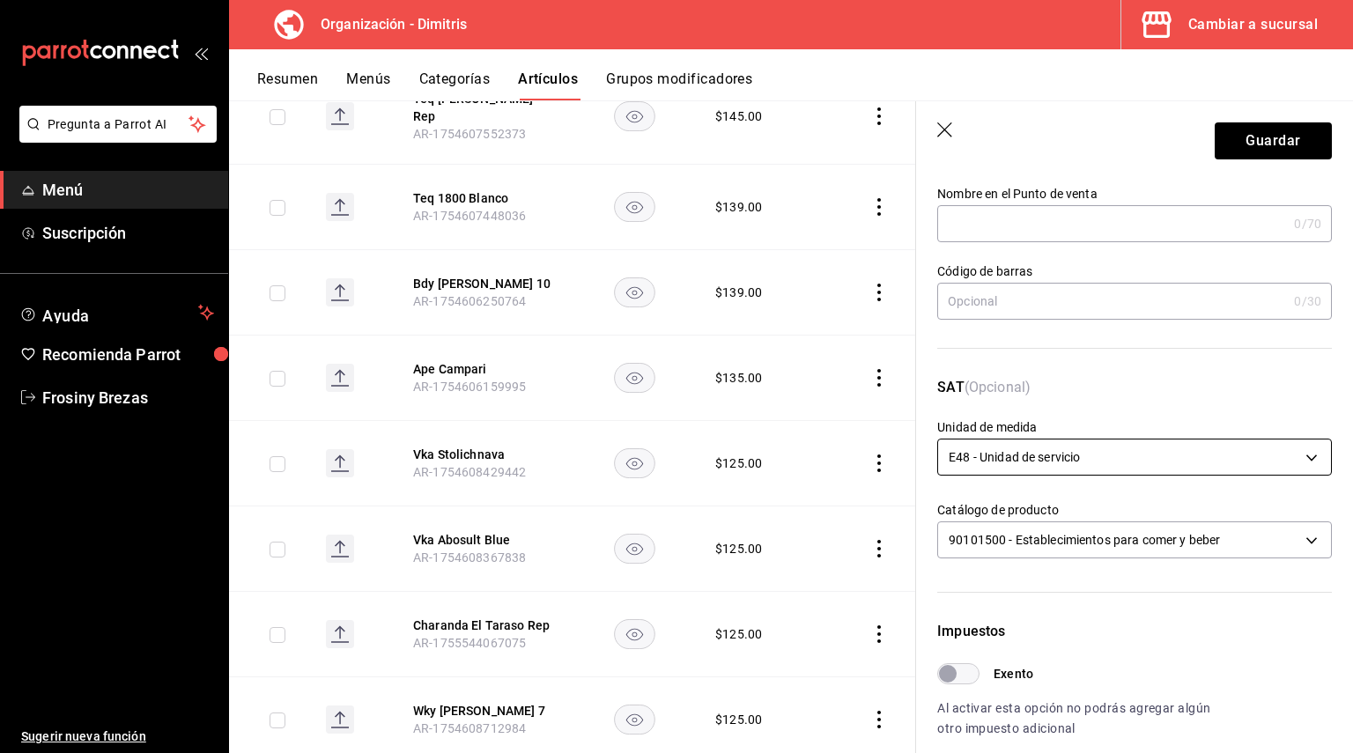
click at [1200, 456] on body "Pregunta a Parrot AI Menú Suscripción Ayuda Recomienda Parrot Frosiny Brezas Su…" at bounding box center [676, 376] width 1353 height 753
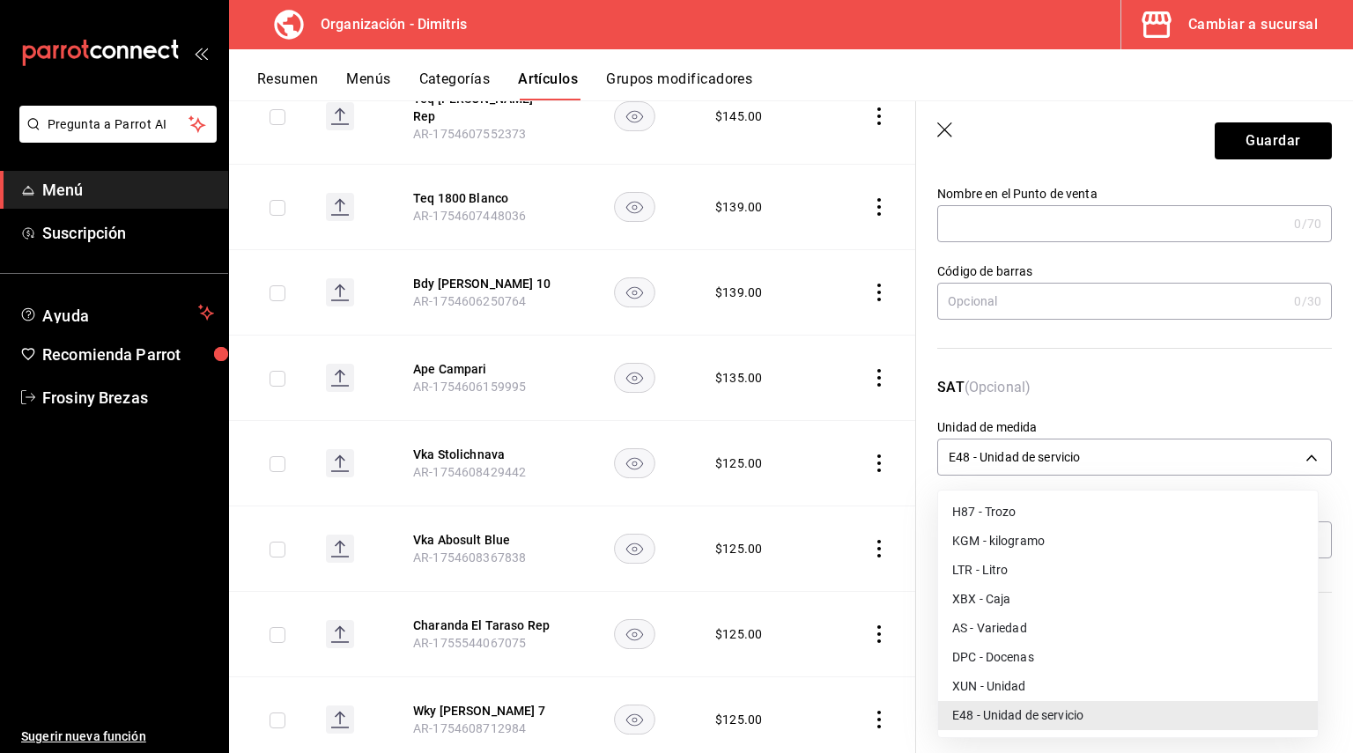
drag, startPoint x: 1200, startPoint y: 456, endPoint x: 1215, endPoint y: 485, distance: 32.7
click at [1199, 456] on div at bounding box center [676, 376] width 1353 height 753
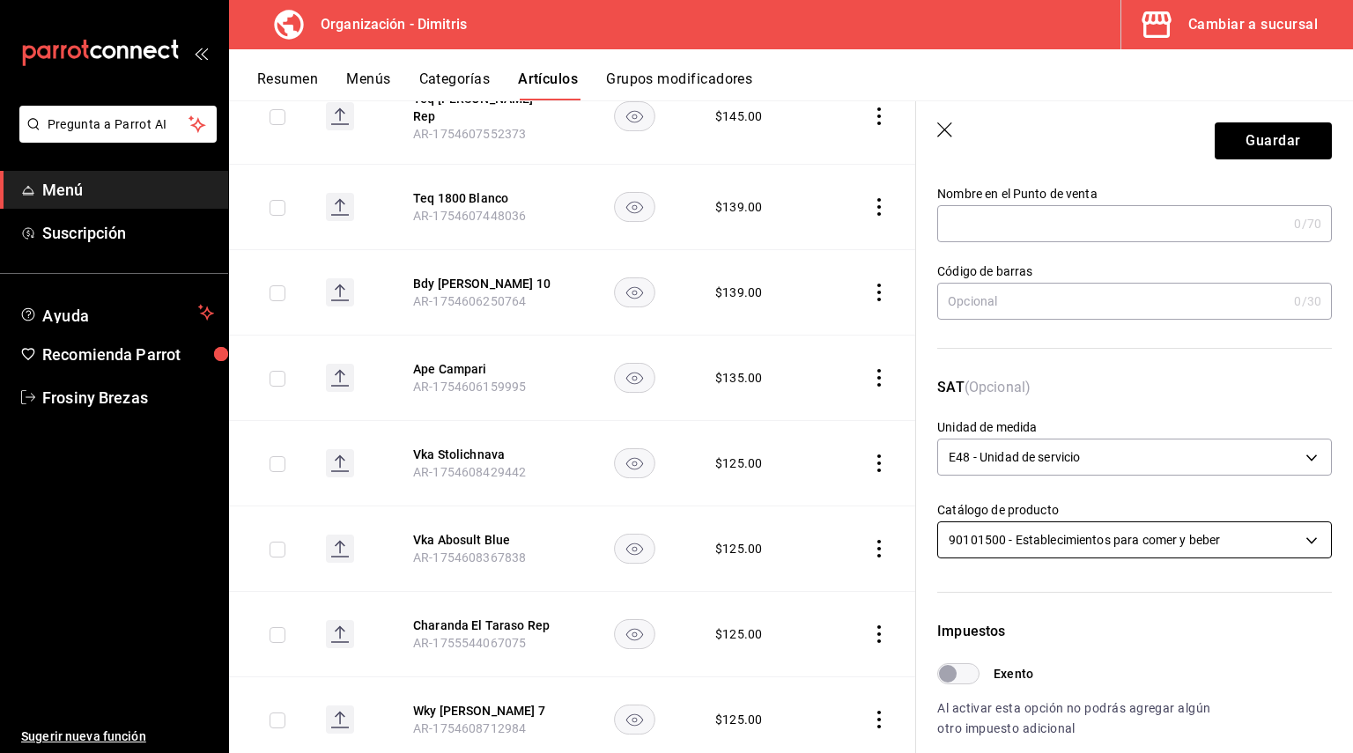
click at [1267, 535] on body "Pregunta a Parrot AI Menú Suscripción Ayuda Recomienda Parrot Frosiny Brezas Su…" at bounding box center [676, 376] width 1353 height 753
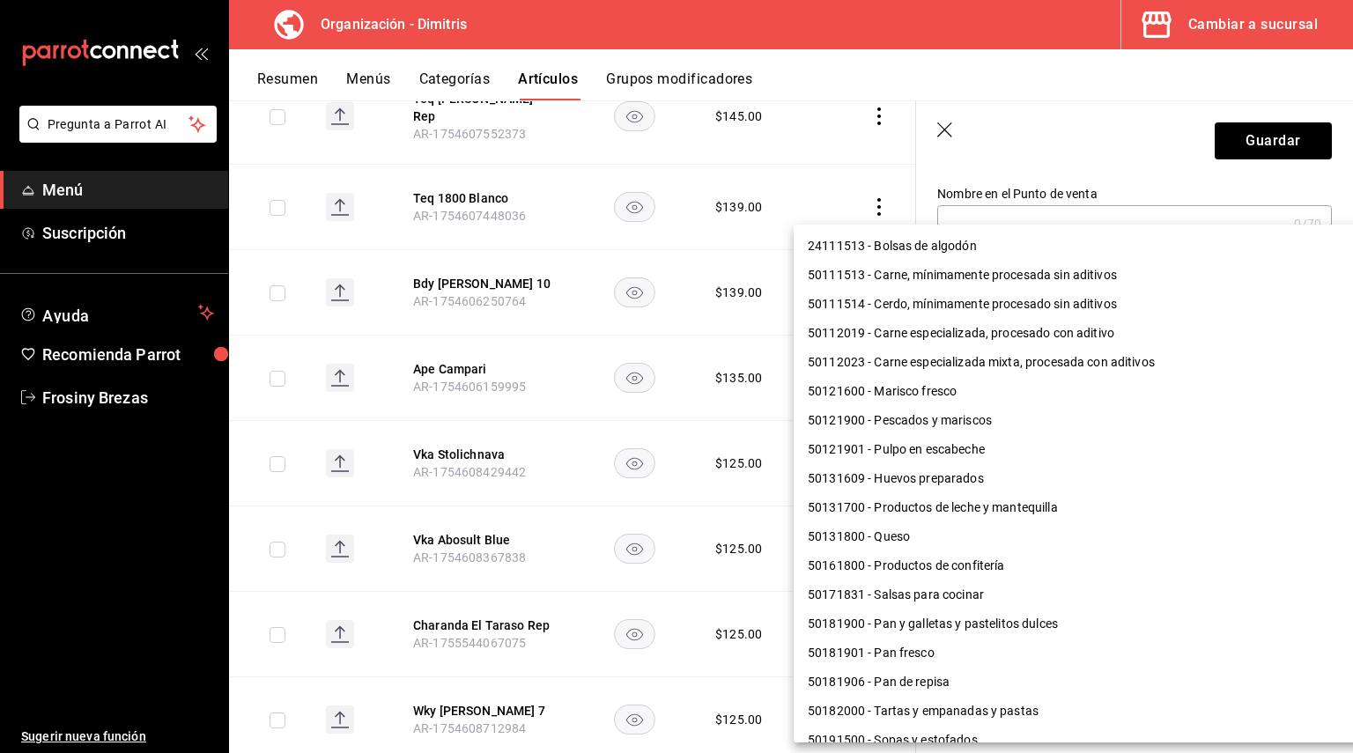
scroll to position [1327, 0]
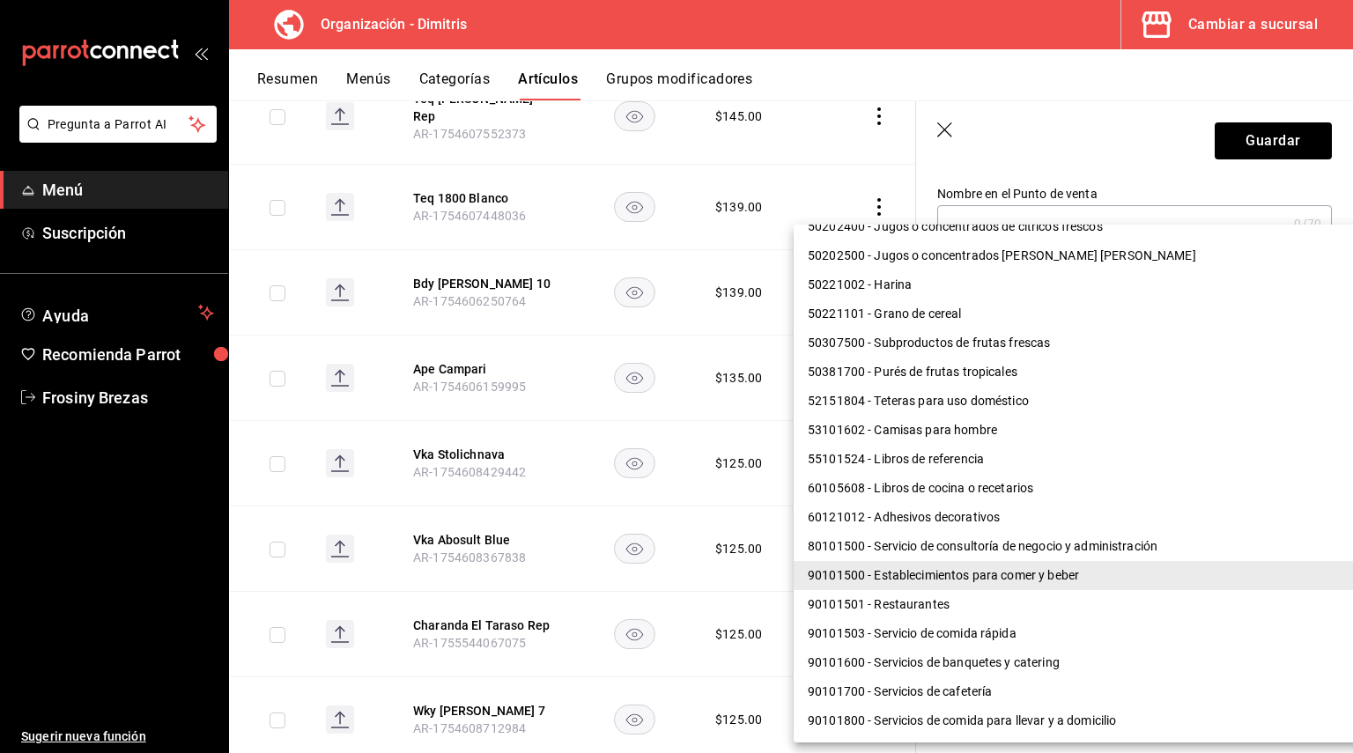
click at [1163, 133] on div at bounding box center [676, 376] width 1353 height 753
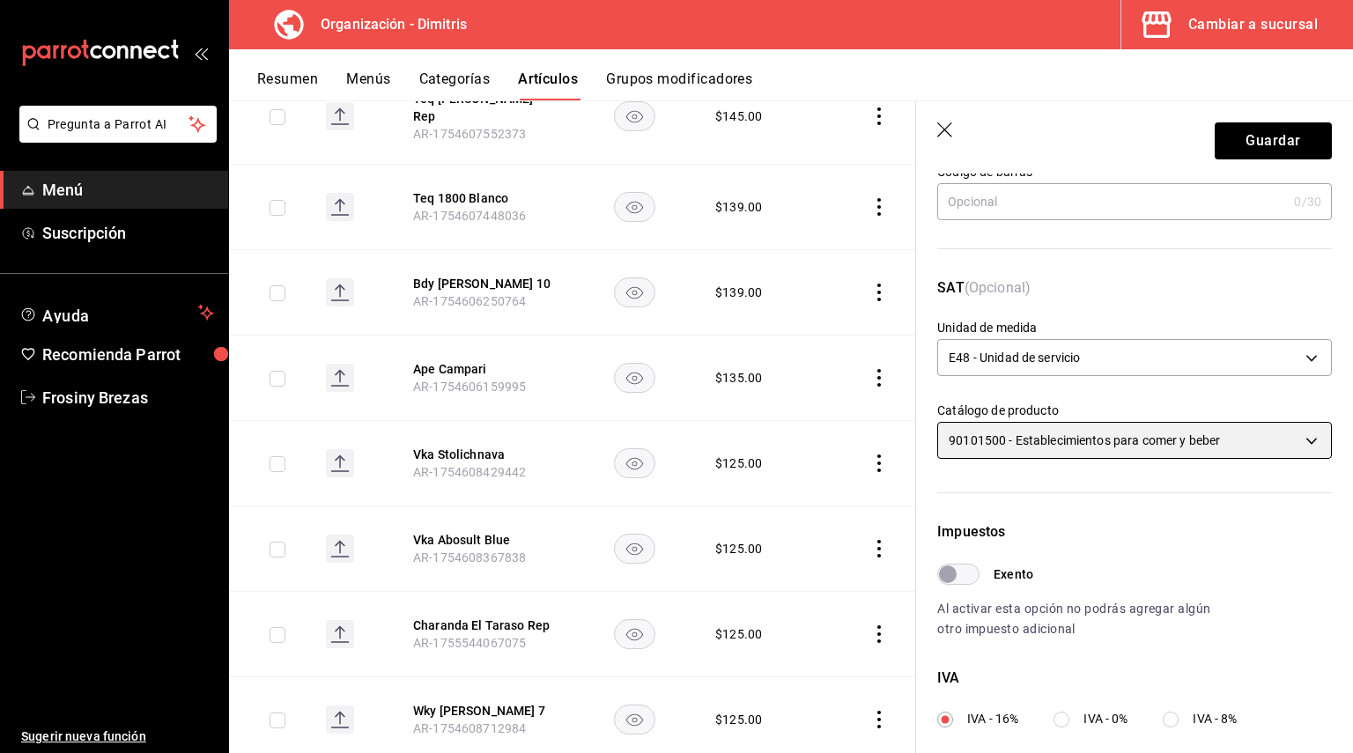
scroll to position [0, 0]
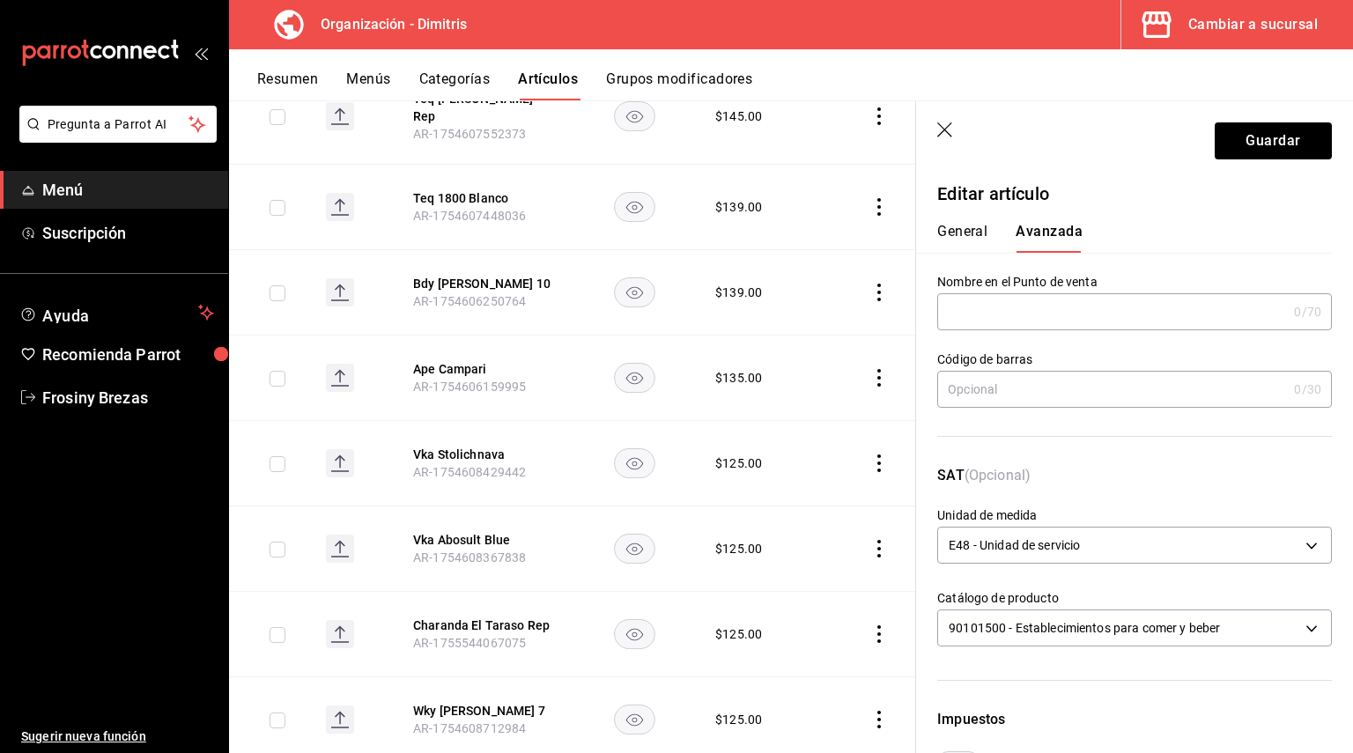
click at [1000, 234] on div "General Avanzada" at bounding box center [1123, 238] width 373 height 30
click at [974, 233] on button "General" at bounding box center [962, 238] width 50 height 30
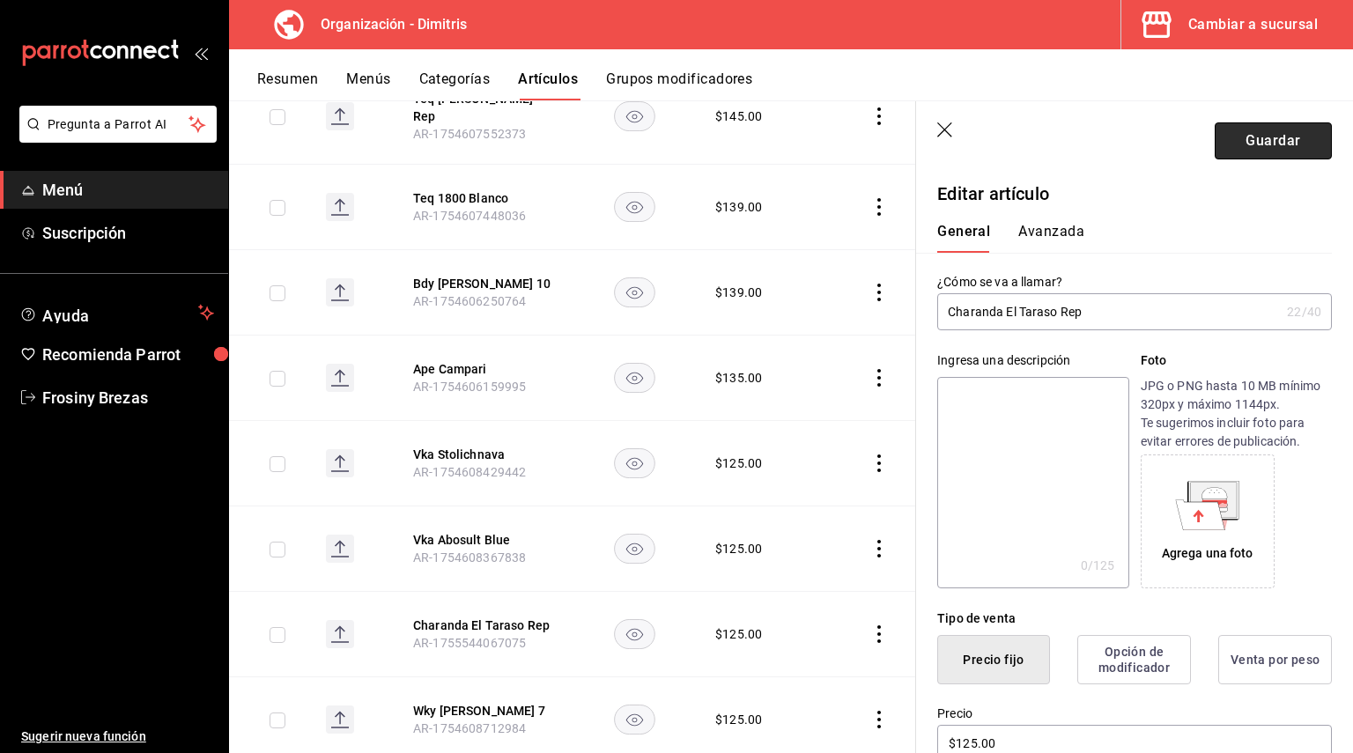
click at [1271, 134] on button "Guardar" at bounding box center [1273, 140] width 117 height 37
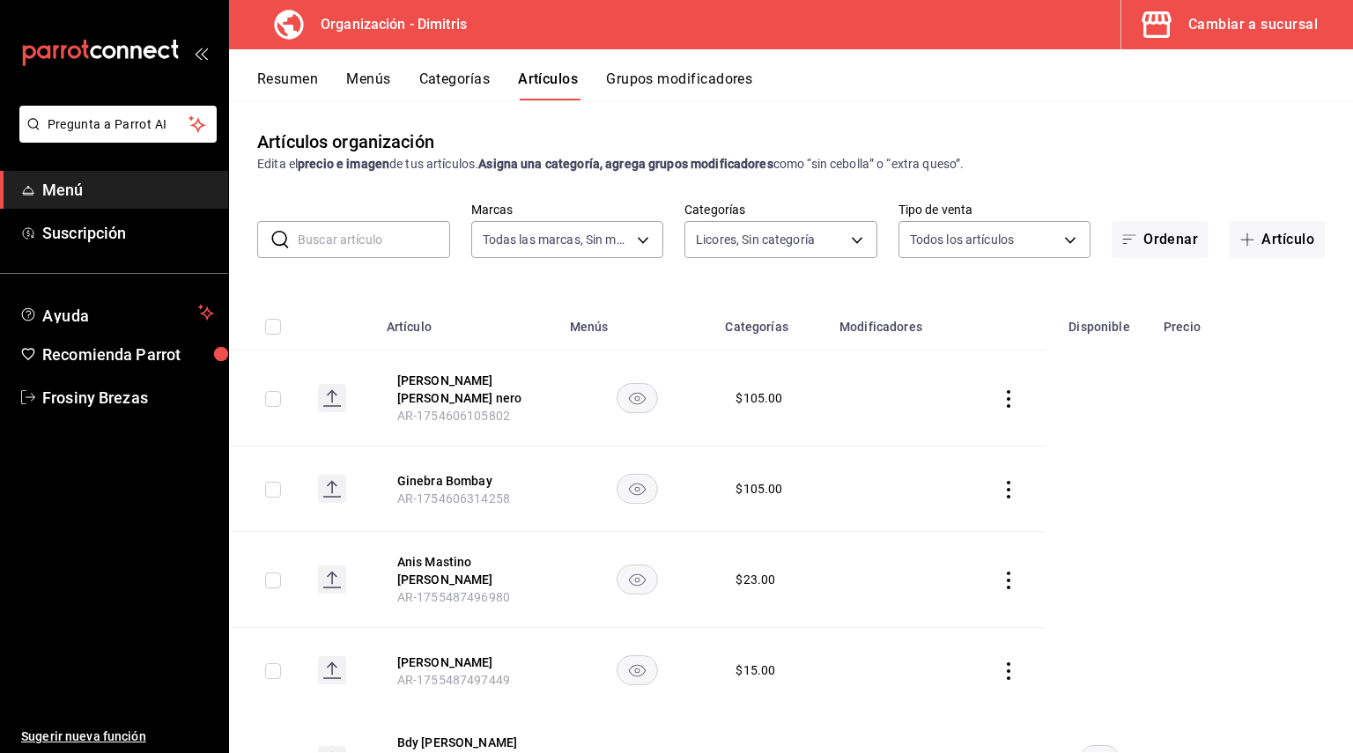
scroll to position [88, 0]
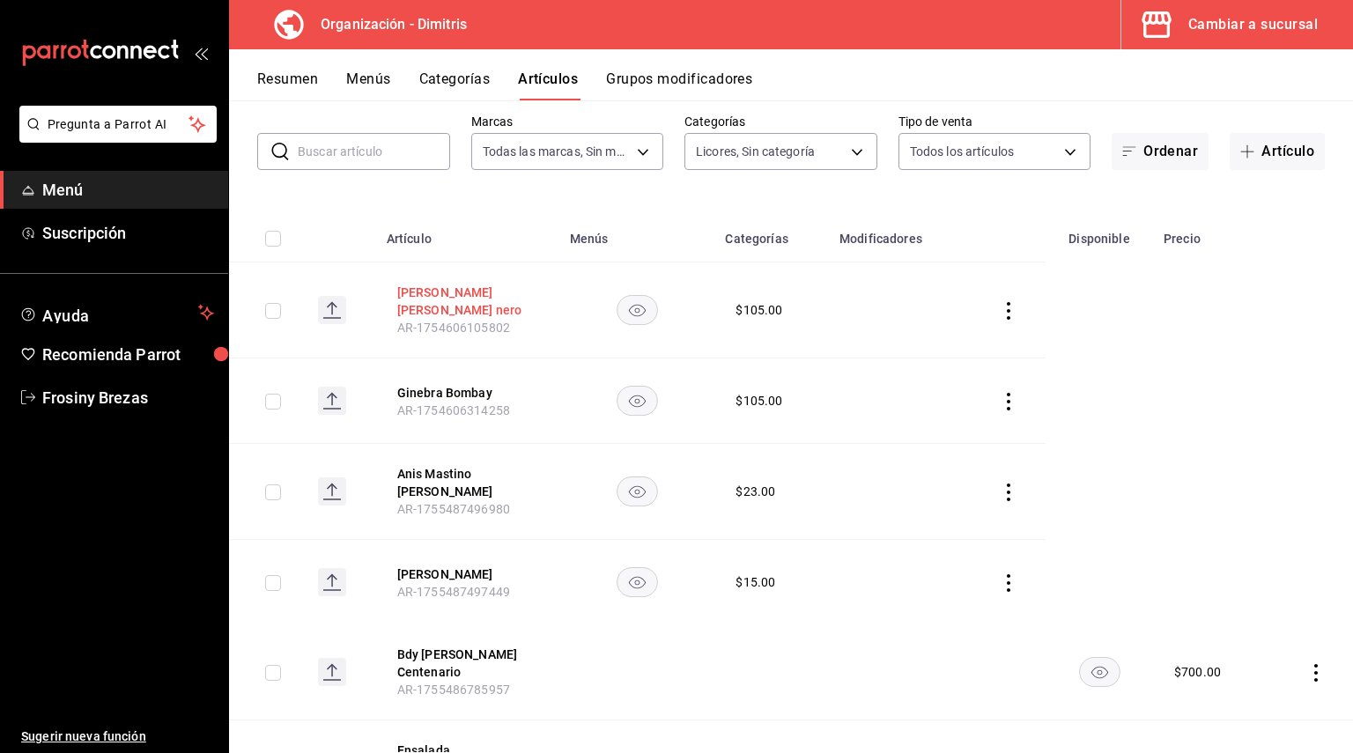
click at [489, 305] on button "[PERSON_NAME] nero" at bounding box center [467, 301] width 141 height 35
click at [1006, 310] on icon "actions" at bounding box center [1009, 311] width 18 height 18
click at [1000, 311] on icon "actions" at bounding box center [1009, 311] width 18 height 18
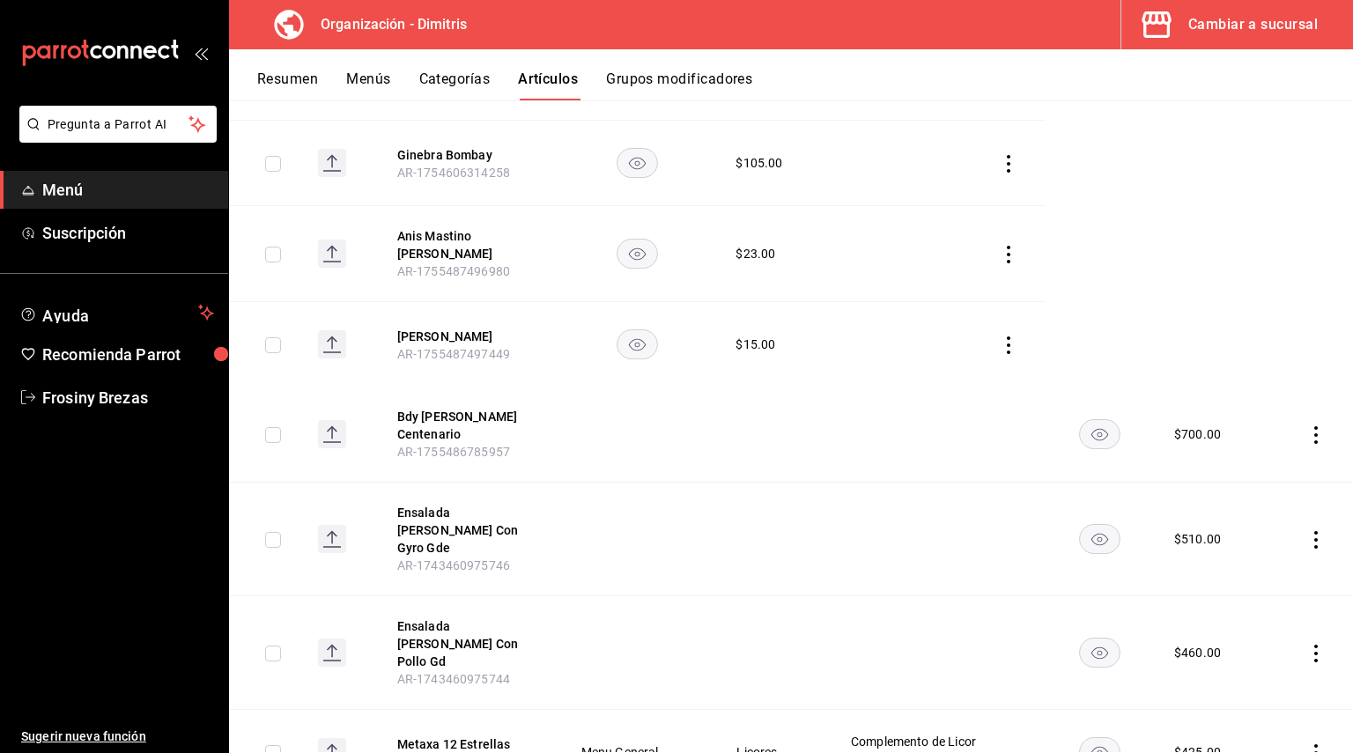
scroll to position [352, 0]
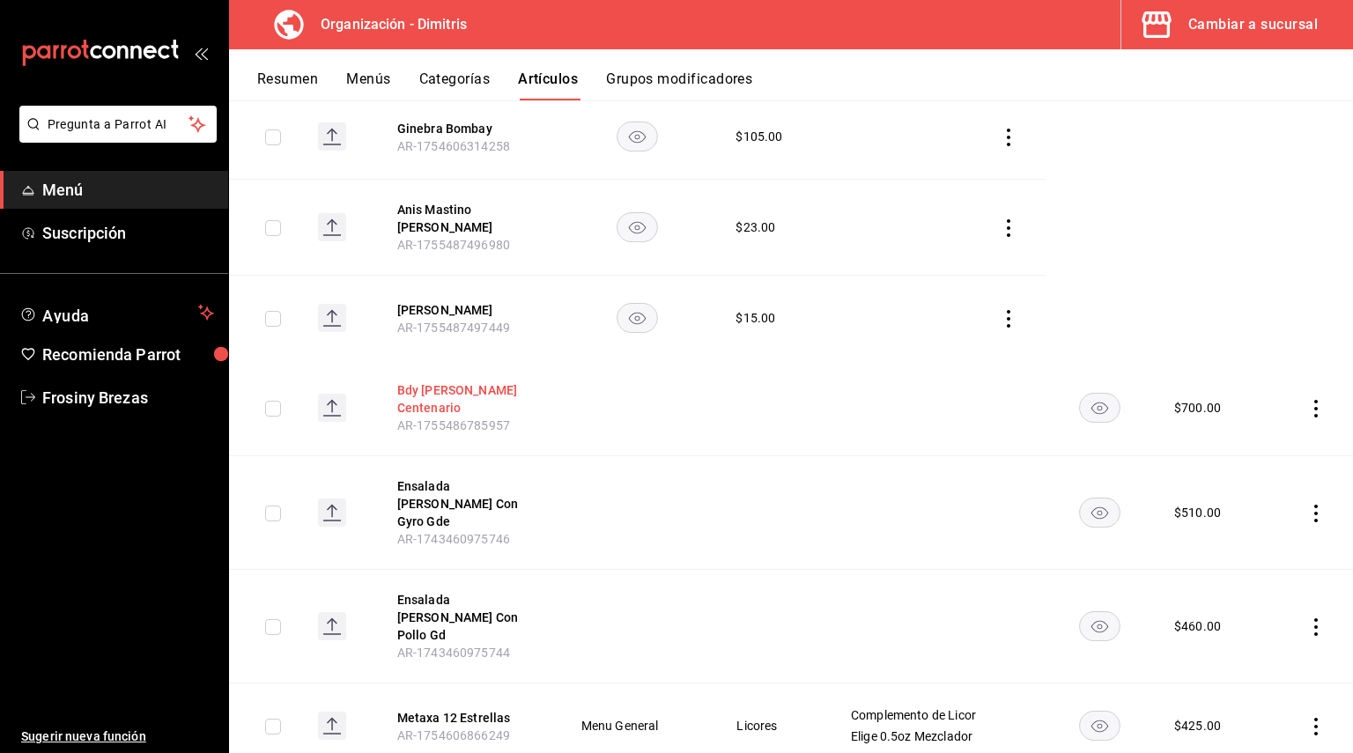
click at [498, 388] on button "Bdy [PERSON_NAME] Centenario" at bounding box center [467, 398] width 141 height 35
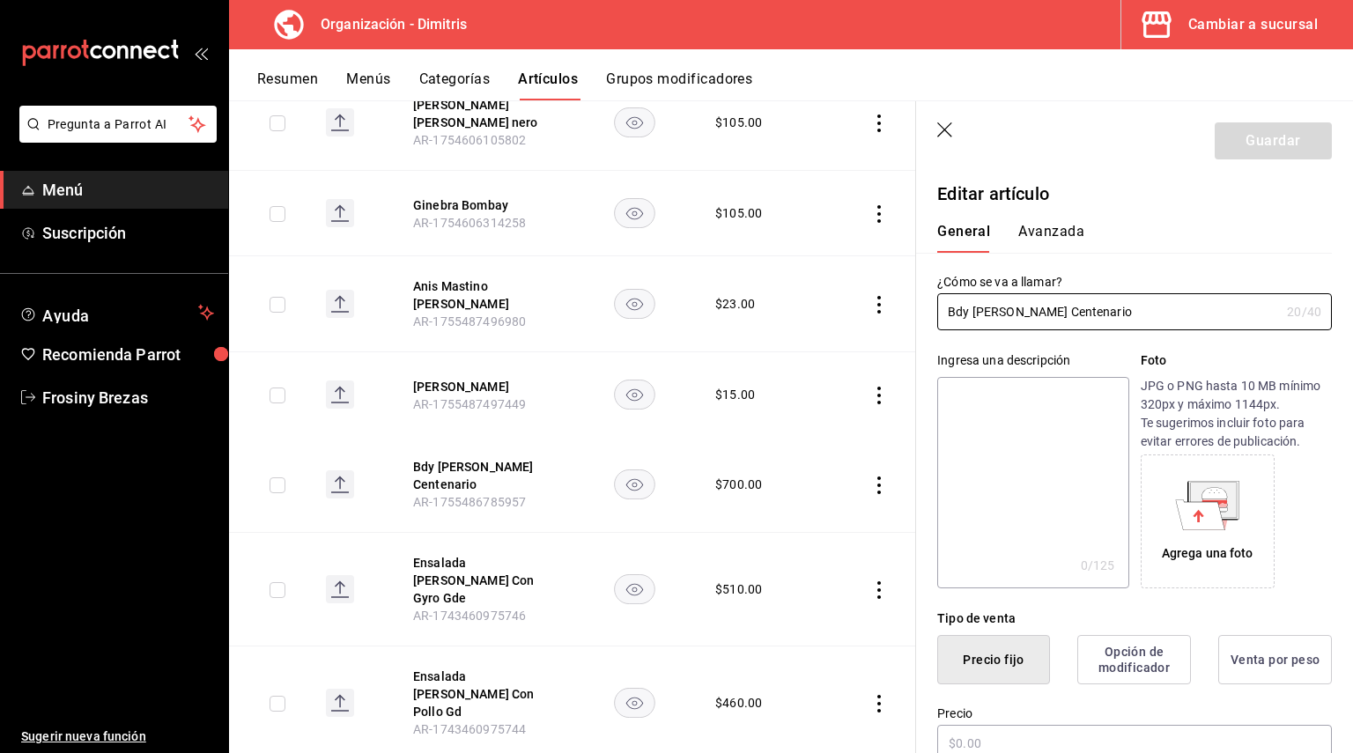
type input "$700.00"
click at [942, 134] on icon "button" at bounding box center [946, 131] width 18 height 18
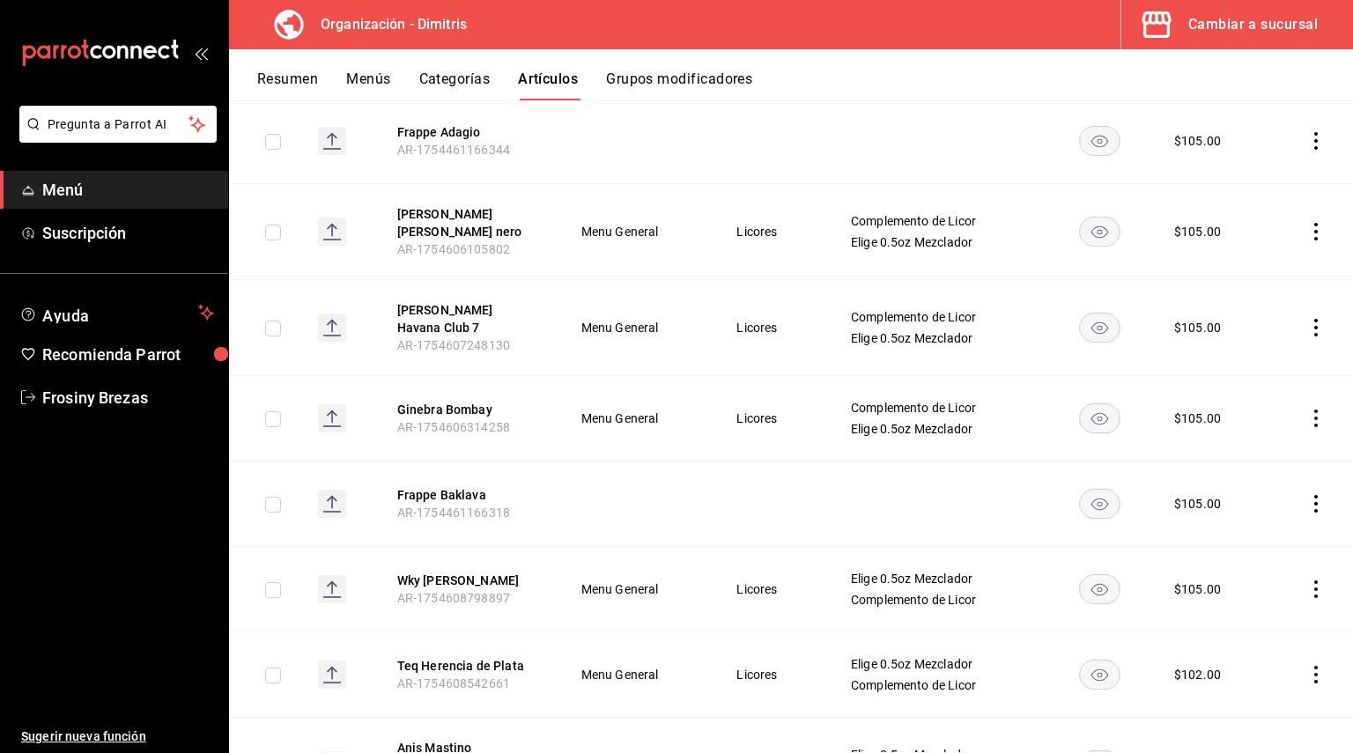
scroll to position [4426, 0]
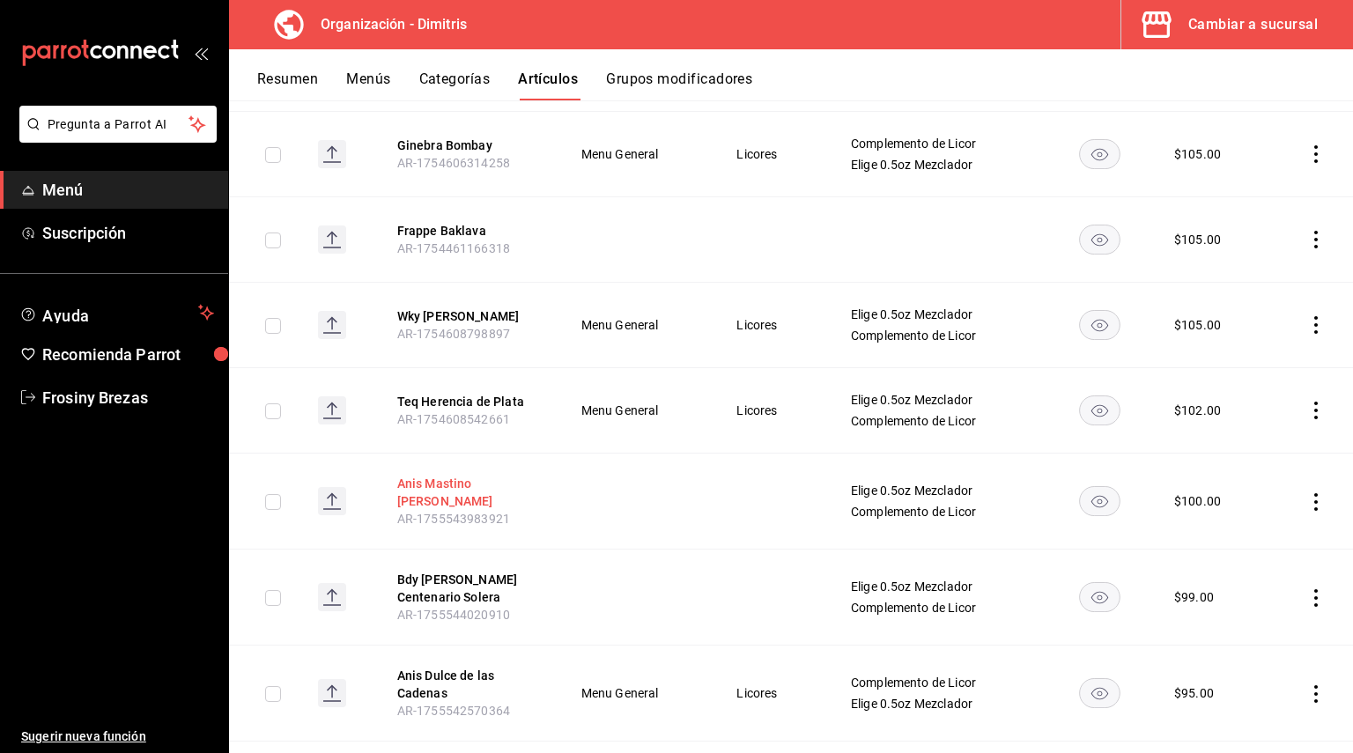
click at [433, 475] on button "[PERSON_NAME]" at bounding box center [467, 492] width 141 height 35
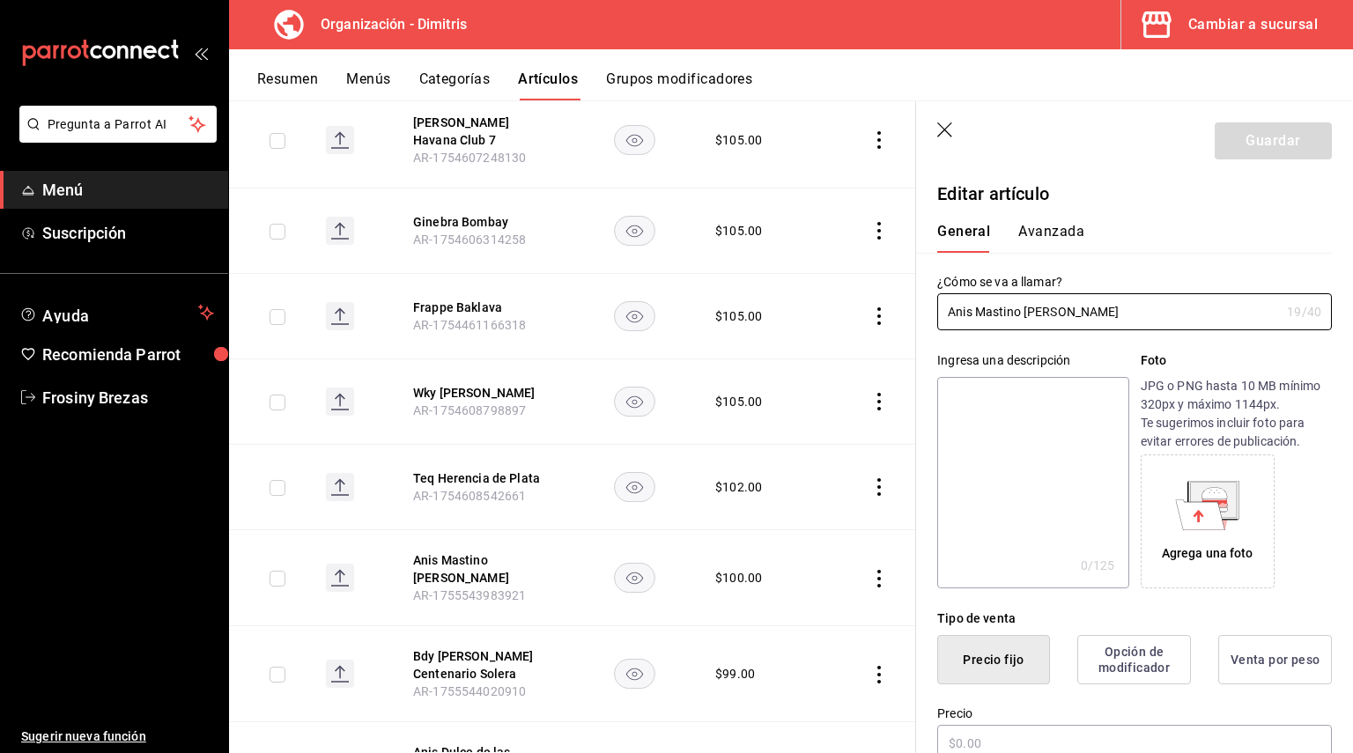
type input "$100.00"
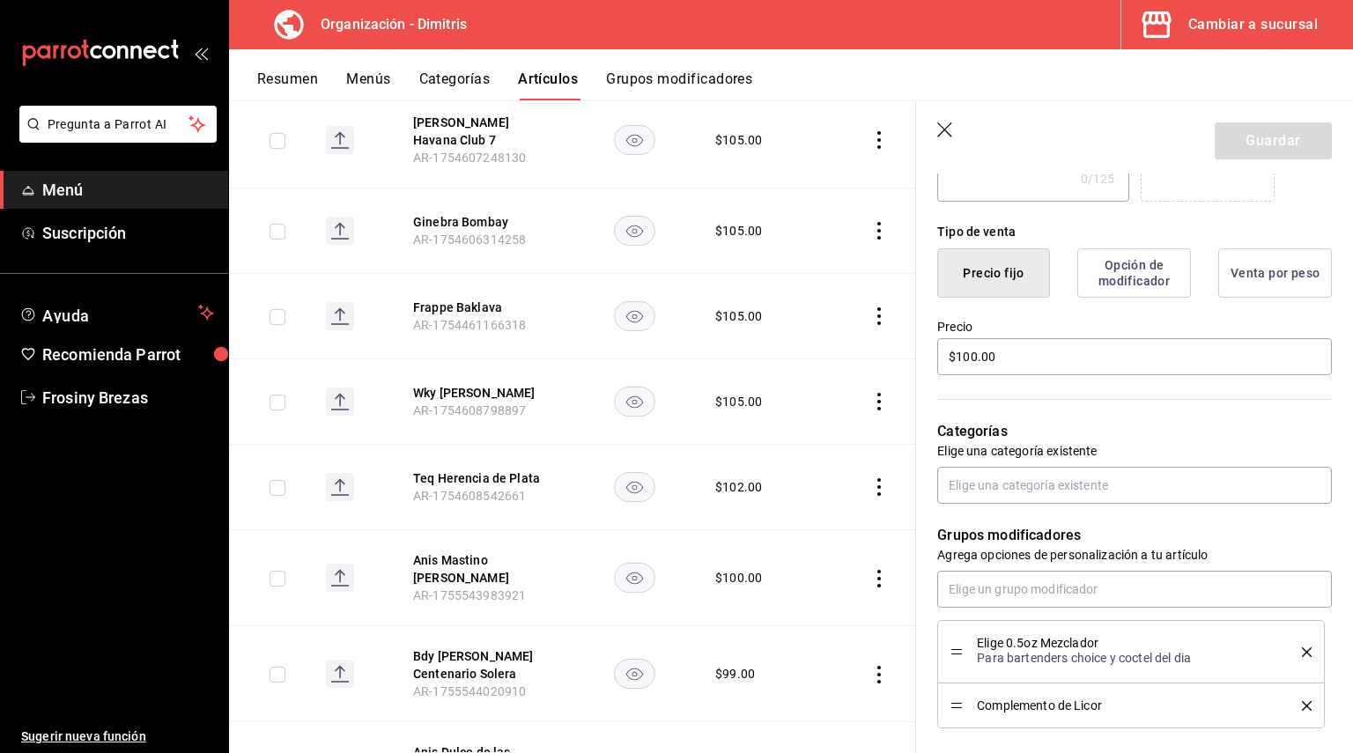
scroll to position [528, 0]
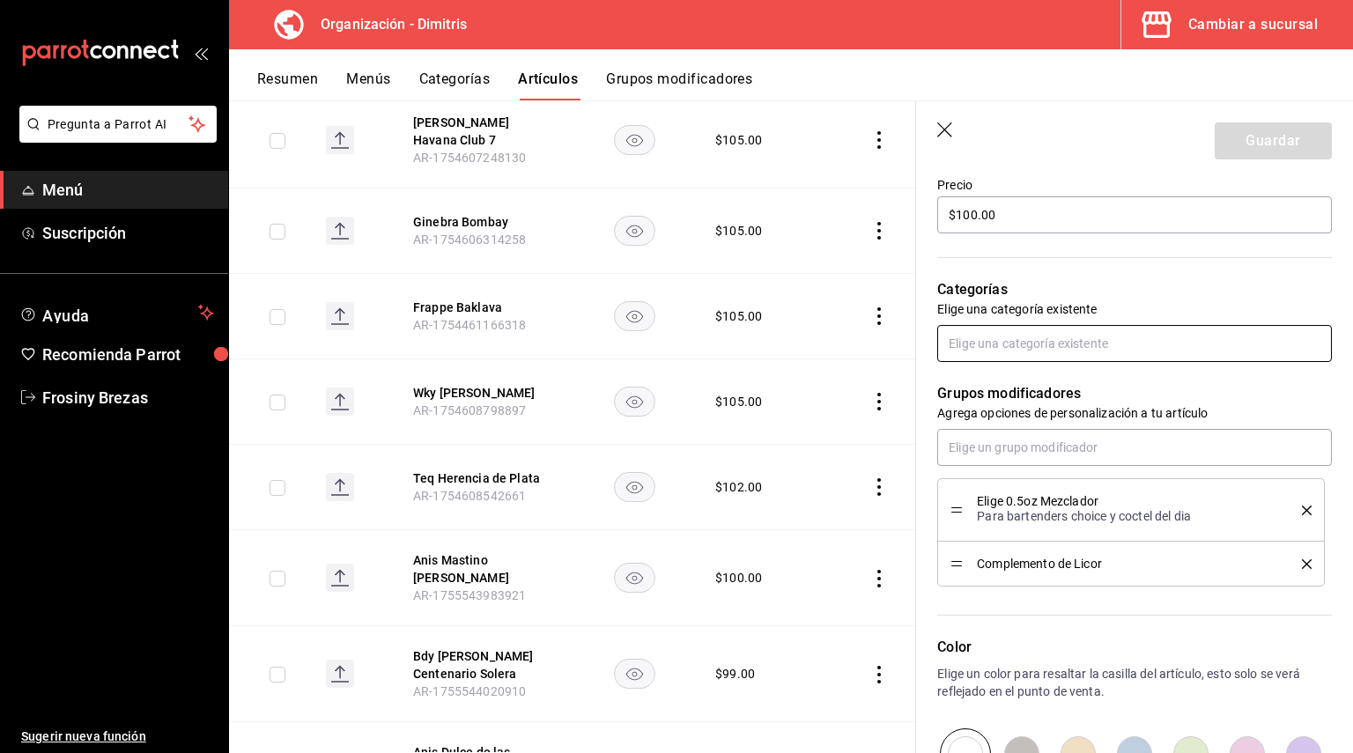
click at [1098, 336] on input "text" at bounding box center [1134, 343] width 395 height 37
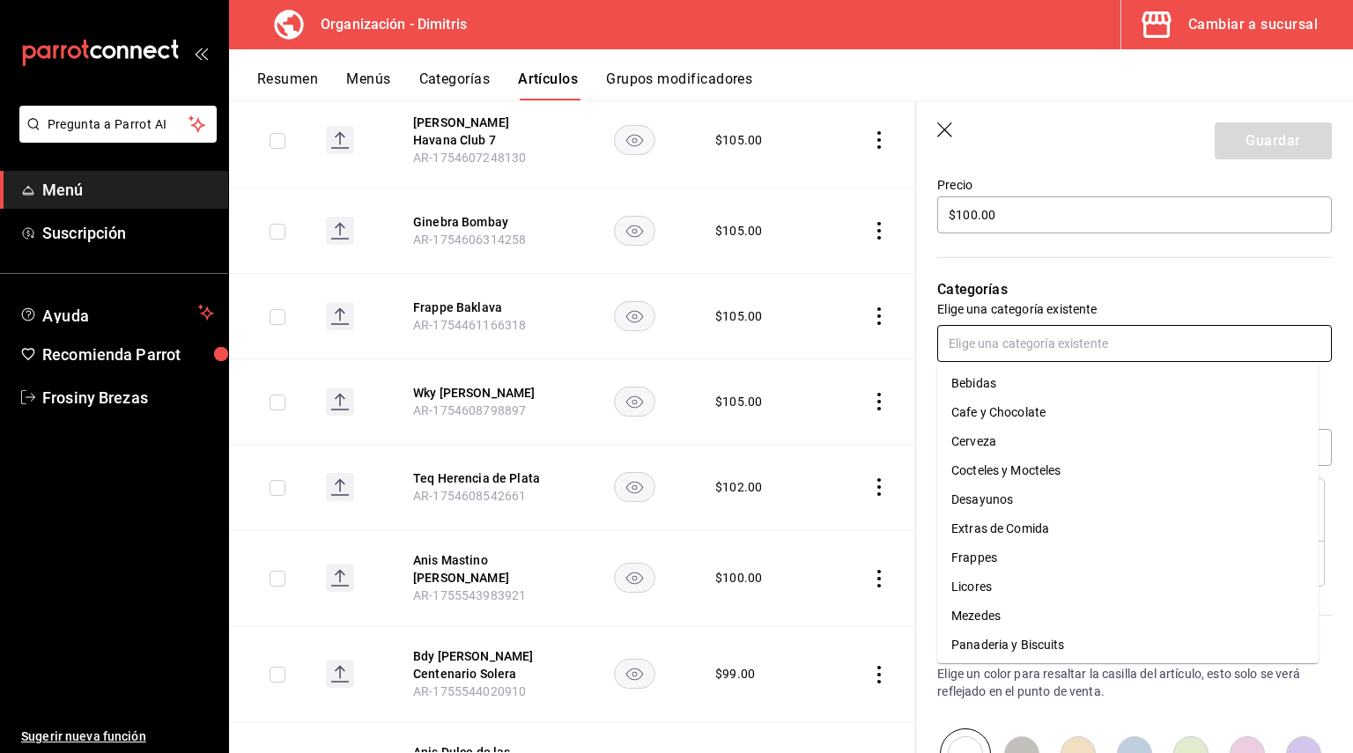
click at [1018, 579] on li "Licores" at bounding box center [1127, 586] width 381 height 29
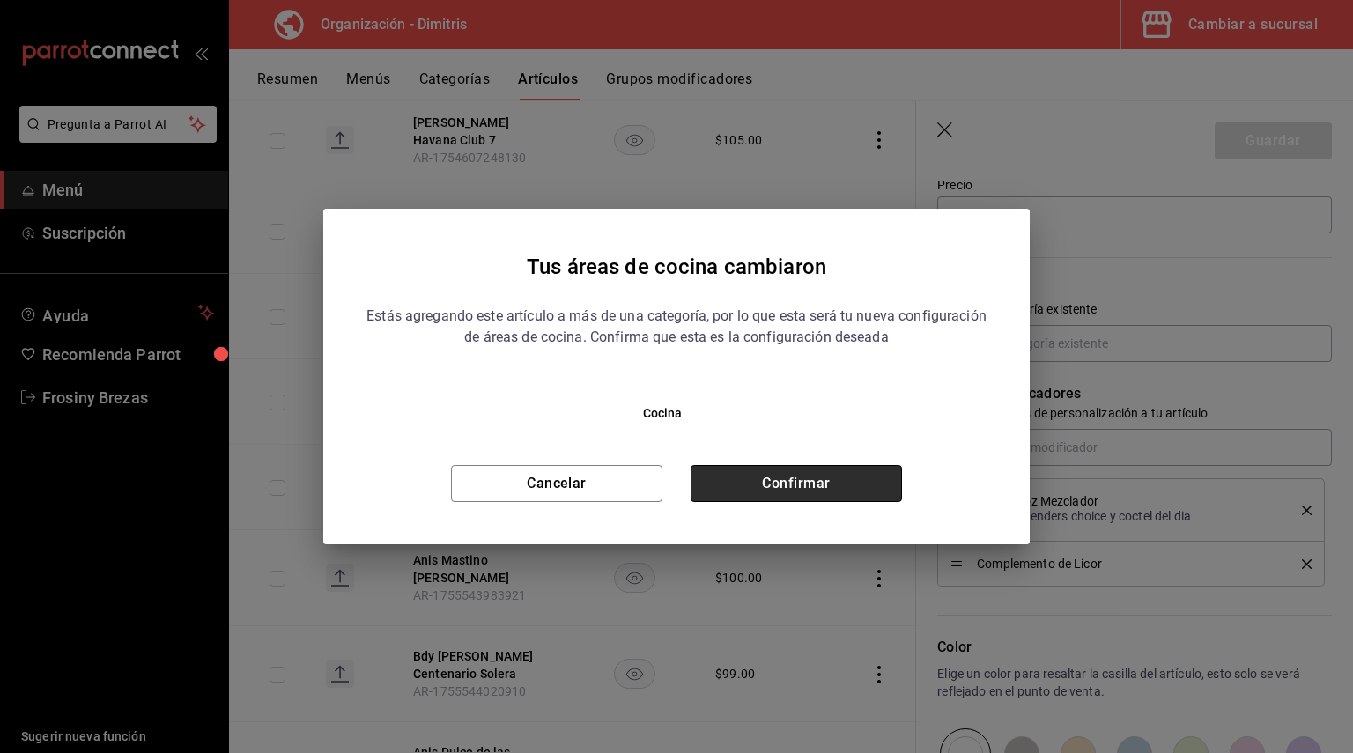
click at [765, 476] on button "Confirmar" at bounding box center [796, 483] width 211 height 37
type input "796d8fdb-b304-4bf2-b4fe-90571d698882"
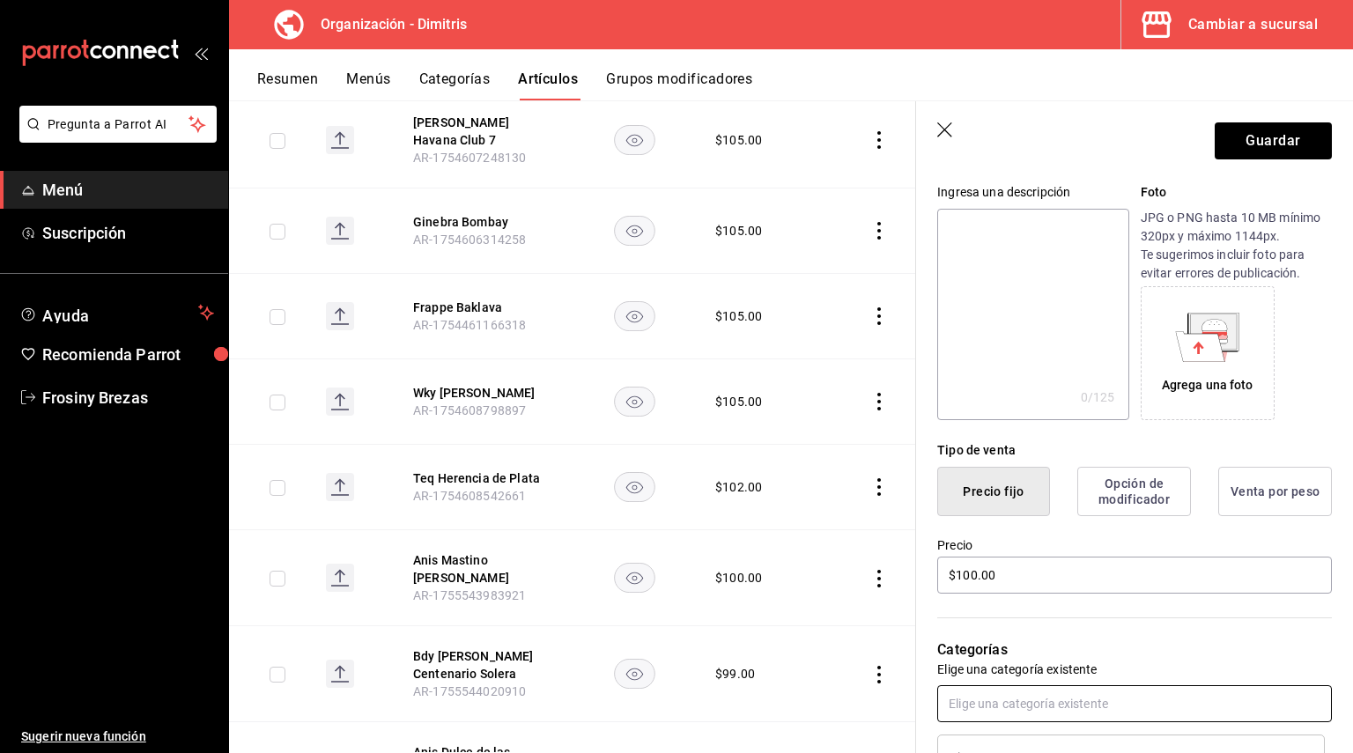
scroll to position [0, 0]
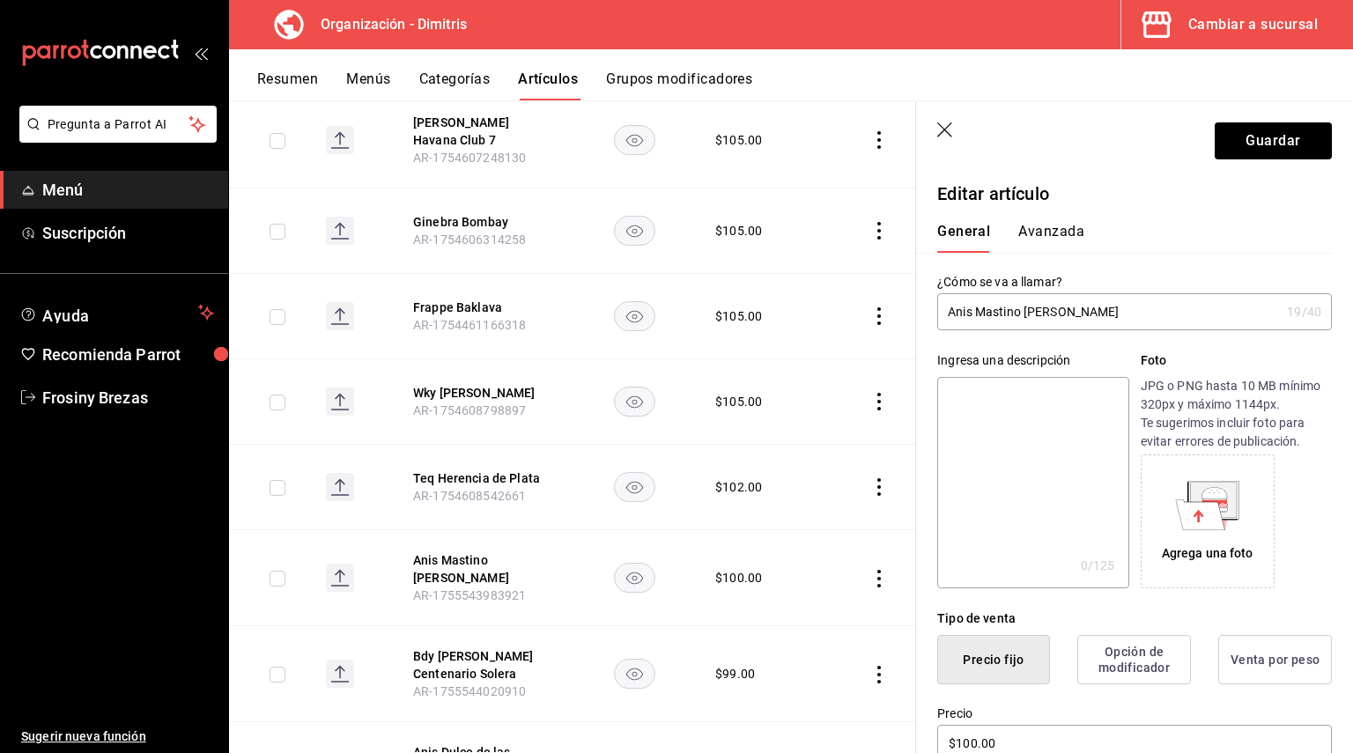
click at [1046, 233] on button "Avanzada" at bounding box center [1051, 238] width 66 height 30
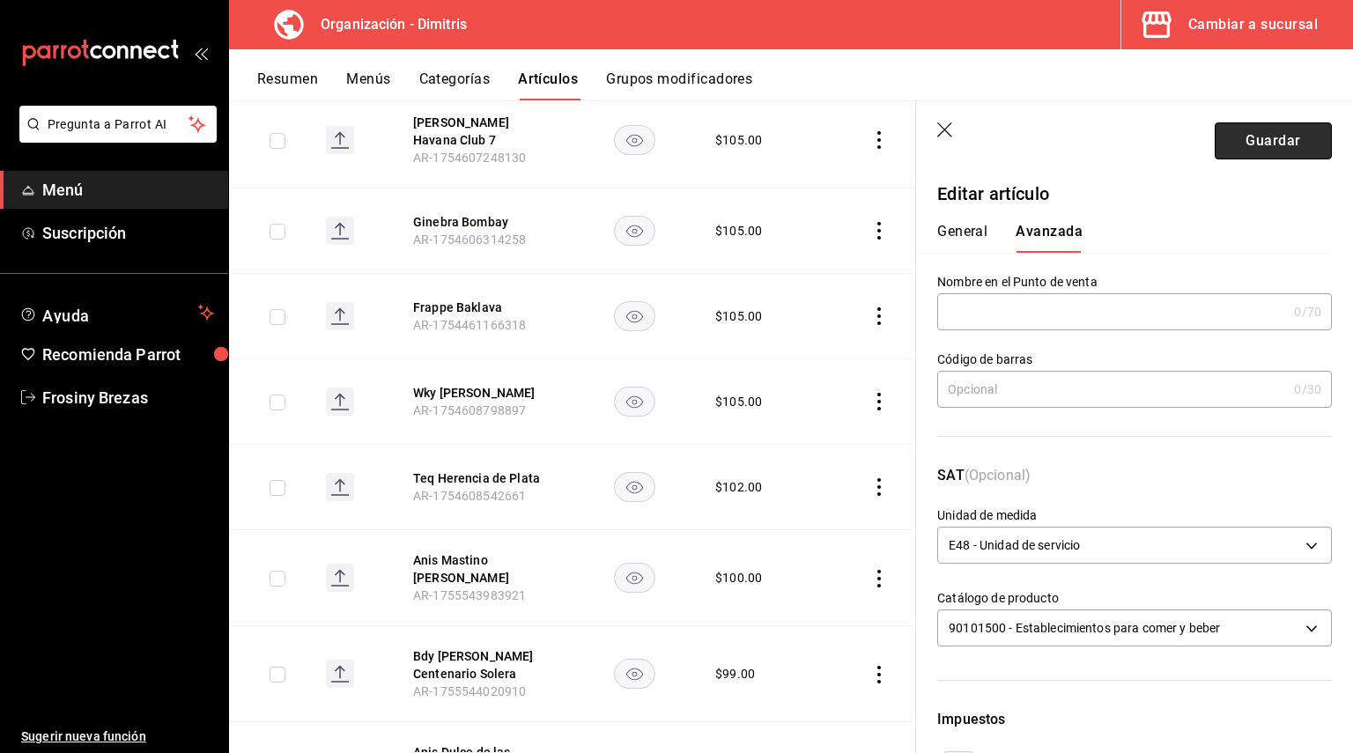
click at [1259, 142] on button "Guardar" at bounding box center [1273, 140] width 117 height 37
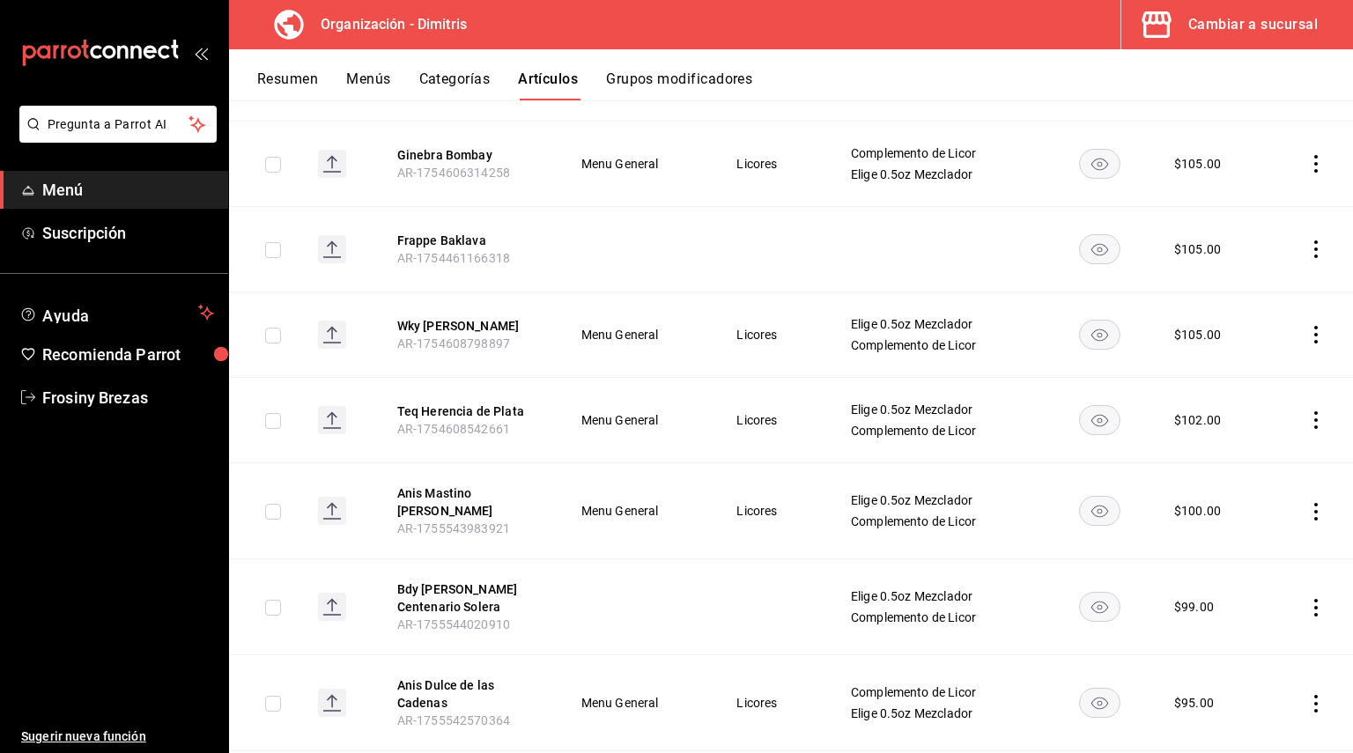
scroll to position [4328, 0]
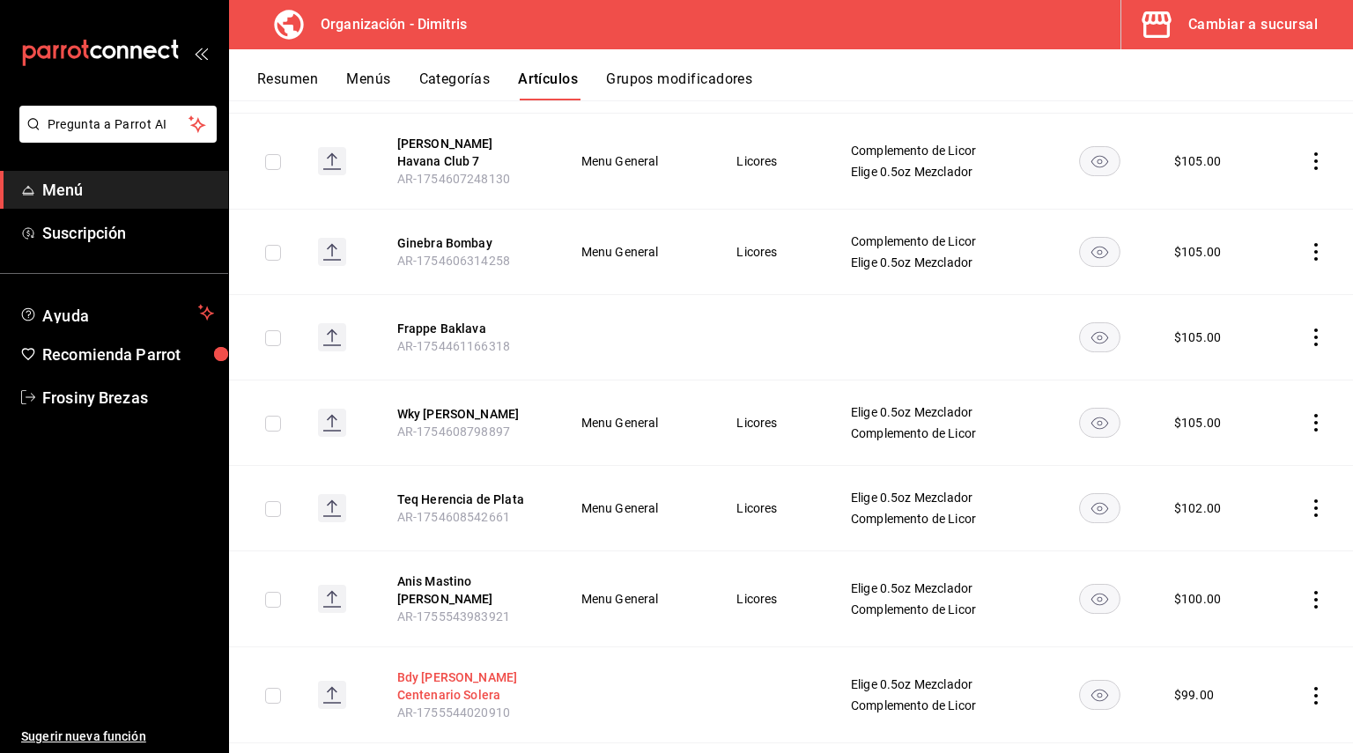
click at [477, 668] on button "Bdy [PERSON_NAME] Centenario Solera" at bounding box center [467, 685] width 141 height 35
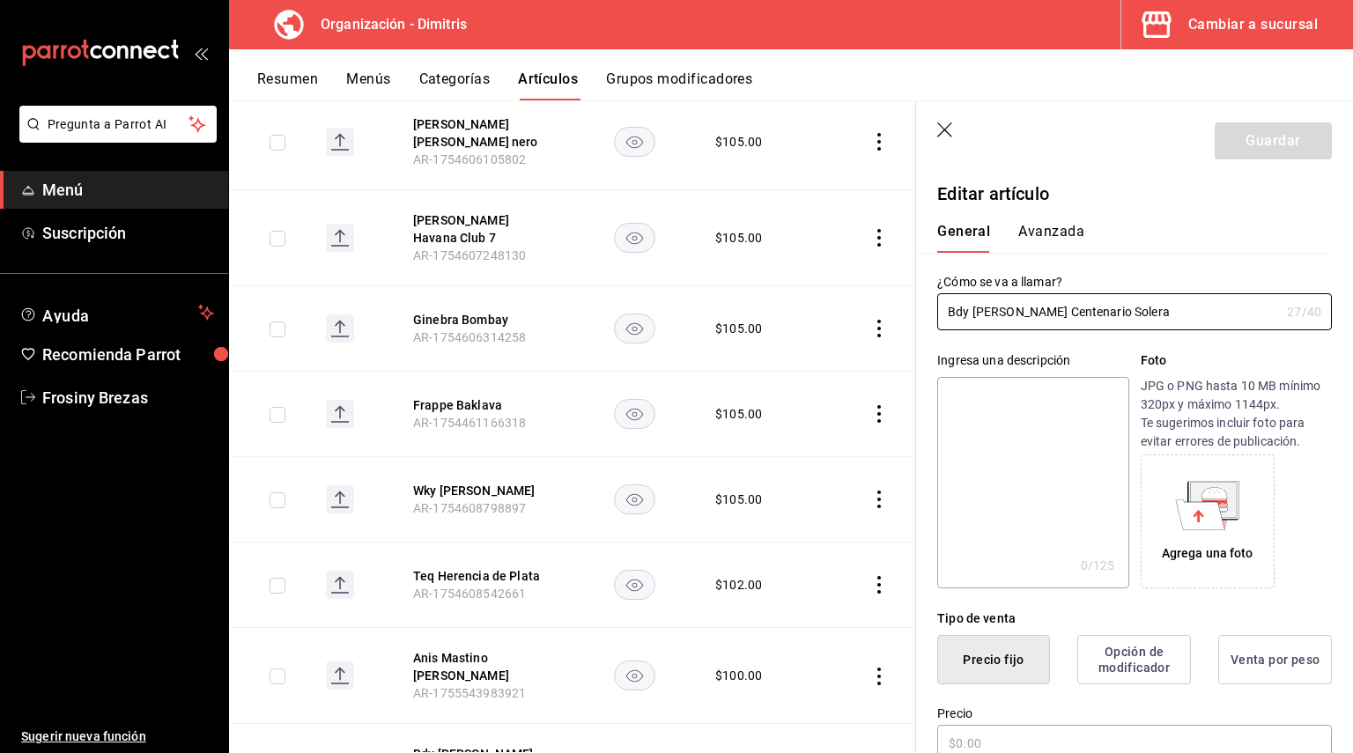
type input "$99.00"
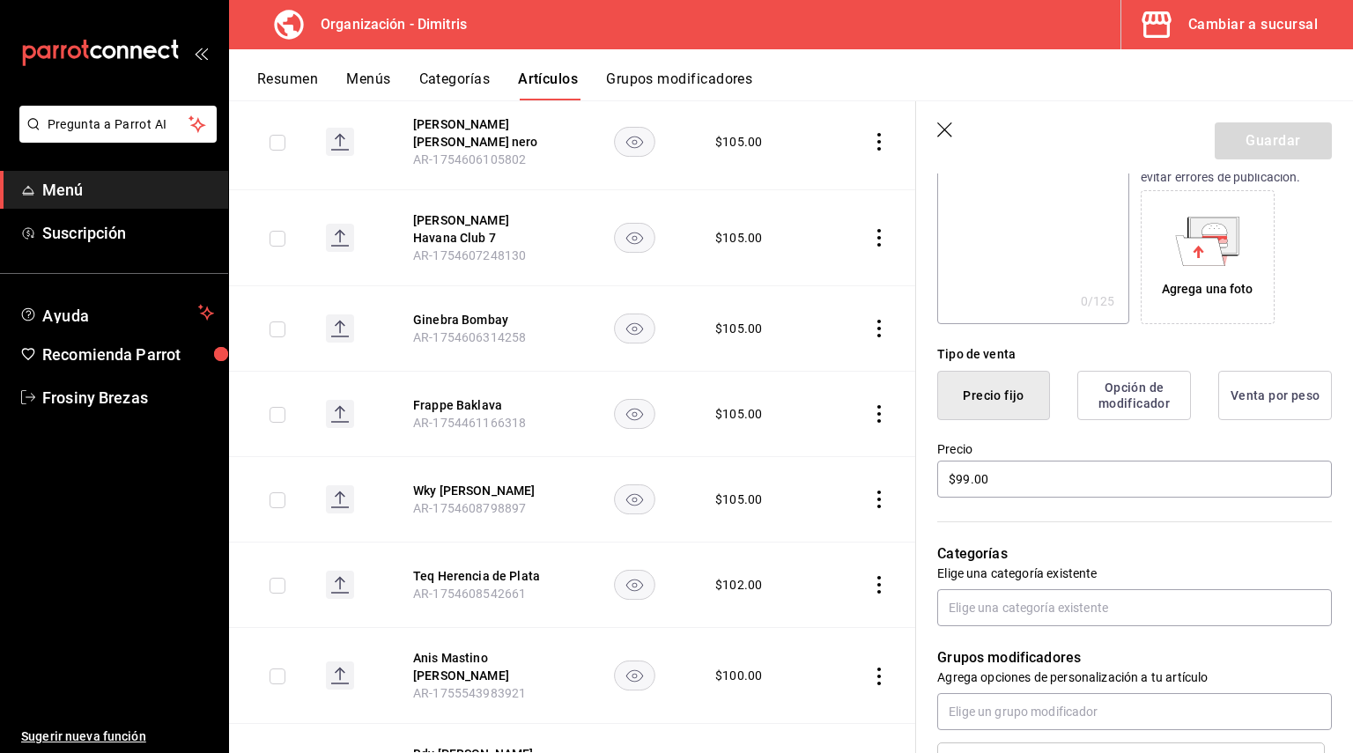
scroll to position [528, 0]
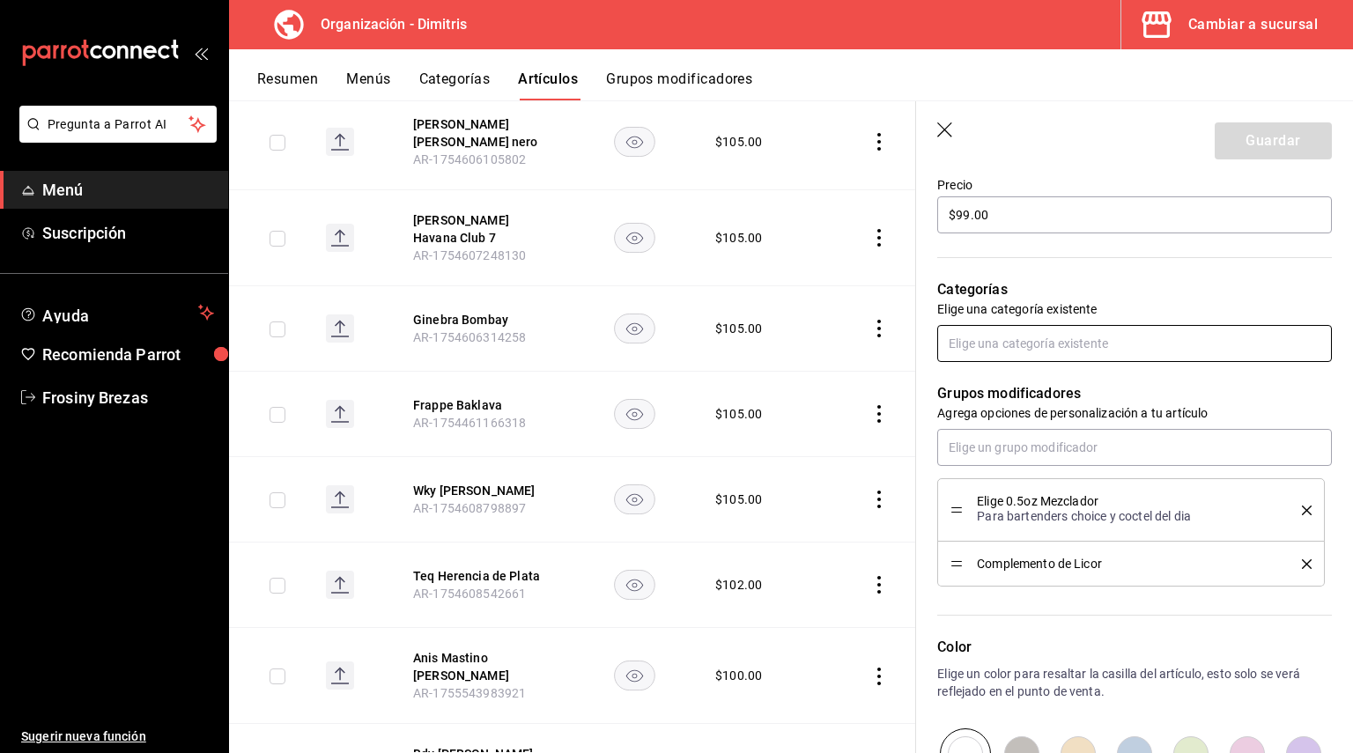
click at [1074, 350] on input "text" at bounding box center [1134, 343] width 395 height 37
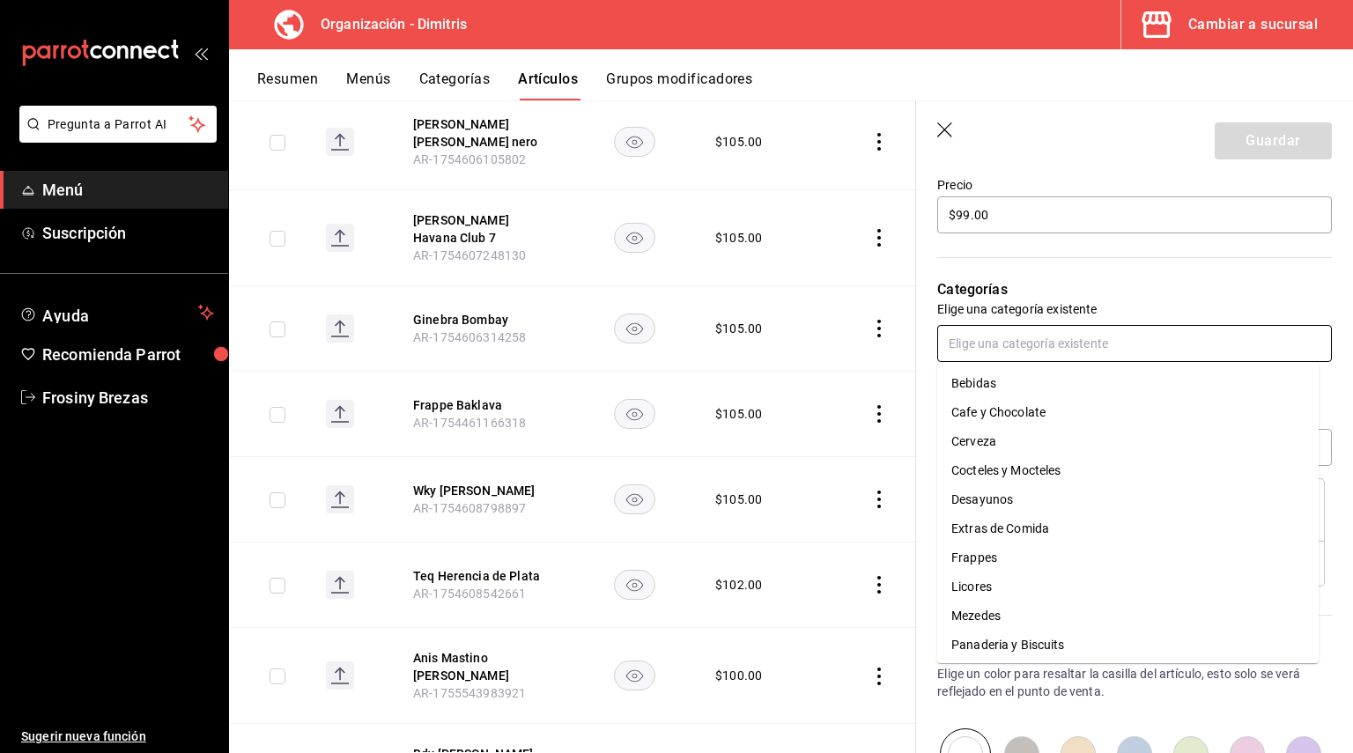
click at [997, 585] on li "Licores" at bounding box center [1127, 586] width 381 height 29
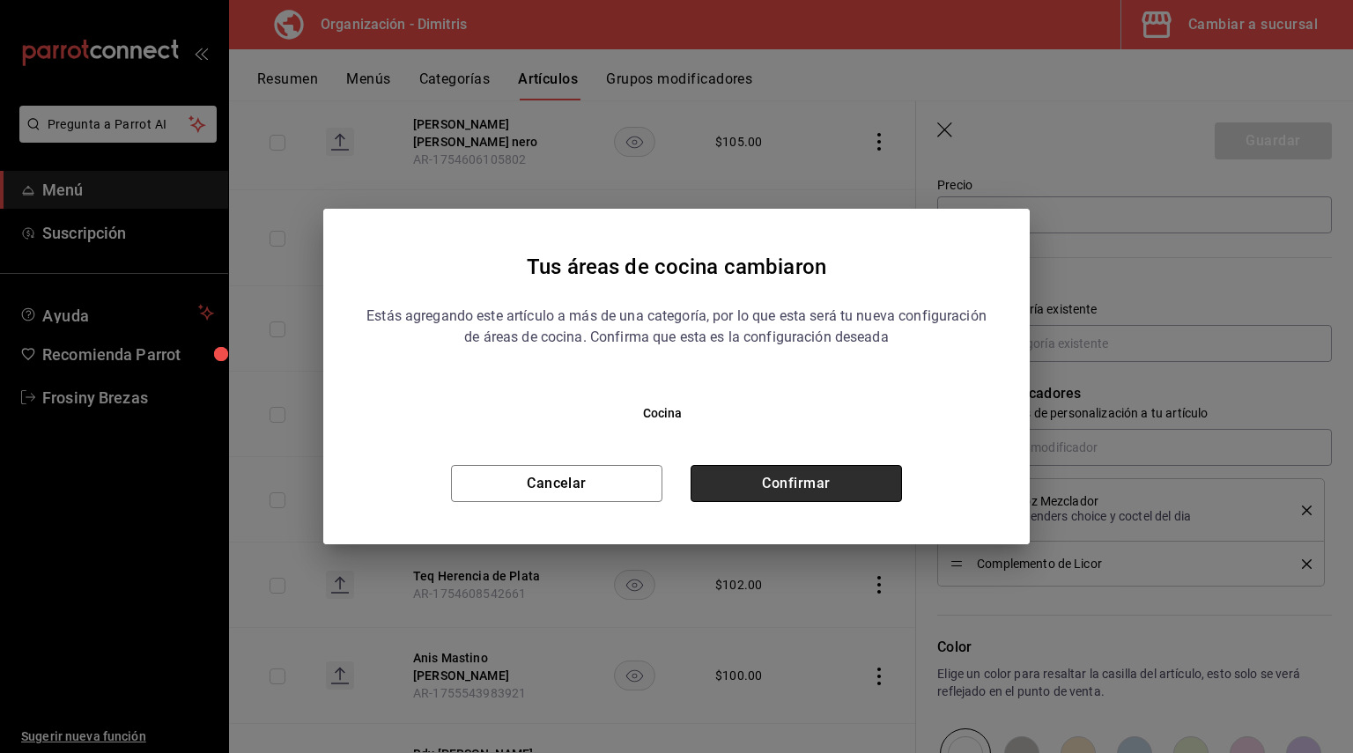
click at [860, 487] on button "Confirmar" at bounding box center [796, 483] width 211 height 37
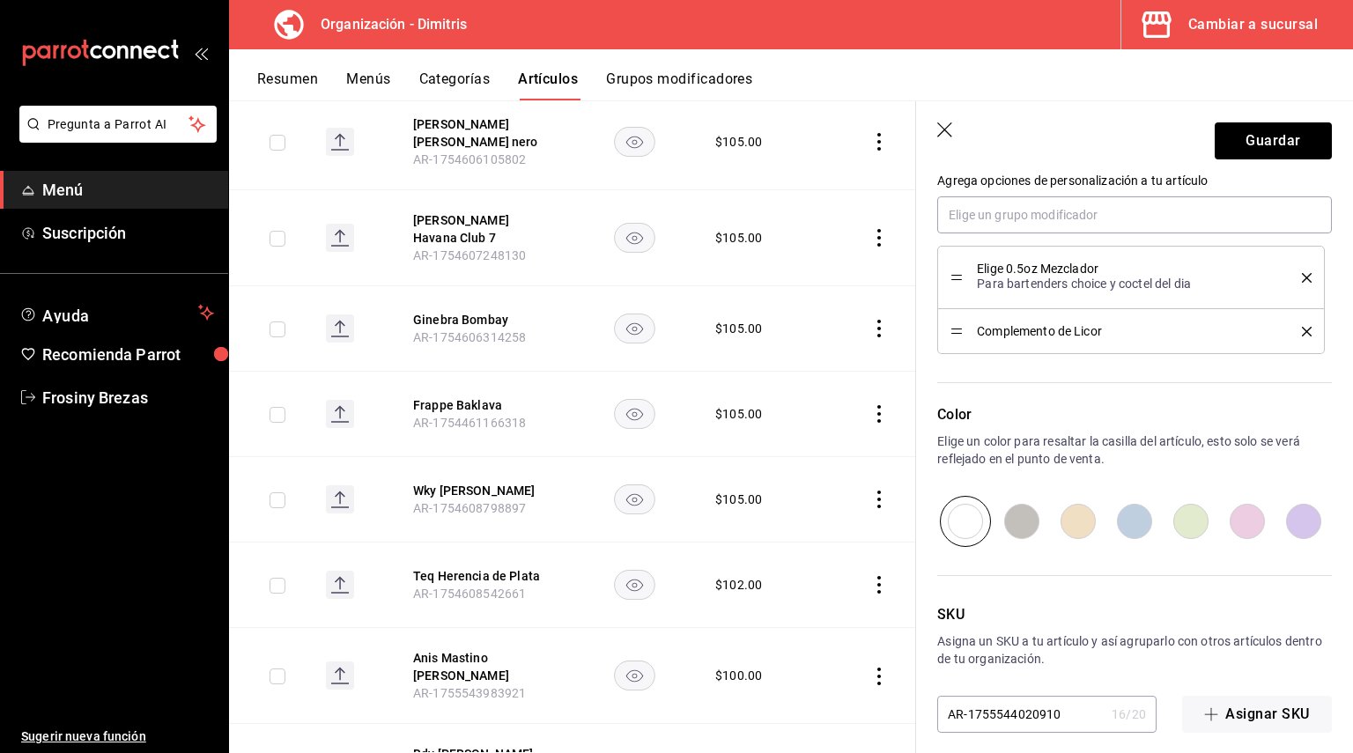
scroll to position [834, 0]
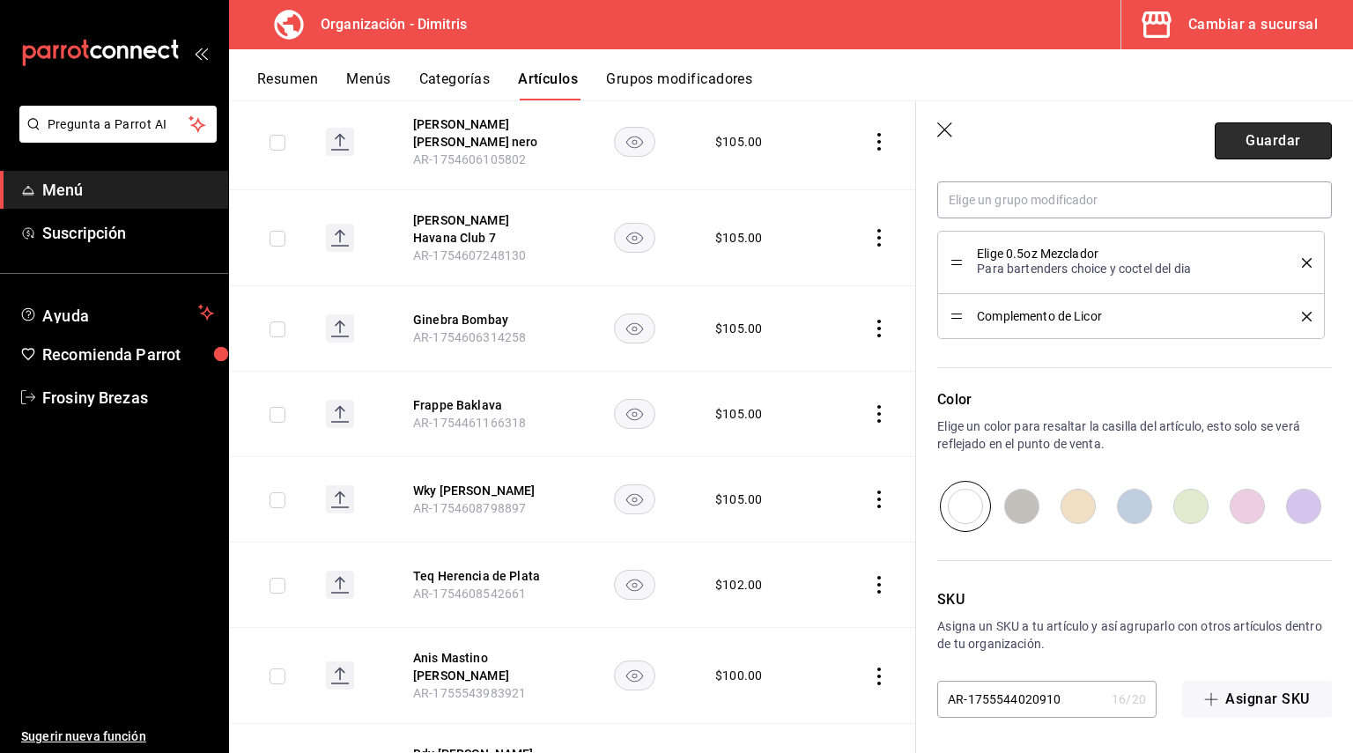
click at [1251, 159] on button "Guardar" at bounding box center [1273, 140] width 117 height 37
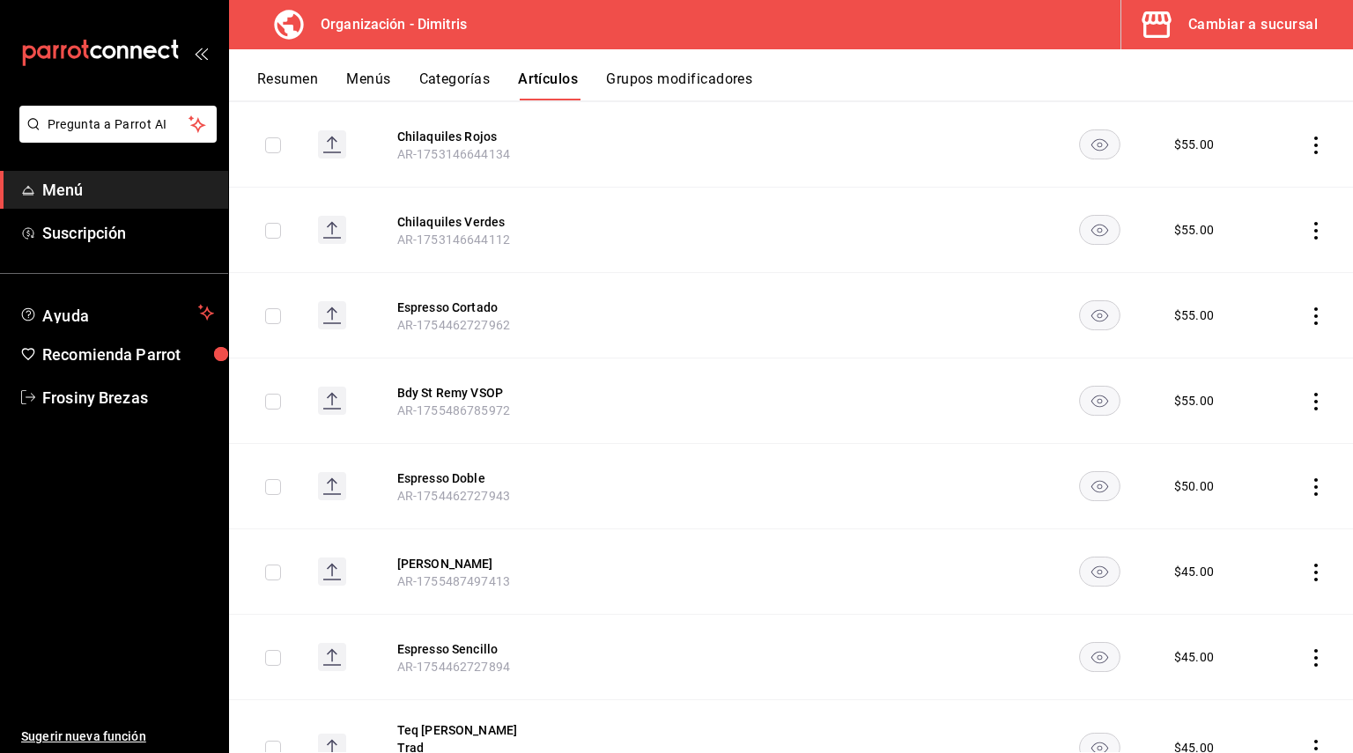
scroll to position [6477, 0]
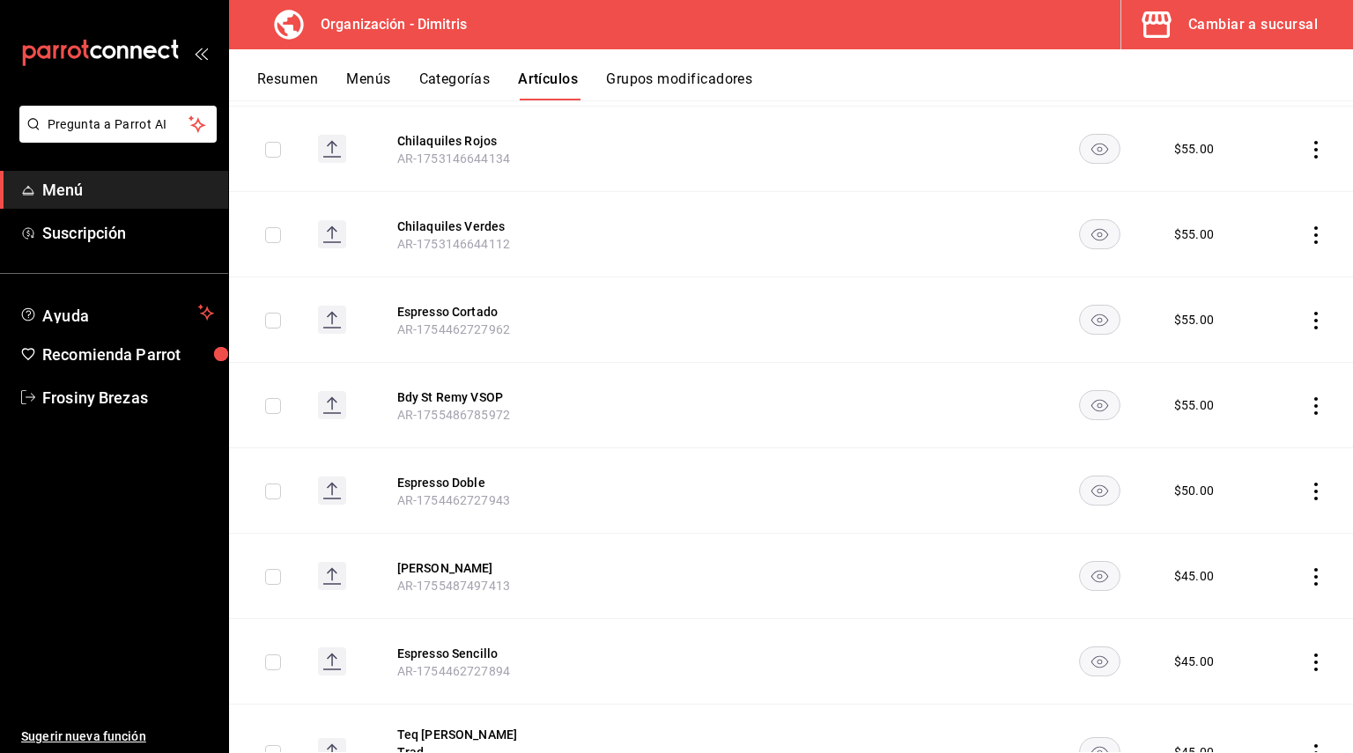
click at [287, 70] on div "Resumen Menús Categorías Artículos Grupos modificadores" at bounding box center [791, 74] width 1124 height 51
click at [295, 77] on button "Resumen" at bounding box center [287, 85] width 61 height 30
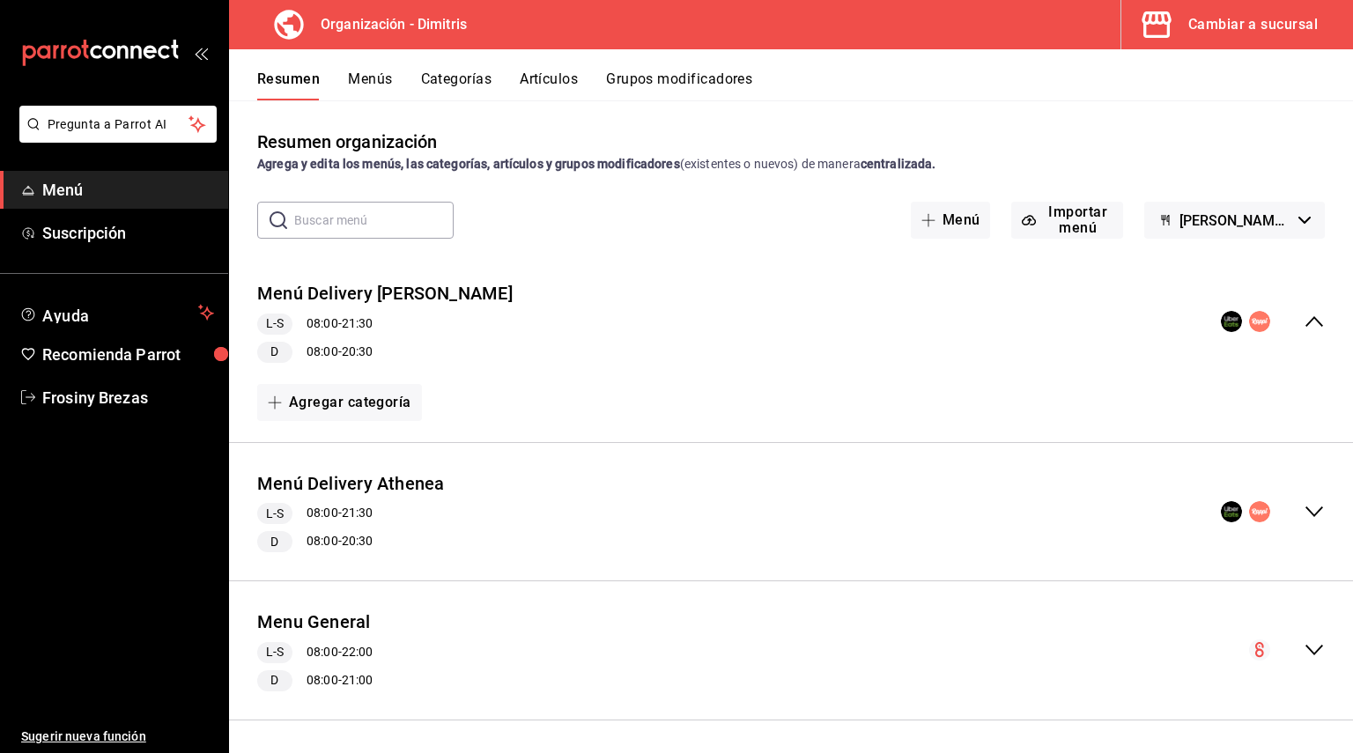
scroll to position [4, 0]
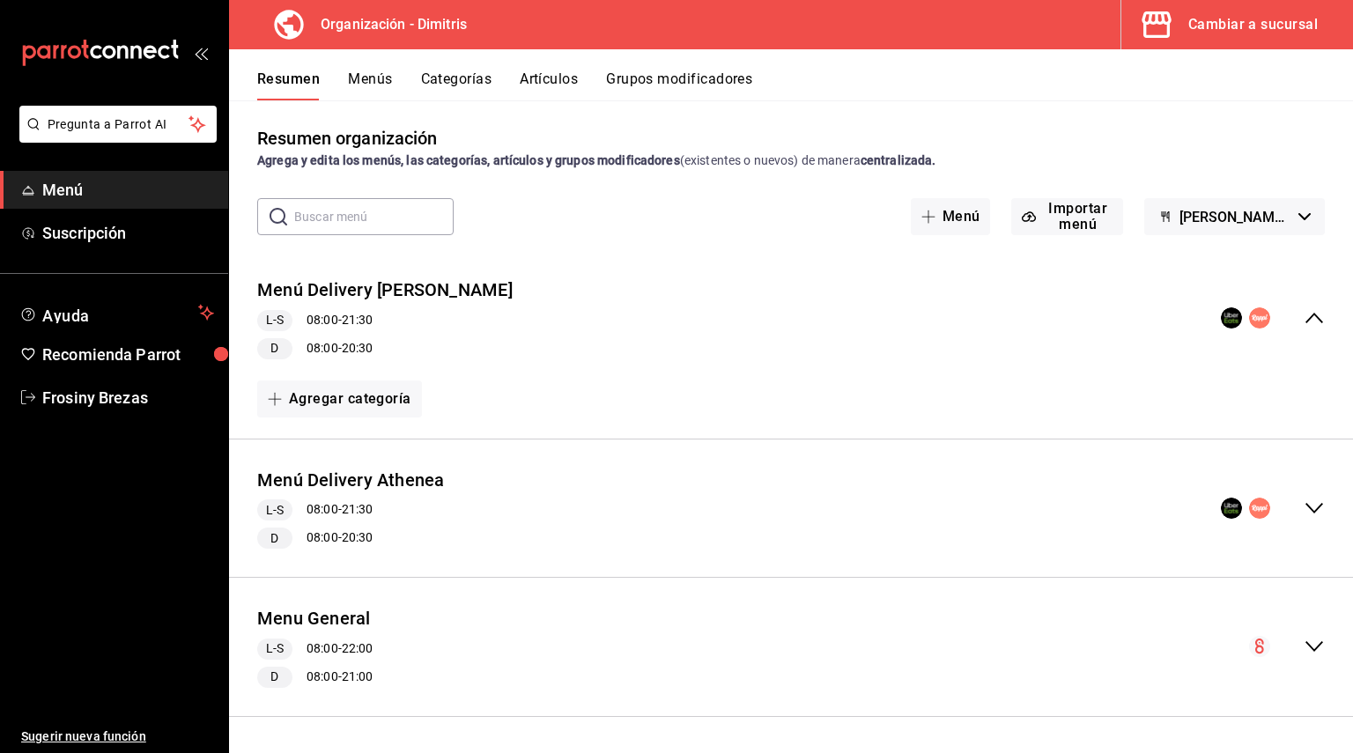
click at [1303, 652] on icon "collapse-menu-row" at bounding box center [1313, 646] width 21 height 21
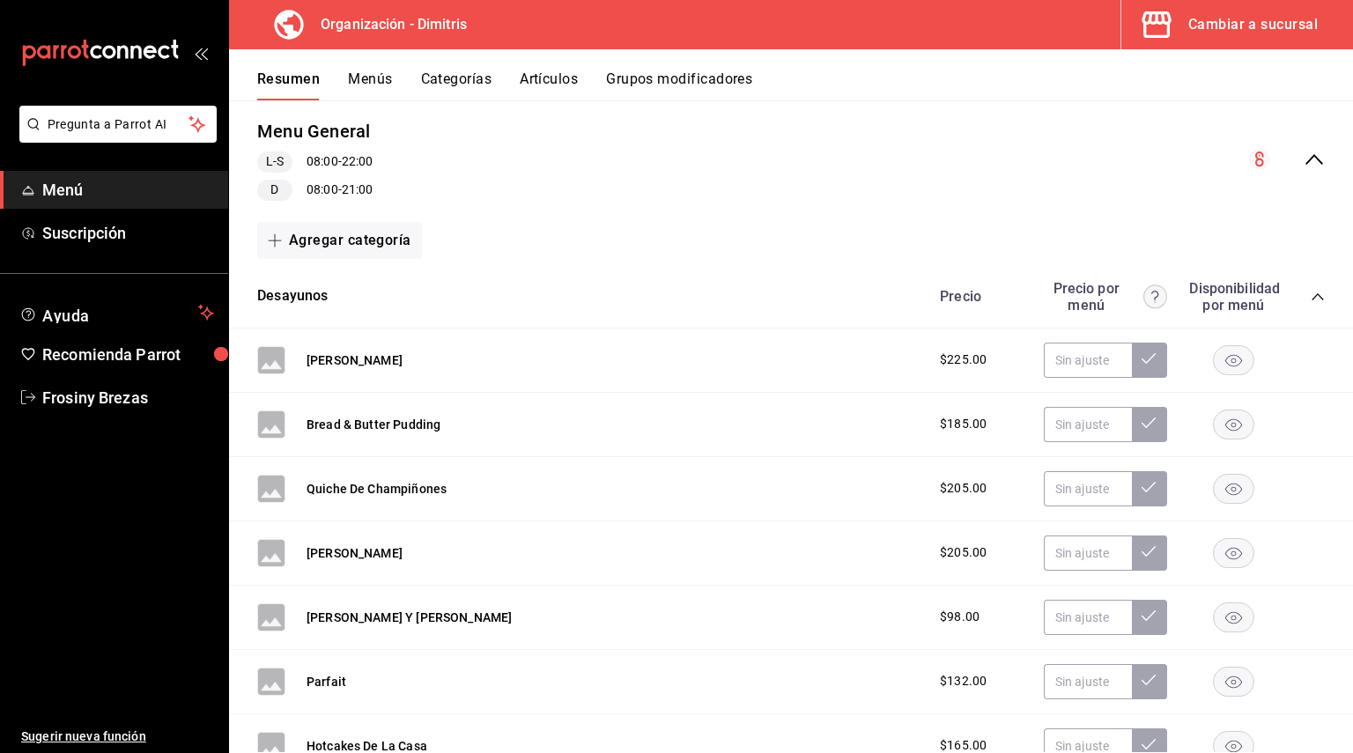
scroll to position [620, 0]
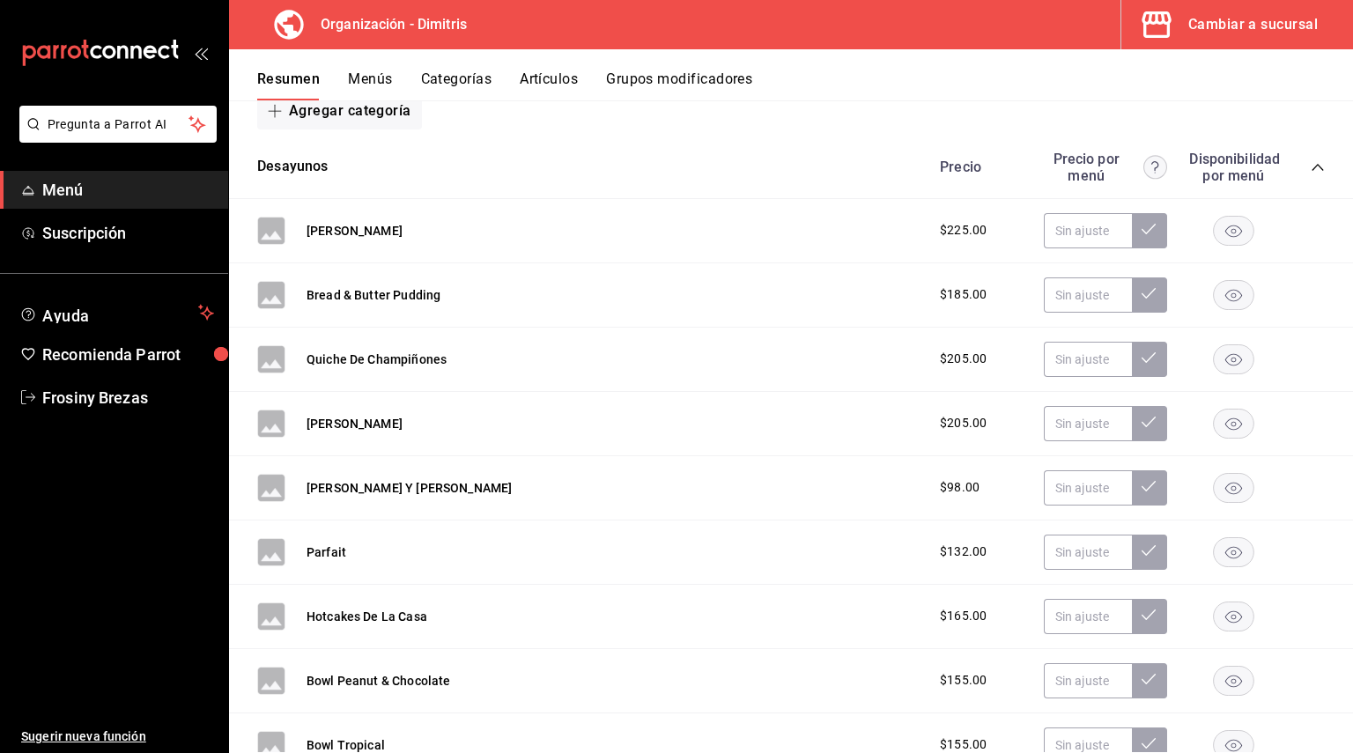
click at [1311, 169] on icon "collapse-category-row" at bounding box center [1318, 167] width 14 height 14
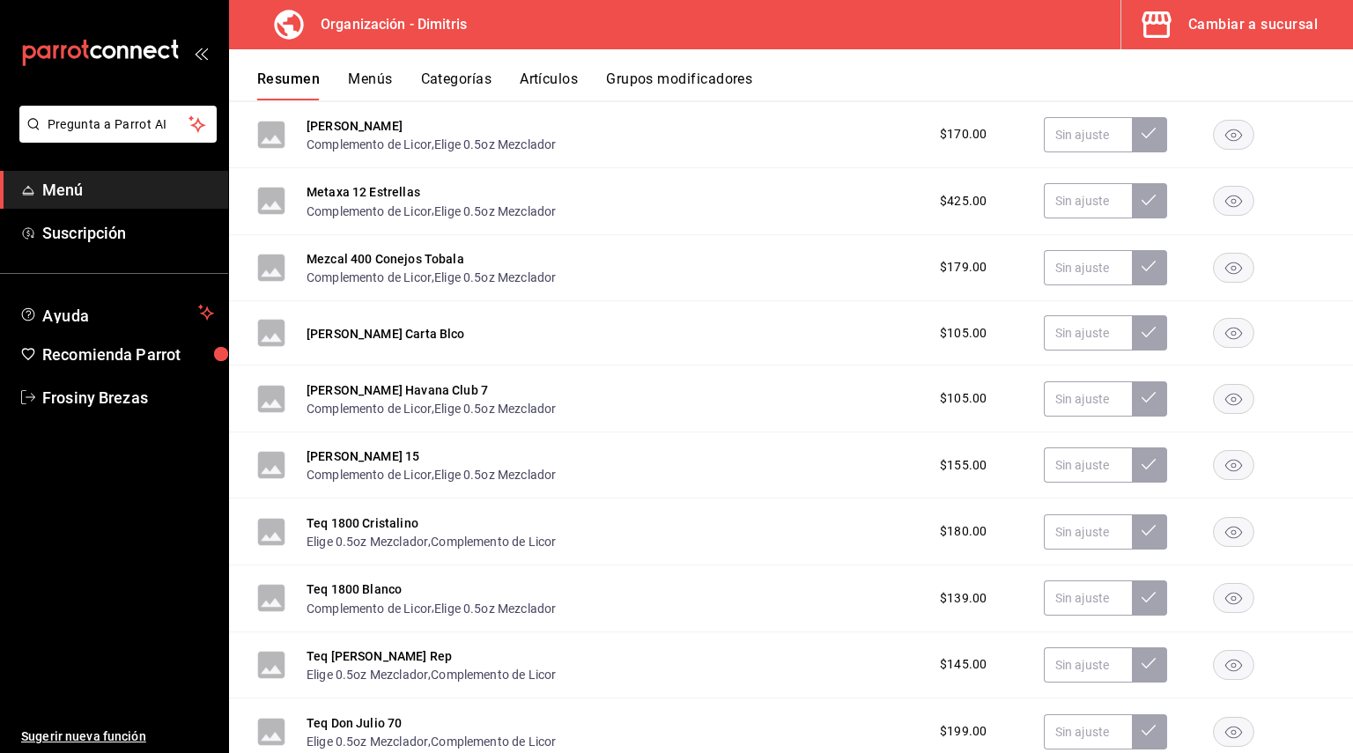
scroll to position [1677, 0]
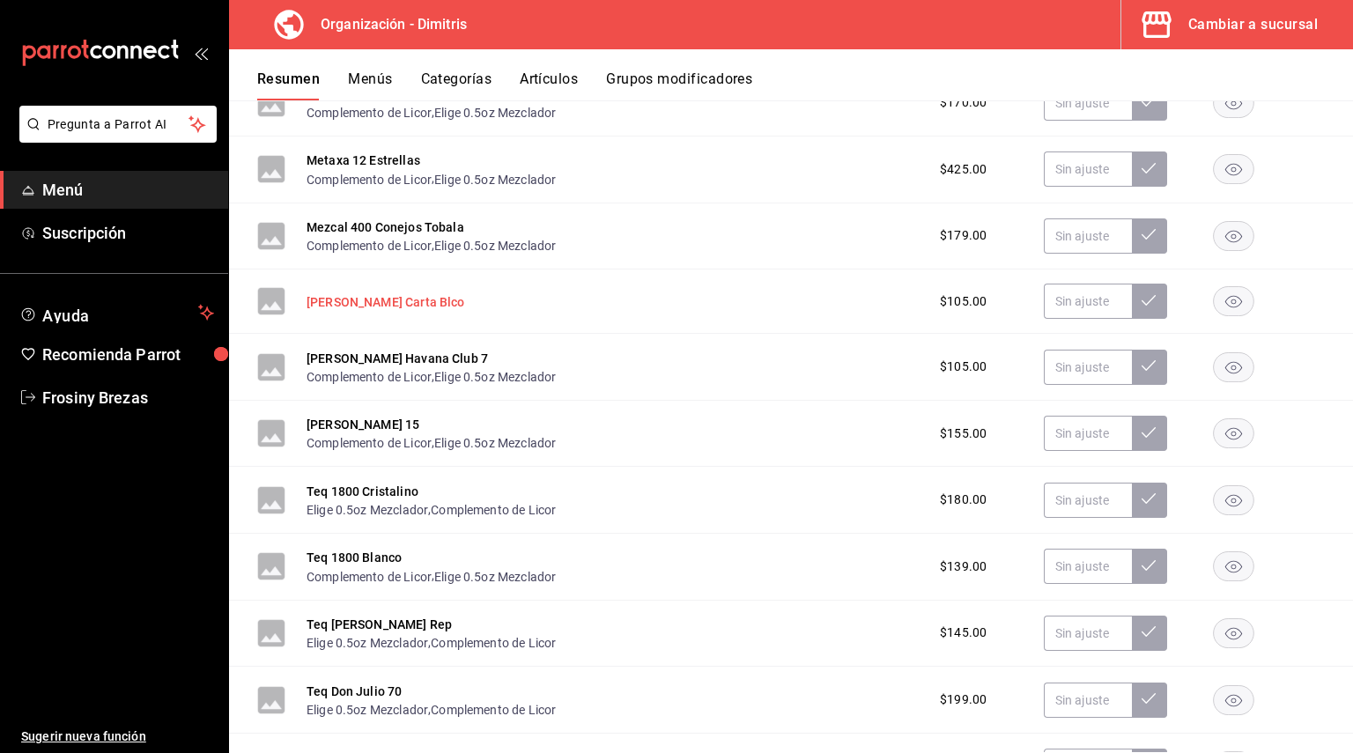
click at [405, 309] on button "[PERSON_NAME] Carta Blco" at bounding box center [385, 302] width 159 height 18
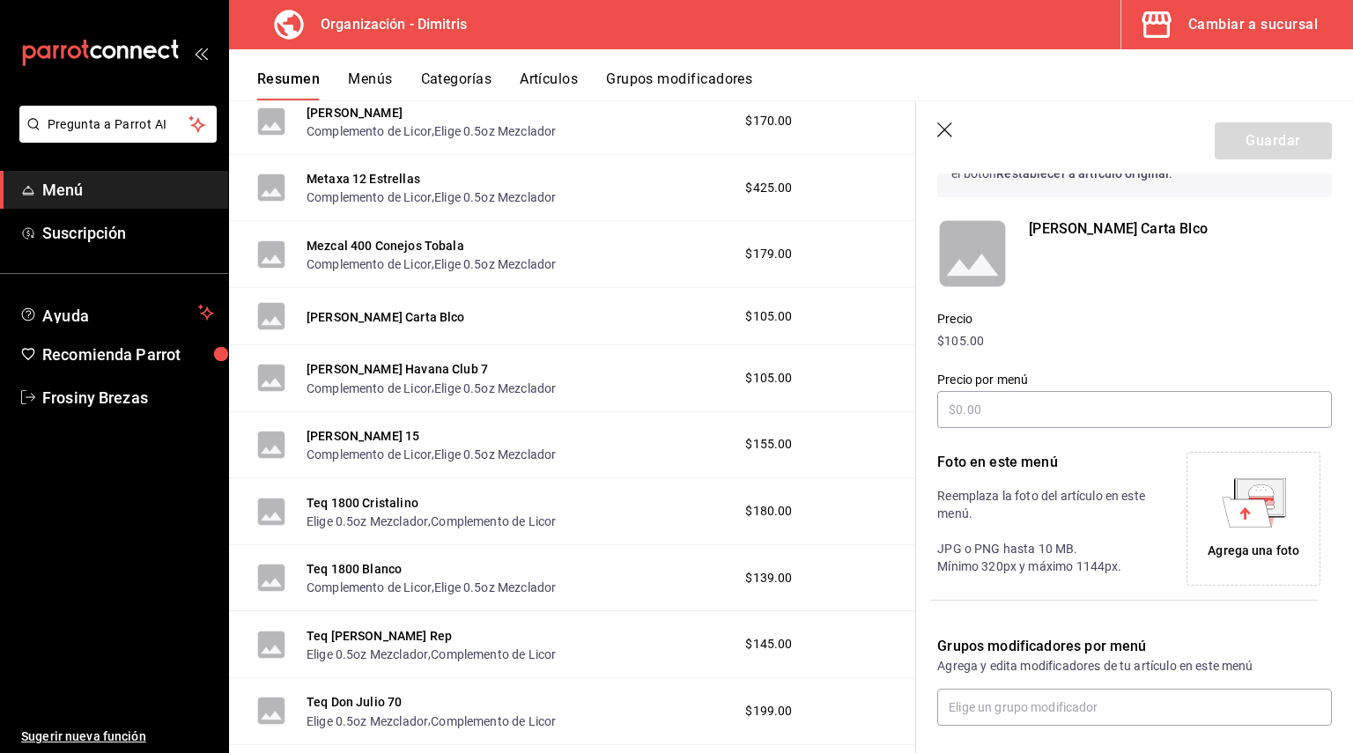
scroll to position [202, 0]
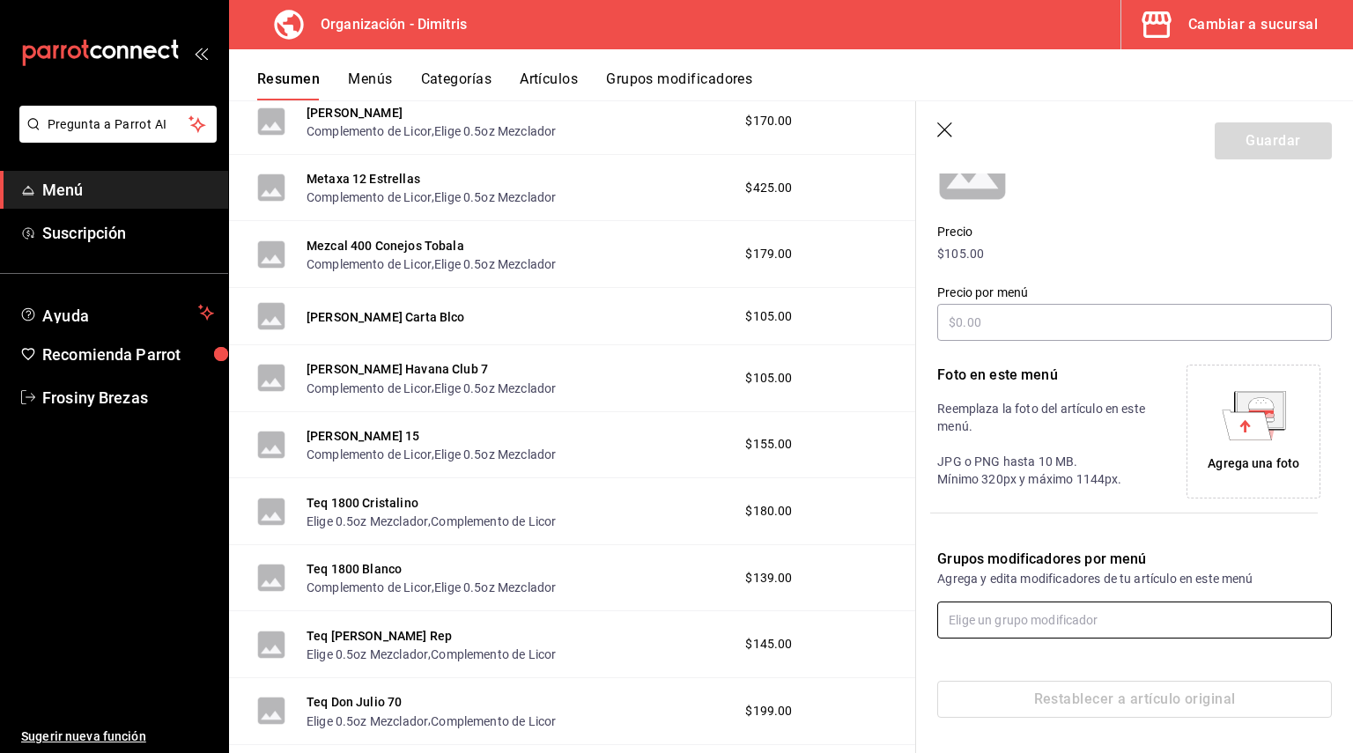
click at [1028, 633] on input "text" at bounding box center [1134, 620] width 395 height 37
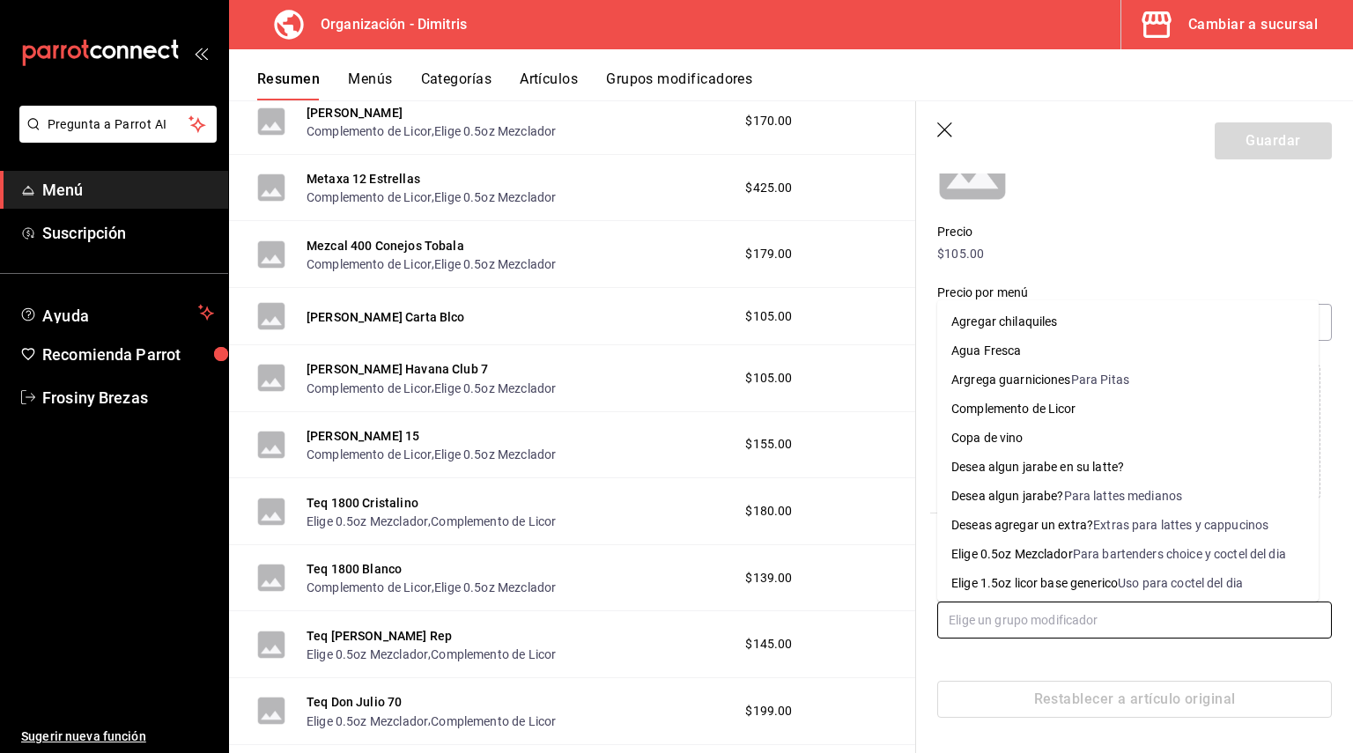
click at [1048, 550] on div "Elige 0.5oz Mezclador" at bounding box center [1012, 554] width 122 height 18
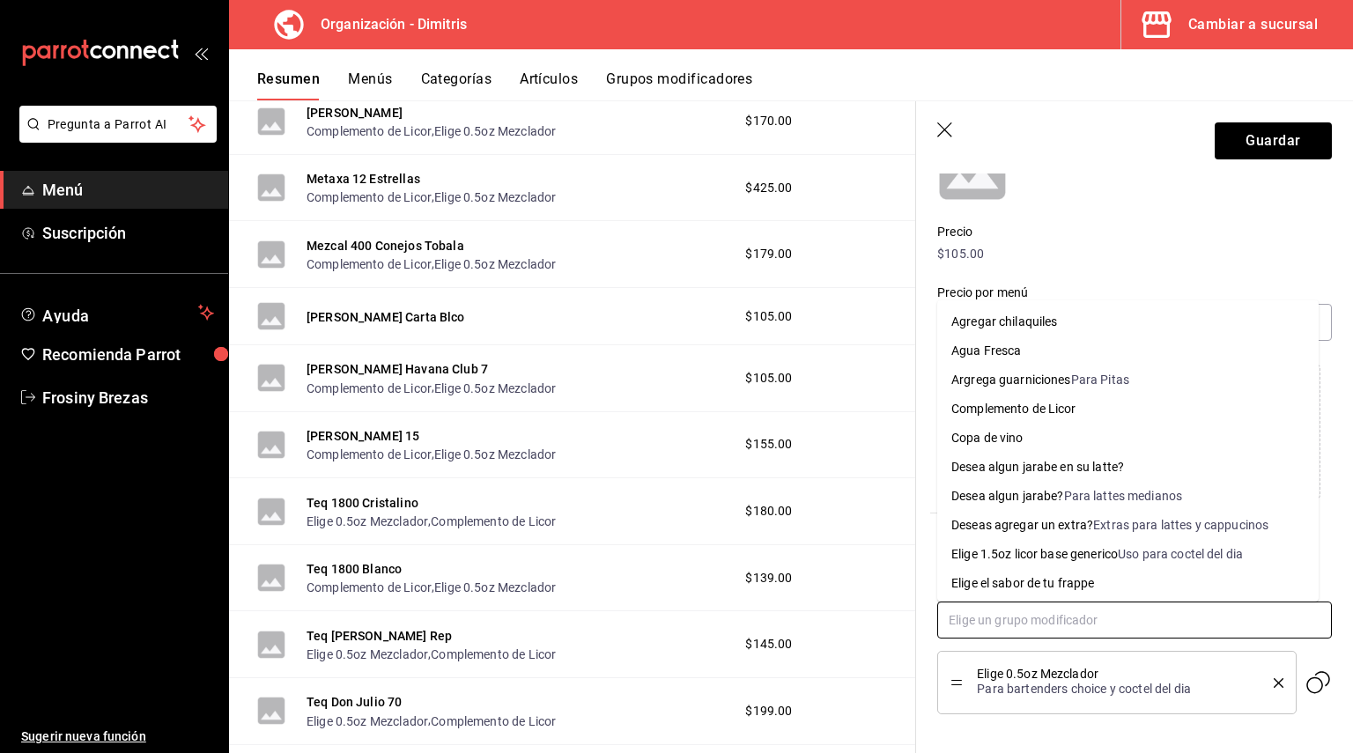
click at [1023, 626] on input "text" at bounding box center [1134, 620] width 395 height 37
click at [1051, 409] on div "Complemento de Licor" at bounding box center [1013, 409] width 125 height 18
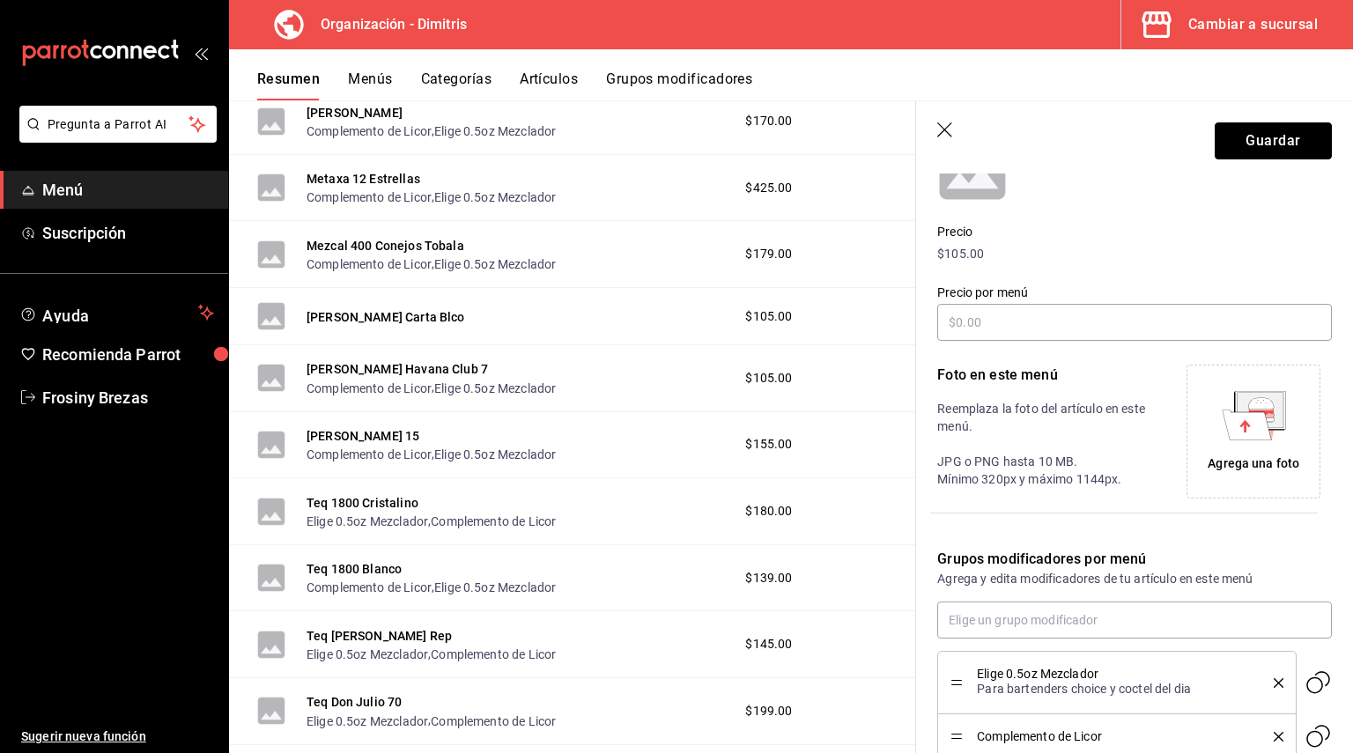
click at [1239, 138] on button "Guardar" at bounding box center [1273, 140] width 117 height 37
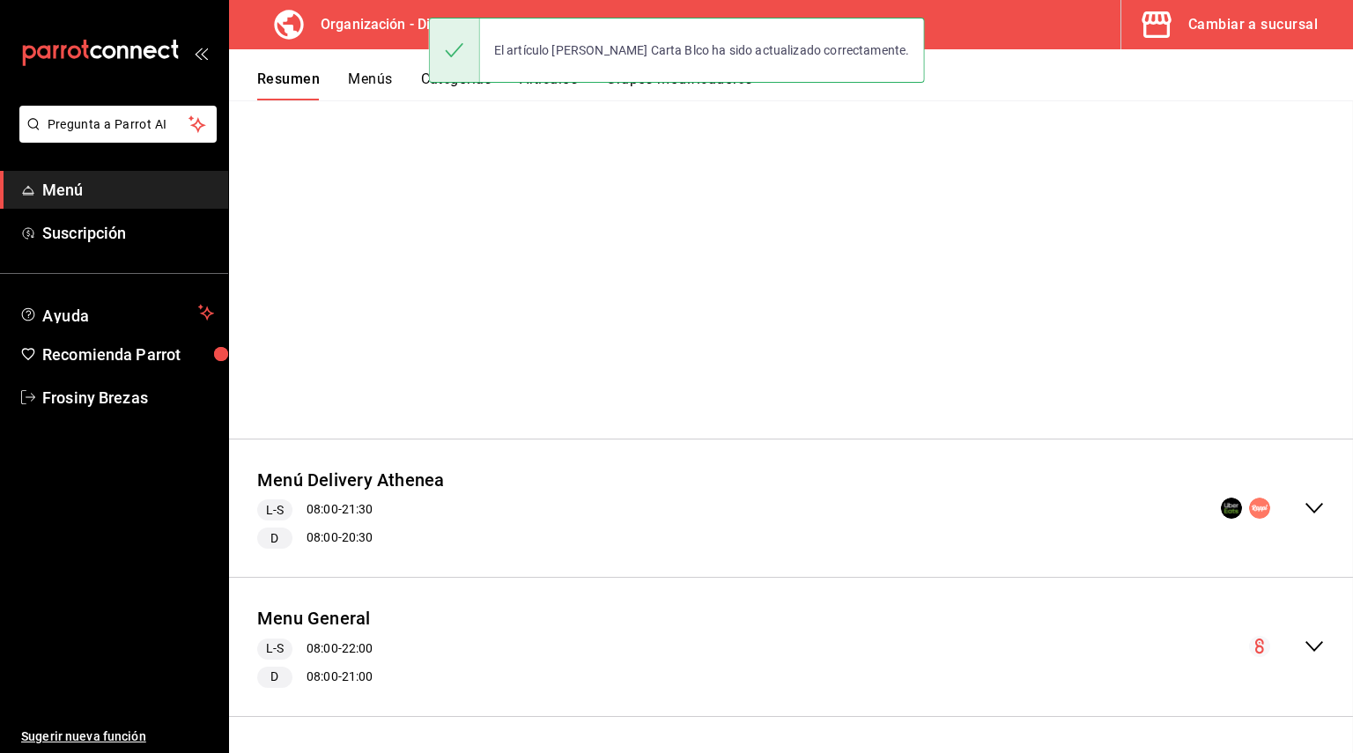
scroll to position [4, 0]
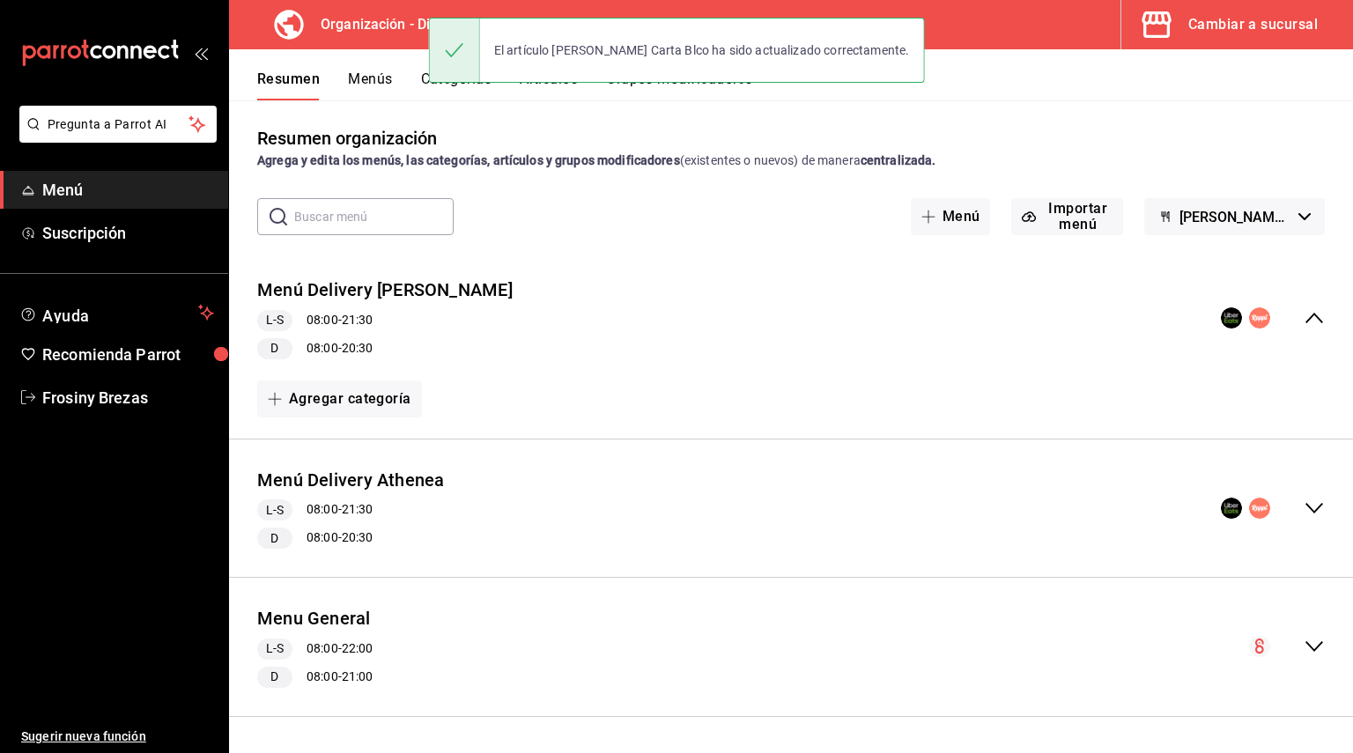
click at [1303, 638] on icon "collapse-menu-row" at bounding box center [1313, 646] width 21 height 21
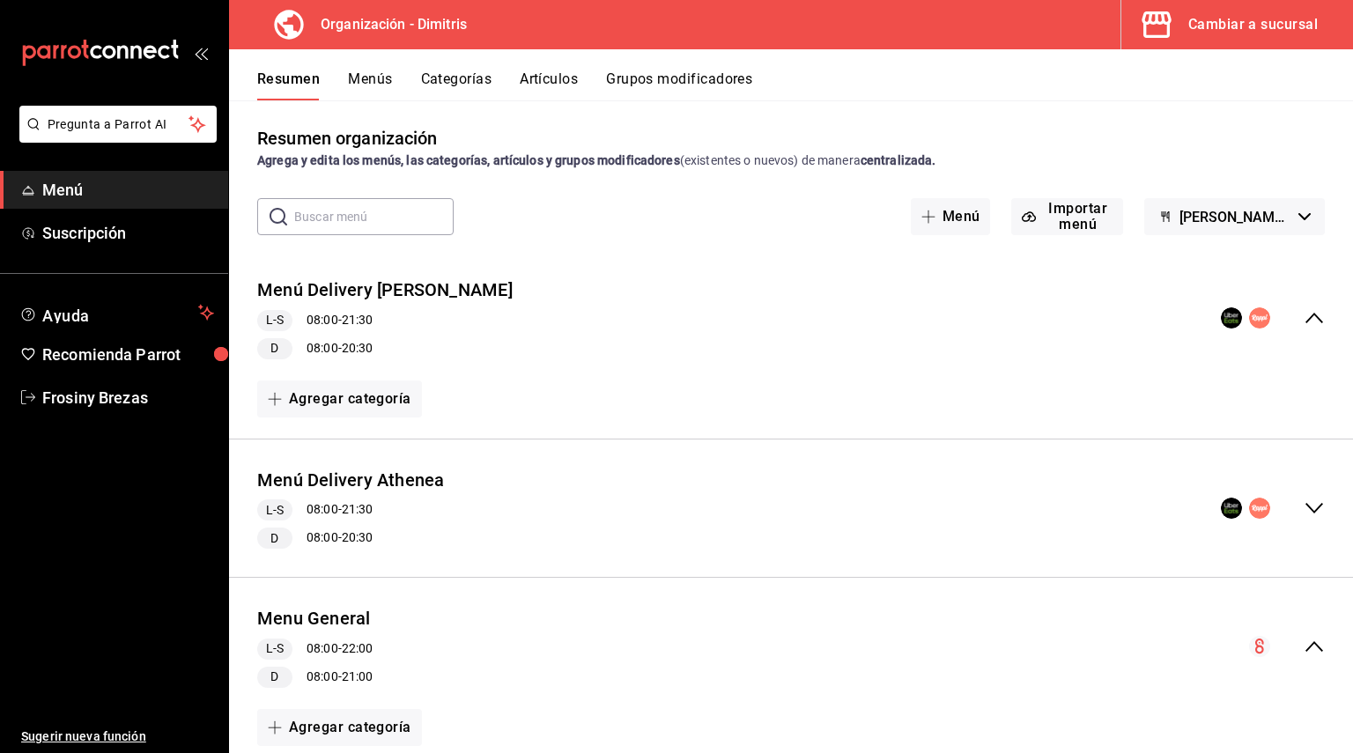
click at [1289, 639] on div "collapse-menu-row" at bounding box center [1287, 646] width 76 height 21
drag, startPoint x: 1287, startPoint y: 618, endPoint x: 1297, endPoint y: 642, distance: 26.0
click at [1296, 642] on div "Menu General L-S 08:00 - 22:00 D 08:00 - 21:00" at bounding box center [791, 647] width 1124 height 110
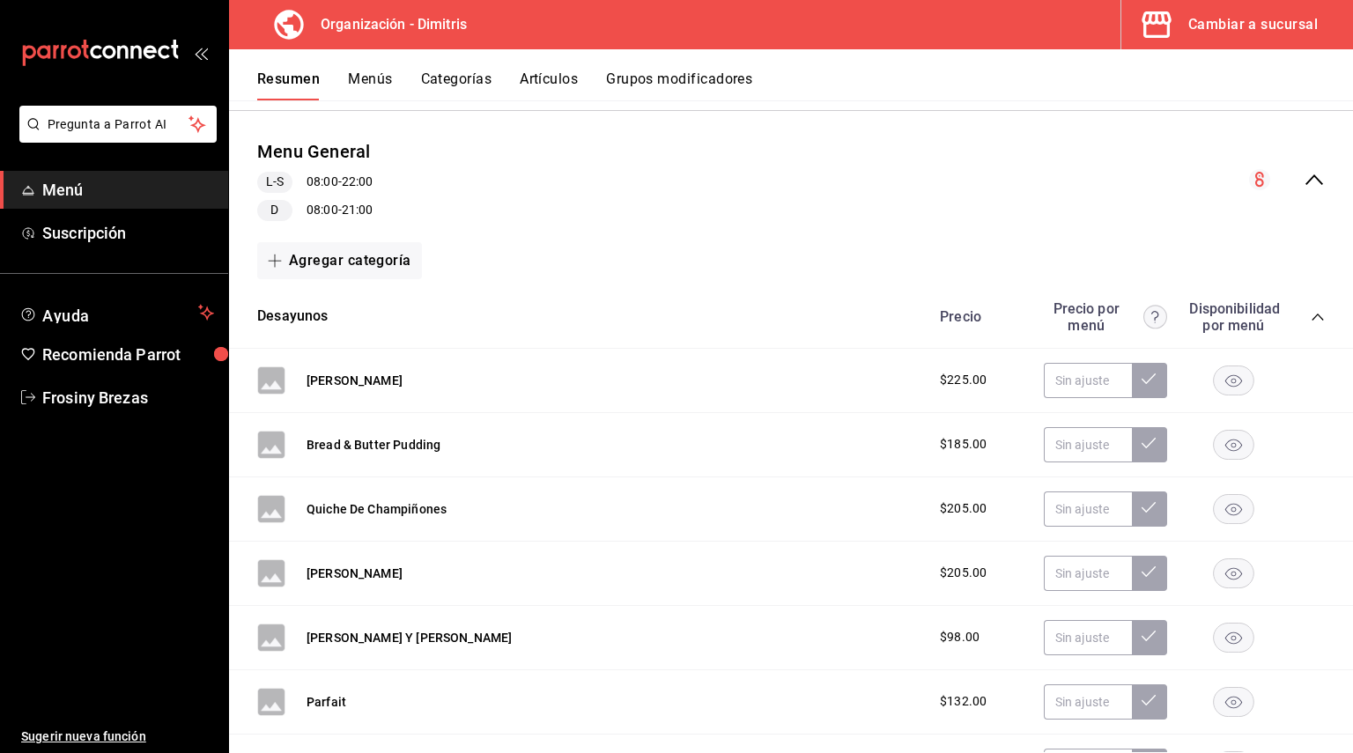
scroll to position [532, 0]
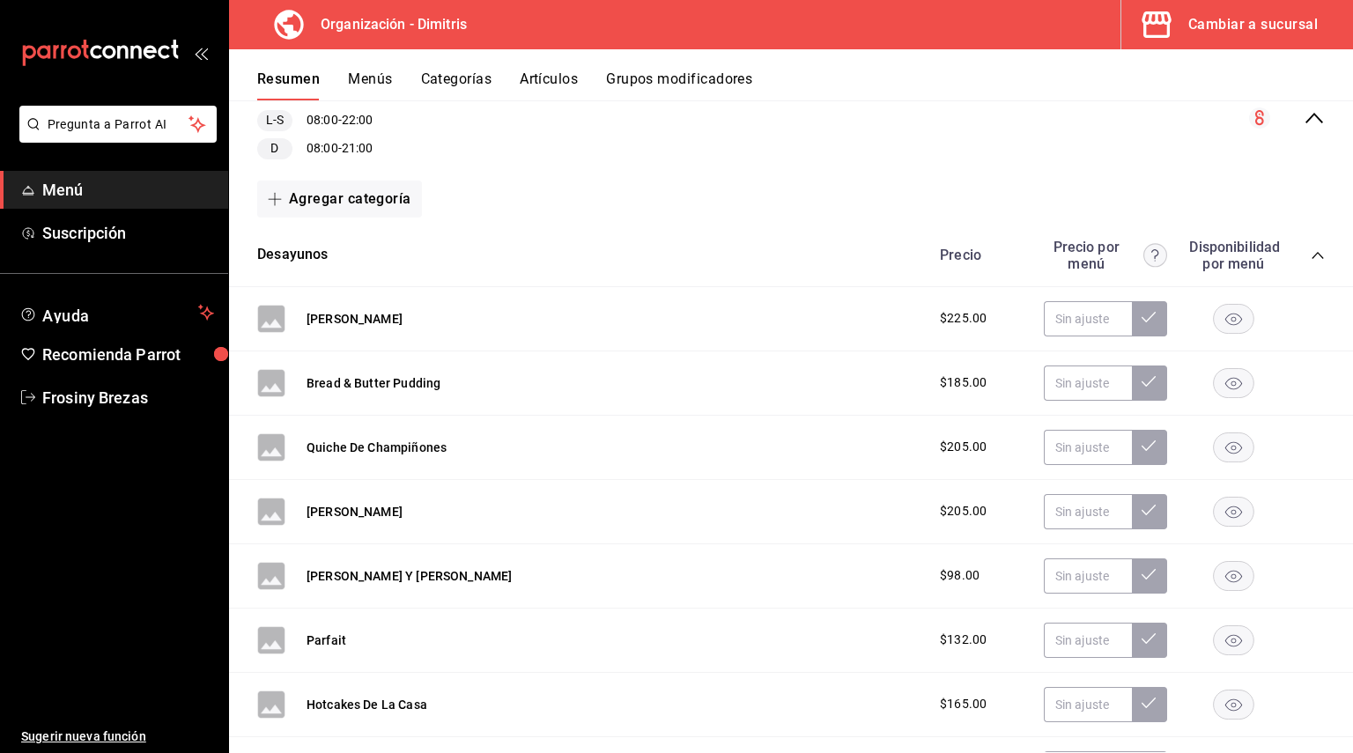
click at [1281, 254] on div "Precio Precio por menú Disponibilidad por menú" at bounding box center [1123, 255] width 402 height 33
click at [1296, 255] on div "Precio Precio por menú Disponibilidad por menú" at bounding box center [1123, 255] width 402 height 33
click at [1316, 255] on div "Desayunos Precio Precio por menú Disponibilidad por menú" at bounding box center [791, 256] width 1124 height 63
click at [1311, 256] on icon "collapse-category-row" at bounding box center [1318, 255] width 14 height 14
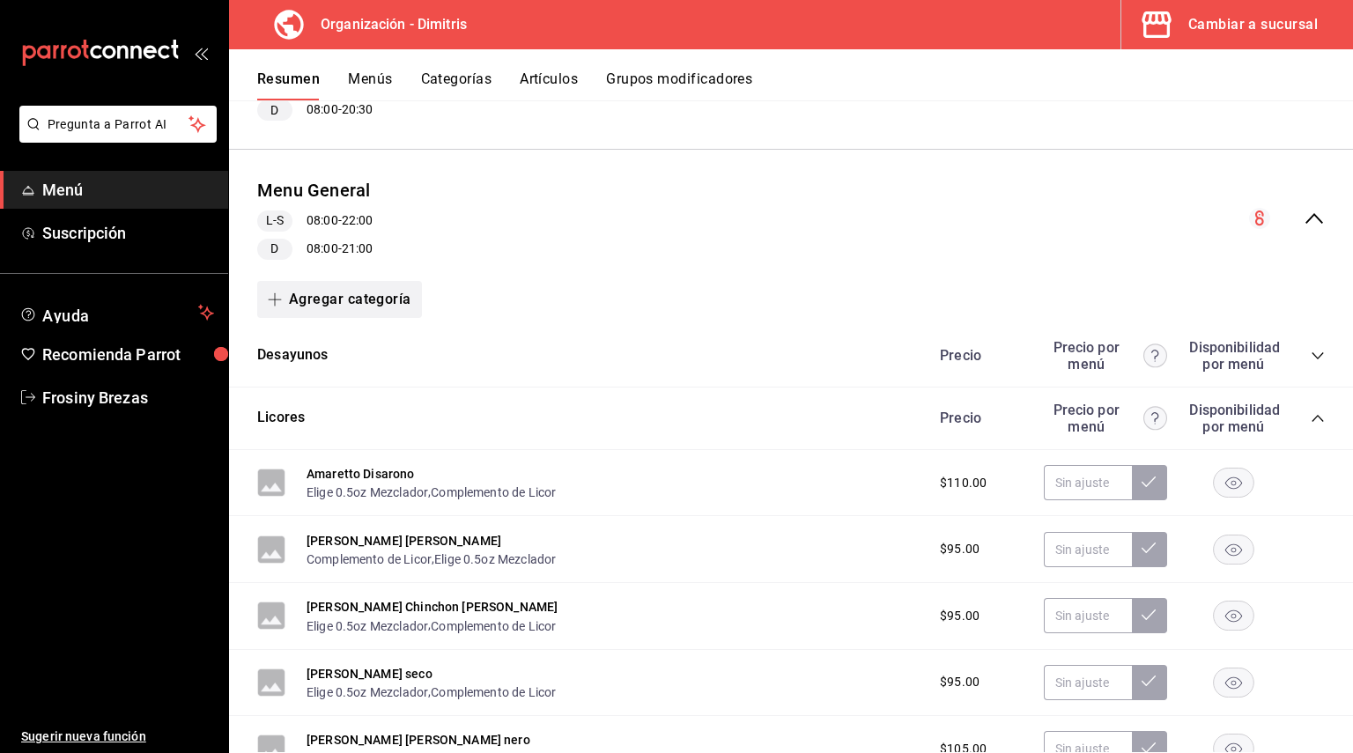
scroll to position [268, 0]
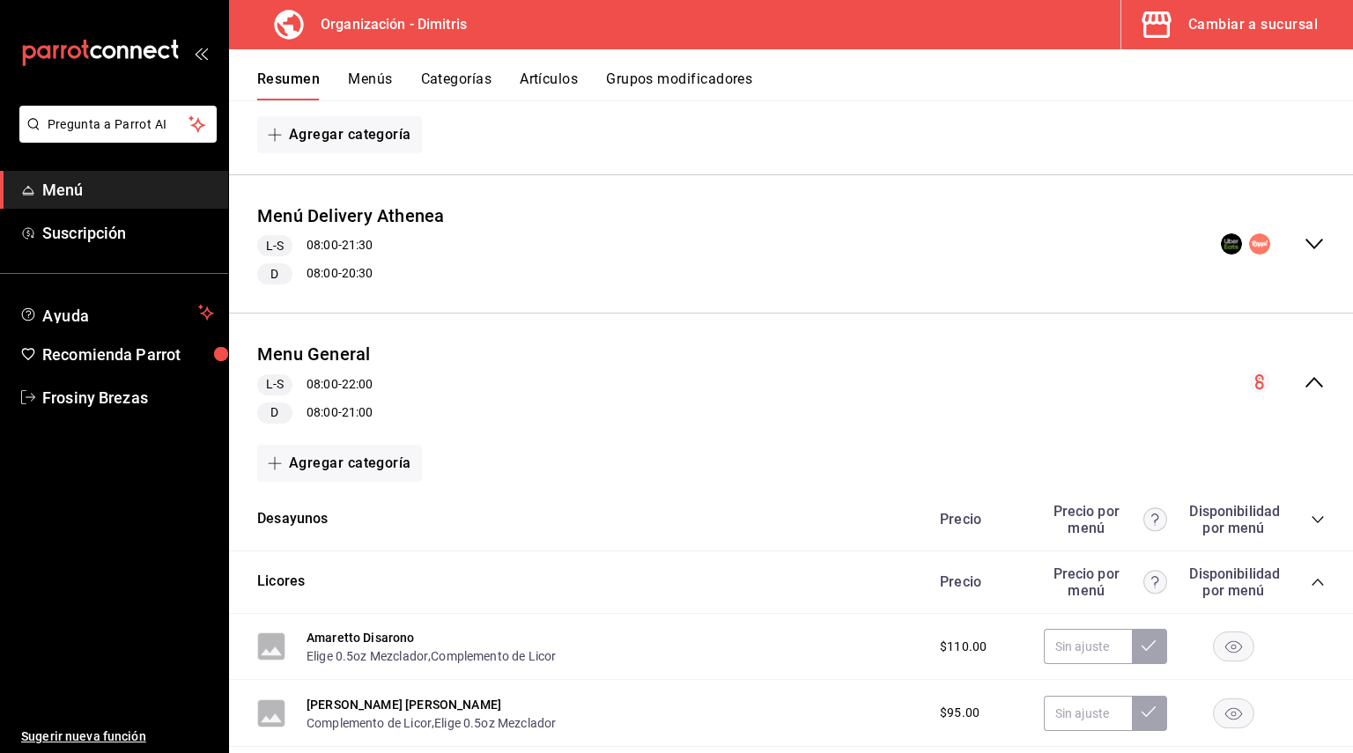
click at [1311, 579] on icon "collapse-category-row" at bounding box center [1318, 582] width 14 height 14
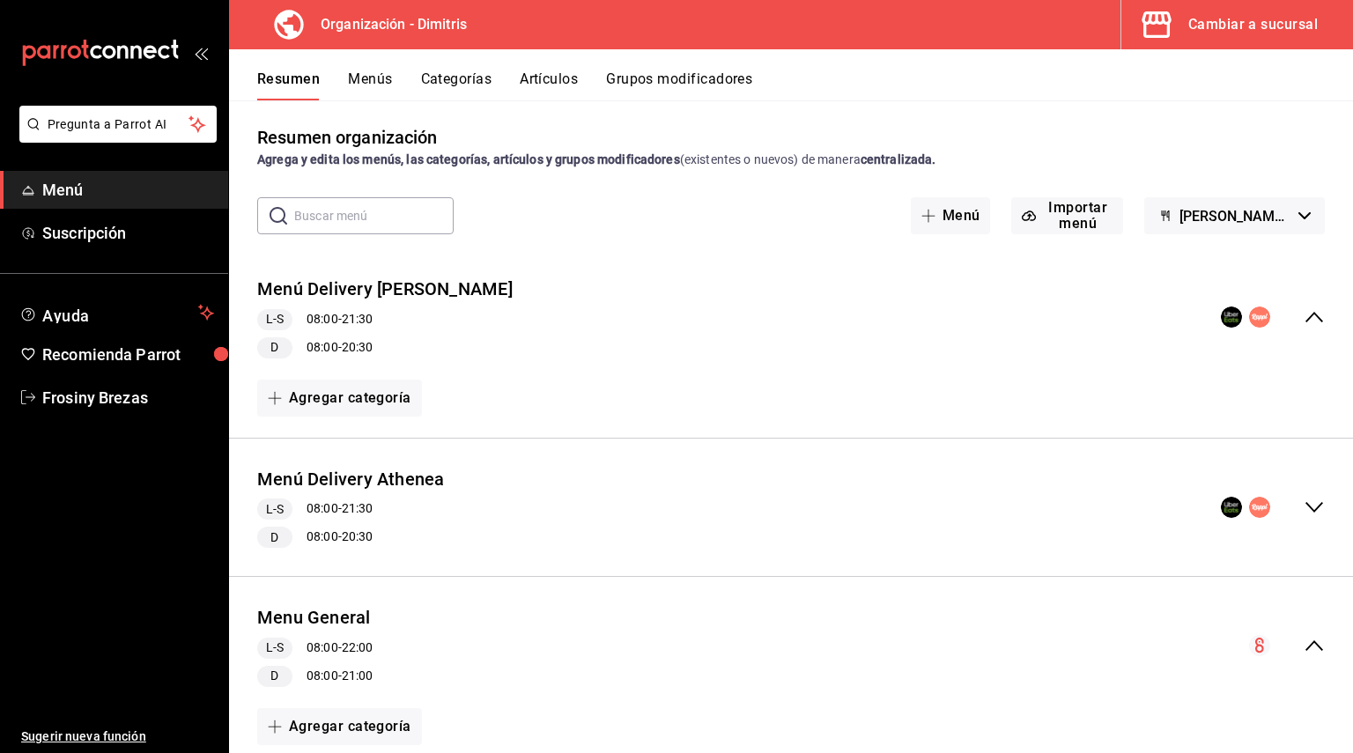
scroll to position [4, 0]
click at [1303, 323] on icon "collapse-menu-row" at bounding box center [1313, 317] width 21 height 21
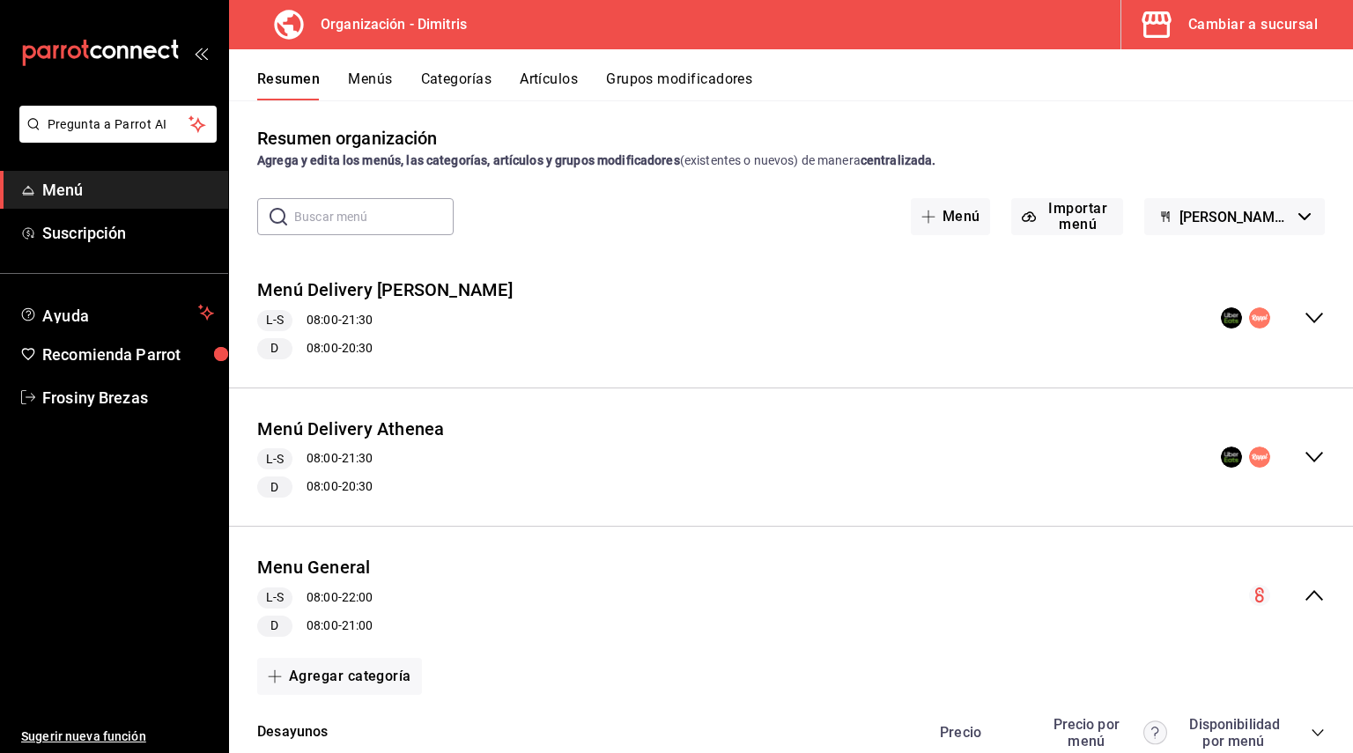
click at [1303, 310] on icon "collapse-menu-row" at bounding box center [1313, 317] width 21 height 21
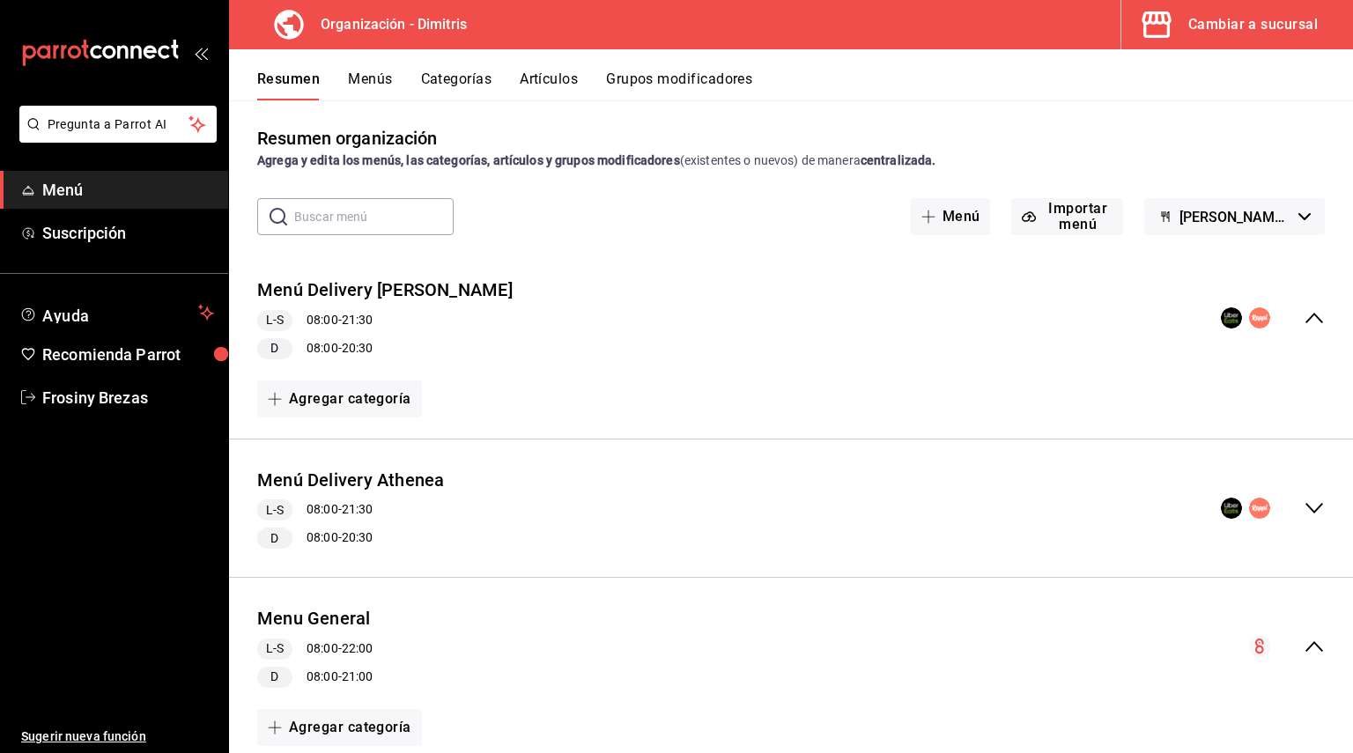
scroll to position [0, 0]
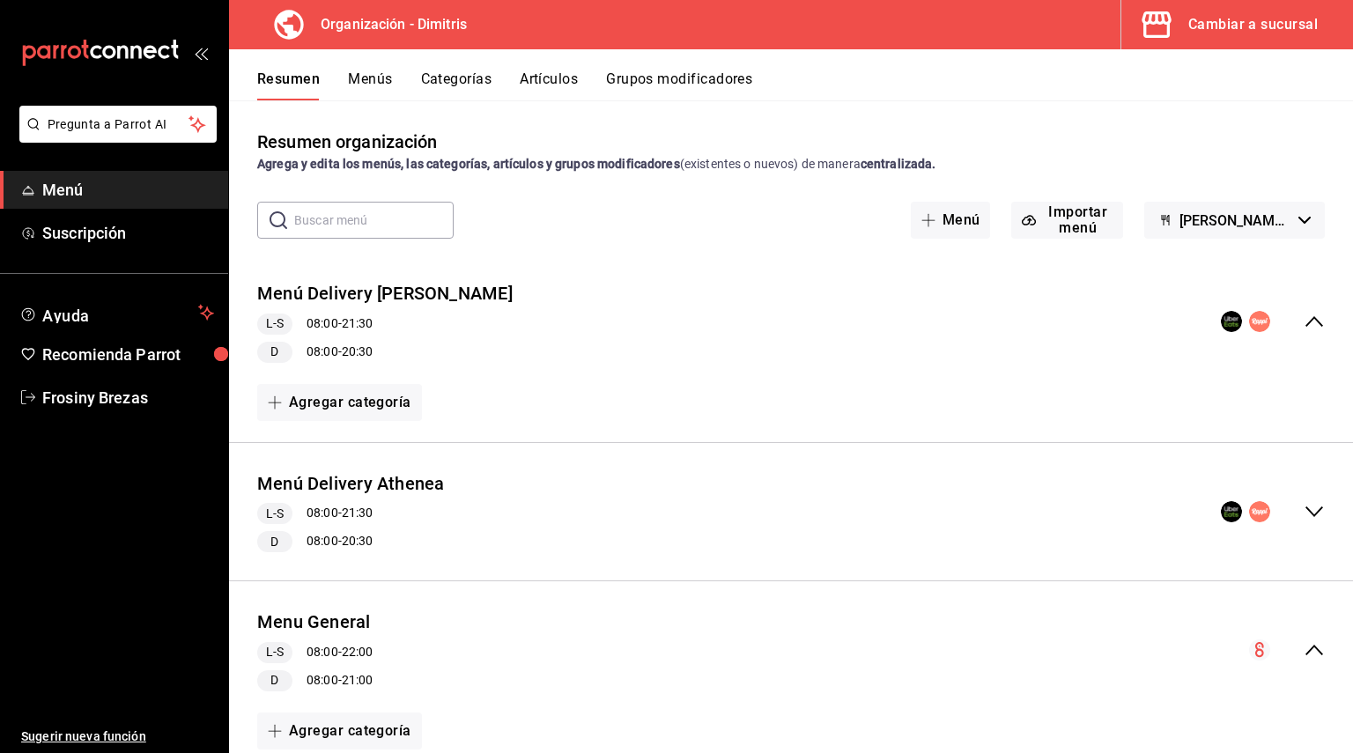
click at [668, 345] on div "Menú Delivery Dimitris L-S 08:00 - 21:30 D 08:00 - 20:30" at bounding box center [791, 322] width 1124 height 110
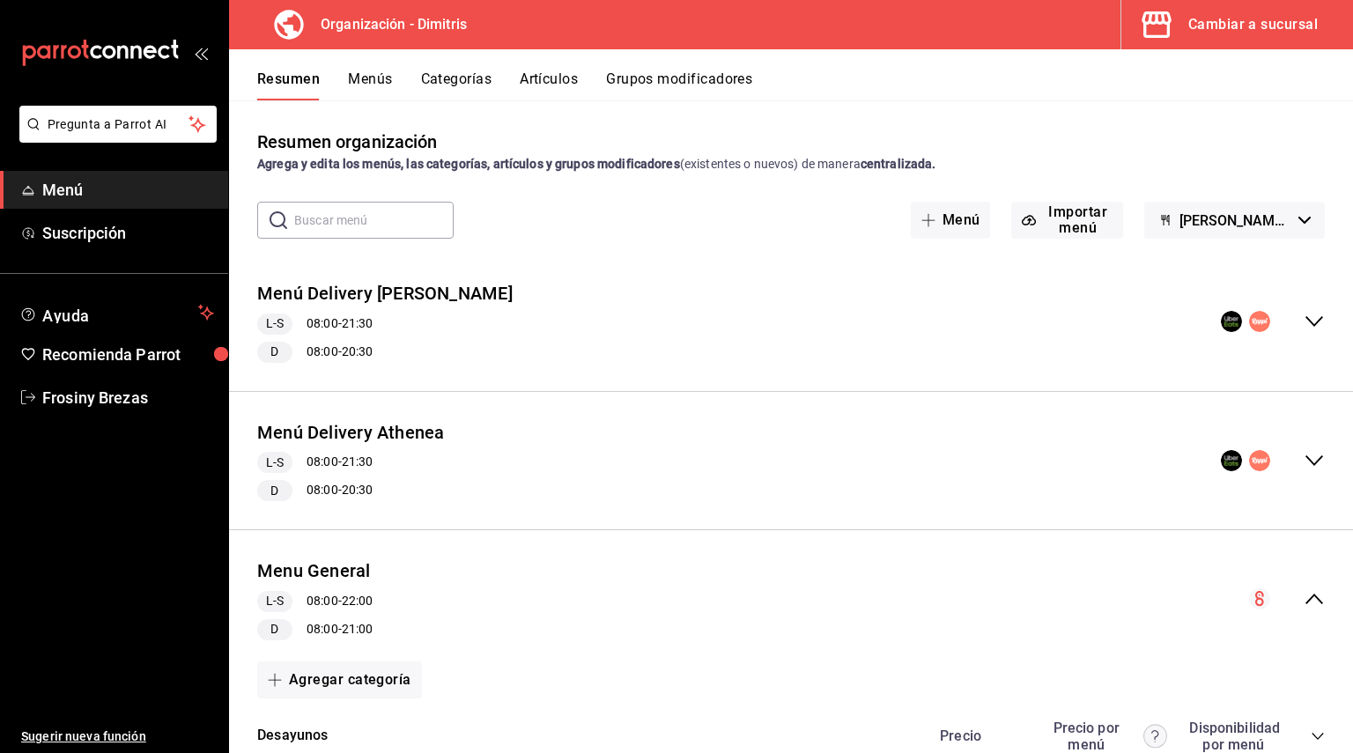
click at [668, 345] on div "Menú Delivery Dimitris L-S 08:00 - 21:30 D 08:00 - 20:30" at bounding box center [791, 322] width 1124 height 110
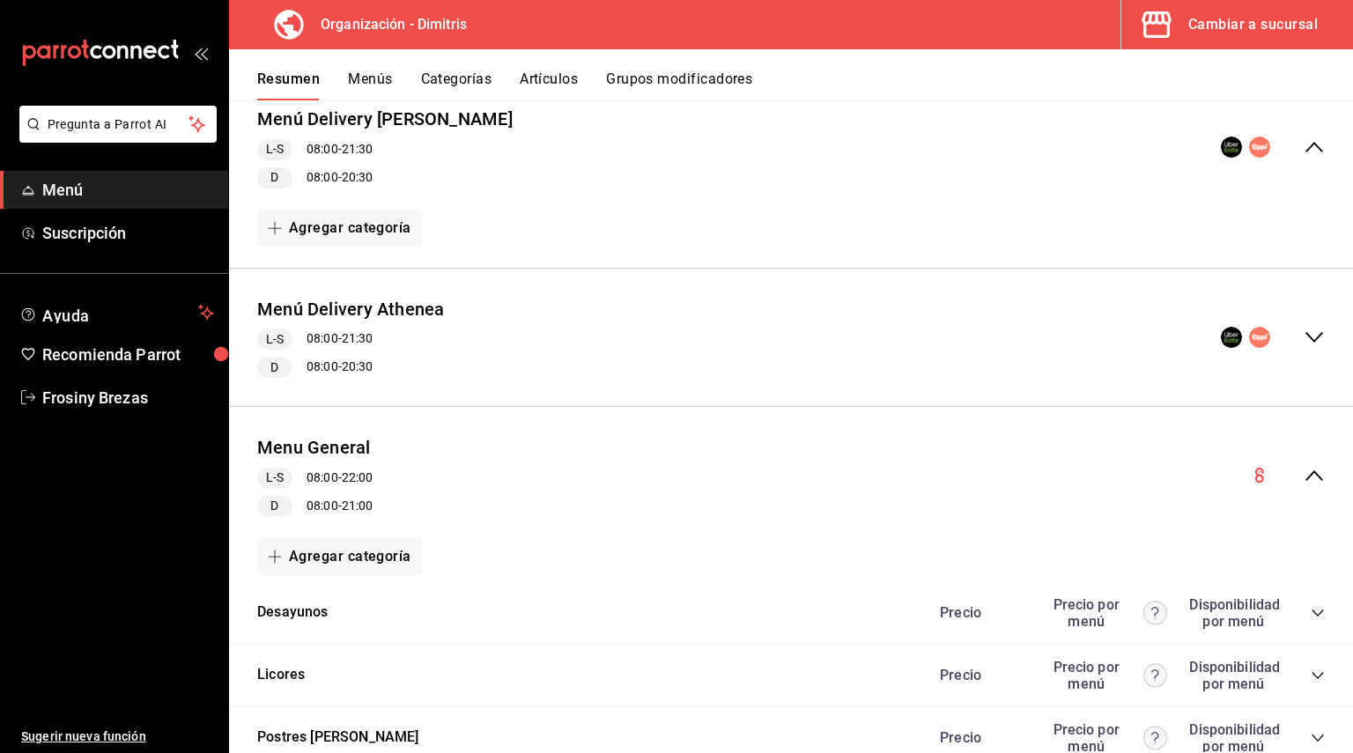
scroll to position [176, 0]
click at [1307, 326] on icon "collapse-menu-row" at bounding box center [1313, 335] width 21 height 21
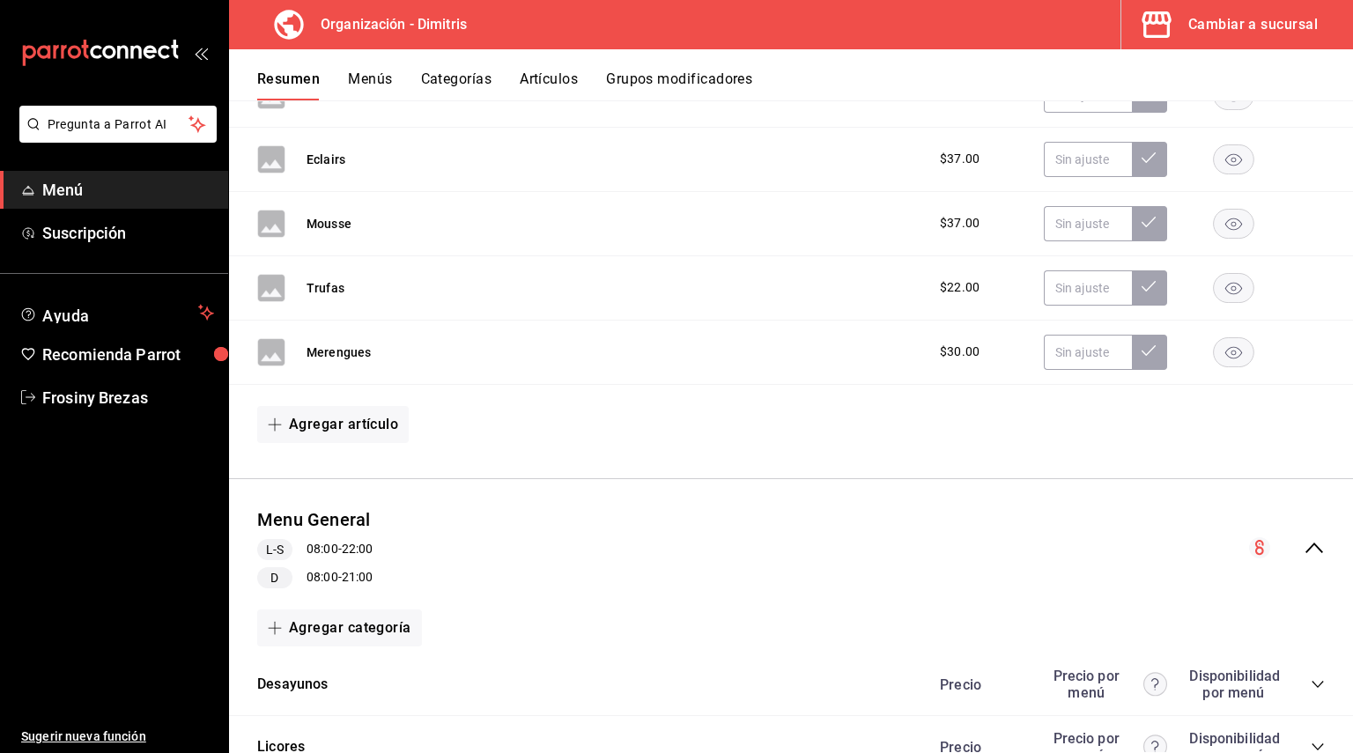
scroll to position [1438, 0]
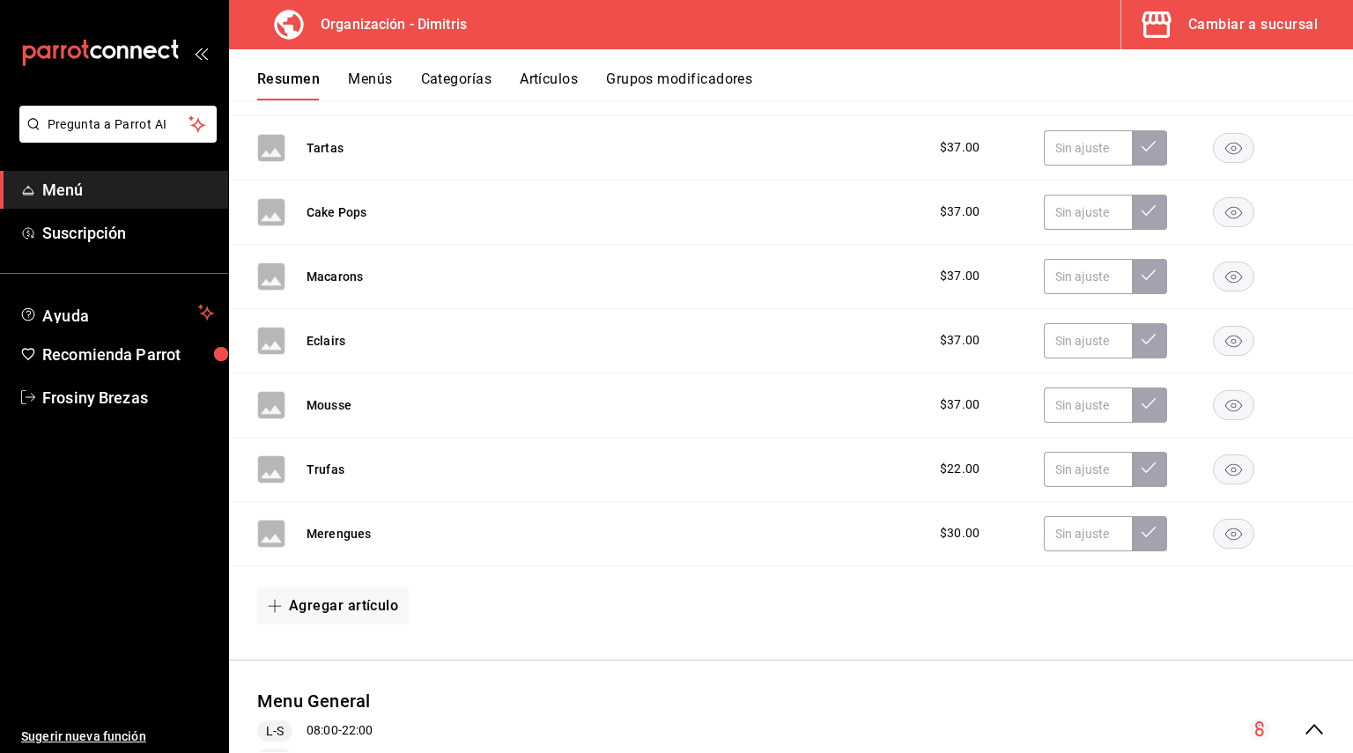
click at [480, 78] on button "Categorías" at bounding box center [456, 85] width 71 height 30
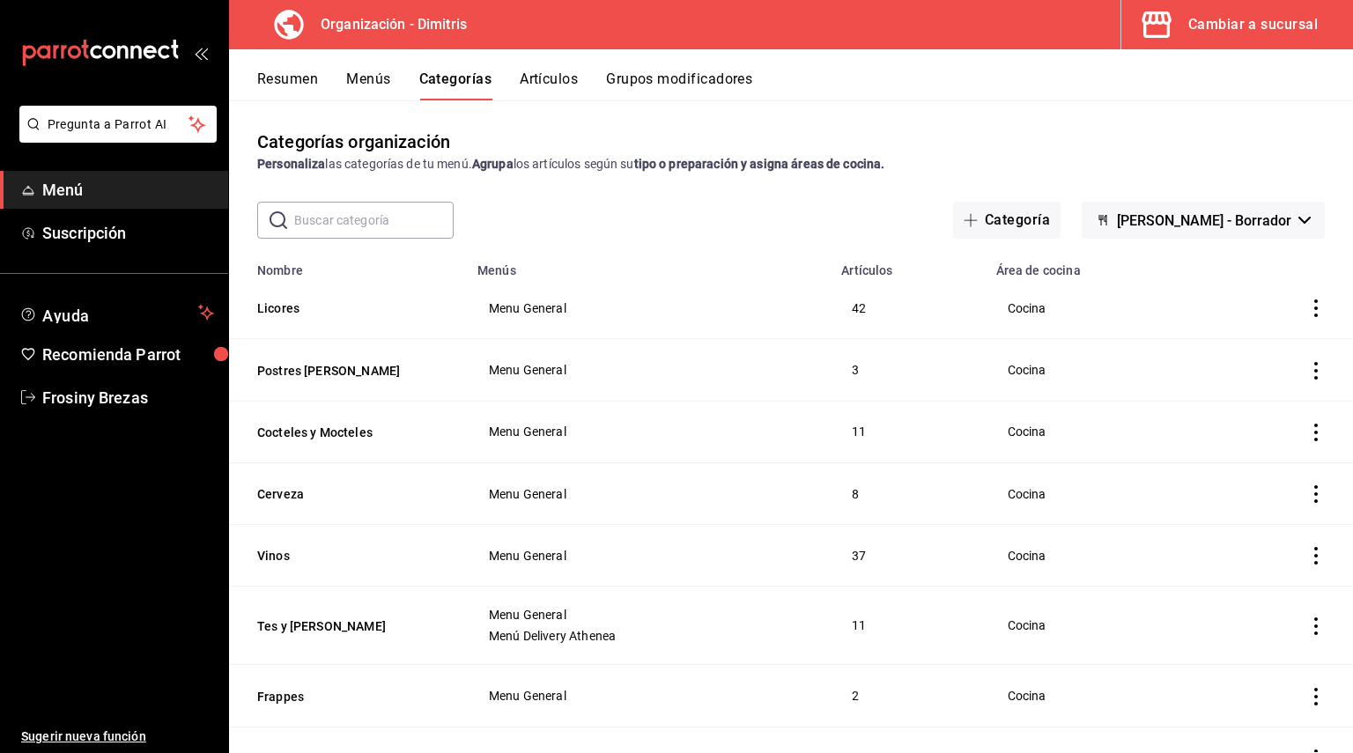
click at [525, 78] on button "Artículos" at bounding box center [549, 85] width 58 height 30
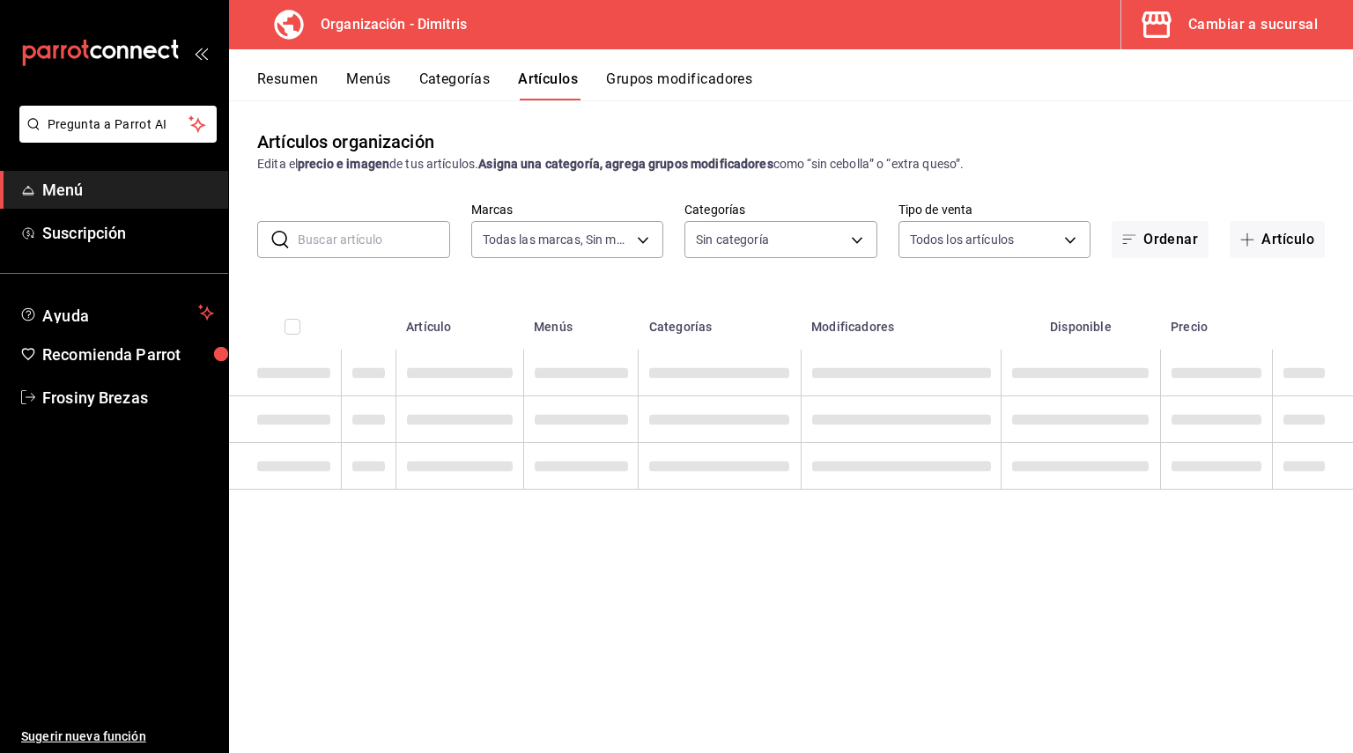
type input "317daab7-dfab-4307-9e12-935137646369"
type input "fad5bf19-ac35-4369-abfc-26ce97a05b06,1a0e4e48-3a83-4d7b-81fd-4b5db3218b24,fc725…"
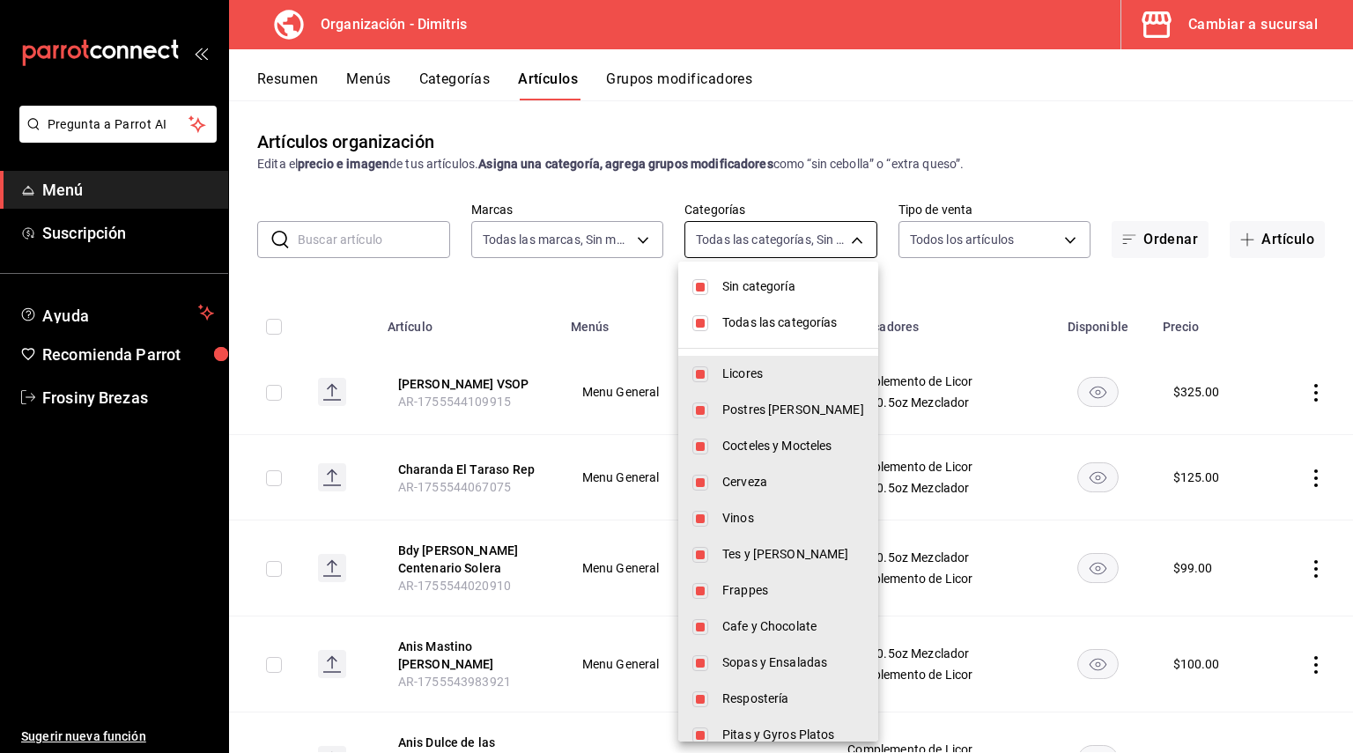
click at [816, 237] on body "Pregunta a Parrot AI Menú Suscripción Ayuda Recomienda Parrot Frosiny Brezas Su…" at bounding box center [676, 376] width 1353 height 753
click at [704, 287] on input "checkbox" at bounding box center [700, 287] width 16 height 16
checkbox input "false"
click at [704, 311] on li "Todas las categorías" at bounding box center [778, 323] width 200 height 36
checkbox input "false"
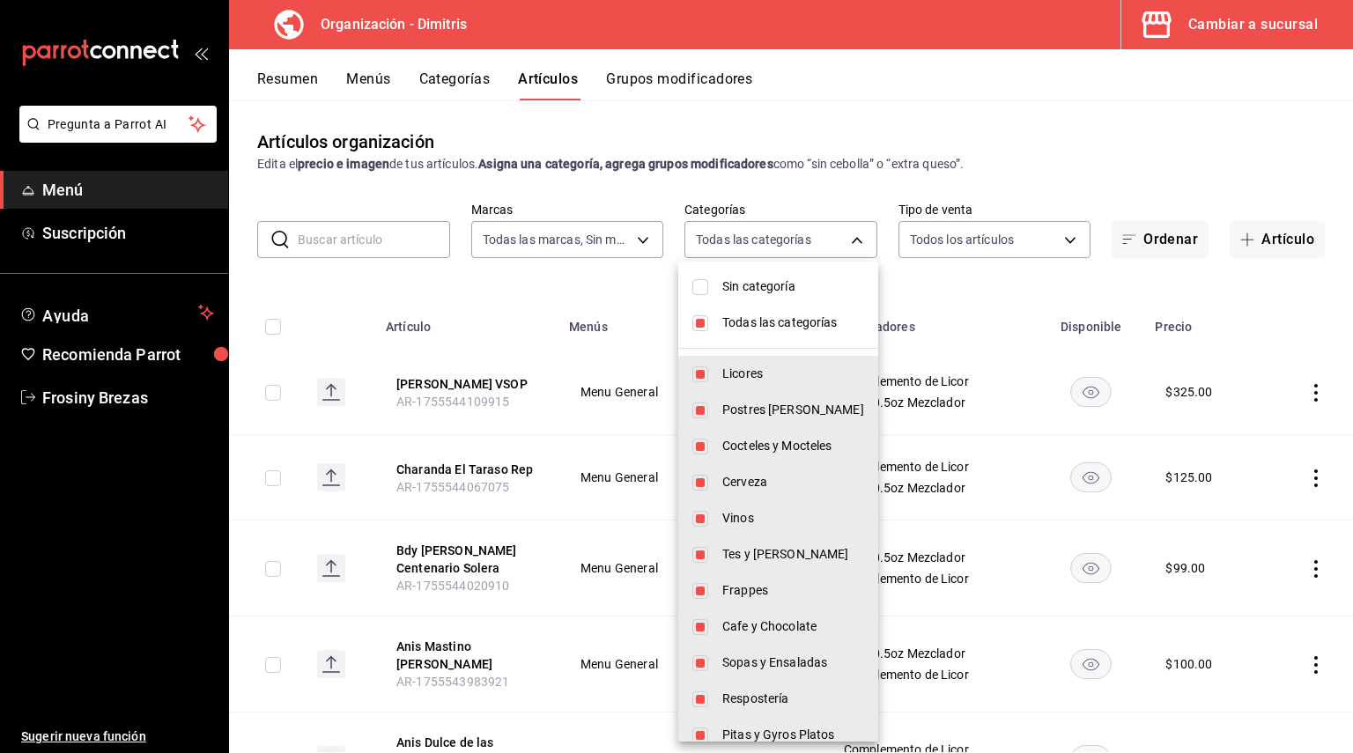
checkbox input "false"
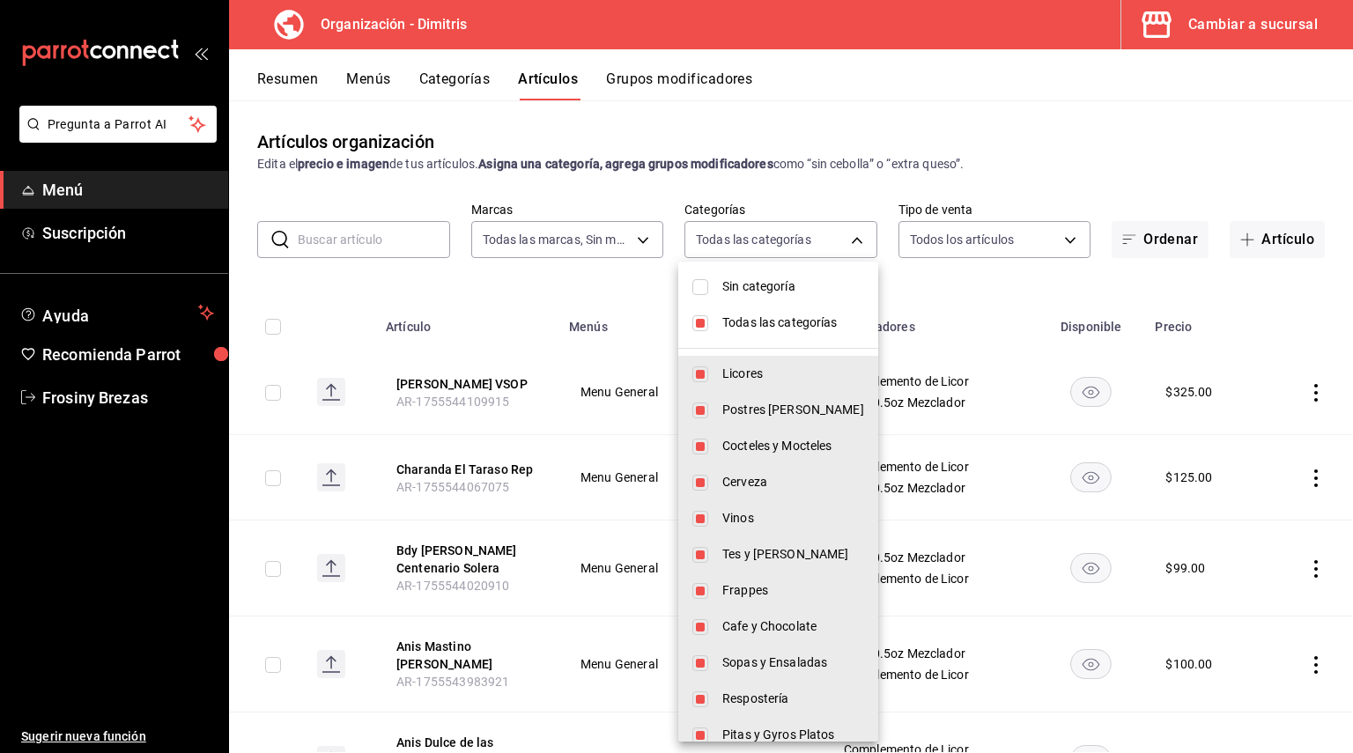
checkbox input "false"
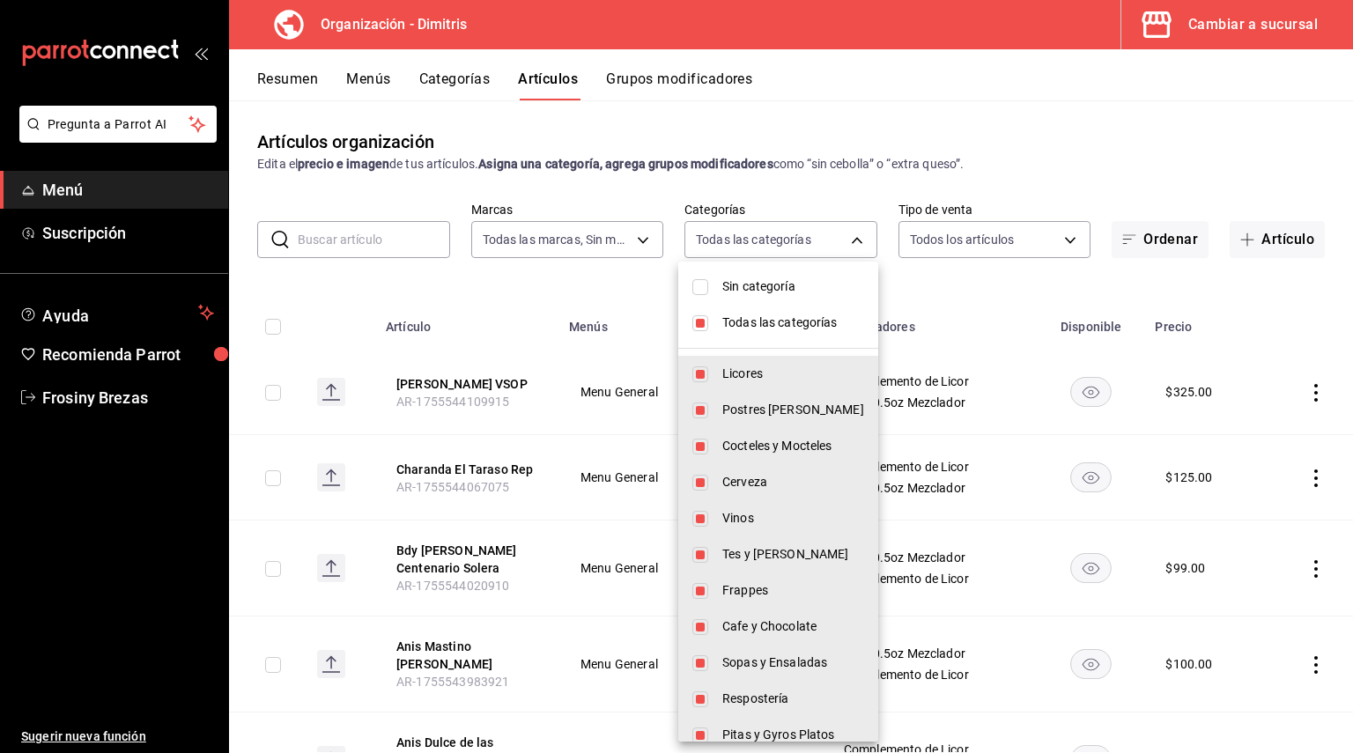
checkbox input "false"
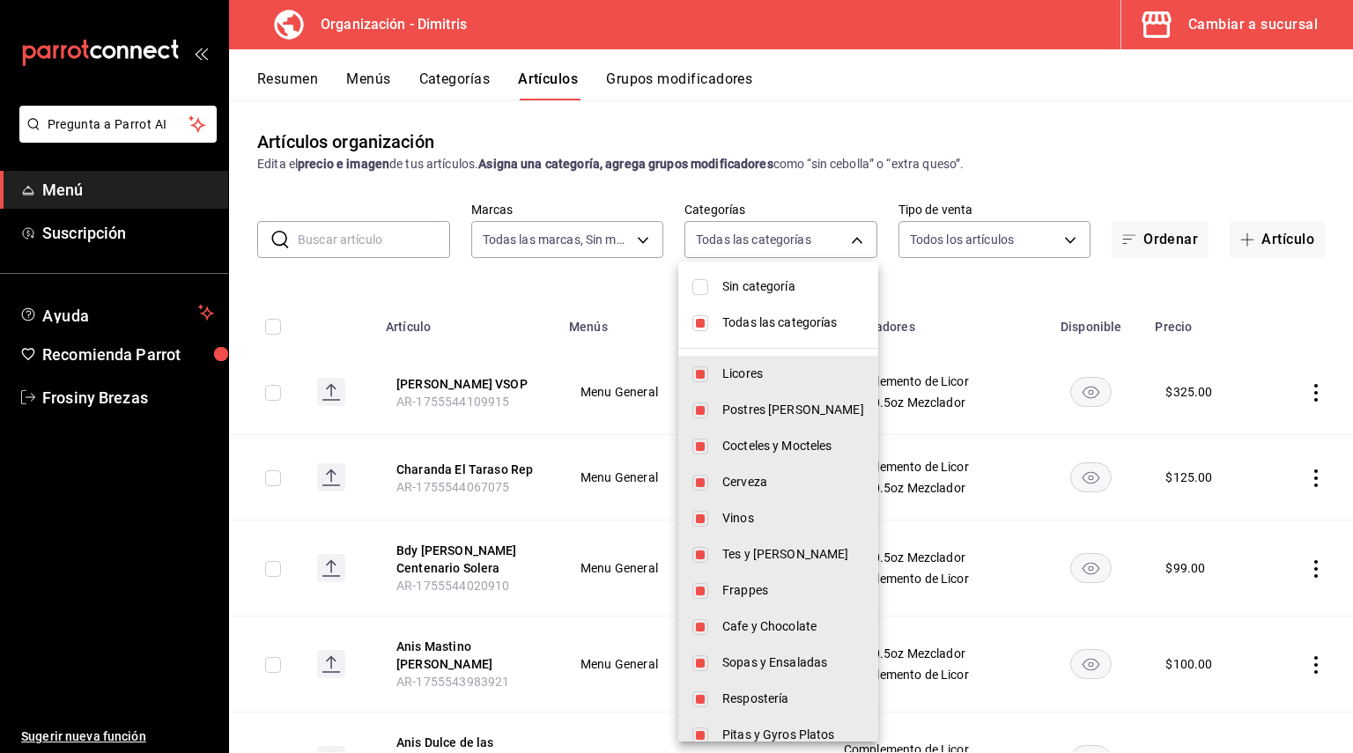
checkbox input "false"
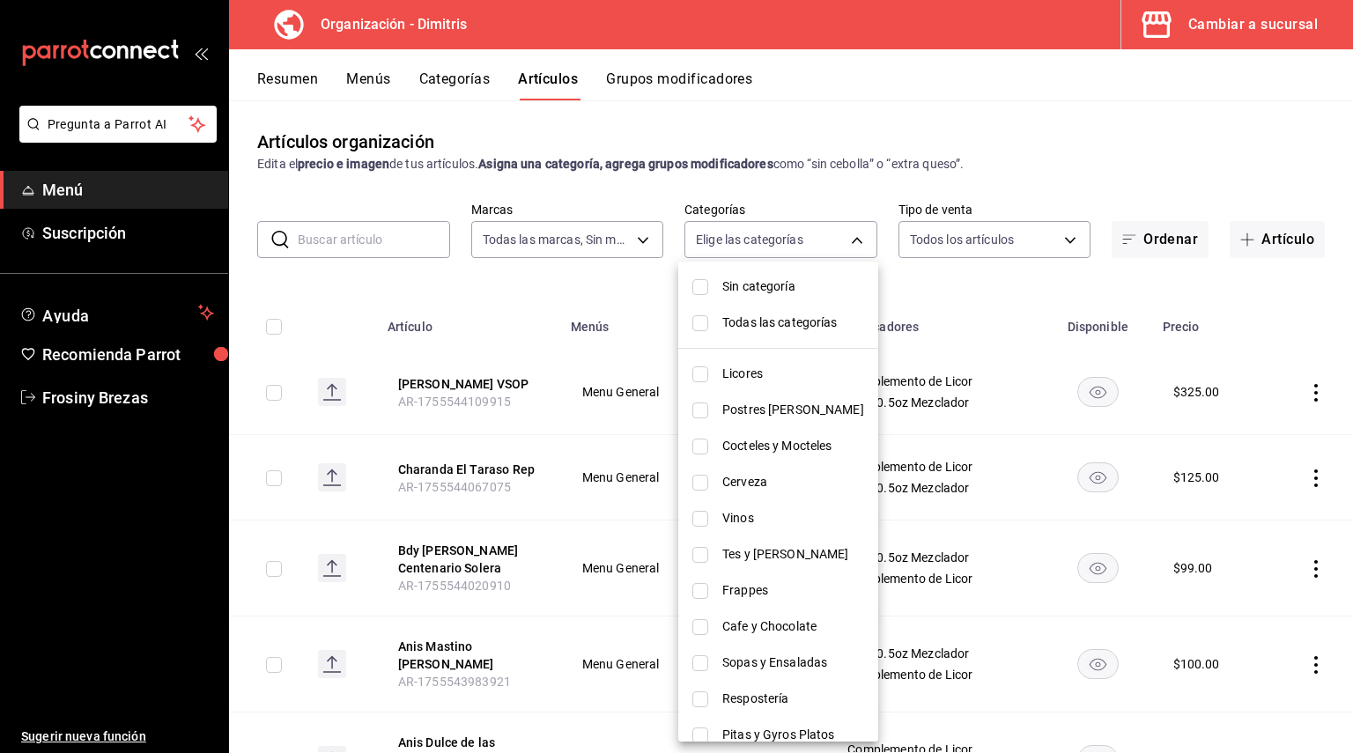
click at [706, 366] on input "checkbox" at bounding box center [700, 374] width 16 height 16
checkbox input "true"
type input "fad5bf19-ac35-4369-abfc-26ce97a05b06"
click at [1171, 203] on div at bounding box center [676, 376] width 1353 height 753
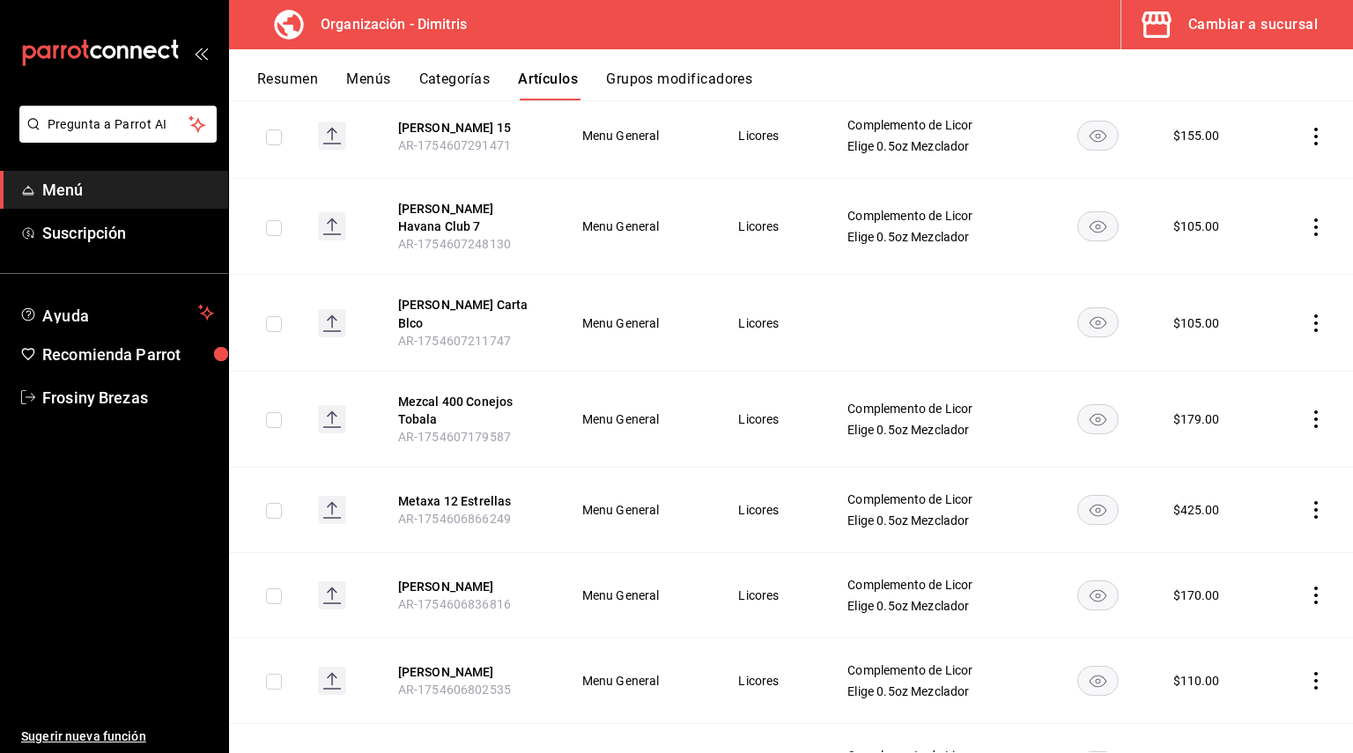
scroll to position [2333, 0]
click at [519, 297] on button "[PERSON_NAME] Carta Blco" at bounding box center [468, 314] width 141 height 35
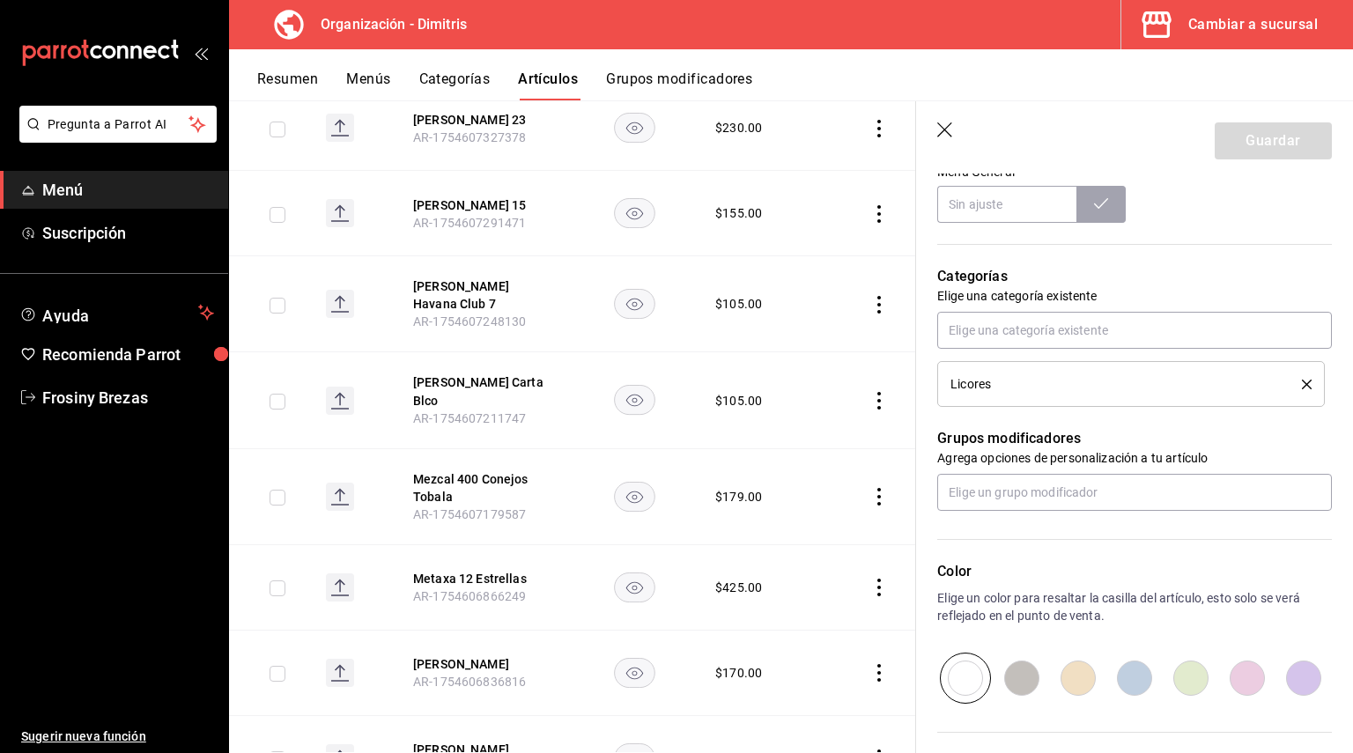
scroll to position [835, 0]
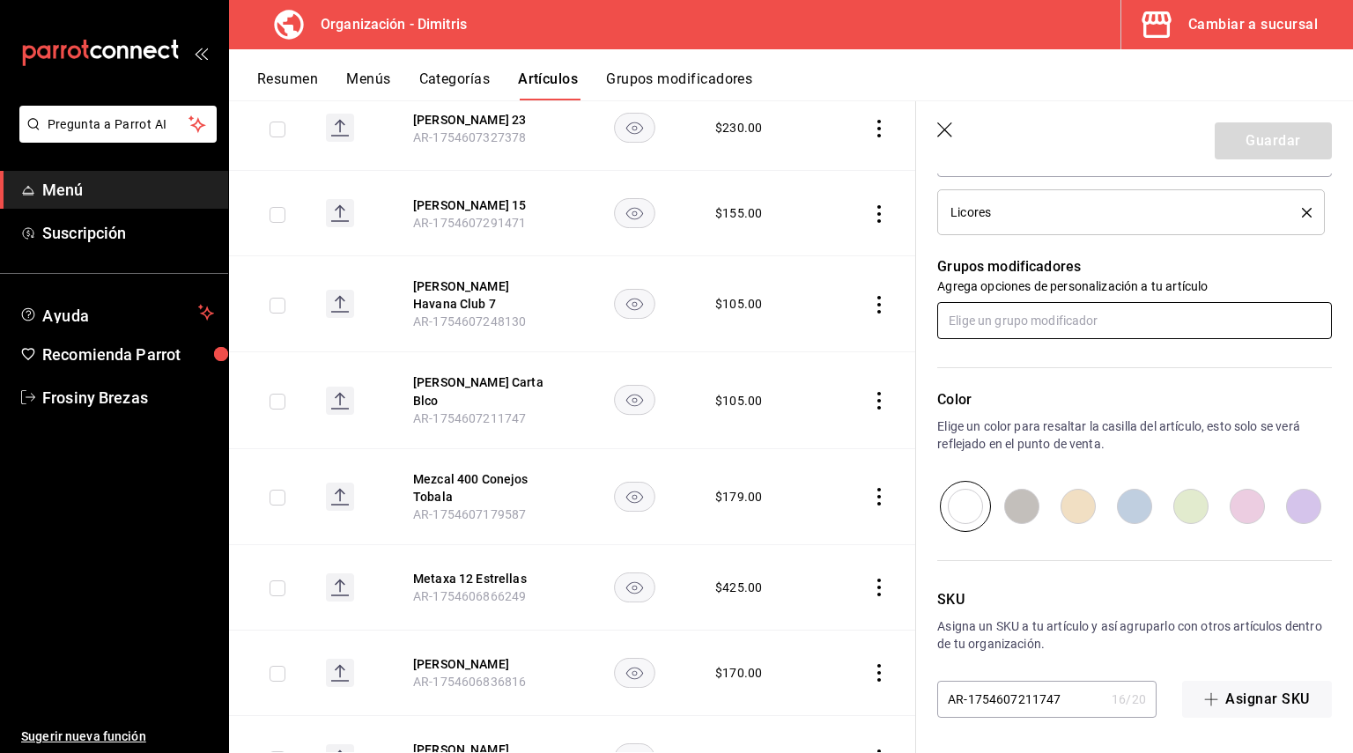
click at [1070, 332] on input "text" at bounding box center [1134, 320] width 395 height 37
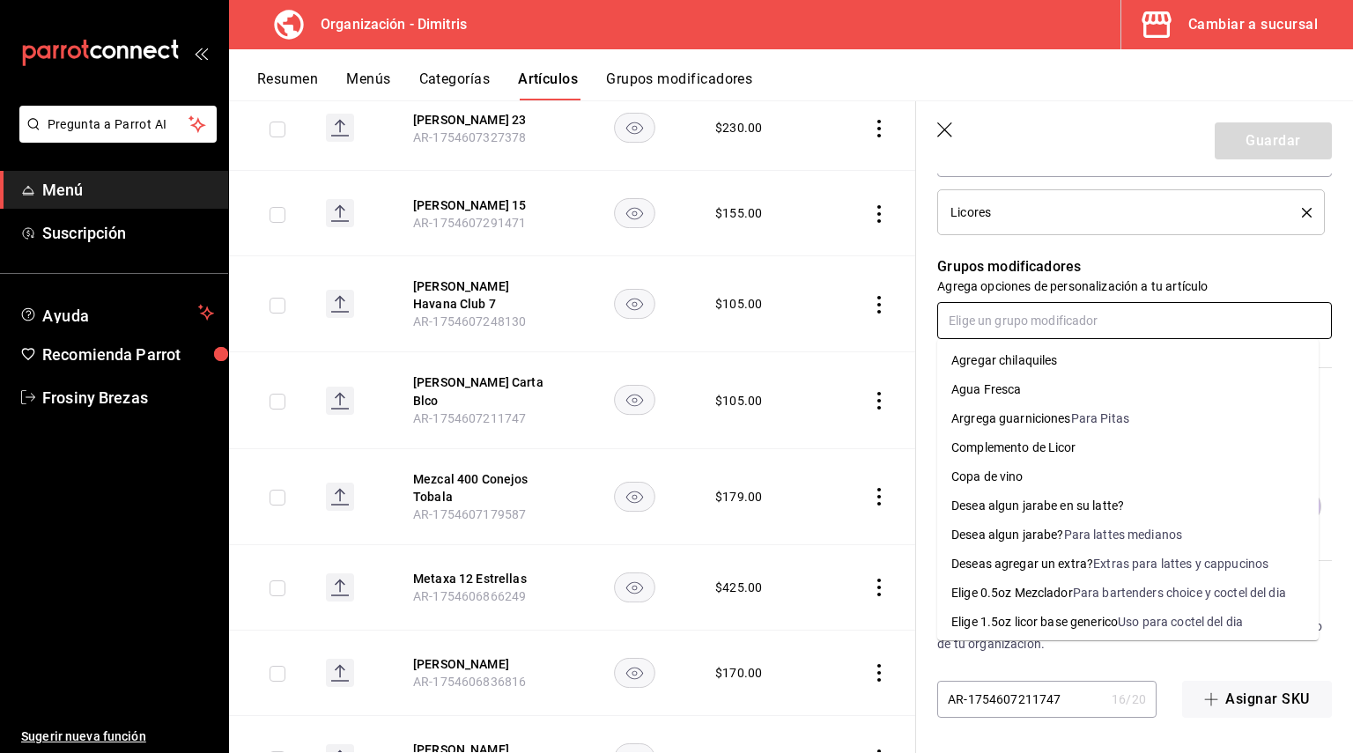
click at [1024, 589] on div "Elige 0.5oz Mezclador" at bounding box center [1012, 593] width 122 height 18
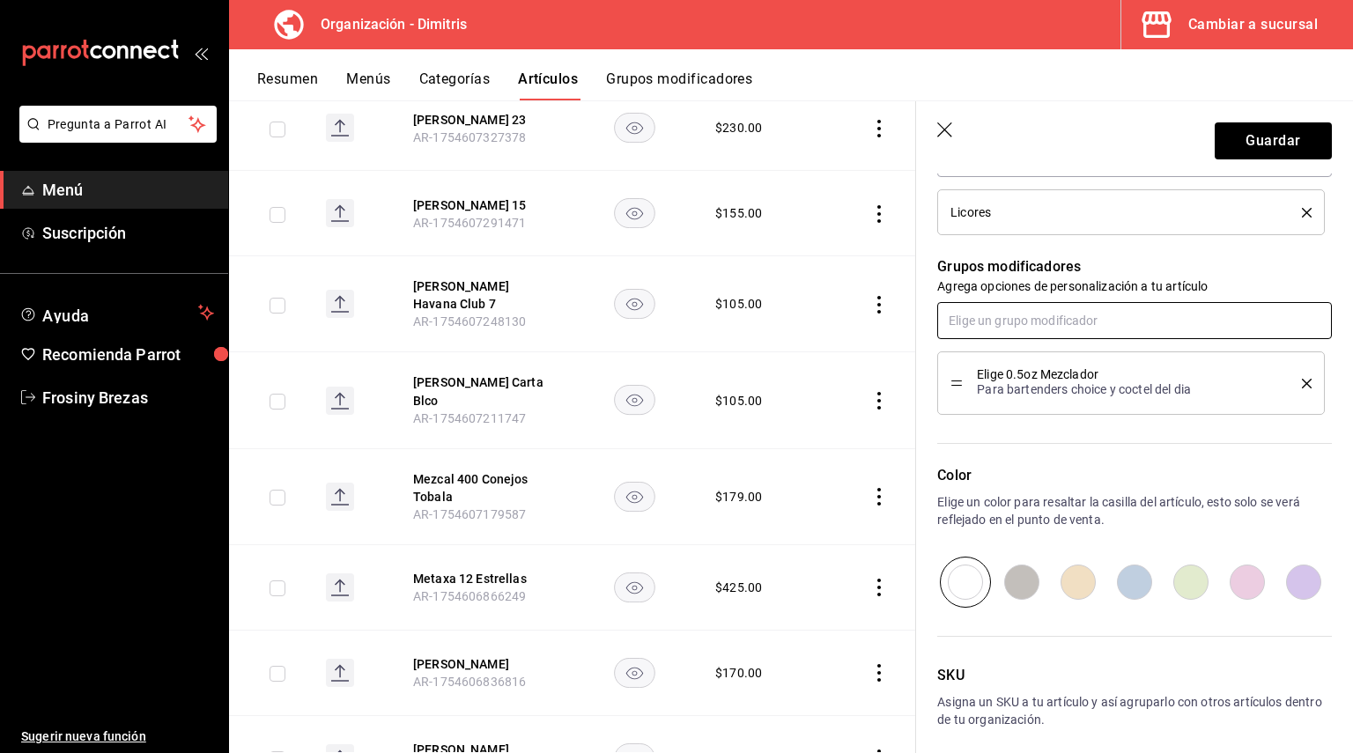
click at [1034, 325] on input "text" at bounding box center [1134, 320] width 395 height 37
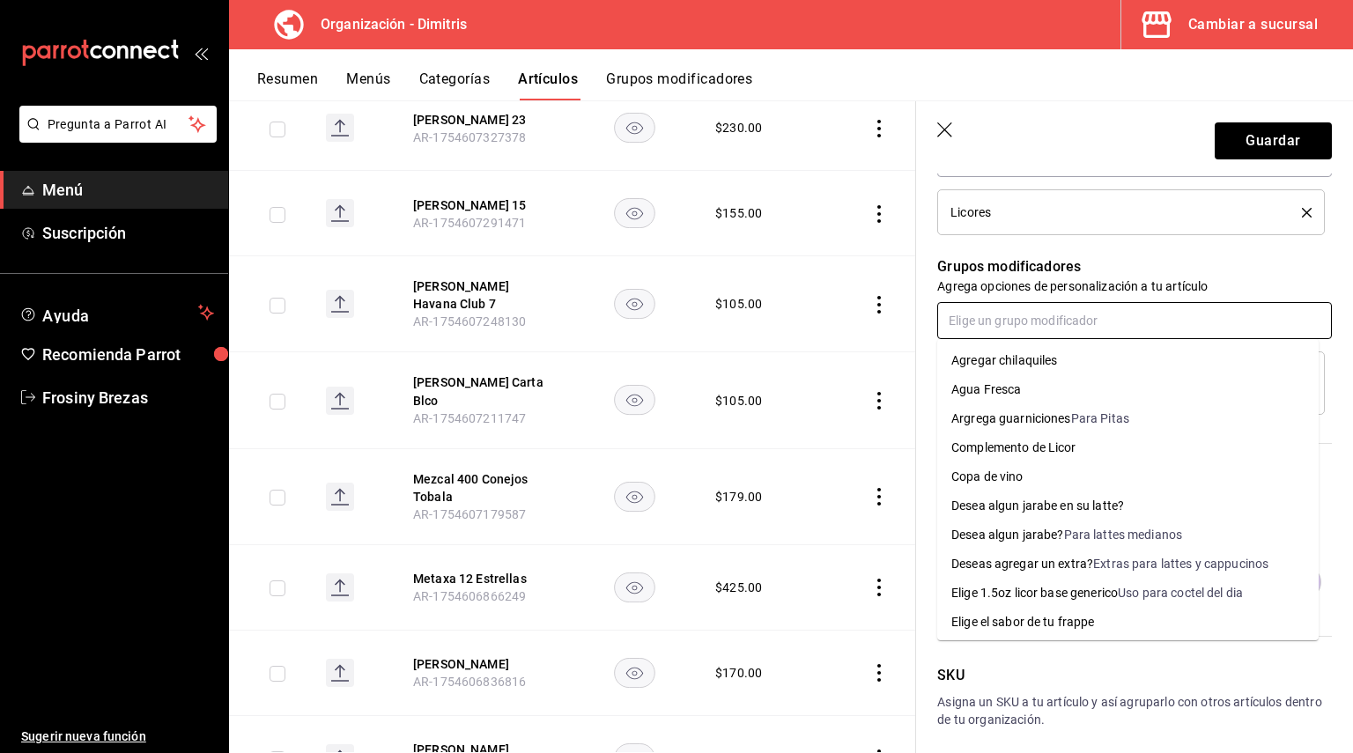
click at [1002, 449] on div "Complemento de Licor" at bounding box center [1013, 448] width 125 height 18
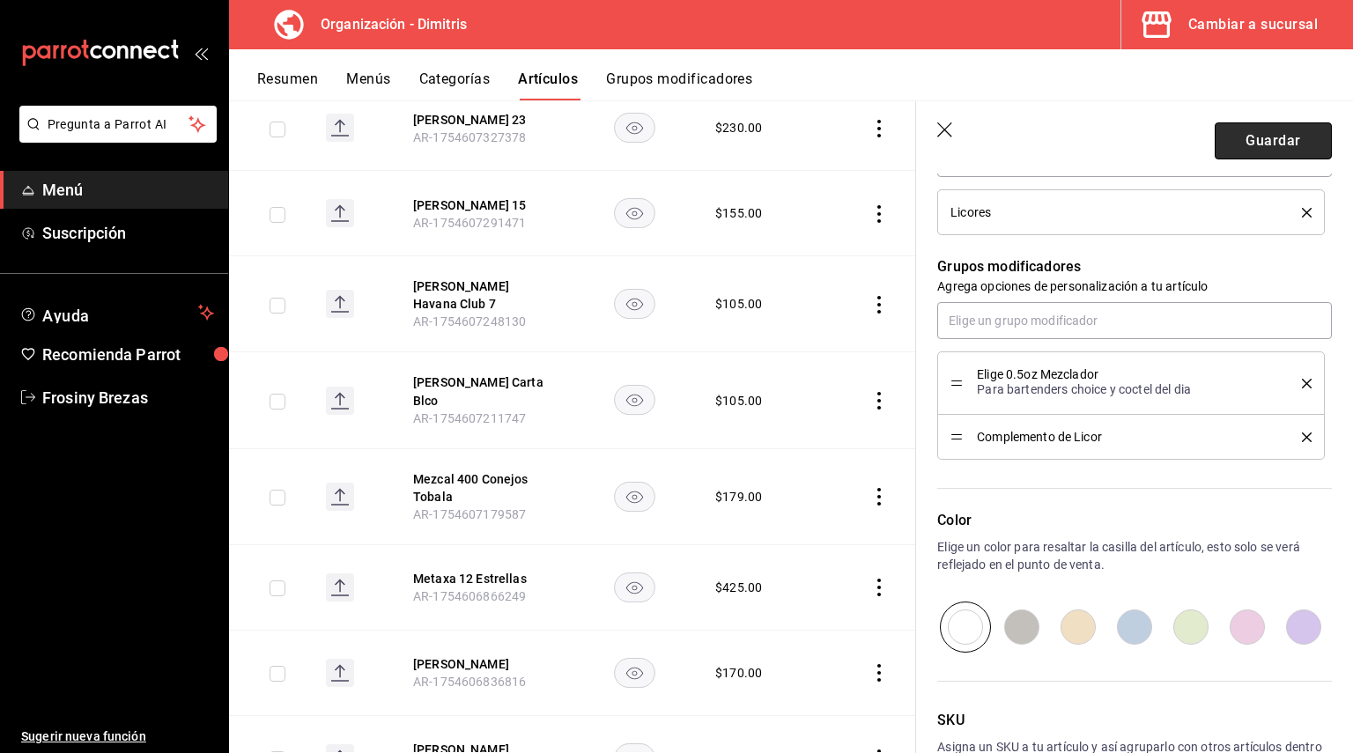
click at [1259, 138] on button "Guardar" at bounding box center [1273, 140] width 117 height 37
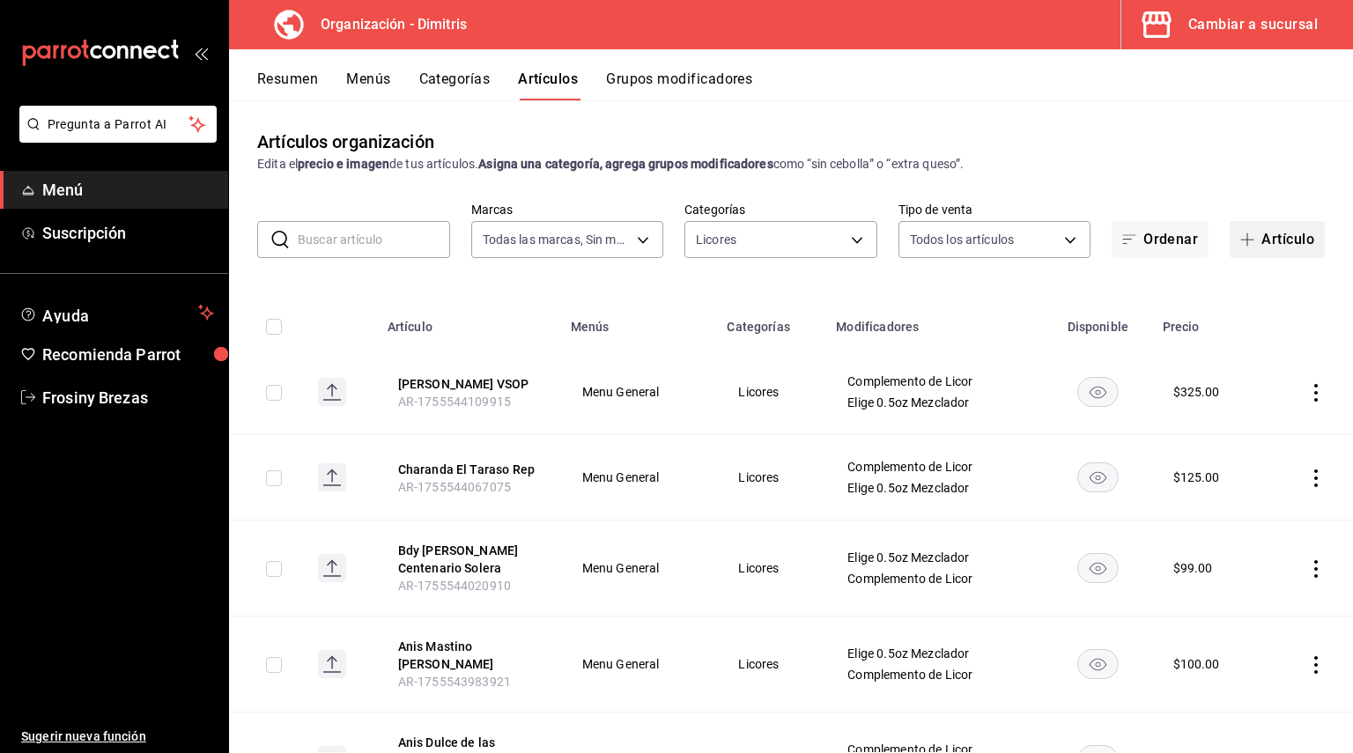
click at [1267, 242] on button "Artículo" at bounding box center [1277, 239] width 95 height 37
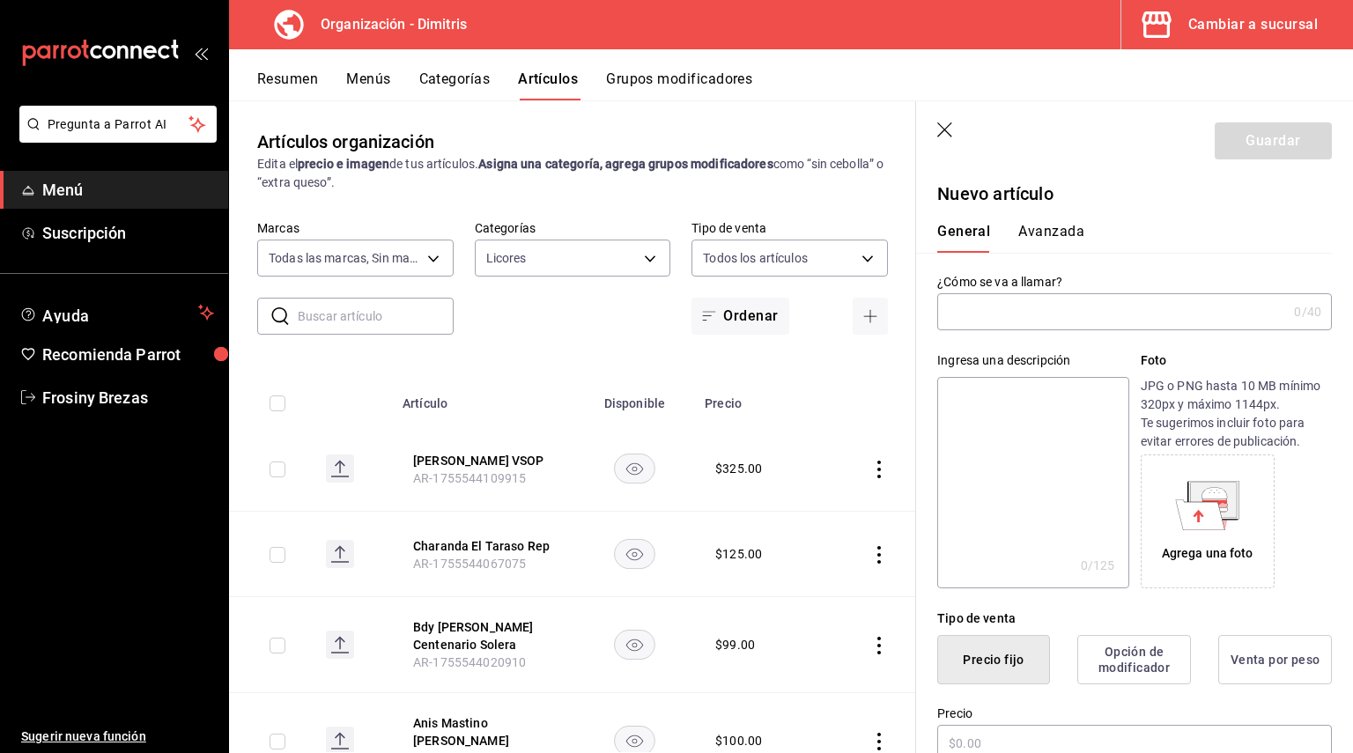
click at [1062, 320] on input "text" at bounding box center [1112, 311] width 350 height 35
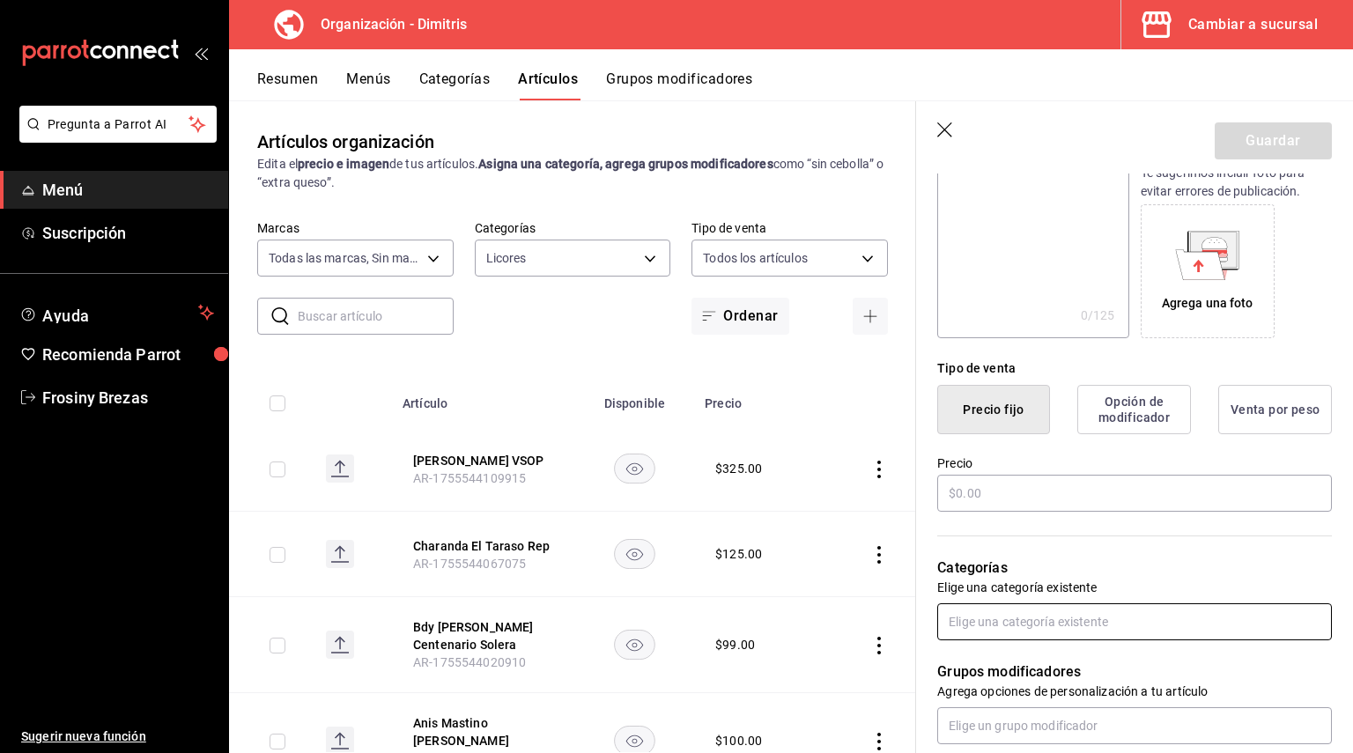
scroll to position [352, 0]
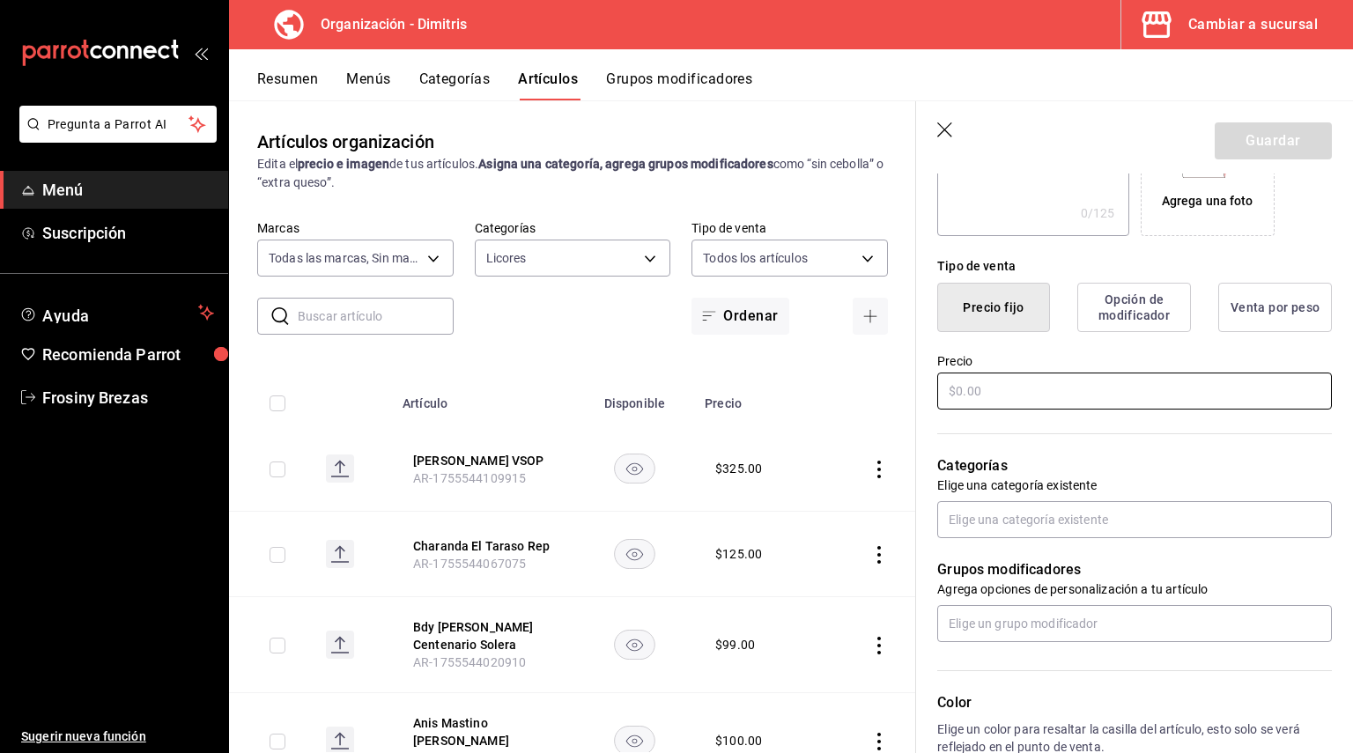
type input "[PERSON_NAME] VSOP"
click at [1006, 381] on input "text" at bounding box center [1134, 391] width 395 height 37
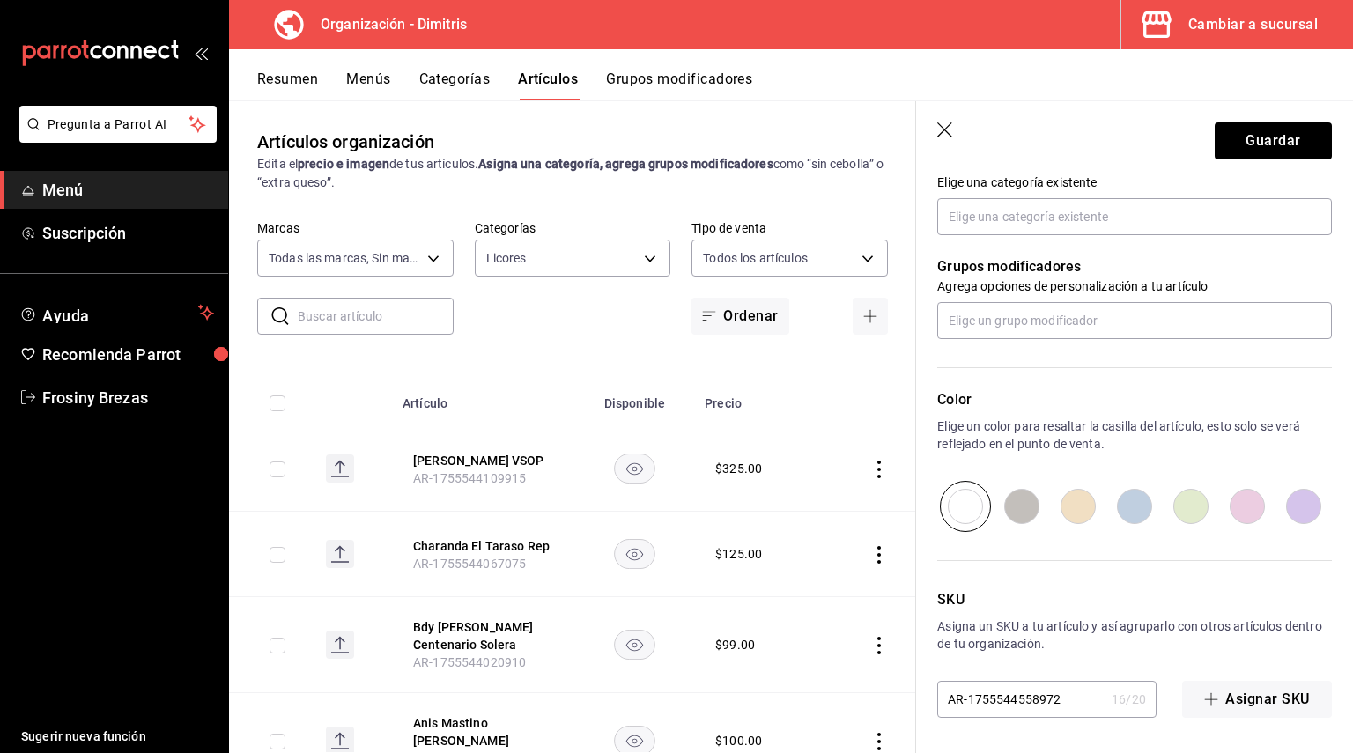
type input "$165.00"
drag, startPoint x: 1011, startPoint y: 292, endPoint x: 1008, endPoint y: 313, distance: 21.3
click at [1008, 312] on div "Grupos modificadores Agrega opciones de personalización a tu artículo" at bounding box center [1124, 287] width 416 height 104
click at [1008, 313] on input "text" at bounding box center [1134, 320] width 395 height 37
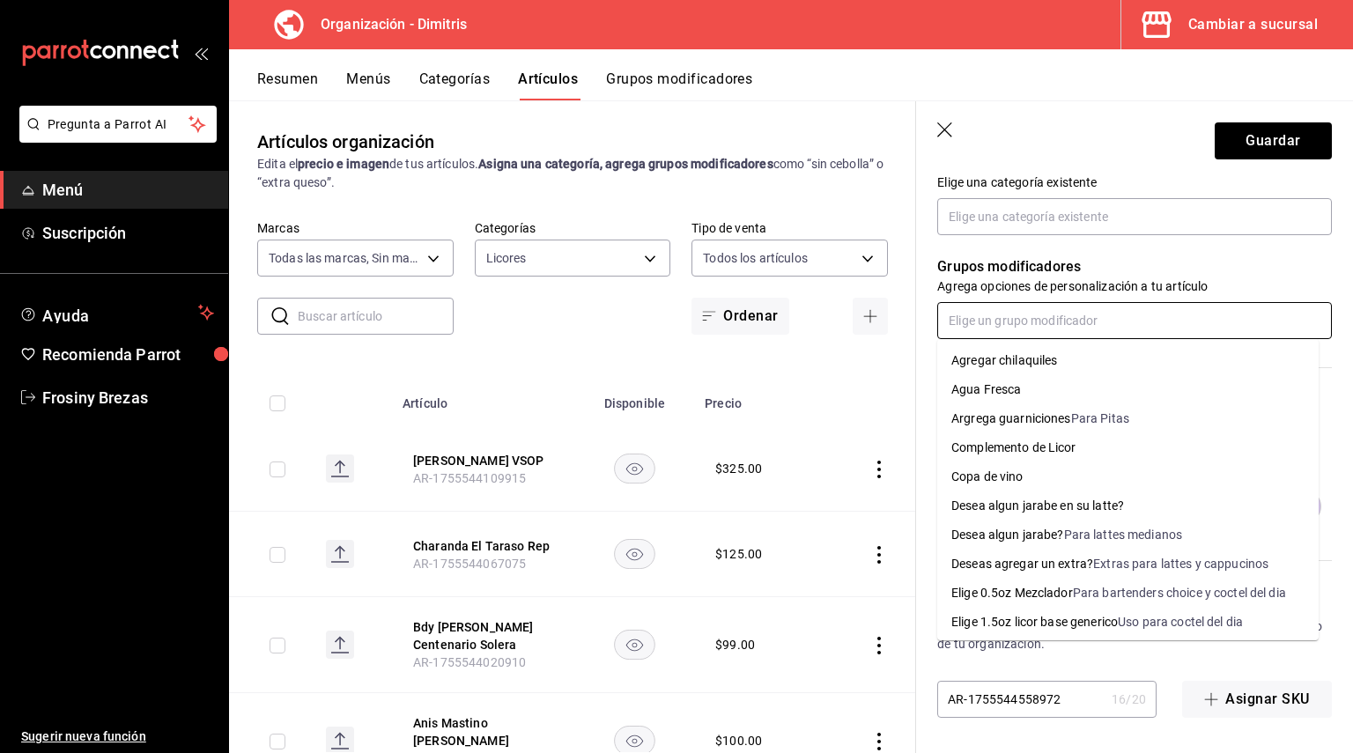
click at [1075, 594] on div "Para bartenders choice y coctel del dia" at bounding box center [1179, 593] width 213 height 18
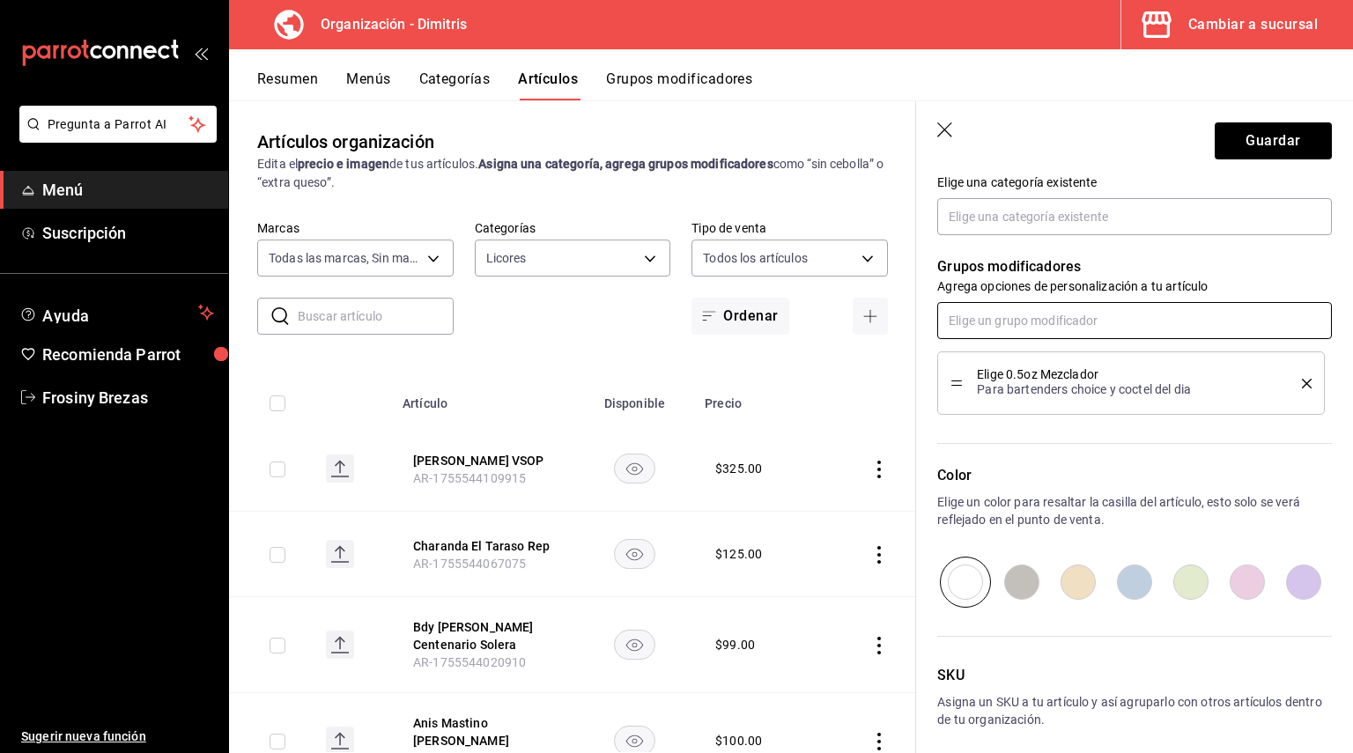
click at [998, 329] on input "text" at bounding box center [1134, 320] width 395 height 37
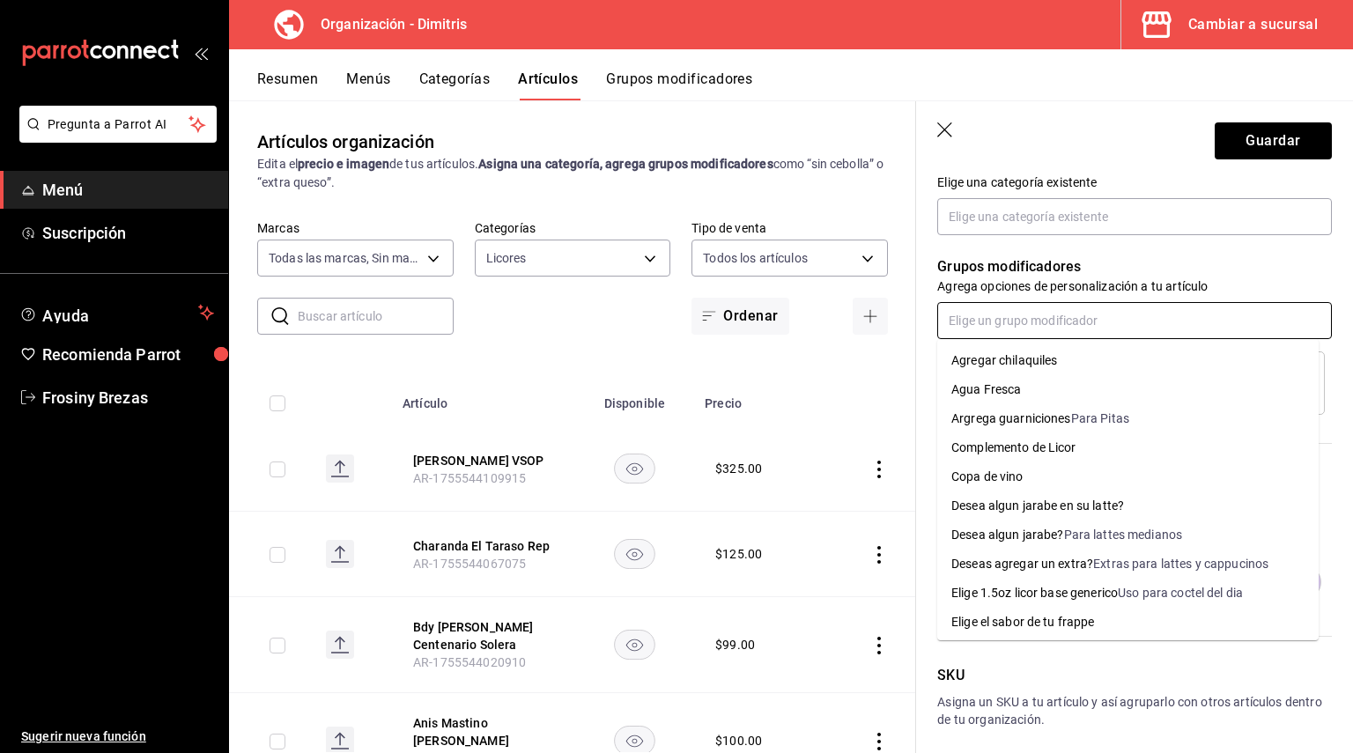
click at [1017, 439] on div "Complemento de Licor" at bounding box center [1013, 448] width 125 height 18
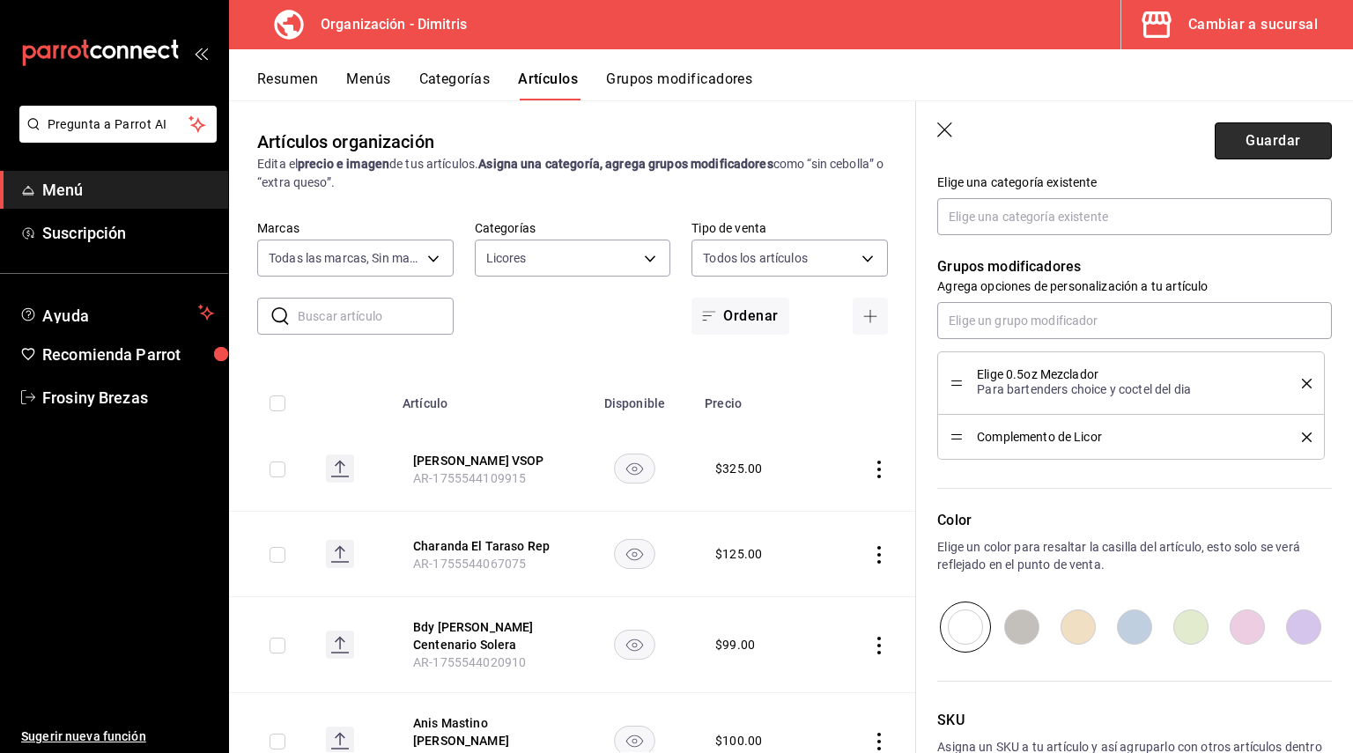
click at [1245, 144] on button "Guardar" at bounding box center [1273, 140] width 117 height 37
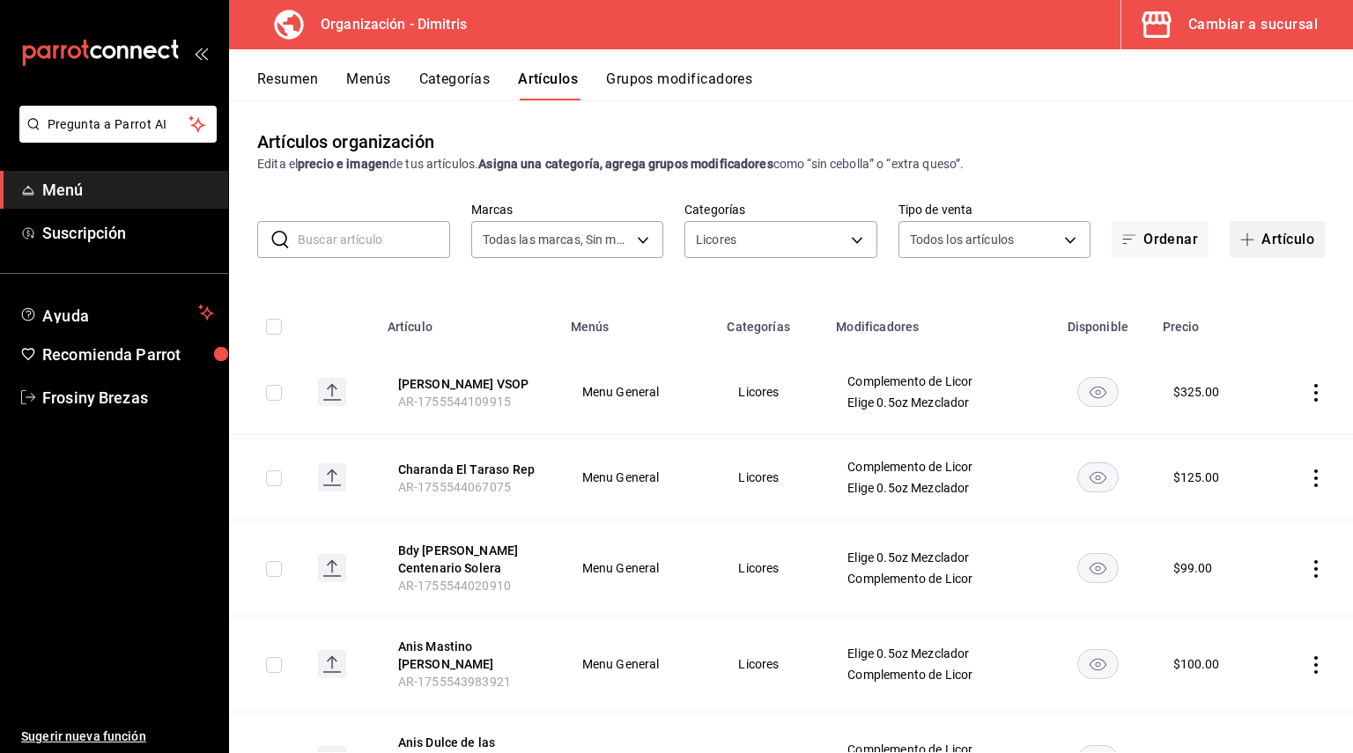
click at [1240, 242] on icon "button" at bounding box center [1247, 240] width 14 height 14
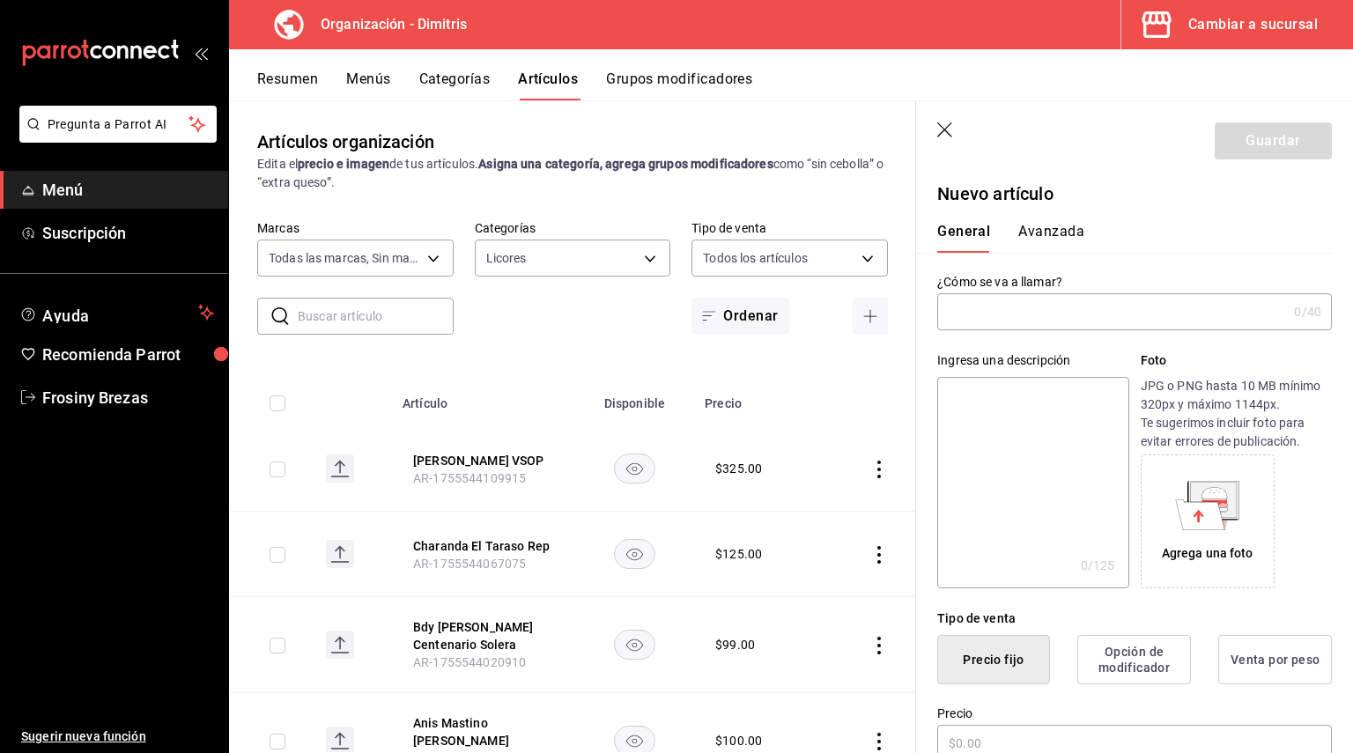
click at [986, 304] on input "text" at bounding box center [1112, 311] width 350 height 35
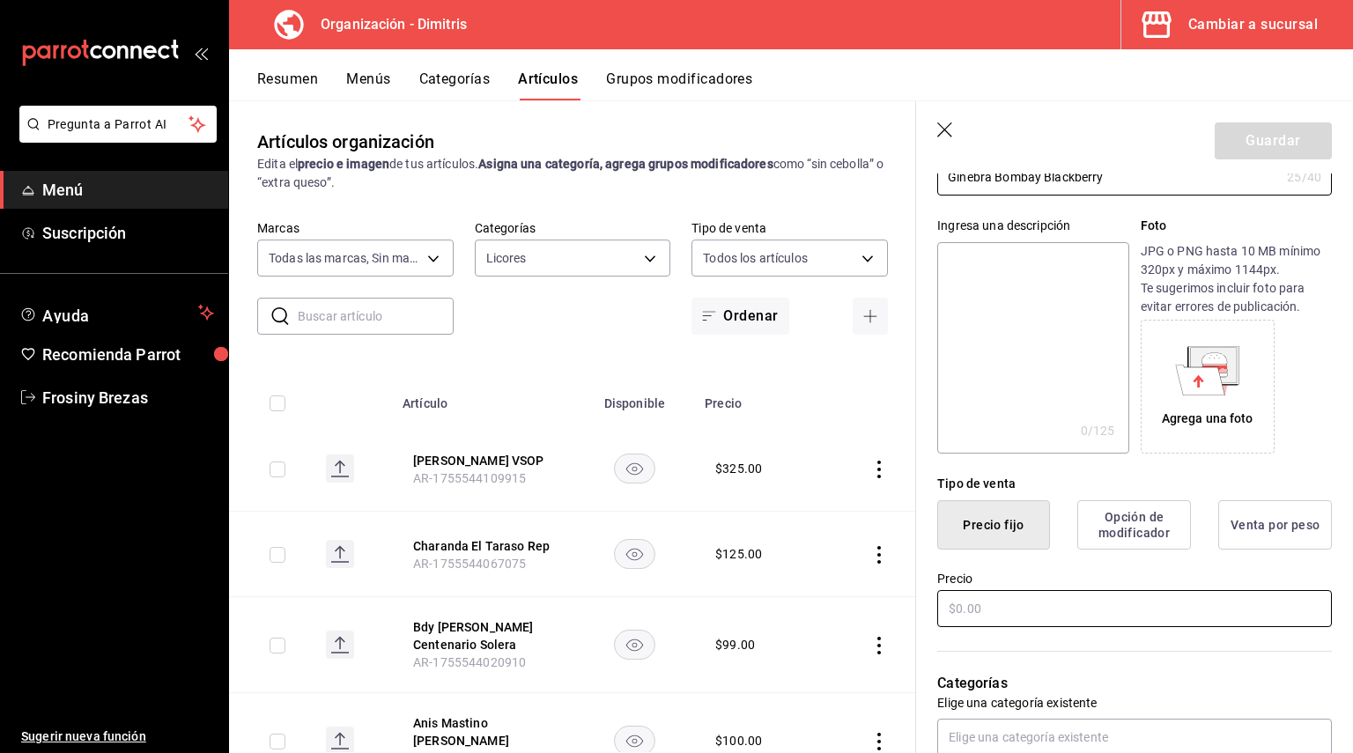
scroll to position [264, 0]
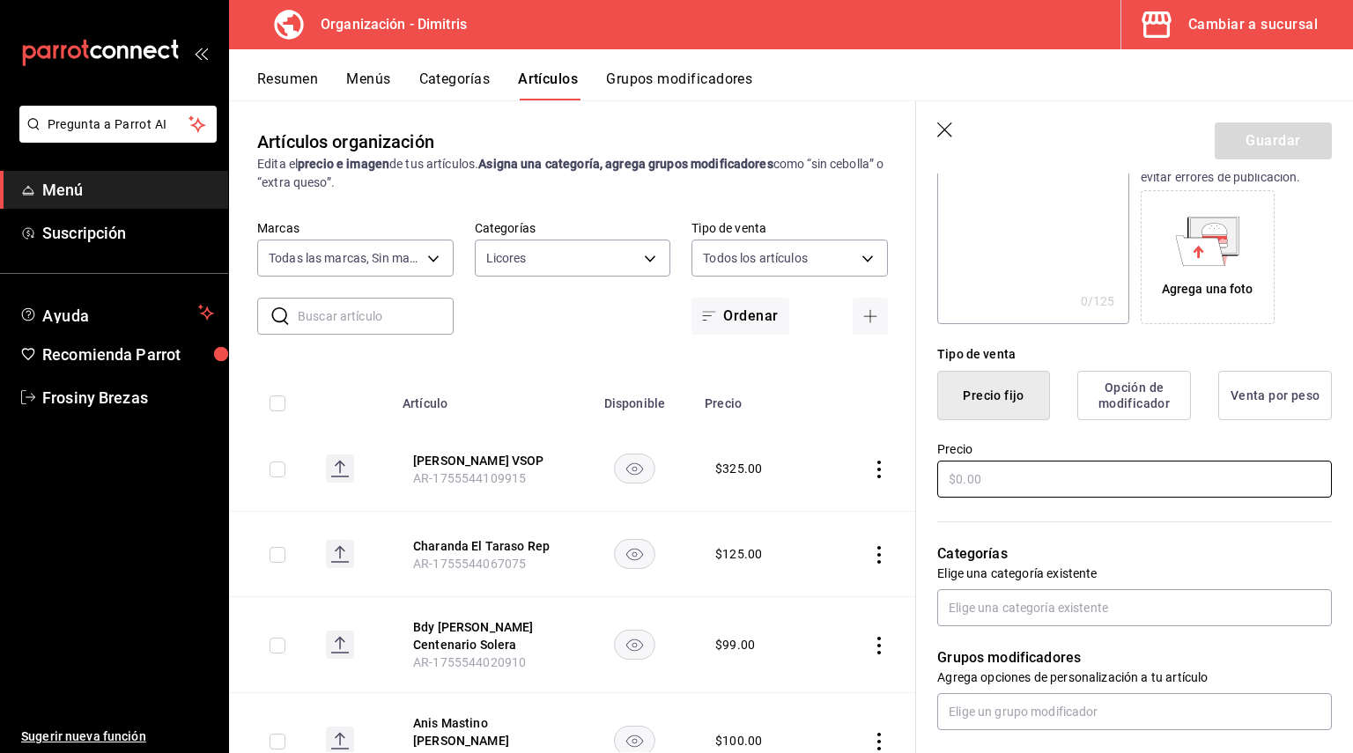
type input "Ginebra Bombay Blackberry"
click at [995, 472] on input "text" at bounding box center [1134, 479] width 395 height 37
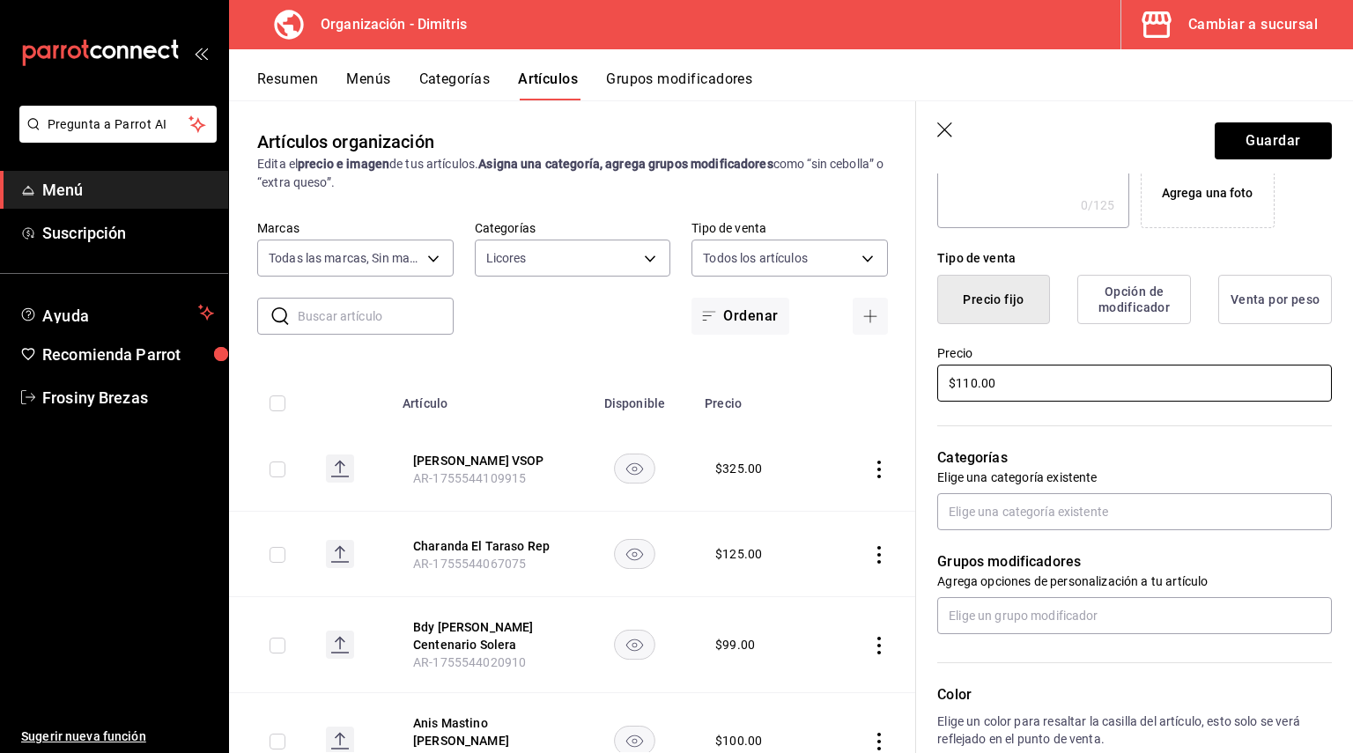
scroll to position [528, 0]
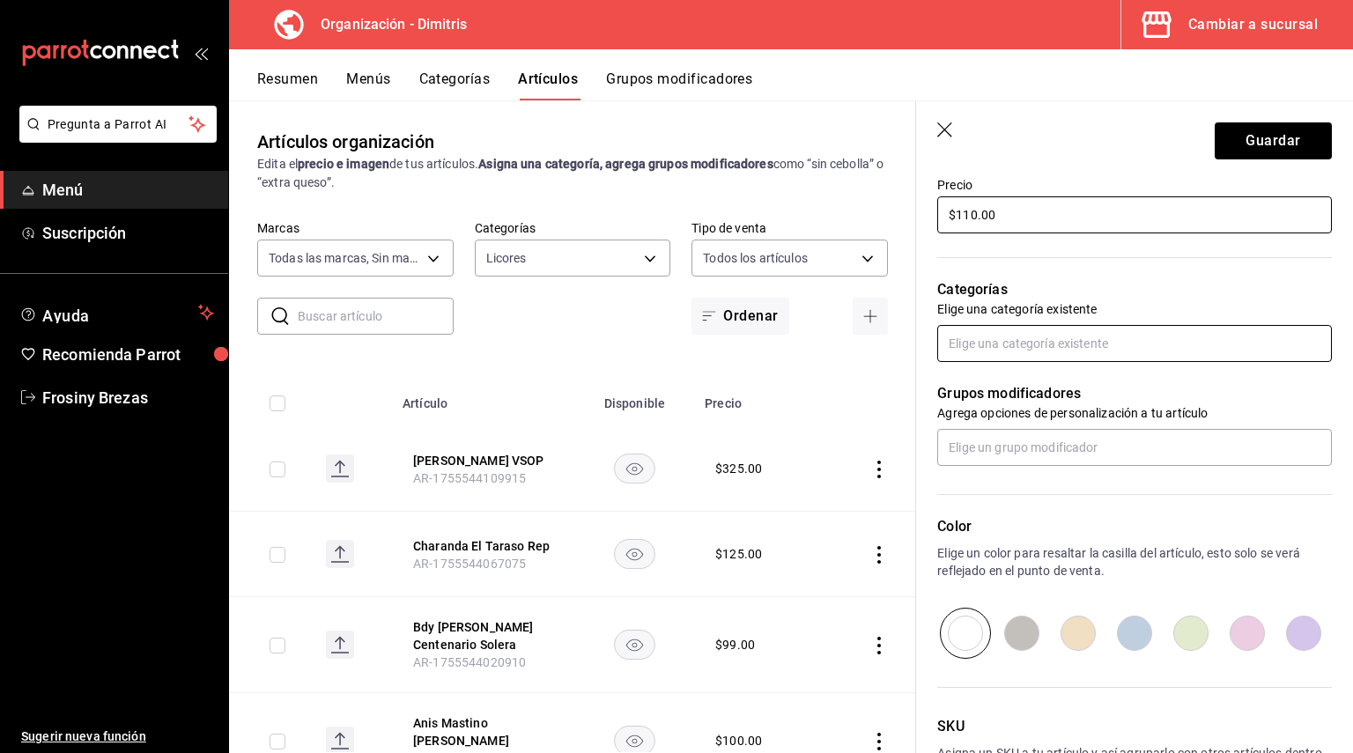
type input "$110.00"
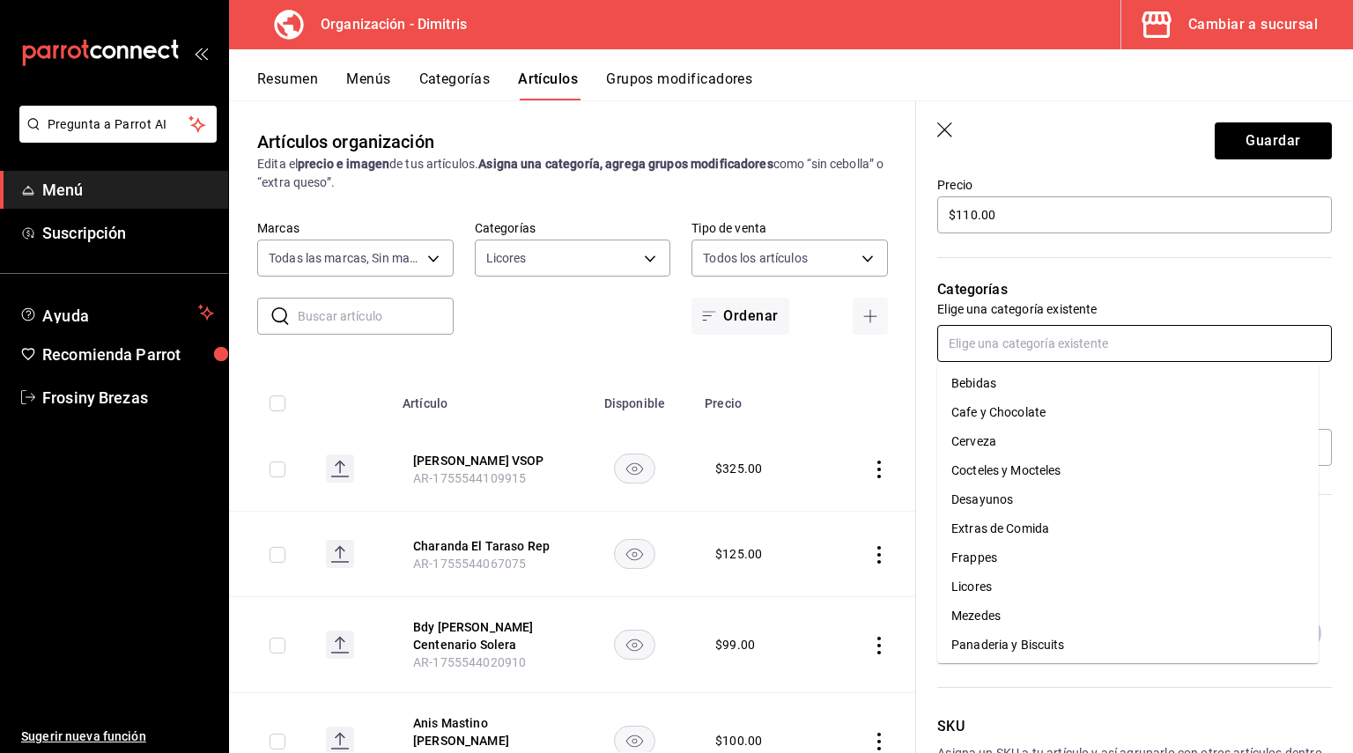
click at [1030, 339] on input "text" at bounding box center [1134, 343] width 395 height 37
click at [979, 580] on li "Licores" at bounding box center [1127, 586] width 381 height 29
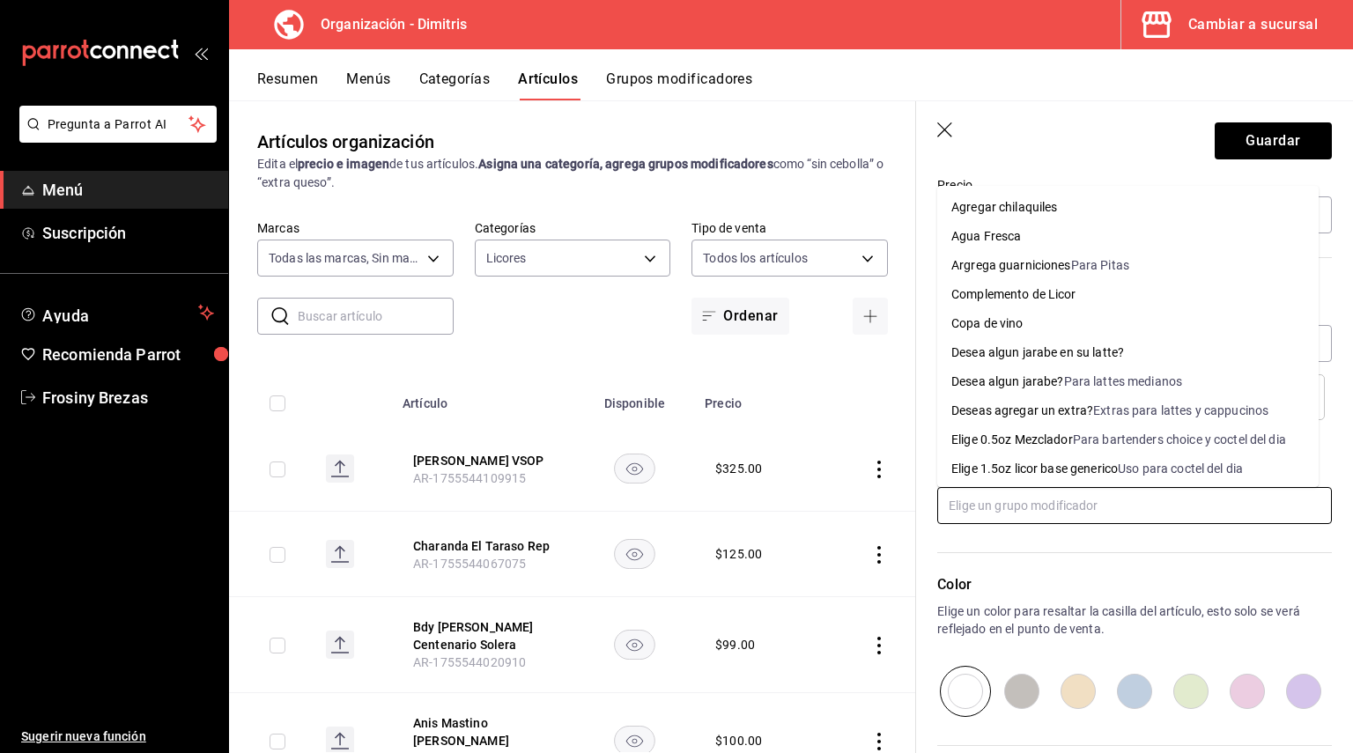
click at [1001, 511] on input "text" at bounding box center [1134, 505] width 395 height 37
click at [1041, 426] on li "Elige 0.5oz Mezclador Para bartenders choice y coctel del dia" at bounding box center [1127, 439] width 381 height 29
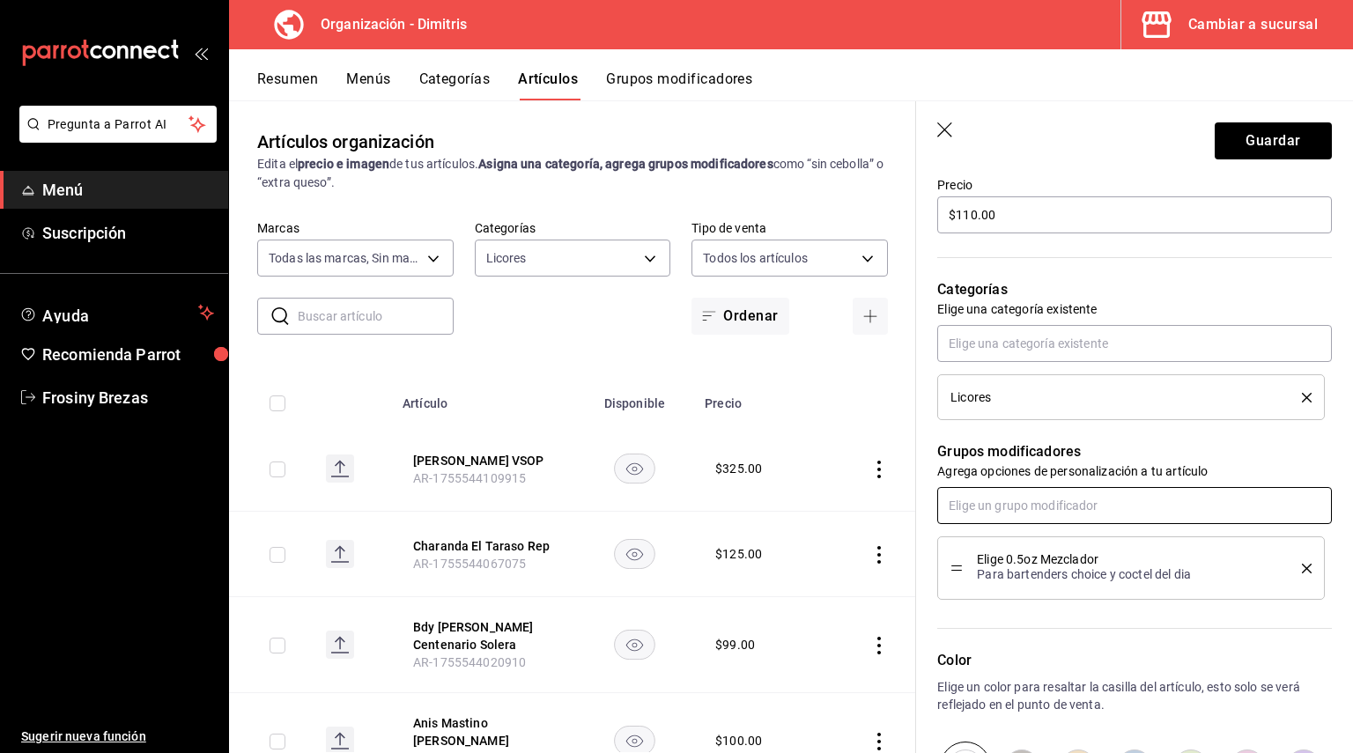
click at [1015, 492] on input "text" at bounding box center [1134, 505] width 395 height 37
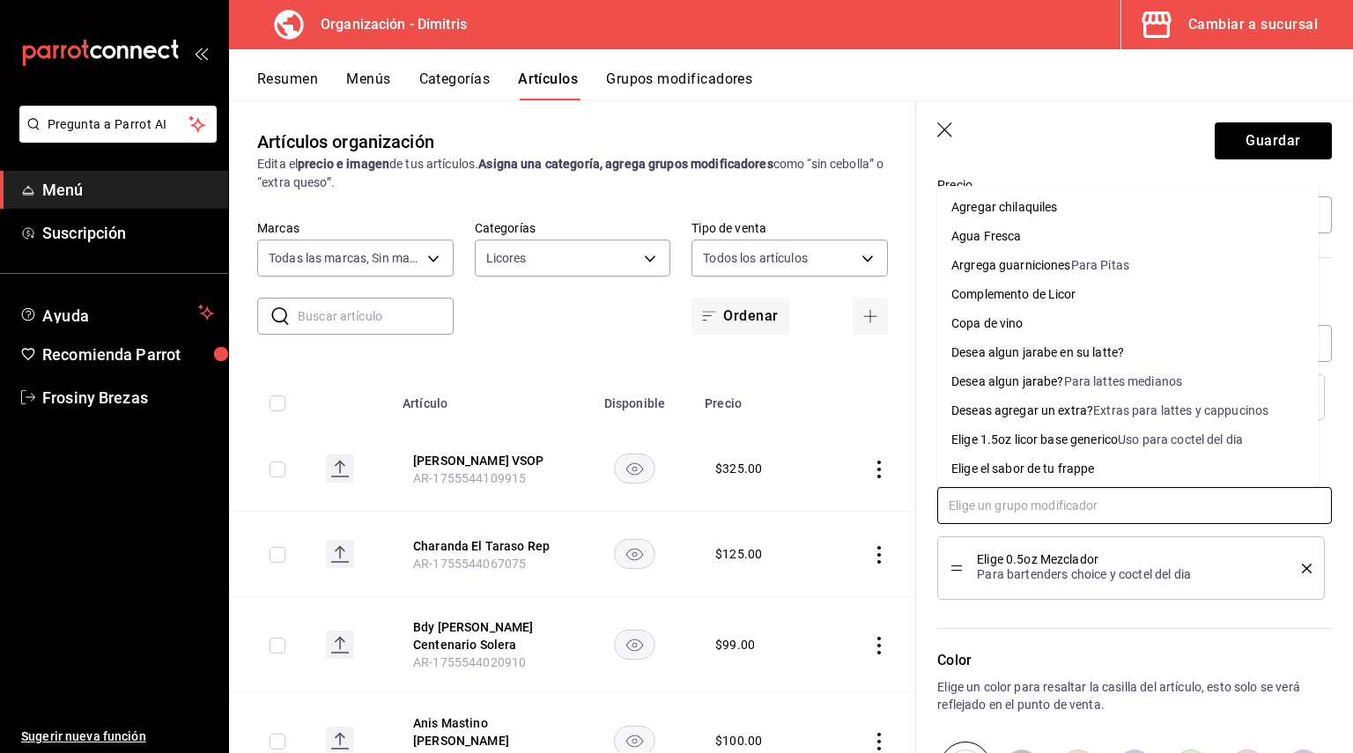
click at [1036, 299] on div "Complemento de Licor" at bounding box center [1013, 294] width 125 height 18
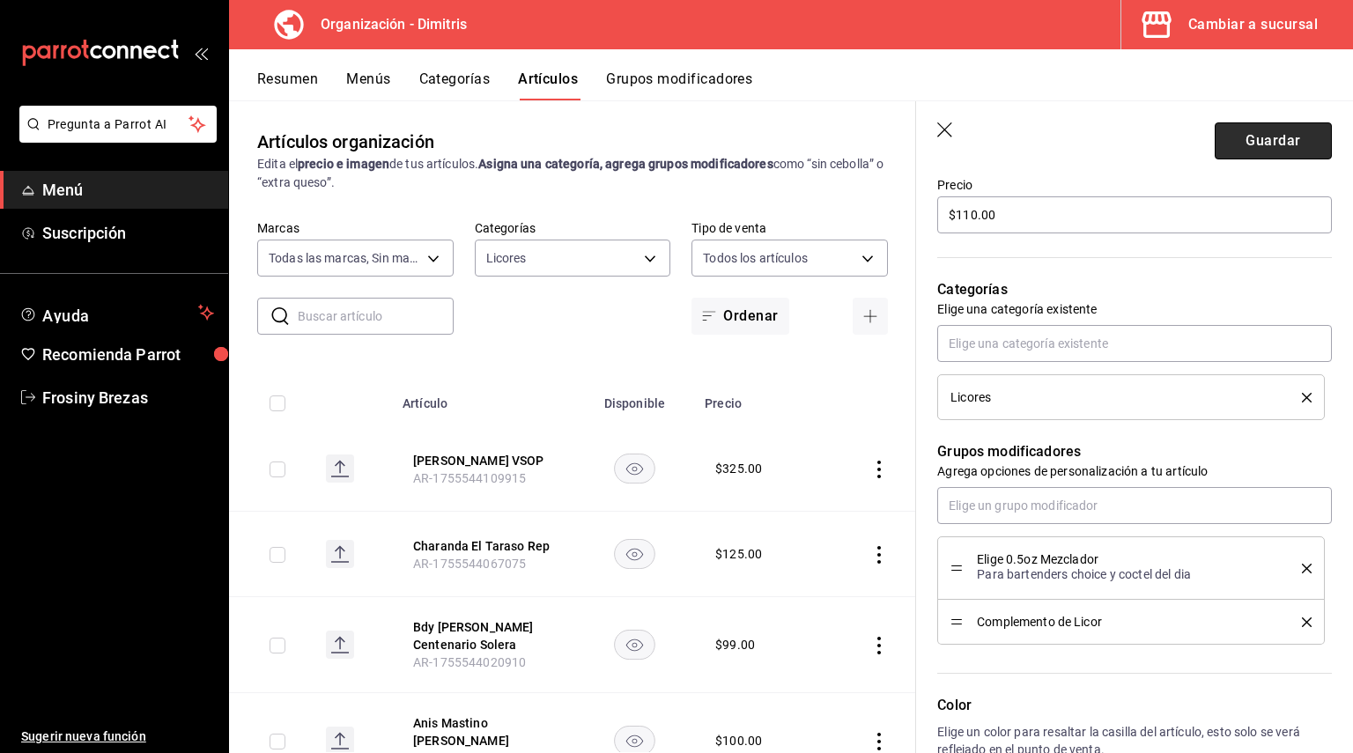
click at [1269, 144] on button "Guardar" at bounding box center [1273, 140] width 117 height 37
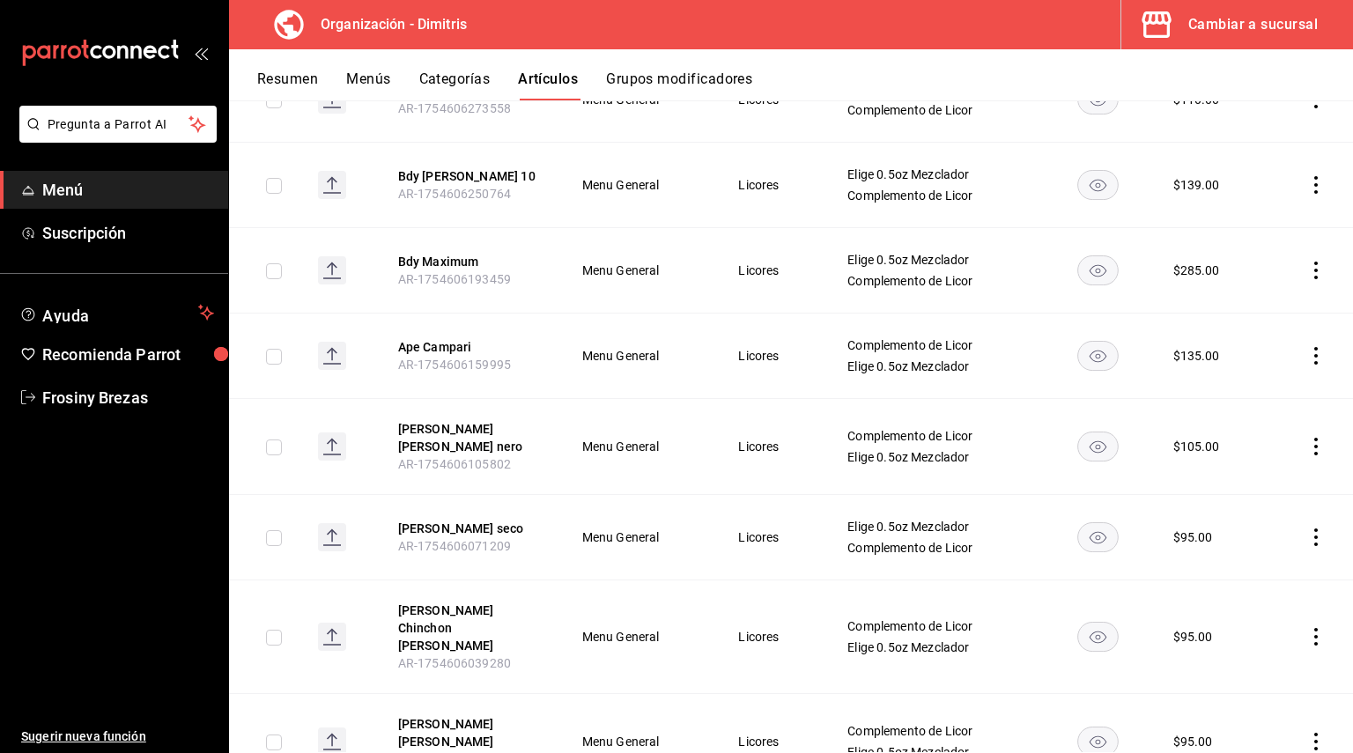
scroll to position [3408, 0]
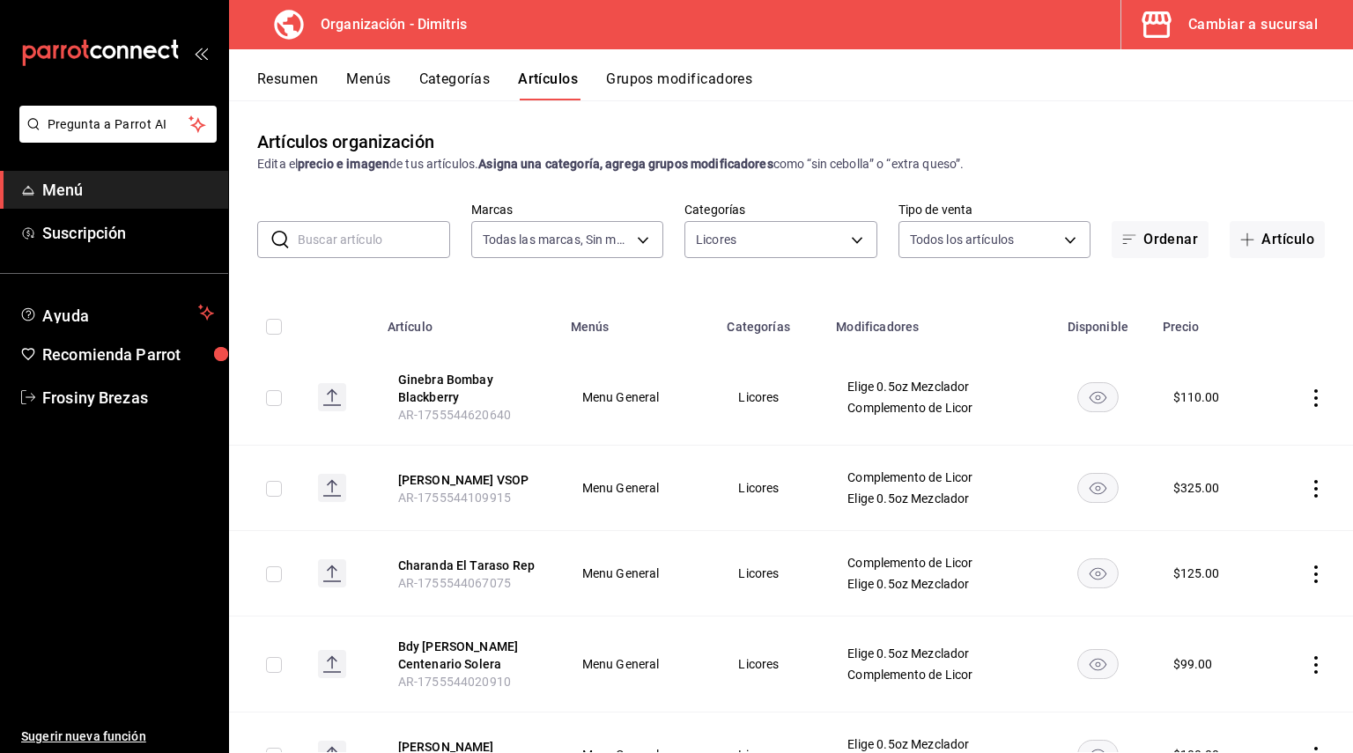
click at [417, 240] on input "text" at bounding box center [374, 239] width 152 height 35
click at [665, 244] on div "​ ​ Marcas Todas las marcas, Sin marca 317daab7-dfab-4307-9e12-935137646369 Cat…" at bounding box center [791, 230] width 1124 height 56
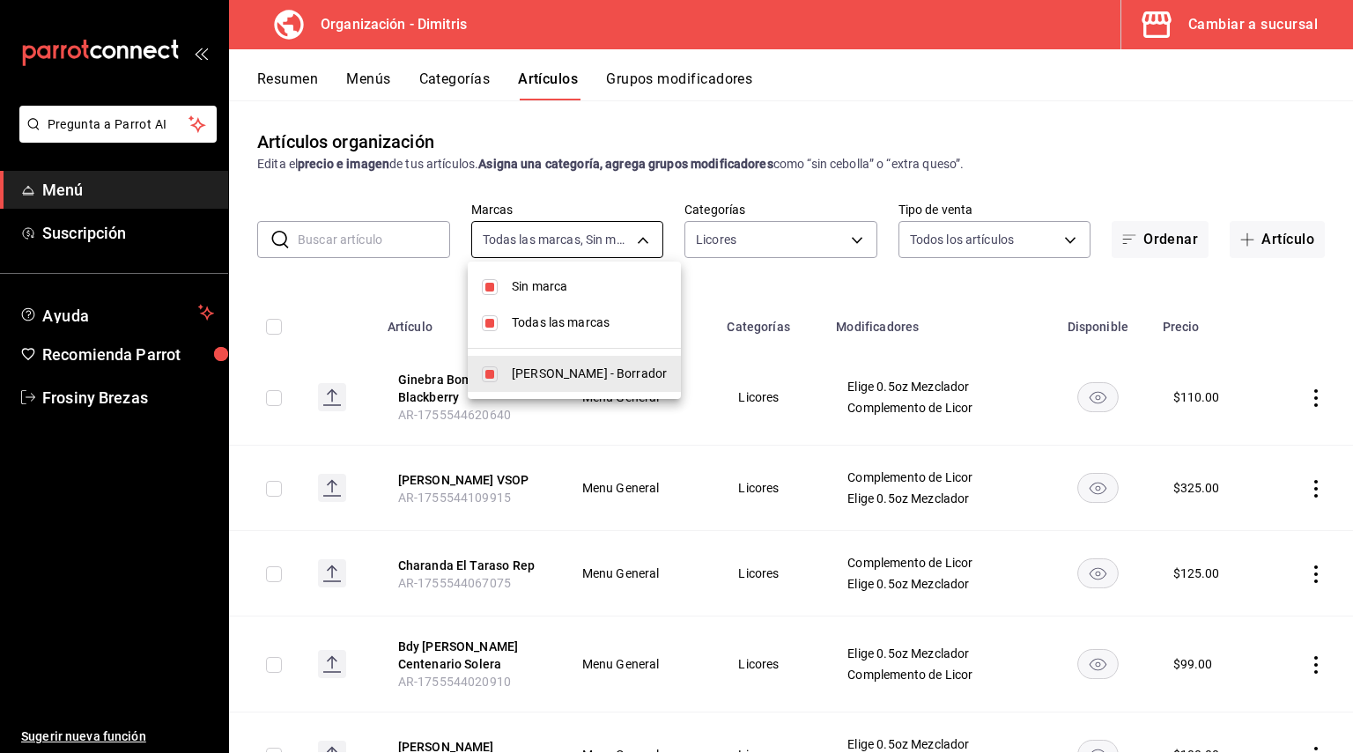
click at [632, 236] on body "Pregunta a Parrot AI Menú Suscripción Ayuda Recomienda Parrot Frosiny Brezas Su…" at bounding box center [676, 376] width 1353 height 753
click at [736, 227] on div at bounding box center [676, 376] width 1353 height 753
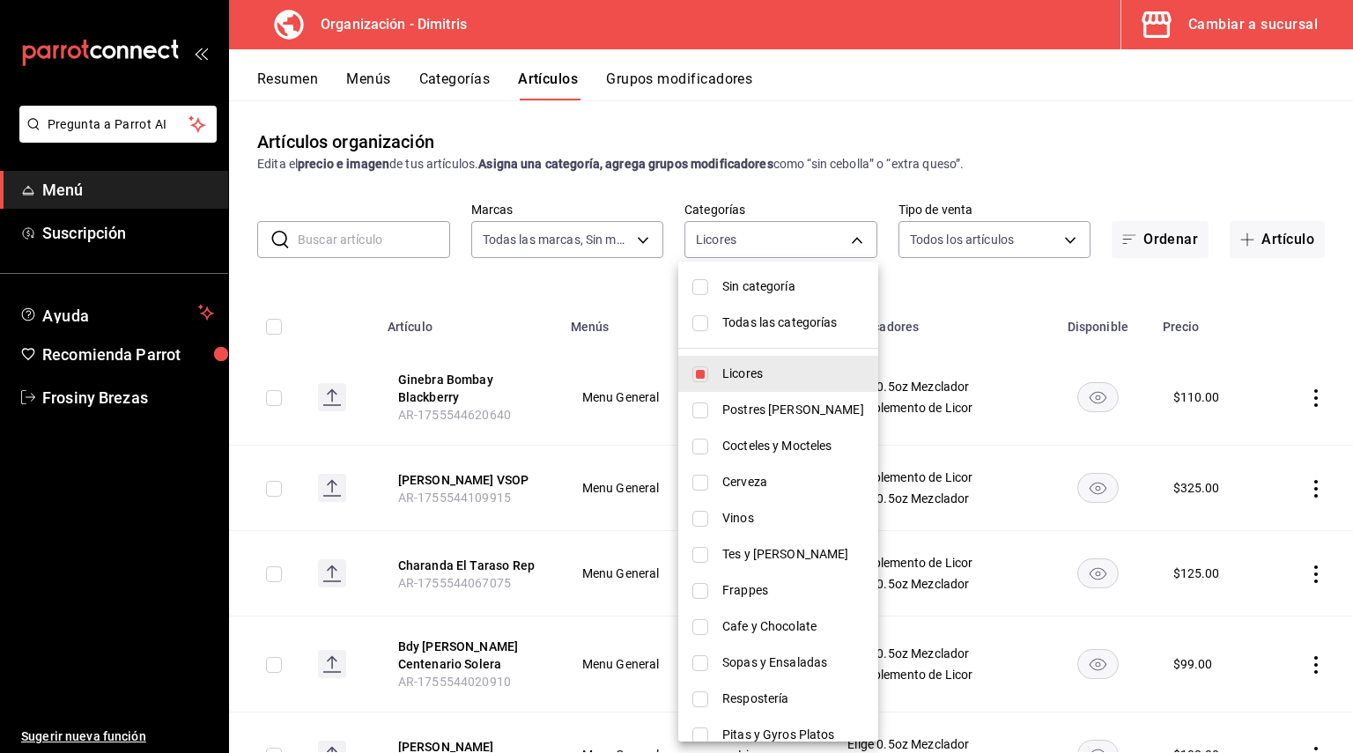
click at [761, 241] on body "Pregunta a Parrot AI Menú Suscripción Ayuda Recomienda Parrot Frosiny Brezas Su…" at bounding box center [676, 376] width 1353 height 753
click at [763, 291] on span "Sin categoría" at bounding box center [793, 286] width 142 height 18
checkbox input "true"
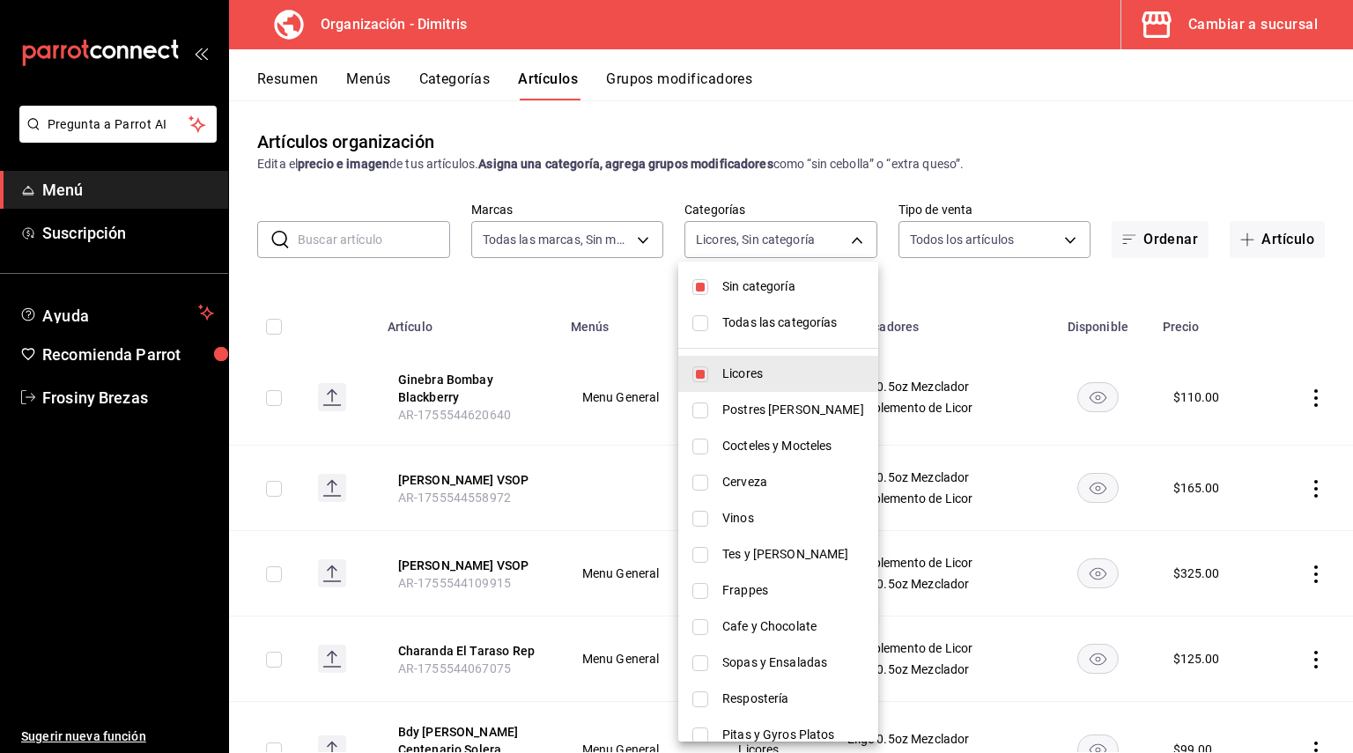
click at [1046, 306] on div at bounding box center [676, 376] width 1353 height 753
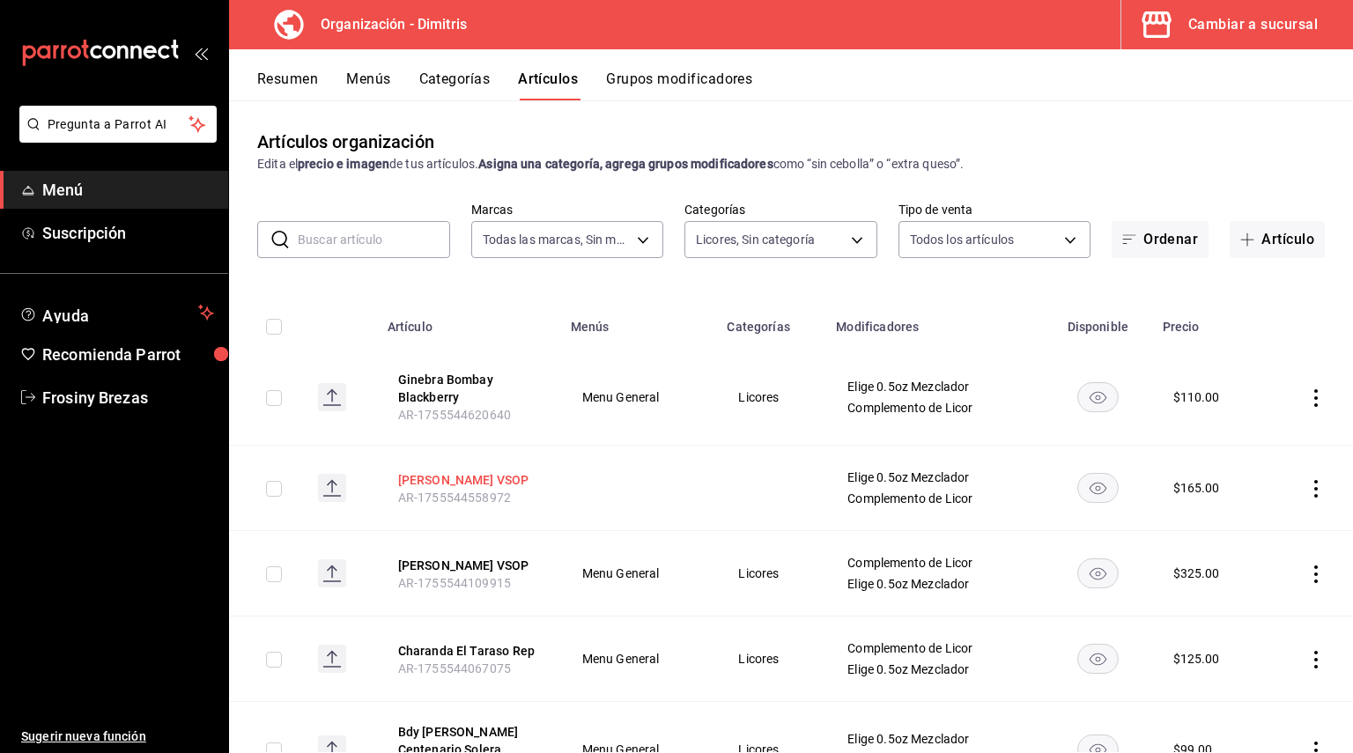
click at [490, 471] on button "[PERSON_NAME] VSOP" at bounding box center [468, 480] width 141 height 18
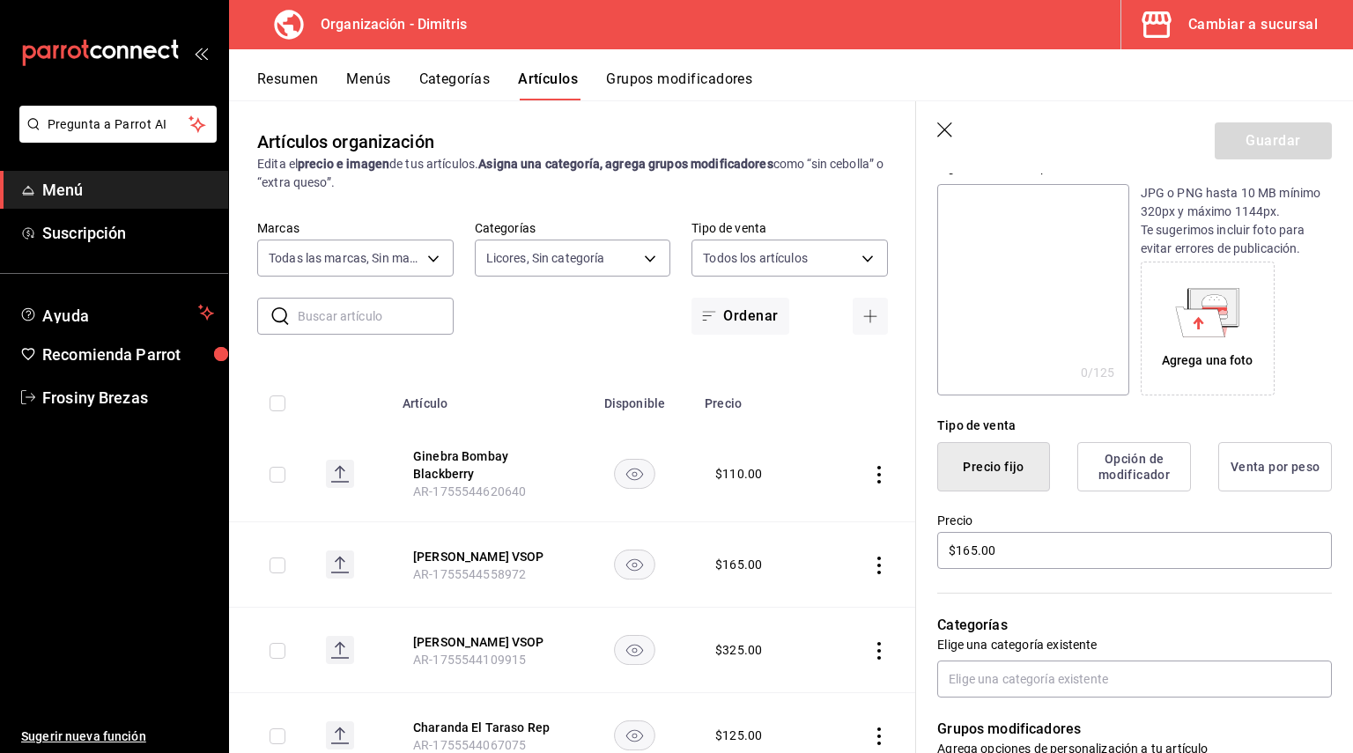
scroll to position [352, 0]
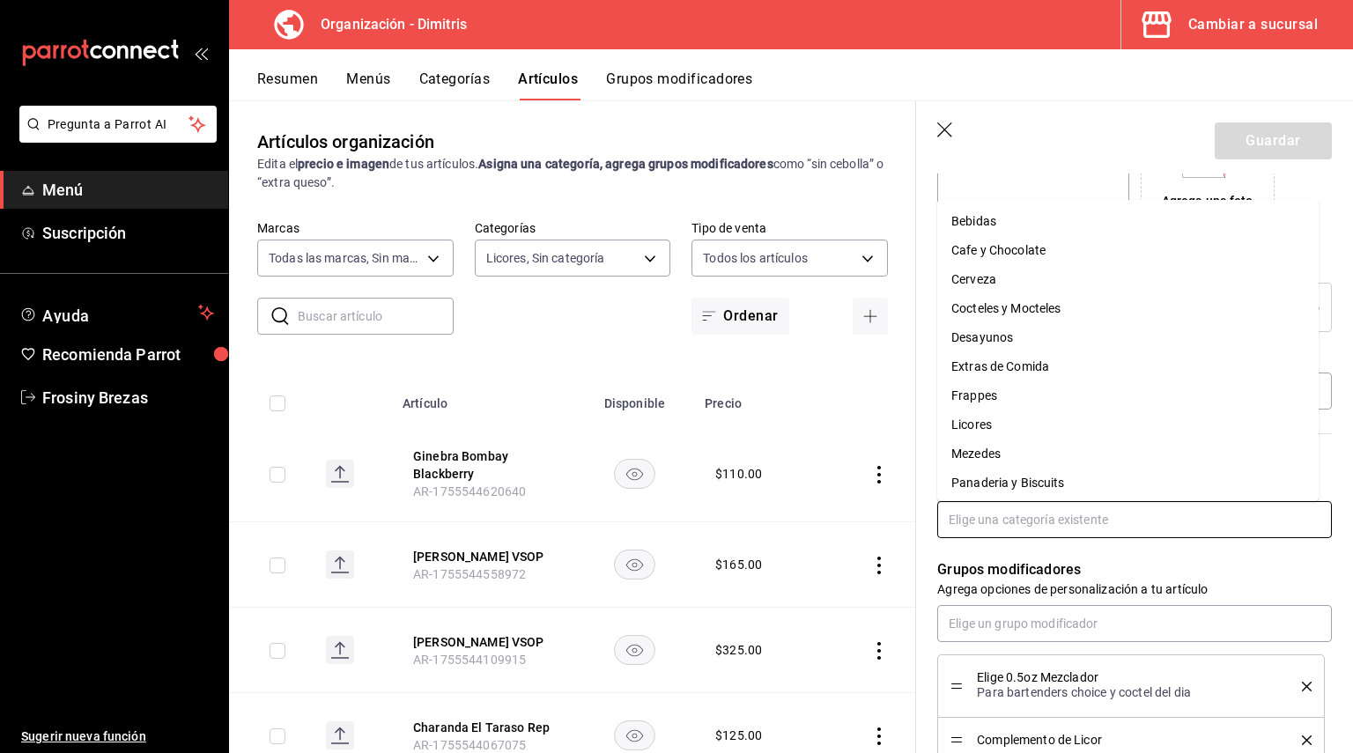
drag, startPoint x: 979, startPoint y: 535, endPoint x: 979, endPoint y: 518, distance: 17.6
click at [979, 523] on input "text" at bounding box center [1134, 519] width 395 height 37
click at [979, 429] on li "Licores" at bounding box center [1127, 424] width 381 height 29
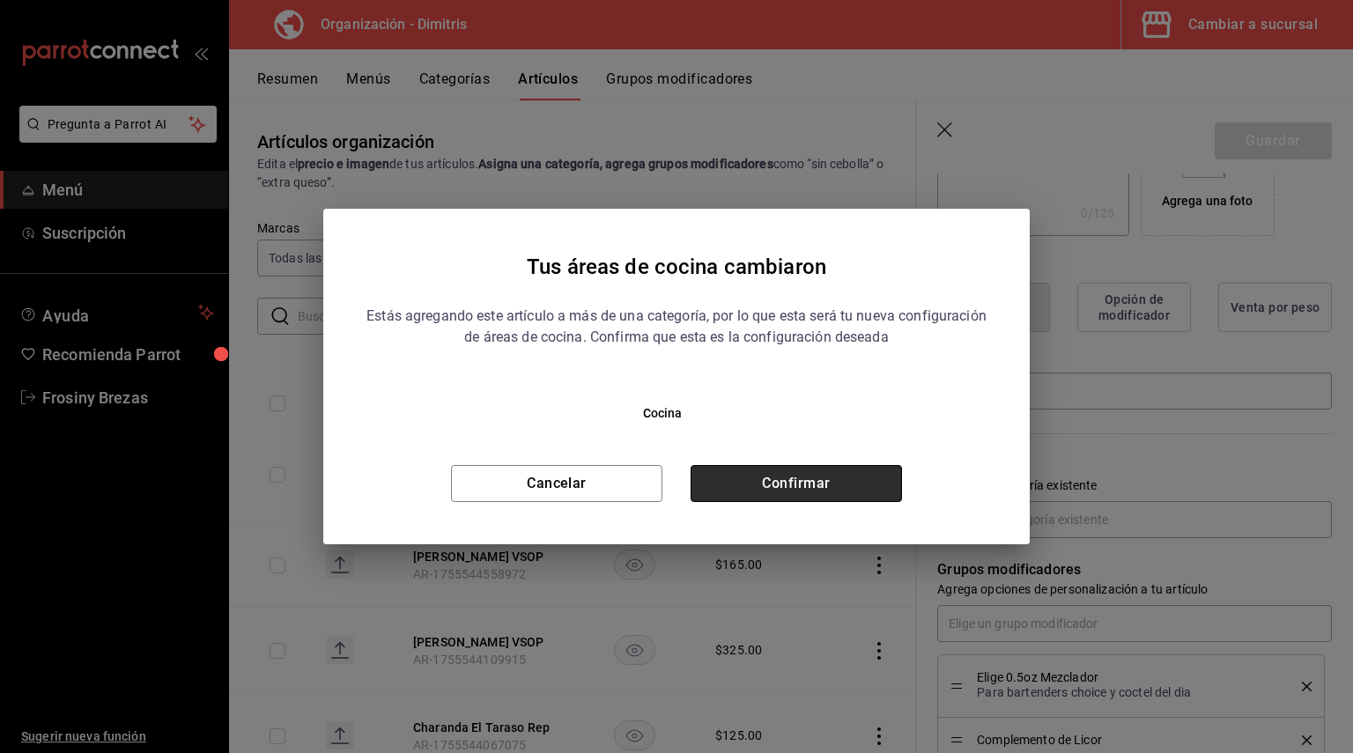
click at [757, 481] on button "Confirmar" at bounding box center [796, 483] width 211 height 37
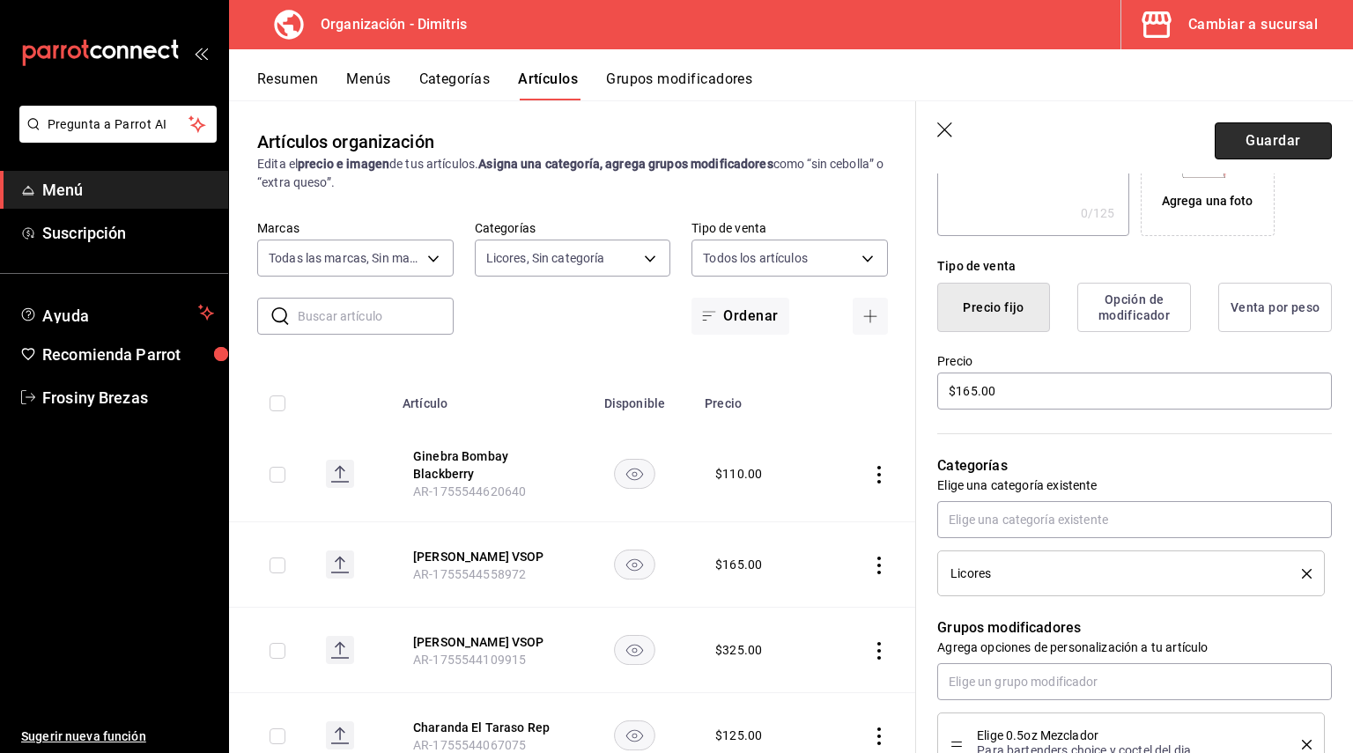
click at [1273, 141] on button "Guardar" at bounding box center [1273, 140] width 117 height 37
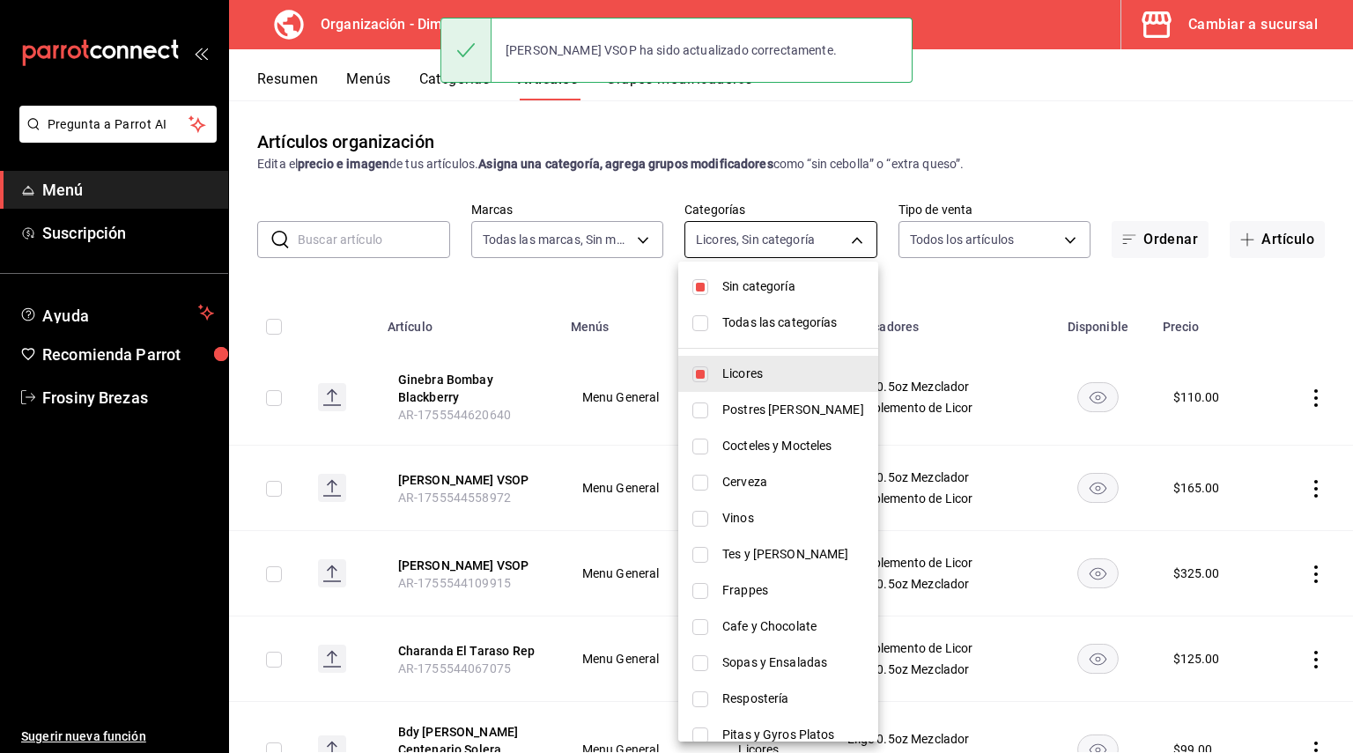
click at [769, 236] on body "Pregunta a Parrot AI Menú Suscripción Ayuda Recomienda Parrot Frosiny Brezas Su…" at bounding box center [676, 376] width 1353 height 753
click at [772, 279] on span "Sin categoría" at bounding box center [793, 286] width 142 height 18
checkbox input "false"
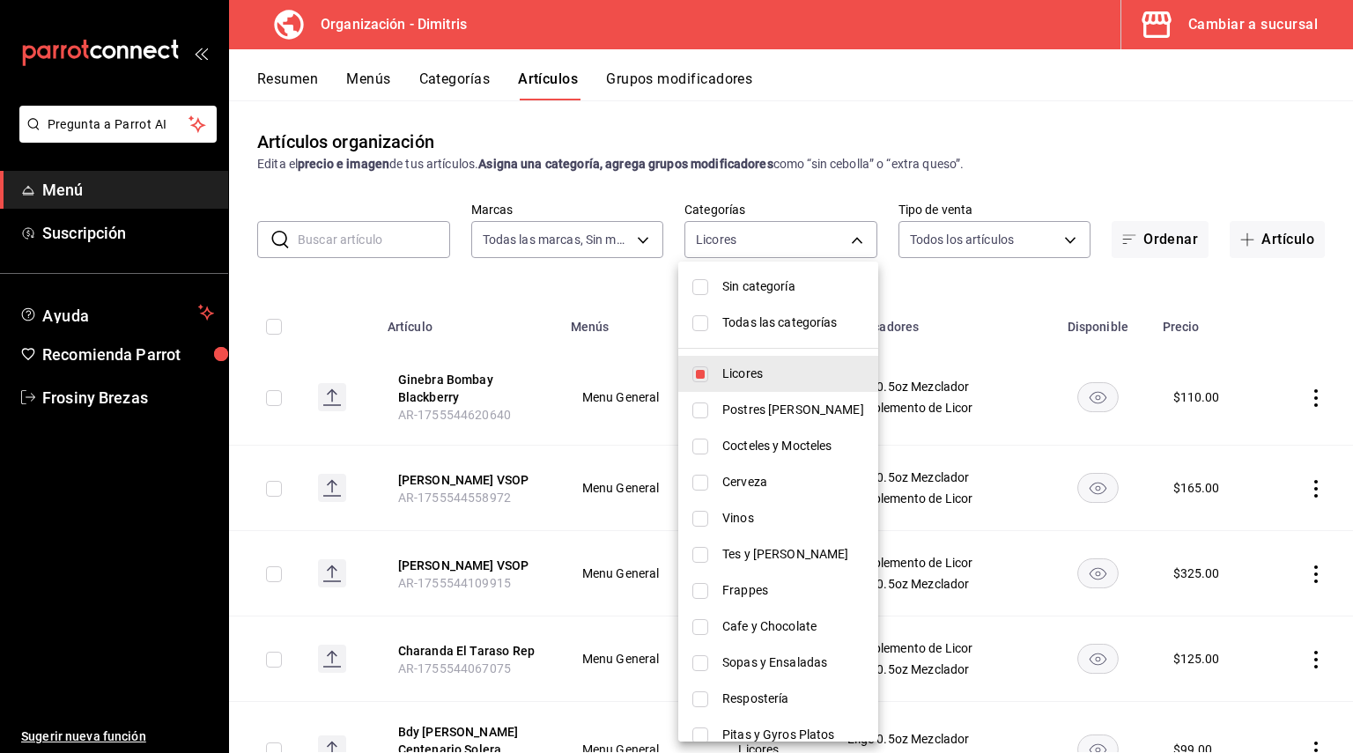
click at [1045, 269] on div at bounding box center [676, 376] width 1353 height 753
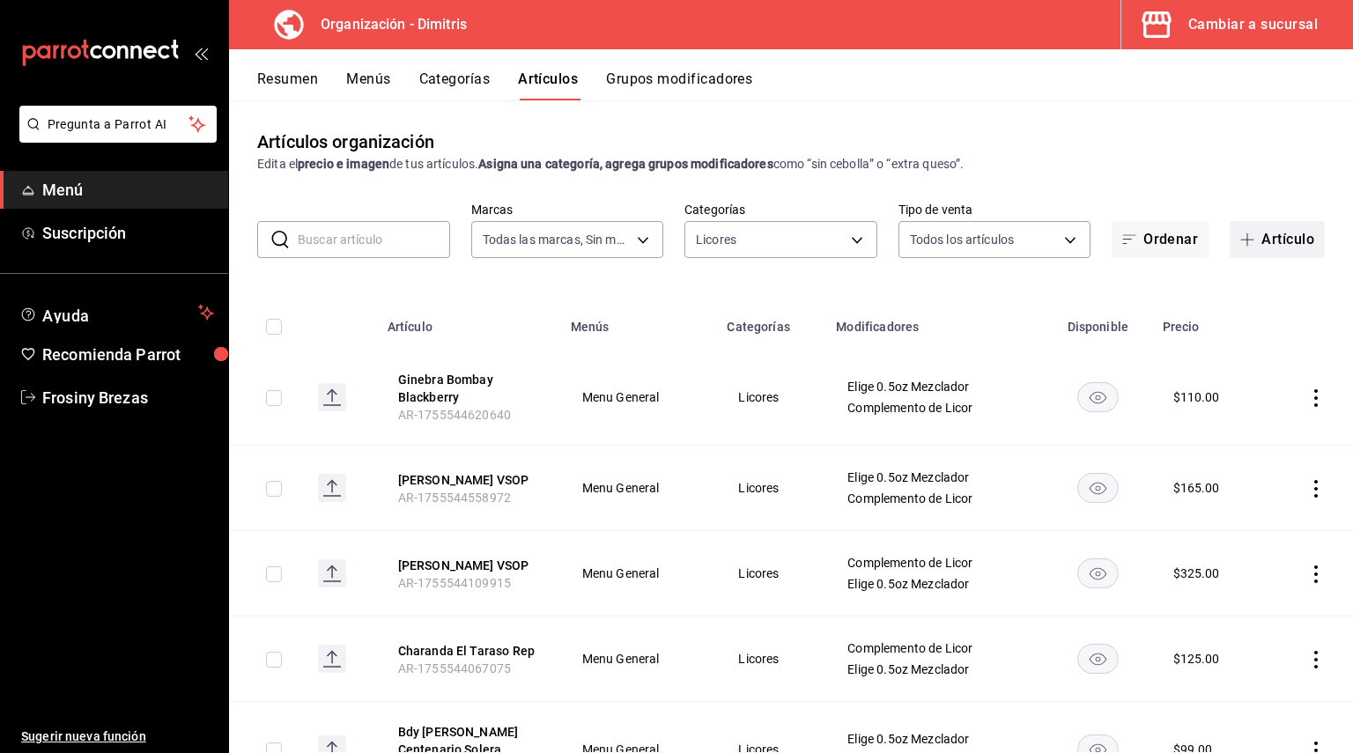
click at [1244, 233] on span "button" at bounding box center [1250, 240] width 21 height 14
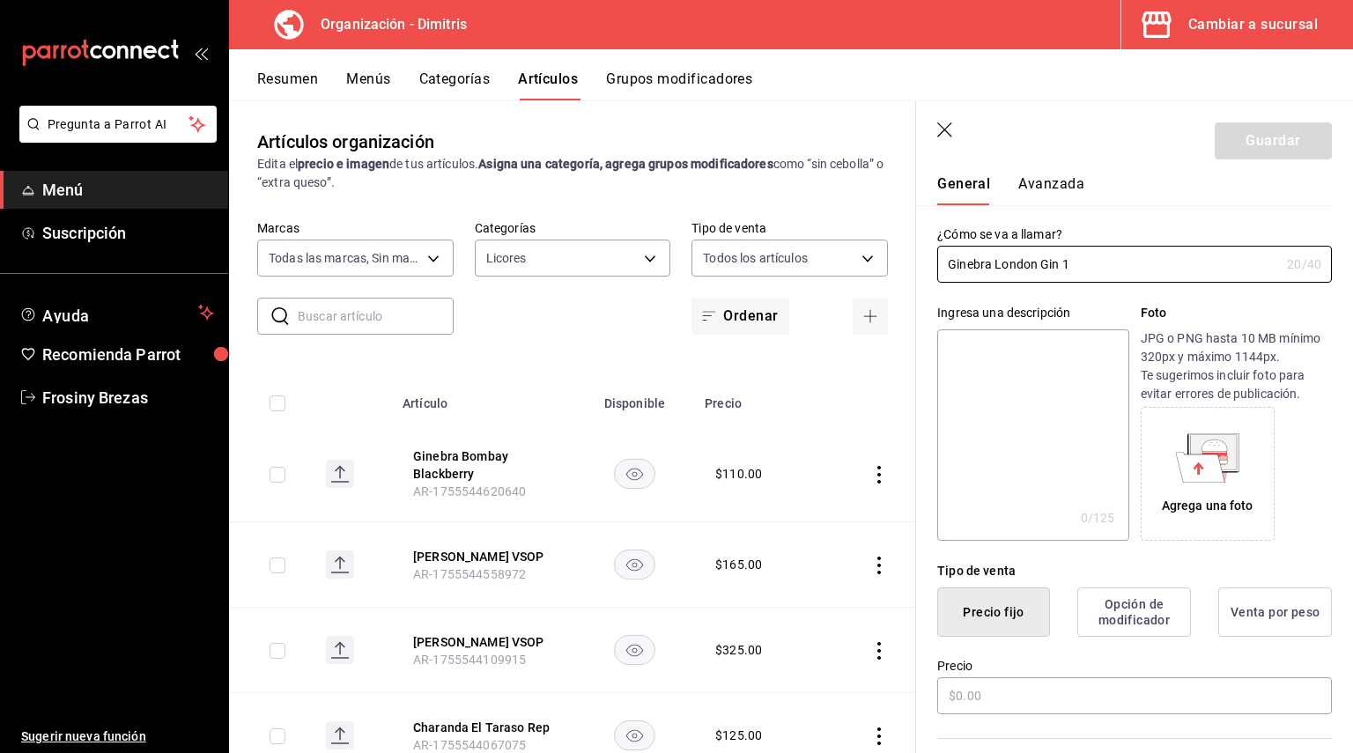
scroll to position [176, 0]
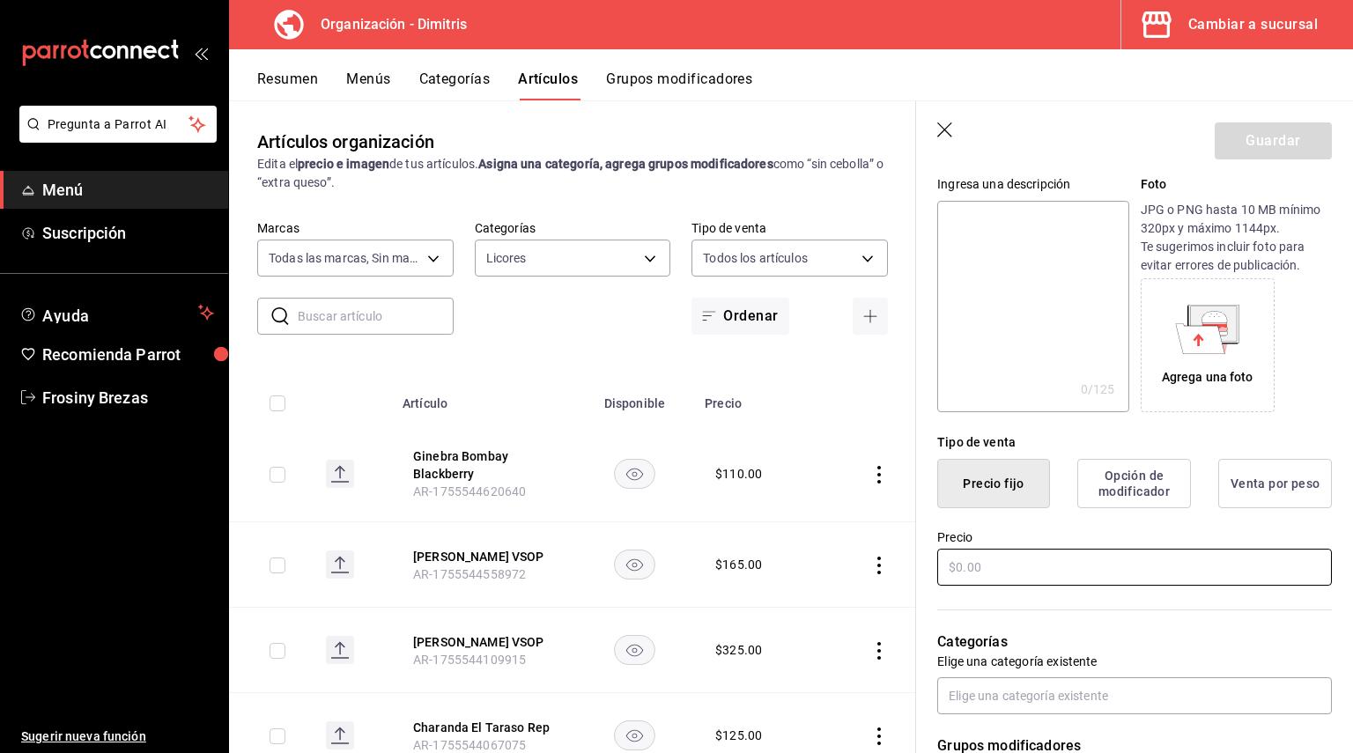
type input "Ginebra London Gin 1"
click at [996, 551] on input "text" at bounding box center [1134, 567] width 395 height 37
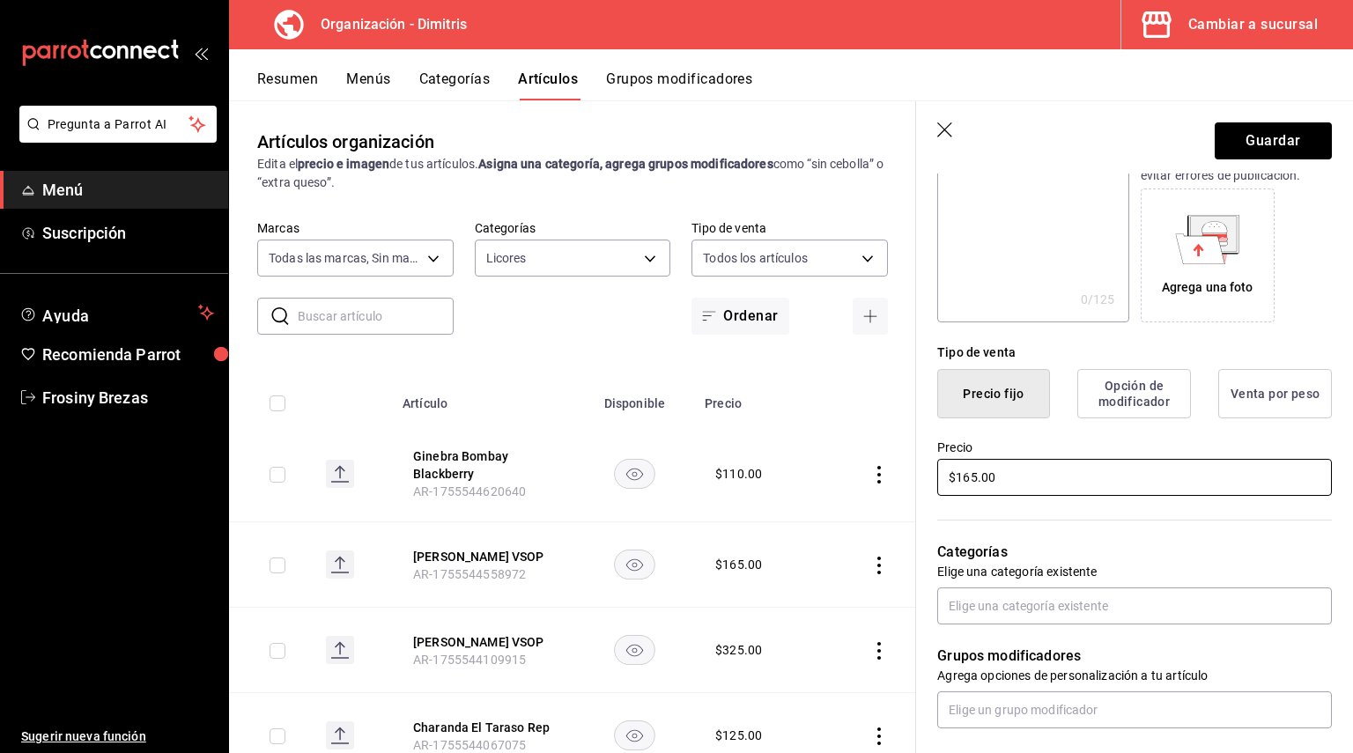
scroll to position [352, 0]
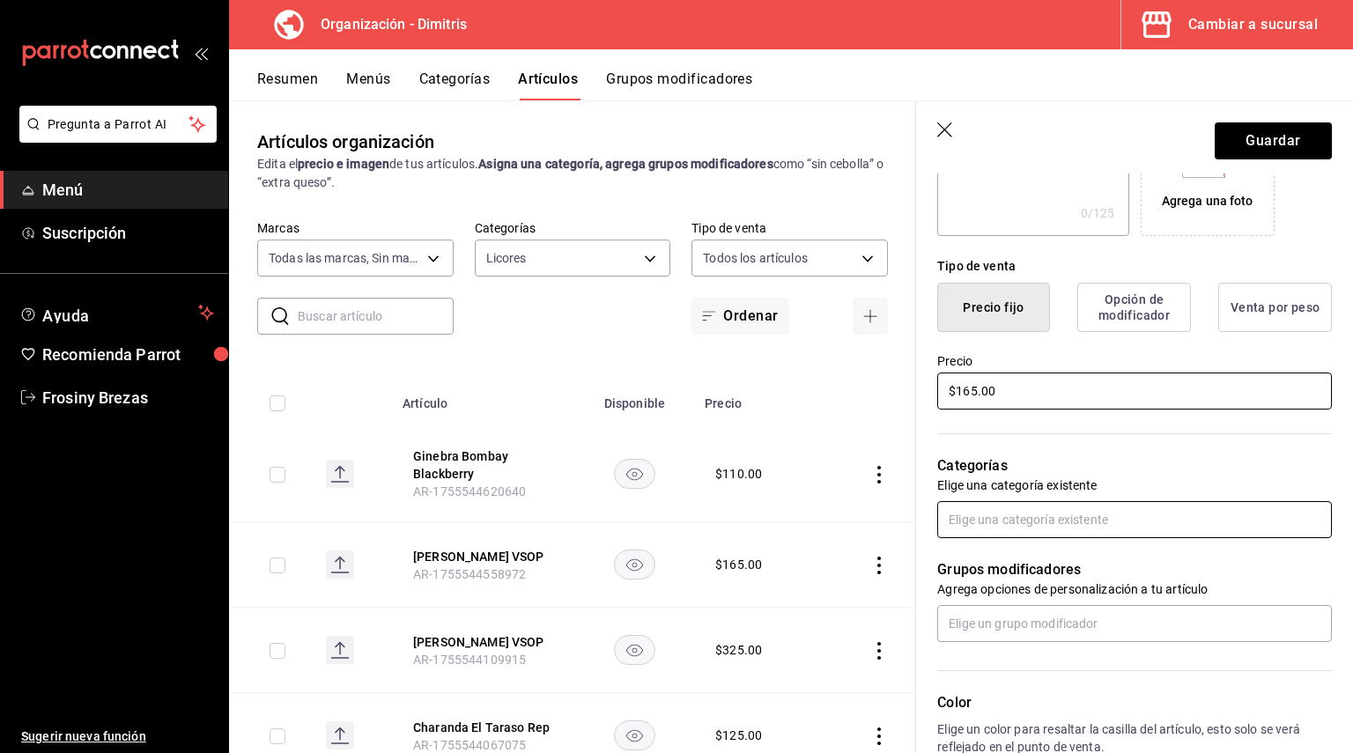
type input "$165.00"
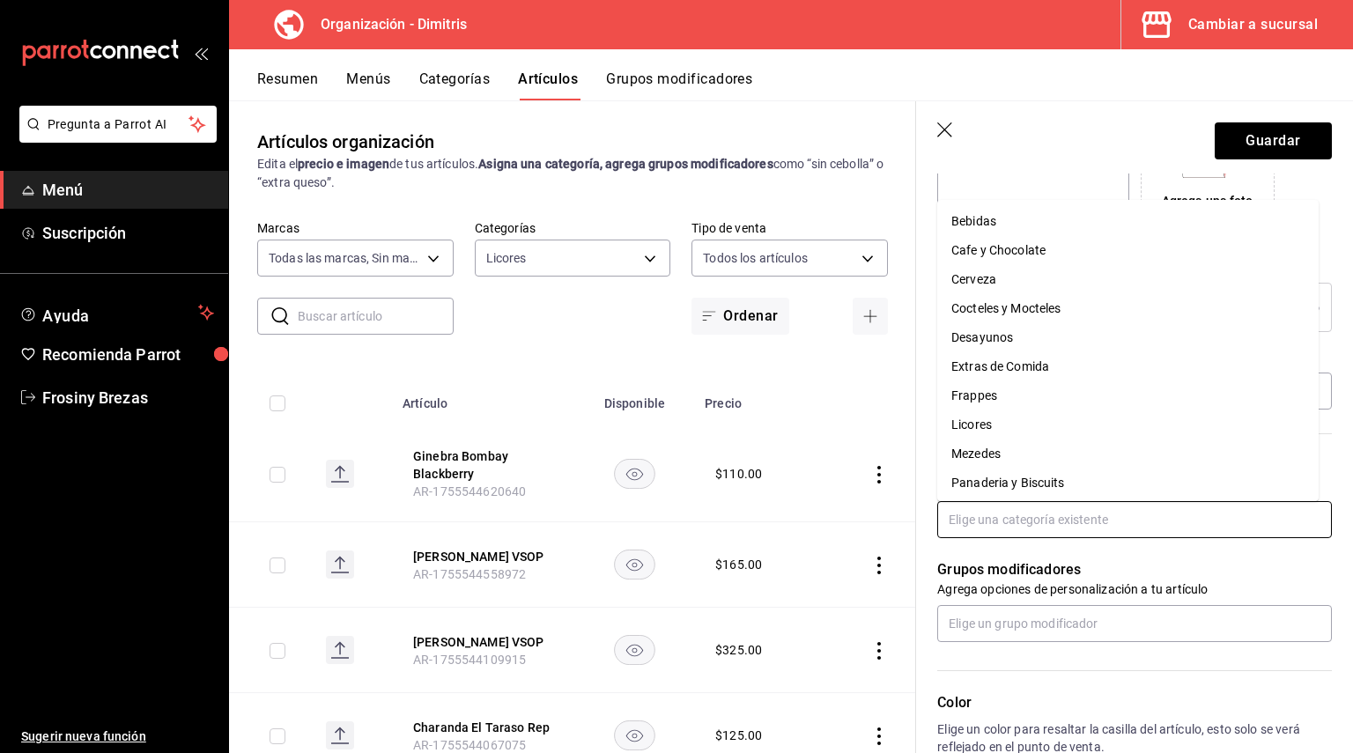
click at [1079, 506] on input "text" at bounding box center [1134, 519] width 395 height 37
click at [1000, 419] on li "Licores" at bounding box center [1127, 424] width 381 height 29
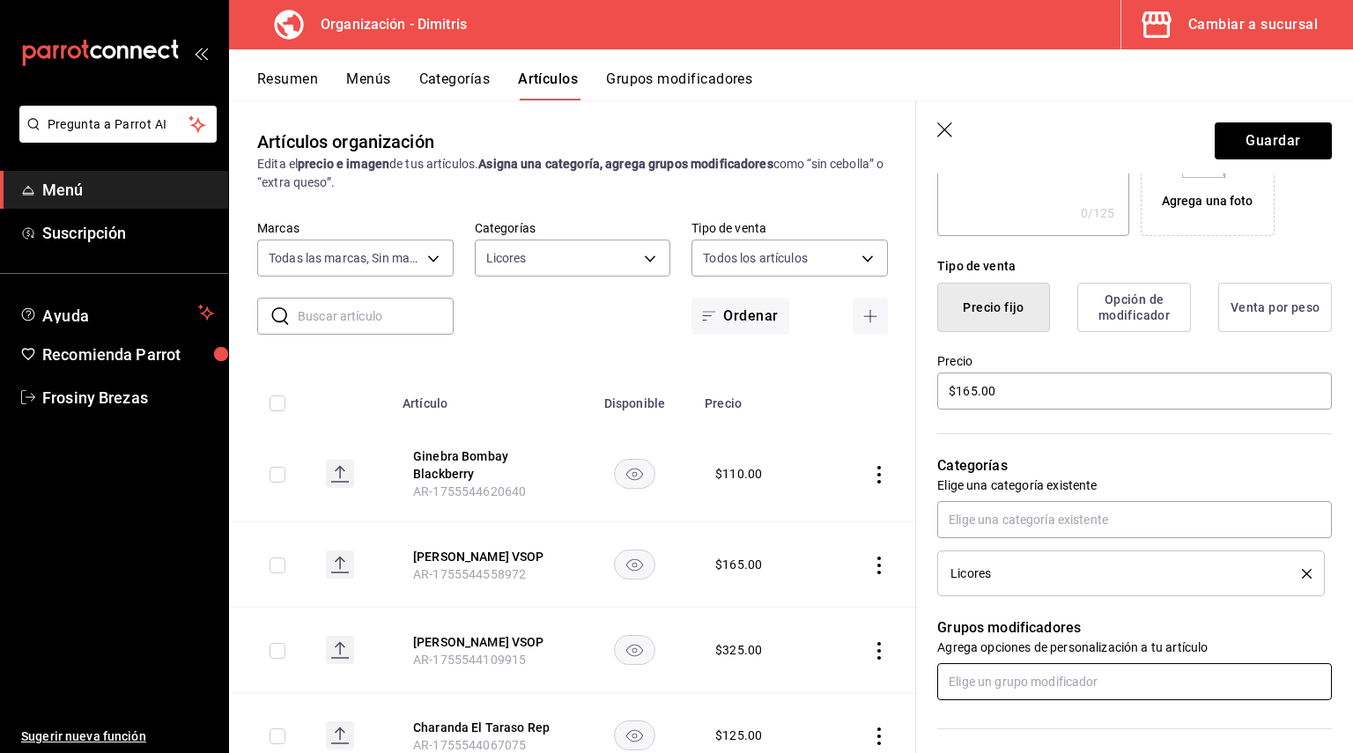
click at [1002, 678] on input "text" at bounding box center [1134, 681] width 395 height 37
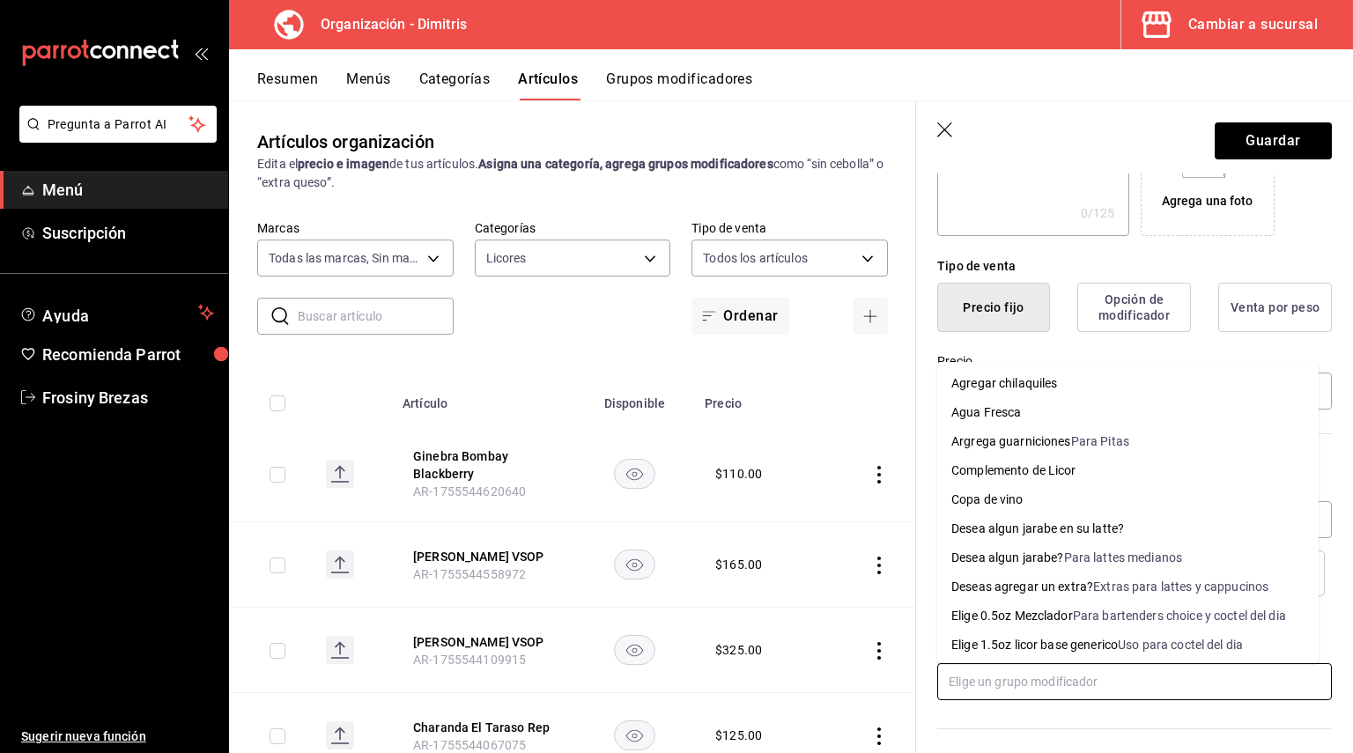
click at [1057, 470] on div "Complemento de Licor" at bounding box center [1013, 471] width 125 height 18
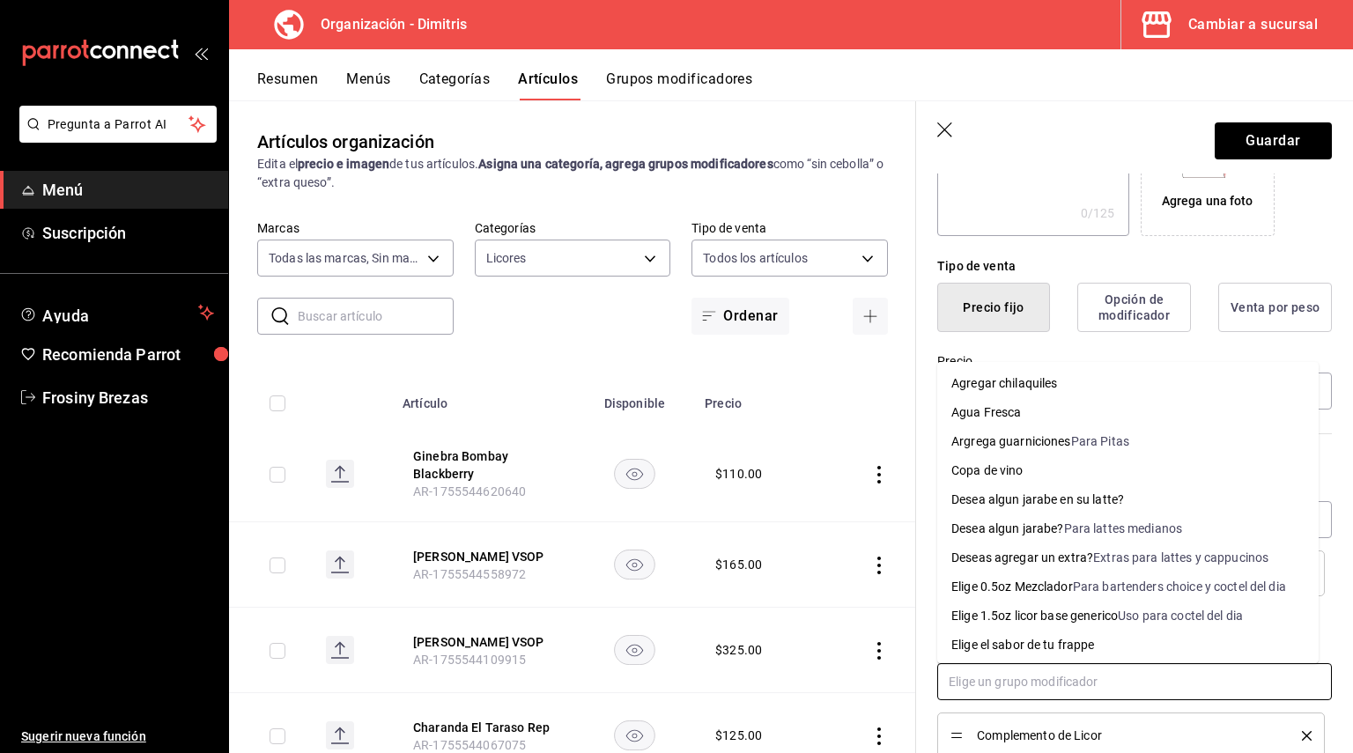
click at [1008, 678] on input "text" at bounding box center [1134, 681] width 395 height 37
click at [1059, 591] on div "Elige 0.5oz Mezclador" at bounding box center [1012, 587] width 122 height 18
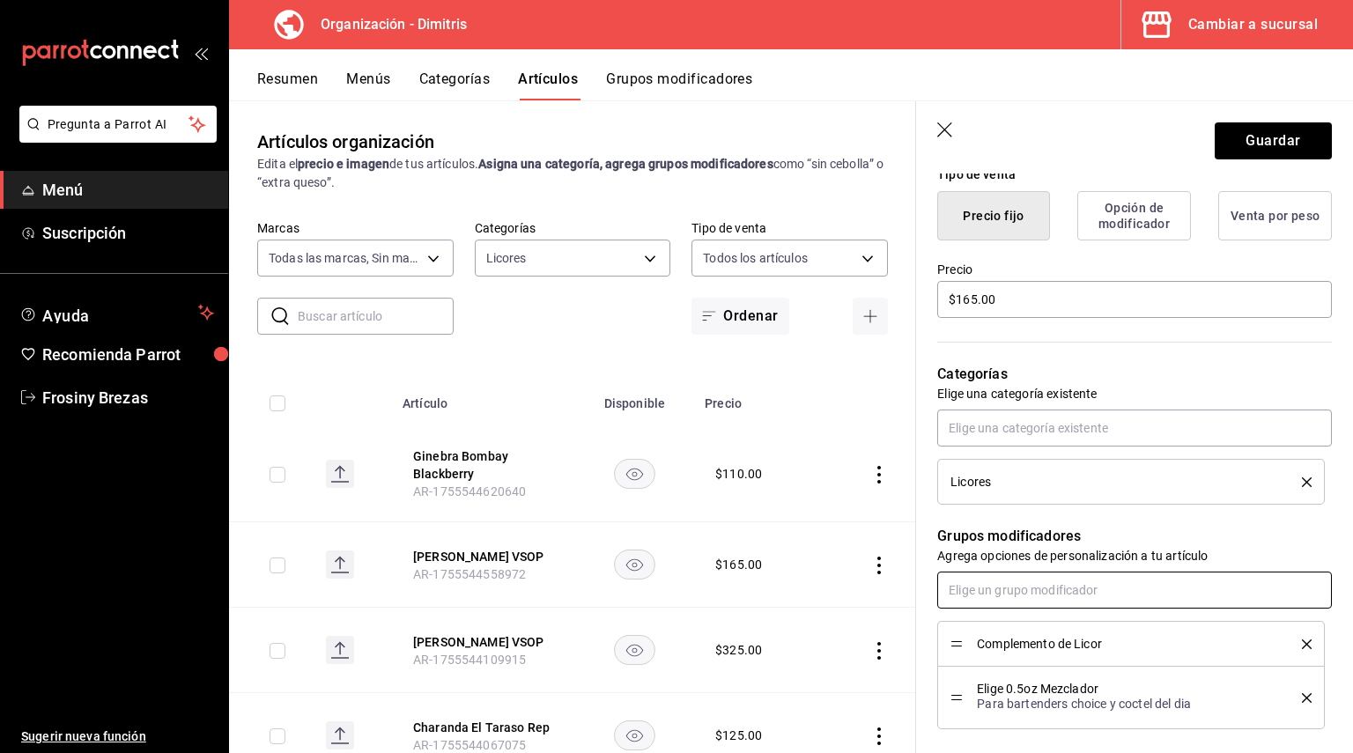
scroll to position [440, 0]
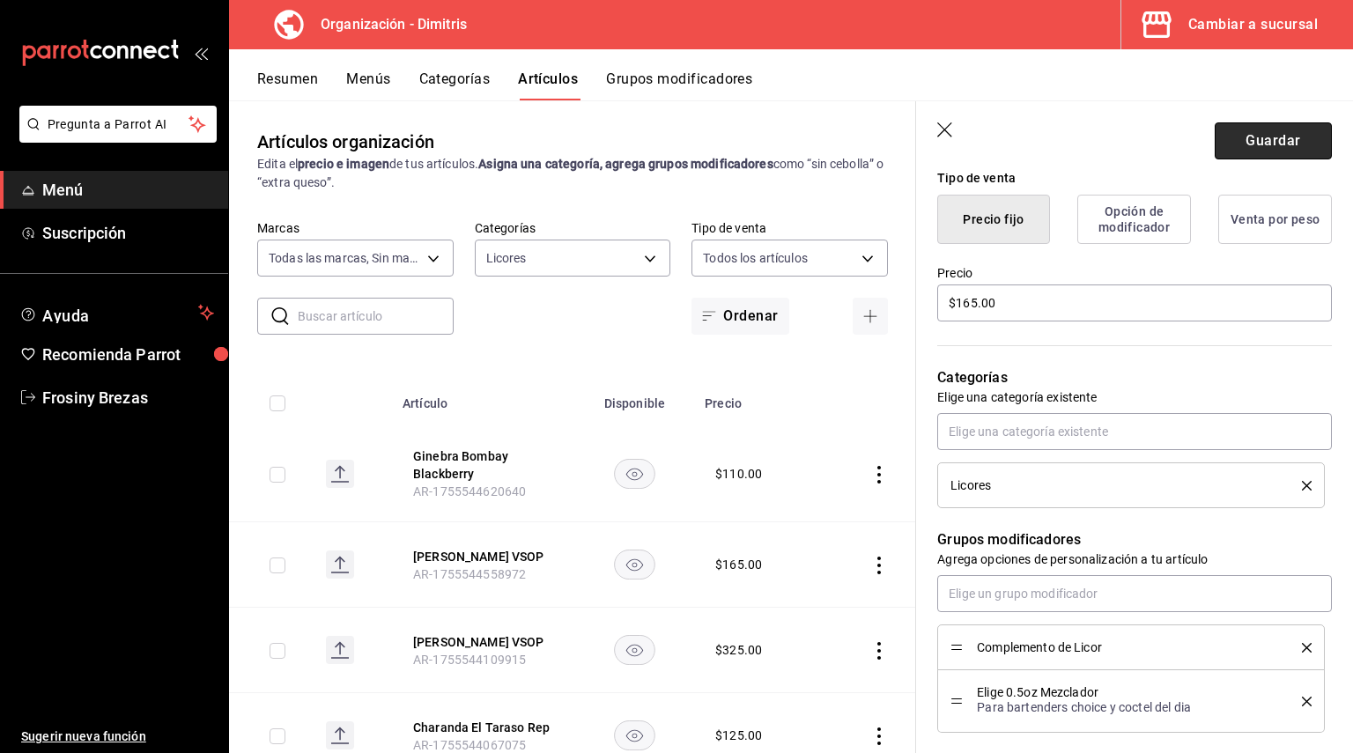
click at [1261, 140] on button "Guardar" at bounding box center [1273, 140] width 117 height 37
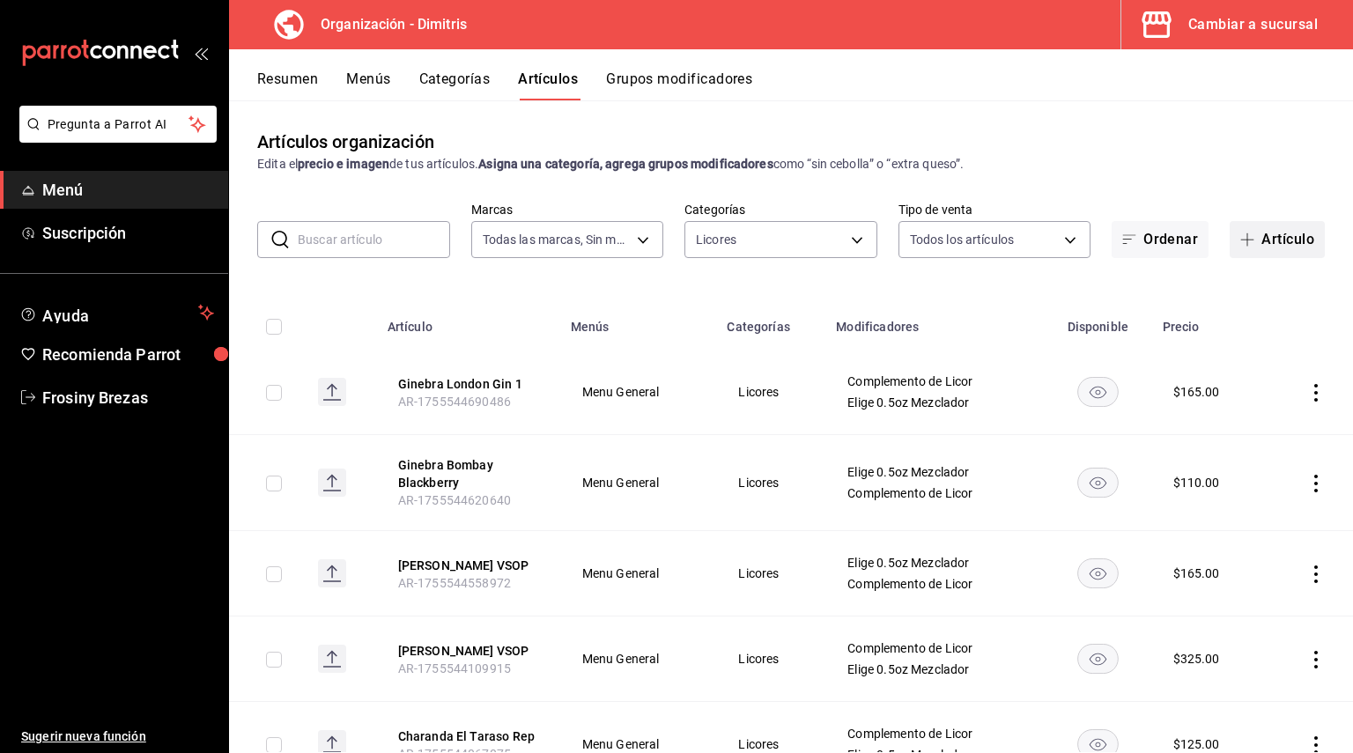
click at [1256, 236] on button "Artículo" at bounding box center [1277, 239] width 95 height 37
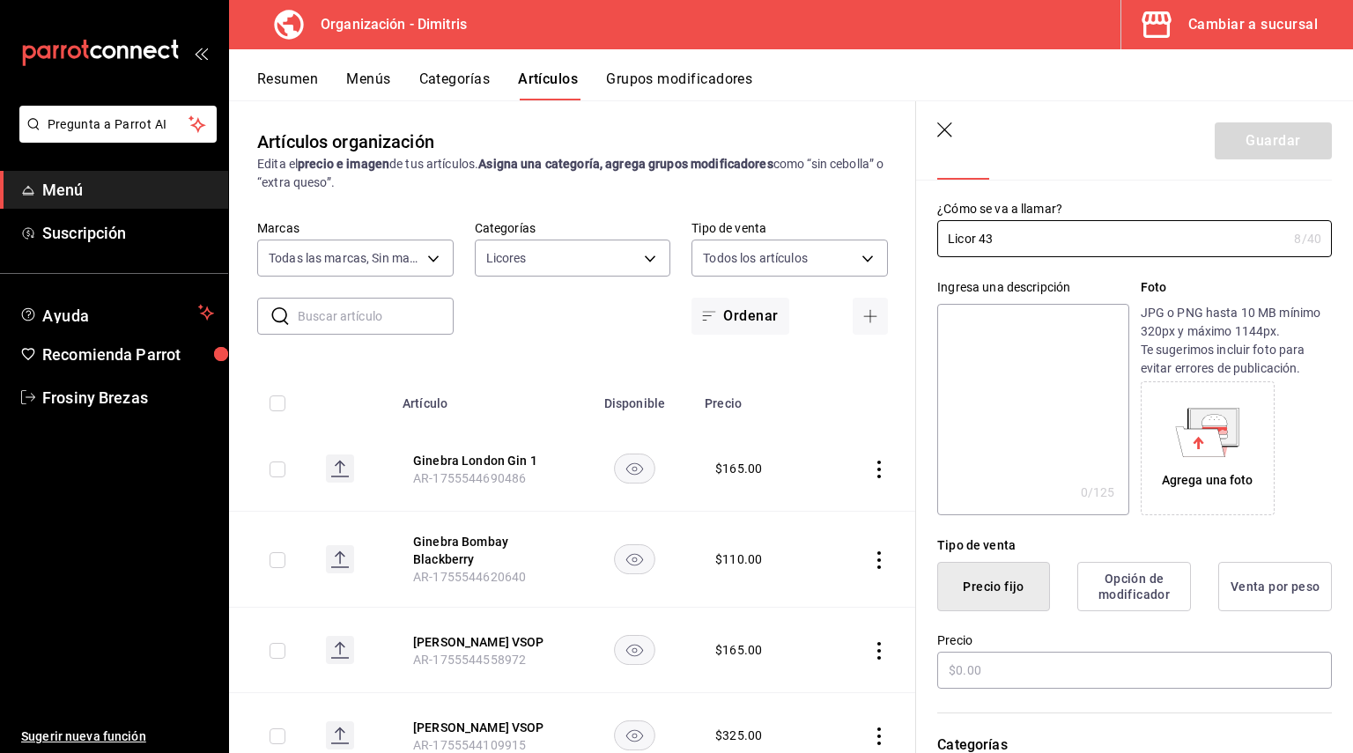
scroll to position [176, 0]
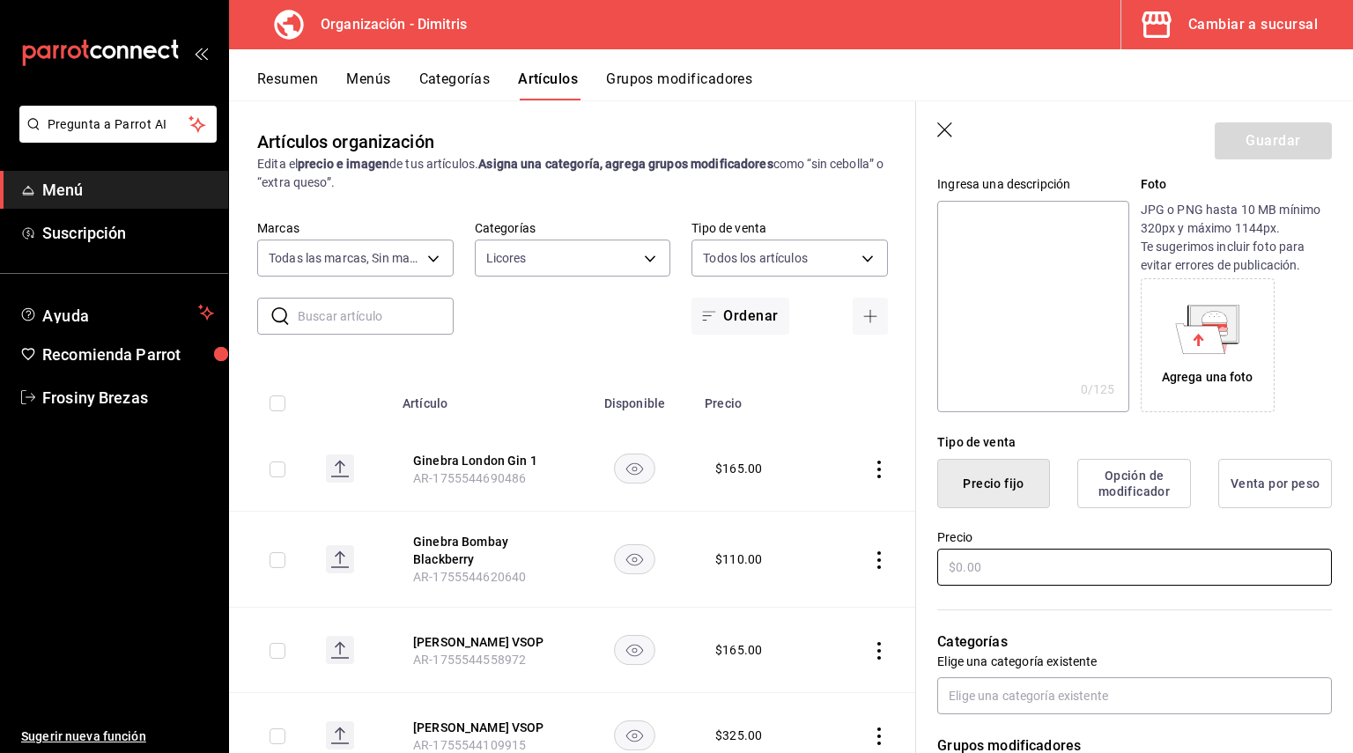
type input "Licor 43"
click at [991, 571] on input "text" at bounding box center [1134, 567] width 395 height 37
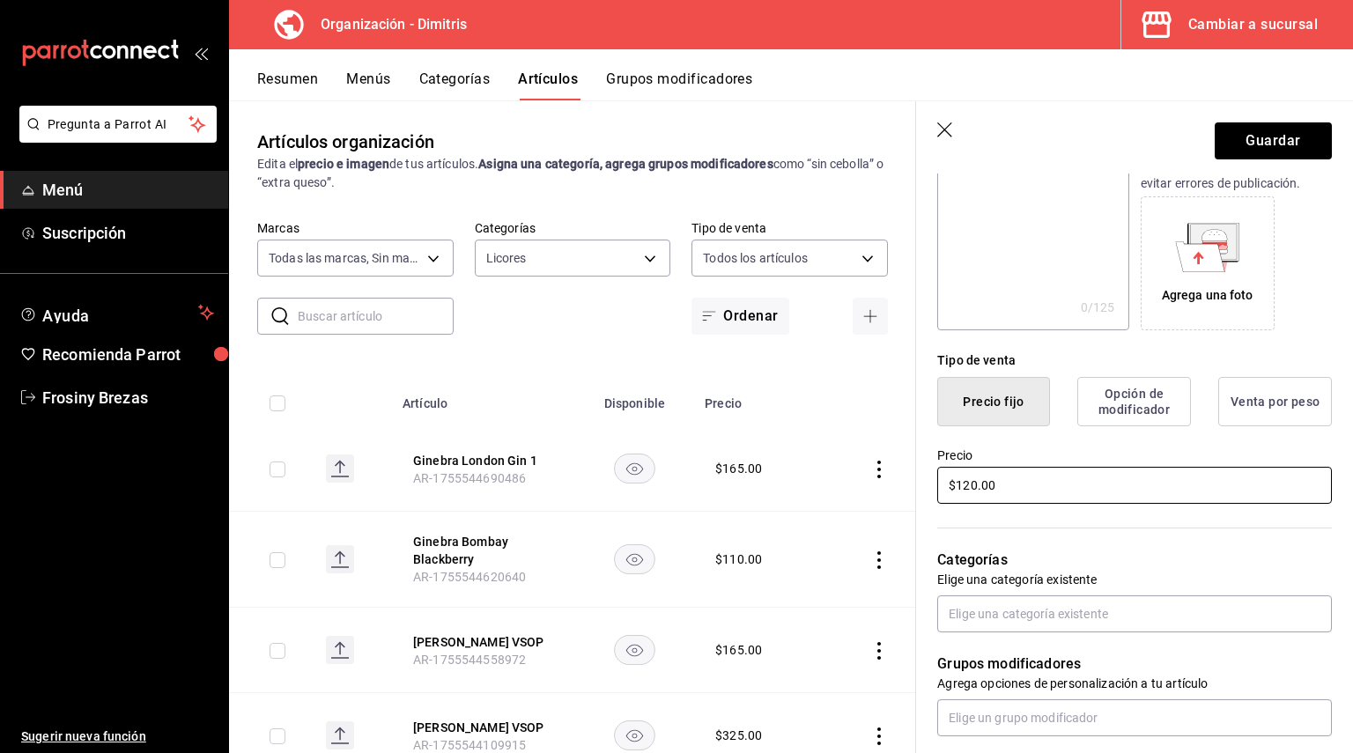
scroll to position [352, 0]
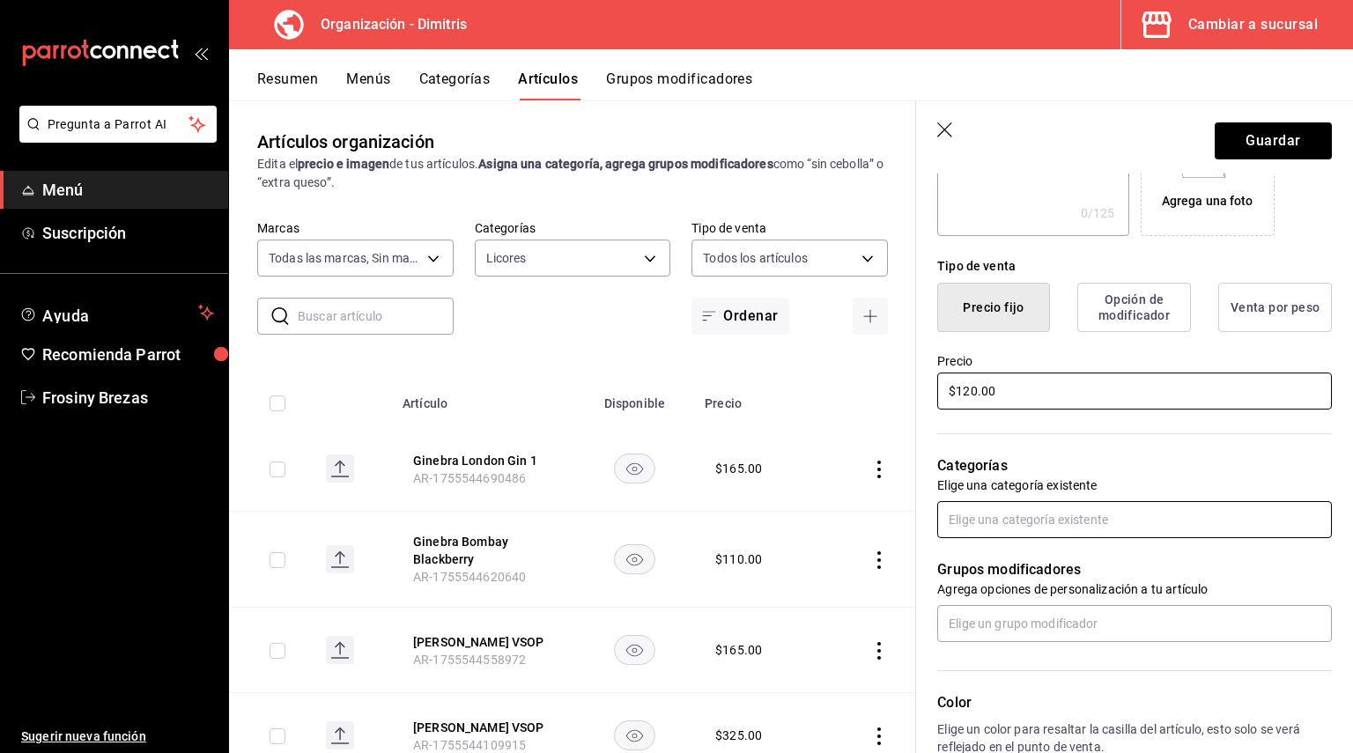
type input "$120.00"
click at [995, 523] on input "text" at bounding box center [1134, 519] width 395 height 37
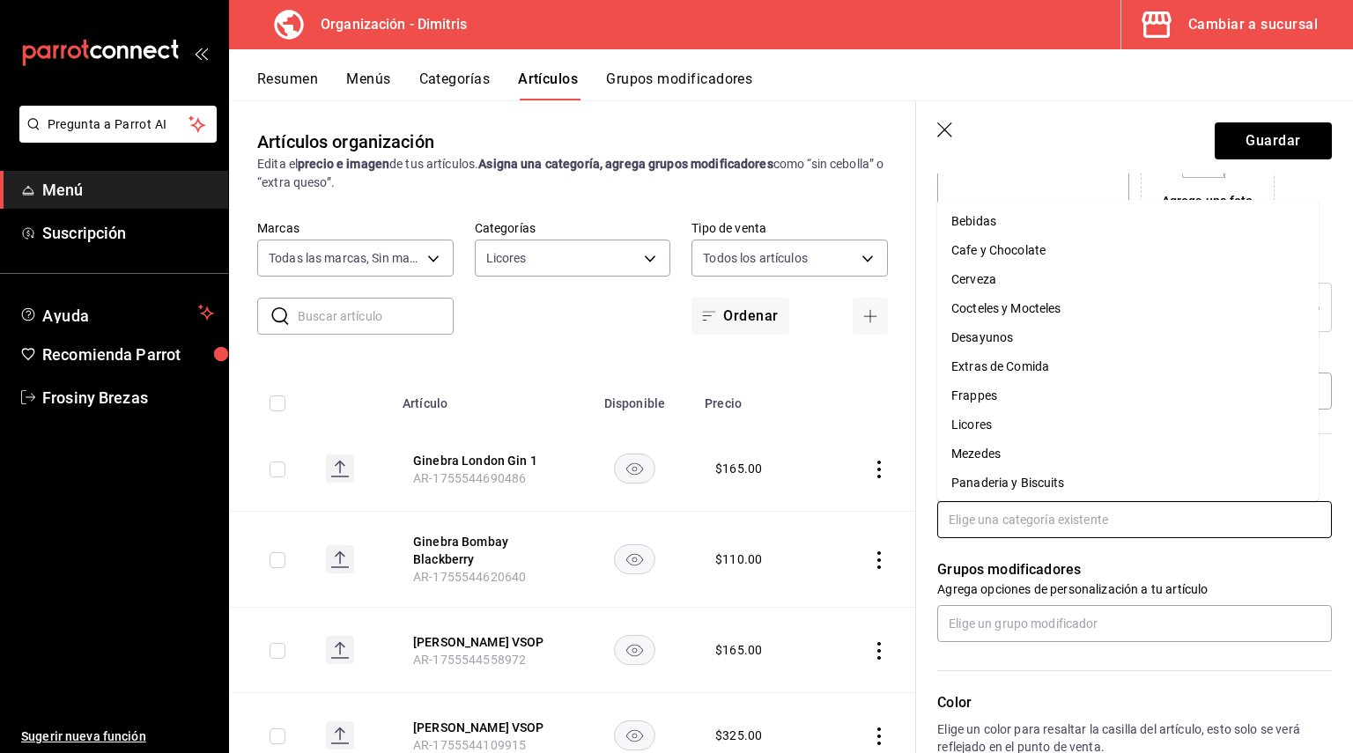
click at [978, 427] on li "Licores" at bounding box center [1127, 424] width 381 height 29
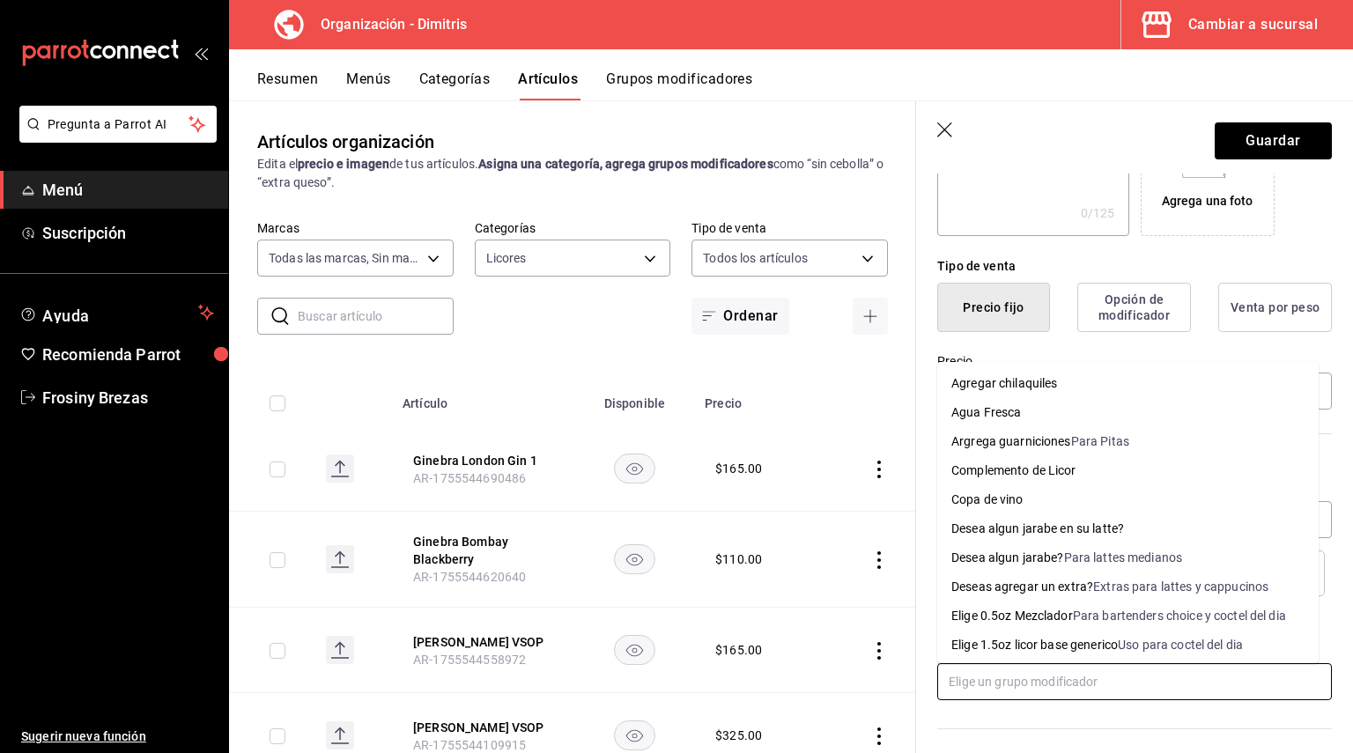
click at [984, 680] on input "text" at bounding box center [1134, 681] width 395 height 37
drag, startPoint x: 1031, startPoint y: 609, endPoint x: 1025, endPoint y: 617, distance: 10.0
click at [1030, 611] on div "Elige 0.5oz Mezclador" at bounding box center [1012, 616] width 122 height 18
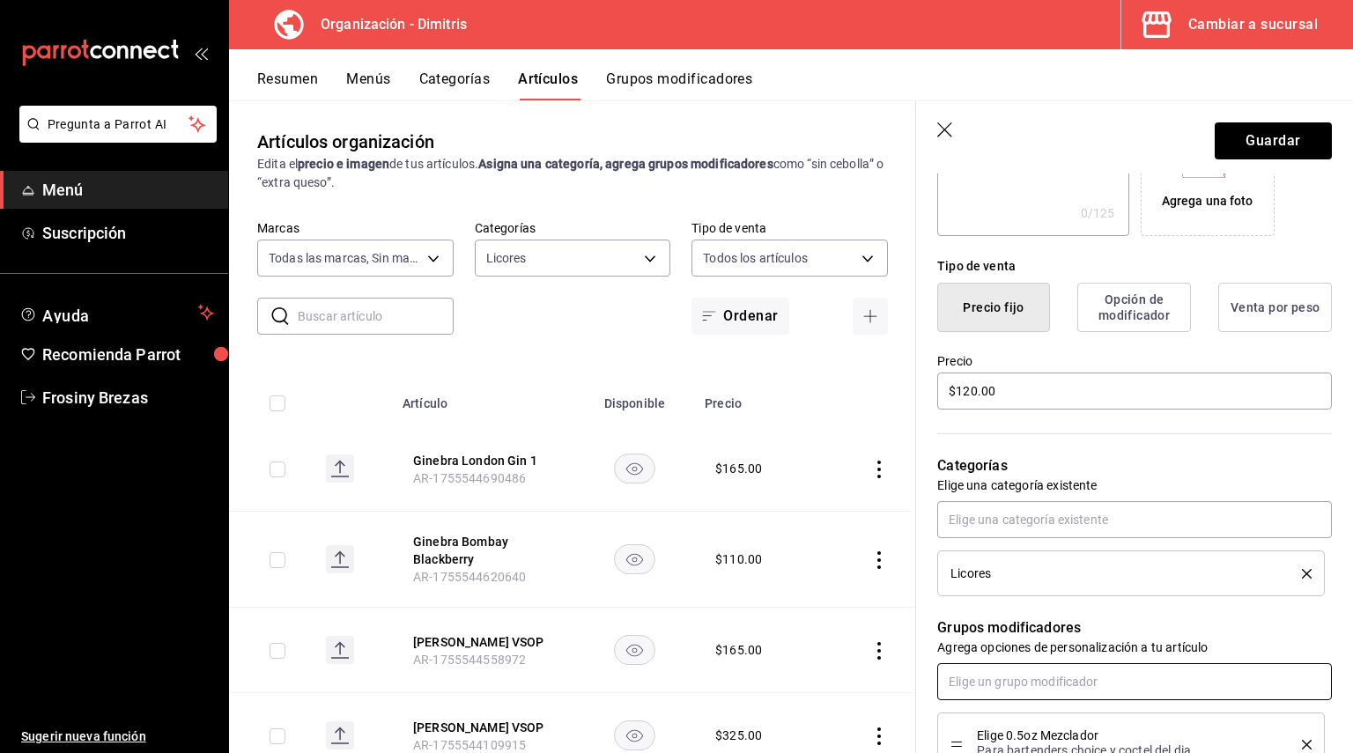
click at [1018, 676] on input "text" at bounding box center [1134, 681] width 395 height 37
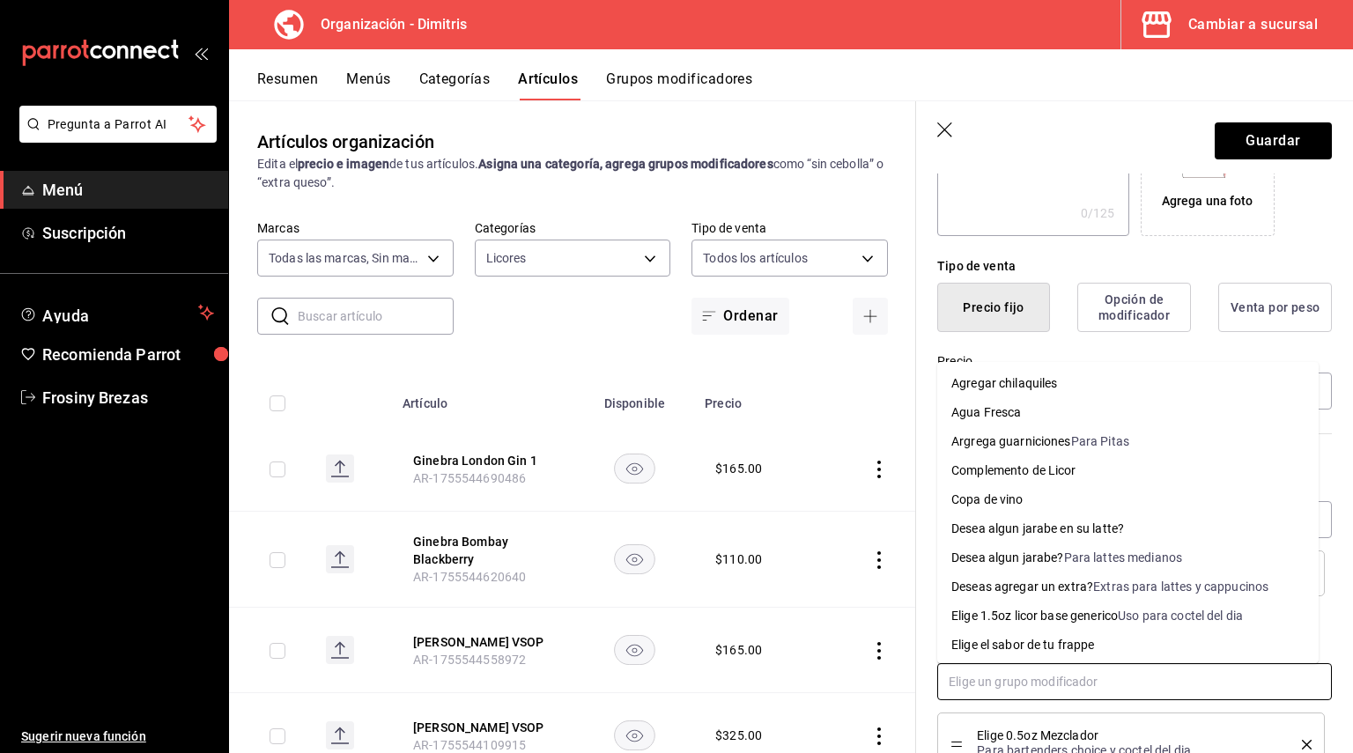
click at [1040, 478] on div "Complemento de Licor" at bounding box center [1013, 471] width 125 height 18
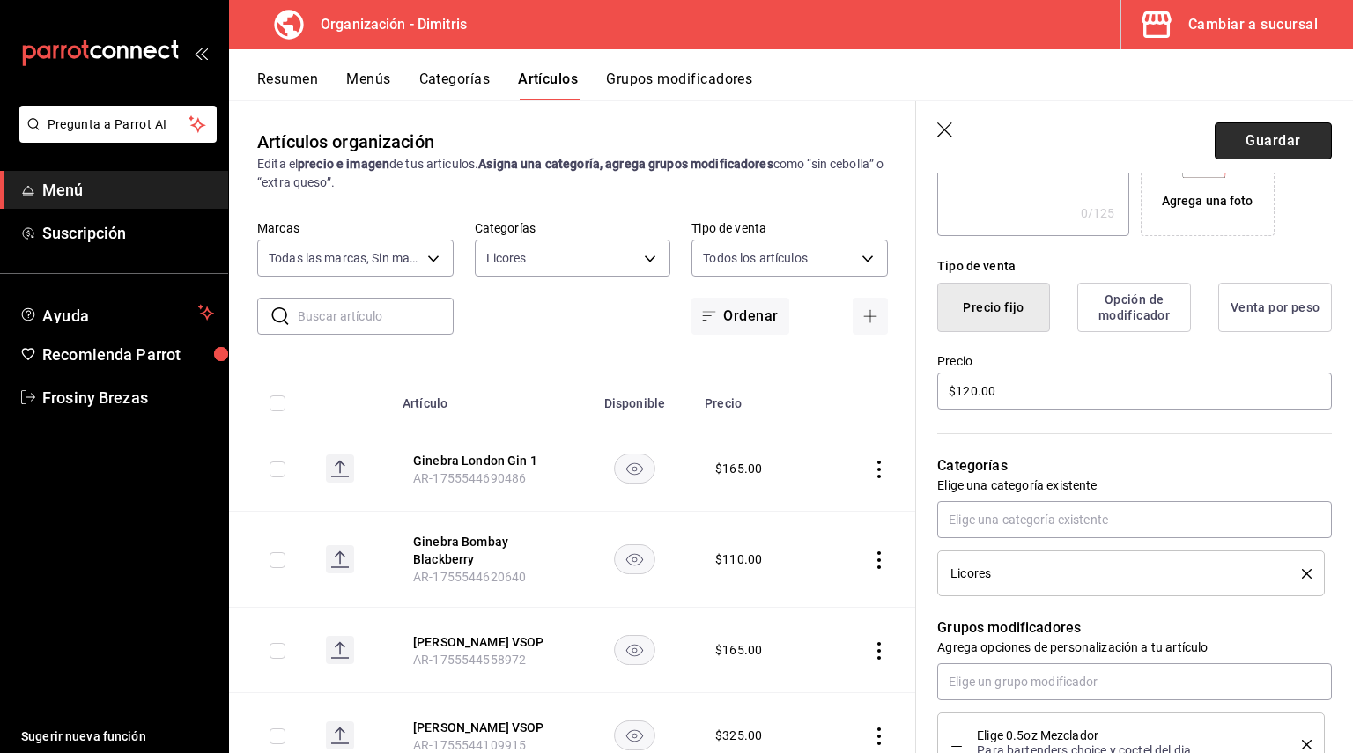
click at [1244, 127] on button "Guardar" at bounding box center [1273, 140] width 117 height 37
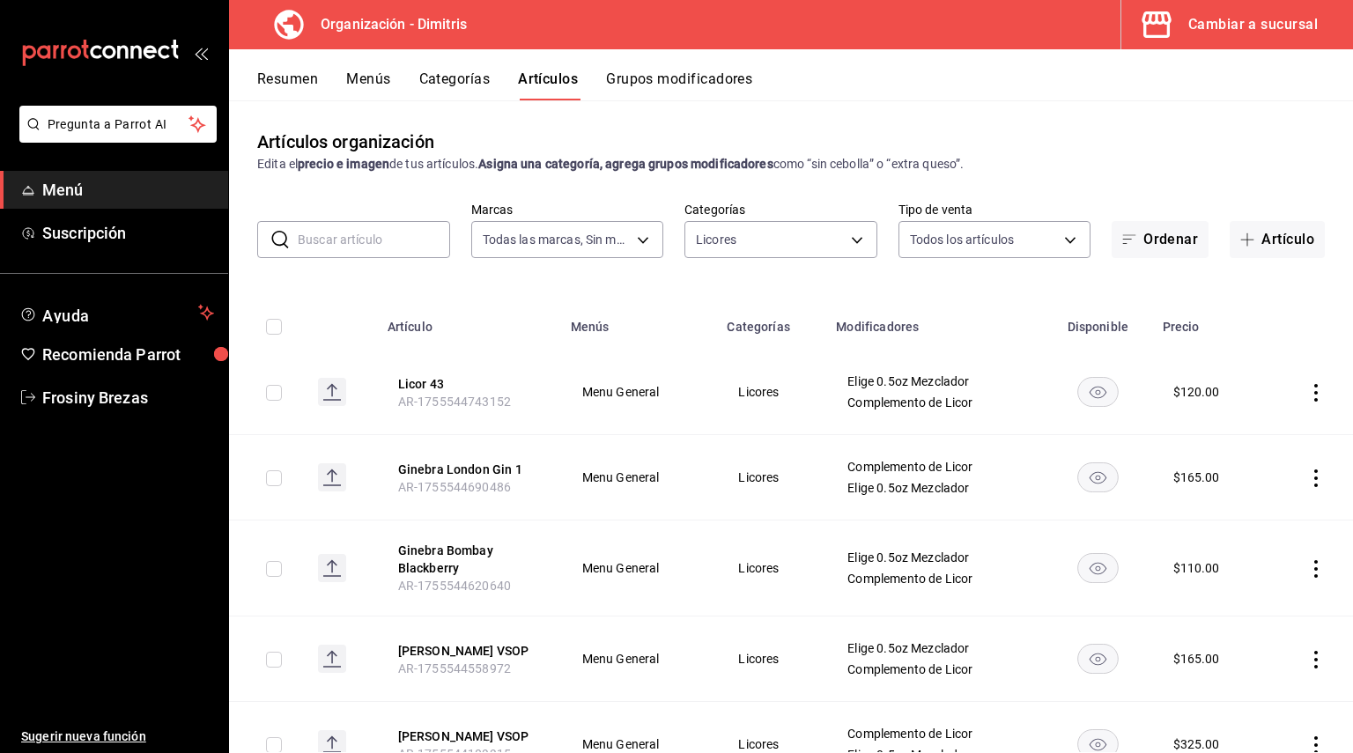
click at [1250, 215] on div "​ ​ Marcas Todas las marcas, Sin marca 317daab7-dfab-4307-9e12-935137646369 Cat…" at bounding box center [791, 230] width 1124 height 56
click at [1245, 245] on span "button" at bounding box center [1250, 240] width 21 height 14
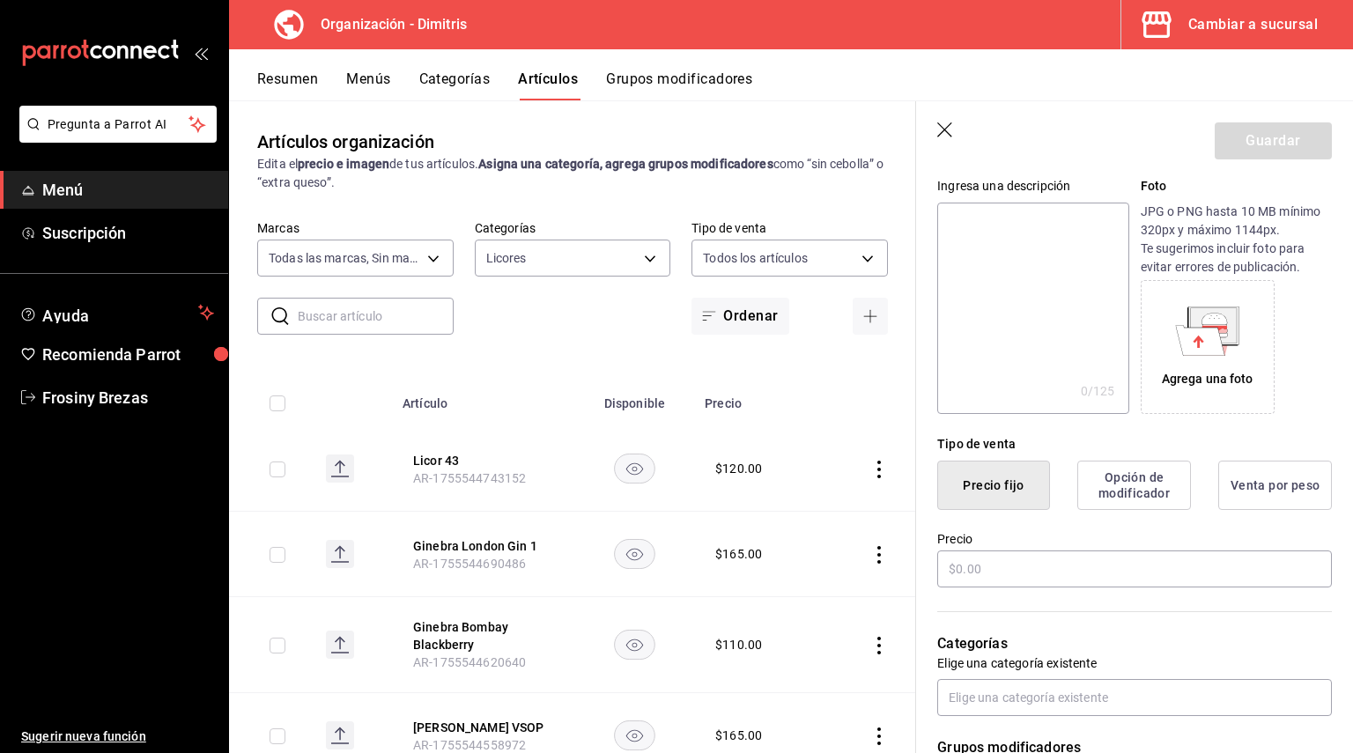
scroll to position [176, 0]
type input "Mastixa Skinos"
click at [966, 578] on input "text" at bounding box center [1134, 567] width 395 height 37
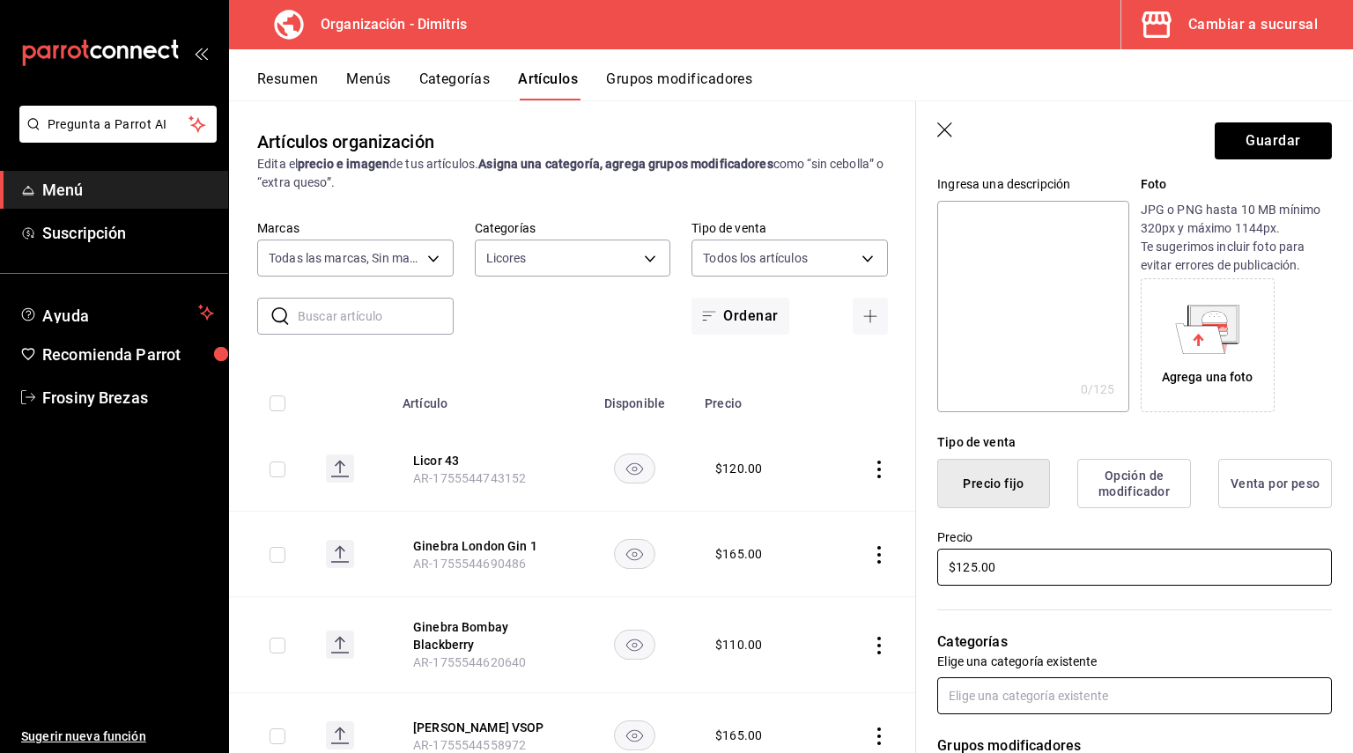
type input "$125.00"
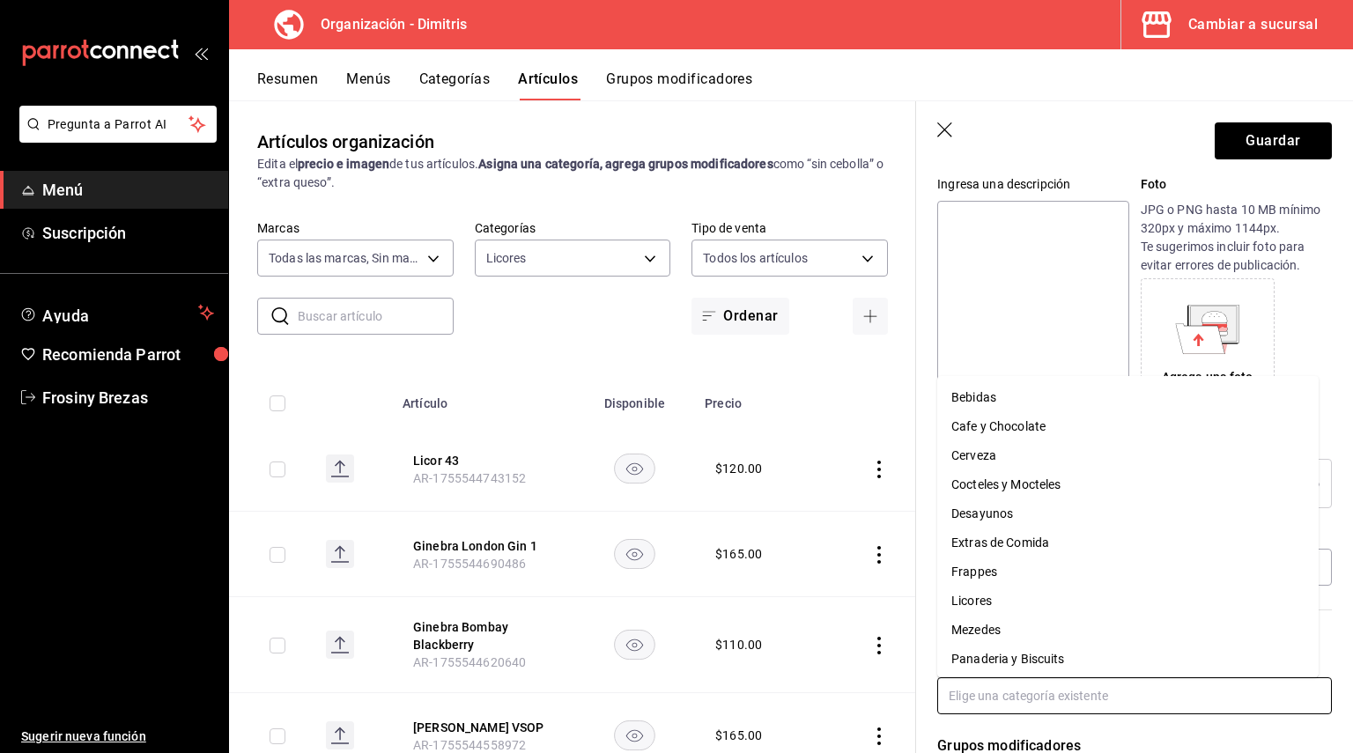
click at [961, 695] on input "text" at bounding box center [1134, 695] width 395 height 37
click at [1005, 599] on li "Licores" at bounding box center [1127, 601] width 381 height 29
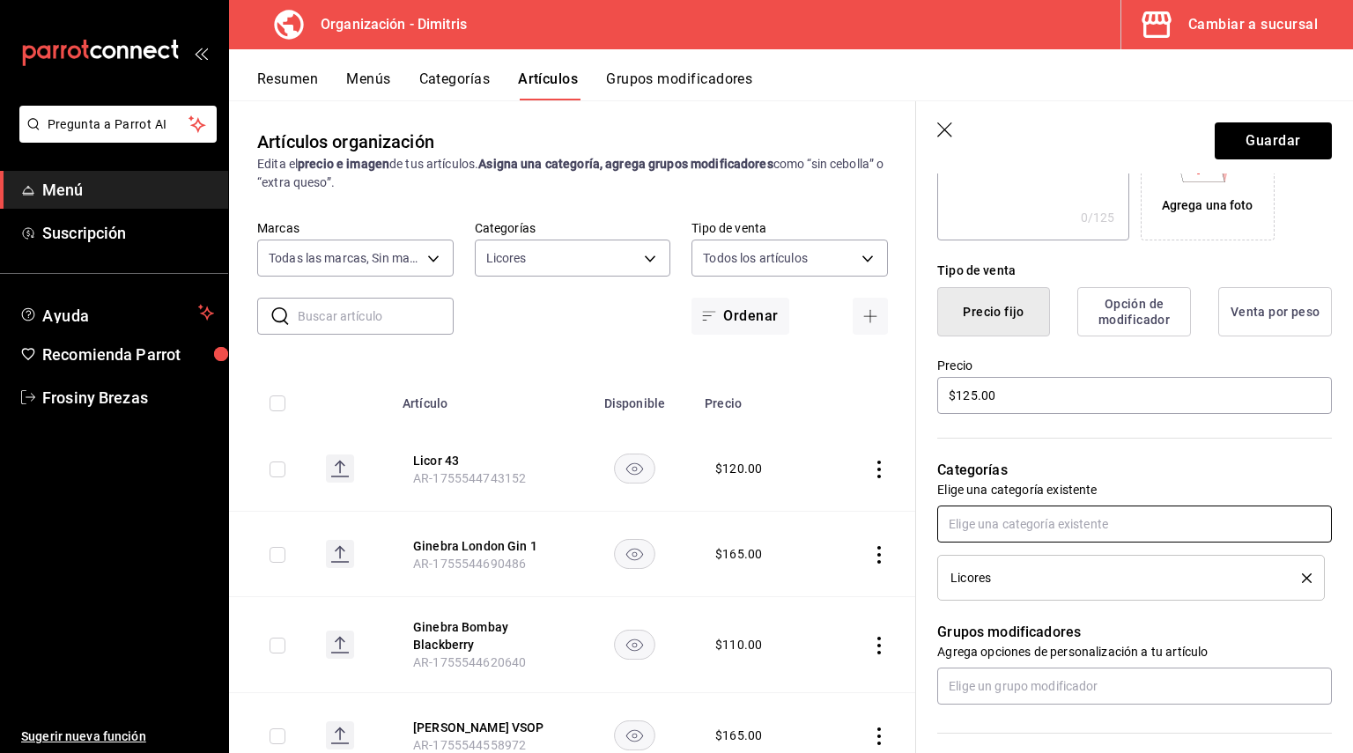
scroll to position [352, 0]
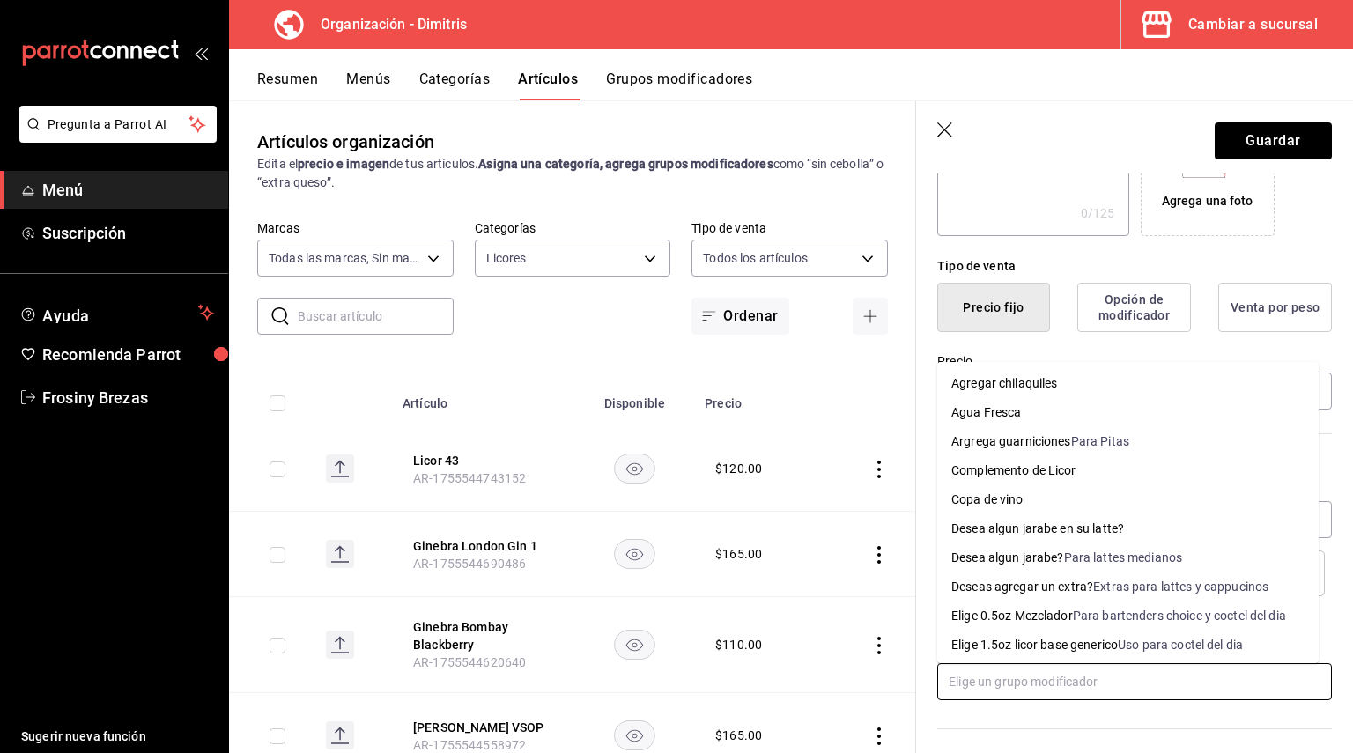
click at [974, 673] on input "text" at bounding box center [1134, 681] width 395 height 37
click at [985, 619] on div "Elige 0.5oz Mezclador" at bounding box center [1012, 616] width 122 height 18
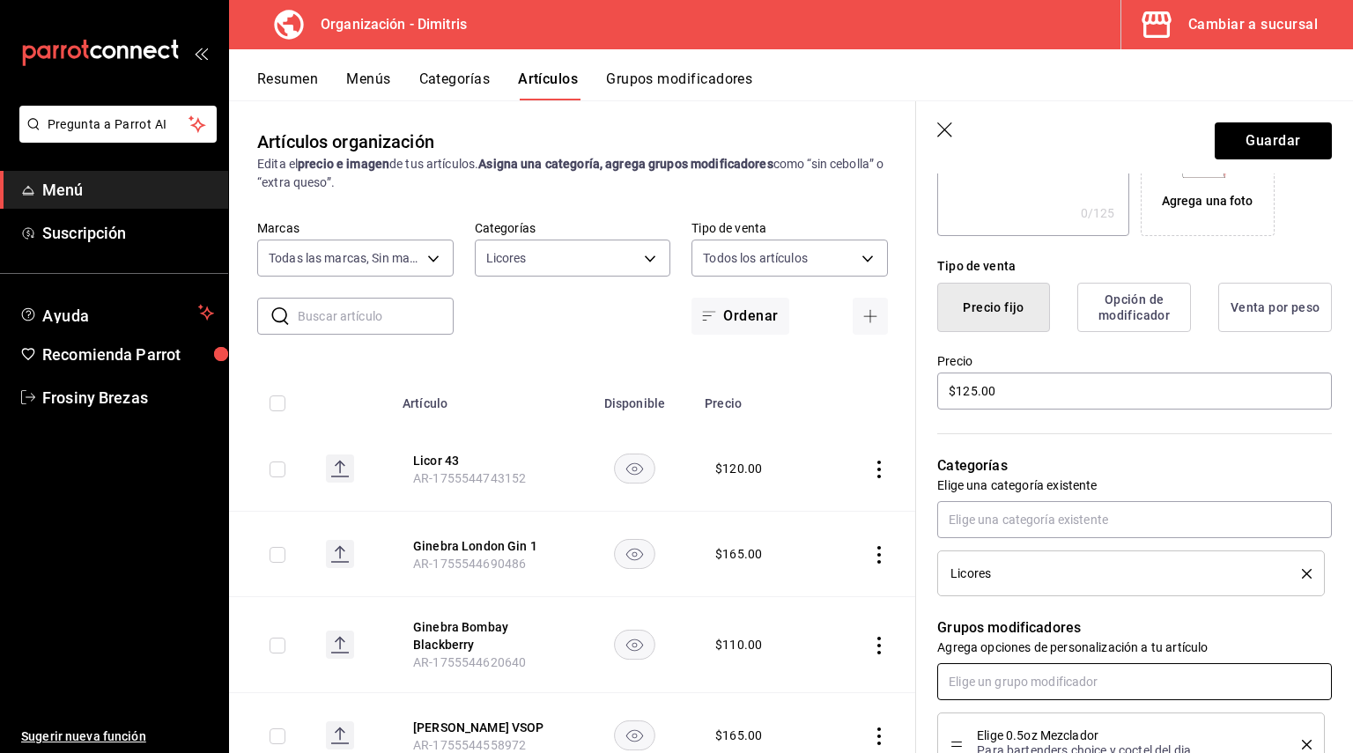
click at [980, 676] on input "text" at bounding box center [1134, 681] width 395 height 37
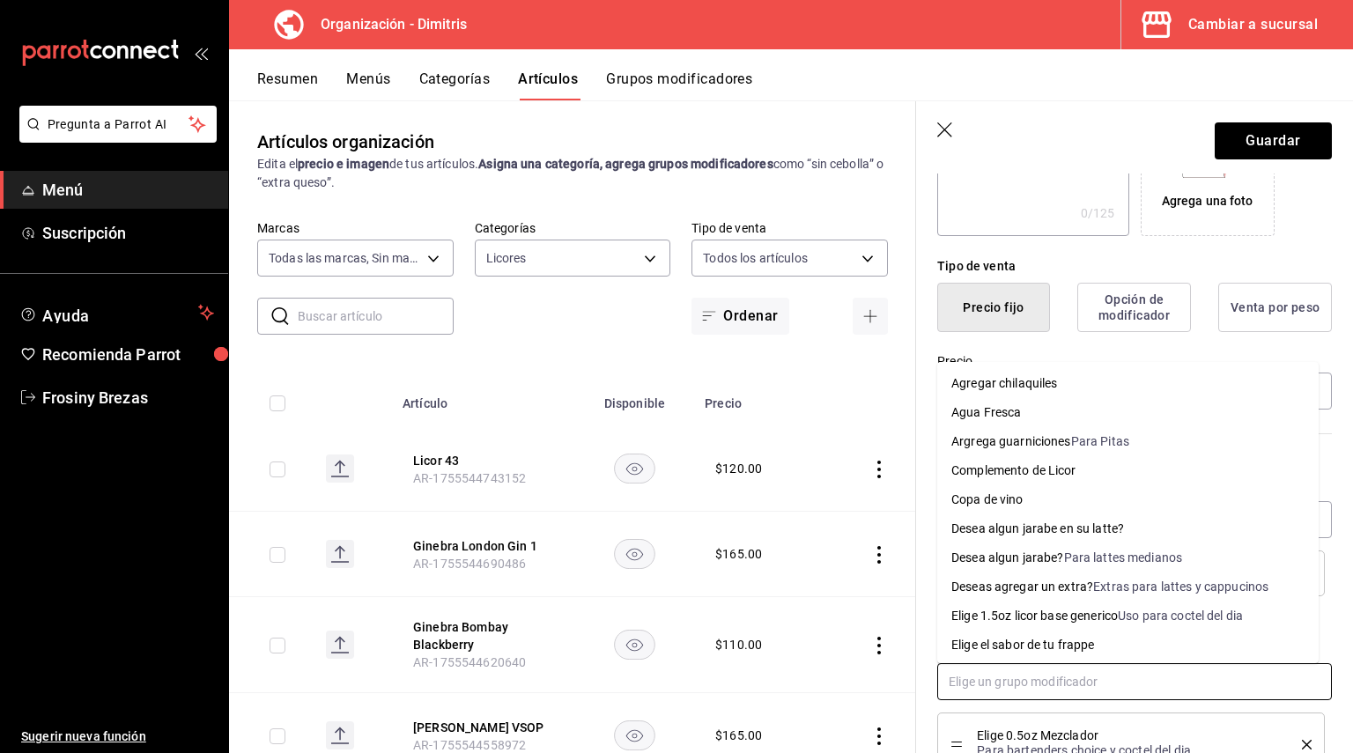
click at [1024, 473] on div "Complemento de Licor" at bounding box center [1013, 471] width 125 height 18
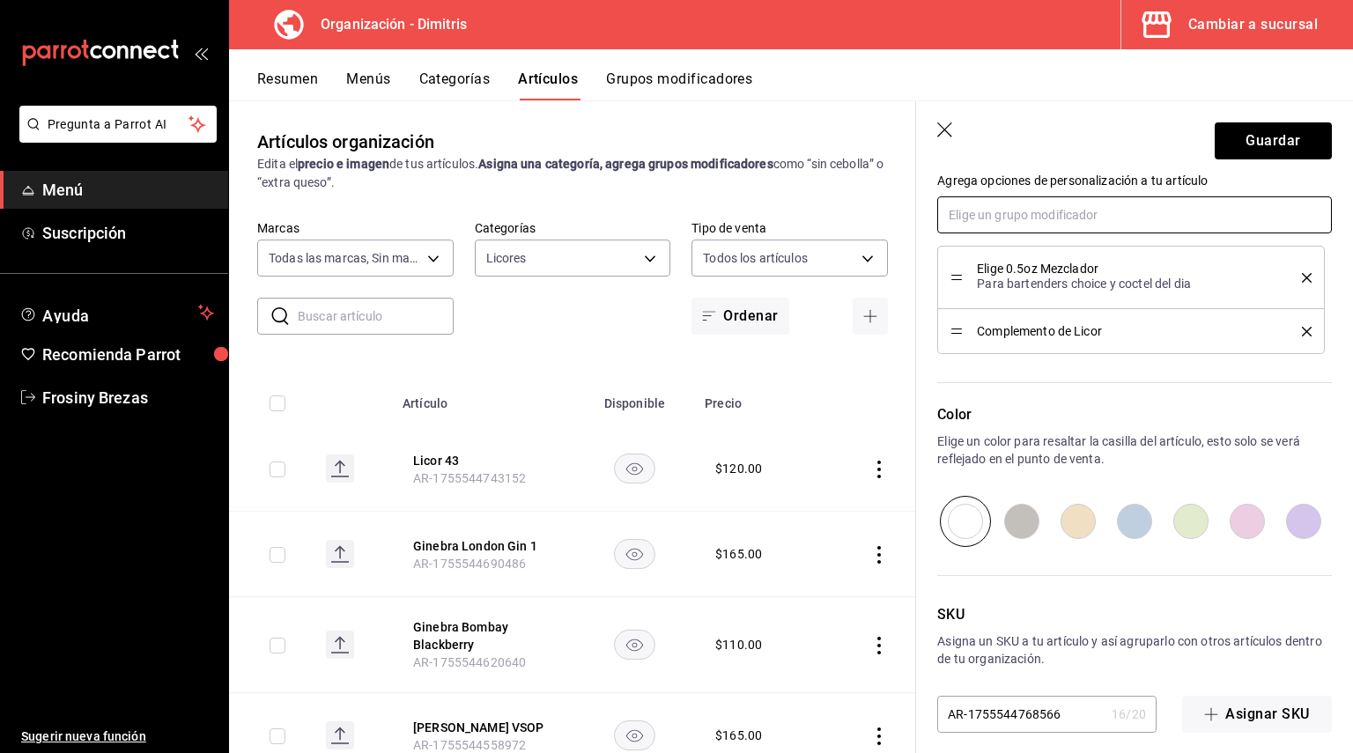
scroll to position [834, 0]
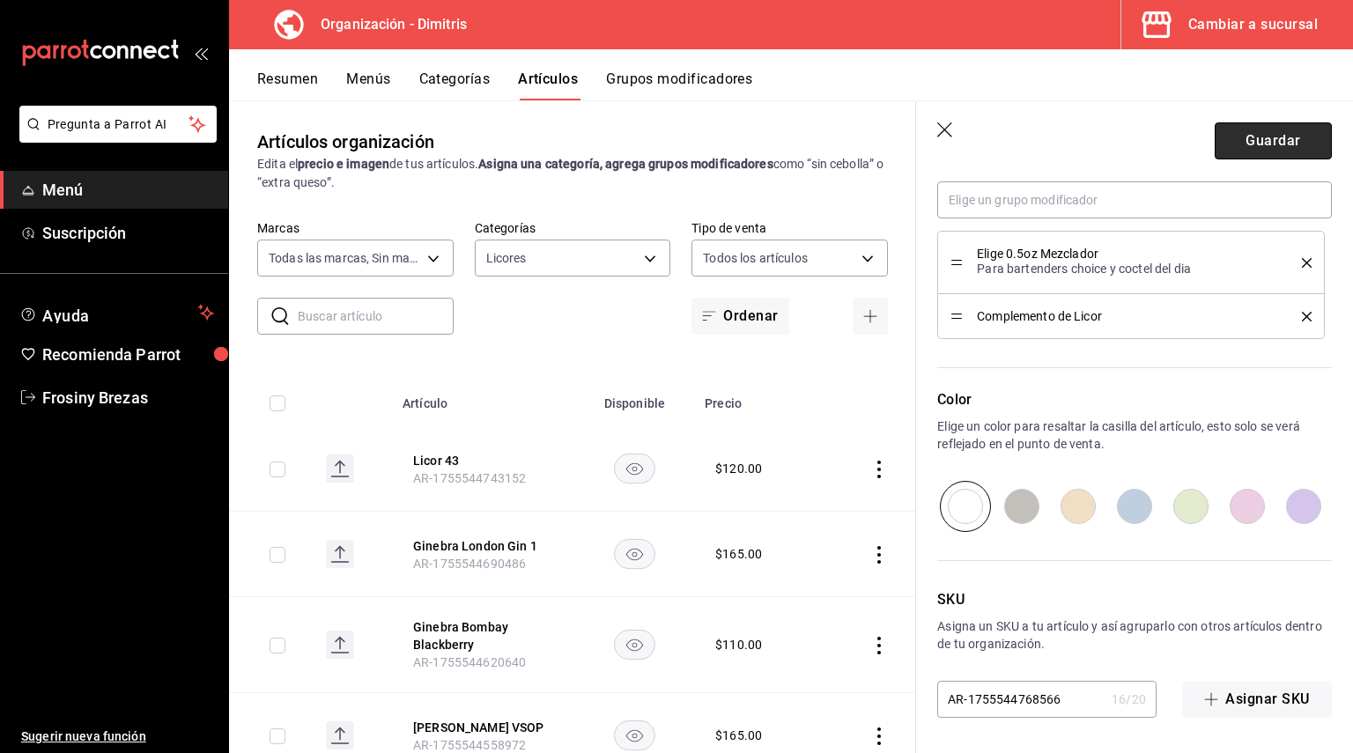
click at [1281, 130] on button "Guardar" at bounding box center [1273, 140] width 117 height 37
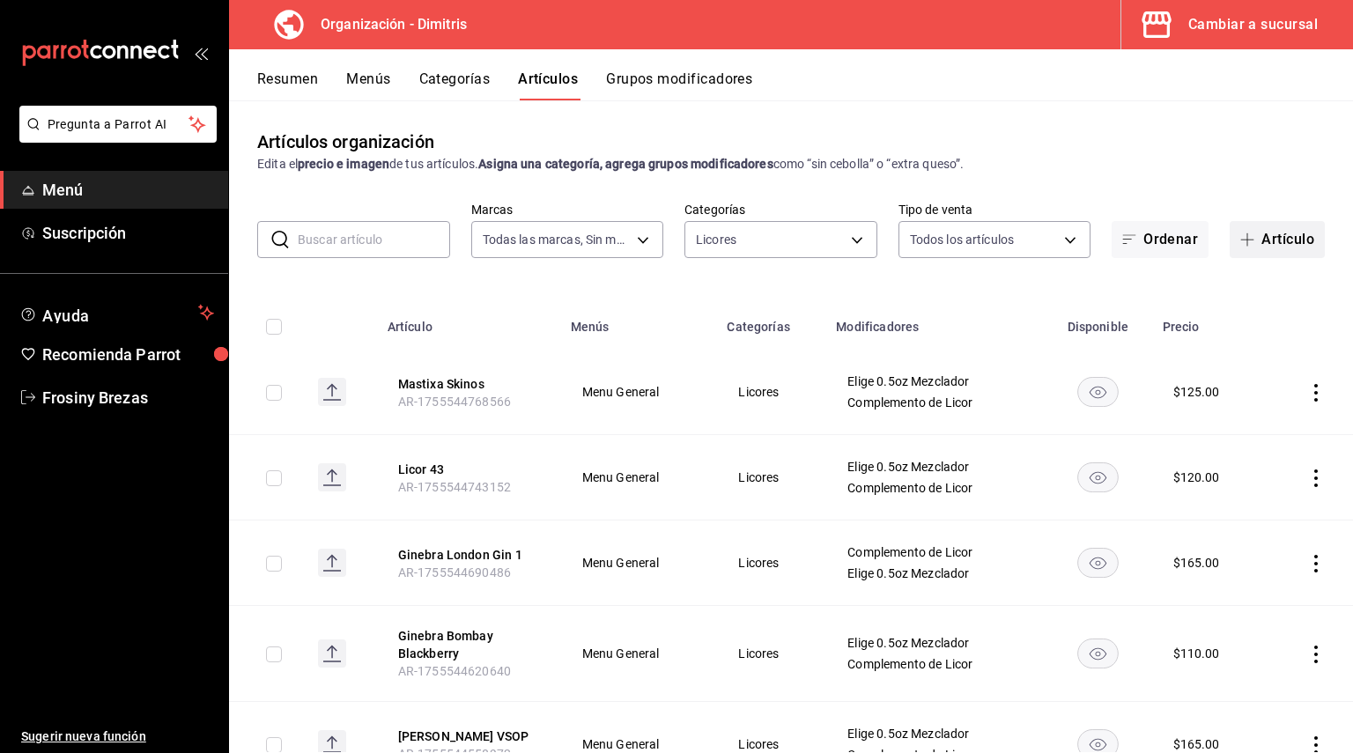
click at [1244, 245] on span "button" at bounding box center [1250, 240] width 21 height 14
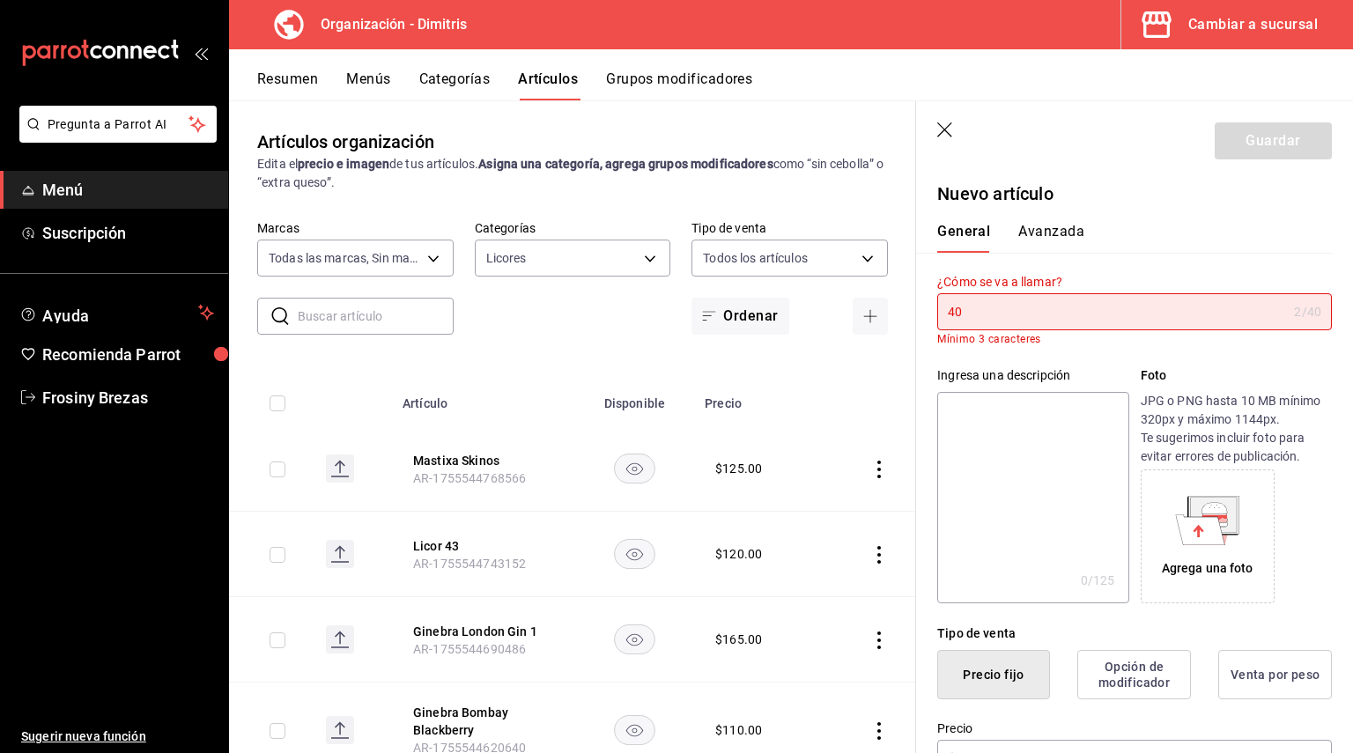
type input "4"
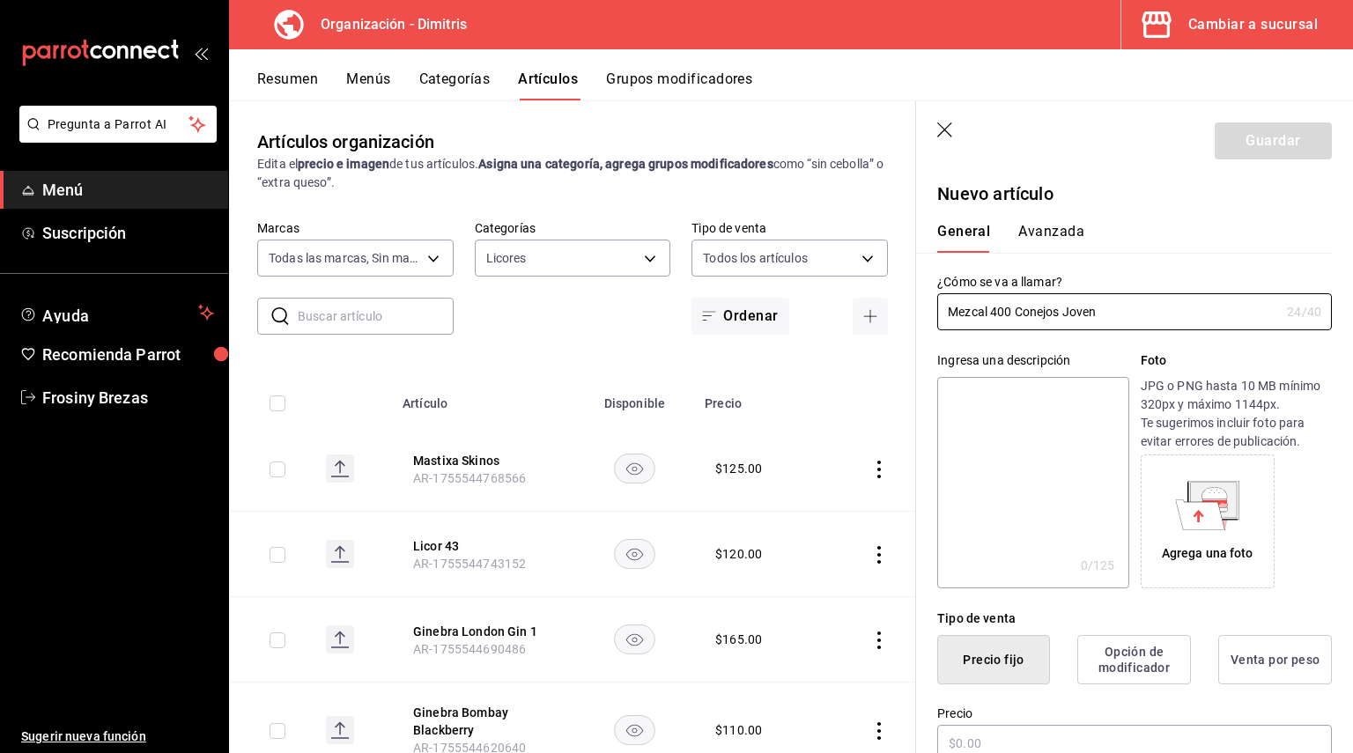
scroll to position [264, 0]
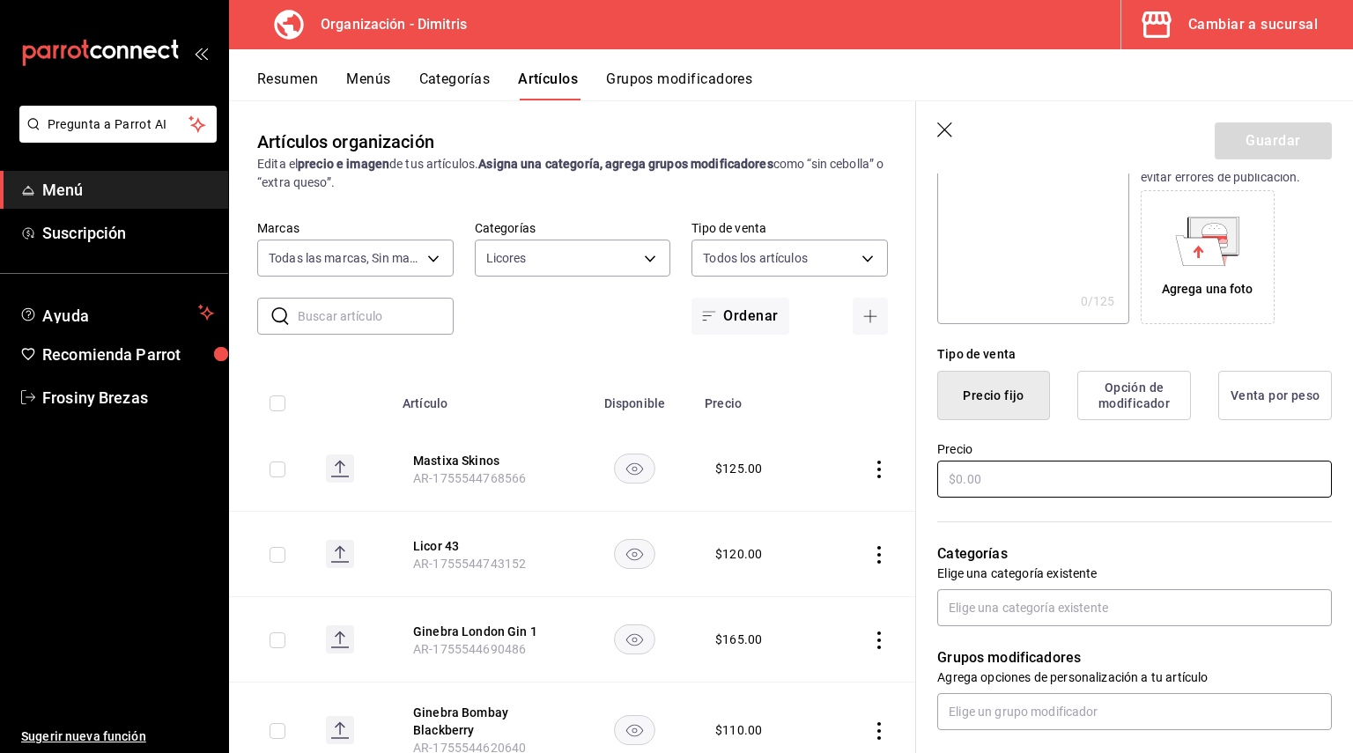
type input "Mezcal 400 Conejos Joven"
click at [1019, 486] on input "text" at bounding box center [1134, 479] width 395 height 37
type input "$105.00"
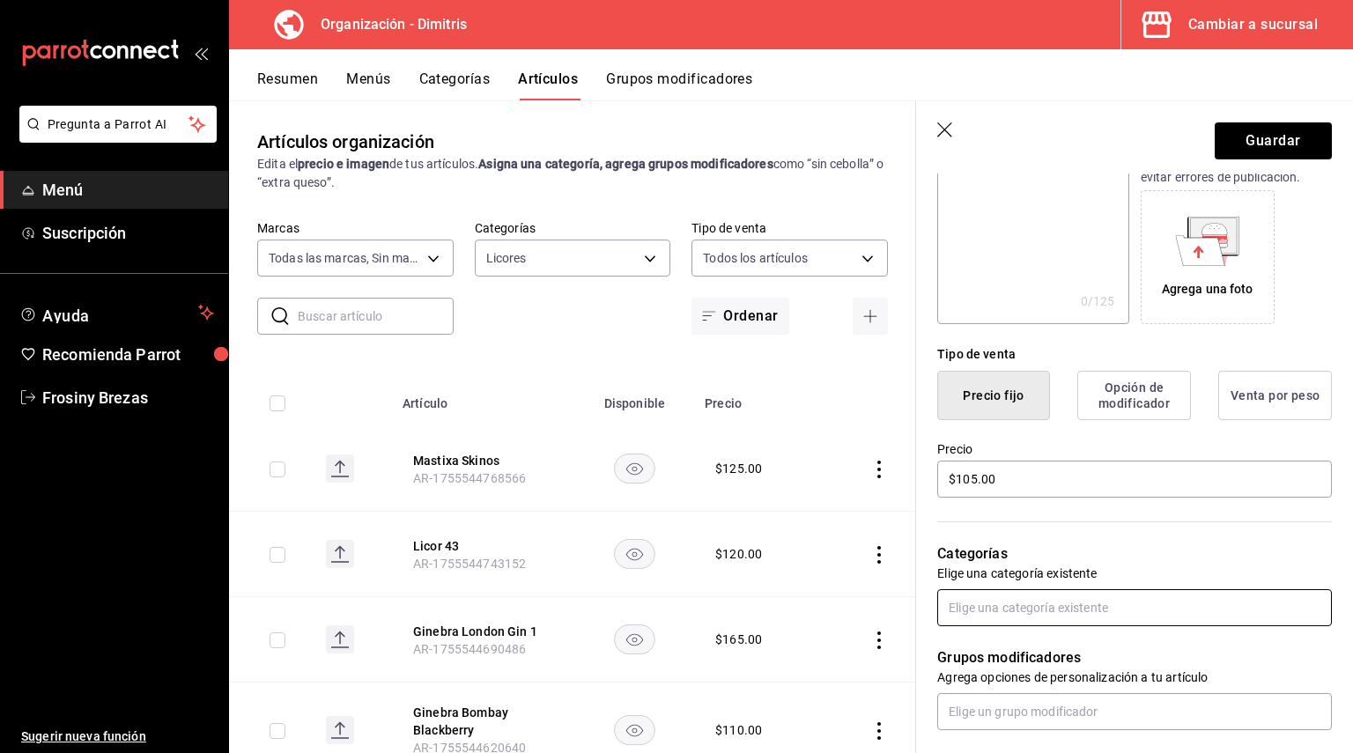
click at [976, 625] on input "text" at bounding box center [1134, 607] width 395 height 37
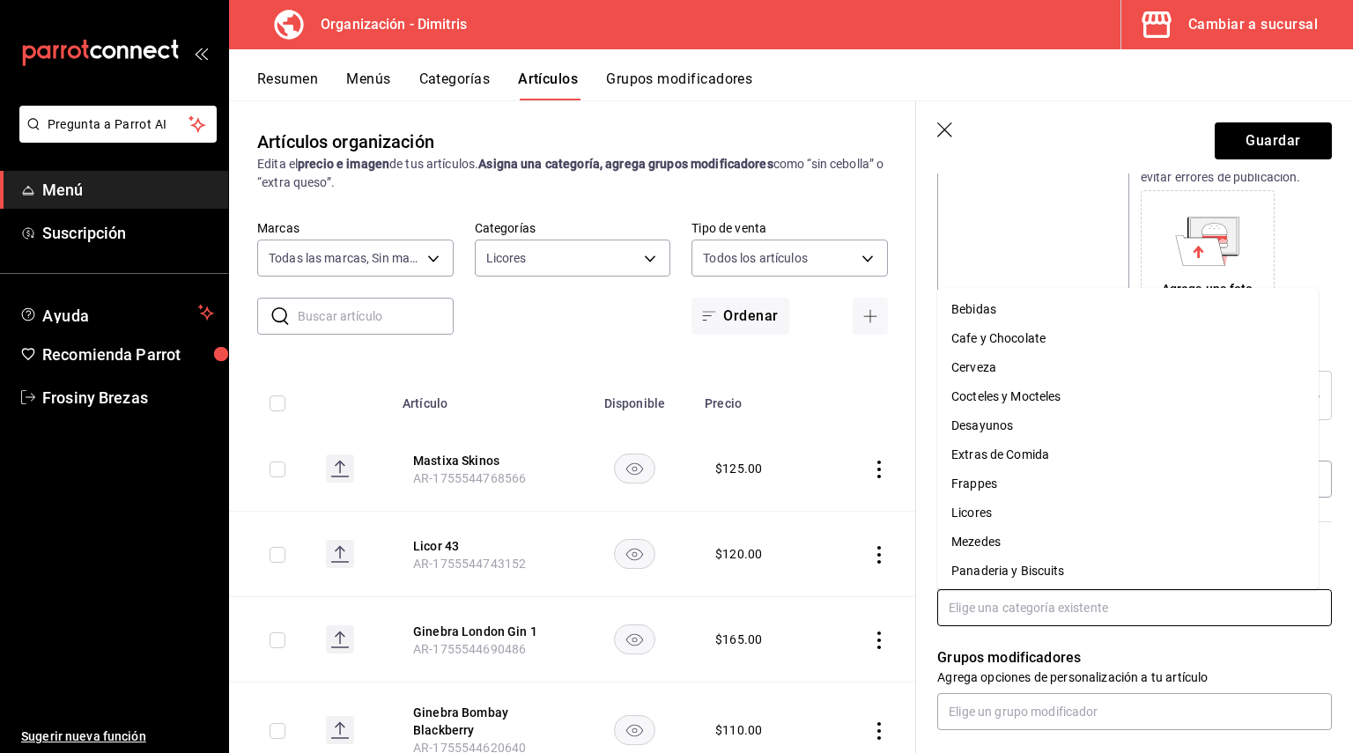
click at [997, 520] on li "Licores" at bounding box center [1127, 512] width 381 height 29
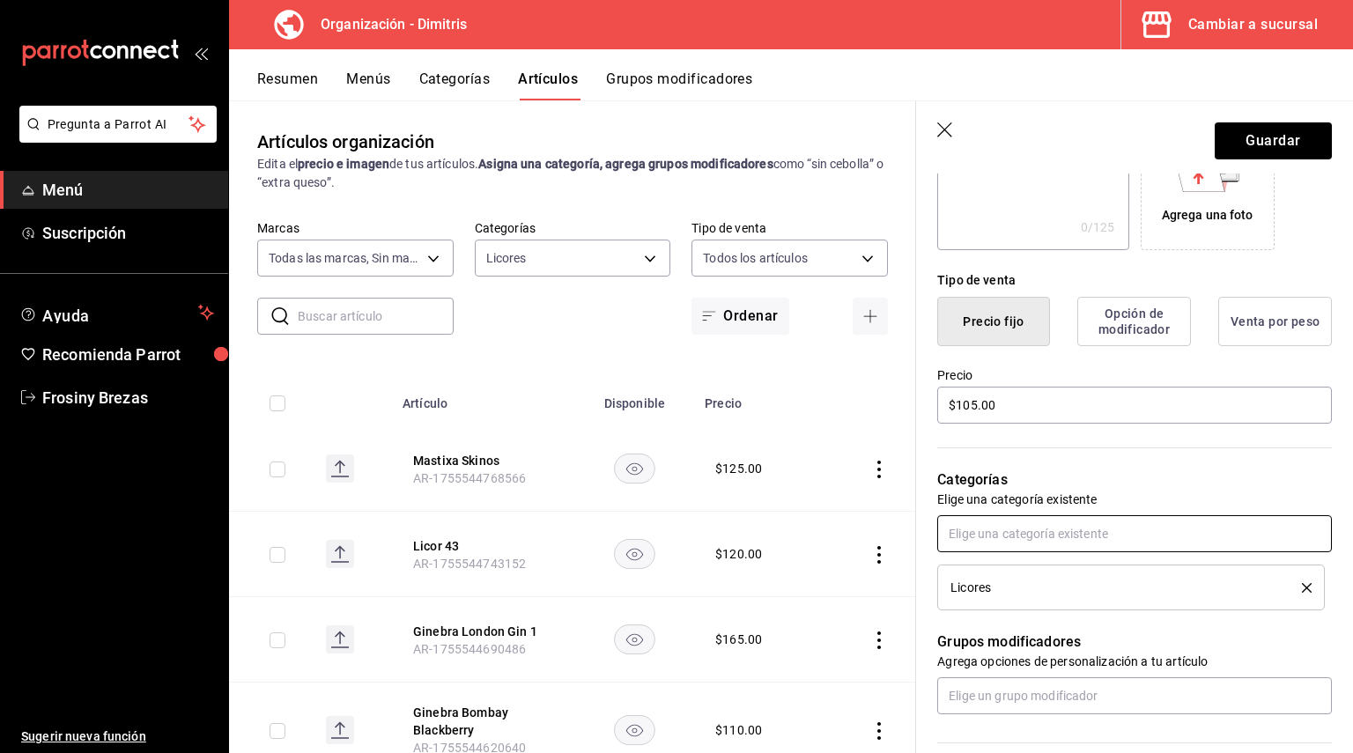
scroll to position [440, 0]
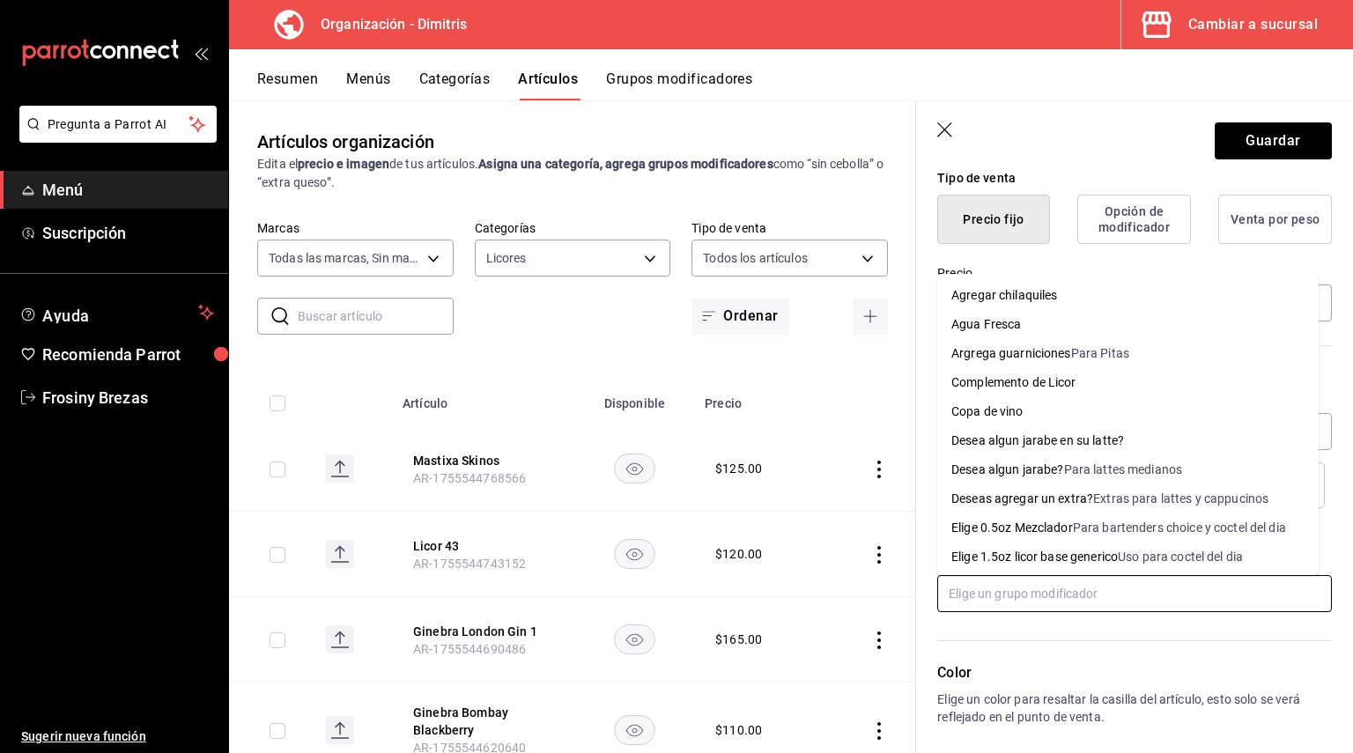
click at [1014, 598] on input "text" at bounding box center [1134, 593] width 395 height 37
click at [1026, 531] on div "Elige 0.5oz Mezclador" at bounding box center [1012, 528] width 122 height 18
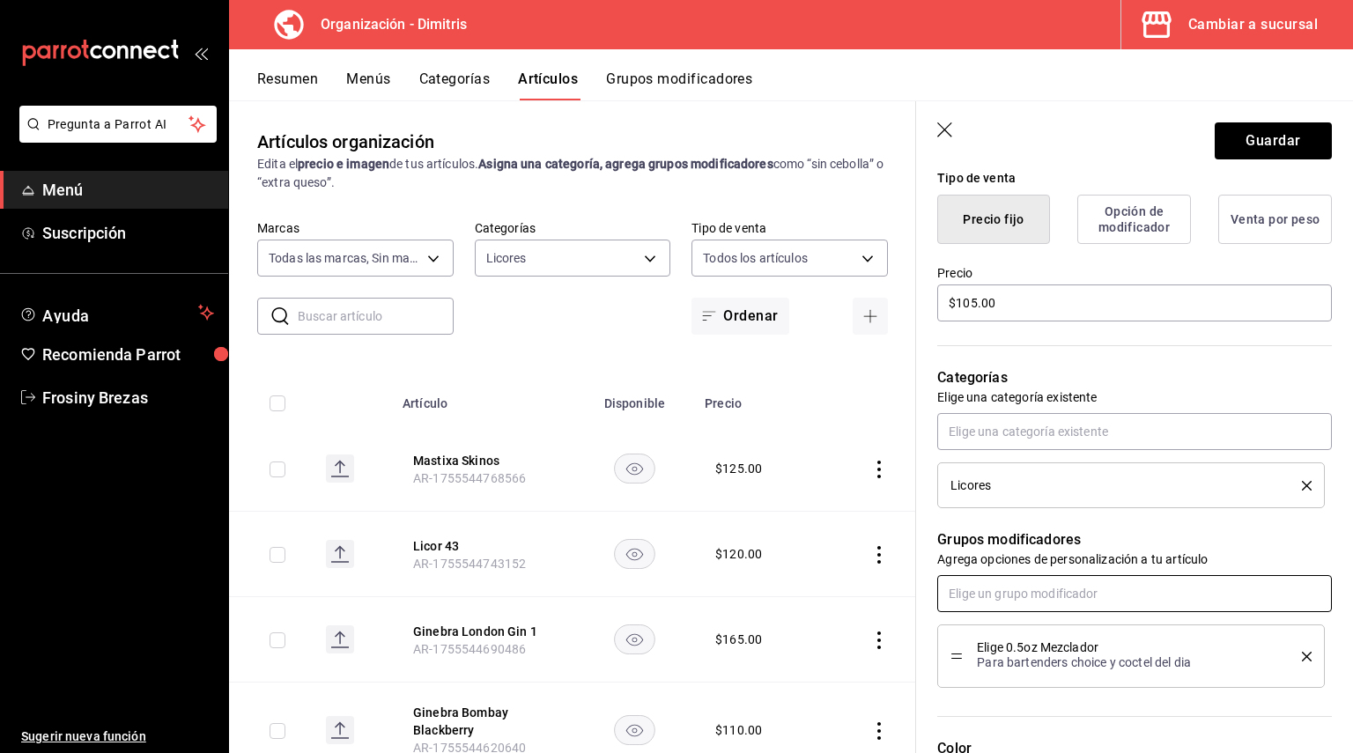
click at [1010, 590] on input "text" at bounding box center [1134, 593] width 395 height 37
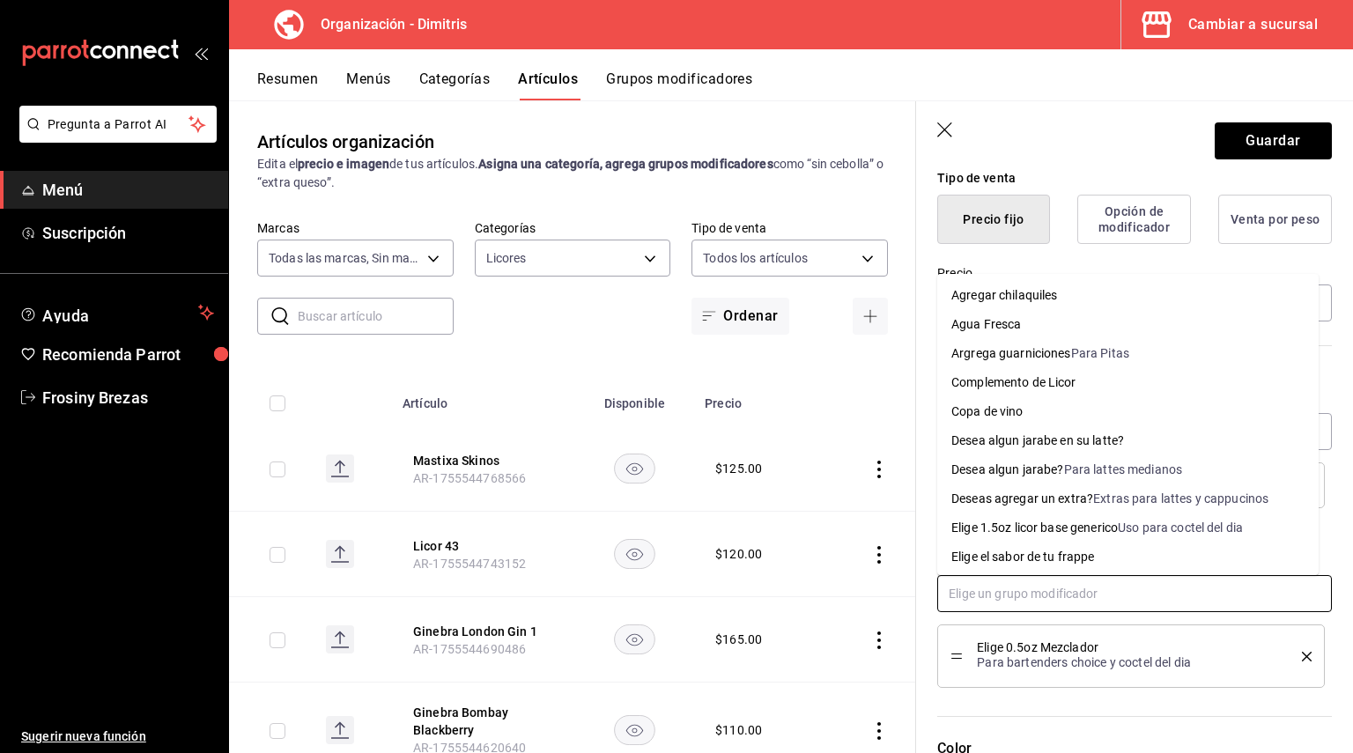
click at [1038, 391] on div "Complemento de Licor" at bounding box center [1013, 382] width 125 height 18
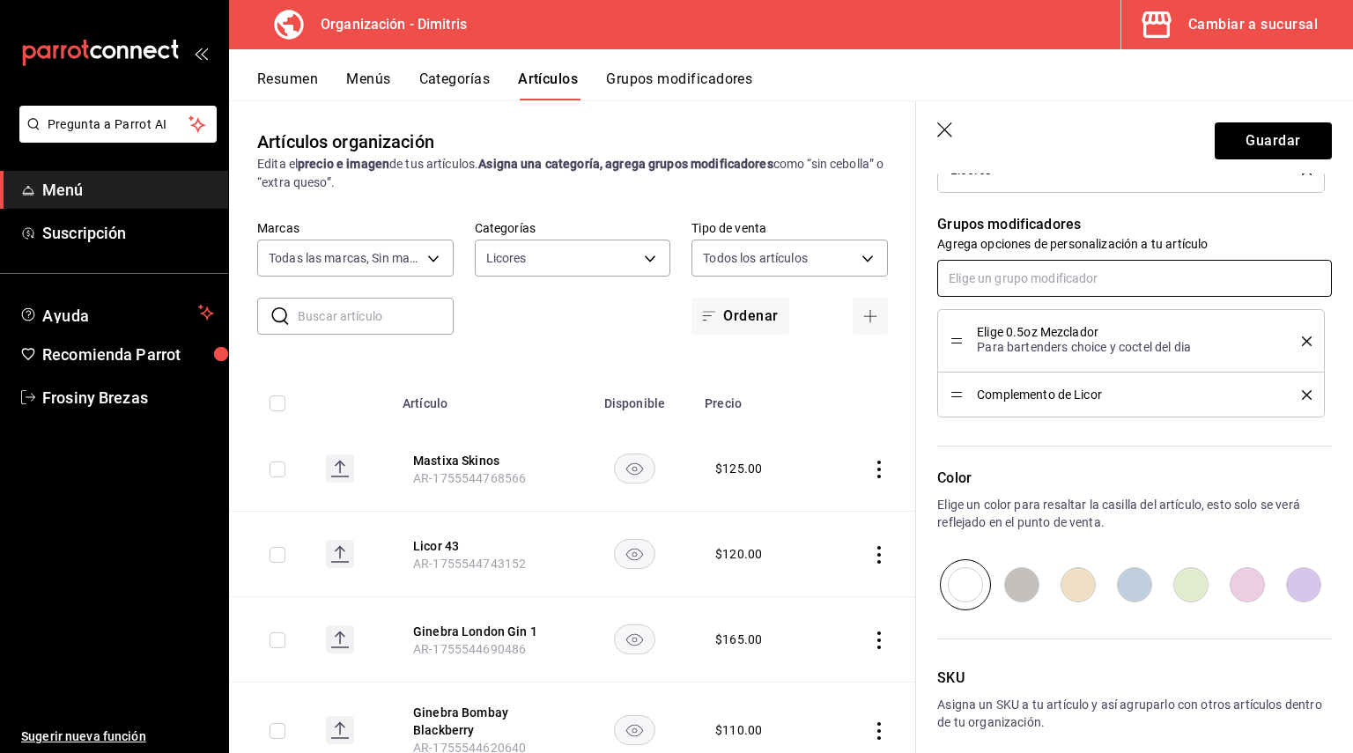
scroll to position [834, 0]
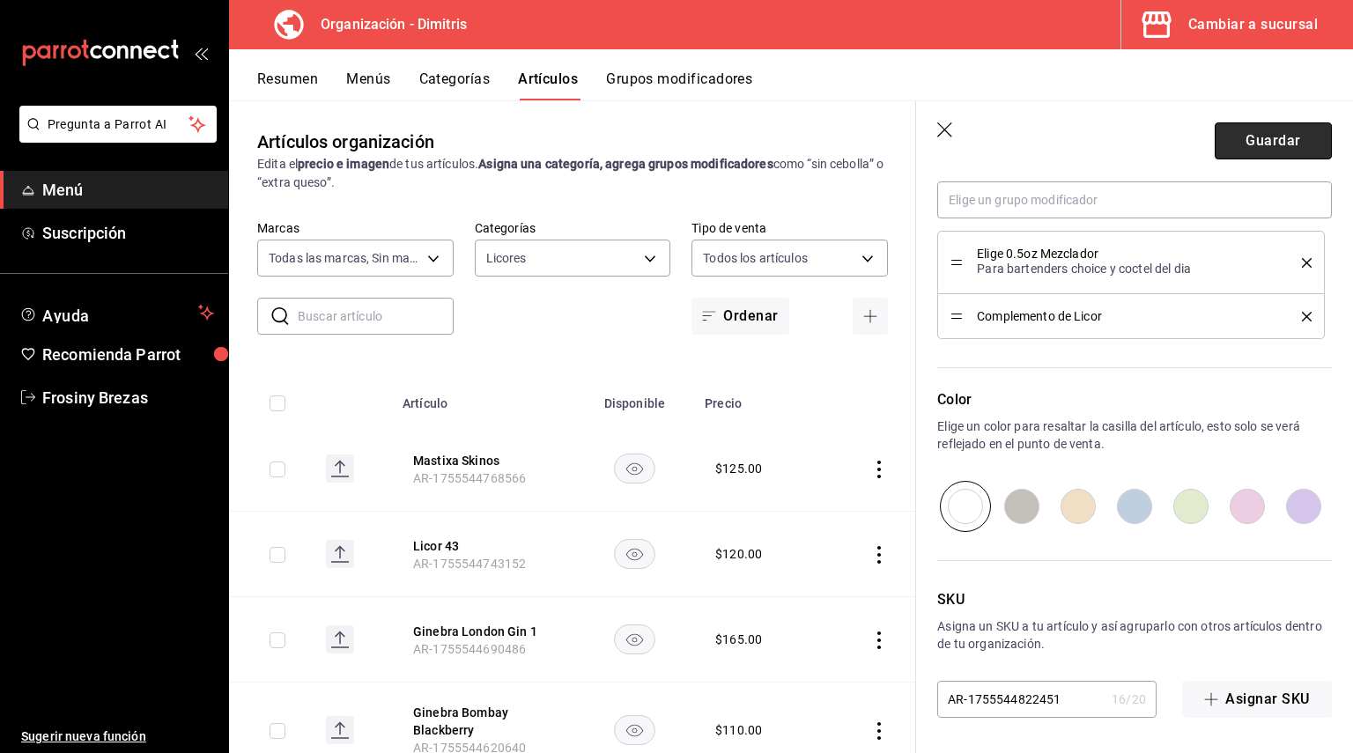
click at [1260, 142] on button "Guardar" at bounding box center [1273, 140] width 117 height 37
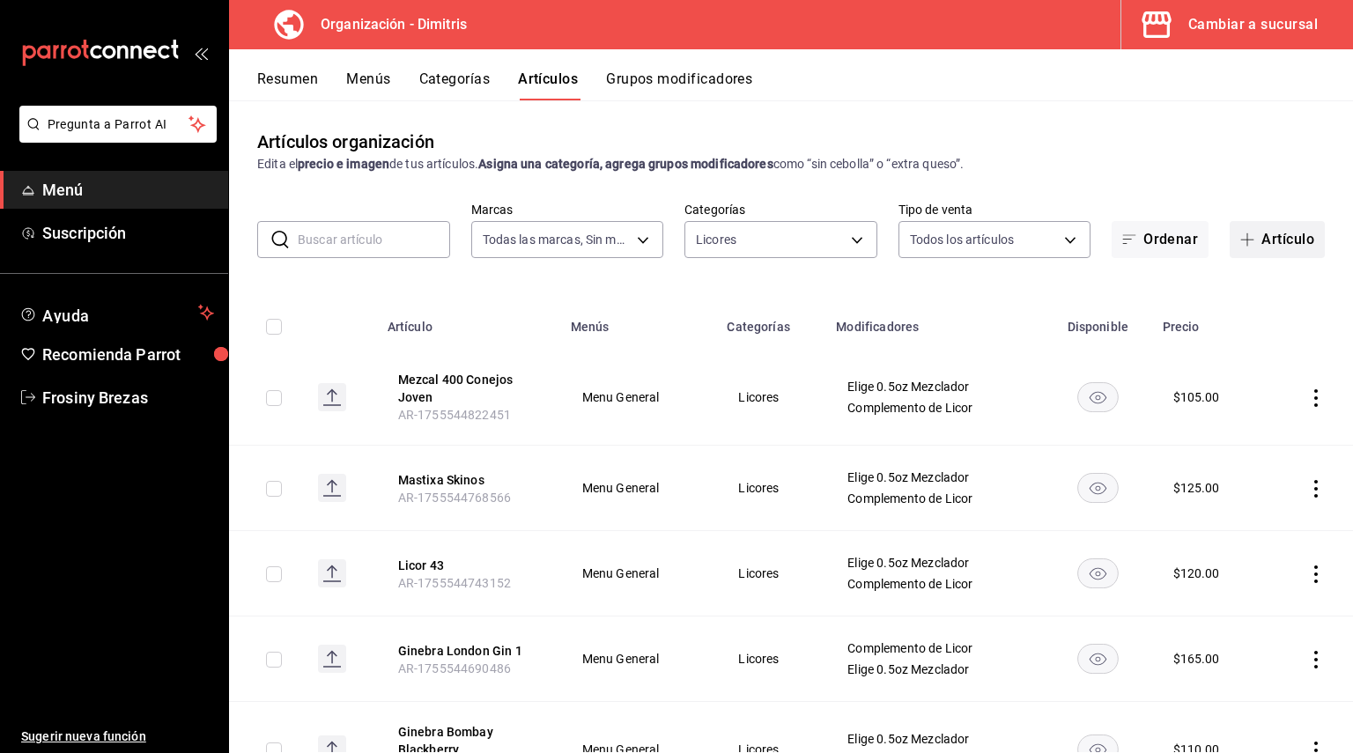
click at [1264, 226] on button "Artículo" at bounding box center [1277, 239] width 95 height 37
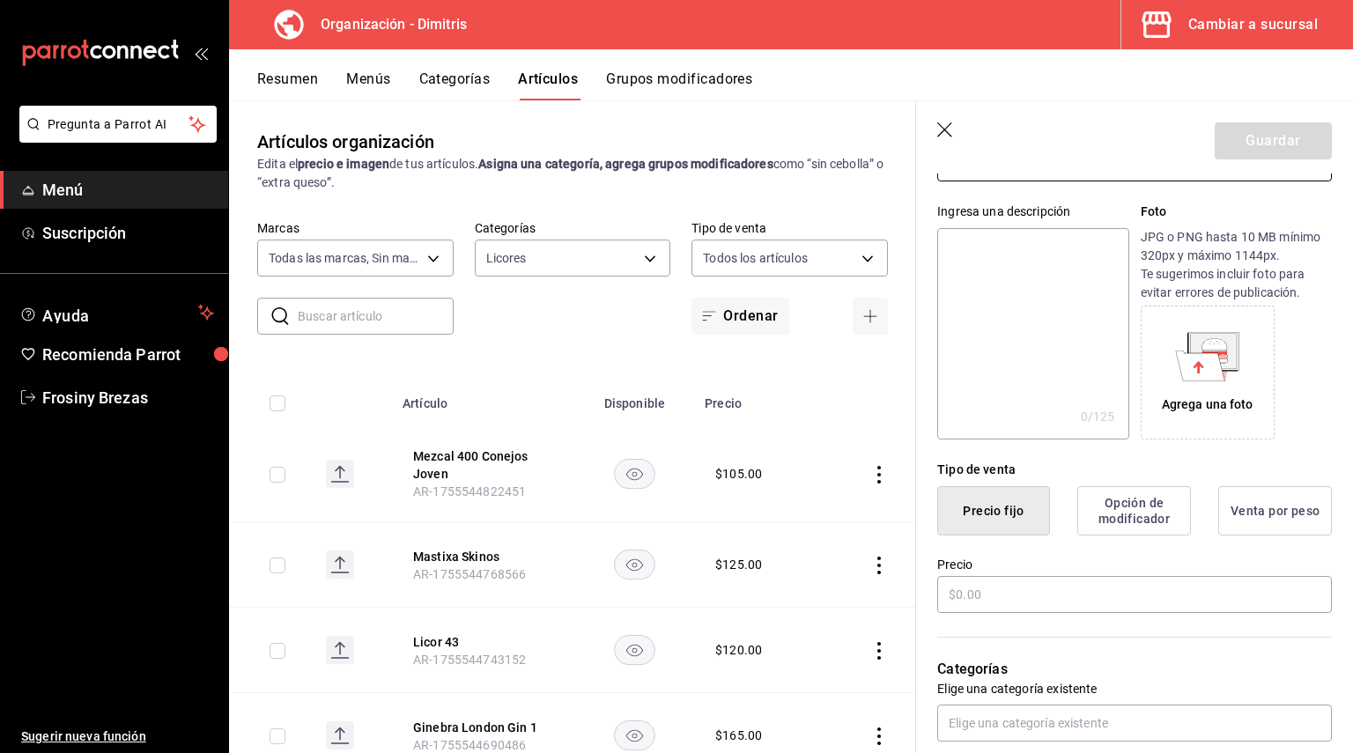
scroll to position [176, 0]
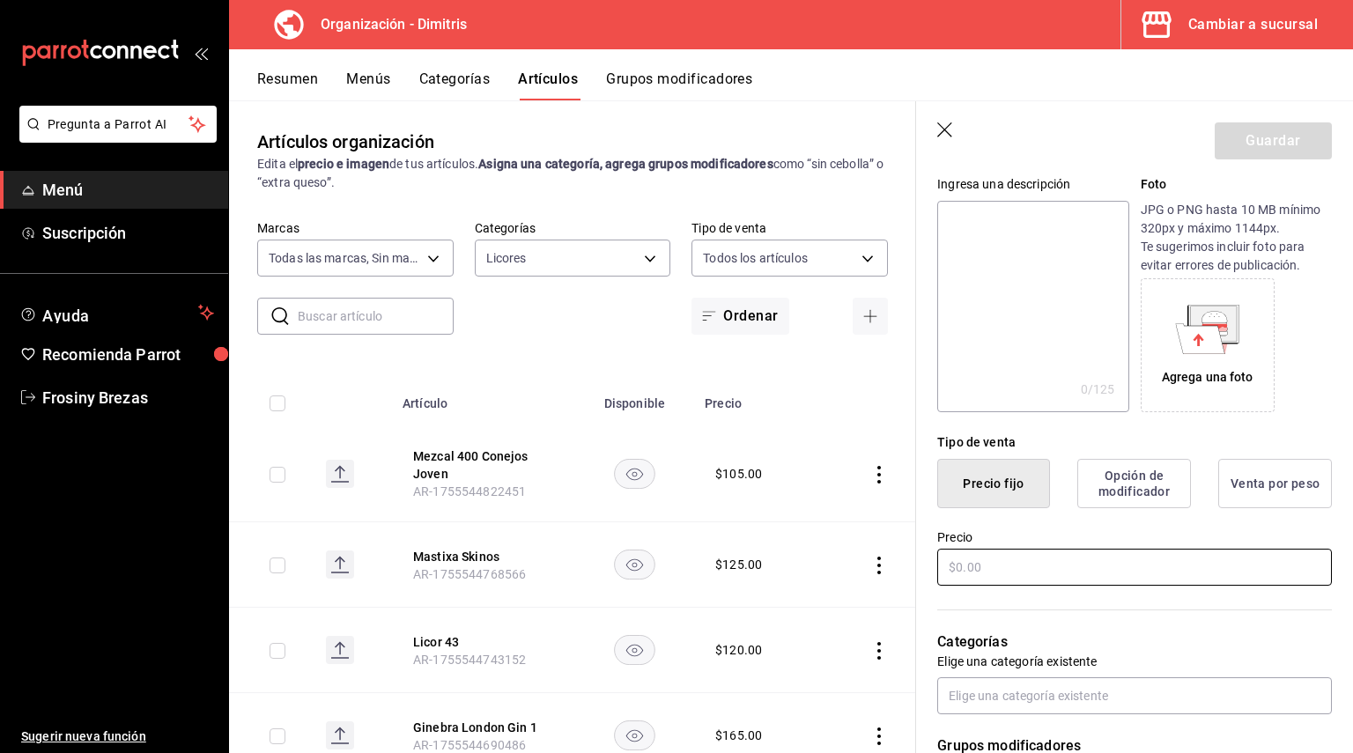
type input "Mezcal 400 Conejos Rep"
click at [994, 562] on input "text" at bounding box center [1134, 567] width 395 height 37
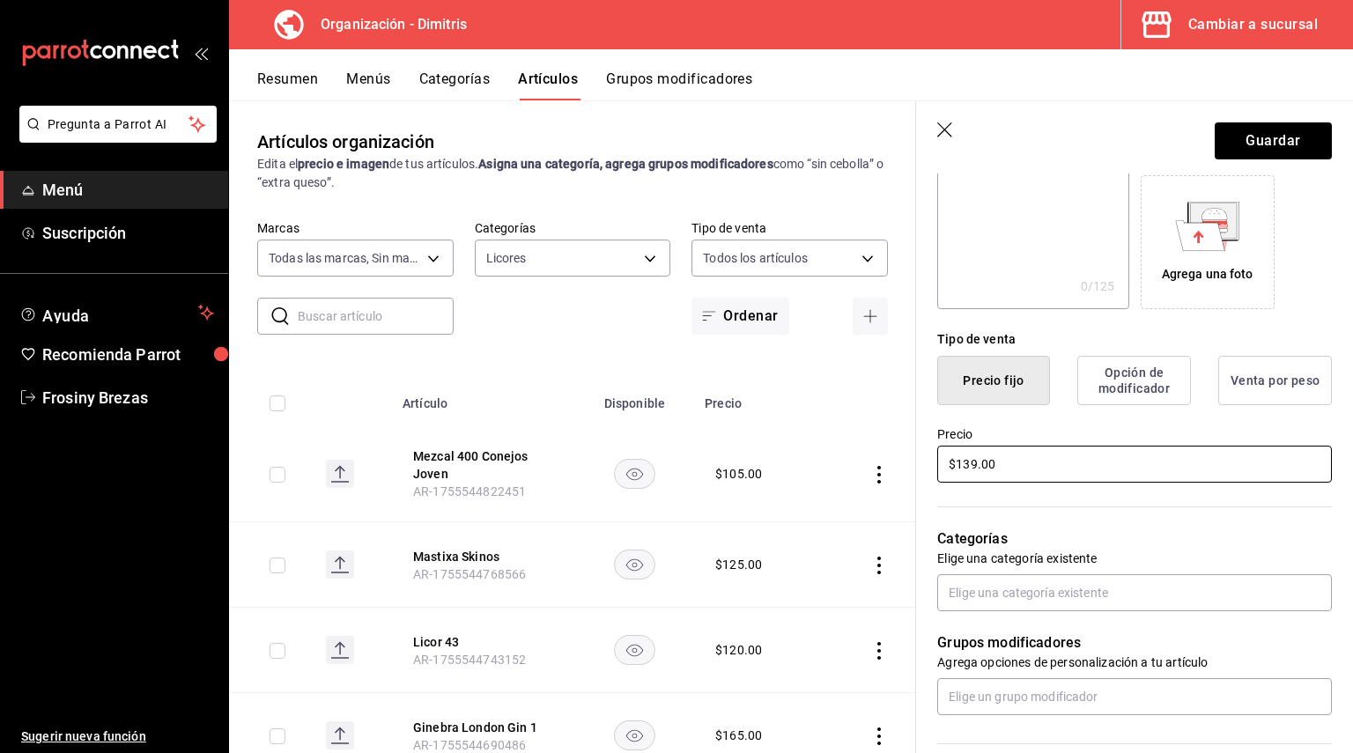
scroll to position [352, 0]
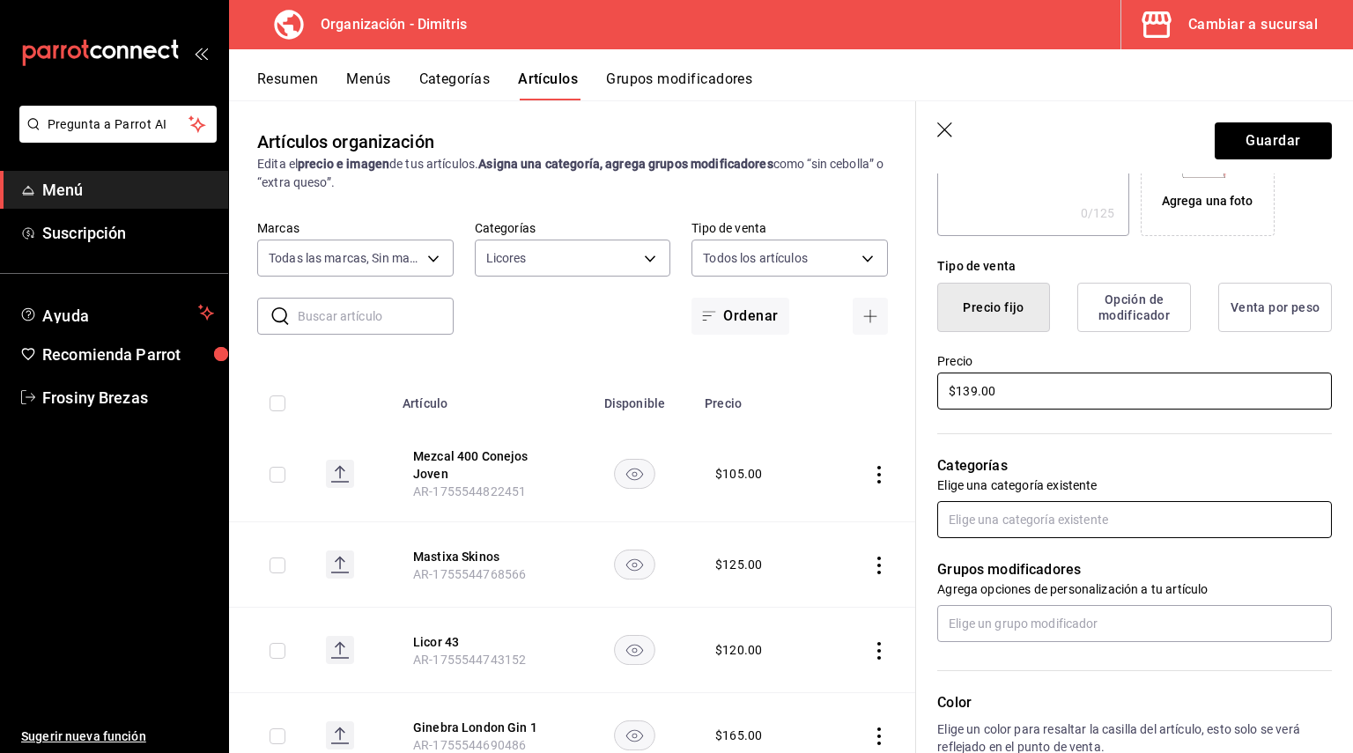
type input "$139.00"
click at [1008, 529] on input "text" at bounding box center [1134, 519] width 395 height 37
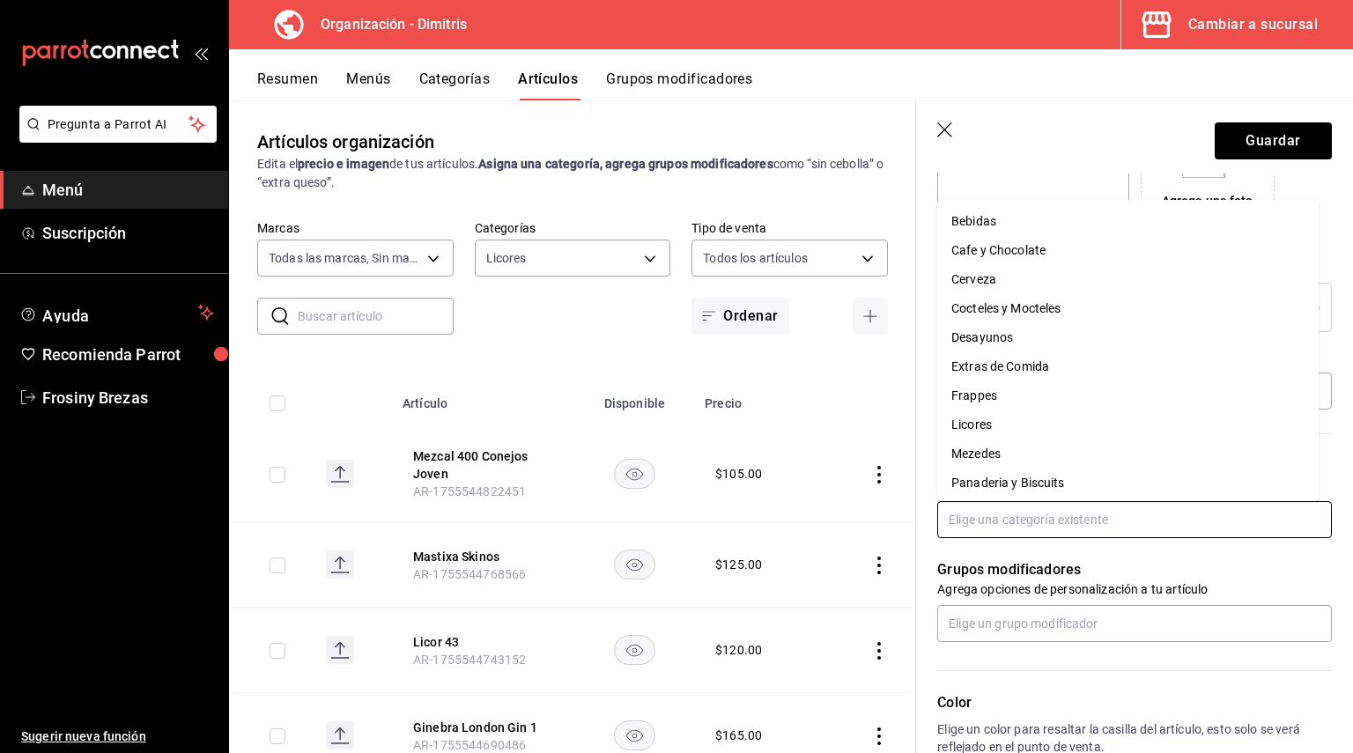
click at [998, 424] on li "Licores" at bounding box center [1127, 424] width 381 height 29
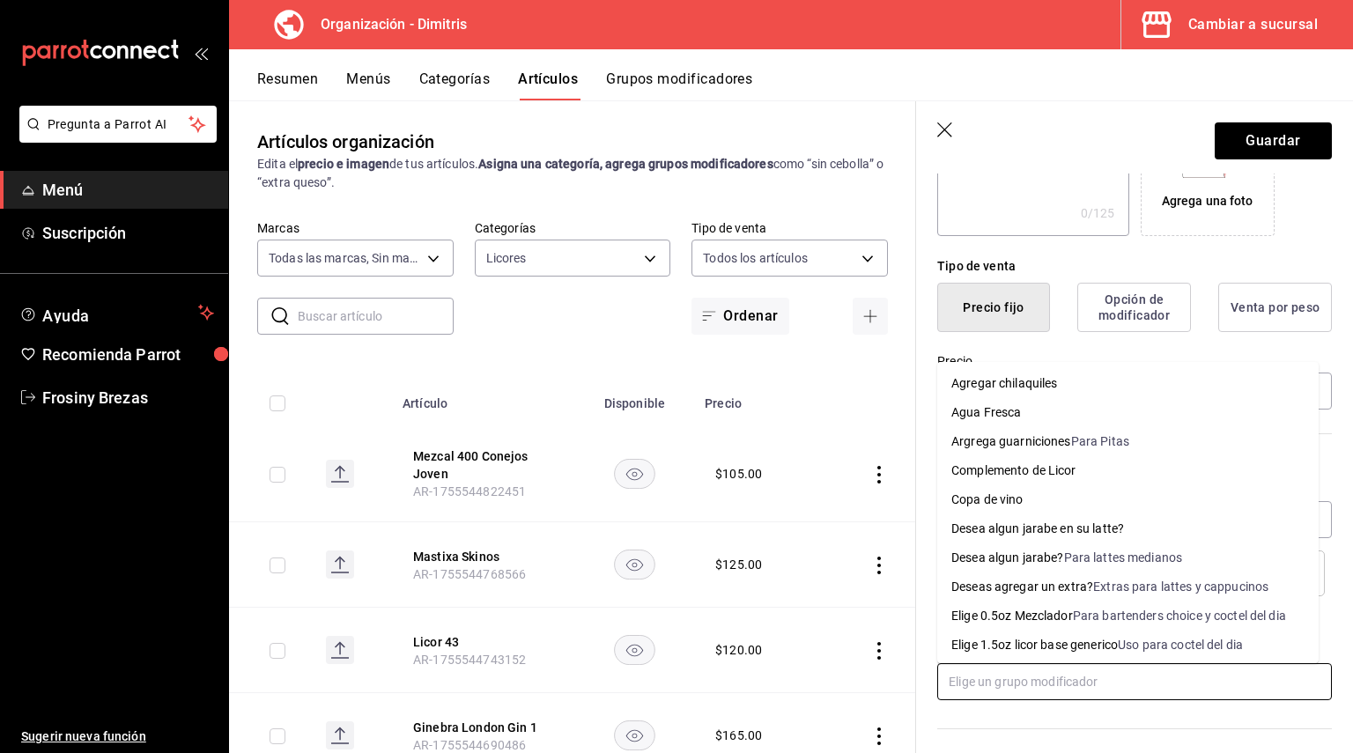
click at [994, 682] on input "text" at bounding box center [1134, 681] width 395 height 37
click at [1010, 607] on div "Elige 0.5oz Mezclador" at bounding box center [1012, 616] width 122 height 18
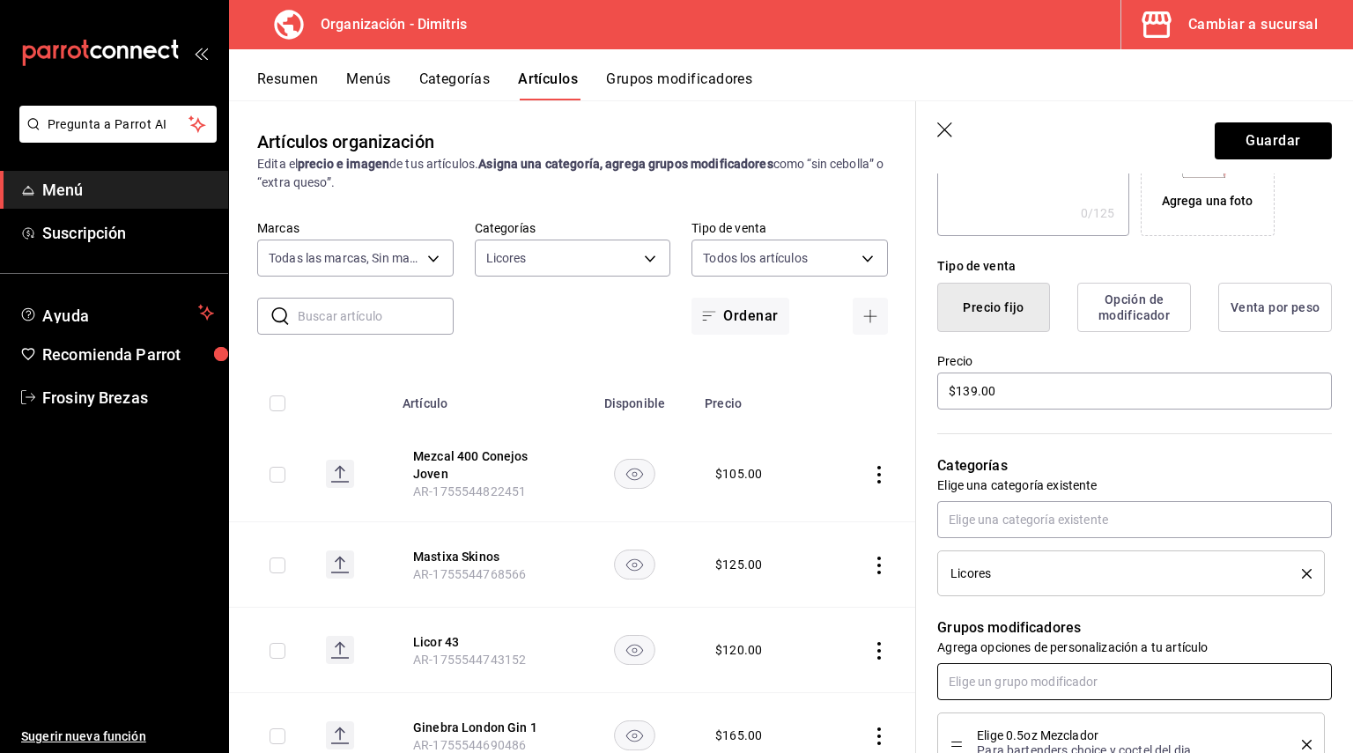
drag, startPoint x: 997, startPoint y: 683, endPoint x: 999, endPoint y: 671, distance: 11.6
click at [997, 683] on input "text" at bounding box center [1134, 681] width 395 height 37
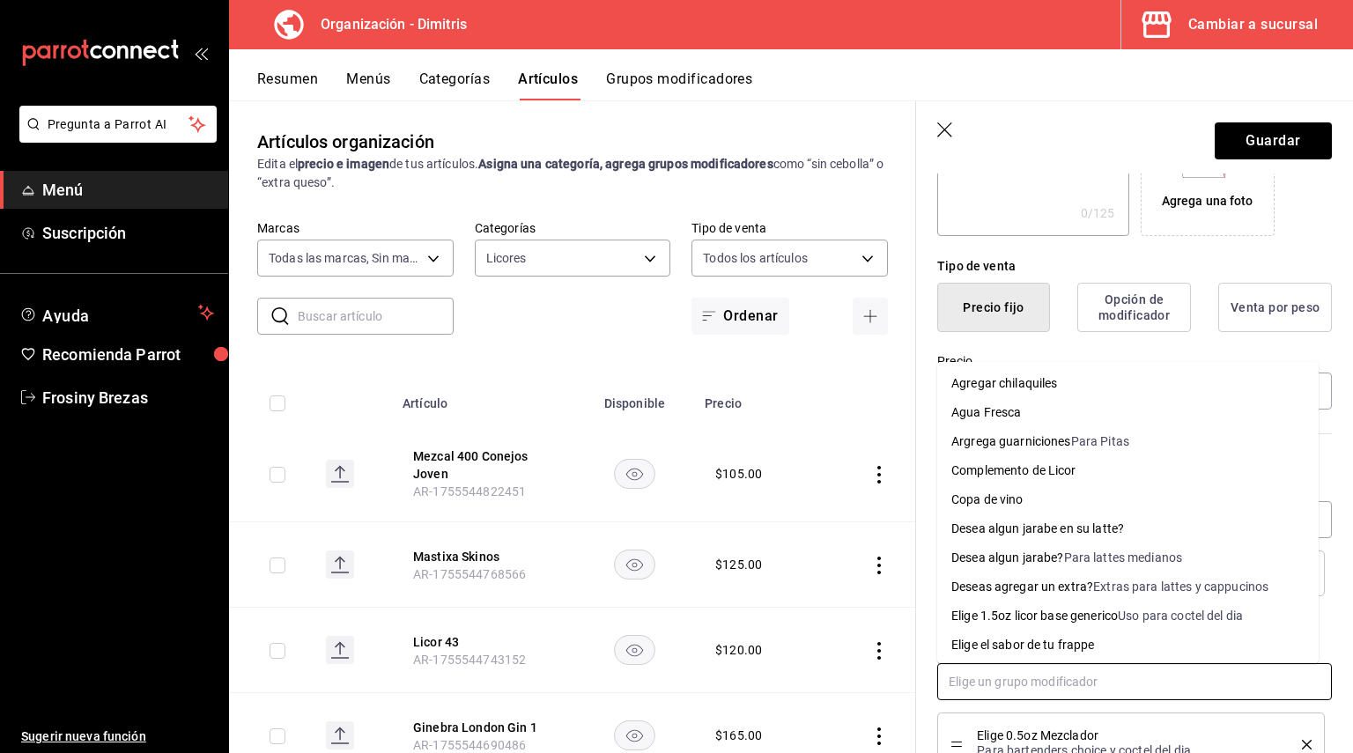
click at [1040, 480] on li "Complemento de Licor" at bounding box center [1127, 470] width 381 height 29
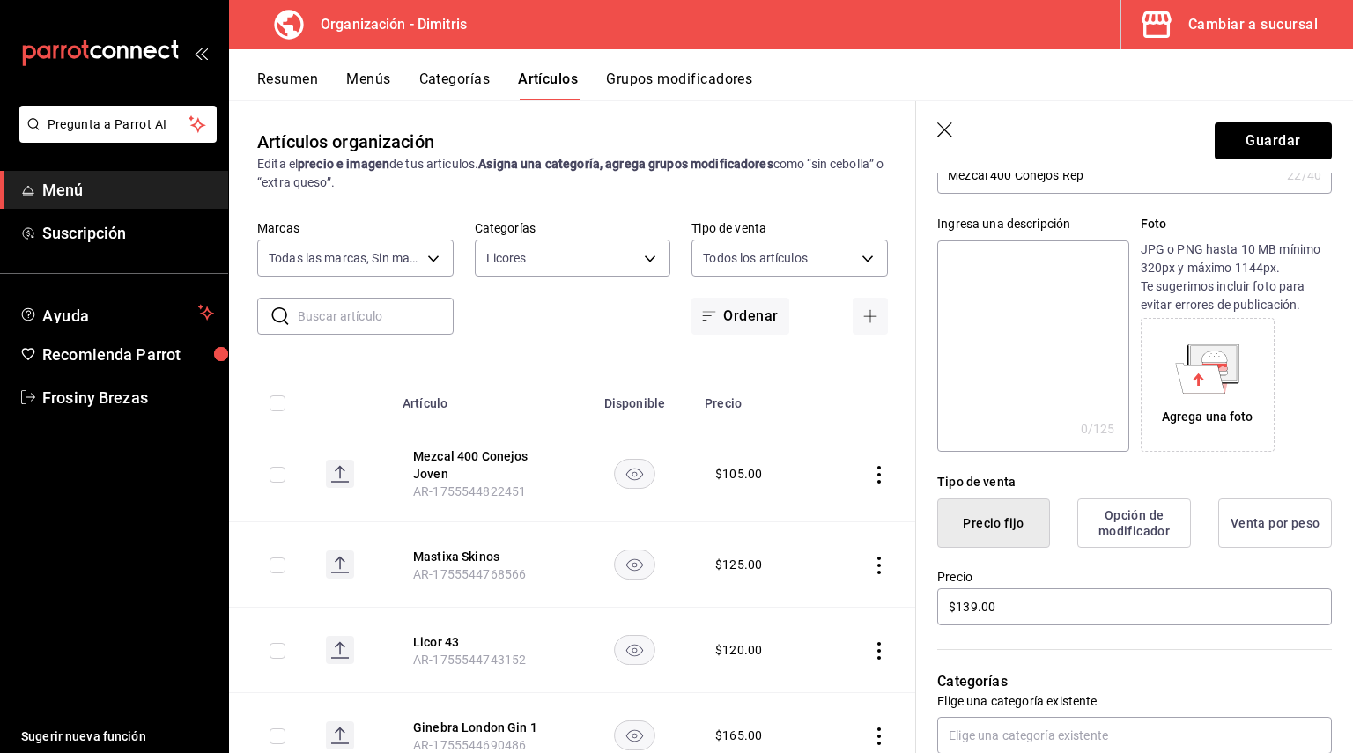
scroll to position [0, 0]
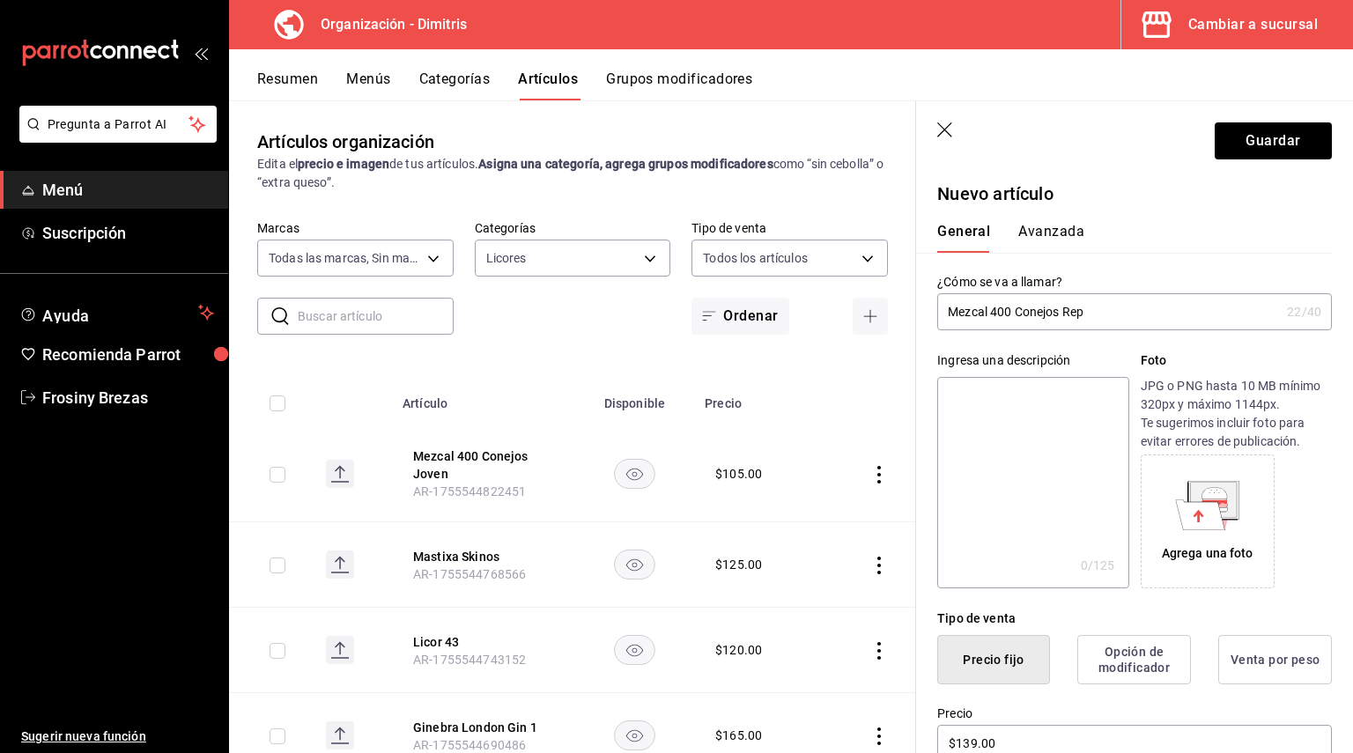
click at [1110, 306] on input "Mezcal 400 Conejos Rep" at bounding box center [1108, 311] width 343 height 35
type input "Mezcal 400 Conejos Reposado"
click at [1246, 139] on button "Guardar" at bounding box center [1273, 140] width 117 height 37
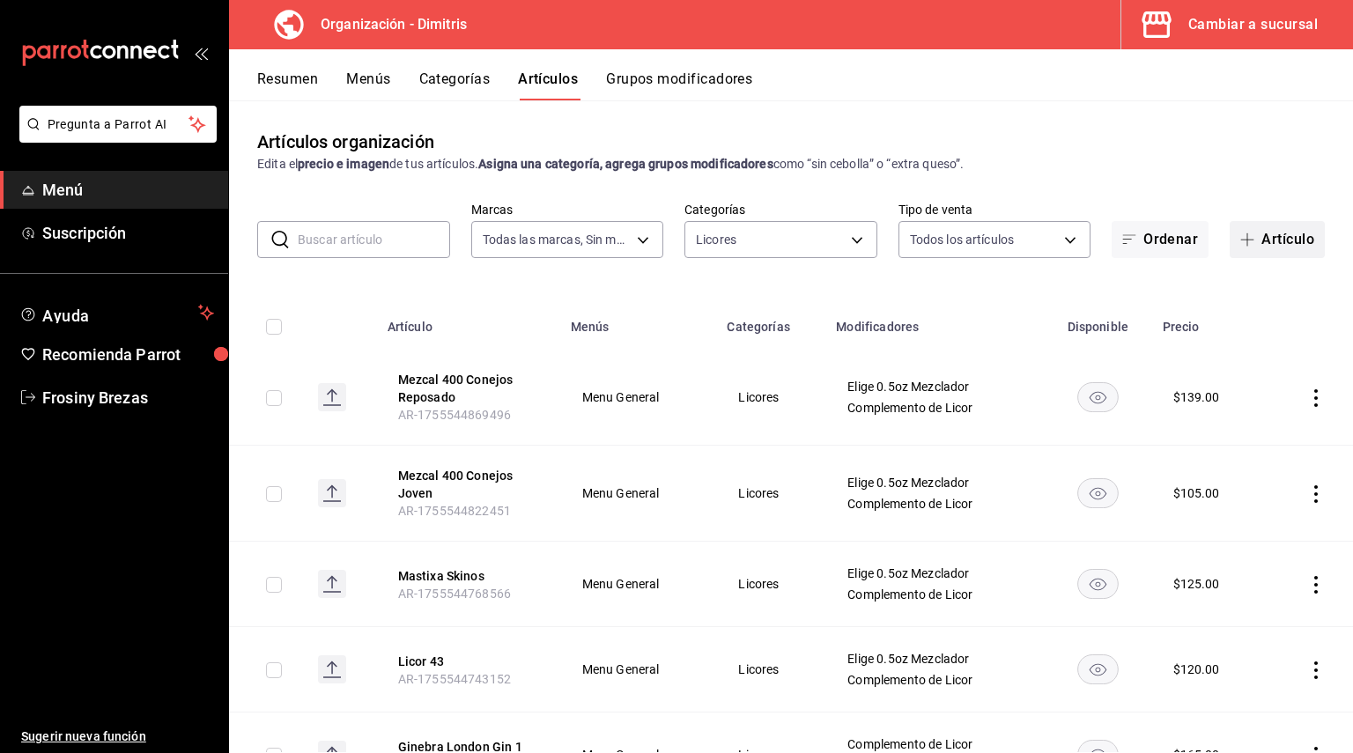
click at [1256, 225] on button "Artículo" at bounding box center [1277, 239] width 95 height 37
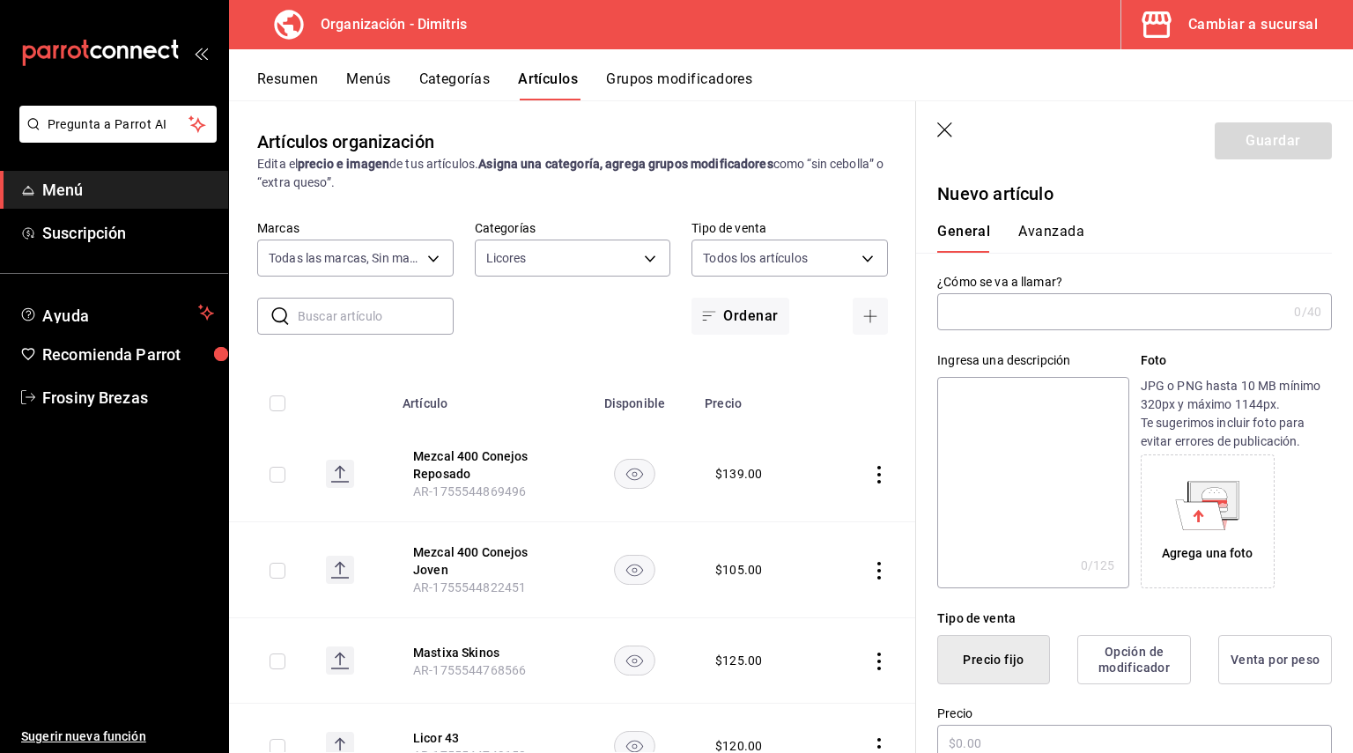
click at [1065, 324] on input "text" at bounding box center [1112, 311] width 350 height 35
click at [1055, 315] on input "Mezcal Amaras Ensable" at bounding box center [1108, 311] width 343 height 35
click at [1066, 313] on input "Mezcal Amaras Ensable" at bounding box center [1108, 311] width 343 height 35
type input "Mezcal Amaras Ensamble"
click at [1151, 330] on div "Ingresa una descripción x 0 /125 ​ Foto JPG o PNG hasta 10 MB mínimo 320px y má…" at bounding box center [1124, 459] width 416 height 258
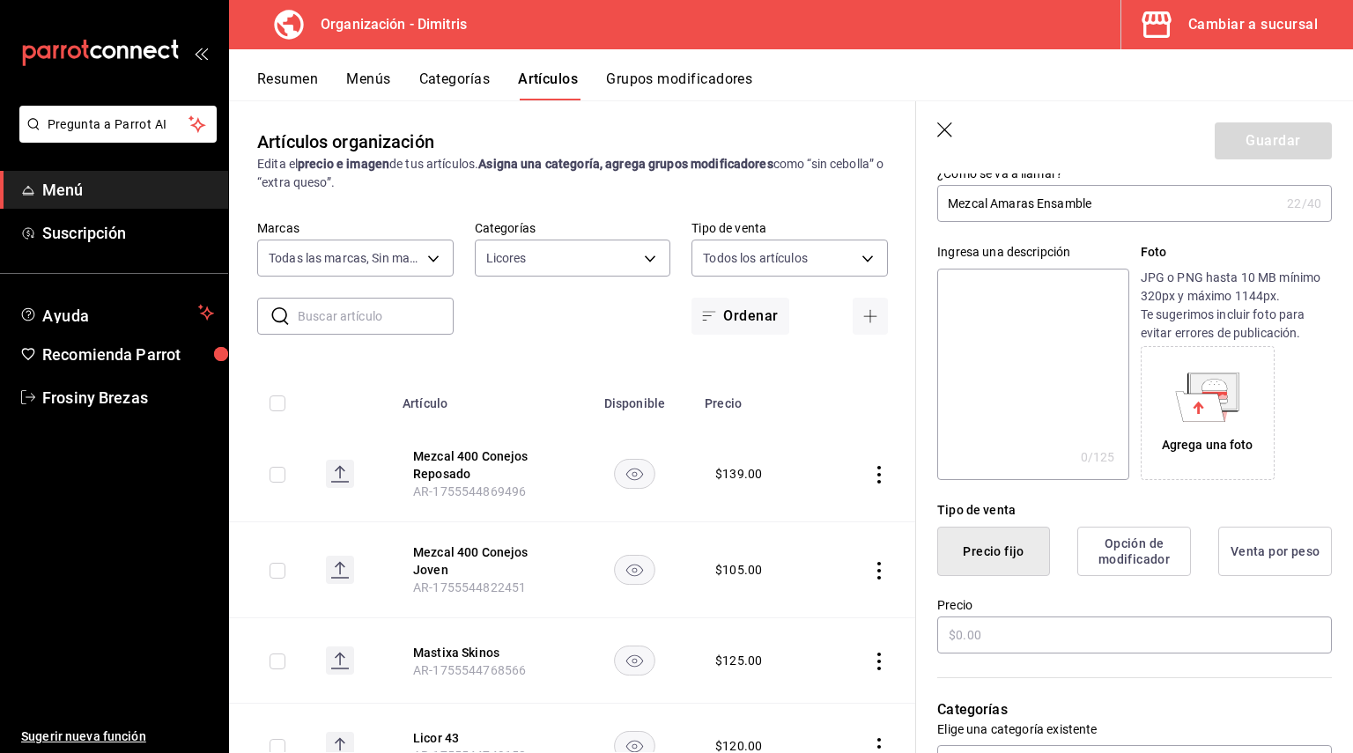
scroll to position [264, 0]
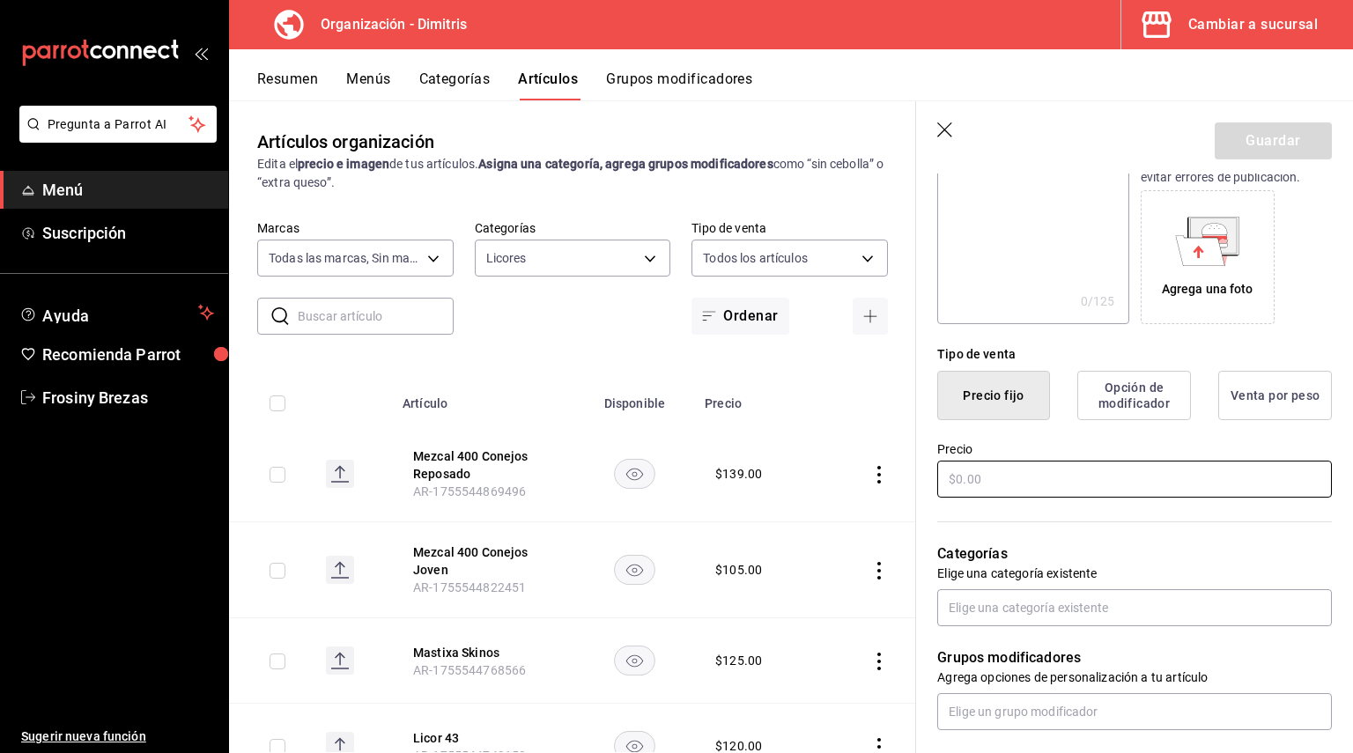
click at [978, 470] on input "text" at bounding box center [1134, 479] width 395 height 37
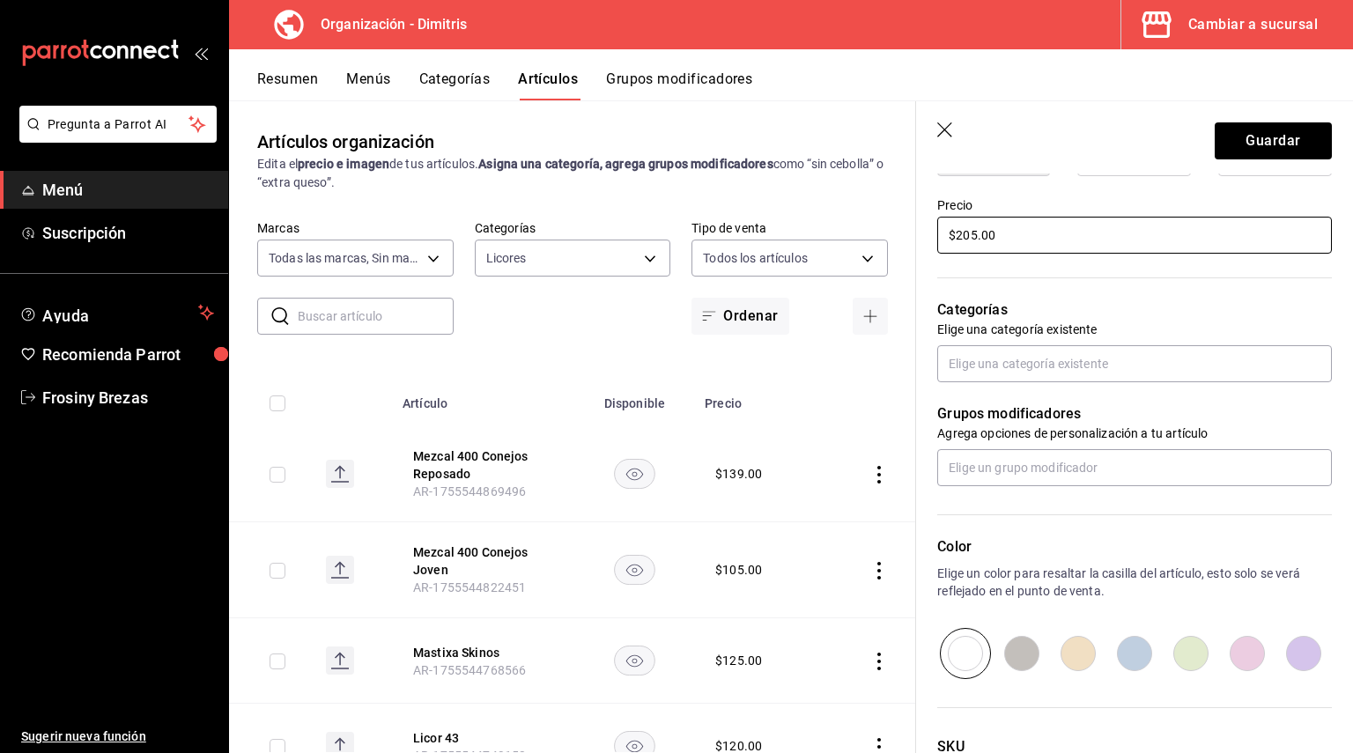
scroll to position [528, 0]
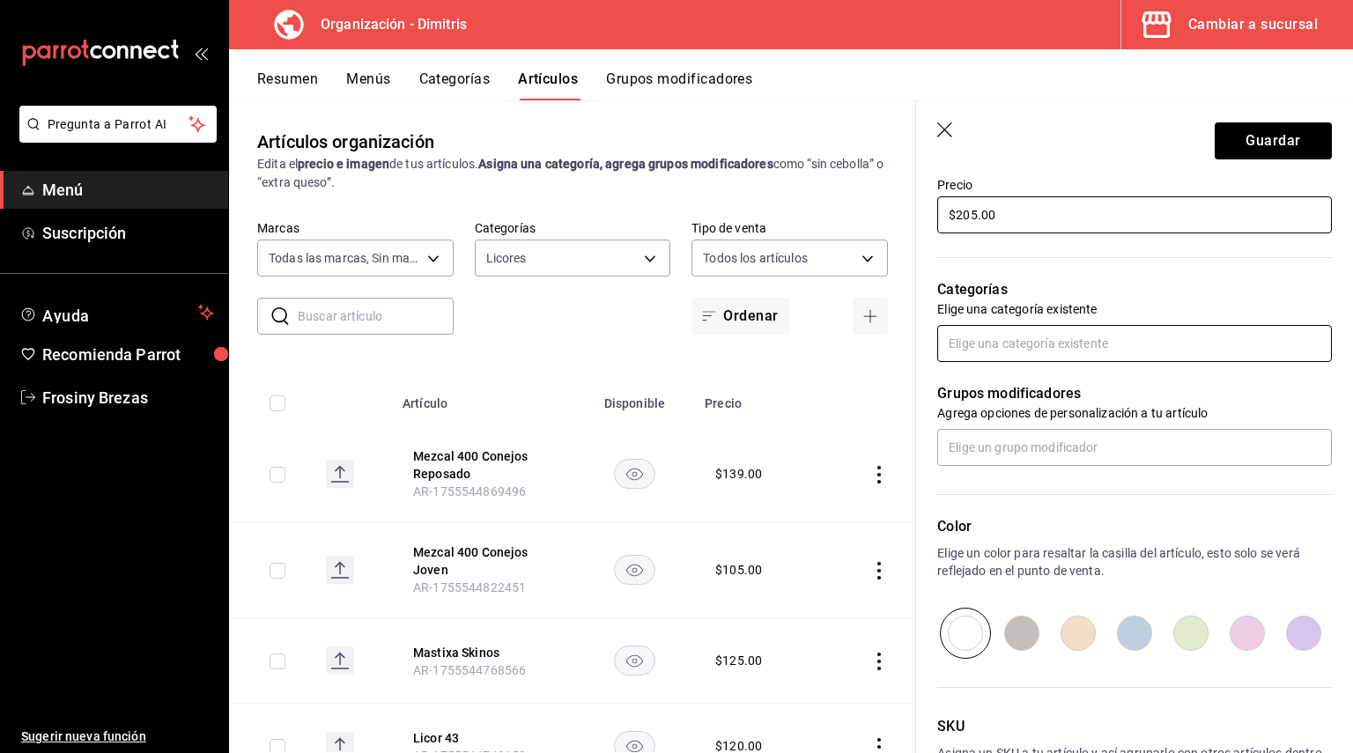
type input "$205.00"
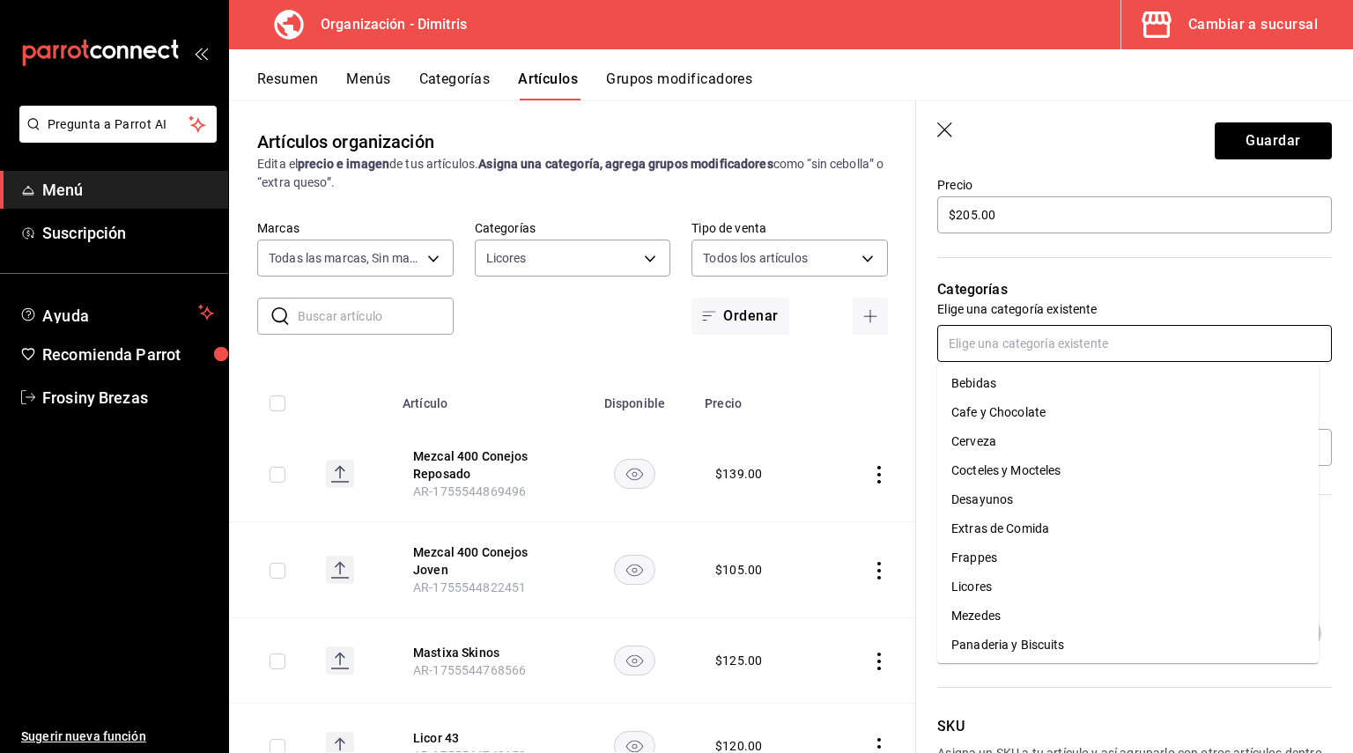
click at [981, 350] on input "text" at bounding box center [1134, 343] width 395 height 37
click at [986, 579] on li "Licores" at bounding box center [1127, 586] width 381 height 29
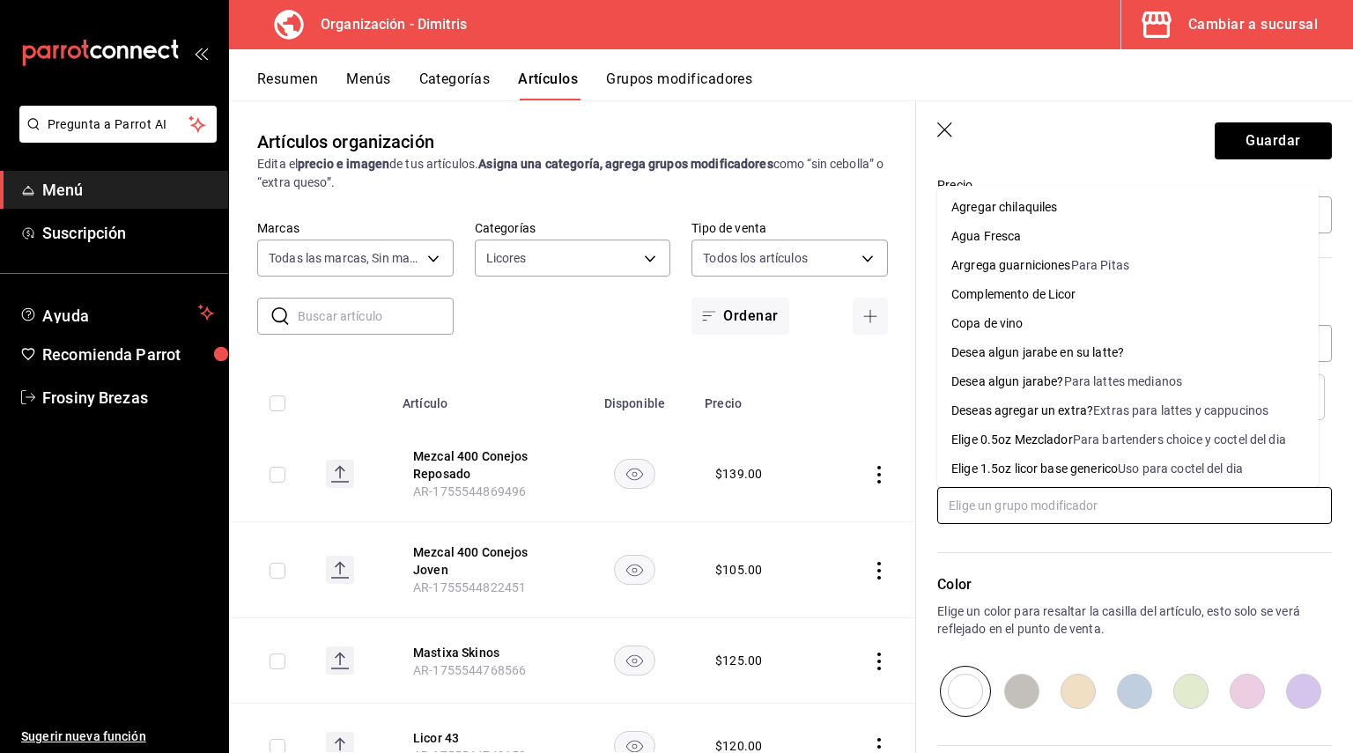
click at [982, 500] on input "text" at bounding box center [1134, 505] width 395 height 37
click at [1008, 429] on li "Elige 0.5oz Mezclador Para bartenders choice y coctel del dia" at bounding box center [1127, 439] width 381 height 29
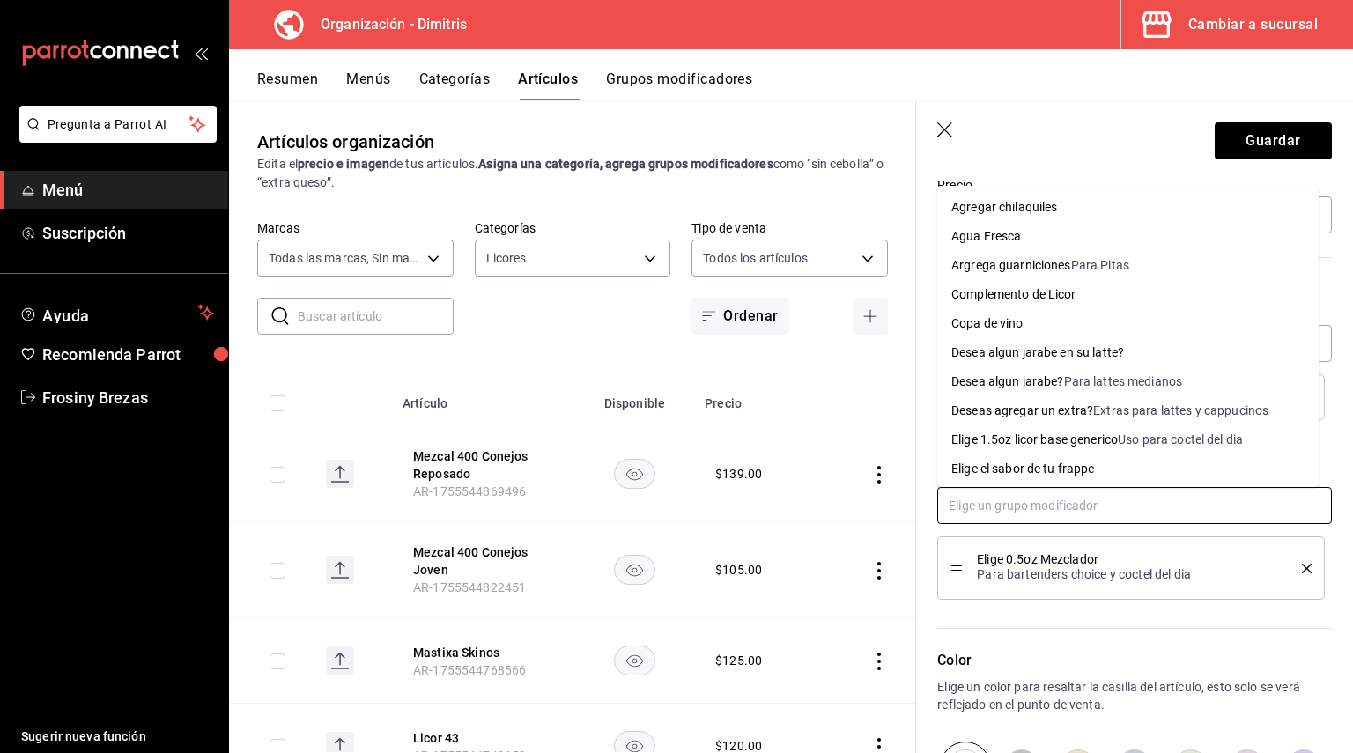
click at [997, 512] on input "text" at bounding box center [1134, 505] width 395 height 37
click at [1033, 300] on div "Complemento de Licor" at bounding box center [1013, 294] width 125 height 18
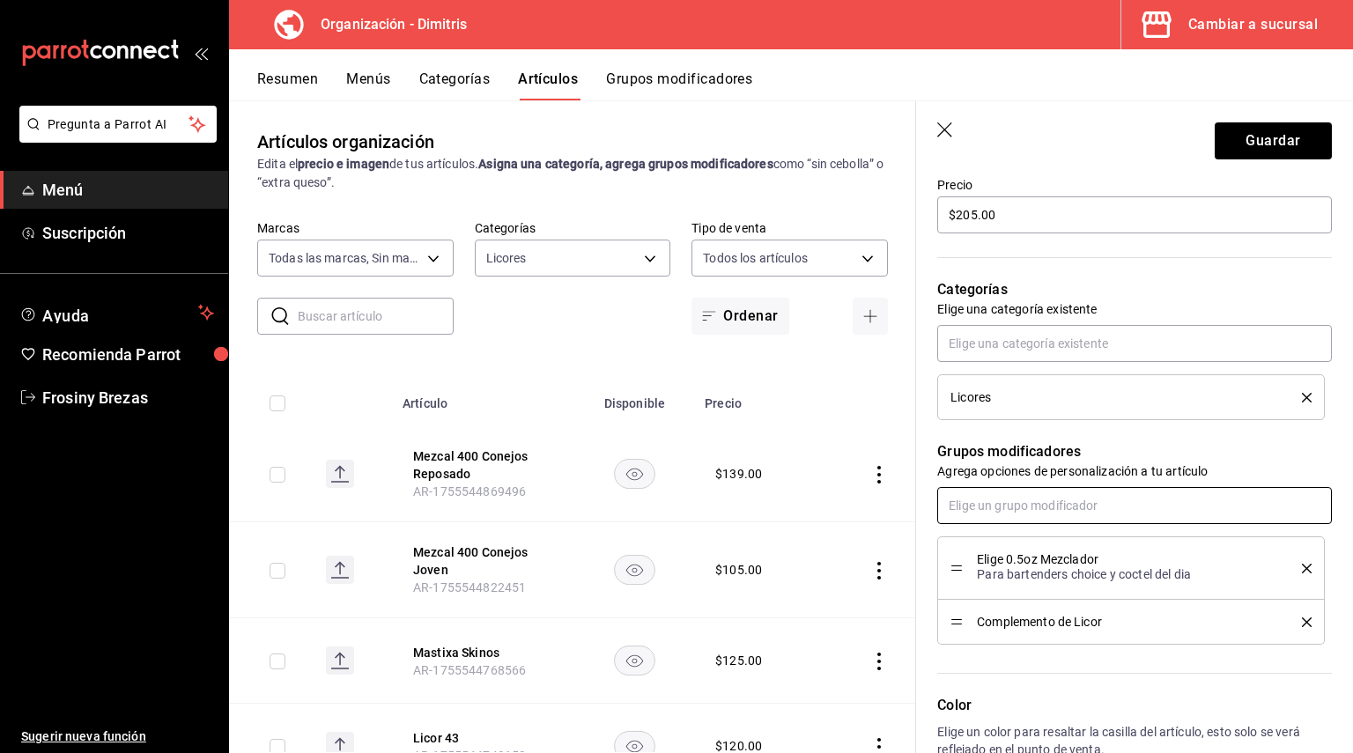
scroll to position [705, 0]
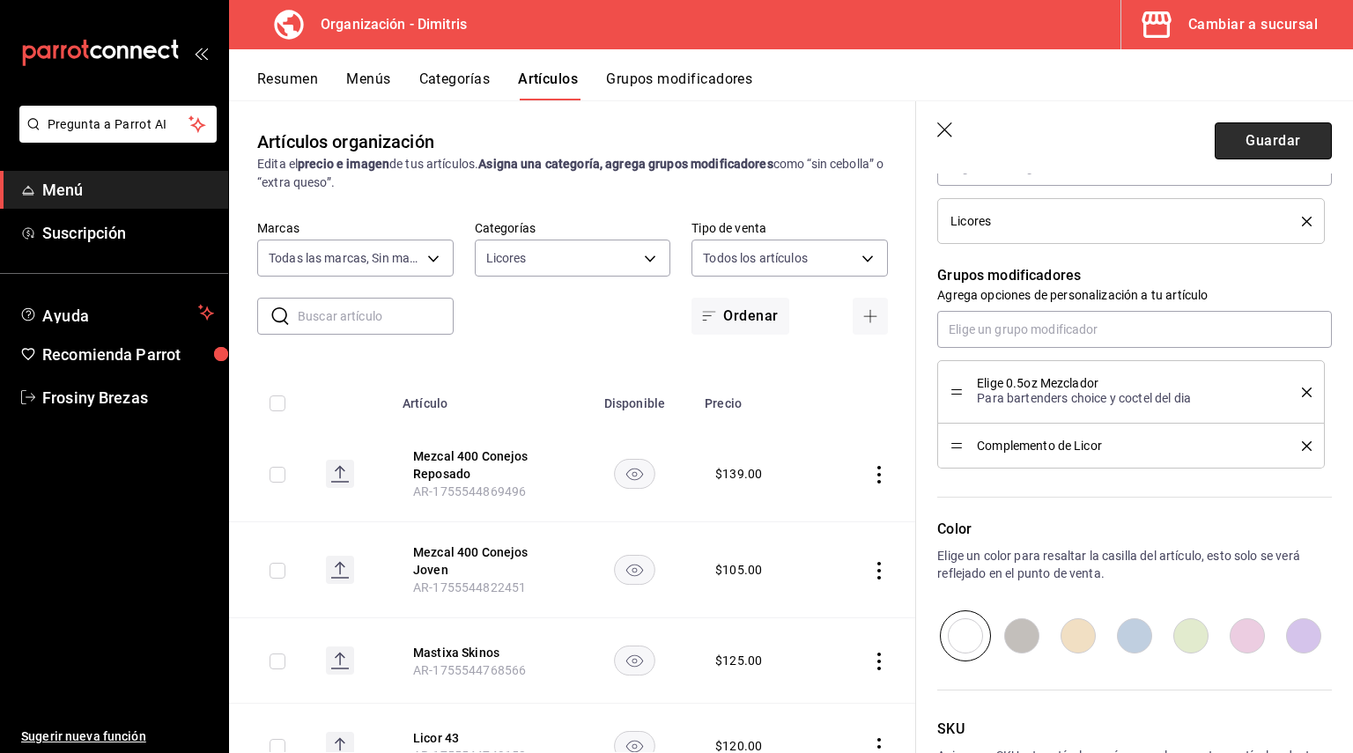
click at [1270, 141] on button "Guardar" at bounding box center [1273, 140] width 117 height 37
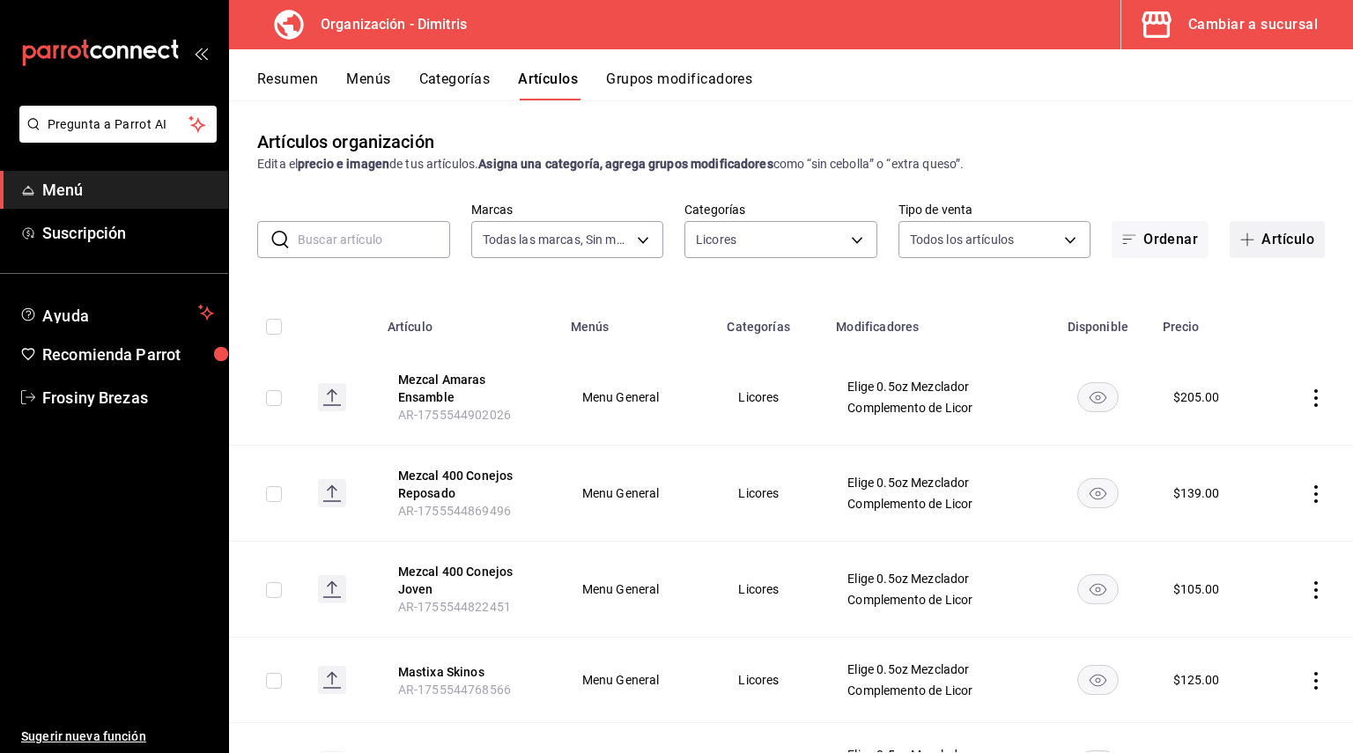
click at [1259, 229] on button "Artículo" at bounding box center [1277, 239] width 95 height 37
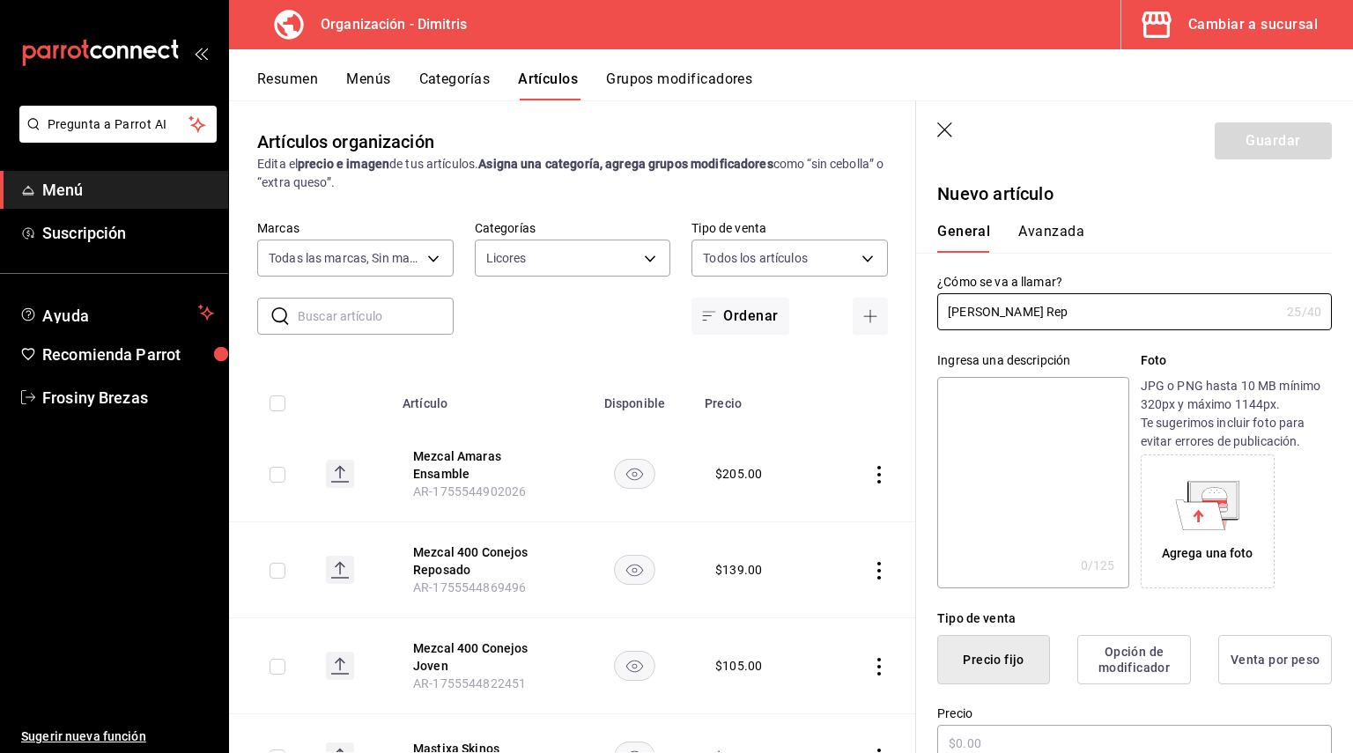
scroll to position [264, 0]
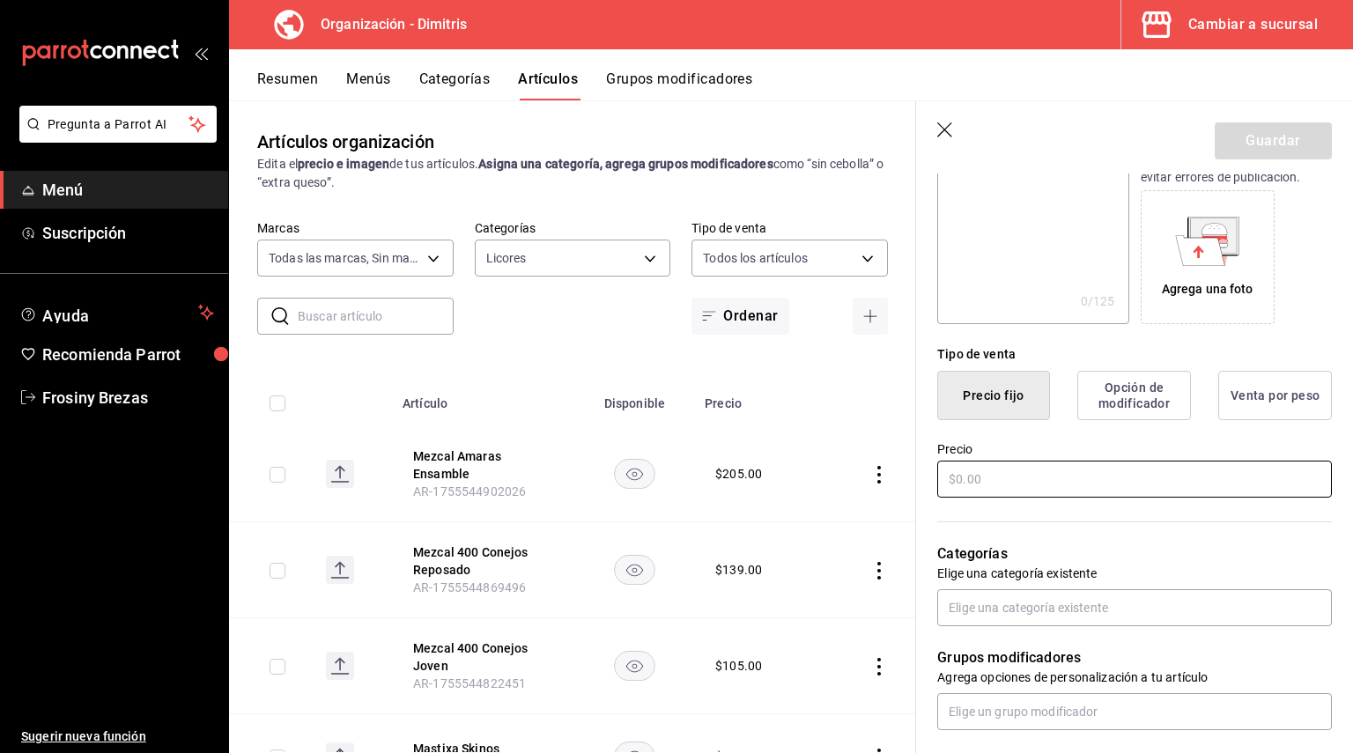
type input "[PERSON_NAME] Rep"
click at [989, 467] on input "text" at bounding box center [1134, 479] width 395 height 37
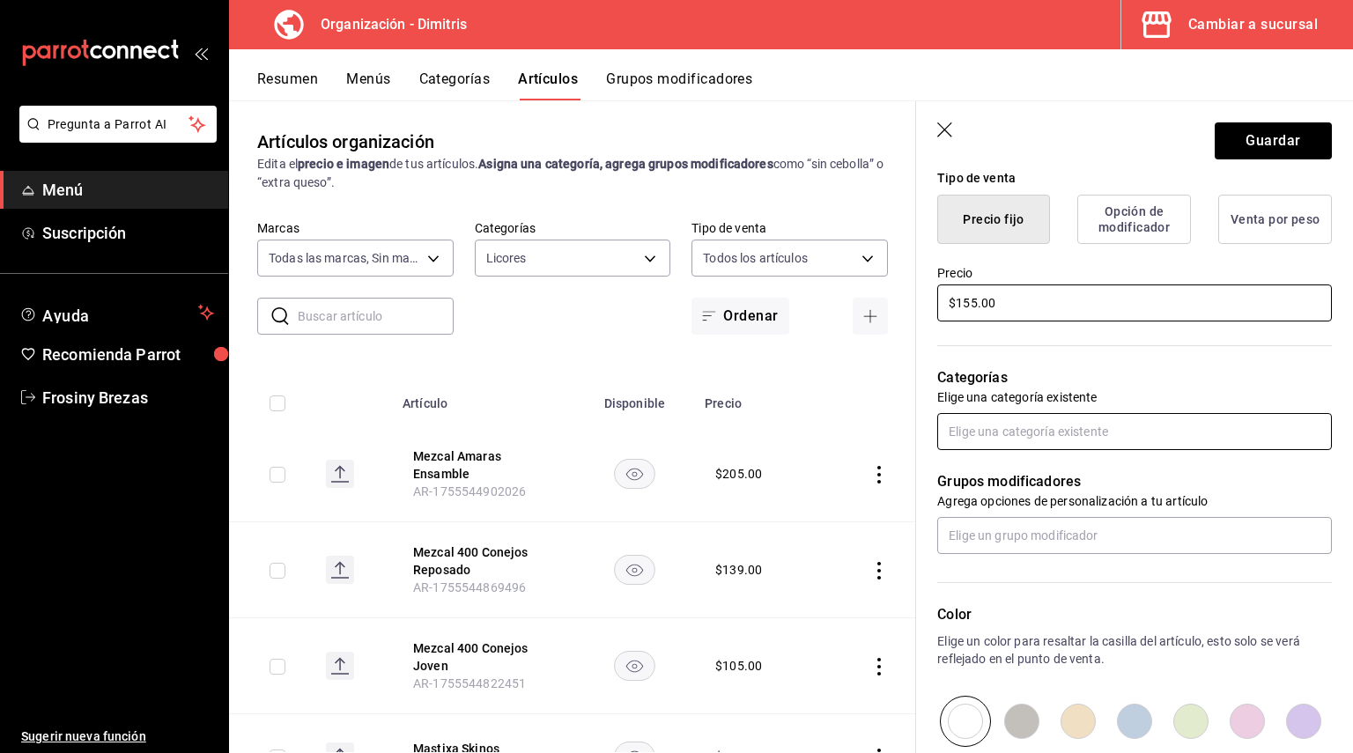
type input "$155.00"
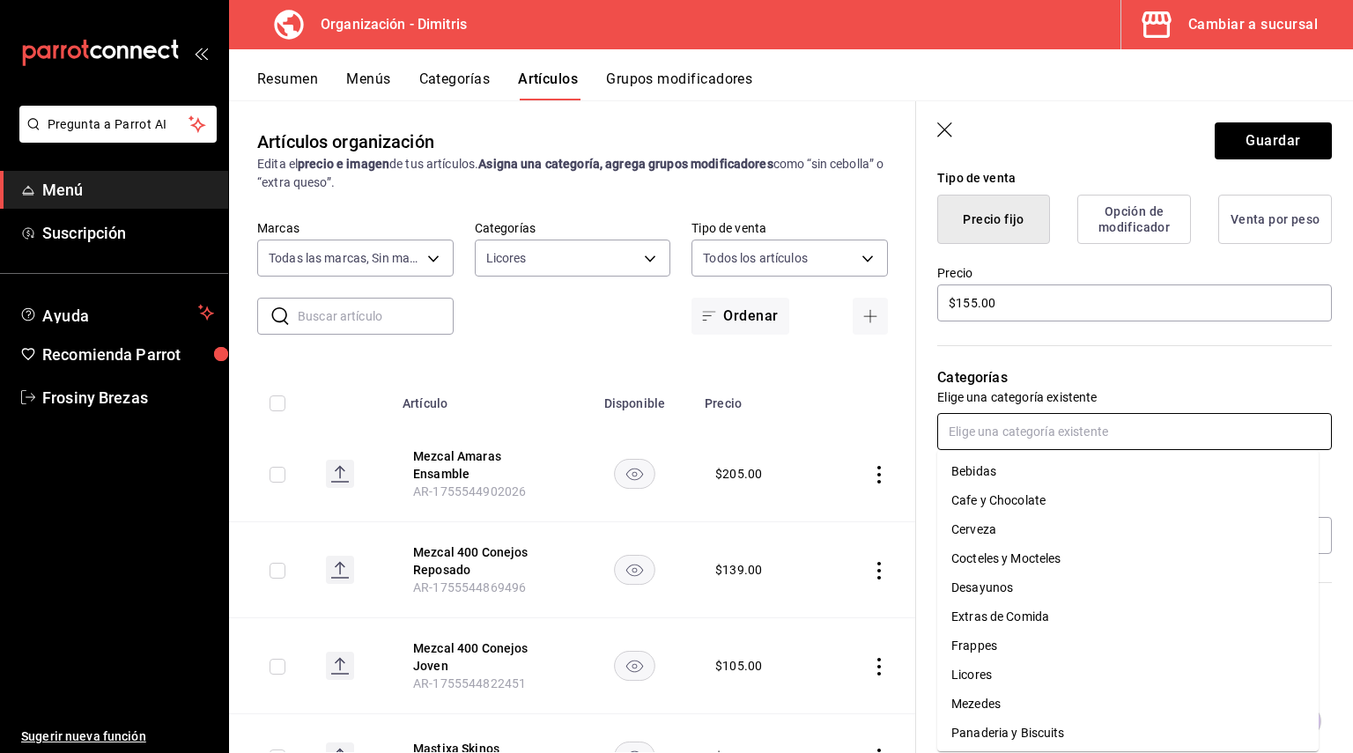
click at [1002, 443] on input "text" at bounding box center [1134, 431] width 395 height 37
click at [975, 675] on li "Licores" at bounding box center [1127, 675] width 381 height 29
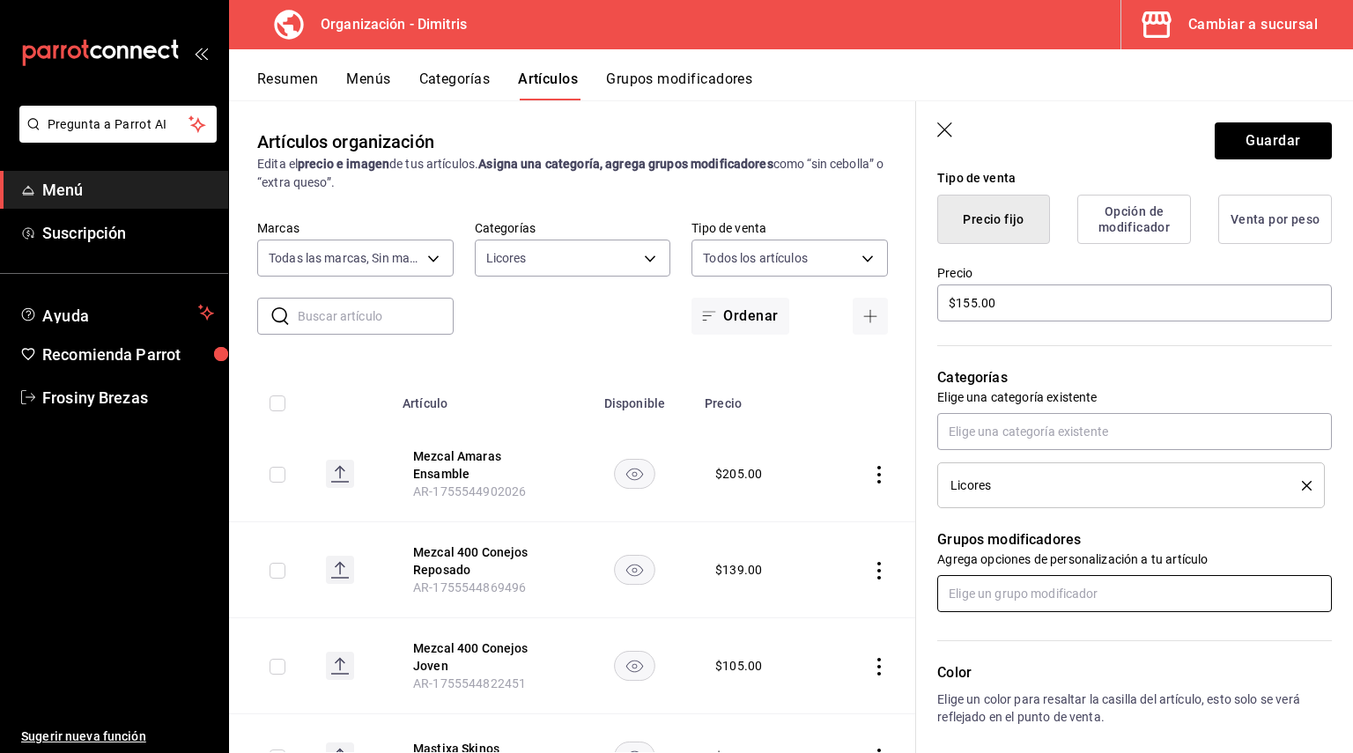
click at [1007, 586] on input "text" at bounding box center [1134, 593] width 395 height 37
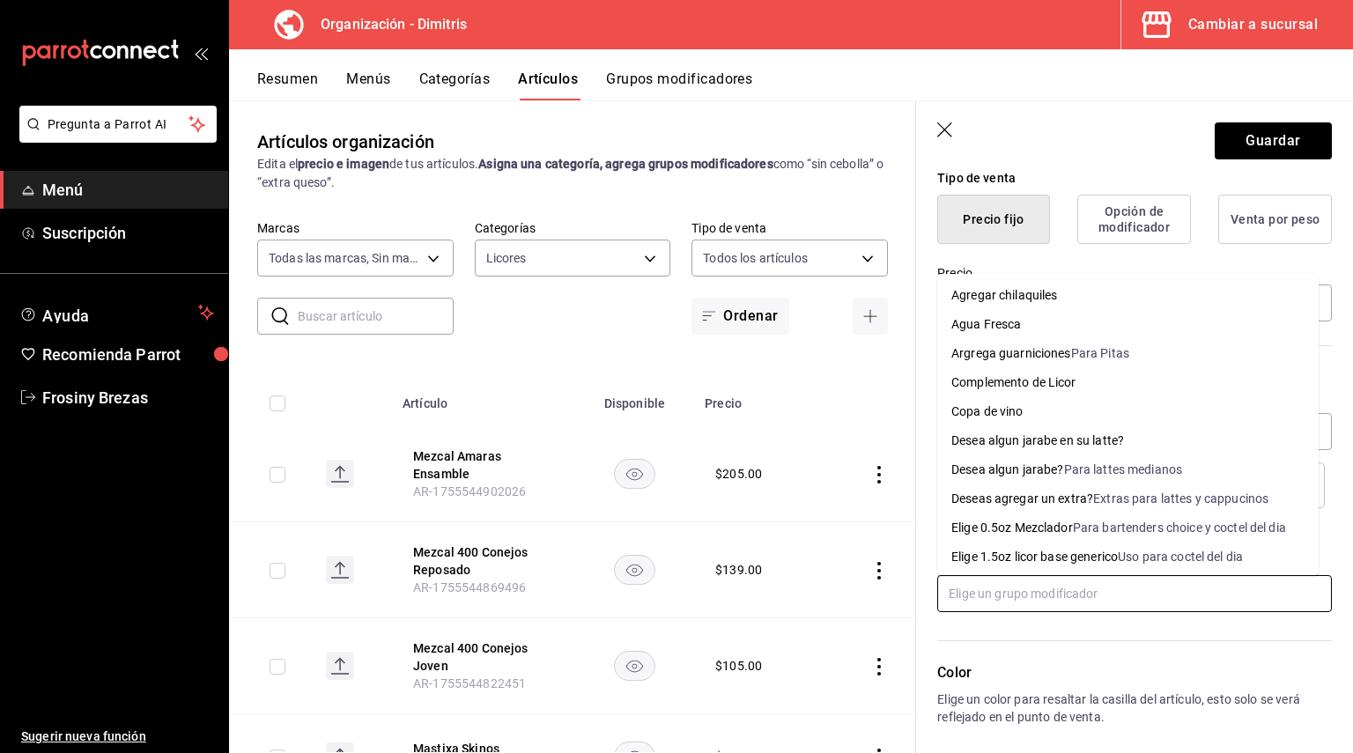
click at [1017, 520] on div "Elige 0.5oz Mezclador" at bounding box center [1012, 528] width 122 height 18
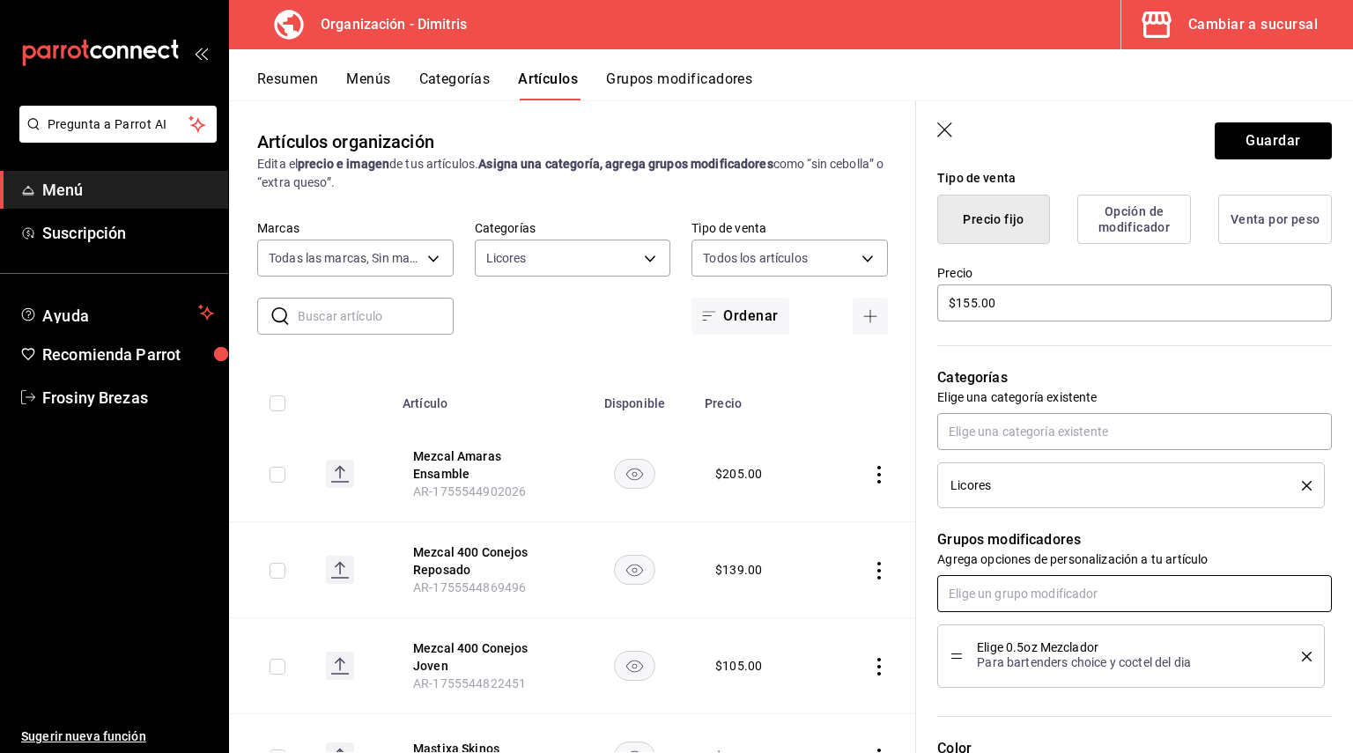
drag, startPoint x: 1007, startPoint y: 585, endPoint x: 1008, endPoint y: 575, distance: 9.8
click at [1006, 586] on input "text" at bounding box center [1134, 593] width 395 height 37
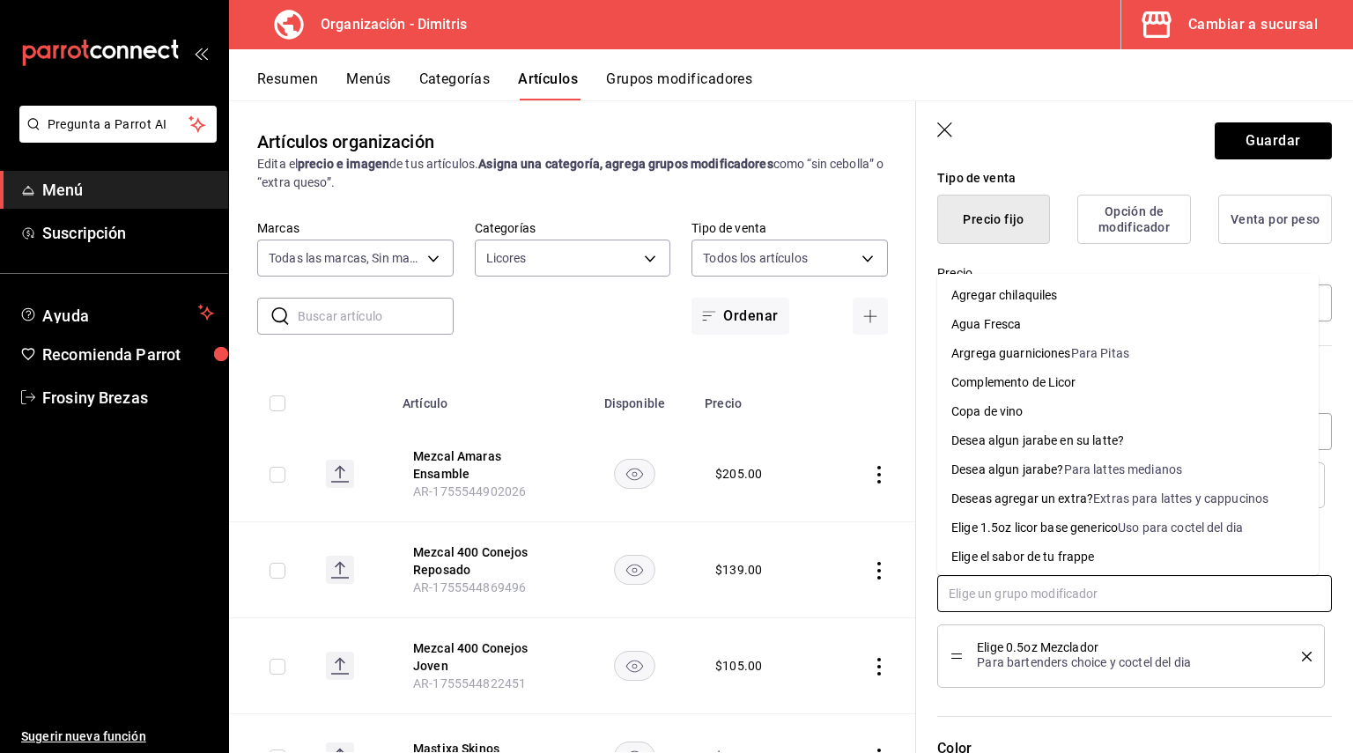
click at [1041, 382] on div "Complemento de Licor" at bounding box center [1013, 382] width 125 height 18
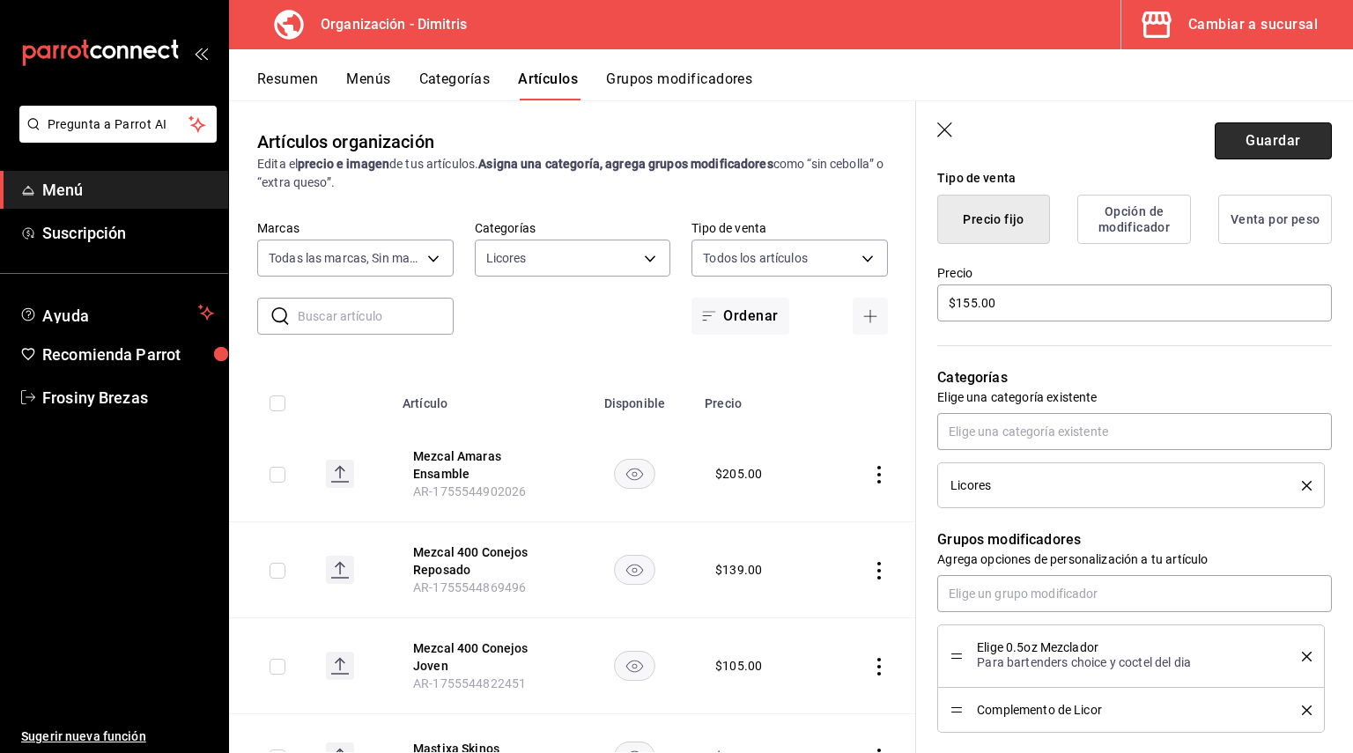
click at [1252, 137] on button "Guardar" at bounding box center [1273, 140] width 117 height 37
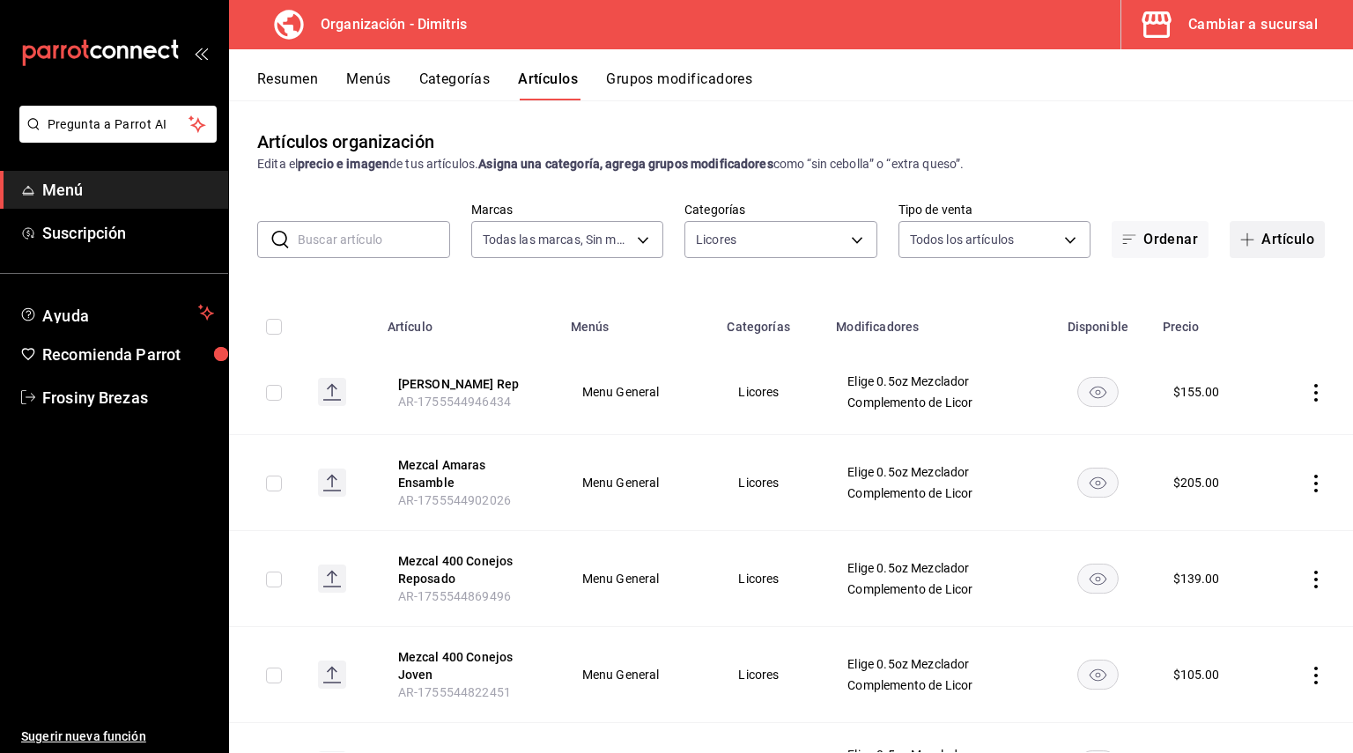
click at [1297, 230] on button "Artículo" at bounding box center [1277, 239] width 95 height 37
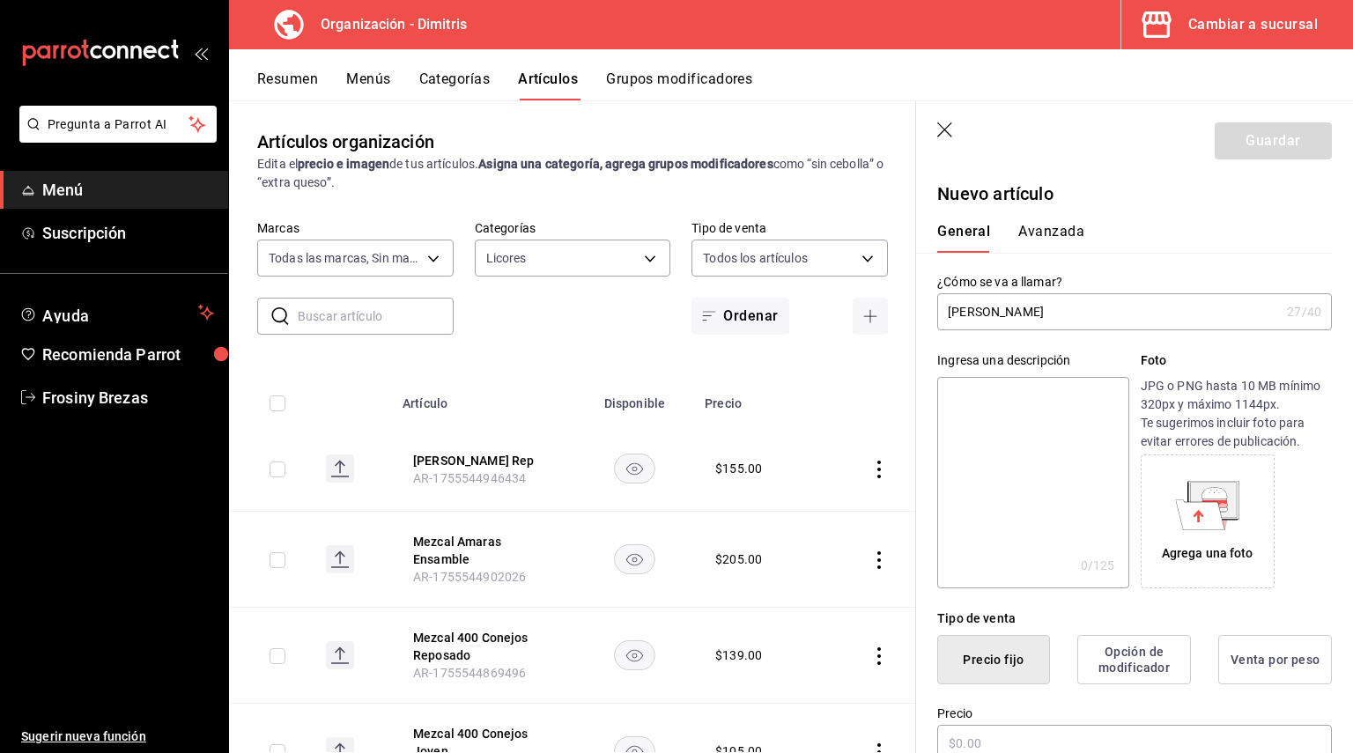
type input "[PERSON_NAME]"
drag, startPoint x: 1008, startPoint y: 302, endPoint x: 1300, endPoint y: 296, distance: 292.5
click at [1304, 296] on div "[PERSON_NAME] Joven 27 /40 ¿Cómo se va a llamar?" at bounding box center [1134, 311] width 395 height 37
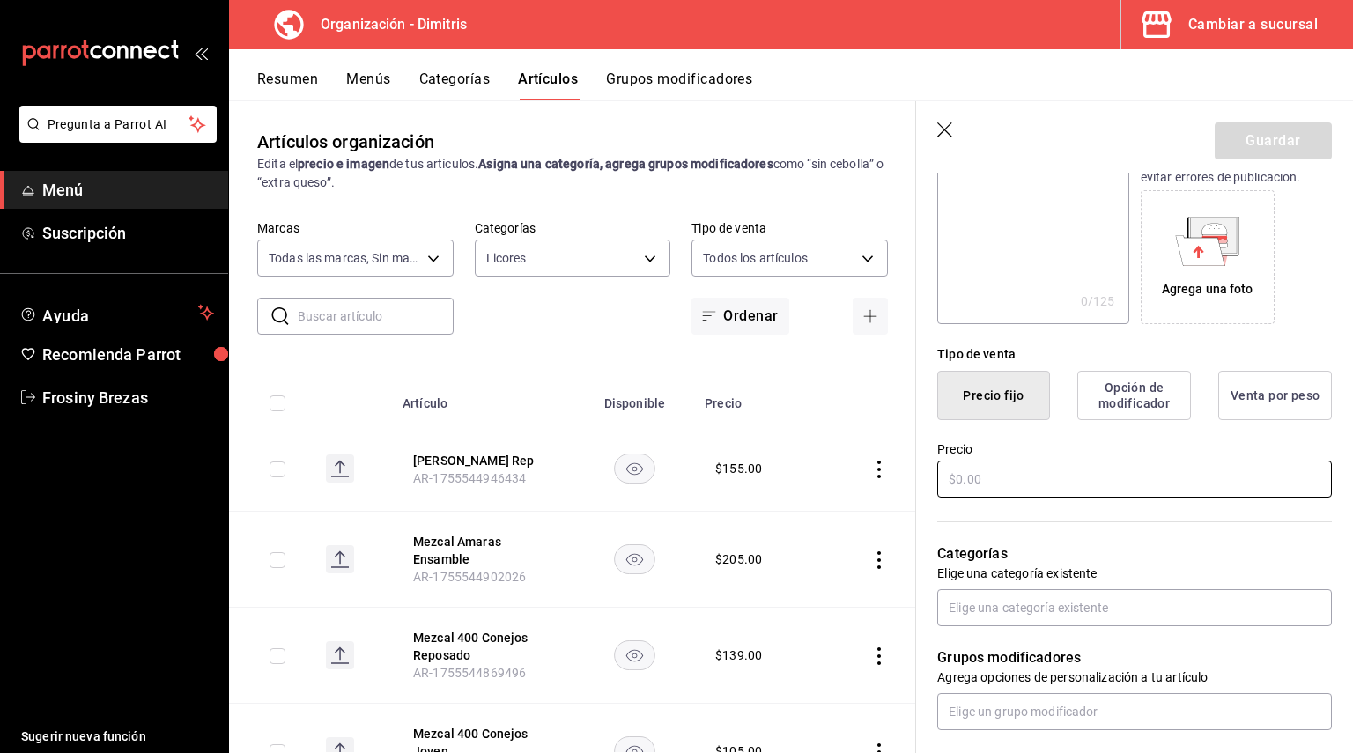
click at [1035, 476] on input "text" at bounding box center [1134, 479] width 395 height 37
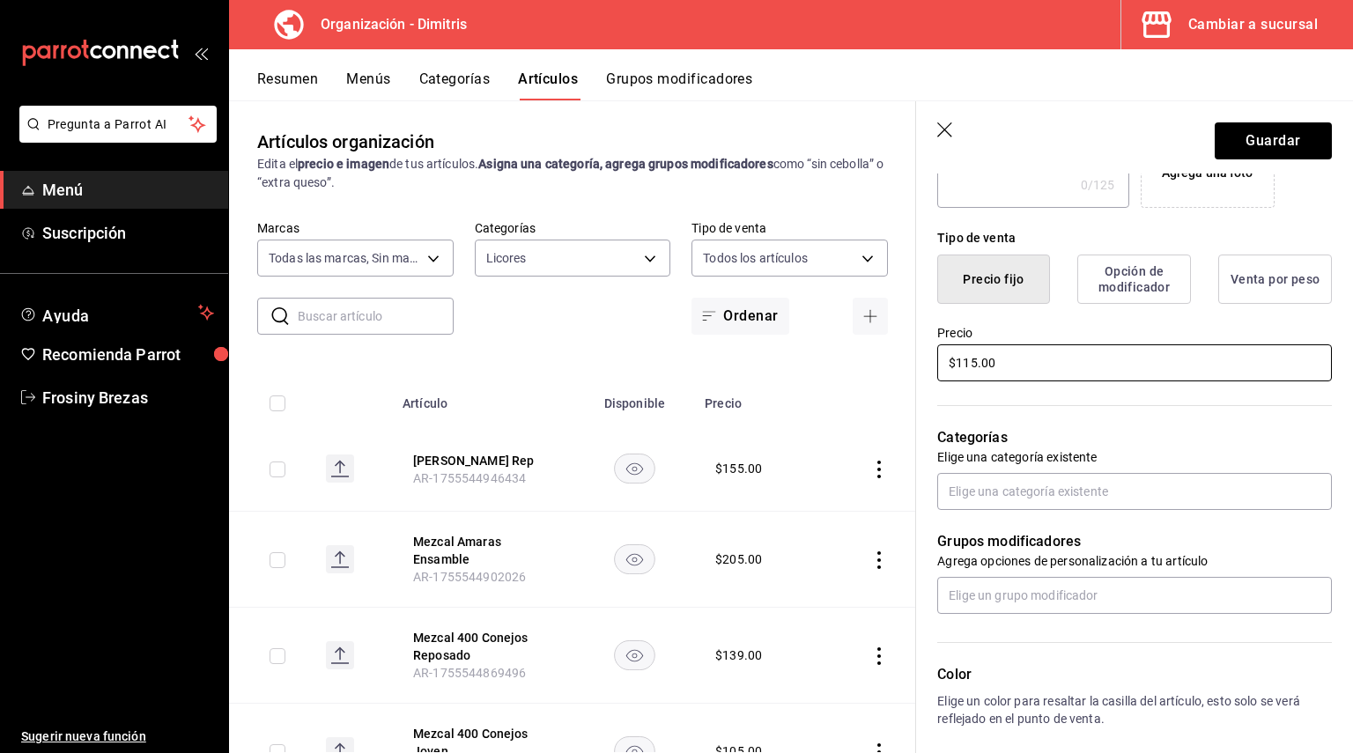
scroll to position [528, 0]
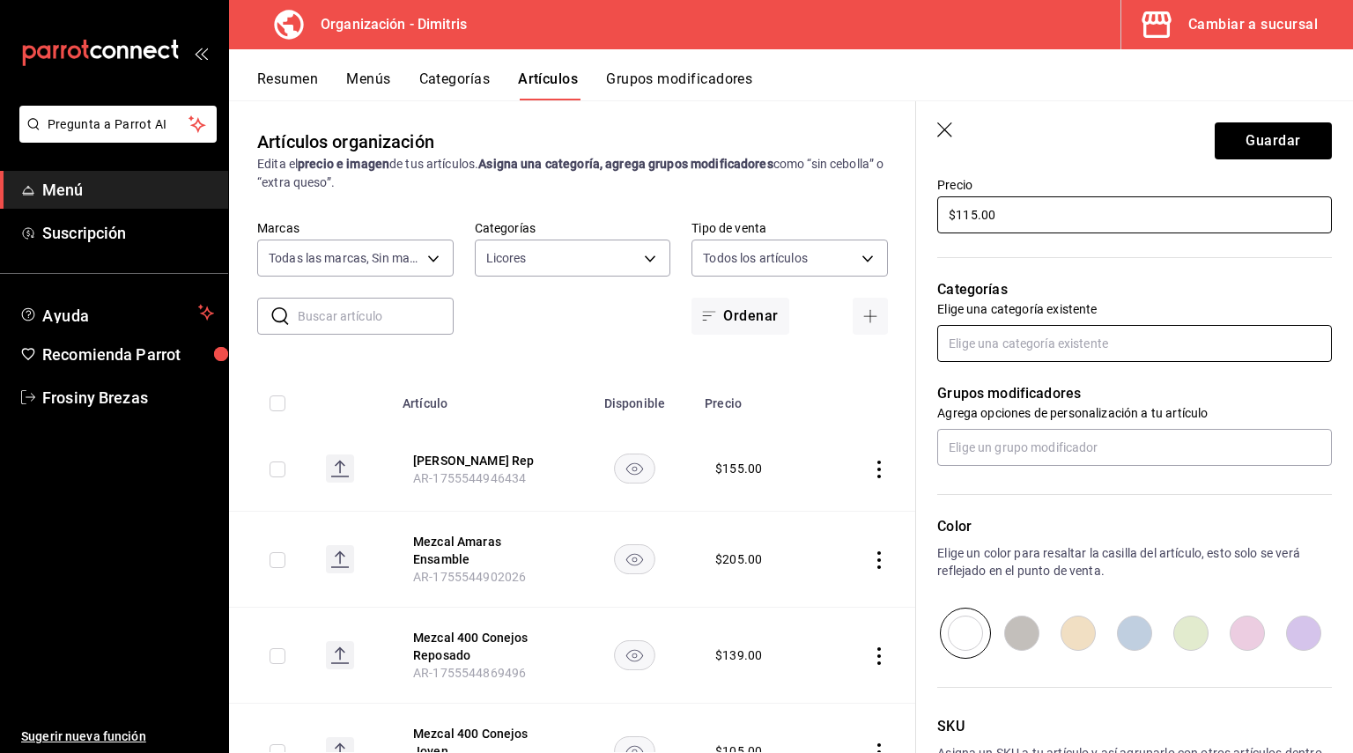
type input "$115.00"
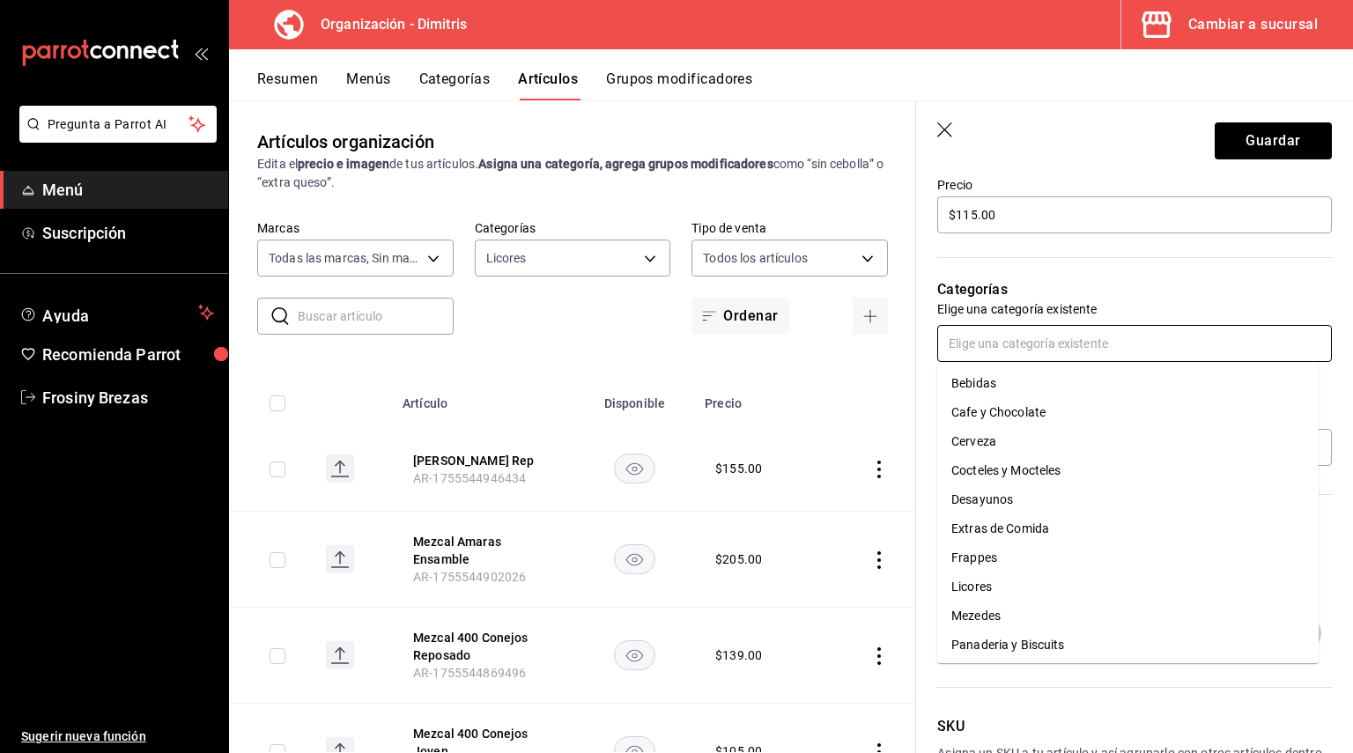
click at [993, 344] on input "text" at bounding box center [1134, 343] width 395 height 37
click at [1000, 579] on li "Licores" at bounding box center [1127, 586] width 381 height 29
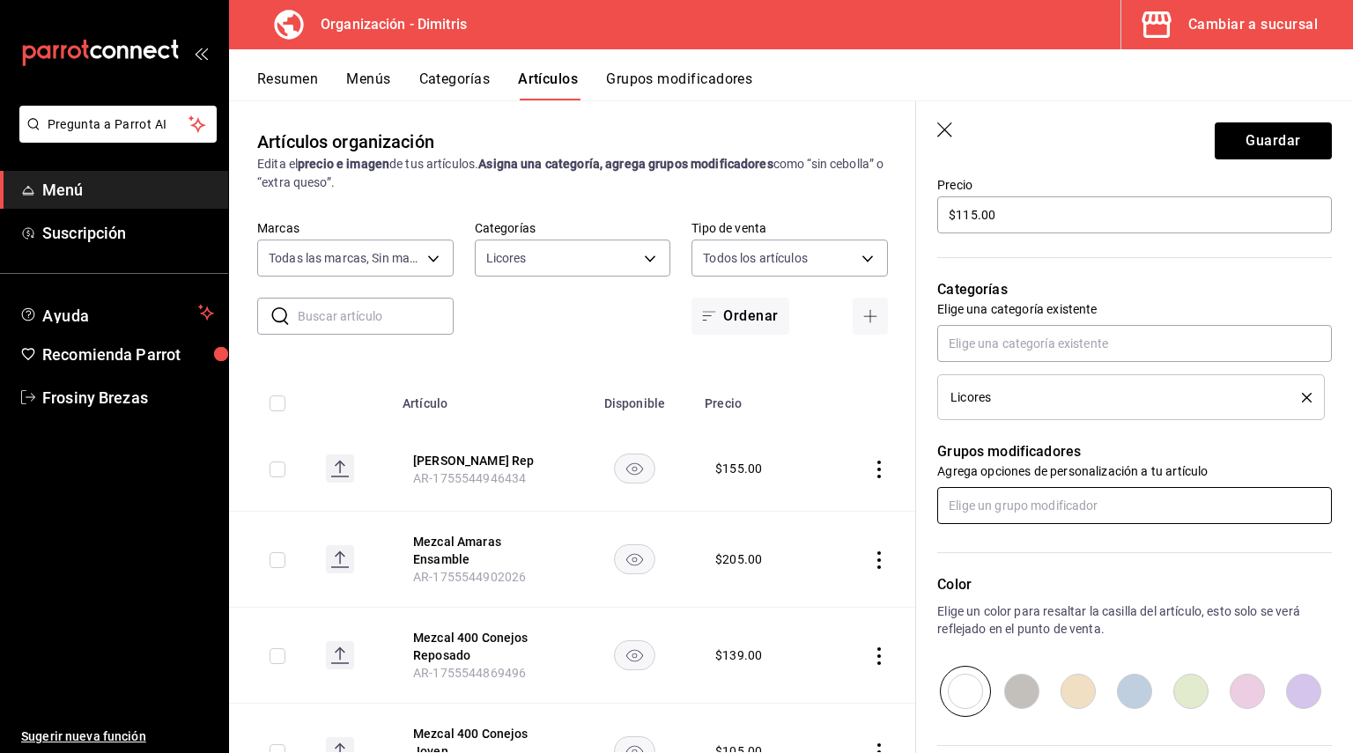
click at [991, 502] on input "text" at bounding box center [1134, 505] width 395 height 37
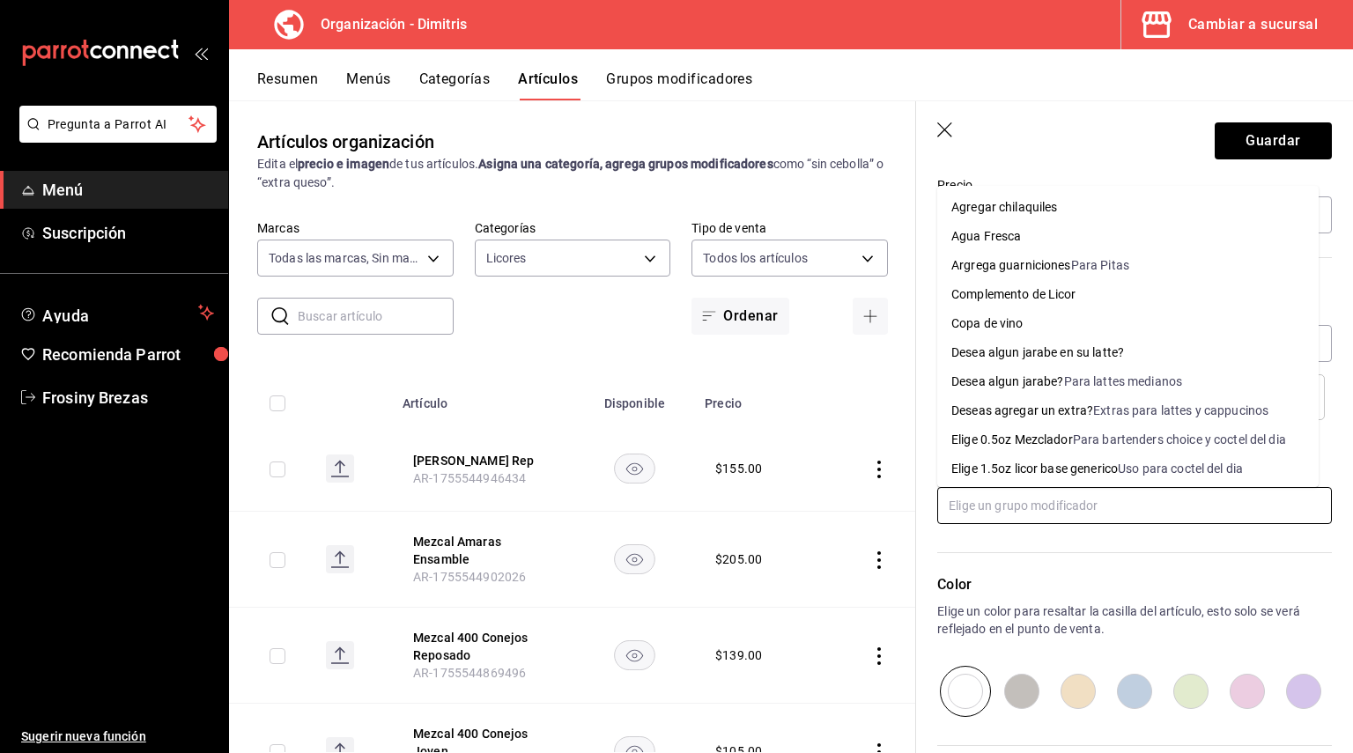
click at [1007, 431] on div "Elige 0.5oz Mezclador" at bounding box center [1012, 440] width 122 height 18
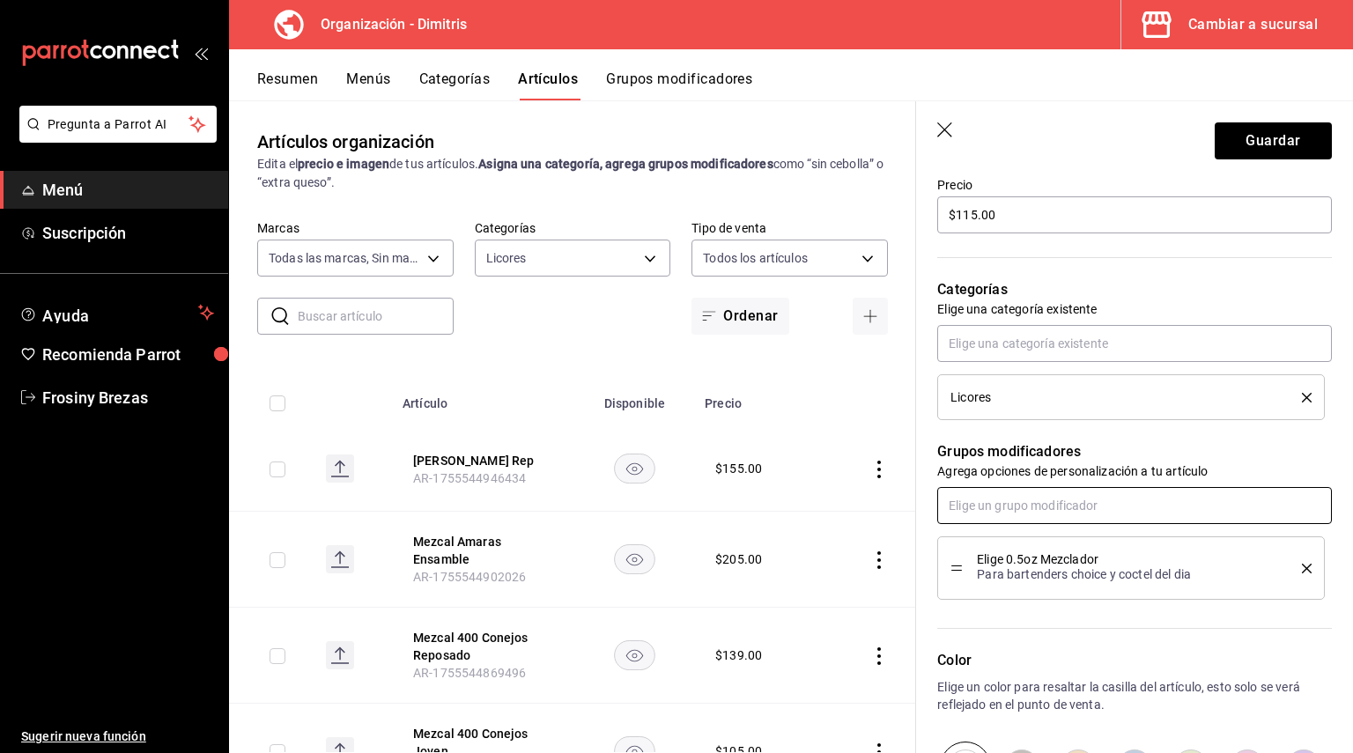
click at [999, 505] on input "text" at bounding box center [1134, 505] width 395 height 37
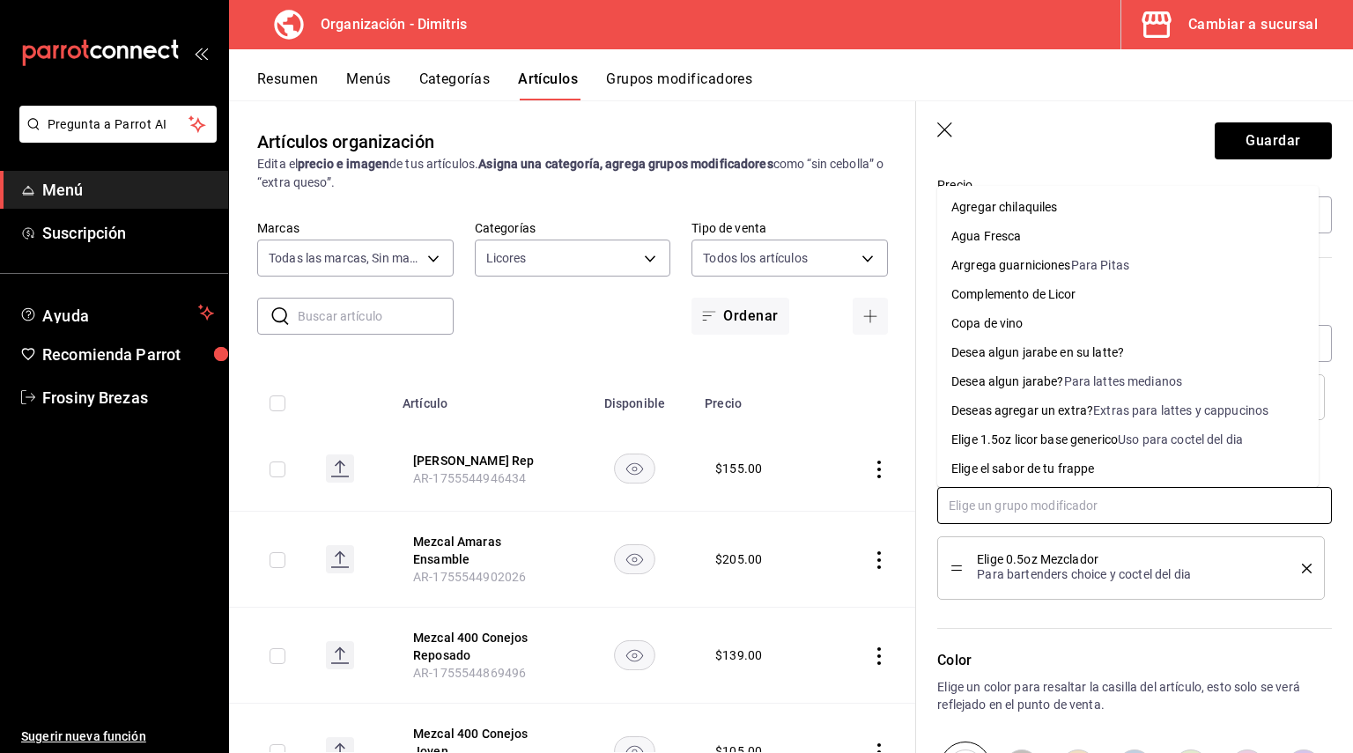
click at [1055, 296] on div "Complemento de Licor" at bounding box center [1013, 294] width 125 height 18
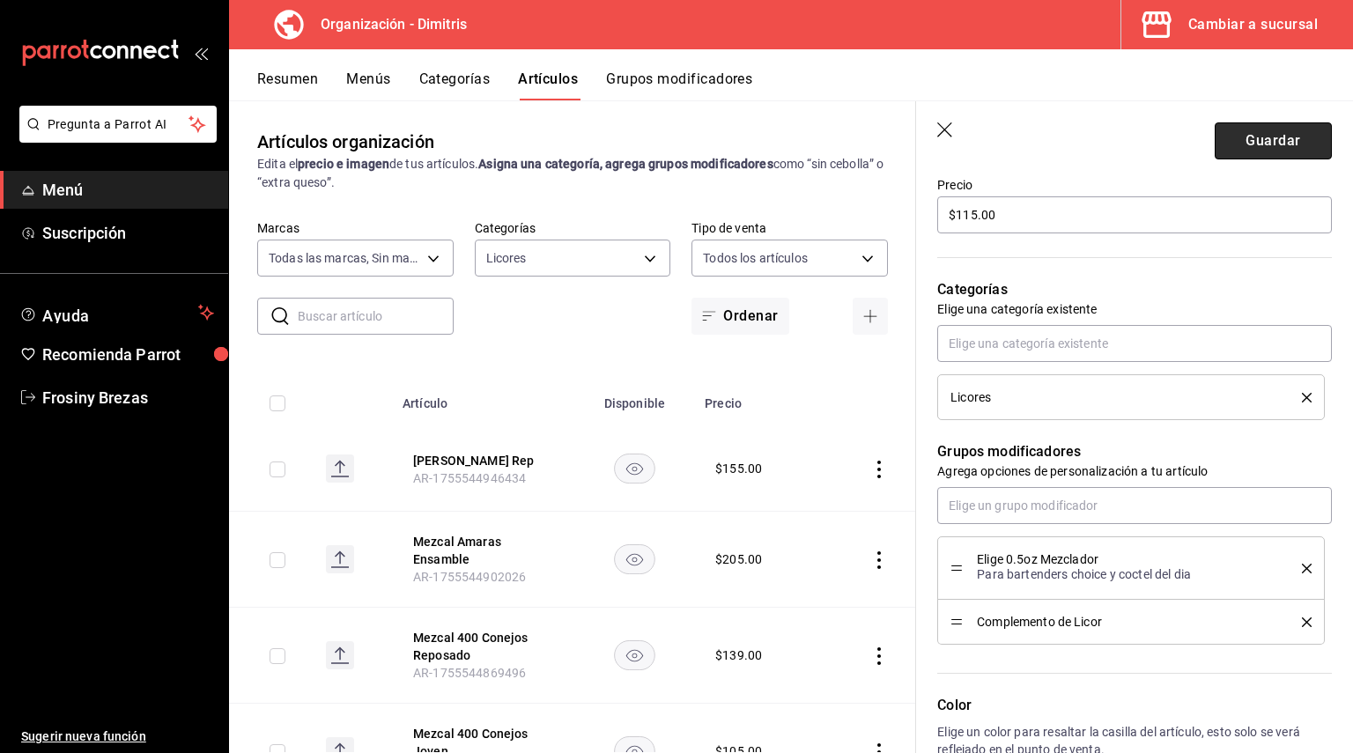
click at [1220, 138] on button "Guardar" at bounding box center [1273, 140] width 117 height 37
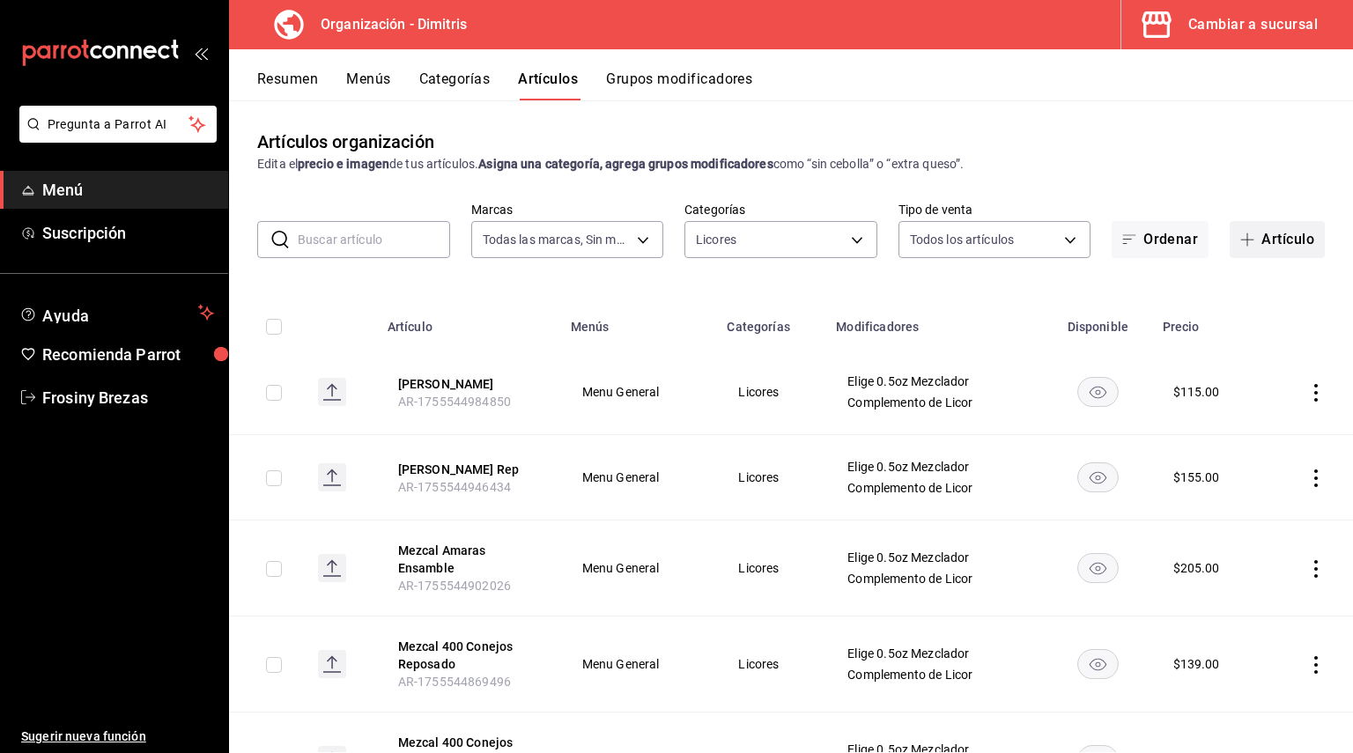
click at [1247, 245] on button "Artículo" at bounding box center [1277, 239] width 95 height 37
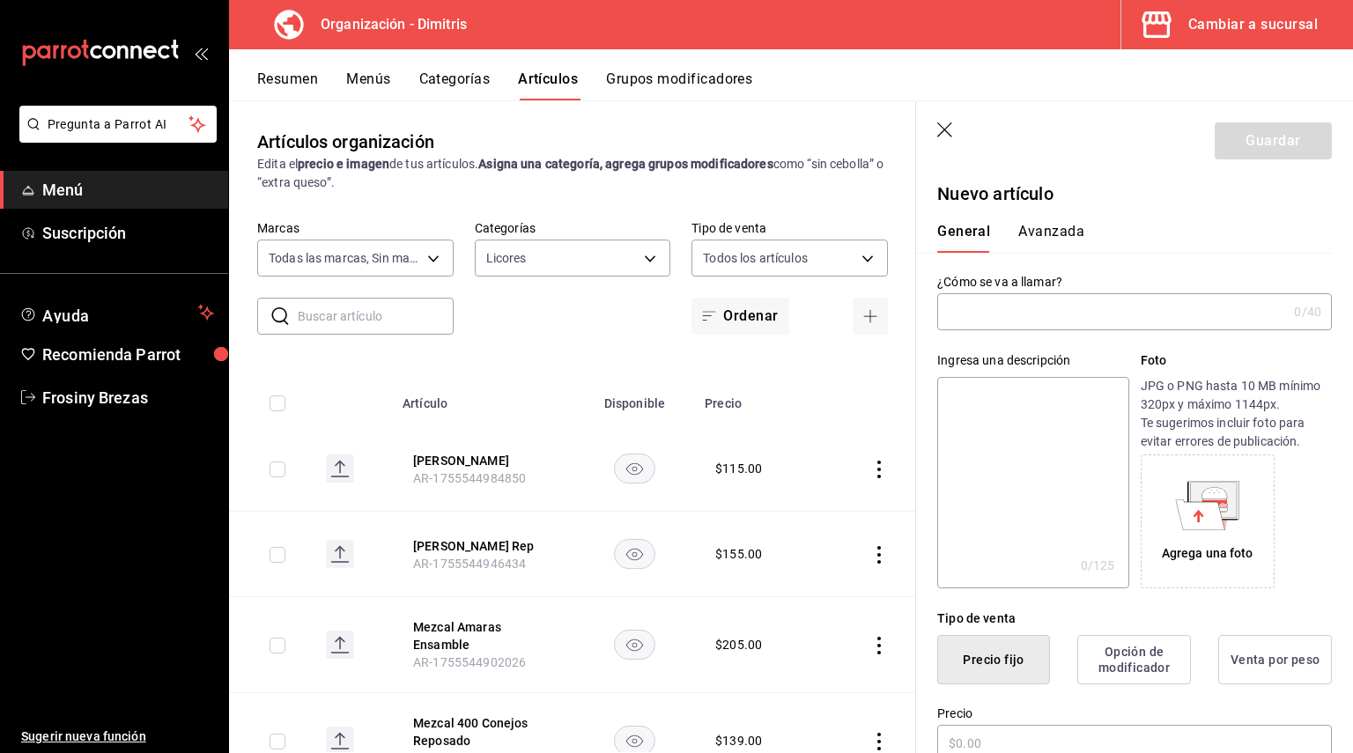
click at [1015, 321] on input "text" at bounding box center [1112, 311] width 350 height 35
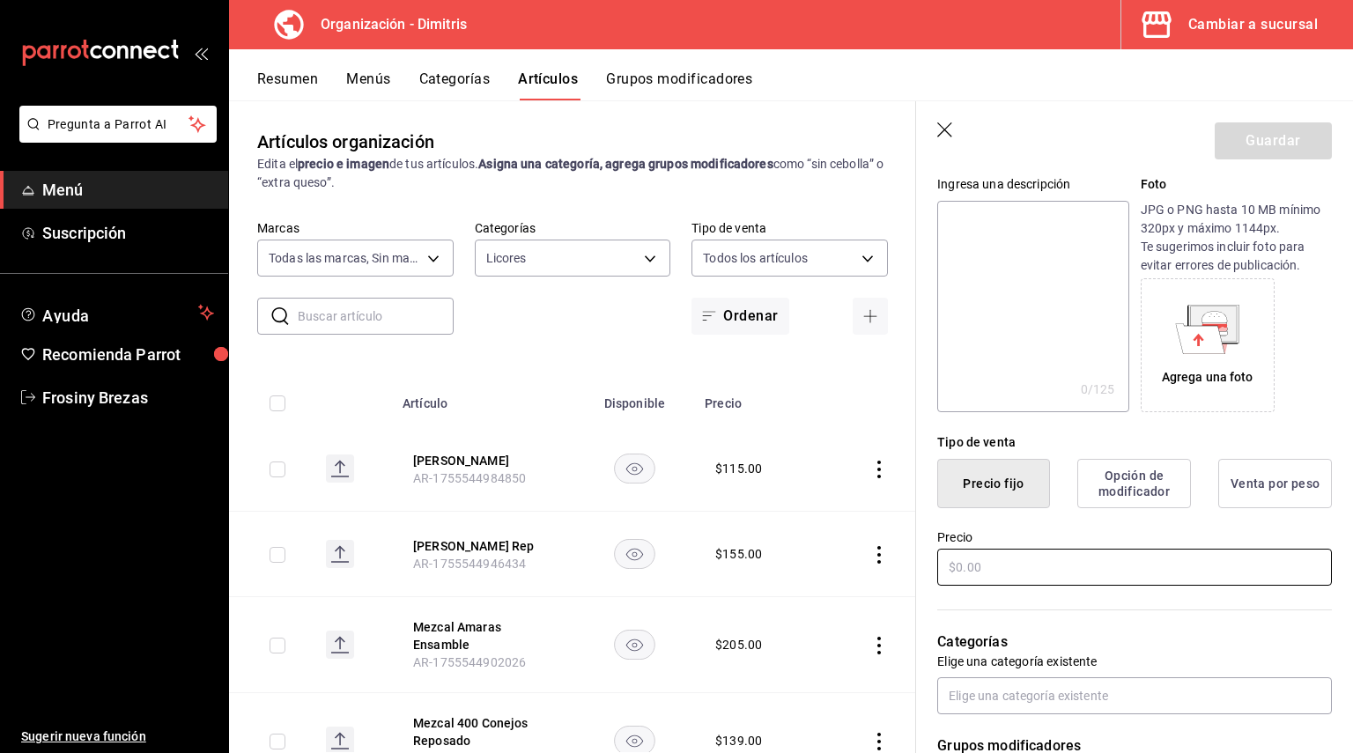
type input "[PERSON_NAME]"
click at [998, 554] on input "text" at bounding box center [1134, 567] width 395 height 37
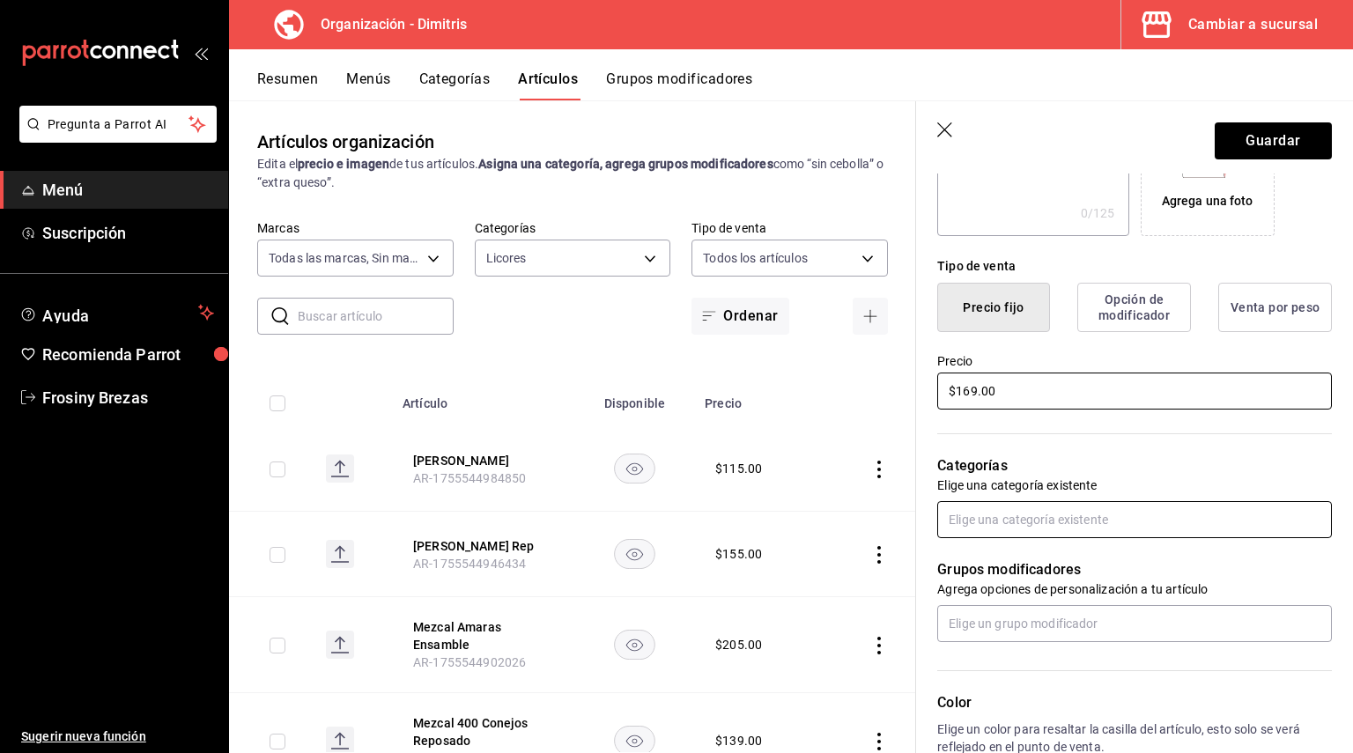
type input "$169.00"
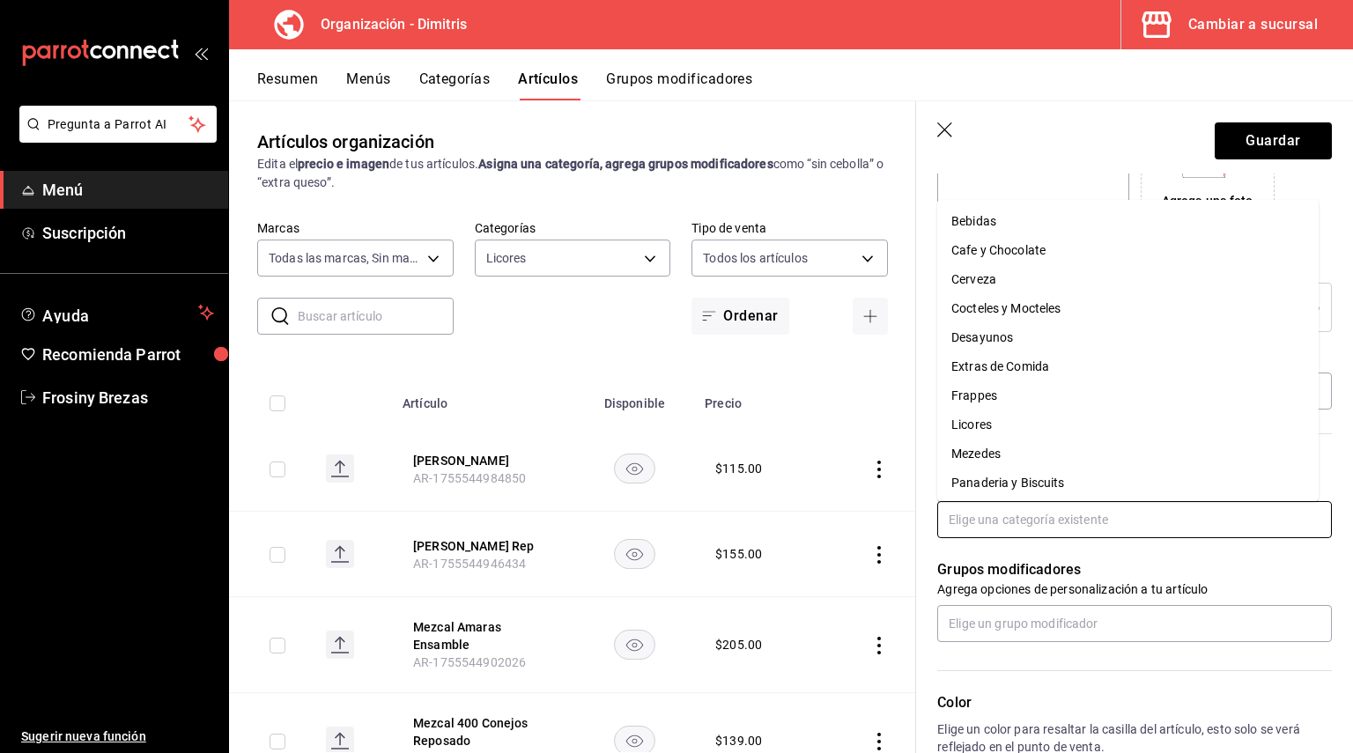
click at [1043, 511] on input "text" at bounding box center [1134, 519] width 395 height 37
click at [979, 435] on li "Licores" at bounding box center [1127, 424] width 381 height 29
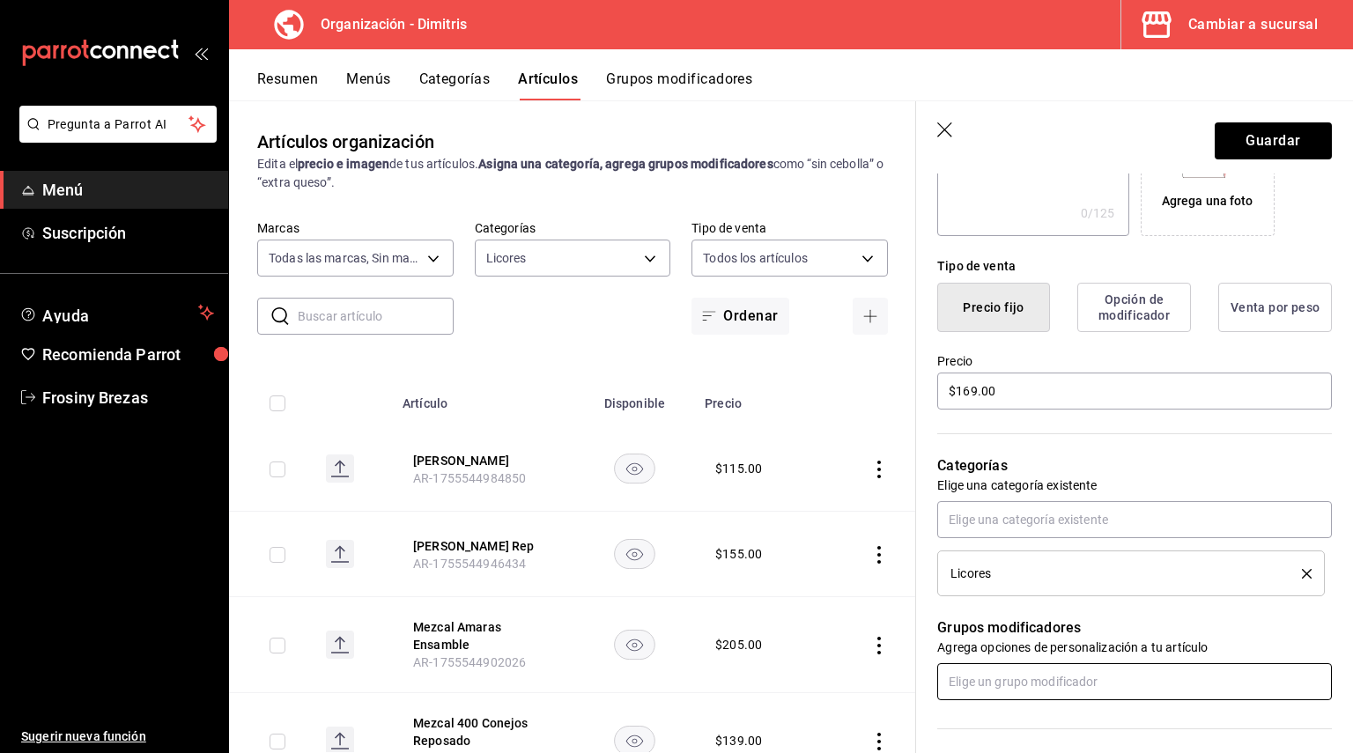
click at [977, 665] on input "text" at bounding box center [1134, 681] width 395 height 37
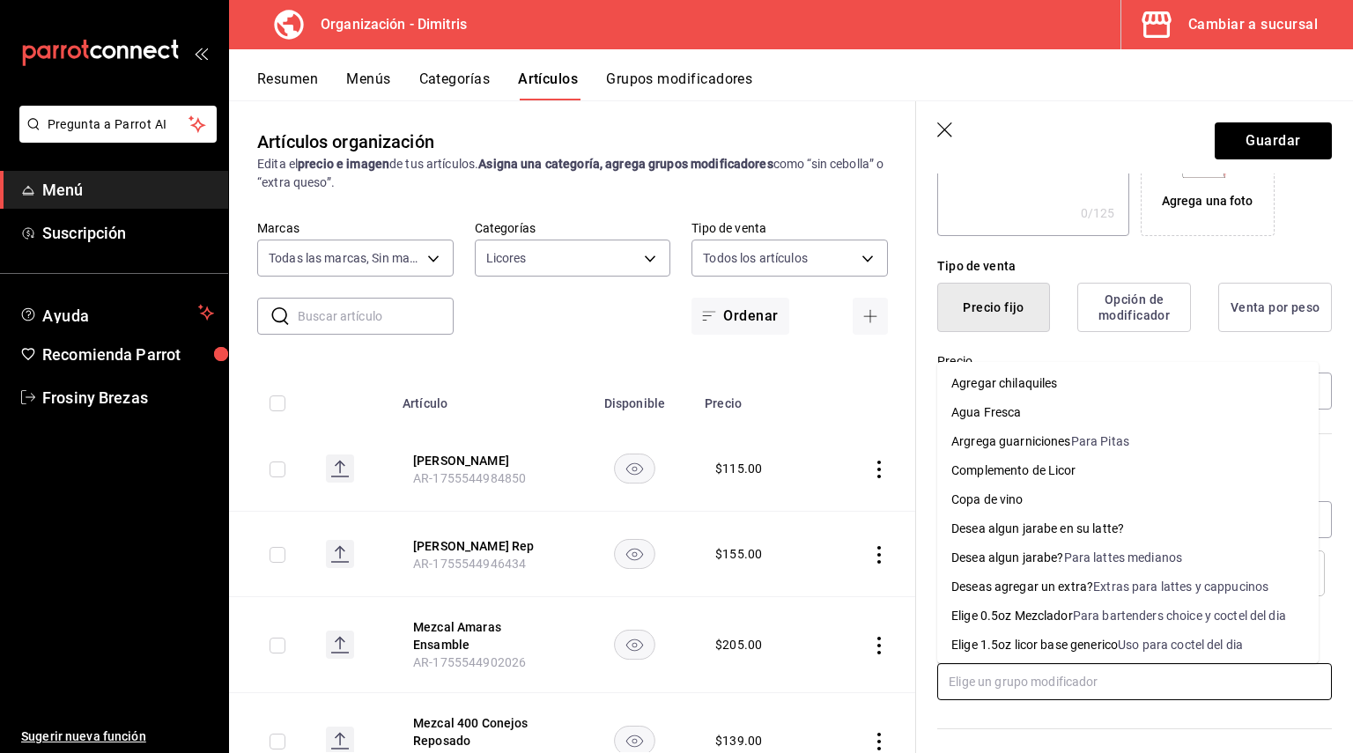
click at [1017, 621] on div "Elige 0.5oz Mezclador" at bounding box center [1012, 616] width 122 height 18
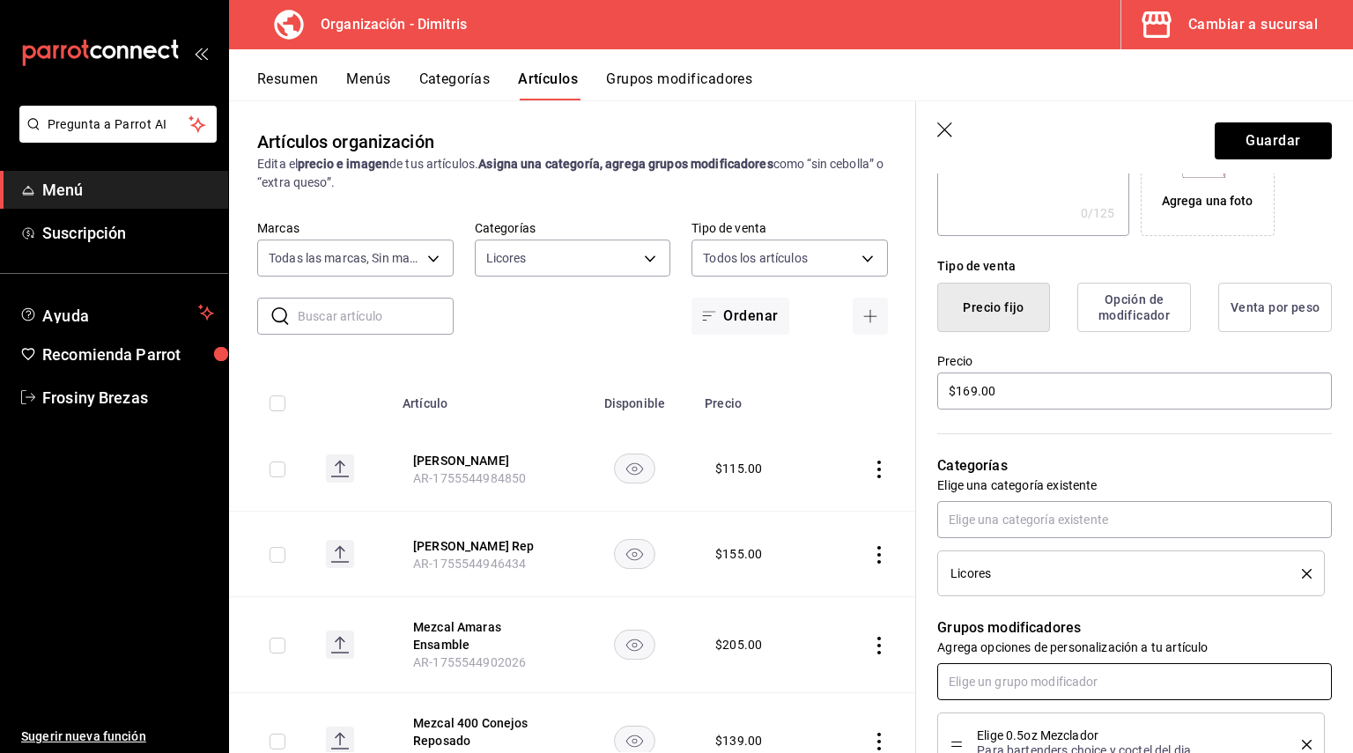
click at [1005, 679] on input "text" at bounding box center [1134, 681] width 395 height 37
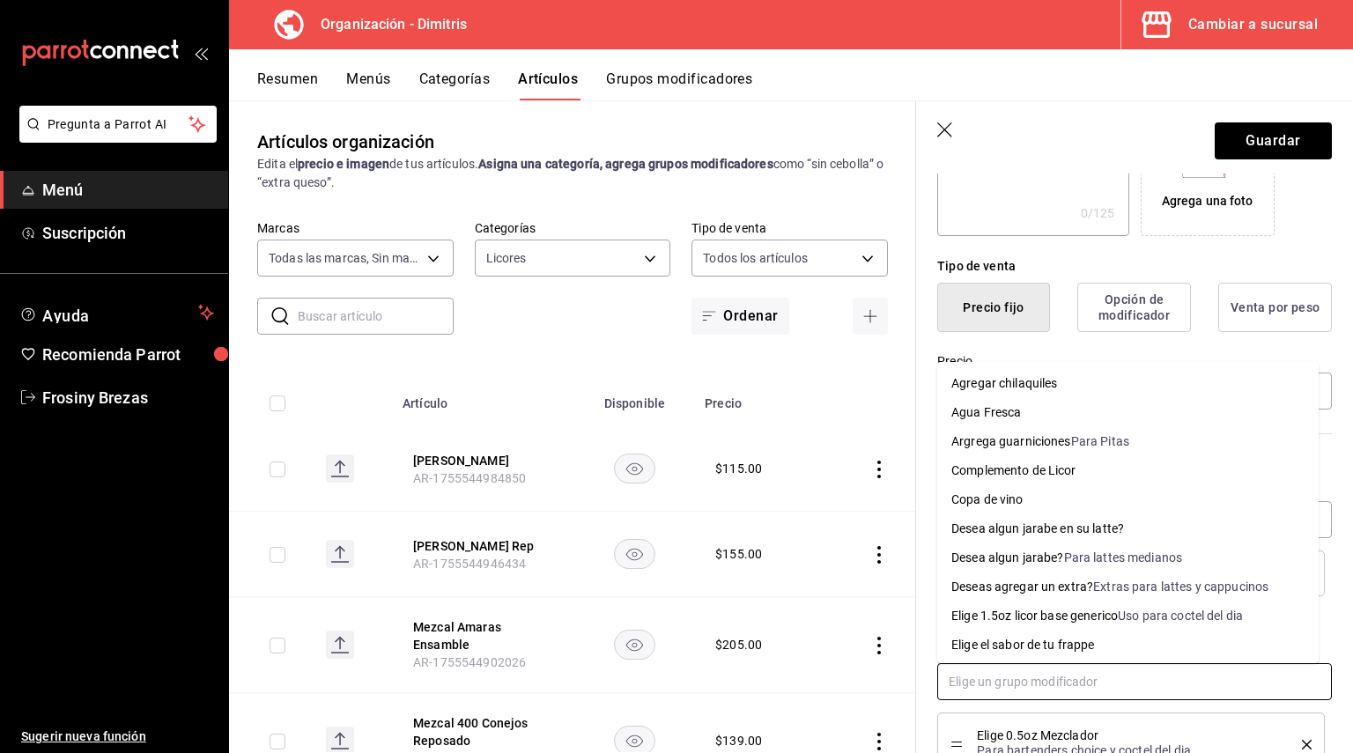
click at [1018, 477] on div "Complemento de Licor" at bounding box center [1013, 471] width 125 height 18
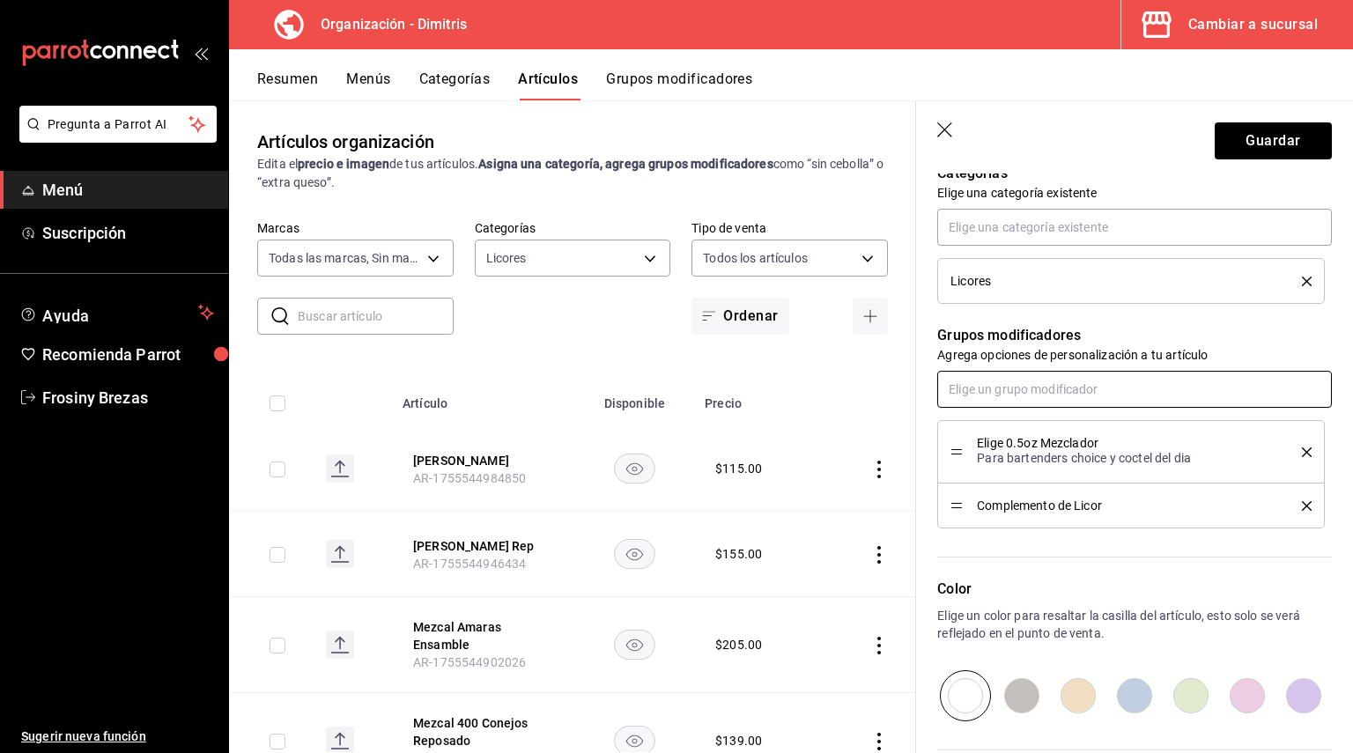
scroll to position [705, 0]
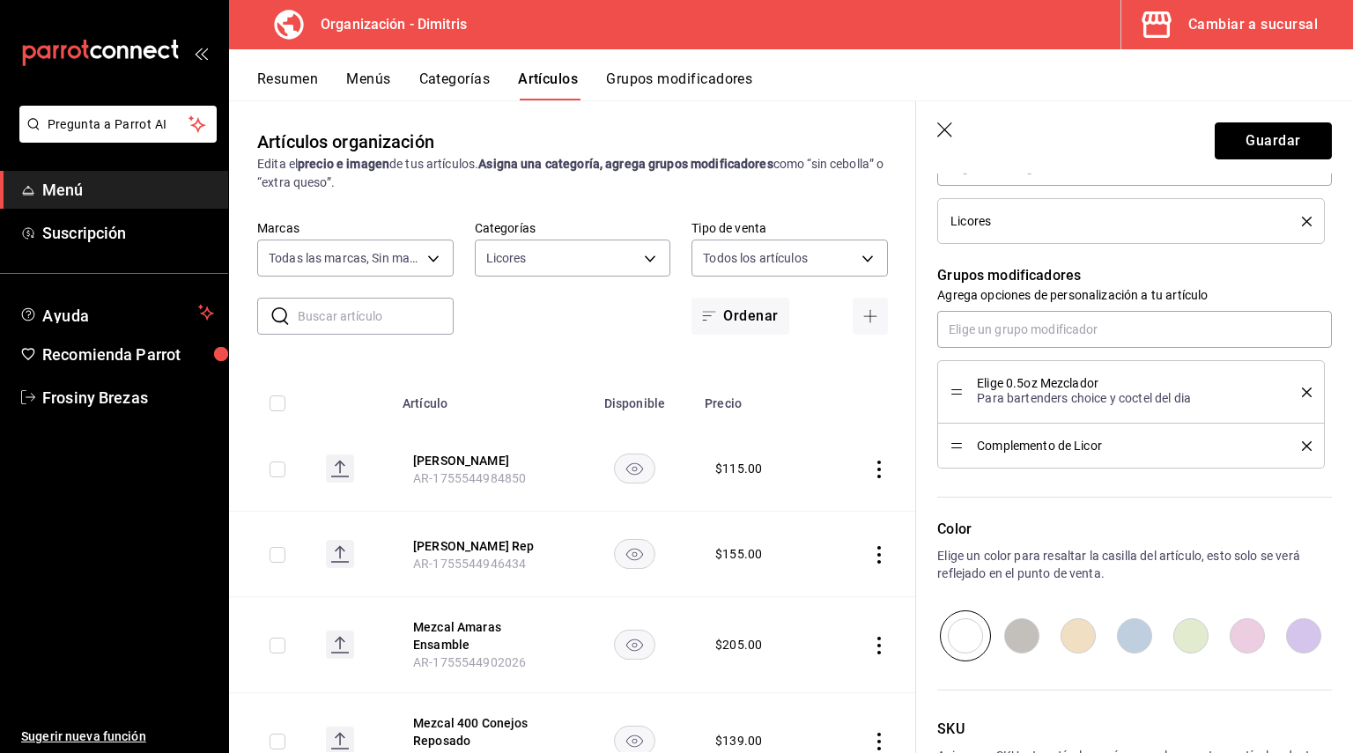
click at [1304, 137] on button "Guardar" at bounding box center [1273, 140] width 117 height 37
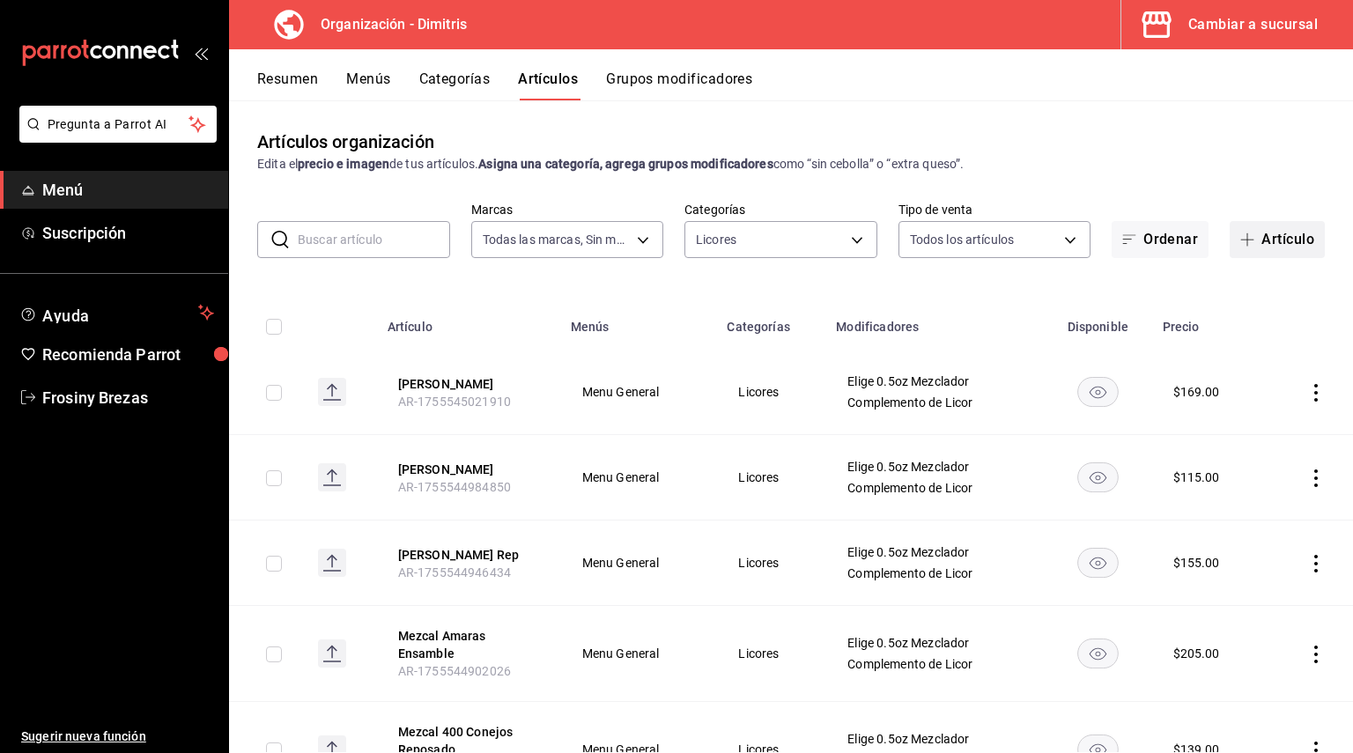
click at [1267, 255] on button "Artículo" at bounding box center [1277, 239] width 95 height 37
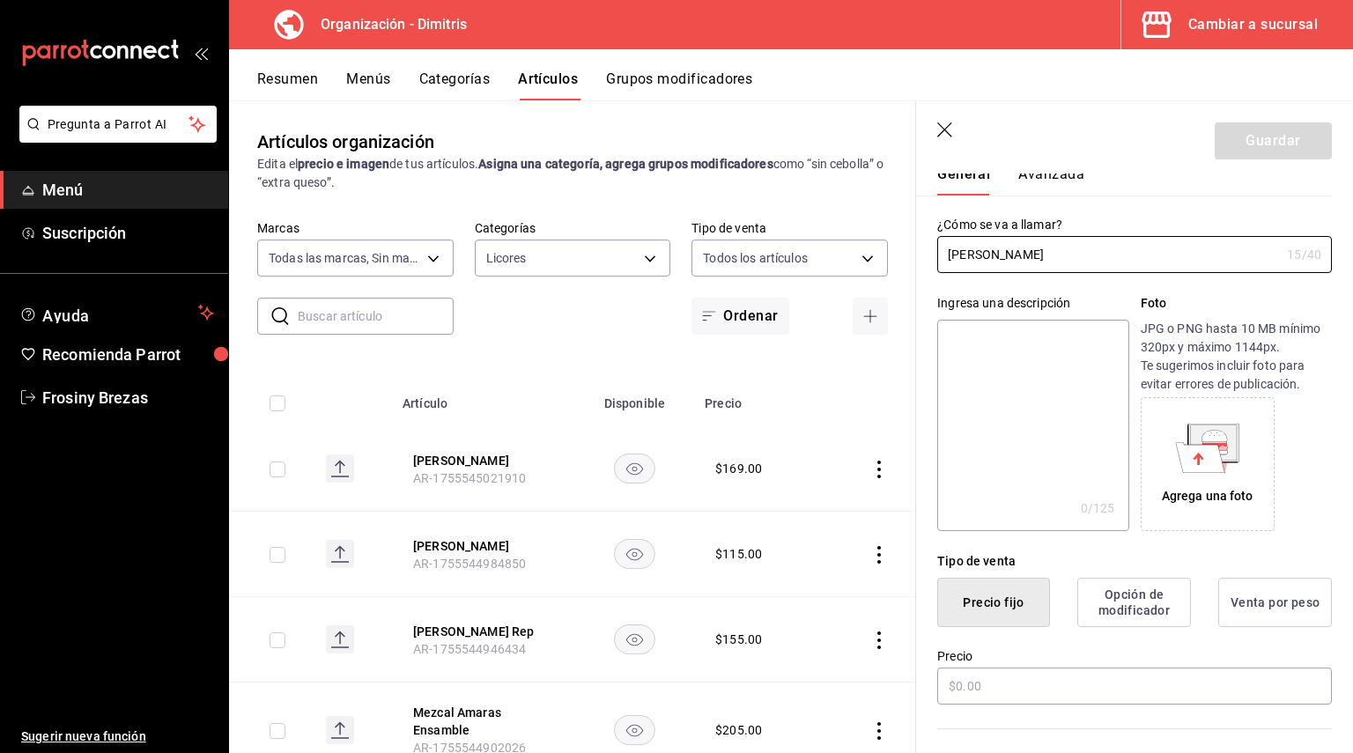
scroll to position [88, 0]
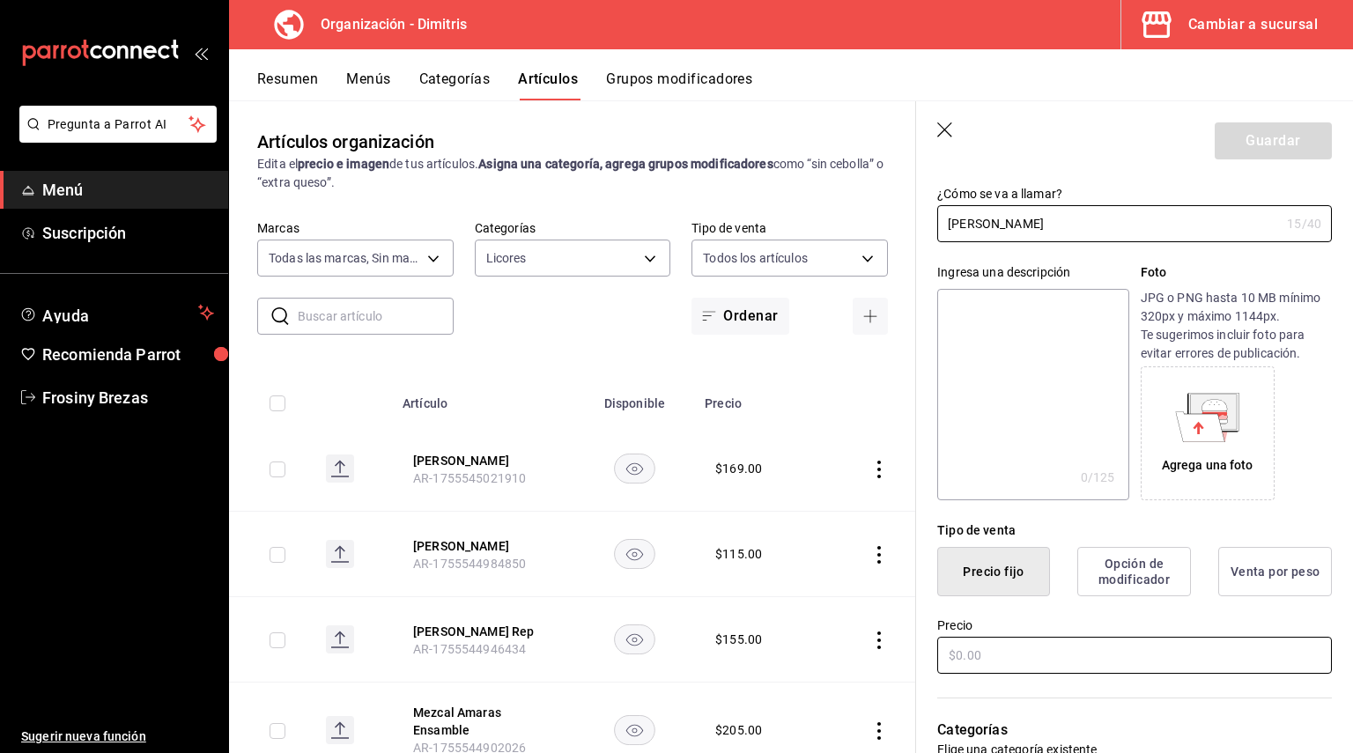
type input "[PERSON_NAME]"
click at [973, 646] on input "text" at bounding box center [1134, 655] width 395 height 37
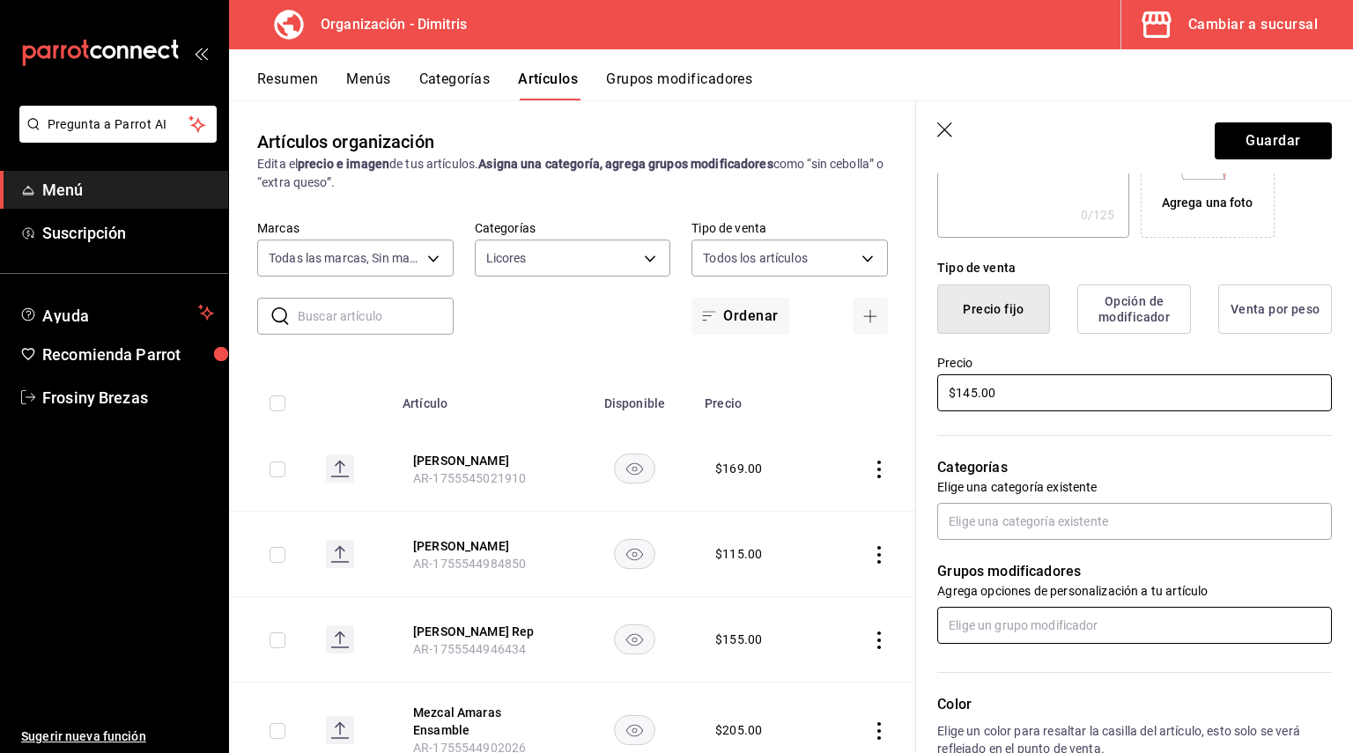
scroll to position [352, 0]
type input "$145.00"
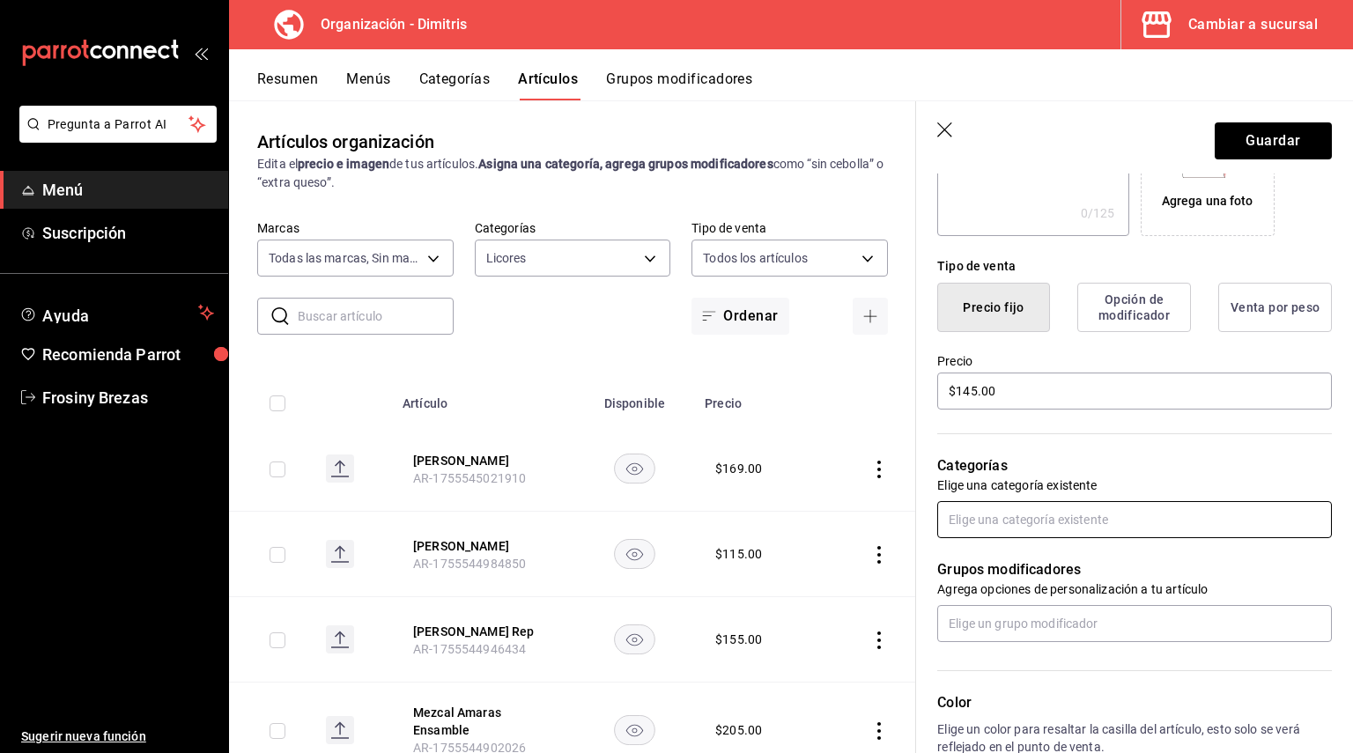
click at [989, 527] on input "text" at bounding box center [1134, 519] width 395 height 37
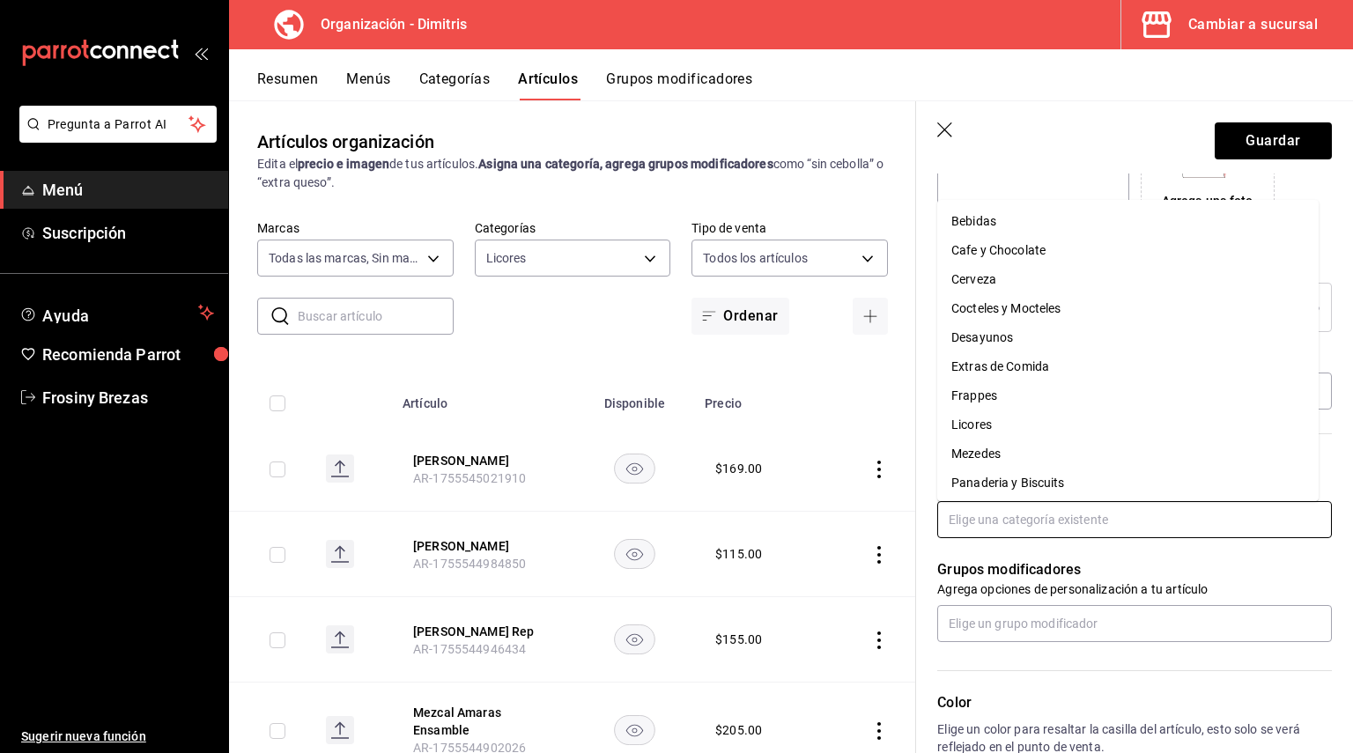
click at [996, 425] on li "Licores" at bounding box center [1127, 424] width 381 height 29
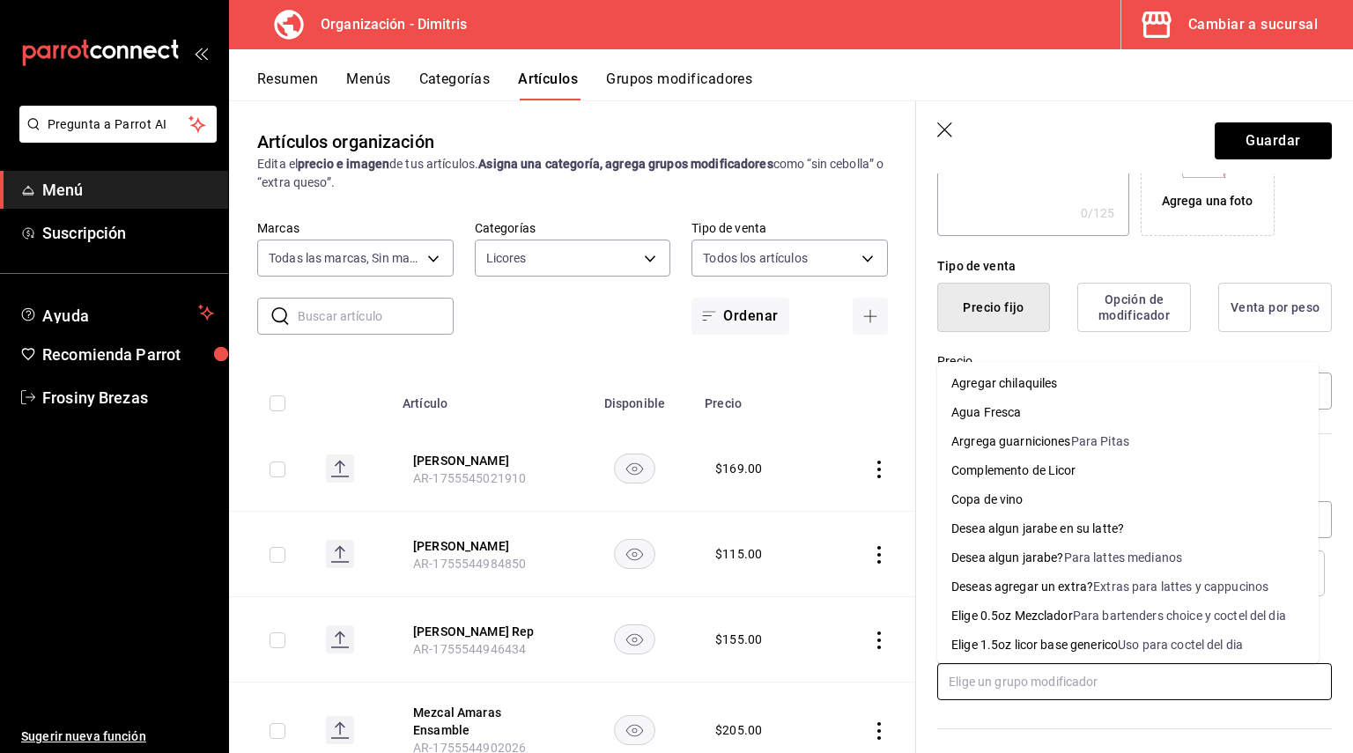
drag, startPoint x: 990, startPoint y: 677, endPoint x: 981, endPoint y: 674, distance: 9.5
click at [989, 678] on input "text" at bounding box center [1134, 681] width 395 height 37
click at [1015, 608] on div "Elige 0.5oz Mezclador" at bounding box center [1012, 616] width 122 height 18
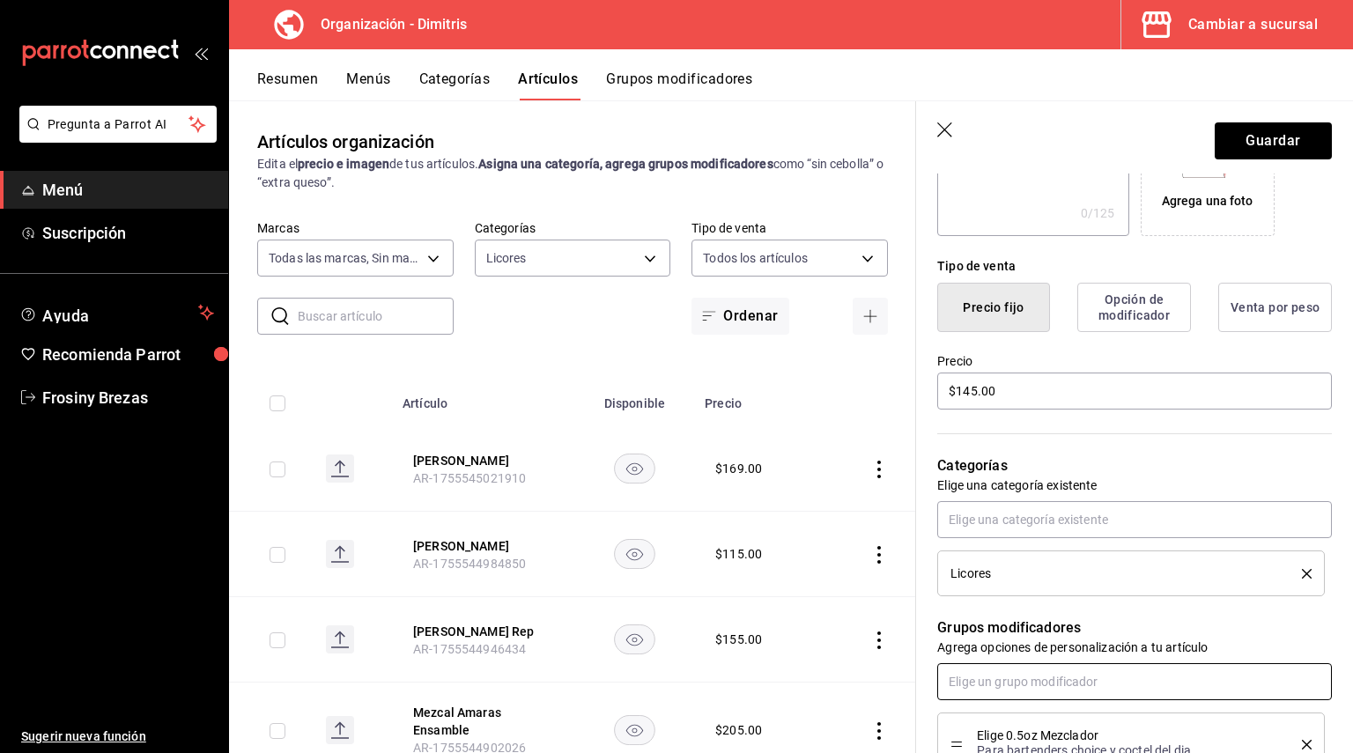
click at [996, 684] on input "text" at bounding box center [1134, 681] width 395 height 37
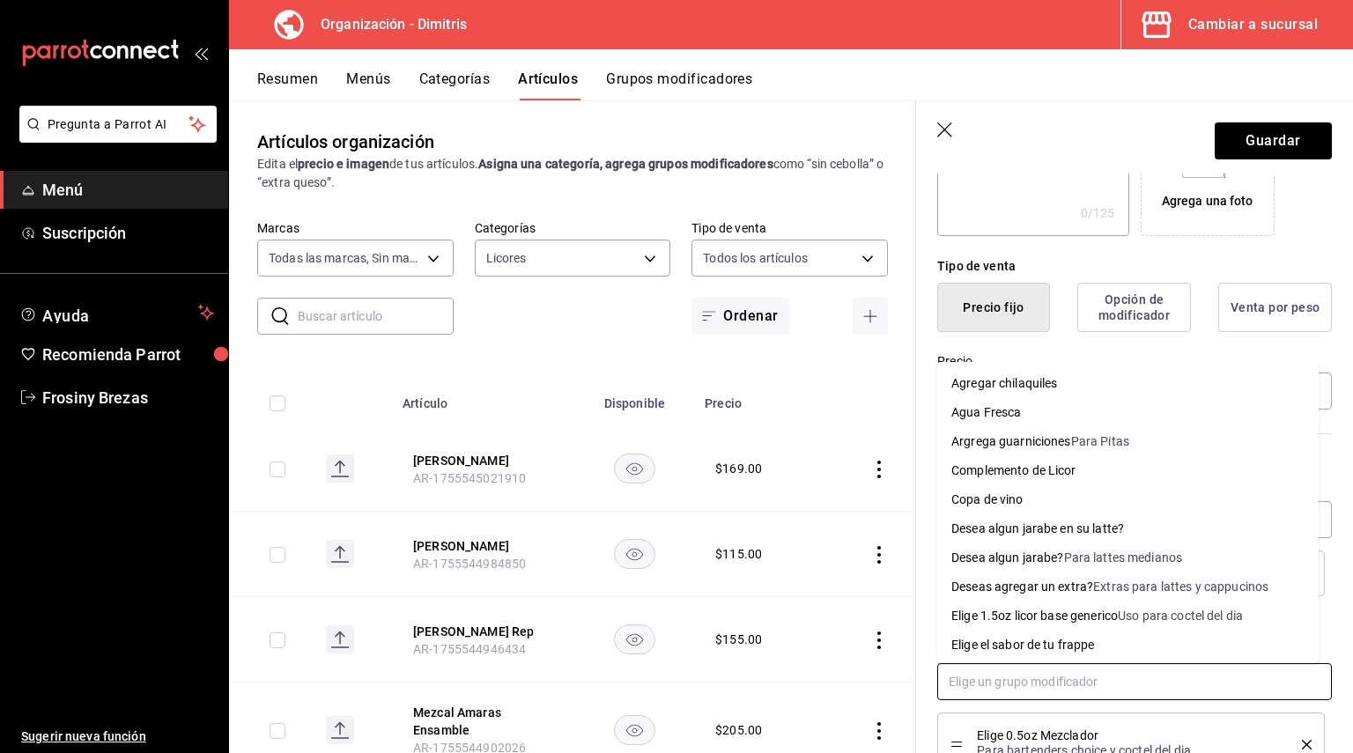
click at [1030, 470] on div "Complemento de Licor" at bounding box center [1013, 471] width 125 height 18
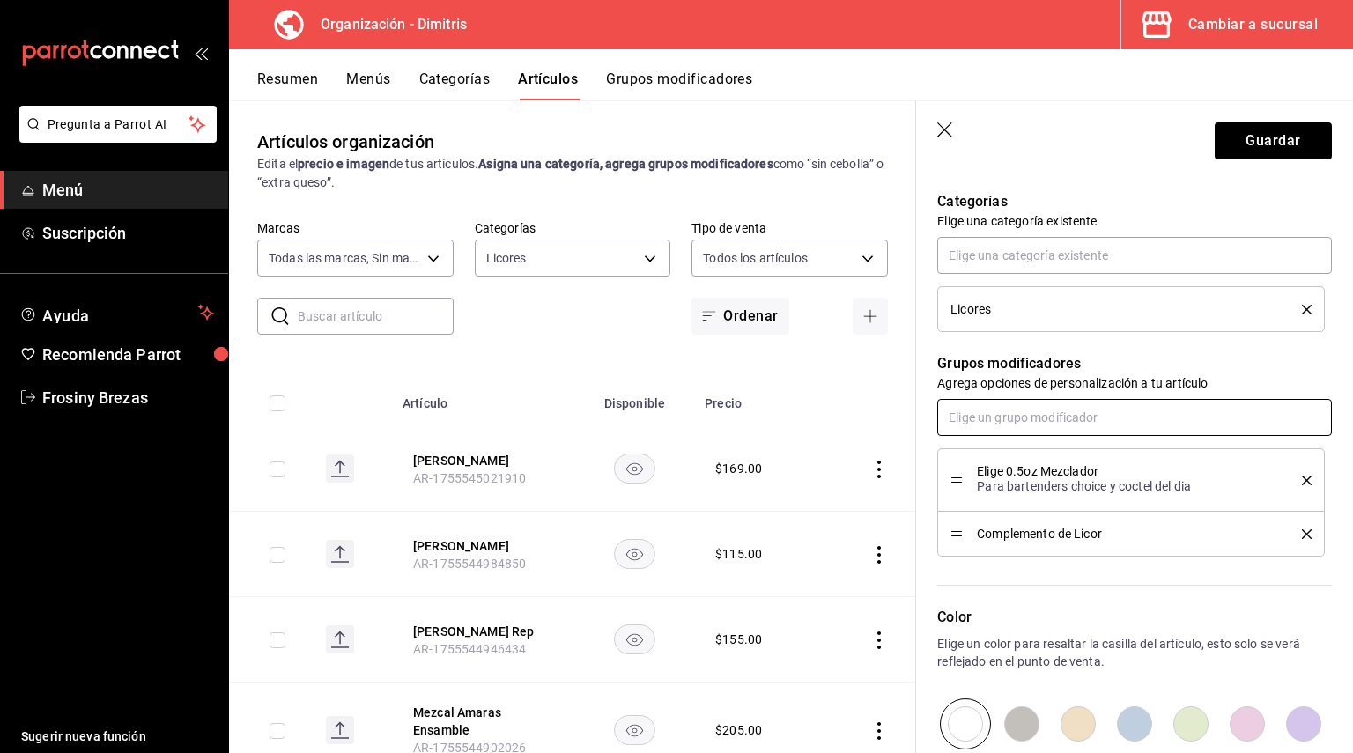
scroll to position [834, 0]
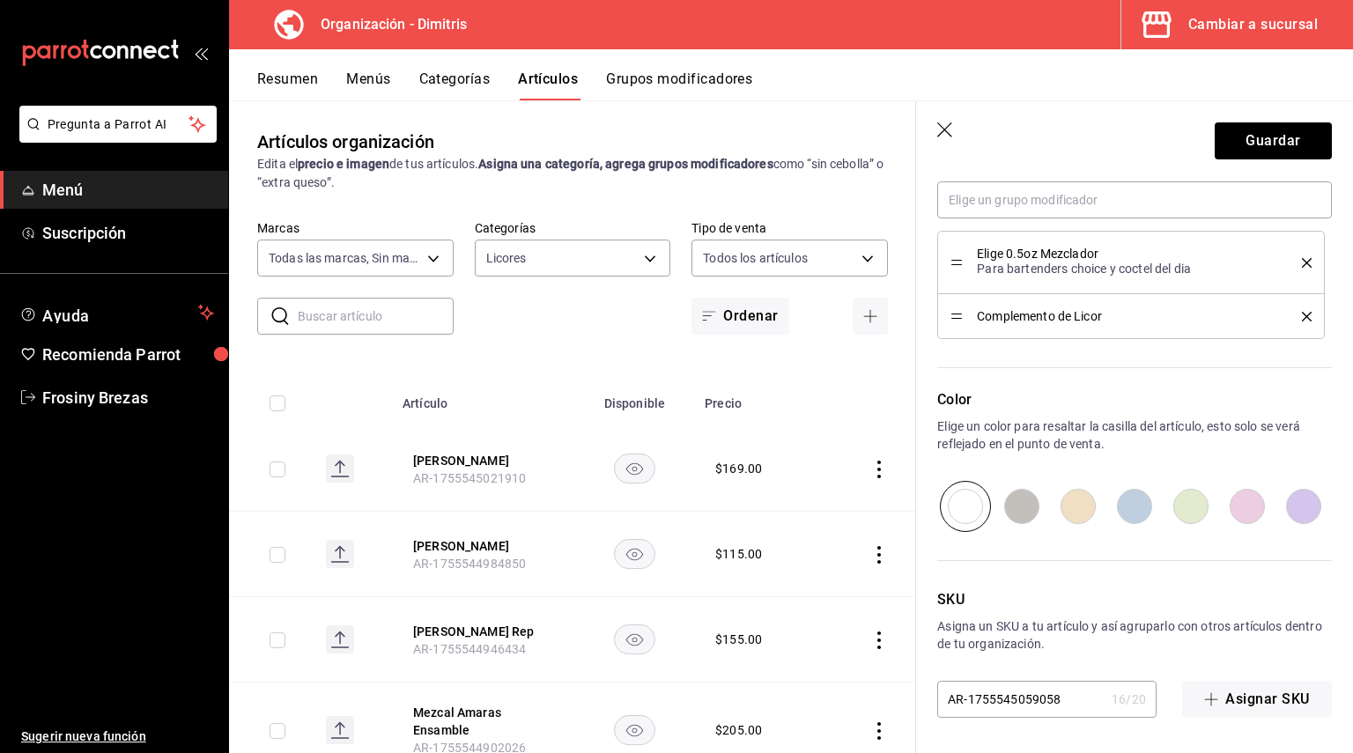
click at [1258, 160] on header "Guardar" at bounding box center [1134, 137] width 437 height 72
click at [1265, 138] on button "Guardar" at bounding box center [1273, 140] width 117 height 37
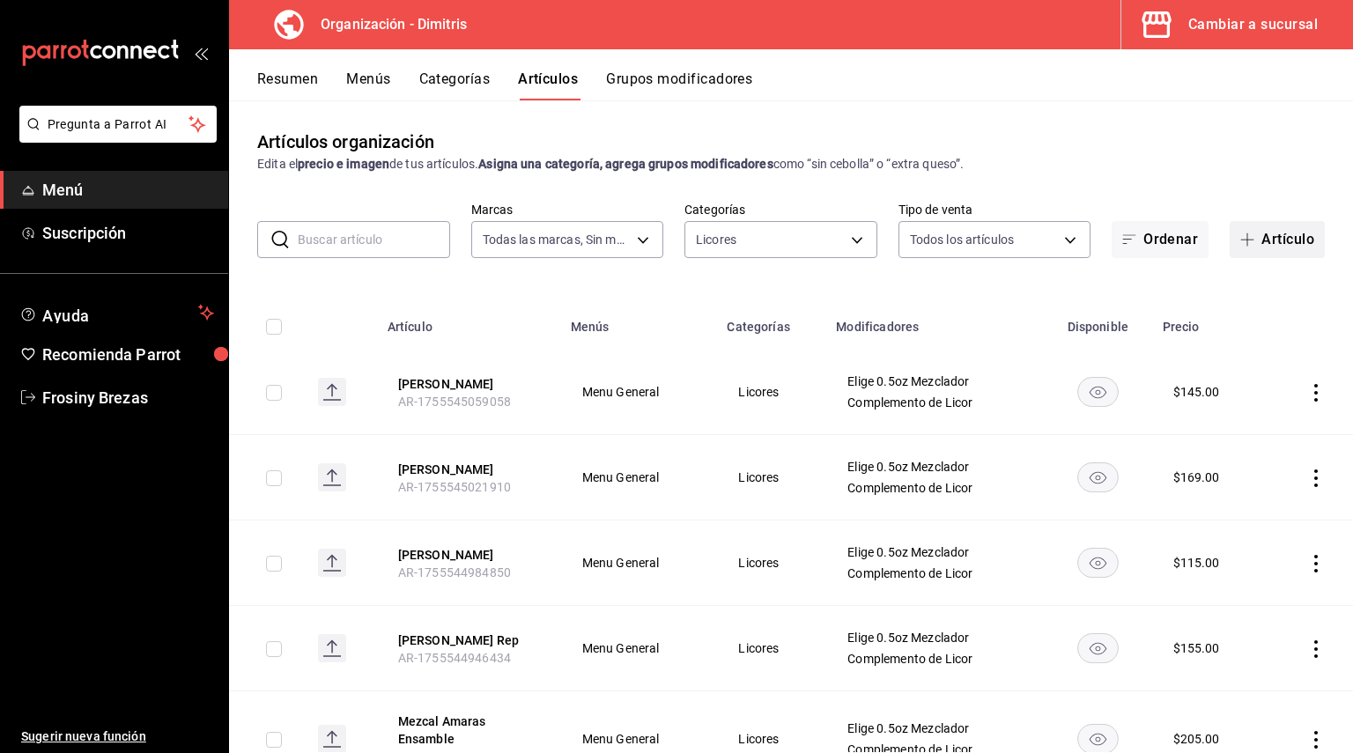
click at [1277, 229] on button "Artículo" at bounding box center [1277, 239] width 95 height 37
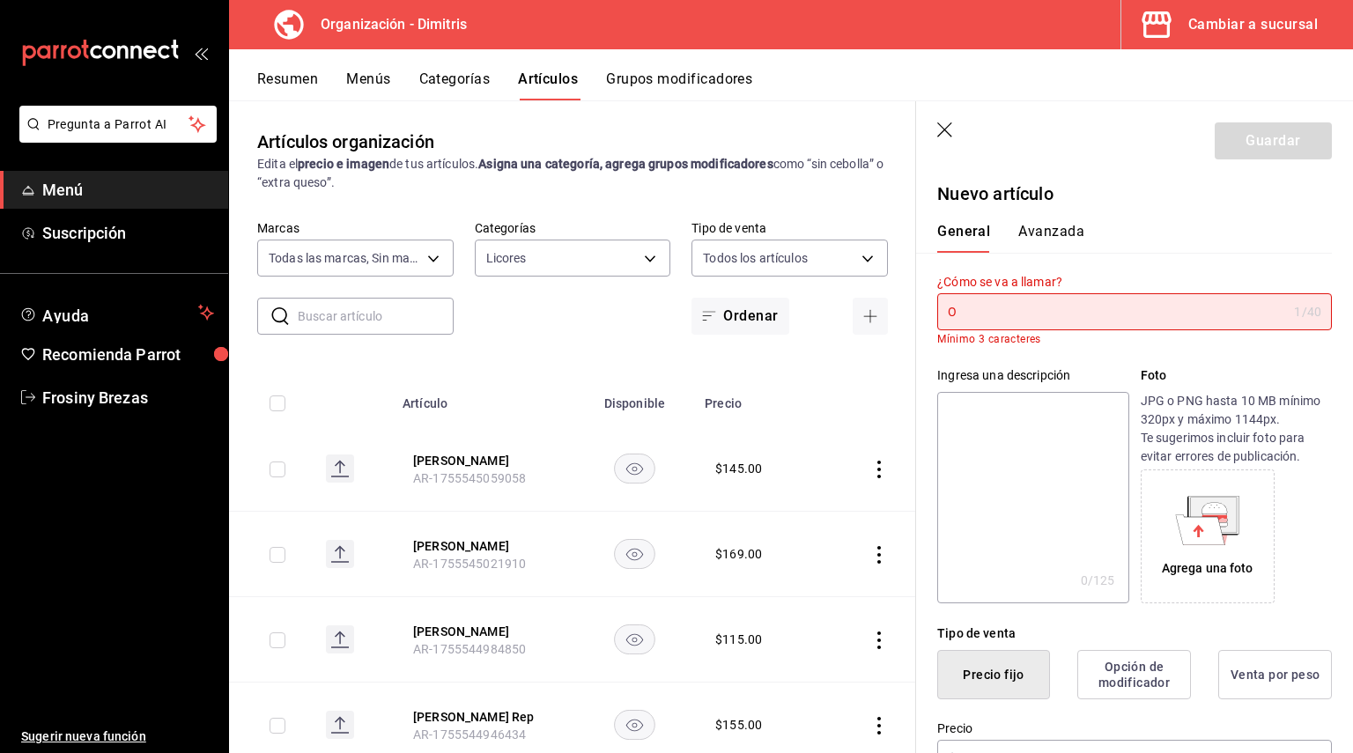
type input "O"
type textarea "U"
type textarea "x"
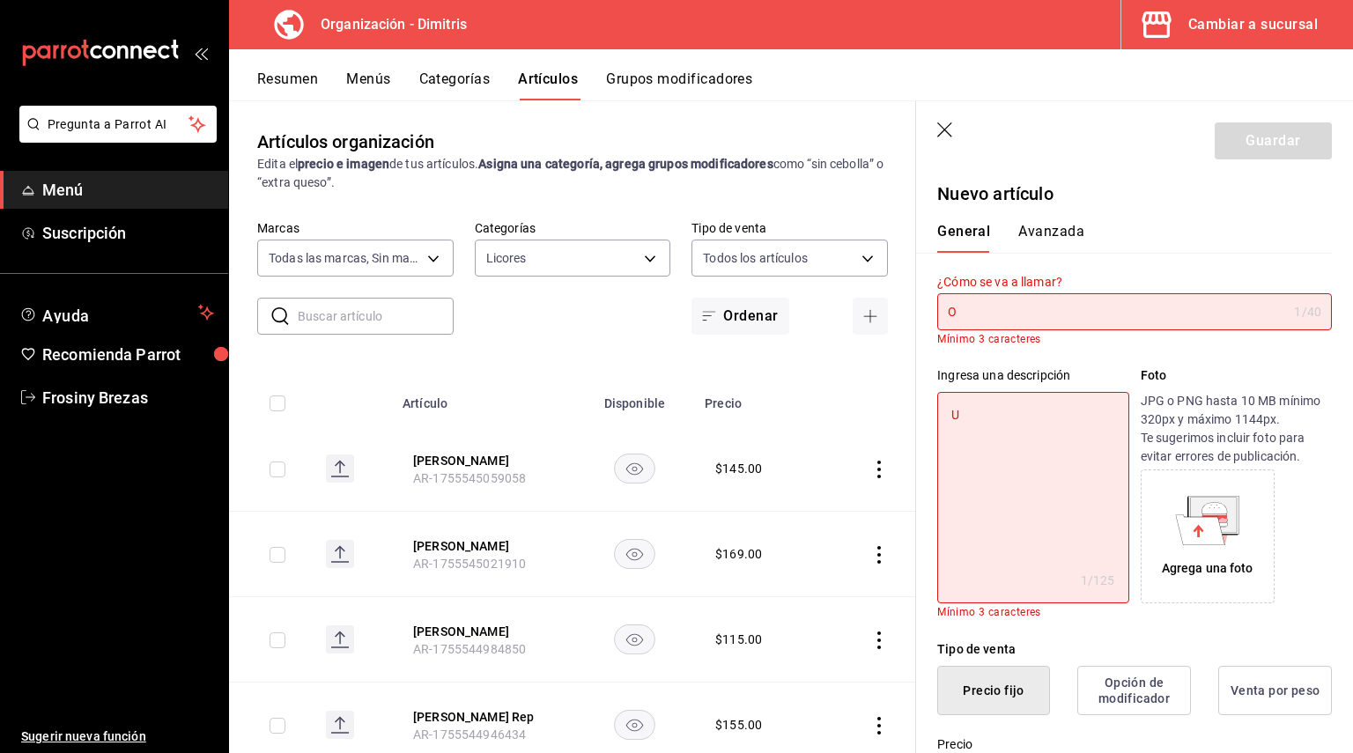
type textarea "US"
type textarea "x"
type textarea "U"
type textarea "x"
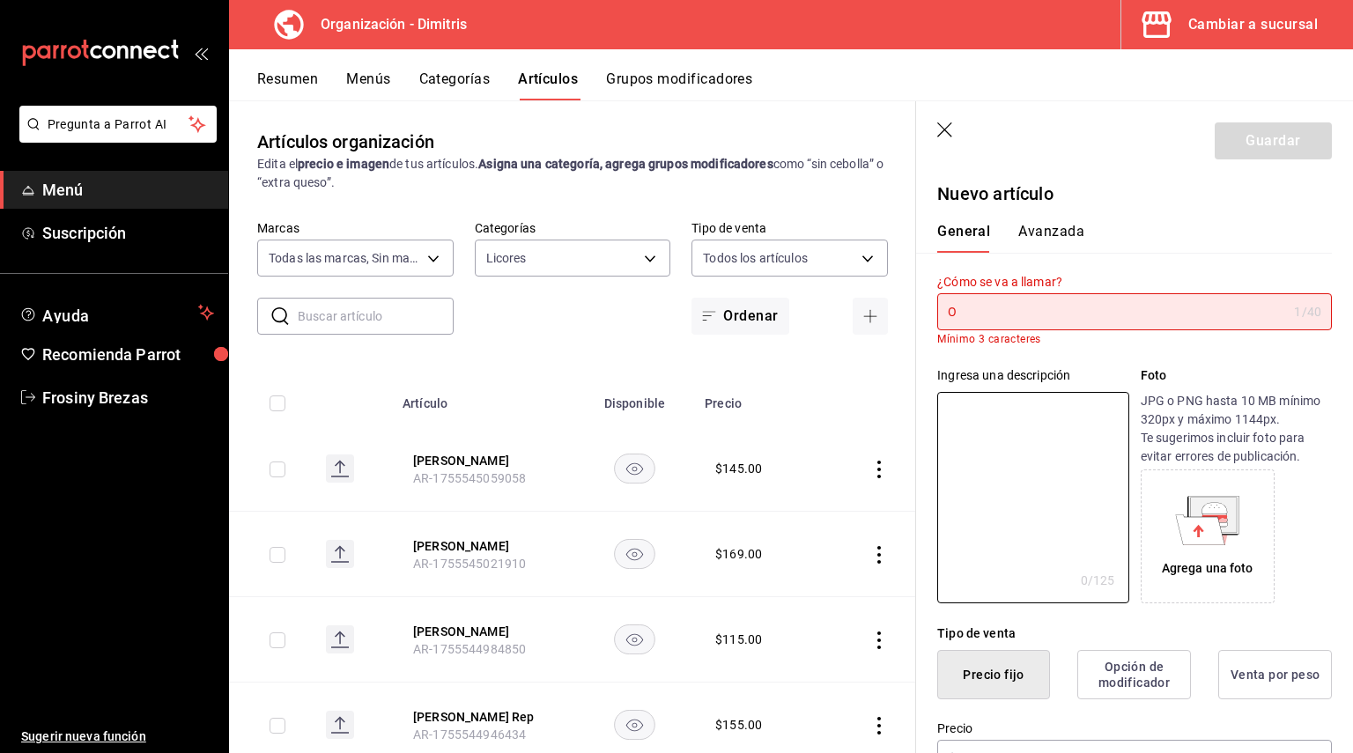
click at [1032, 308] on input "O" at bounding box center [1112, 311] width 350 height 35
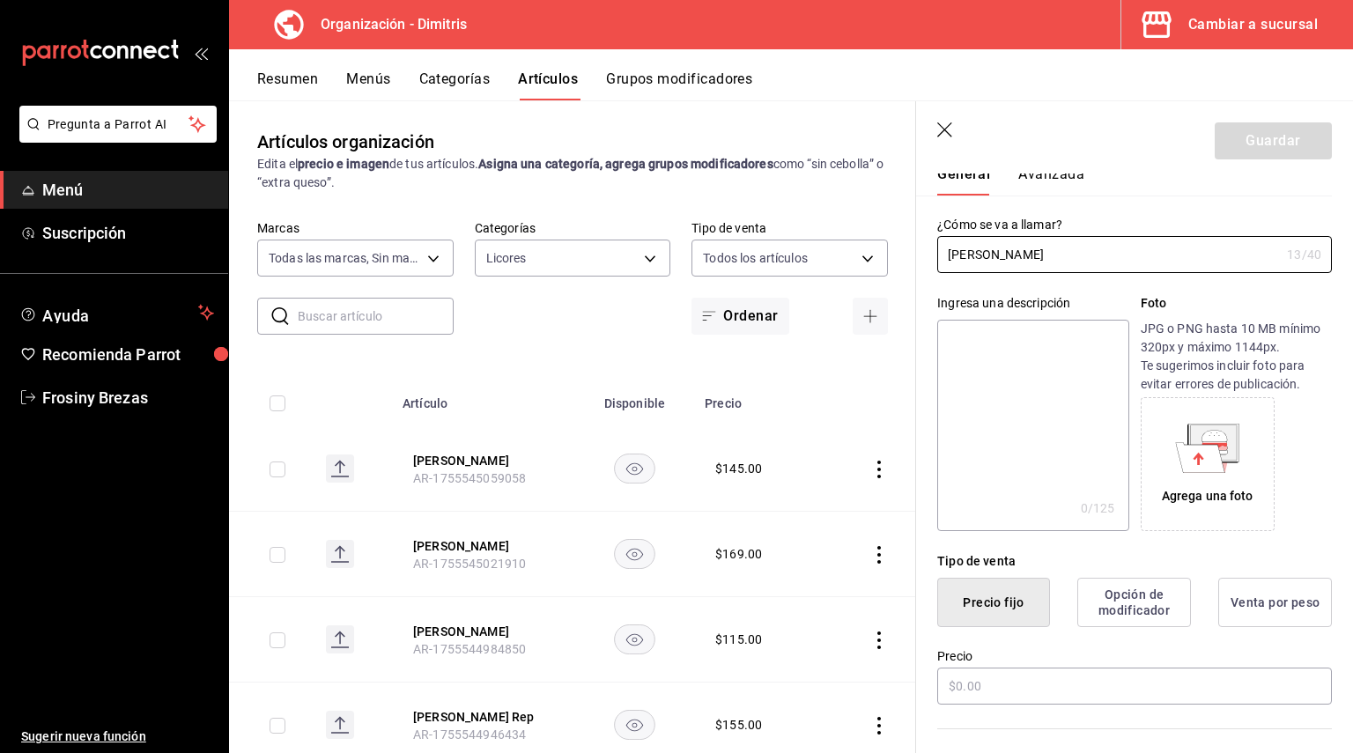
scroll to position [88, 0]
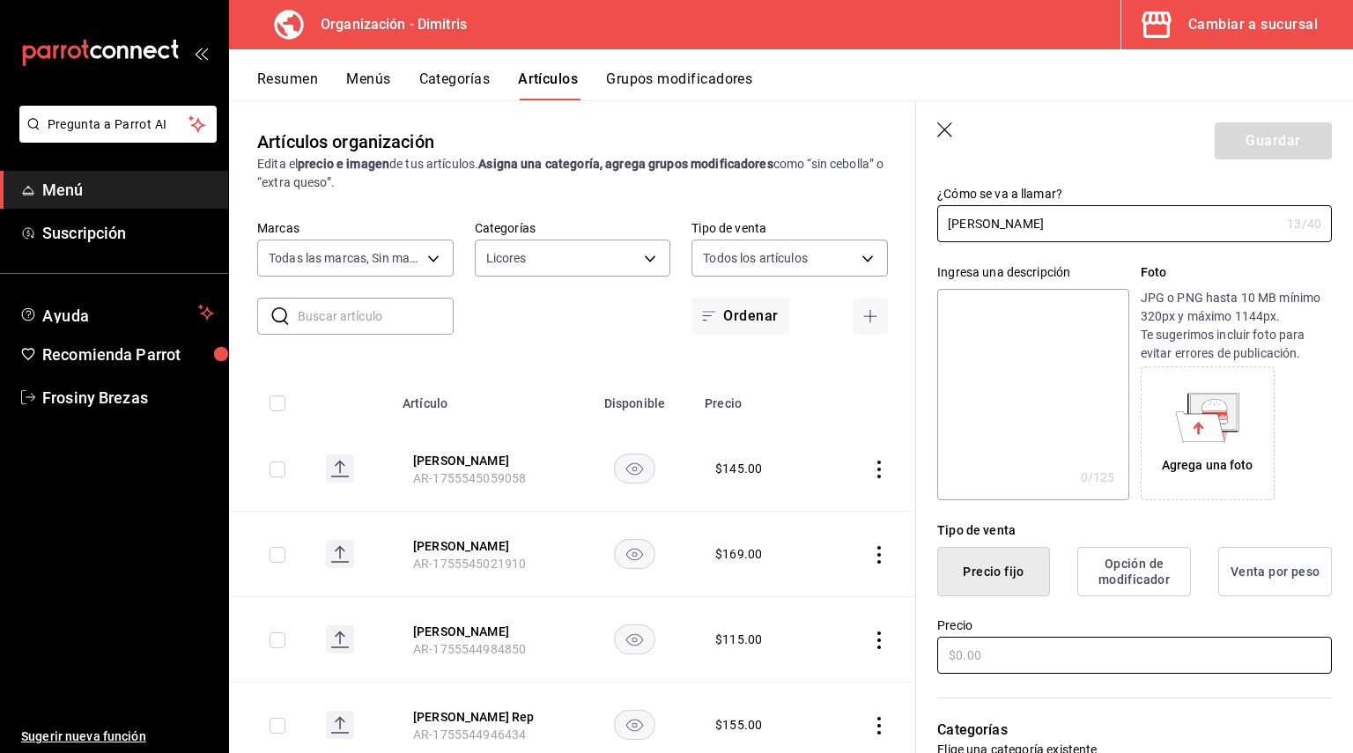
type input "[PERSON_NAME]"
click at [1018, 651] on input "text" at bounding box center [1134, 655] width 395 height 37
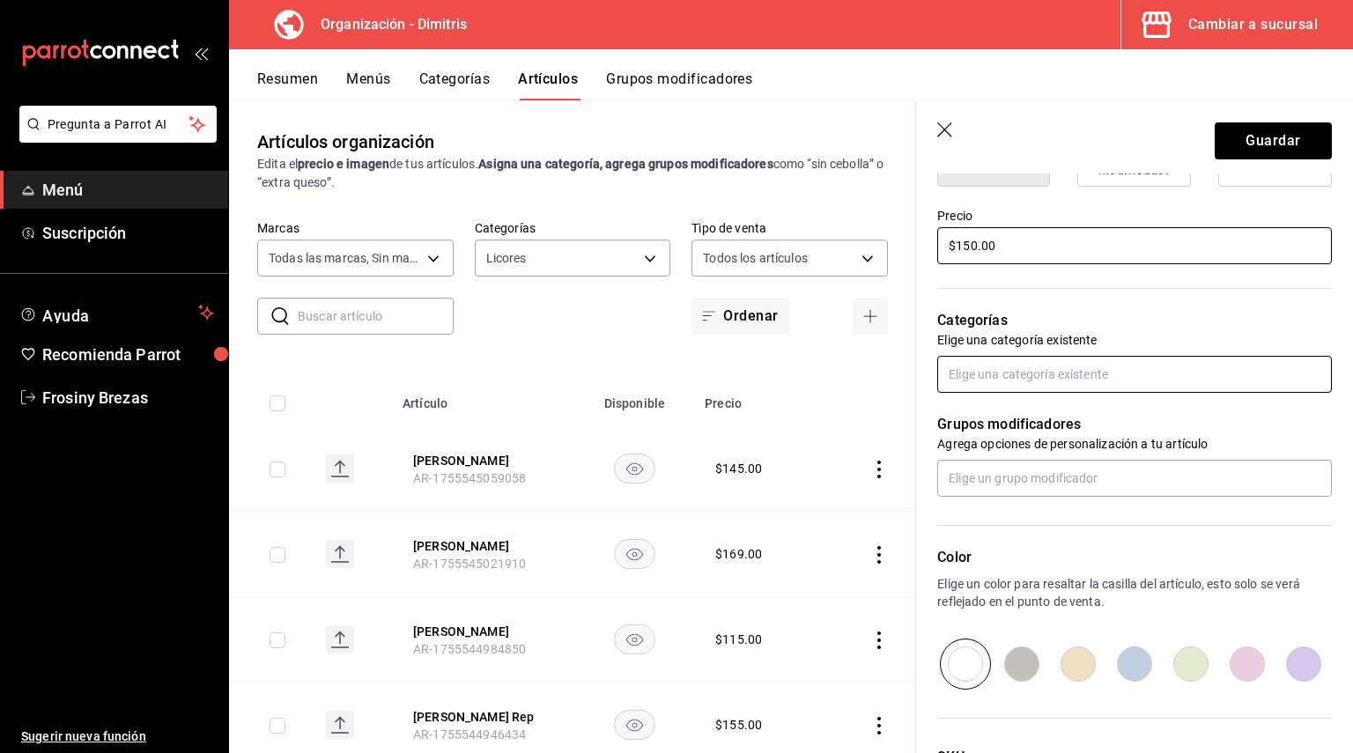
scroll to position [528, 0]
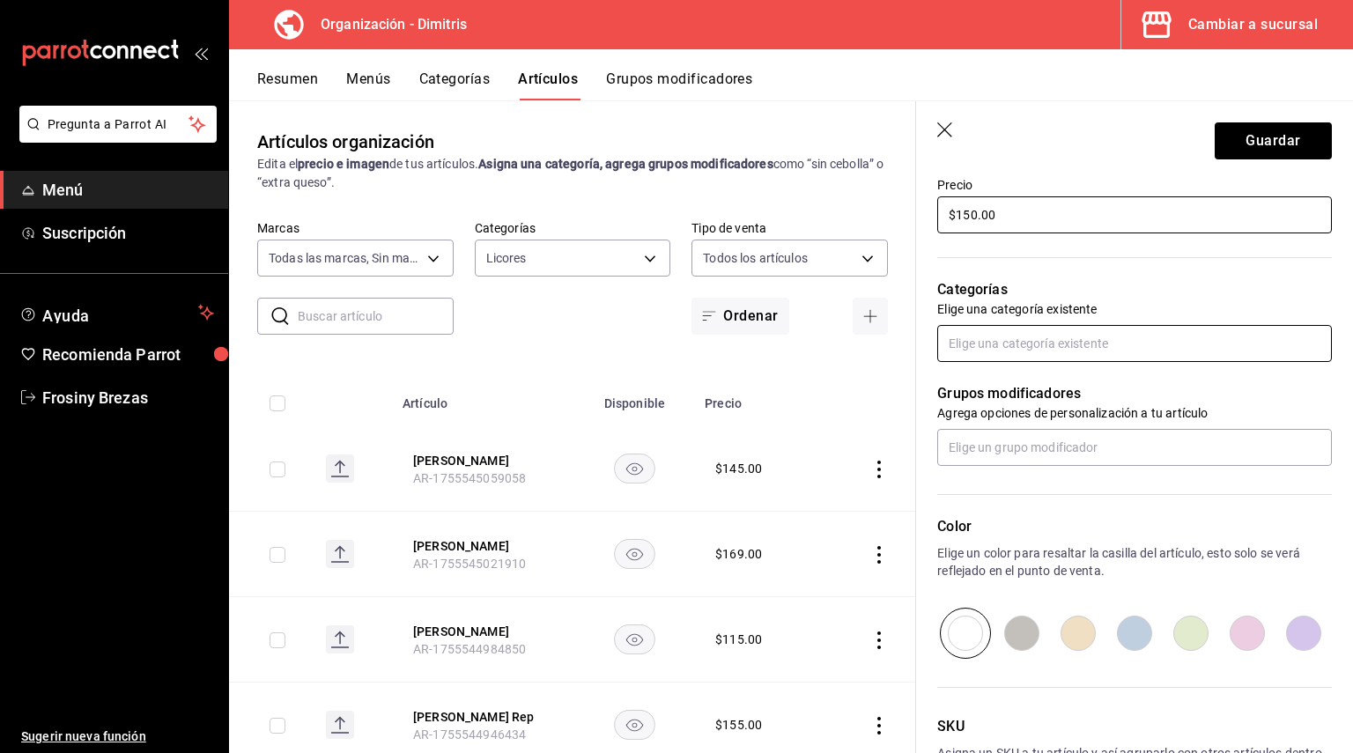
type input "$150.00"
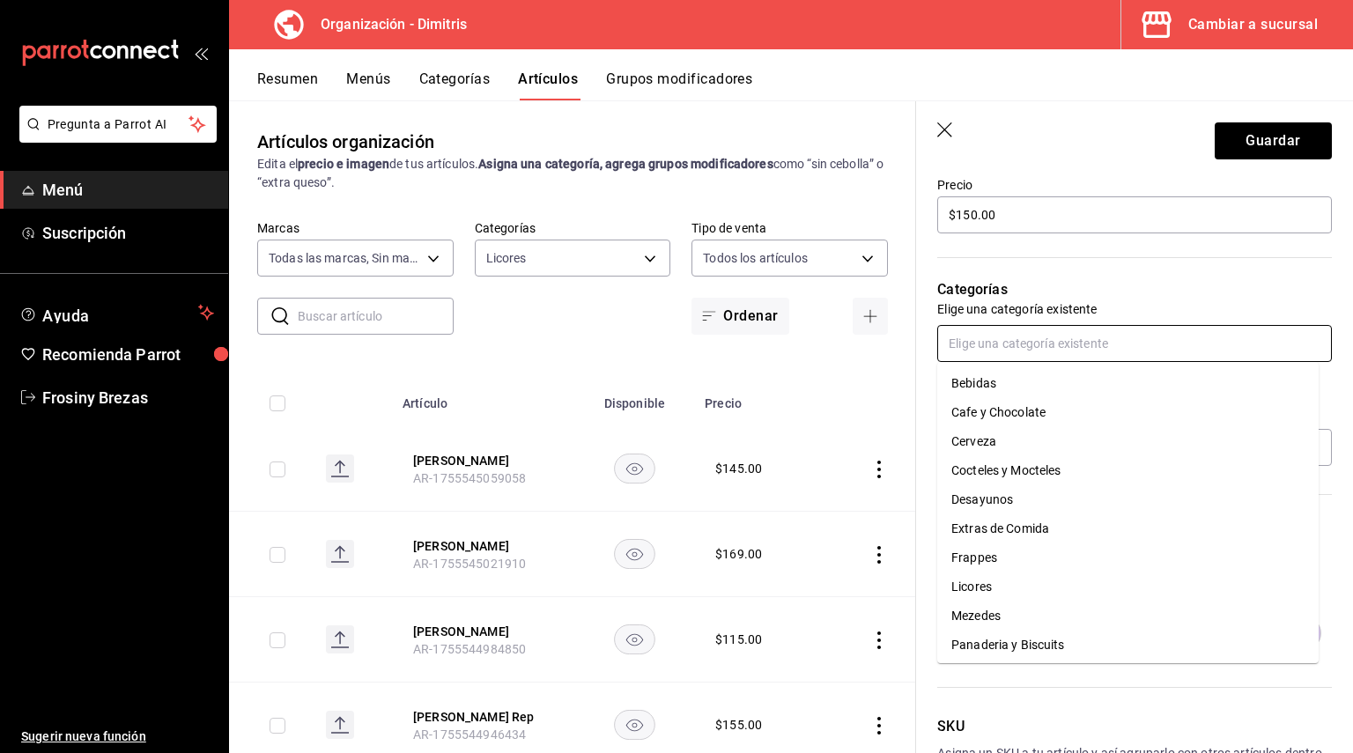
click at [1008, 334] on input "text" at bounding box center [1134, 343] width 395 height 37
click at [979, 583] on li "Licores" at bounding box center [1127, 586] width 381 height 29
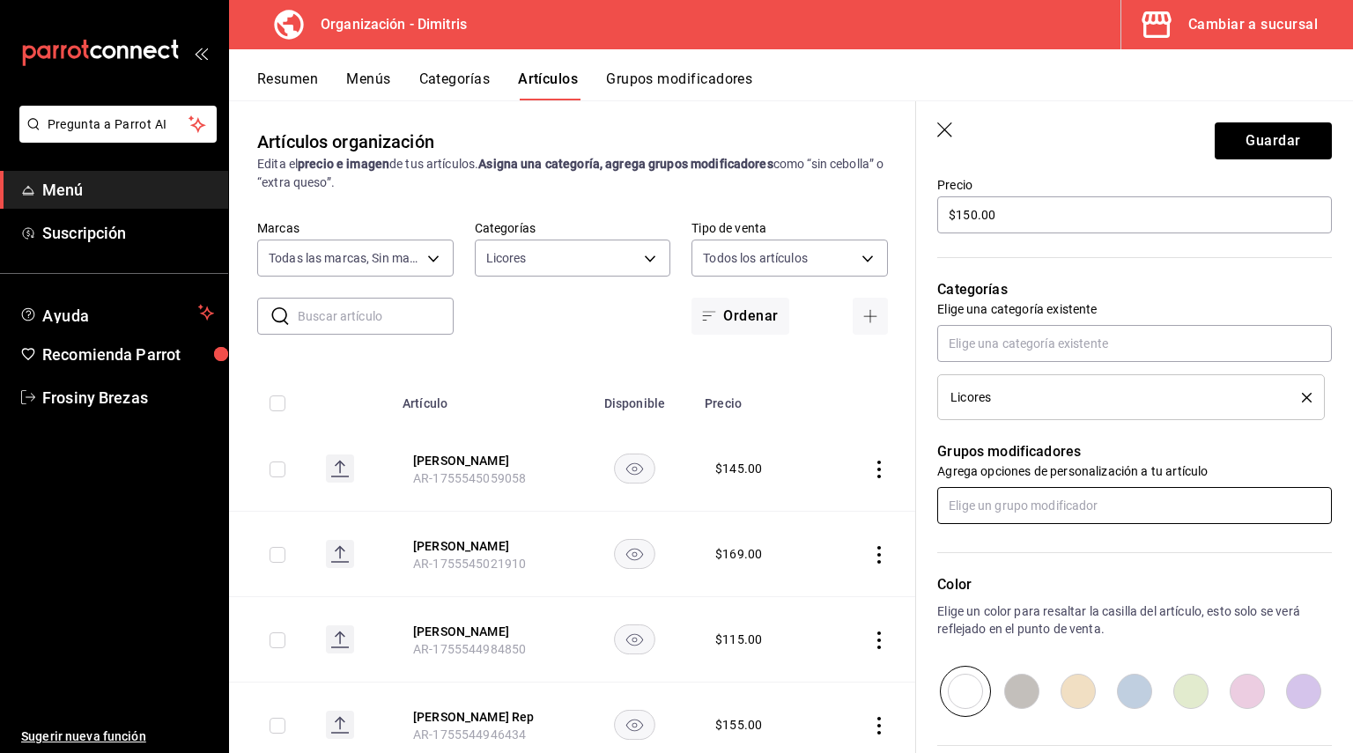
click at [996, 488] on input "text" at bounding box center [1134, 505] width 395 height 37
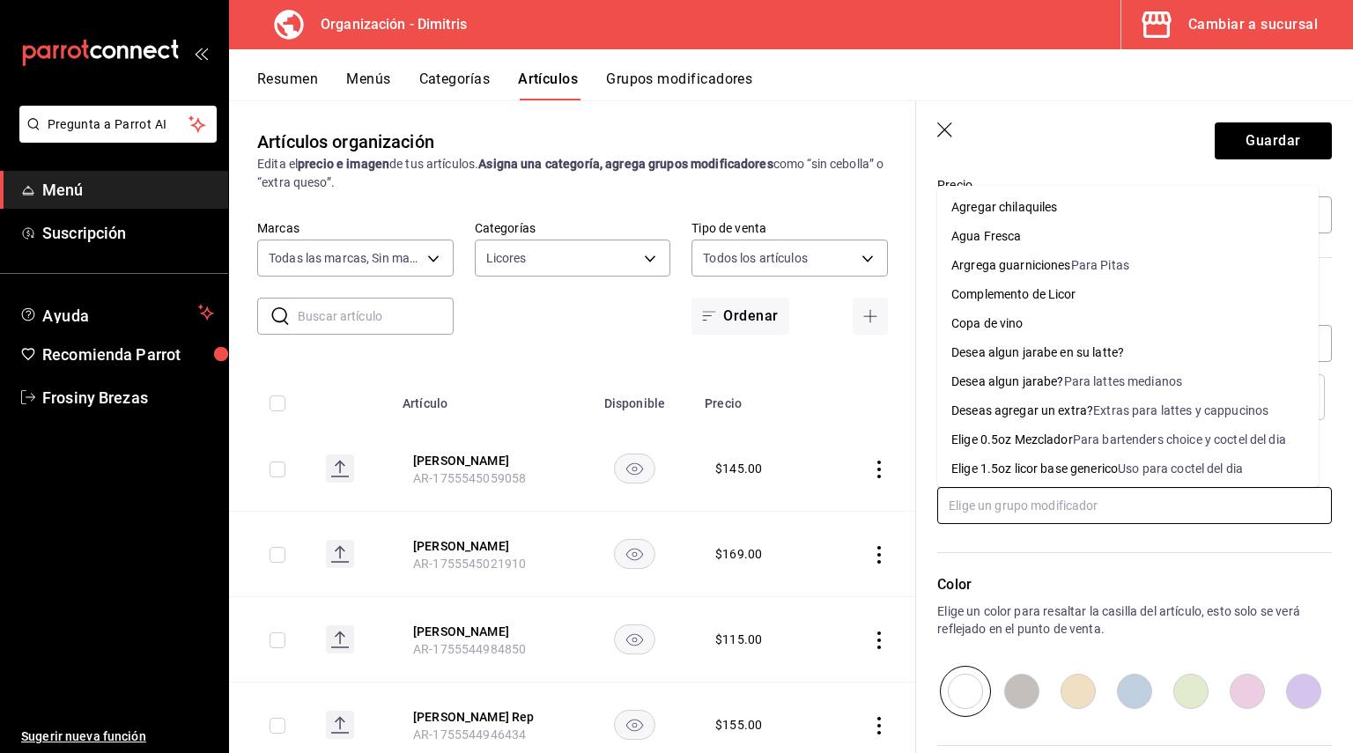
click at [1019, 451] on li "Elige 0.5oz Mezclador Para bartenders choice y coctel del dia" at bounding box center [1127, 439] width 381 height 29
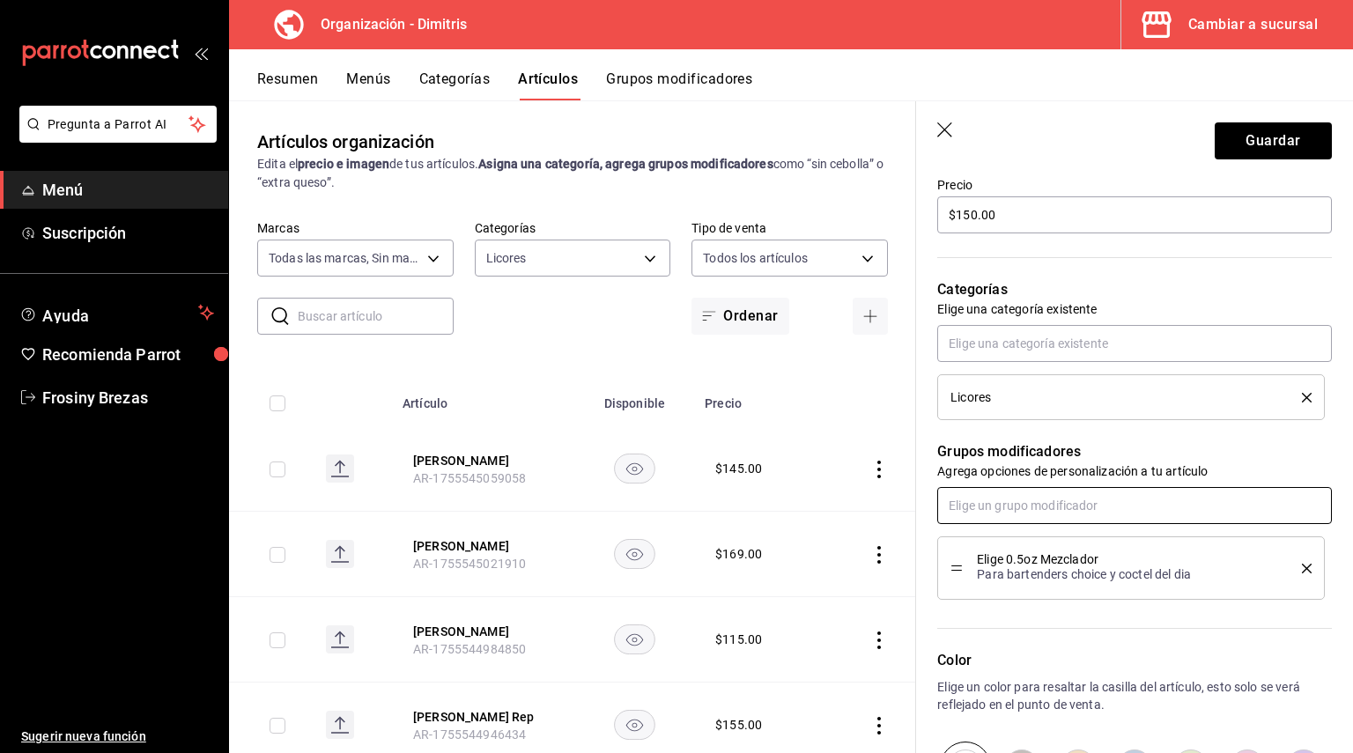
click at [1001, 494] on input "text" at bounding box center [1134, 505] width 395 height 37
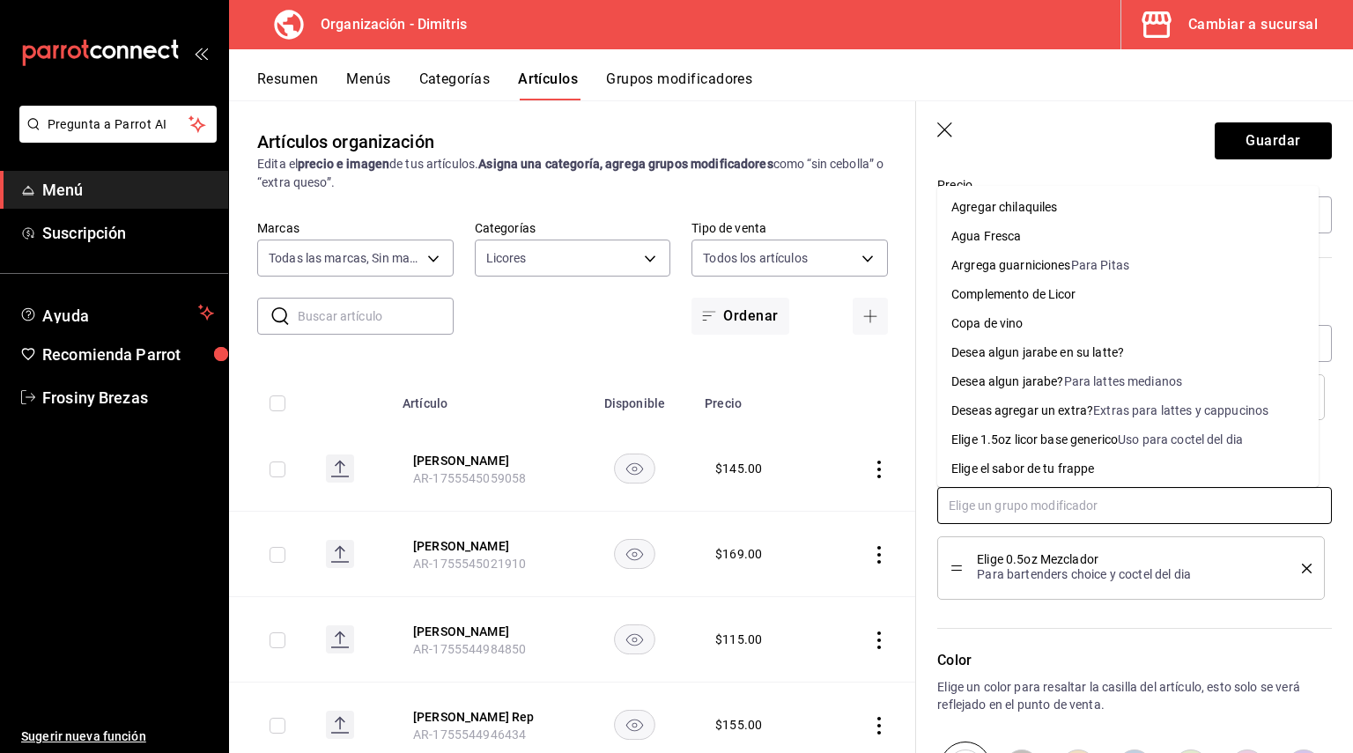
click at [1051, 304] on li "Complemento de Licor" at bounding box center [1127, 294] width 381 height 29
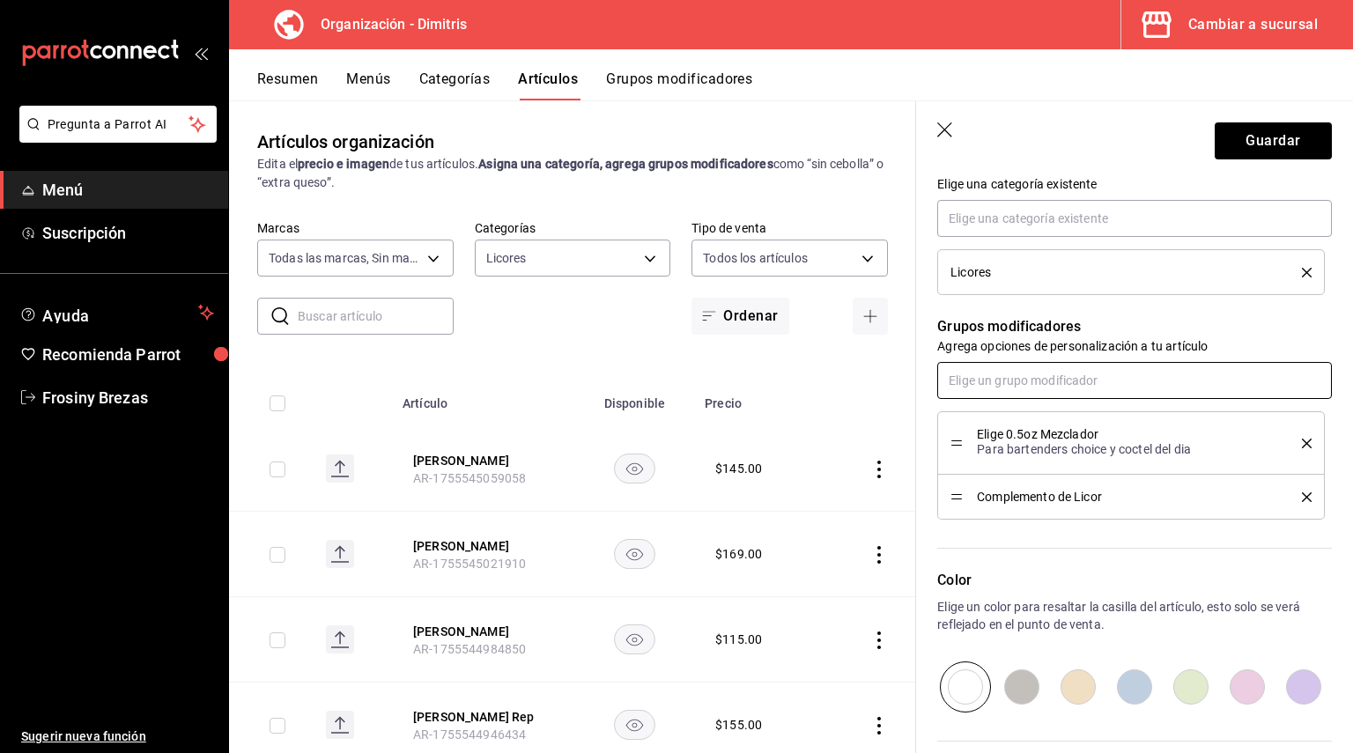
scroll to position [834, 0]
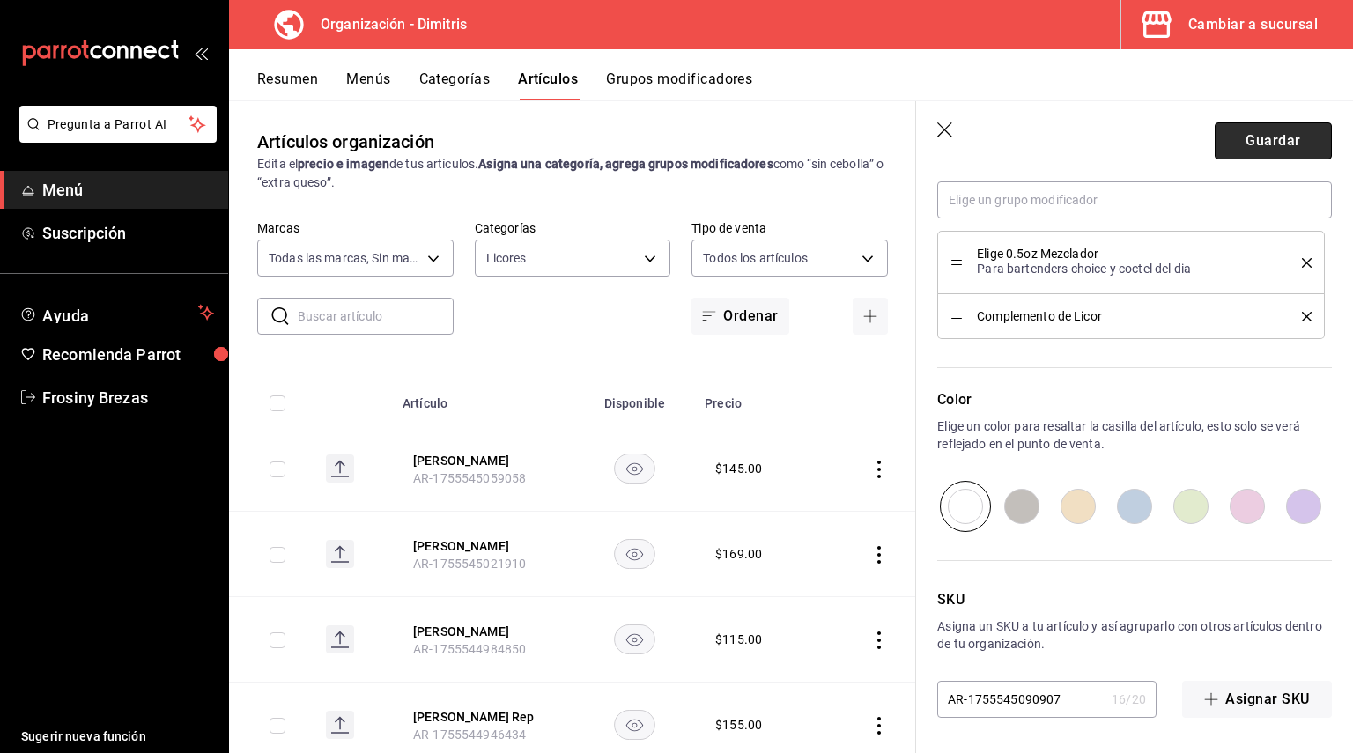
click at [1293, 146] on button "Guardar" at bounding box center [1273, 140] width 117 height 37
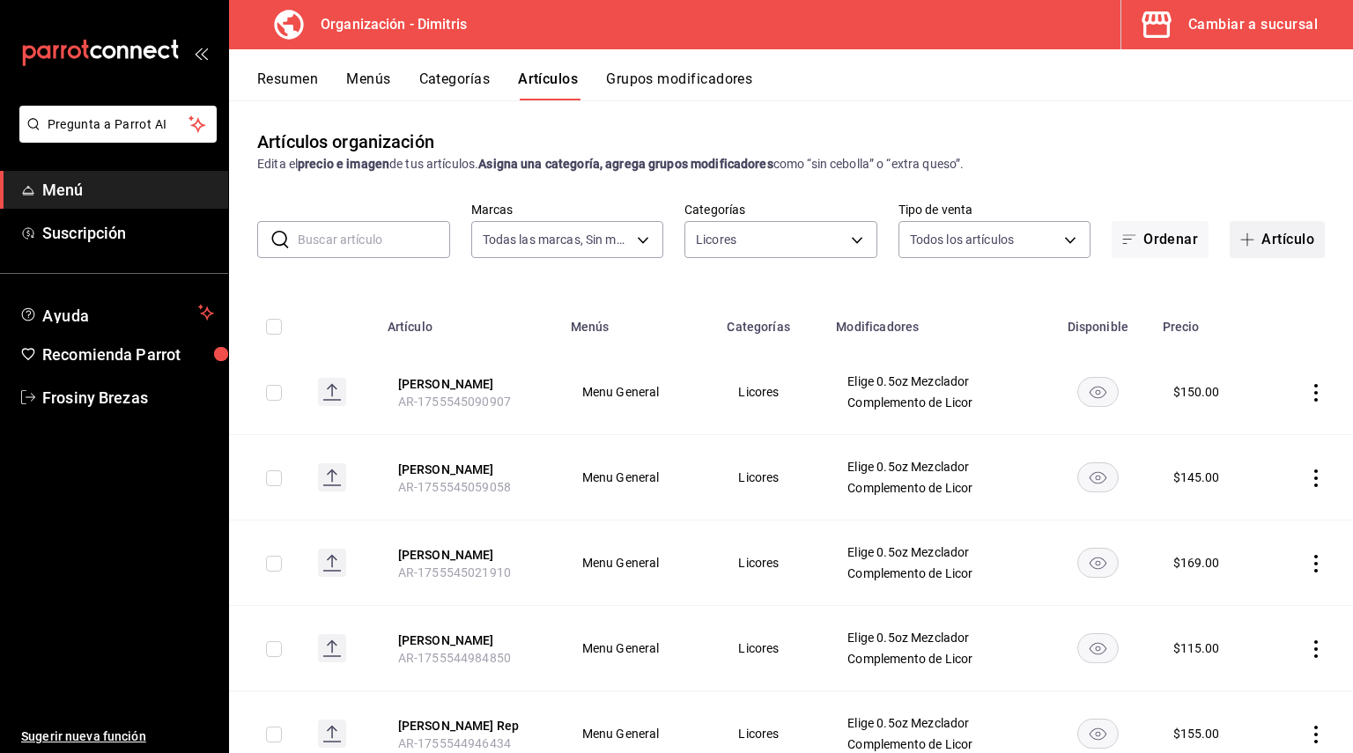
click at [1276, 234] on button "Artículo" at bounding box center [1277, 239] width 95 height 37
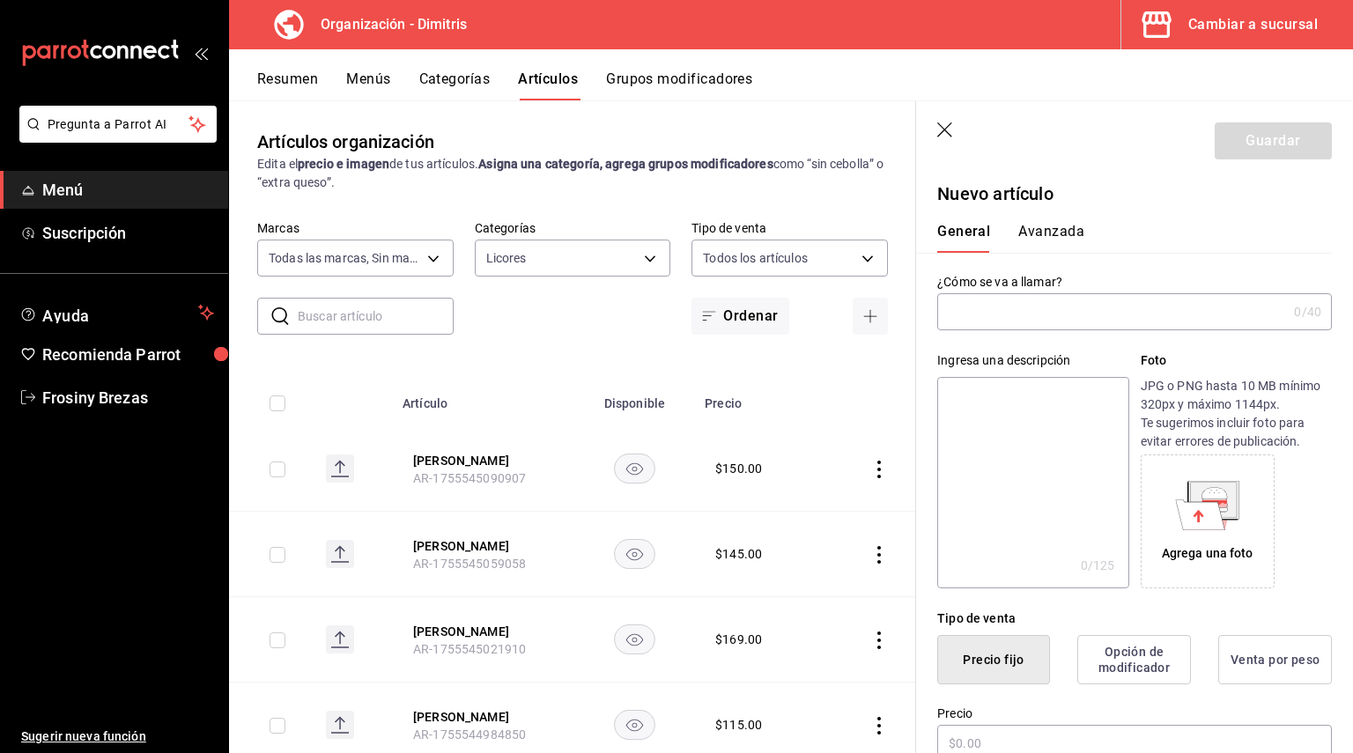
type input "E"
type input "[PERSON_NAME] 10 años"
drag, startPoint x: 1011, startPoint y: 314, endPoint x: 1281, endPoint y: 307, distance: 270.5
click at [1287, 307] on div "21 /40" at bounding box center [1304, 312] width 34 height 18
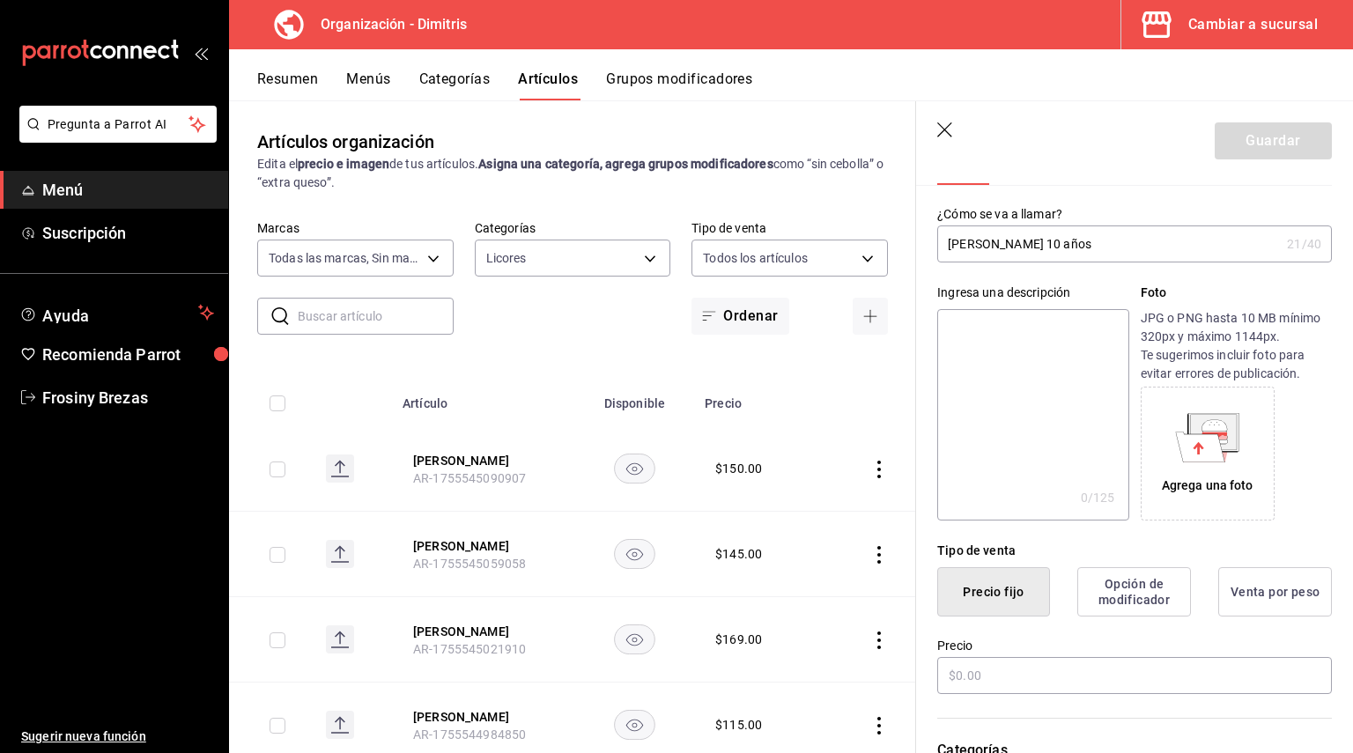
scroll to position [88, 0]
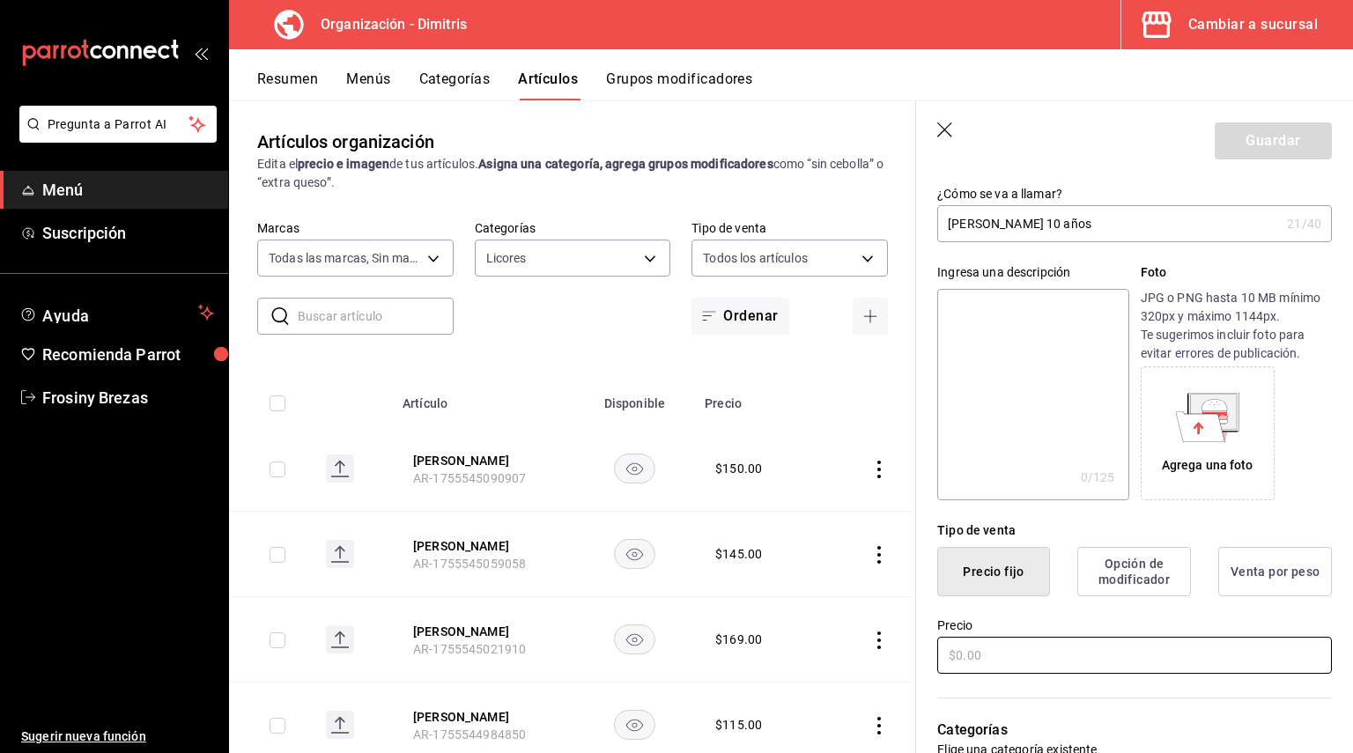
click at [991, 648] on input "text" at bounding box center [1134, 655] width 395 height 37
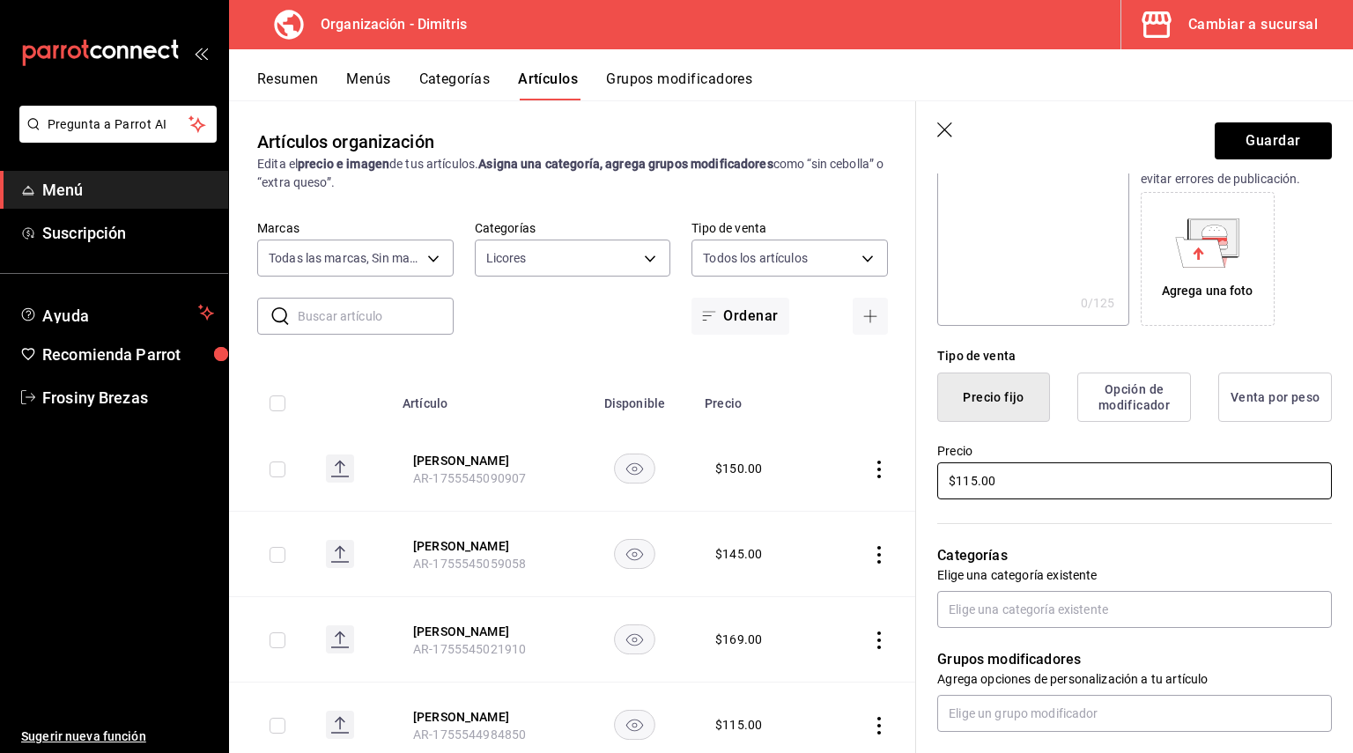
scroll to position [352, 0]
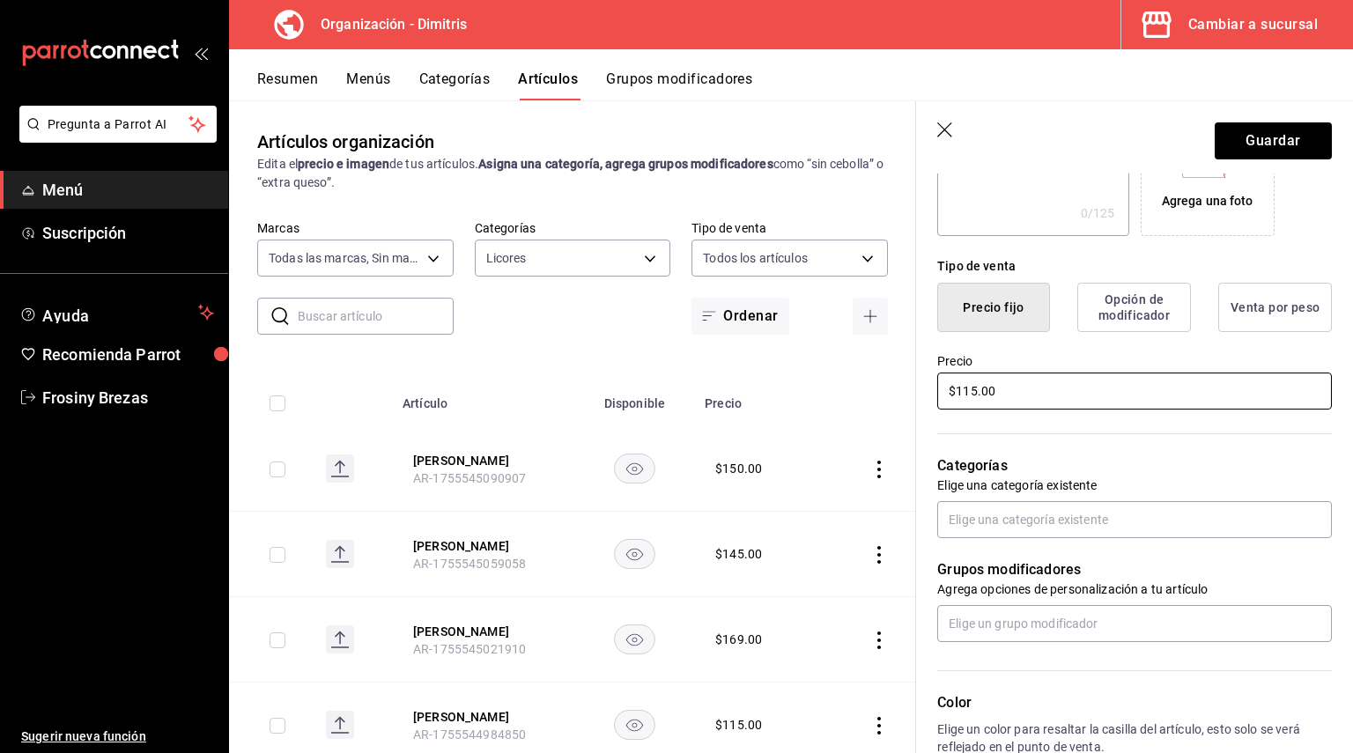
type input "$115.00"
click at [1014, 543] on div "Grupos modificadores Agrega opciones de personalización a tu artículo" at bounding box center [1124, 590] width 416 height 104
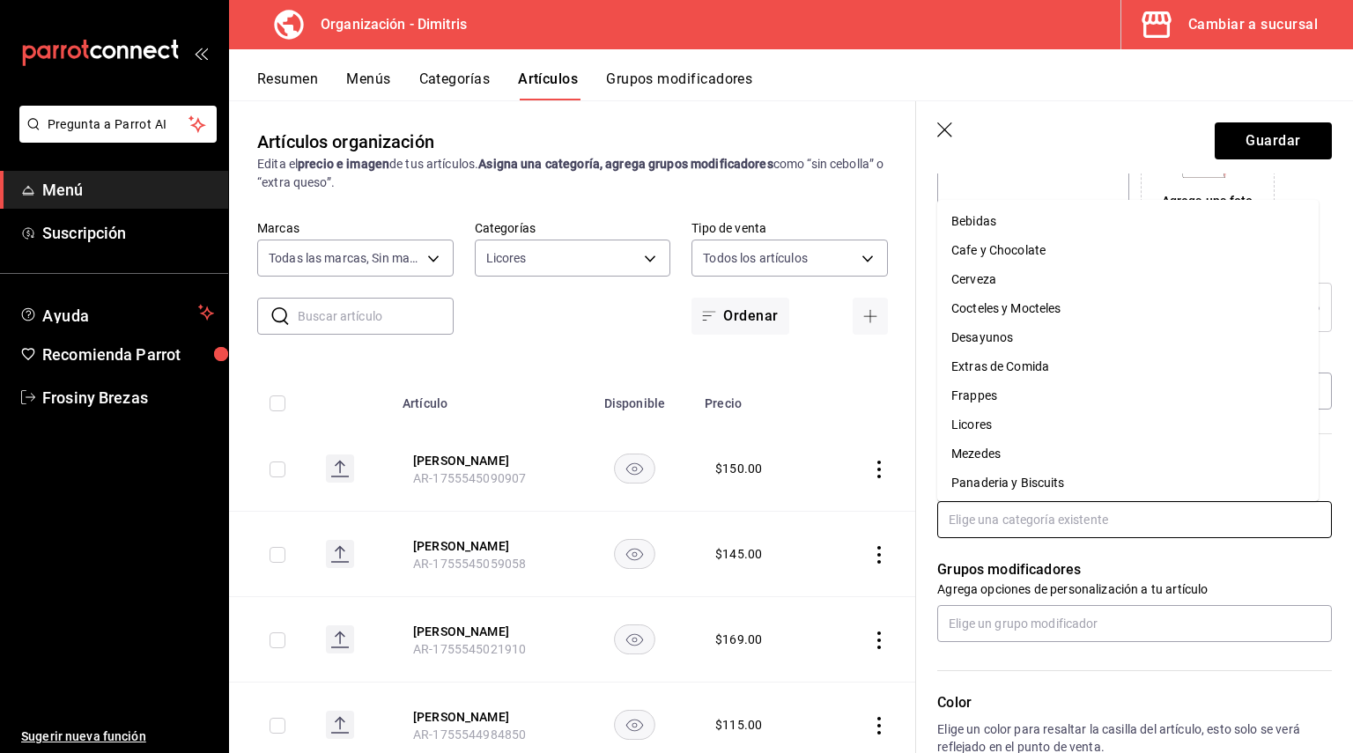
click at [1011, 525] on input "text" at bounding box center [1134, 519] width 395 height 37
click at [1000, 430] on li "Licores" at bounding box center [1127, 424] width 381 height 29
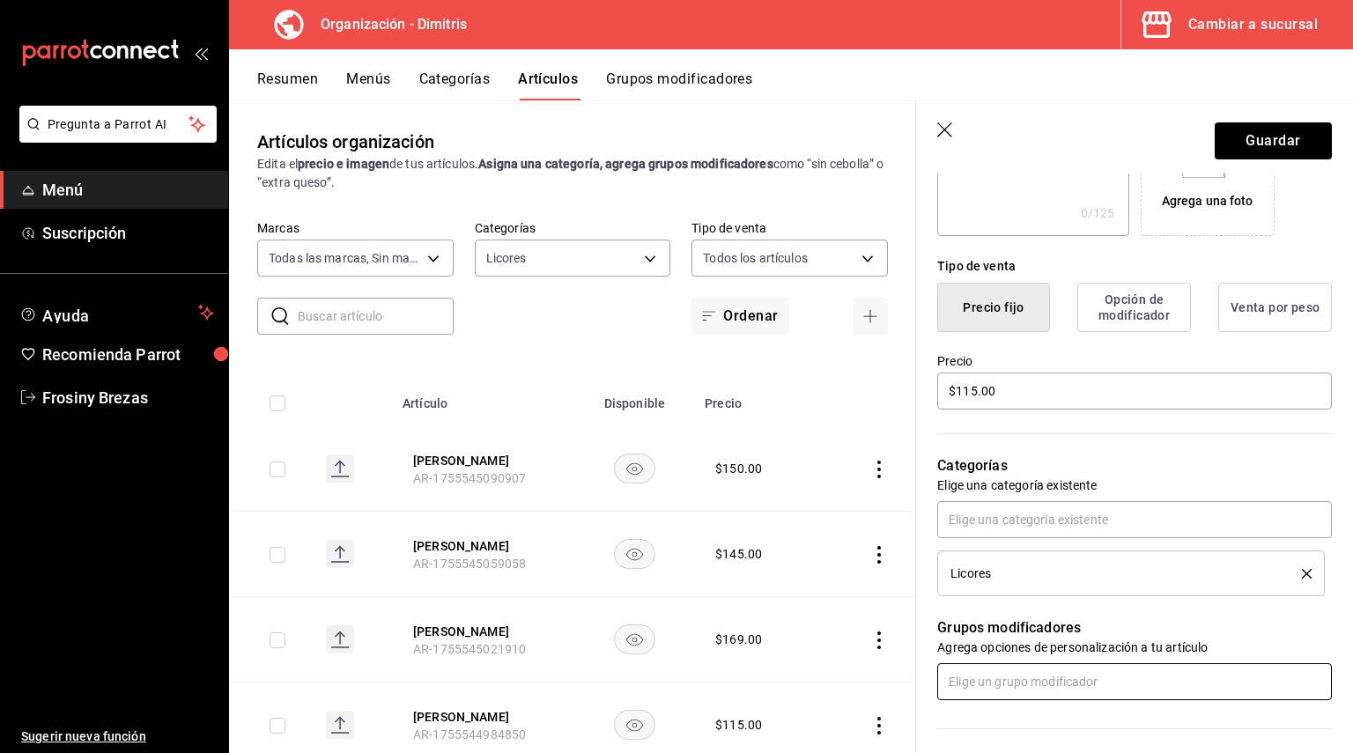
click at [987, 675] on input "text" at bounding box center [1134, 681] width 395 height 37
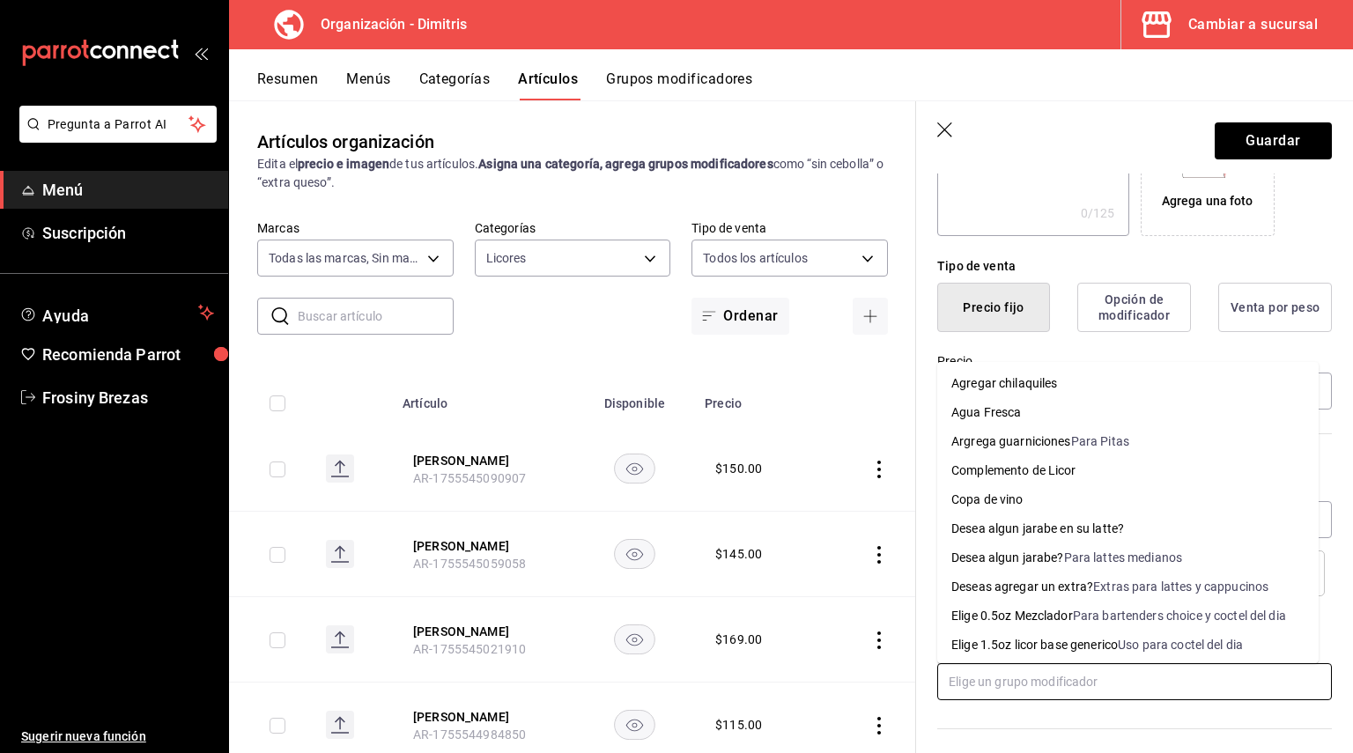
click at [1038, 476] on div "Complemento de Licor" at bounding box center [1013, 471] width 125 height 18
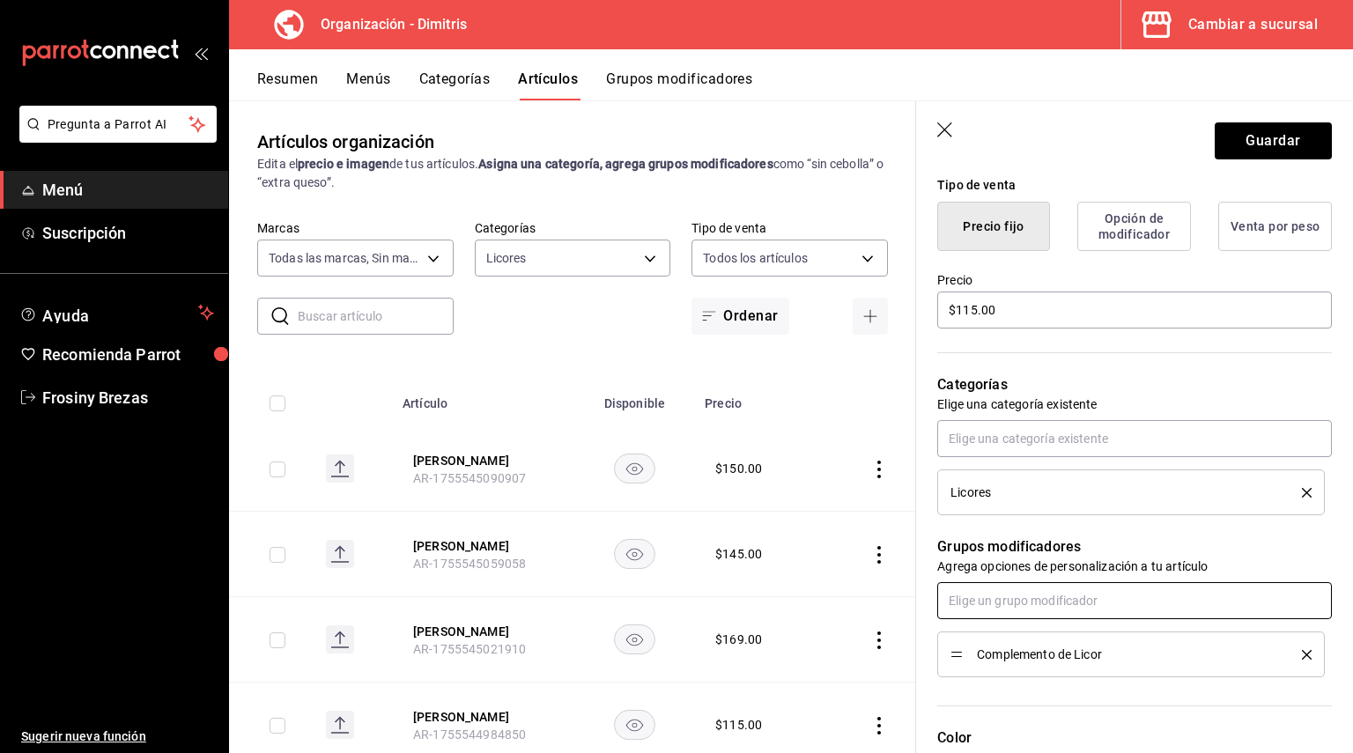
scroll to position [507, 0]
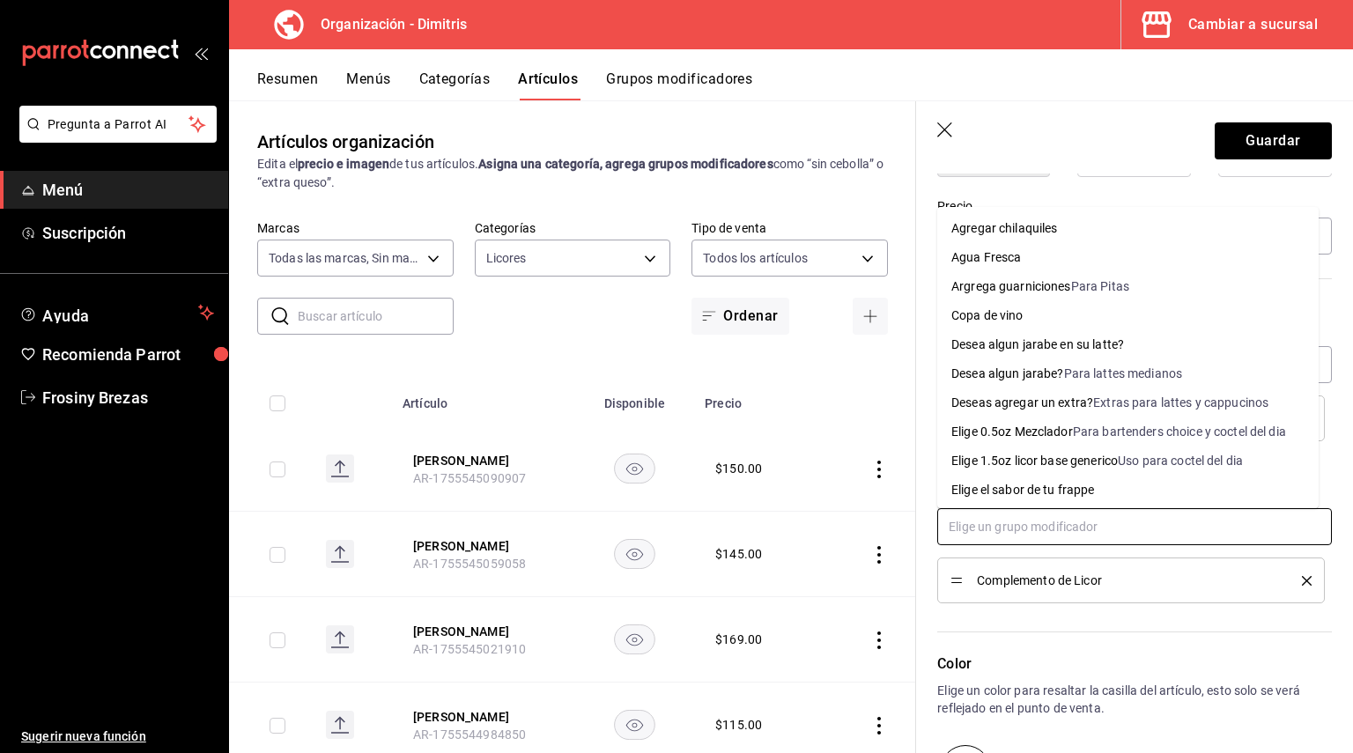
click at [1106, 521] on input "text" at bounding box center [1134, 526] width 395 height 37
click at [1057, 436] on div "Elige 0.5oz Mezclador" at bounding box center [1012, 432] width 122 height 18
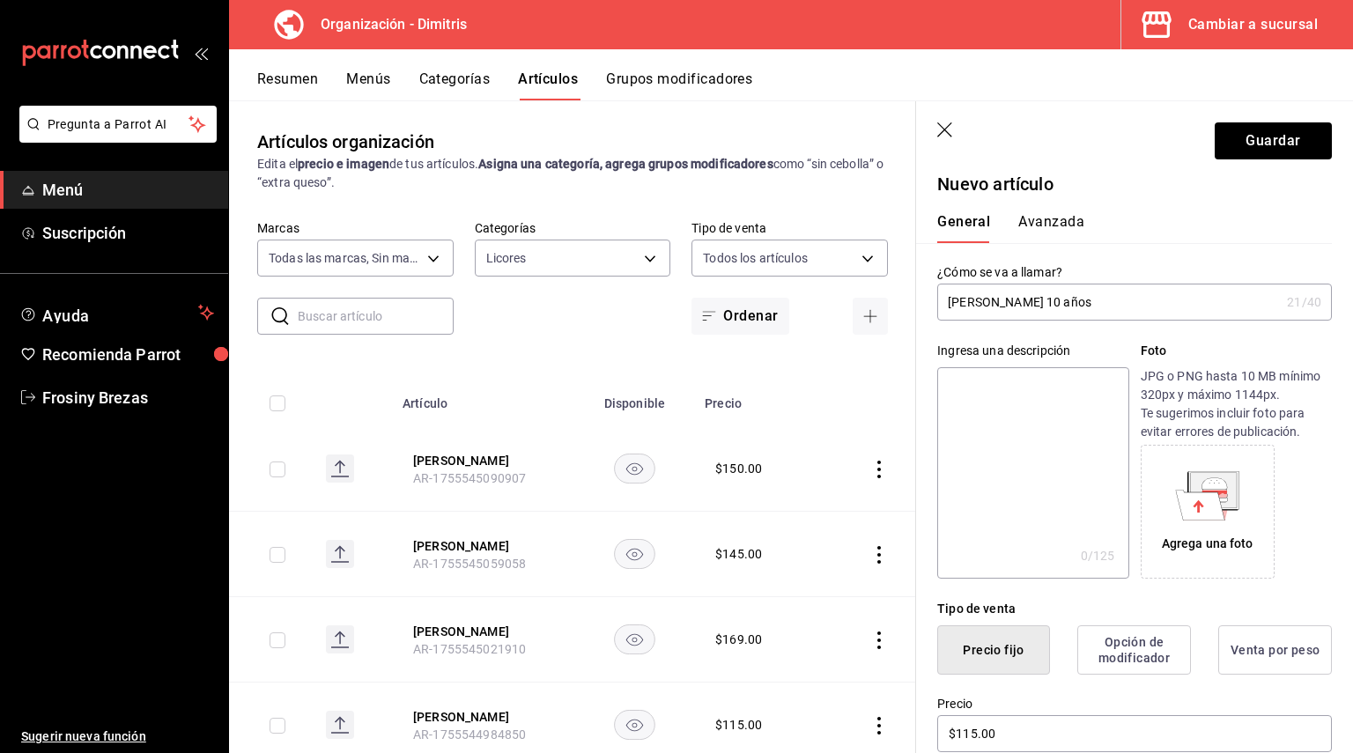
scroll to position [0, 0]
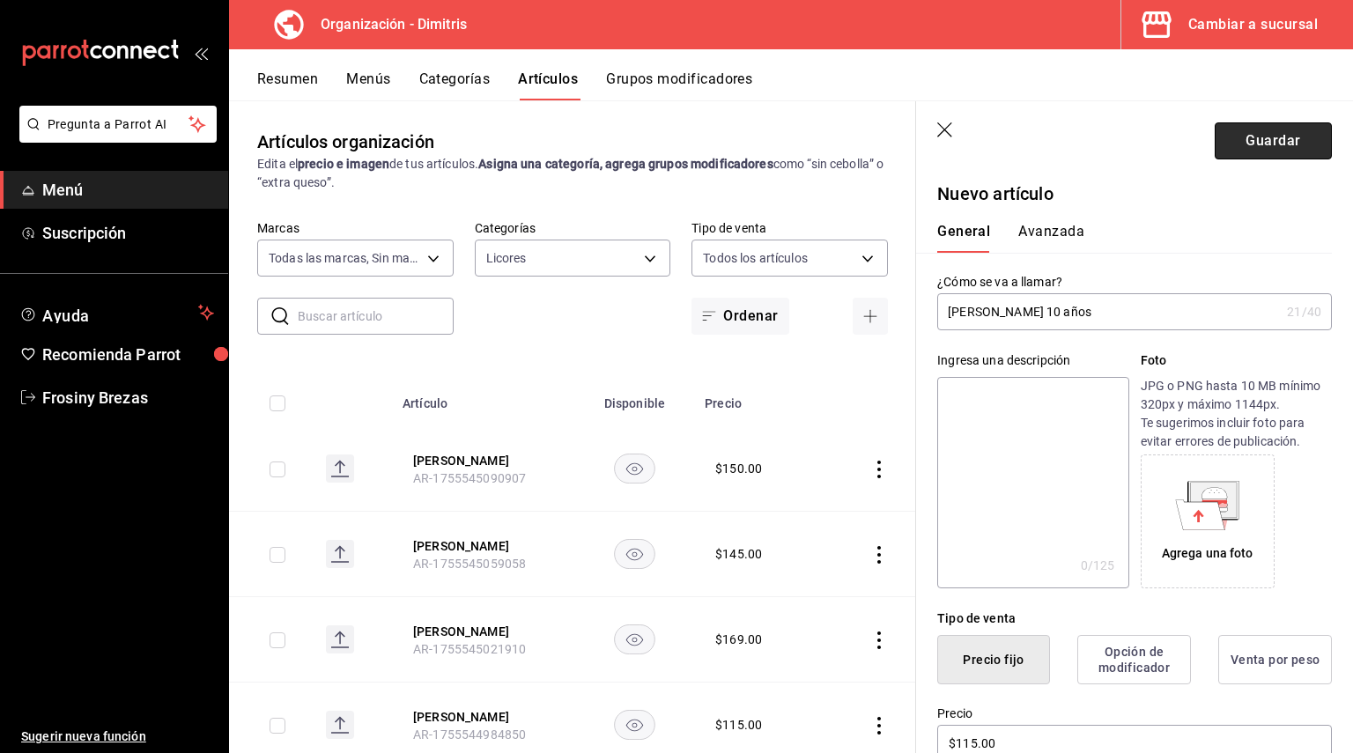
click at [1246, 145] on button "Guardar" at bounding box center [1273, 140] width 117 height 37
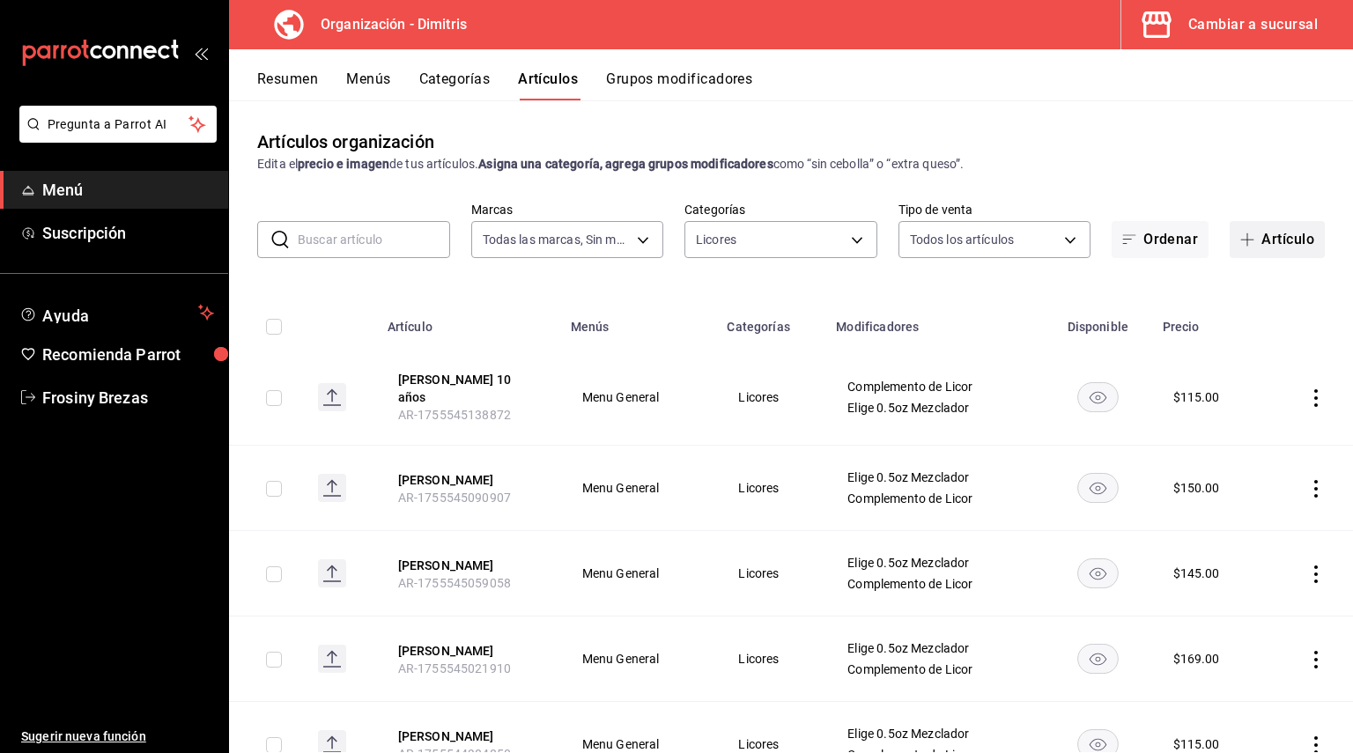
click at [1230, 237] on button "Artículo" at bounding box center [1277, 239] width 95 height 37
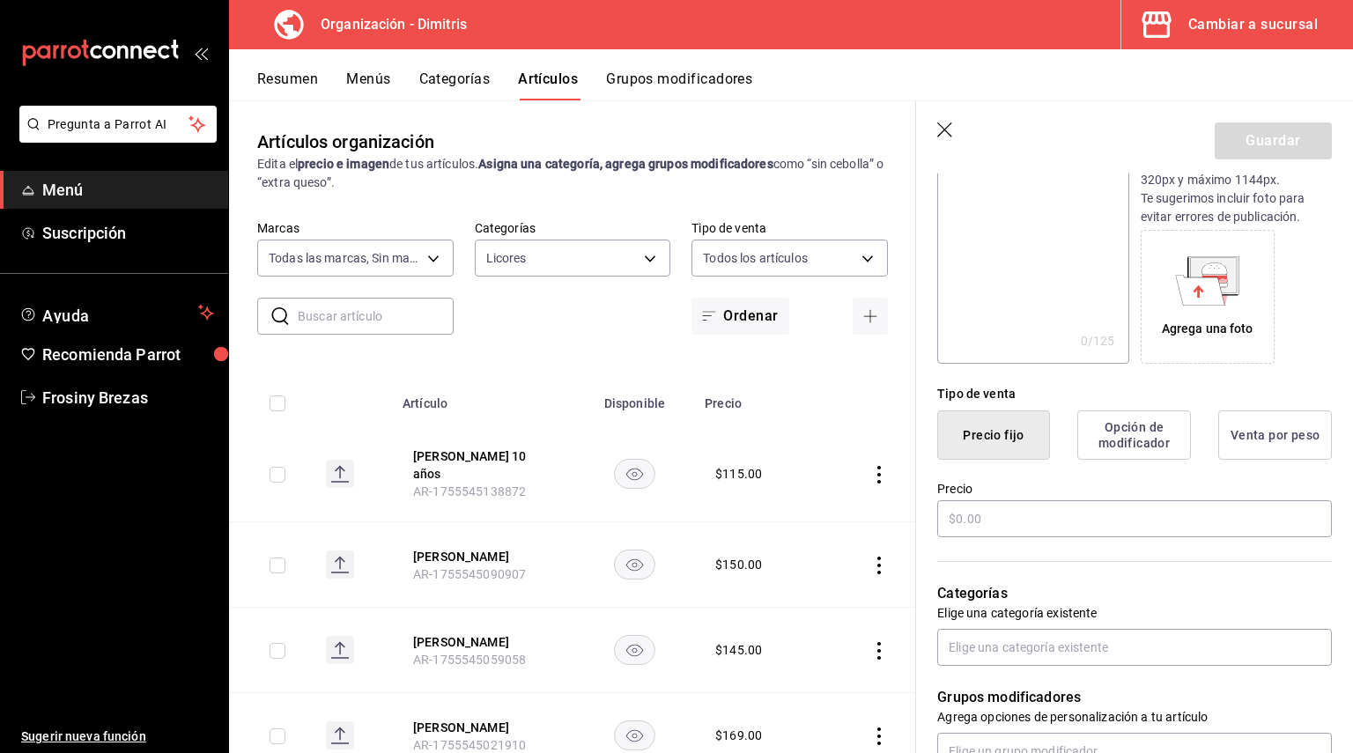
scroll to position [352, 0]
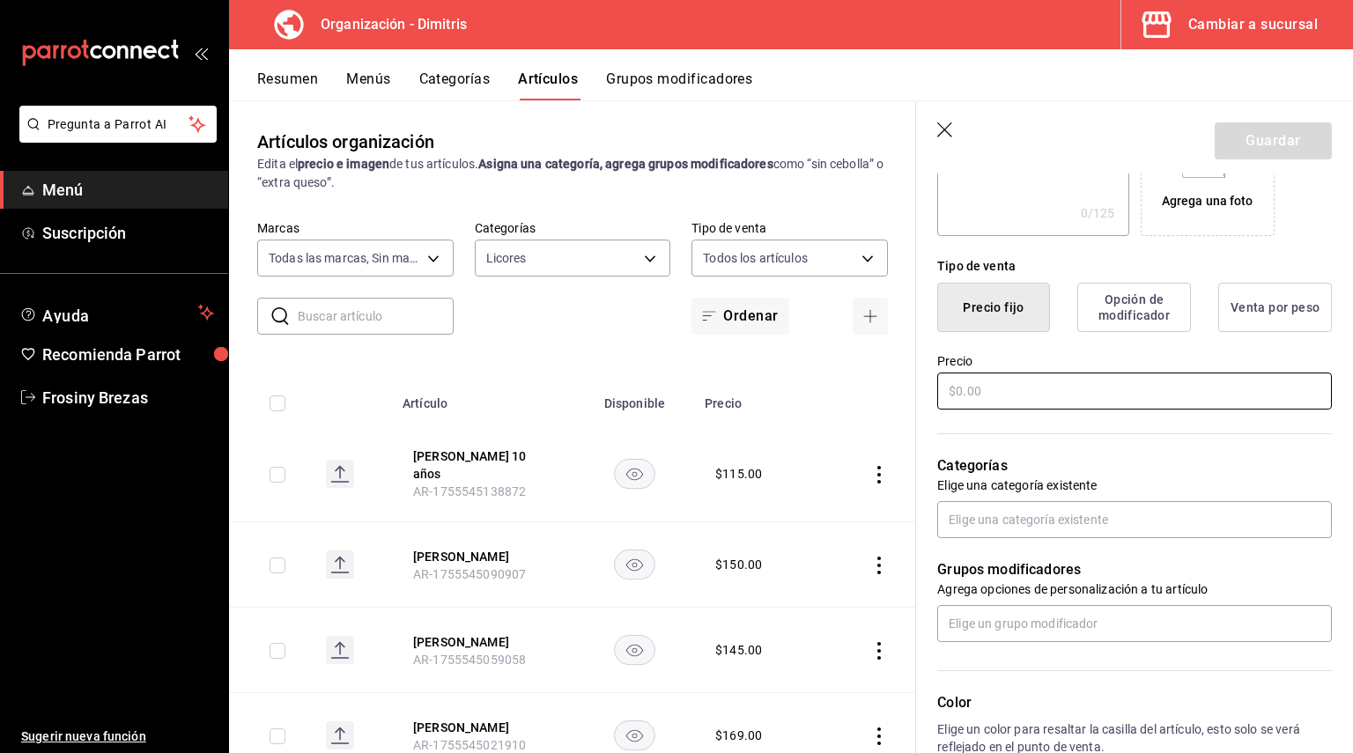
type input "[PERSON_NAME] Prohibido 12 Rva"
click at [1004, 391] on input "text" at bounding box center [1134, 391] width 395 height 37
type input "$110.00"
click at [995, 519] on input "text" at bounding box center [1134, 519] width 395 height 37
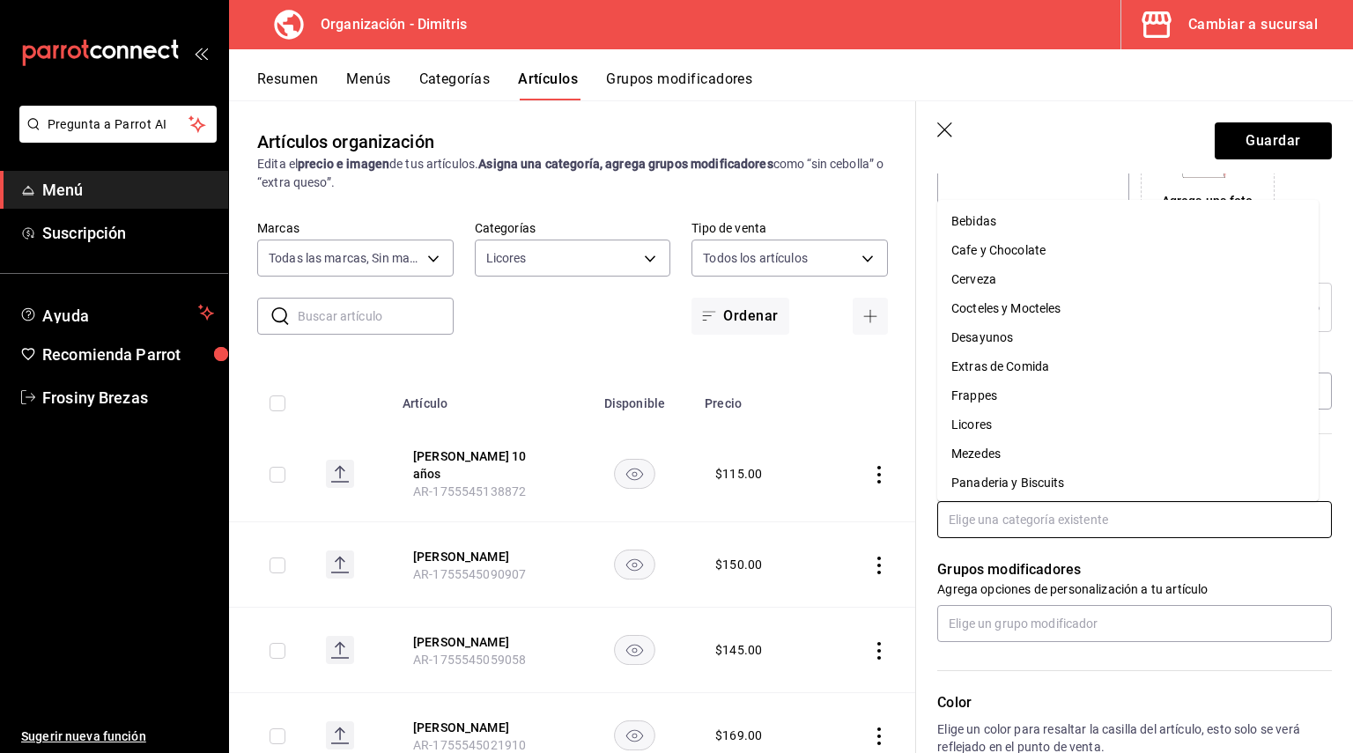
click at [1010, 428] on li "Licores" at bounding box center [1127, 424] width 381 height 29
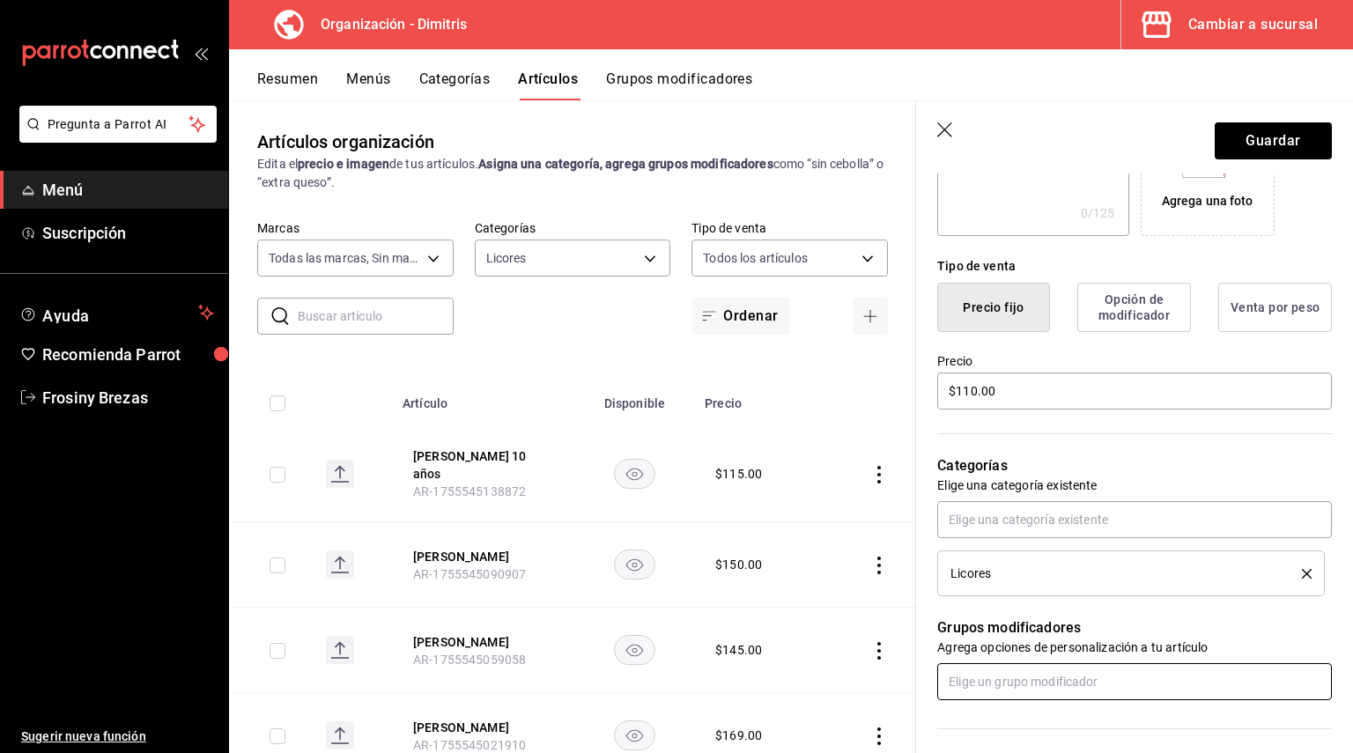
click at [986, 670] on input "text" at bounding box center [1134, 681] width 395 height 37
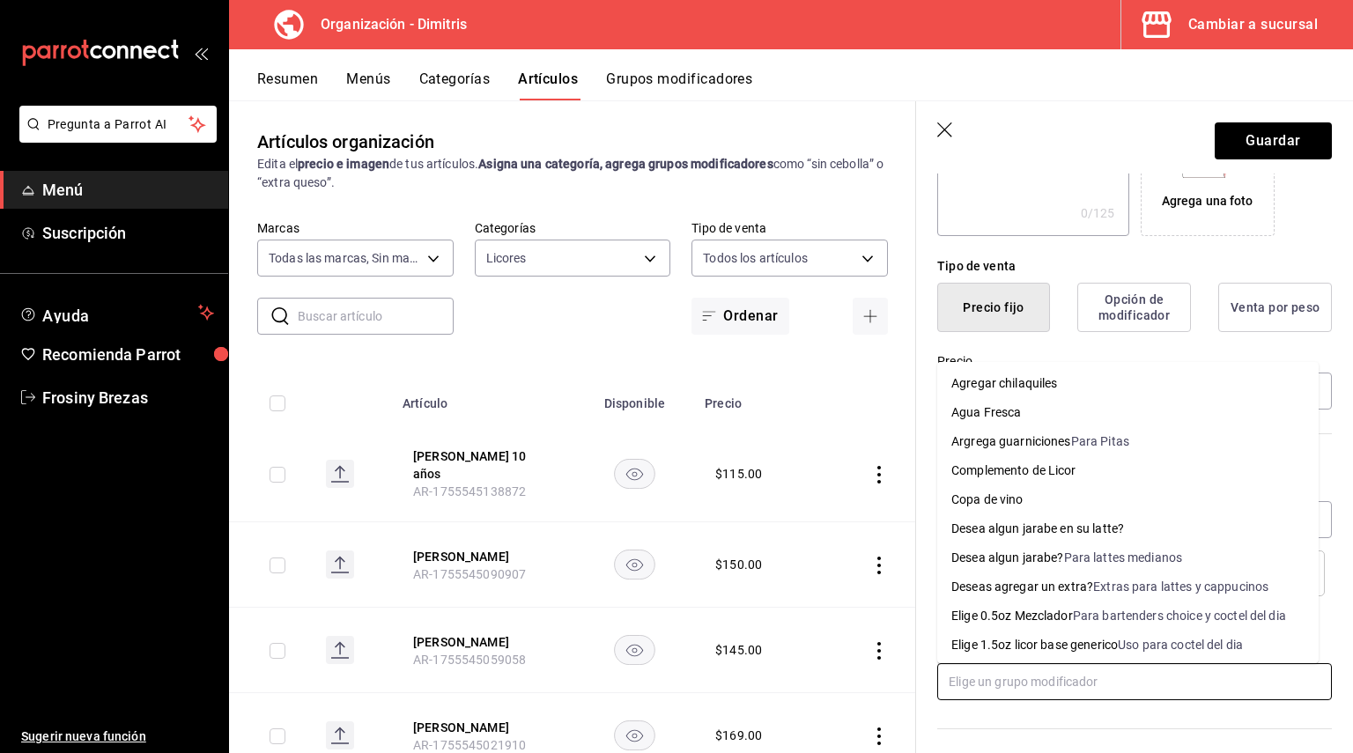
click at [1002, 609] on div "Elige 0.5oz Mezclador" at bounding box center [1012, 616] width 122 height 18
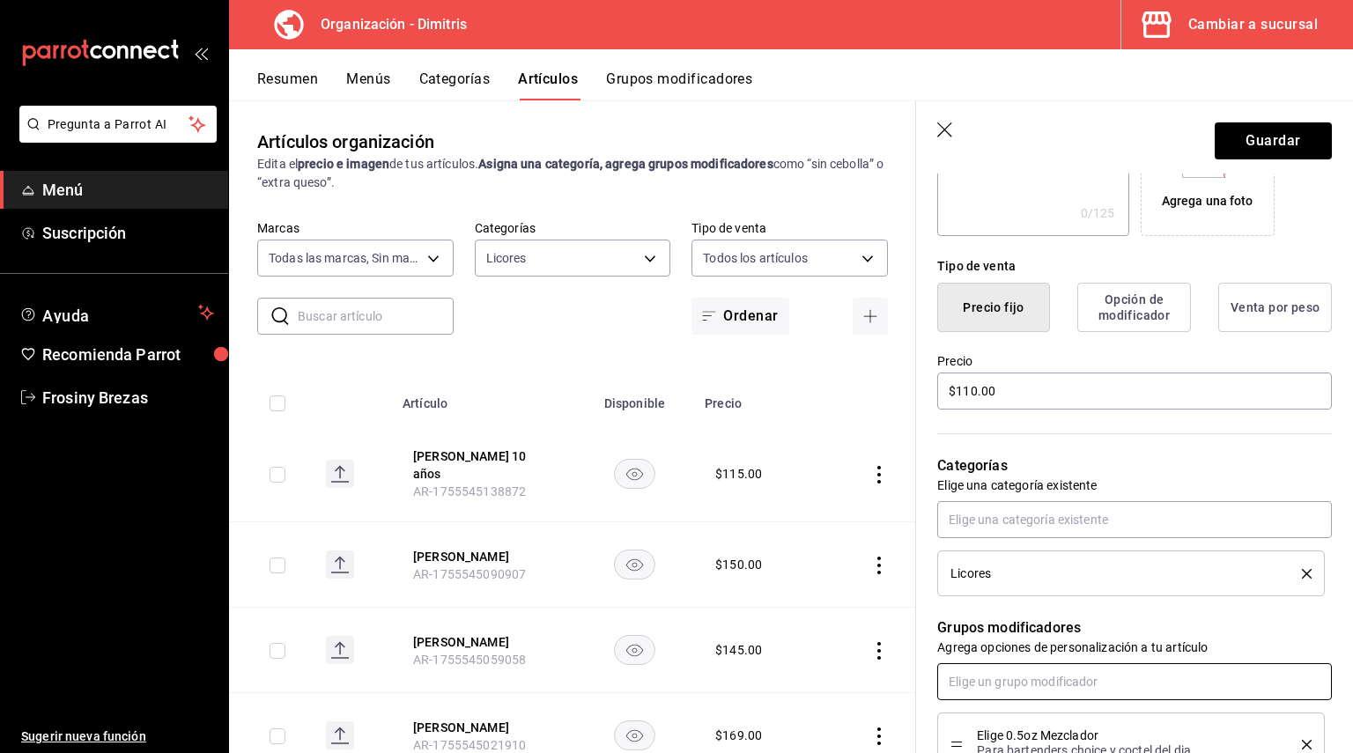
click at [1012, 682] on input "text" at bounding box center [1134, 681] width 395 height 37
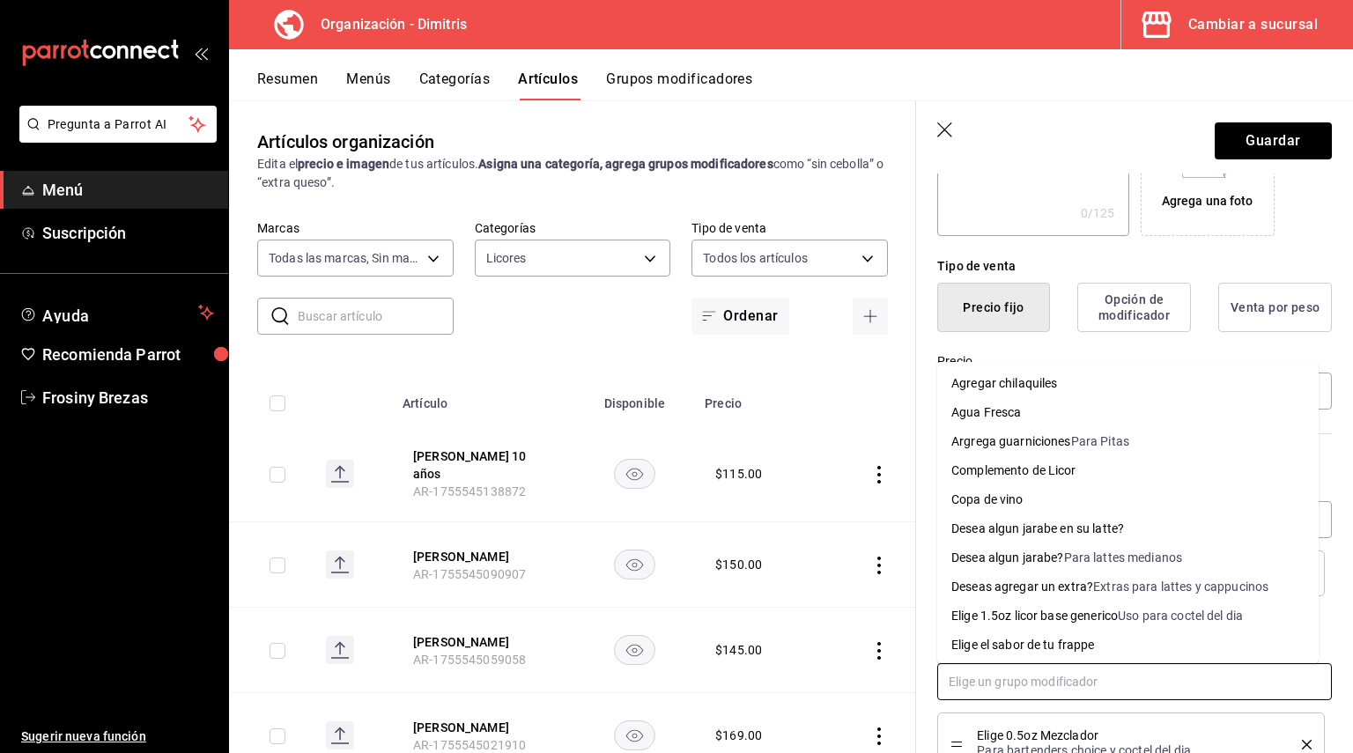
click at [1037, 482] on li "Complemento de Licor" at bounding box center [1127, 470] width 381 height 29
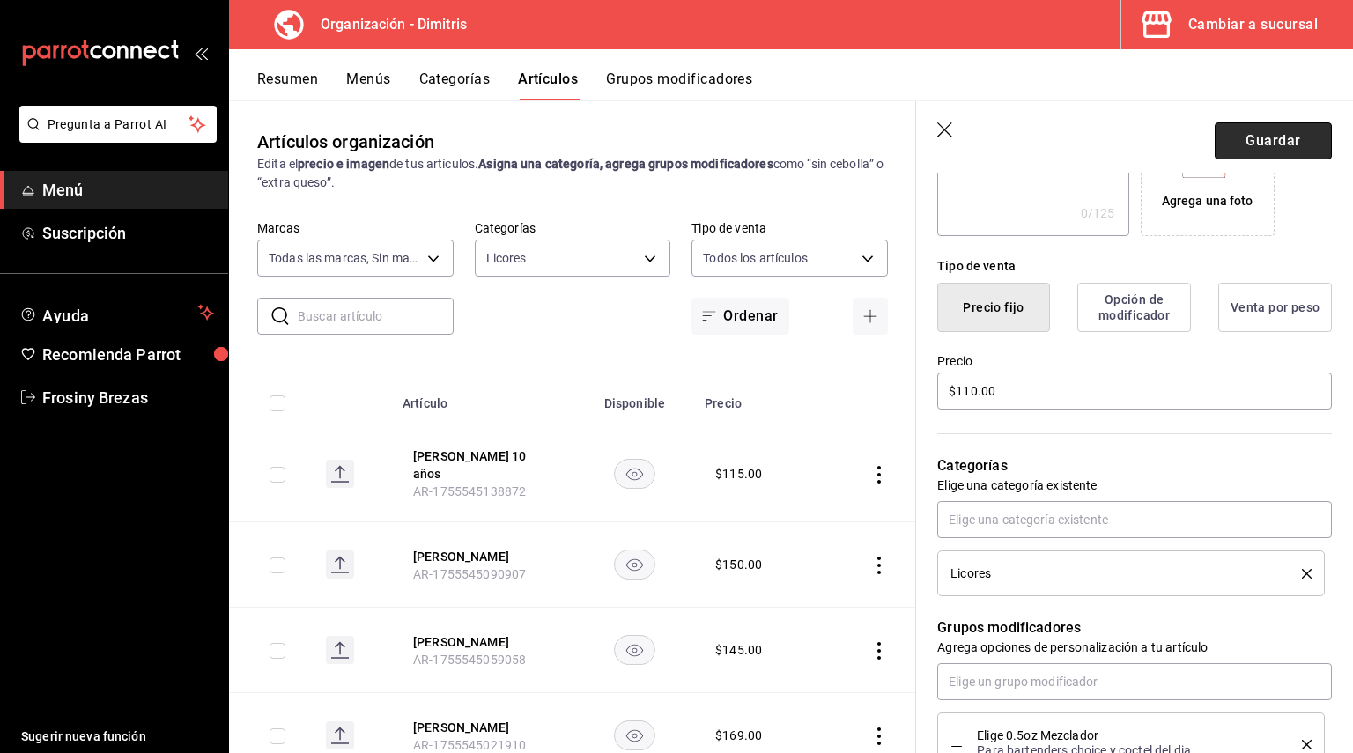
click at [1259, 136] on button "Guardar" at bounding box center [1273, 140] width 117 height 37
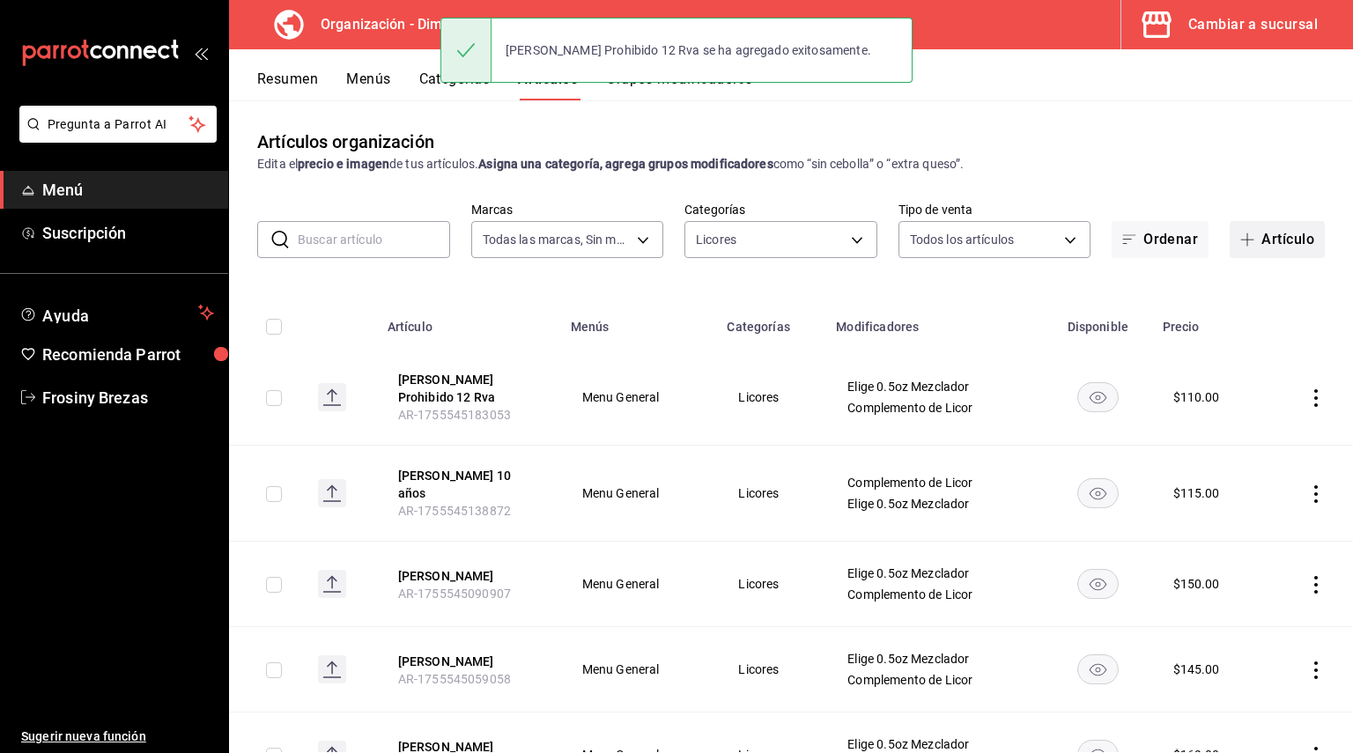
click at [1248, 245] on button "Artículo" at bounding box center [1277, 239] width 95 height 37
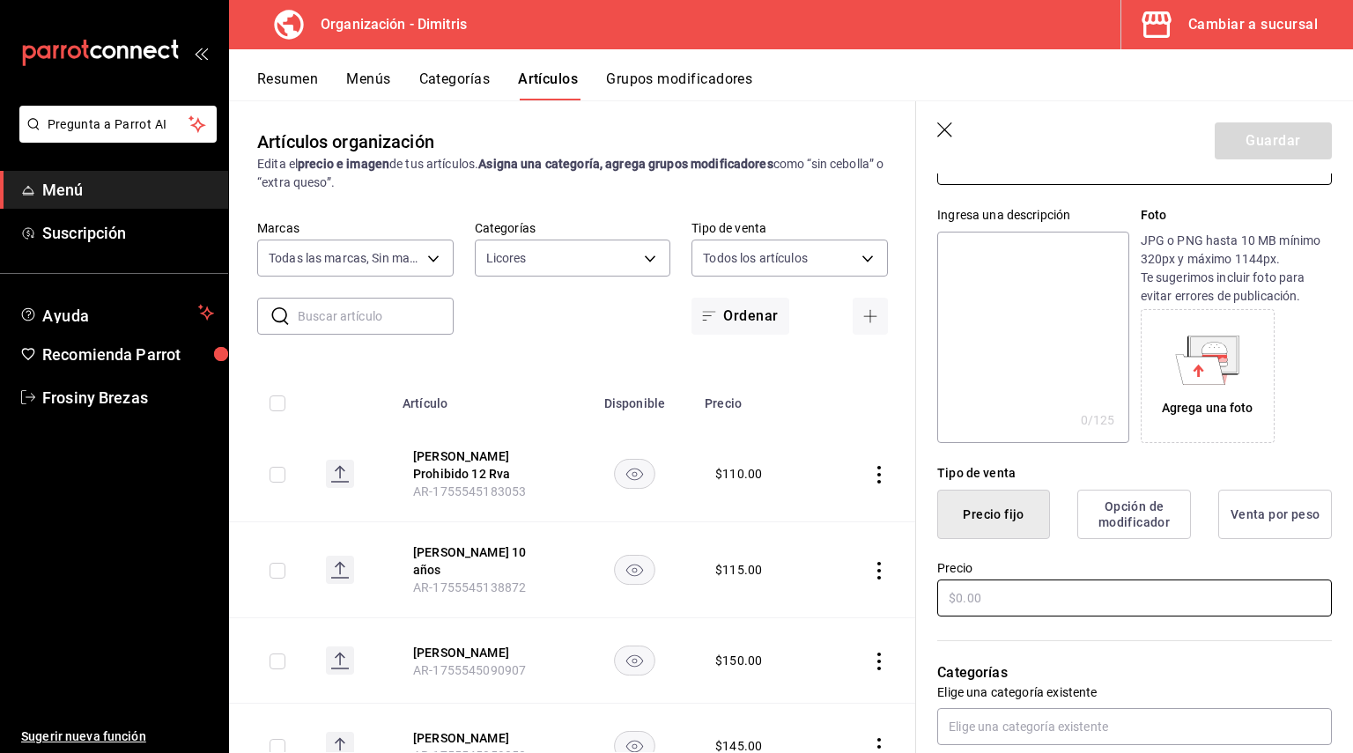
scroll to position [176, 0]
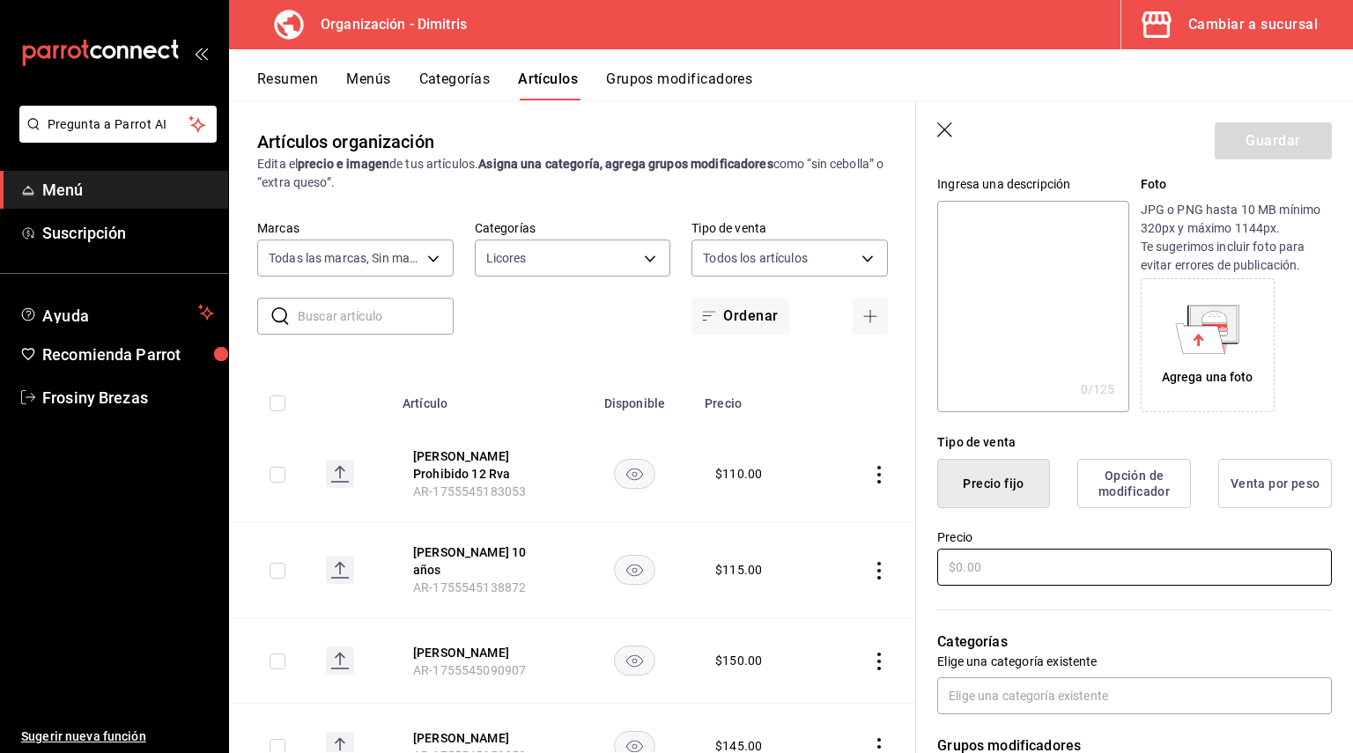
type input "Sotol Hacienda de Chihuahua 3 destilados"
click at [981, 563] on input "text" at bounding box center [1134, 567] width 395 height 37
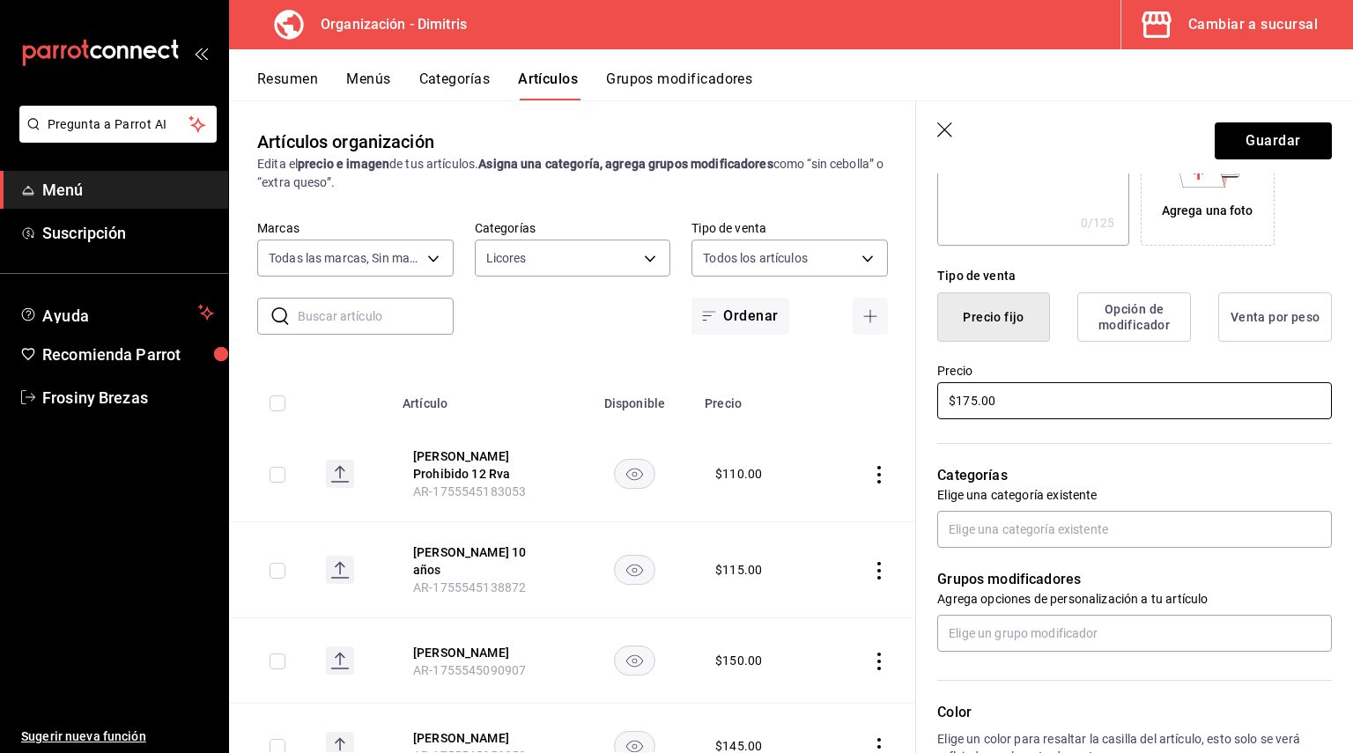
scroll to position [352, 0]
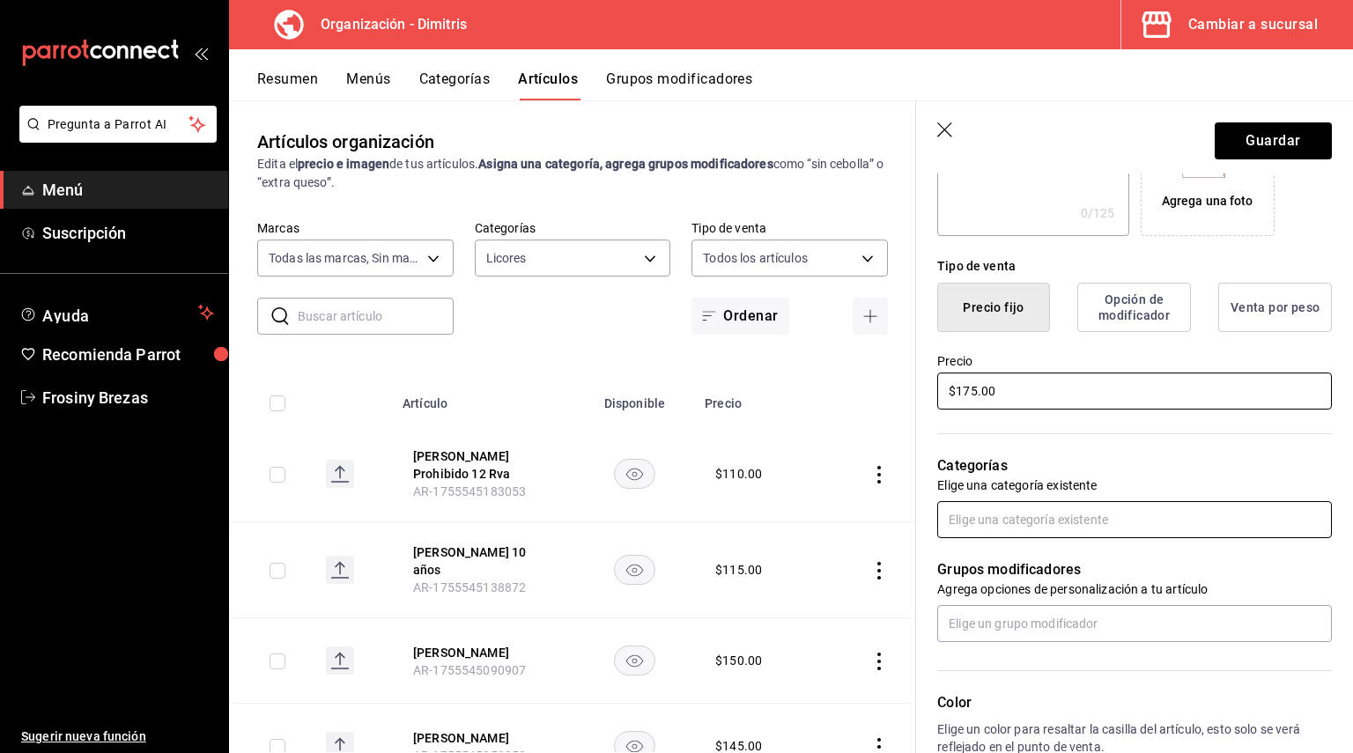
type input "$175.00"
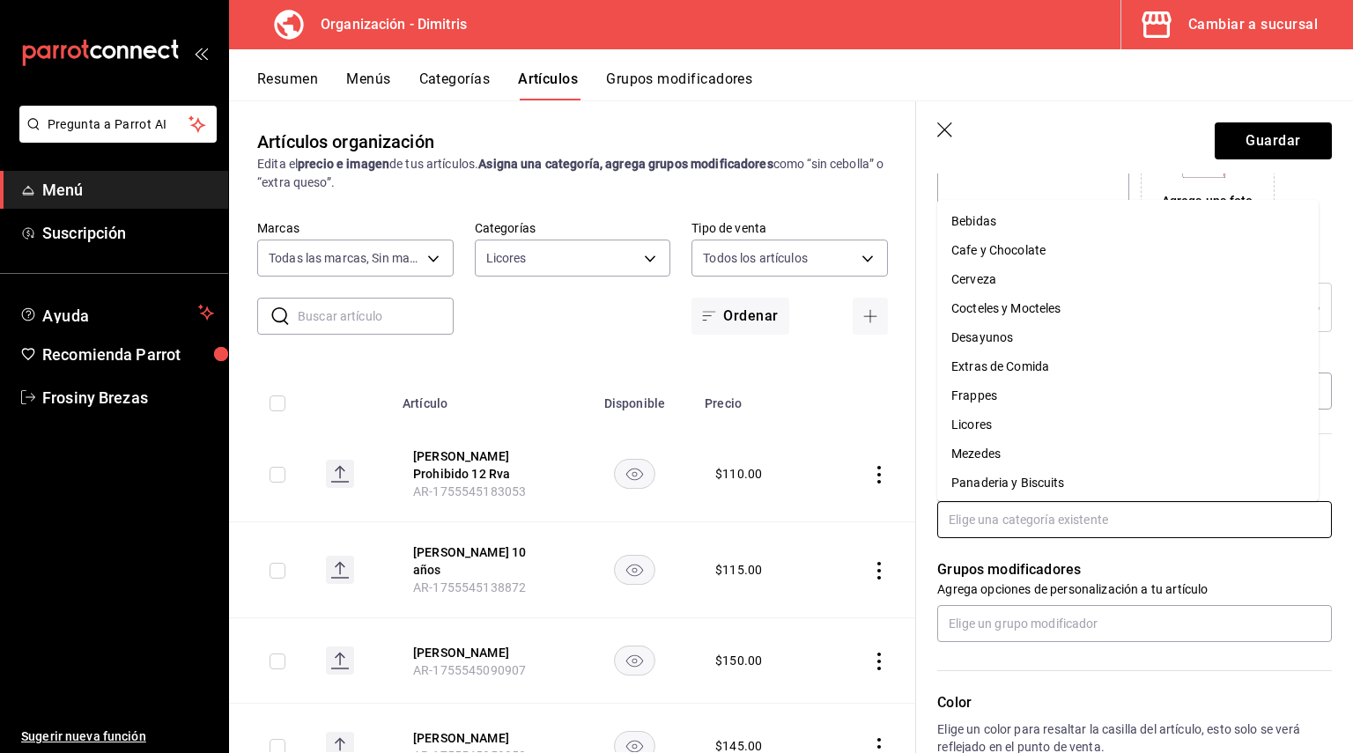
click at [996, 518] on input "text" at bounding box center [1134, 519] width 395 height 37
click at [1030, 419] on li "Licores" at bounding box center [1127, 424] width 381 height 29
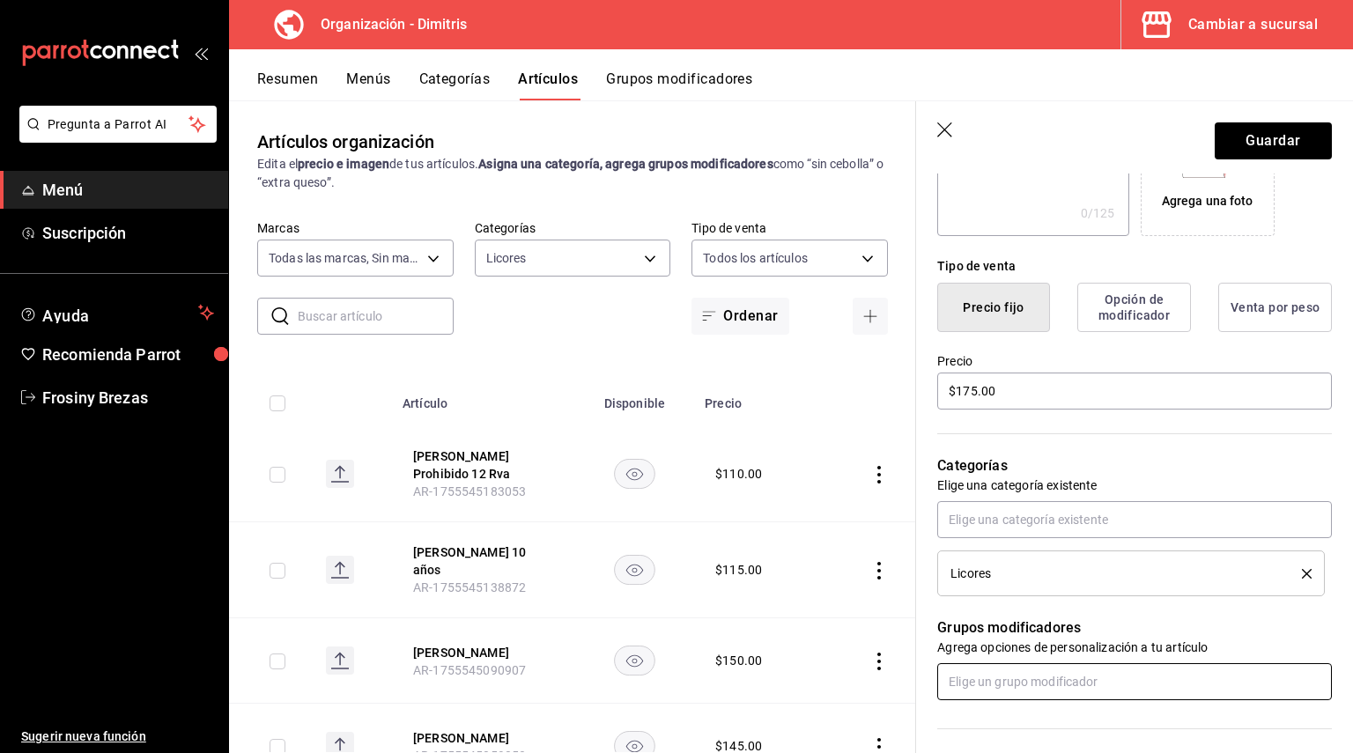
click at [998, 668] on input "text" at bounding box center [1134, 681] width 395 height 37
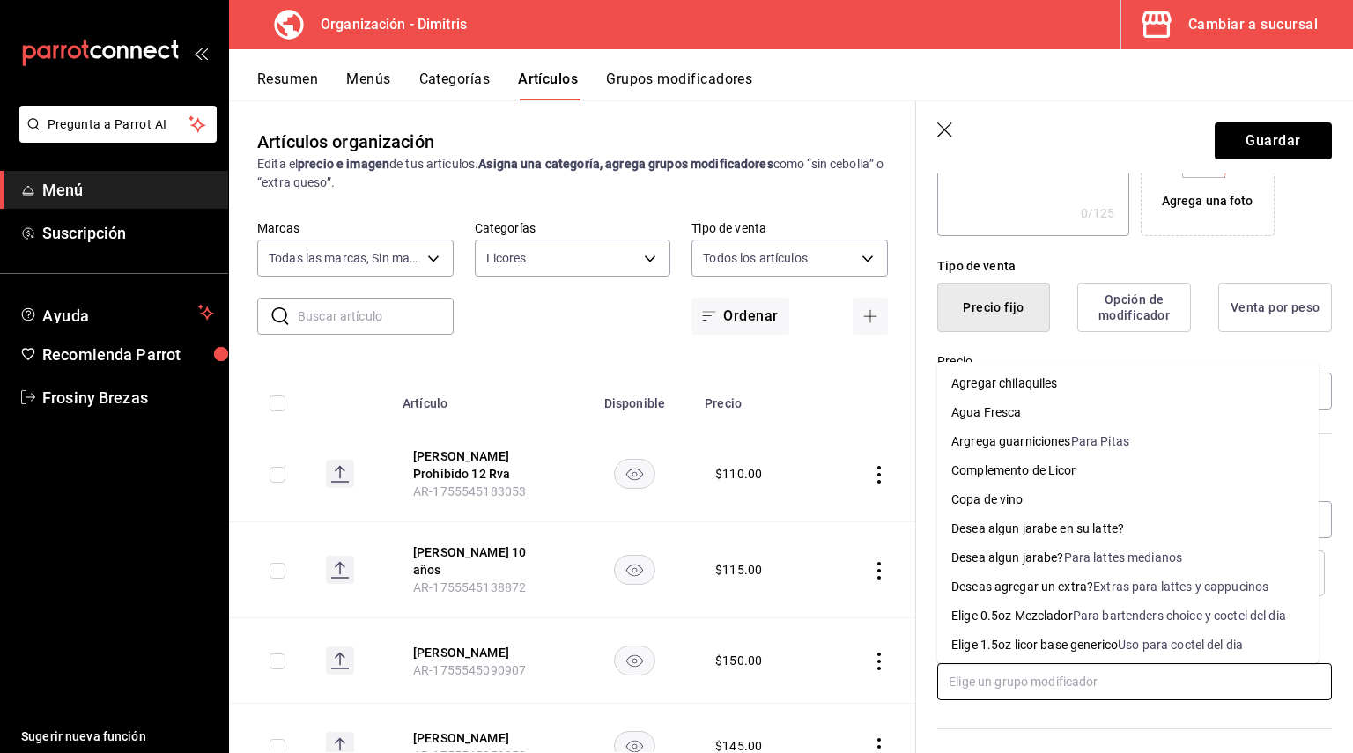
click at [1029, 605] on li "Elige 0.5oz Mezclador Para bartenders choice y coctel del dia" at bounding box center [1127, 616] width 381 height 29
click at [998, 676] on input "text" at bounding box center [1134, 681] width 395 height 37
click at [1045, 475] on div "Complemento de Licor" at bounding box center [1013, 471] width 125 height 18
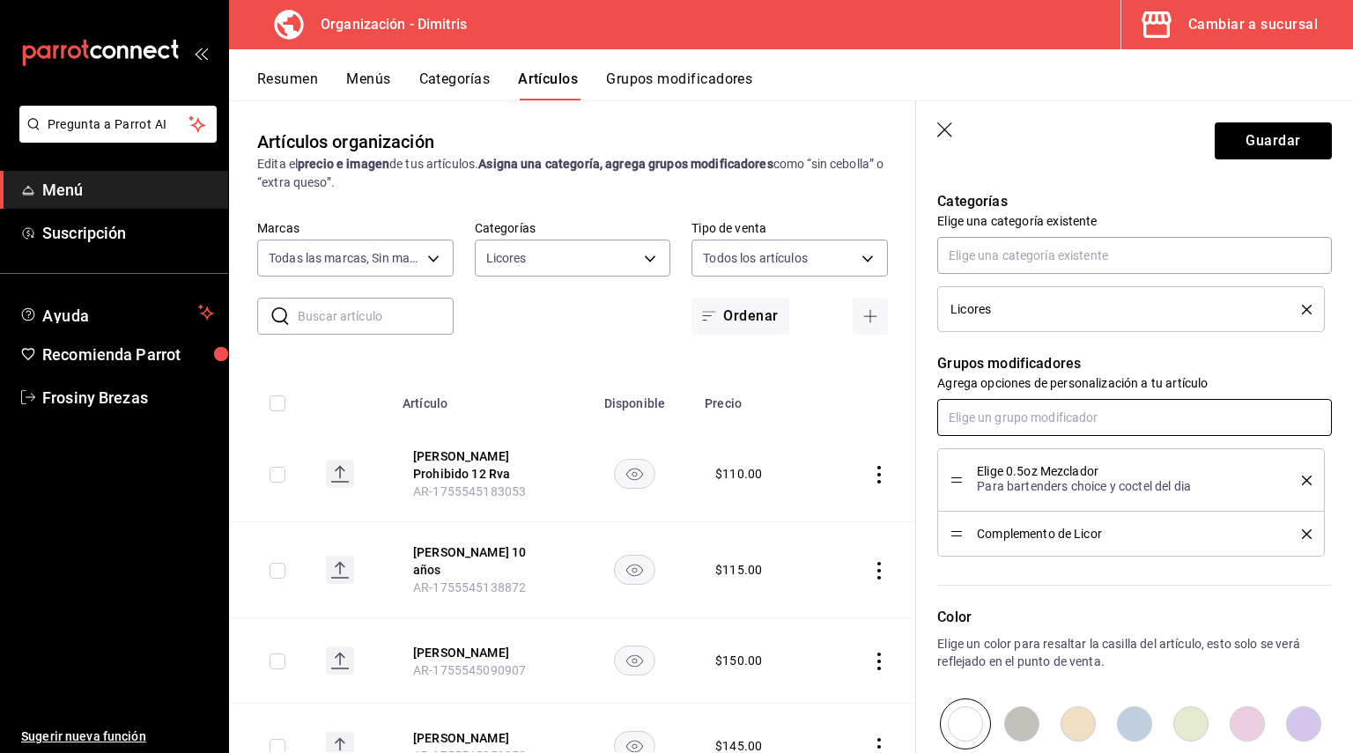
scroll to position [0, 0]
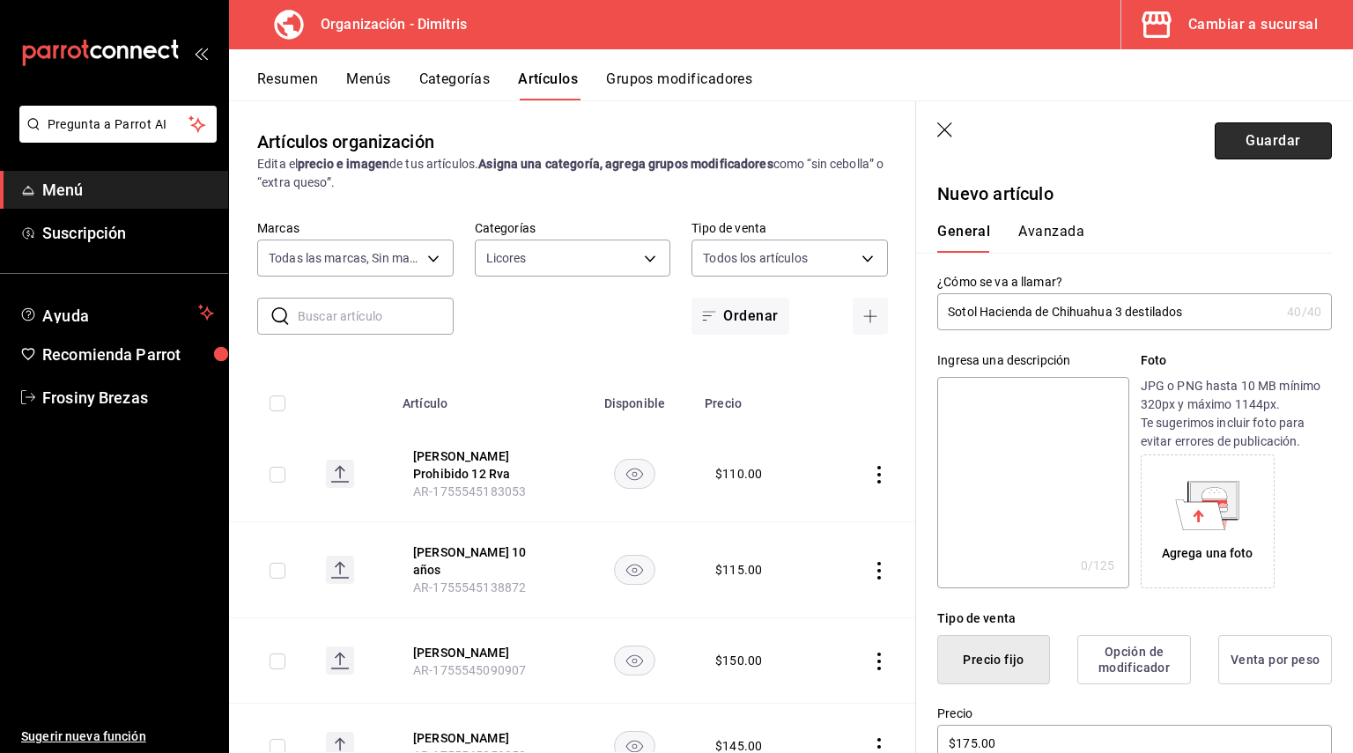
click at [1247, 152] on button "Guardar" at bounding box center [1273, 140] width 117 height 37
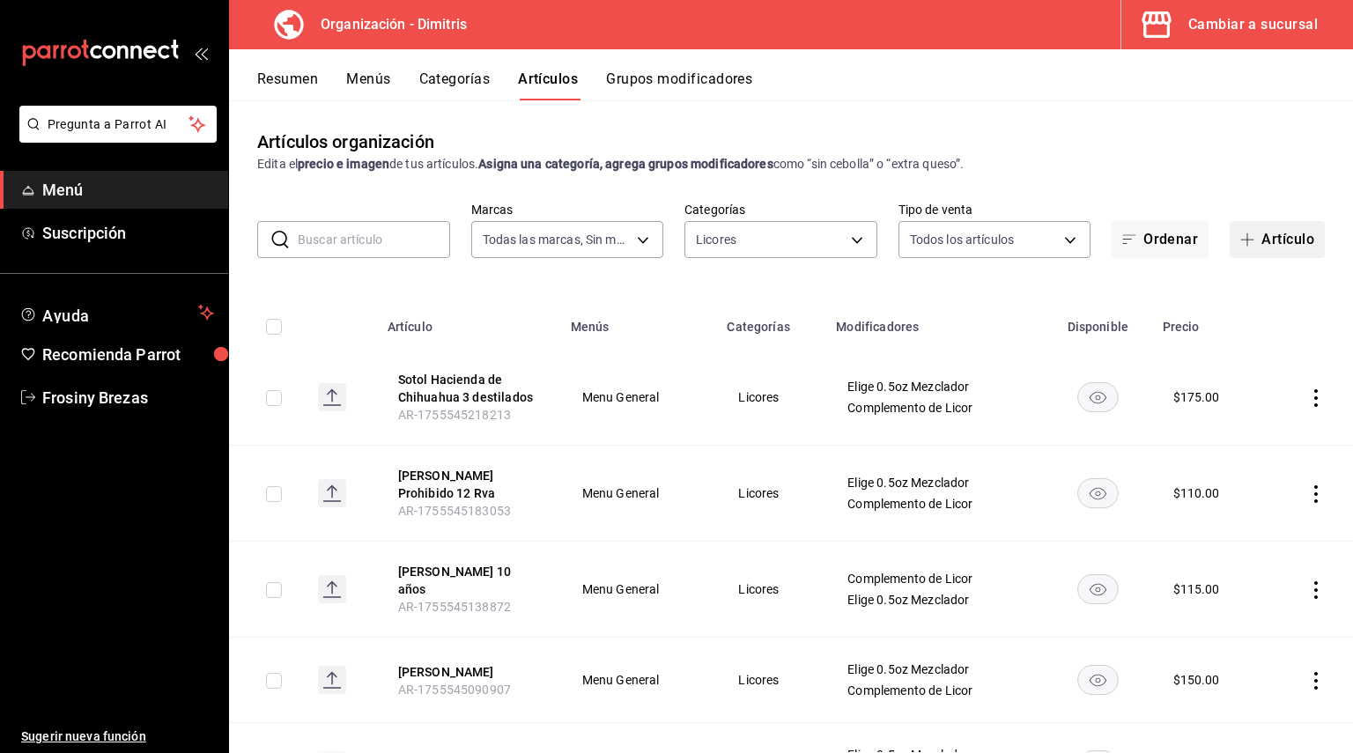
click at [1245, 240] on span "button" at bounding box center [1250, 240] width 21 height 14
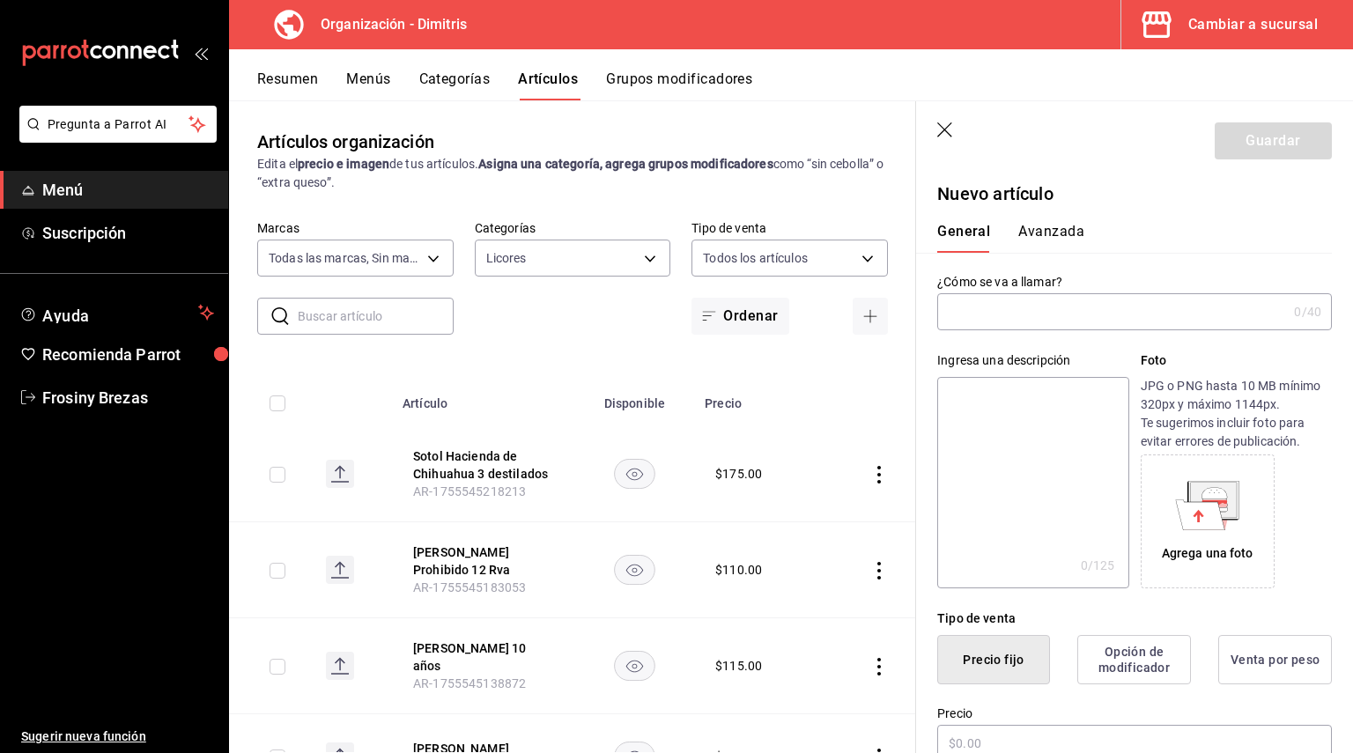
click at [992, 320] on input "text" at bounding box center [1112, 311] width 350 height 35
drag, startPoint x: 993, startPoint y: 312, endPoint x: 983, endPoint y: 321, distance: 14.3
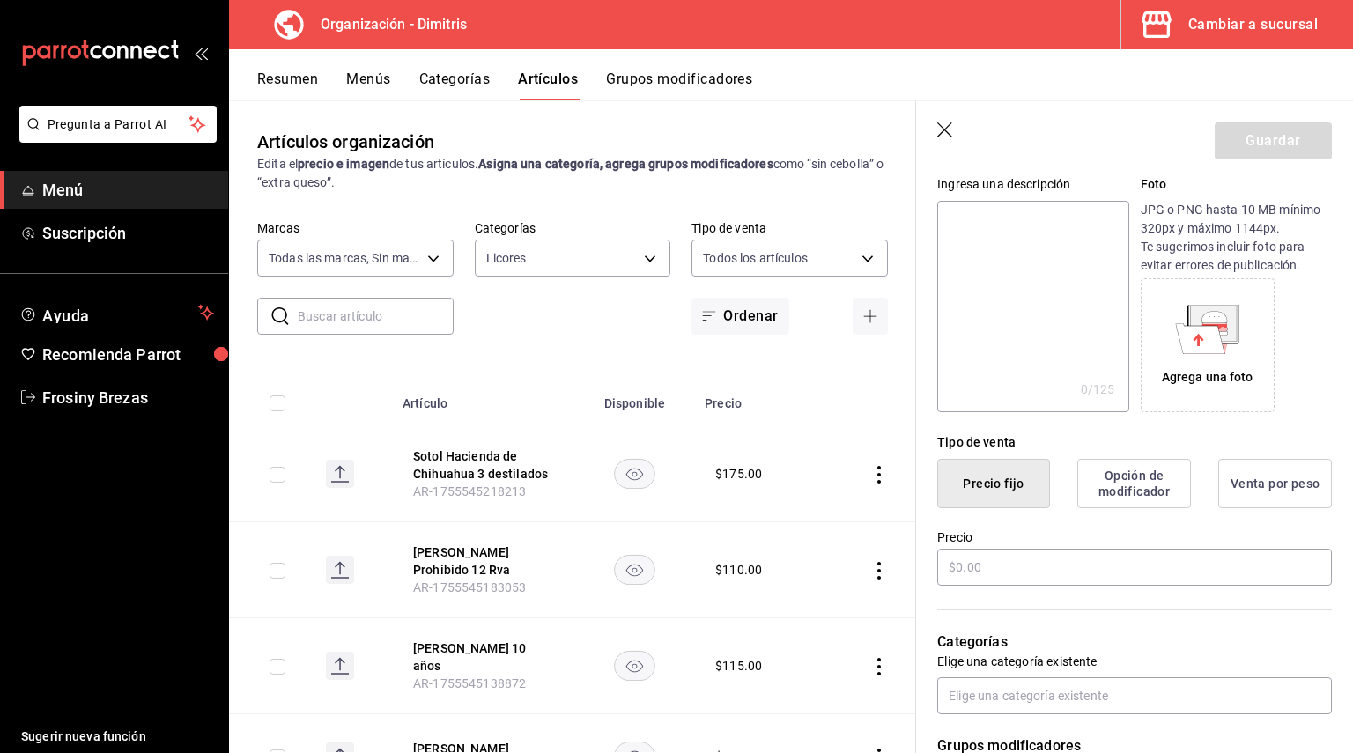
scroll to position [264, 0]
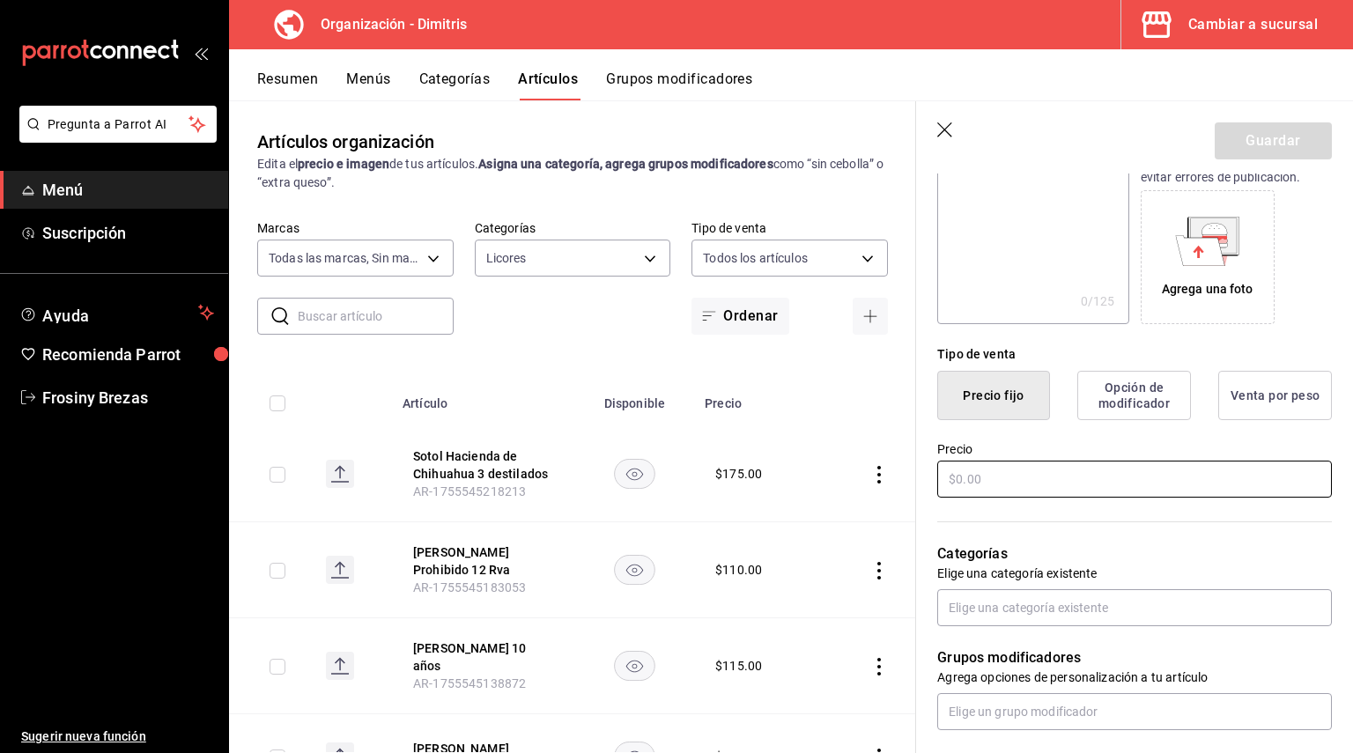
type input "Teq Patrón Silver Blco"
click at [1011, 473] on input "text" at bounding box center [1134, 479] width 395 height 37
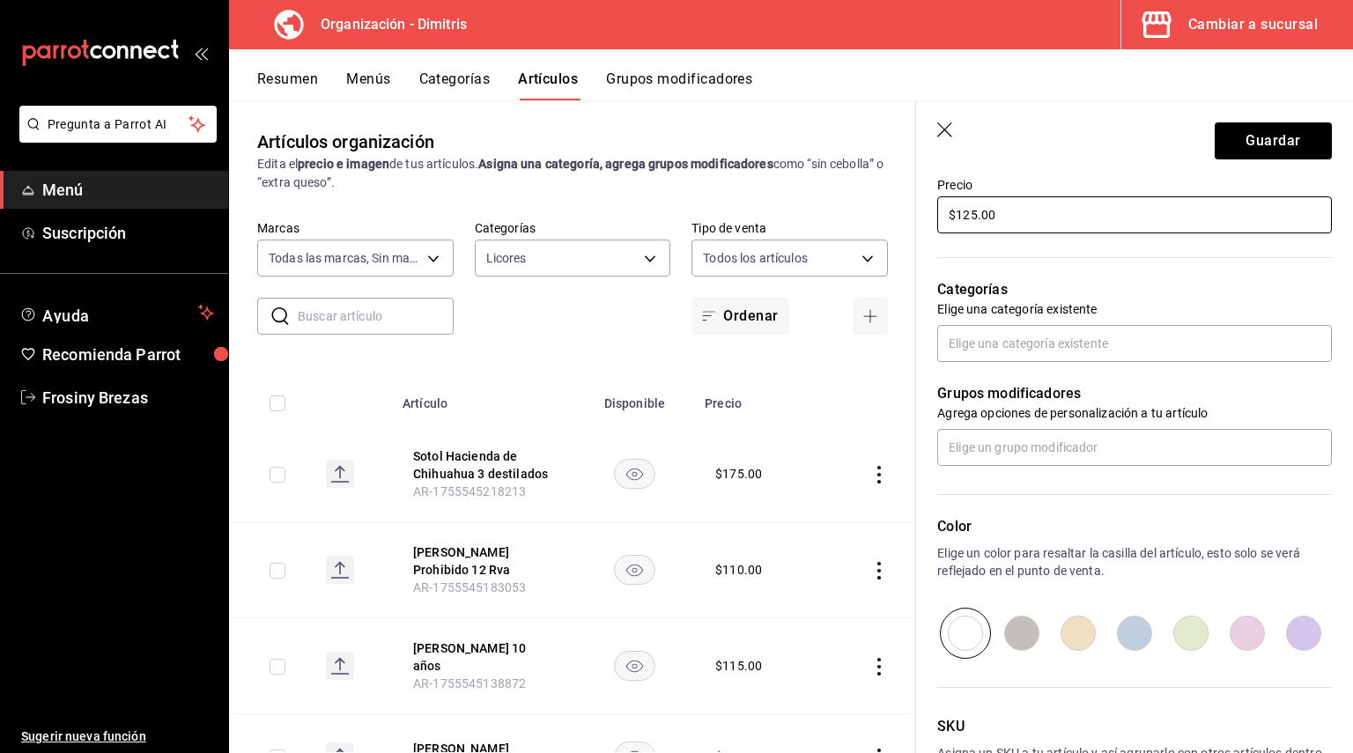
type input "$125.00"
click at [986, 323] on div "Categorías Elige una categoría existente" at bounding box center [1124, 299] width 416 height 126
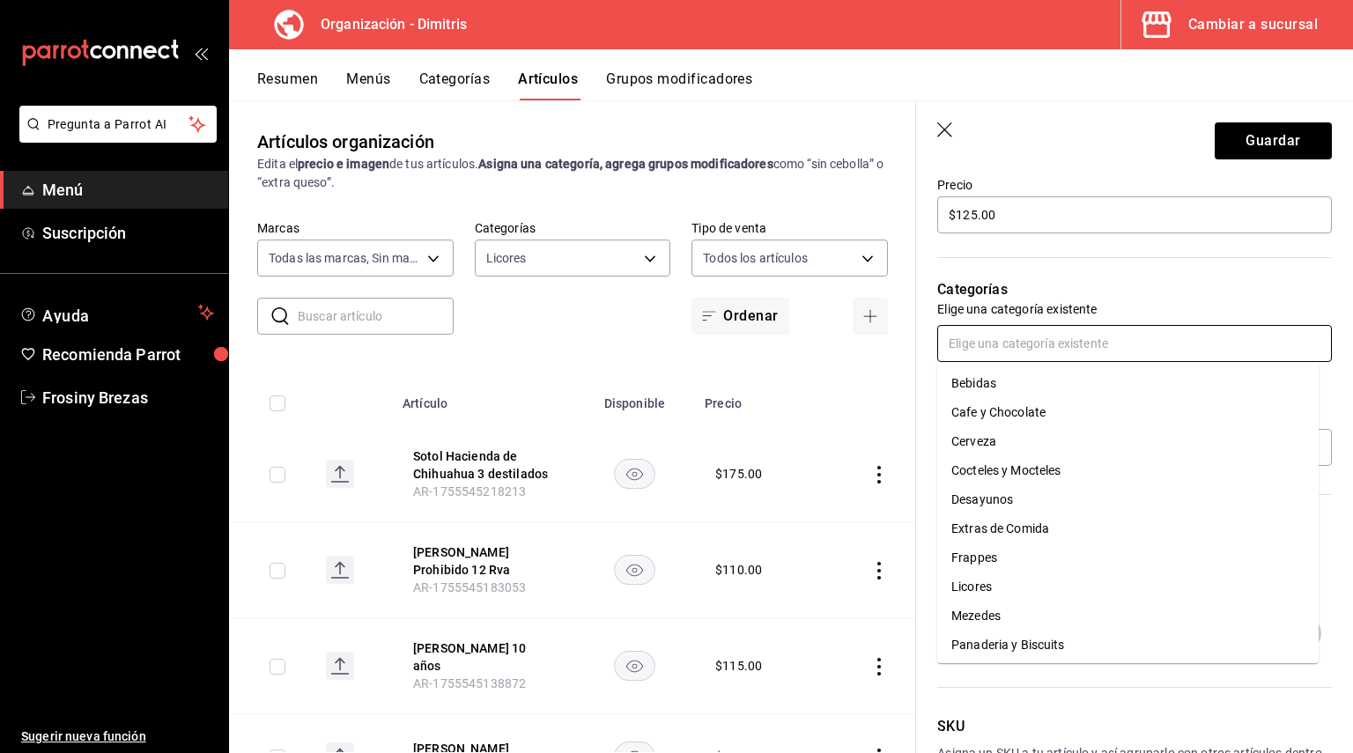
click at [984, 338] on input "text" at bounding box center [1134, 343] width 395 height 37
click at [977, 584] on li "Licores" at bounding box center [1127, 586] width 381 height 29
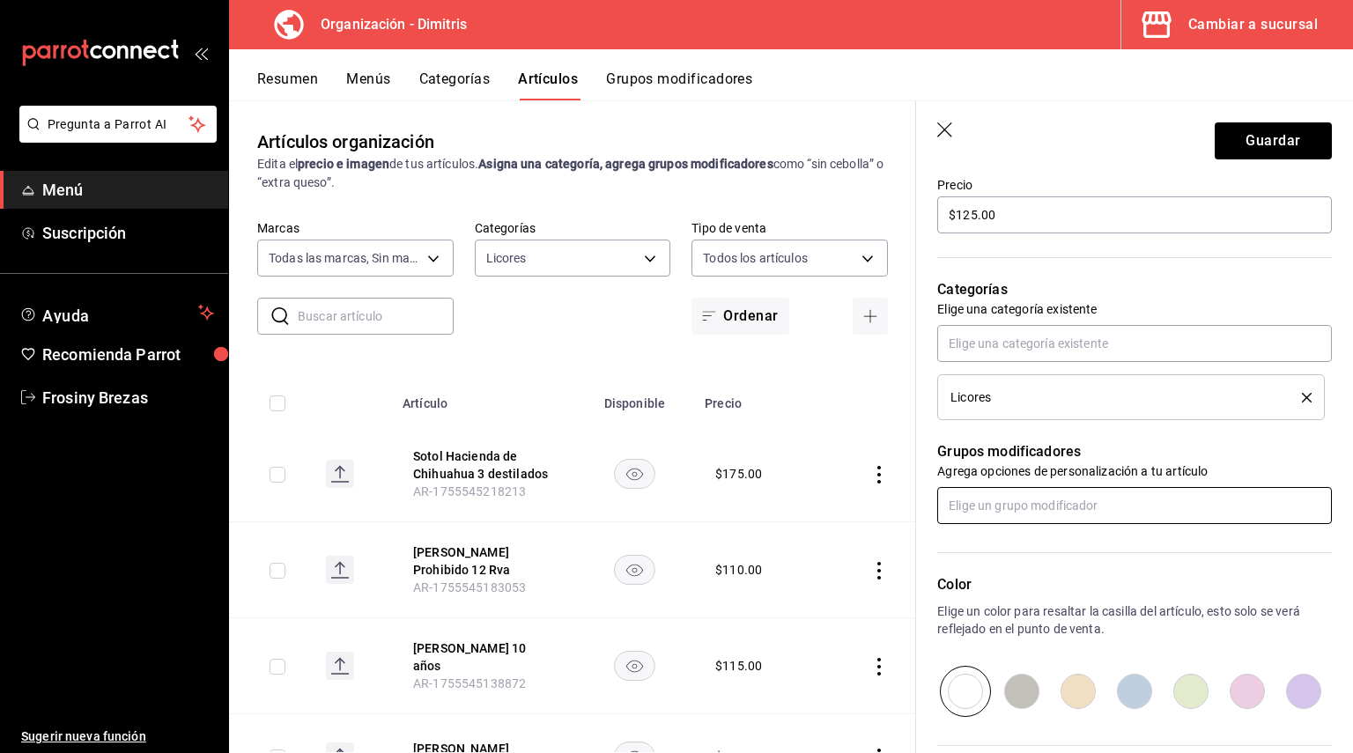
click at [971, 487] on input "text" at bounding box center [1134, 505] width 395 height 37
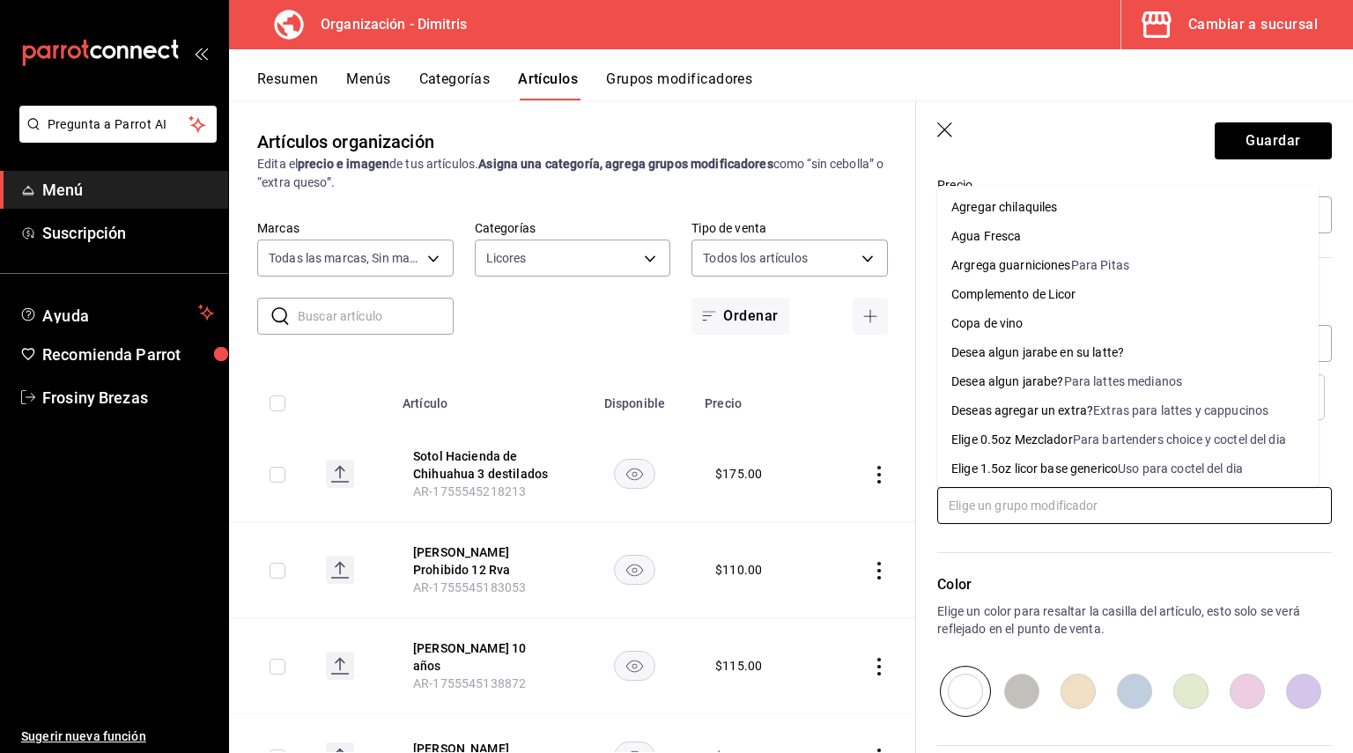
click at [1011, 429] on li "Elige 0.5oz Mezclador Para bartenders choice y coctel del dia" at bounding box center [1127, 439] width 381 height 29
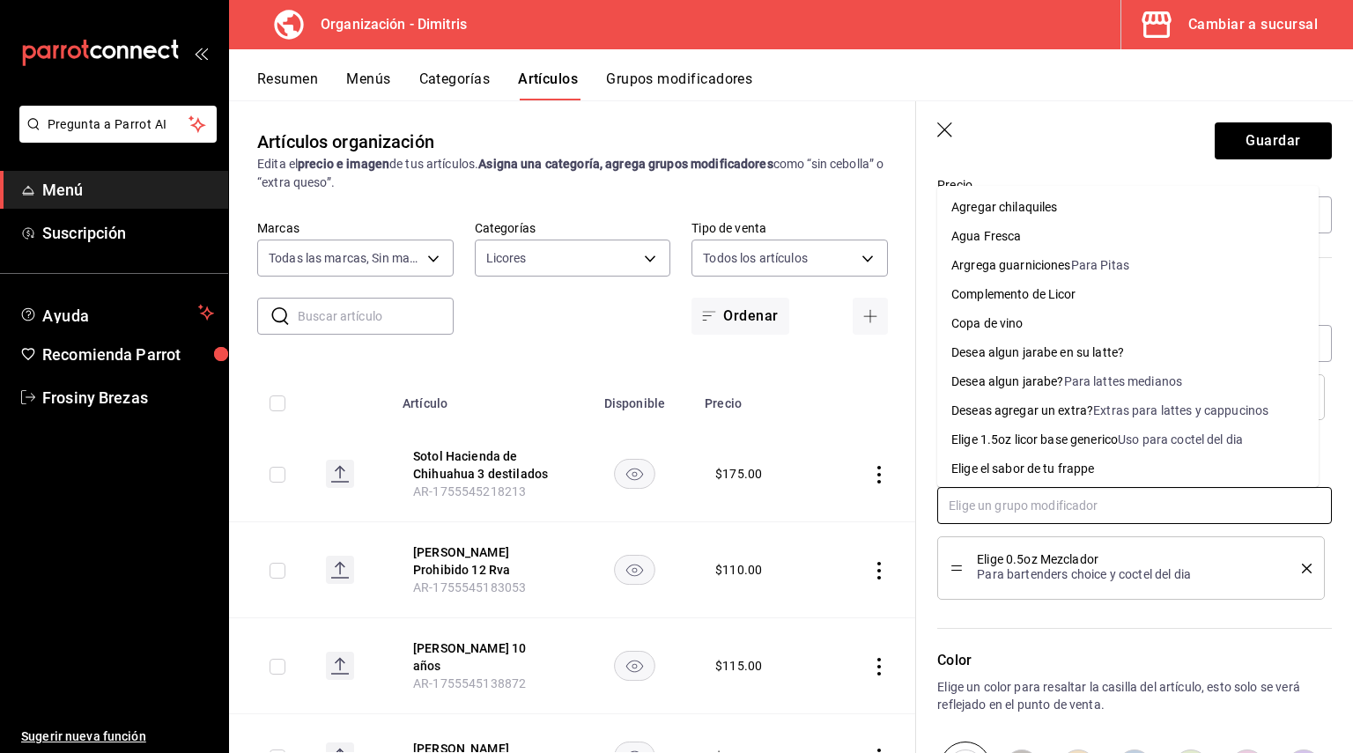
click at [981, 487] on input "text" at bounding box center [1134, 505] width 395 height 37
click at [1023, 284] on li "Complemento de Licor" at bounding box center [1127, 294] width 381 height 29
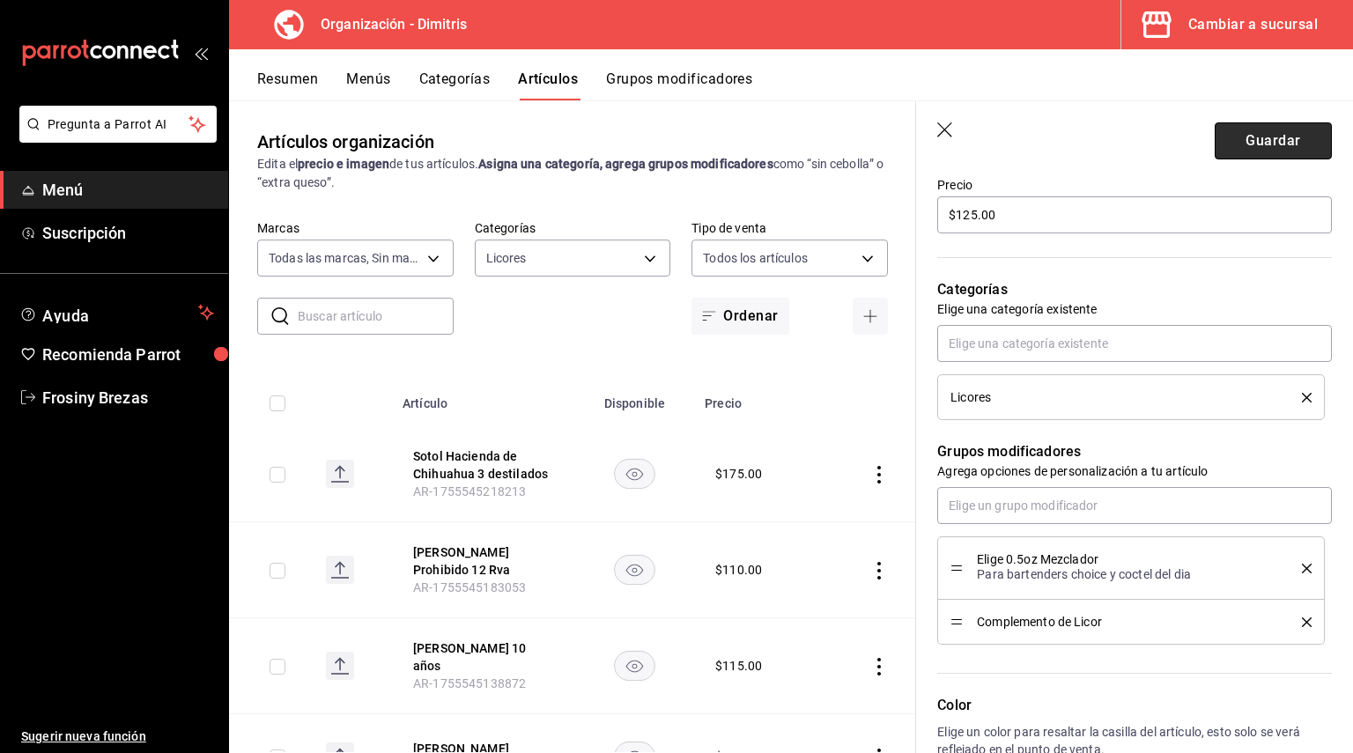
click at [1246, 141] on button "Guardar" at bounding box center [1273, 140] width 117 height 37
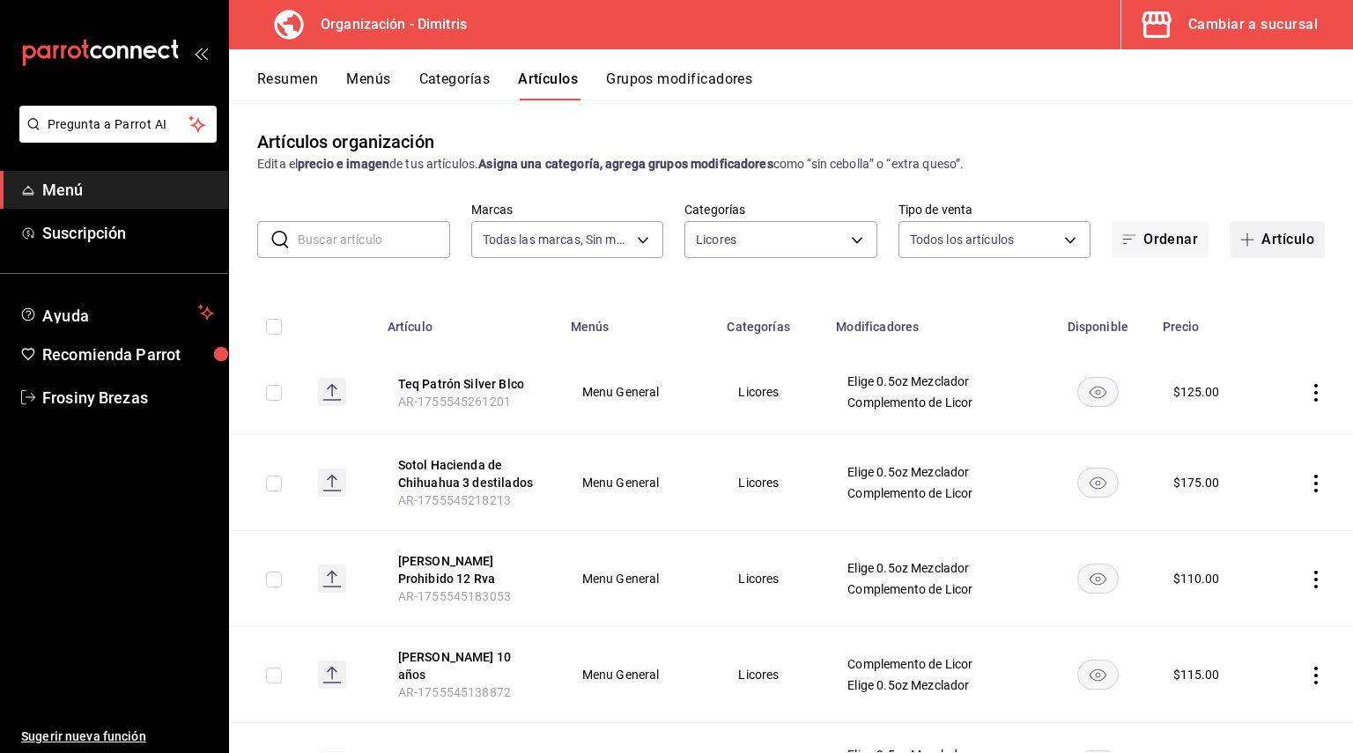
click at [1252, 250] on button "Artículo" at bounding box center [1277, 239] width 95 height 37
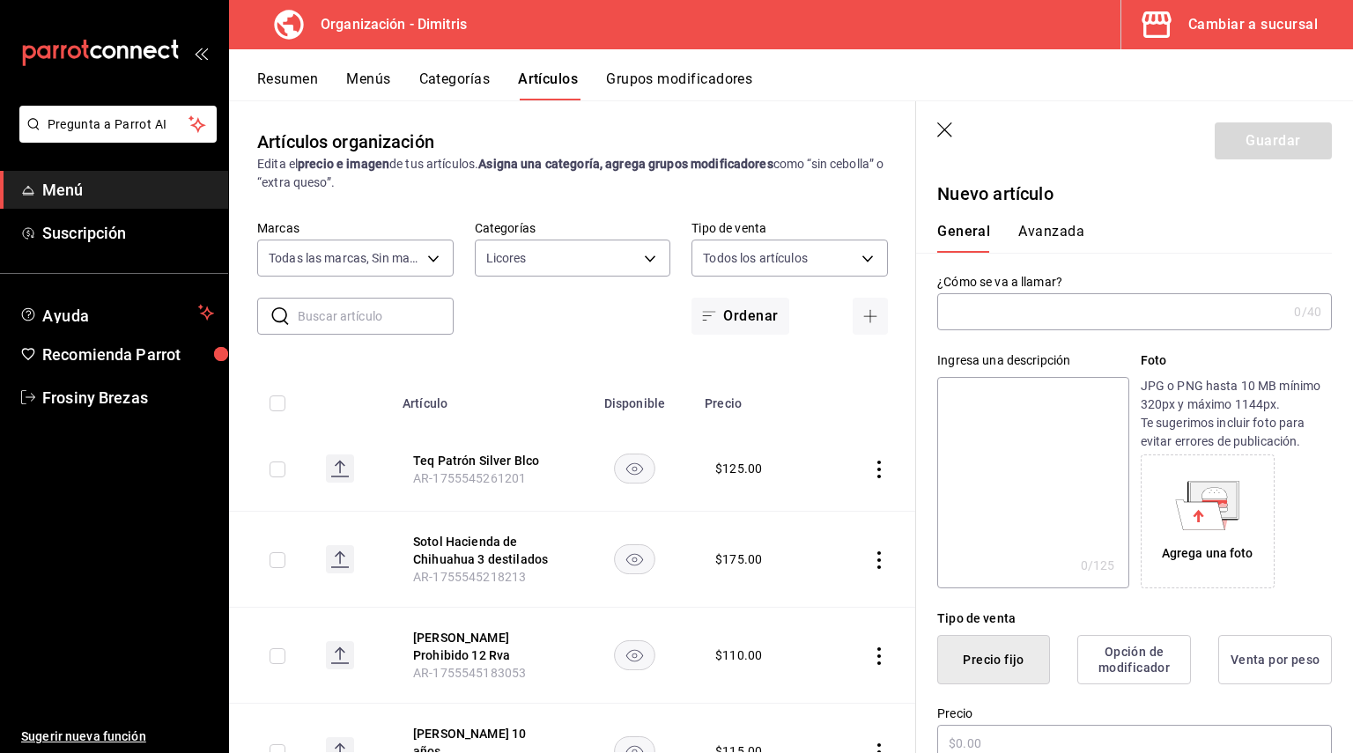
click at [1074, 314] on input "text" at bounding box center [1112, 311] width 350 height 35
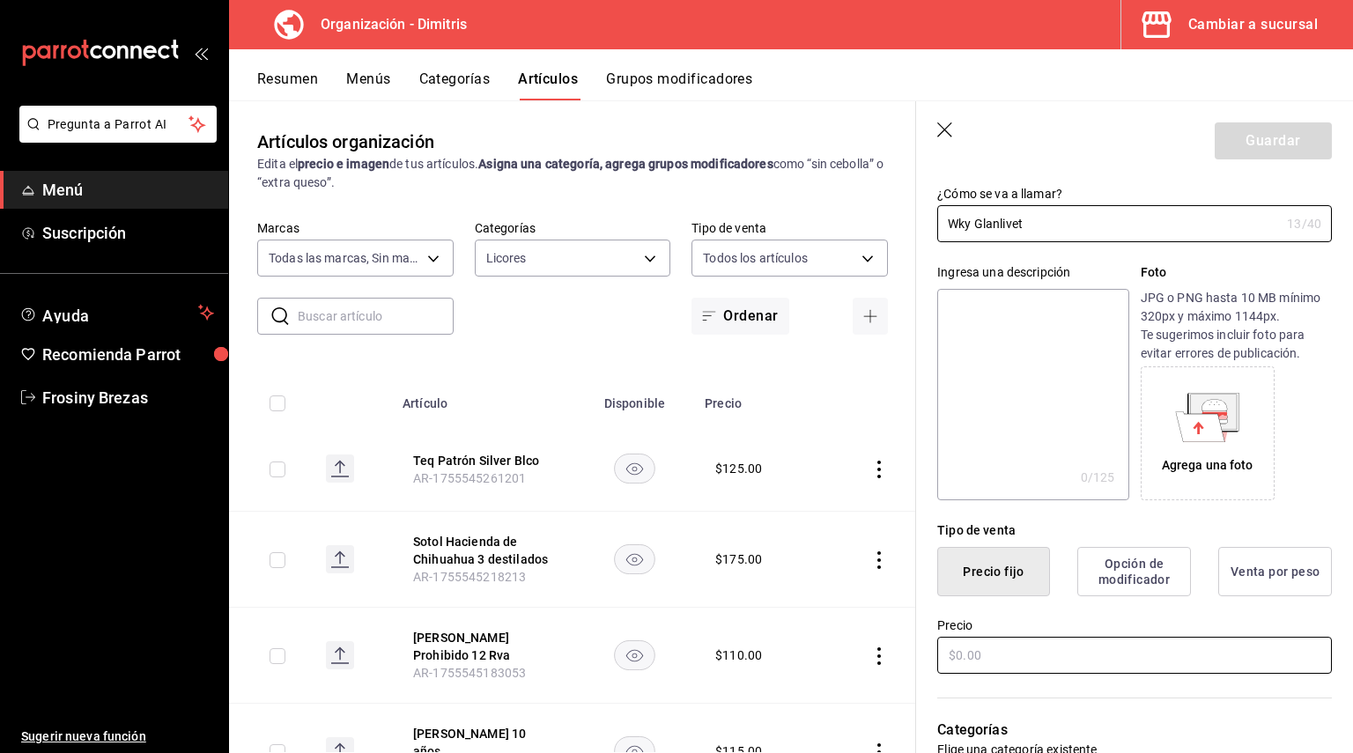
click at [990, 651] on input "text" at bounding box center [1134, 655] width 395 height 37
click at [993, 225] on input "Wky Glanlivet" at bounding box center [1108, 223] width 343 height 35
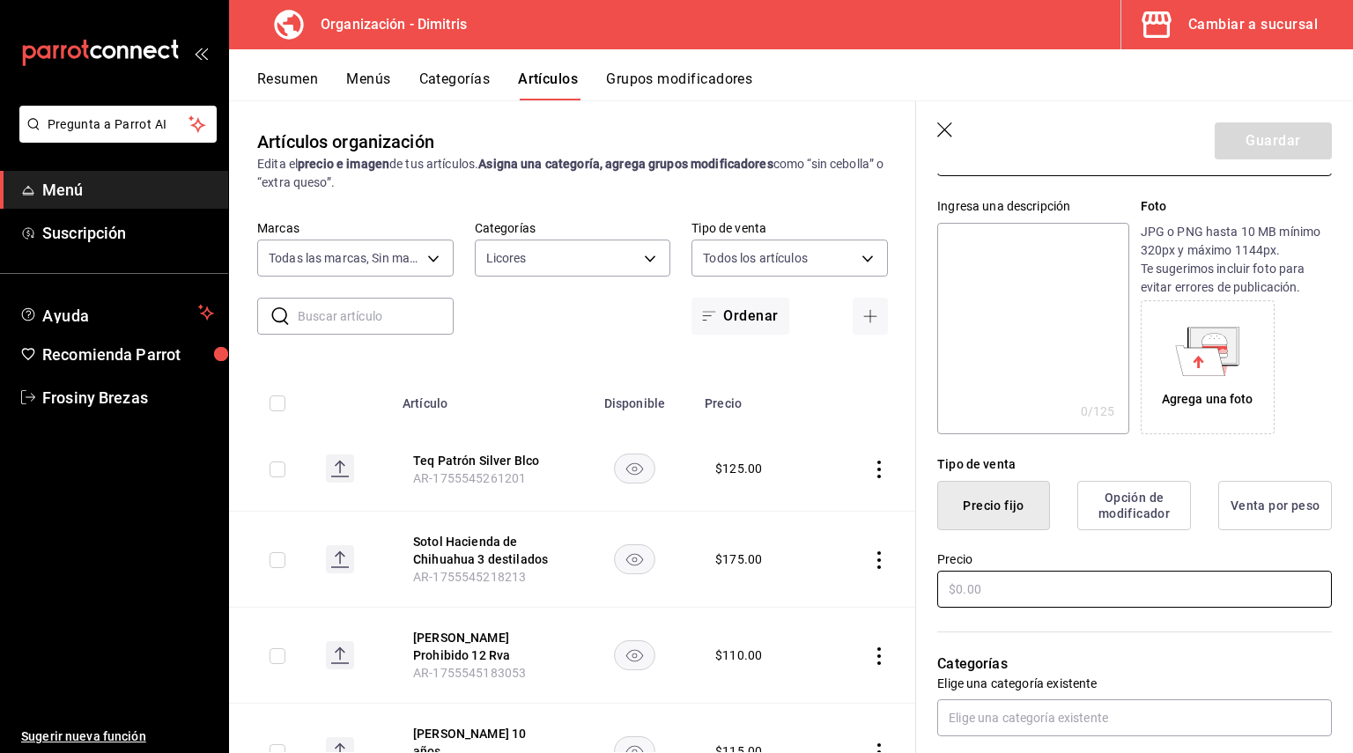
scroll to position [264, 0]
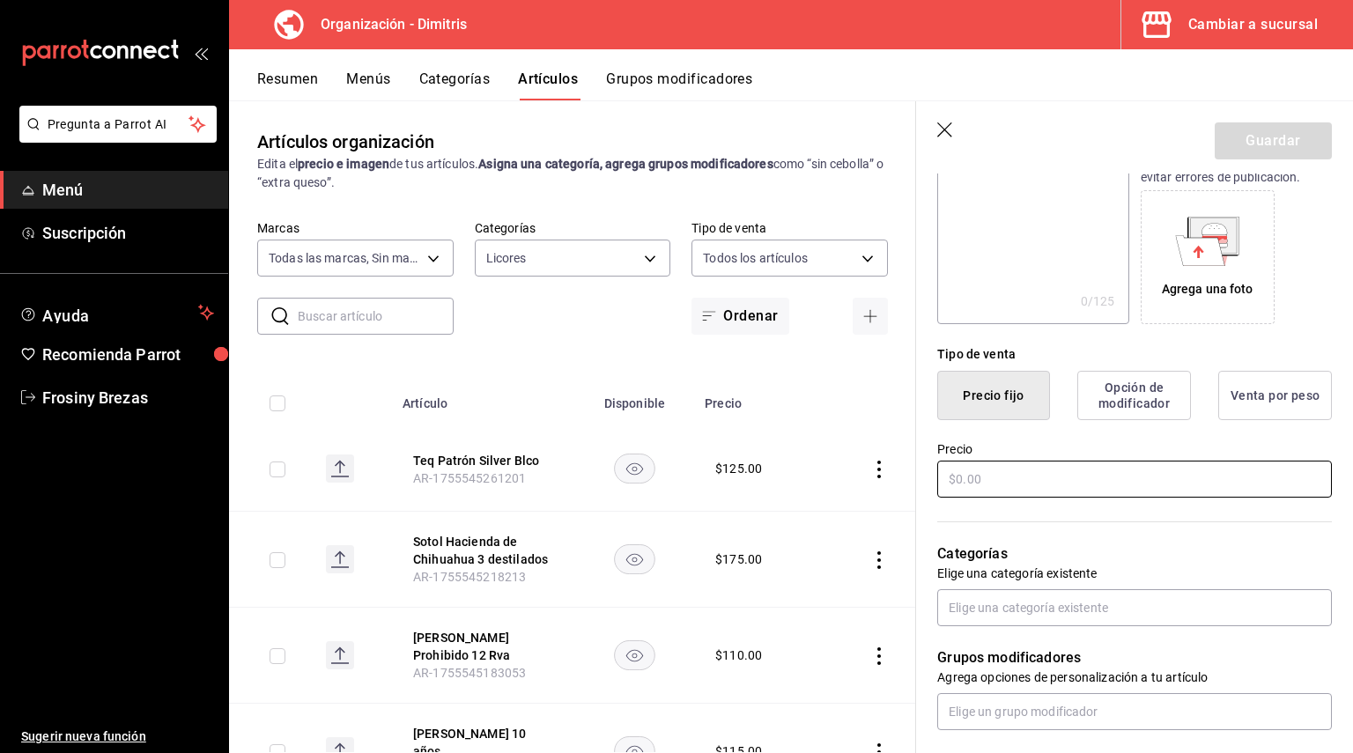
type input "Wky Glenlivet"
click at [979, 485] on input "text" at bounding box center [1134, 479] width 395 height 37
type input "$1.00"
type input "$250.00"
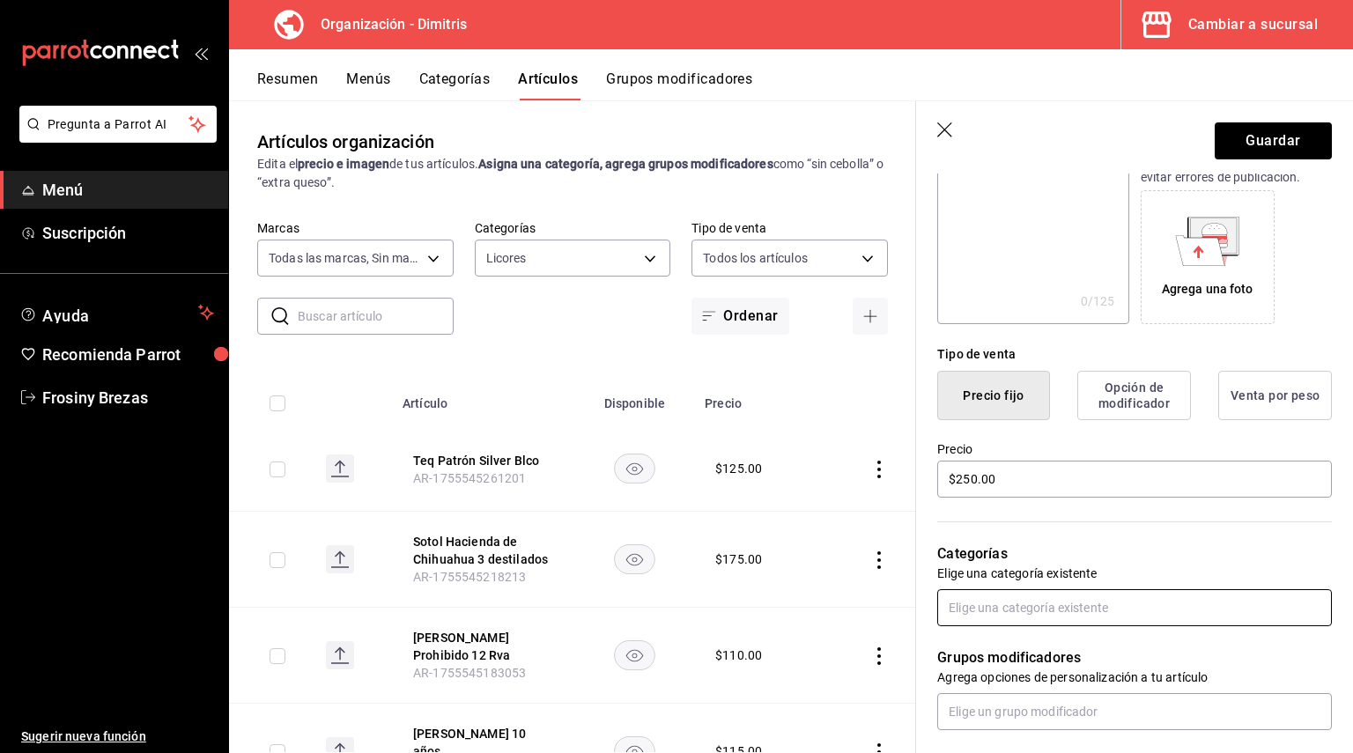
drag, startPoint x: 976, startPoint y: 625, endPoint x: 985, endPoint y: 620, distance: 10.3
click at [978, 625] on input "text" at bounding box center [1134, 607] width 395 height 37
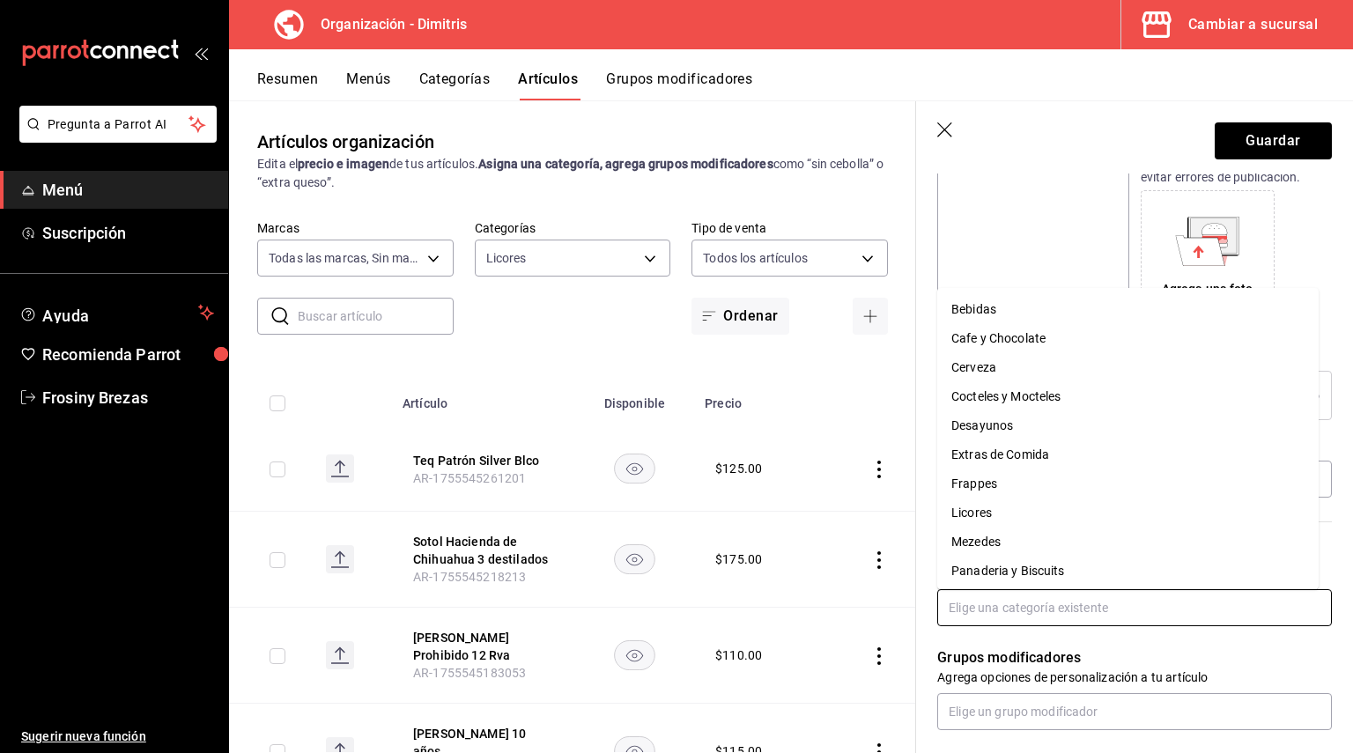
click at [1002, 515] on li "Licores" at bounding box center [1127, 512] width 381 height 29
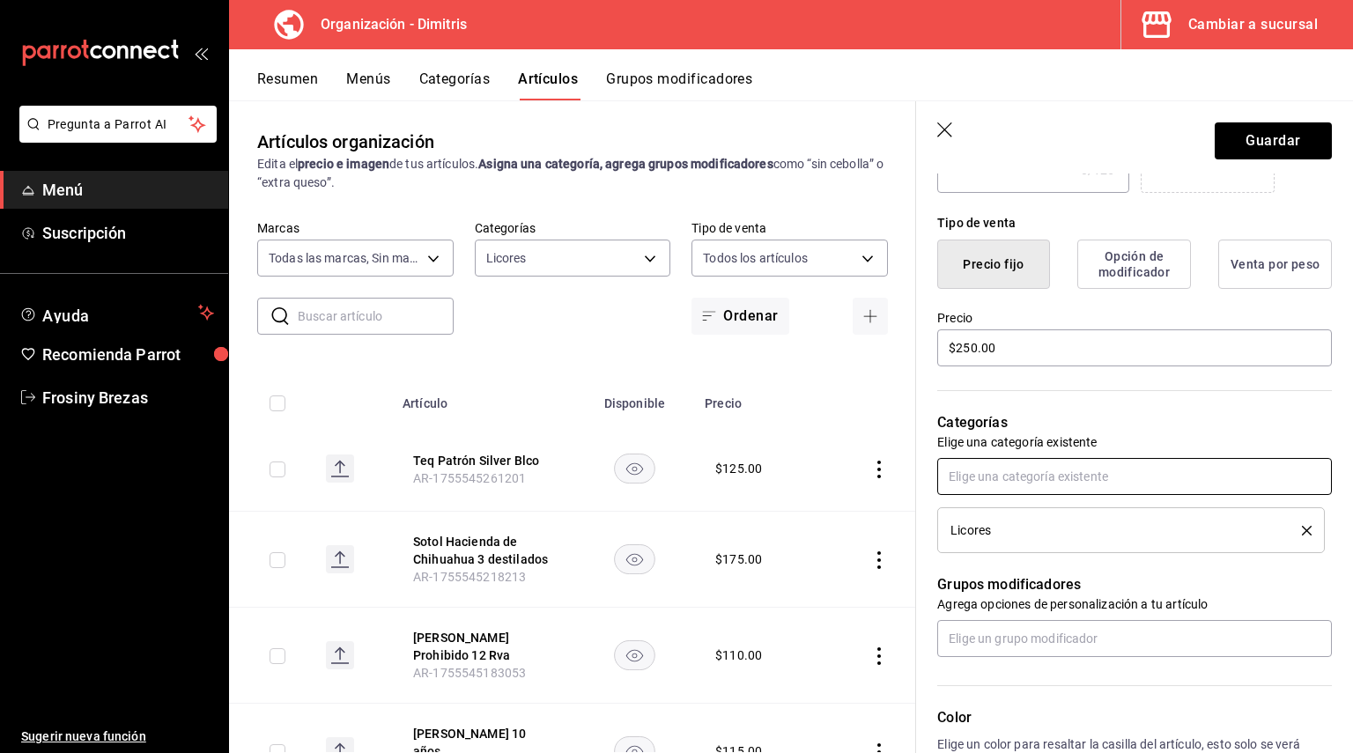
scroll to position [528, 0]
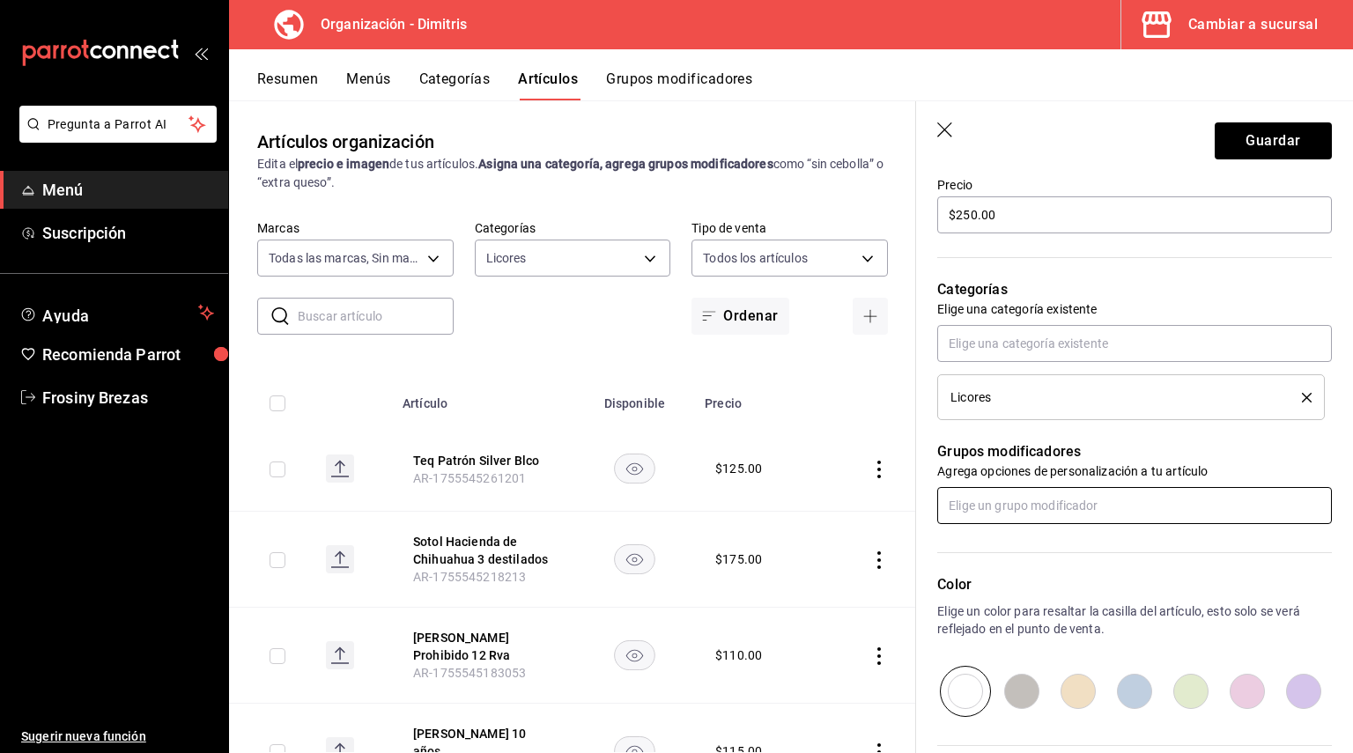
click at [976, 499] on input "text" at bounding box center [1134, 505] width 395 height 37
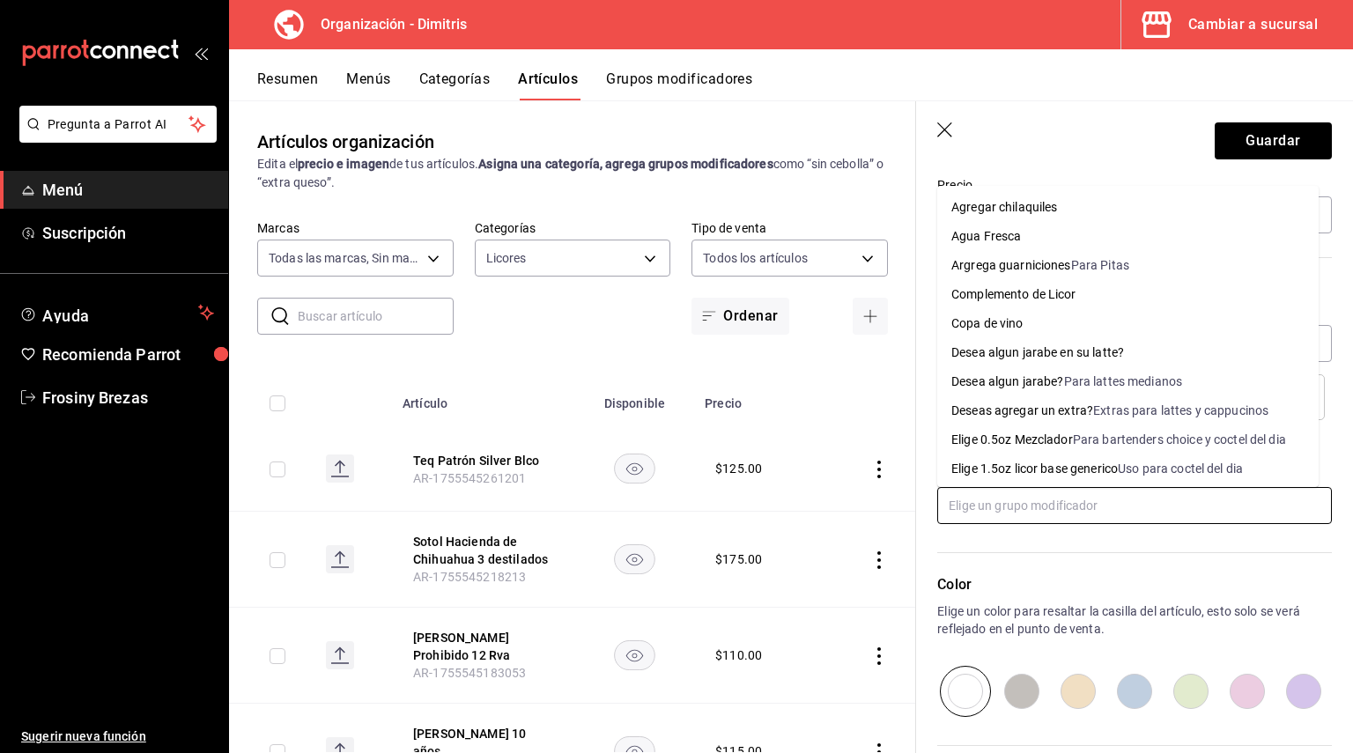
click at [987, 446] on div "Elige 0.5oz Mezclador" at bounding box center [1012, 440] width 122 height 18
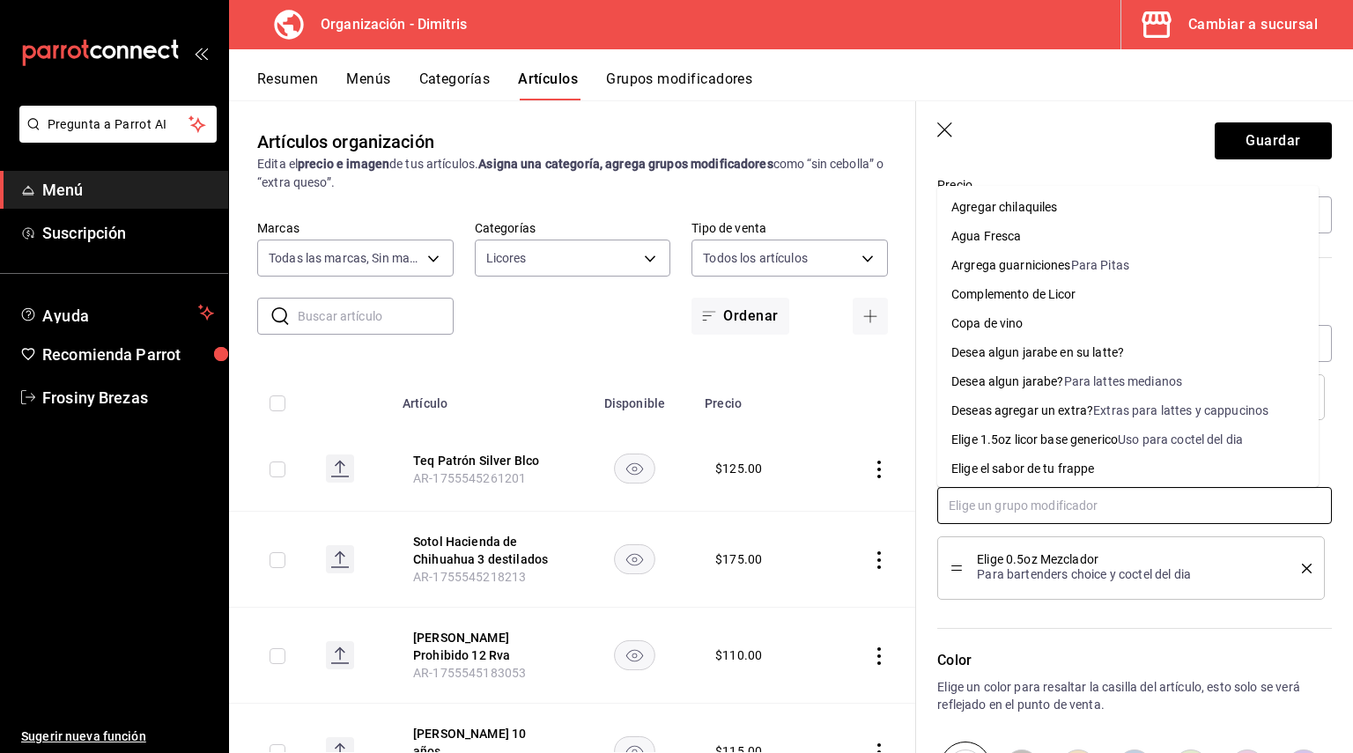
click at [1004, 512] on input "text" at bounding box center [1134, 505] width 395 height 37
click at [1022, 292] on div "Complemento de Licor" at bounding box center [1013, 294] width 125 height 18
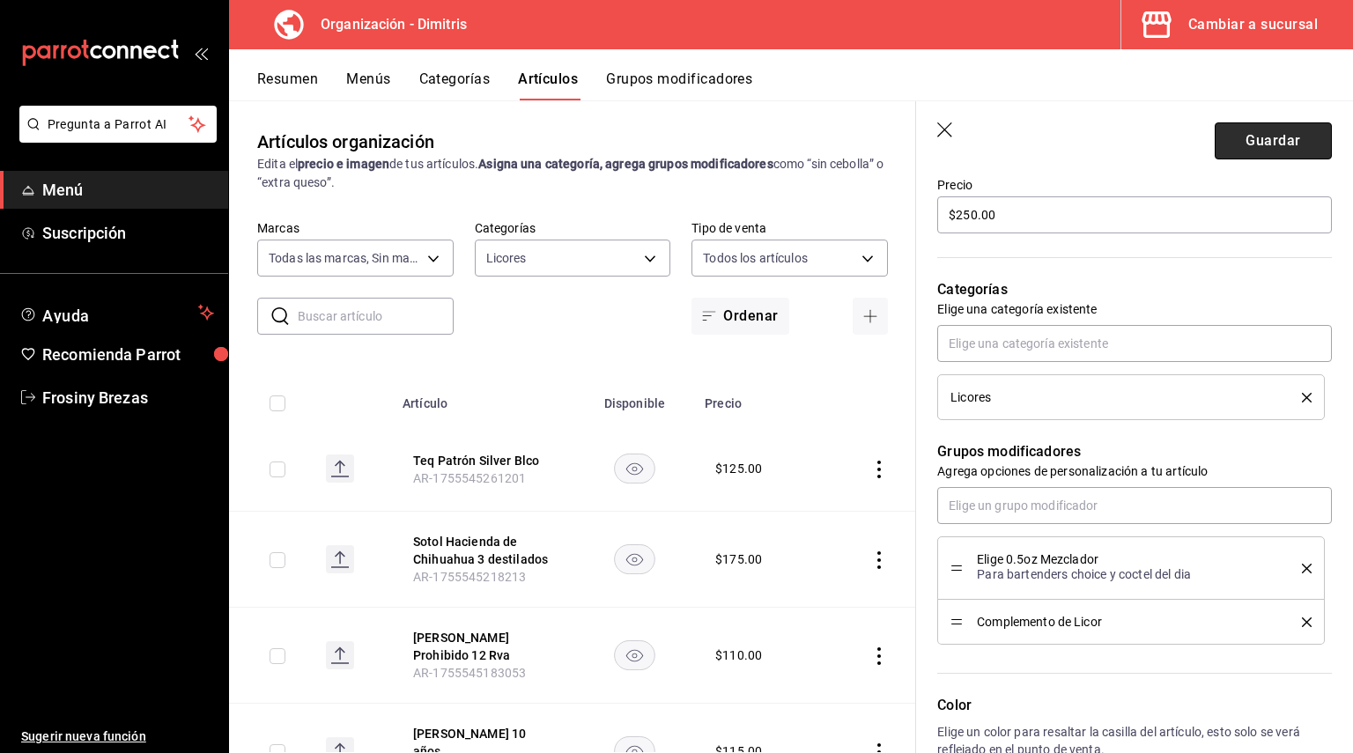
click at [1244, 137] on button "Guardar" at bounding box center [1273, 140] width 117 height 37
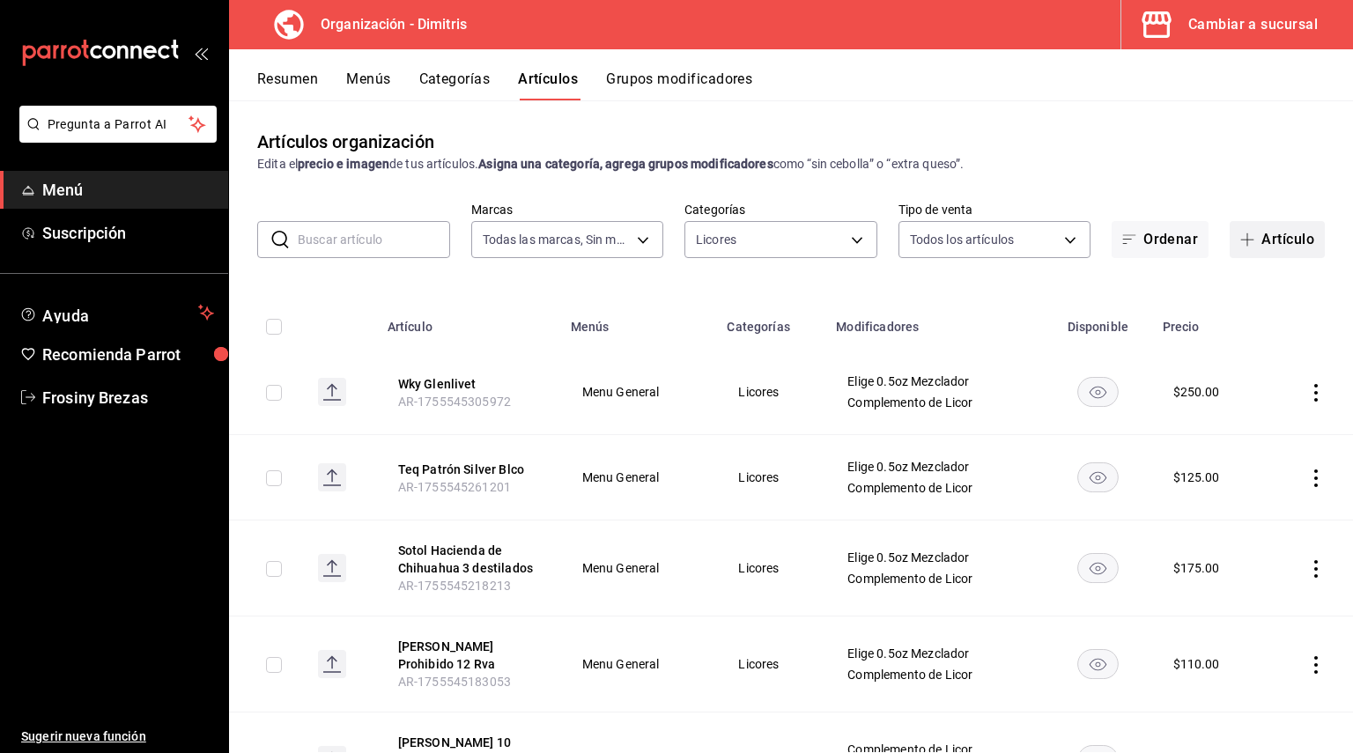
click at [1230, 224] on button "Artículo" at bounding box center [1277, 239] width 95 height 37
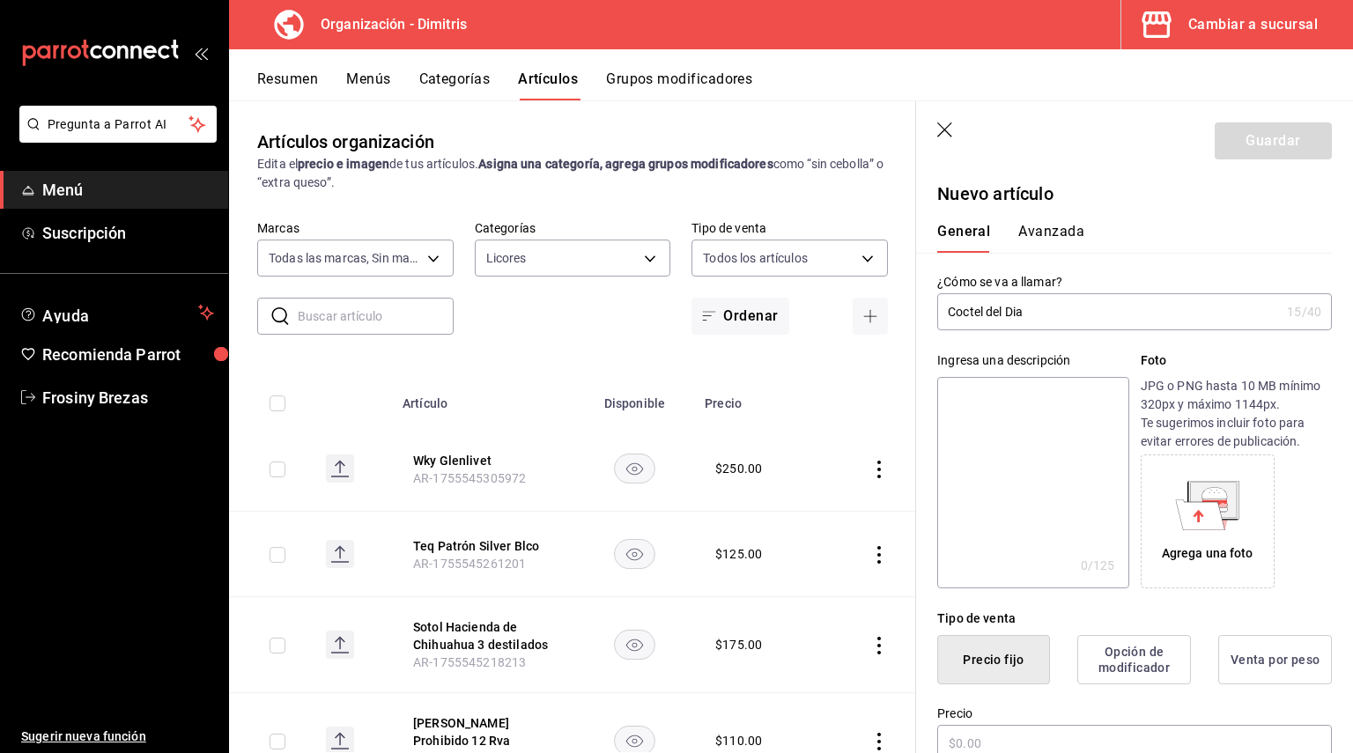
click at [1078, 321] on input "Coctel del Dia" at bounding box center [1108, 311] width 343 height 35
click at [1023, 309] on input "Coctel del Dia" at bounding box center [1108, 311] width 343 height 35
click at [1022, 313] on input "Coctel del Dia" at bounding box center [1108, 311] width 343 height 35
click at [1017, 314] on input "Coctel del Dia" at bounding box center [1108, 311] width 343 height 35
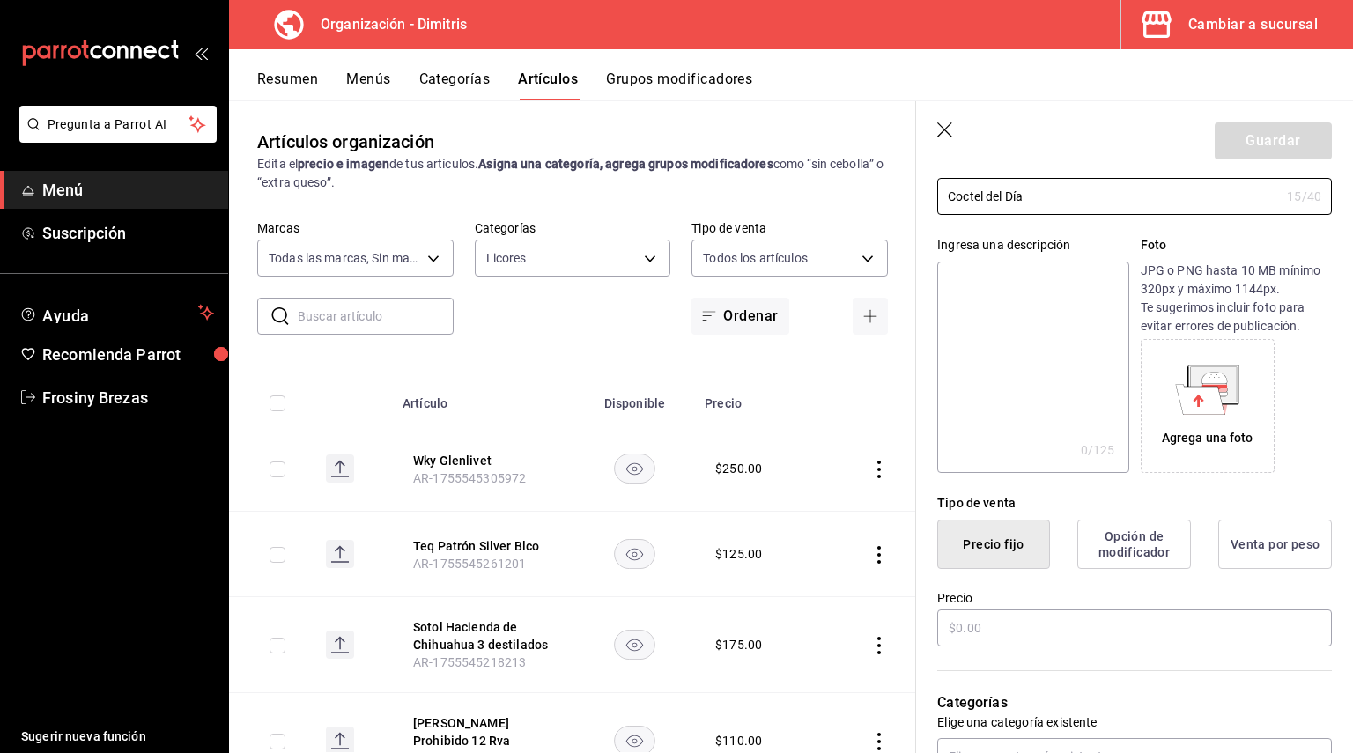
scroll to position [176, 0]
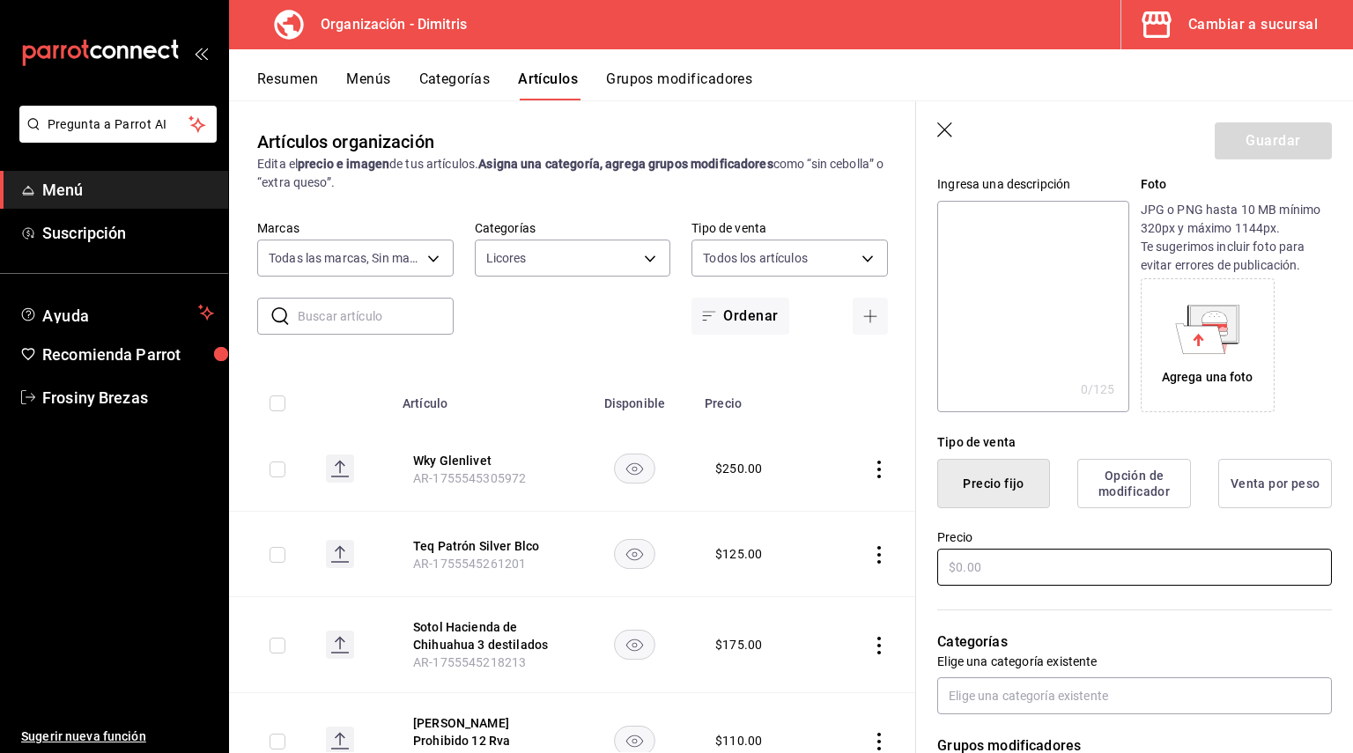
type input "Coctel del Día"
click at [1035, 572] on input "text" at bounding box center [1134, 567] width 395 height 37
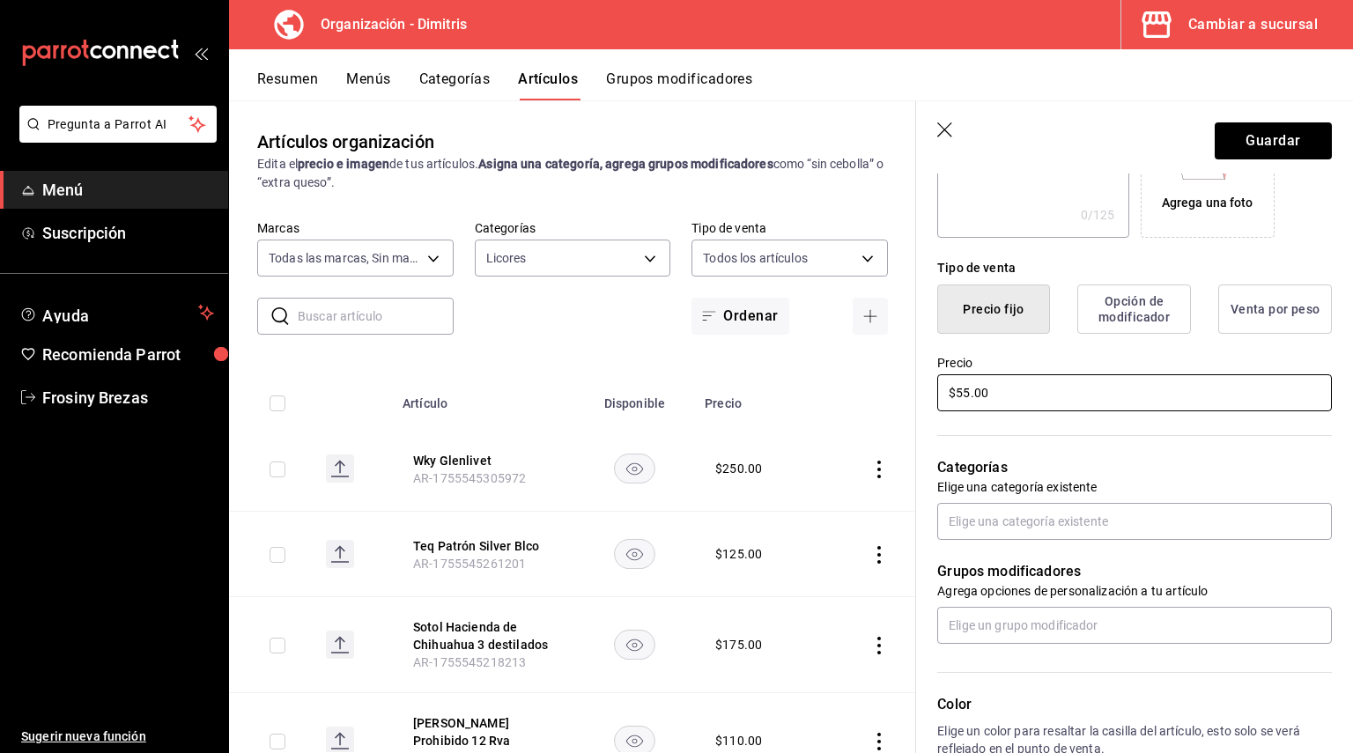
scroll to position [352, 0]
type input "$55.00"
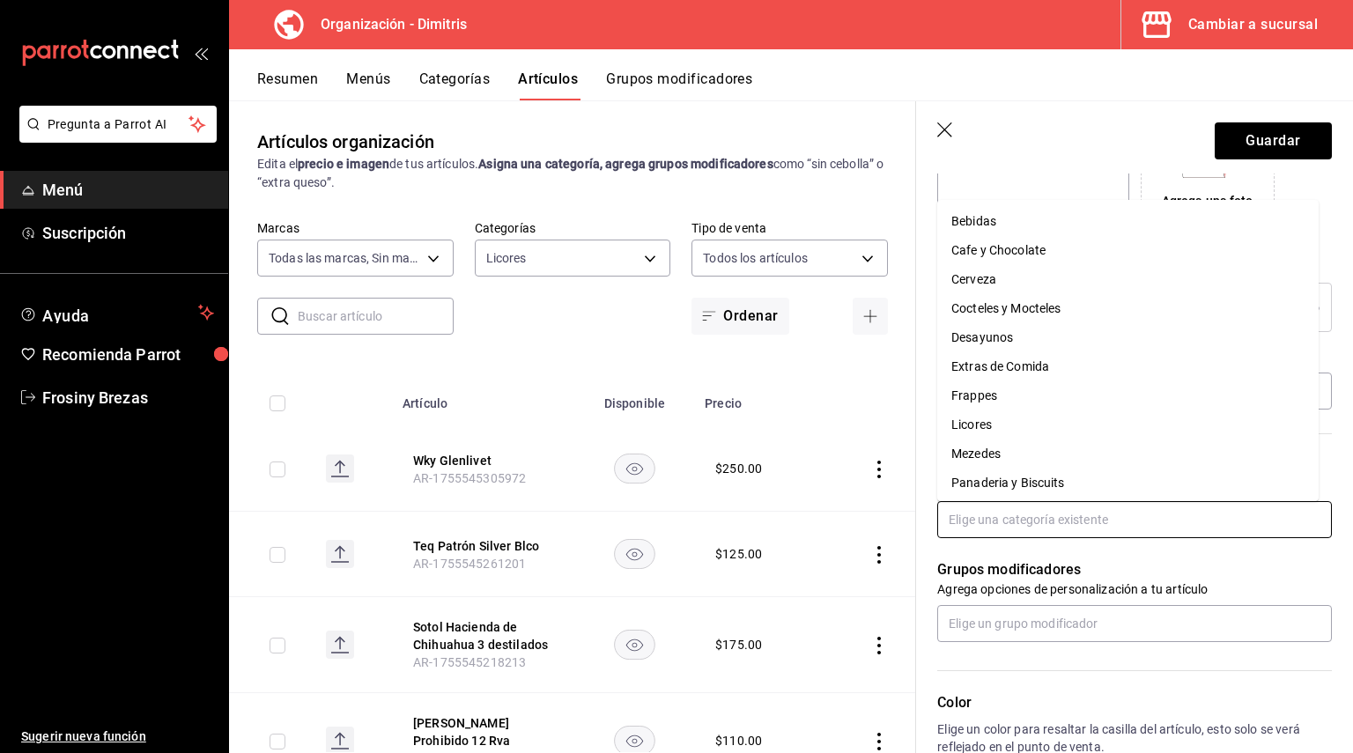
click at [982, 515] on input "text" at bounding box center [1134, 519] width 395 height 37
click at [991, 426] on li "Licores" at bounding box center [1127, 424] width 381 height 29
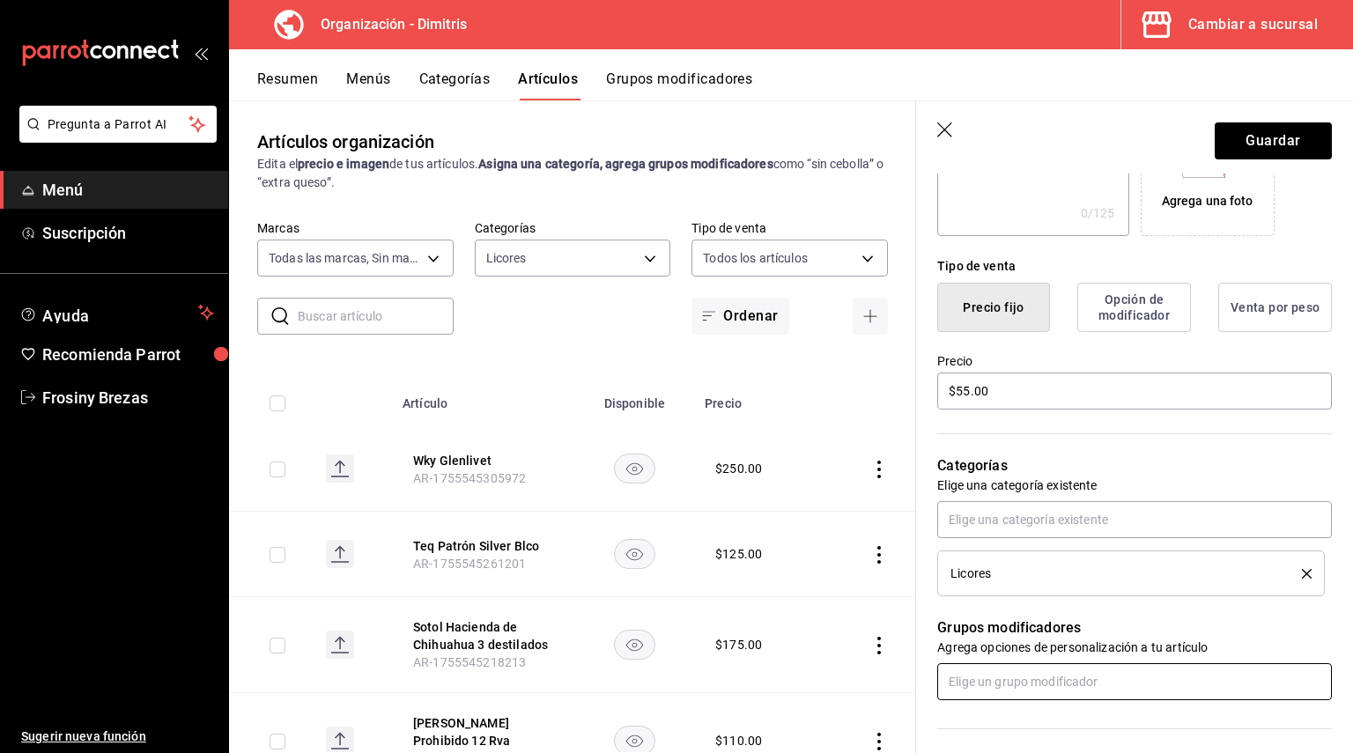
click at [1010, 678] on input "text" at bounding box center [1134, 681] width 395 height 37
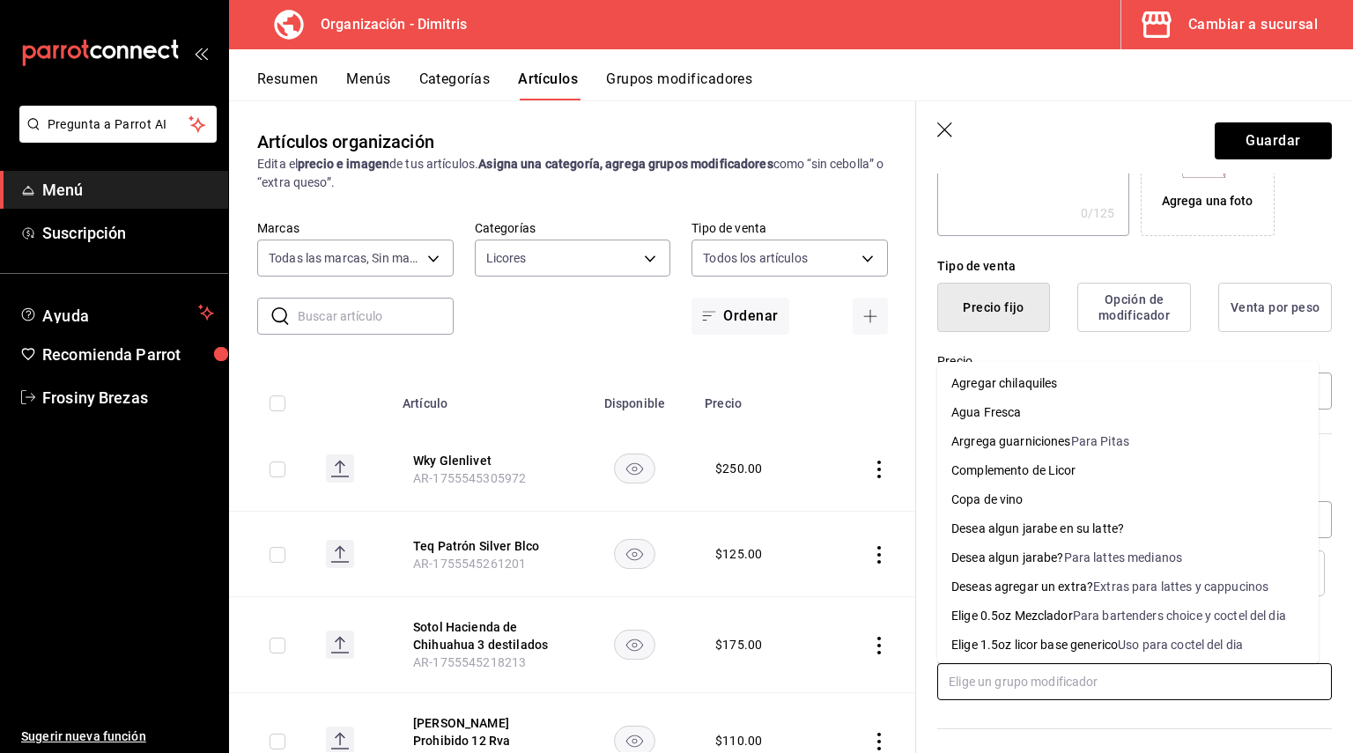
click at [1014, 642] on div "Elige 1.5oz licor base generico" at bounding box center [1034, 645] width 166 height 18
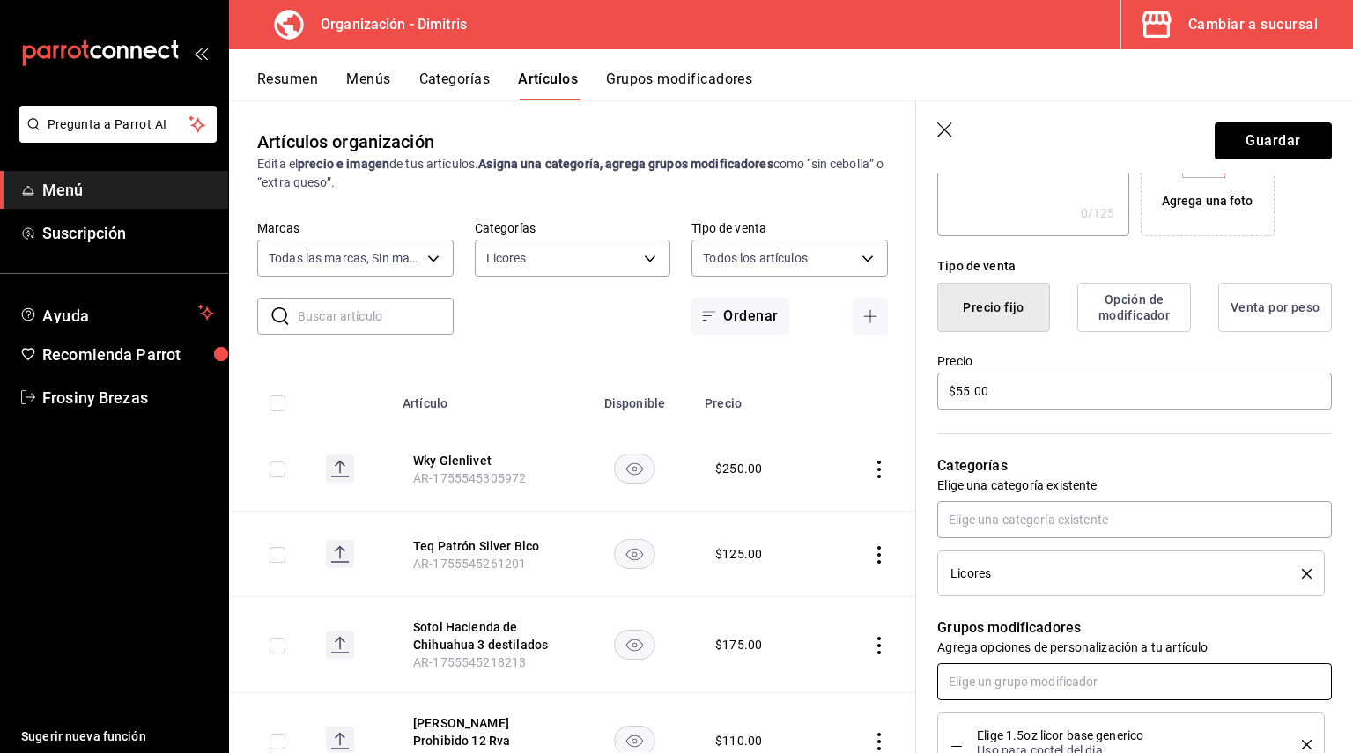
click at [1013, 681] on input "text" at bounding box center [1134, 681] width 395 height 37
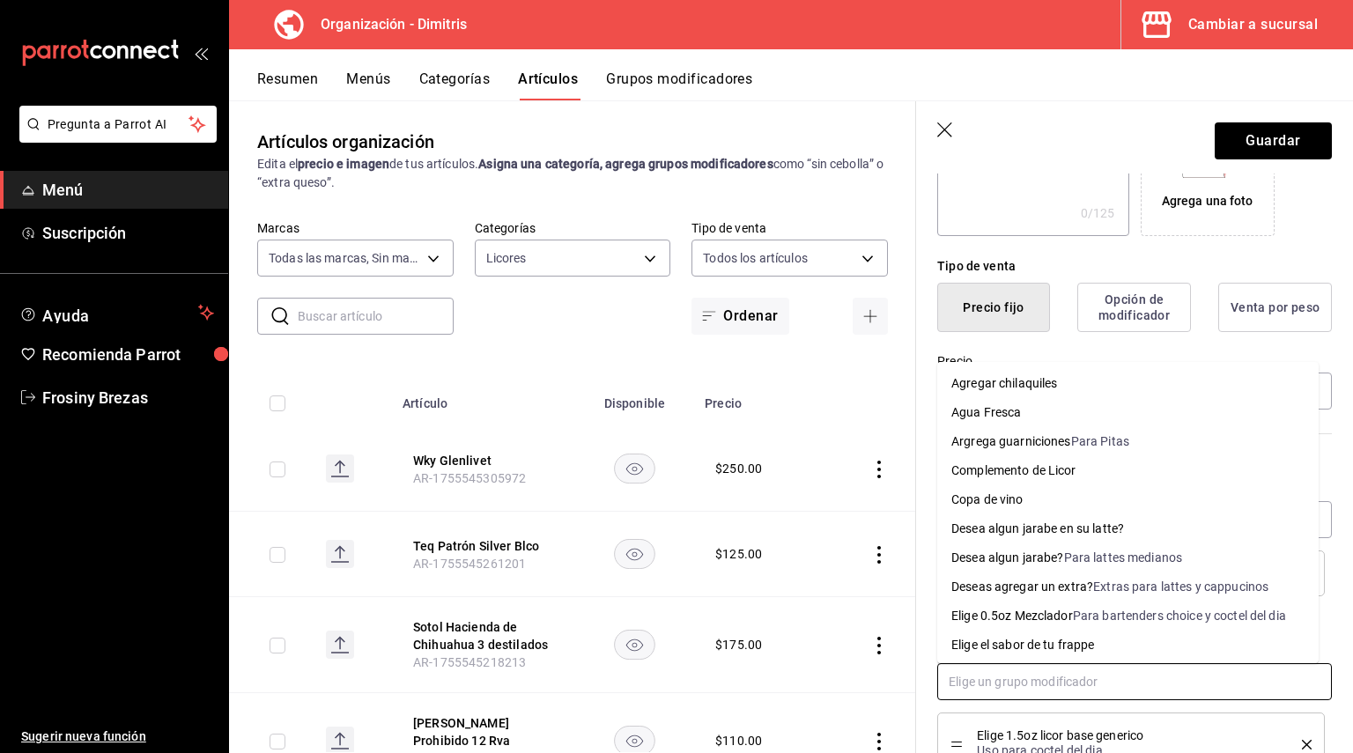
click at [1030, 615] on div "Elige 0.5oz Mezclador" at bounding box center [1012, 616] width 122 height 18
click at [1002, 676] on input "text" at bounding box center [1134, 681] width 395 height 37
click at [1048, 478] on div "Complemento de Licor" at bounding box center [1013, 471] width 125 height 18
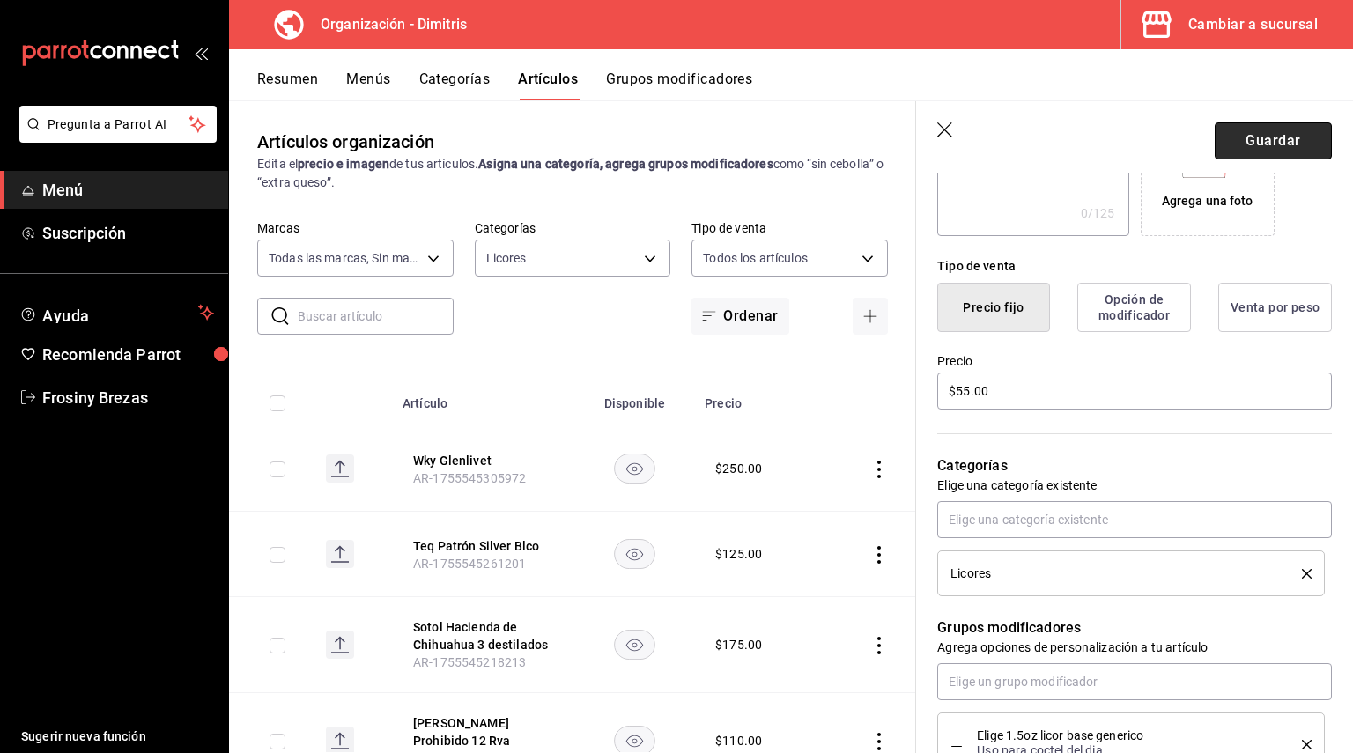
click at [1274, 144] on button "Guardar" at bounding box center [1273, 140] width 117 height 37
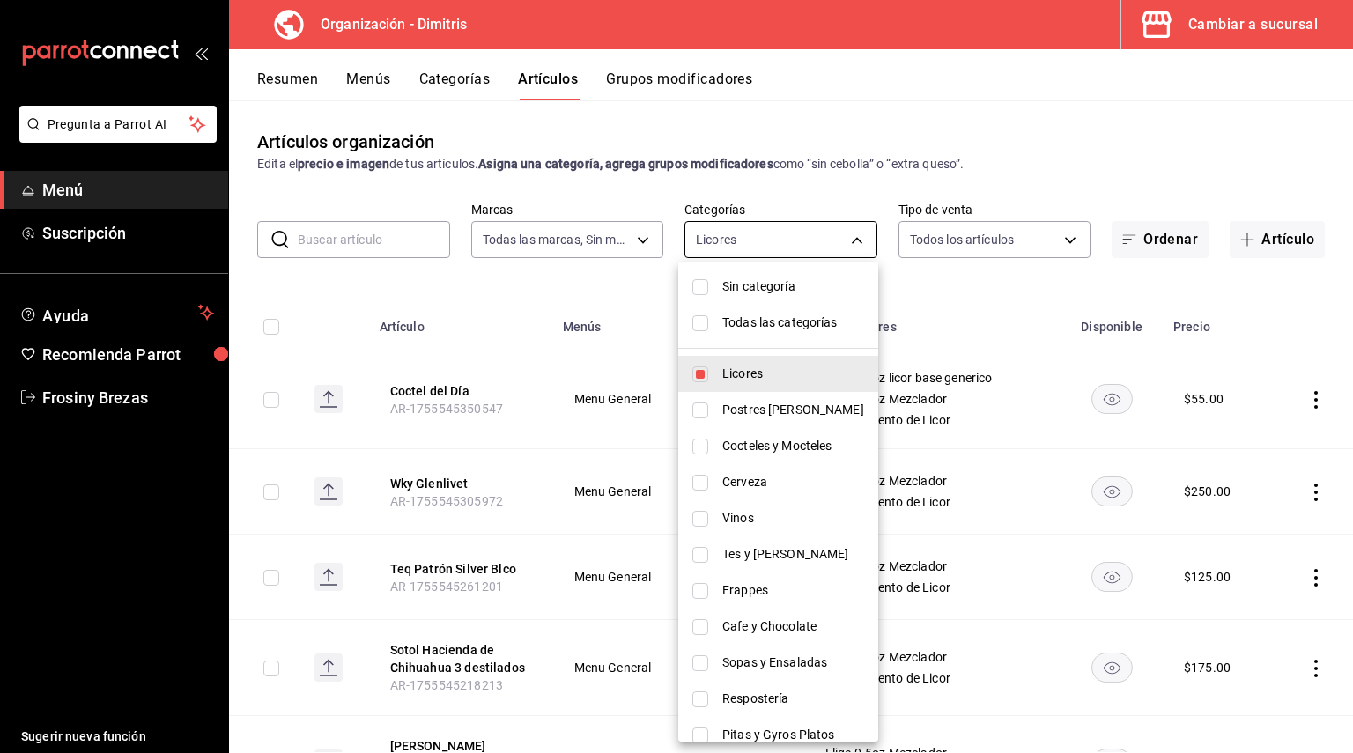
click at [801, 247] on body "Pregunta a Parrot AI Menú Suscripción Ayuda Recomienda Parrot Frosiny Brezas Su…" at bounding box center [676, 376] width 1353 height 753
click at [779, 292] on span "Sin categoría" at bounding box center [793, 286] width 142 height 18
checkbox input "true"
click at [506, 303] on div at bounding box center [676, 376] width 1353 height 753
click at [845, 233] on body "Pregunta a Parrot AI Menú Suscripción Ayuda Recomienda Parrot Frosiny Brezas Su…" at bounding box center [676, 376] width 1353 height 753
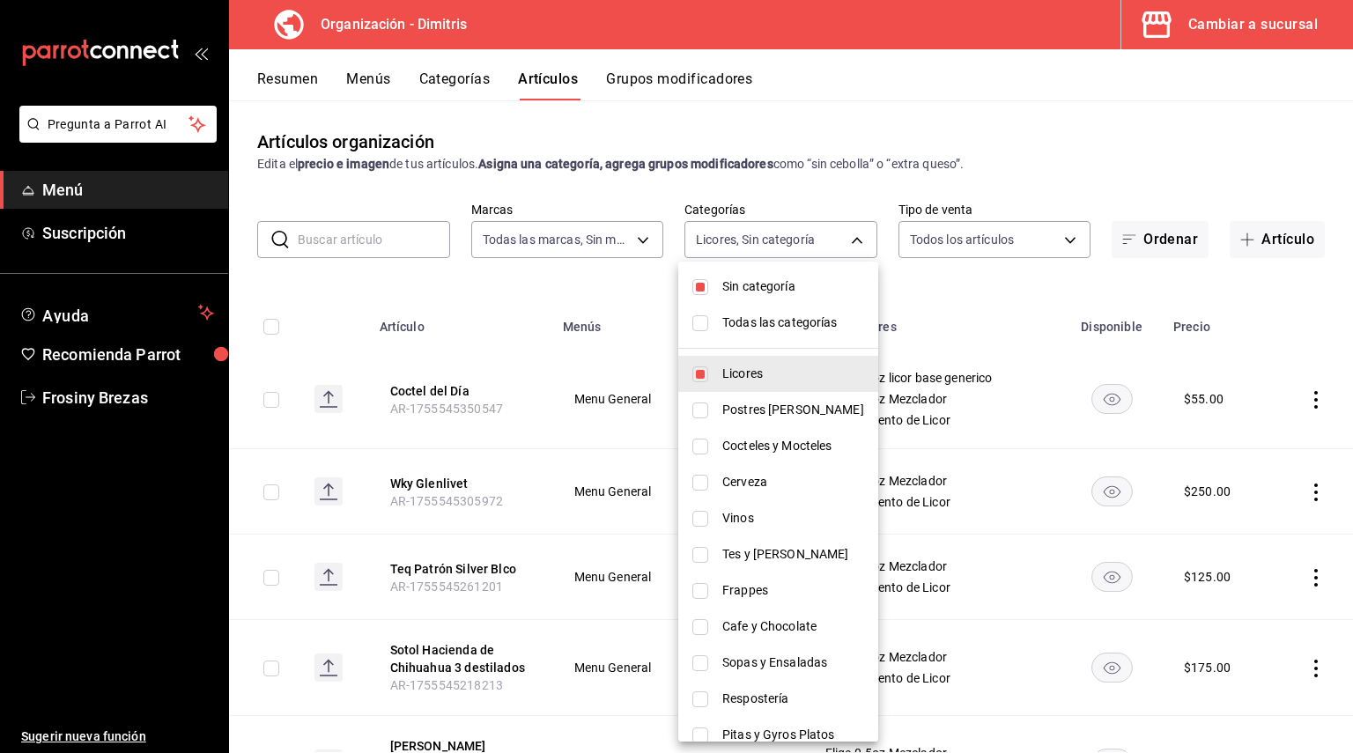
click at [725, 373] on span "Licores" at bounding box center [793, 374] width 142 height 18
checkbox input "false"
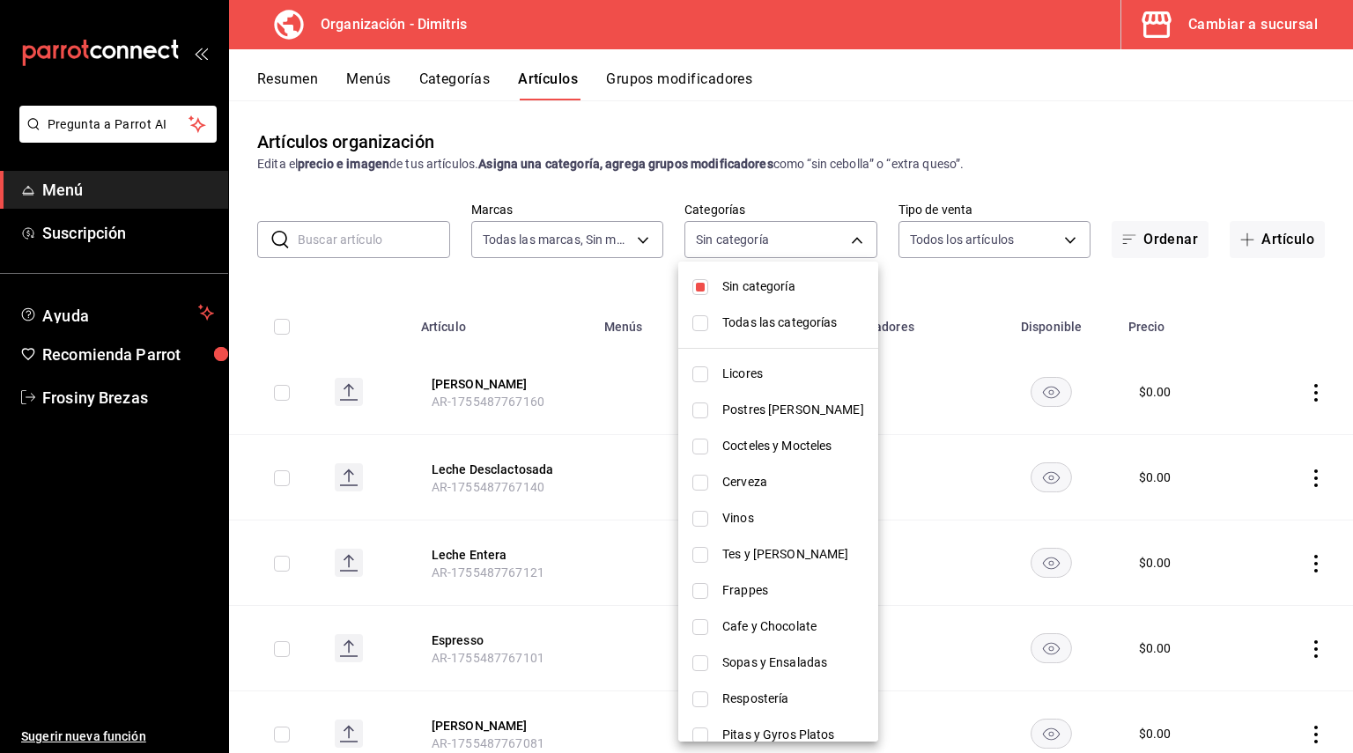
click at [935, 280] on div at bounding box center [676, 376] width 1353 height 753
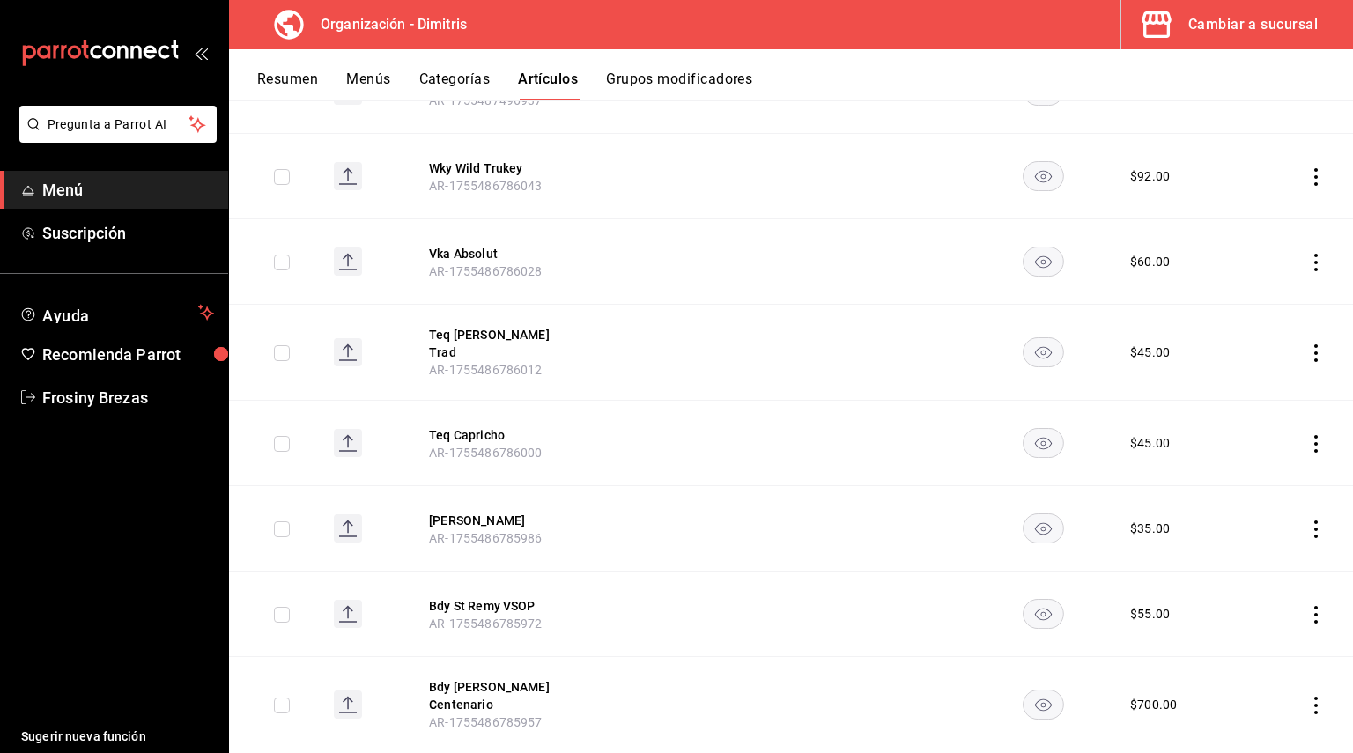
scroll to position [4589, 0]
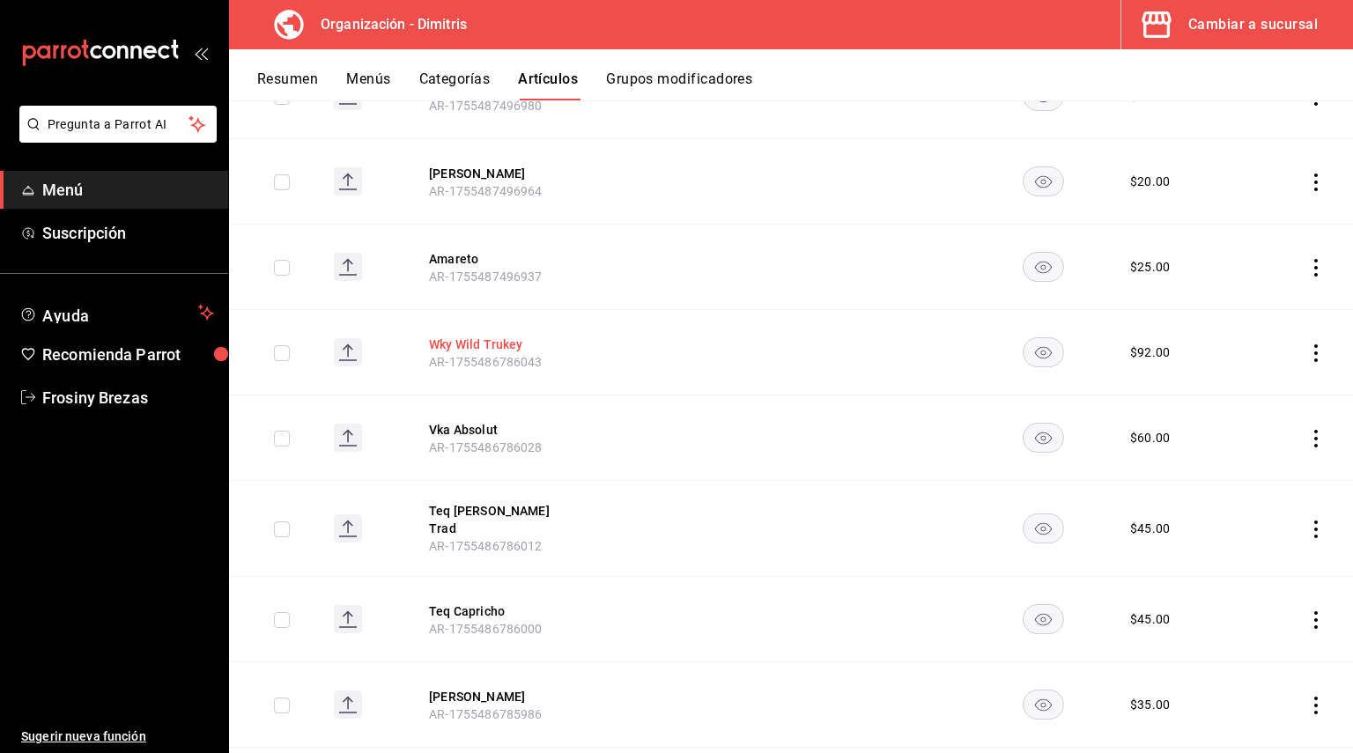
click at [498, 336] on button "Wky Wild Trukey" at bounding box center [499, 345] width 141 height 18
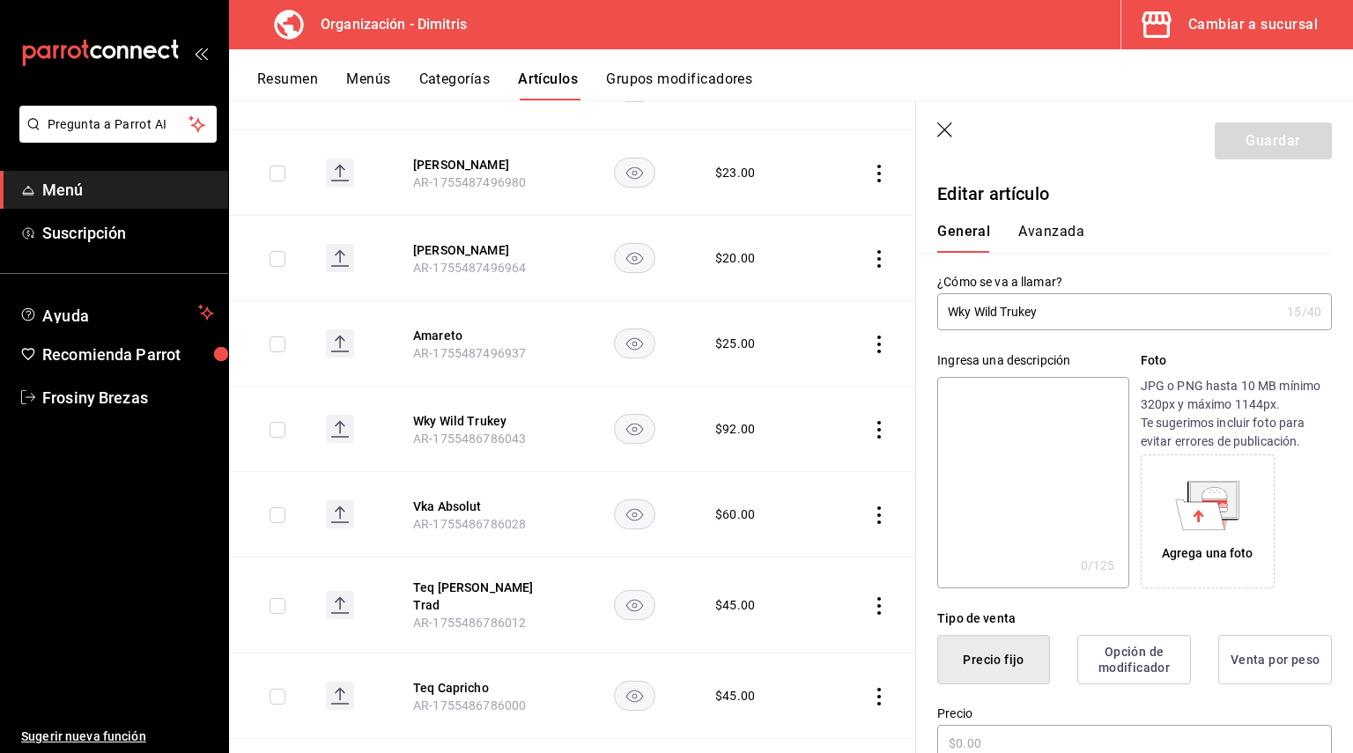
type input "$92.00"
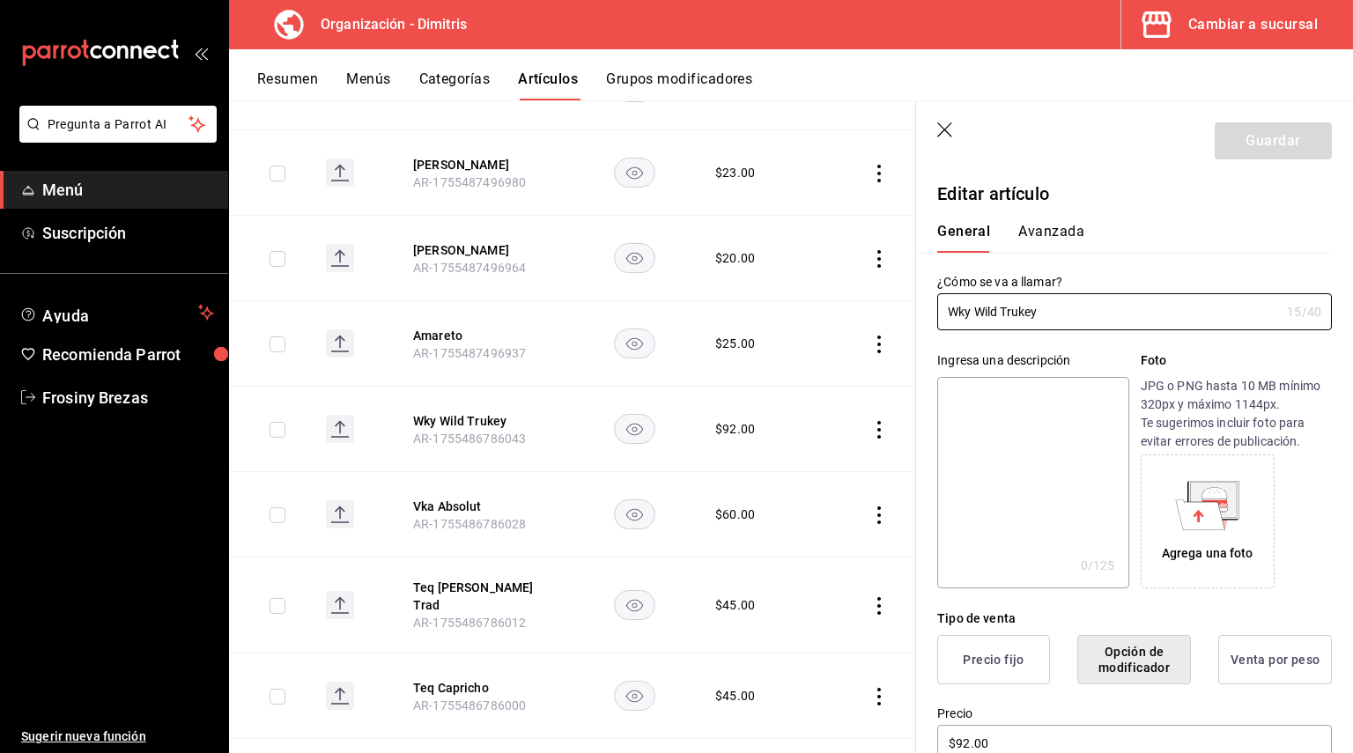
click at [946, 130] on icon "button" at bounding box center [944, 129] width 15 height 15
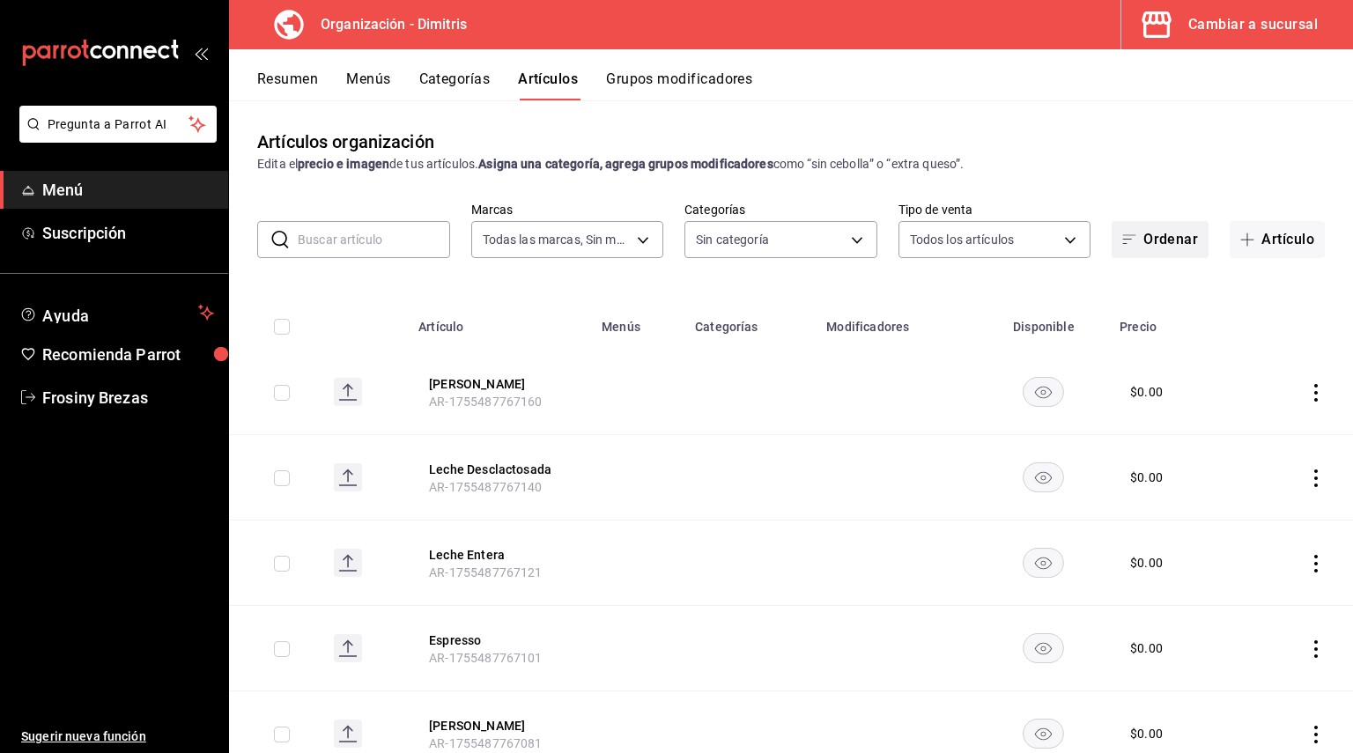
click at [1174, 238] on button "Ordenar" at bounding box center [1159, 239] width 97 height 37
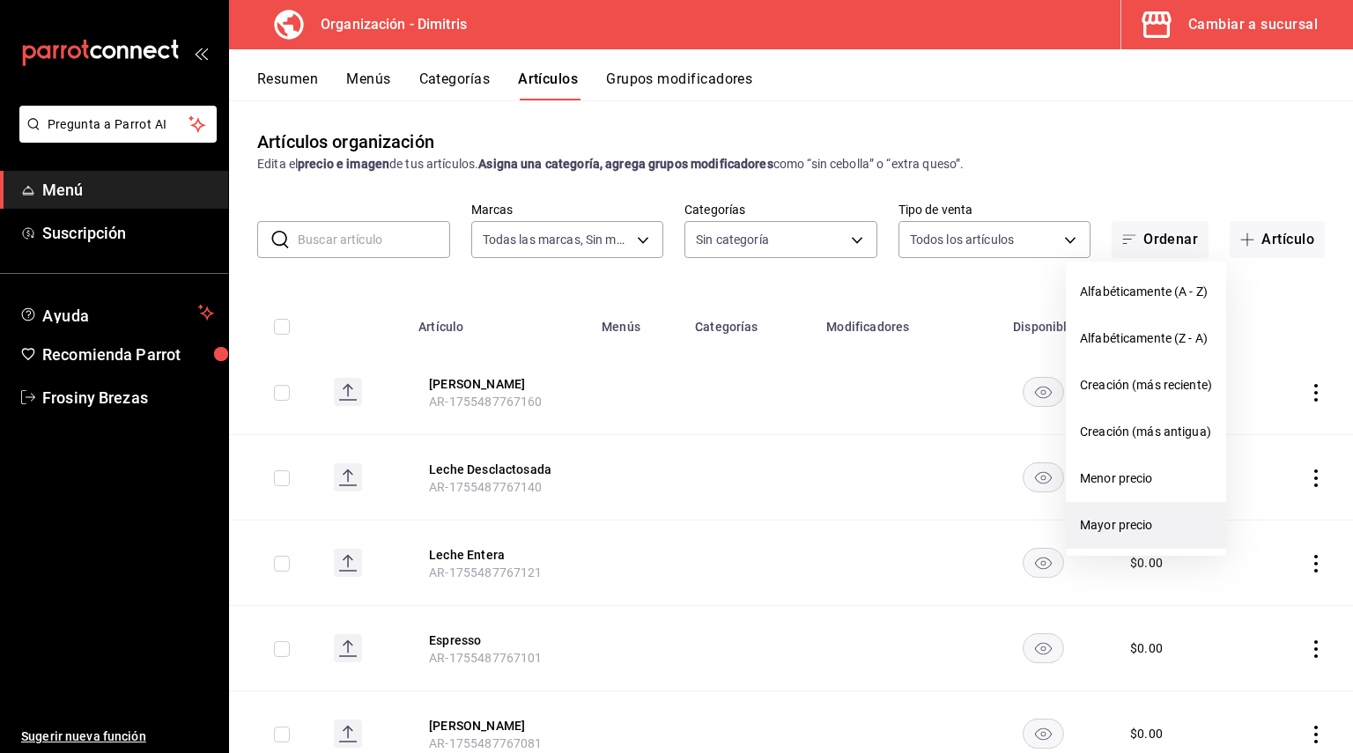
click at [1103, 523] on span "Mayor precio" at bounding box center [1146, 525] width 132 height 18
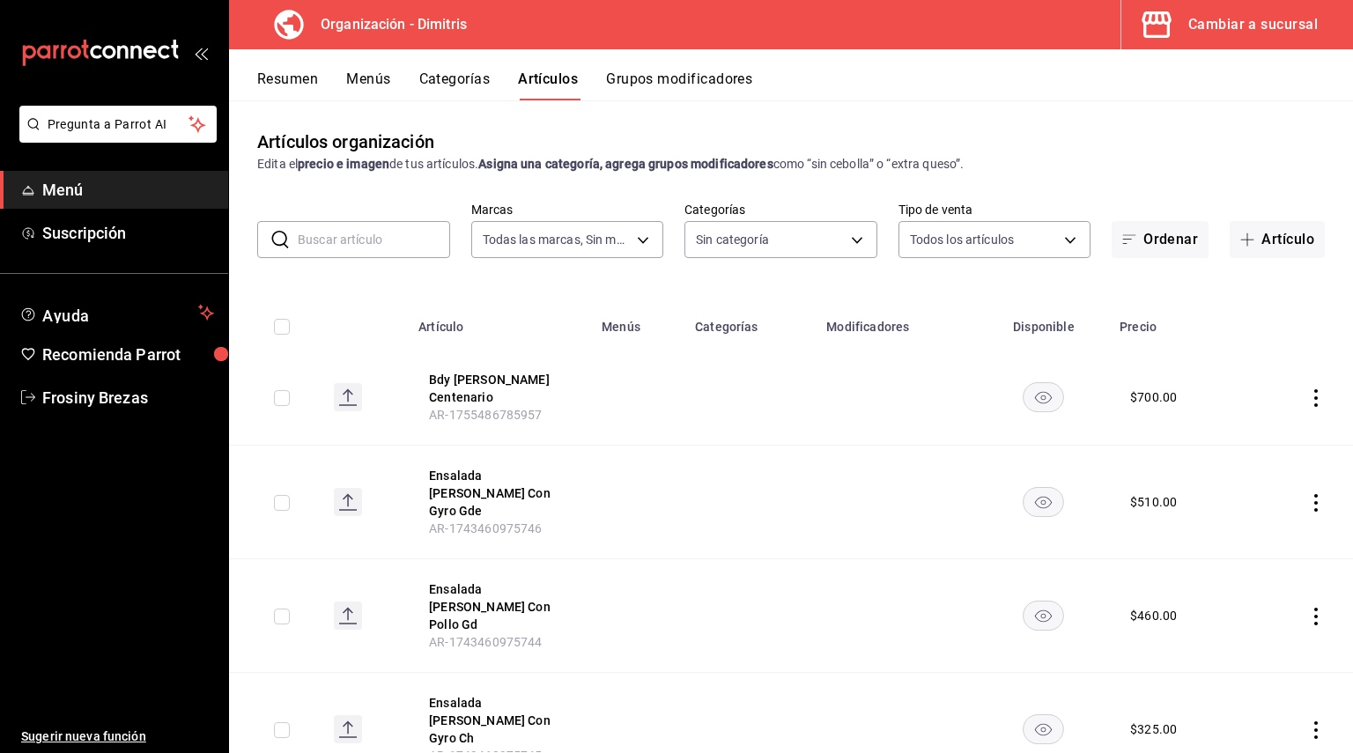
click at [422, 78] on button "Categorías" at bounding box center [454, 85] width 71 height 30
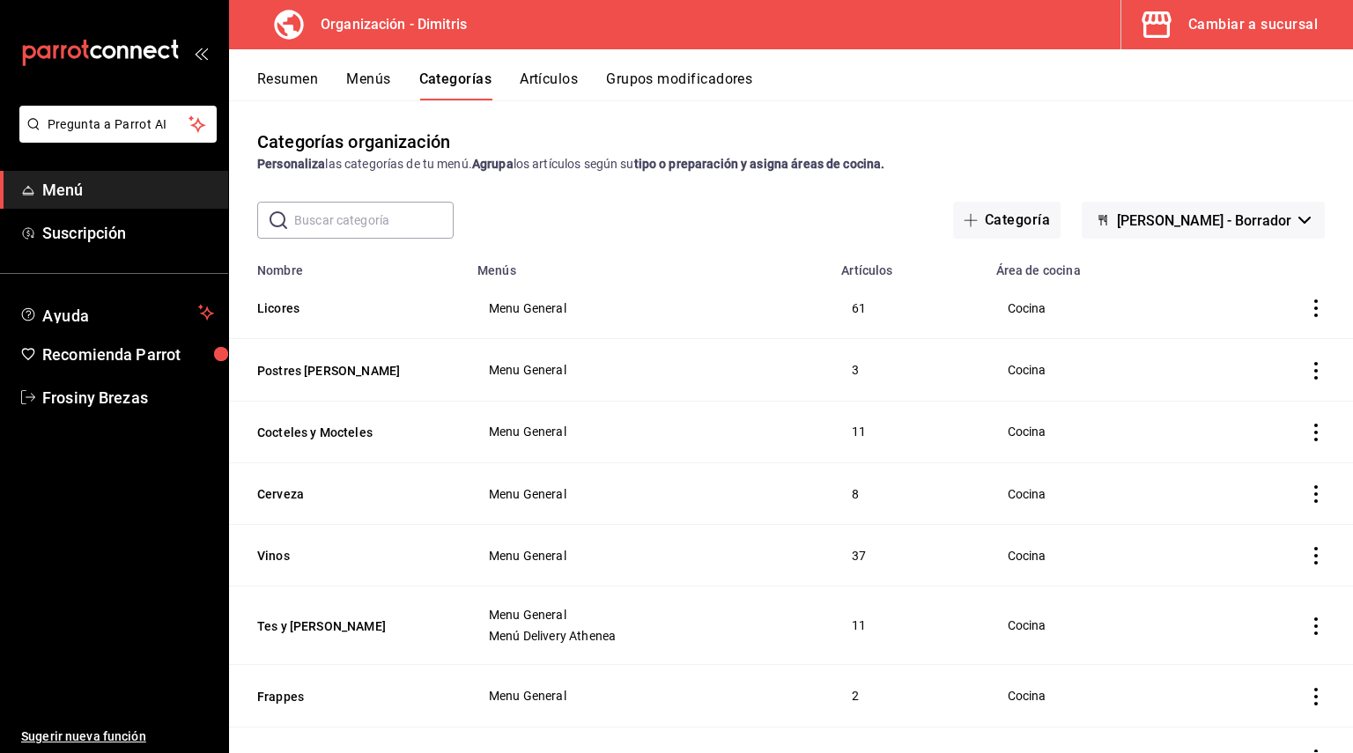
click at [394, 75] on div "Resumen Menús Categorías Artículos Grupos modificadores" at bounding box center [805, 85] width 1096 height 30
click at [383, 76] on button "Menús" at bounding box center [368, 85] width 44 height 30
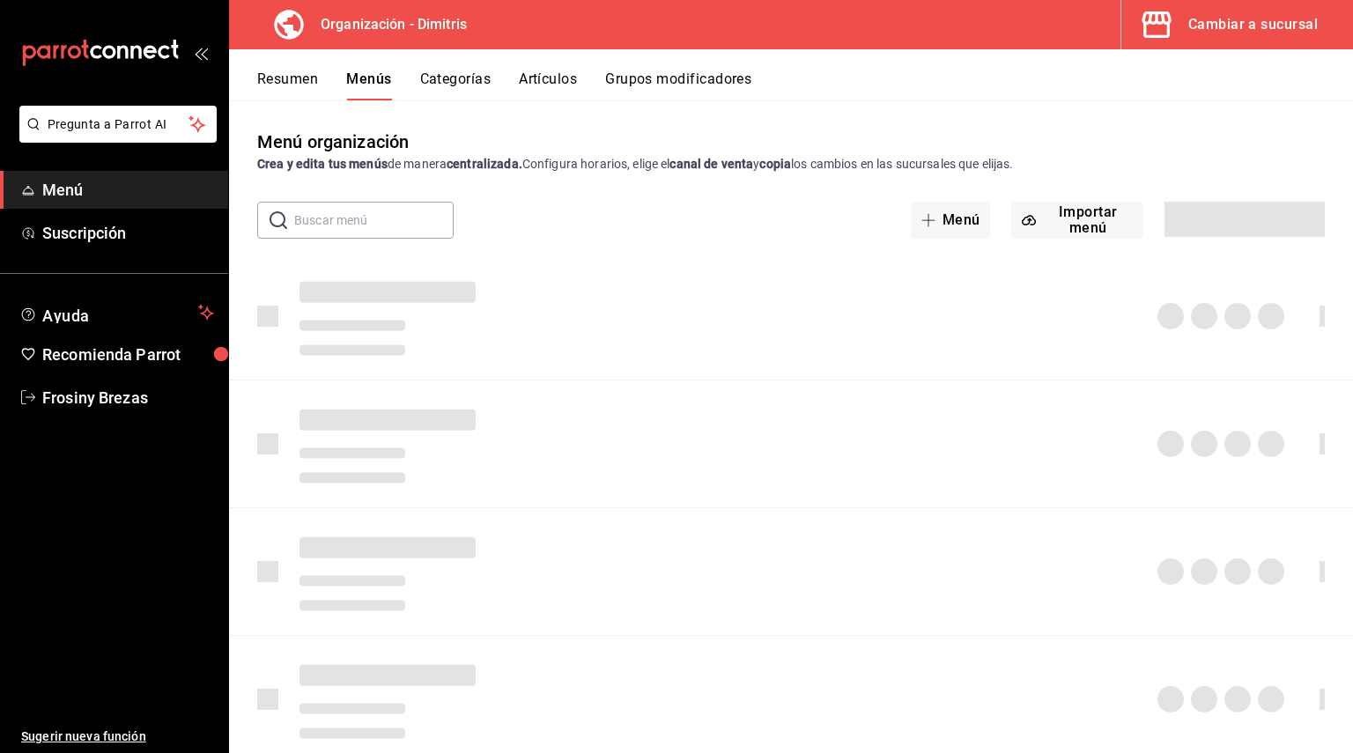
click at [314, 79] on button "Resumen" at bounding box center [287, 85] width 61 height 30
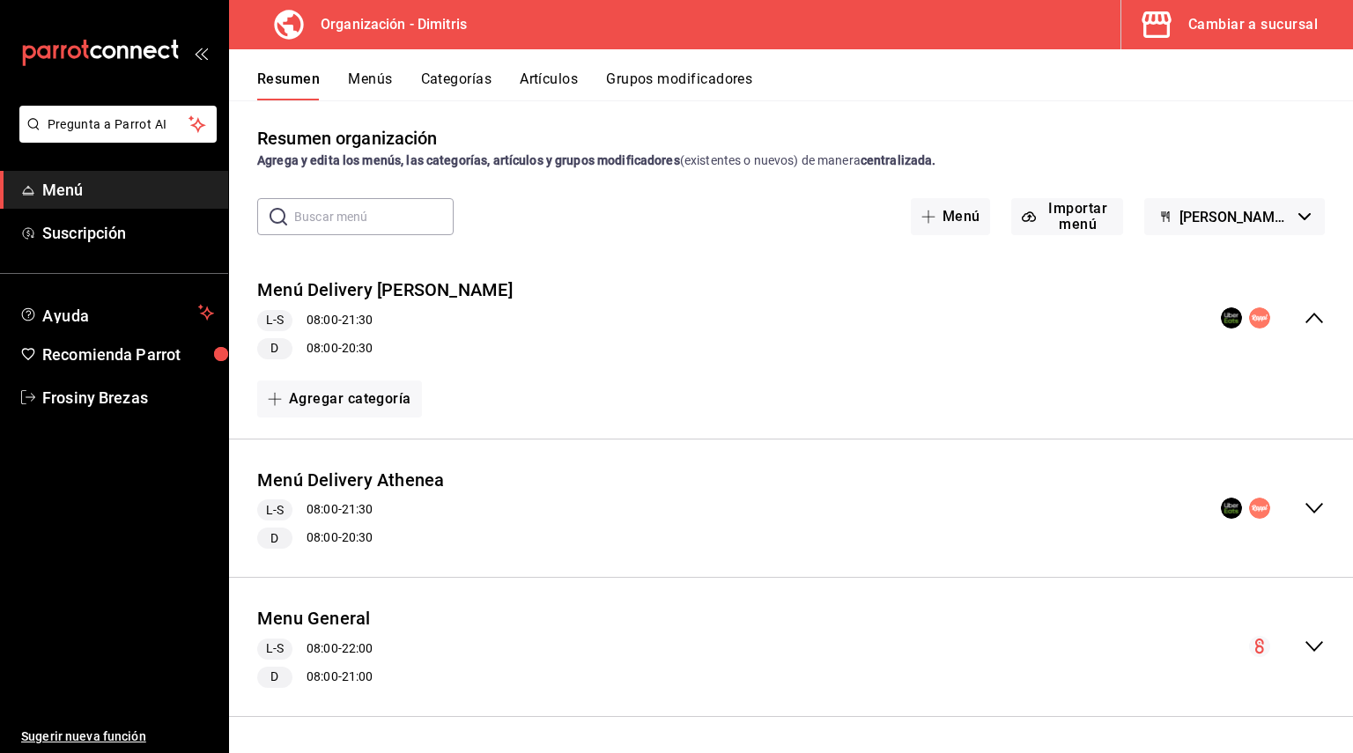
scroll to position [4, 0]
click at [1278, 646] on div "collapse-menu-row" at bounding box center [1287, 646] width 76 height 21
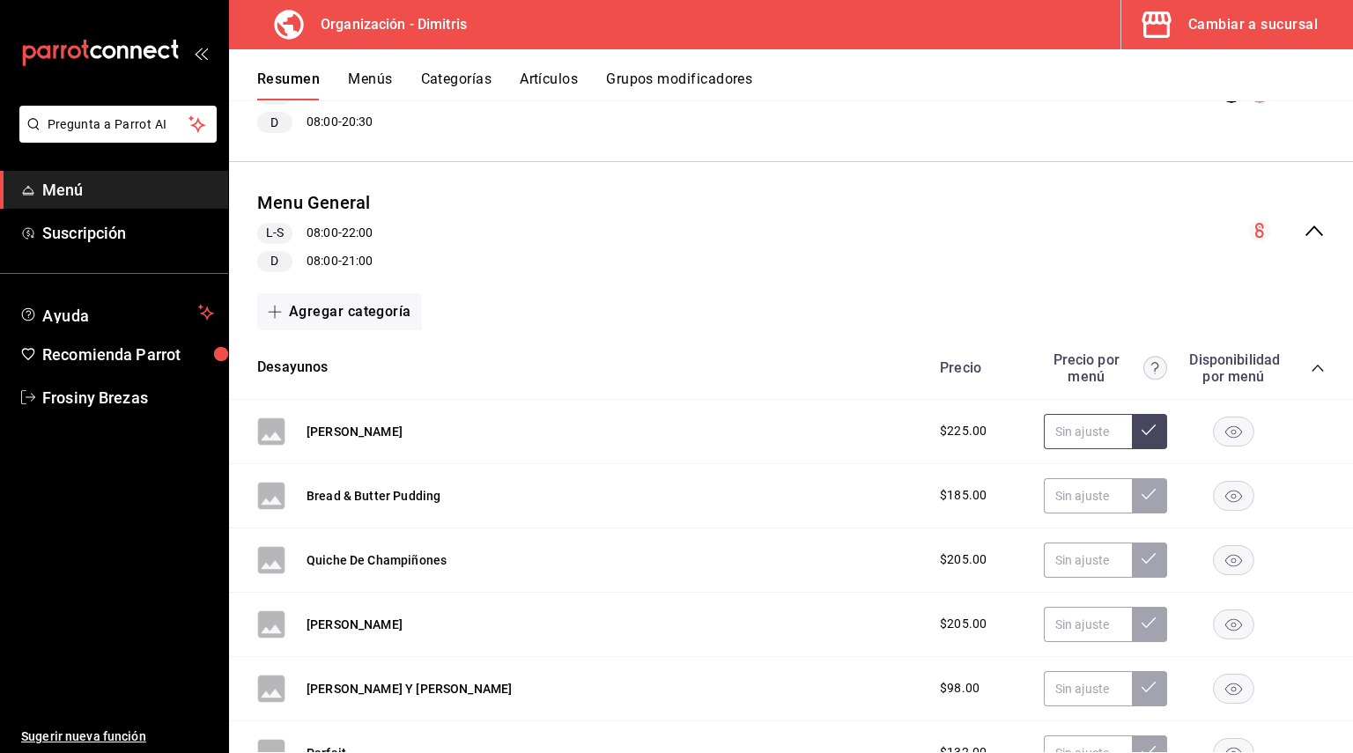
scroll to position [595, 0]
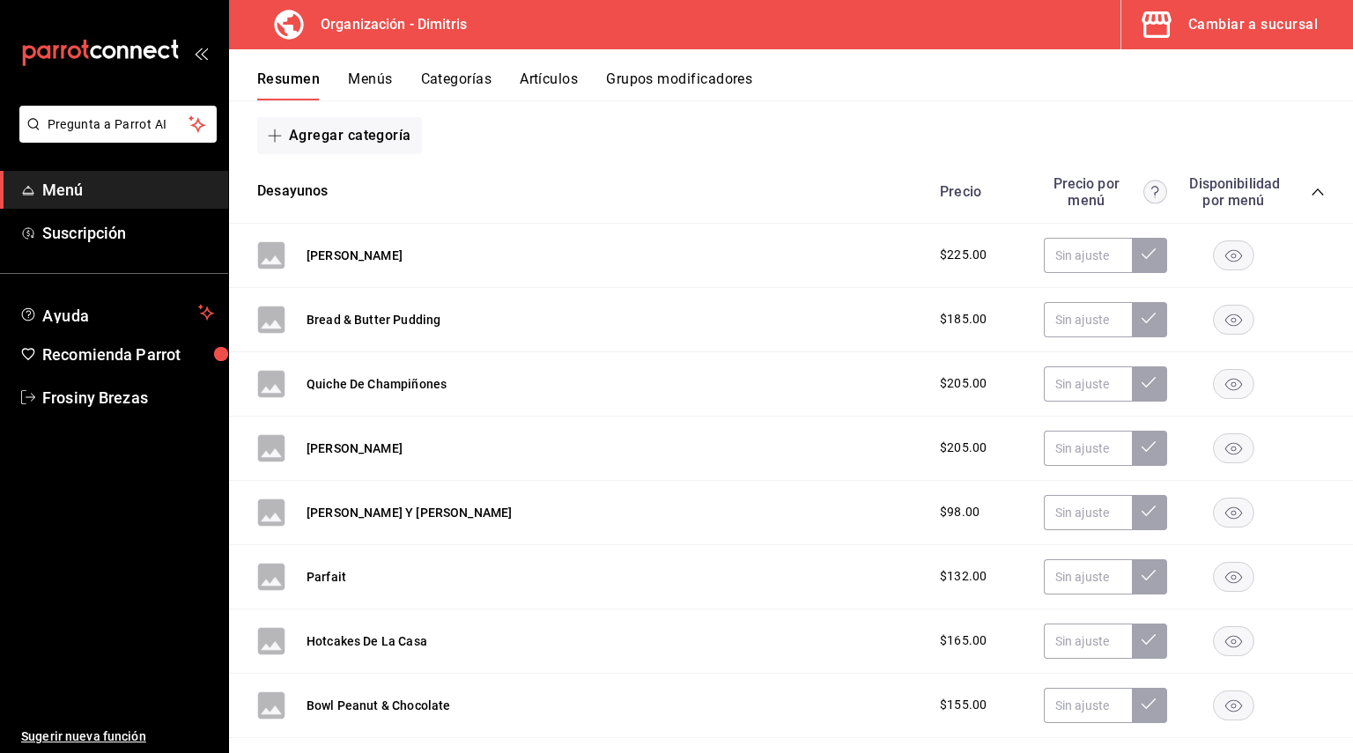
click at [1285, 186] on div "Precio Precio por menú Disponibilidad por menú" at bounding box center [1123, 191] width 402 height 33
click at [1311, 186] on icon "collapse-category-row" at bounding box center [1318, 192] width 14 height 14
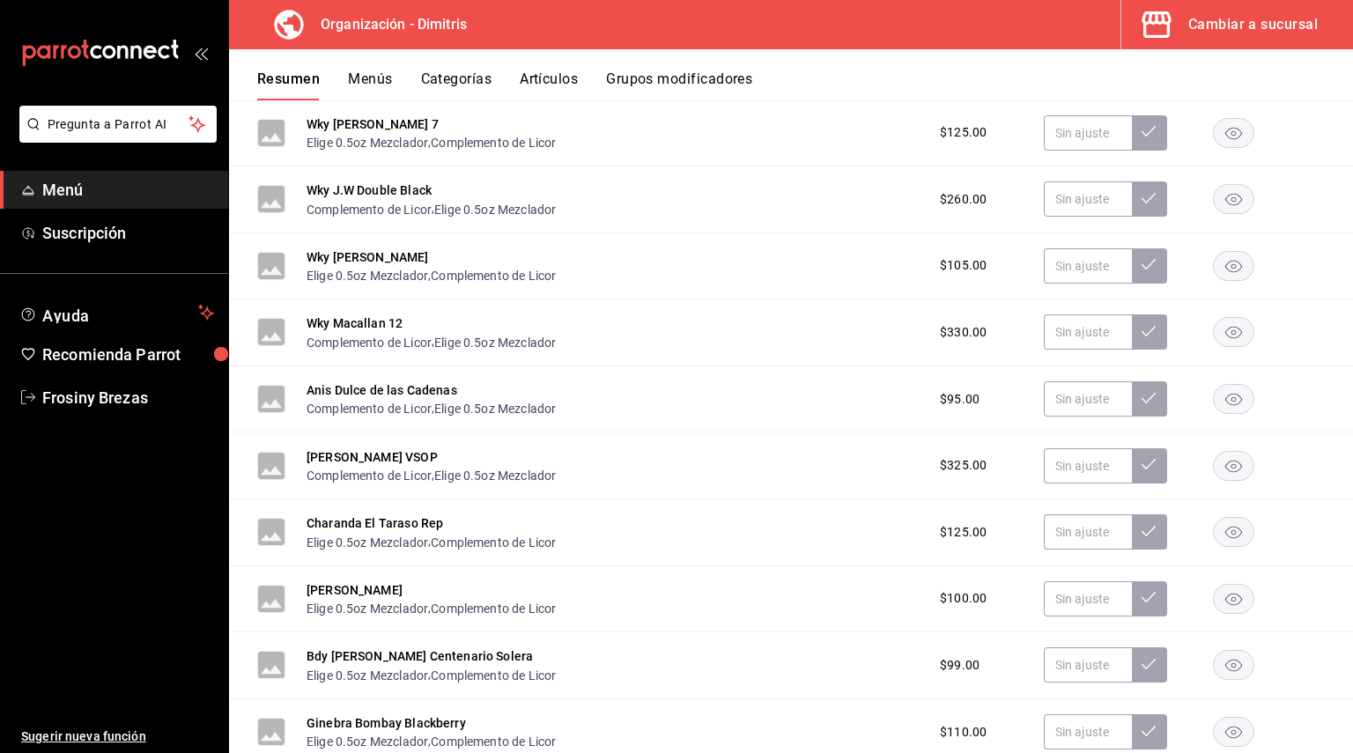
scroll to position [2797, 0]
